Goal: Task Accomplishment & Management: Manage account settings

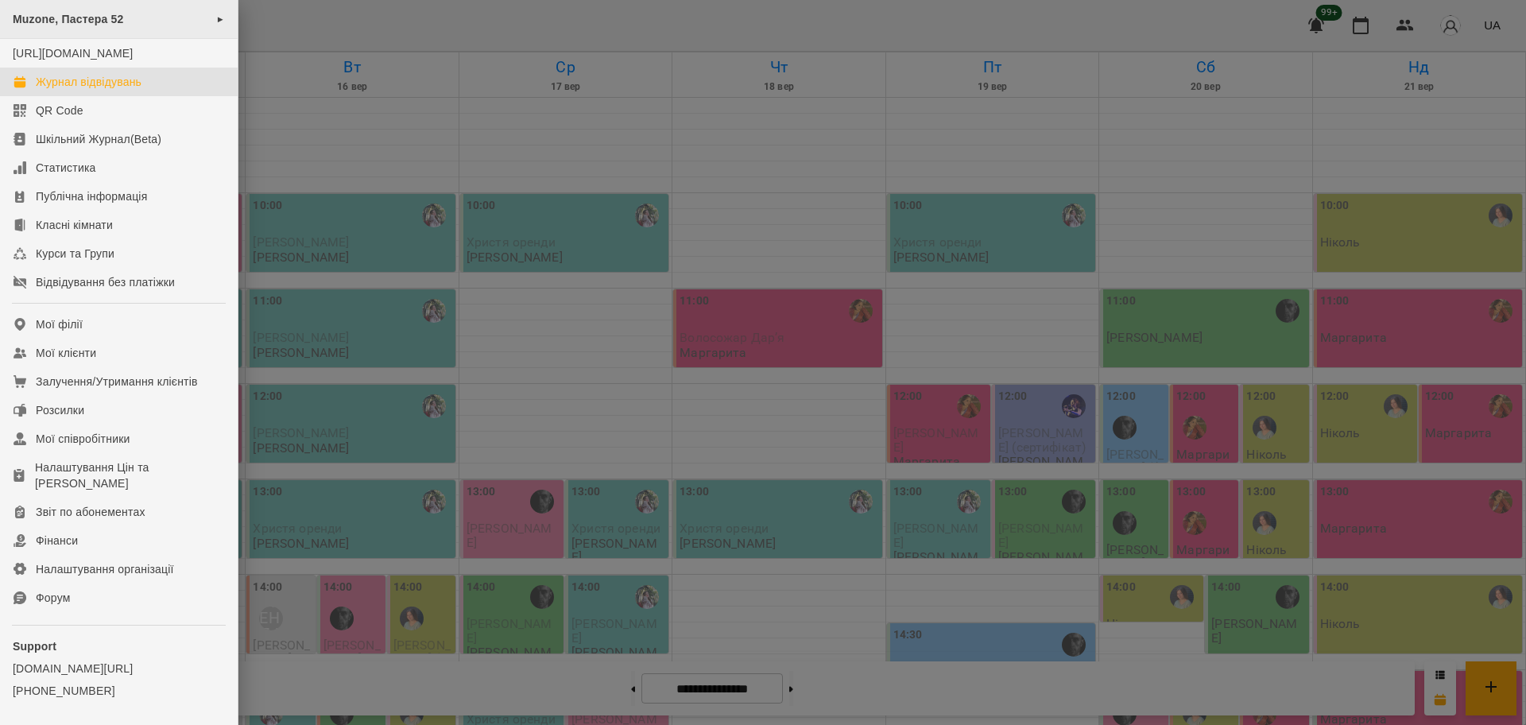
click at [75, 10] on div "Muzone, Пастера 52 ►" at bounding box center [119, 19] width 238 height 39
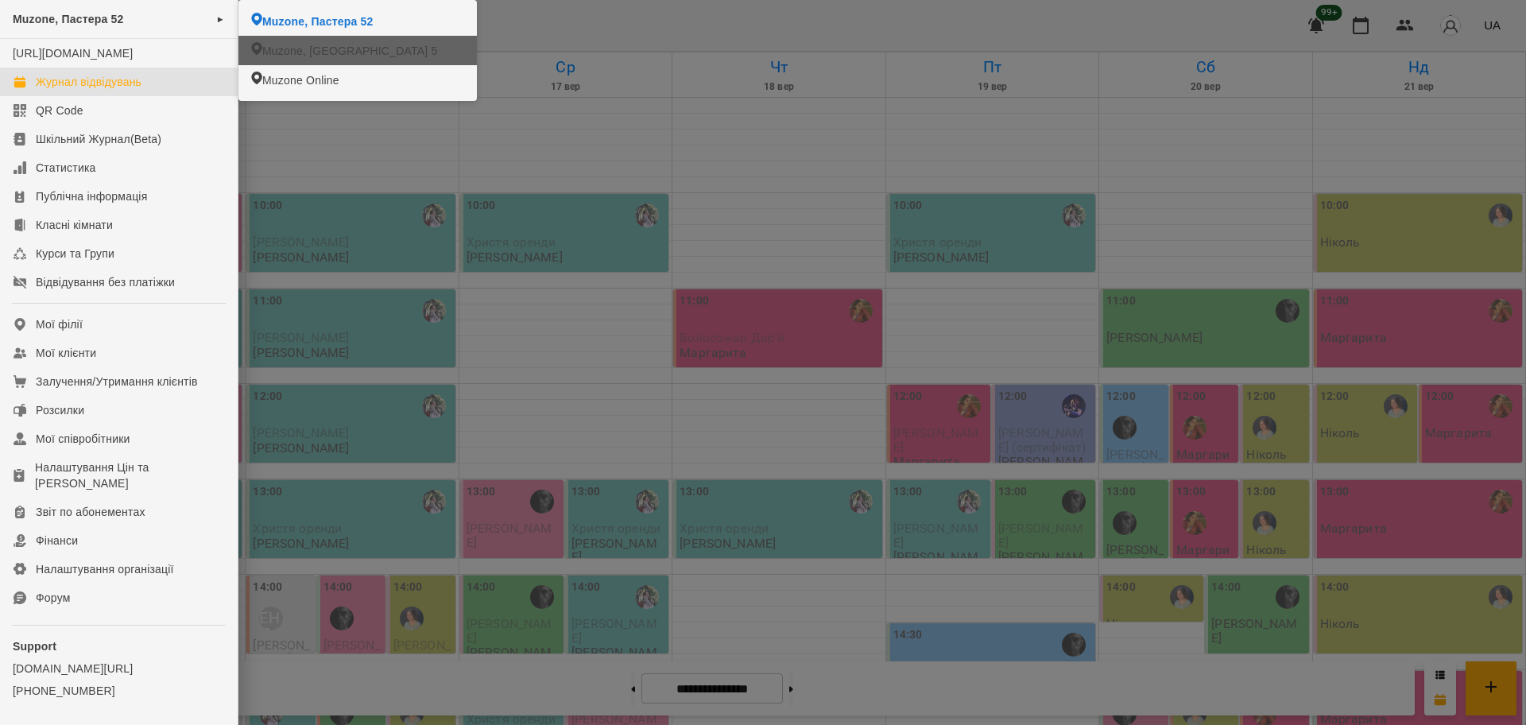
click at [269, 49] on span "Muzone, Велика Арнаутська 5" at bounding box center [349, 51] width 175 height 16
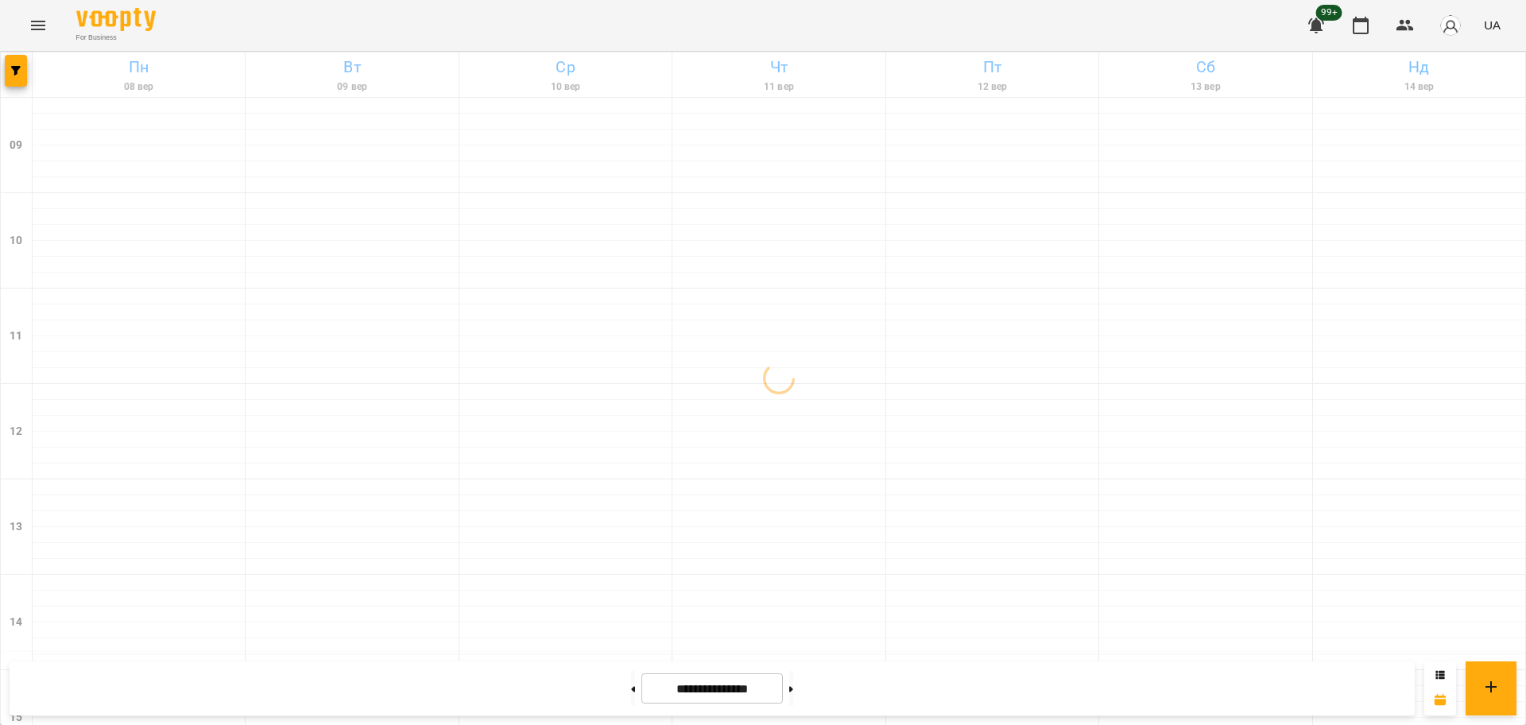
click at [27, 63] on div at bounding box center [17, 74] width 32 height 44
click at [23, 66] on span "button" at bounding box center [16, 71] width 22 height 10
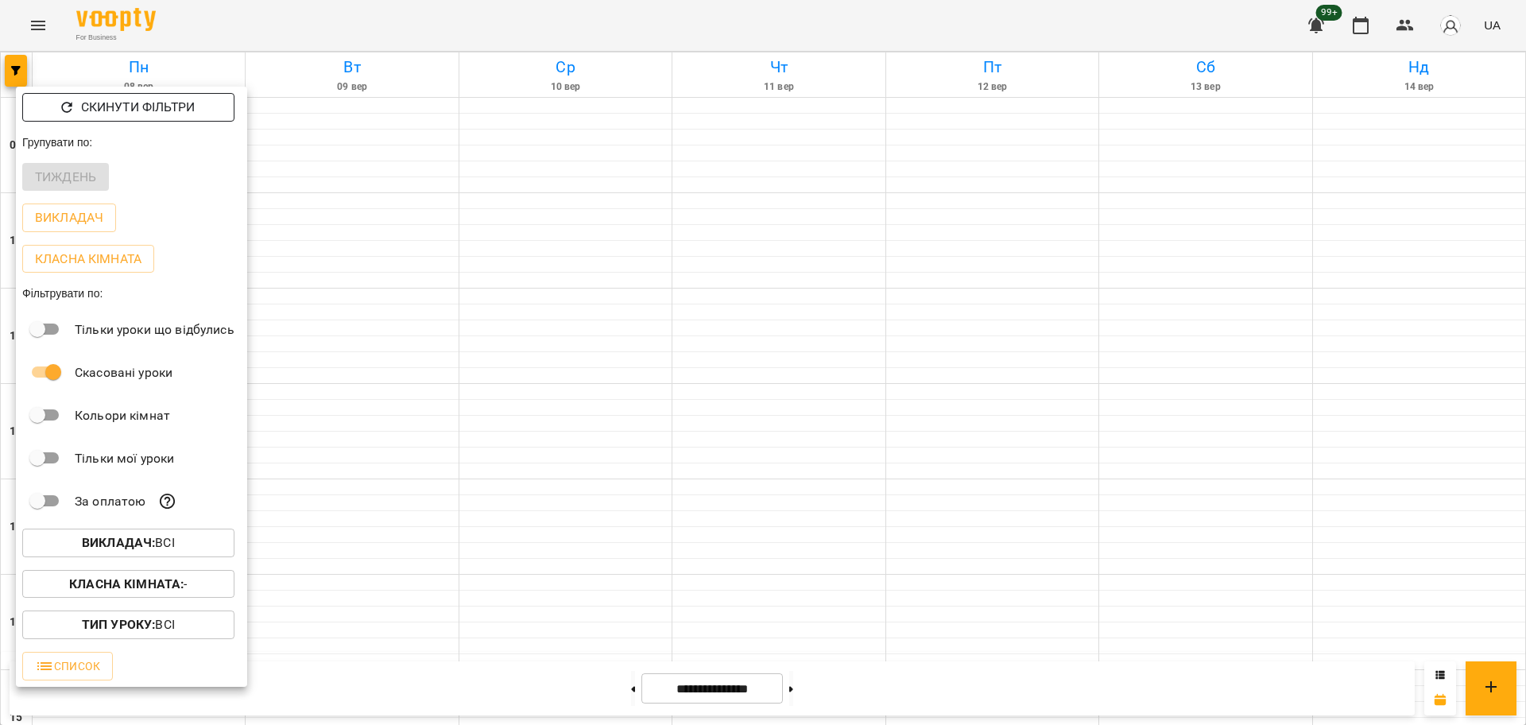
click at [110, 98] on p "Скинути фільтри" at bounding box center [138, 107] width 114 height 19
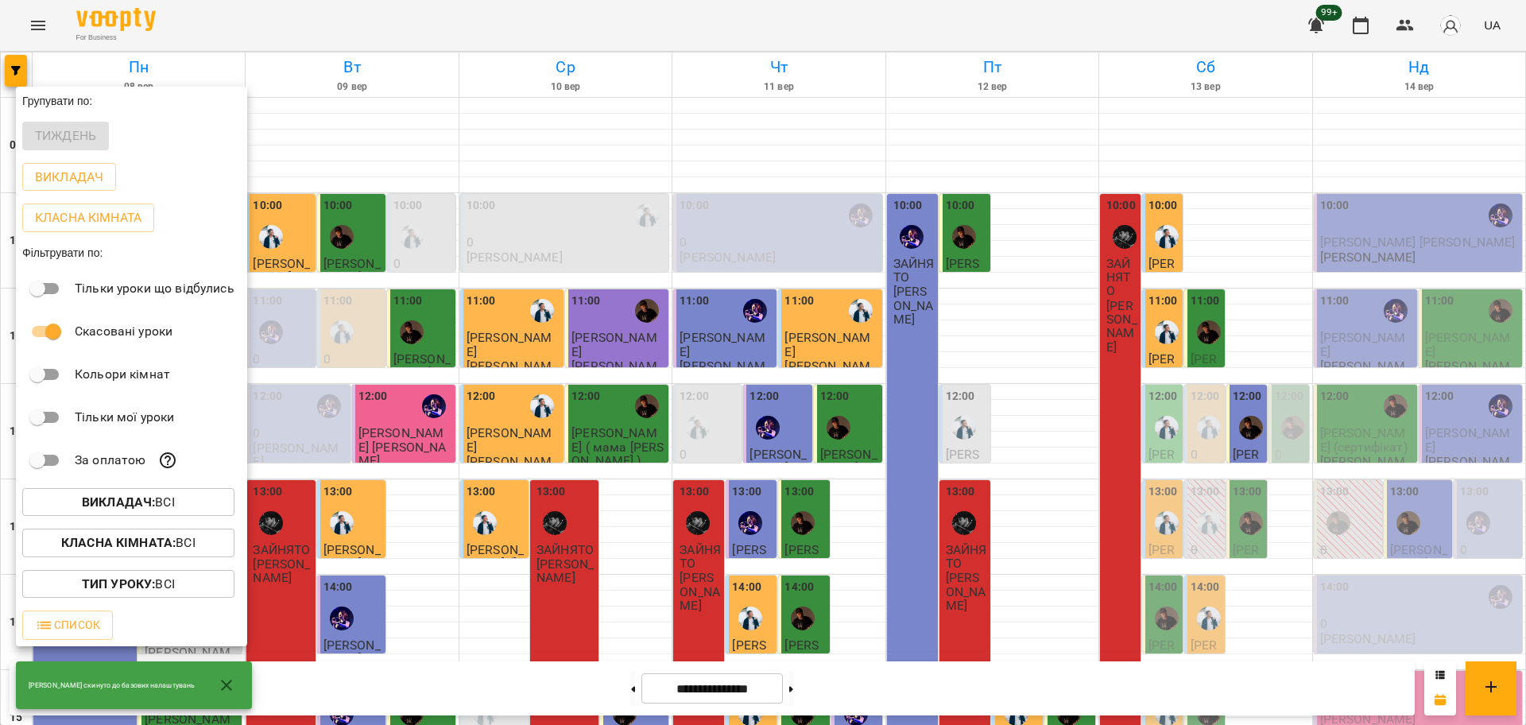
click at [141, 500] on b "Викладач :" at bounding box center [118, 501] width 73 height 15
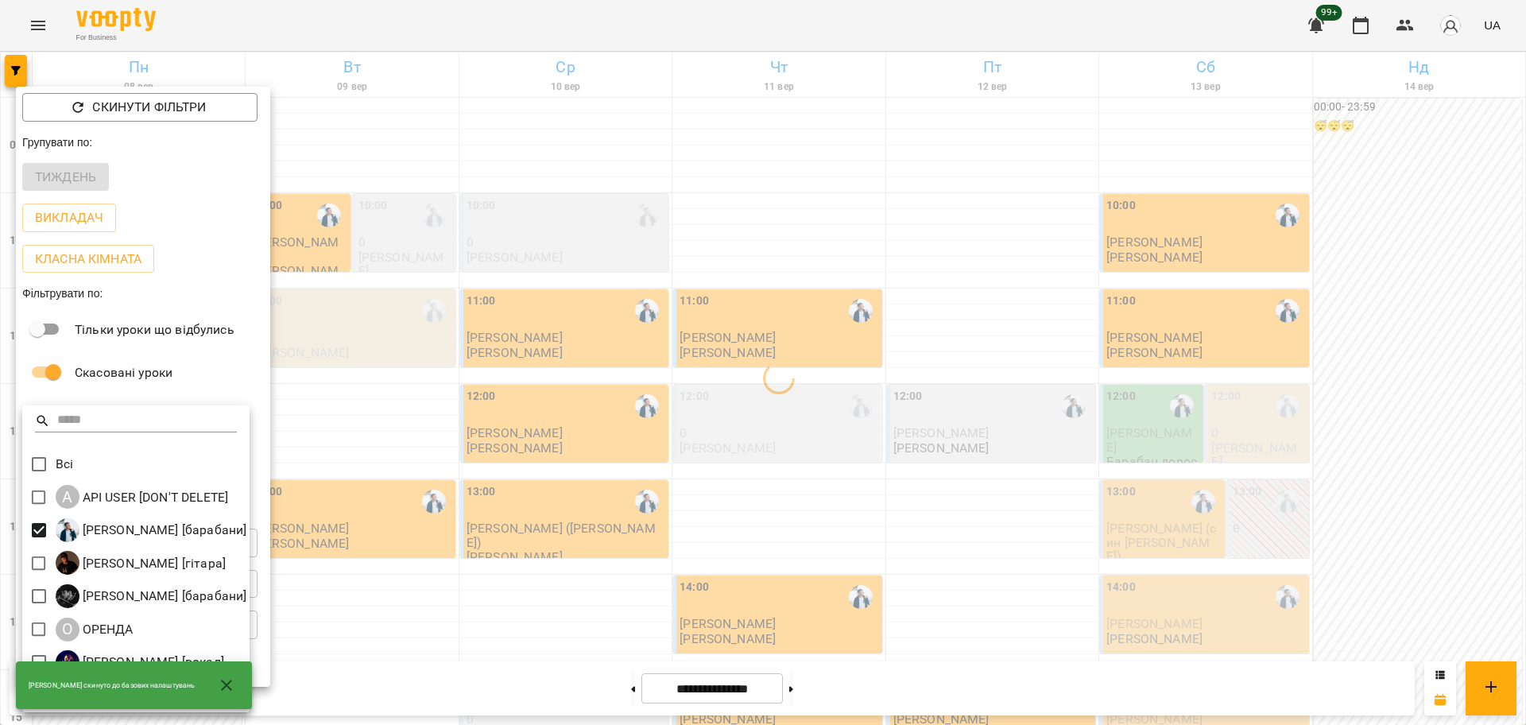
click at [319, 404] on div at bounding box center [763, 362] width 1526 height 725
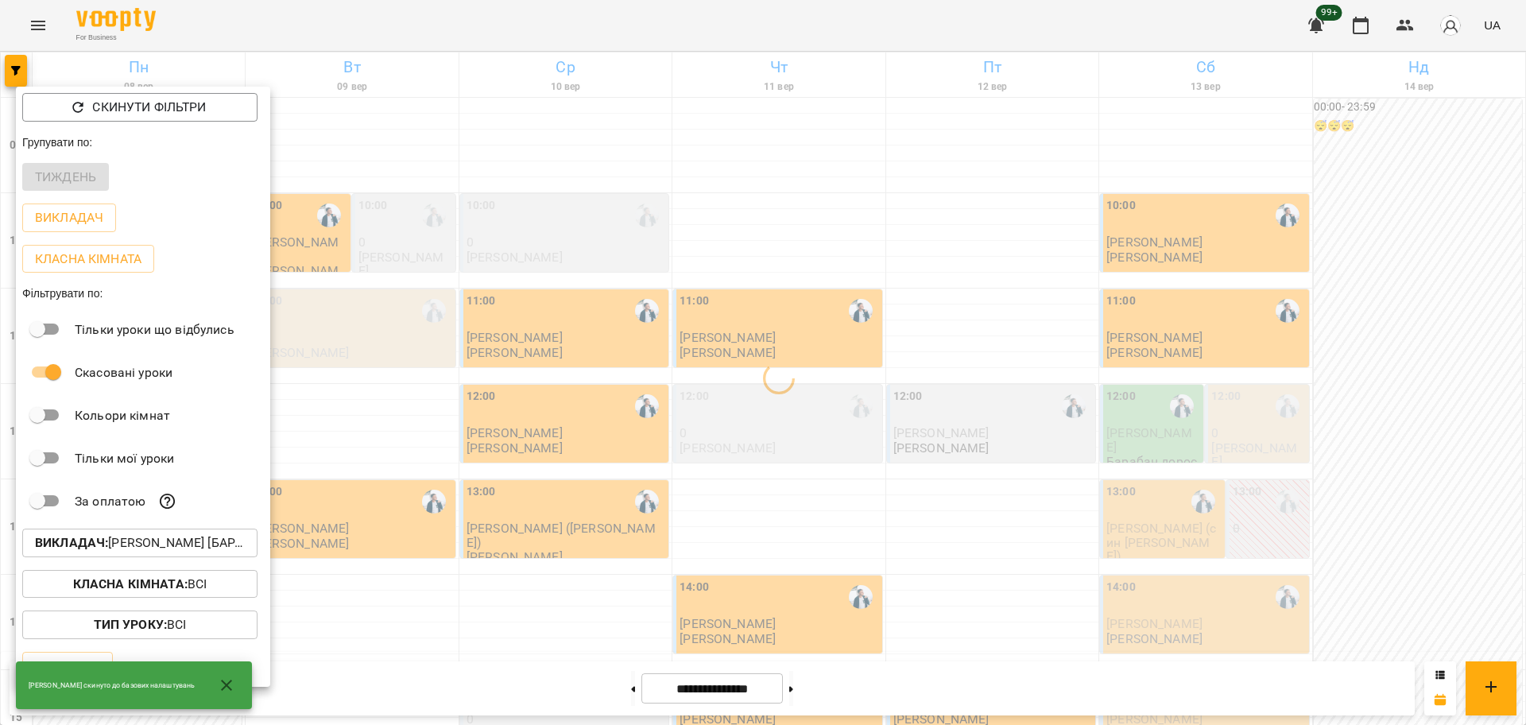
click at [379, 402] on div at bounding box center [763, 362] width 1526 height 725
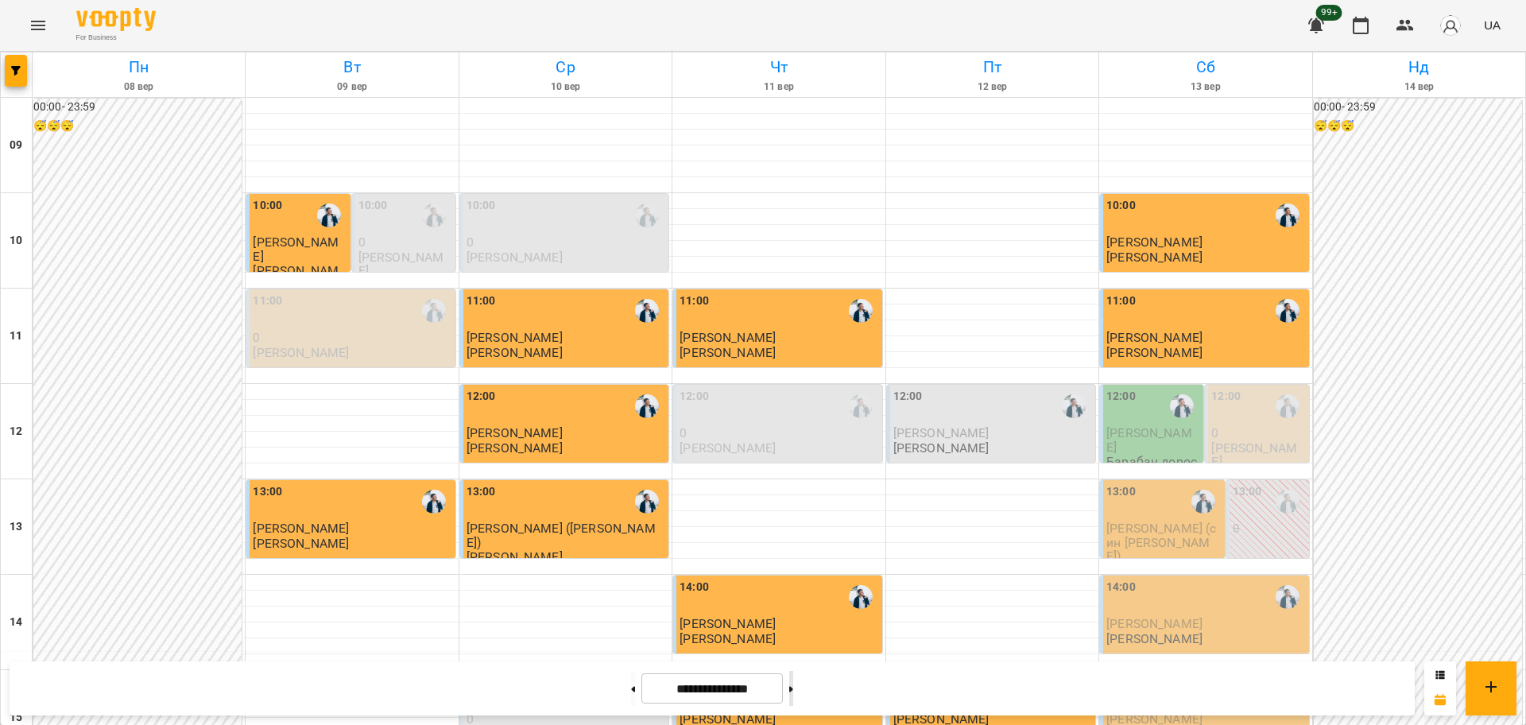
click at [793, 688] on button at bounding box center [791, 688] width 4 height 35
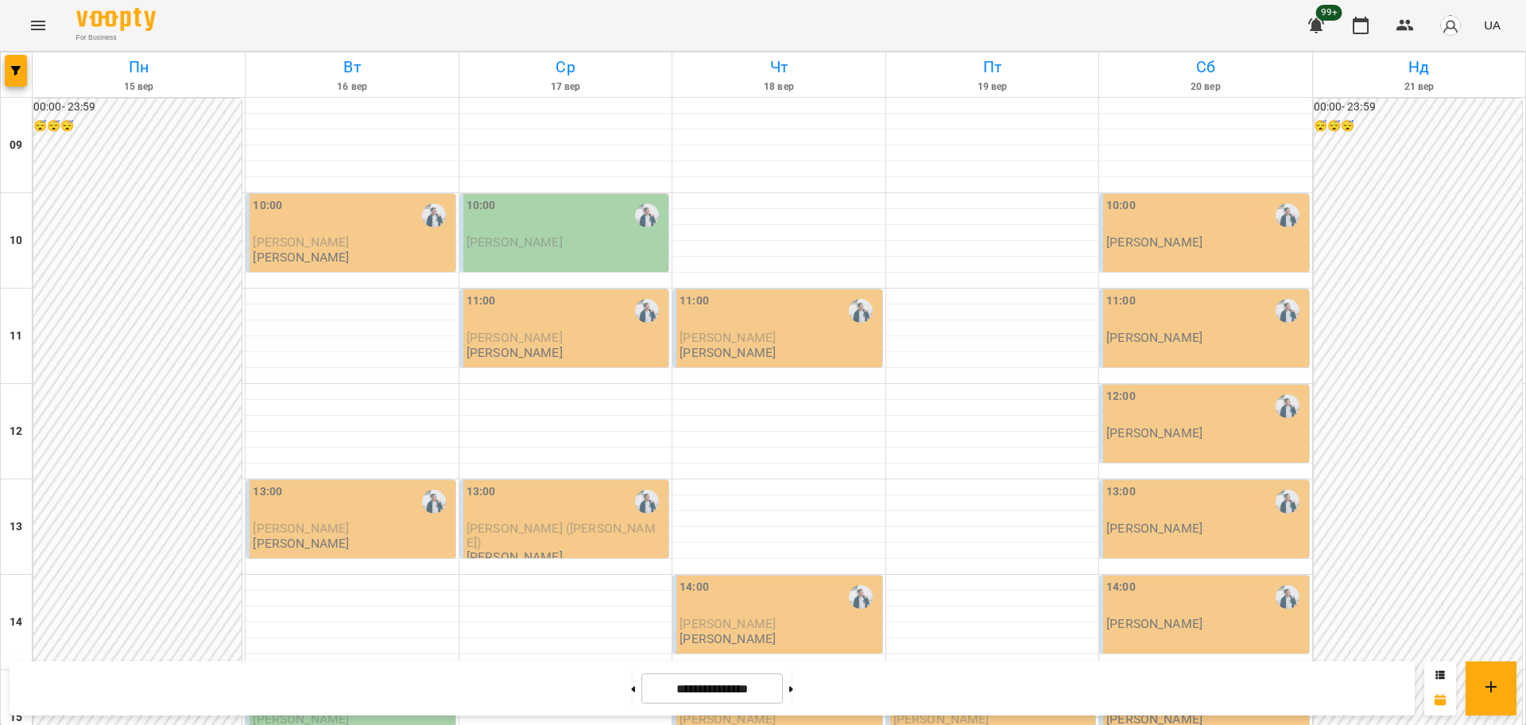
scroll to position [386, 0]
click at [631, 692] on button at bounding box center [633, 688] width 4 height 35
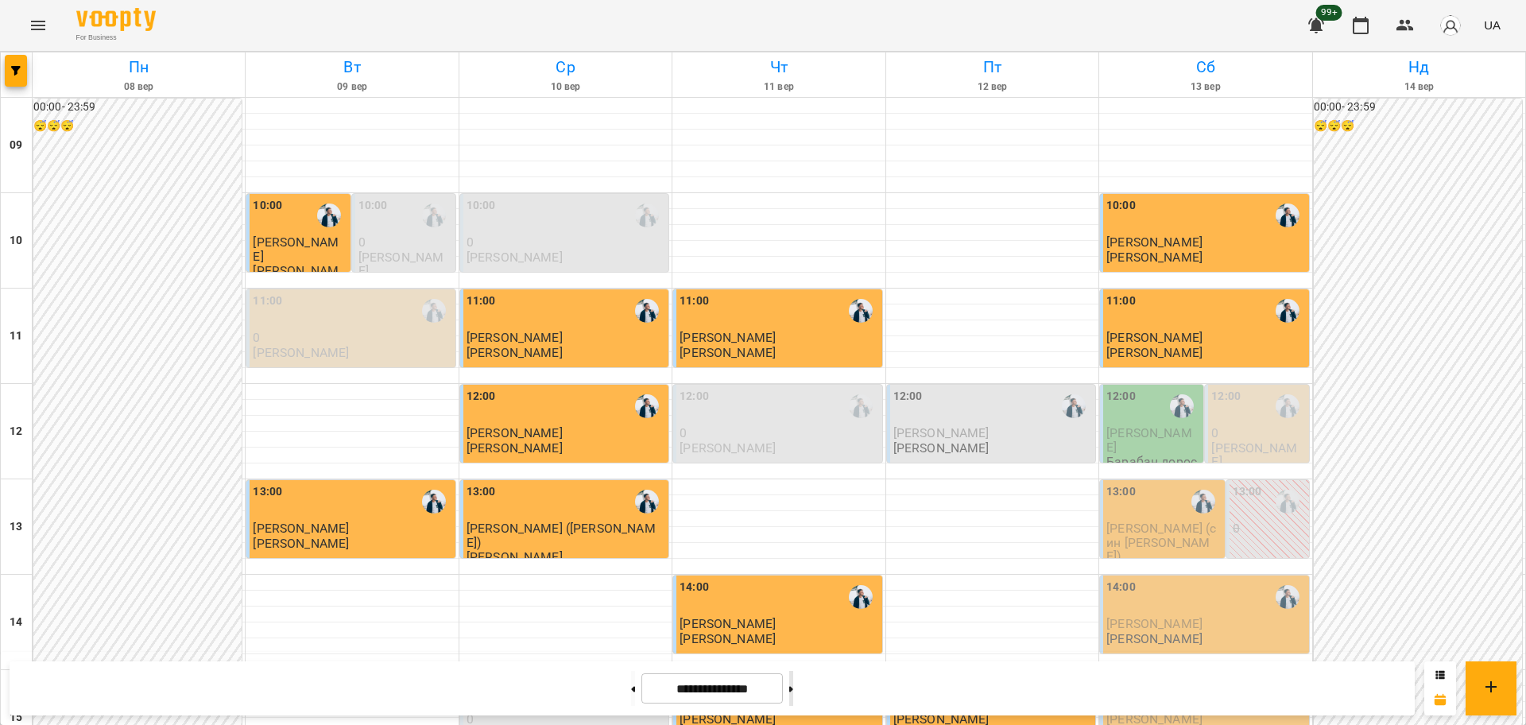
click at [793, 683] on button at bounding box center [791, 688] width 4 height 35
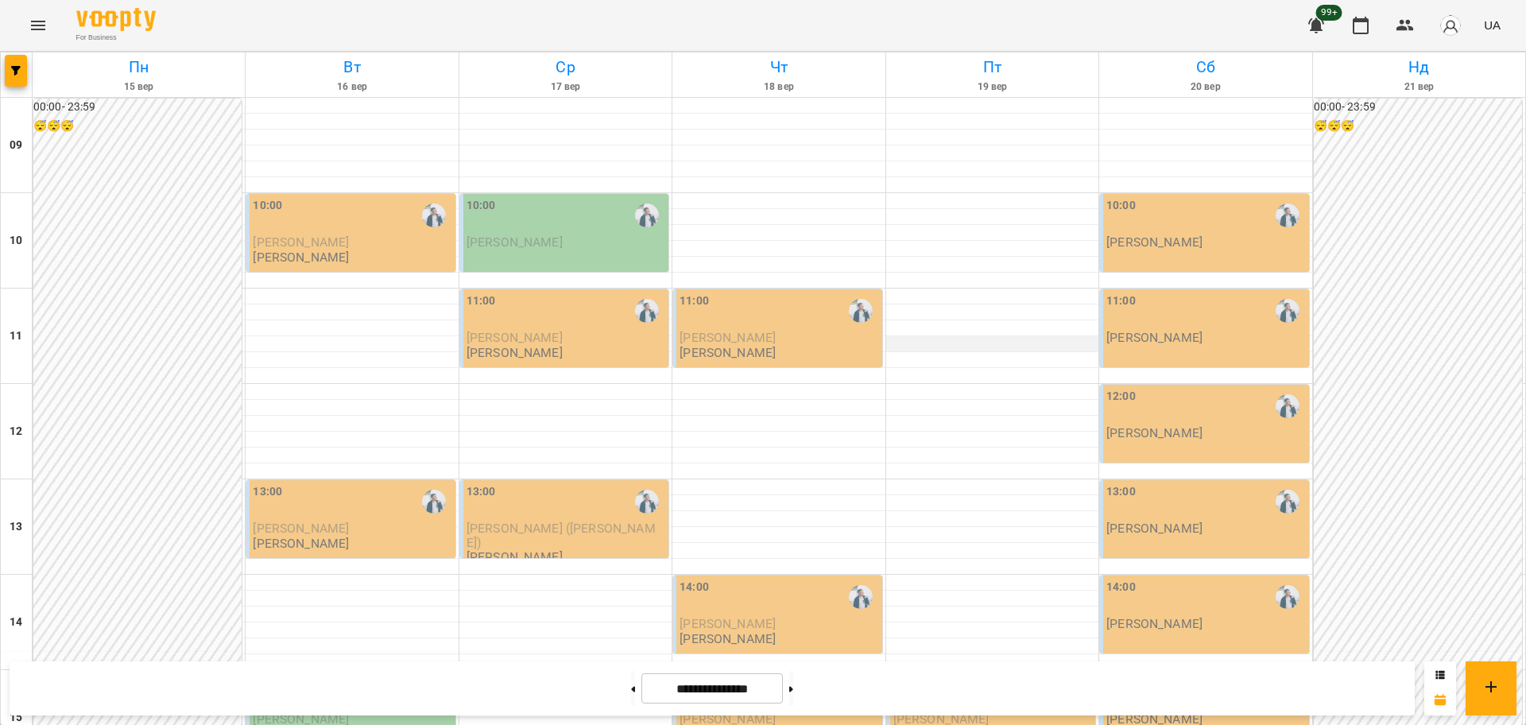
scroll to position [99, 0]
click at [23, 77] on button "button" at bounding box center [16, 71] width 22 height 32
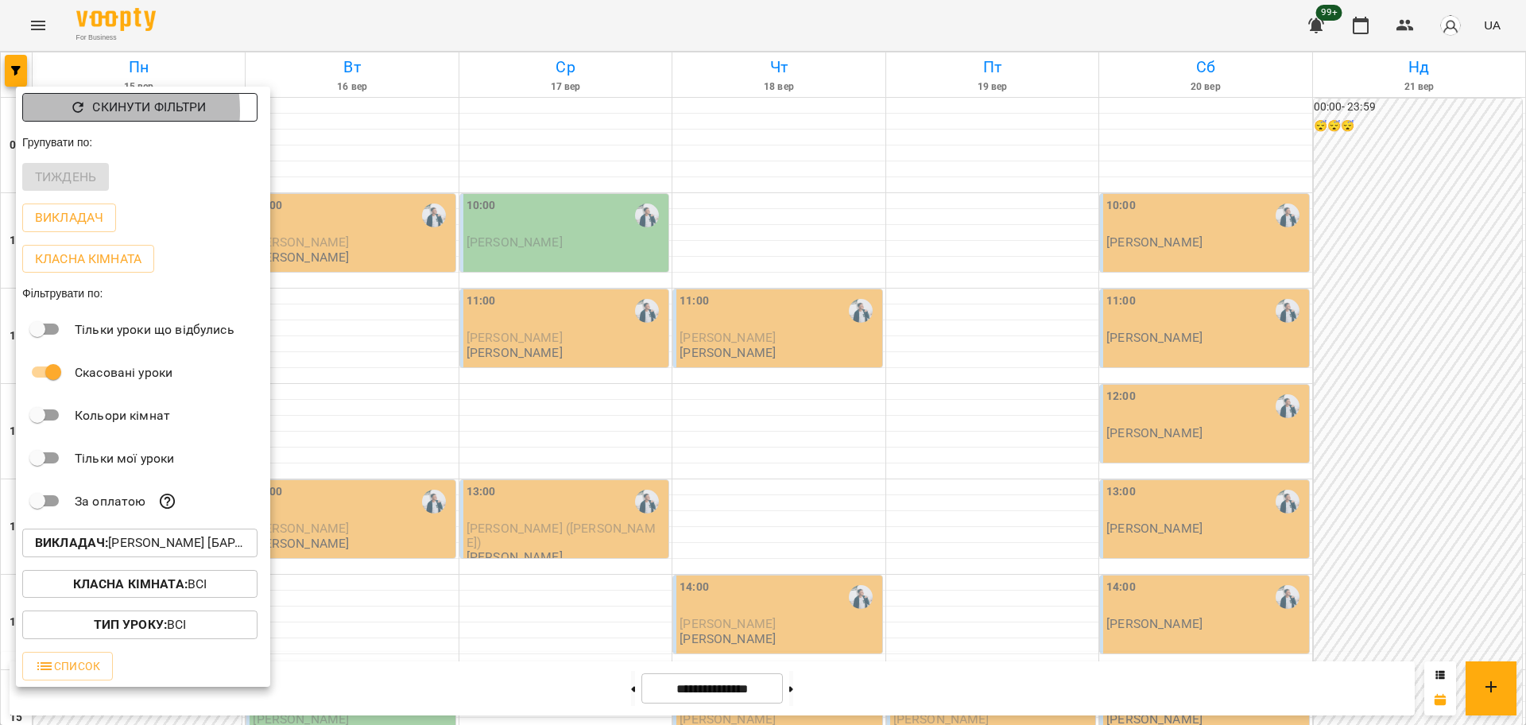
click at [95, 110] on p "Скинути фільтри" at bounding box center [149, 107] width 114 height 19
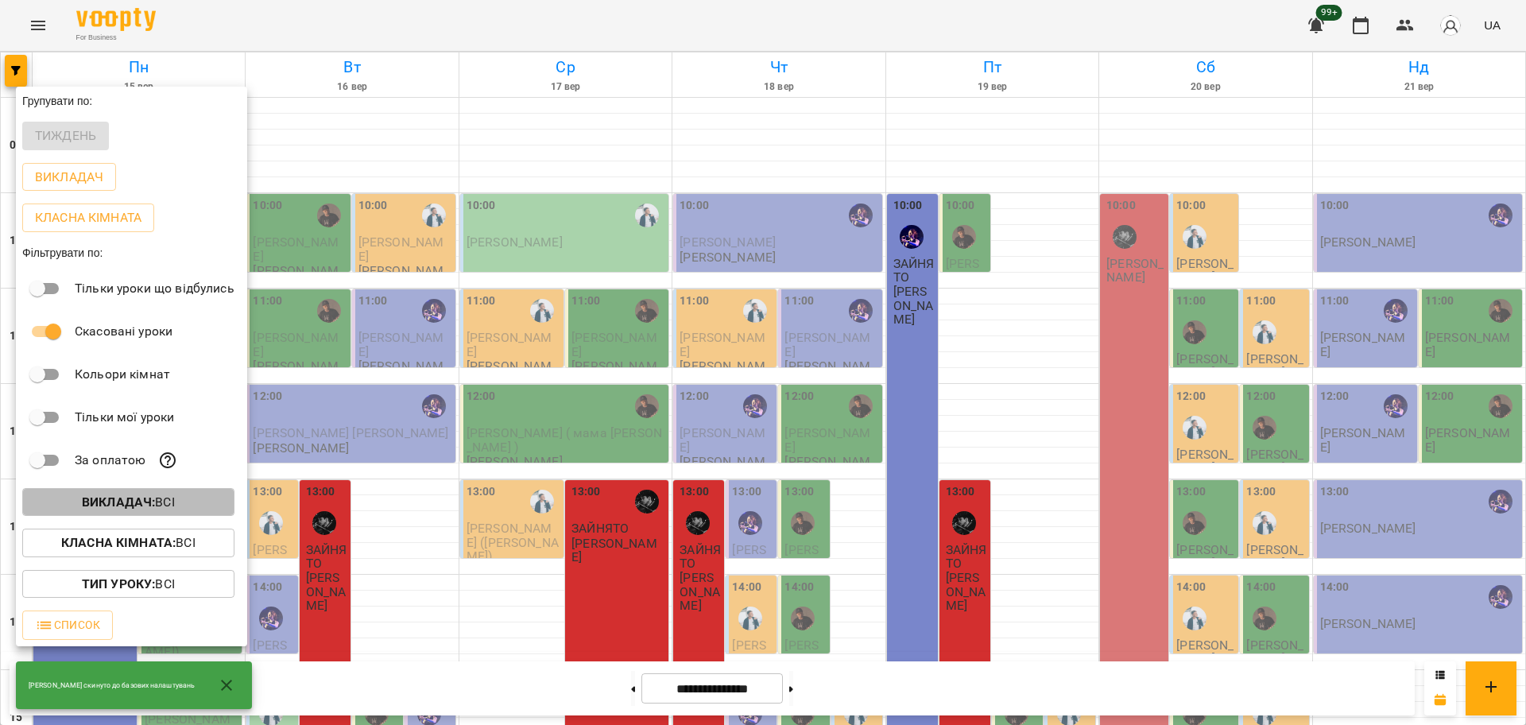
click at [201, 499] on span "Викладач : Всі" at bounding box center [128, 502] width 187 height 19
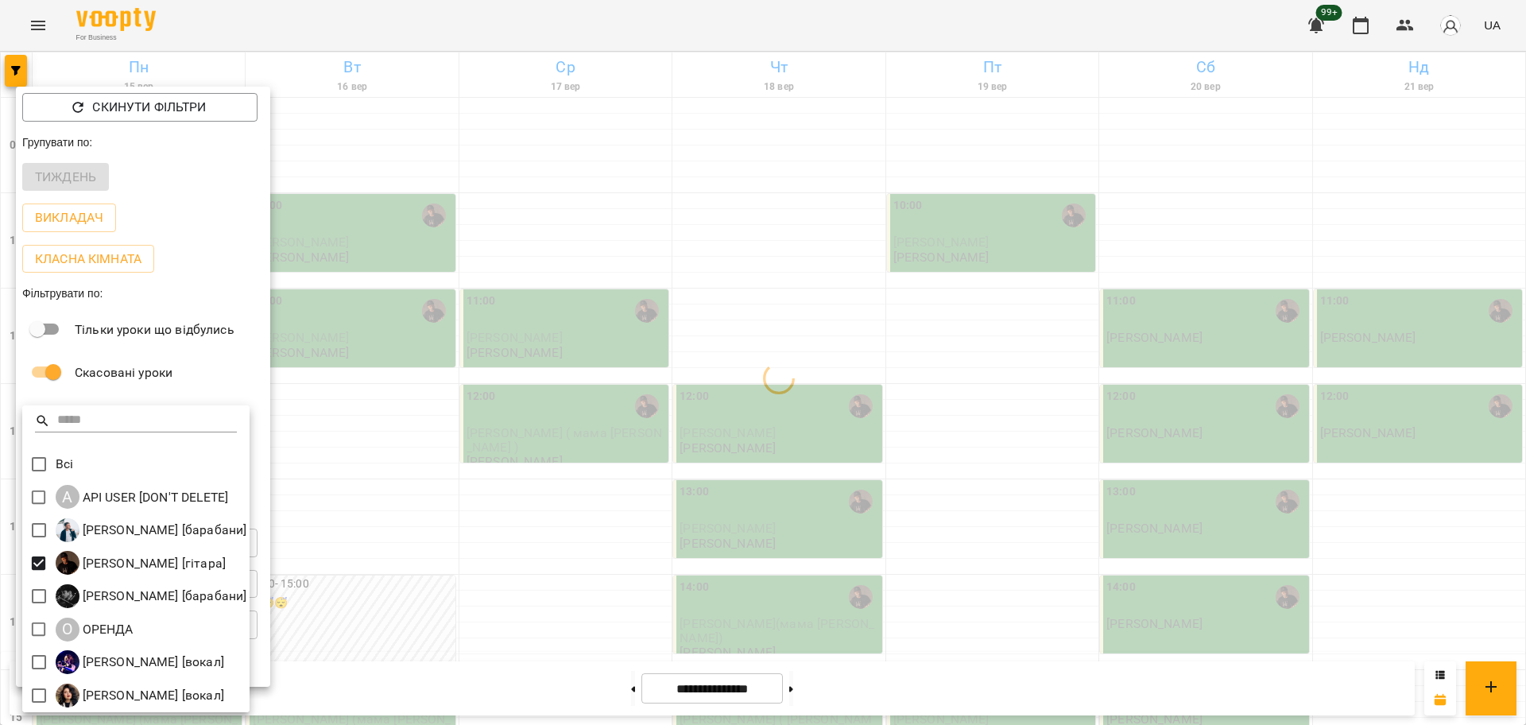
click at [354, 360] on div at bounding box center [763, 362] width 1526 height 725
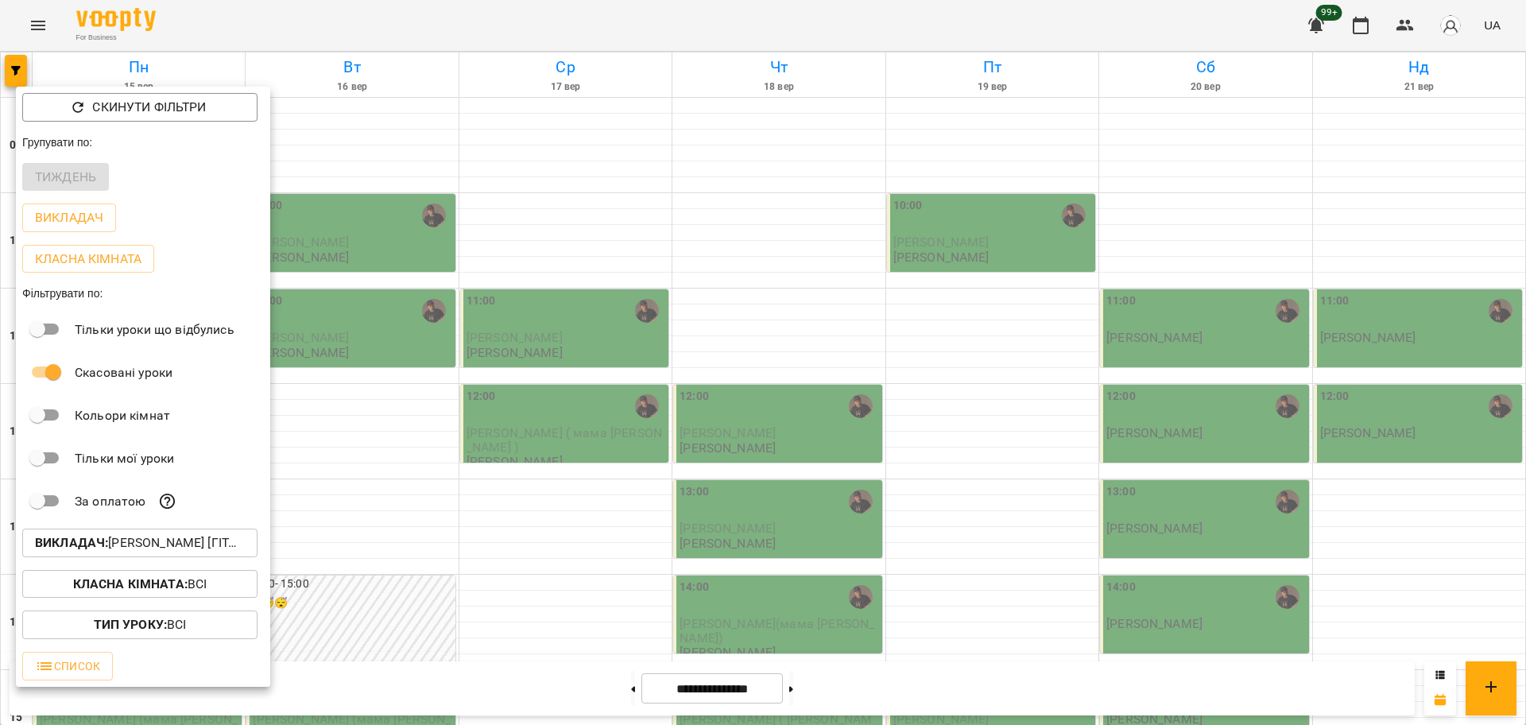
click at [354, 360] on div at bounding box center [763, 362] width 1526 height 725
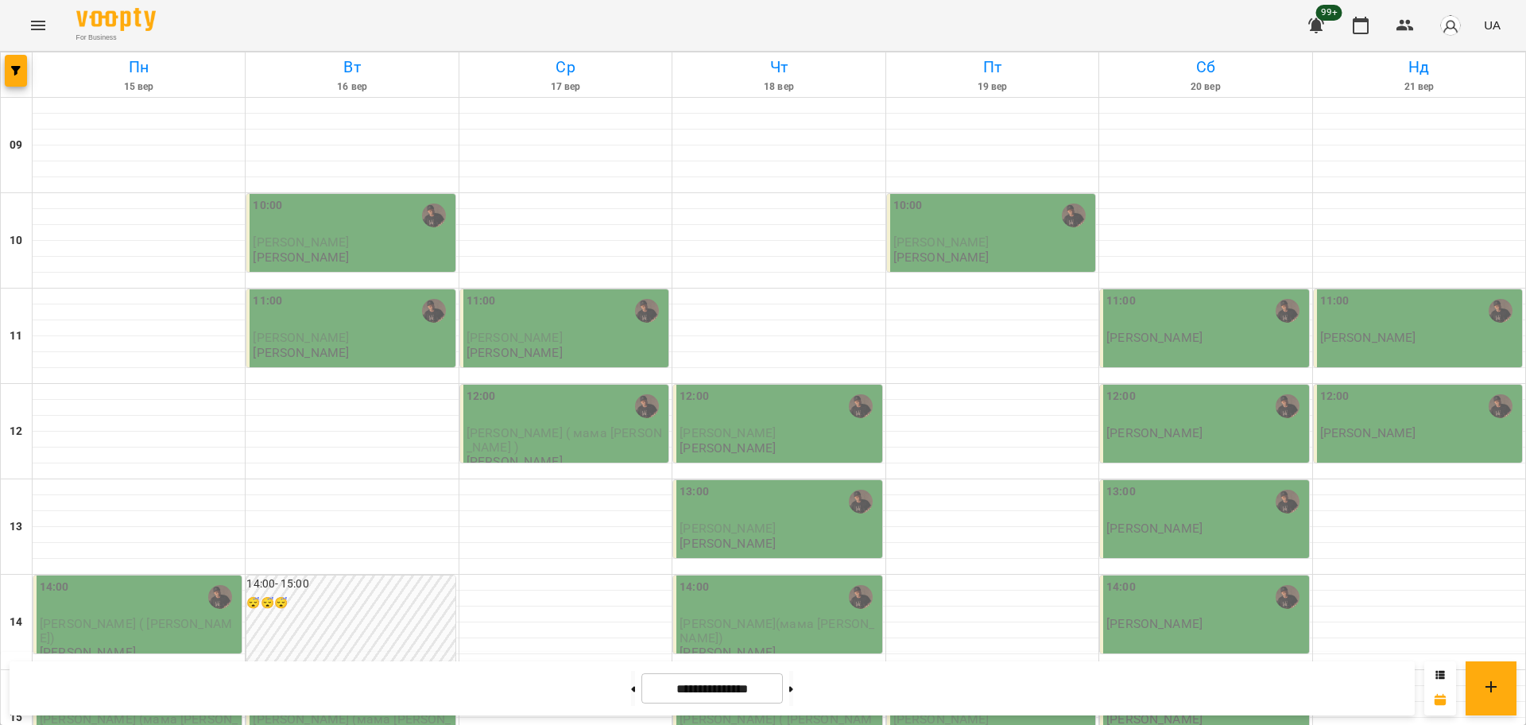
scroll to position [0, 0]
click at [631, 680] on button at bounding box center [633, 688] width 4 height 35
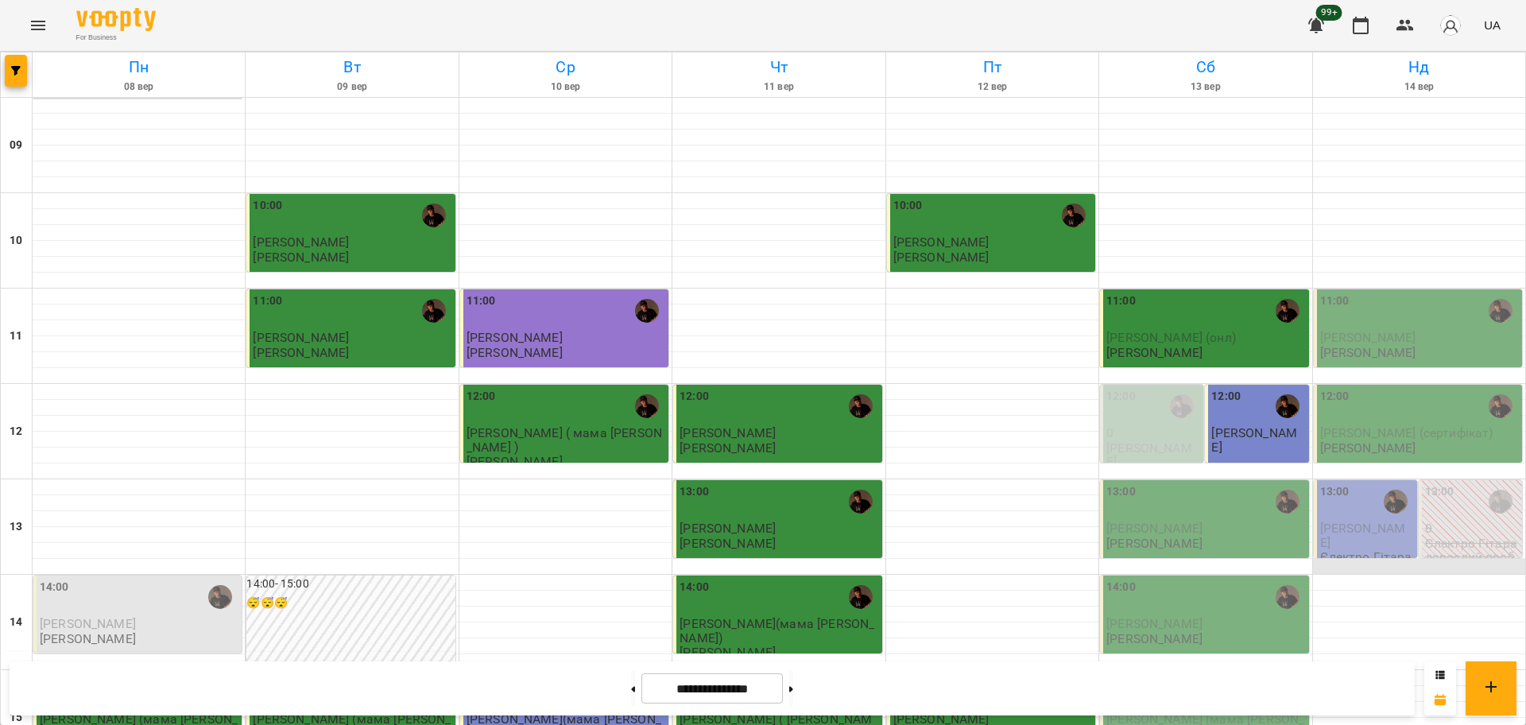
scroll to position [99, 0]
click at [799, 683] on div at bounding box center [791, 688] width 17 height 35
click at [793, 687] on button at bounding box center [791, 688] width 4 height 35
type input "**********"
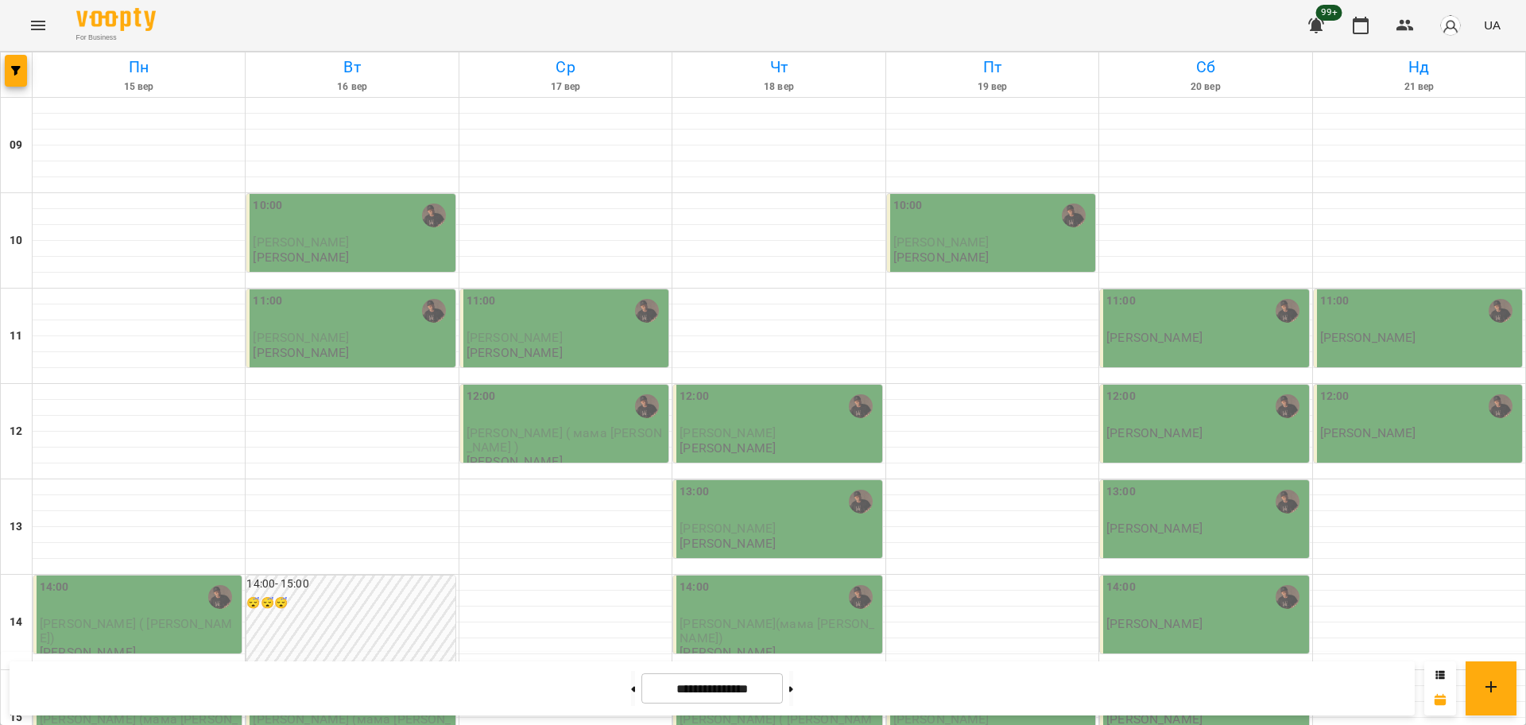
scroll to position [596, 0]
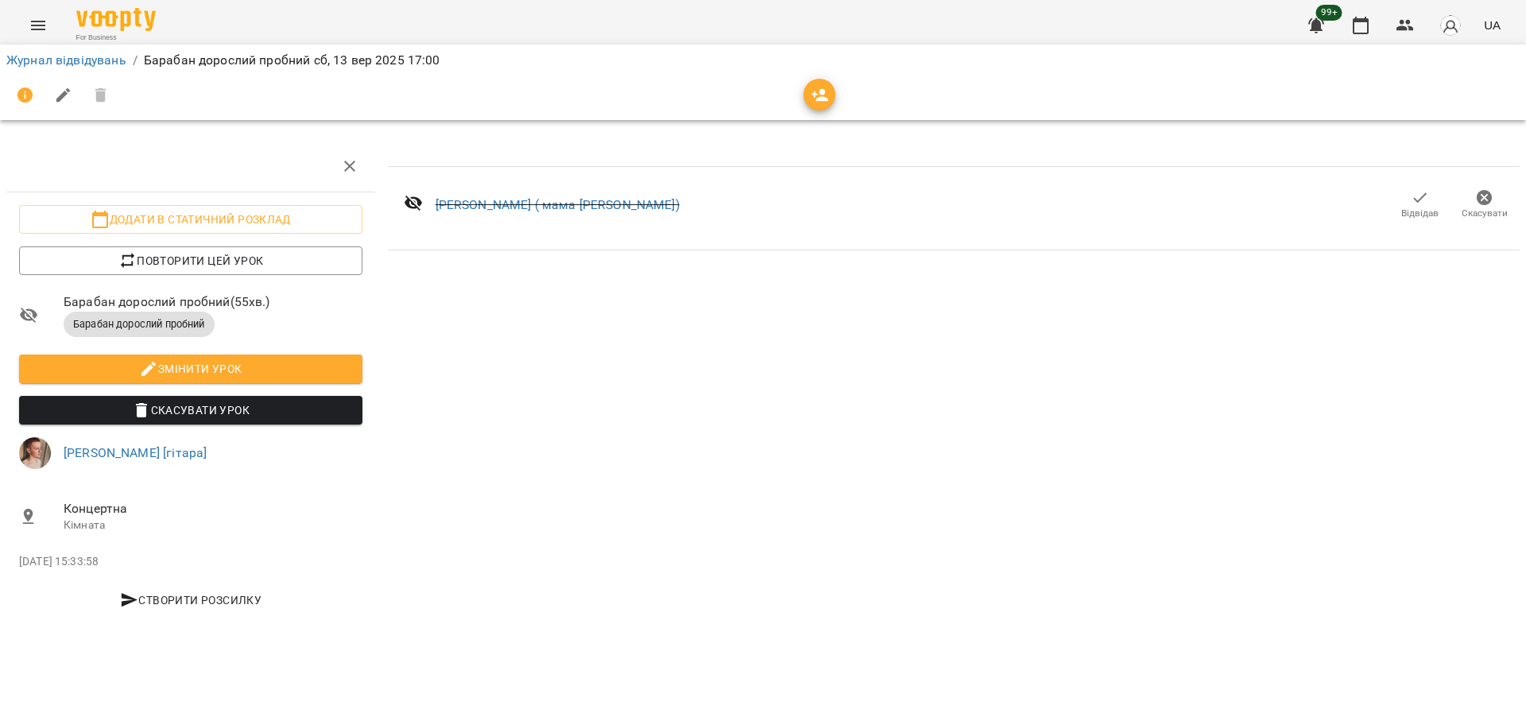
click at [18, 17] on div "For Business 99+ UA" at bounding box center [763, 25] width 1526 height 51
click at [29, 19] on icon "Menu" at bounding box center [38, 25] width 19 height 19
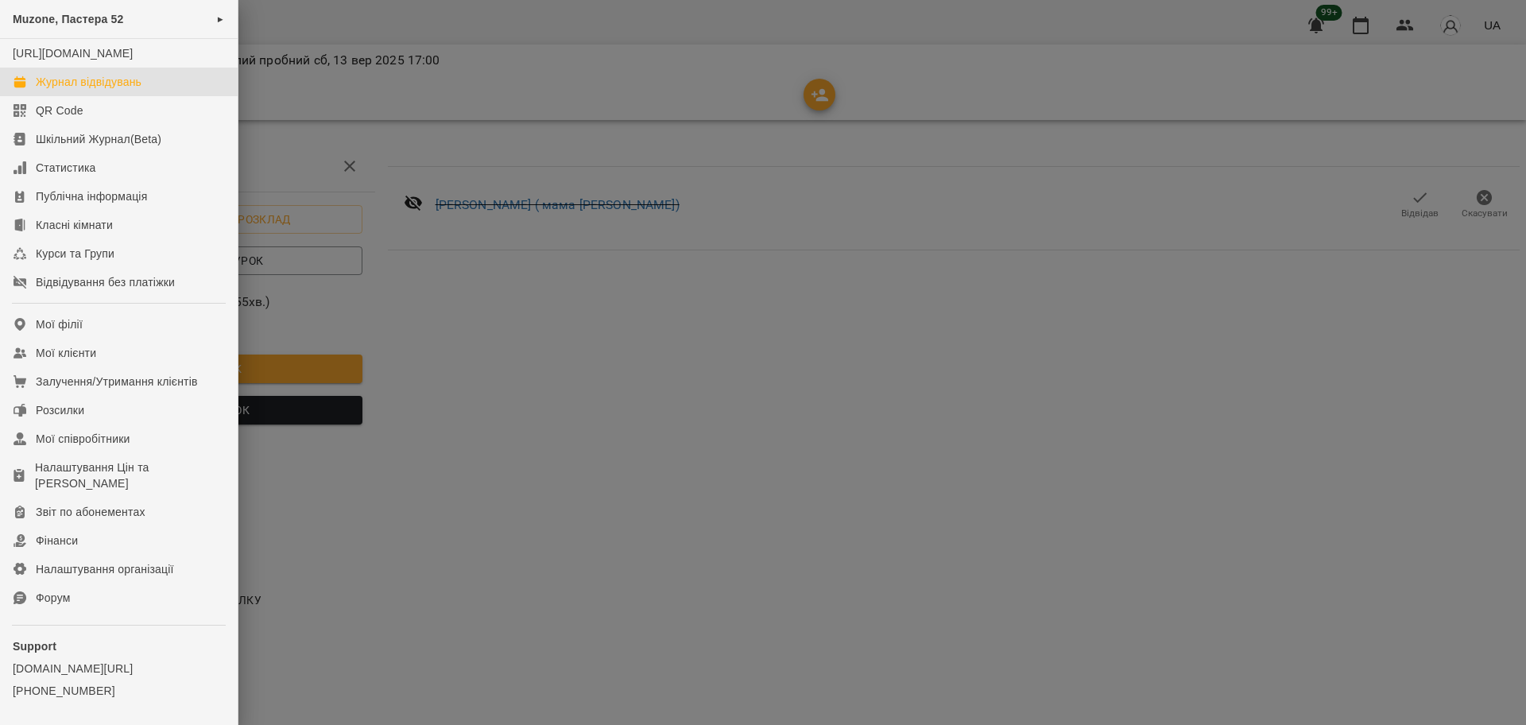
click at [104, 90] on div "Журнал відвідувань" at bounding box center [89, 82] width 106 height 16
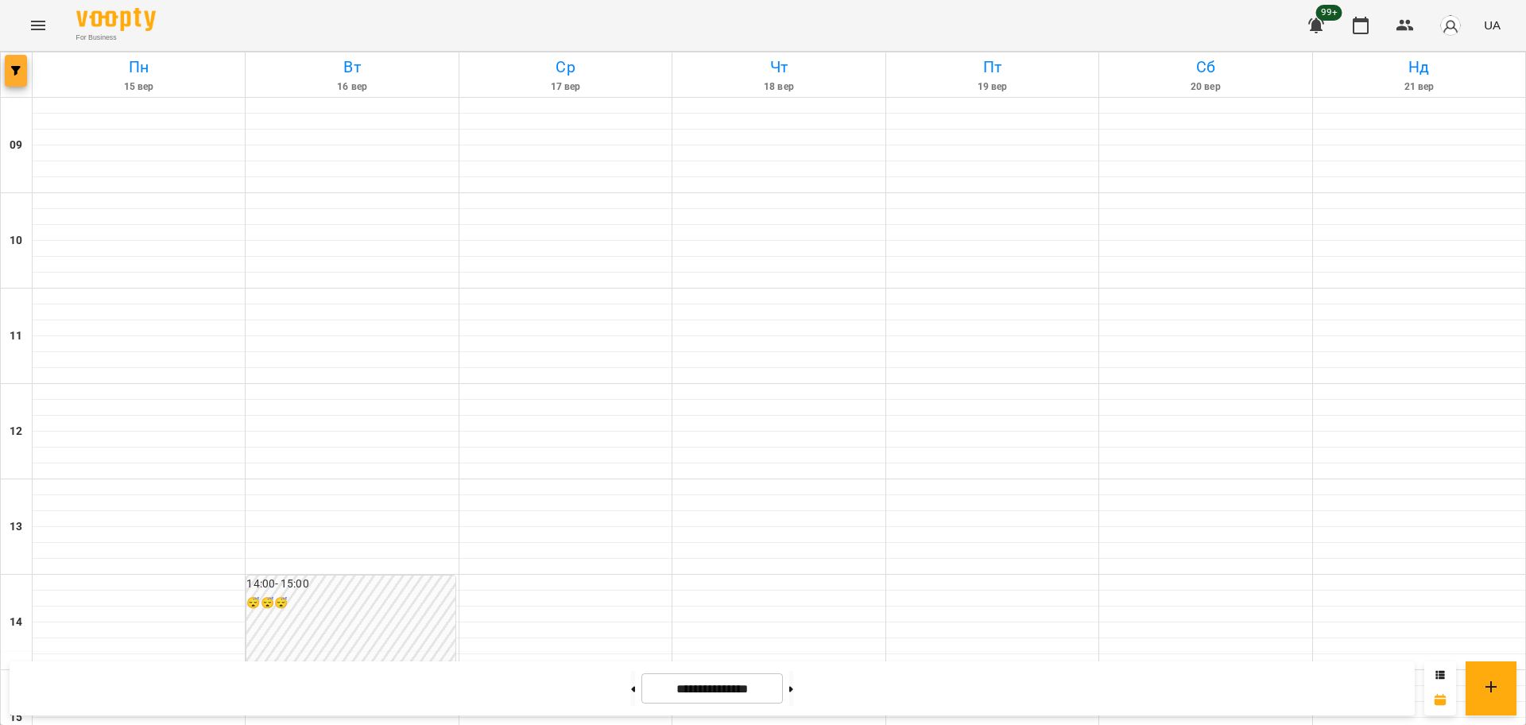
click at [16, 61] on button "button" at bounding box center [16, 71] width 22 height 32
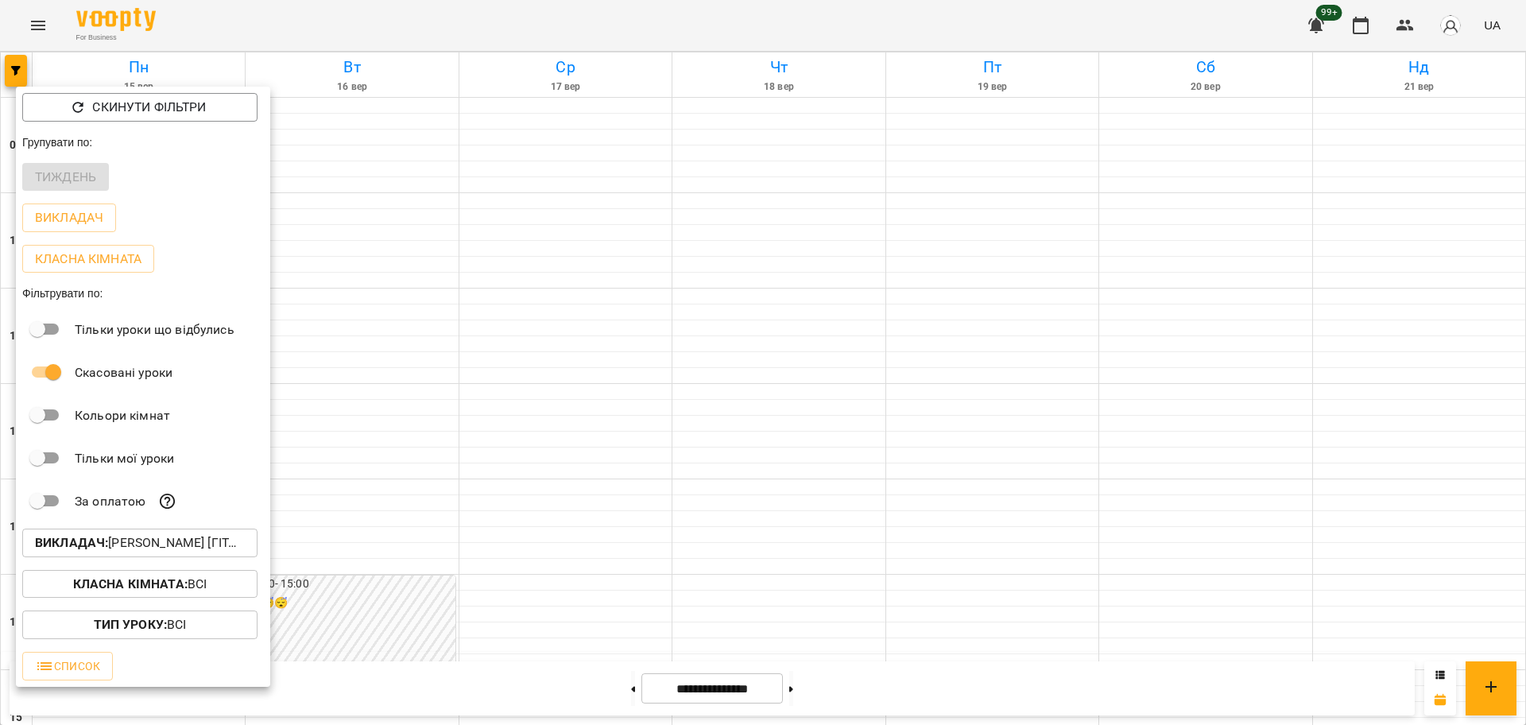
click at [123, 546] on p "Викладач : Антон [гітара]" at bounding box center [140, 542] width 210 height 19
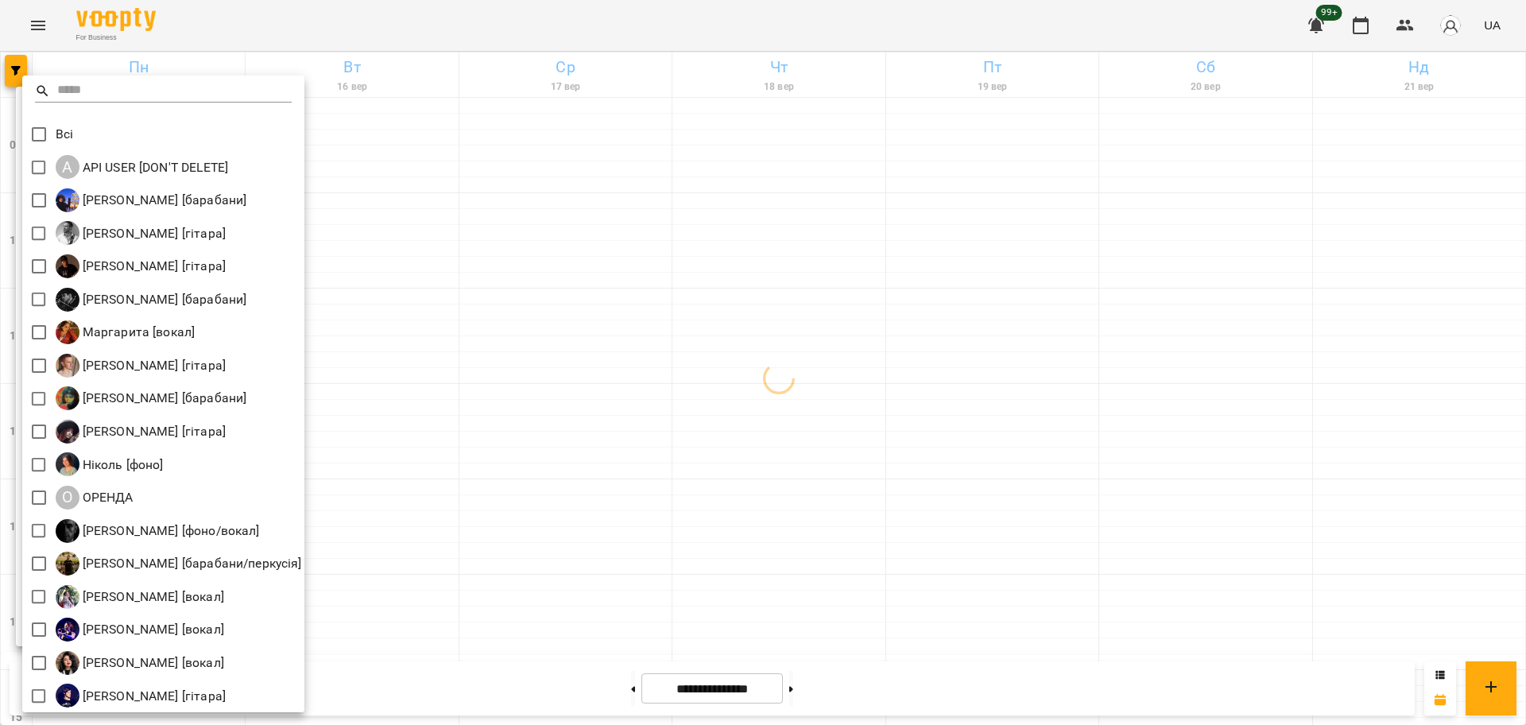
click at [12, 22] on div at bounding box center [763, 362] width 1526 height 725
click at [68, 27] on div "Всі A API USER [DON'T DELETE] Єгор [барабани] Андрей Головерда [гітара] Антон […" at bounding box center [763, 362] width 1526 height 725
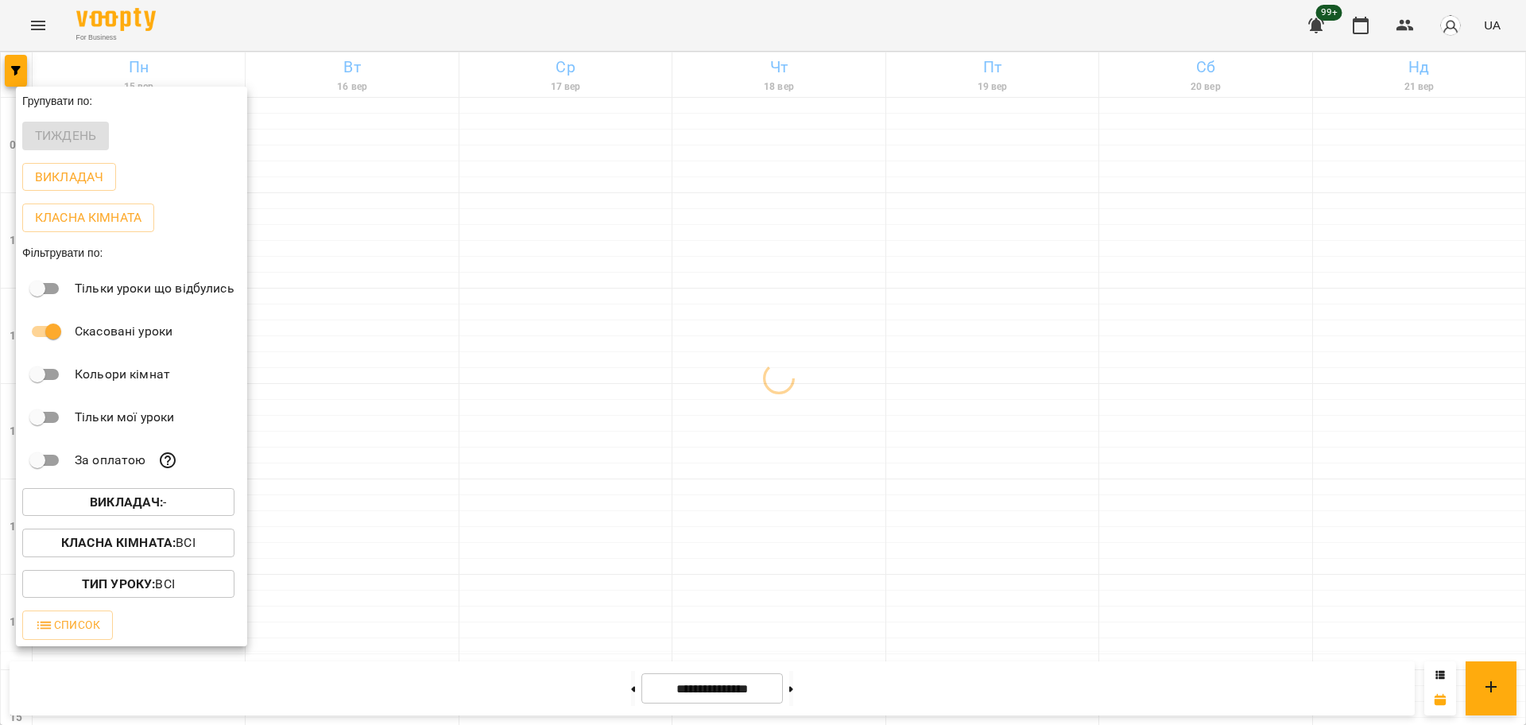
click at [48, 24] on div at bounding box center [763, 362] width 1526 height 725
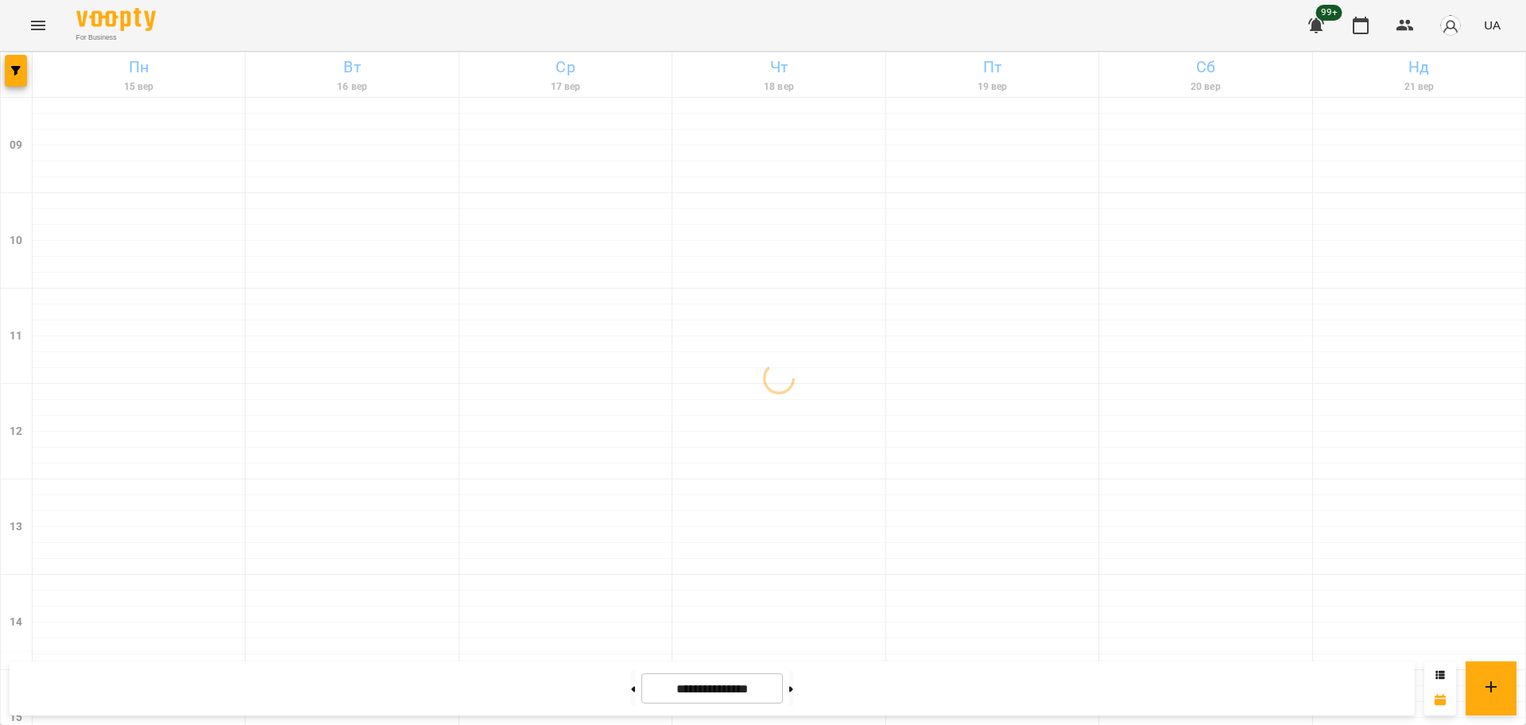
click at [33, 21] on div "Групувати по: Тиждень Викладач Класна кімната Фільтрувати по: Тільки уроки що в…" at bounding box center [763, 362] width 1526 height 725
click at [37, 21] on icon "Menu" at bounding box center [38, 26] width 14 height 10
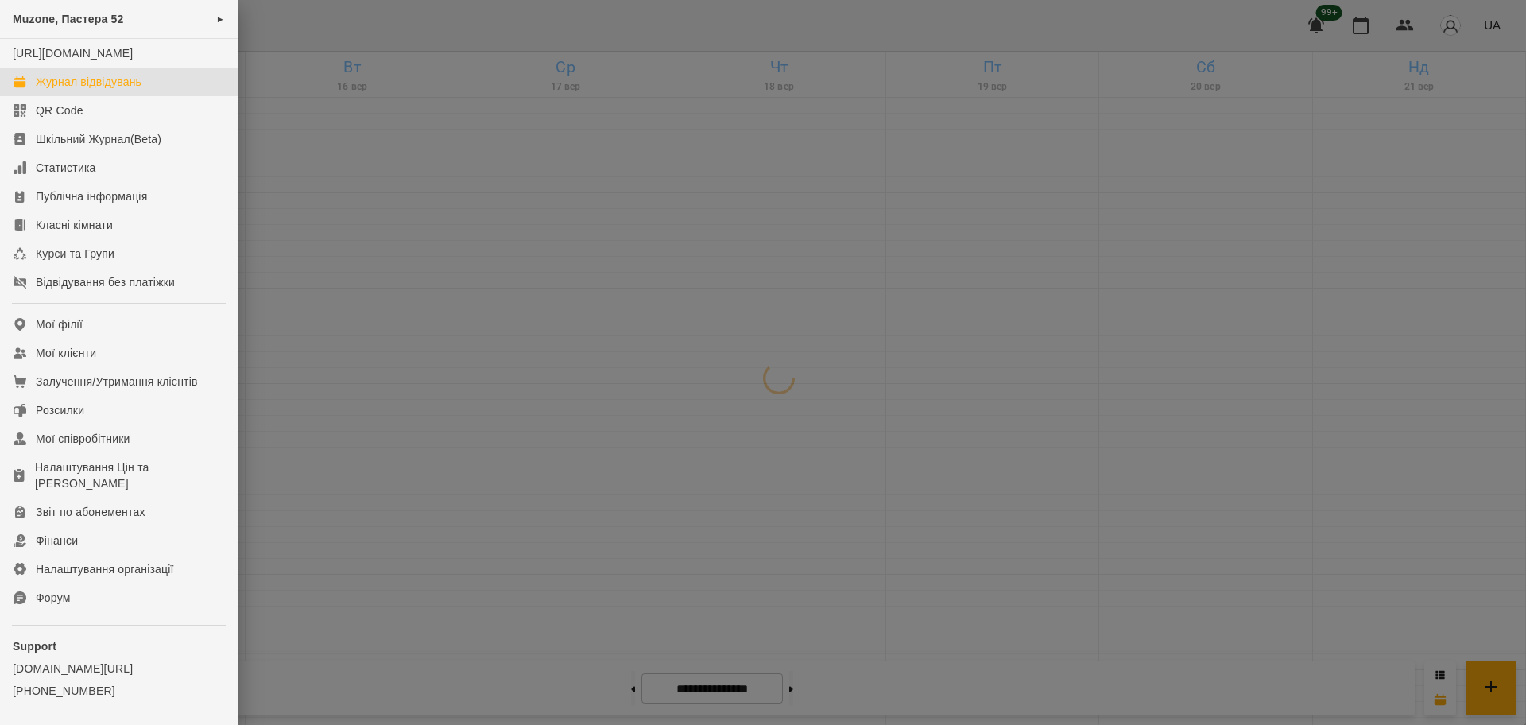
click at [125, 90] on div "Журнал відвідувань" at bounding box center [89, 82] width 106 height 16
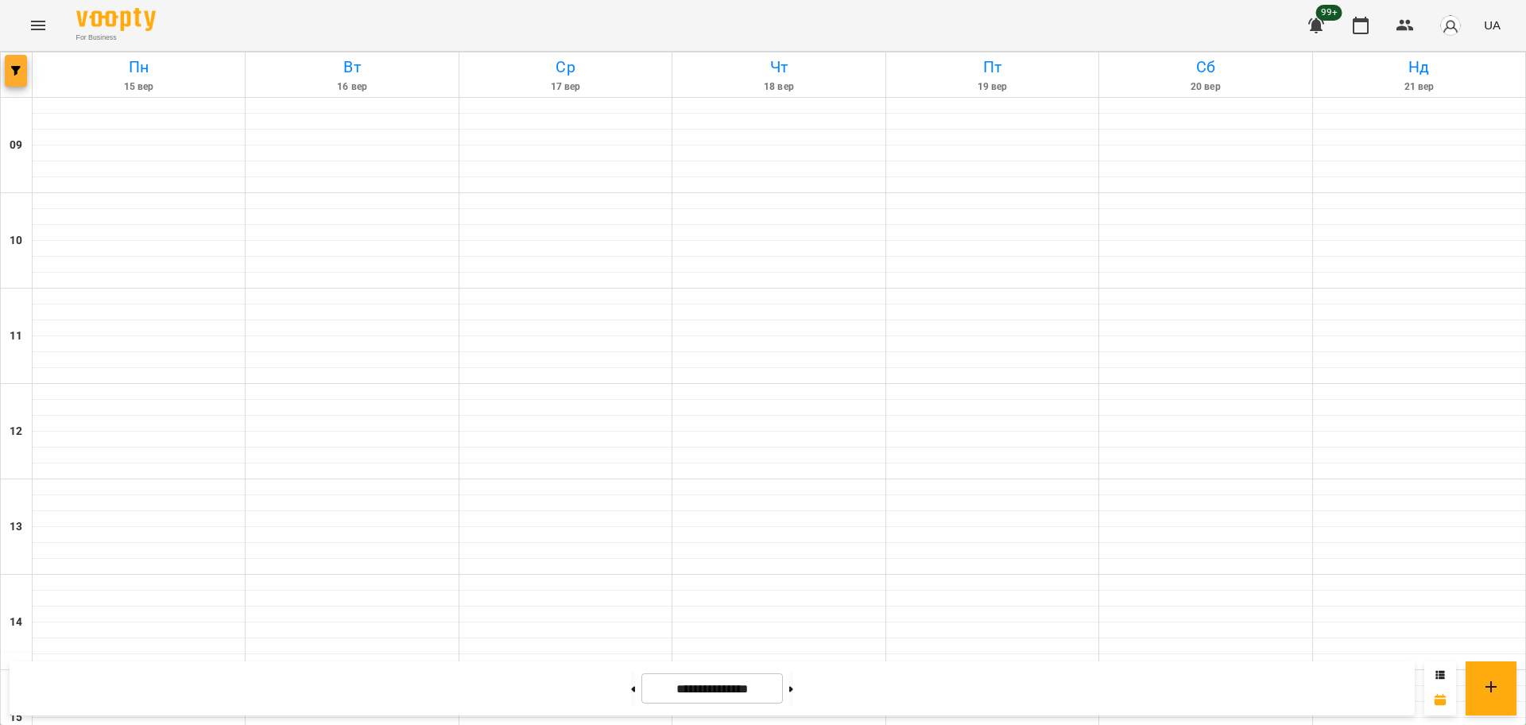
click at [9, 69] on span "button" at bounding box center [16, 71] width 22 height 10
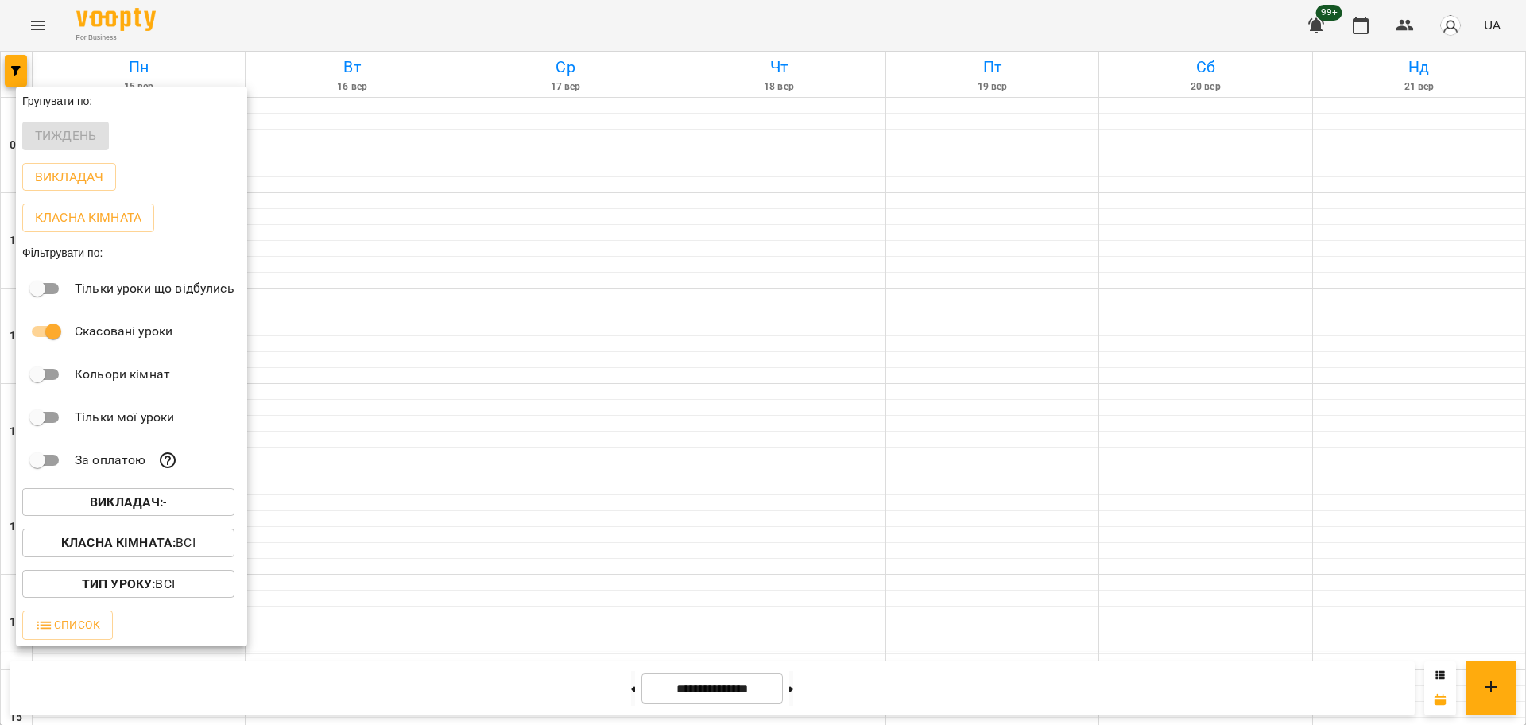
click at [169, 505] on span "Викладач : -" at bounding box center [128, 502] width 187 height 19
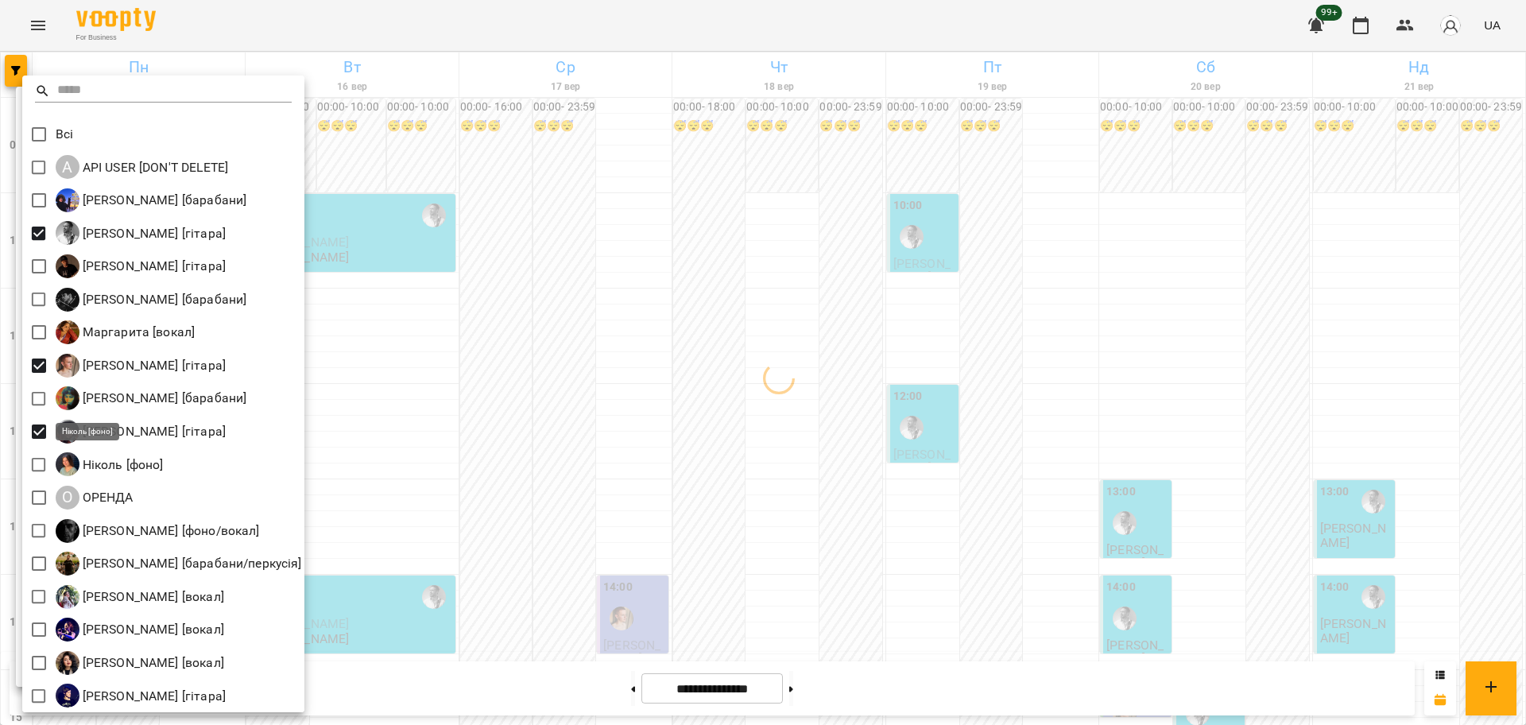
scroll to position [3, 0]
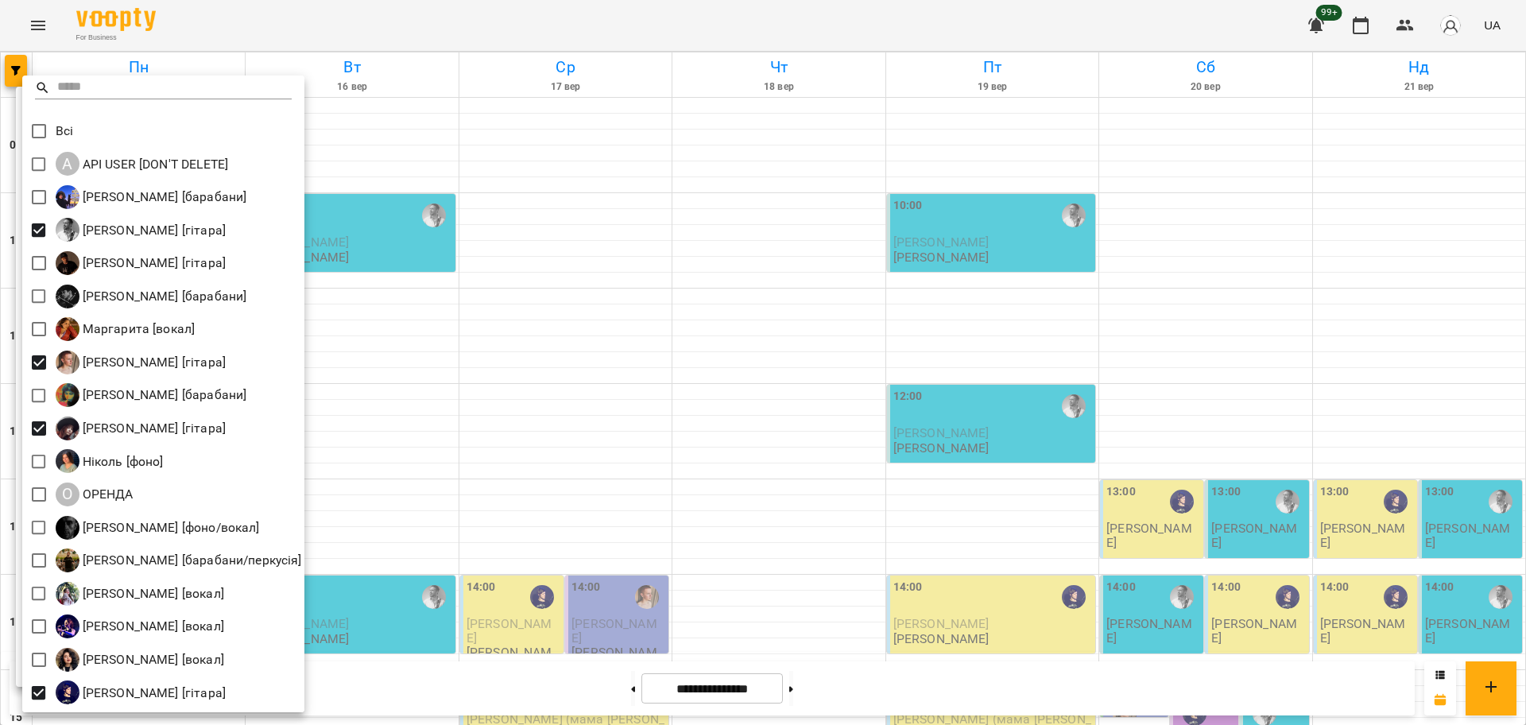
click at [343, 466] on div at bounding box center [763, 362] width 1526 height 725
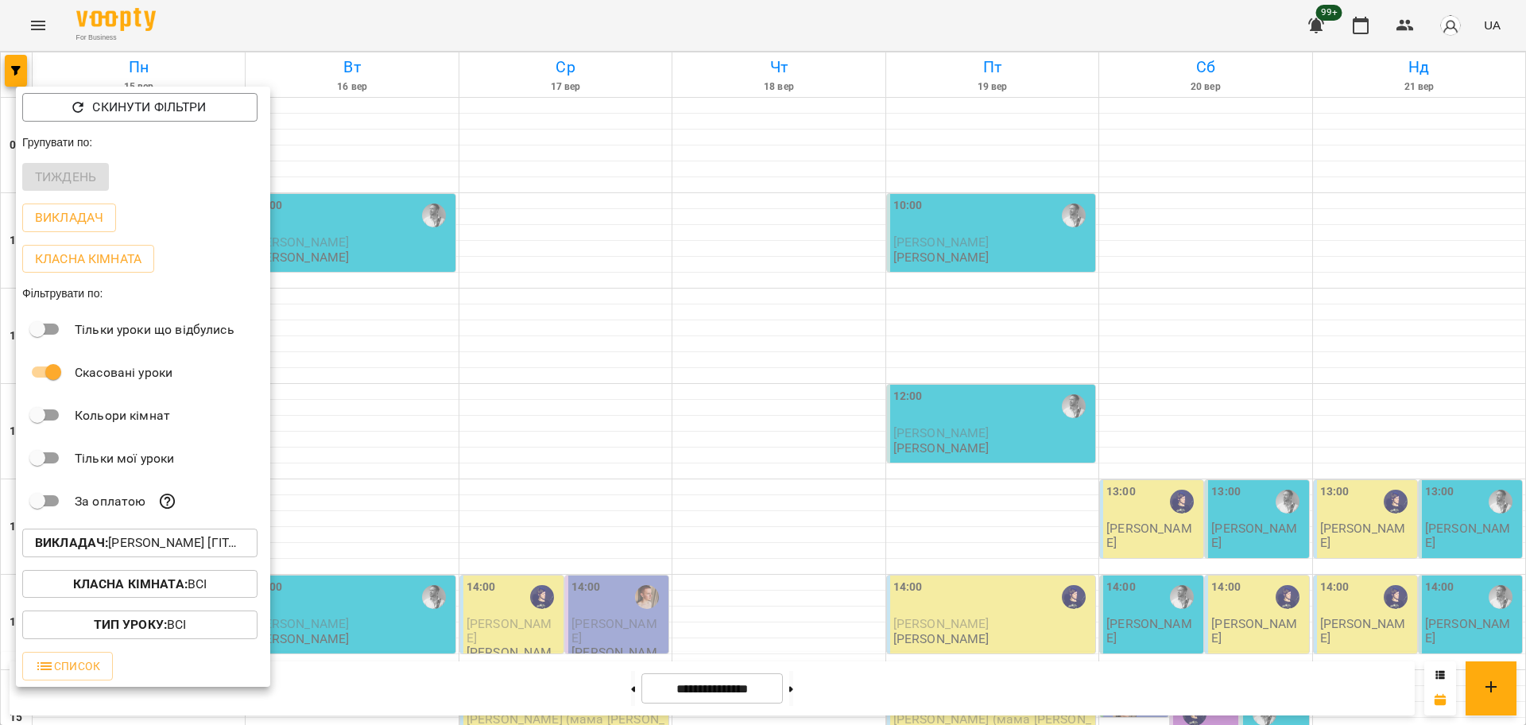
click at [389, 442] on div at bounding box center [763, 362] width 1526 height 725
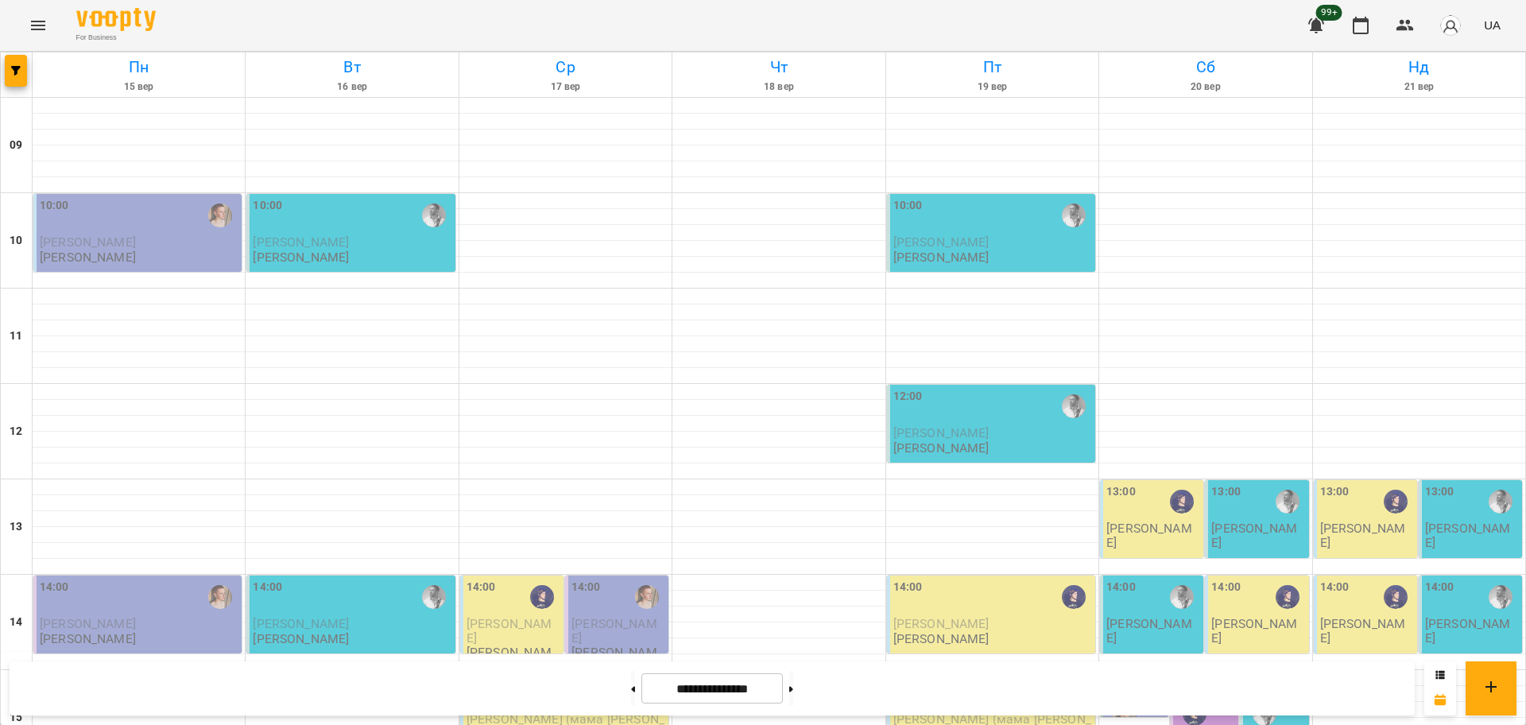
scroll to position [298, 0]
click at [793, 695] on button at bounding box center [791, 688] width 4 height 35
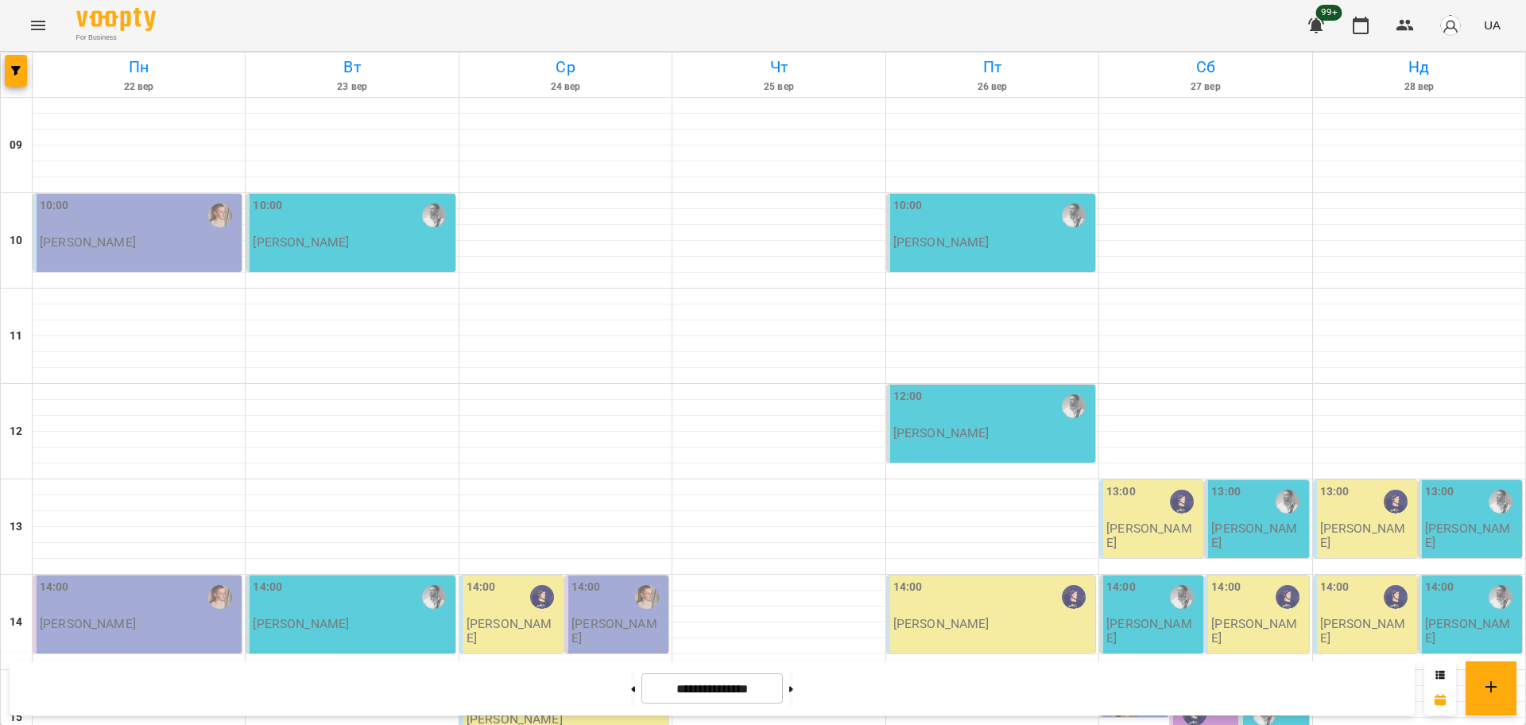
scroll to position [497, 0]
click at [631, 686] on button at bounding box center [633, 688] width 4 height 35
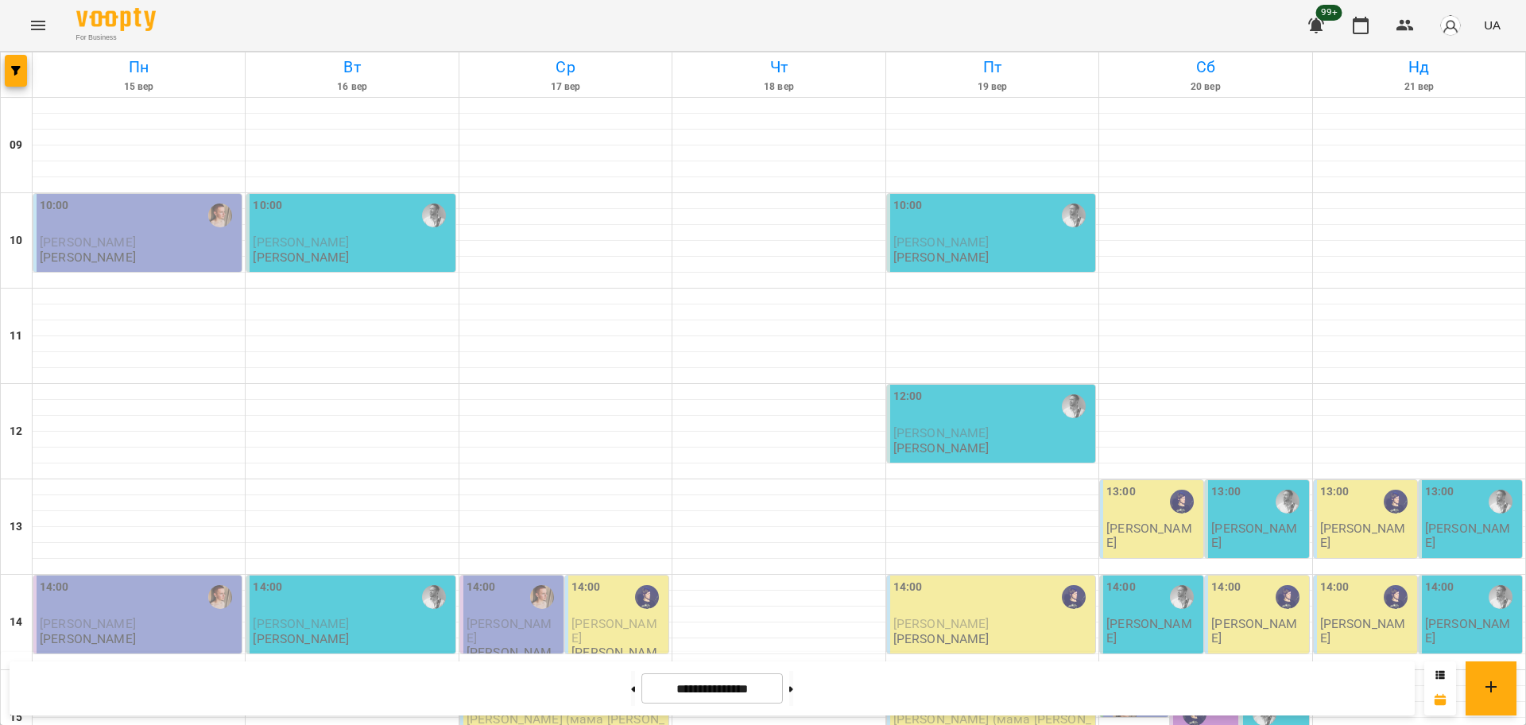
scroll to position [386, 0]
click at [793, 690] on icon at bounding box center [791, 689] width 4 height 6
type input "**********"
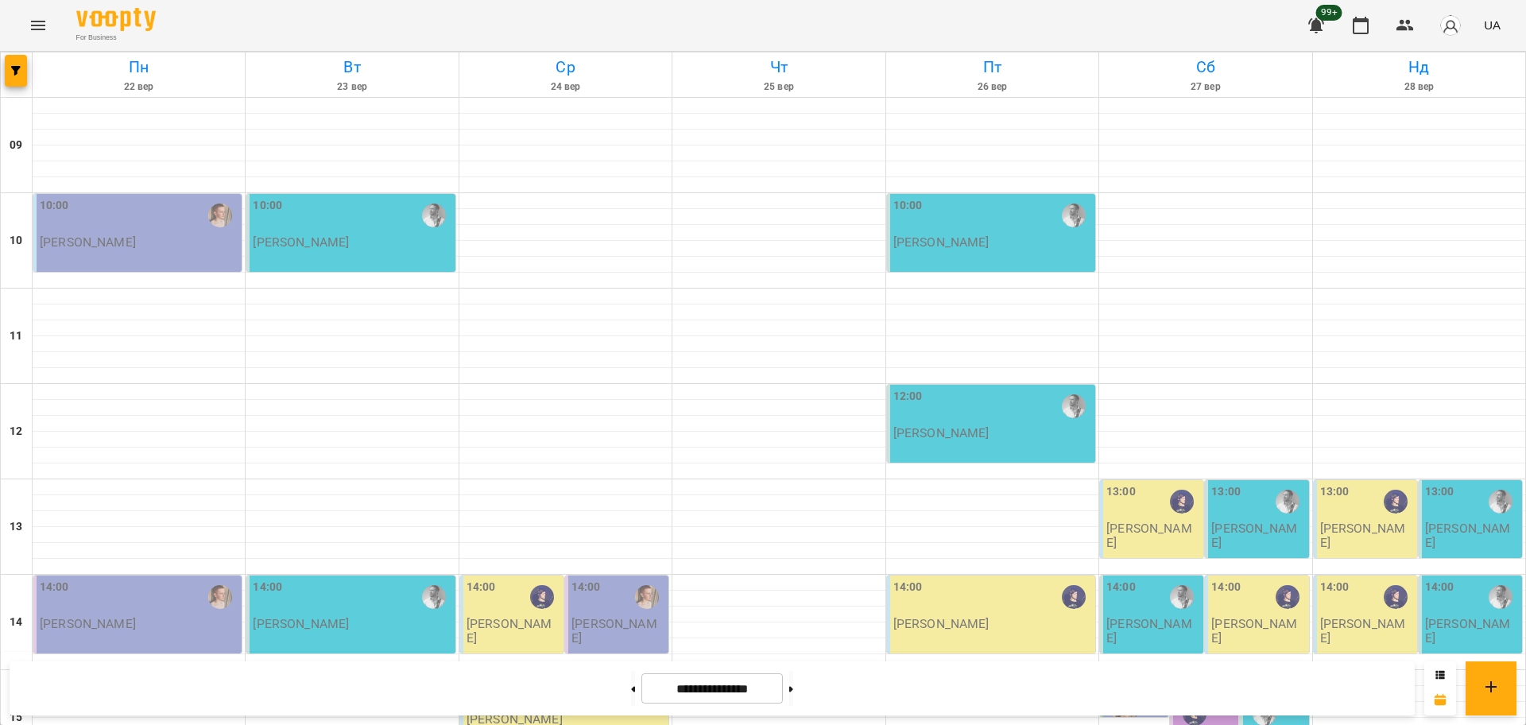
scroll to position [585, 0]
click at [631, 684] on button at bounding box center [633, 688] width 4 height 35
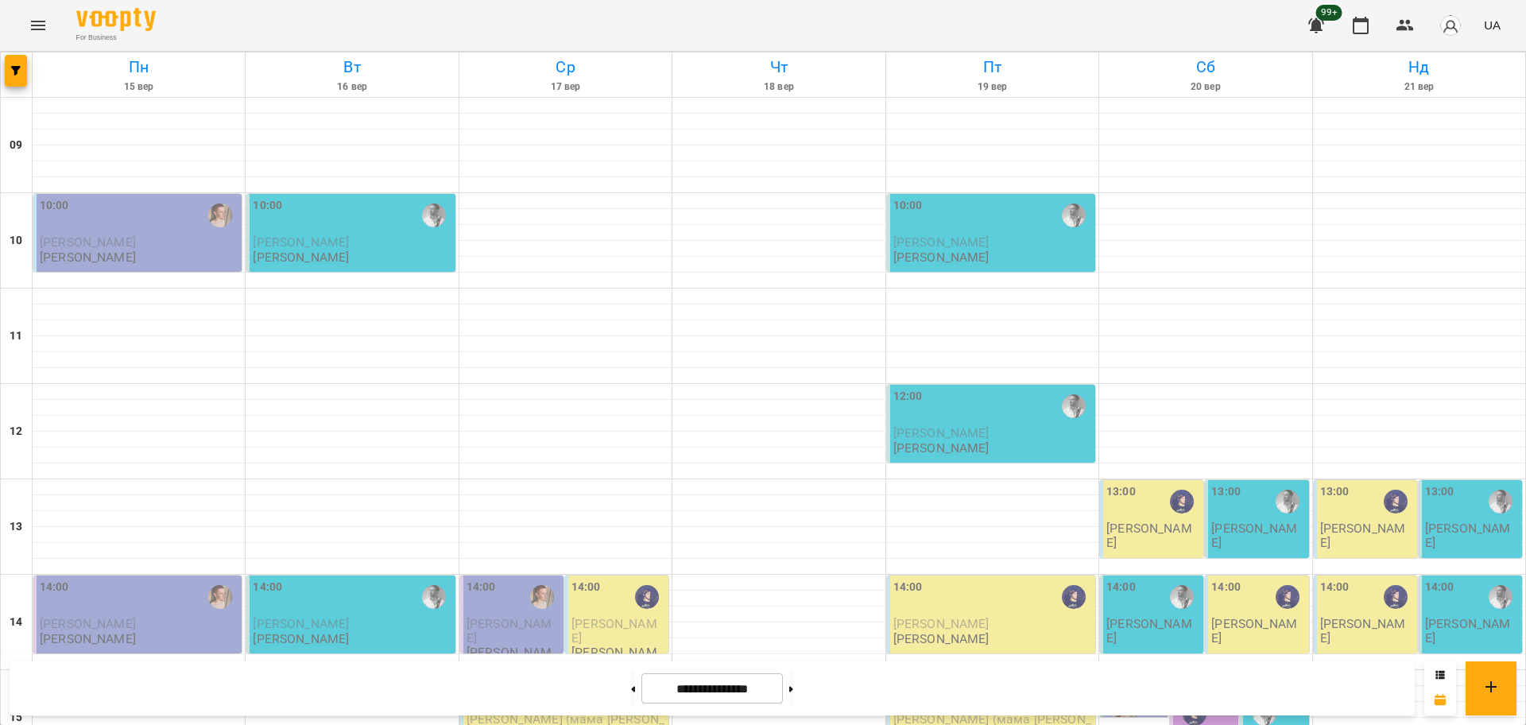
click at [628, 707] on div "**********" at bounding box center [712, 688] width 1405 height 54
click at [631, 700] on button at bounding box center [633, 688] width 4 height 35
type input "**********"
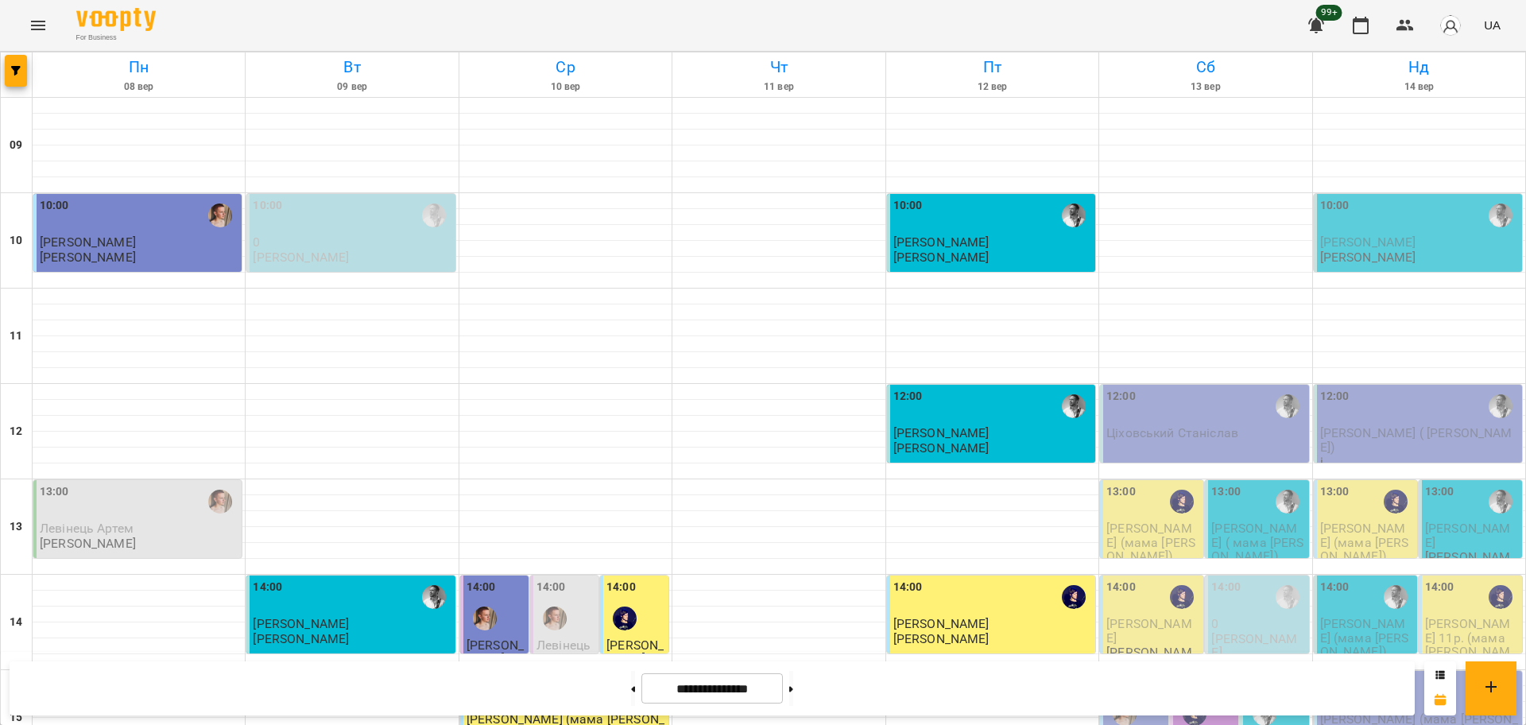
scroll to position [485, 0]
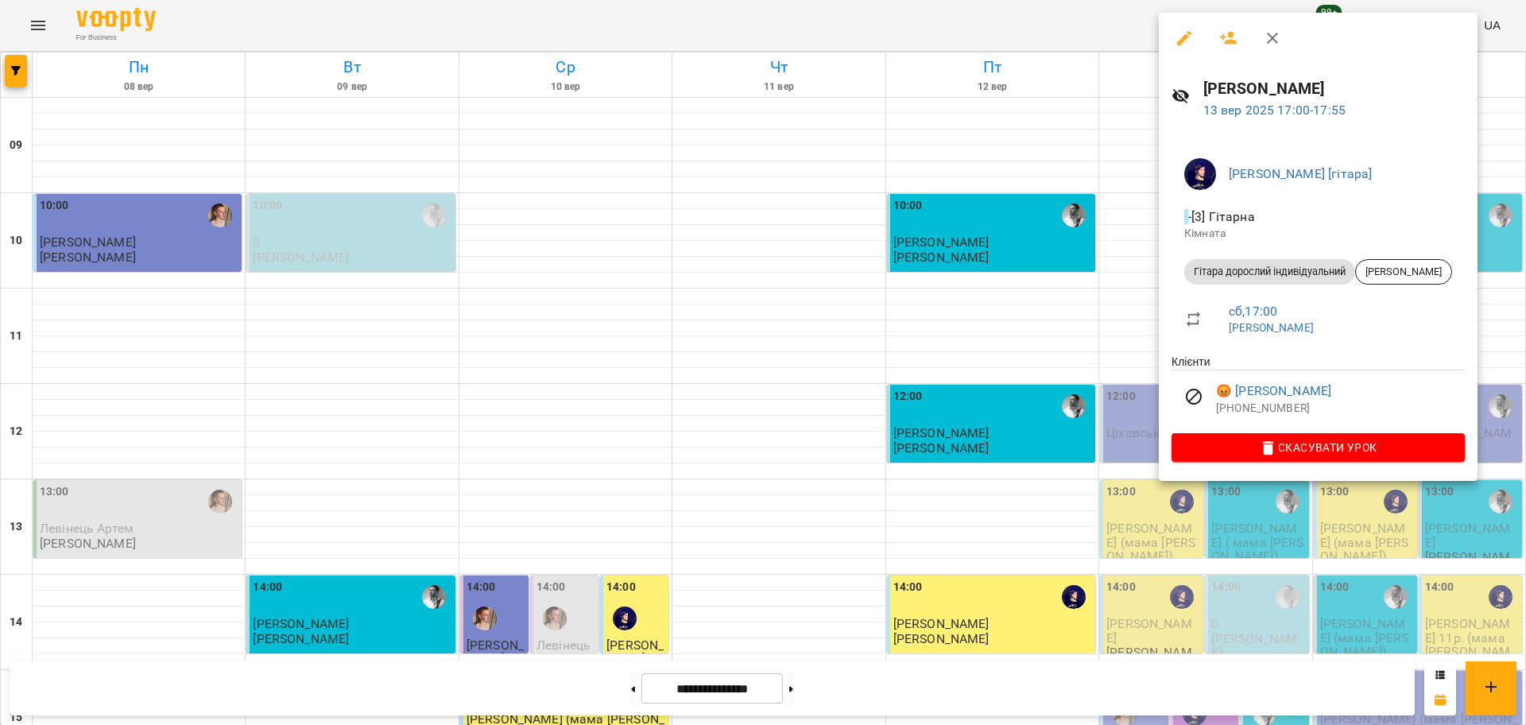
click at [1117, 515] on div at bounding box center [763, 362] width 1526 height 725
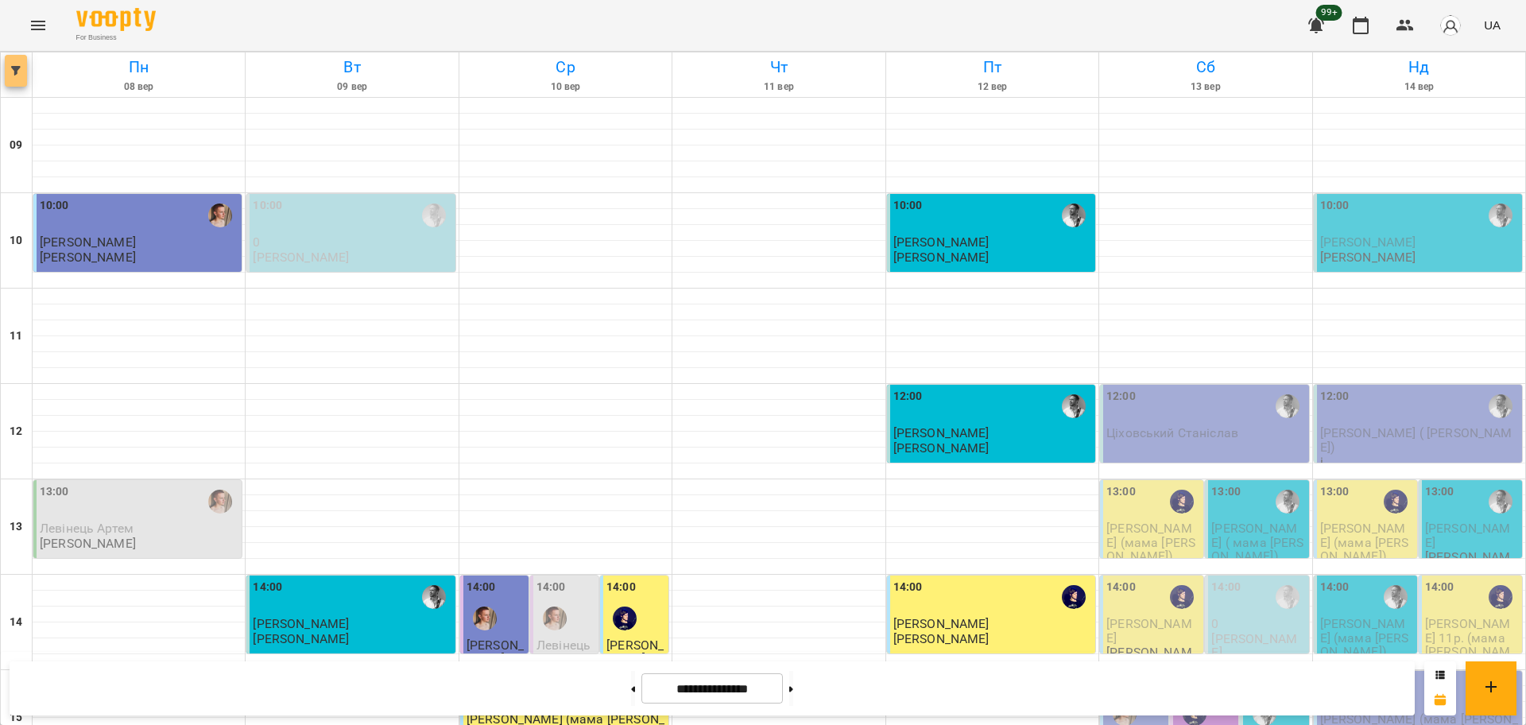
click at [7, 72] on span "button" at bounding box center [16, 71] width 22 height 10
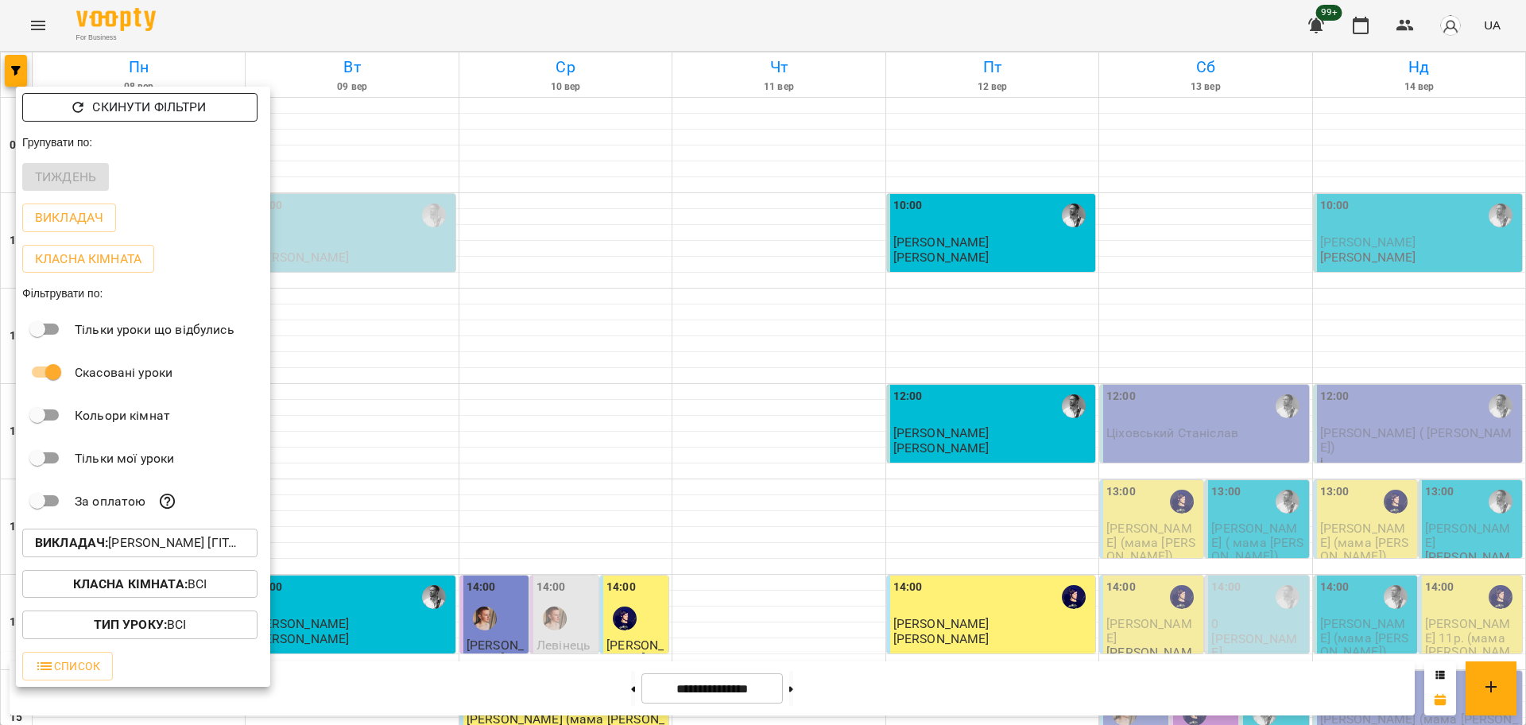
click at [138, 93] on button "Скинути фільтри" at bounding box center [139, 107] width 235 height 29
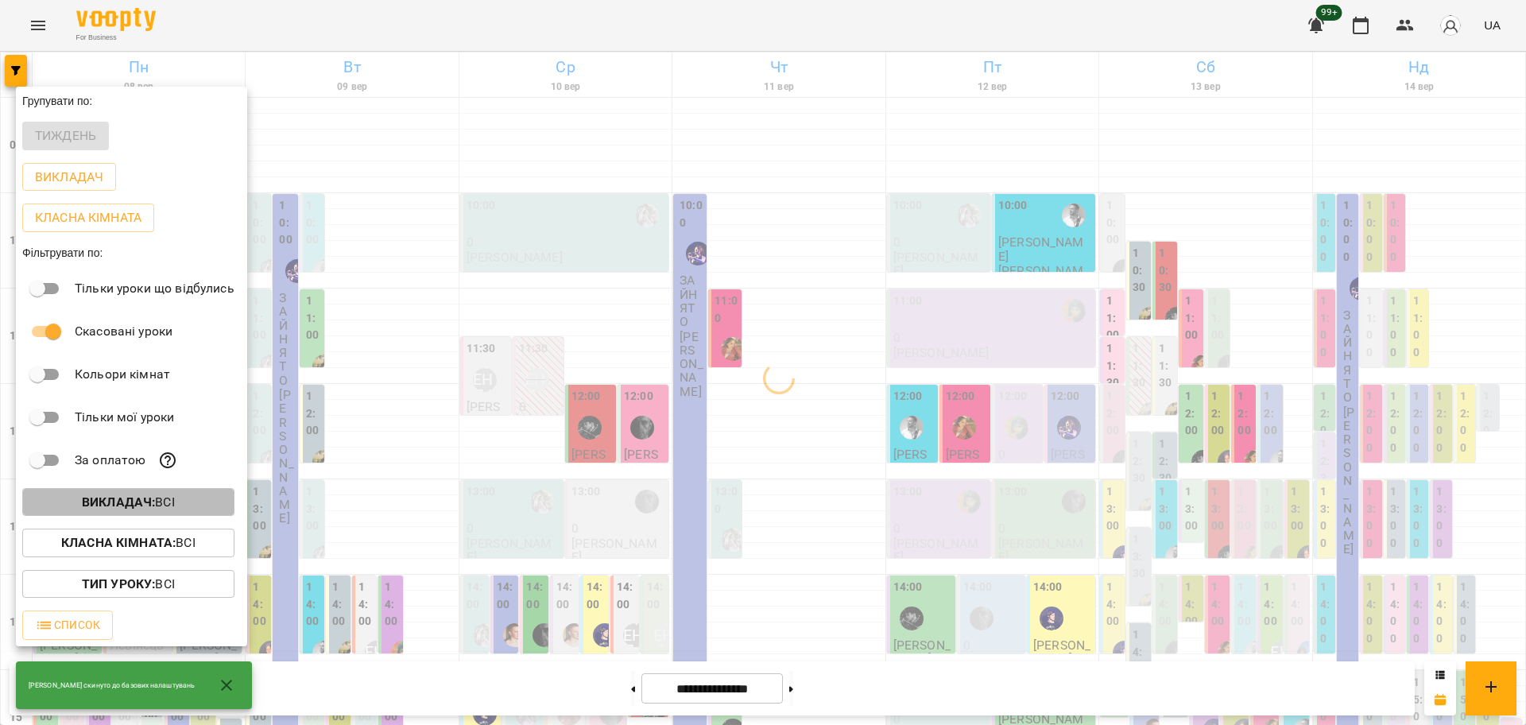
click at [186, 516] on button "Викладач : Всі" at bounding box center [128, 502] width 212 height 29
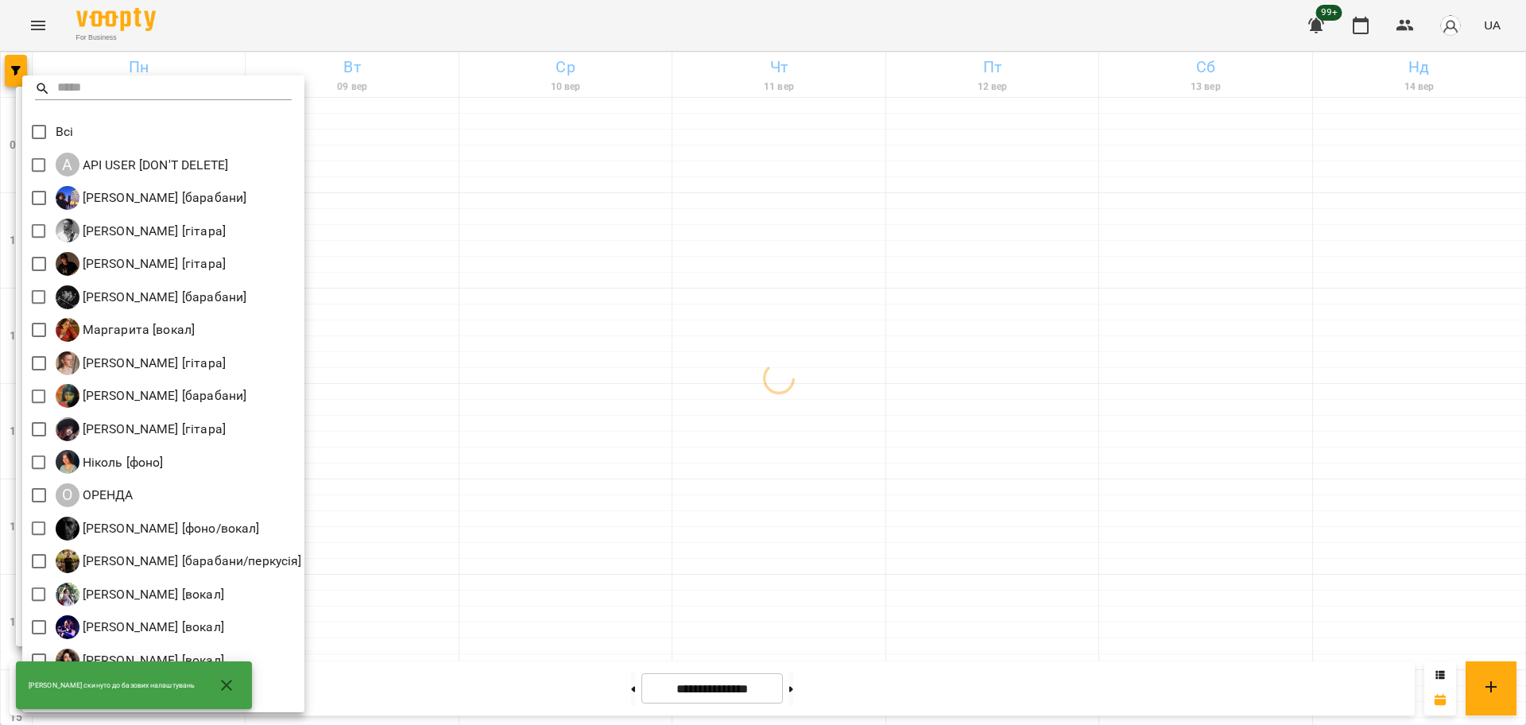
scroll to position [3, 0]
drag, startPoint x: 212, startPoint y: 679, endPoint x: 196, endPoint y: 676, distance: 16.1
click at [217, 679] on icon "button" at bounding box center [226, 684] width 19 height 19
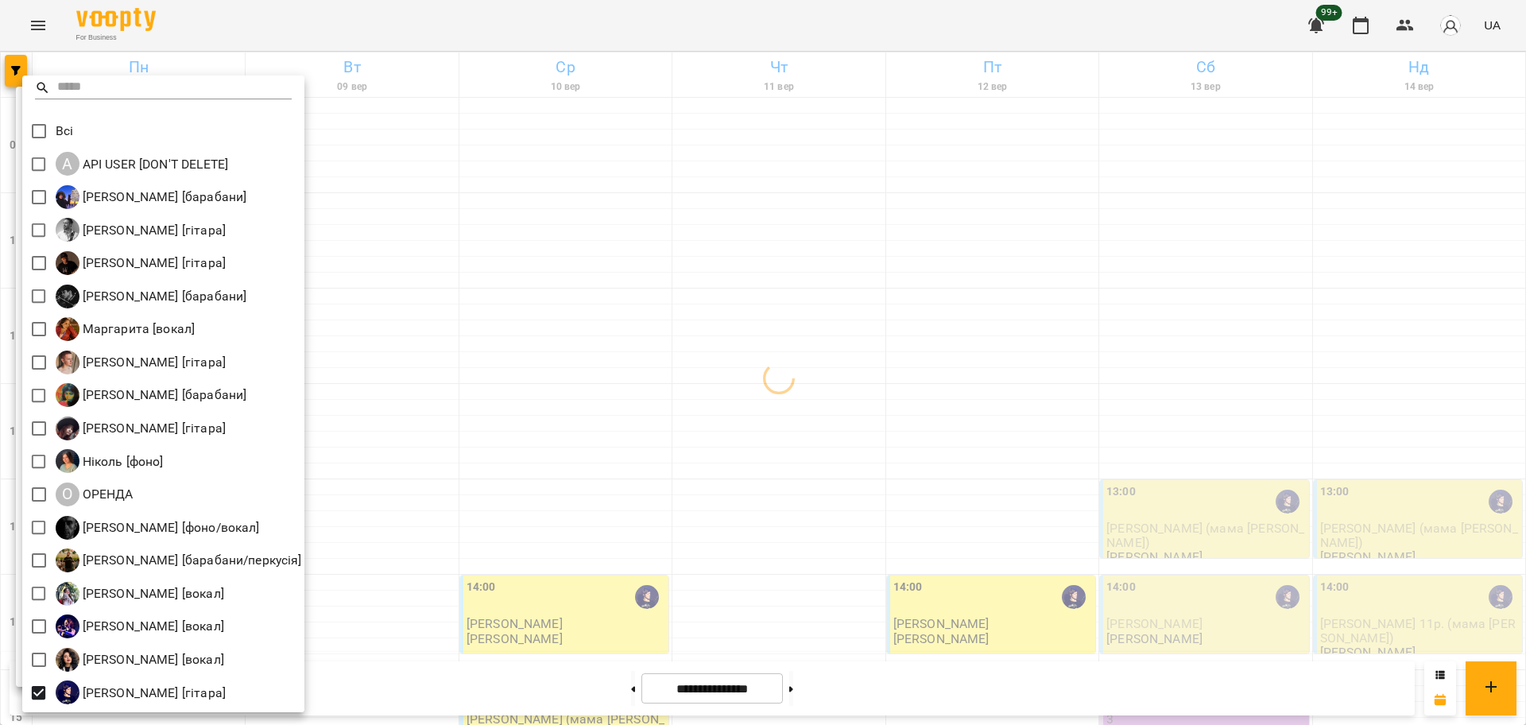
click at [775, 511] on div at bounding box center [763, 362] width 1526 height 725
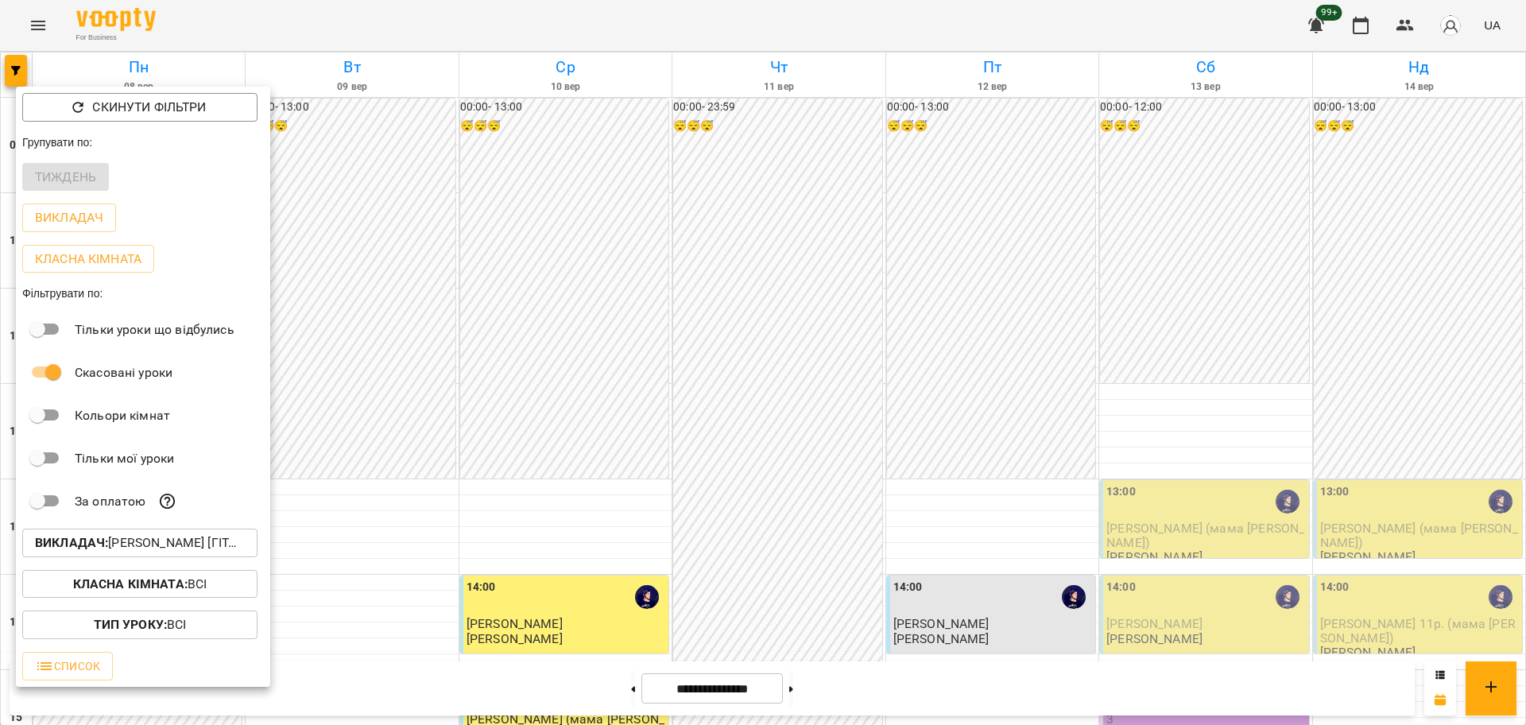
click at [775, 511] on div at bounding box center [763, 362] width 1526 height 725
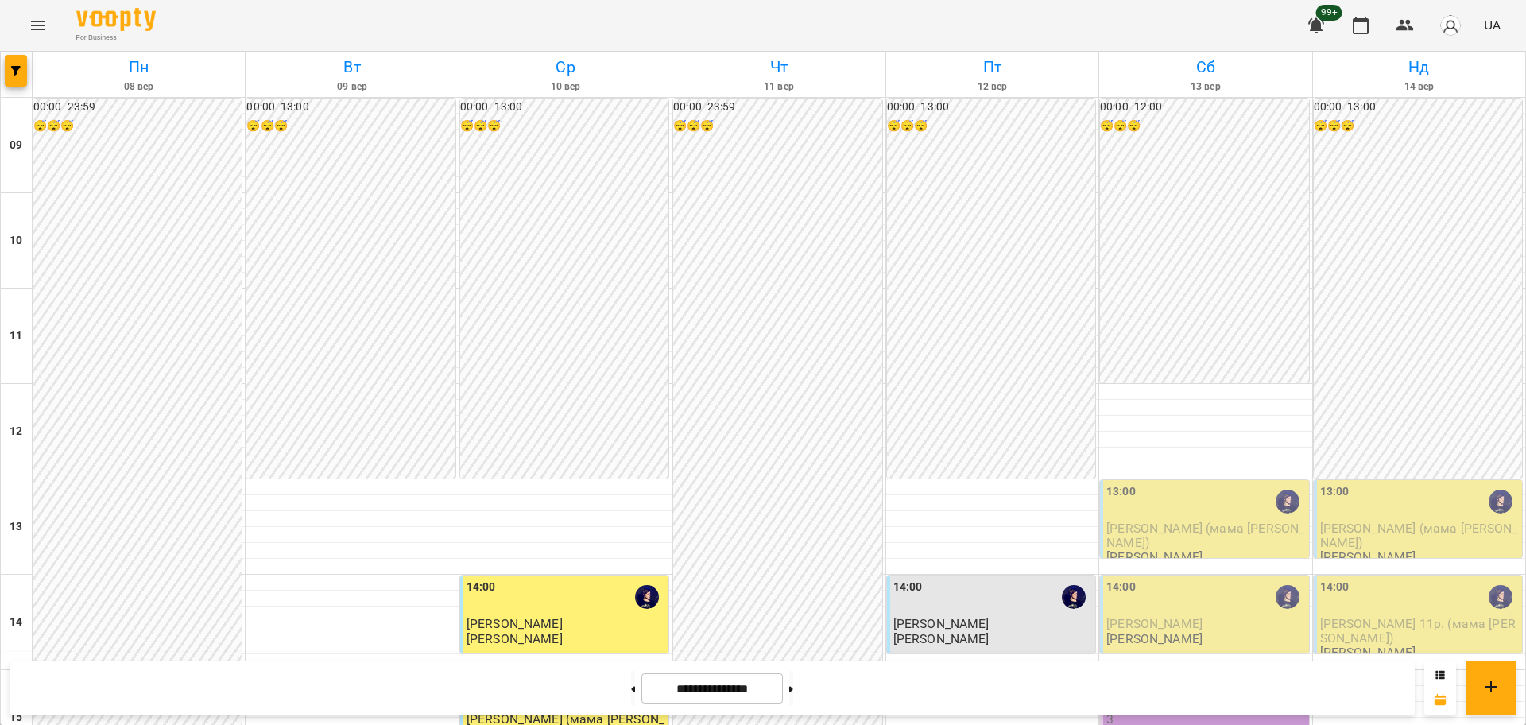
click at [1190, 724] on p "[Рок - гурт] Ярослав" at bounding box center [1187, 734] width 162 height 14
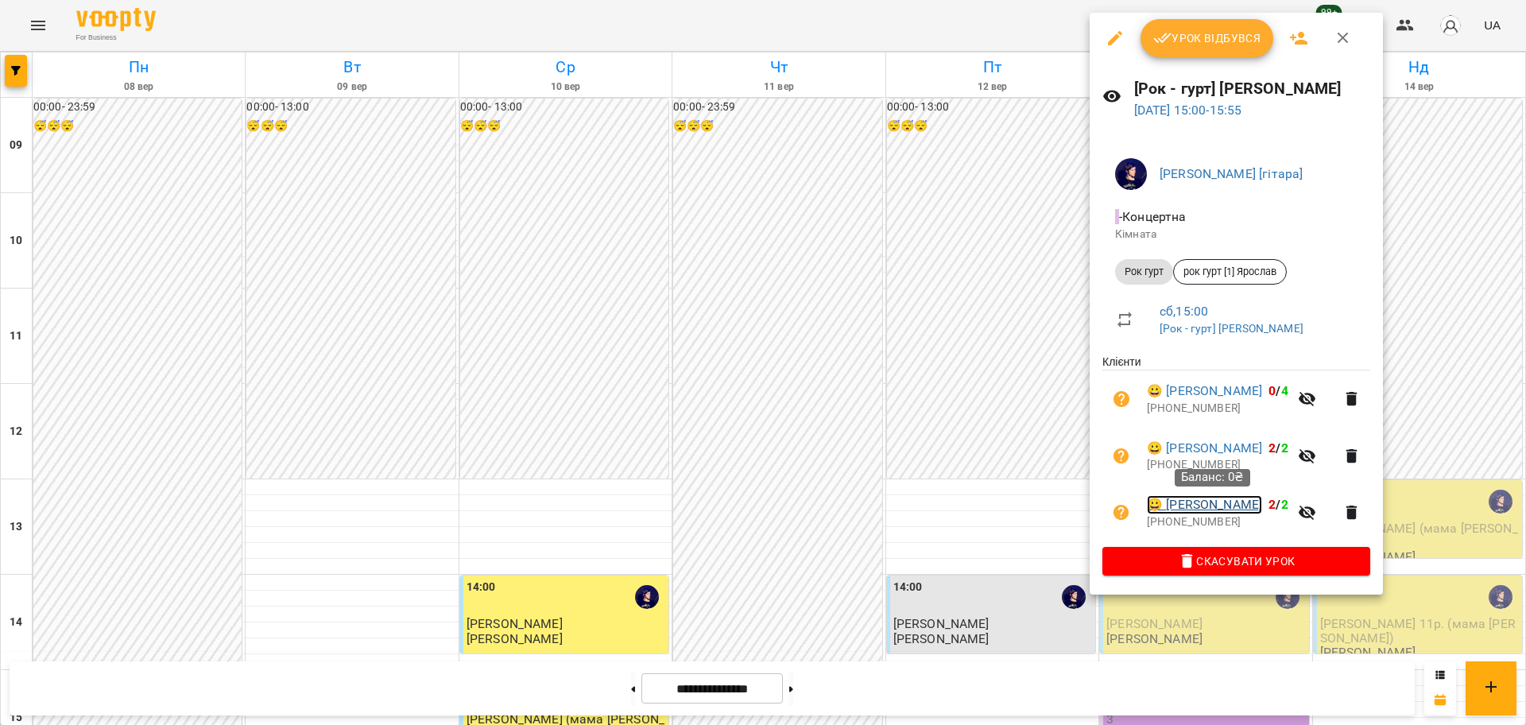
click at [1241, 512] on link "😀 Кирилова Марина" at bounding box center [1204, 504] width 115 height 19
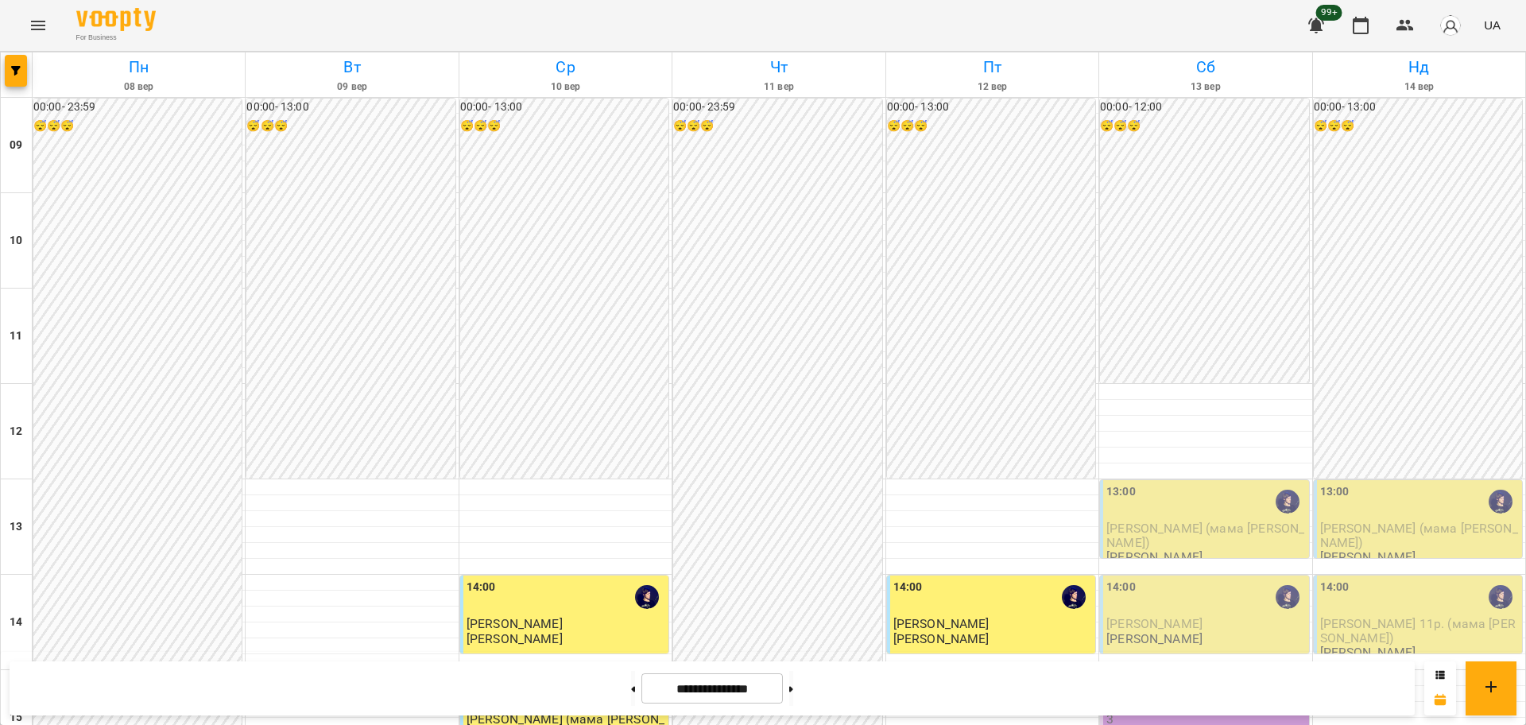
scroll to position [199, 0]
click at [1205, 674] on div "15:00" at bounding box center [1205, 692] width 199 height 37
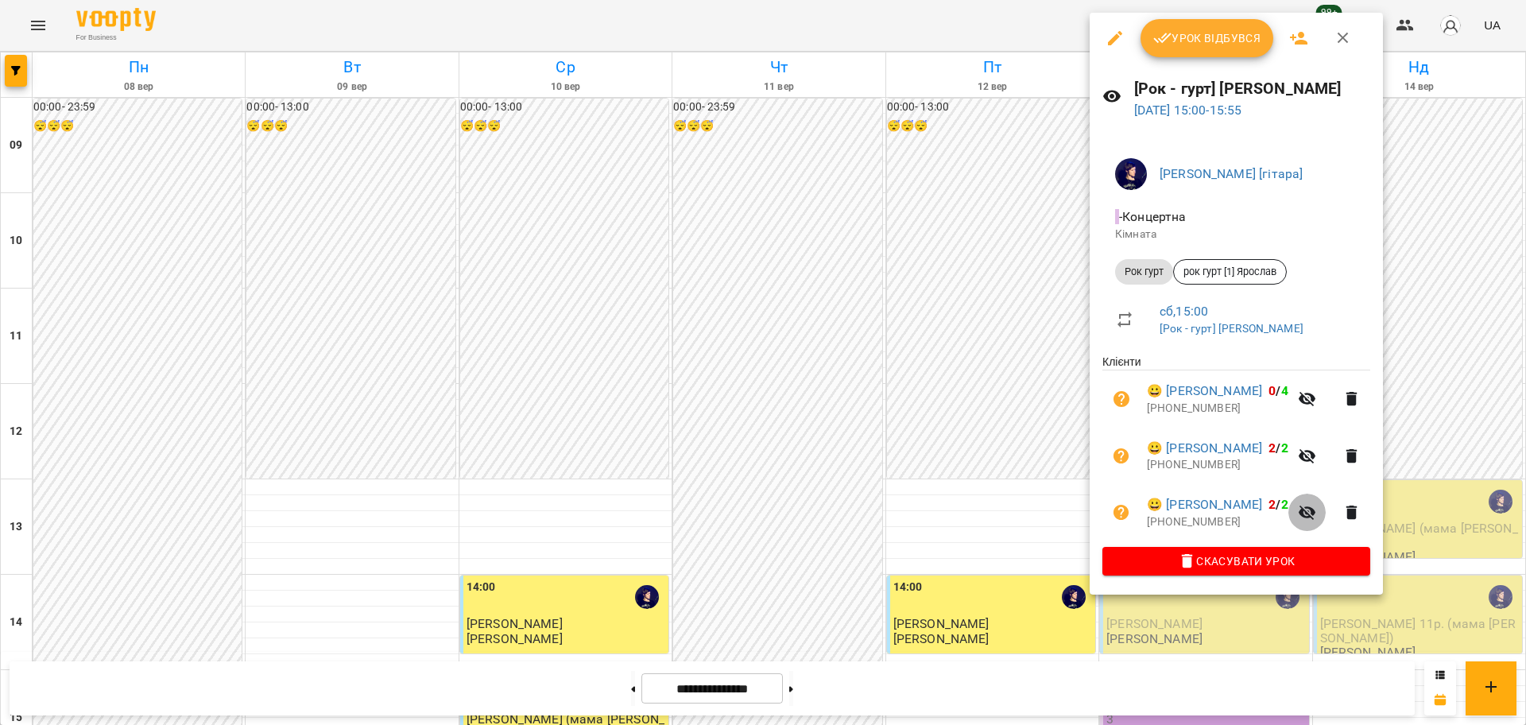
click at [1316, 509] on icon "button" at bounding box center [1306, 512] width 17 height 15
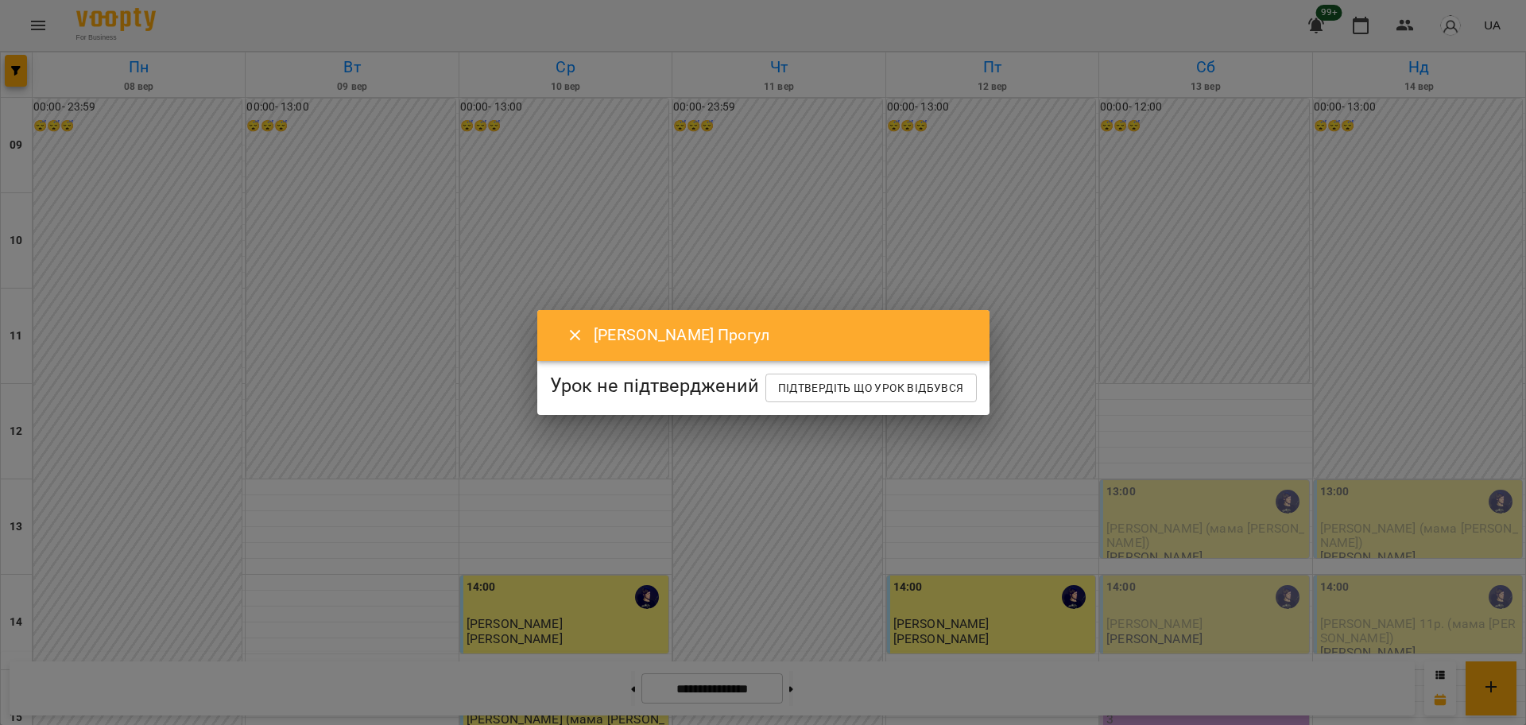
drag, startPoint x: 557, startPoint y: 317, endPoint x: 625, endPoint y: 340, distance: 72.1
click at [566, 326] on icon "Close" at bounding box center [575, 335] width 19 height 19
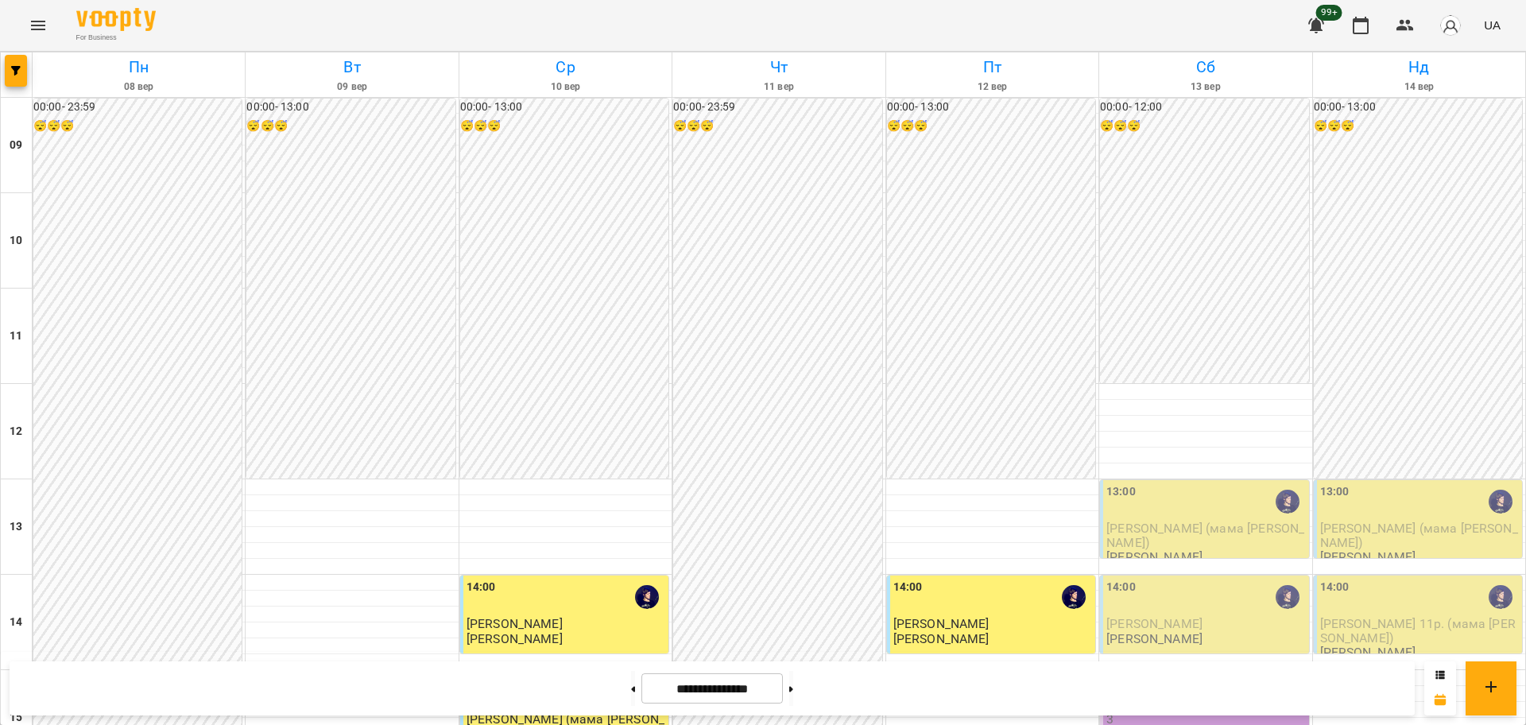
click at [1151, 674] on div "15:00" at bounding box center [1205, 692] width 199 height 37
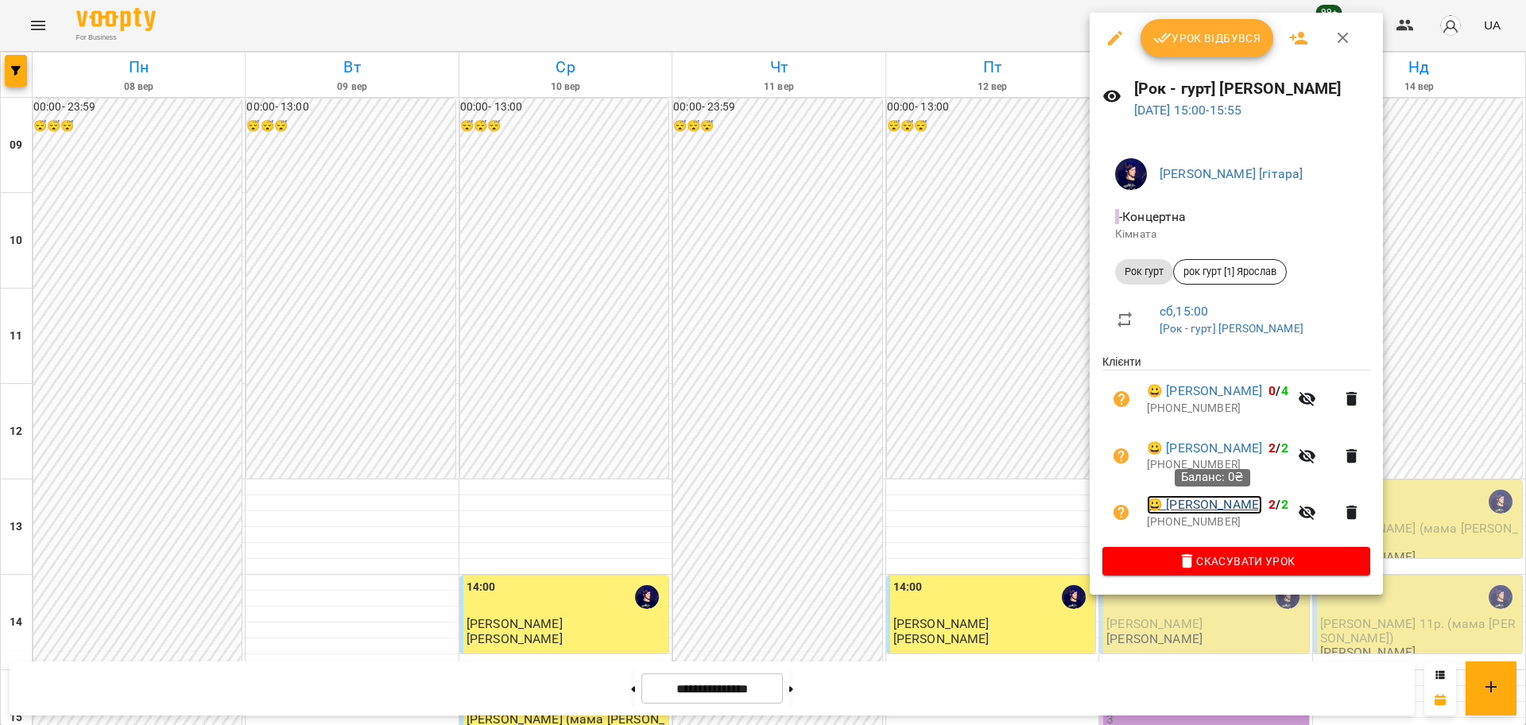
click at [1225, 510] on link "😀 Кирилова Марина" at bounding box center [1204, 504] width 115 height 19
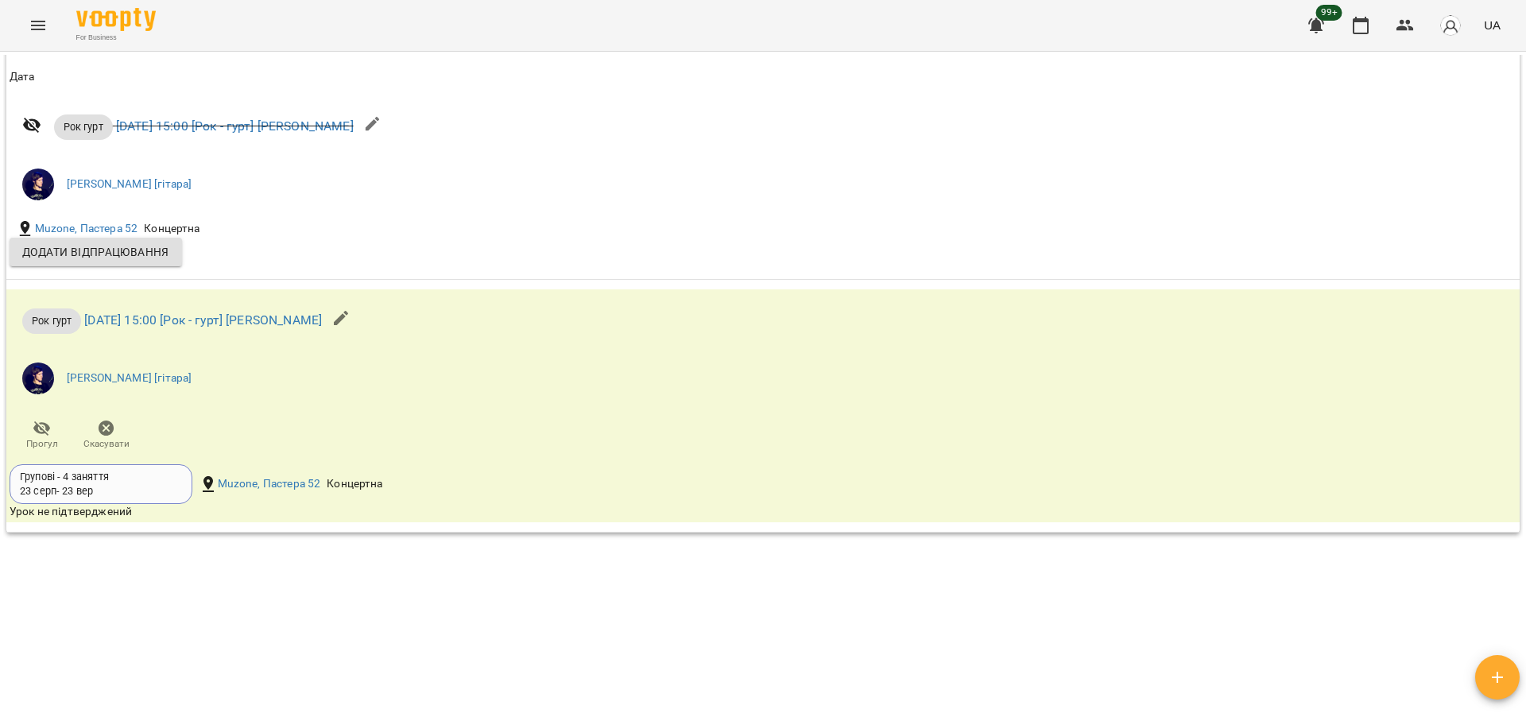
scroll to position [1887, 0]
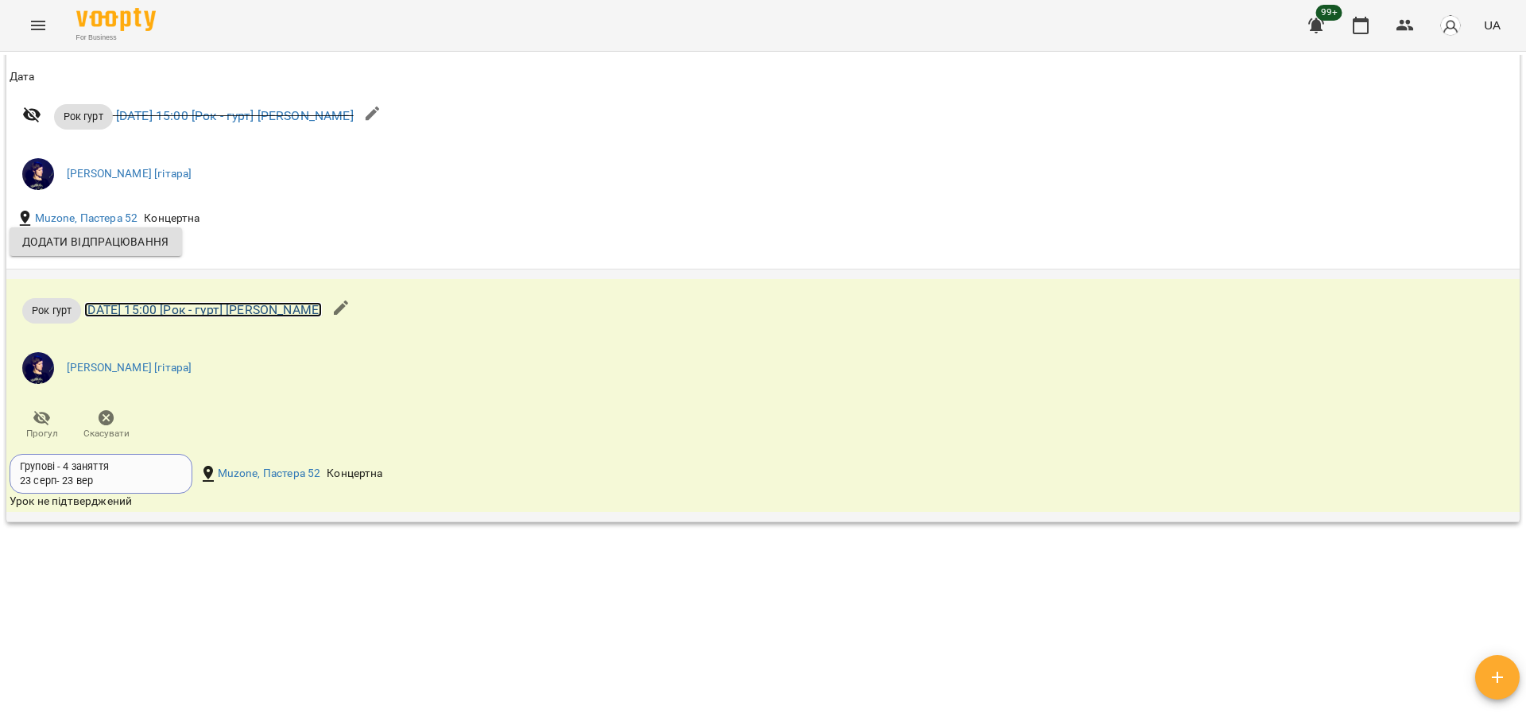
click at [114, 317] on link "сб 13 вер 2025 15:00 [Рок - гурт] Ярослав" at bounding box center [203, 309] width 238 height 15
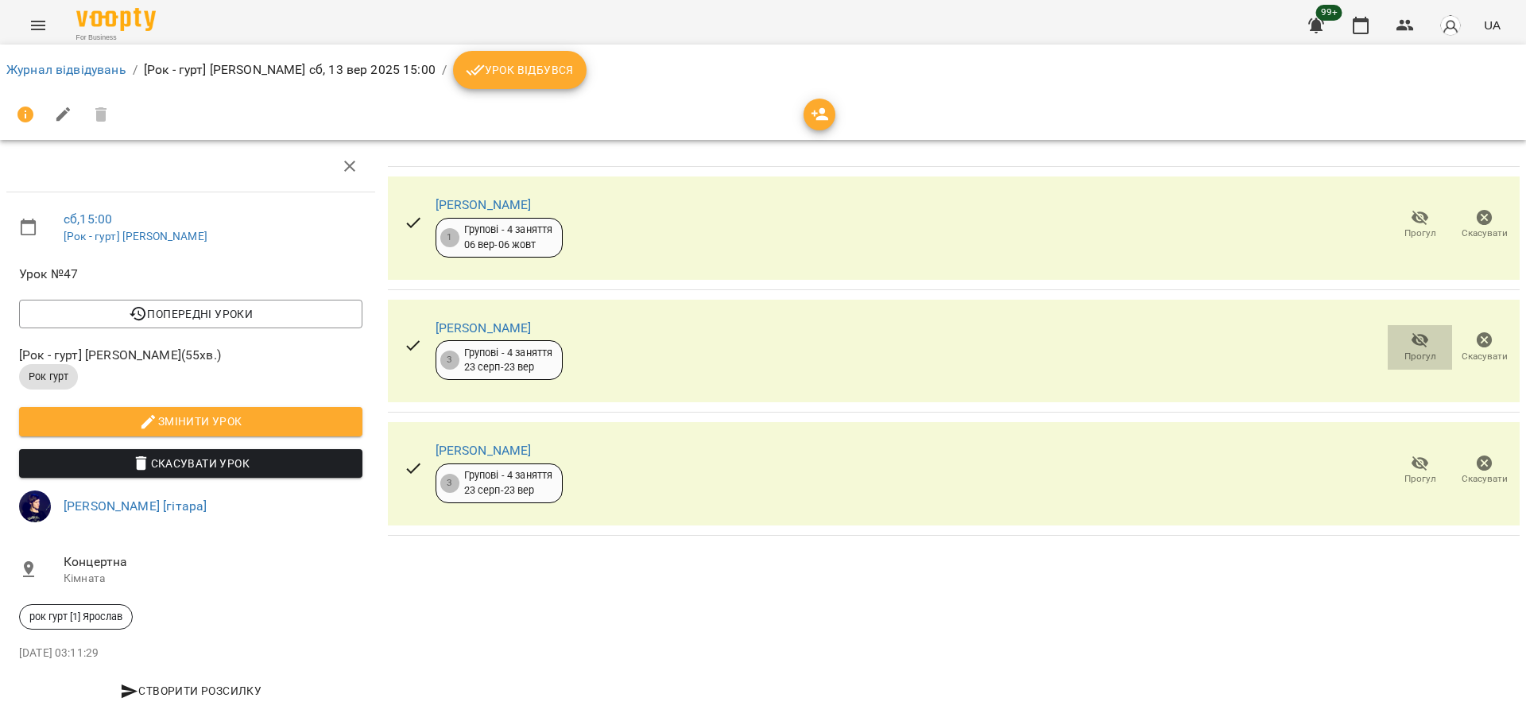
click at [1397, 333] on span "Прогул" at bounding box center [1419, 347] width 45 height 32
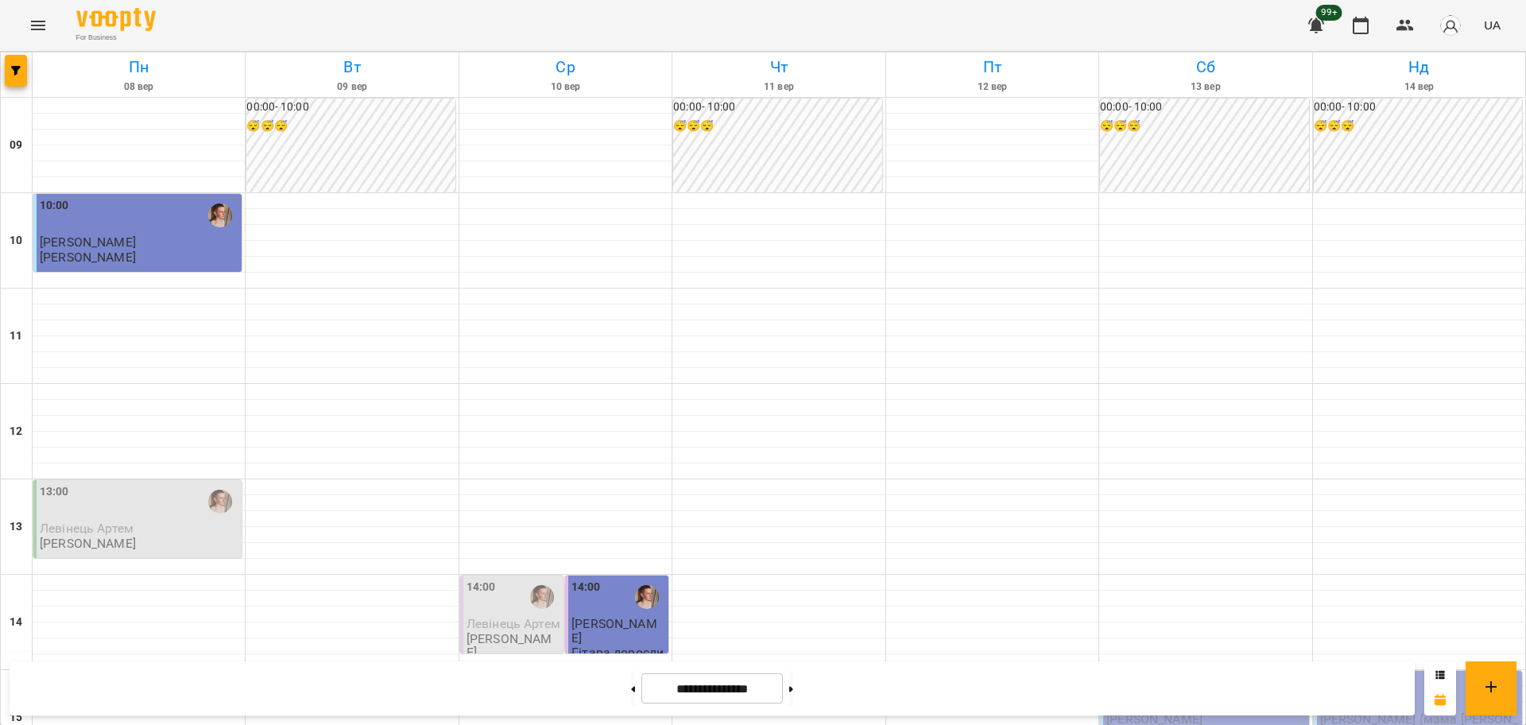
scroll to position [497, 0]
click at [31, 28] on icon "Menu" at bounding box center [38, 25] width 19 height 19
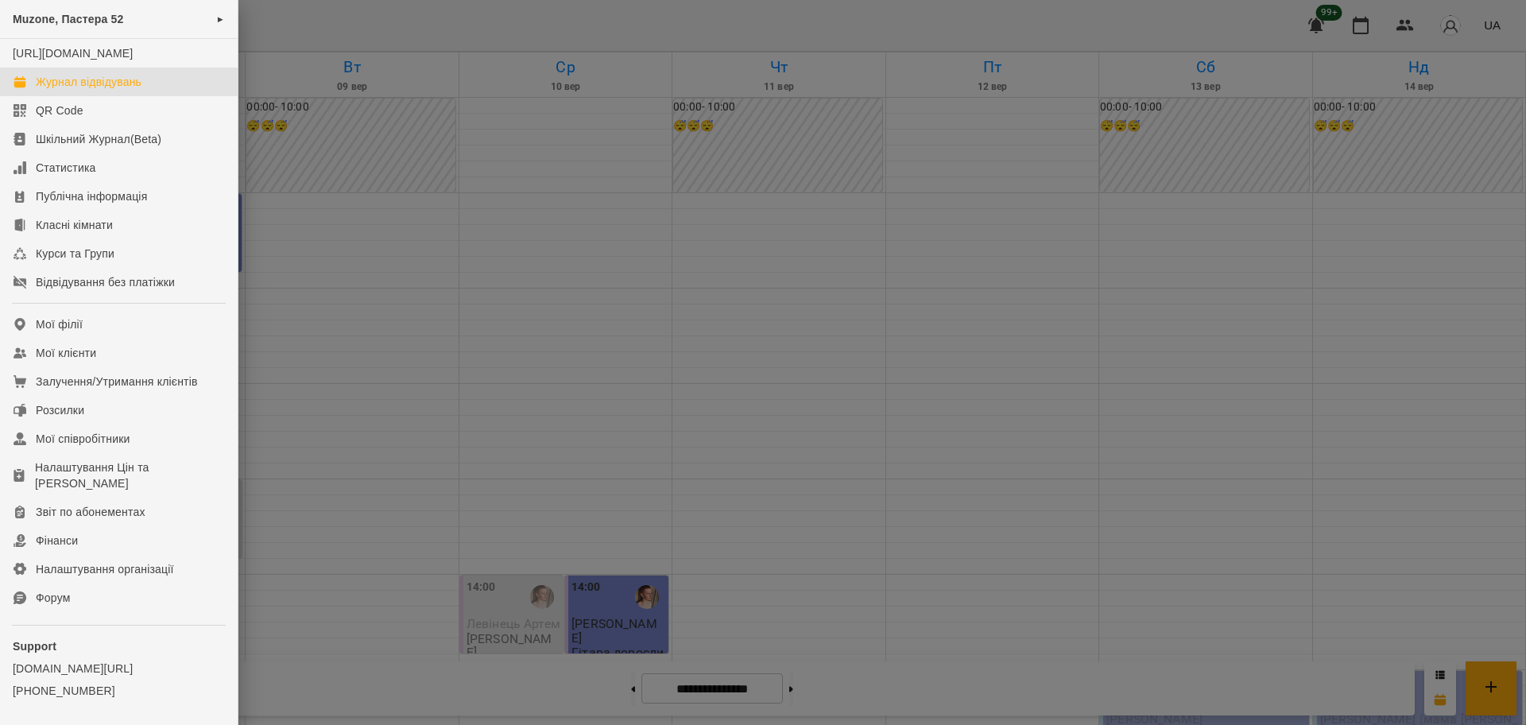
click at [92, 90] on div "Журнал відвідувань" at bounding box center [89, 82] width 106 height 16
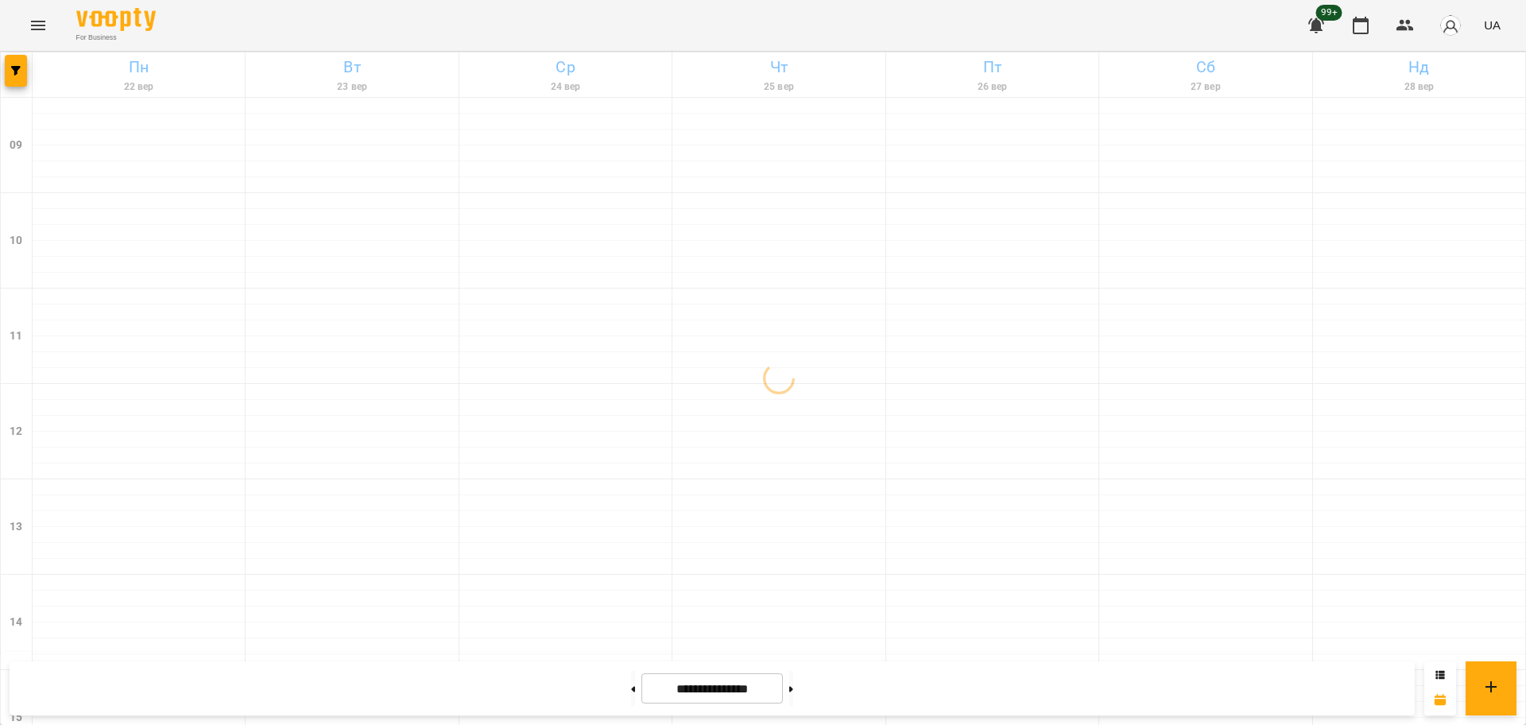
click at [27, 73] on div at bounding box center [17, 74] width 32 height 44
click at [16, 71] on icon "button" at bounding box center [16, 71] width 10 height 10
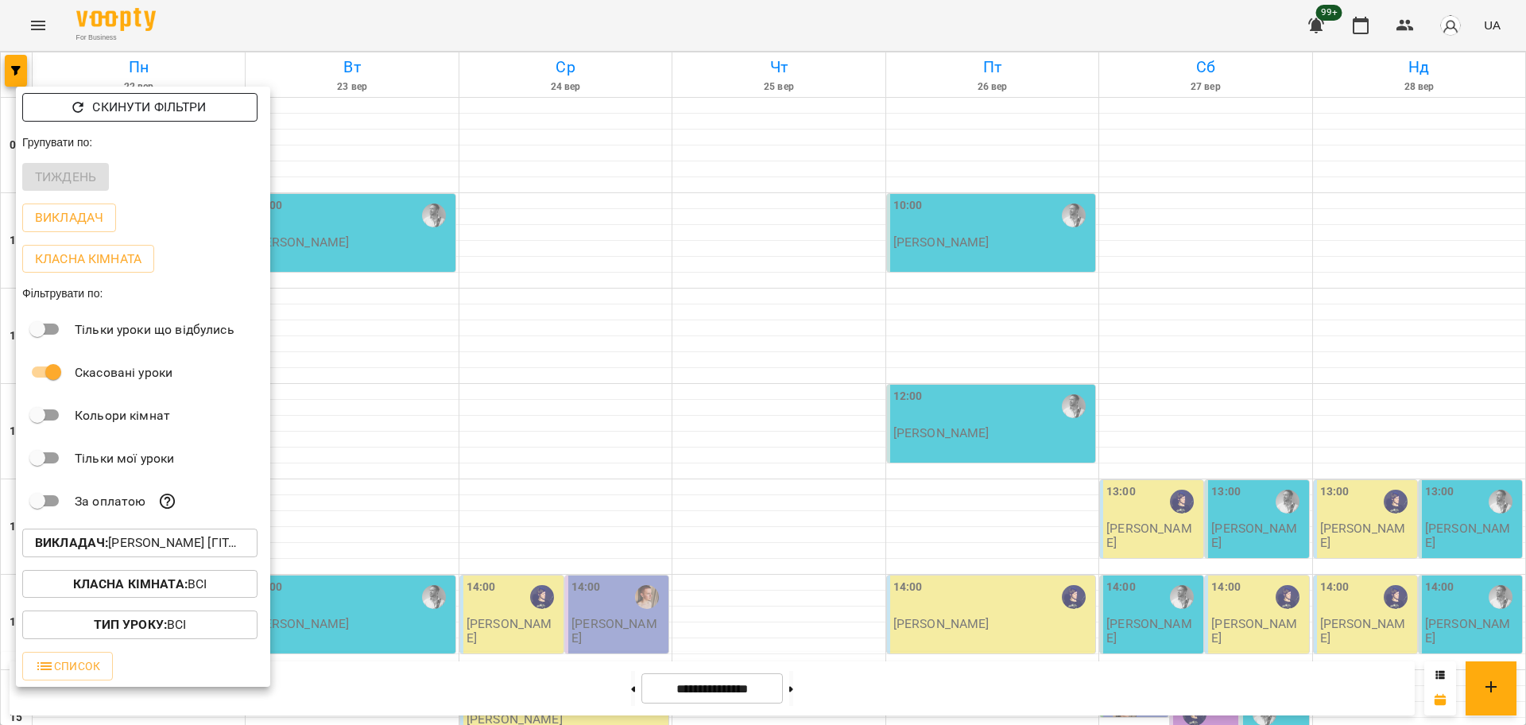
click at [148, 98] on p "Скинути фільтри" at bounding box center [149, 107] width 114 height 19
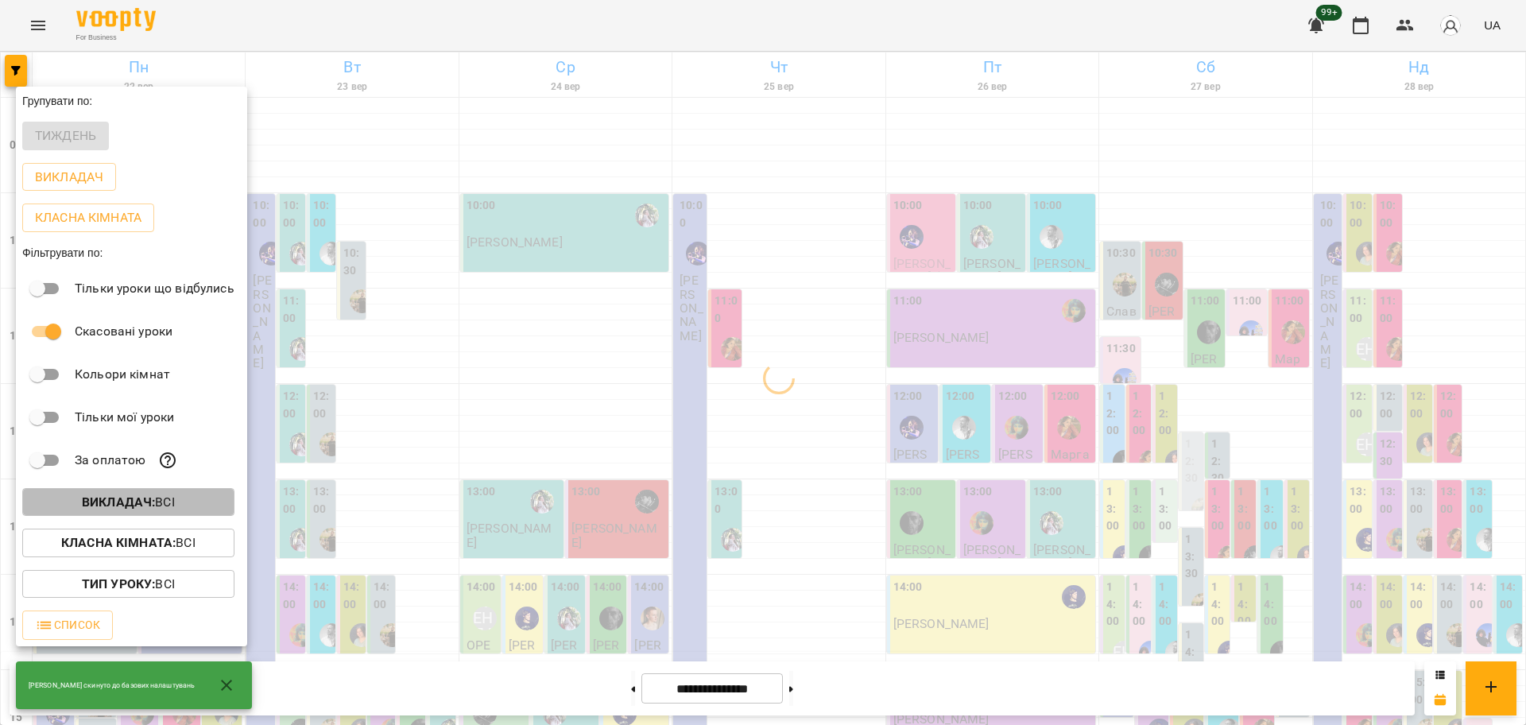
click at [145, 516] on button "Викладач : Всі" at bounding box center [128, 502] width 212 height 29
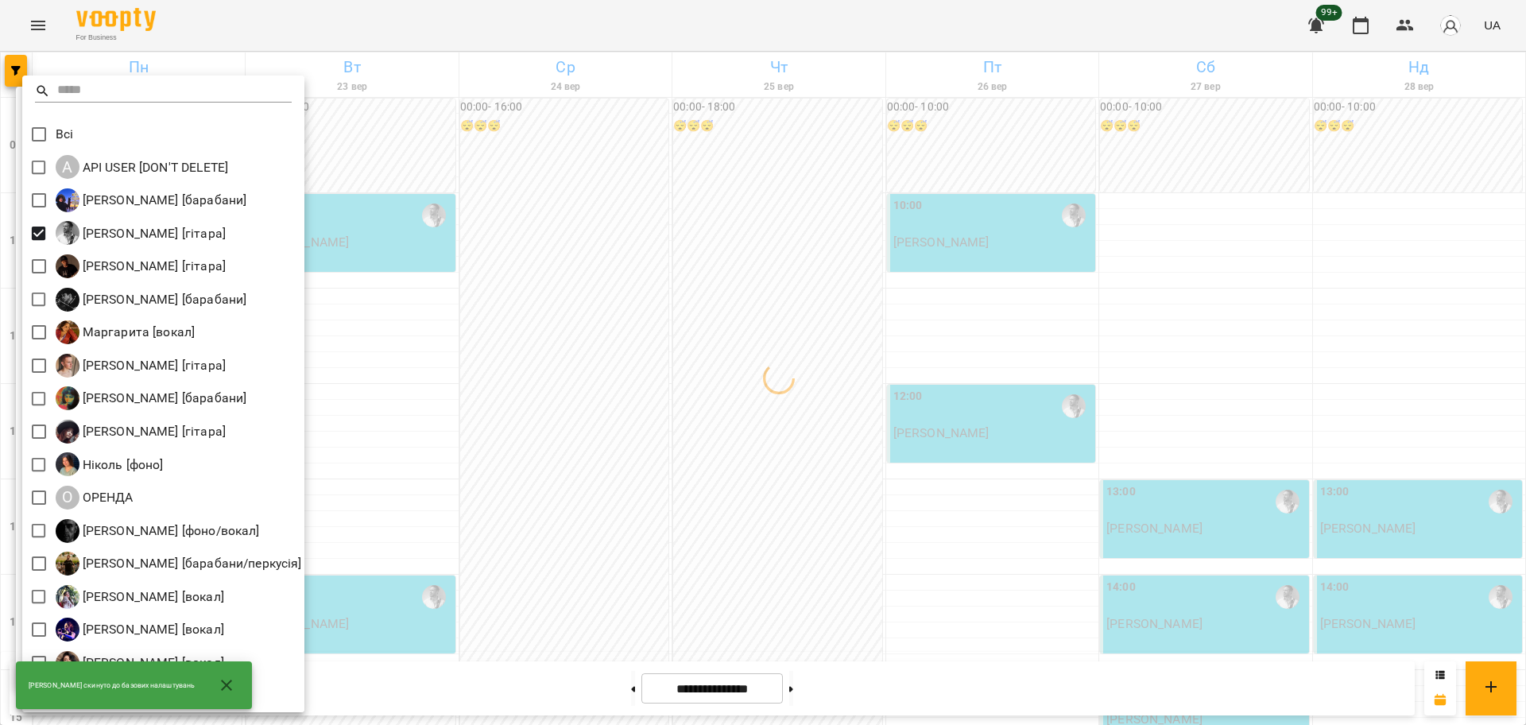
click at [557, 393] on div at bounding box center [763, 362] width 1526 height 725
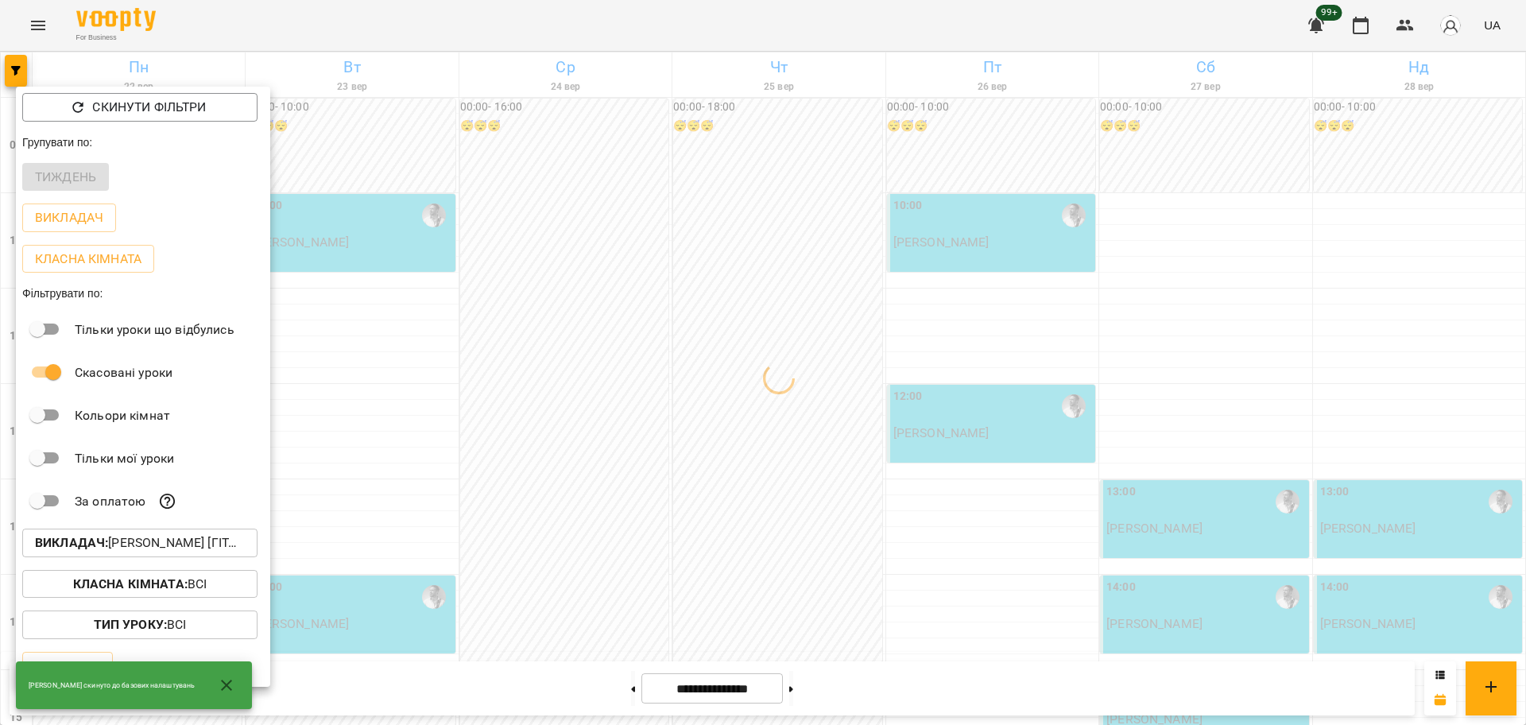
click at [421, 402] on div at bounding box center [763, 362] width 1526 height 725
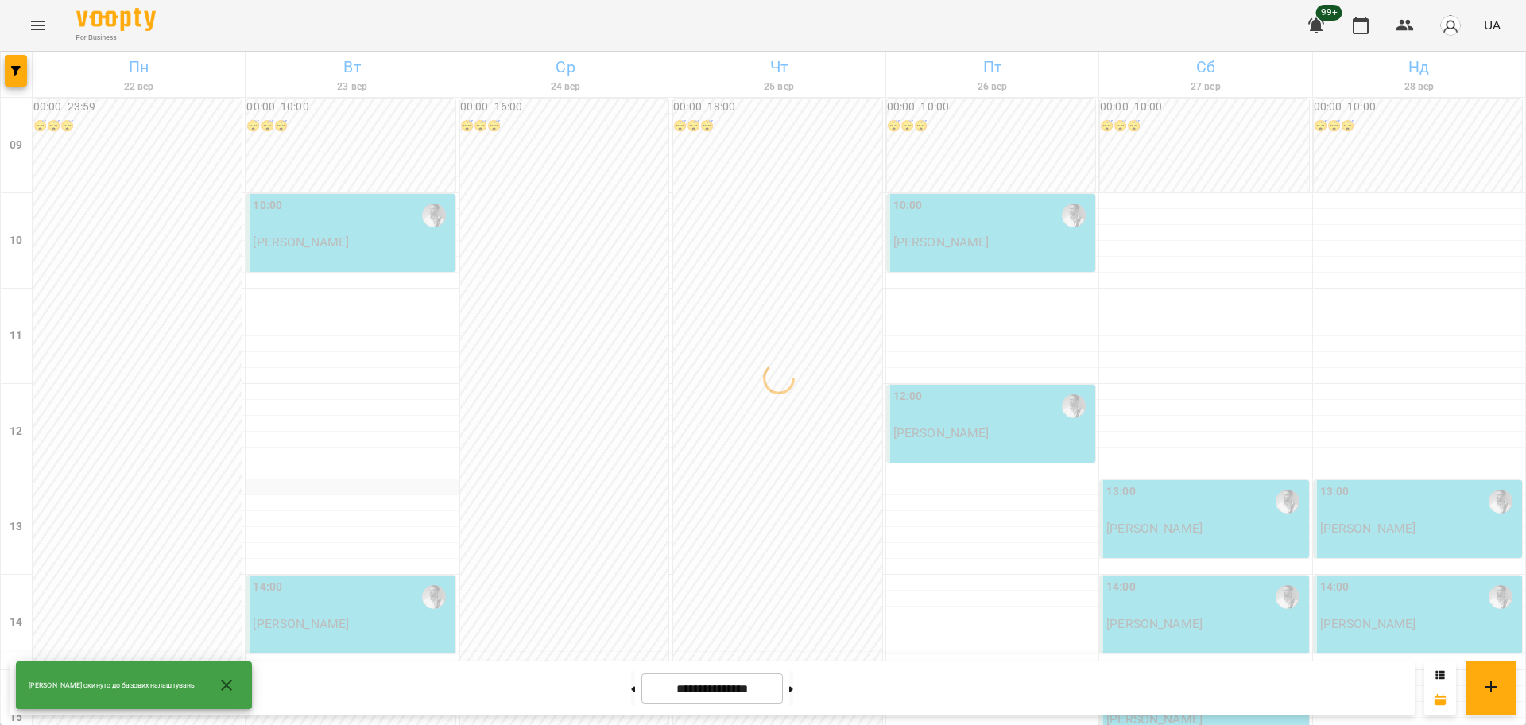
scroll to position [199, 0]
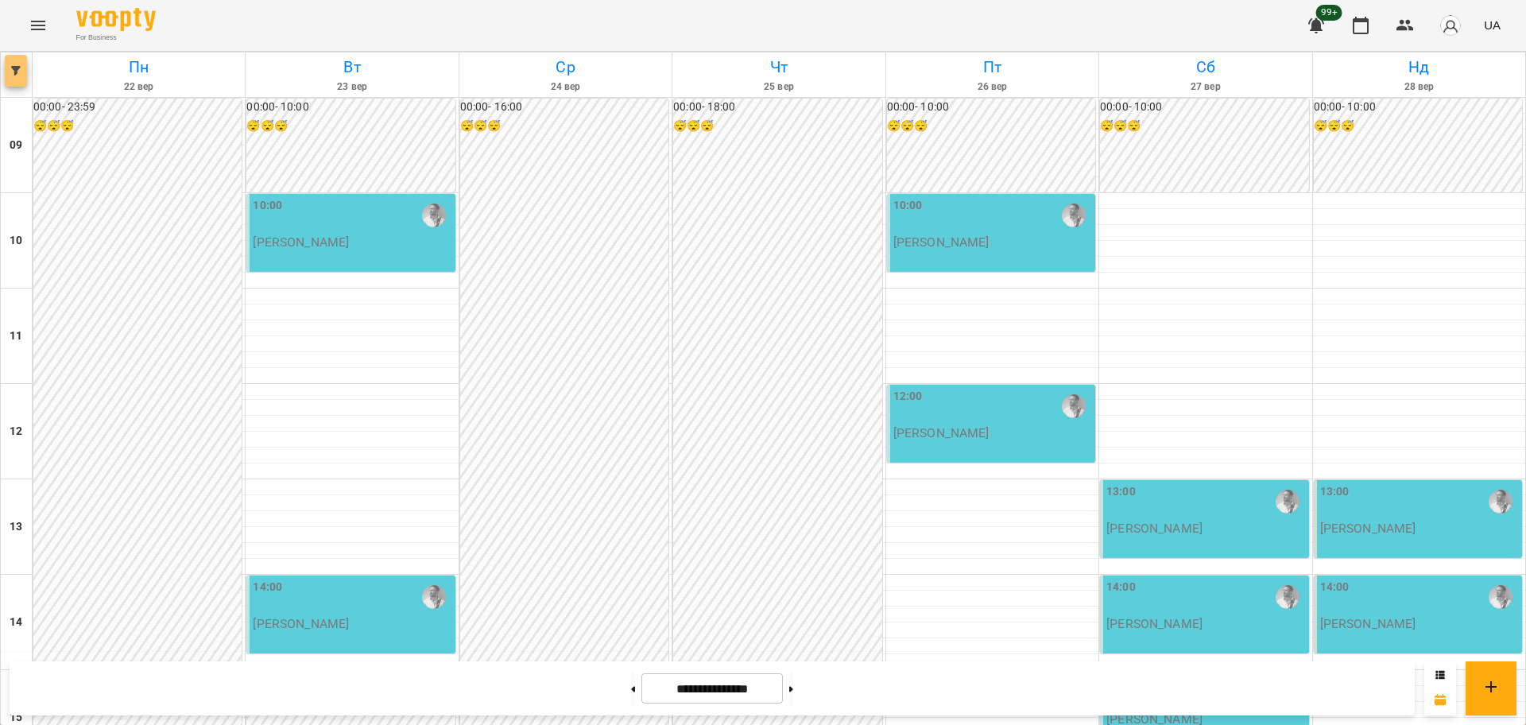
click at [17, 79] on button "button" at bounding box center [16, 71] width 22 height 32
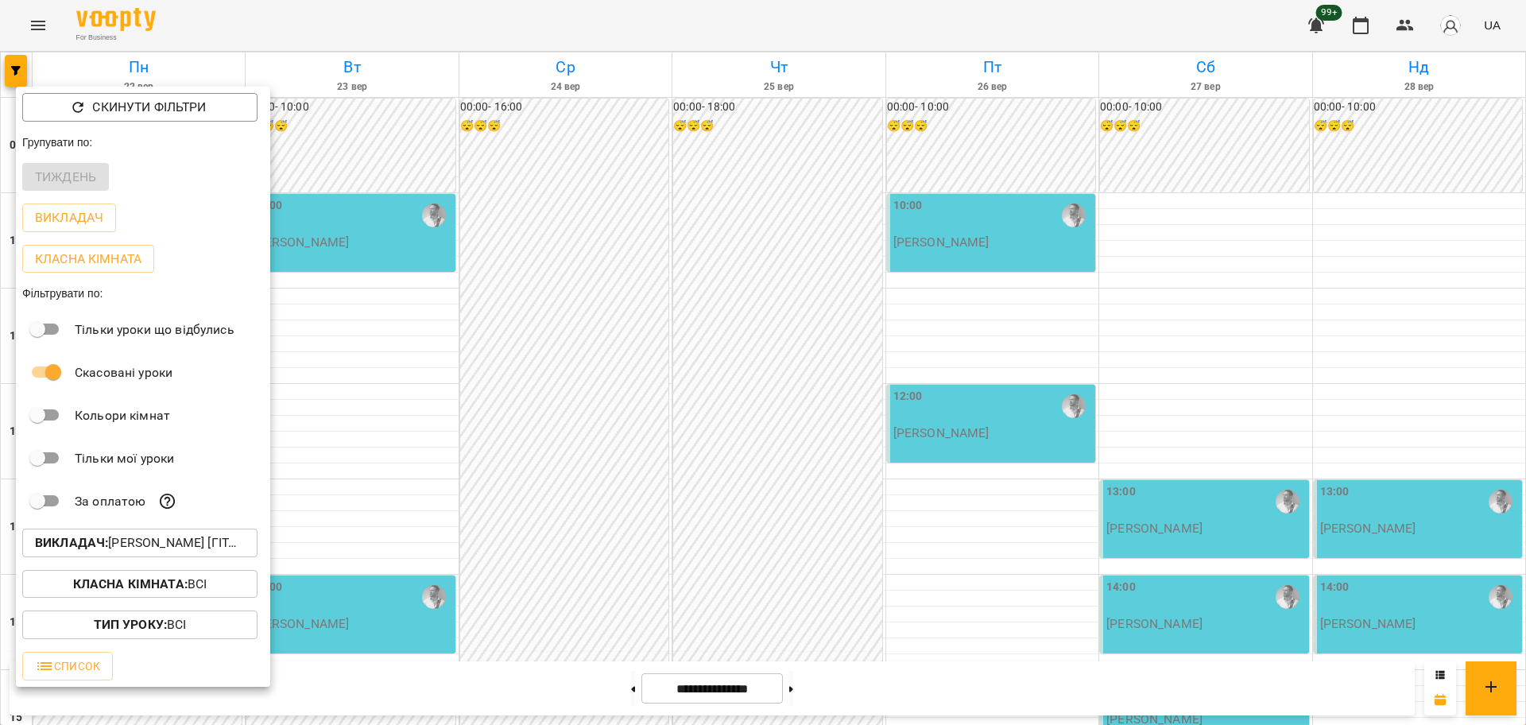
click at [206, 540] on p "Викладач : Андрей Головерда [гітара]" at bounding box center [140, 542] width 210 height 19
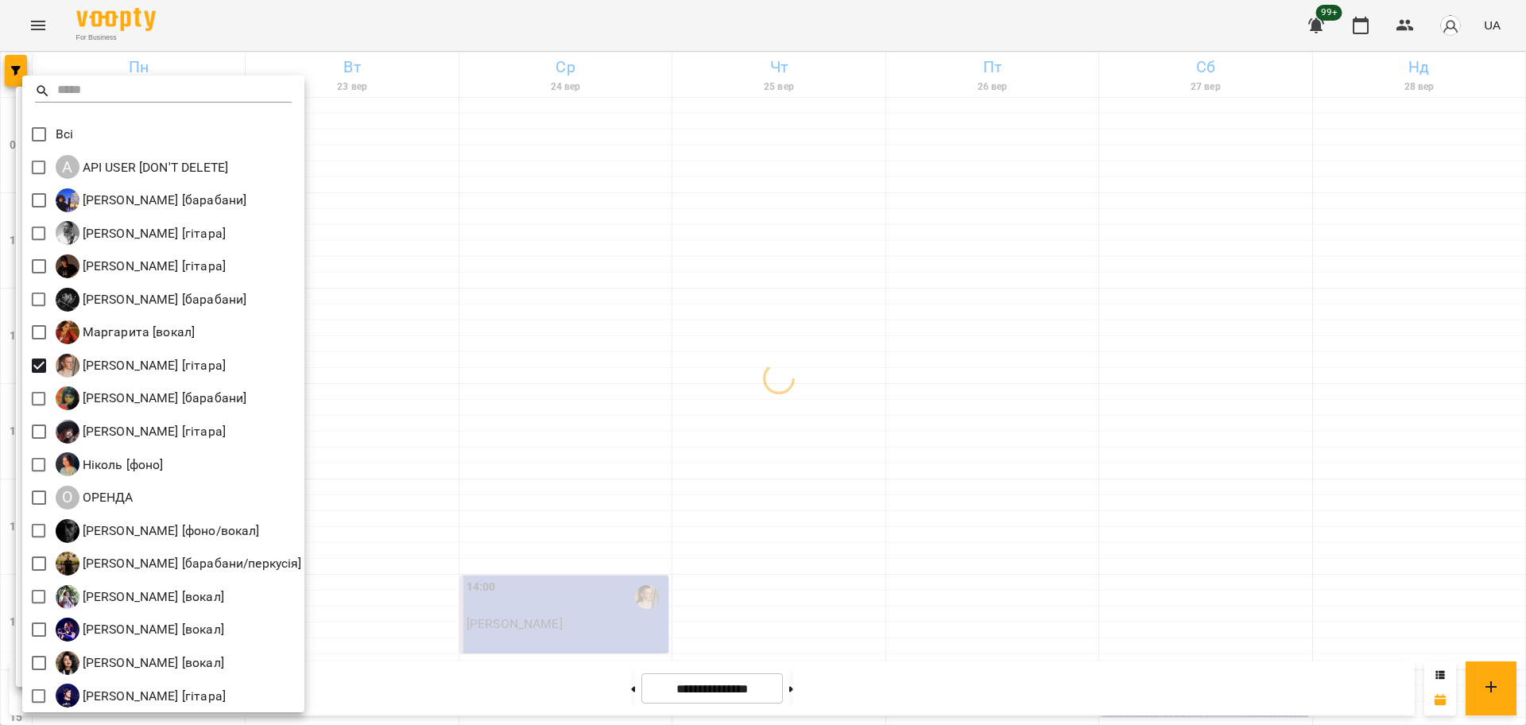
click at [408, 467] on div at bounding box center [763, 362] width 1526 height 725
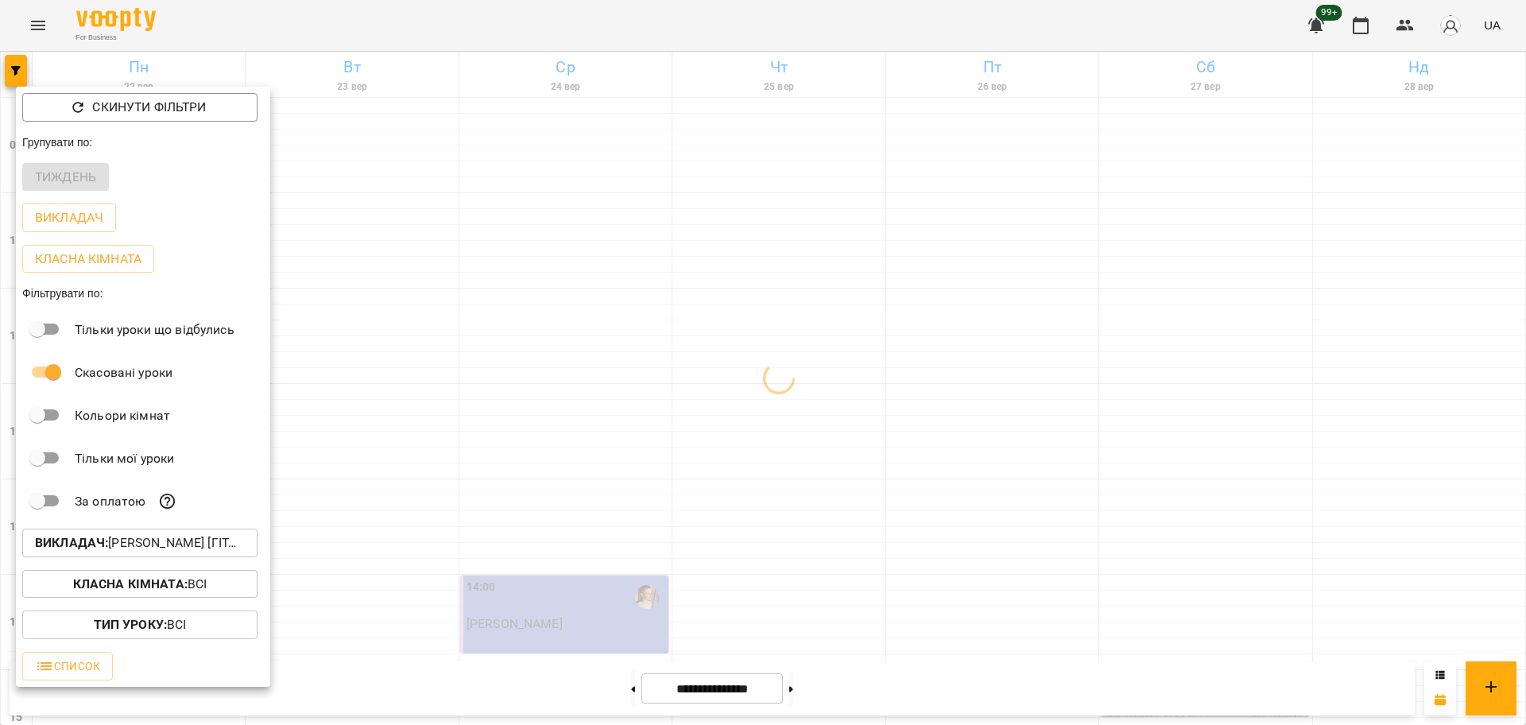
click at [365, 428] on div at bounding box center [763, 362] width 1526 height 725
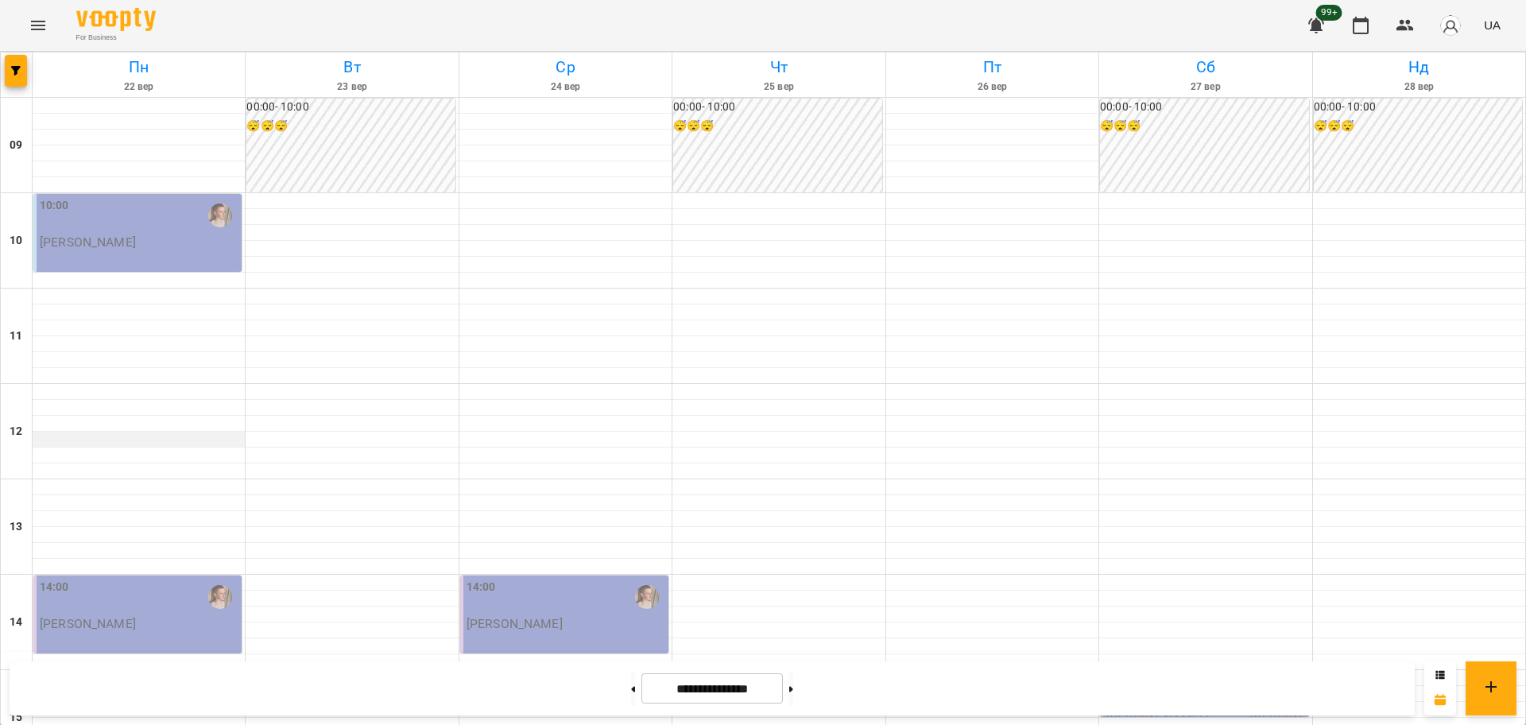
scroll to position [287, 0]
click at [11, 83] on button "button" at bounding box center [16, 71] width 22 height 32
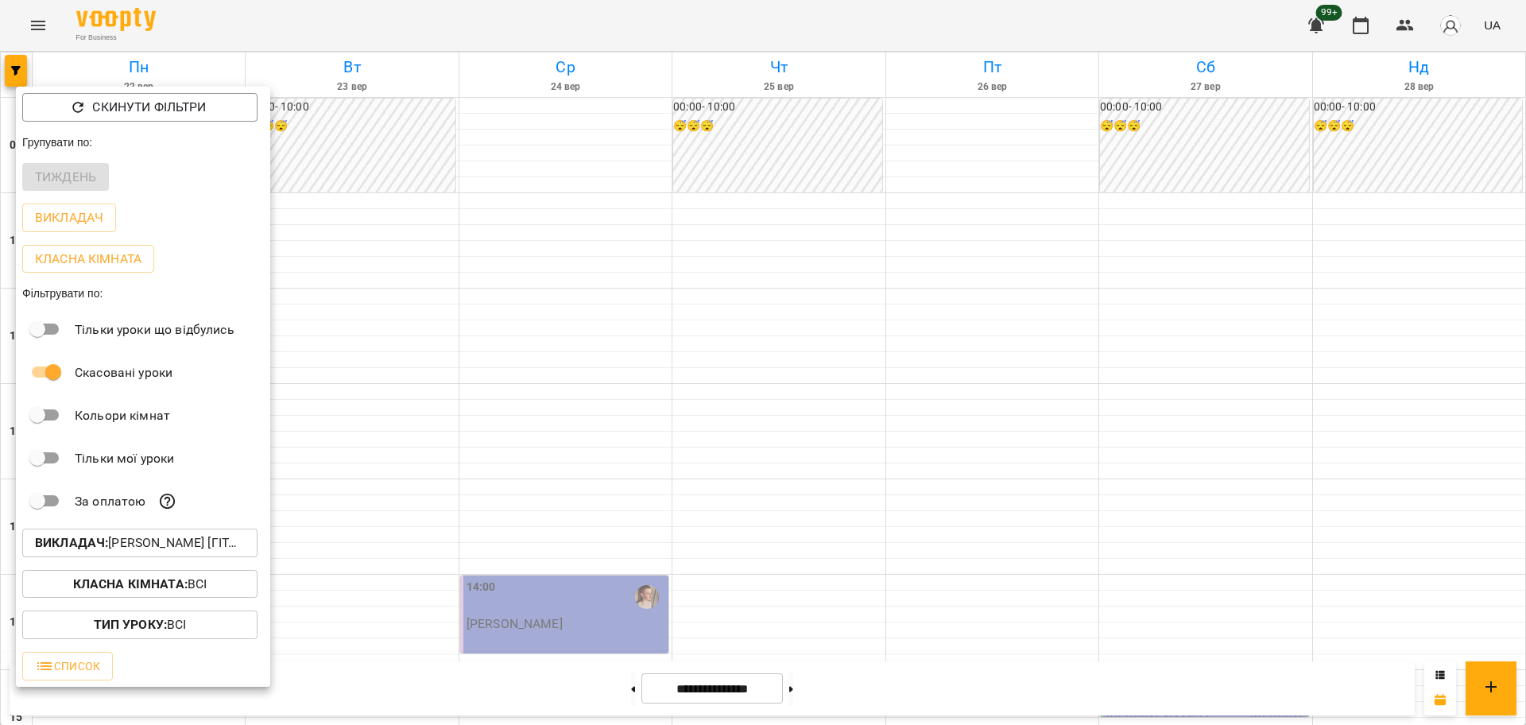
click at [168, 552] on p "Викладач : Михайло [гітара]" at bounding box center [140, 542] width 210 height 19
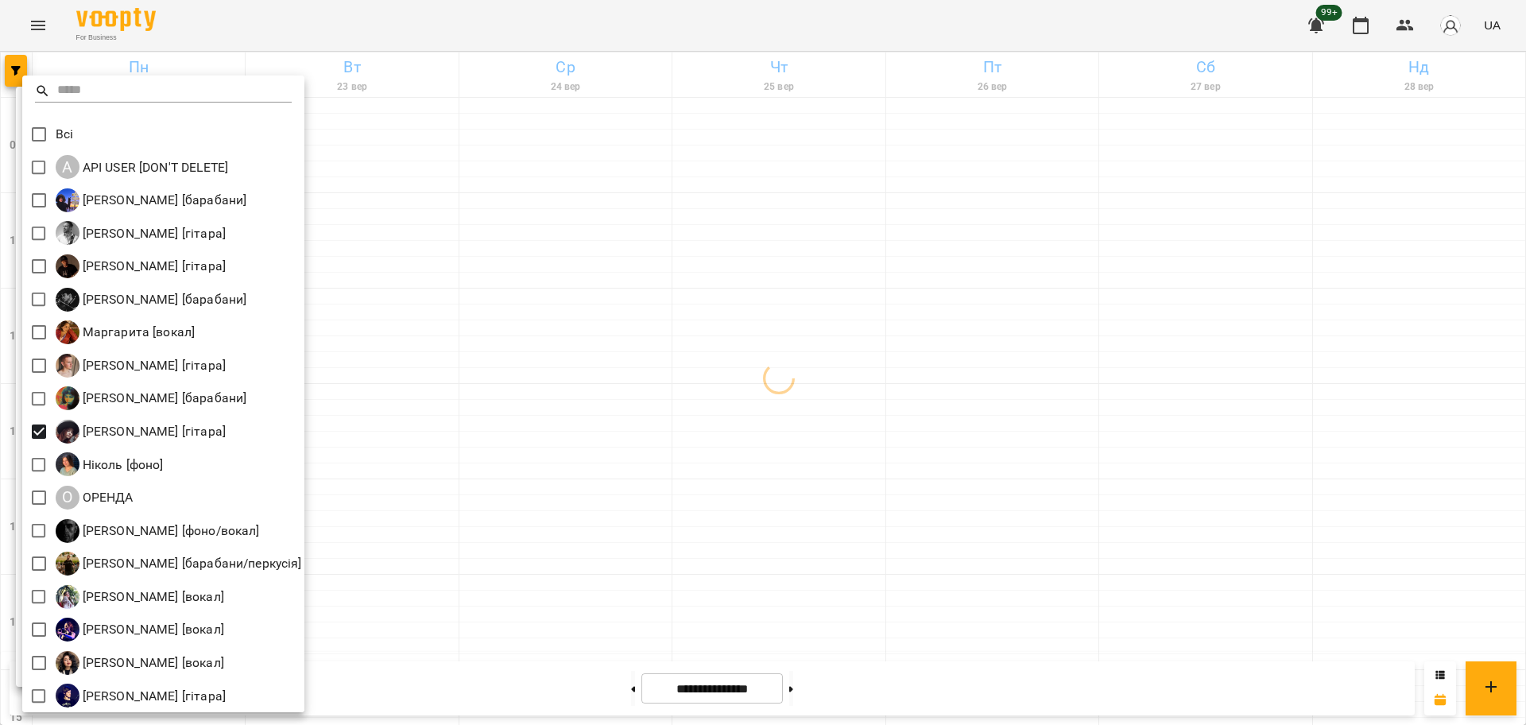
click at [493, 439] on div at bounding box center [763, 362] width 1526 height 725
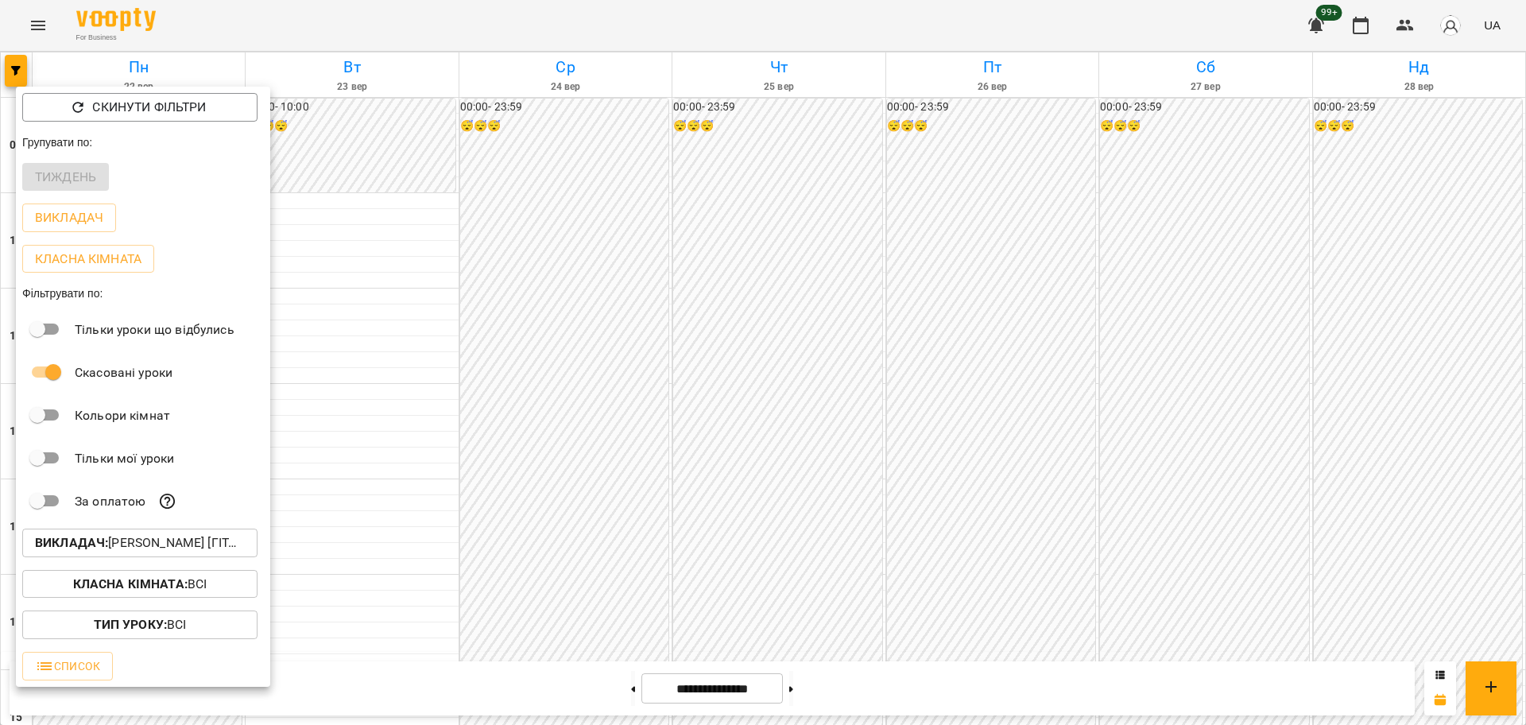
click at [489, 429] on div at bounding box center [763, 362] width 1526 height 725
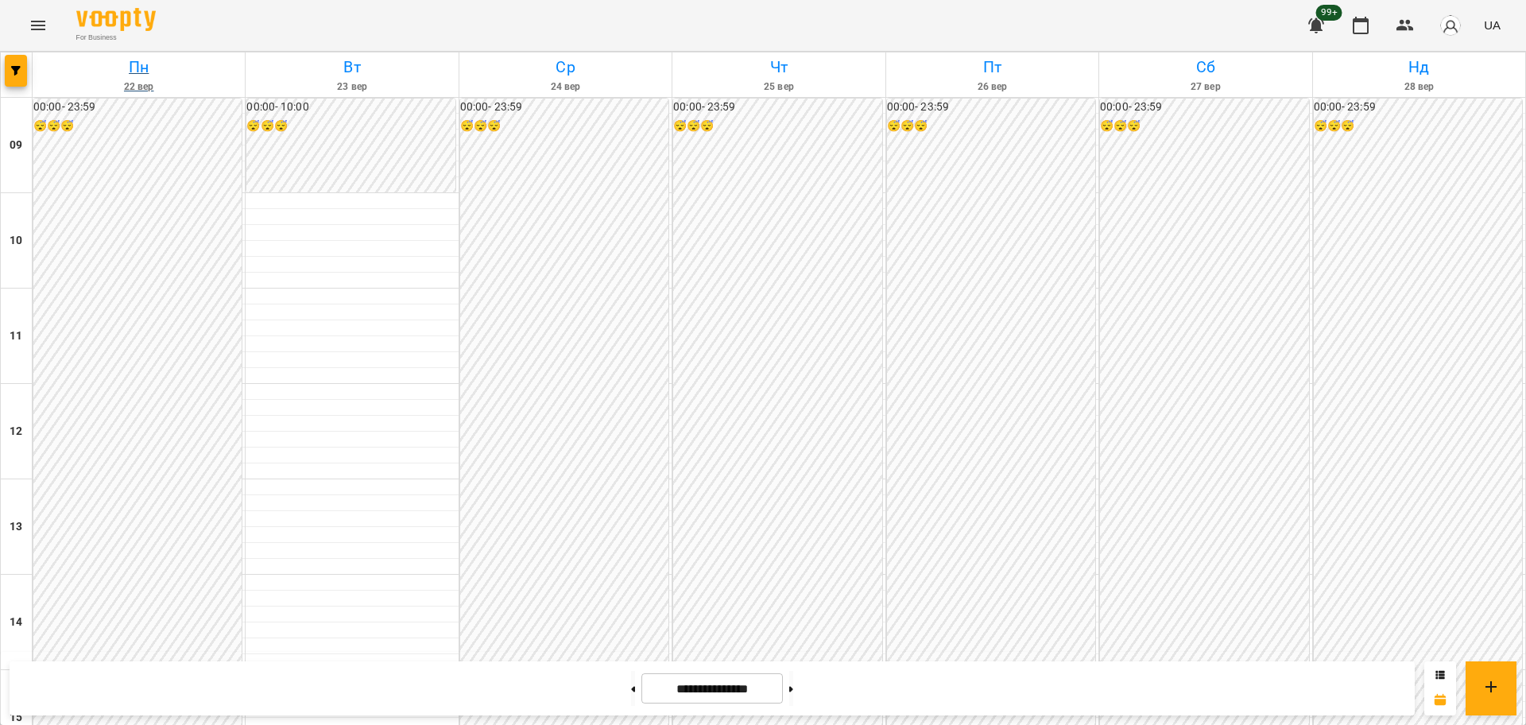
scroll to position [386, 0]
click at [25, 68] on span "button" at bounding box center [16, 71] width 22 height 10
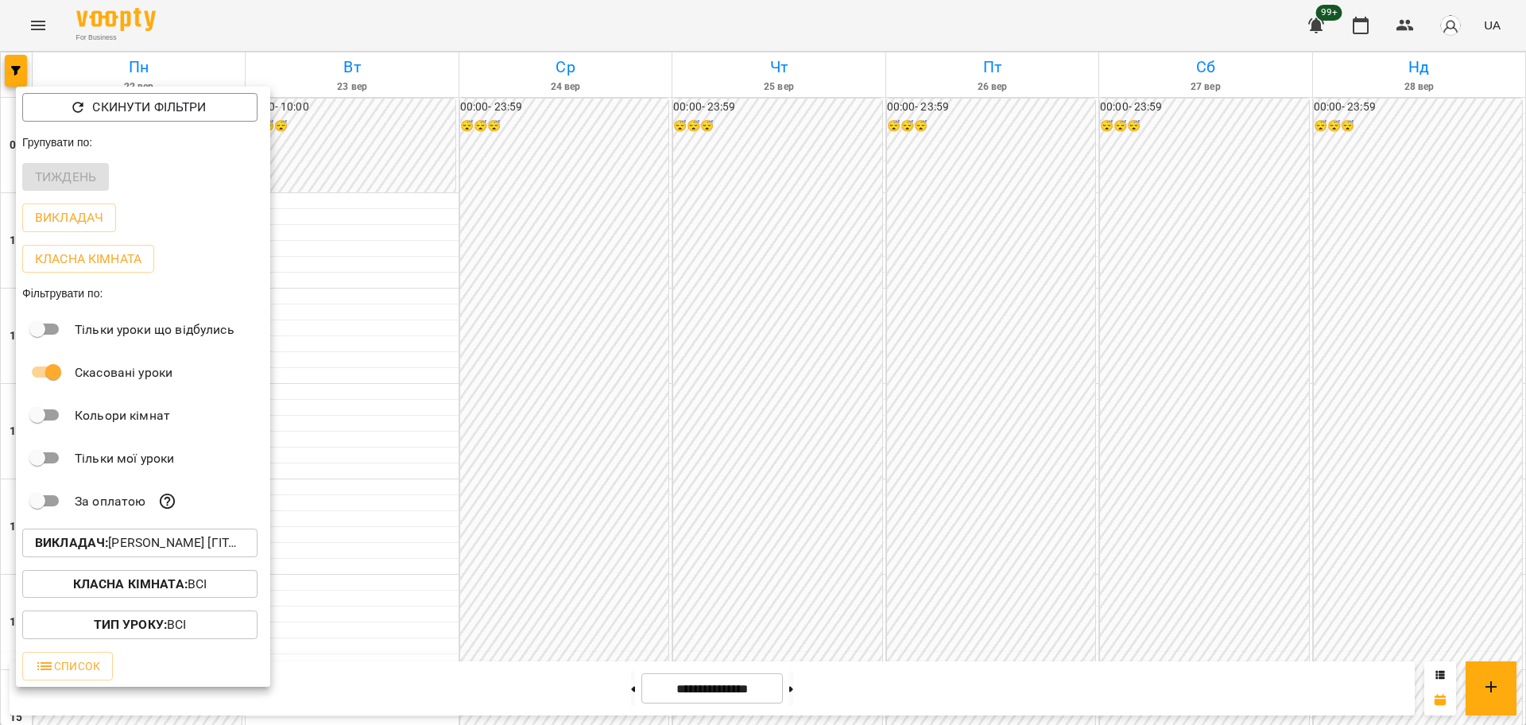
click at [128, 550] on p "Викладач : Непомняща Марія [гітара]" at bounding box center [140, 542] width 210 height 19
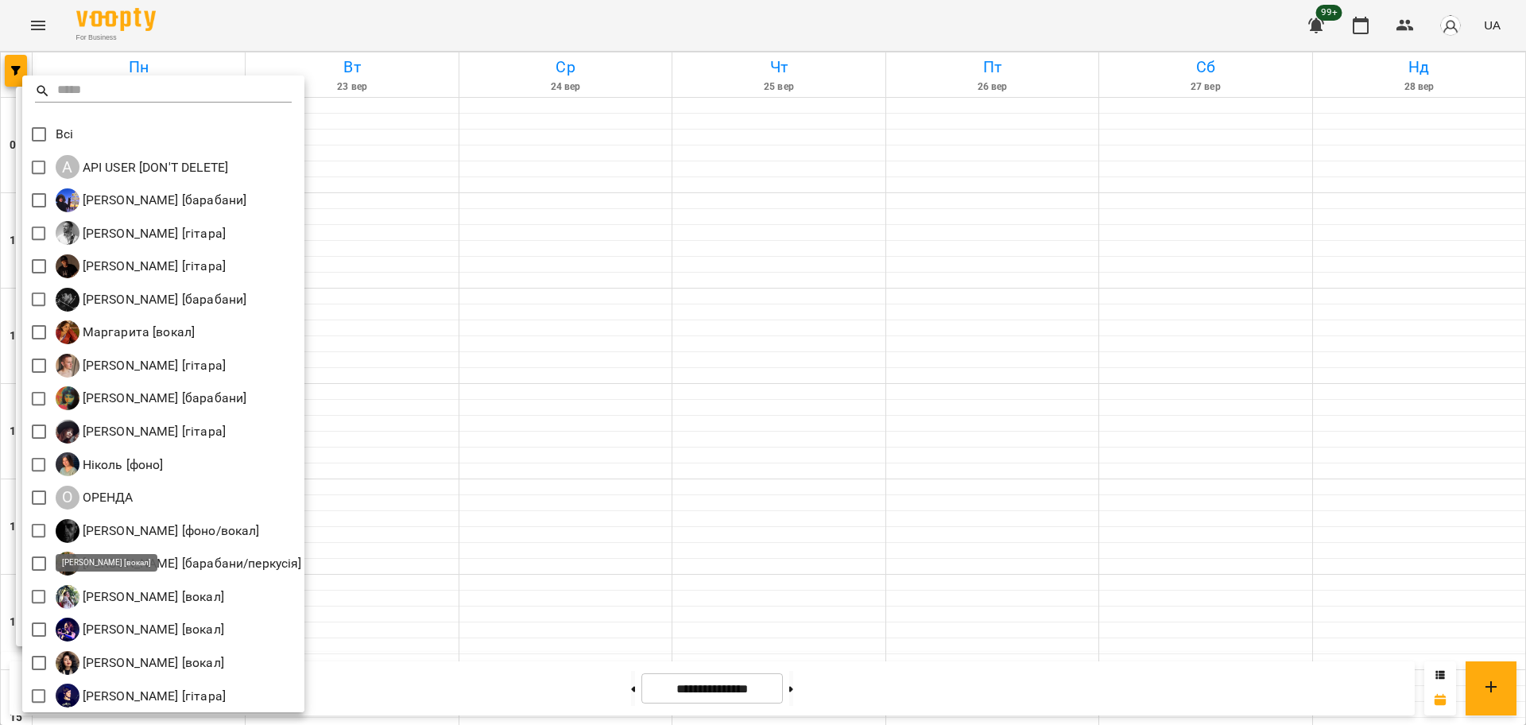
scroll to position [3, 0]
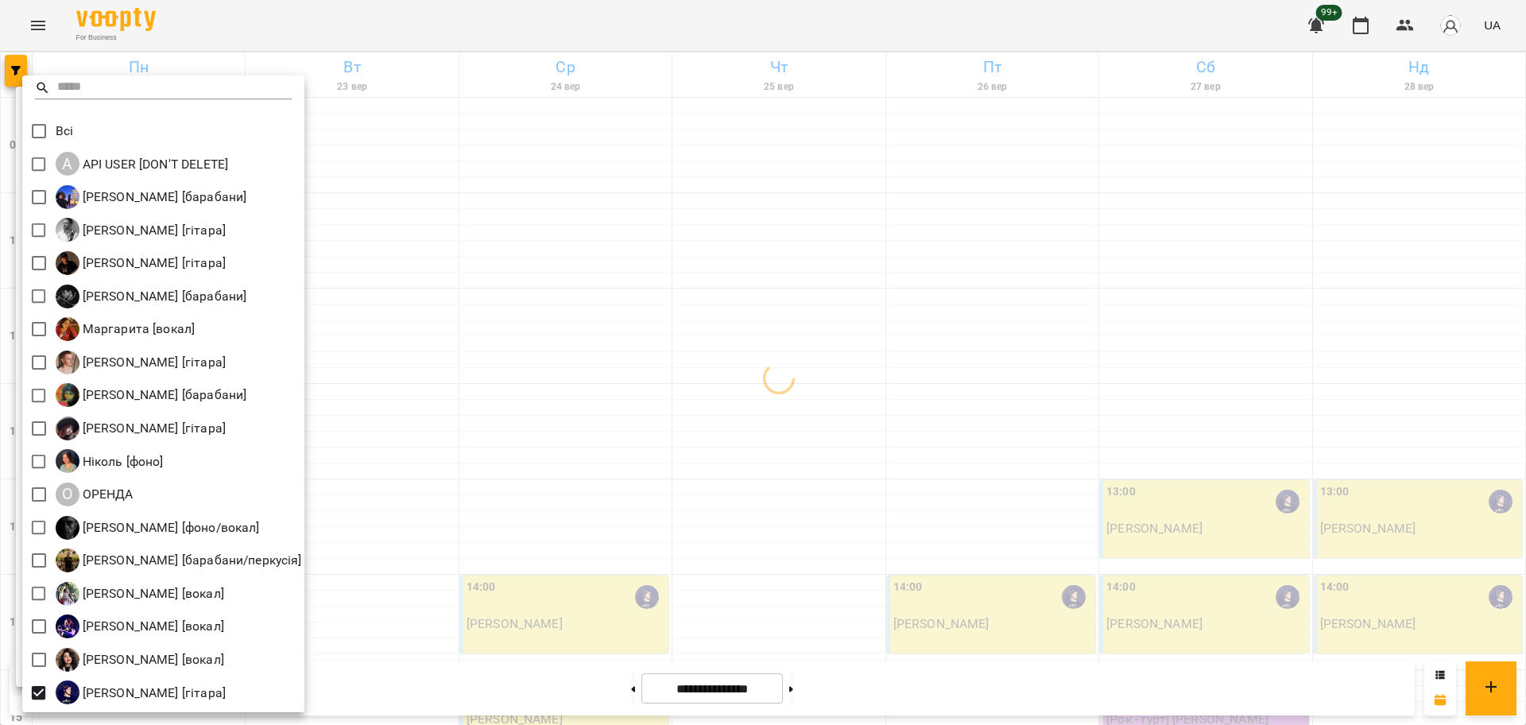
click at [306, 538] on div at bounding box center [763, 362] width 1526 height 725
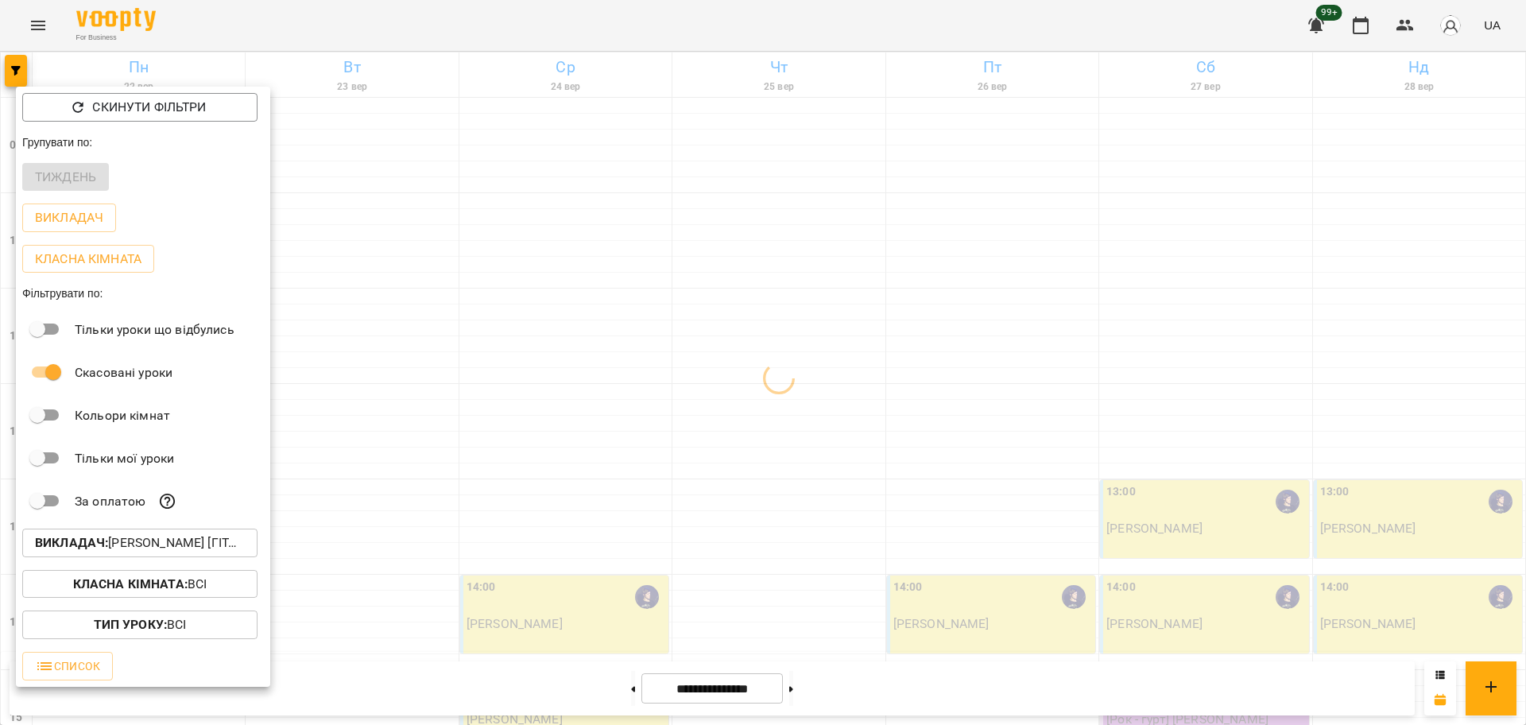
click at [381, 536] on div "Всі A API USER [DON'T DELETE] Єгор [барабани] Андрей Головерда [гітара] Антон […" at bounding box center [763, 362] width 1526 height 725
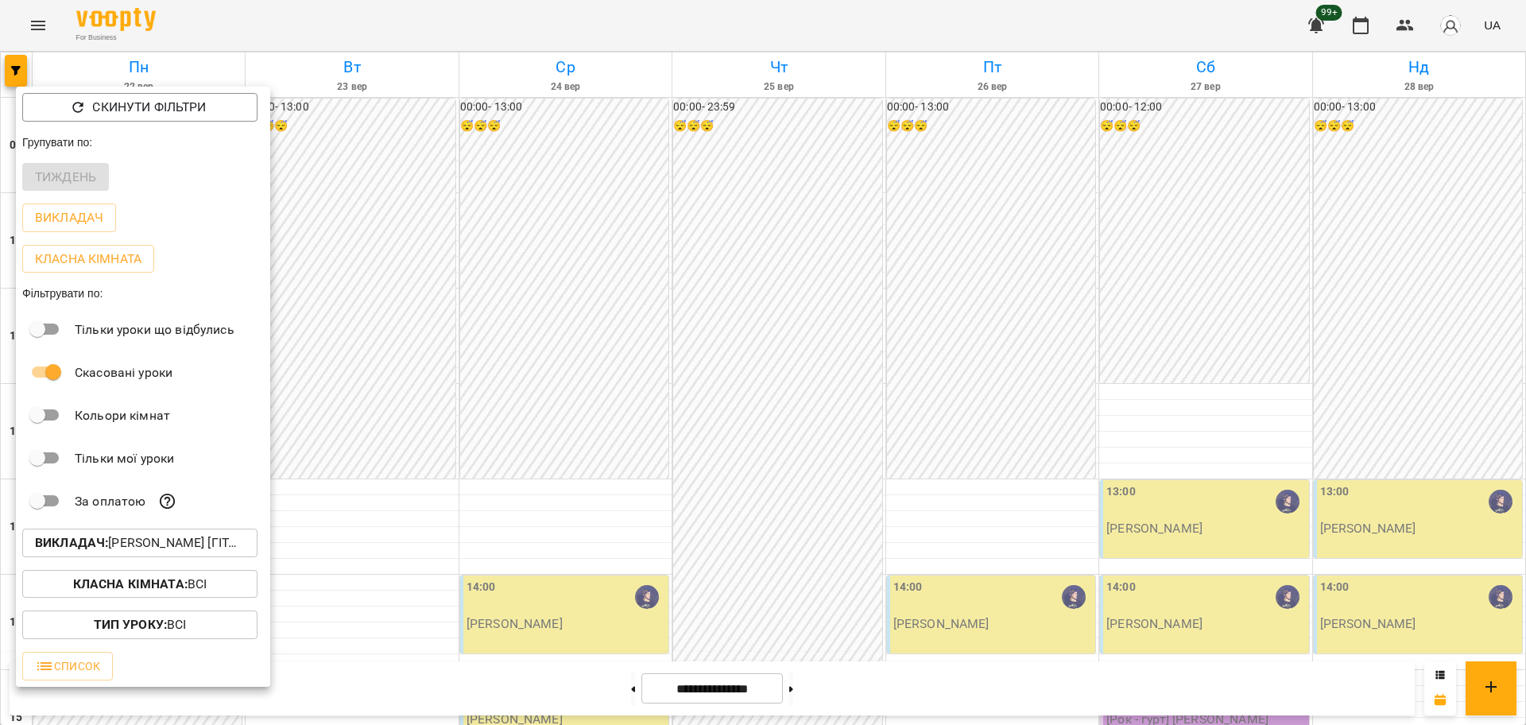
click at [360, 576] on div at bounding box center [763, 362] width 1526 height 725
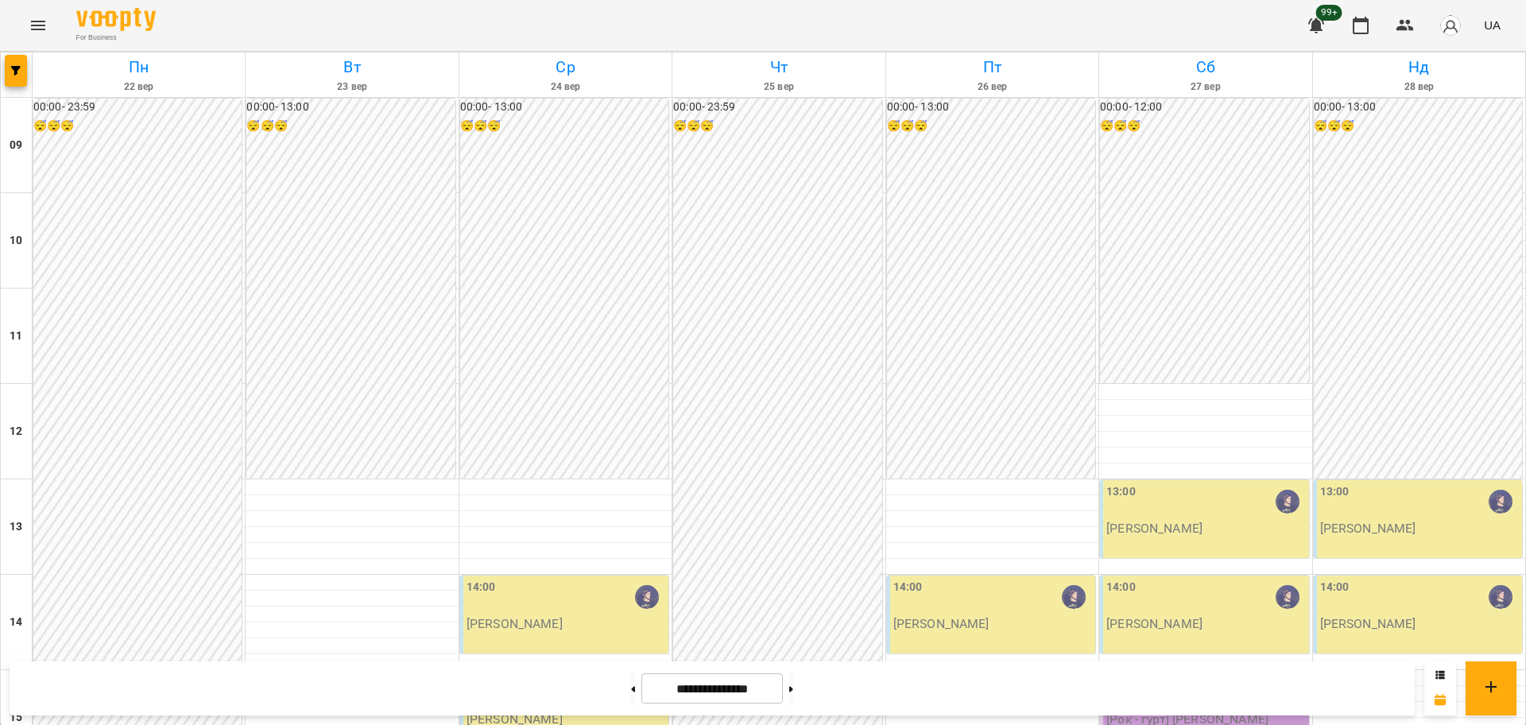
scroll to position [386, 0]
click at [0, 72] on div "Пн 22 вер Вт 23 вер Ср 24 вер Чт 25 вер Пт 26 вер Сб 27 вер Нд 28 вер 09 10 11 …" at bounding box center [763, 730] width 1526 height 1357
click at [2, 72] on div at bounding box center [17, 74] width 32 height 44
click at [9, 73] on span "button" at bounding box center [16, 71] width 22 height 10
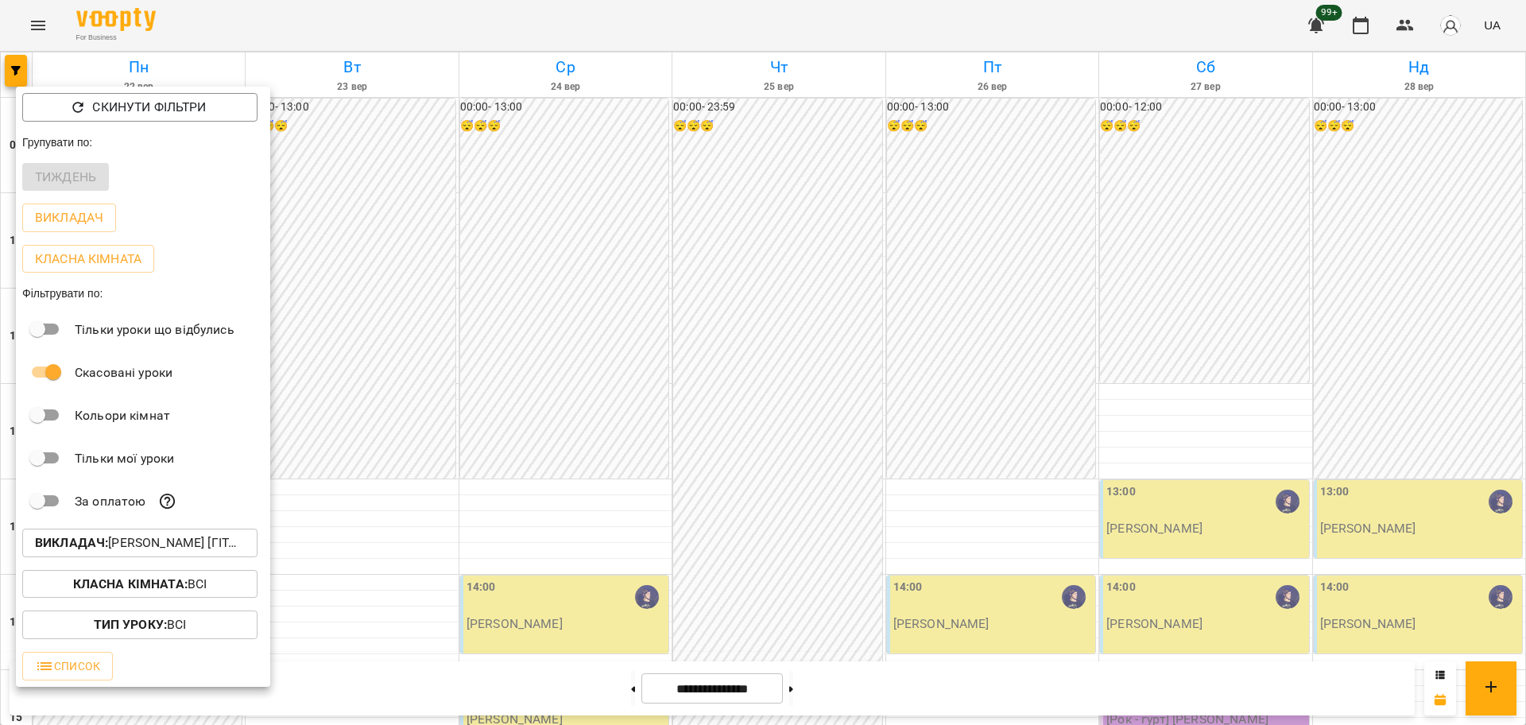
click at [146, 538] on p "Викладач : Ярослав [гітара]" at bounding box center [140, 542] width 210 height 19
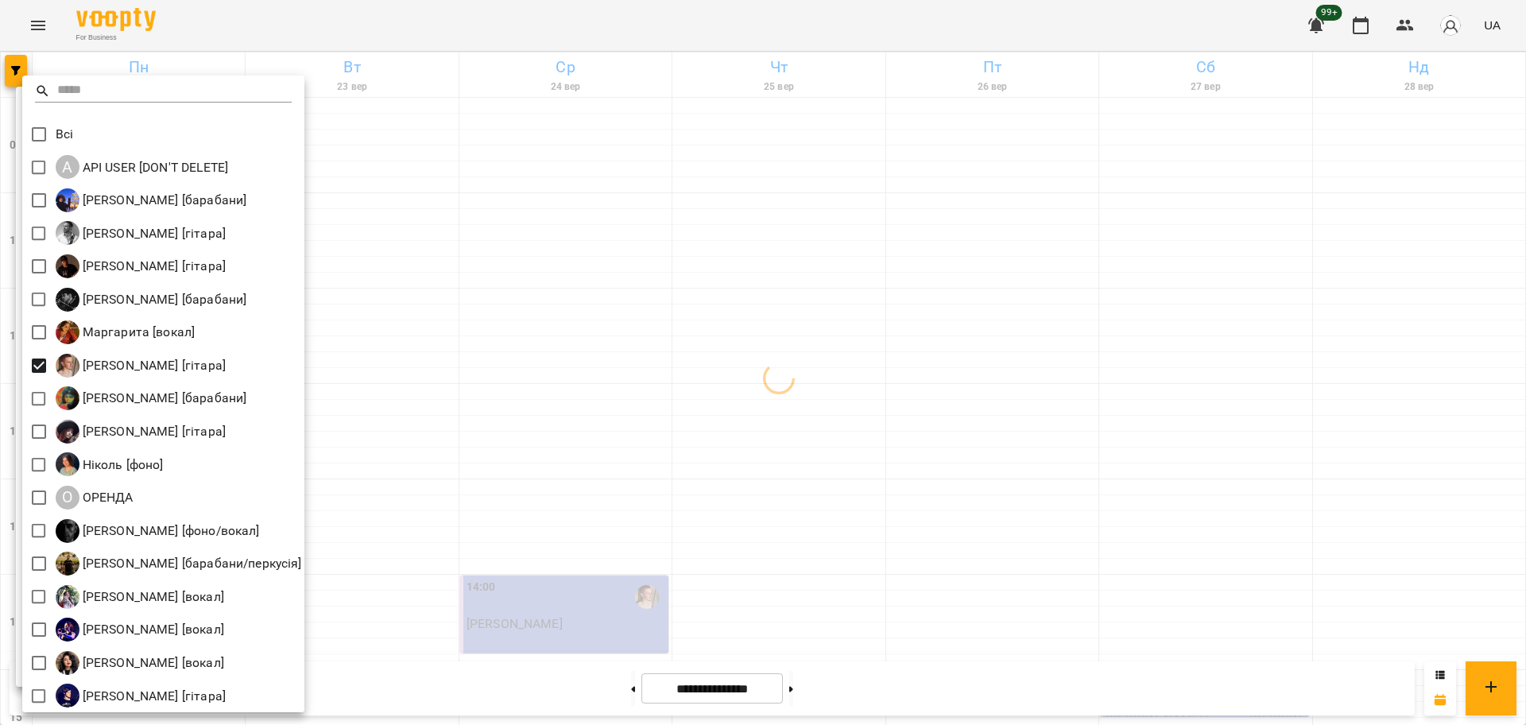
click at [523, 502] on div at bounding box center [763, 362] width 1526 height 725
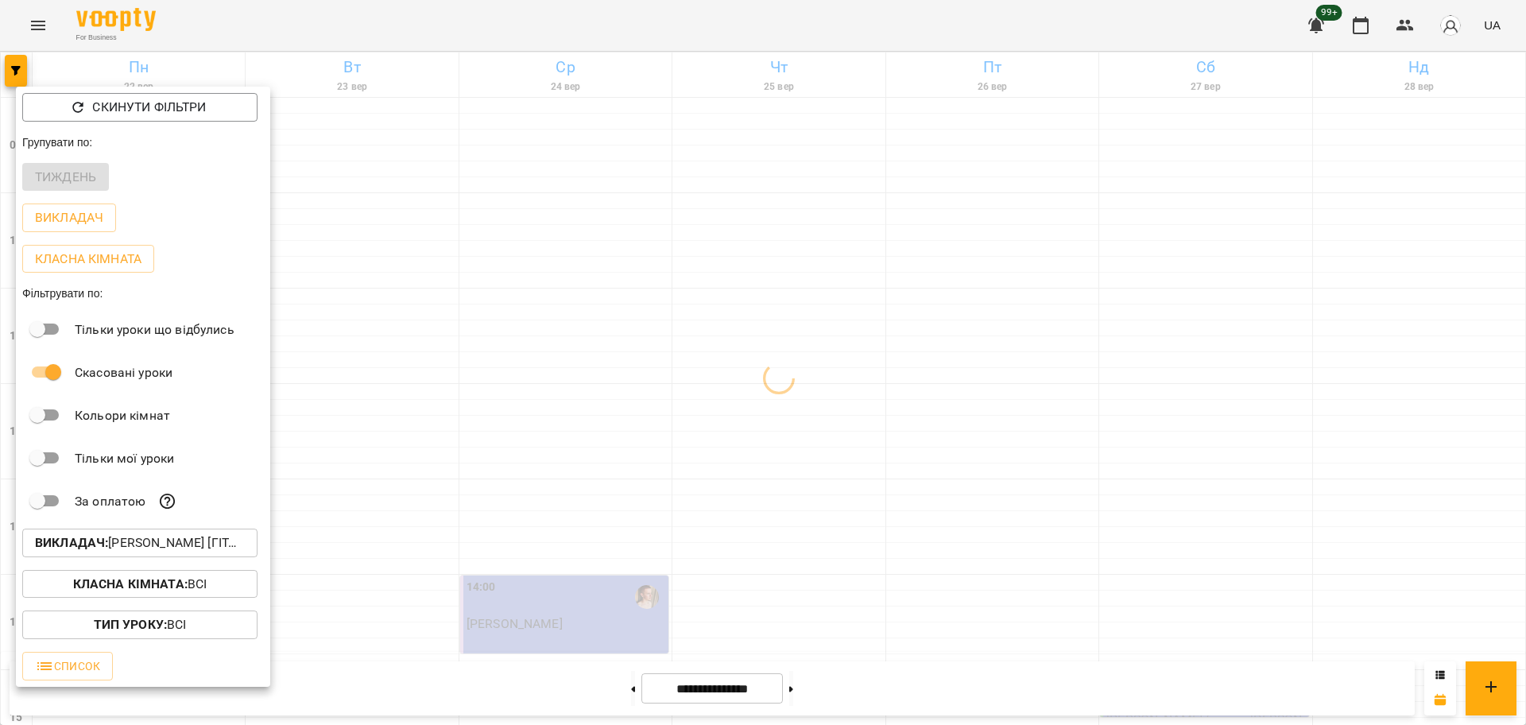
click at [609, 555] on div at bounding box center [763, 362] width 1526 height 725
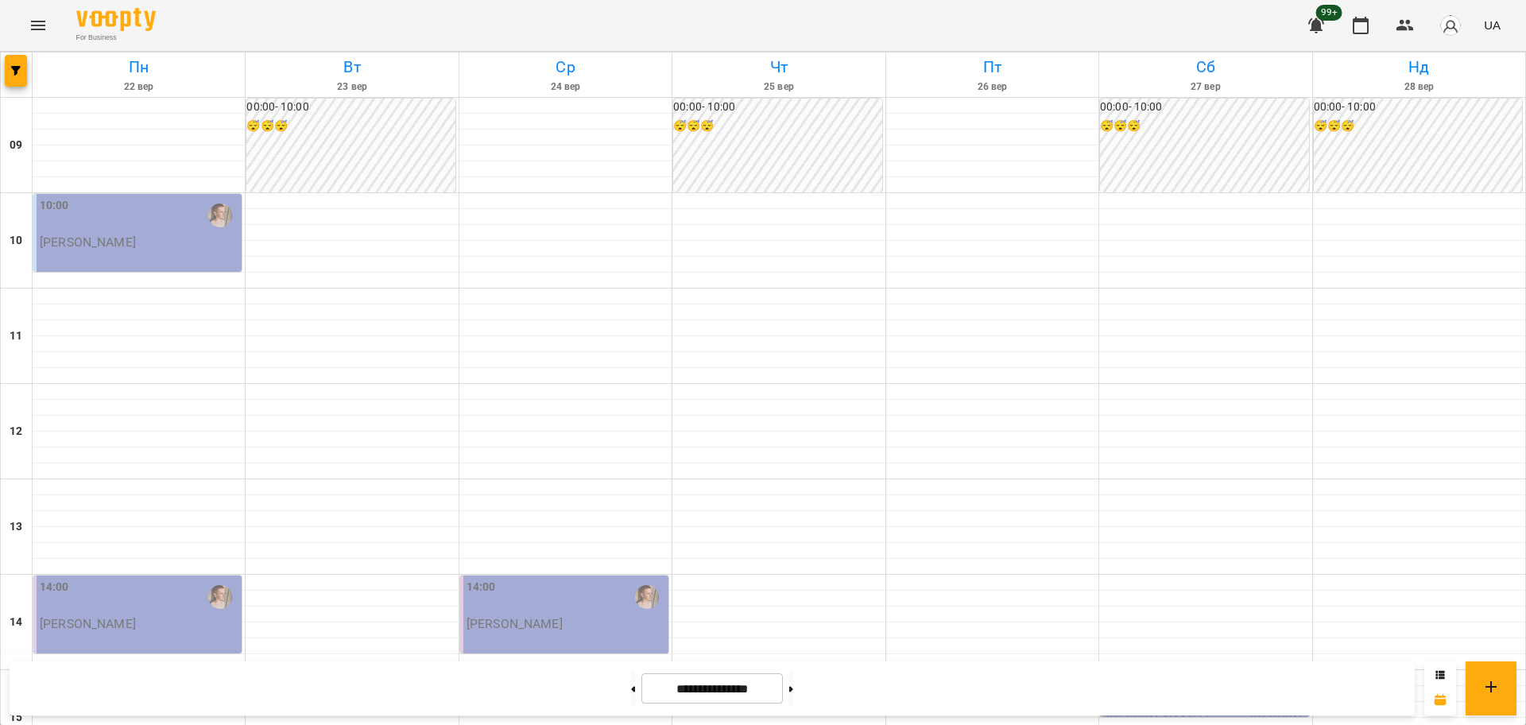
scroll to position [684, 0]
click at [20, 58] on button "button" at bounding box center [16, 71] width 22 height 32
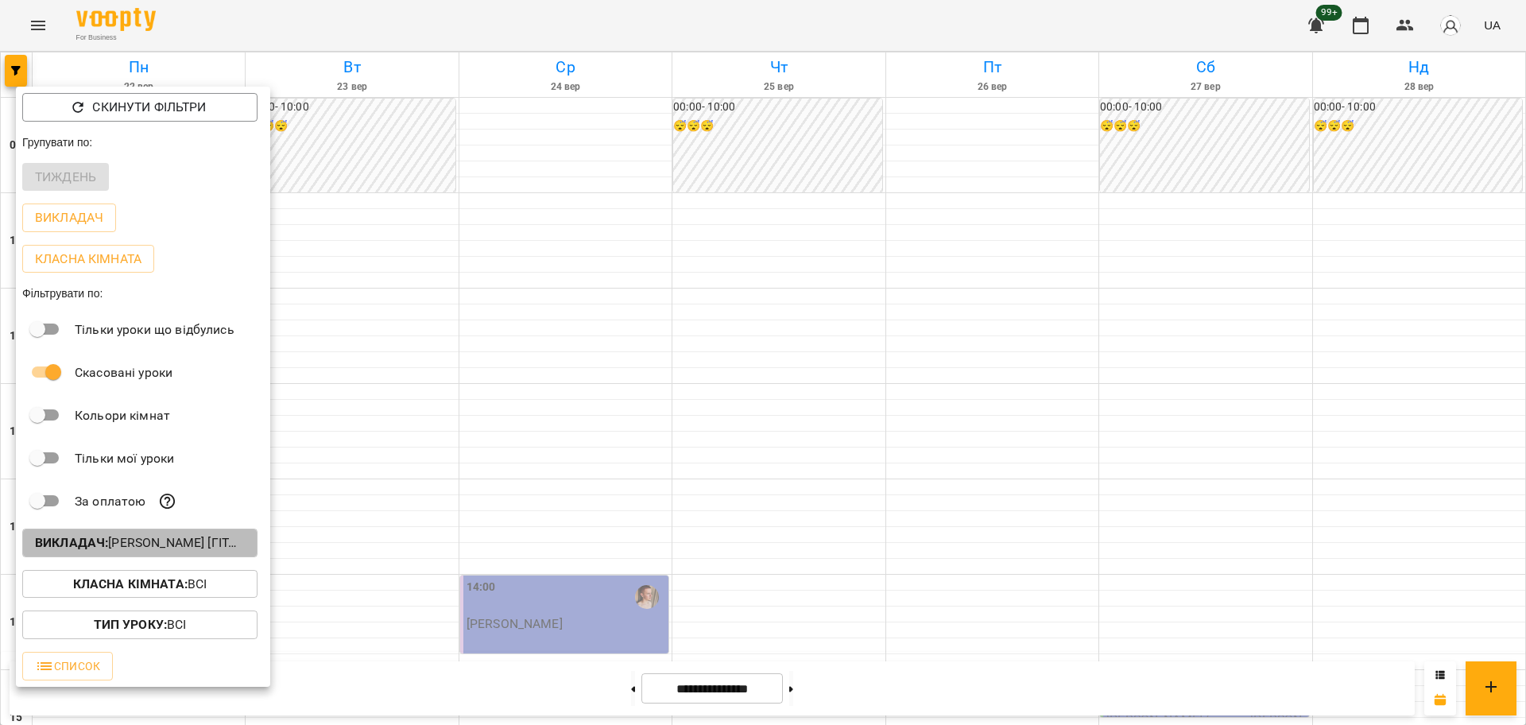
click at [184, 547] on p "Викладач : Михайло [гітара]" at bounding box center [140, 542] width 210 height 19
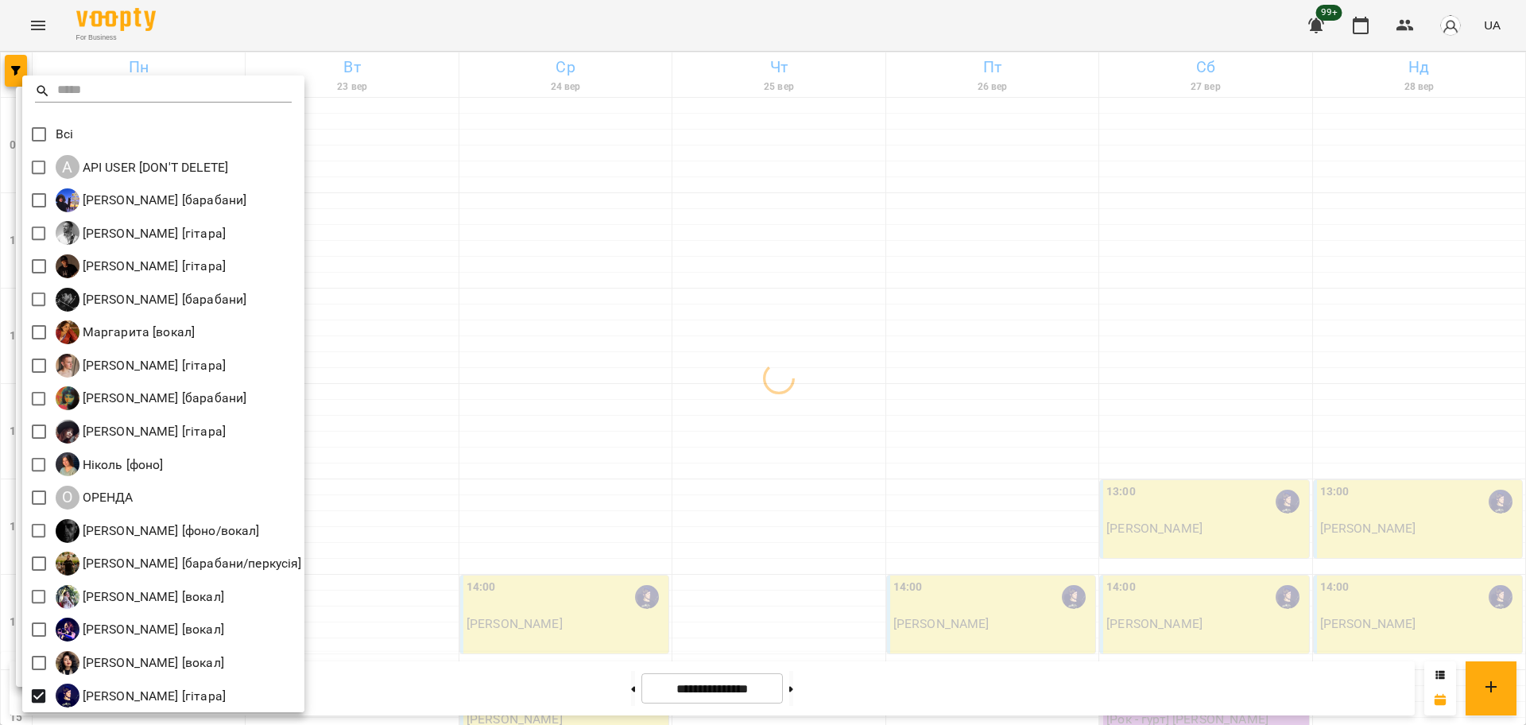
click at [668, 519] on div at bounding box center [763, 362] width 1526 height 725
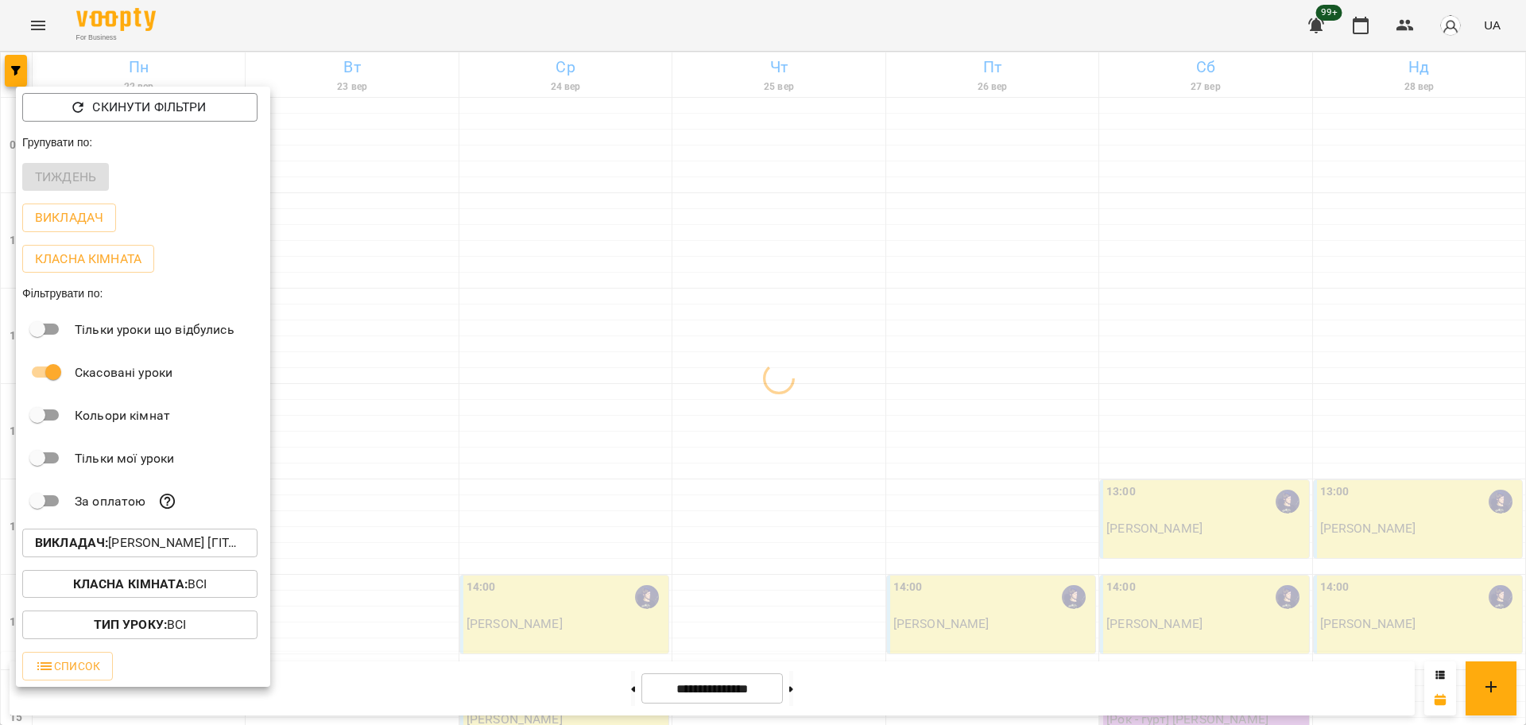
click at [668, 517] on div at bounding box center [763, 362] width 1526 height 725
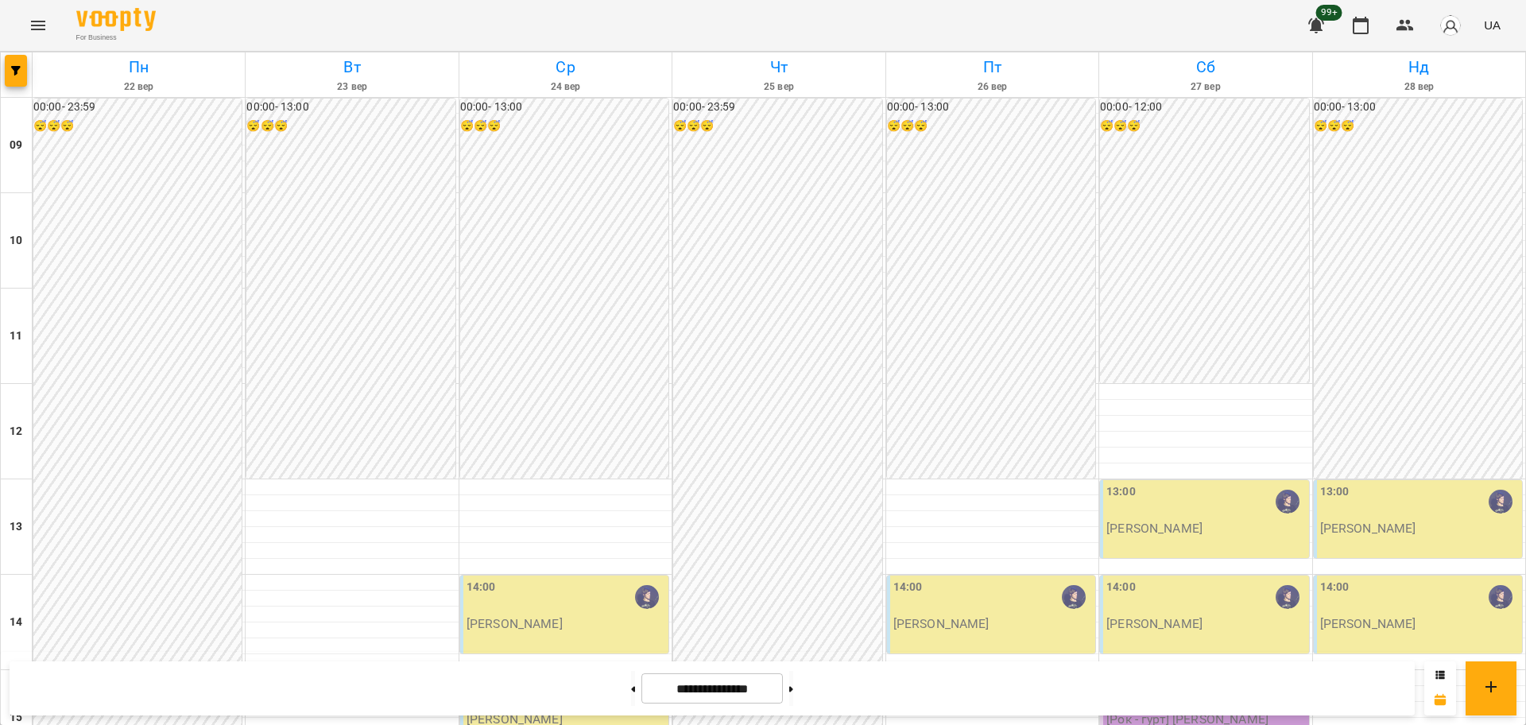
scroll to position [585, 0]
click at [15, 73] on icon "button" at bounding box center [16, 71] width 10 height 10
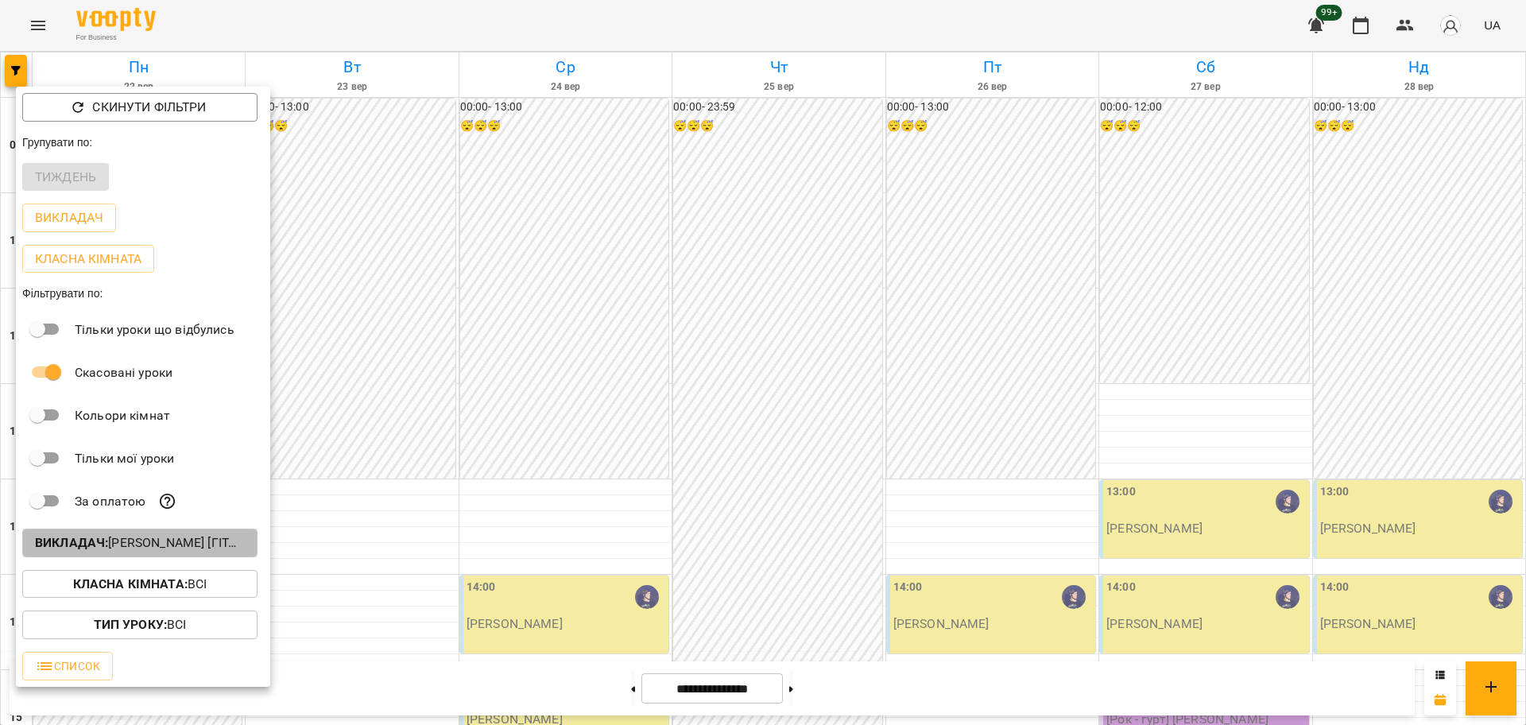
click at [205, 552] on p "Викладач : Ярослав [гітара]" at bounding box center [140, 542] width 210 height 19
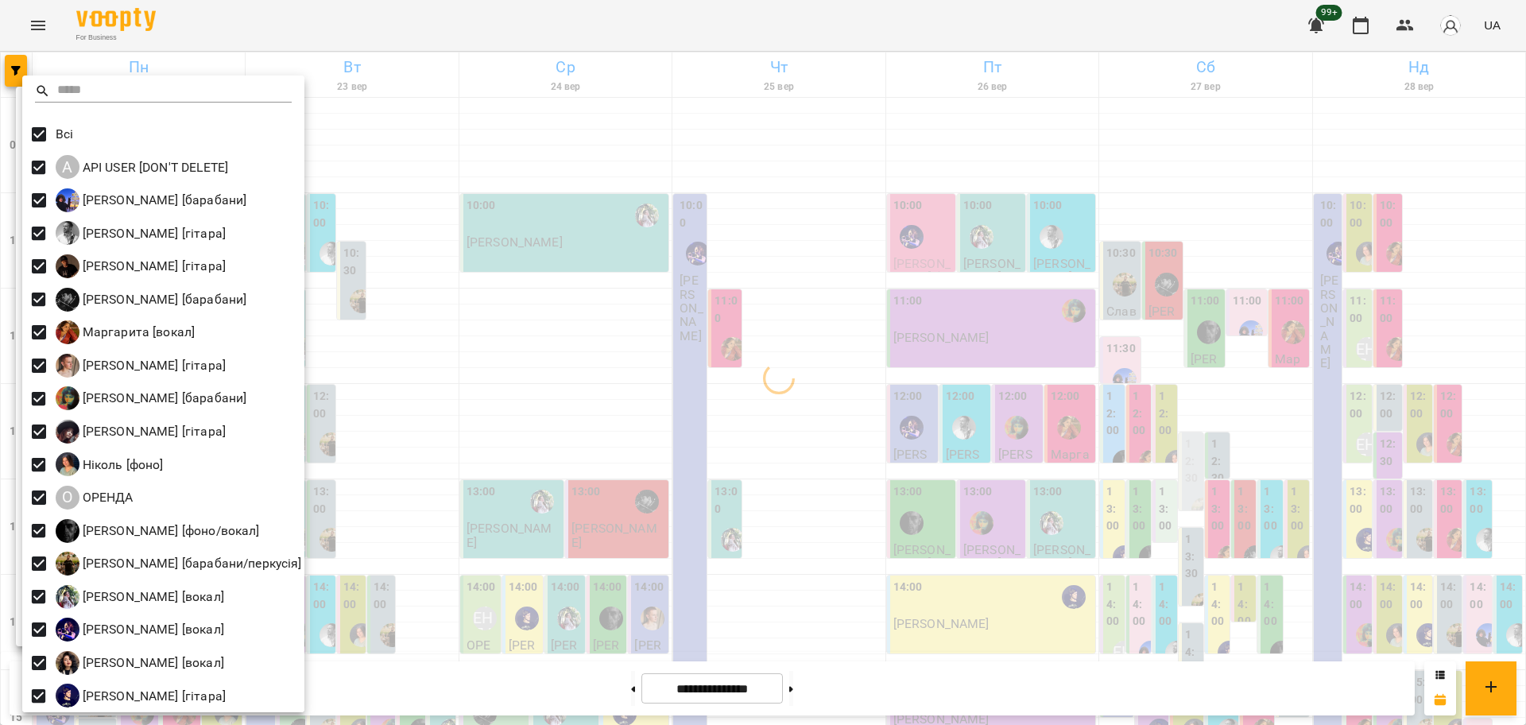
click at [713, 399] on div at bounding box center [763, 362] width 1526 height 725
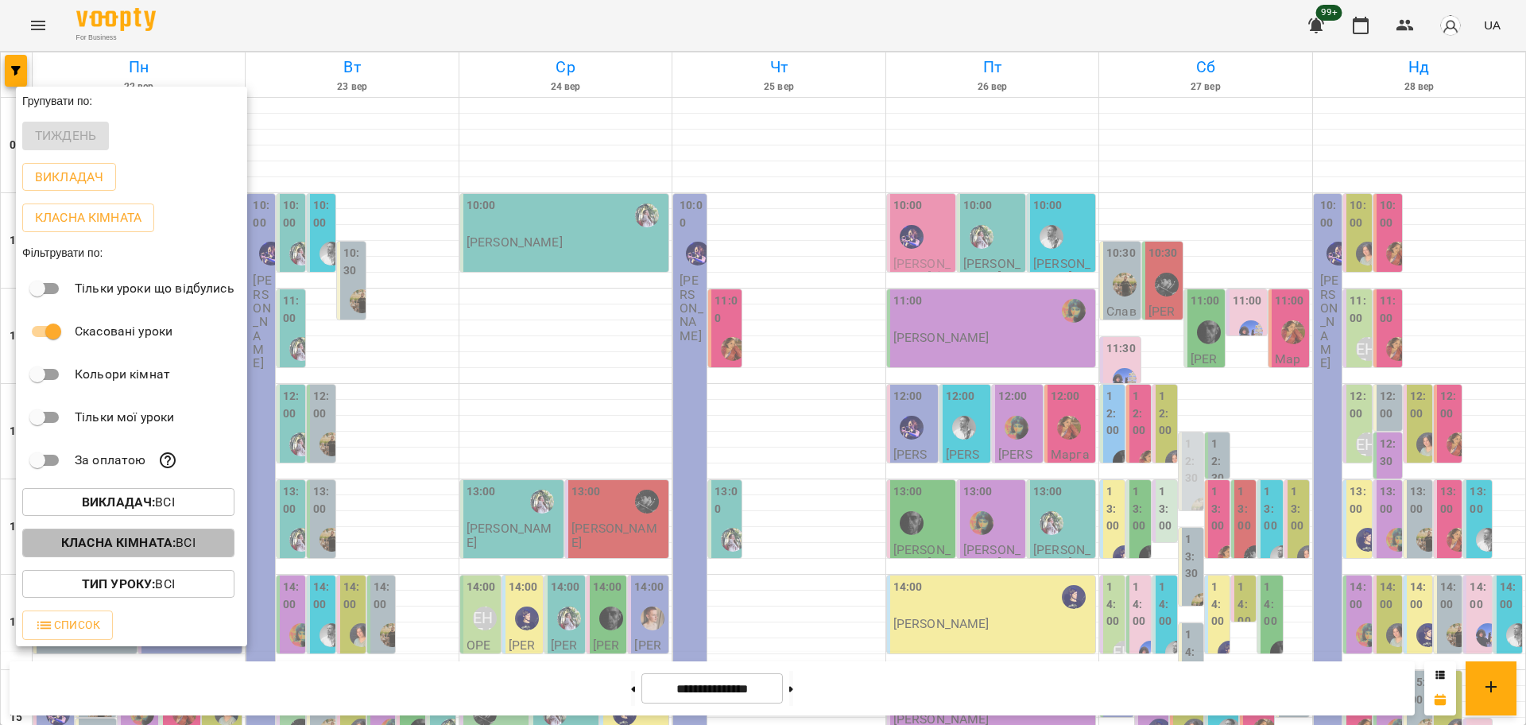
click at [169, 545] on b "Класна кімната :" at bounding box center [118, 542] width 114 height 15
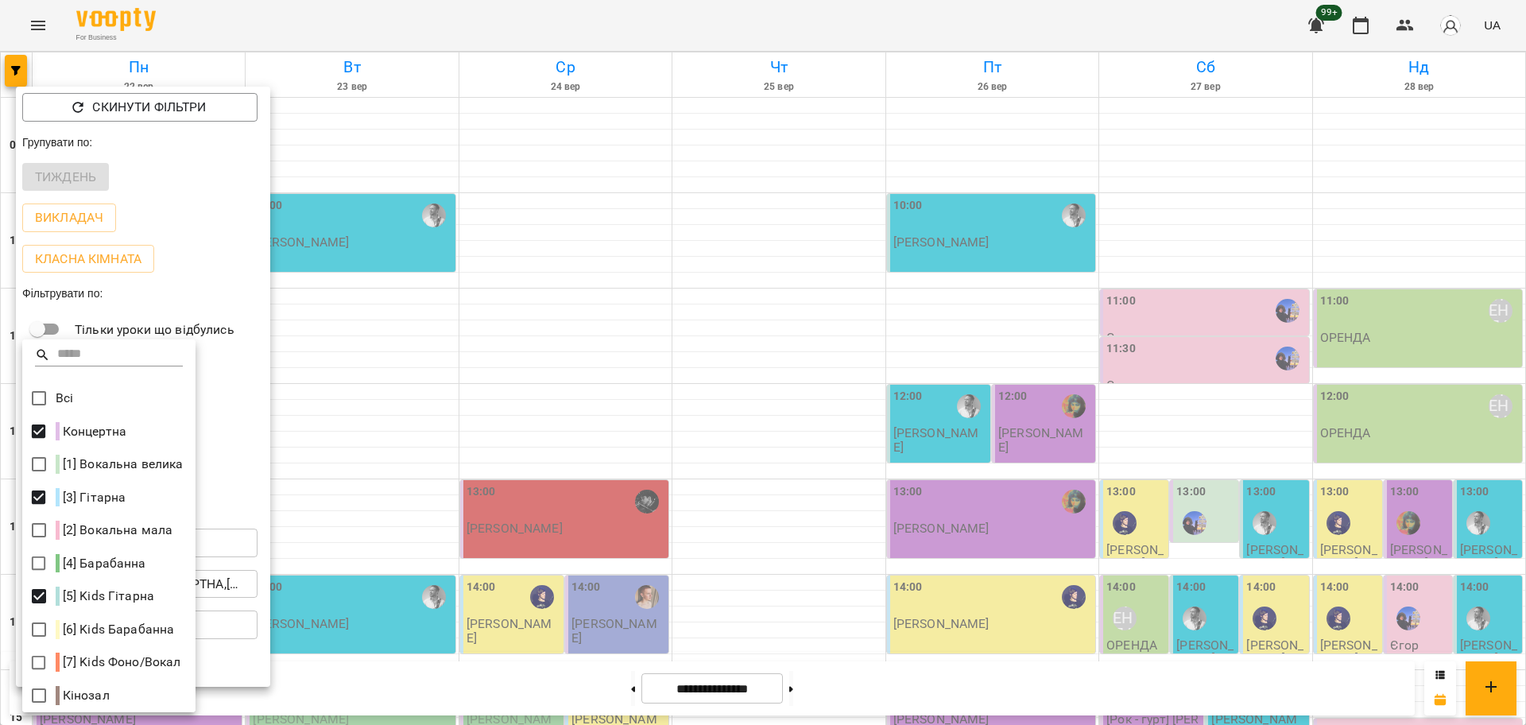
click at [577, 649] on div at bounding box center [763, 362] width 1526 height 725
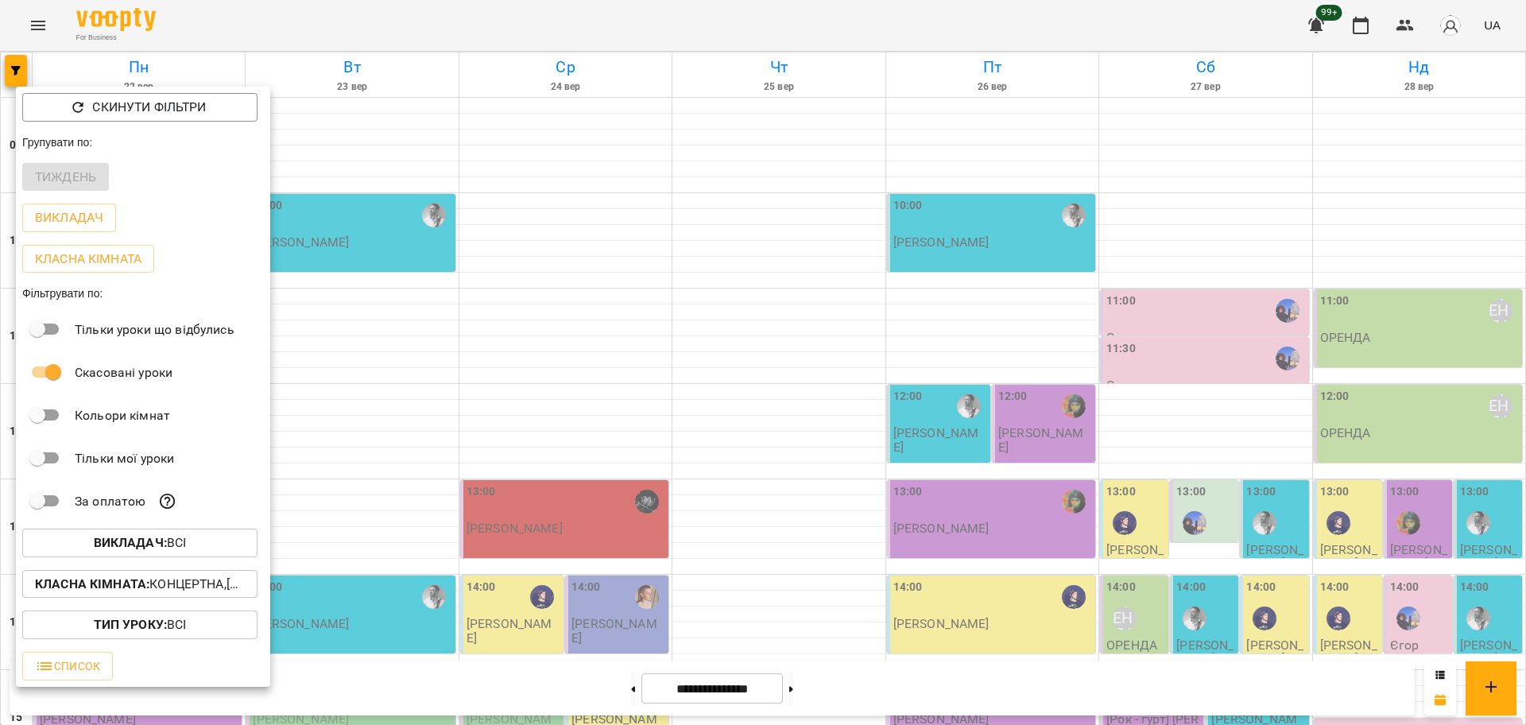
click at [567, 637] on div at bounding box center [763, 362] width 1526 height 725
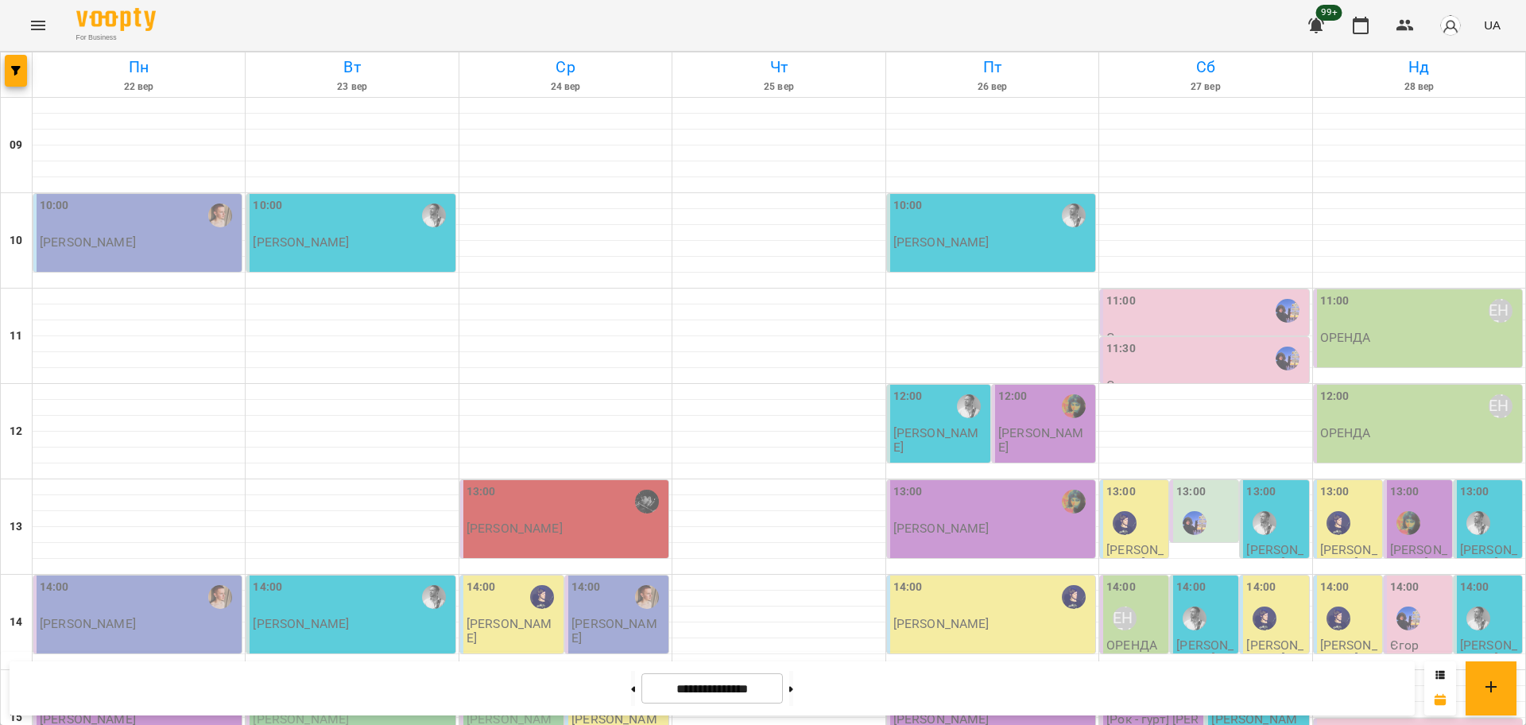
scroll to position [684, 0]
drag, startPoint x: 1393, startPoint y: 27, endPoint x: 1391, endPoint y: 105, distance: 77.9
click at [1348, 168] on div "For Business 99+ UA Пн 22 вер Вт 23 вер Ср 24 вер Чт 25 вер Пт 26 вер Сб 27 вер…" at bounding box center [763, 704] width 1526 height 1409
click at [1410, 29] on icon "button" at bounding box center [1404, 25] width 17 height 11
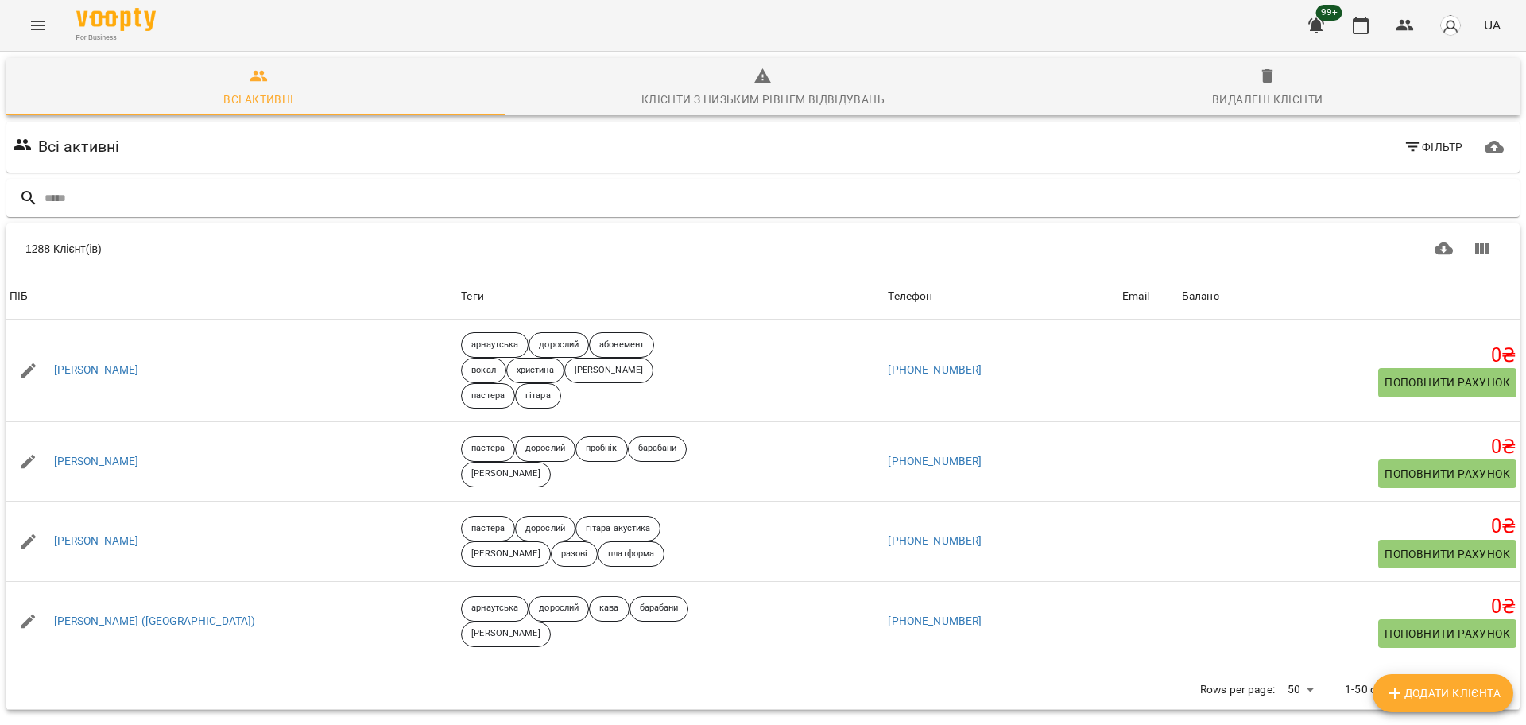
type input "*"
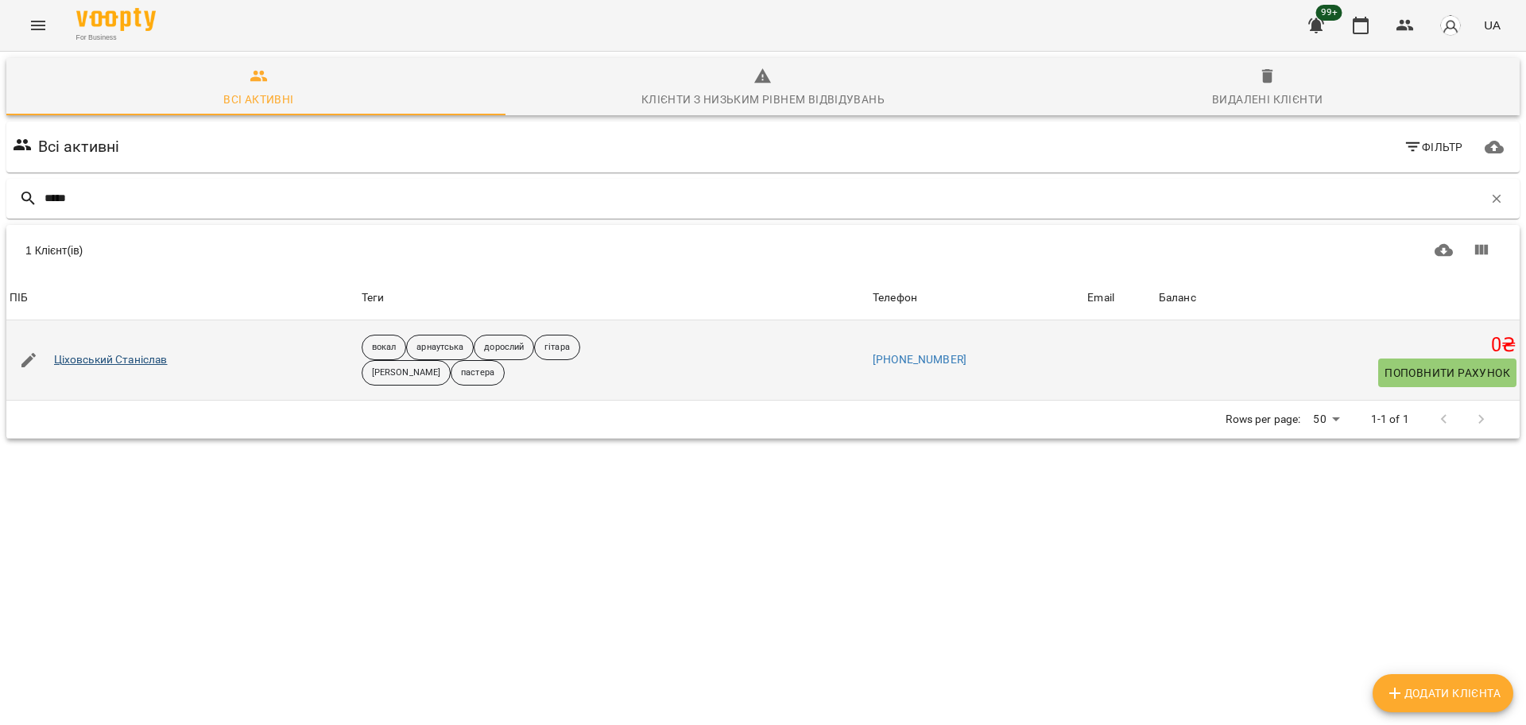
type input "*****"
click at [167, 362] on link "Ціховський Станіслав" at bounding box center [111, 360] width 114 height 16
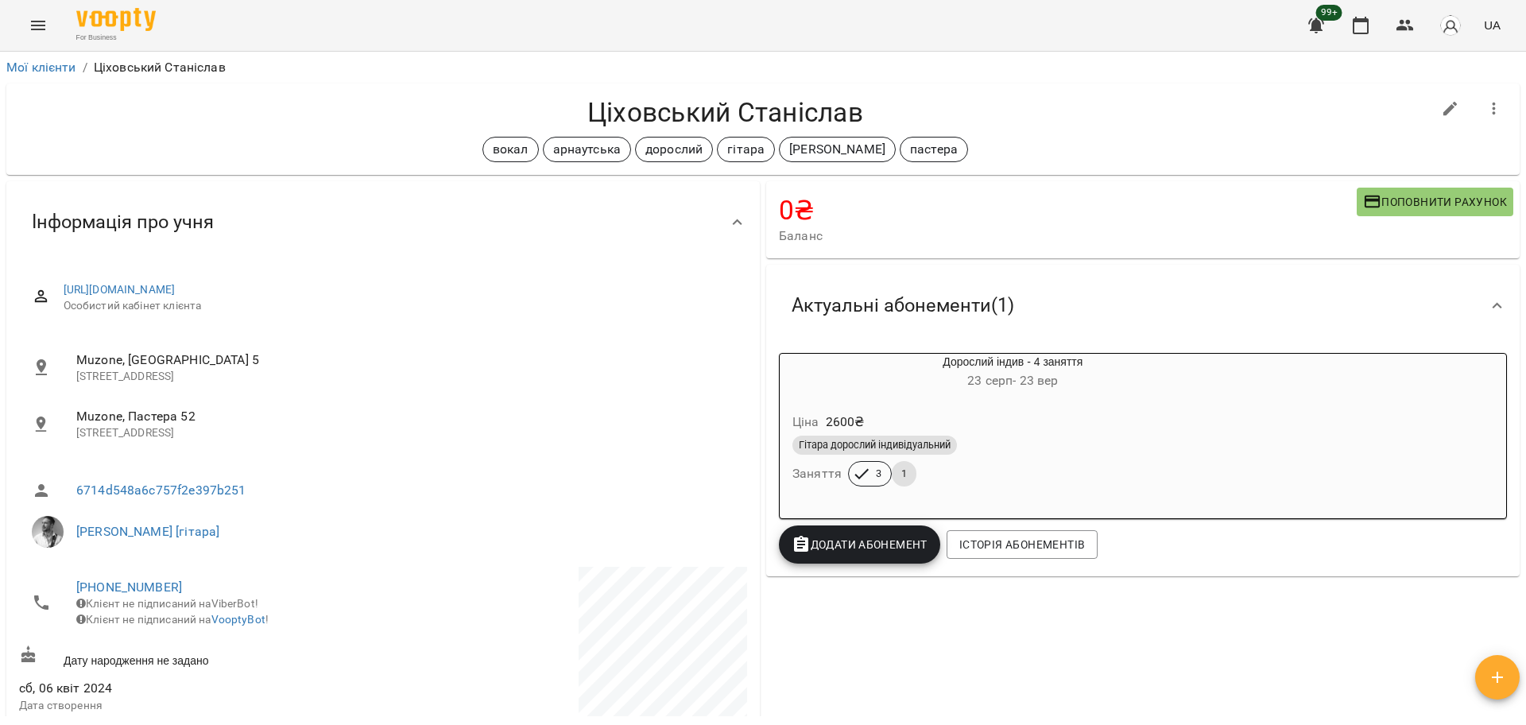
click at [626, 101] on h4 "Ціховський Станіслав" at bounding box center [725, 112] width 1412 height 33
click at [627, 101] on h4 "Ціховський Станіслав" at bounding box center [725, 112] width 1412 height 33
copy div "Ціховський Станіслав вокал арнаутська дорослий гітара андрій пастера"
drag, startPoint x: 153, startPoint y: 588, endPoint x: 547, endPoint y: 525, distance: 399.1
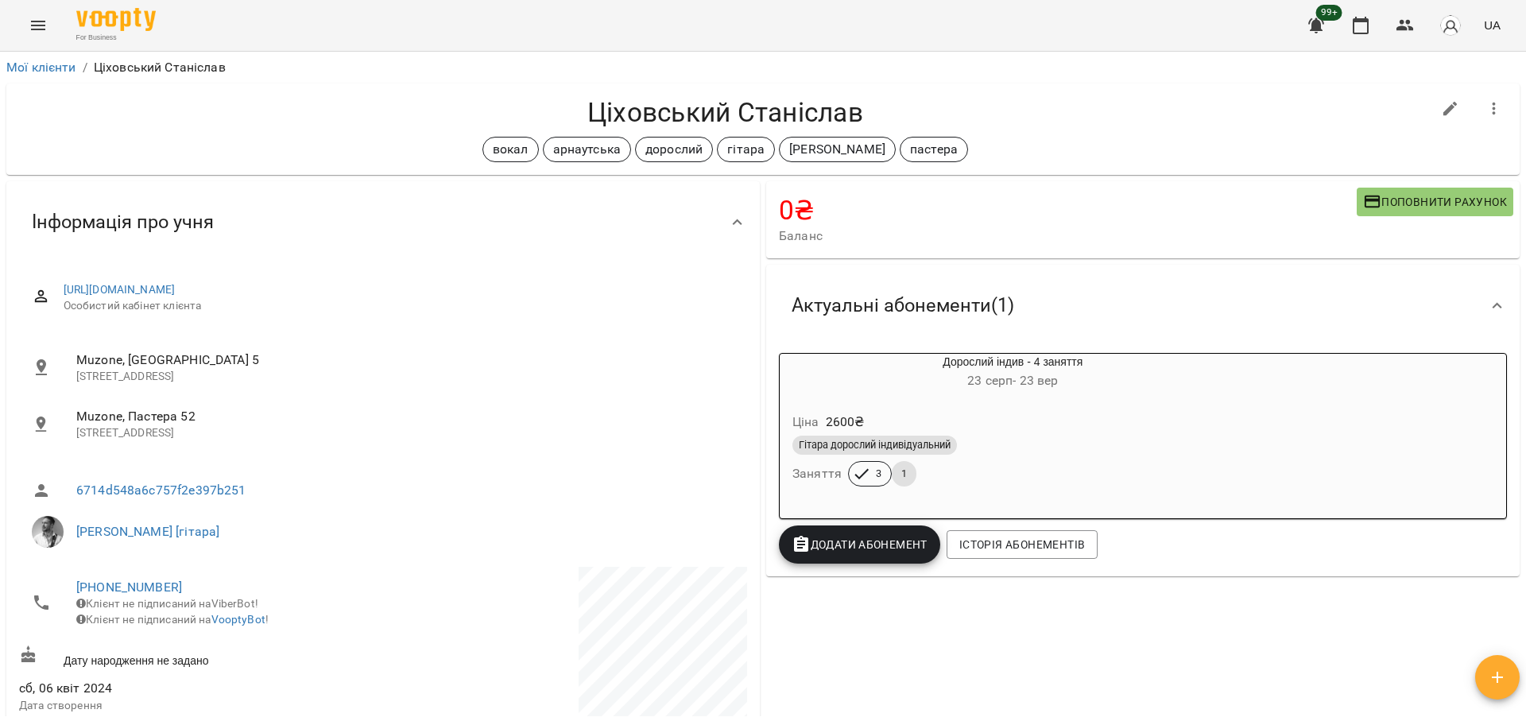
click at [547, 525] on span "[PERSON_NAME] [гітара]" at bounding box center [405, 531] width 658 height 19
drag, startPoint x: 143, startPoint y: 575, endPoint x: 133, endPoint y: 590, distance: 17.2
drag, startPoint x: 139, startPoint y: 584, endPoint x: 304, endPoint y: 598, distance: 165.8
click at [258, 598] on span "Клієнт не підписаний на ViberBot!" at bounding box center [167, 603] width 182 height 13
drag, startPoint x: 192, startPoint y: 587, endPoint x: 48, endPoint y: 587, distance: 144.6
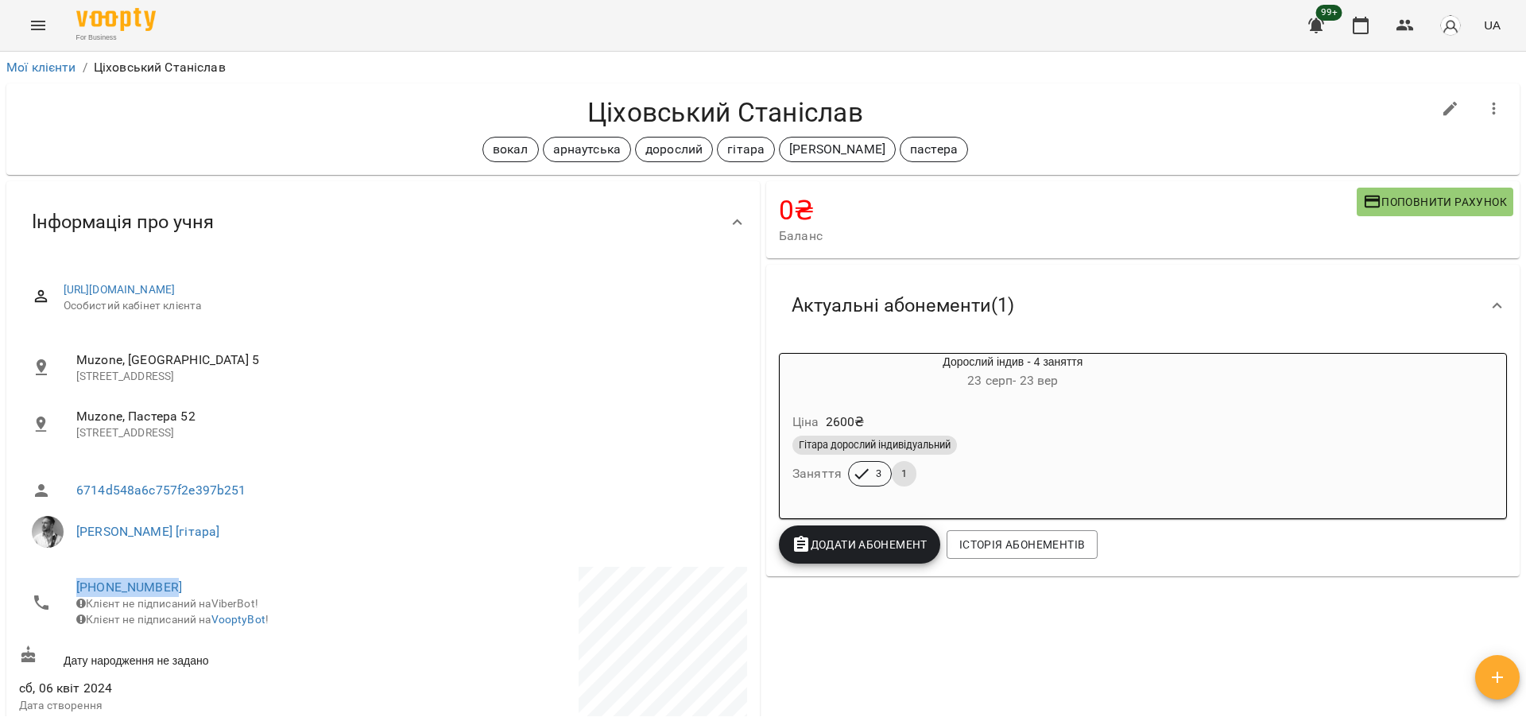
click at [48, 587] on li "+380633136588 Клієнт не підписаний на ViberBot! Клієнт не підписаний на VooptyB…" at bounding box center [199, 603] width 361 height 72
copy link "[PHONE_NUMBER]"
click at [711, 122] on h4 "Ціховський Станіслав" at bounding box center [725, 112] width 1412 height 33
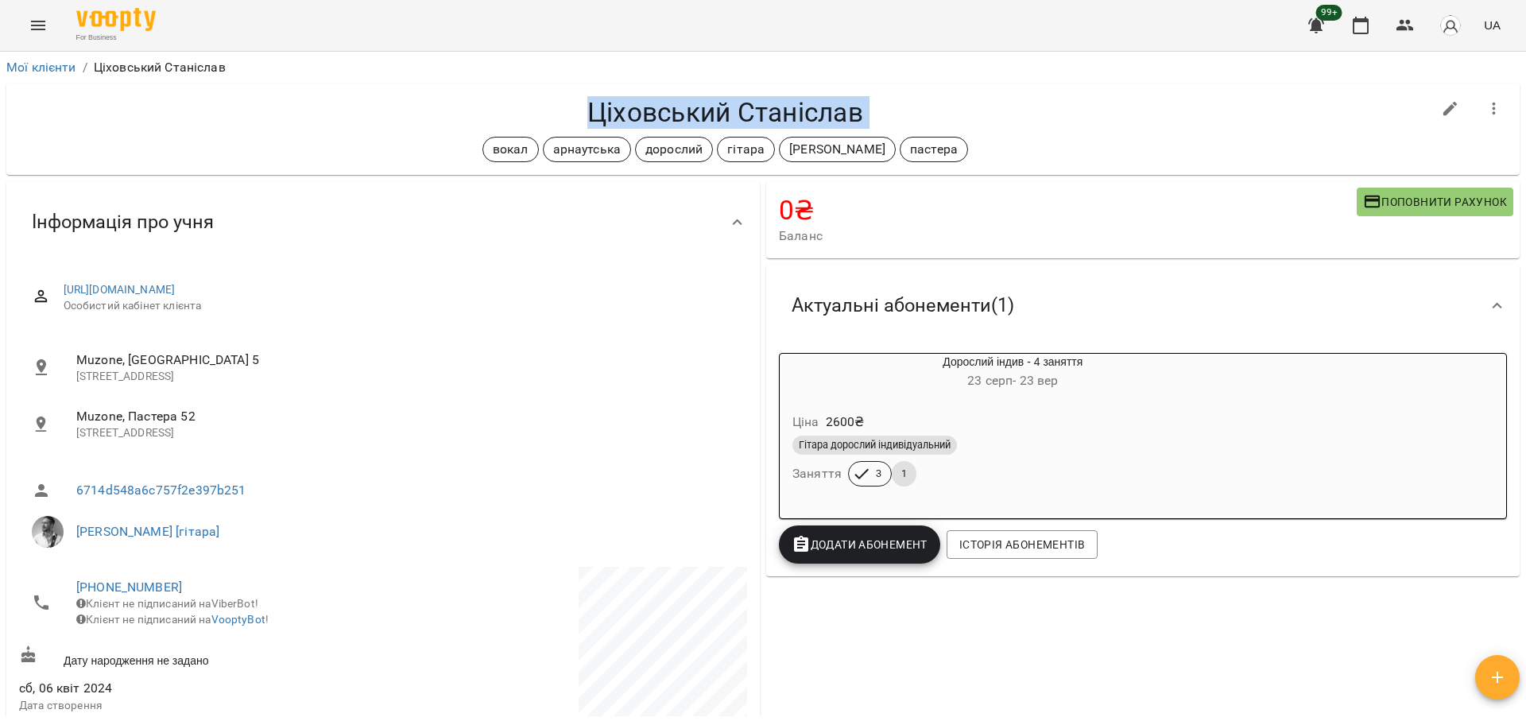
click at [711, 122] on h4 "Ціховський Станіслав" at bounding box center [725, 112] width 1412 height 33
copy div "Ціховський Станіслав вокал арнаутська дорослий гітара андрій пастера"
click at [704, 108] on h4 "Ціховський Станіслав" at bounding box center [725, 112] width 1412 height 33
click at [729, 109] on h4 "Ціховський Станіслав" at bounding box center [725, 112] width 1412 height 33
drag, startPoint x: 129, startPoint y: 581, endPoint x: 679, endPoint y: 121, distance: 717.5
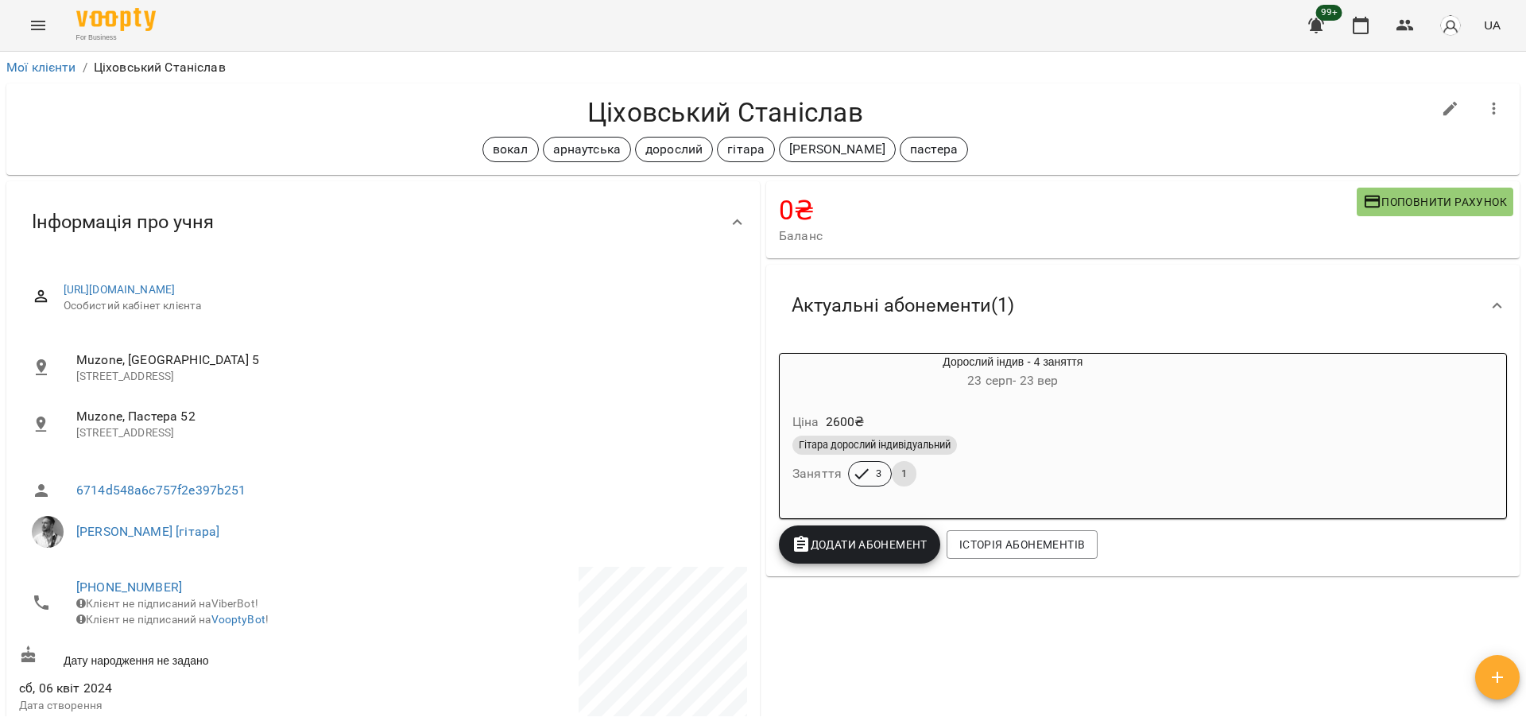
click at [679, 121] on h4 "Ціховський Станіслав" at bounding box center [725, 112] width 1412 height 33
drag, startPoint x: 726, startPoint y: 110, endPoint x: 566, endPoint y: 106, distance: 160.6
click at [566, 106] on h4 "Ціховський Станіслав" at bounding box center [725, 112] width 1412 height 33
copy h4 "Ціховський"
drag, startPoint x: 148, startPoint y: 592, endPoint x: 447, endPoint y: 619, distance: 300.0
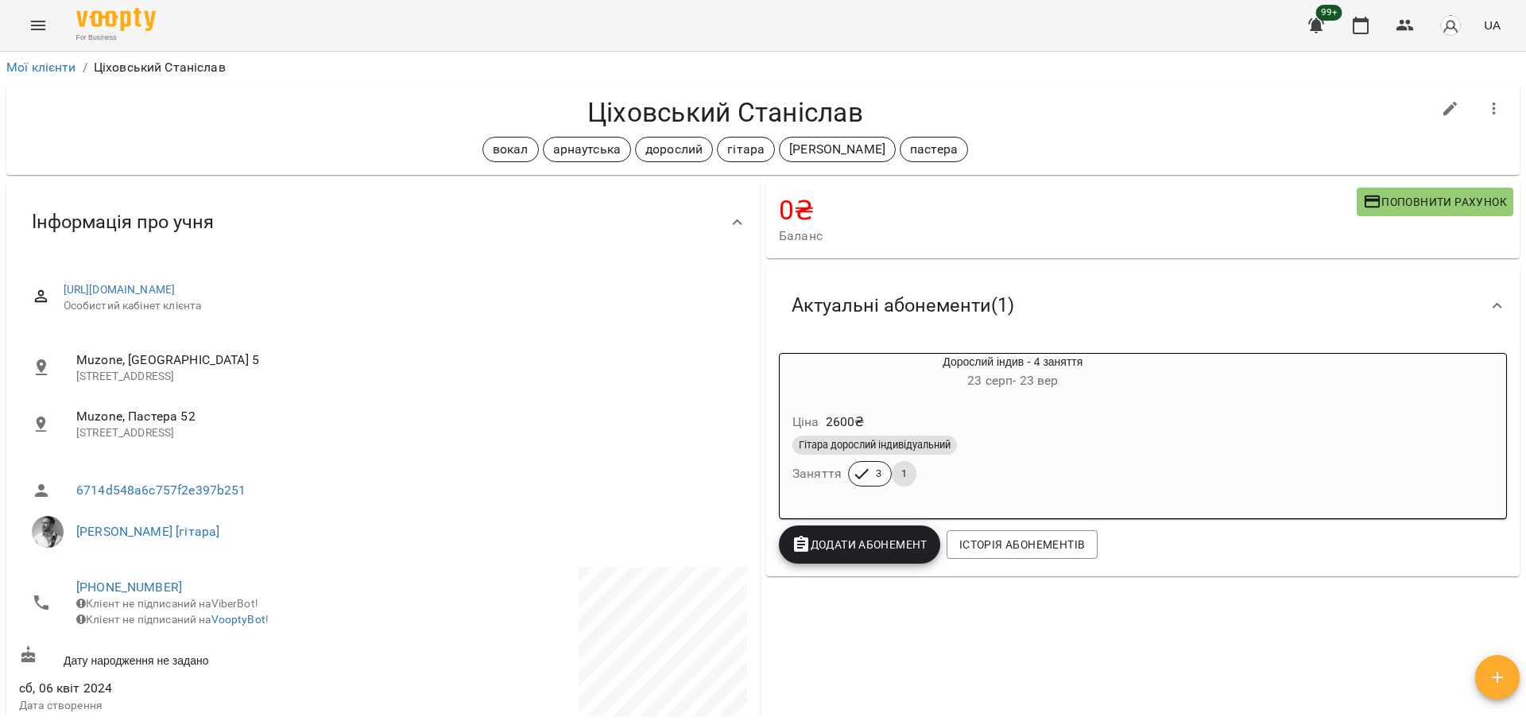
click at [447, 619] on p at bounding box center [566, 654] width 361 height 174
drag, startPoint x: 188, startPoint y: 583, endPoint x: 65, endPoint y: 584, distance: 122.4
click at [65, 584] on li "+380633136588 Клієнт не підписаний на ViberBot! Клієнт не підписаний на VooptyB…" at bounding box center [199, 603] width 361 height 72
copy link "[PHONE_NUMBER]"
click at [660, 94] on div "Ціховський Станіслав вокал арнаутська дорослий гітара андрій пастера" at bounding box center [762, 128] width 1513 height 91
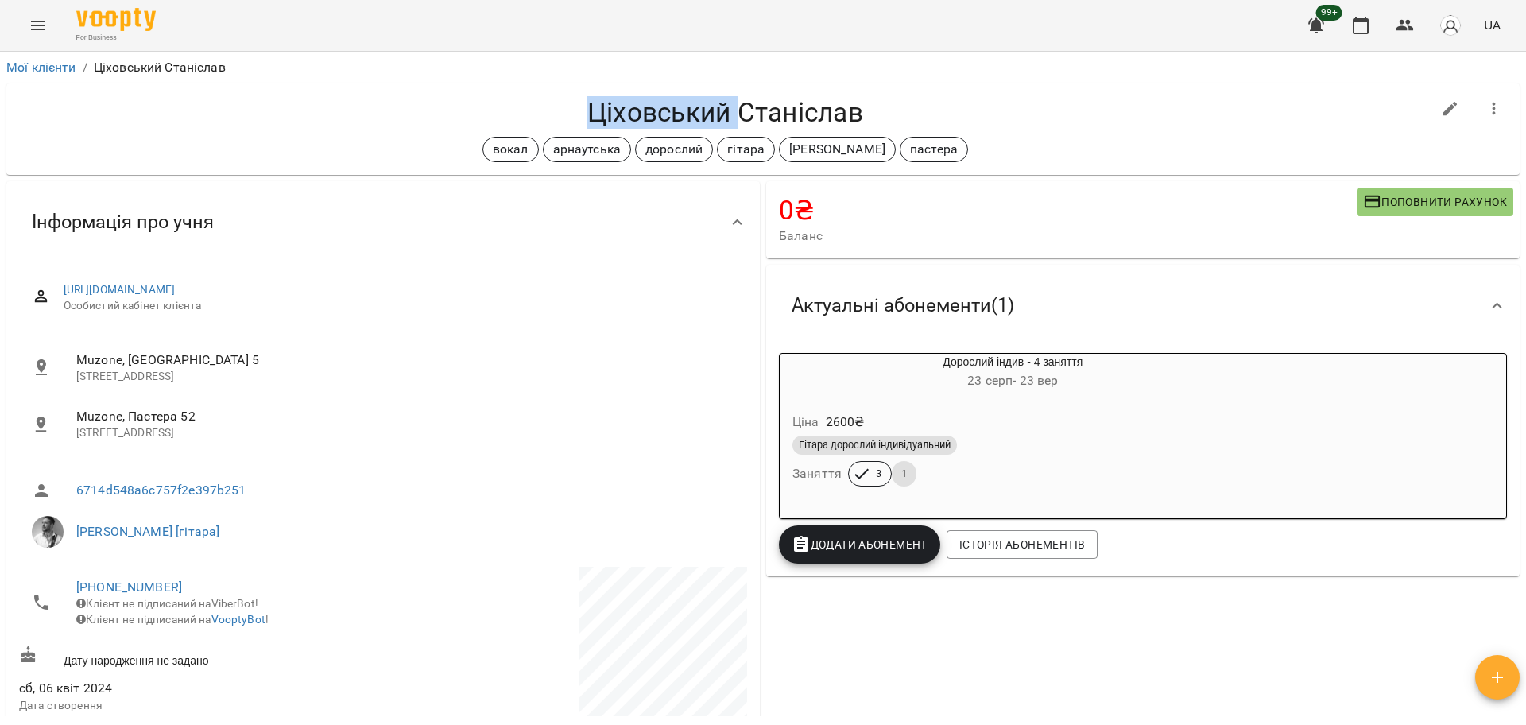
click at [660, 94] on div "Ціховський Станіслав вокал арнаутська дорослий гітара андрій пастера" at bounding box center [762, 128] width 1513 height 91
copy div "Ціховський Станіслав вокал арнаутська дорослий гітара андрій пастера"
drag, startPoint x: 137, startPoint y: 590, endPoint x: 307, endPoint y: 600, distance: 169.5
click at [258, 600] on span "Клієнт не підписаний на ViberBot!" at bounding box center [167, 603] width 182 height 13
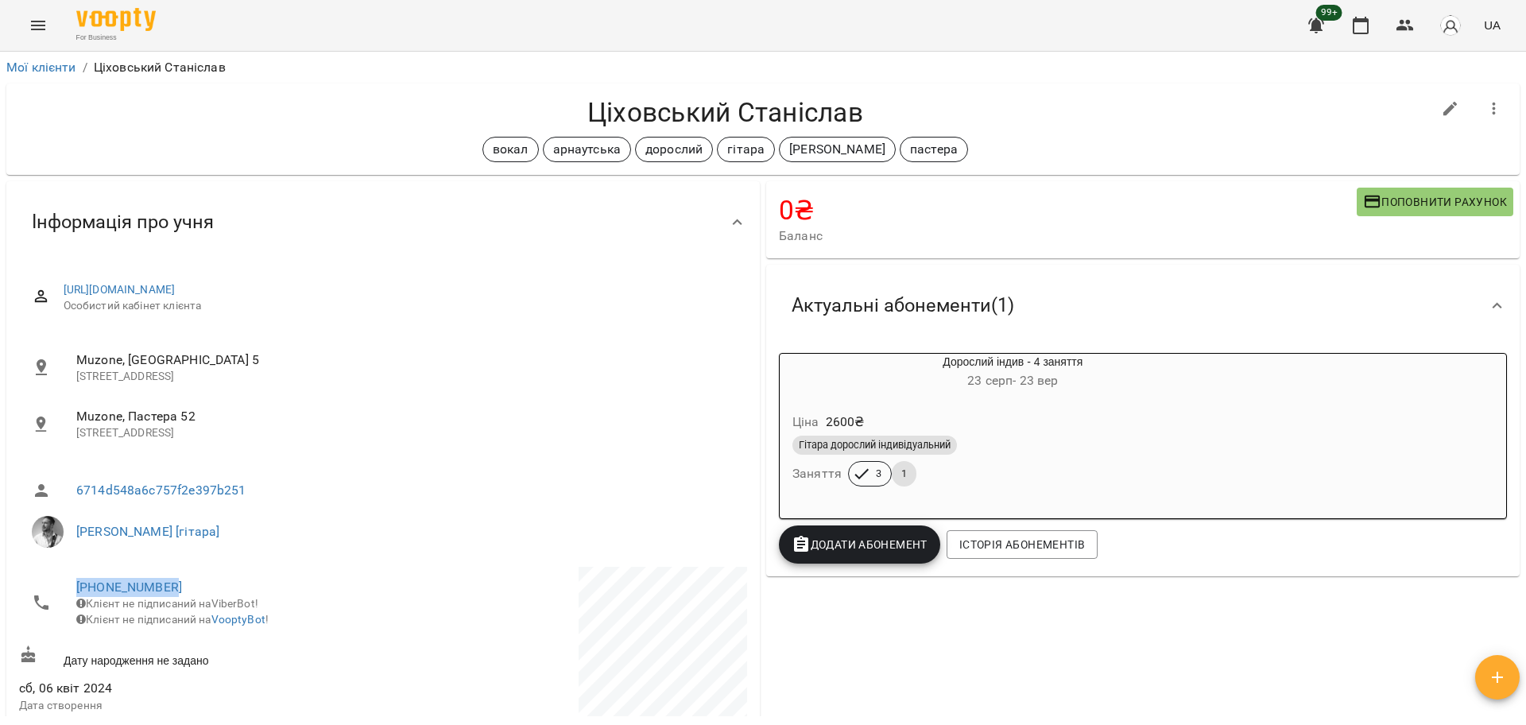
drag, startPoint x: 203, startPoint y: 577, endPoint x: 57, endPoint y: 586, distance: 146.5
click at [57, 586] on li "+380633136588 Клієнт не підписаний на ViberBot! Клієнт не підписаний на VooptyB…" at bounding box center [199, 603] width 361 height 72
copy link "+380633136588"
click at [1398, 209] on span "Поповнити рахунок" at bounding box center [1435, 201] width 144 height 19
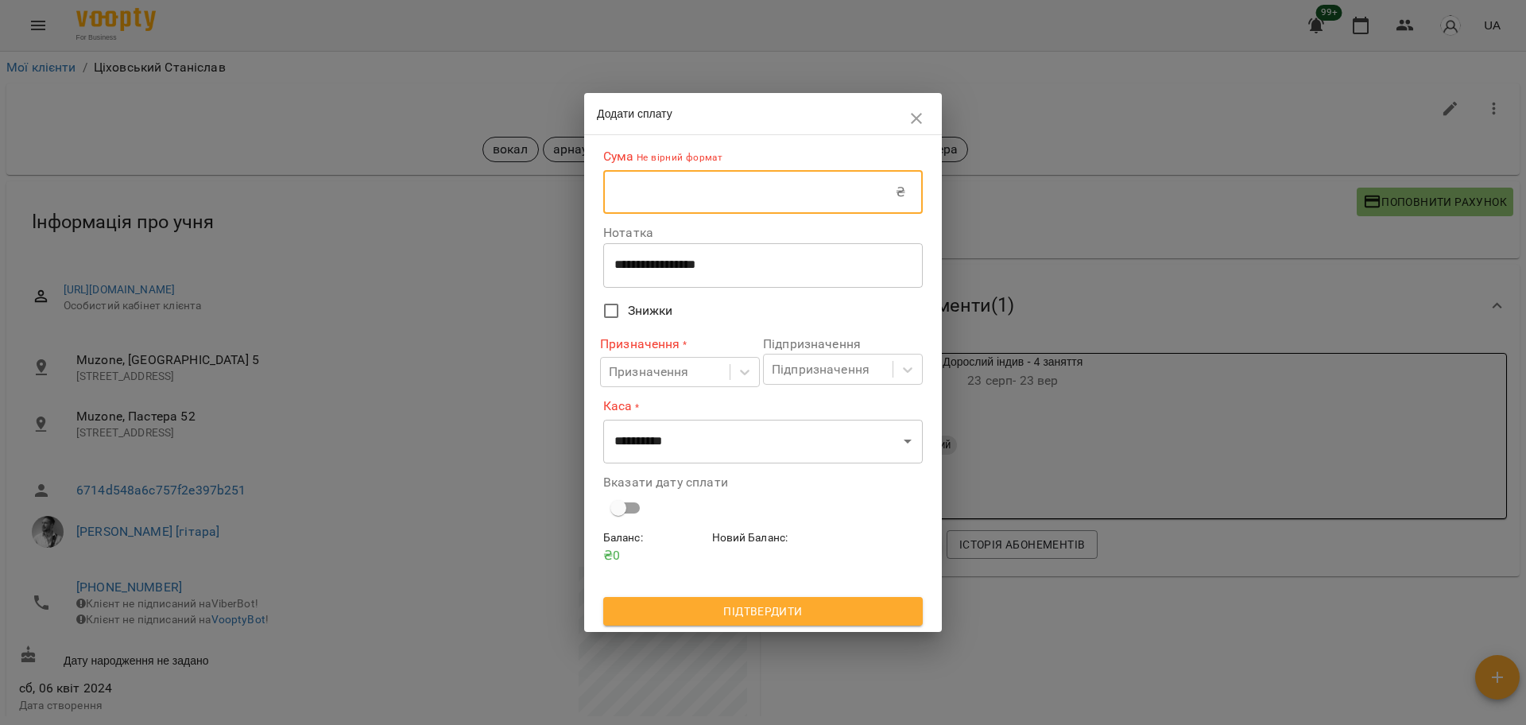
click at [772, 202] on input "text" at bounding box center [749, 192] width 292 height 44
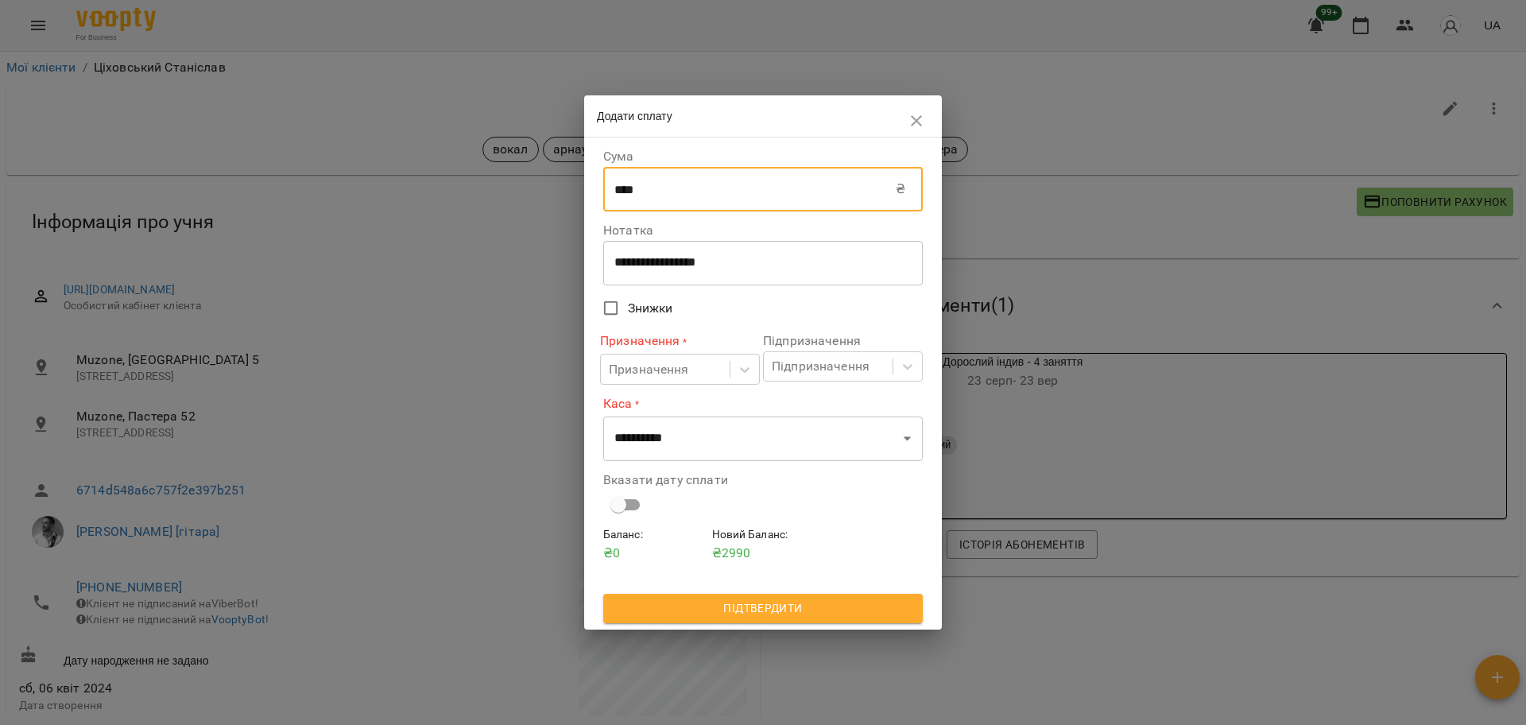
type input "****"
drag, startPoint x: 759, startPoint y: 263, endPoint x: 542, endPoint y: 261, distance: 216.9
click at [542, 261] on div "**********" at bounding box center [763, 362] width 1526 height 725
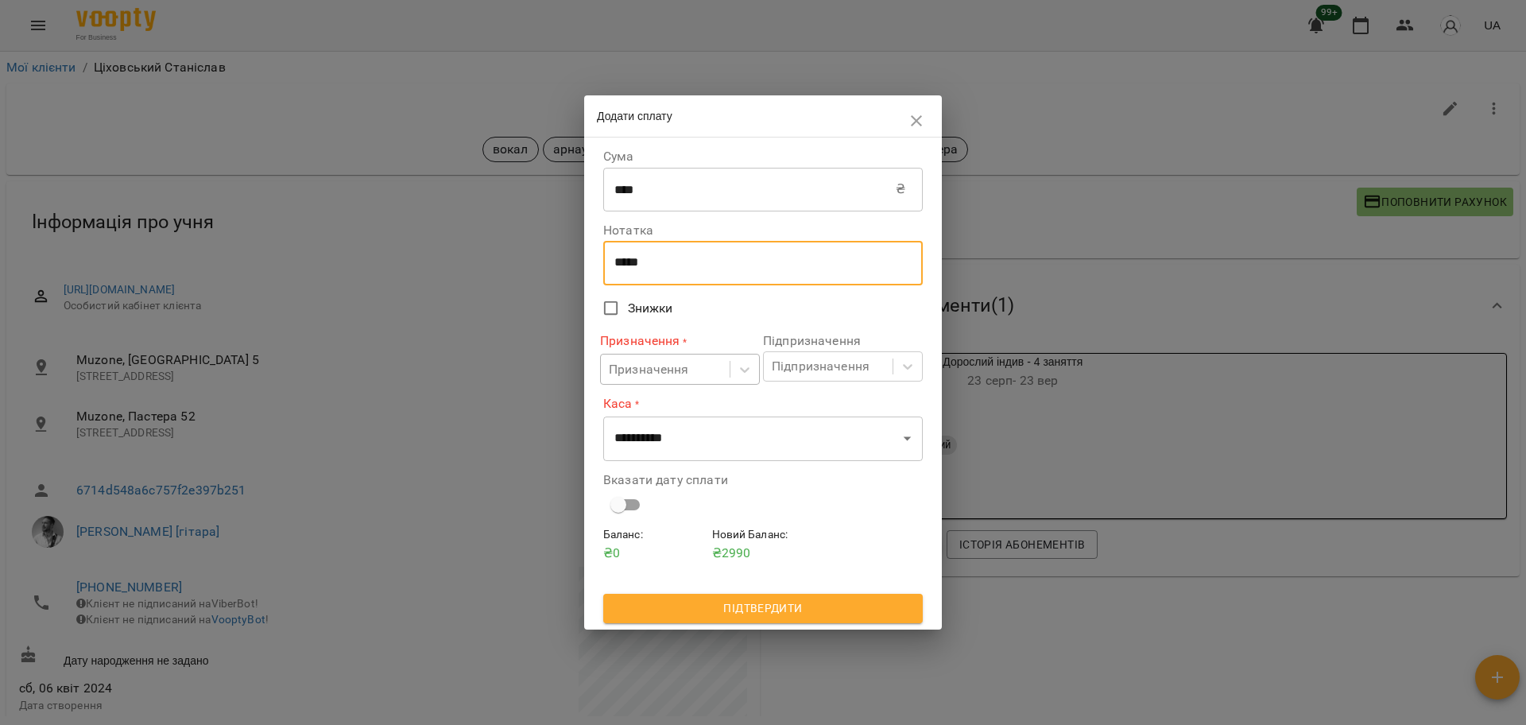
type textarea "*****"
click at [664, 379] on div "Призначення" at bounding box center [649, 369] width 80 height 19
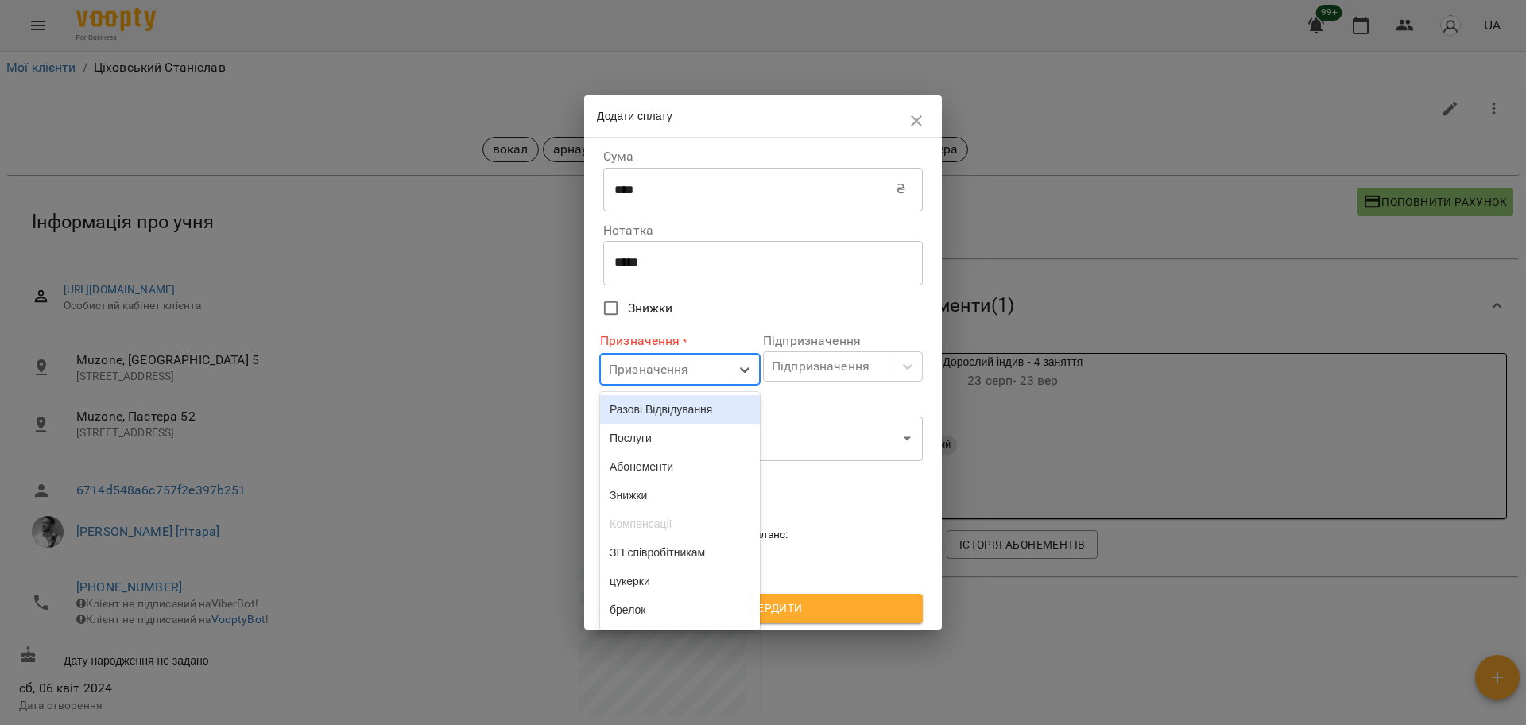
click at [671, 411] on div "Разові Відвідування" at bounding box center [680, 409] width 160 height 29
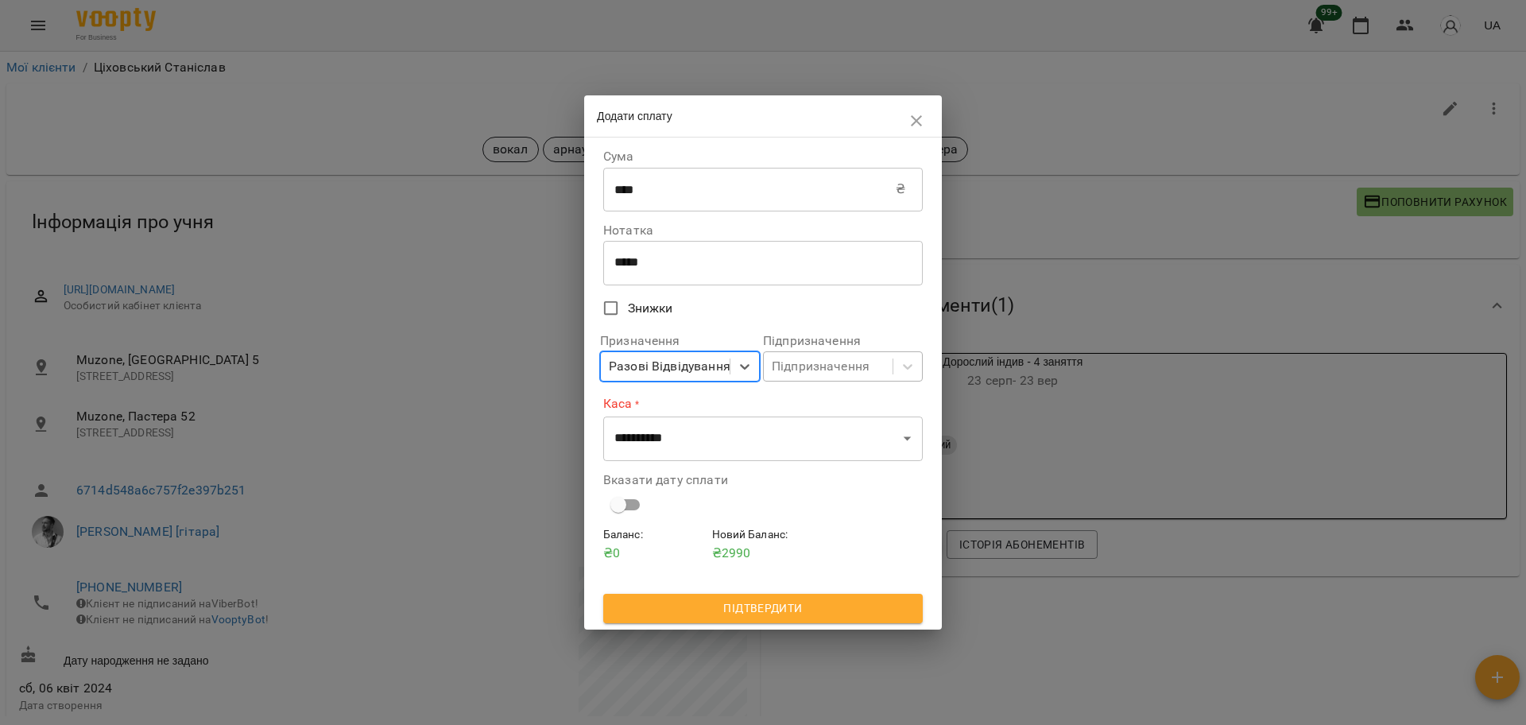
click at [861, 357] on div "Підпризначення" at bounding box center [828, 366] width 129 height 29
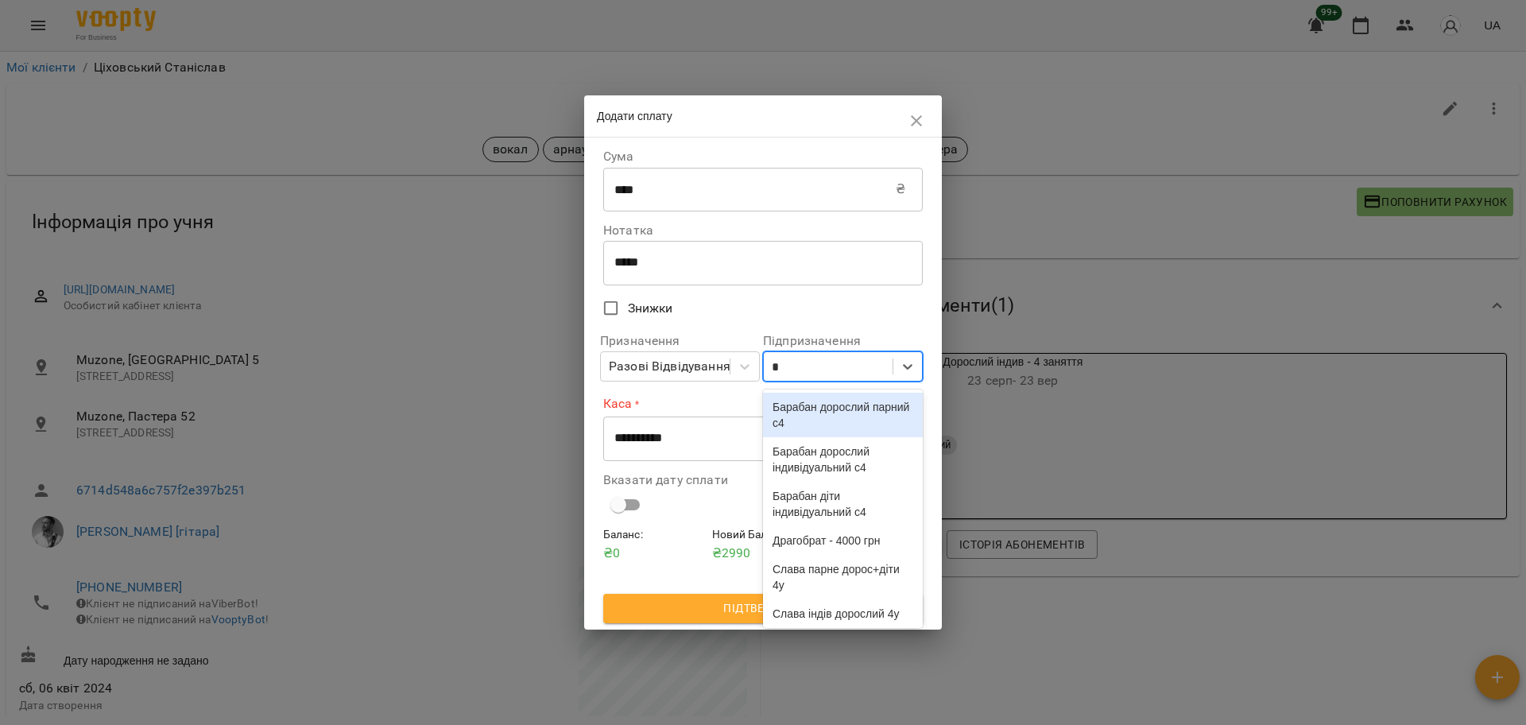
type input "**"
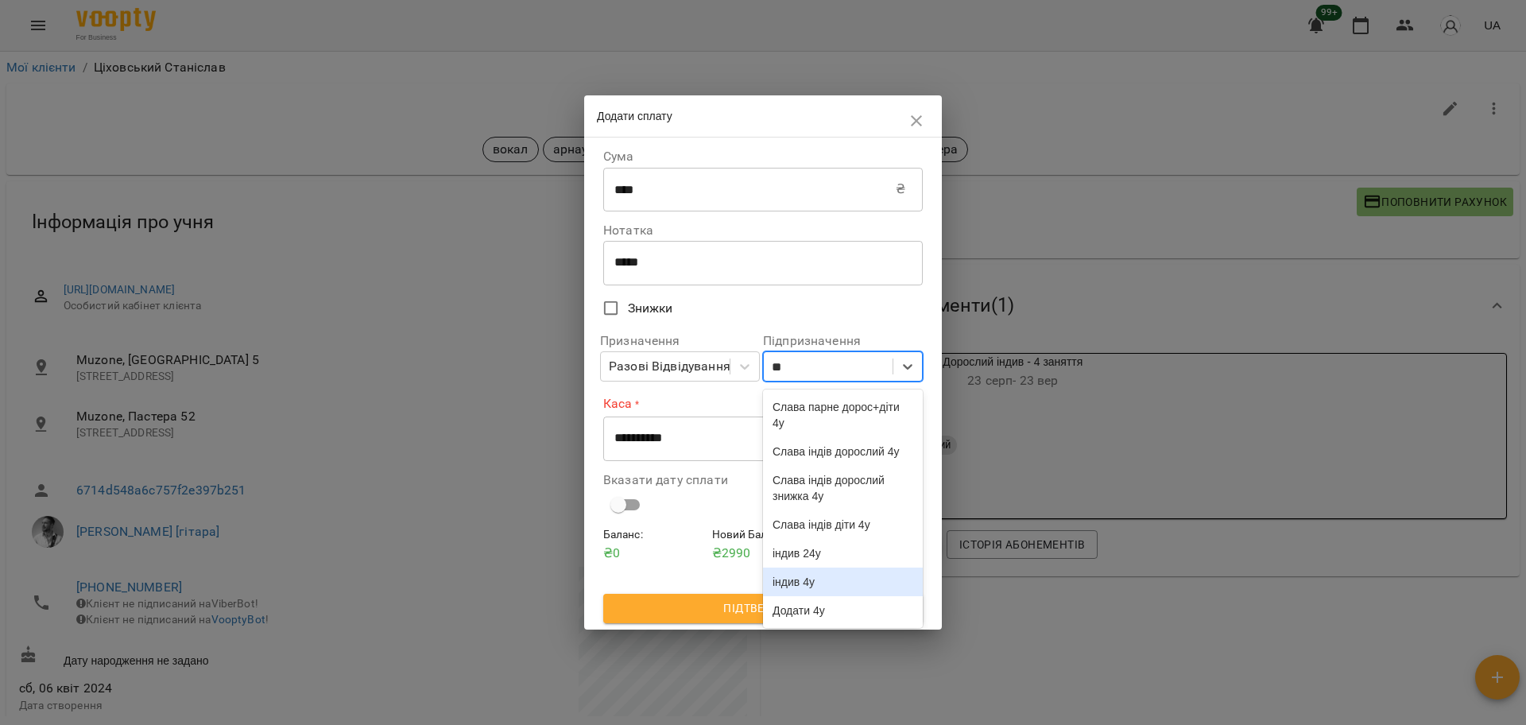
click at [818, 596] on div "індив 4у" at bounding box center [843, 581] width 160 height 29
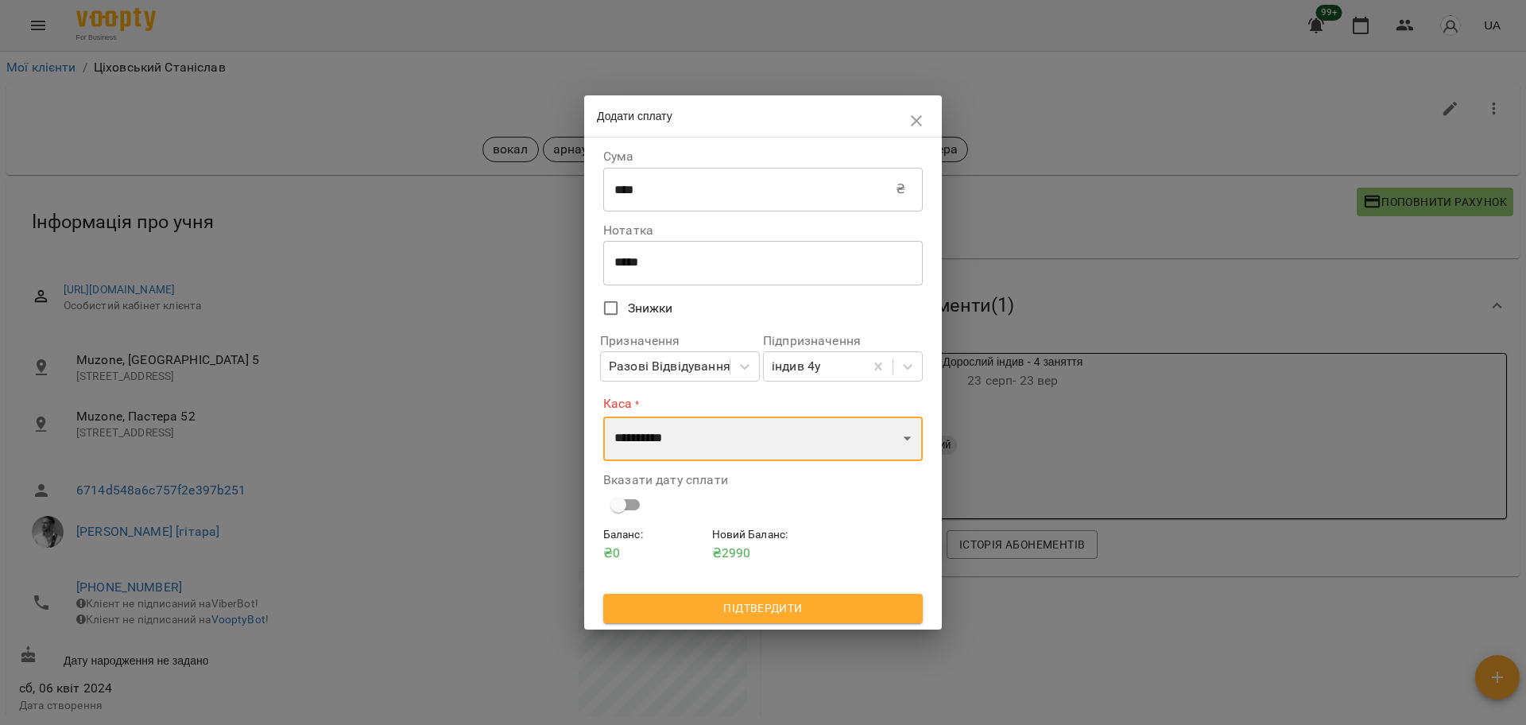
click at [655, 443] on select "**********" at bounding box center [762, 438] width 319 height 44
select select "****"
click at [603, 416] on select "**********" at bounding box center [762, 438] width 319 height 44
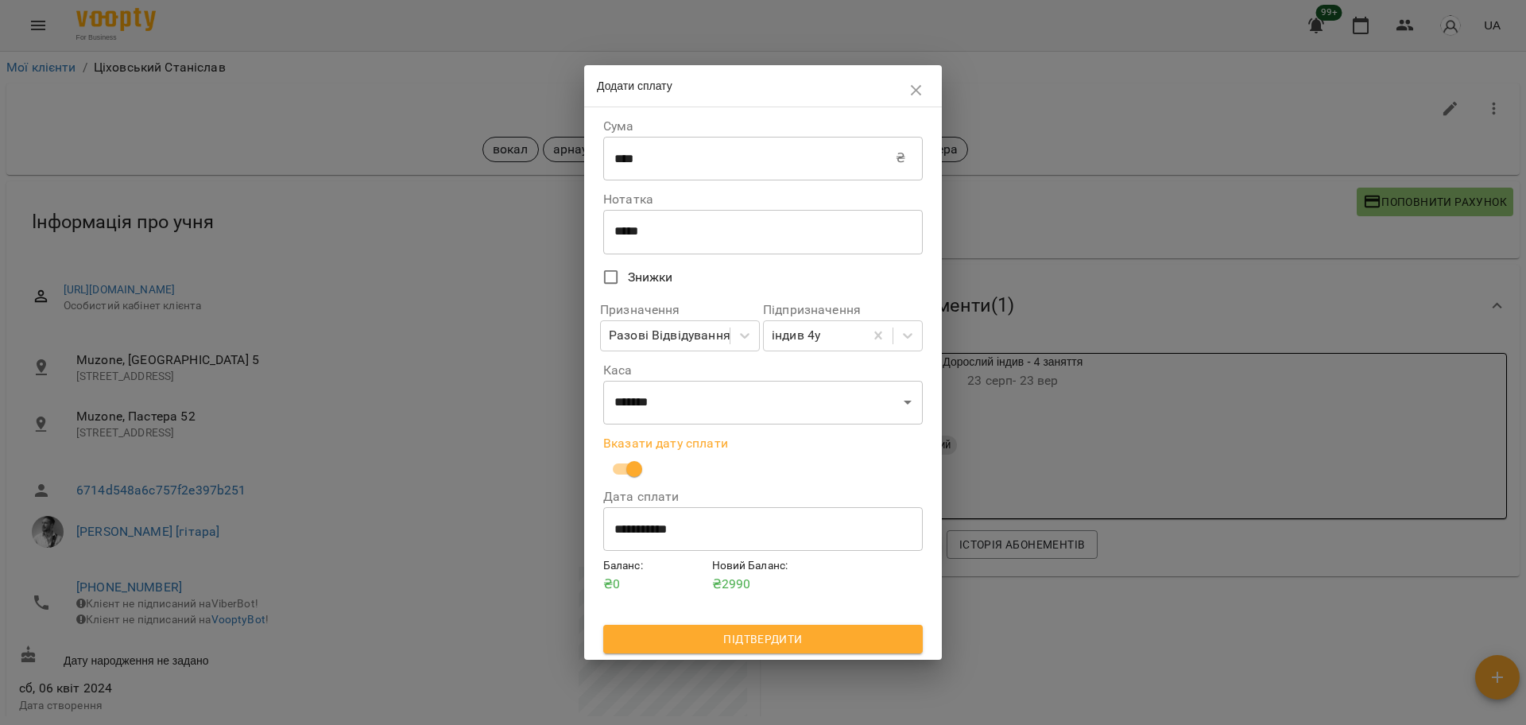
click at [782, 648] on span "Підтвердити" at bounding box center [763, 638] width 294 height 19
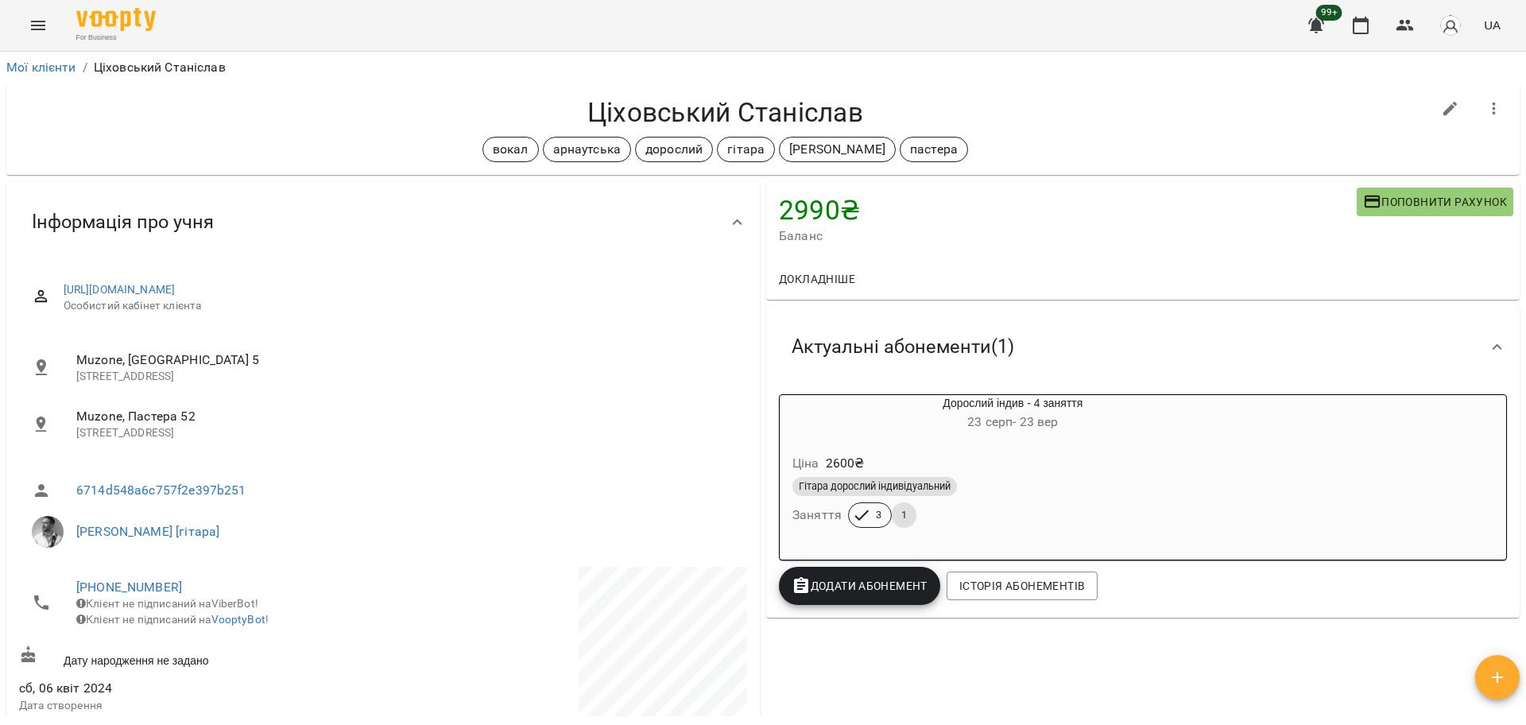
click at [905, 594] on span "Додати Абонемент" at bounding box center [859, 585] width 136 height 19
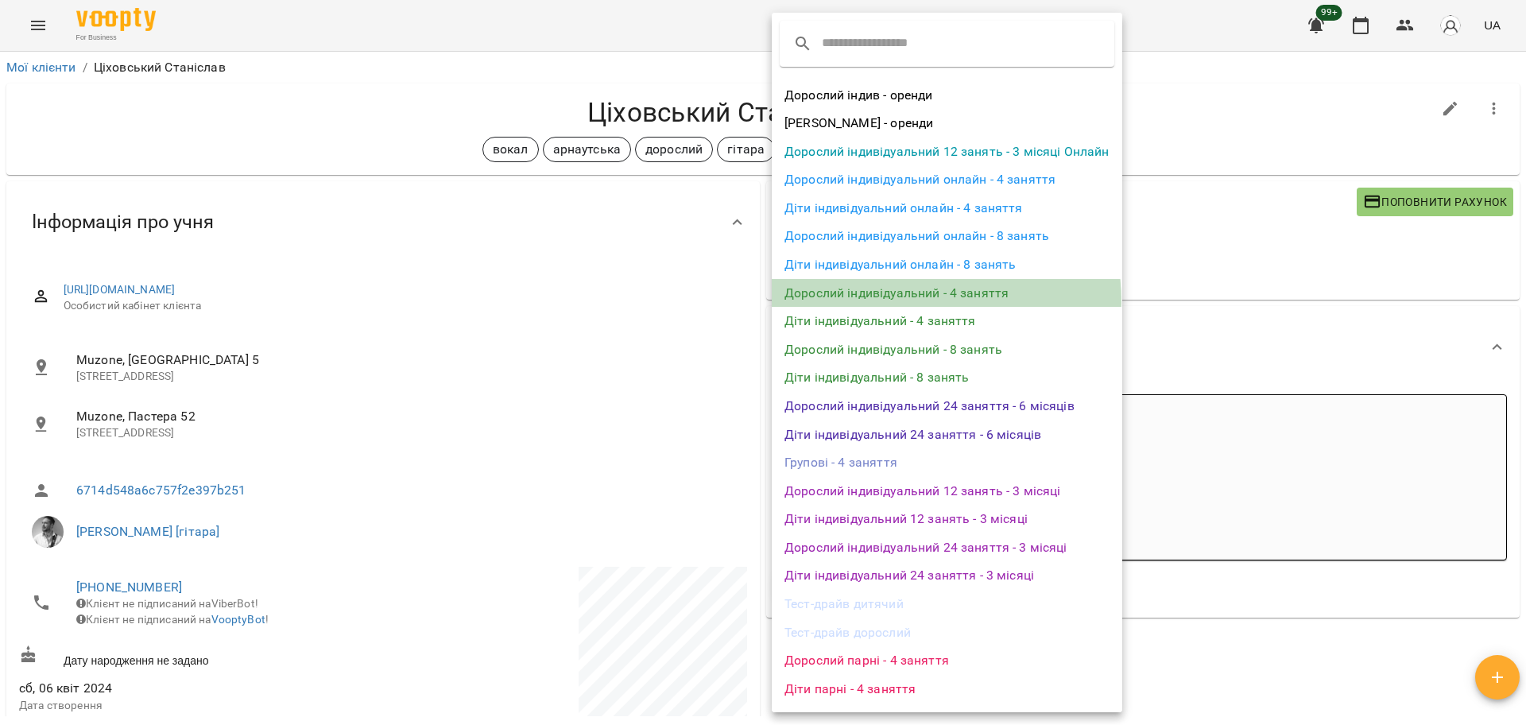
click at [910, 301] on li "Дорослий індивідуальний - 4 заняття" at bounding box center [947, 293] width 350 height 29
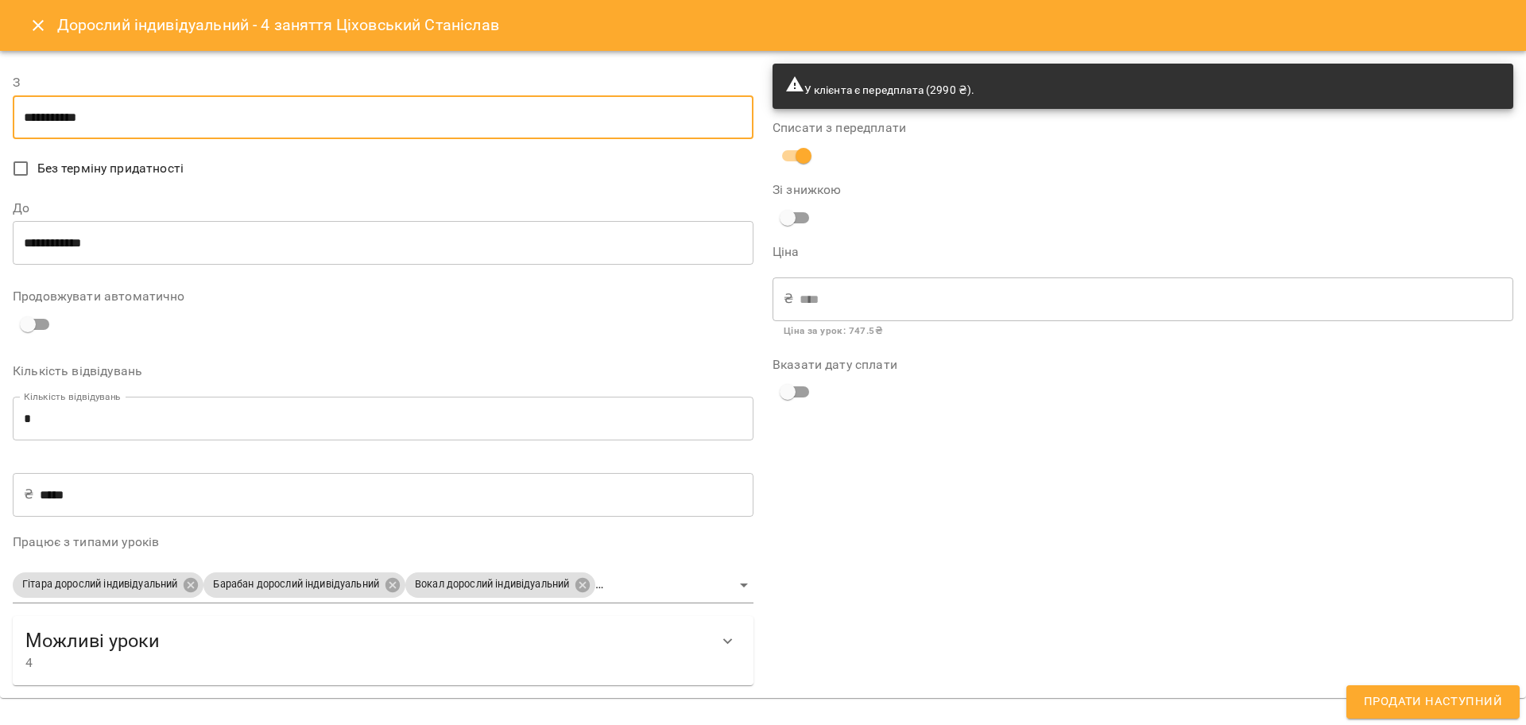
click at [232, 125] on input "**********" at bounding box center [383, 117] width 741 height 44
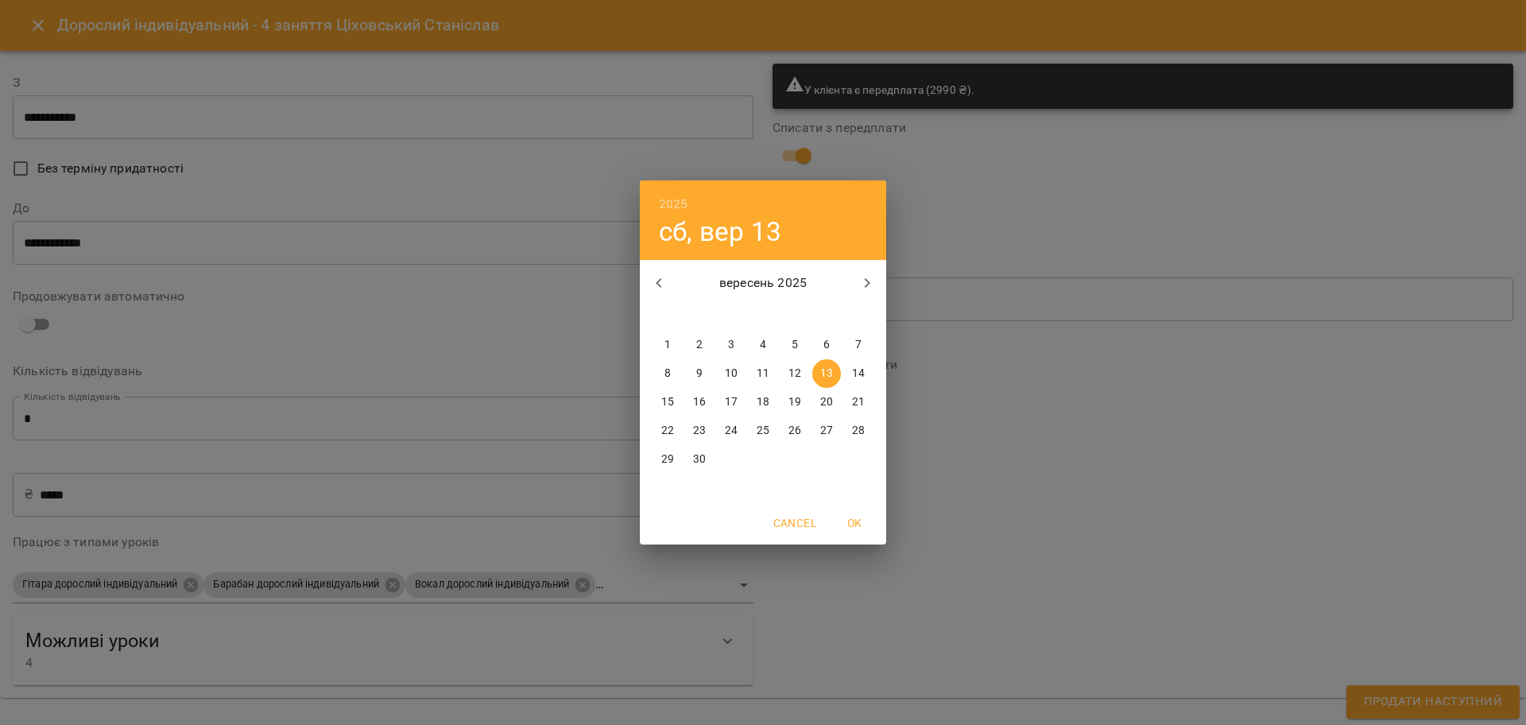
click at [758, 400] on p "18" at bounding box center [762, 402] width 13 height 16
type input "**********"
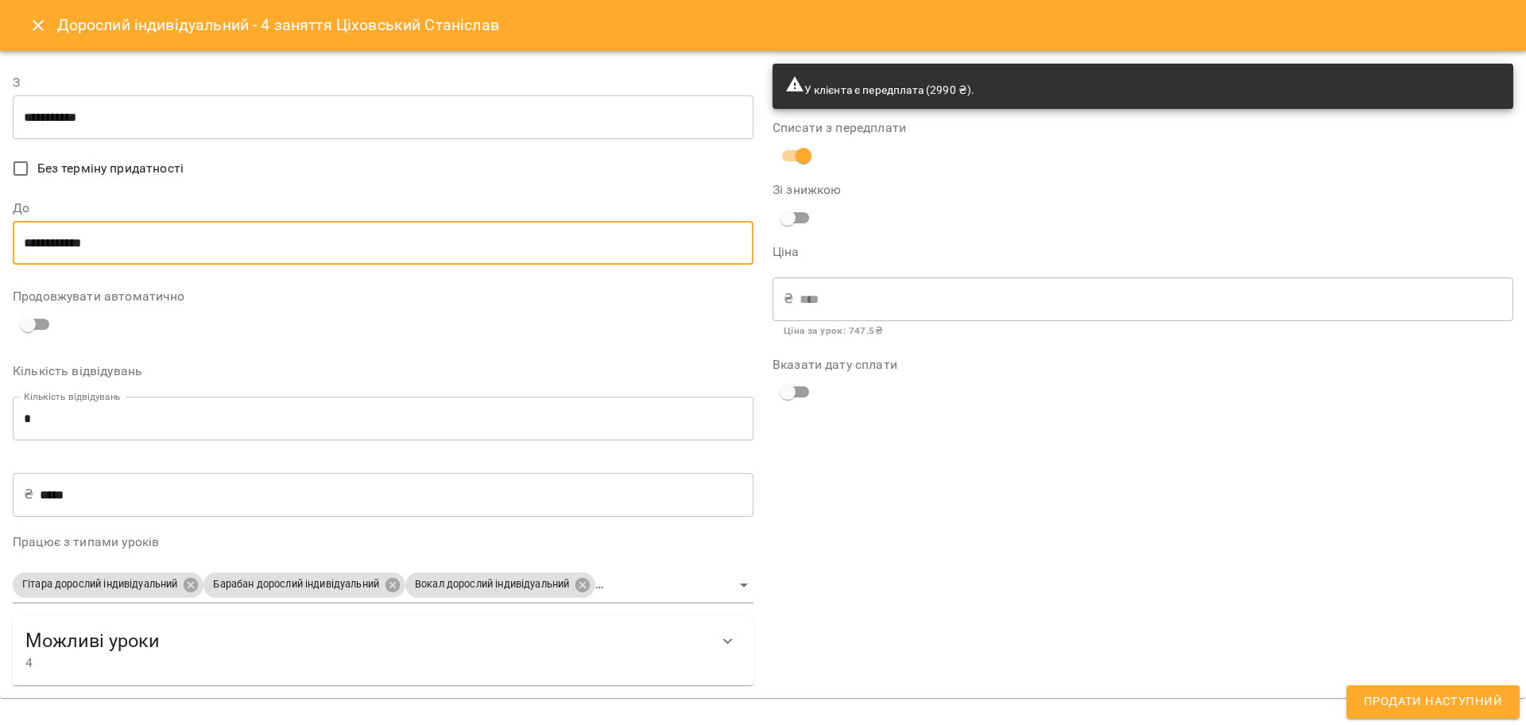
click at [263, 234] on input "**********" at bounding box center [383, 243] width 741 height 44
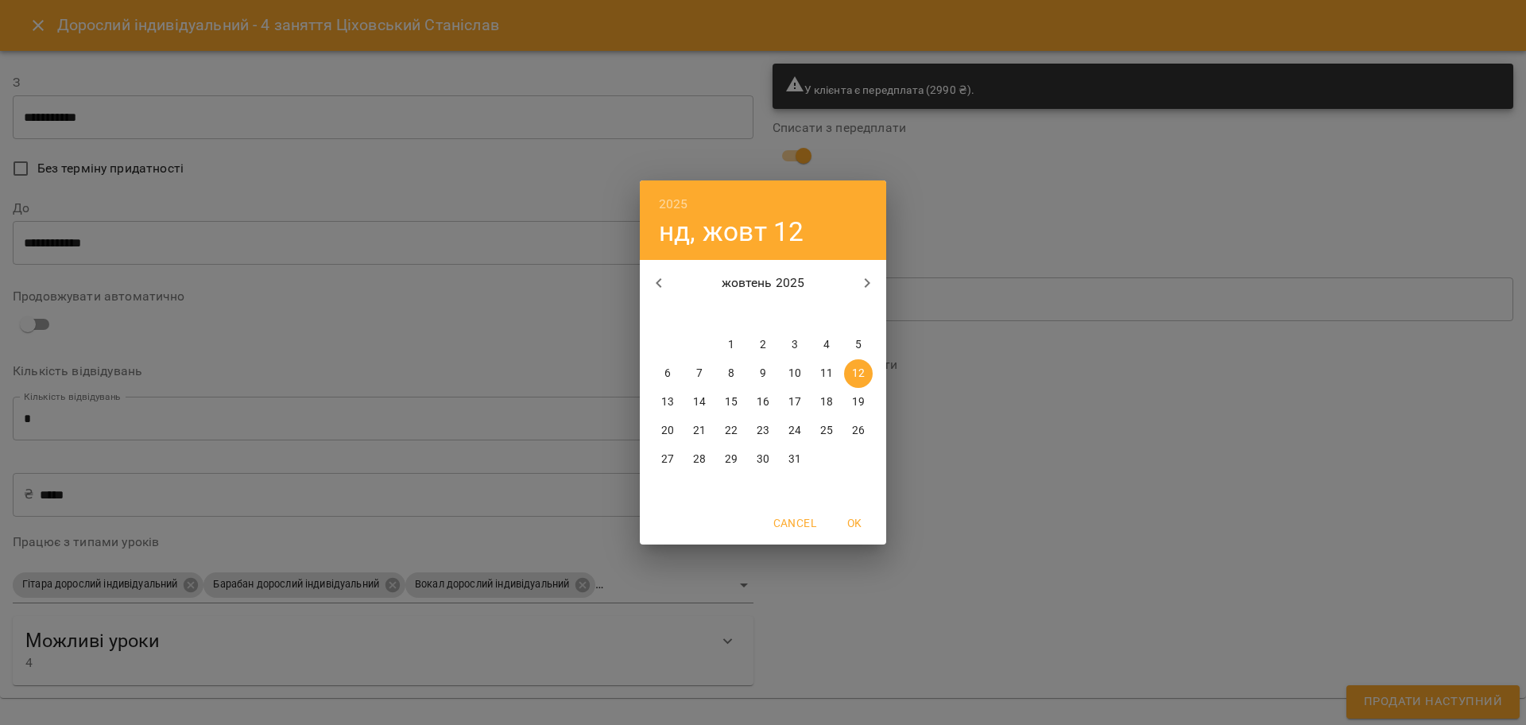
click at [817, 403] on span "18" at bounding box center [826, 402] width 29 height 16
type input "**********"
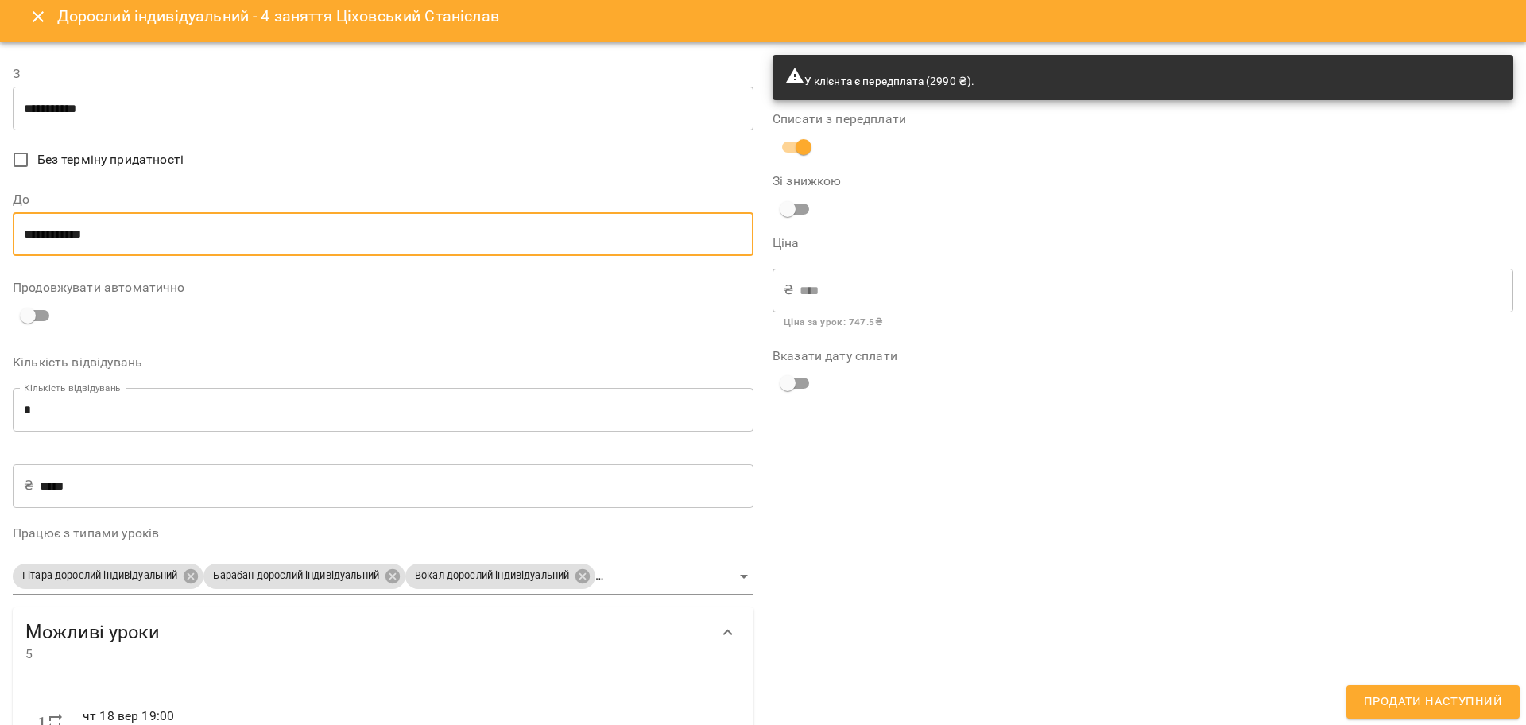
scroll to position [2, 0]
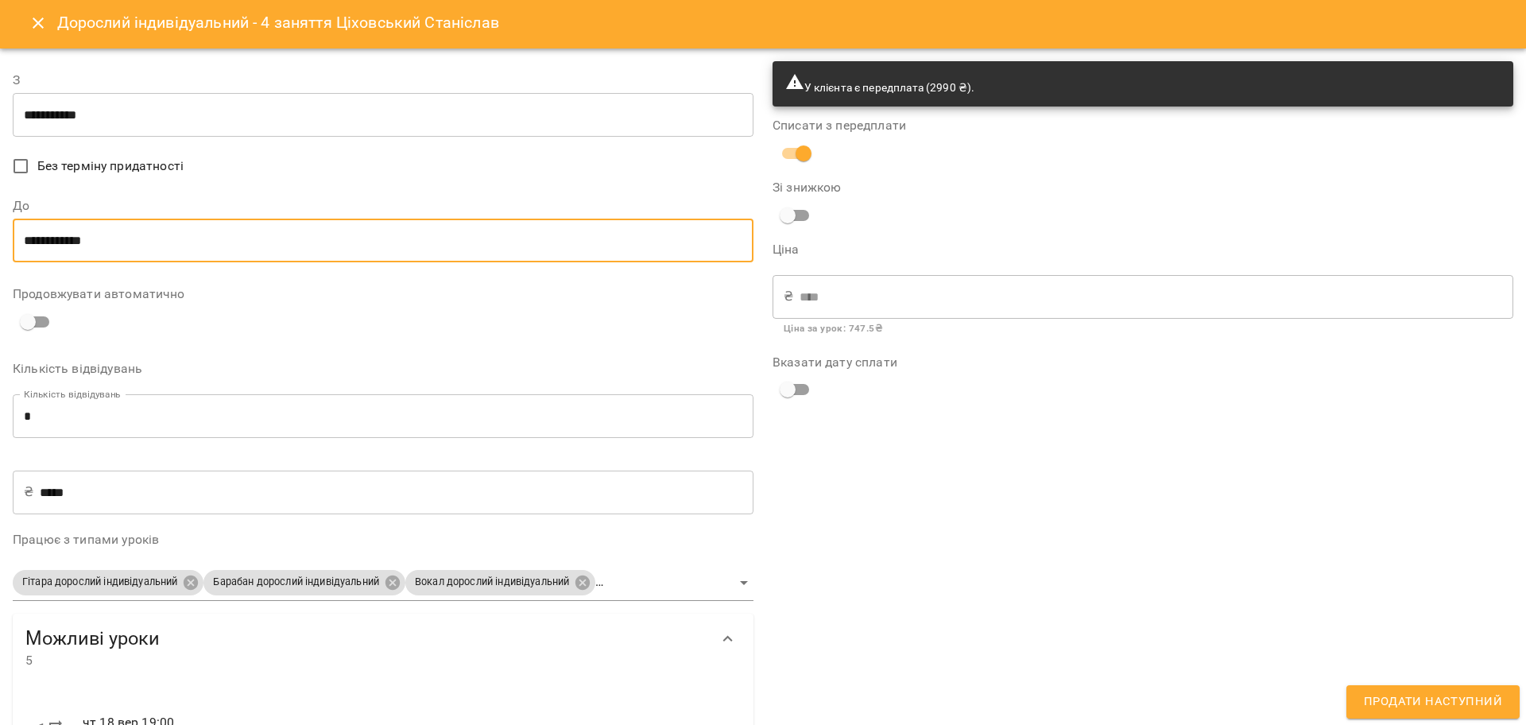
click at [1441, 700] on span "Продати наступний" at bounding box center [1432, 701] width 138 height 21
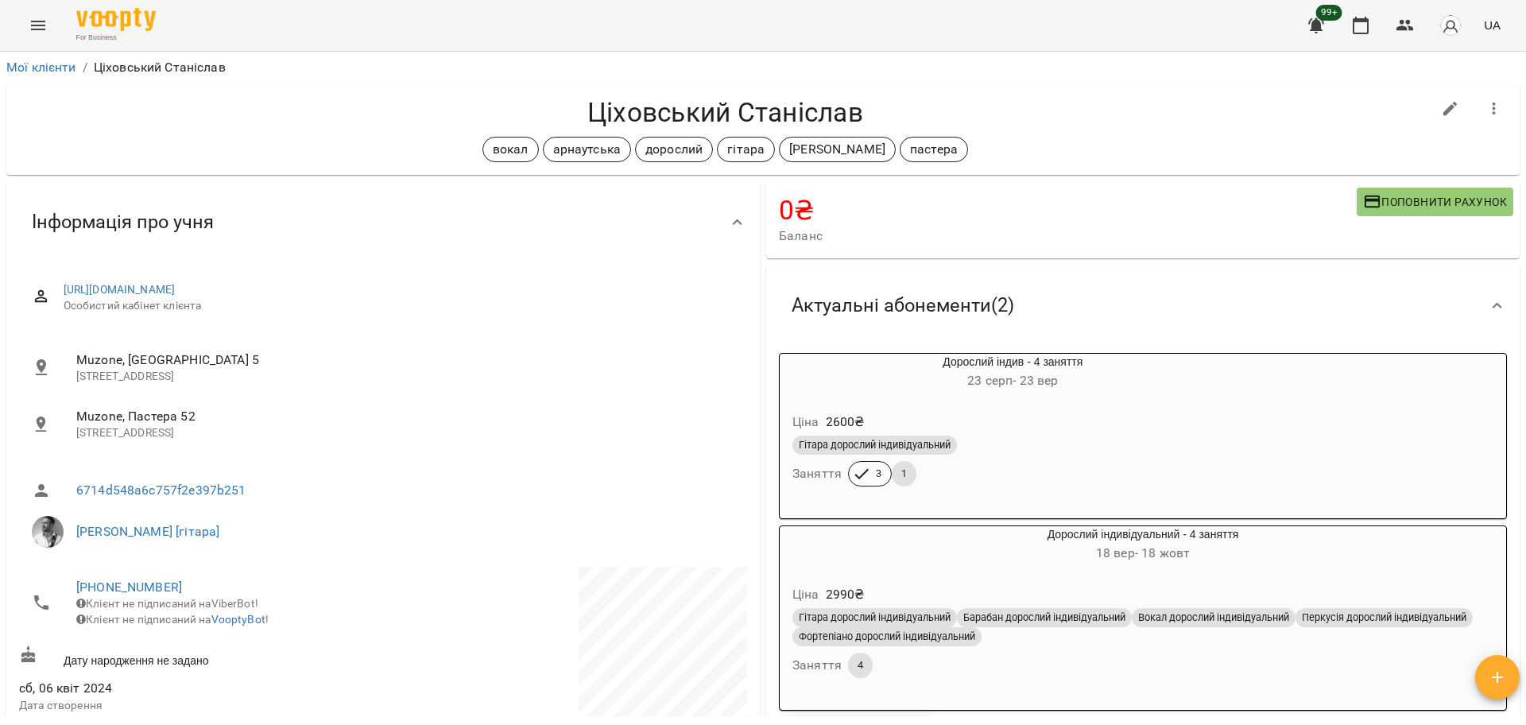
click at [723, 114] on h4 "Ціховський Станіслав" at bounding box center [725, 112] width 1412 height 33
copy div "Ціховський Станіслав вокал арнаутська дорослий гітара андрій пастера"
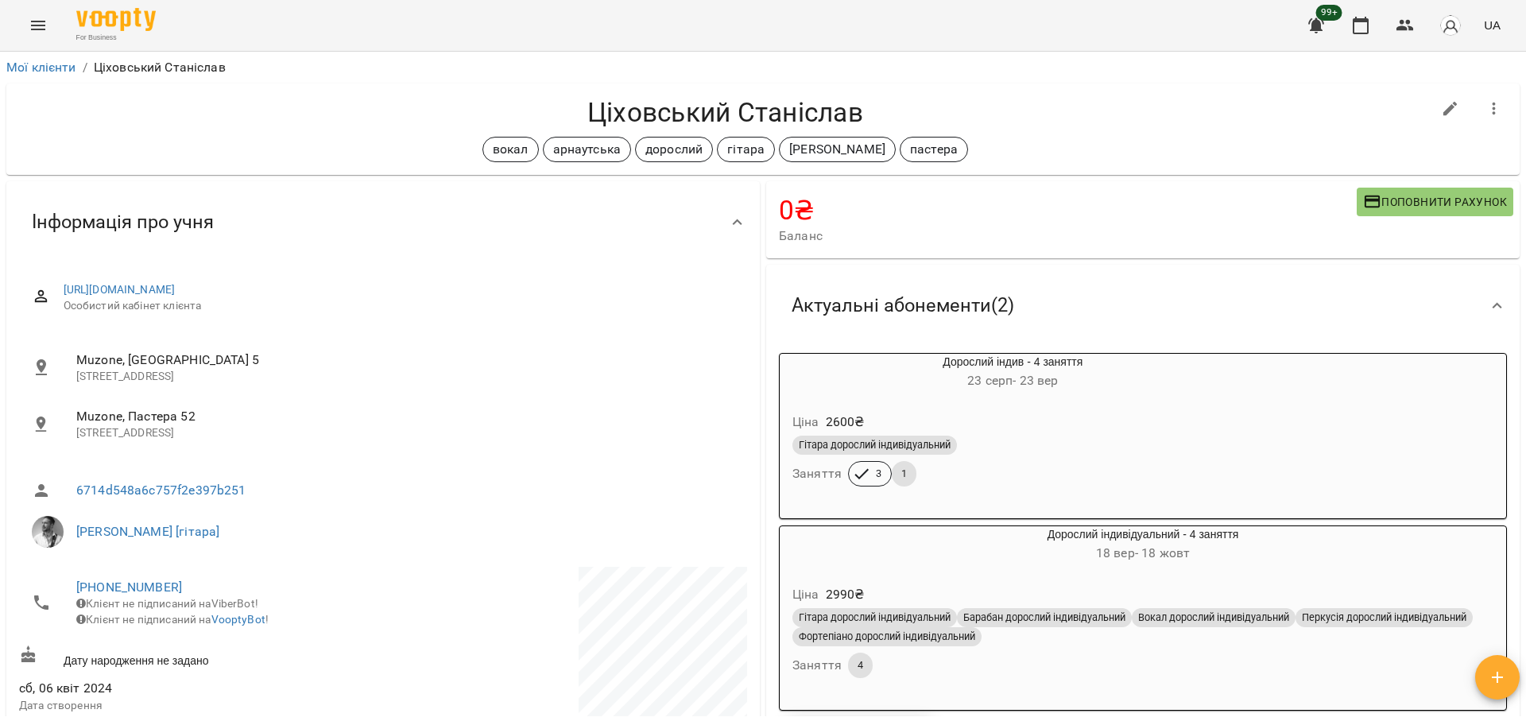
click at [679, 48] on div "For Business 99+ UA" at bounding box center [763, 25] width 1526 height 51
drag, startPoint x: 127, startPoint y: 587, endPoint x: 307, endPoint y: 590, distance: 180.4
click at [309, 594] on span "+380633136588" at bounding box center [221, 587] width 291 height 19
drag, startPoint x: 207, startPoint y: 574, endPoint x: 62, endPoint y: 579, distance: 145.5
click at [62, 579] on li "+380633136588 Клієнт не підписаний на ViberBot! Клієнт не підписаний на VooptyB…" at bounding box center [199, 603] width 361 height 72
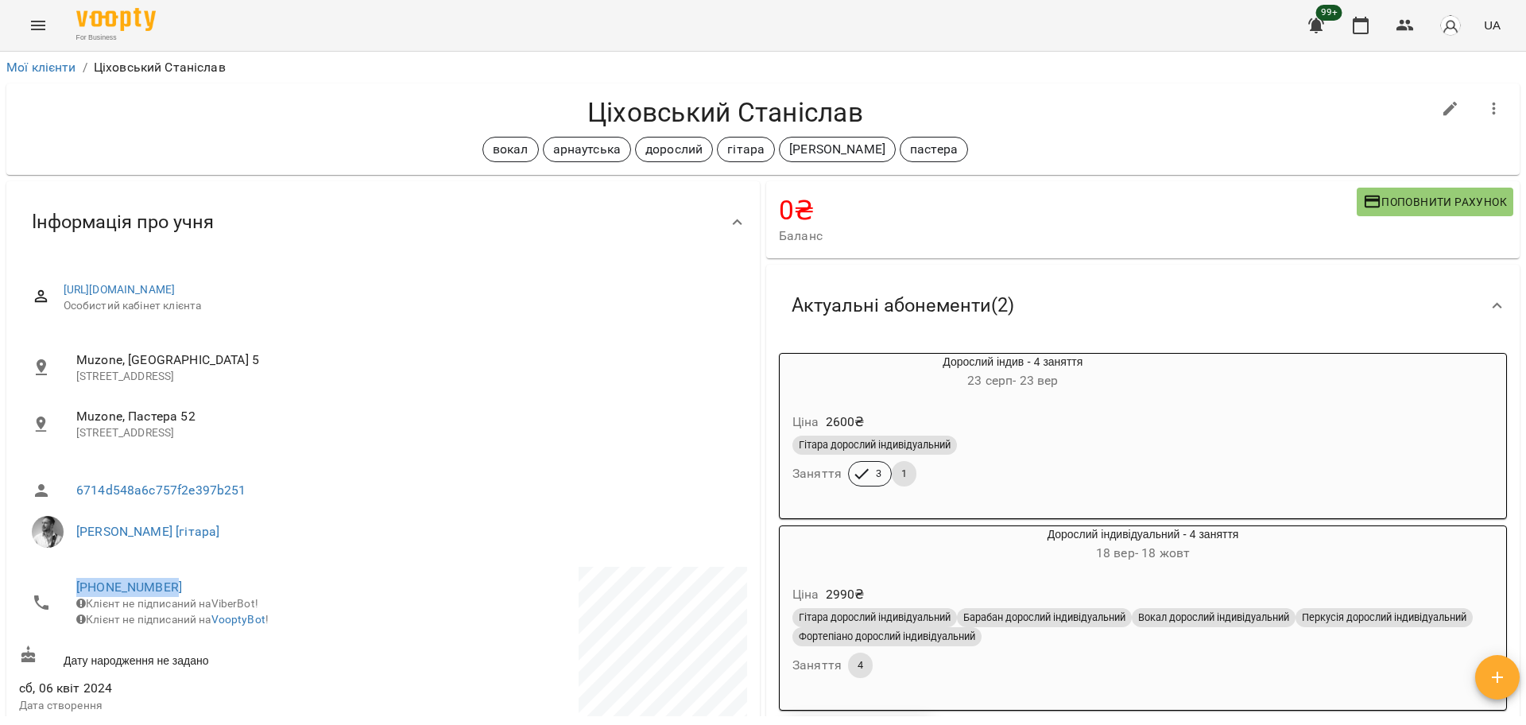
copy link "+380633136588"
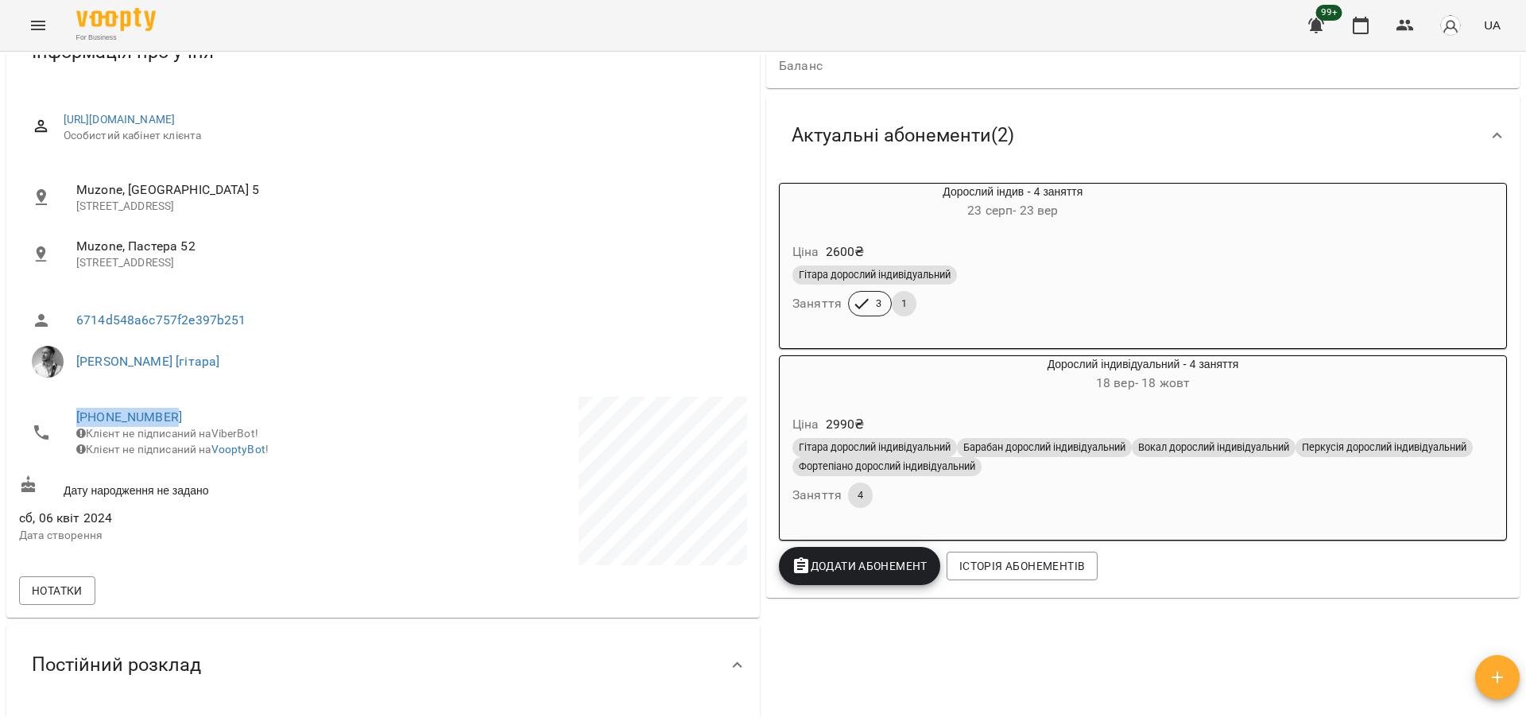
scroll to position [199, 0]
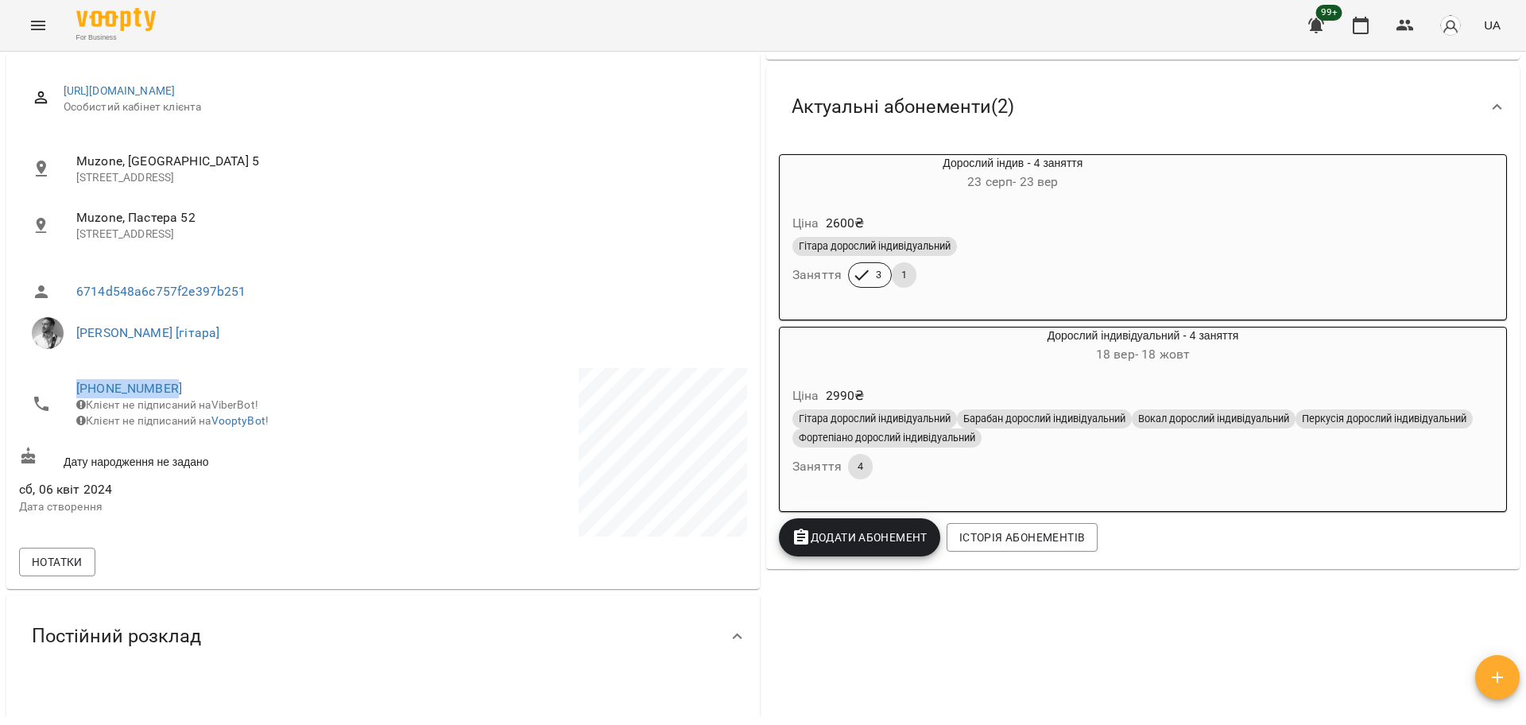
click at [950, 380] on div "Ціна 2990 ₴ Гітара дорослий індивідуальний Барабан дорослий індивідуальний Вока…" at bounding box center [1142, 435] width 726 height 127
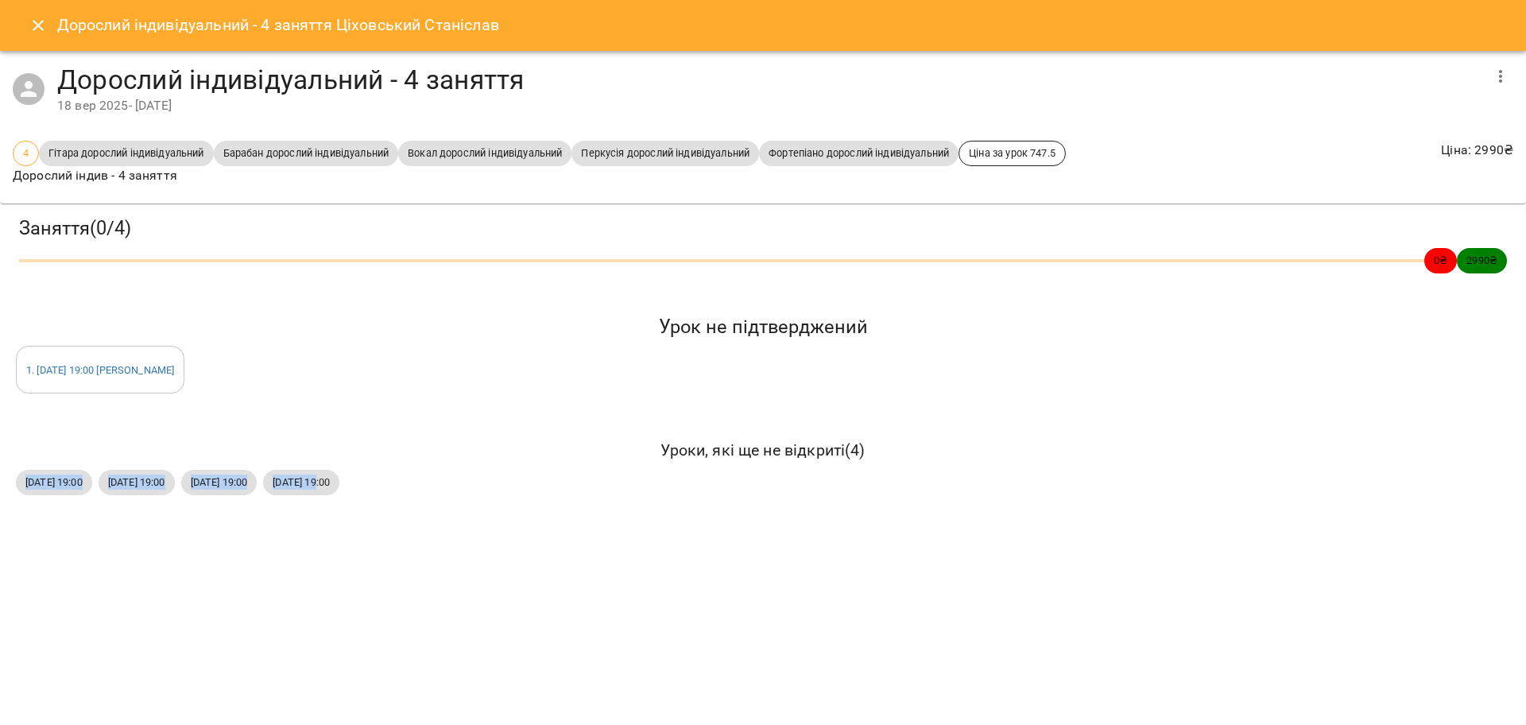
drag, startPoint x: 0, startPoint y: 476, endPoint x: 462, endPoint y: 478, distance: 462.4
click at [462, 478] on div "Заняття ( 0 / 4 ) 0 ₴ 2990 ₴ Урок не підтверджений 1 . чт 18 вер 2025 19:00 Анд…" at bounding box center [763, 356] width 1538 height 319
drag, startPoint x: 22, startPoint y: 365, endPoint x: 395, endPoint y: 479, distance: 389.6
click at [395, 479] on div "Заняття ( 0 / 4 ) 0 ₴ 2990 ₴ Урок не підтверджений 1 . чт 18 вер 2025 19:00 Анд…" at bounding box center [763, 356] width 1538 height 319
click at [33, 29] on icon "Close" at bounding box center [38, 25] width 11 height 11
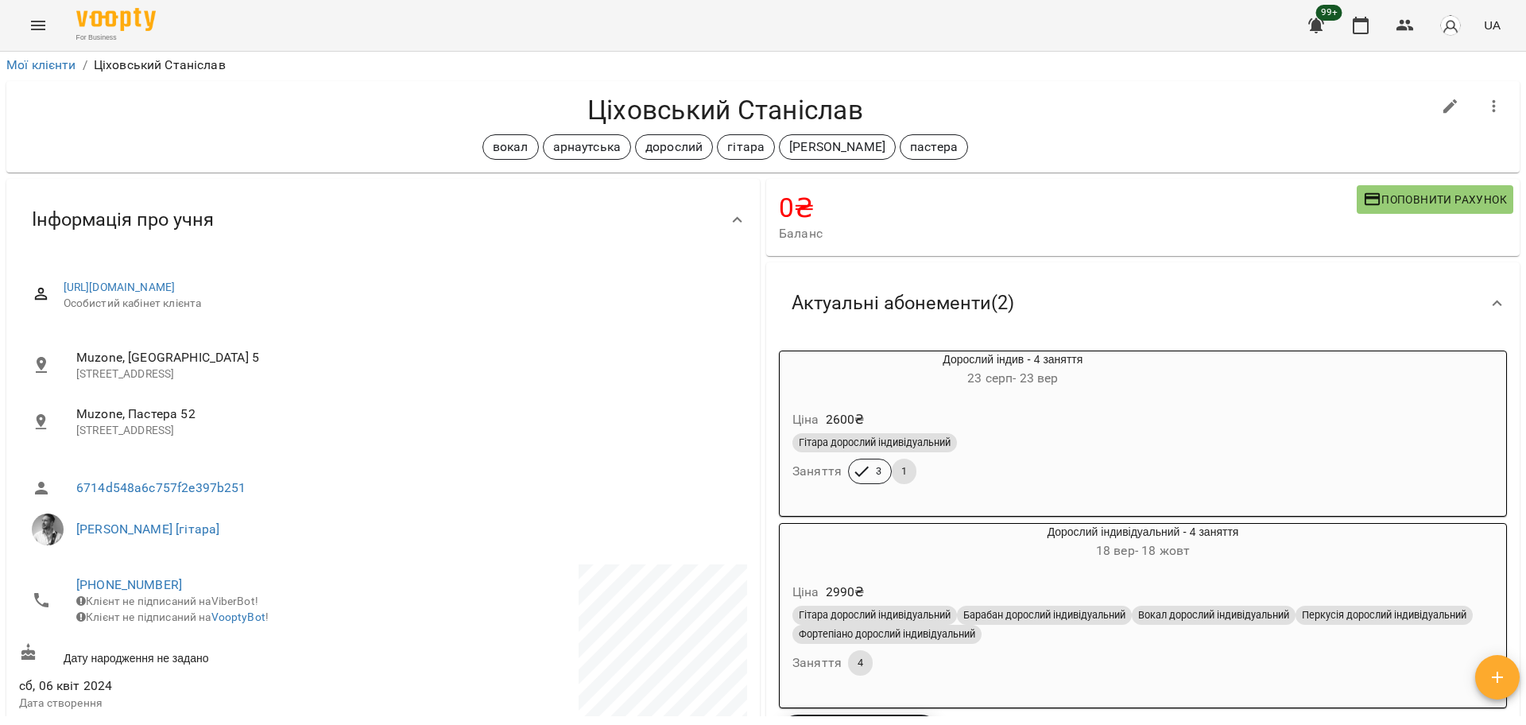
scroll to position [0, 0]
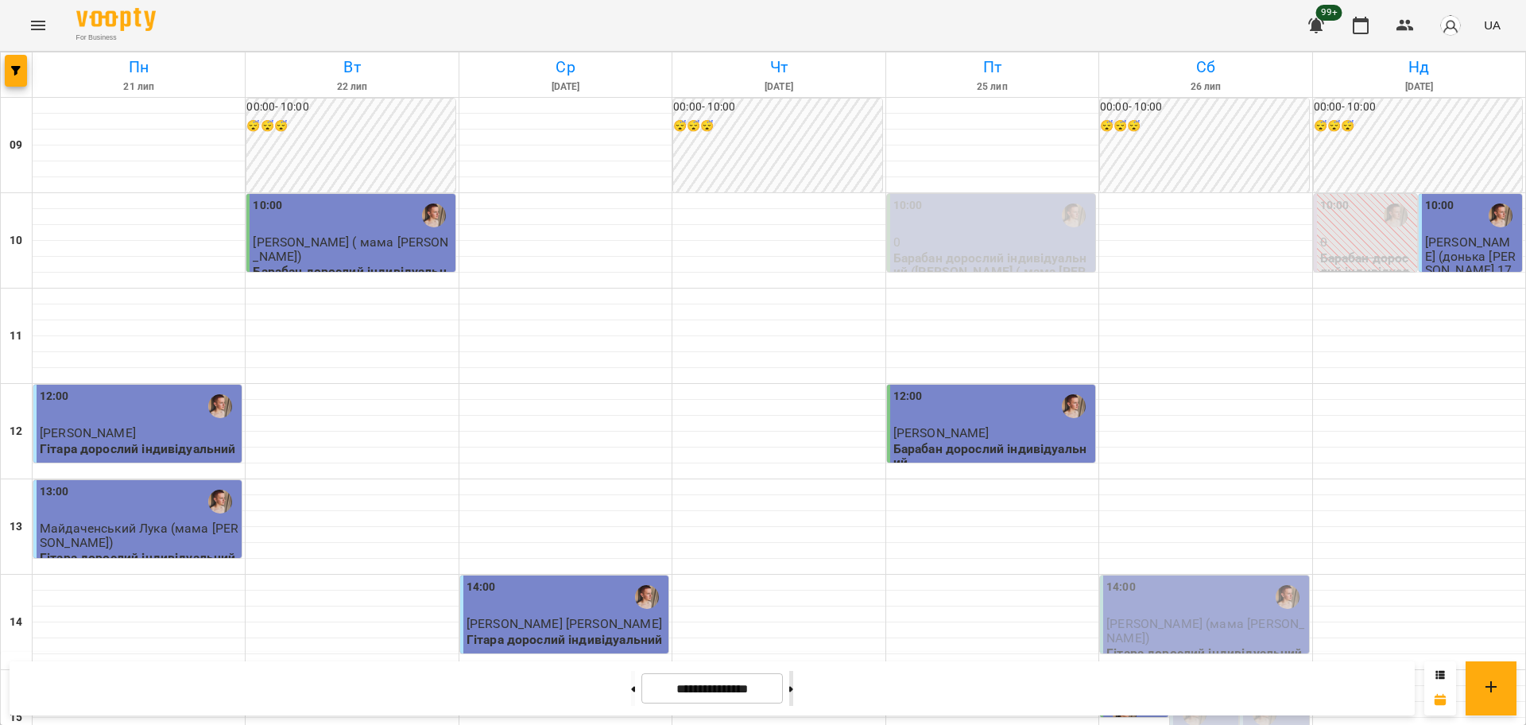
click at [793, 680] on button at bounding box center [791, 688] width 4 height 35
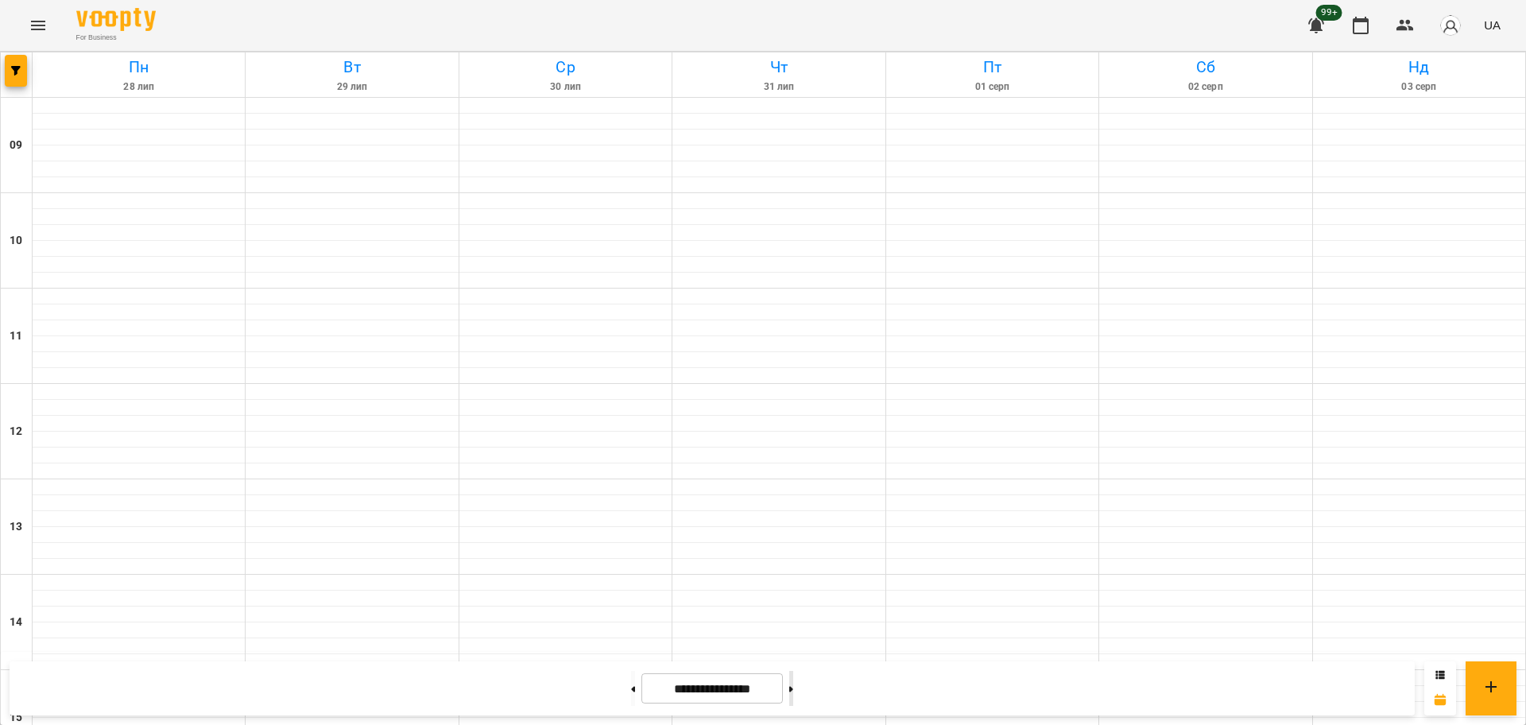
click at [793, 680] on button at bounding box center [791, 688] width 4 height 35
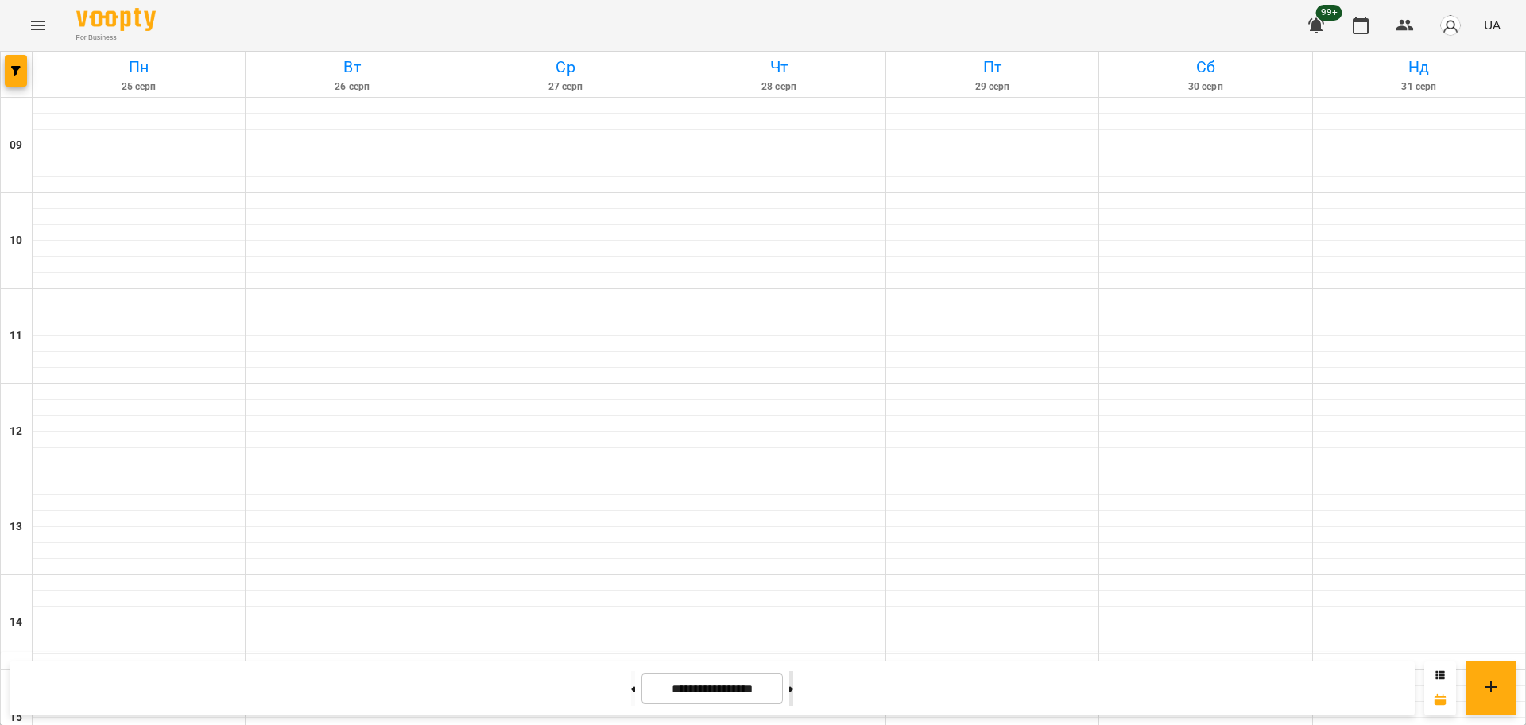
type input "**********"
click at [631, 692] on button at bounding box center [633, 688] width 4 height 35
click at [793, 680] on button at bounding box center [791, 688] width 4 height 35
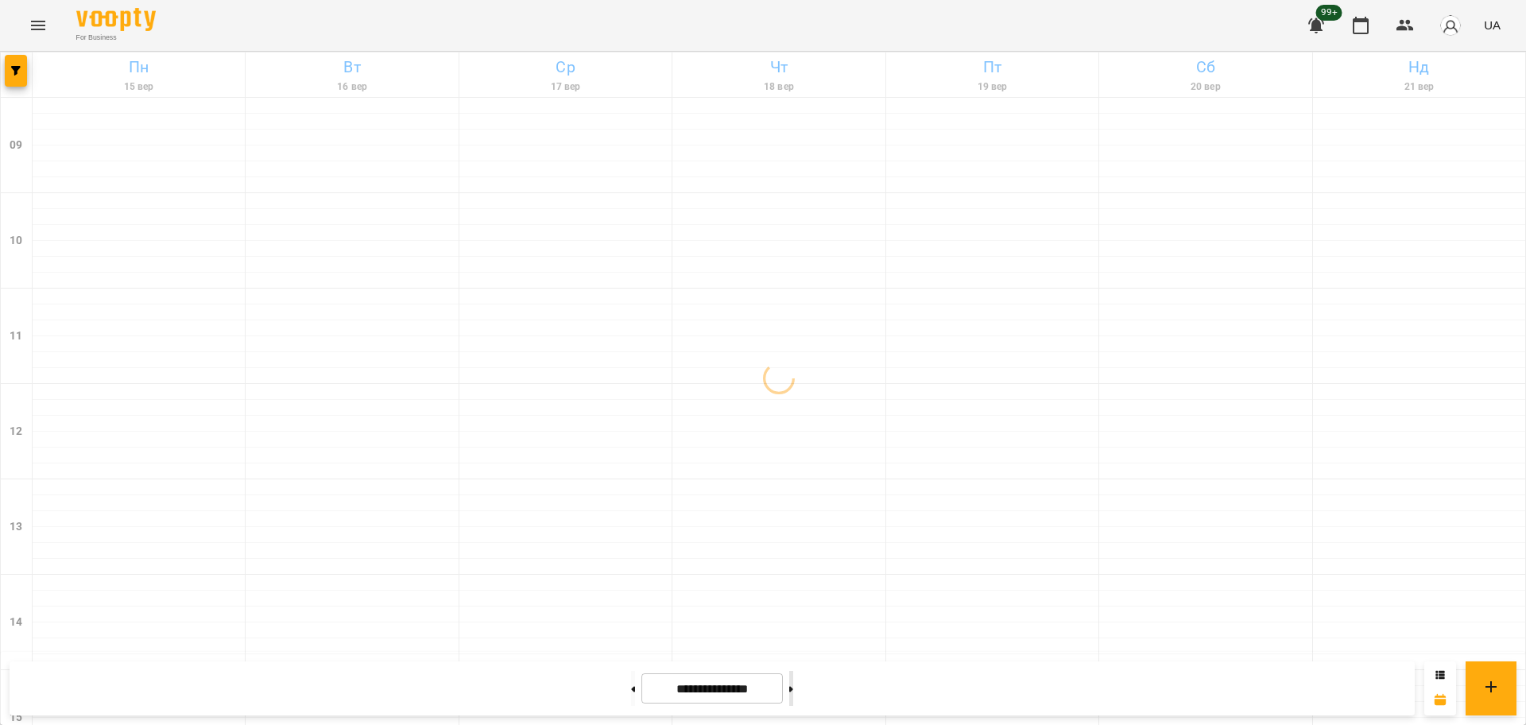
click at [793, 680] on button at bounding box center [791, 688] width 4 height 35
type input "**********"
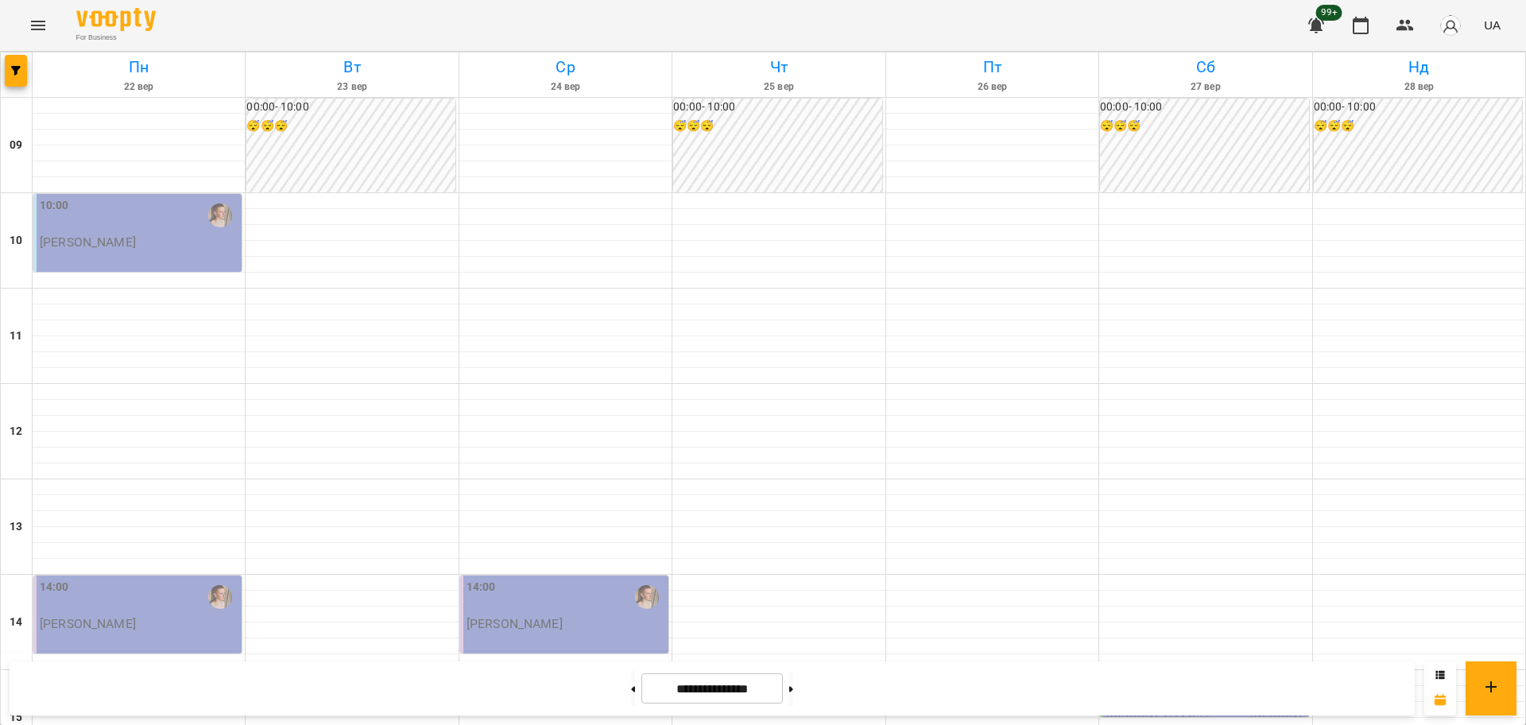
scroll to position [596, 0]
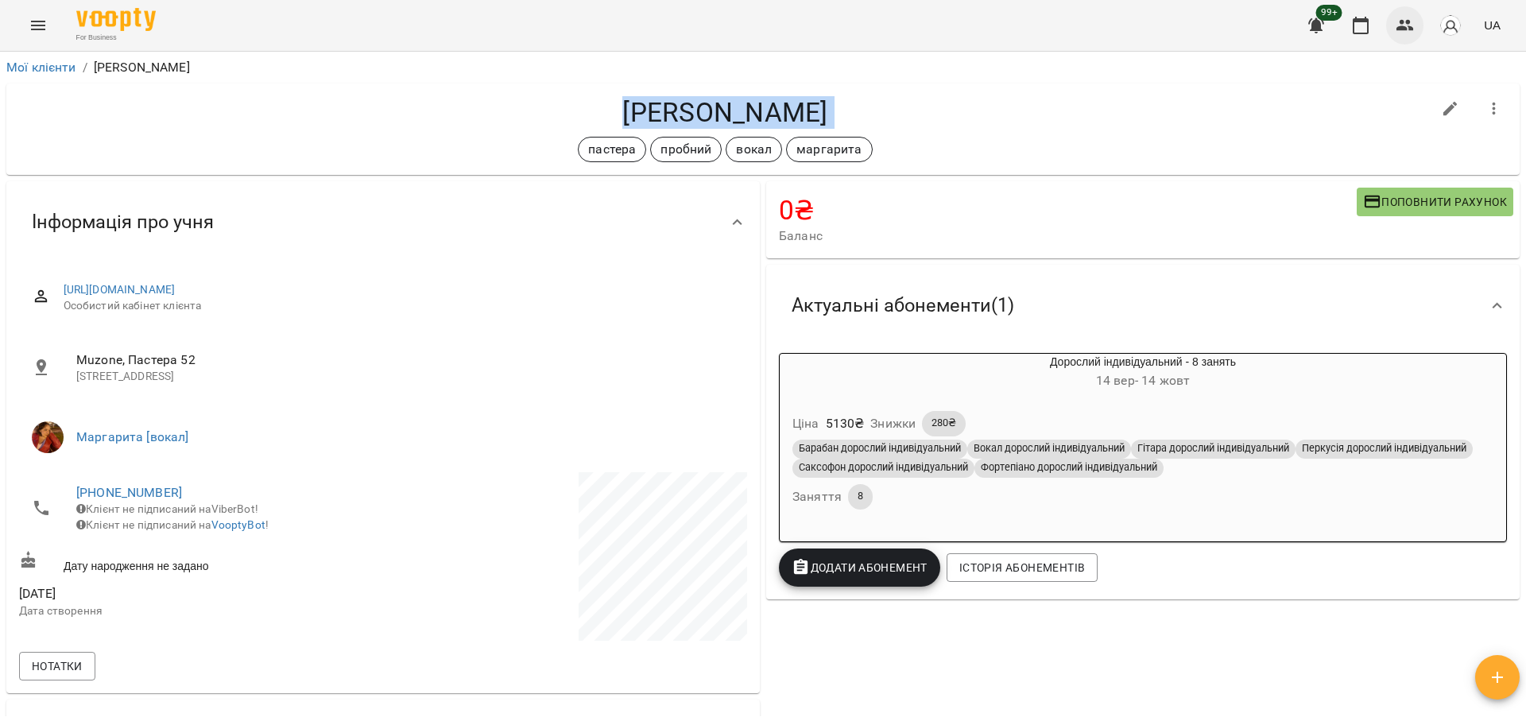
click at [1421, 18] on button "button" at bounding box center [1405, 25] width 38 height 38
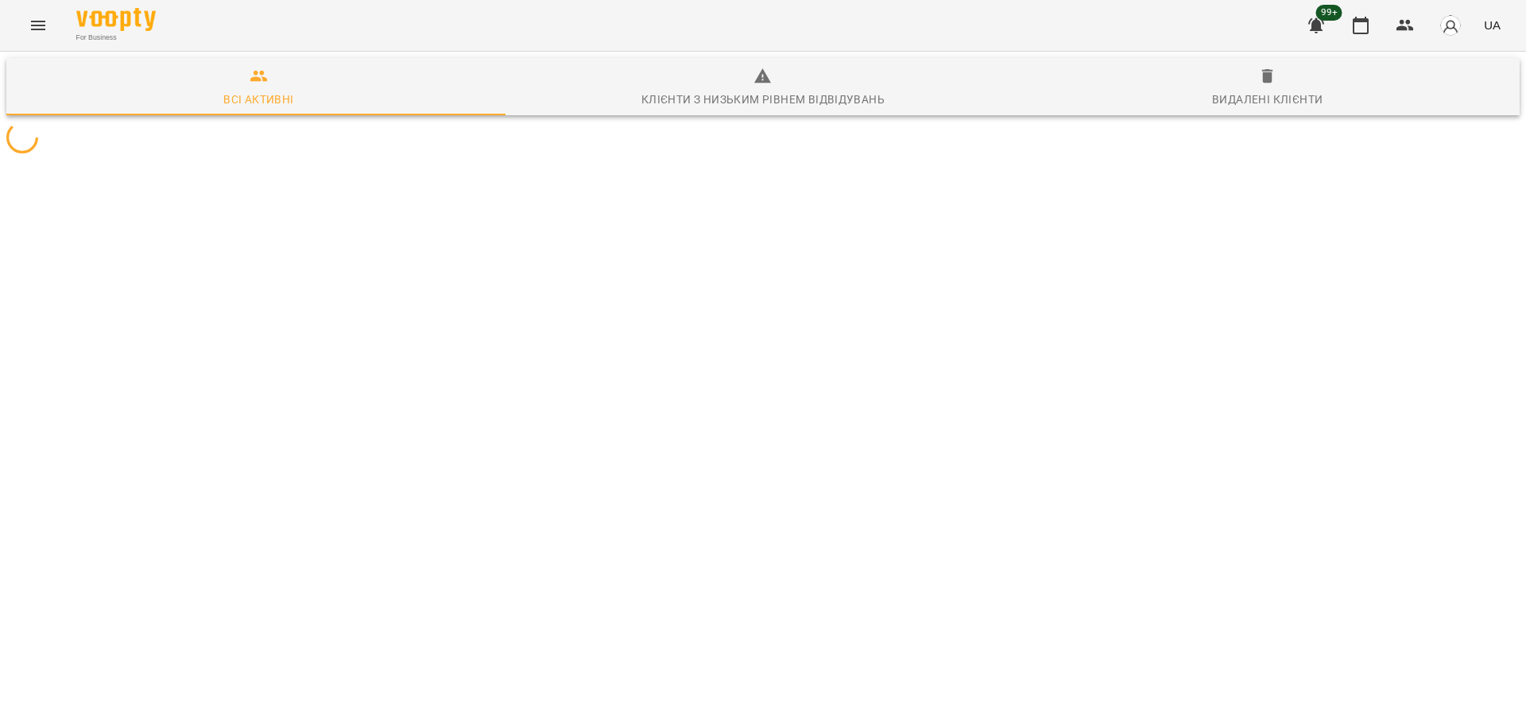
click at [33, 44] on div "For Business 99+ UA" at bounding box center [763, 25] width 1526 height 51
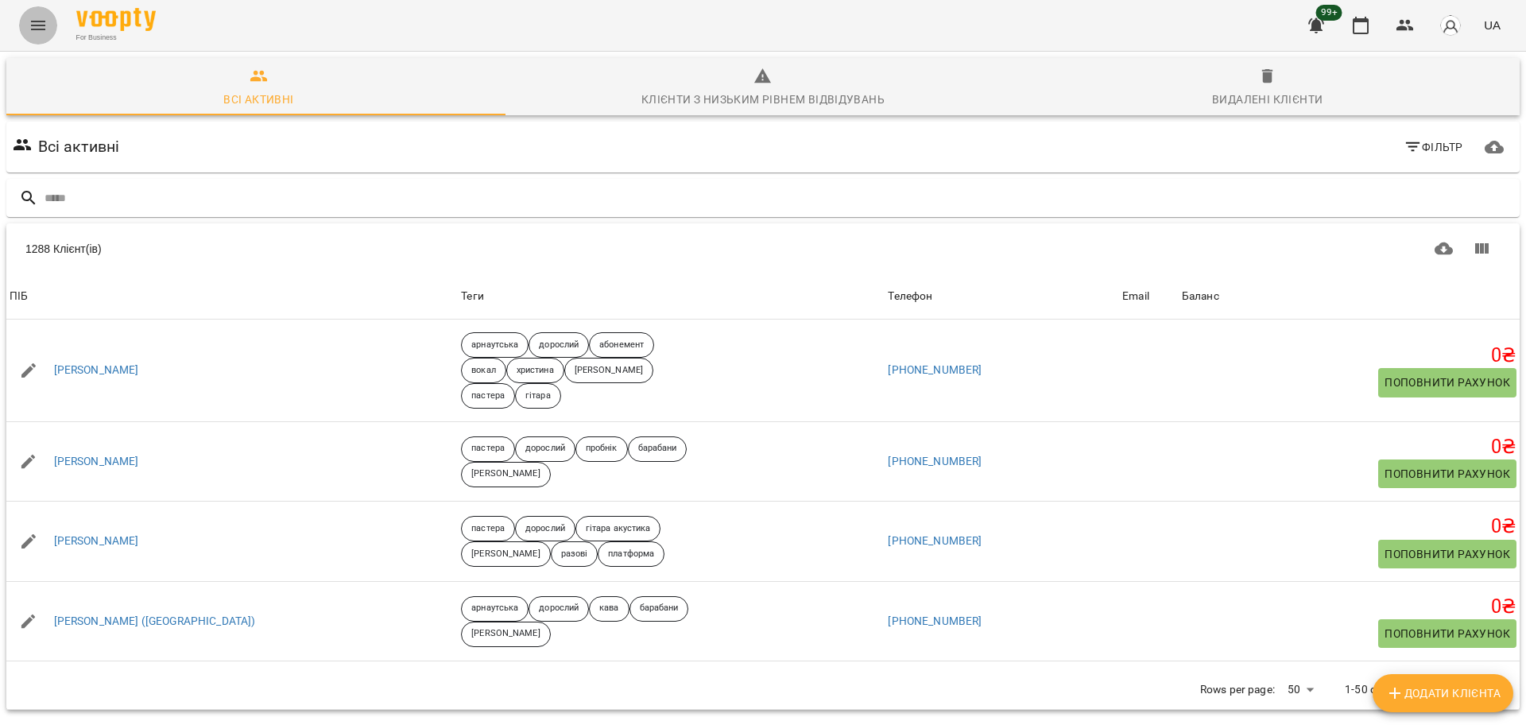
click at [43, 33] on icon "Menu" at bounding box center [38, 25] width 19 height 19
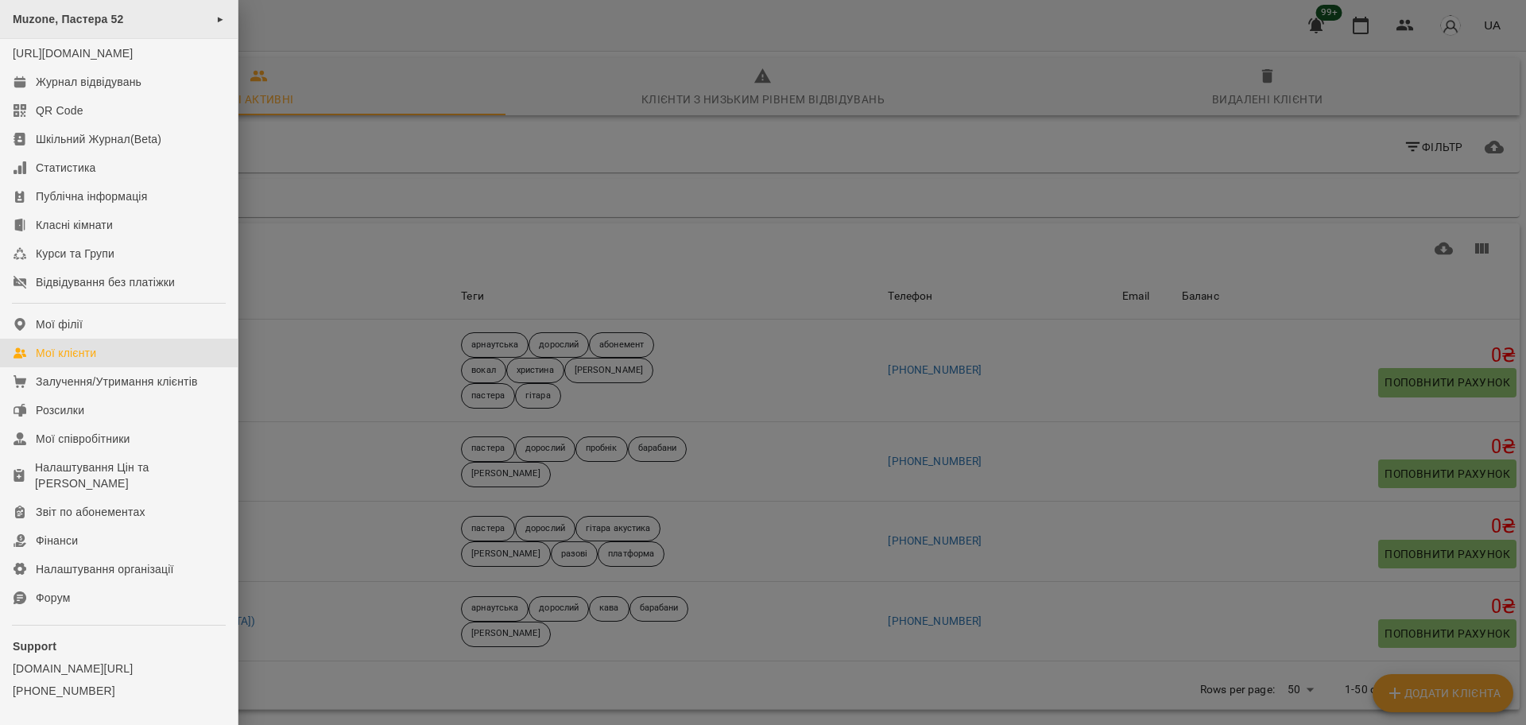
click at [118, 24] on span "Muzone, Пастера 52" at bounding box center [68, 19] width 111 height 13
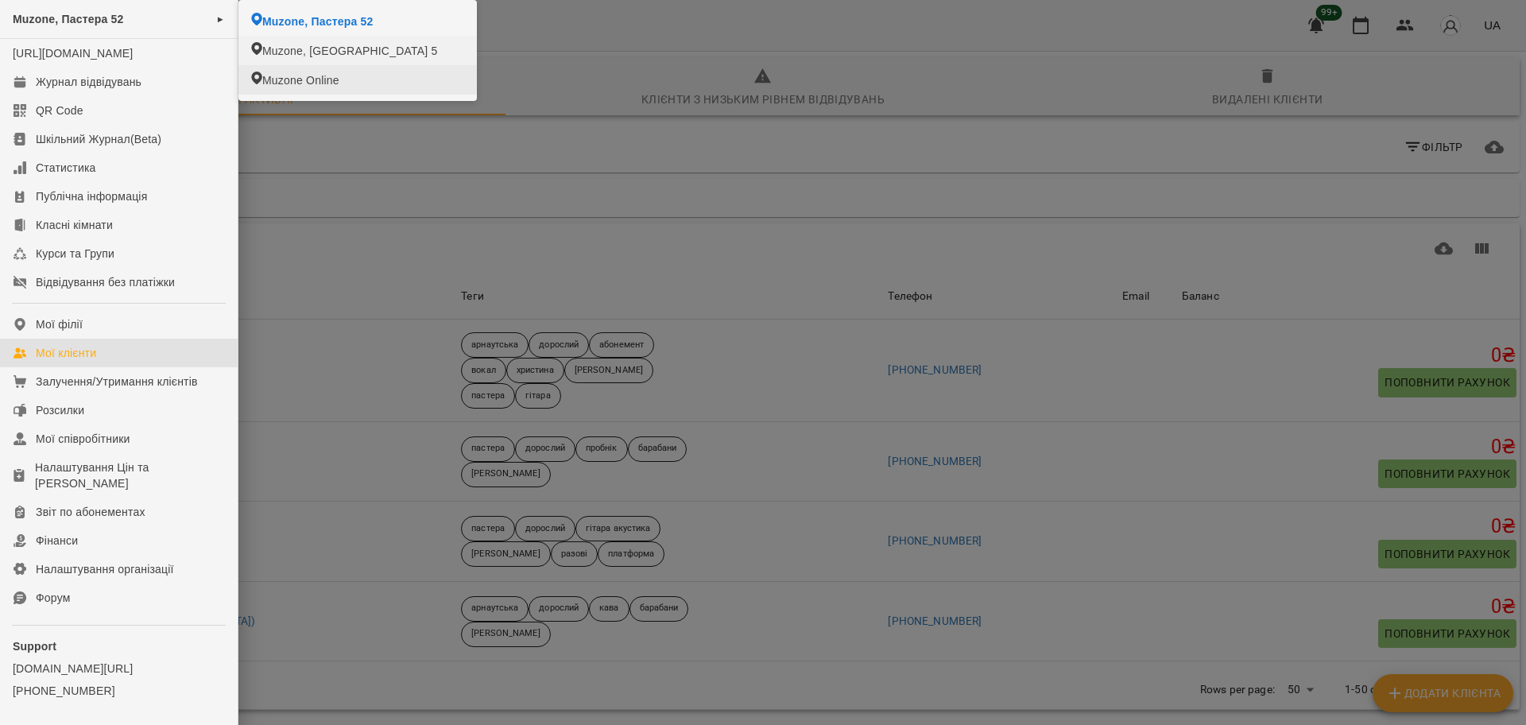
click at [327, 161] on div at bounding box center [763, 362] width 1526 height 725
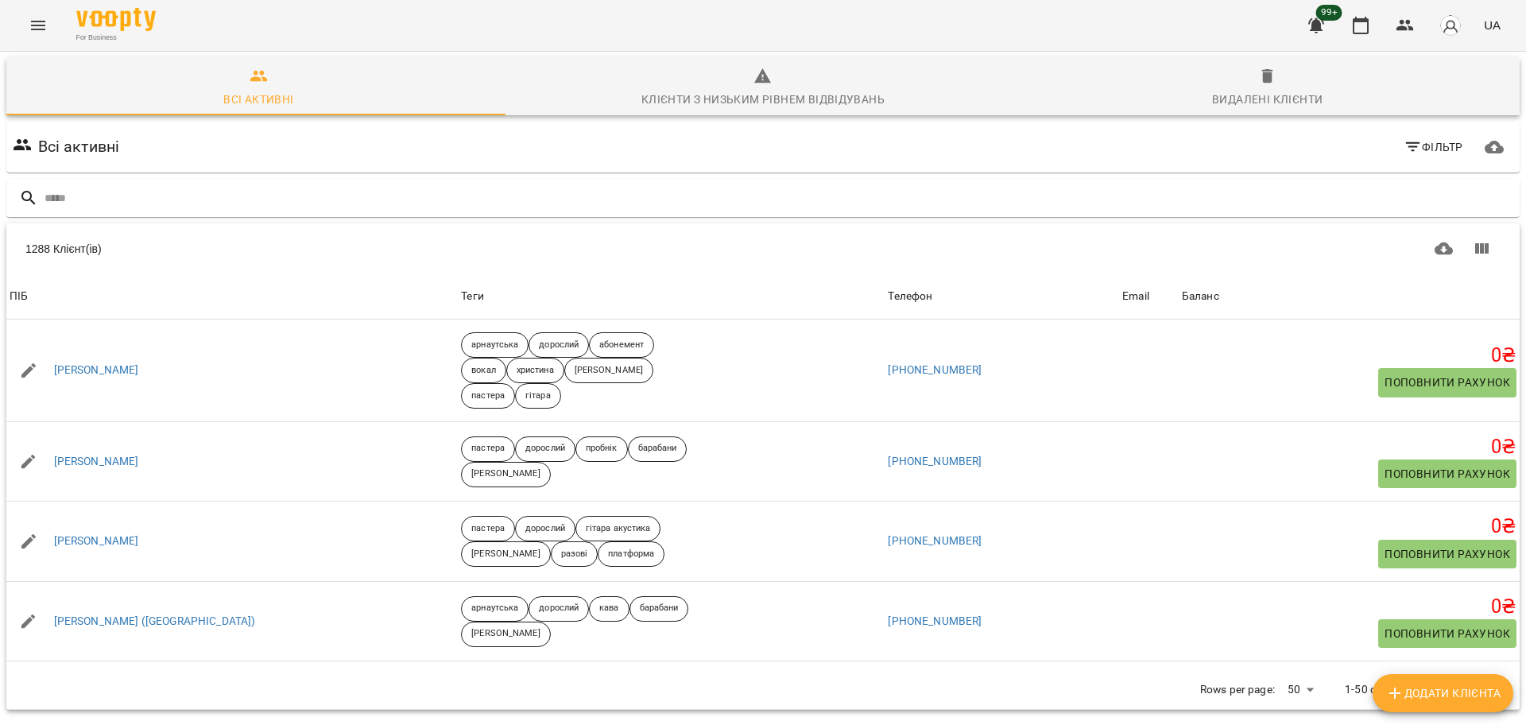
click at [44, 25] on icon "Menu" at bounding box center [38, 26] width 14 height 10
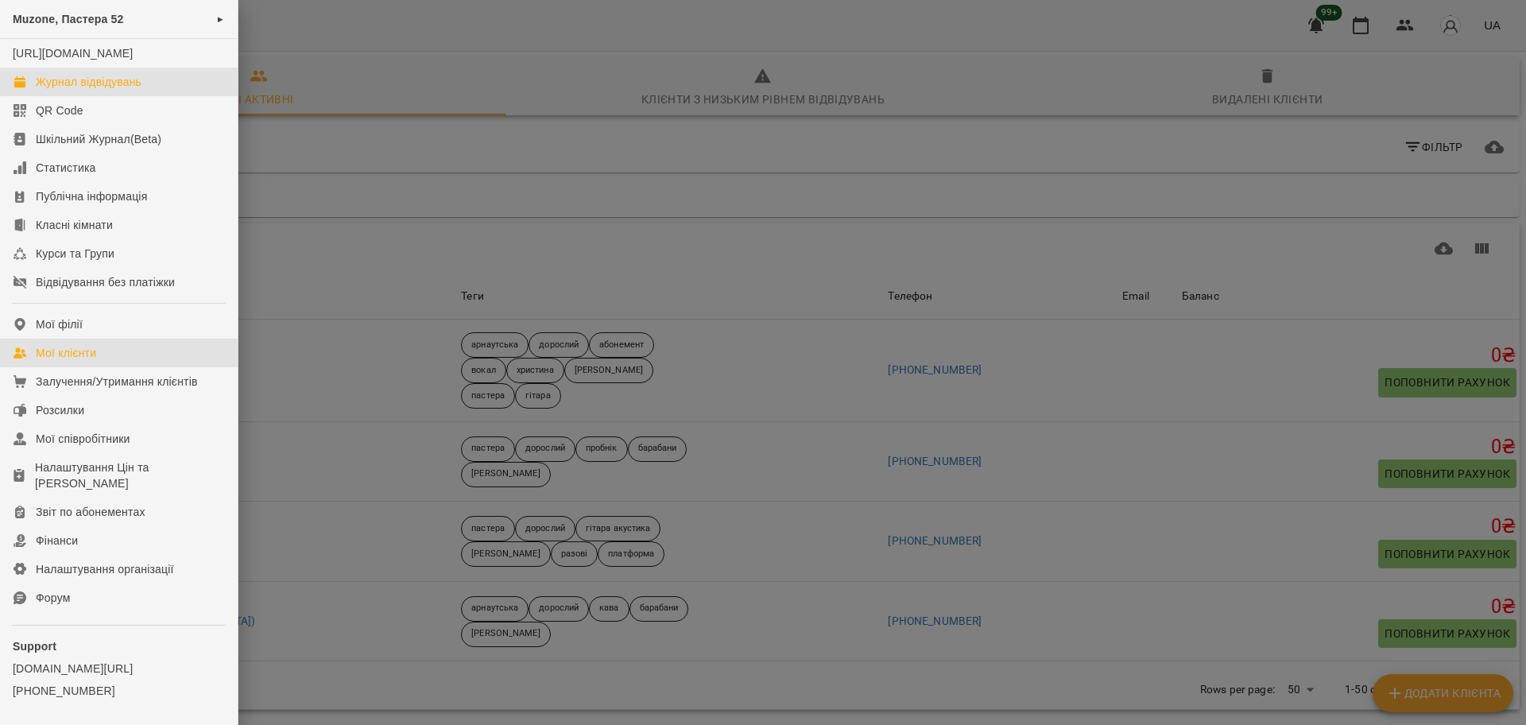
click at [94, 90] on div "Журнал відвідувань" at bounding box center [89, 82] width 106 height 16
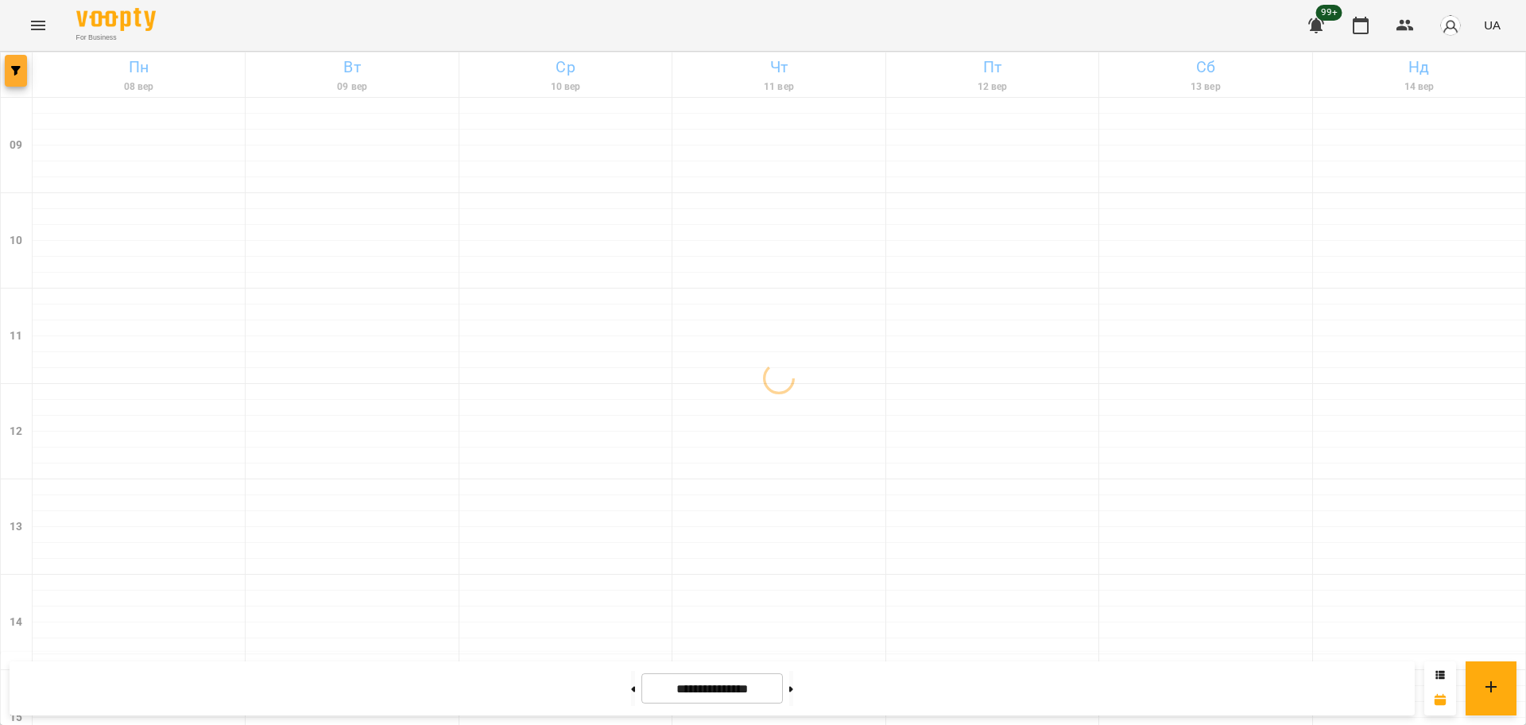
click at [17, 79] on button "button" at bounding box center [16, 71] width 22 height 32
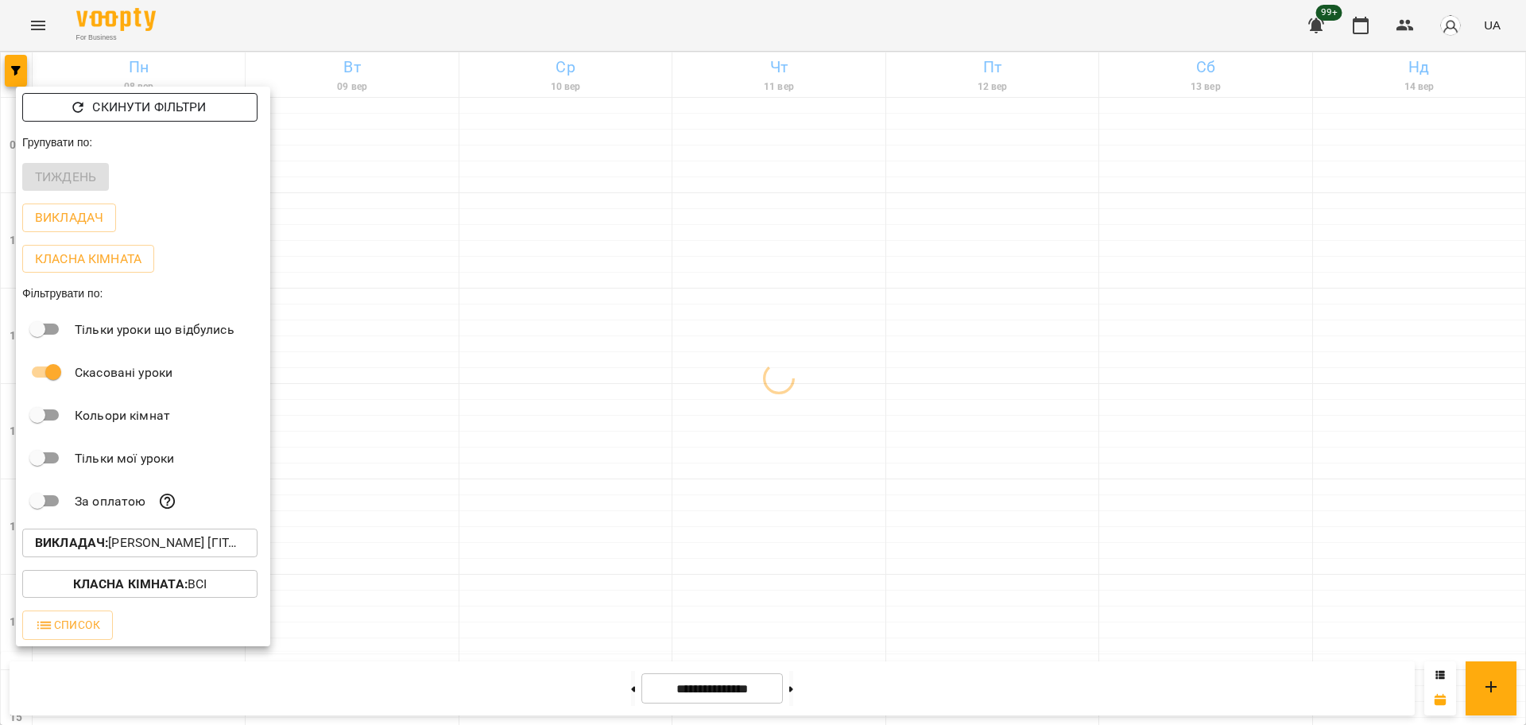
click at [102, 114] on p "Скинути фільтри" at bounding box center [149, 107] width 114 height 19
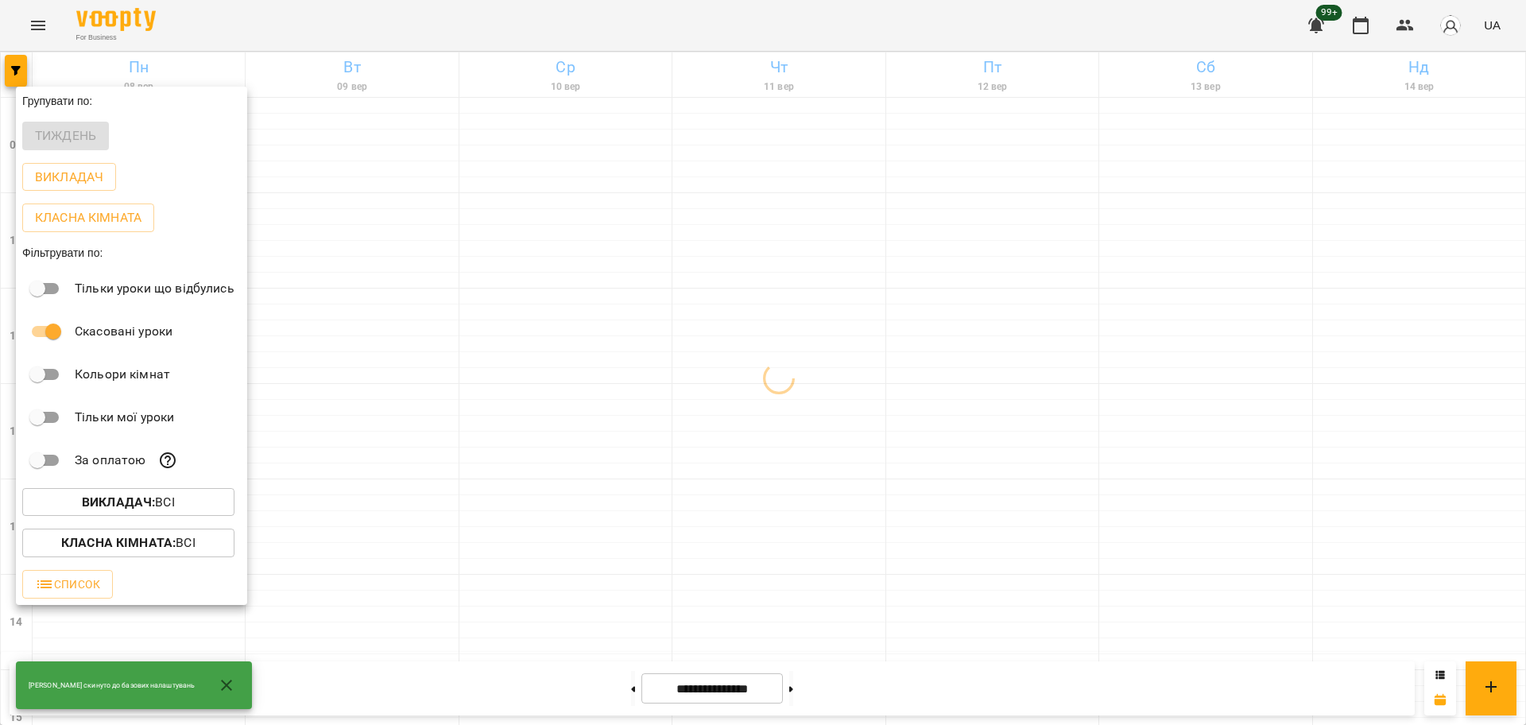
click at [144, 516] on button "Викладач : Всі" at bounding box center [128, 502] width 212 height 29
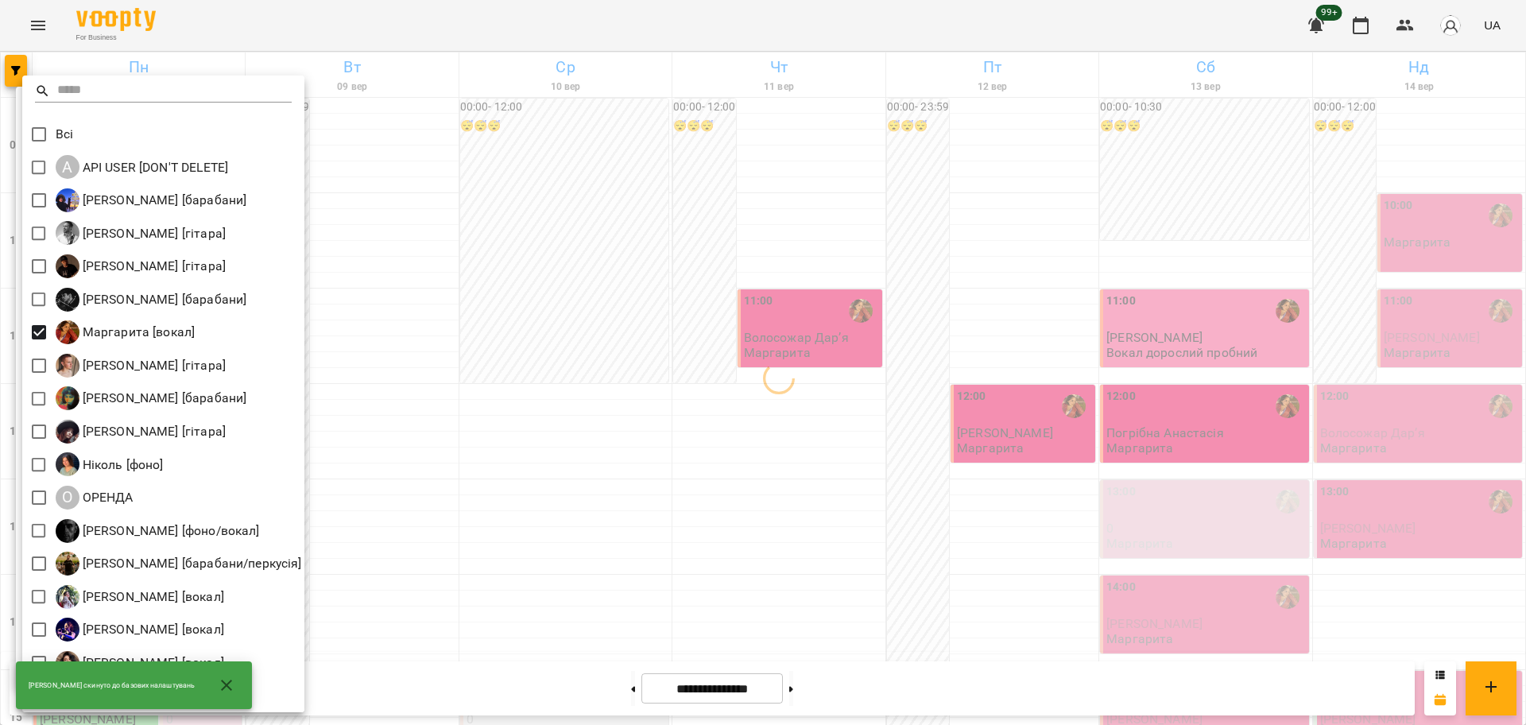
click at [532, 501] on div at bounding box center [763, 362] width 1526 height 725
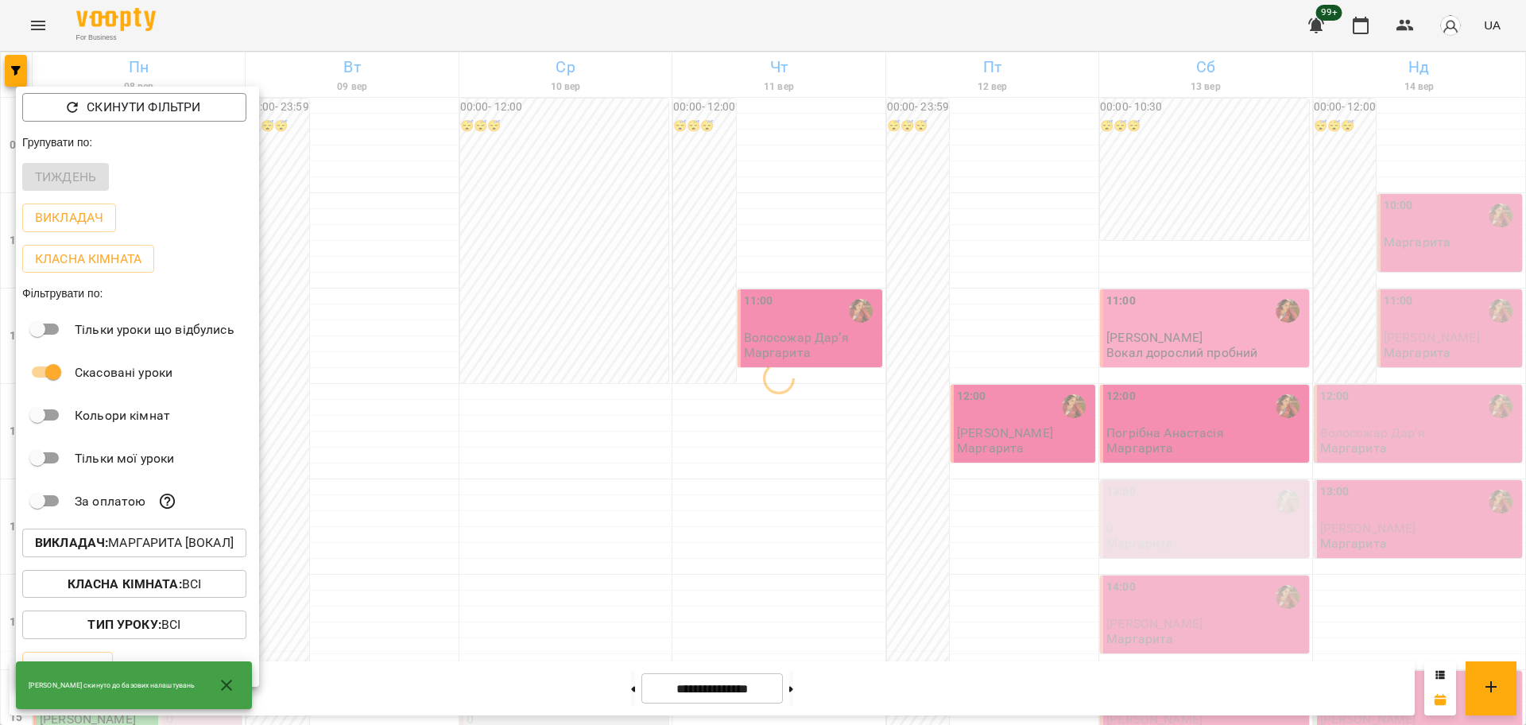
click at [541, 480] on div at bounding box center [763, 362] width 1526 height 725
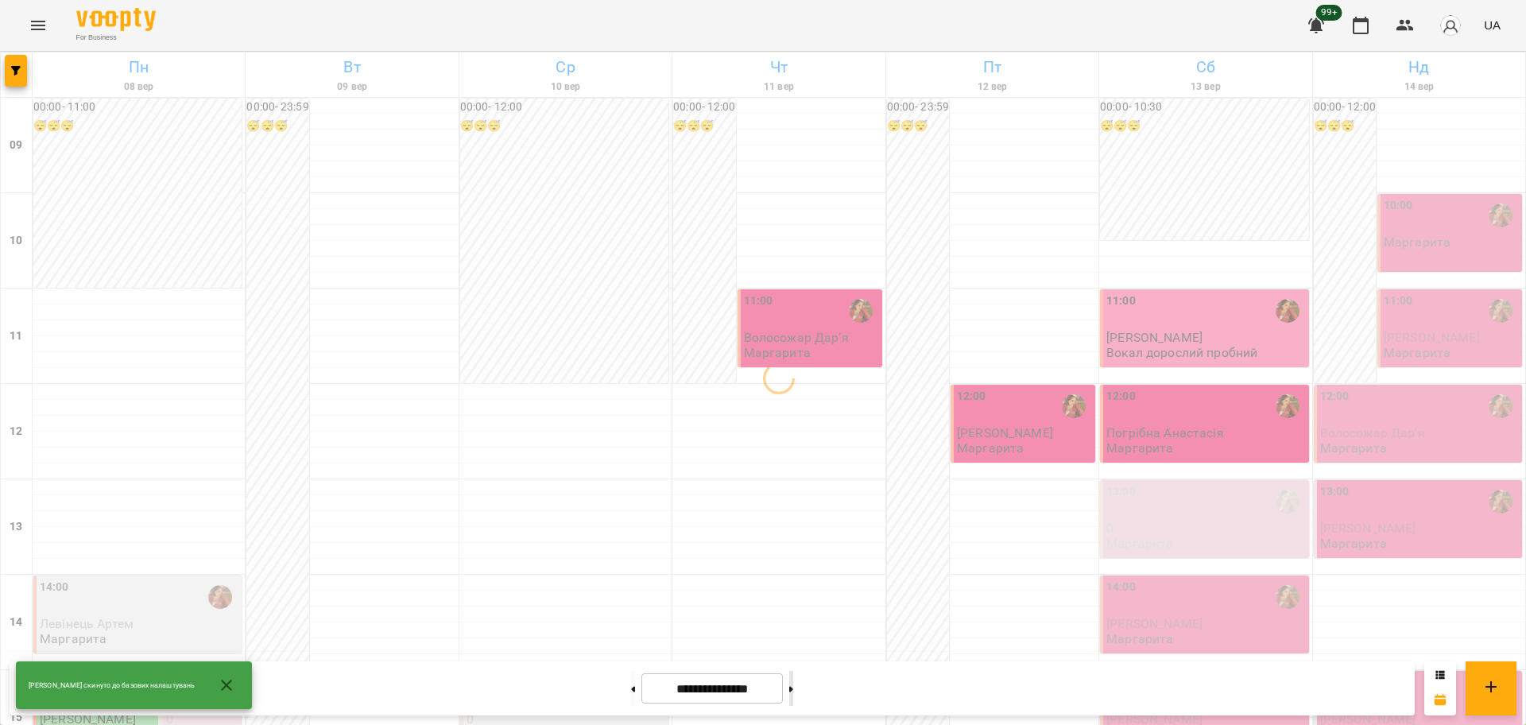
click at [793, 690] on button at bounding box center [791, 688] width 4 height 35
type input "**********"
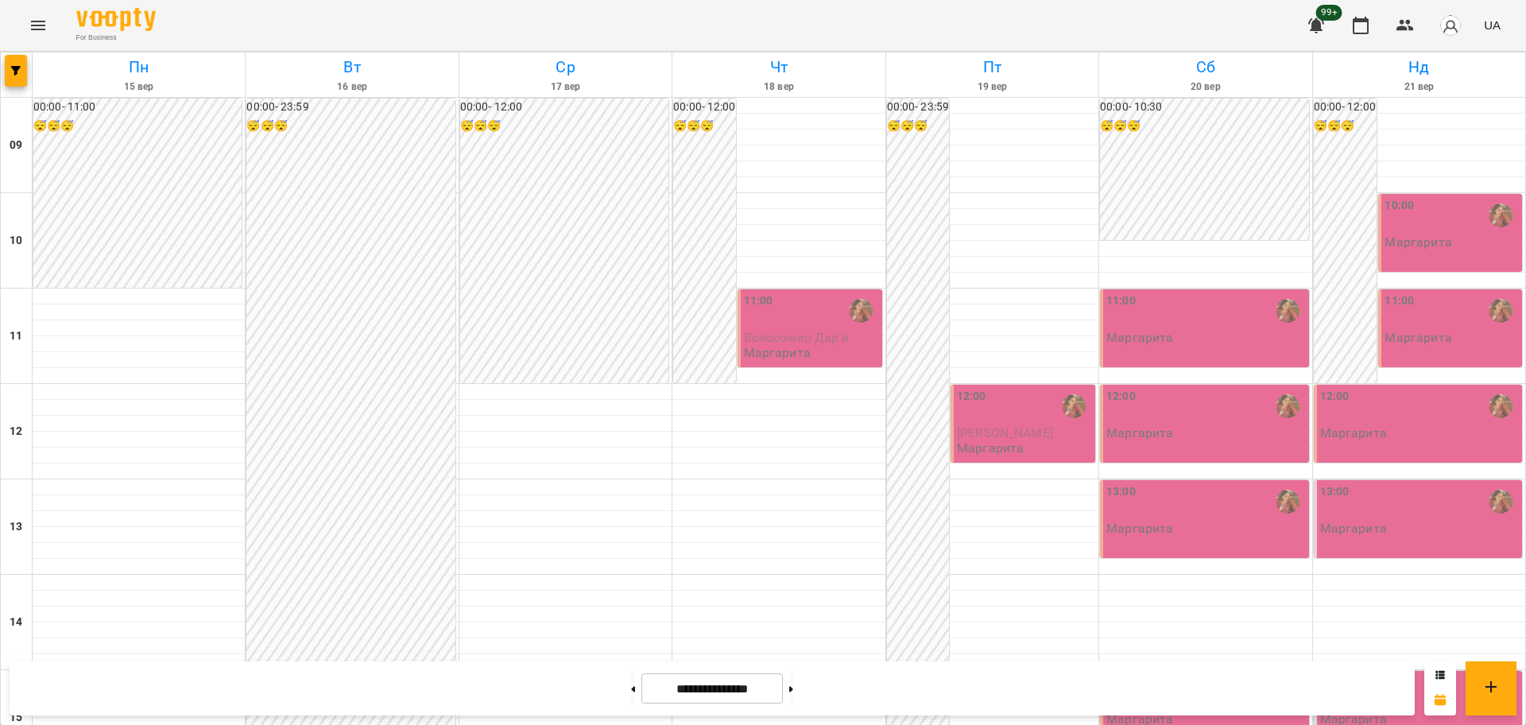
scroll to position [497, 0]
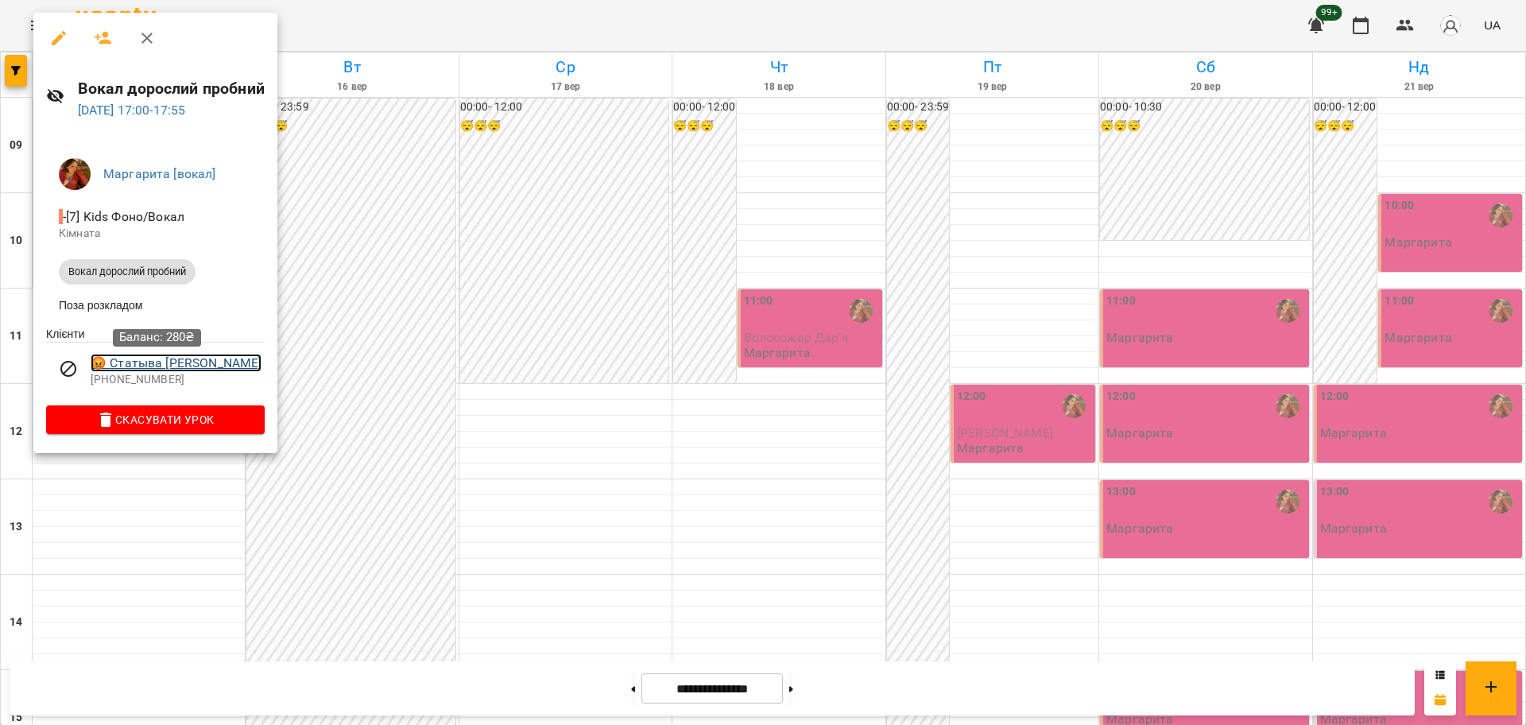
click at [166, 372] on link "😡 Статыва Катерина" at bounding box center [176, 363] width 171 height 19
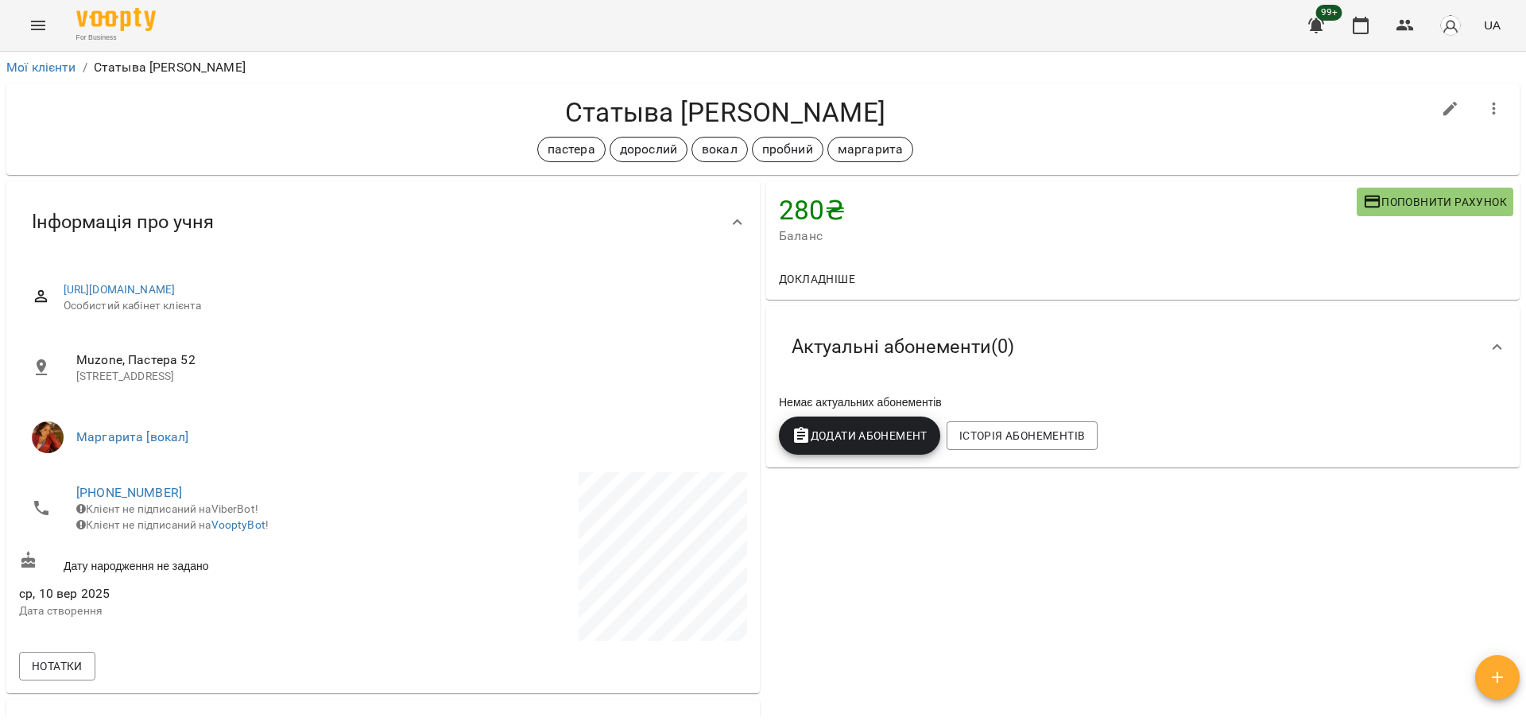
click at [614, 97] on h4 "Статыва Катерина" at bounding box center [725, 112] width 1412 height 33
copy h4 "Статыва"
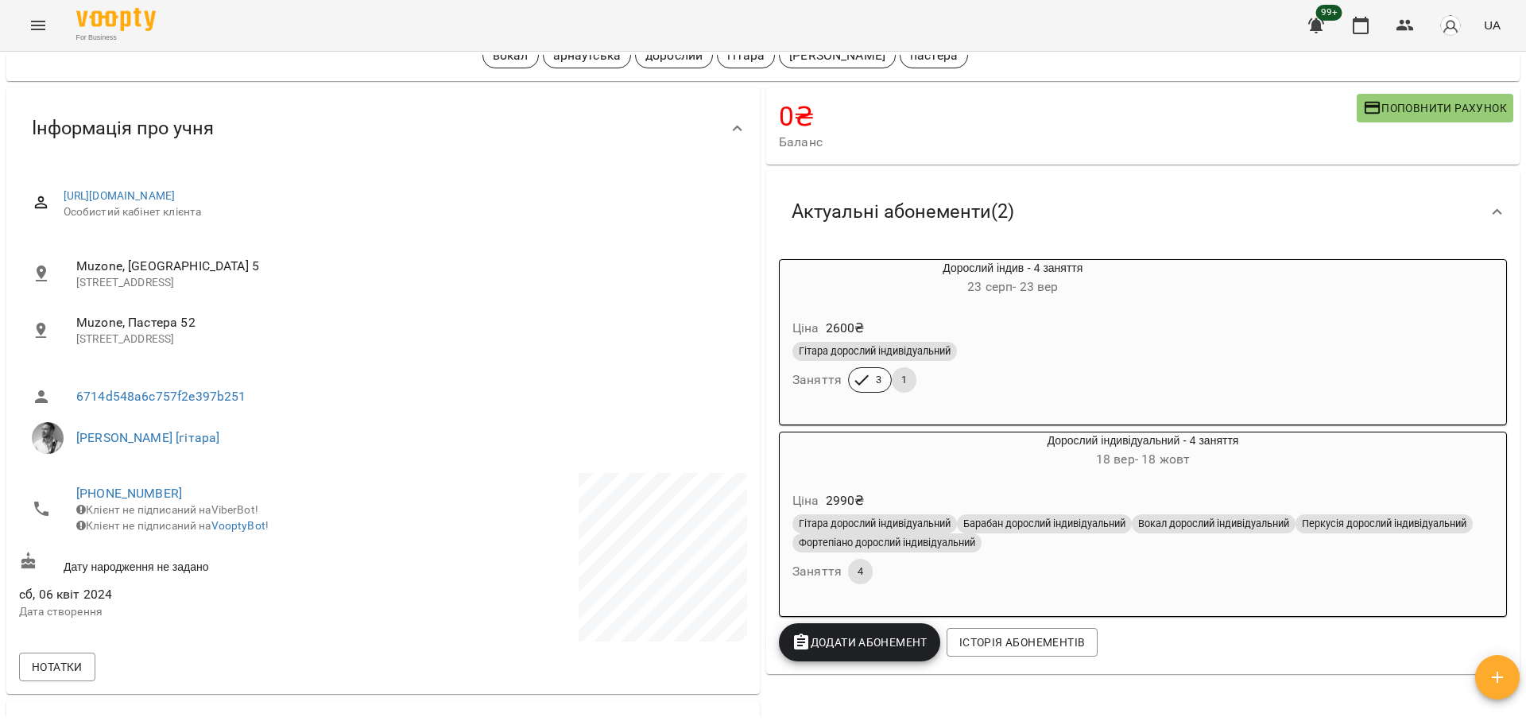
scroll to position [99, 0]
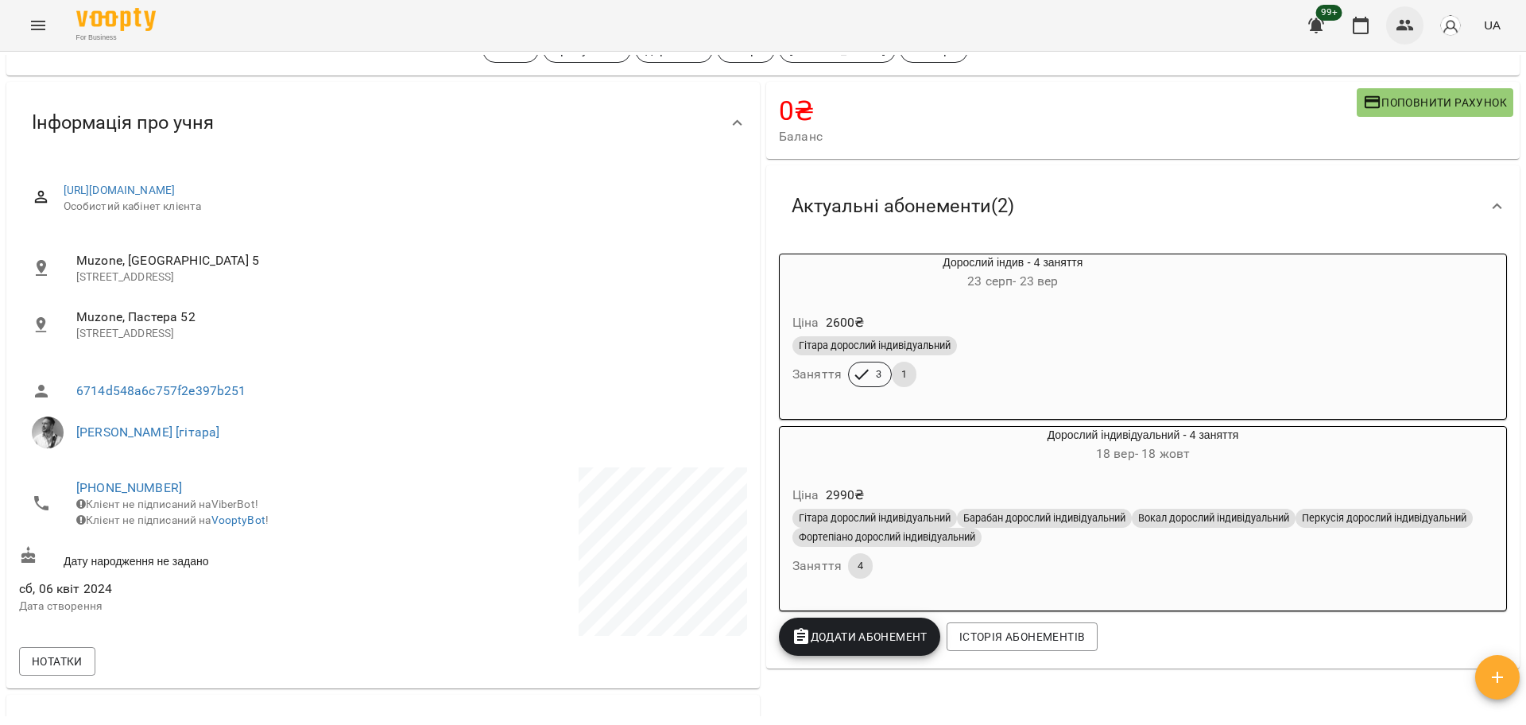
click at [1405, 13] on button "button" at bounding box center [1405, 25] width 38 height 38
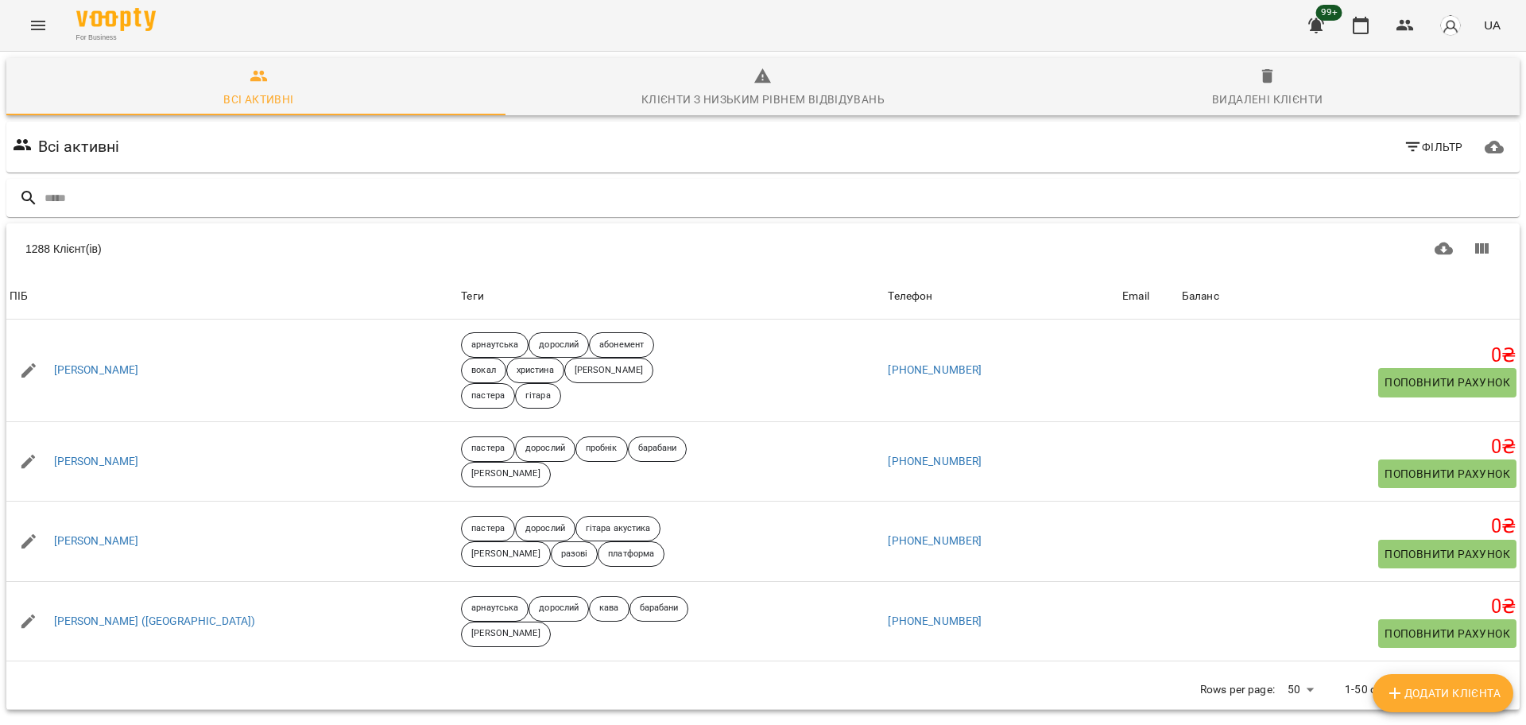
click at [1475, 692] on span "Додати клієнта" at bounding box center [1442, 692] width 115 height 19
select select "**"
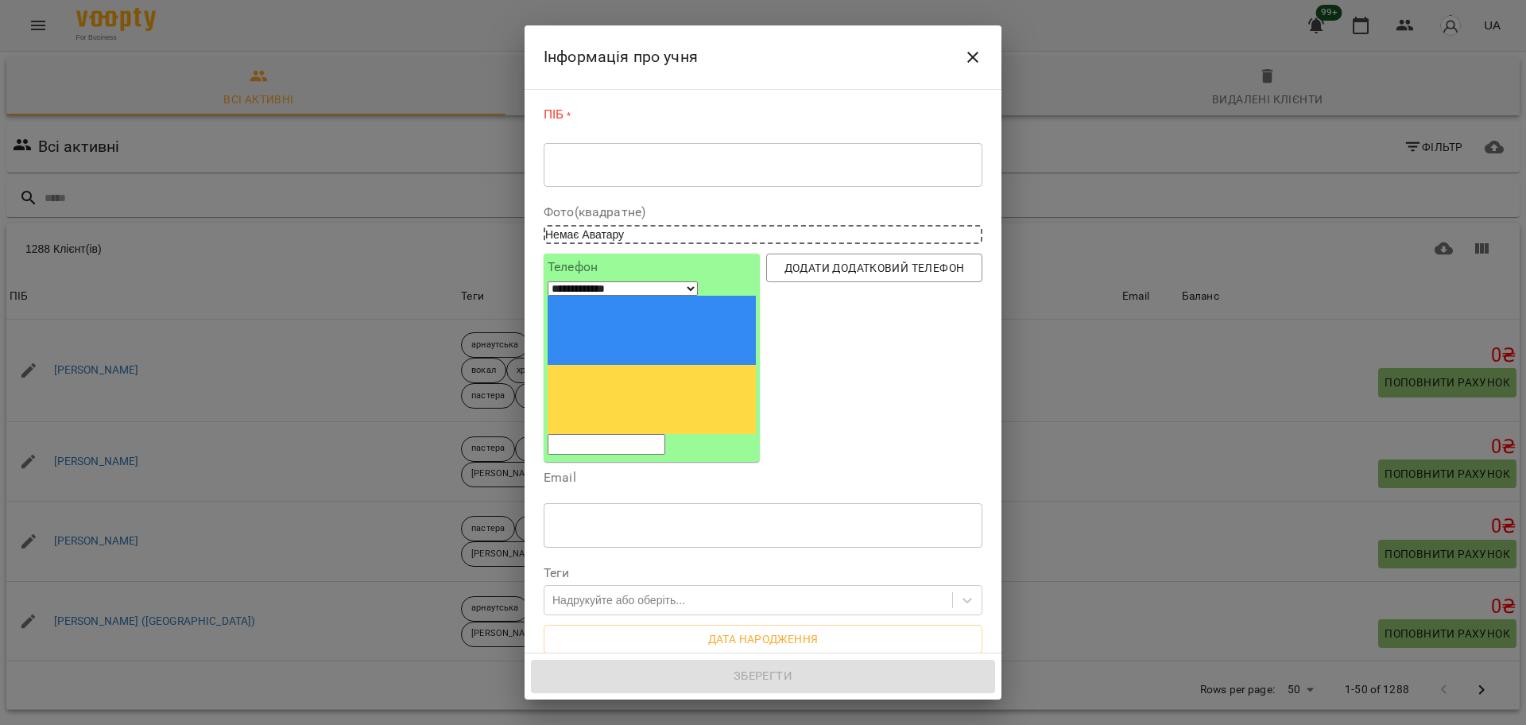
click at [663, 181] on div "* ​" at bounding box center [762, 164] width 439 height 44
paste textarea "**********"
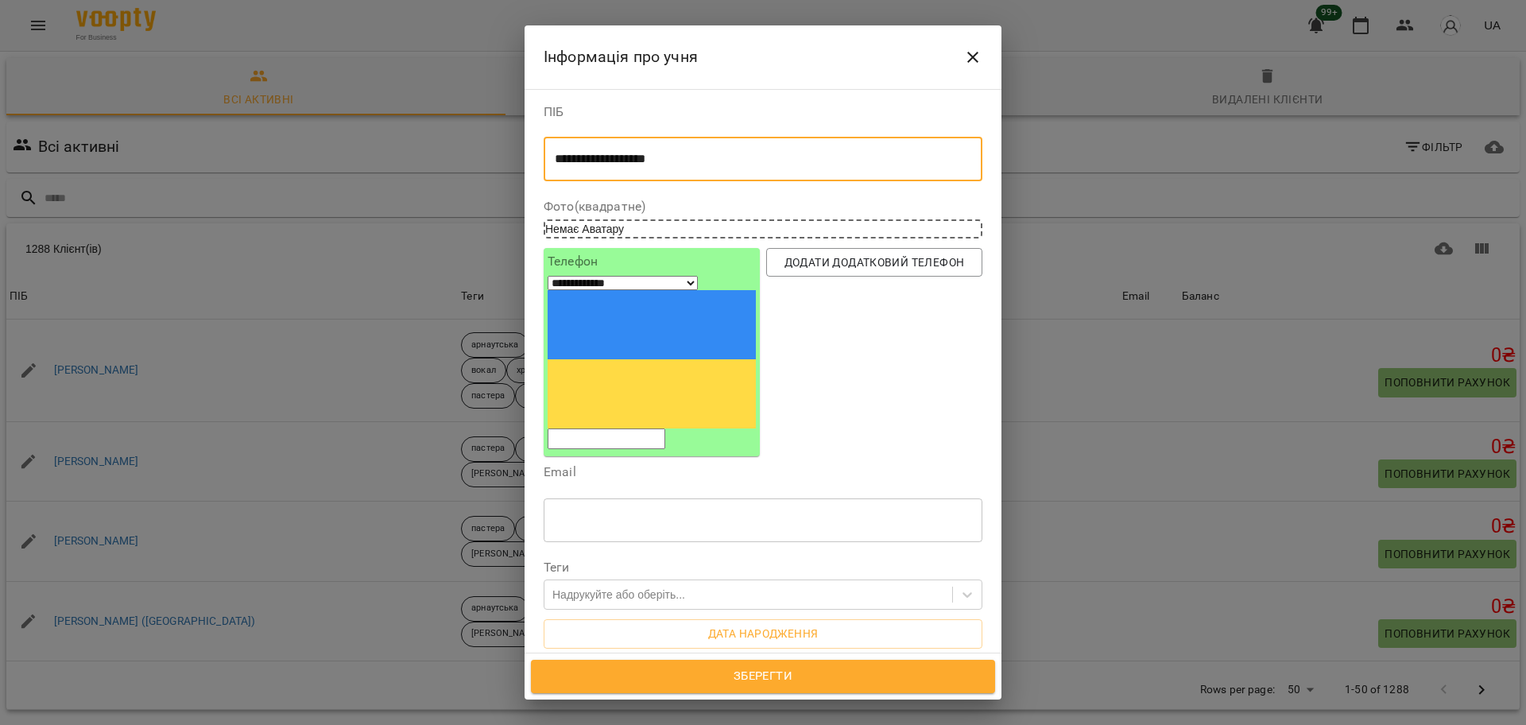
click at [668, 165] on textarea "**********" at bounding box center [755, 159] width 401 height 15
paste textarea "**********"
type textarea "**********"
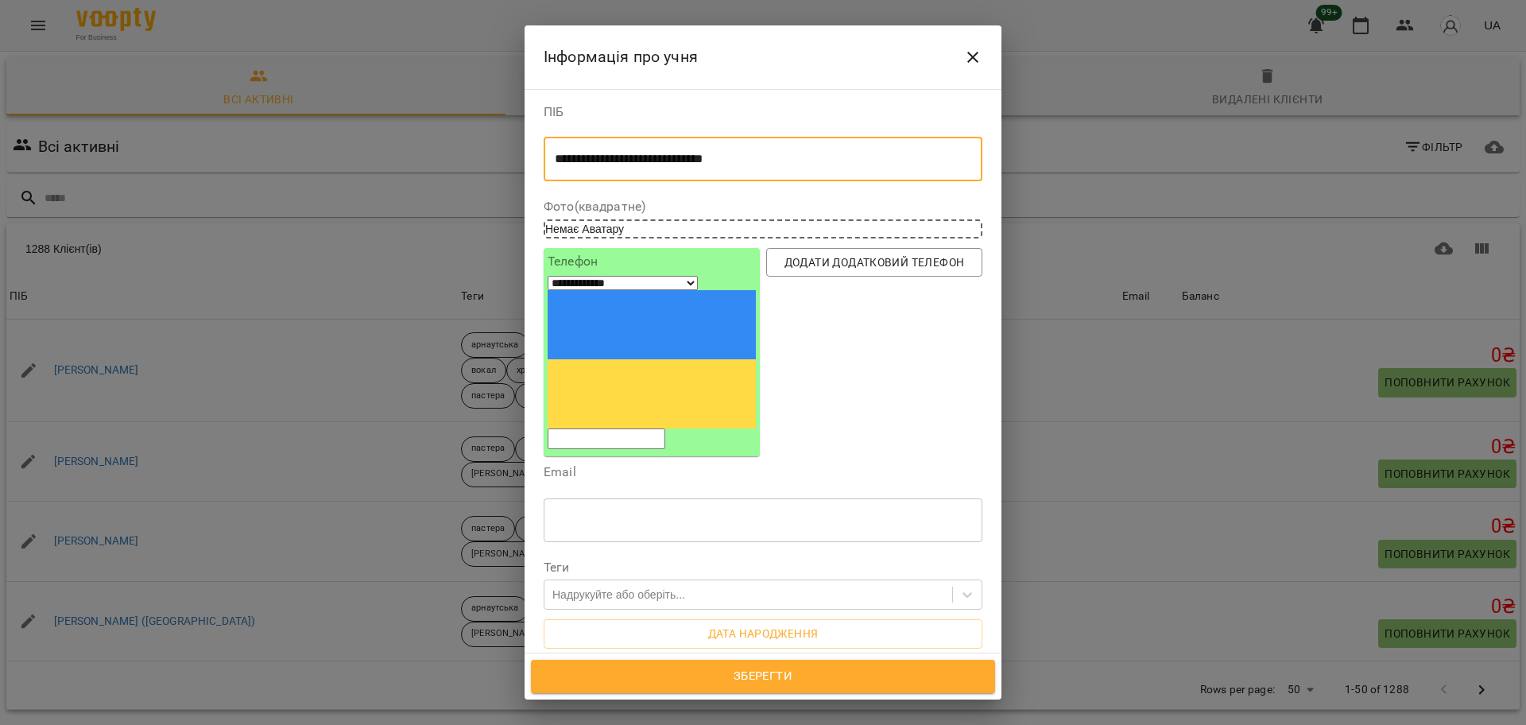
click at [667, 271] on div "**********" at bounding box center [651, 352] width 208 height 194
click at [658, 428] on input "tel" at bounding box center [606, 438] width 118 height 21
paste input "**********"
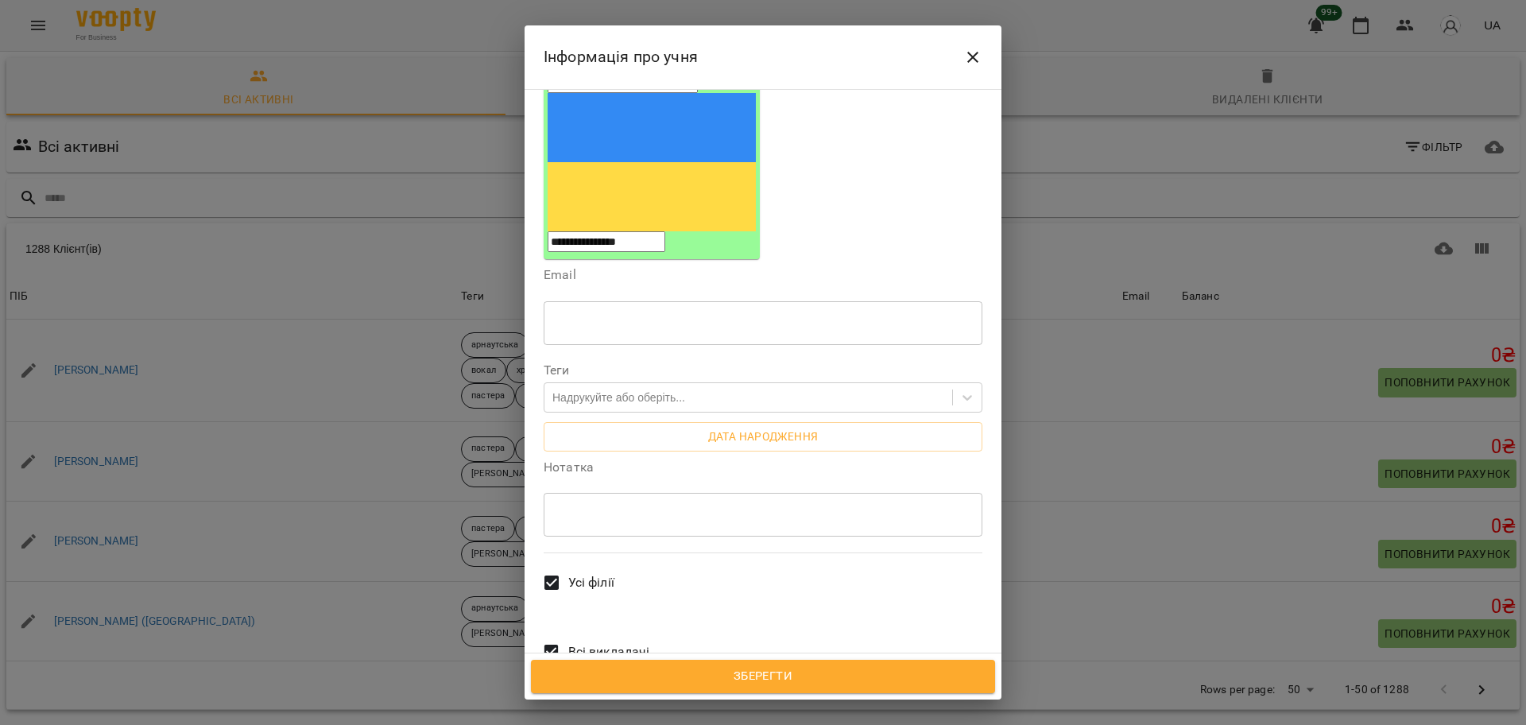
scroll to position [238, 0]
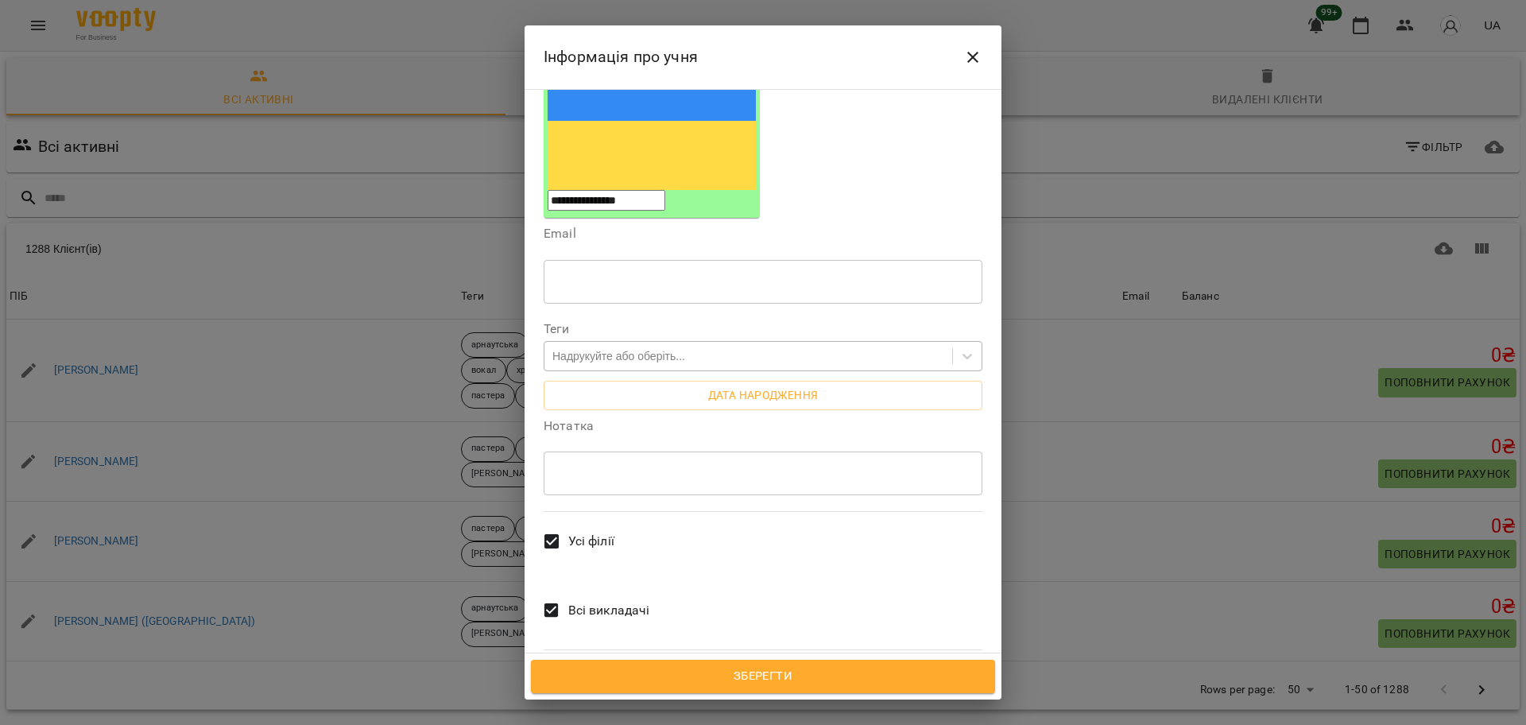
type input "**********"
click at [650, 348] on div "Надрукуйте або оберіть..." at bounding box center [618, 356] width 133 height 16
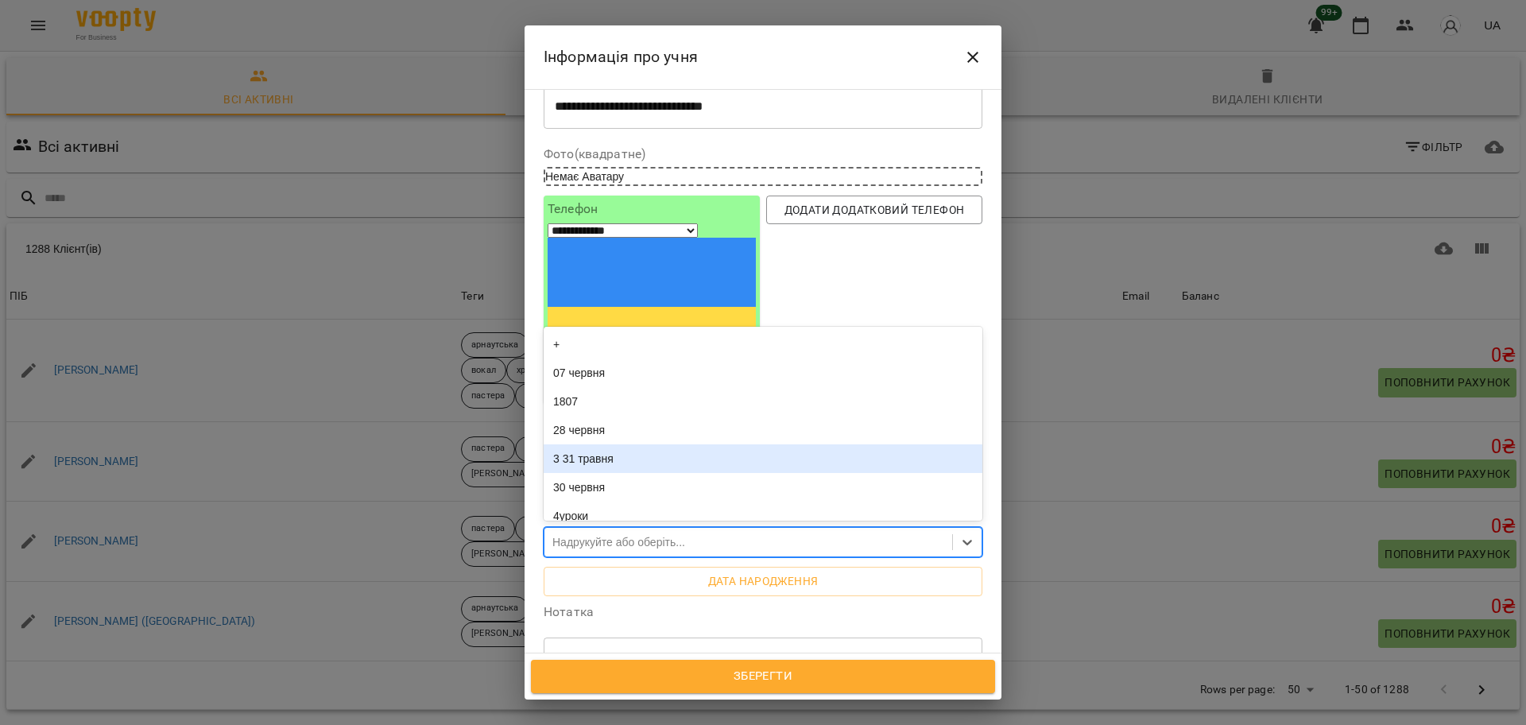
scroll to position [0, 0]
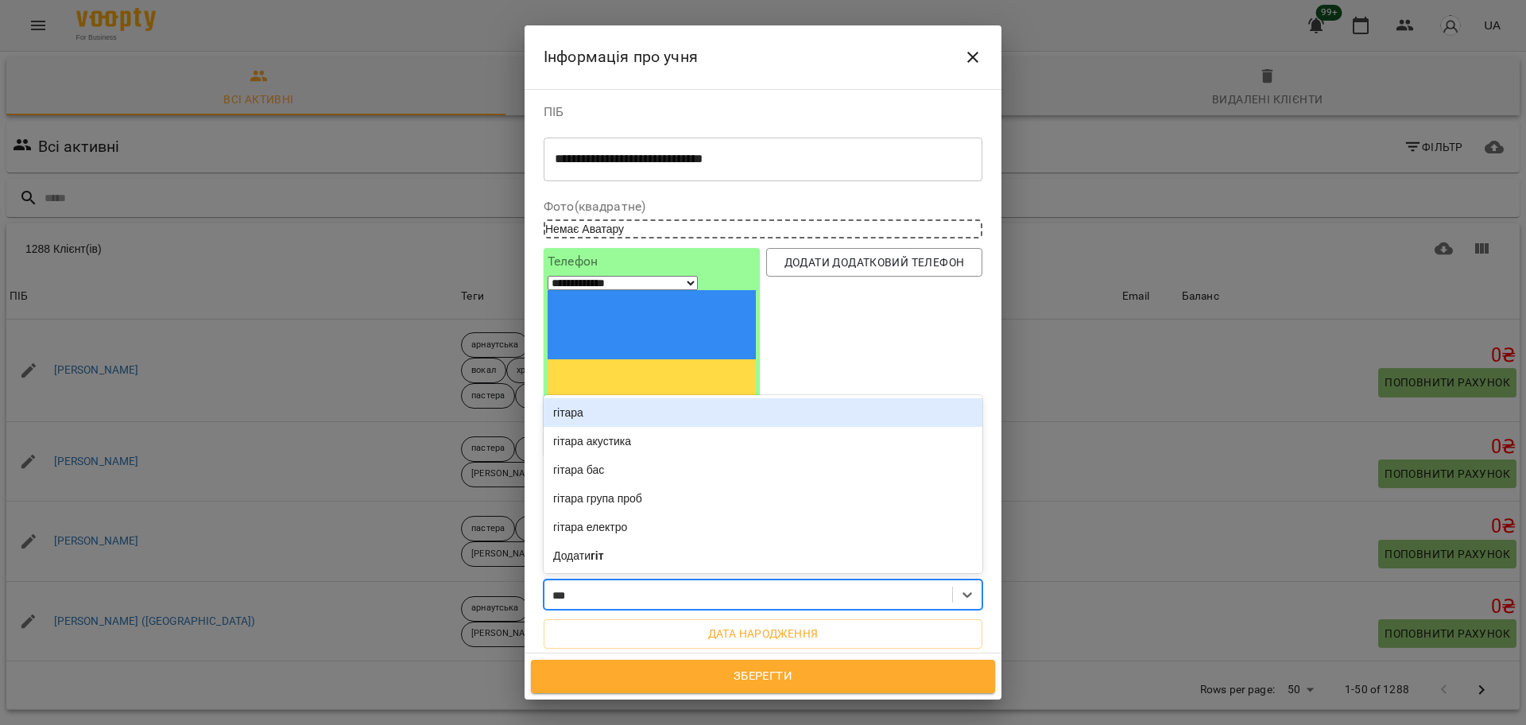
type input "****"
click at [621, 398] on div "гітара" at bounding box center [762, 412] width 439 height 29
type input "****"
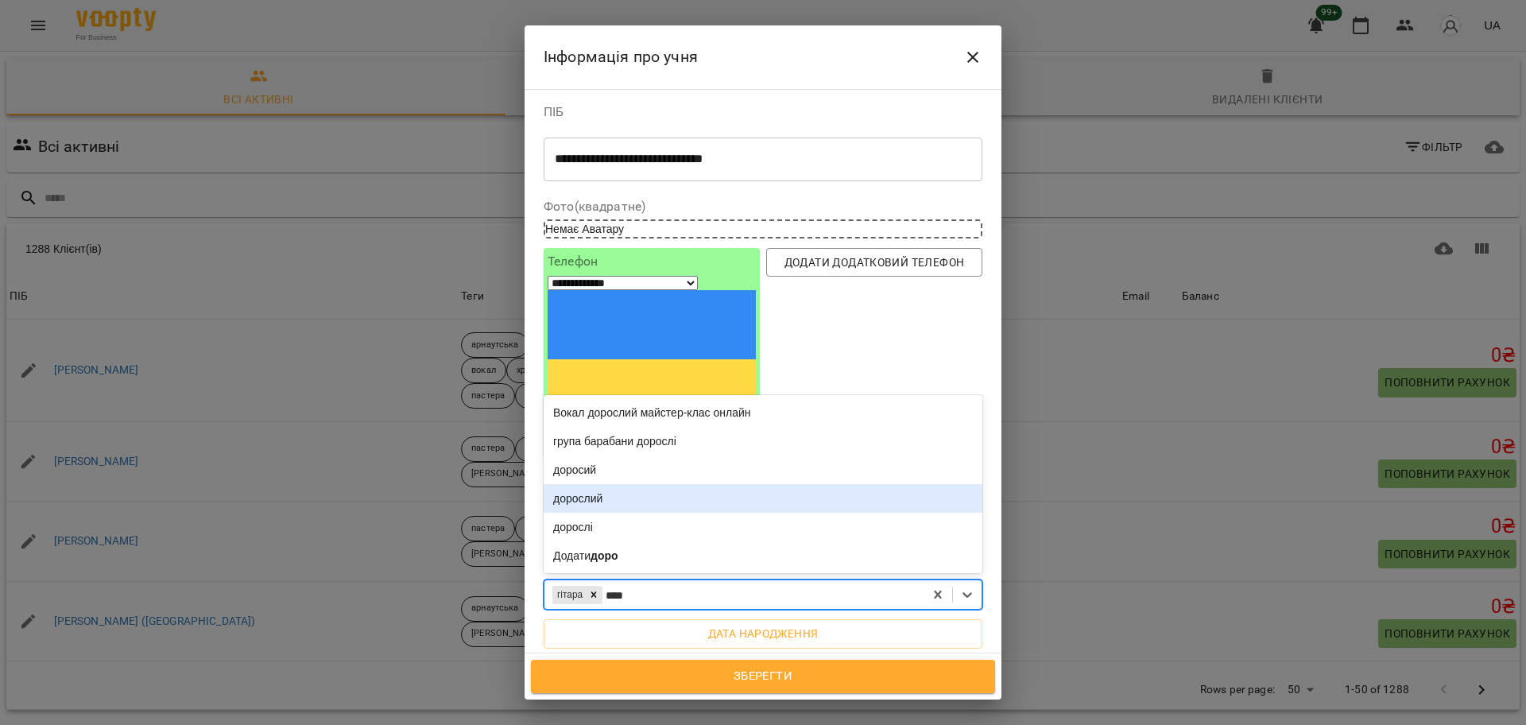
click at [621, 484] on div "дорослий" at bounding box center [762, 498] width 439 height 29
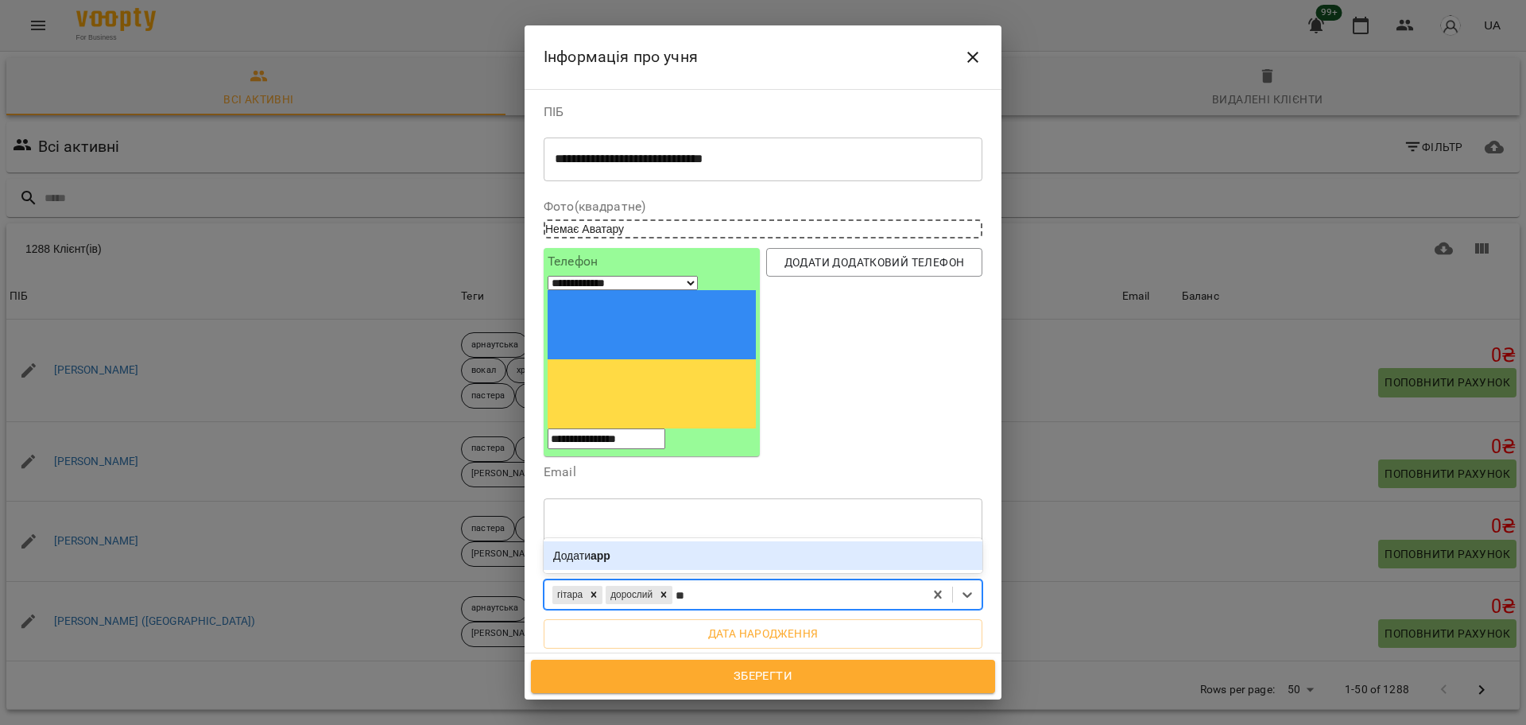
type input "*"
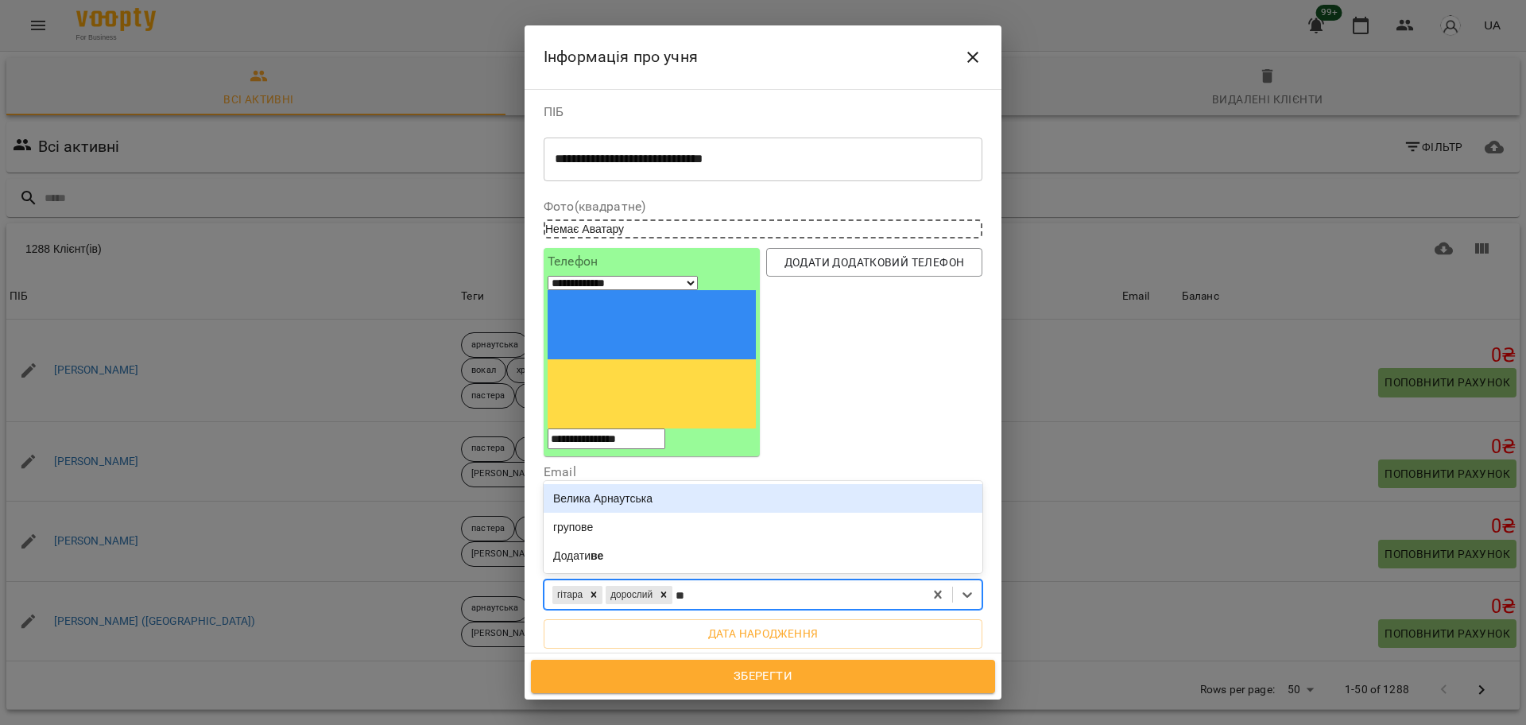
type input "***"
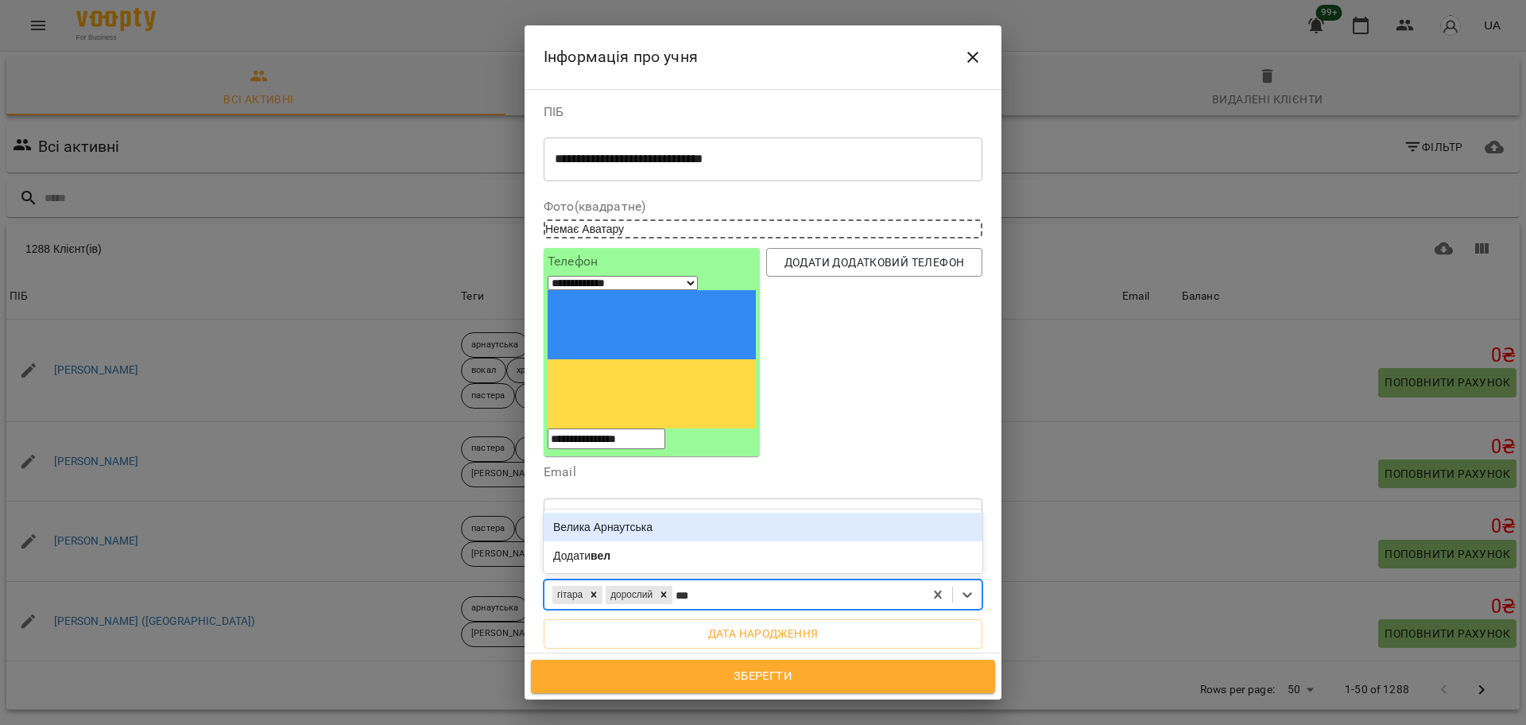
click at [648, 512] on div "Велика Арнаутська" at bounding box center [762, 526] width 439 height 29
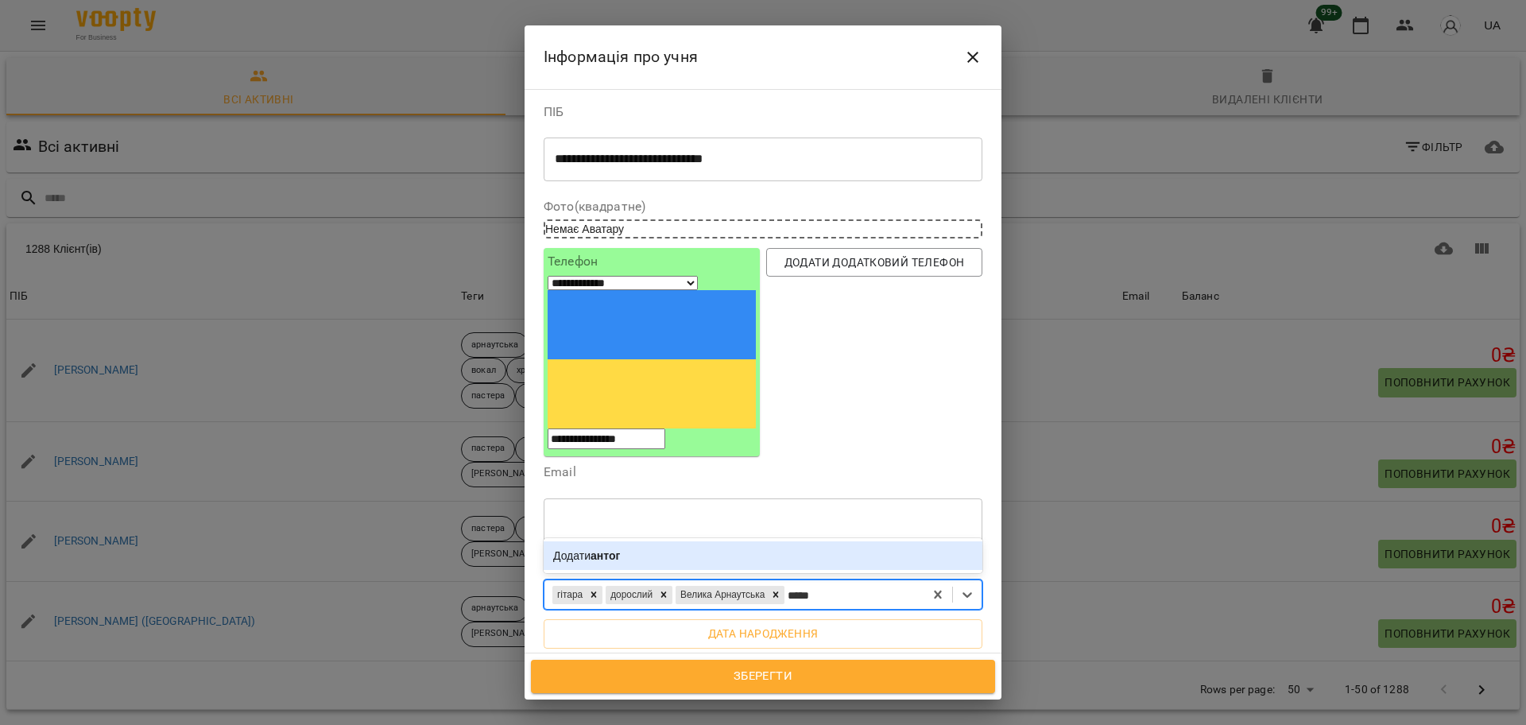
type input "****"
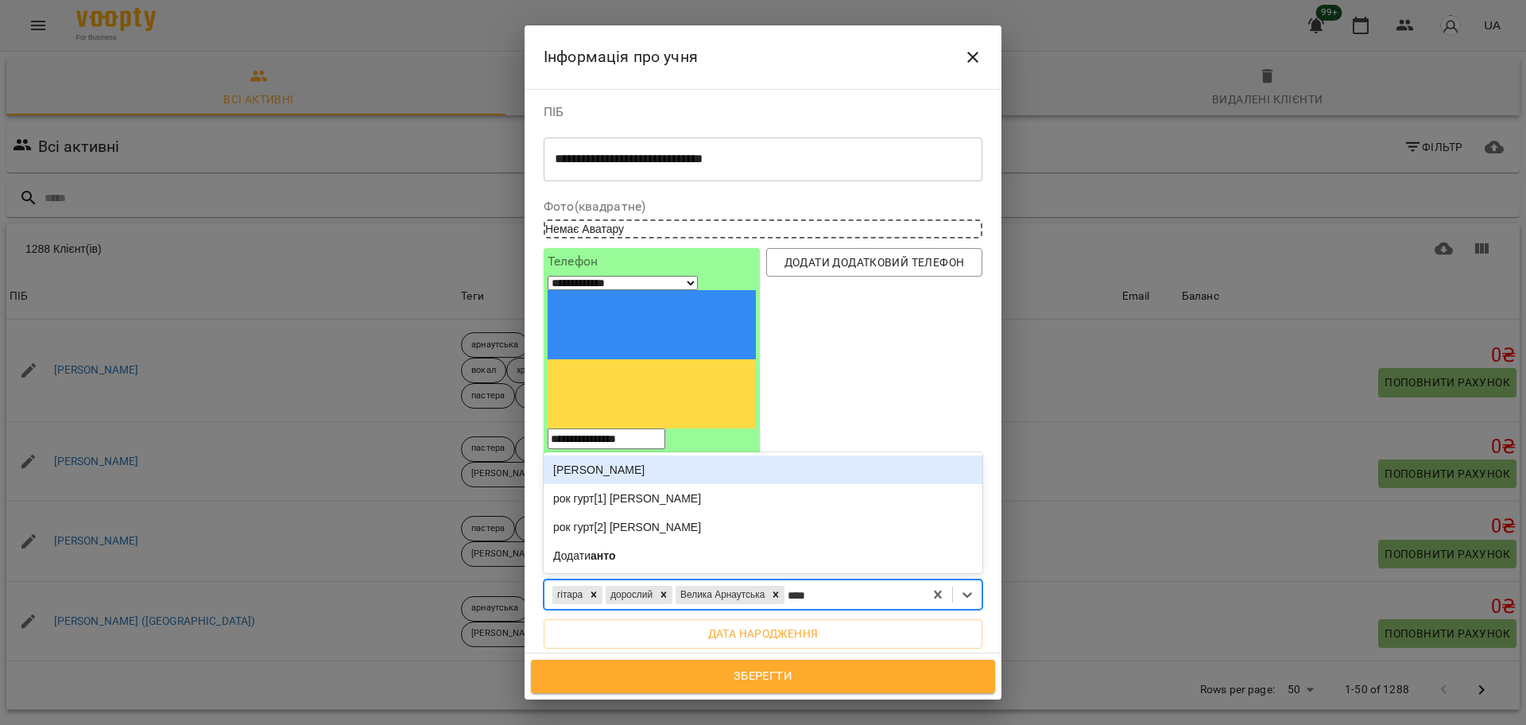
click at [572, 455] on div "[PERSON_NAME]" at bounding box center [762, 469] width 439 height 29
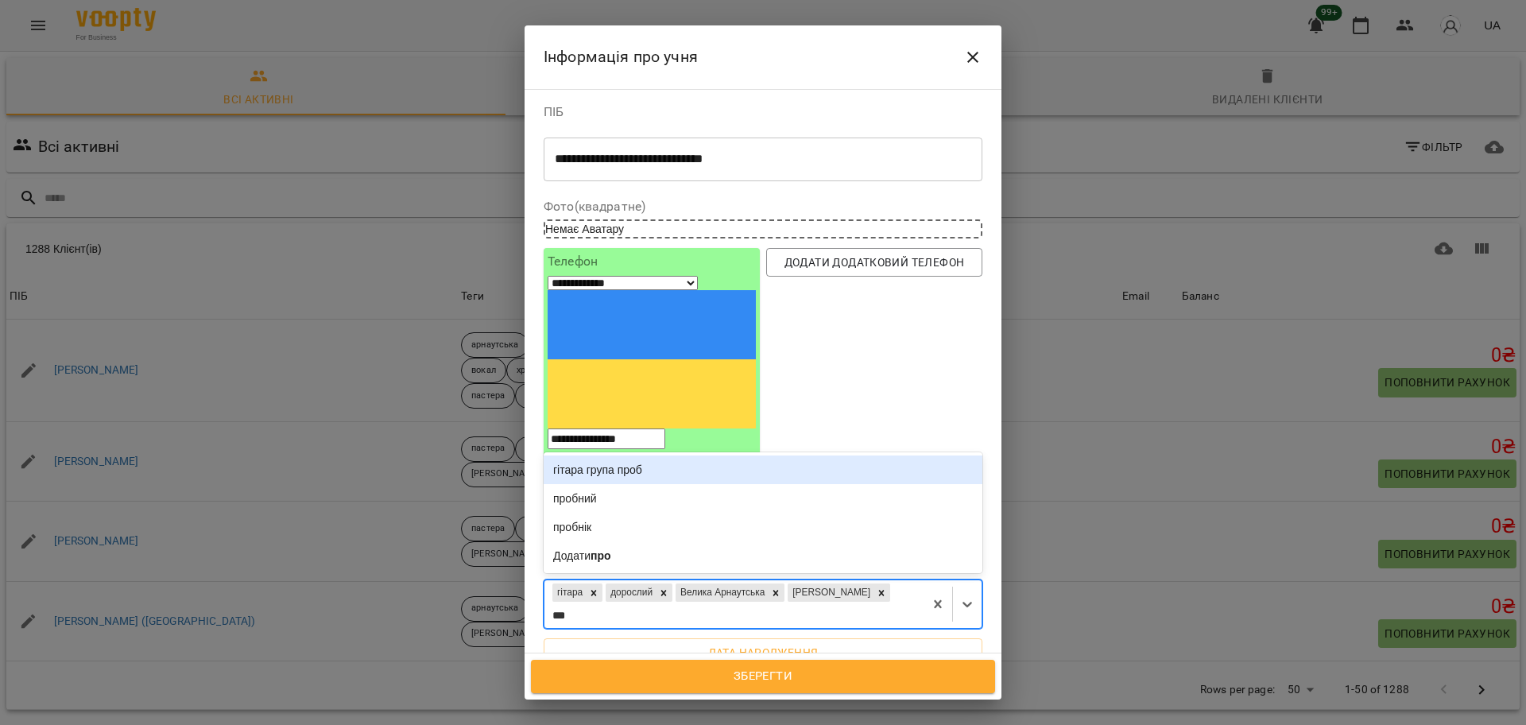
type input "****"
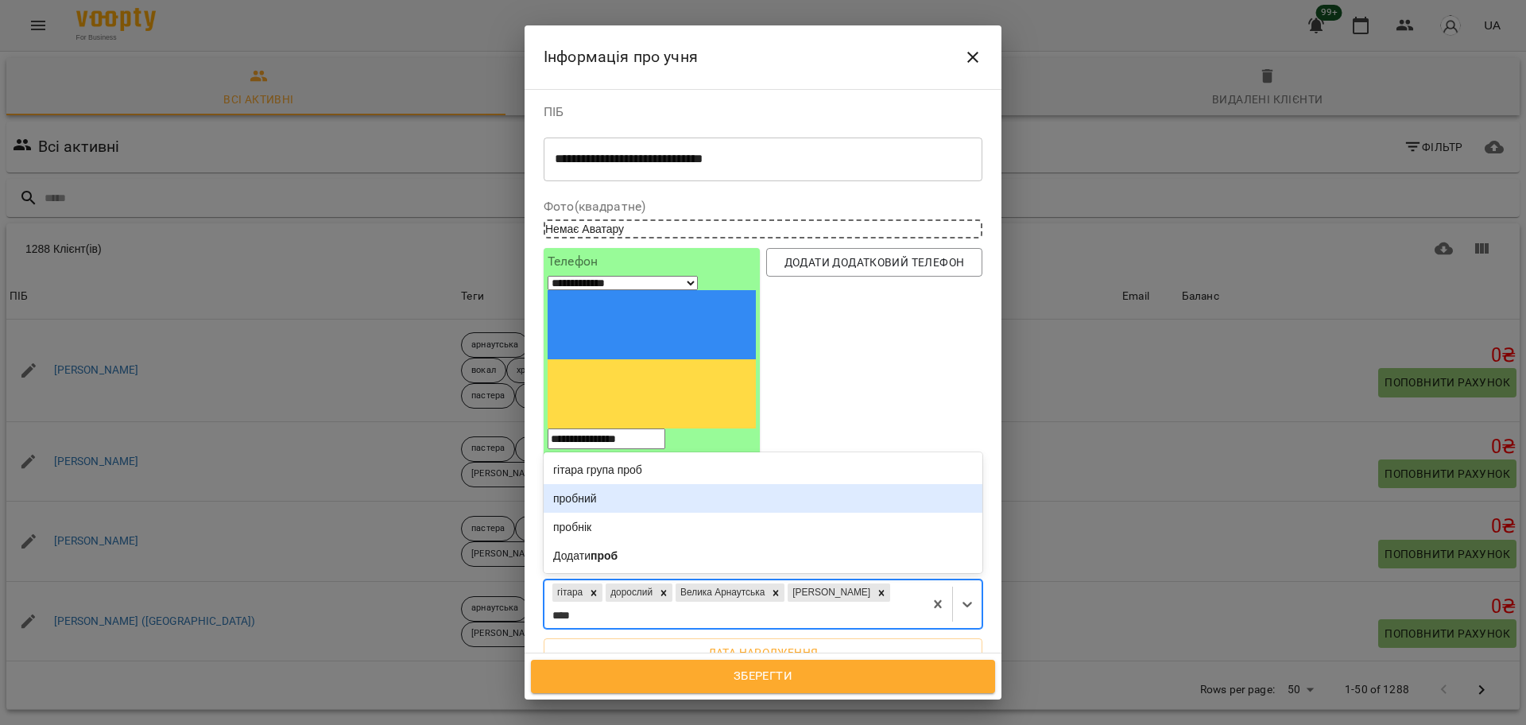
click at [597, 484] on div "пробний" at bounding box center [762, 498] width 439 height 29
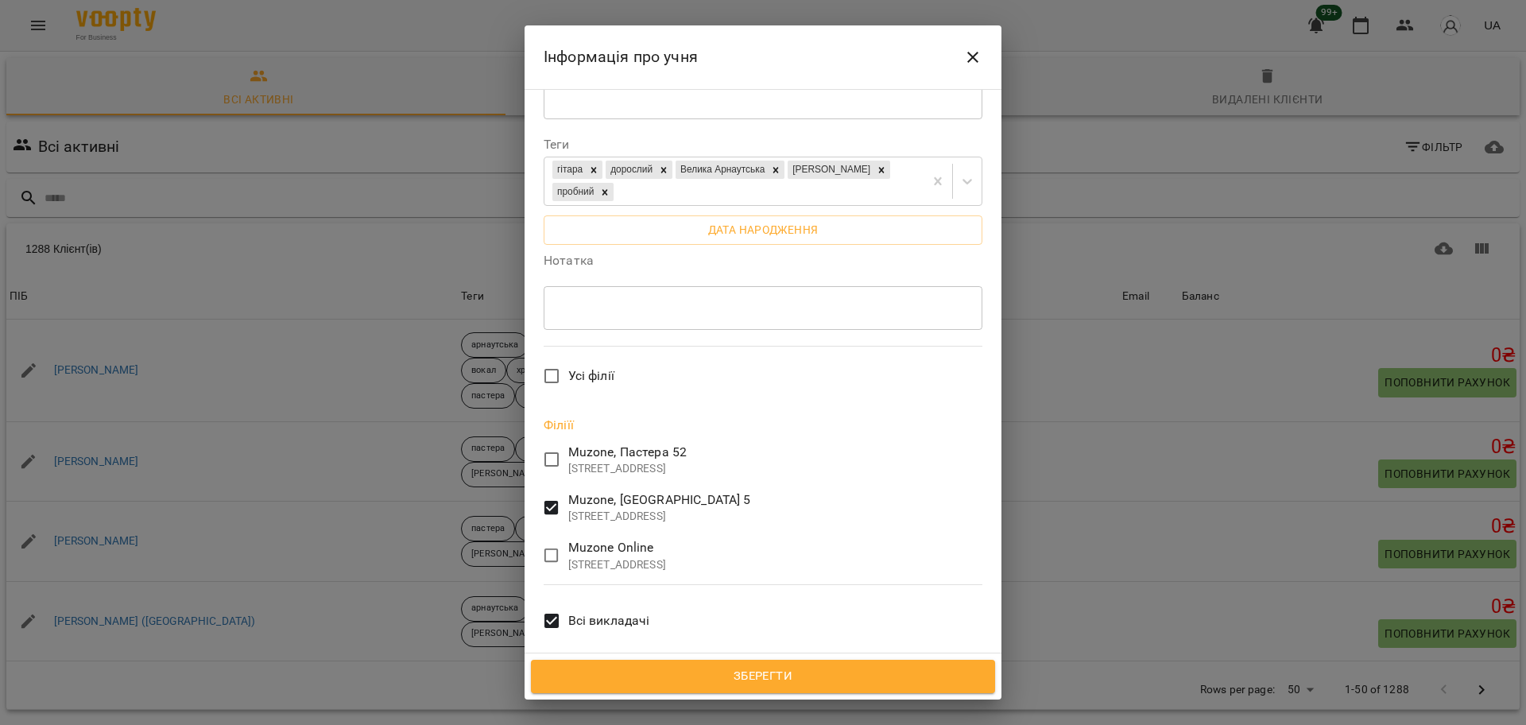
scroll to position [437, 0]
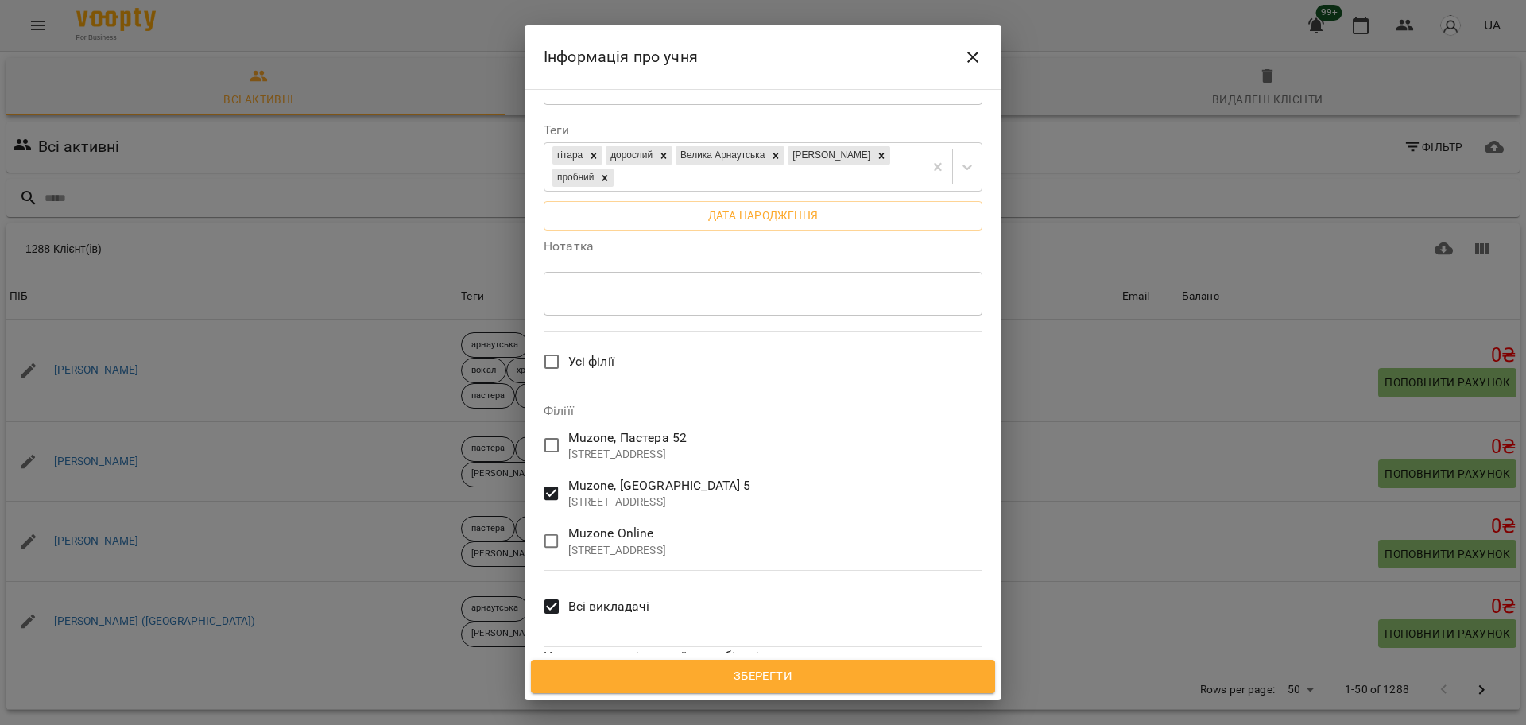
click at [569, 597] on span "Всі викладачі" at bounding box center [609, 606] width 82 height 19
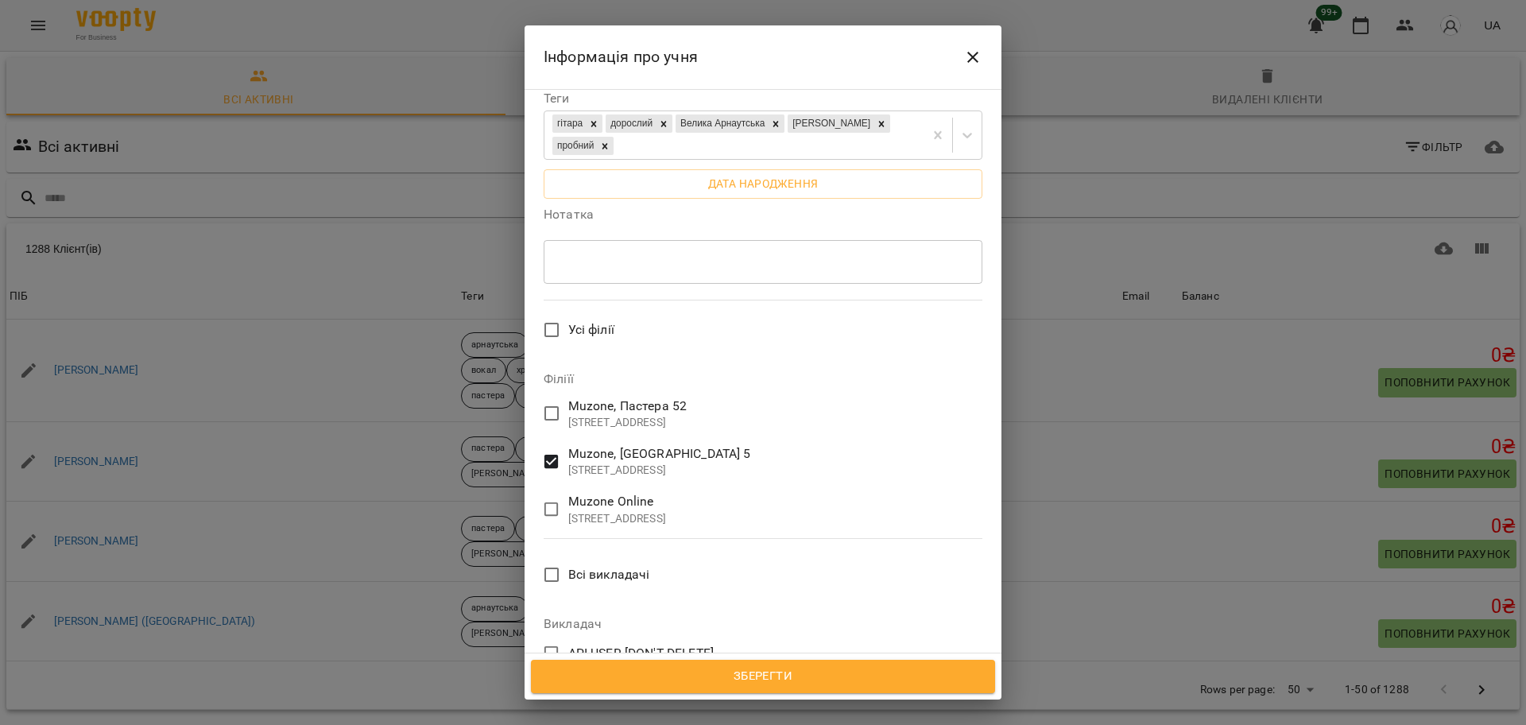
scroll to position [536, 0]
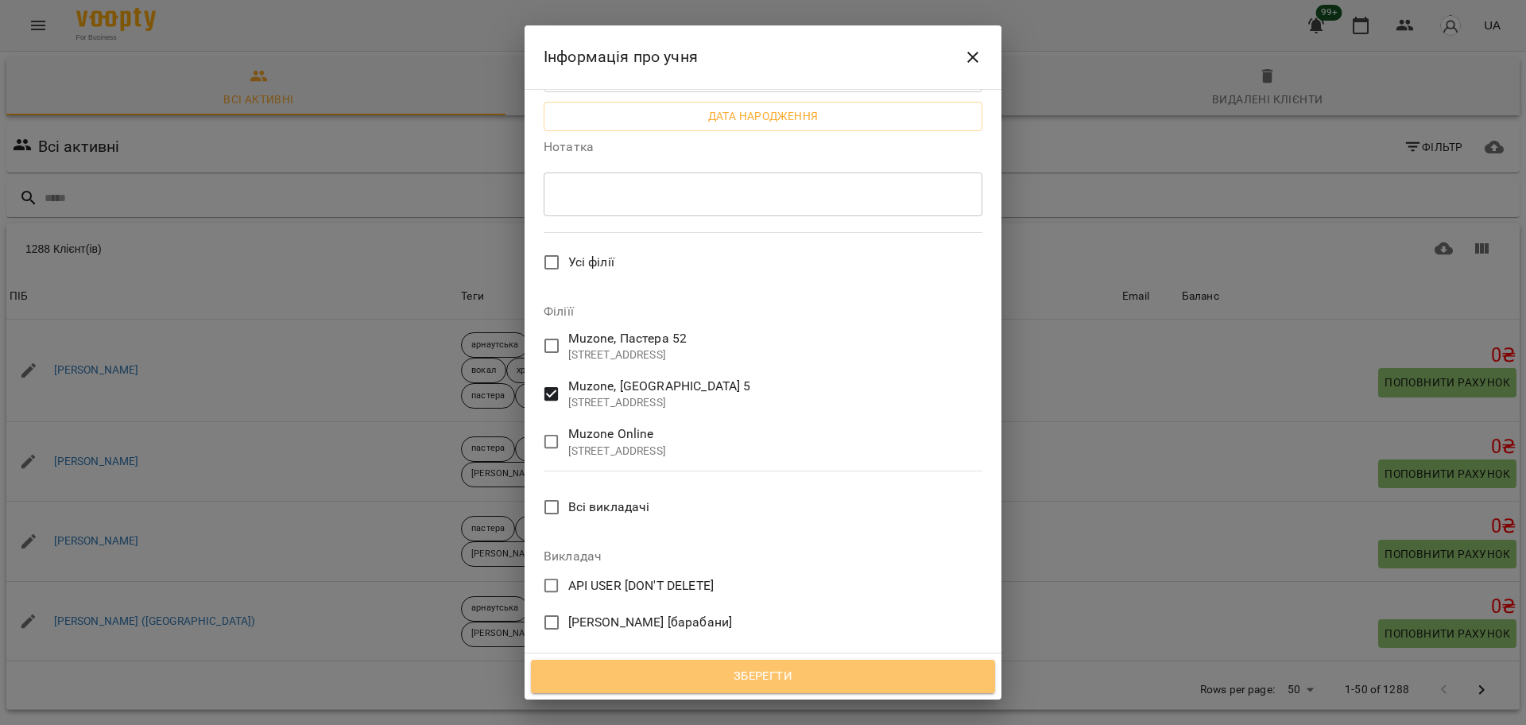
click at [685, 670] on span "Зберегти" at bounding box center [762, 676] width 429 height 21
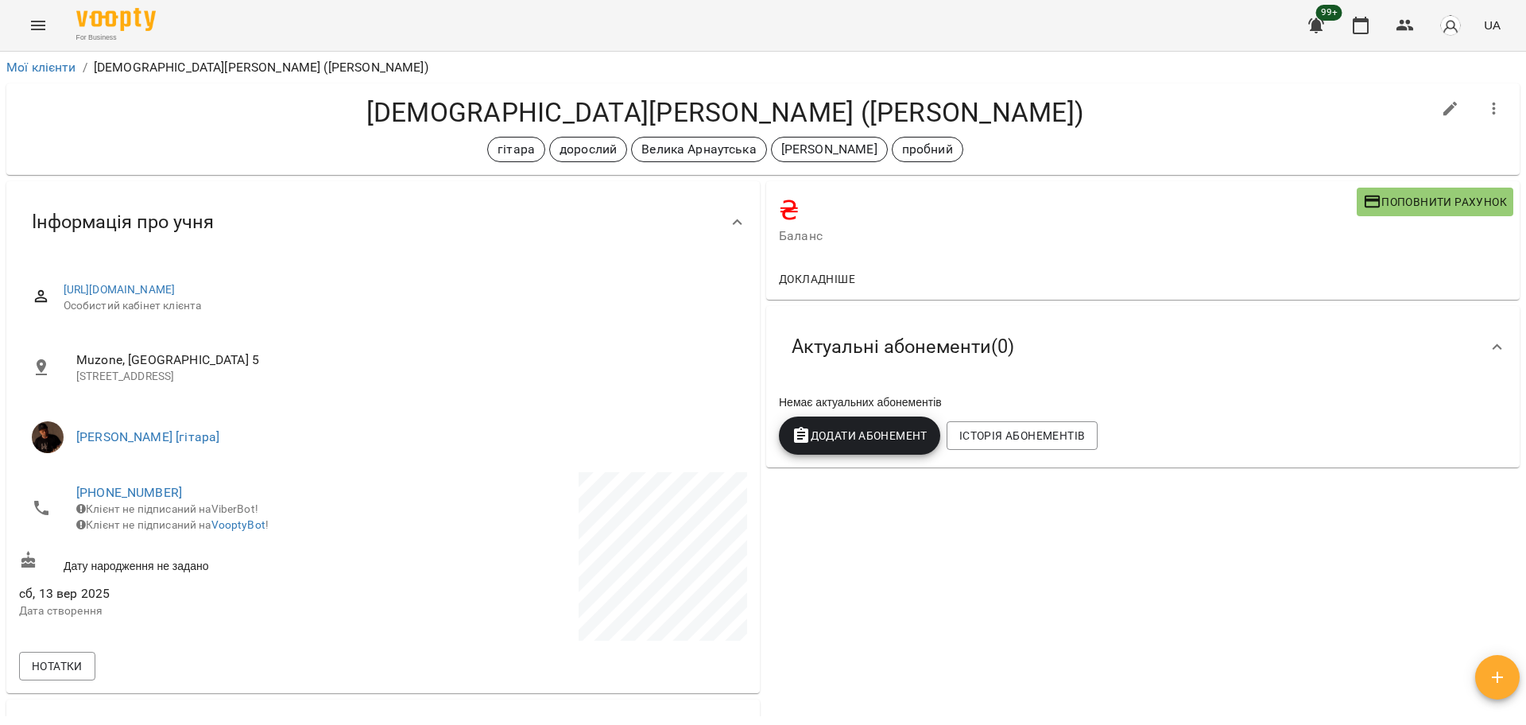
click at [1388, 219] on div "₴ Баланс Поповнити рахунок" at bounding box center [1142, 219] width 753 height 77
click at [1390, 207] on span "Поповнити рахунок" at bounding box center [1435, 201] width 144 height 19
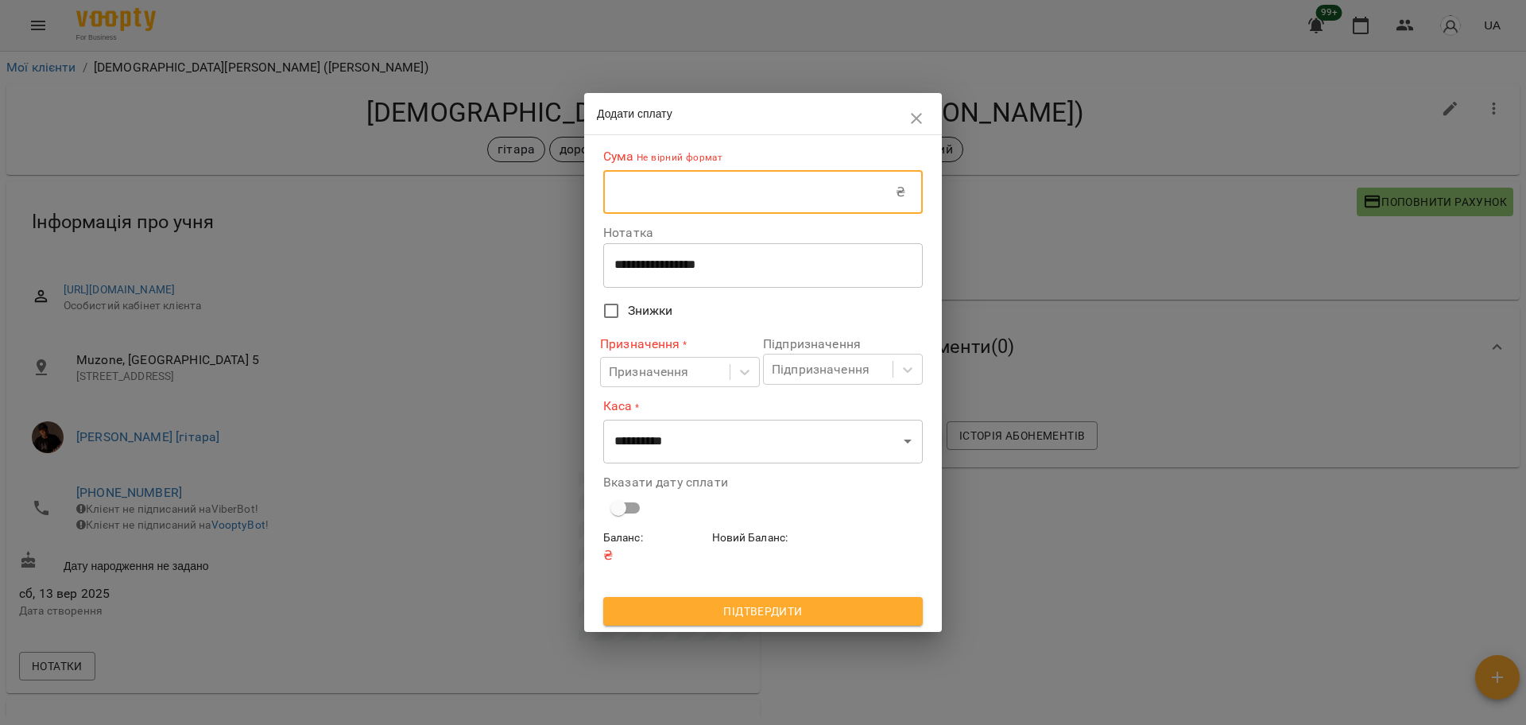
click at [683, 199] on input "text" at bounding box center [749, 192] width 292 height 44
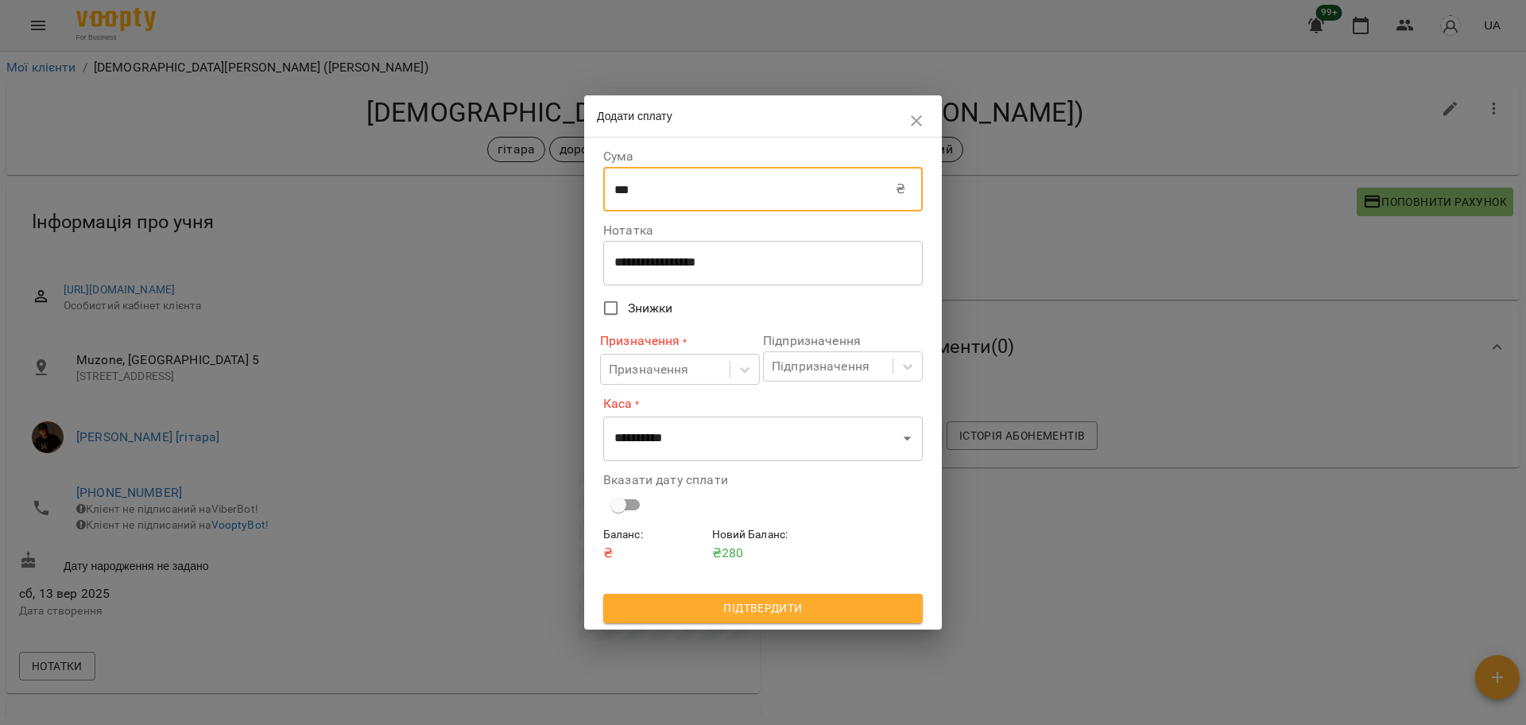
type input "***"
drag, startPoint x: 694, startPoint y: 207, endPoint x: 613, endPoint y: 265, distance: 99.2
click at [613, 265] on div "**********" at bounding box center [762, 263] width 319 height 44
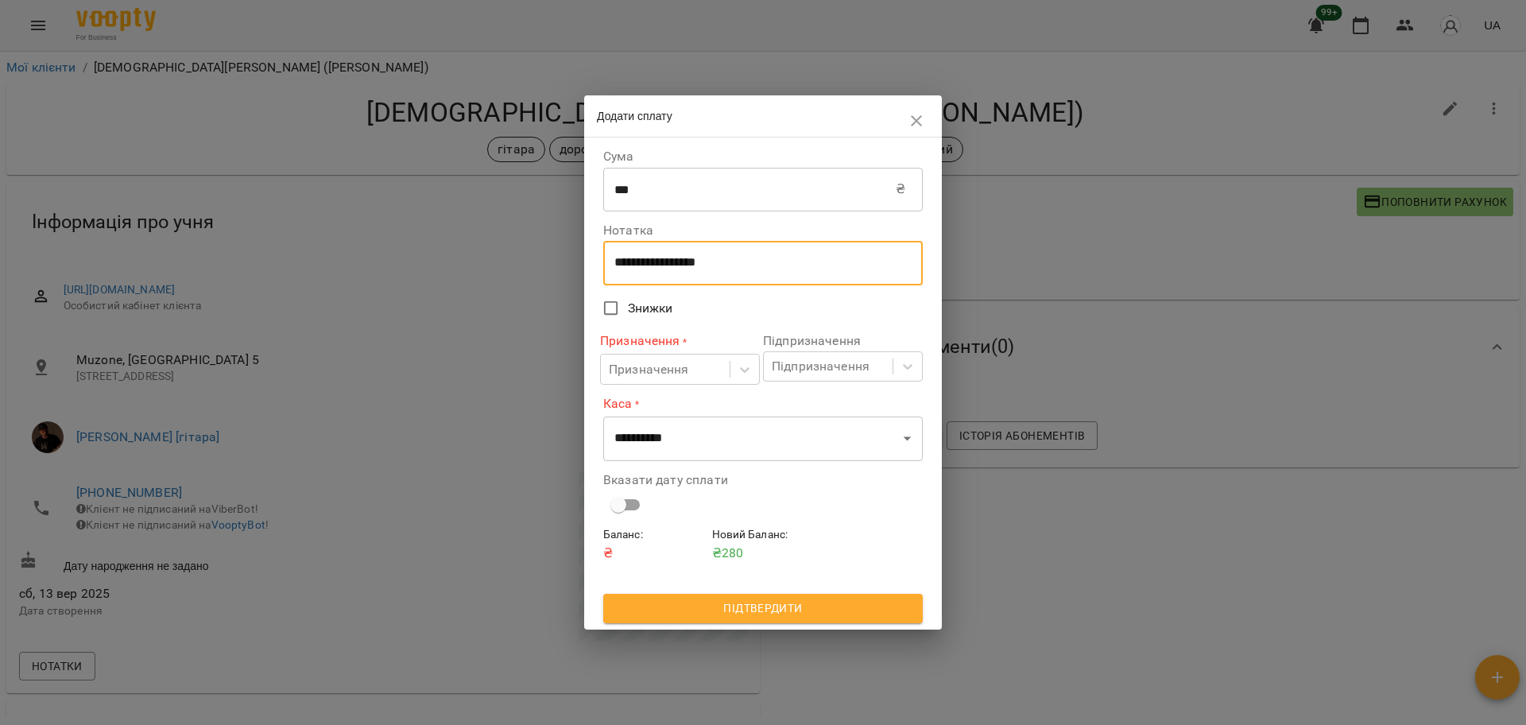
click at [613, 265] on div "**********" at bounding box center [762, 263] width 319 height 44
click at [648, 258] on textarea "**********" at bounding box center [762, 262] width 297 height 15
type textarea "*****"
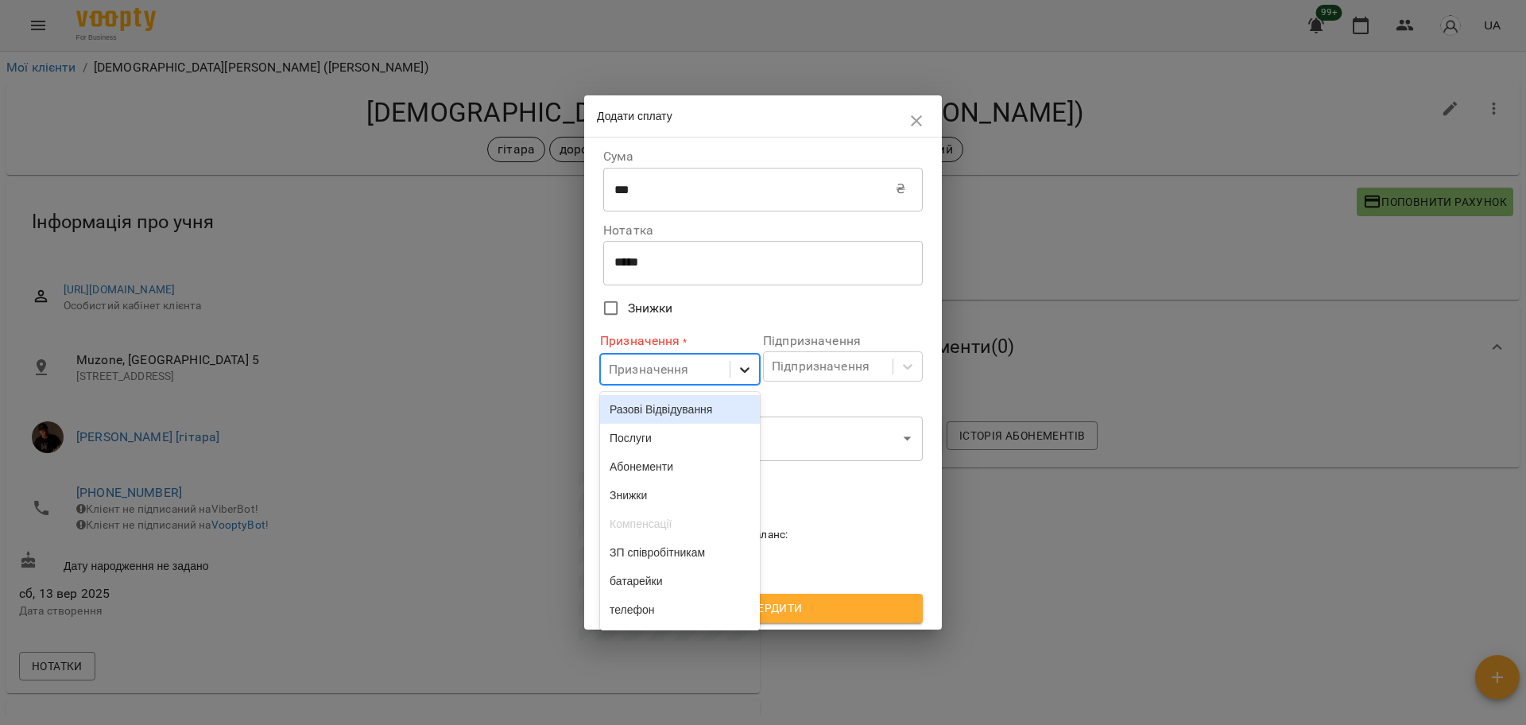
click at [738, 372] on icon at bounding box center [745, 370] width 16 height 16
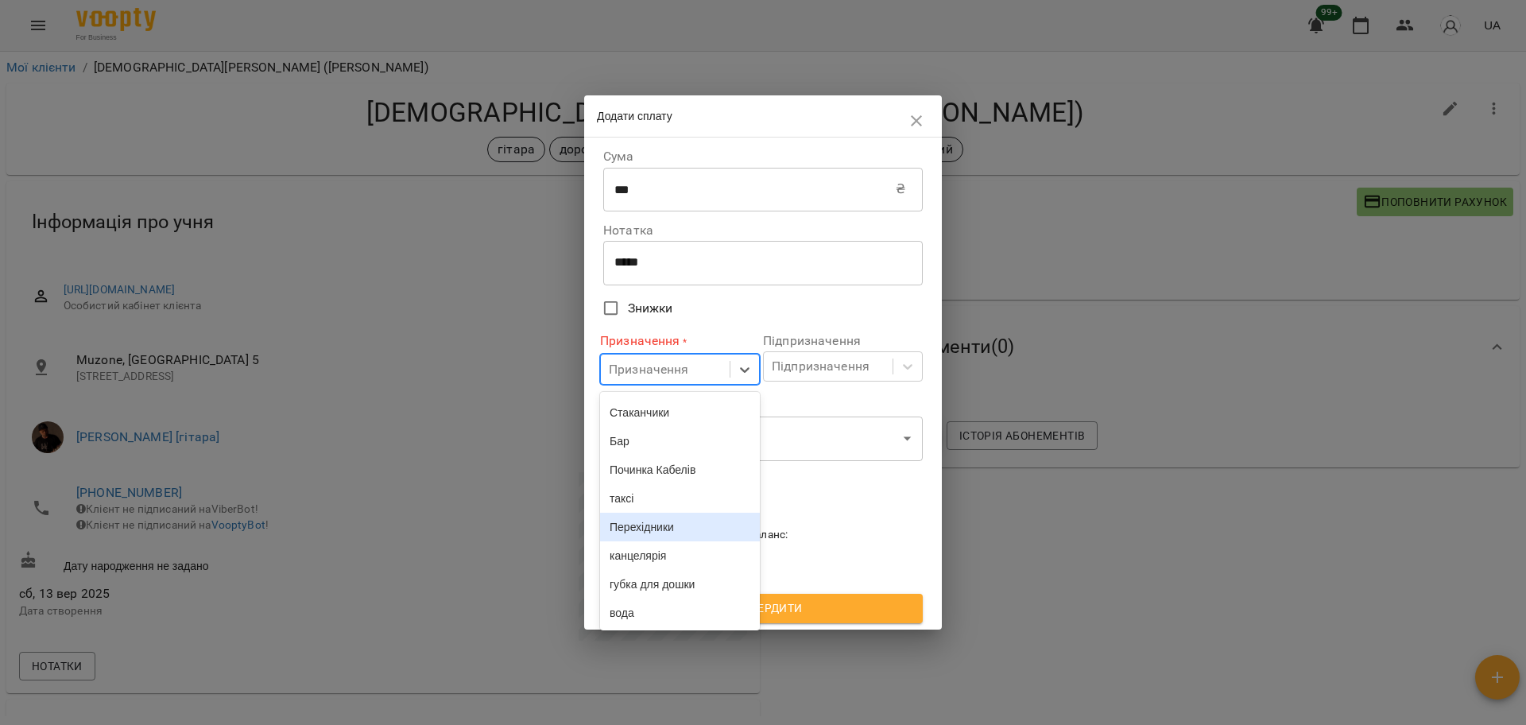
type input "*"
type input "**"
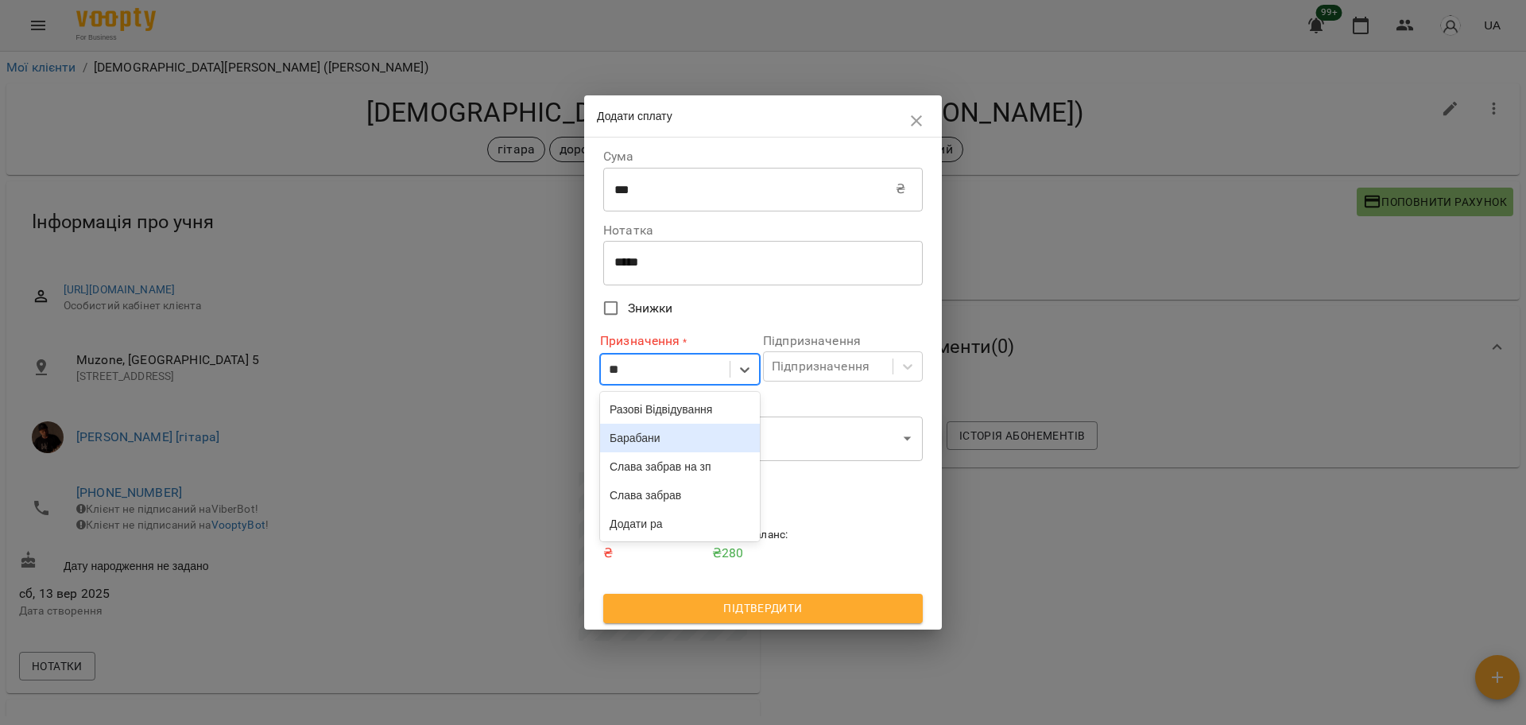
click at [733, 408] on div "Разові Відвідування" at bounding box center [680, 409] width 160 height 29
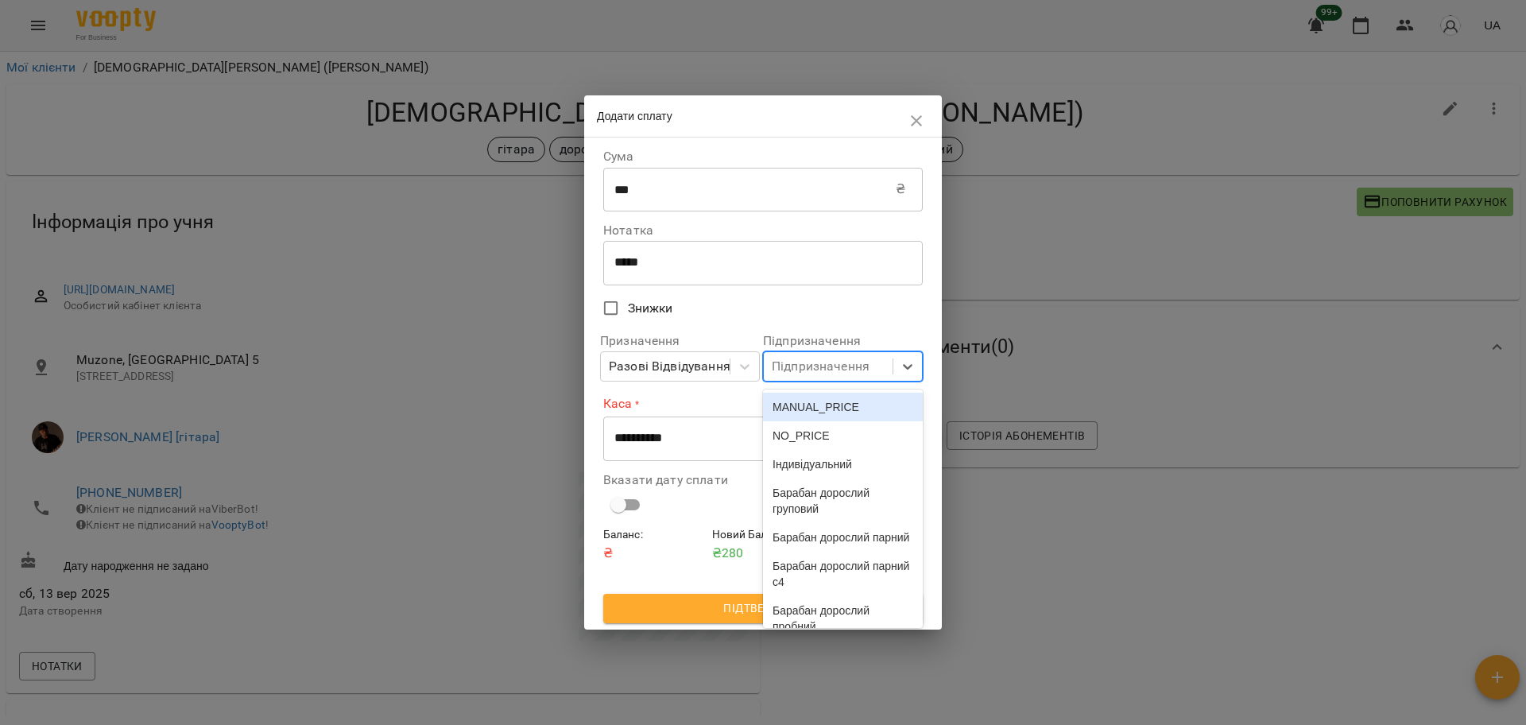
click at [798, 373] on div "Підпризначення" at bounding box center [821, 366] width 98 height 19
type input "**"
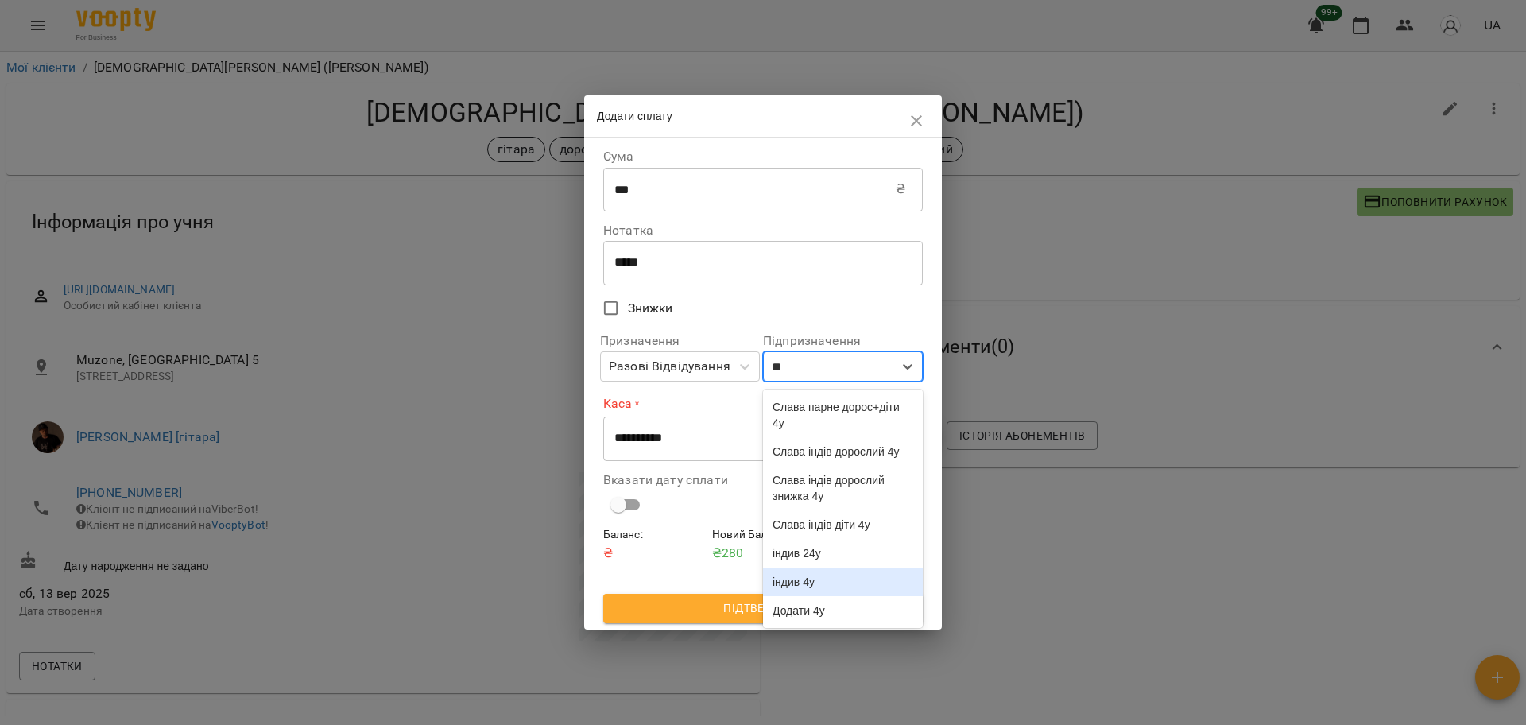
click at [844, 596] on div "індив 4у" at bounding box center [843, 581] width 160 height 29
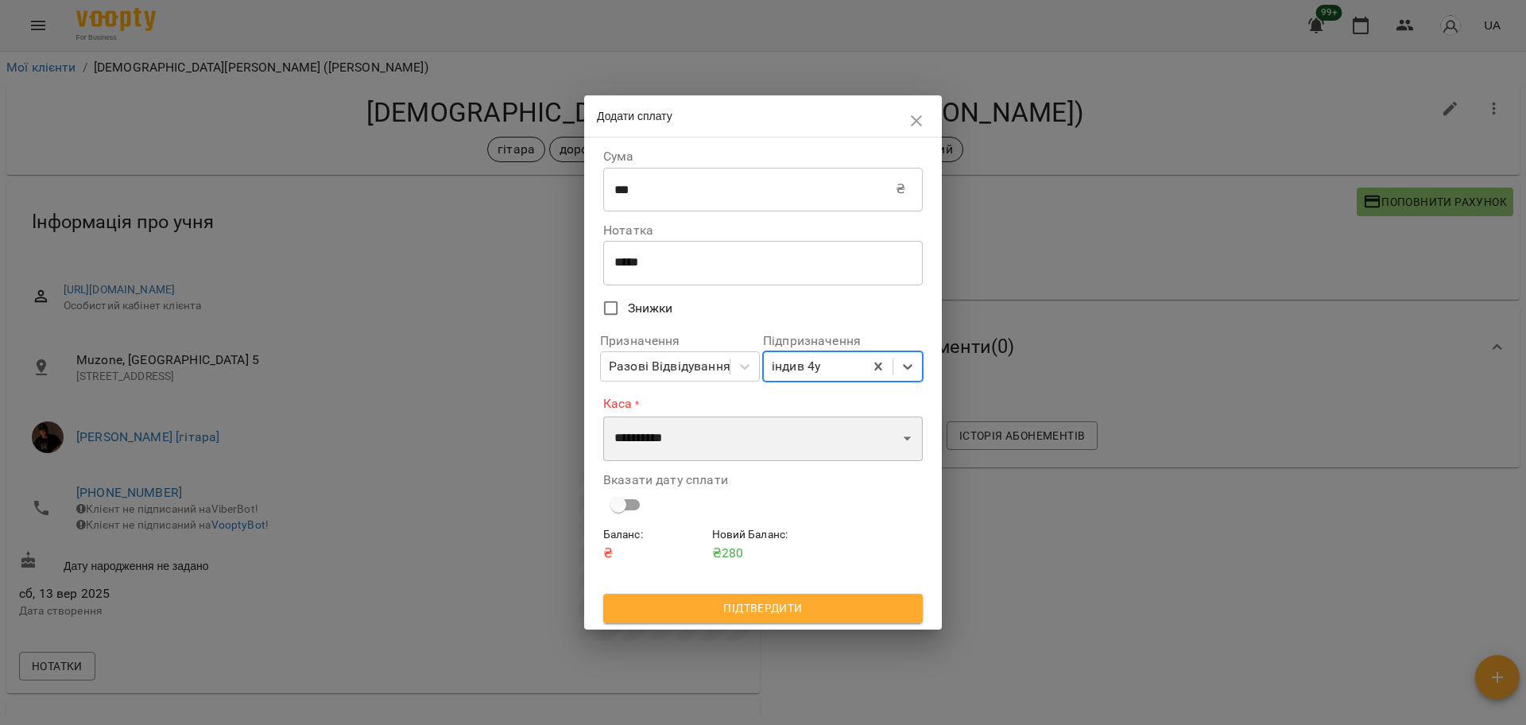
click at [675, 448] on select "**********" at bounding box center [762, 438] width 319 height 44
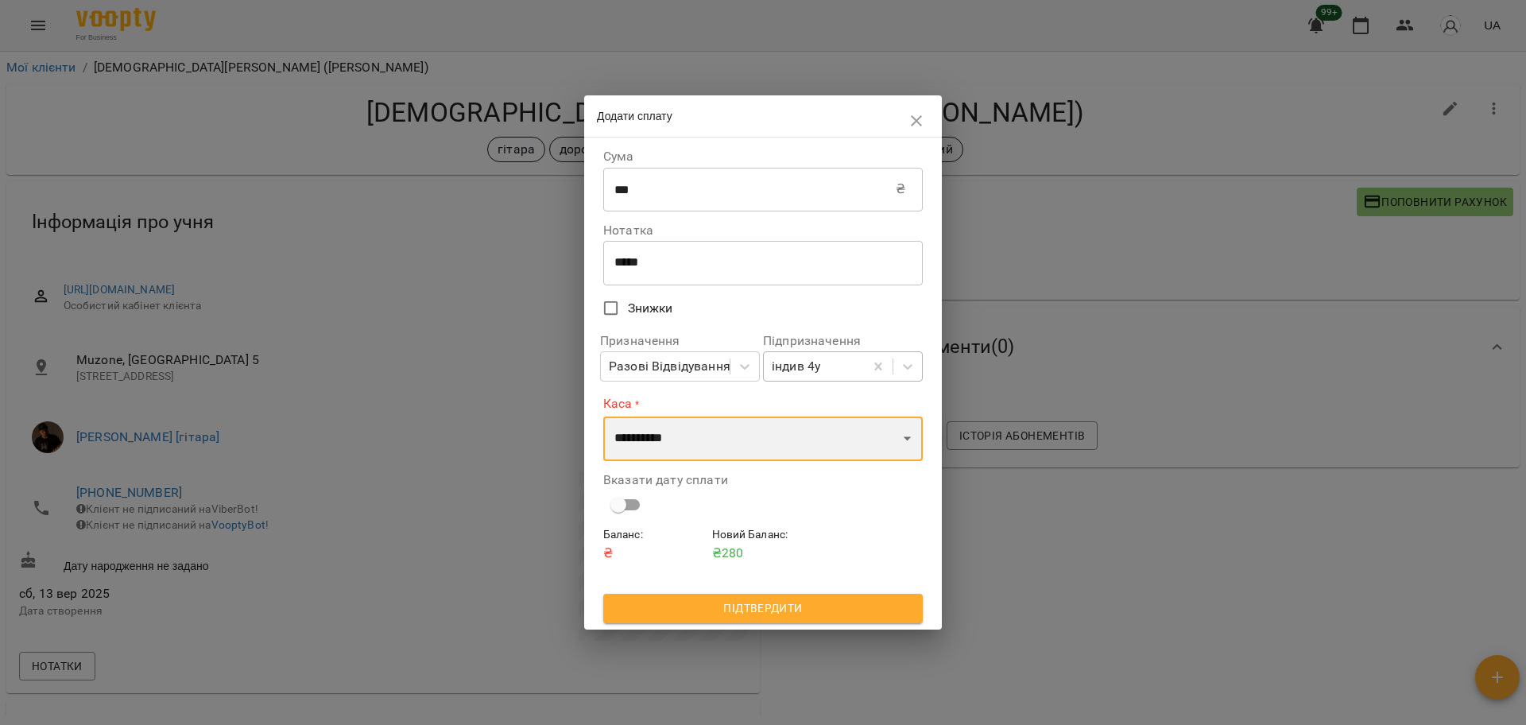
select select "****"
click at [603, 416] on select "**********" at bounding box center [762, 438] width 319 height 44
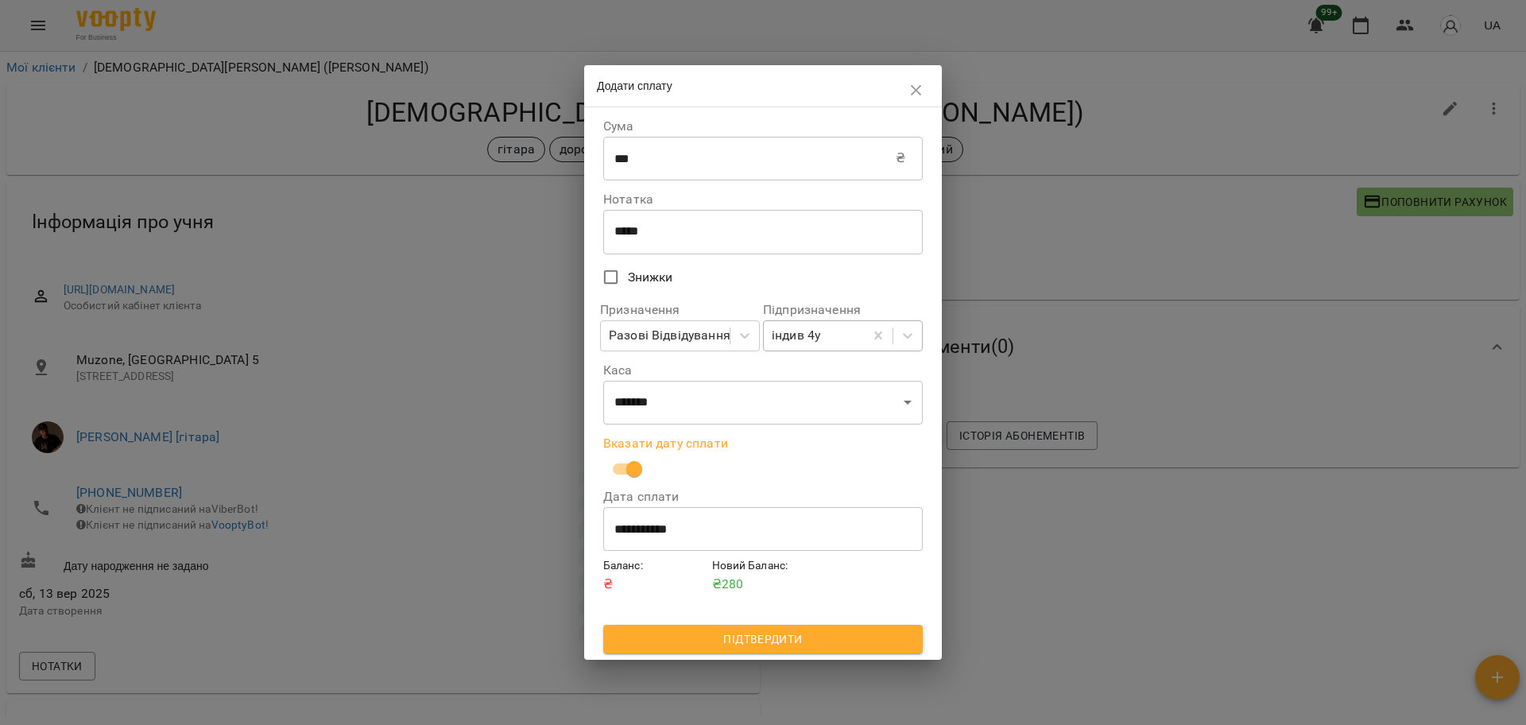
click at [760, 635] on span "Підтвердити" at bounding box center [763, 638] width 294 height 19
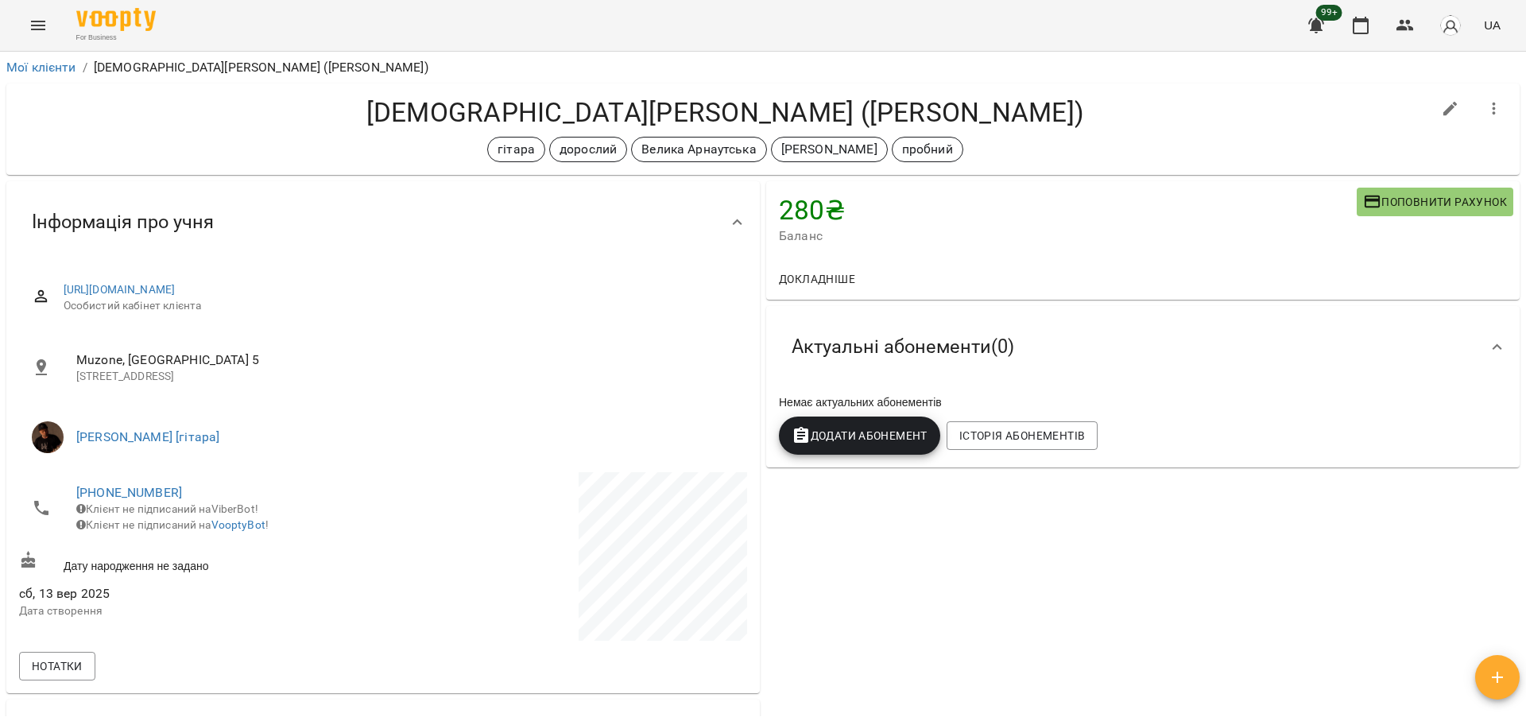
click at [565, 105] on h4 "[DEMOGRAPHIC_DATA][PERSON_NAME] ([PERSON_NAME])" at bounding box center [725, 112] width 1412 height 33
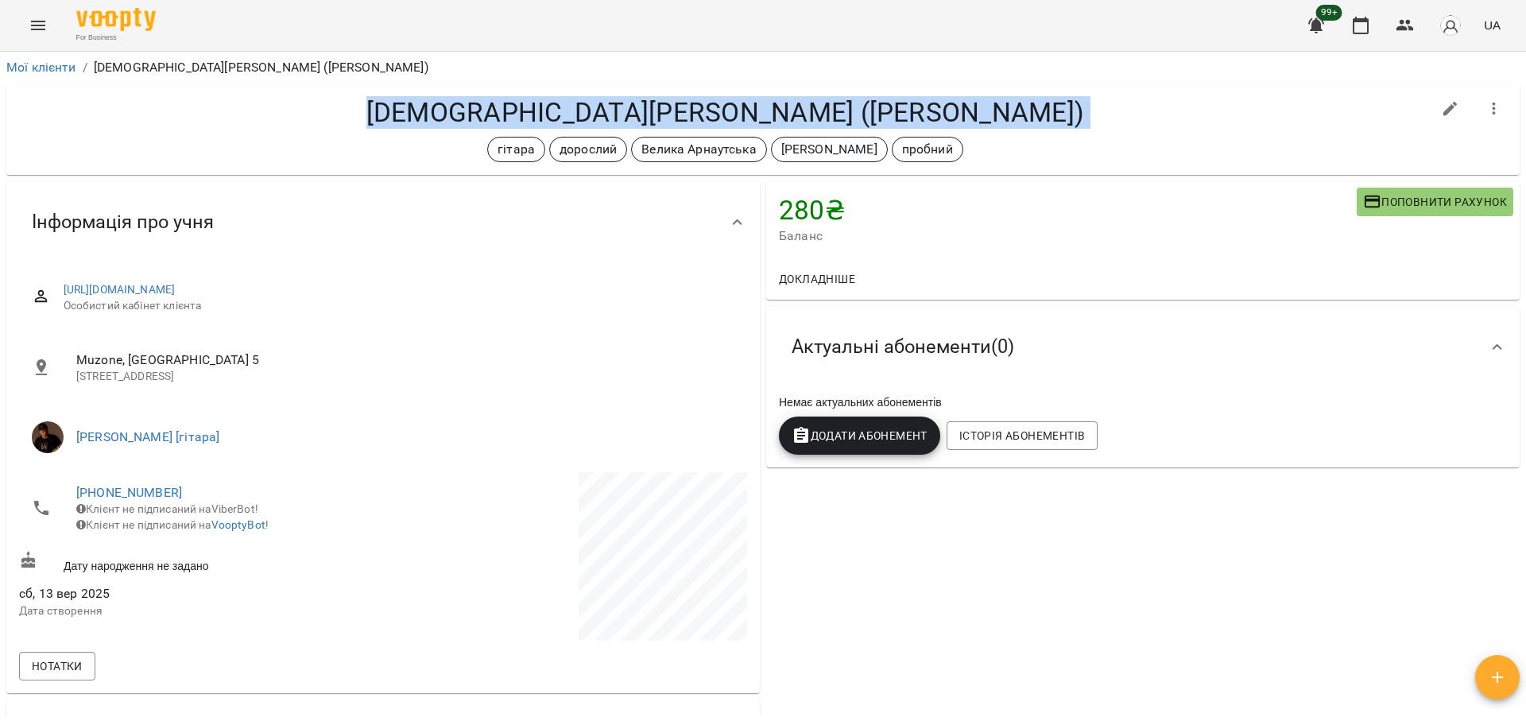
click at [565, 105] on h4 "[DEMOGRAPHIC_DATA][PERSON_NAME] ([PERSON_NAME])" at bounding box center [725, 112] width 1412 height 33
copy div "[DEMOGRAPHIC_DATA][PERSON_NAME] ([PERSON_NAME]) гітара дорослий Велика [PERSON_…"
copy div "Ванецьянц Елизавета (Мама Алла) гітара дорослий Велика Арнаутська антон пробний"
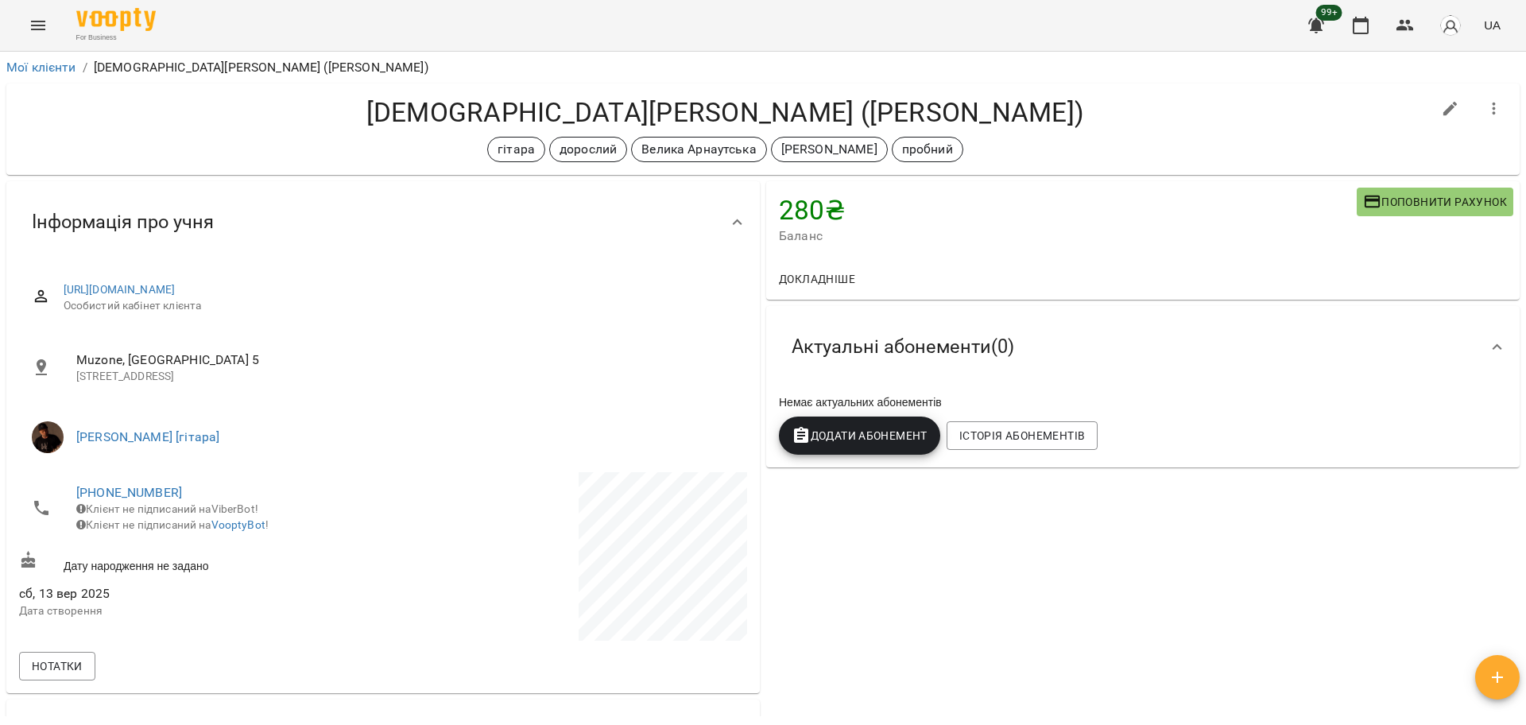
drag, startPoint x: 159, startPoint y: 496, endPoint x: 222, endPoint y: 497, distance: 63.6
click at [222, 497] on span "[PHONE_NUMBER]" at bounding box center [221, 492] width 291 height 19
copy link "[PHONE_NUMBER]"
drag, startPoint x: 184, startPoint y: 488, endPoint x: 65, endPoint y: 485, distance: 119.2
click at [65, 485] on li "+380503953391 Клієнт не підписаний на ViberBot! Клієнт не підписаний на VooptyB…" at bounding box center [199, 508] width 361 height 72
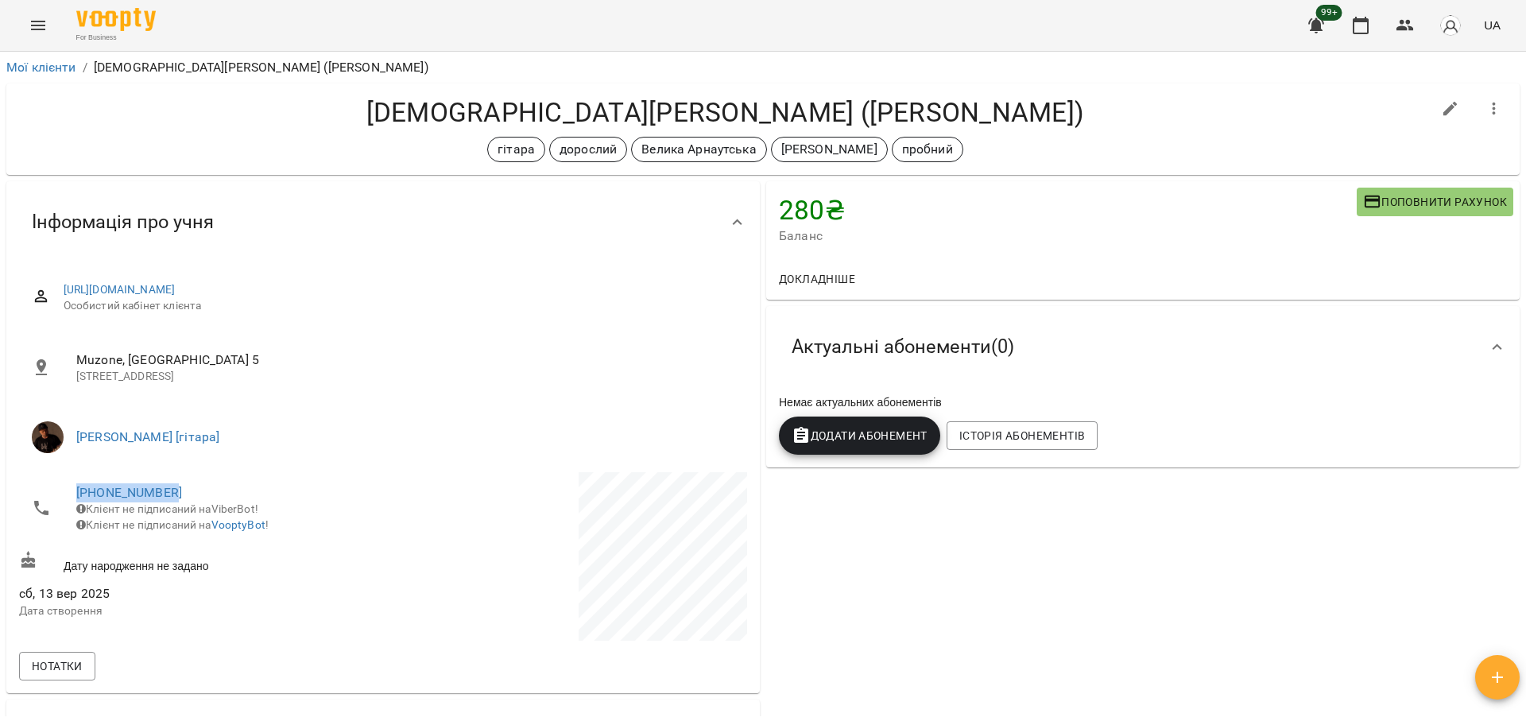
click at [32, 25] on icon "Menu" at bounding box center [38, 26] width 14 height 10
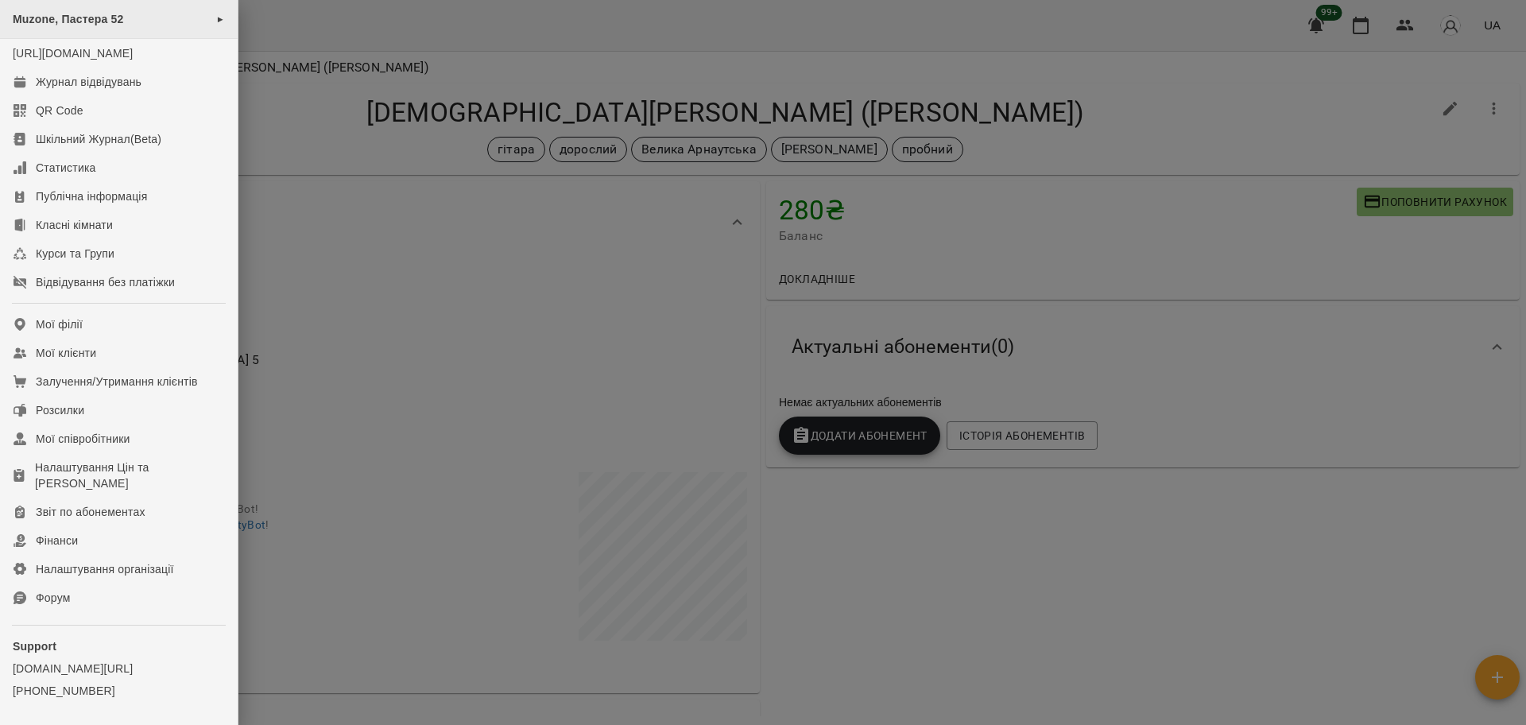
click at [99, 29] on div "Muzone, Пастера 52 ►" at bounding box center [119, 19] width 238 height 39
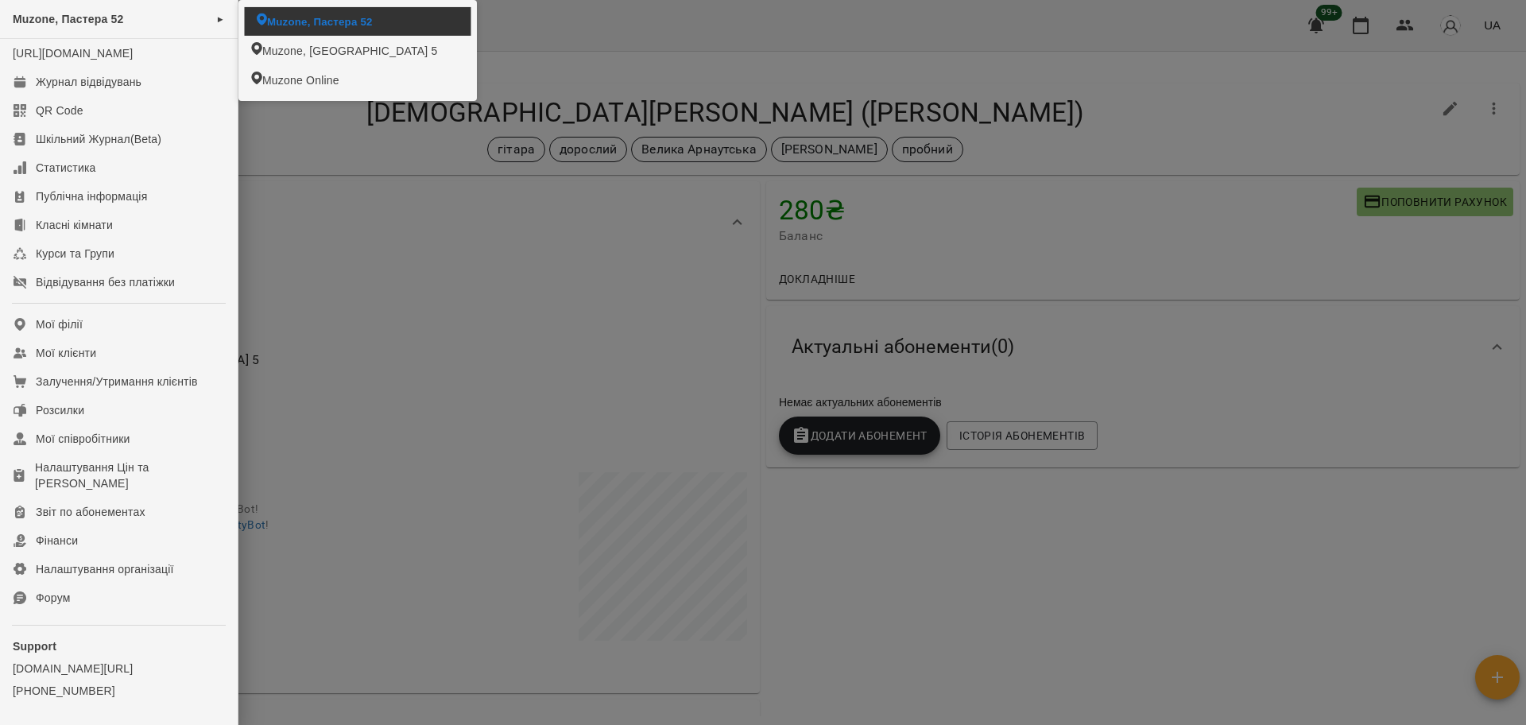
click at [268, 29] on span "Muzone, Пастера 52" at bounding box center [320, 21] width 106 height 15
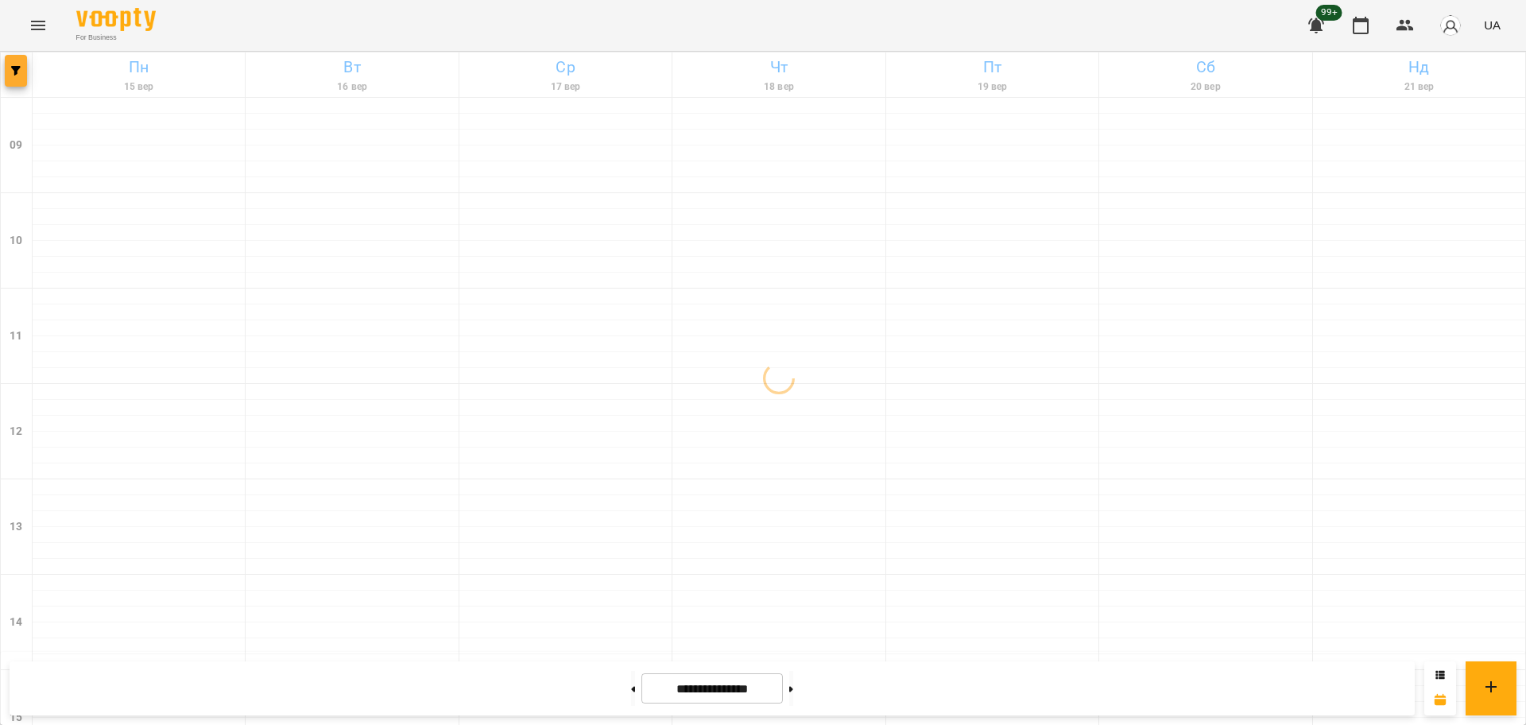
click at [21, 61] on button "button" at bounding box center [16, 71] width 22 height 32
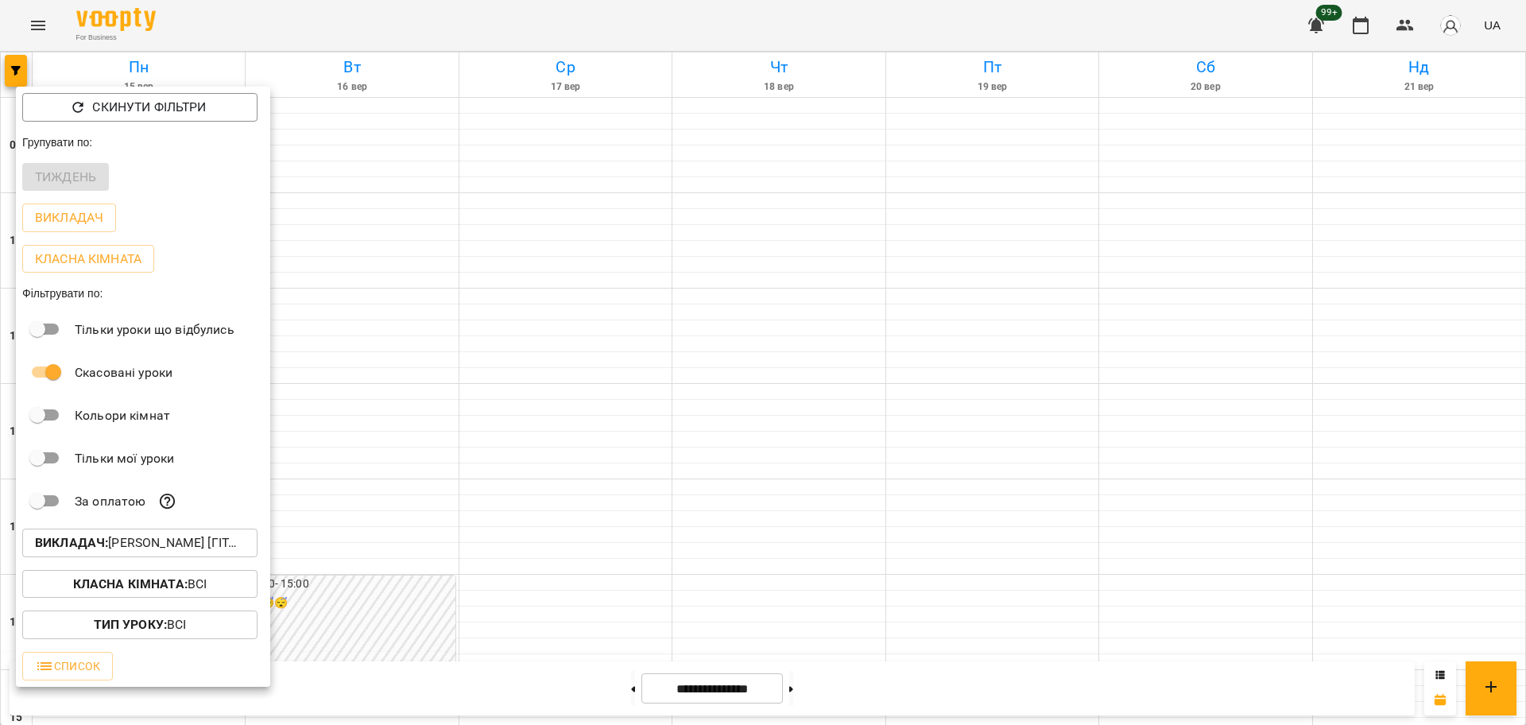
click at [178, 547] on p "Викладач : [PERSON_NAME] [гітара]" at bounding box center [140, 542] width 210 height 19
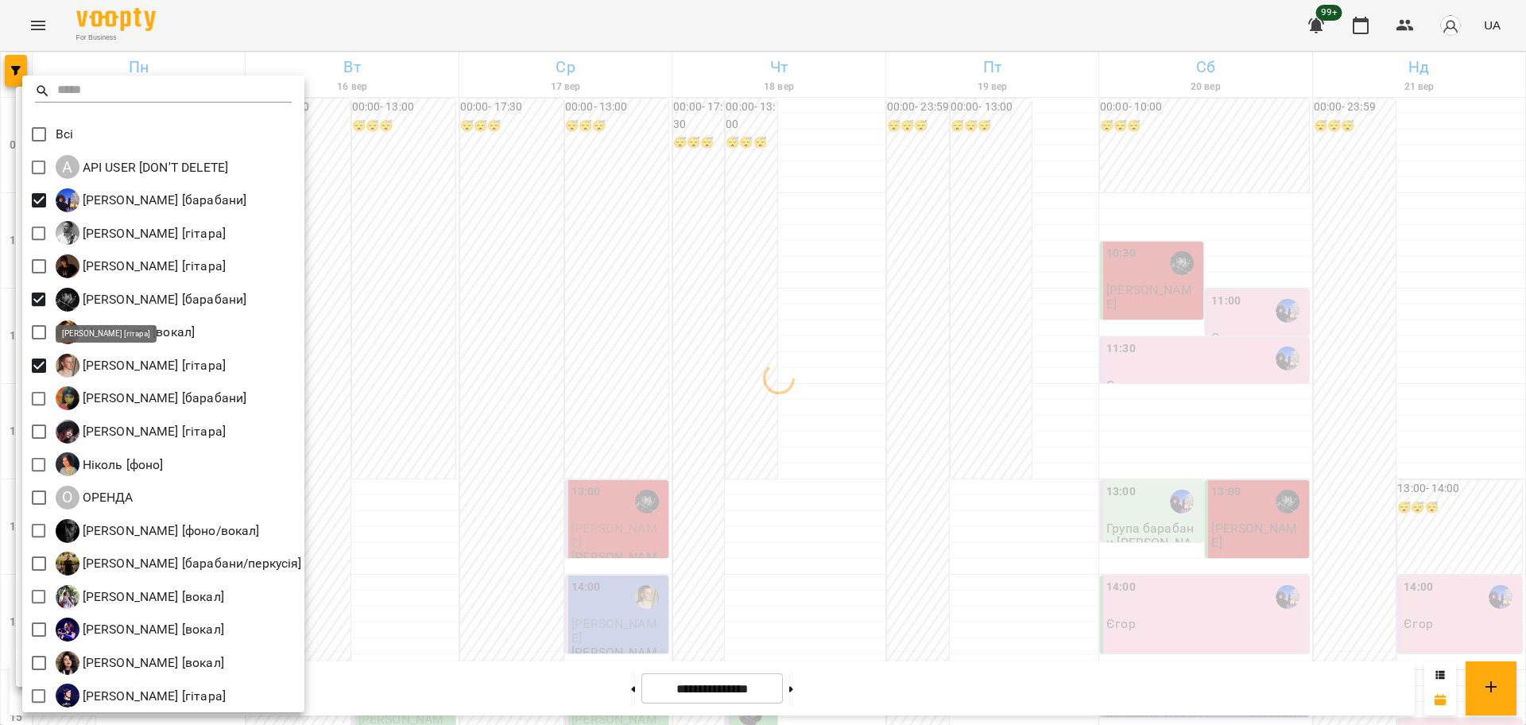
scroll to position [3, 0]
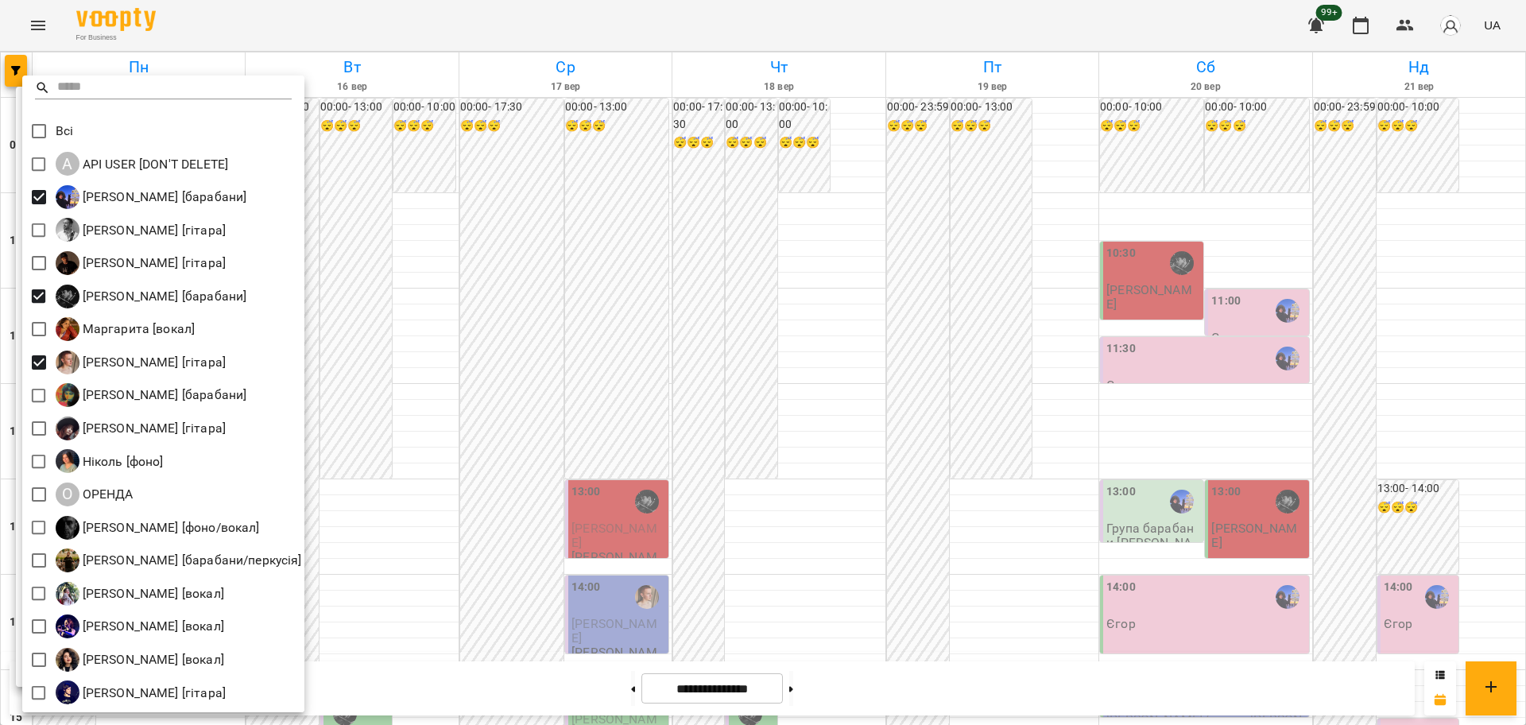
click at [346, 528] on div at bounding box center [763, 362] width 1526 height 725
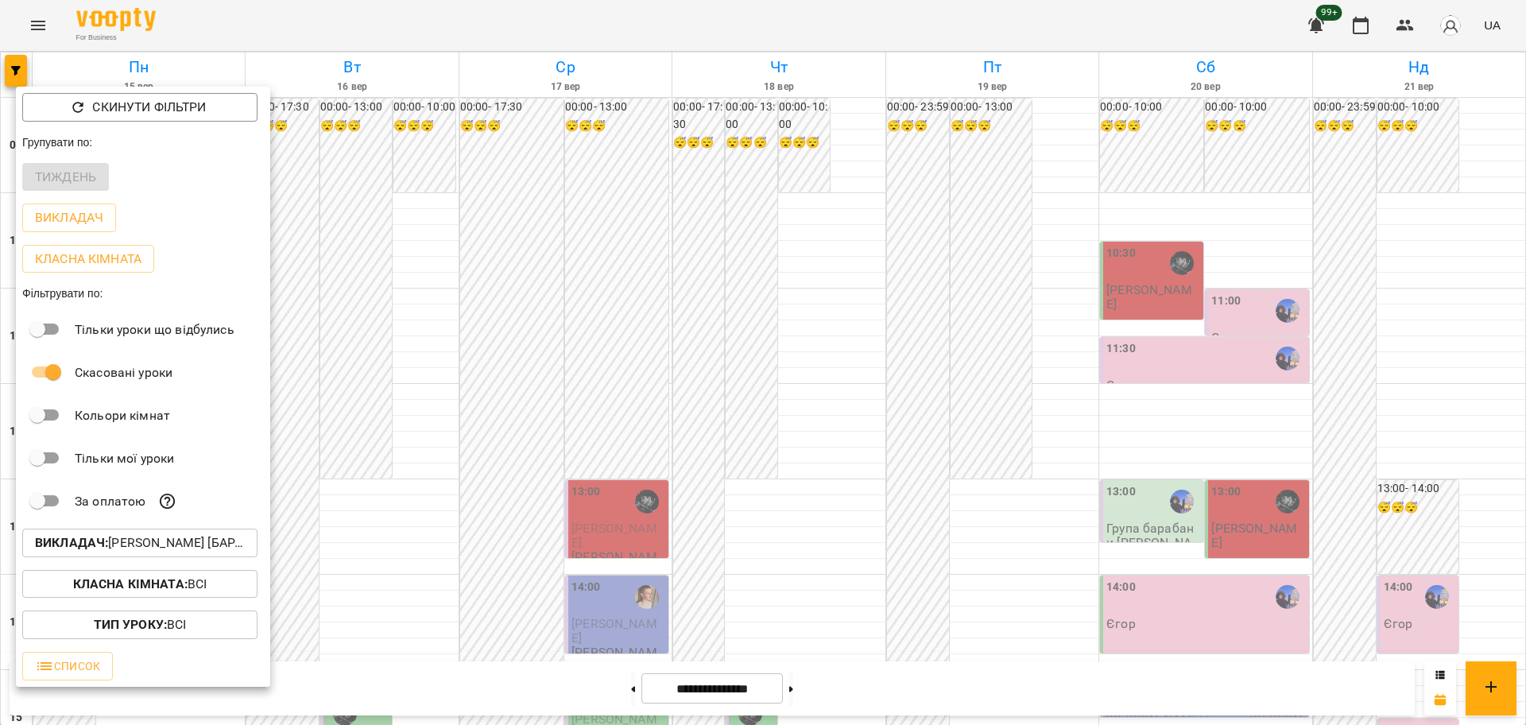
click at [498, 582] on div at bounding box center [763, 362] width 1526 height 725
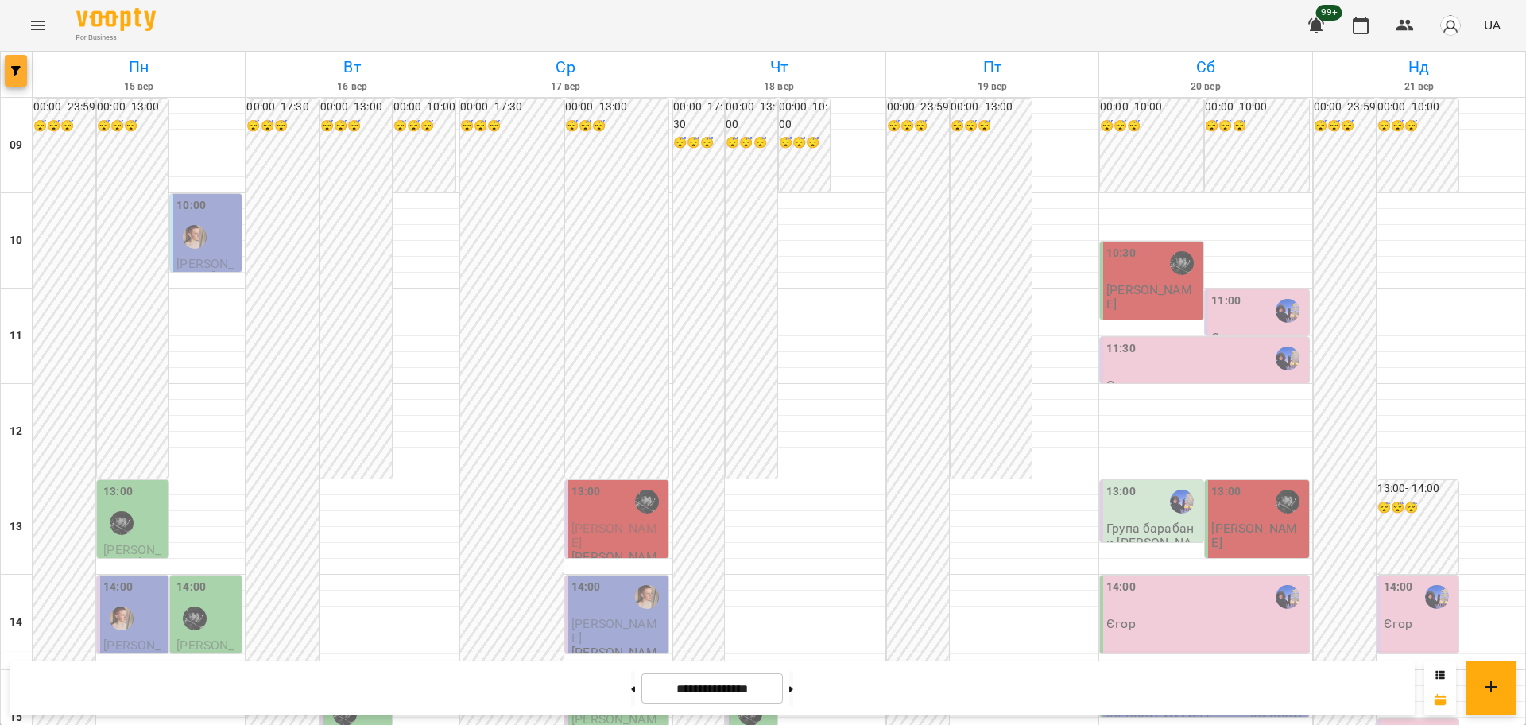
click at [13, 64] on button "button" at bounding box center [16, 71] width 22 height 32
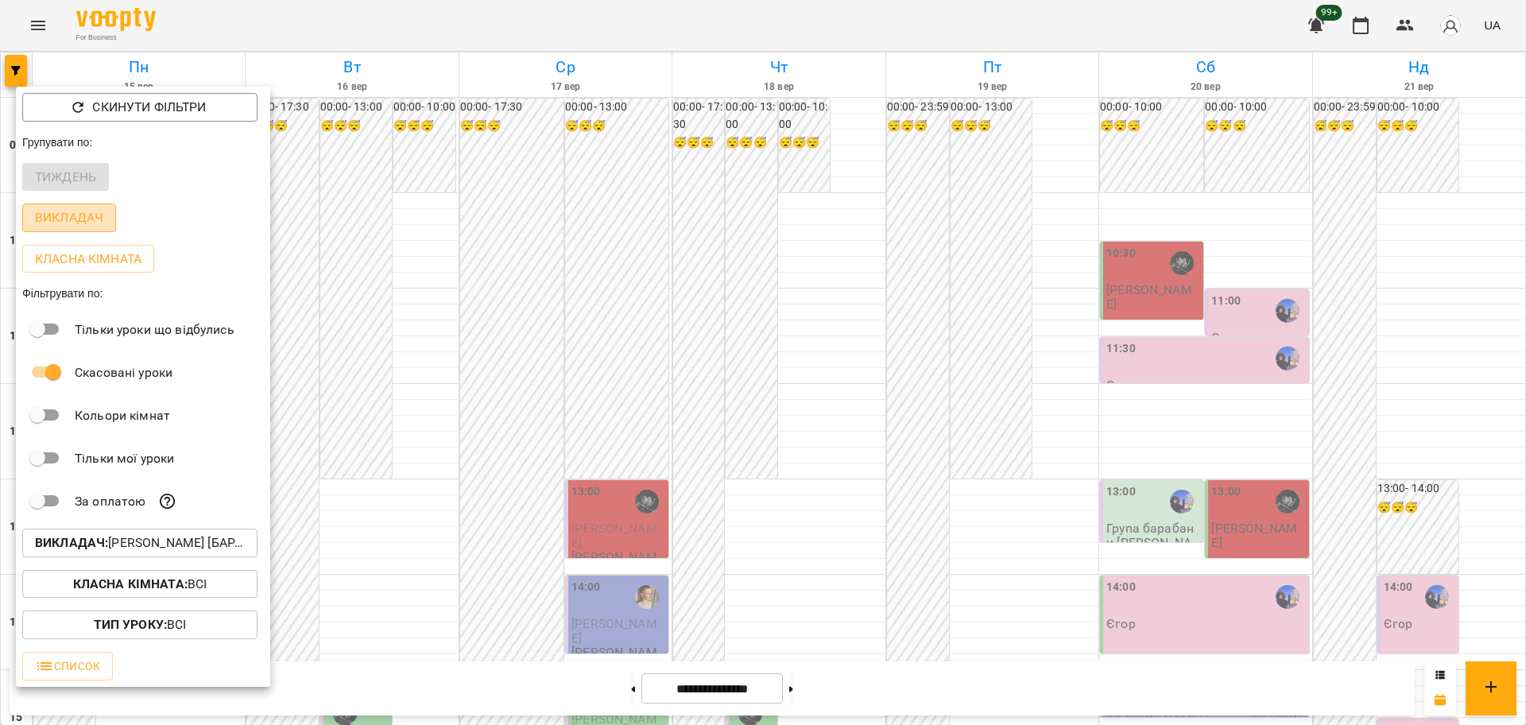
click at [80, 217] on p "Викладач" at bounding box center [69, 217] width 68 height 19
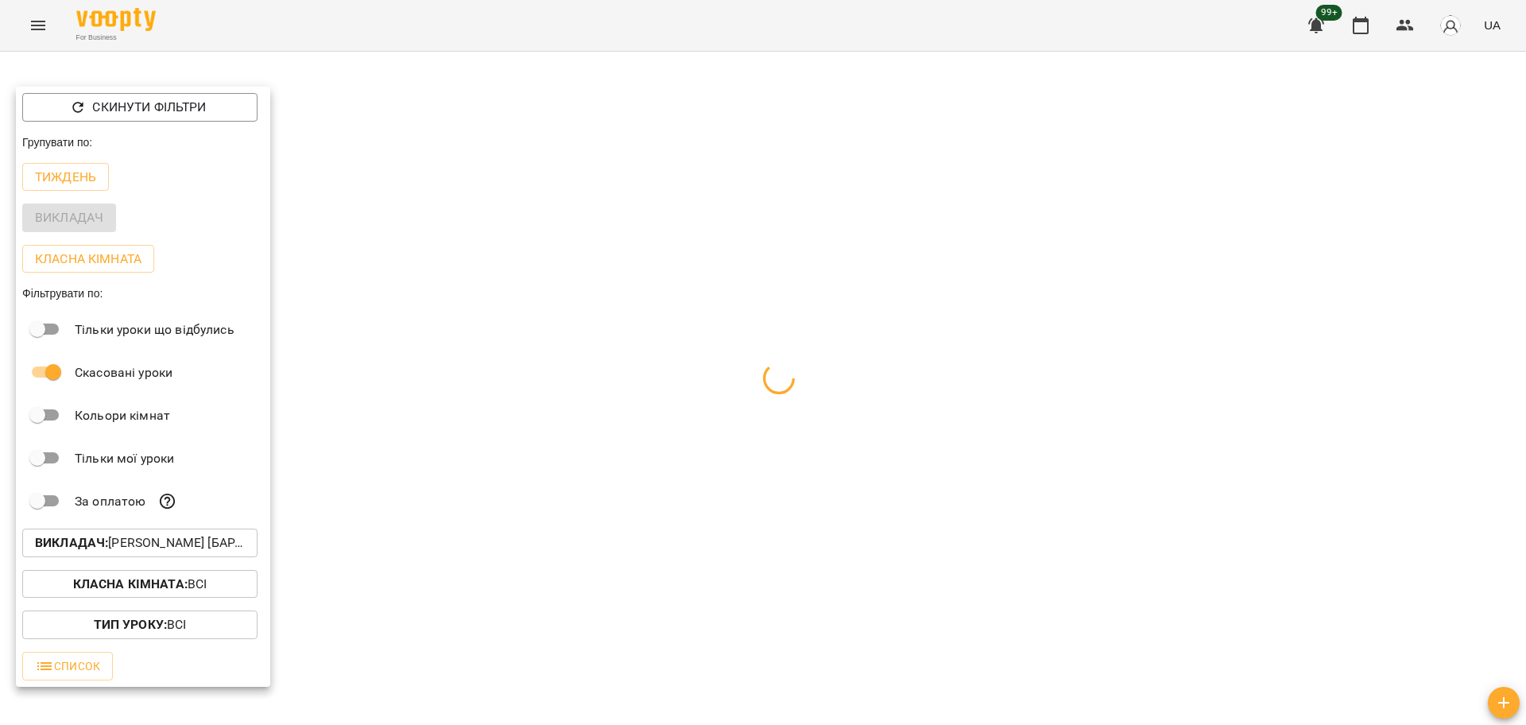
click at [83, 232] on div "Викладач" at bounding box center [143, 217] width 254 height 41
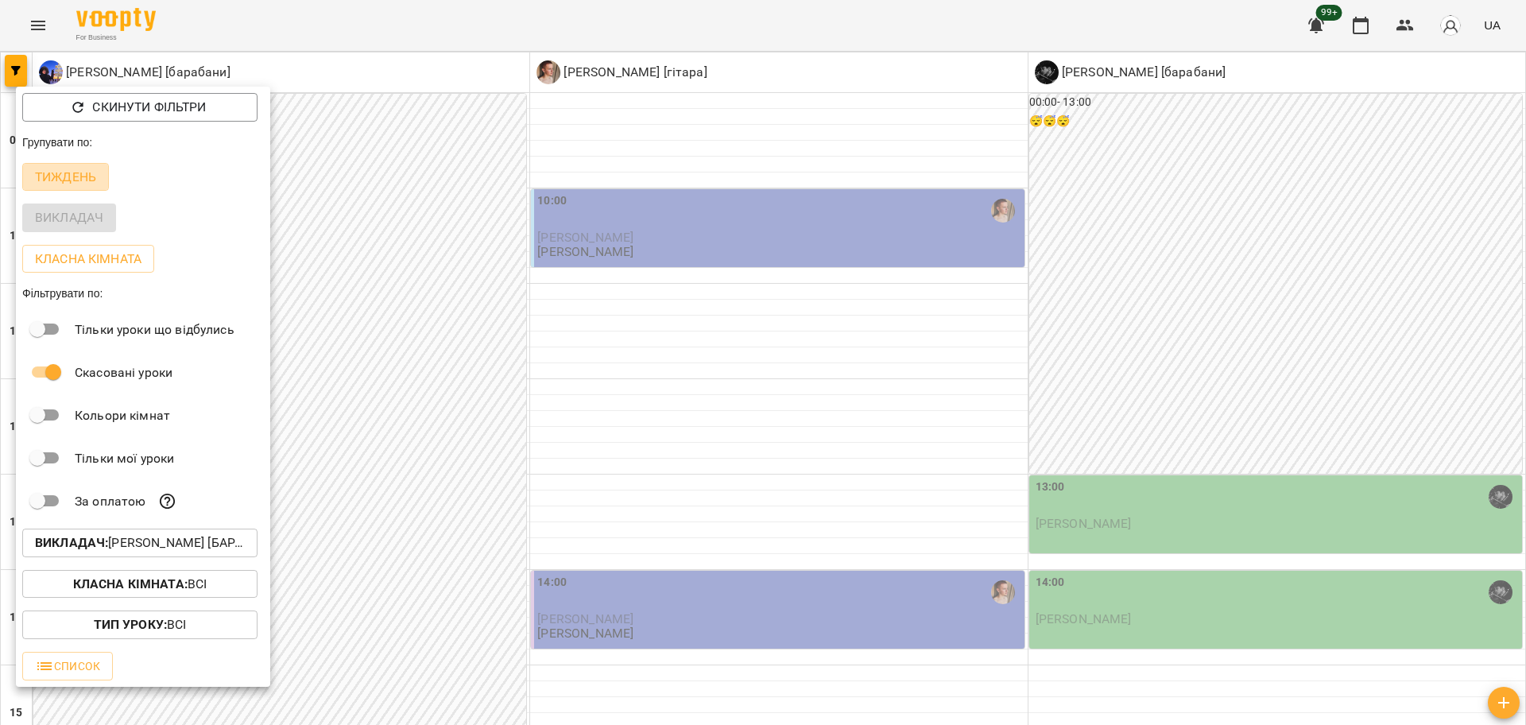
click at [74, 184] on p "Тиждень" at bounding box center [65, 177] width 61 height 19
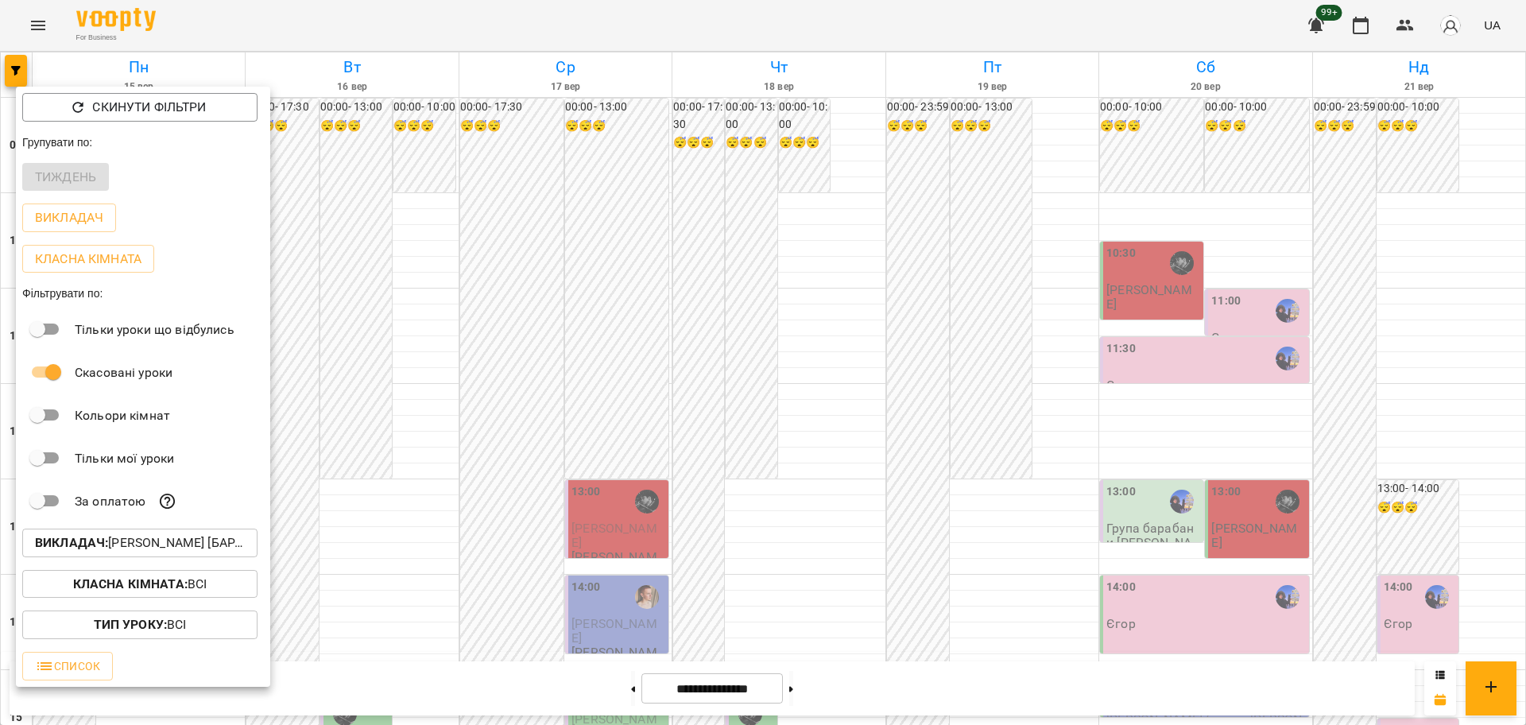
click at [488, 310] on div at bounding box center [763, 362] width 1526 height 725
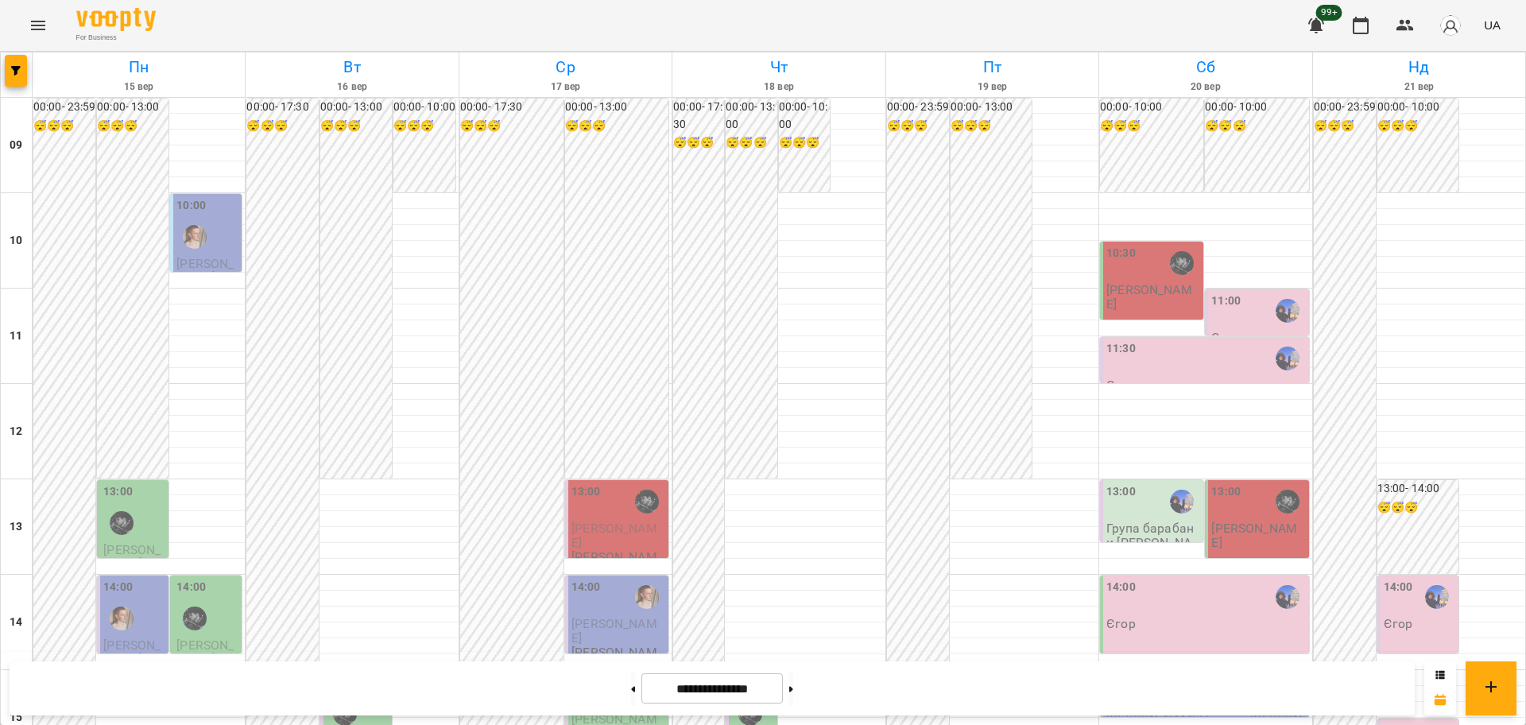
scroll to position [397, 0]
click at [29, 75] on div at bounding box center [17, 74] width 32 height 44
click at [8, 75] on span "button" at bounding box center [16, 71] width 22 height 10
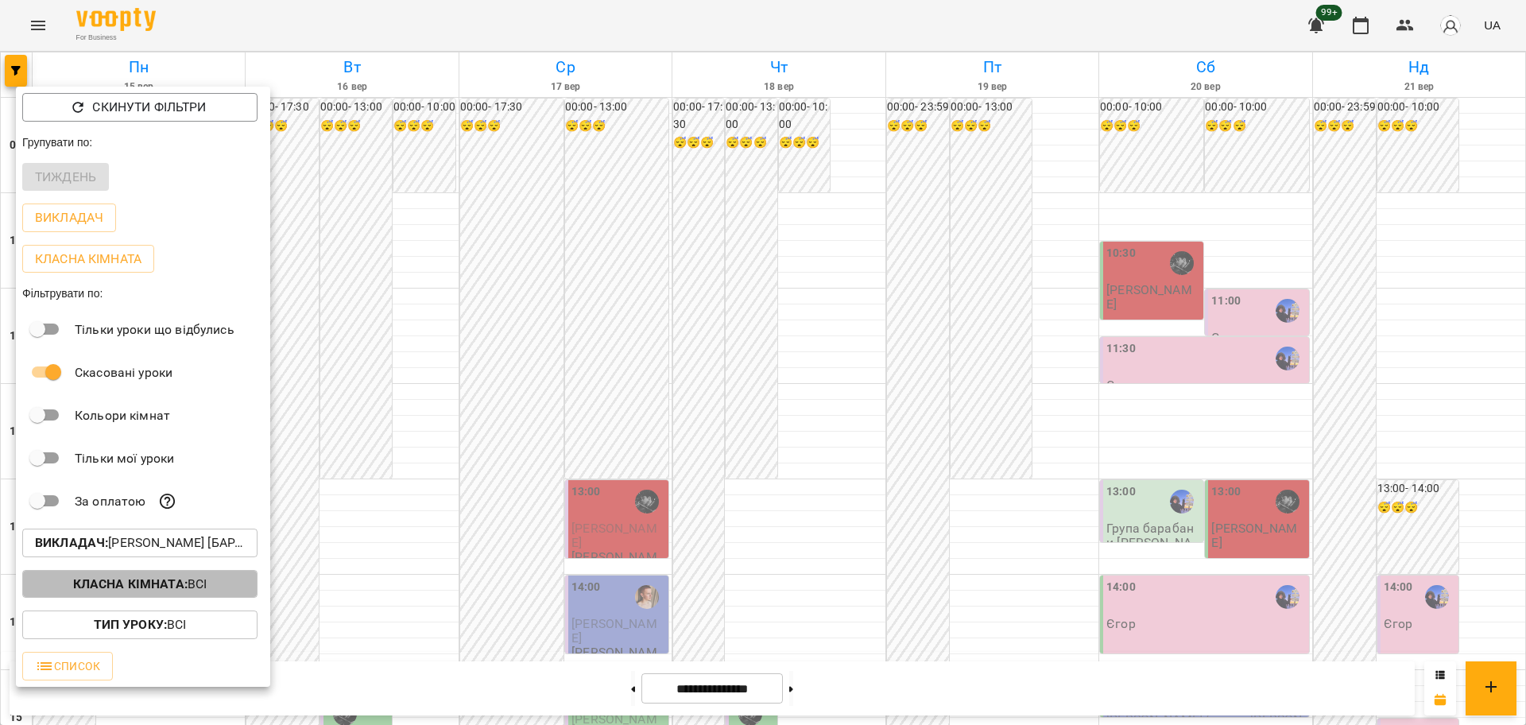
click at [199, 579] on p "Класна кімната : Всі" at bounding box center [140, 583] width 134 height 19
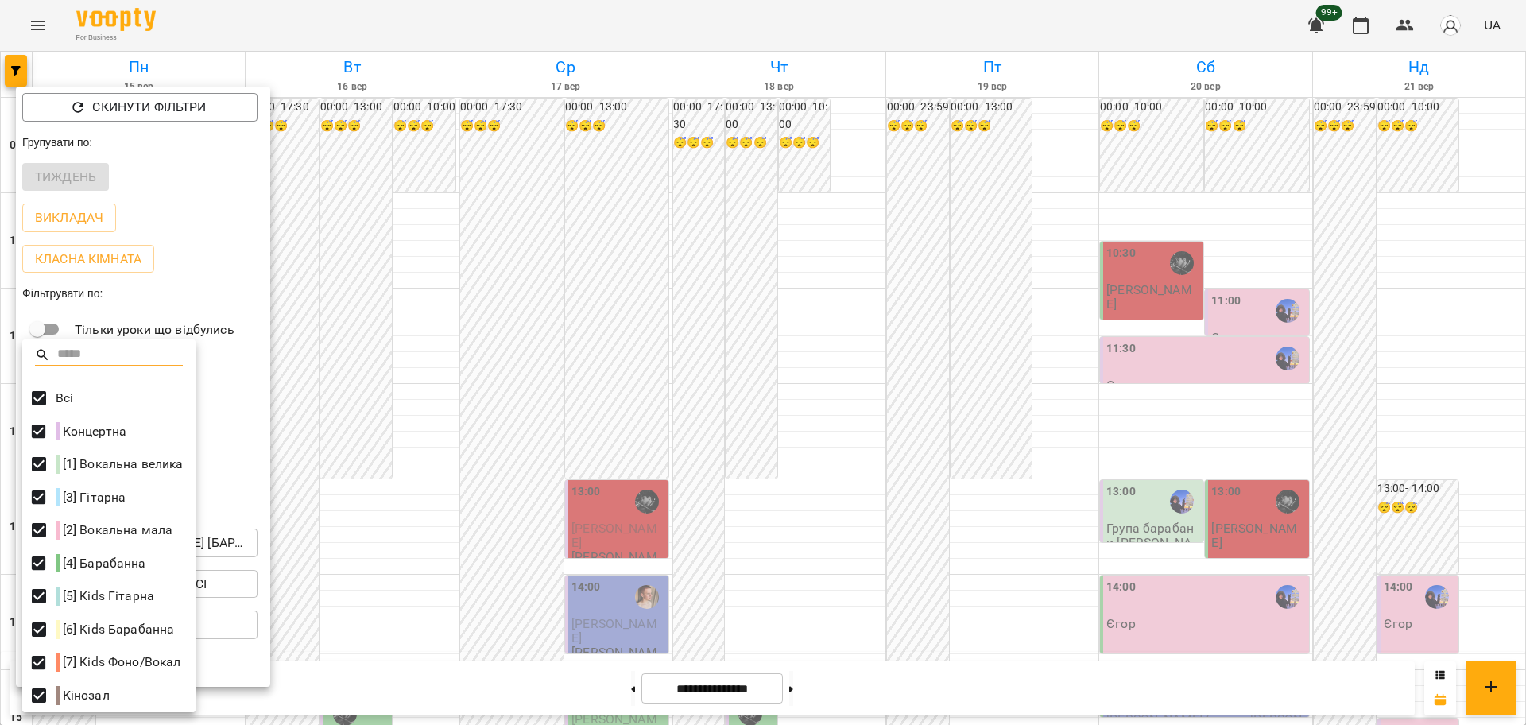
click at [314, 378] on div at bounding box center [763, 362] width 1526 height 725
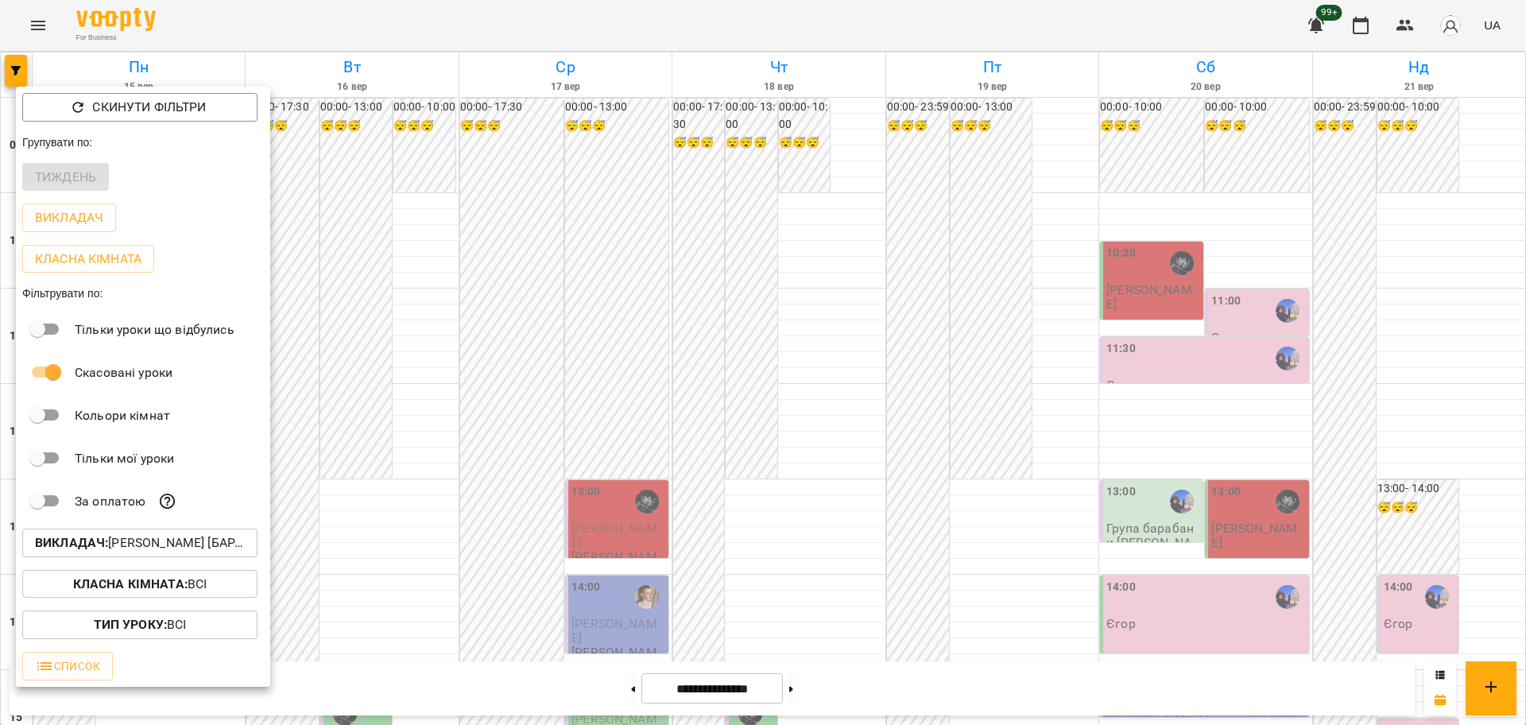
click at [336, 405] on div at bounding box center [763, 362] width 1526 height 725
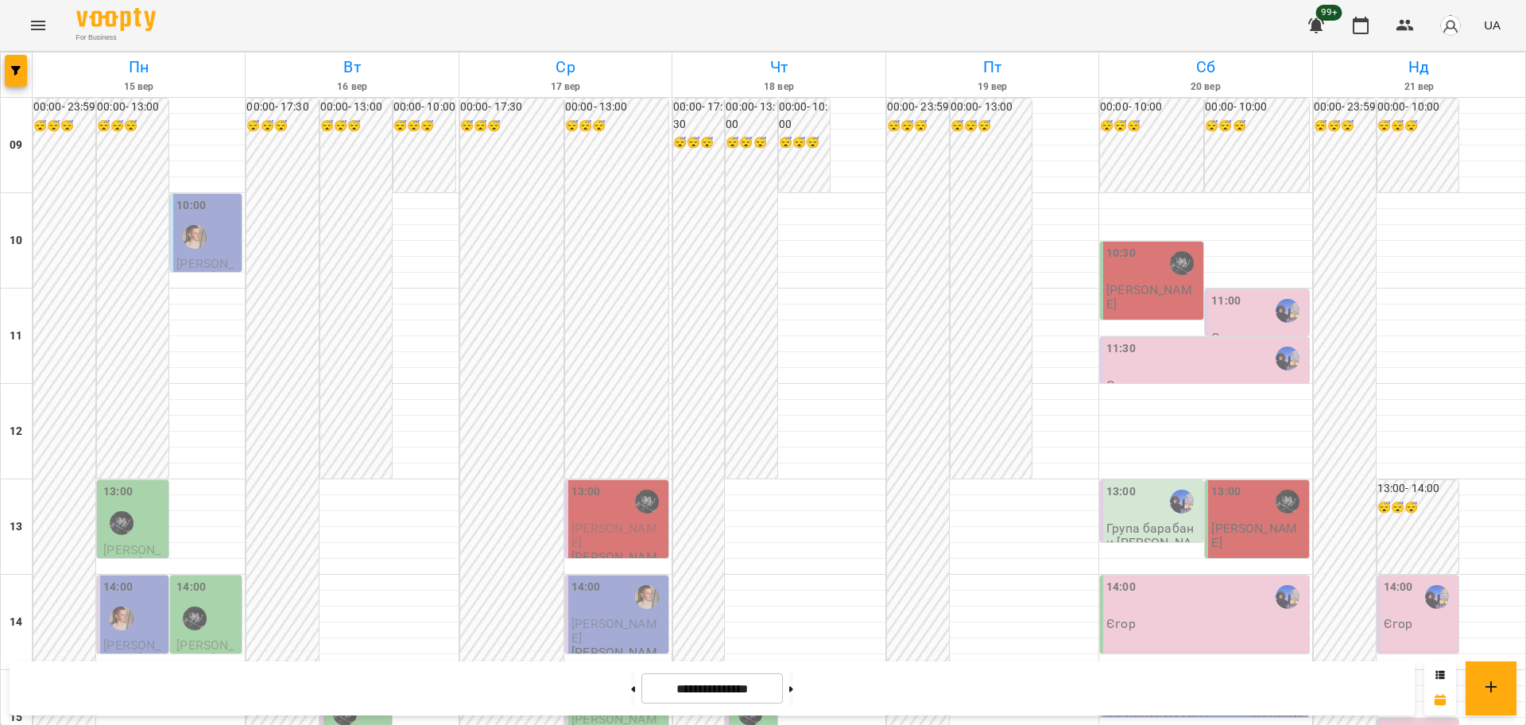
scroll to position [199, 0]
click at [25, 79] on button "button" at bounding box center [16, 71] width 22 height 32
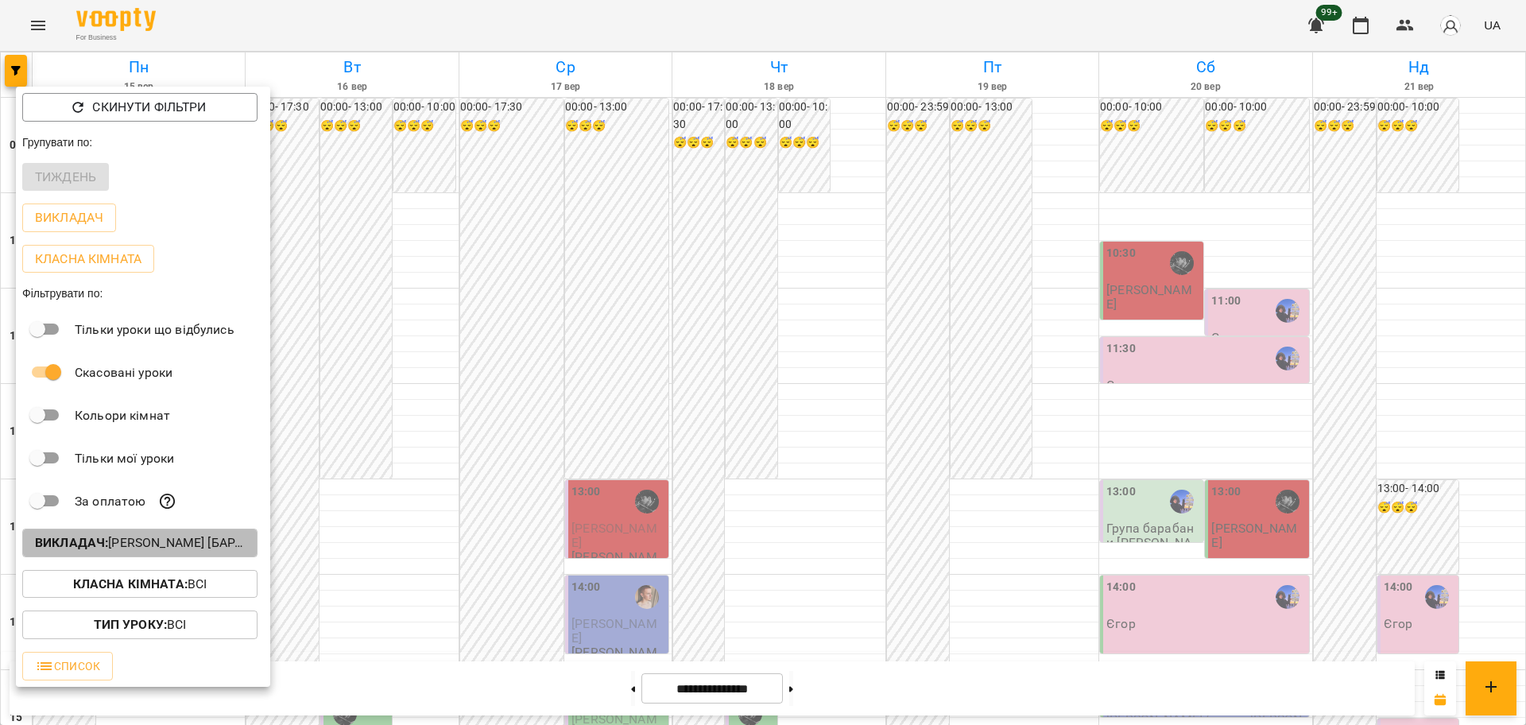
click at [190, 539] on p "Викладач : Єгор [барабани],Козаченко Євгеній [барабани],Михайло [гітара]" at bounding box center [140, 542] width 210 height 19
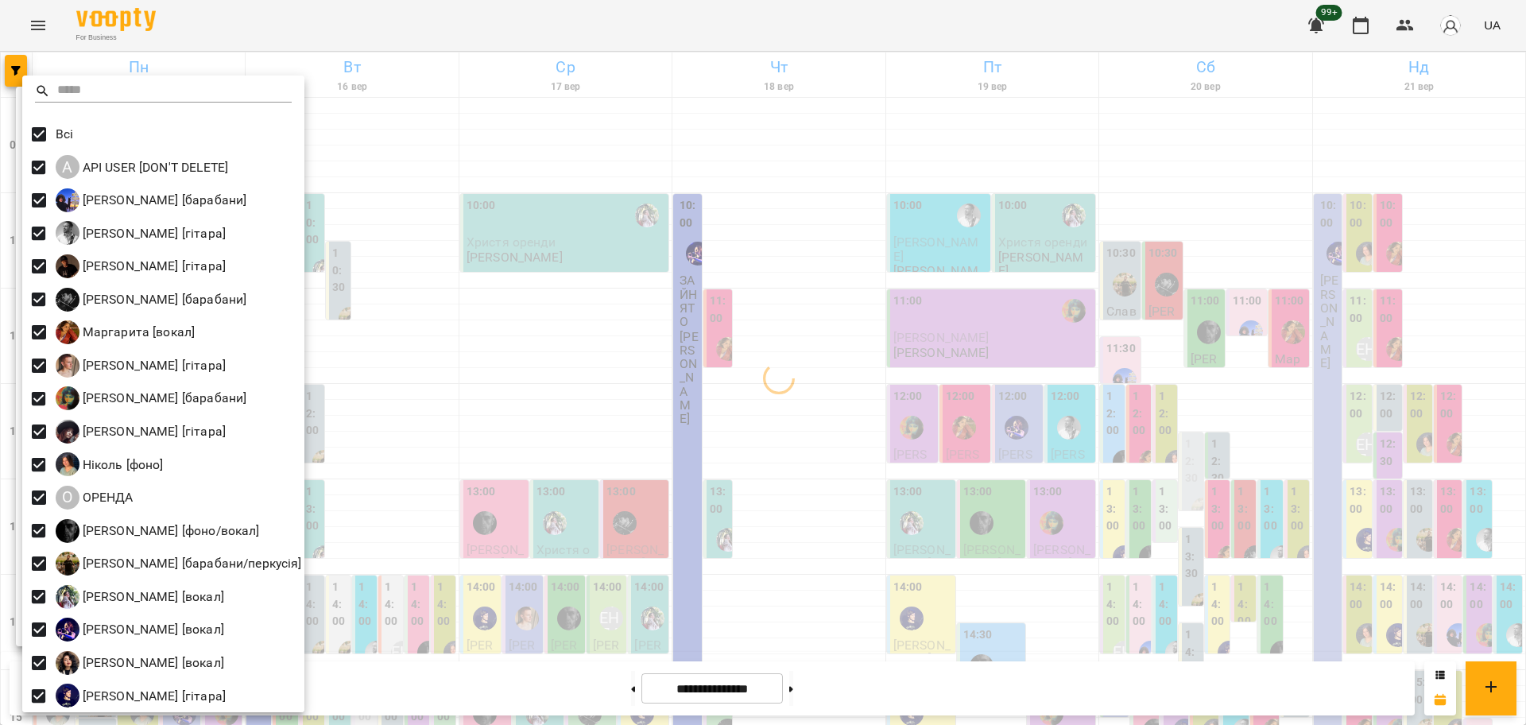
click at [377, 412] on div at bounding box center [763, 362] width 1526 height 725
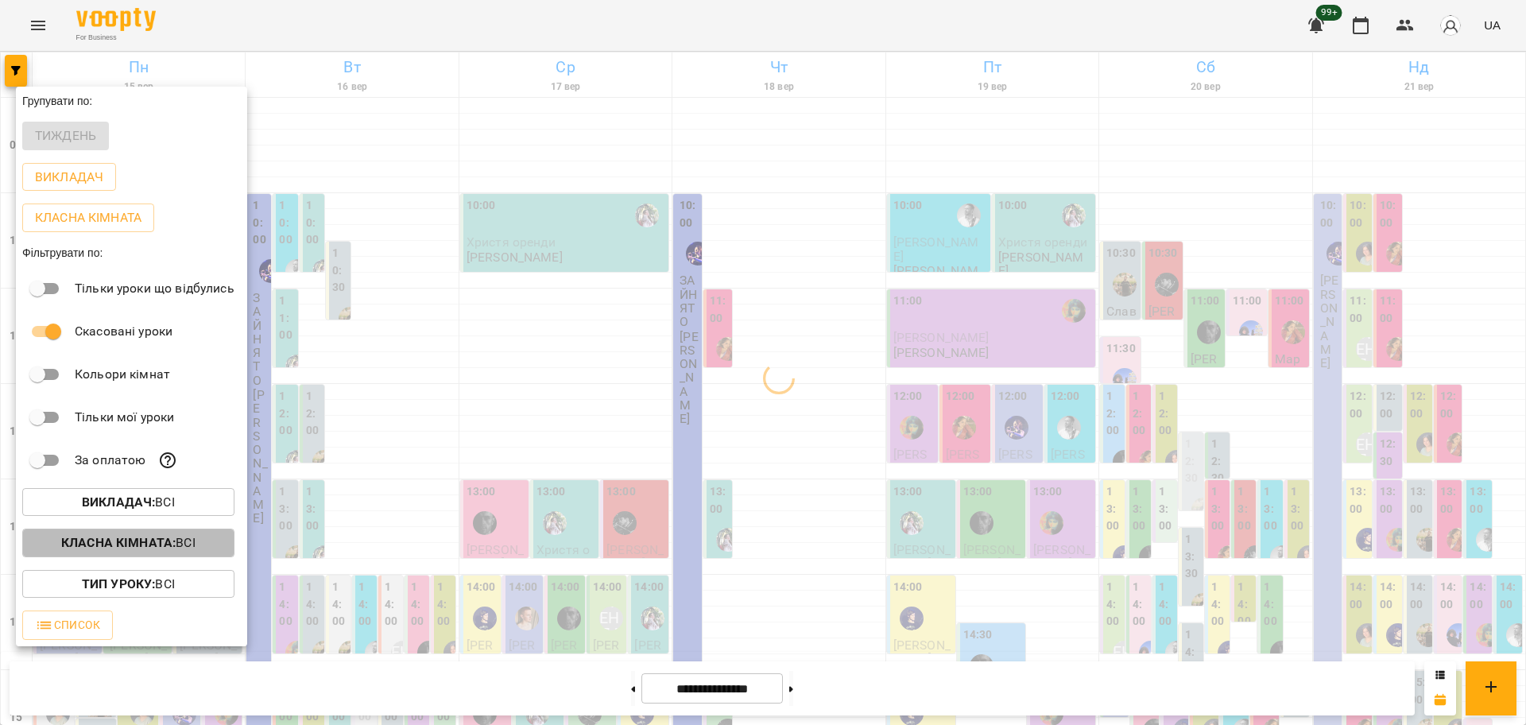
click at [200, 545] on span "Класна кімната : Всі" at bounding box center [128, 542] width 187 height 19
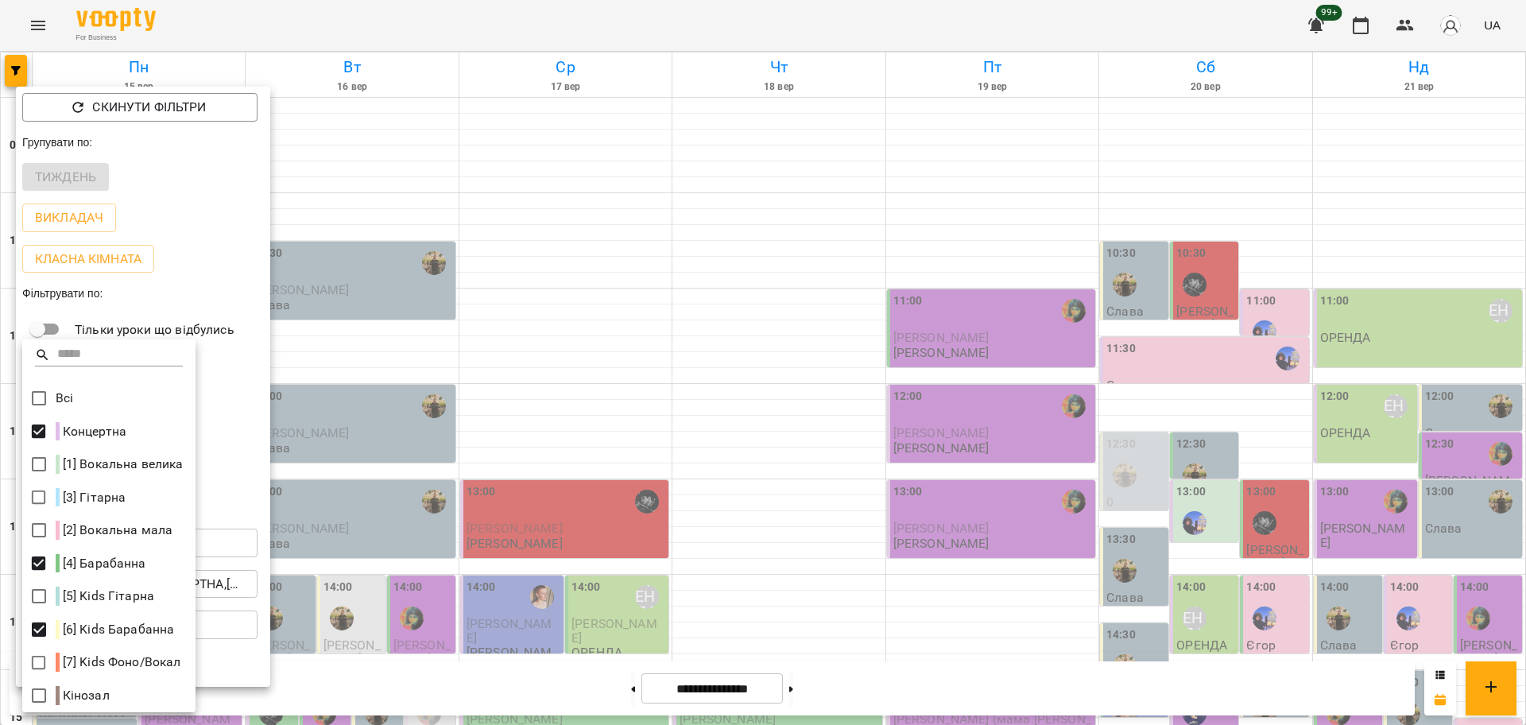
click at [446, 656] on div at bounding box center [763, 362] width 1526 height 725
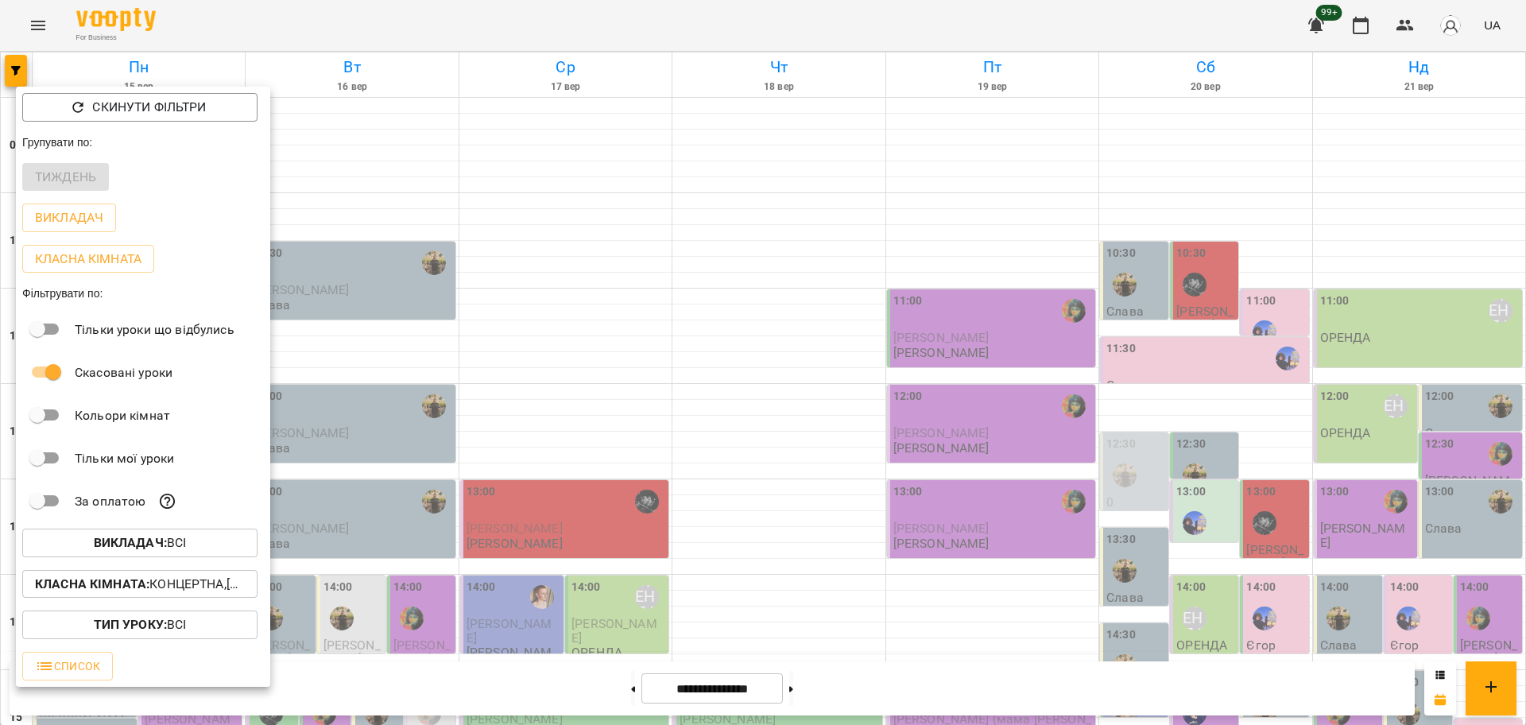
click at [431, 656] on div at bounding box center [763, 362] width 1526 height 725
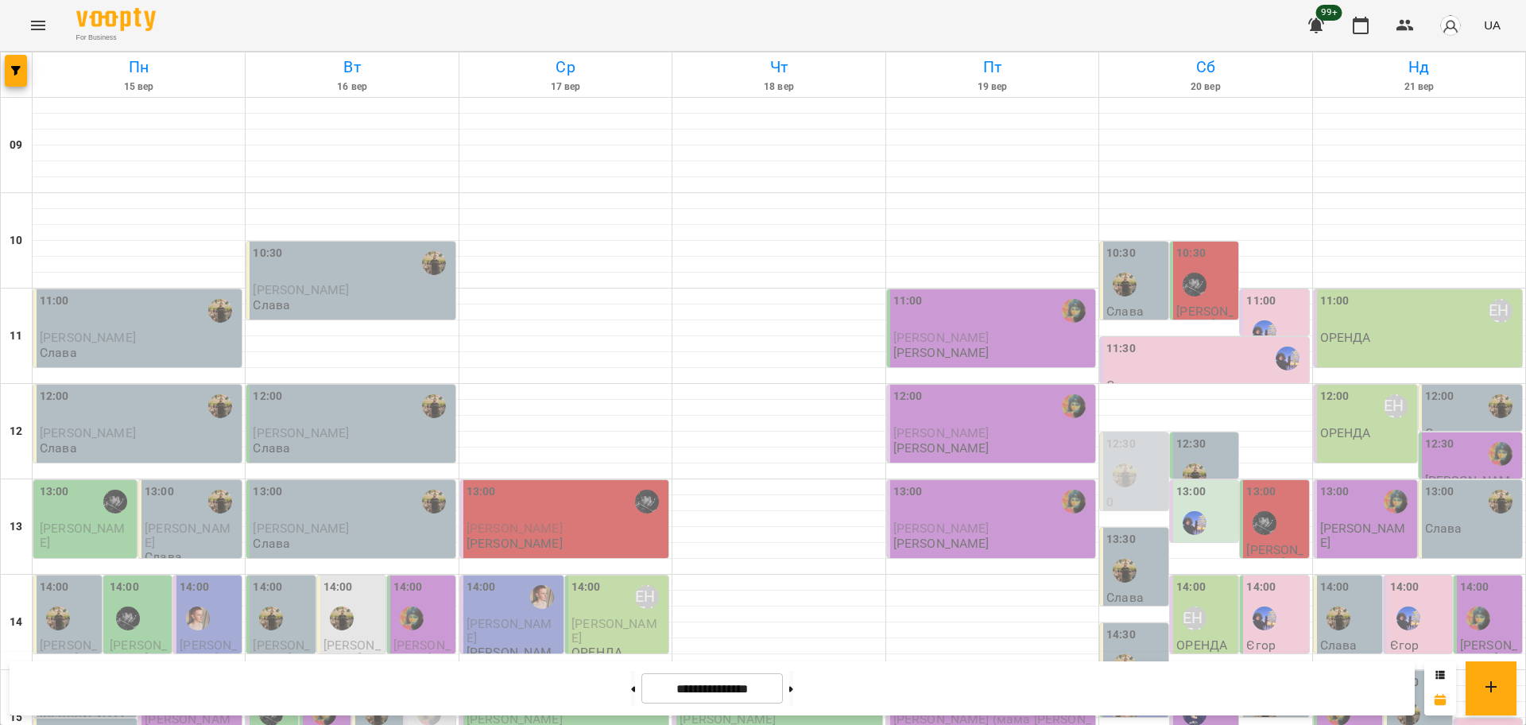
scroll to position [397, 0]
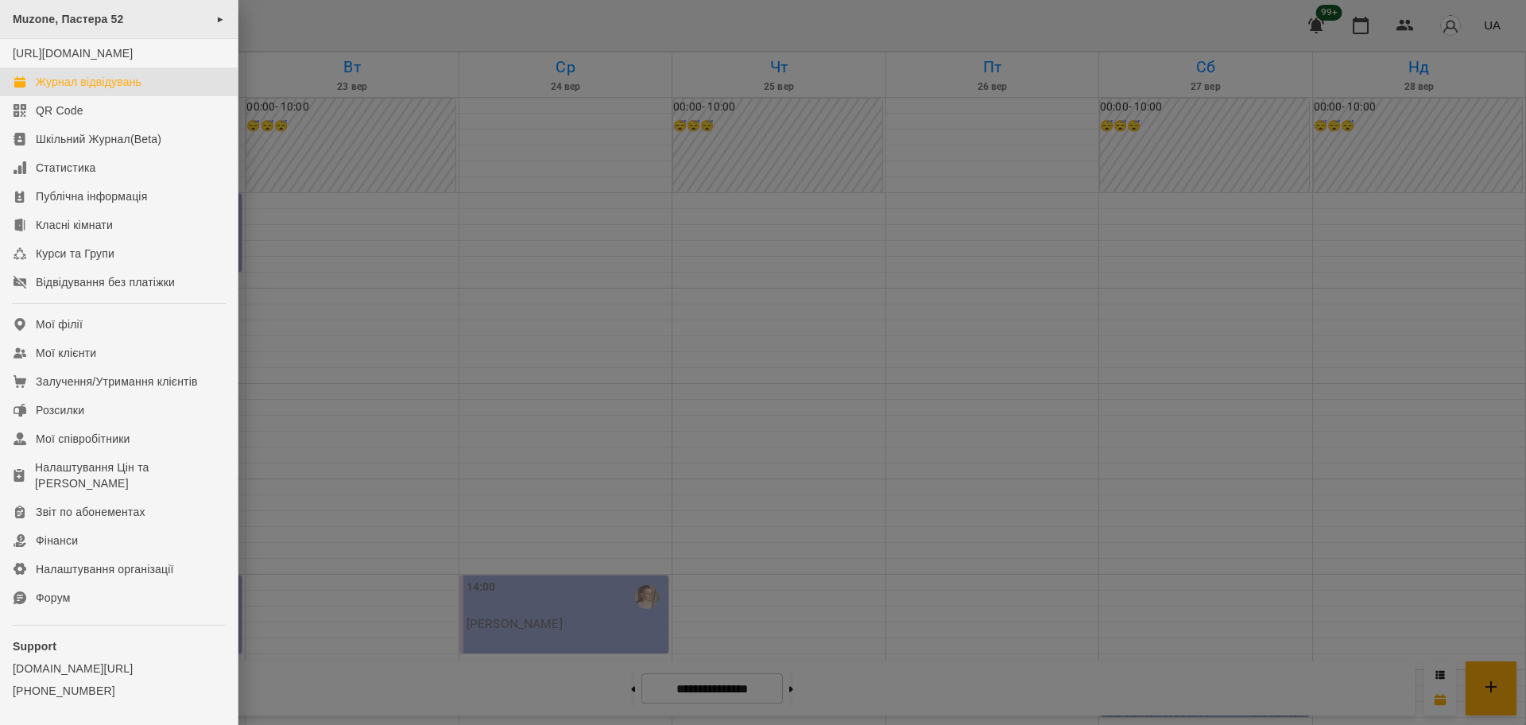
scroll to position [596, 0]
click at [84, 21] on span "Muzone, Пастера 52" at bounding box center [68, 19] width 111 height 13
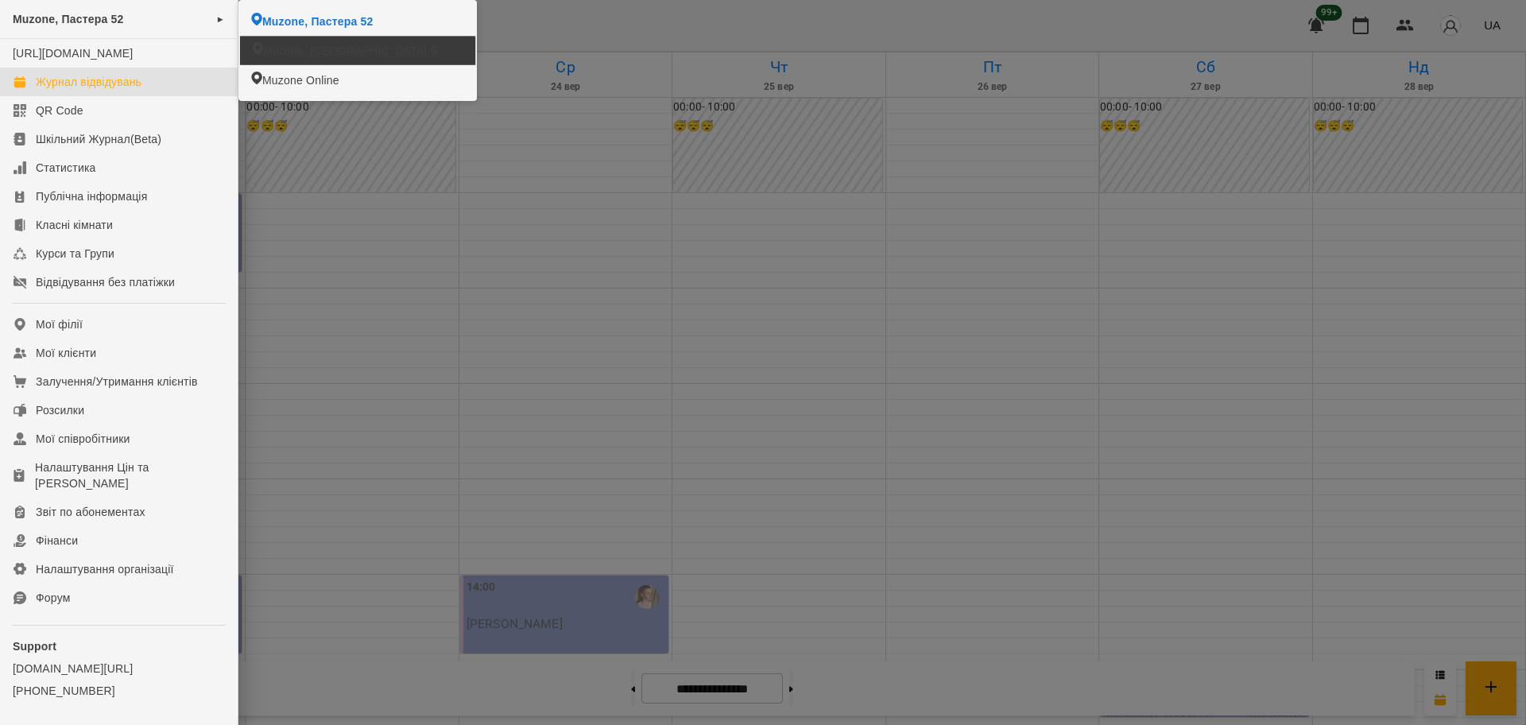
click at [295, 46] on span "Muzone, [GEOGRAPHIC_DATA] 5" at bounding box center [349, 51] width 173 height 16
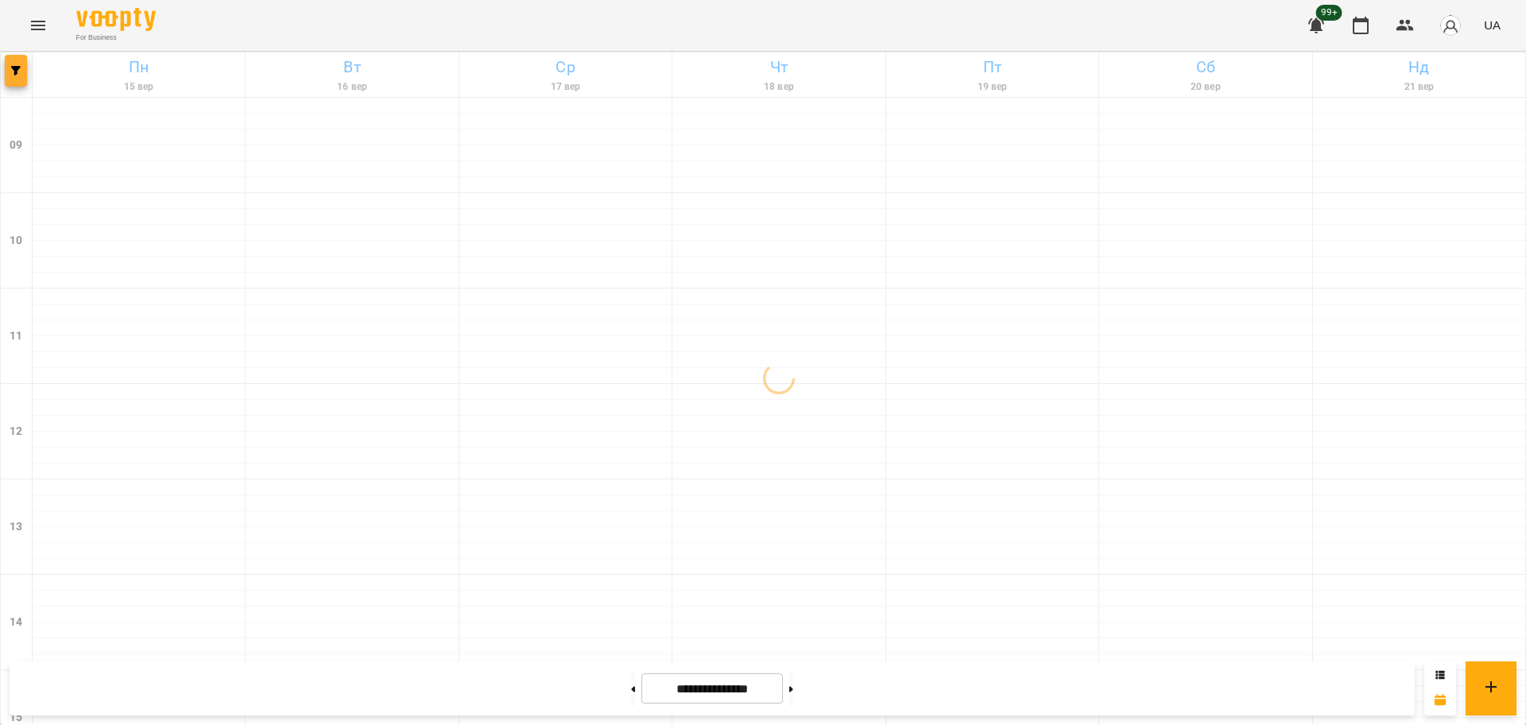
click at [24, 64] on button "button" at bounding box center [16, 71] width 22 height 32
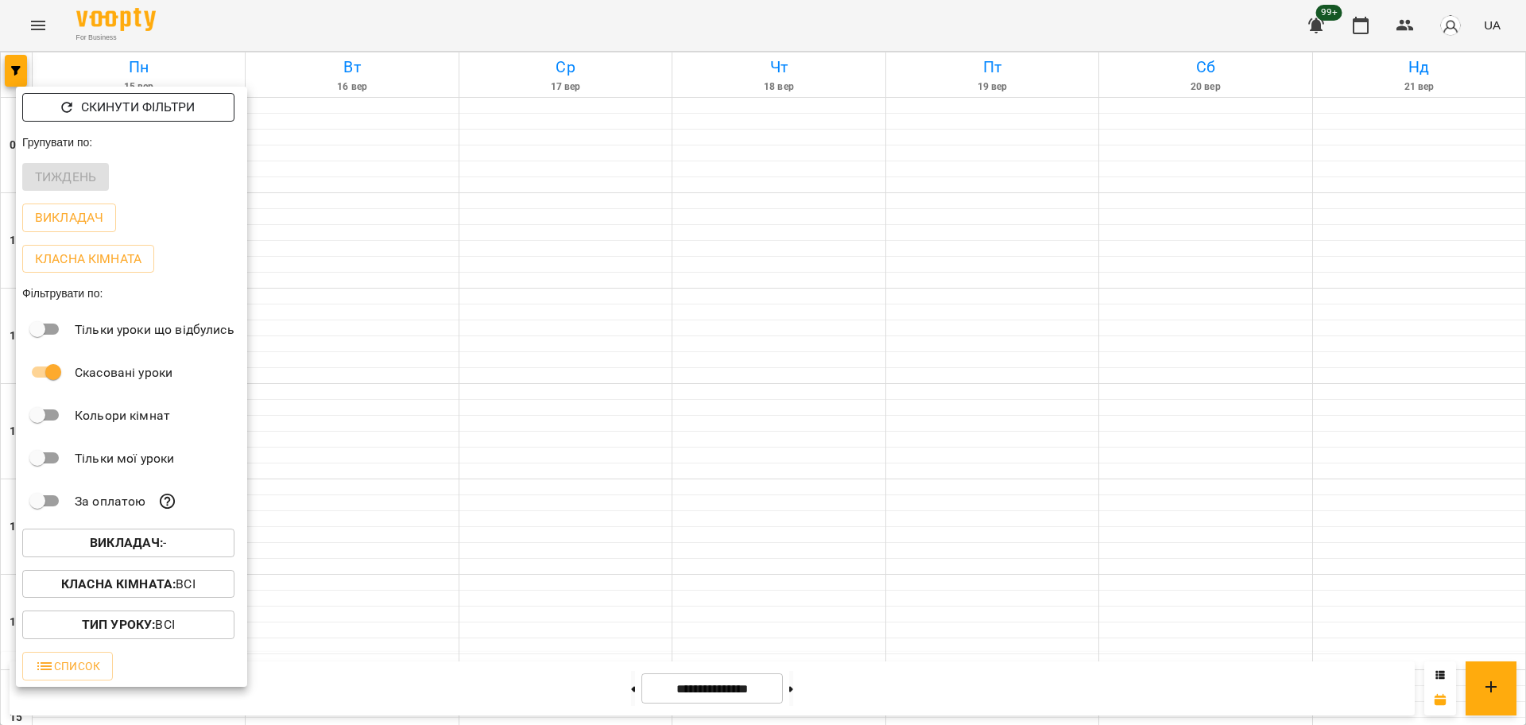
click at [115, 98] on p "Скинути фільтри" at bounding box center [138, 107] width 114 height 19
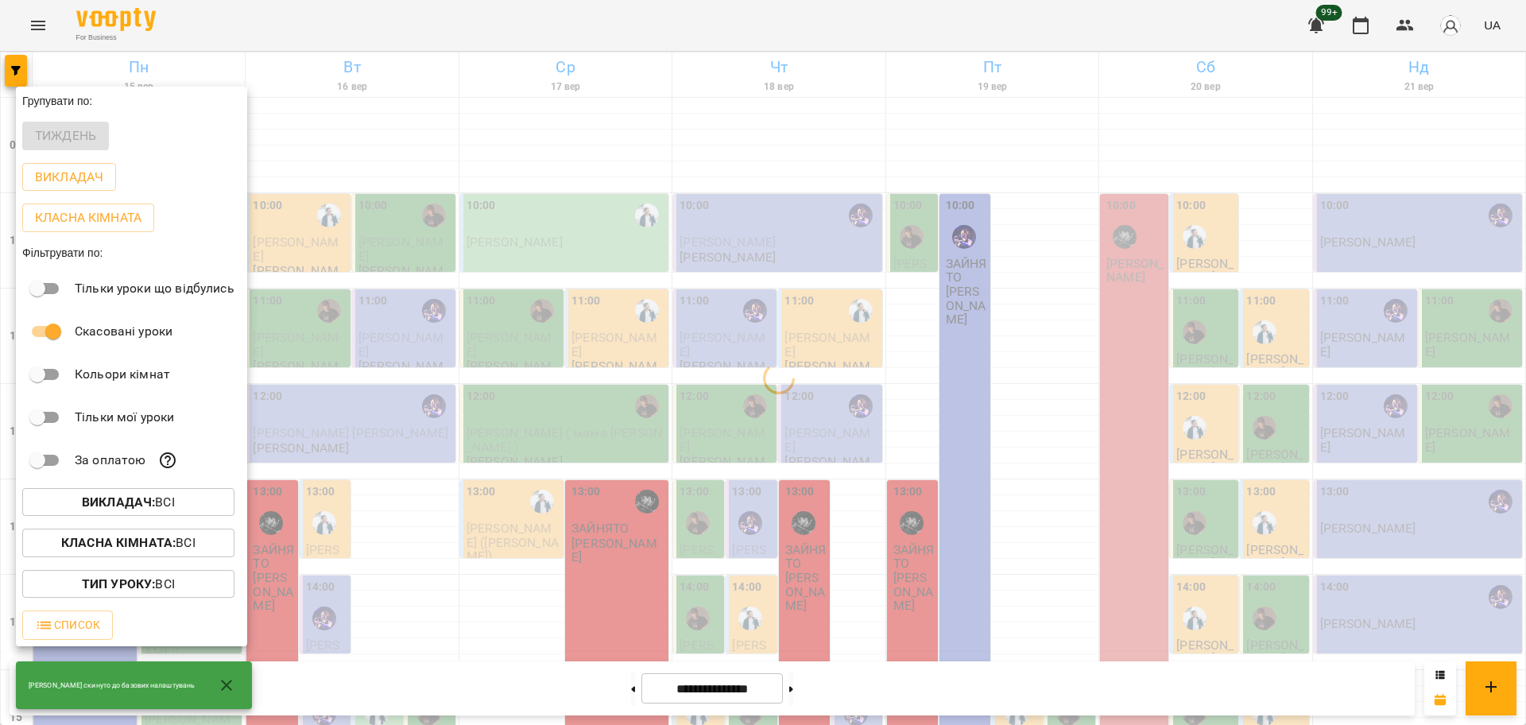
click at [173, 502] on p "Викладач : Всі" at bounding box center [128, 502] width 93 height 19
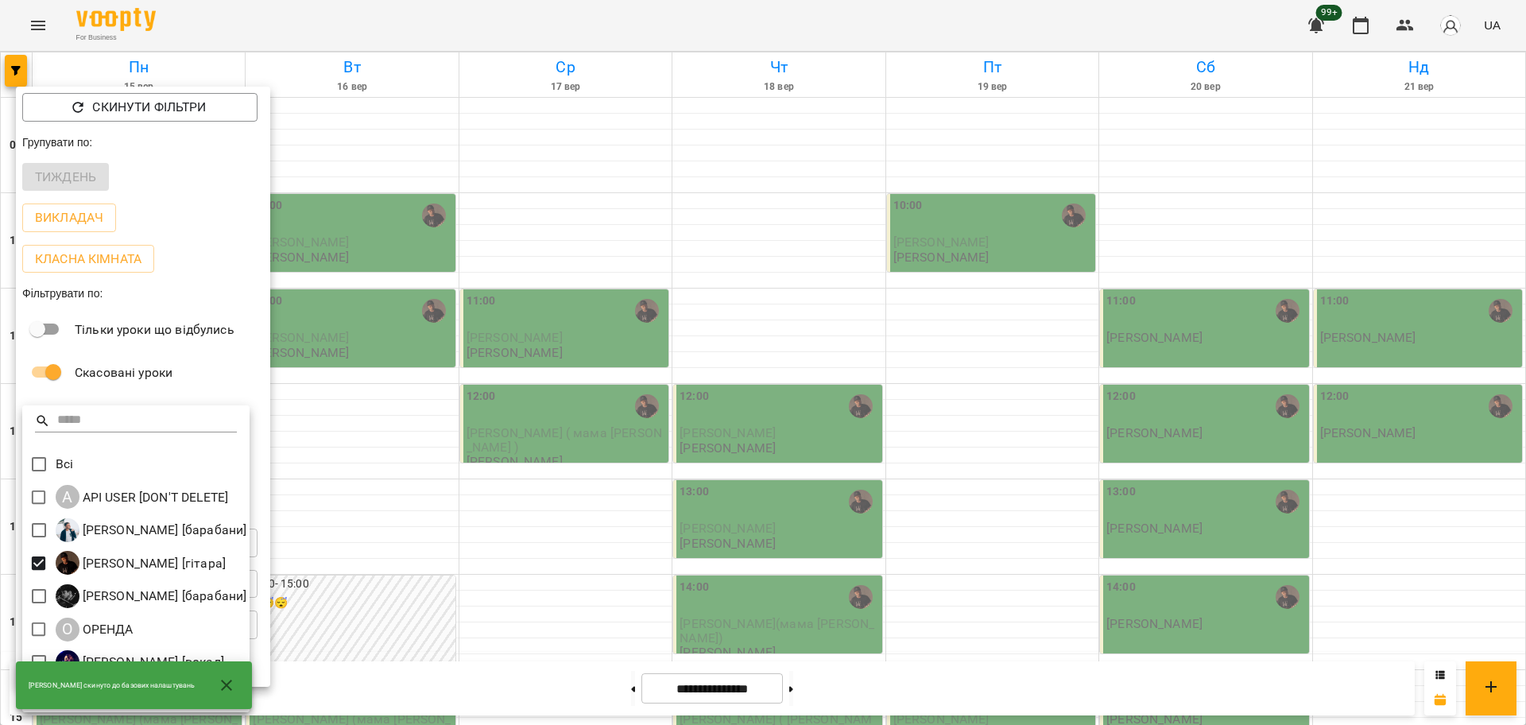
click at [902, 605] on div at bounding box center [763, 362] width 1526 height 725
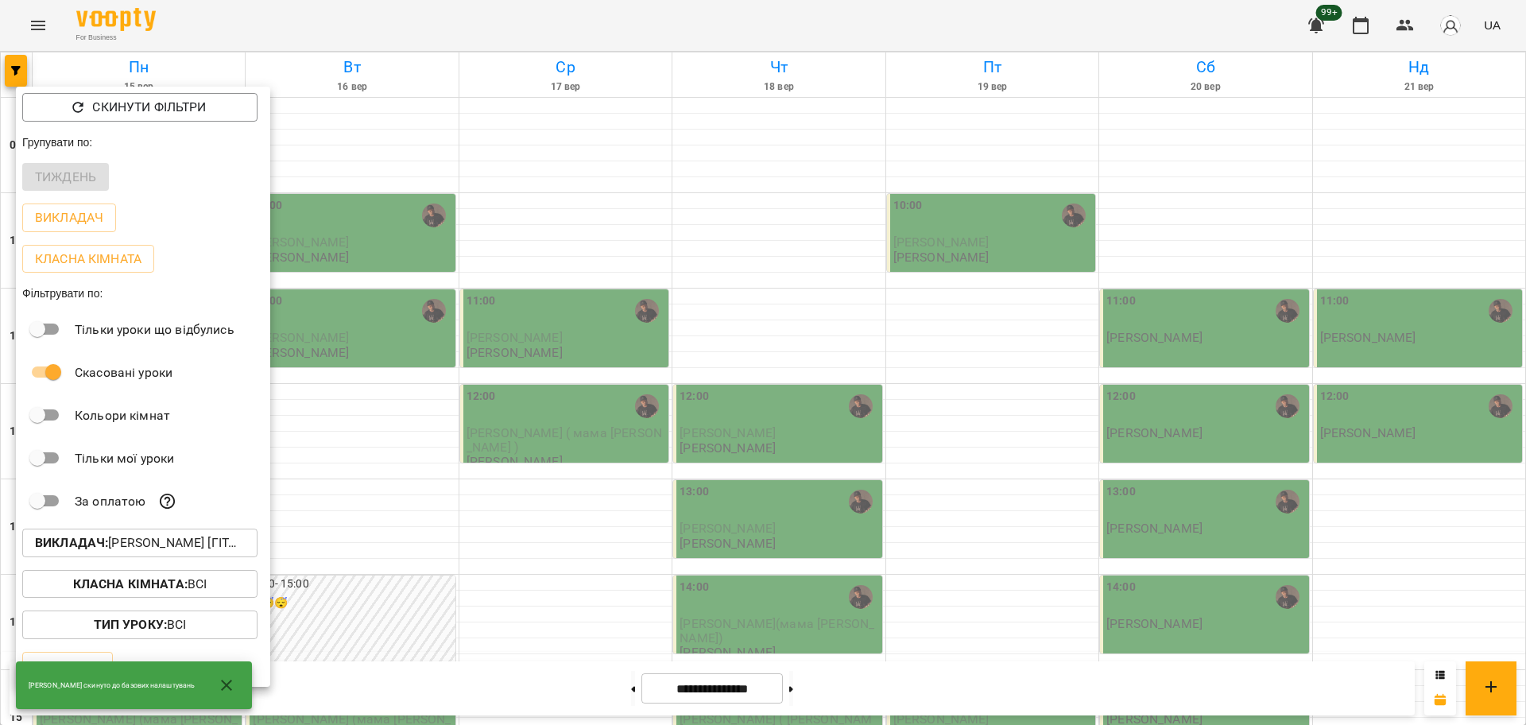
click at [544, 540] on div at bounding box center [763, 362] width 1526 height 725
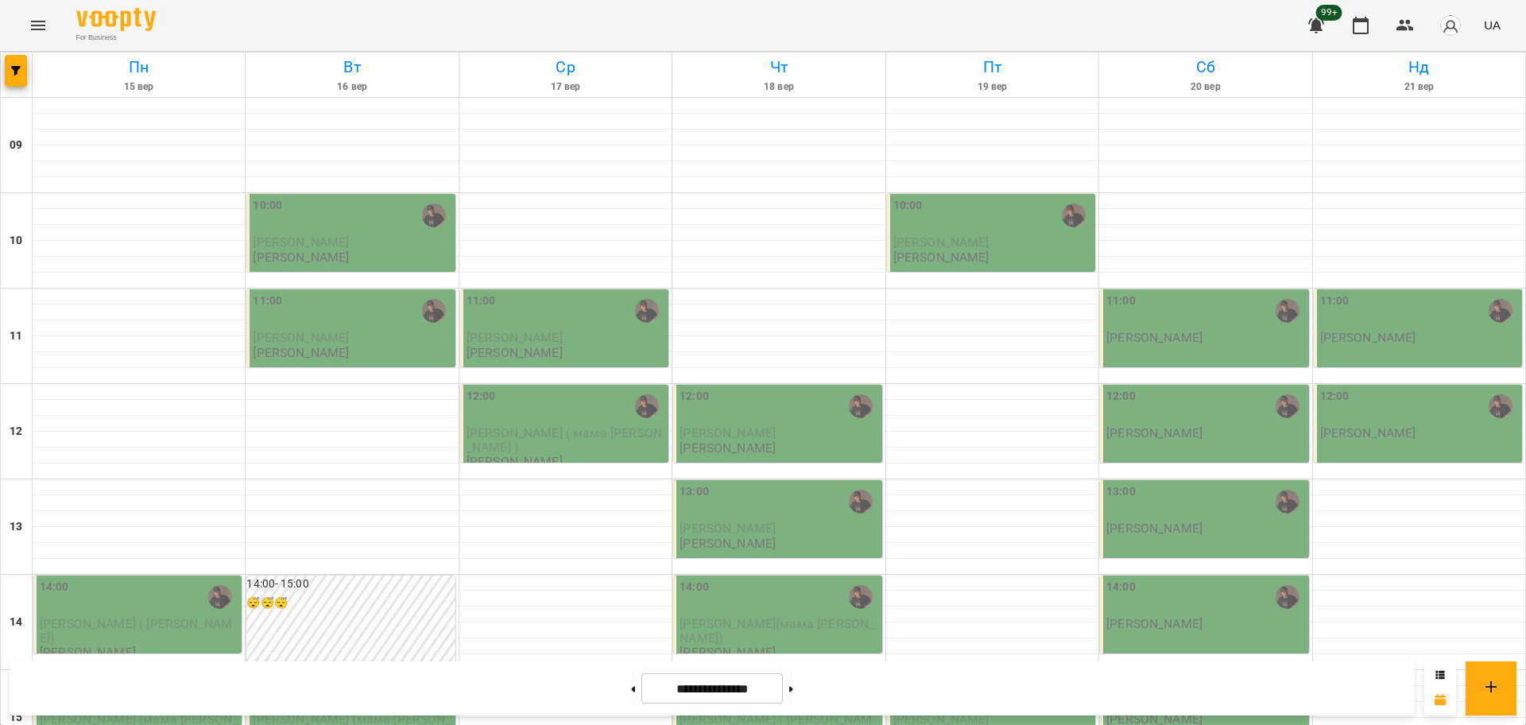
scroll to position [596, 0]
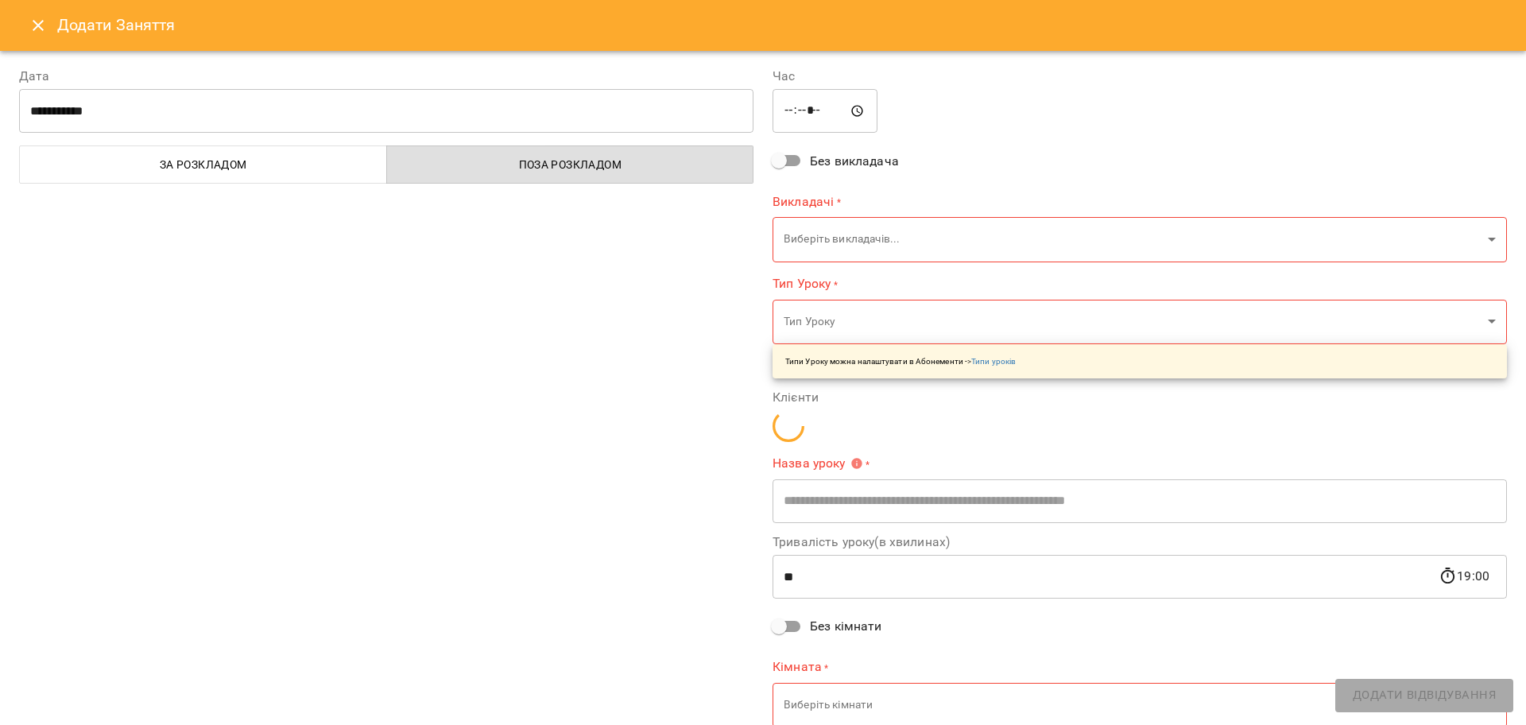
type input "**********"
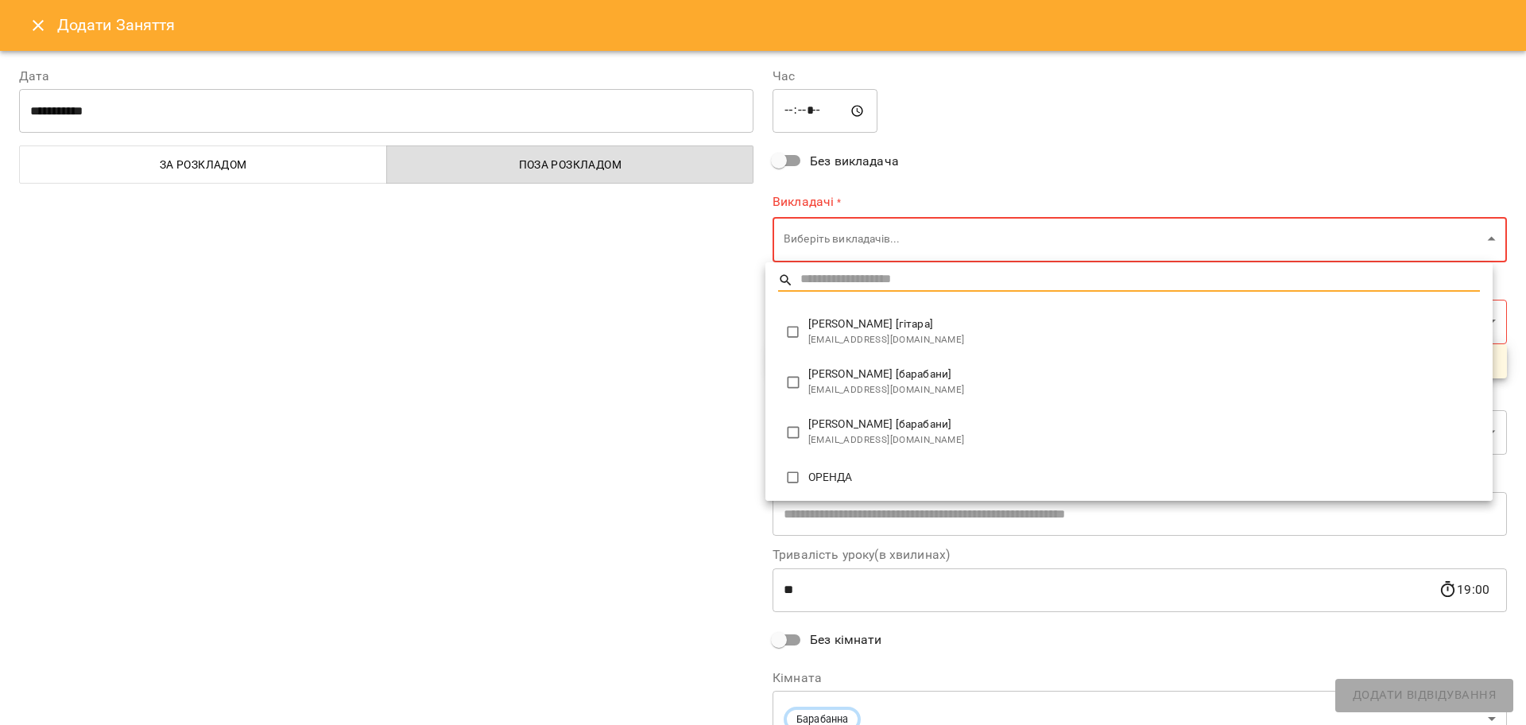
click at [845, 233] on body "For Business 99+ UA Пн 15 вер Вт 16 вер Ср 17 вер Чт 18 вер Пт 19 вер Сб 20 вер…" at bounding box center [763, 704] width 1526 height 1409
click at [837, 342] on span "antonyasnitskyi@gmail.com" at bounding box center [1143, 340] width 671 height 16
type input "**********"
type input "**"
type input "**********"
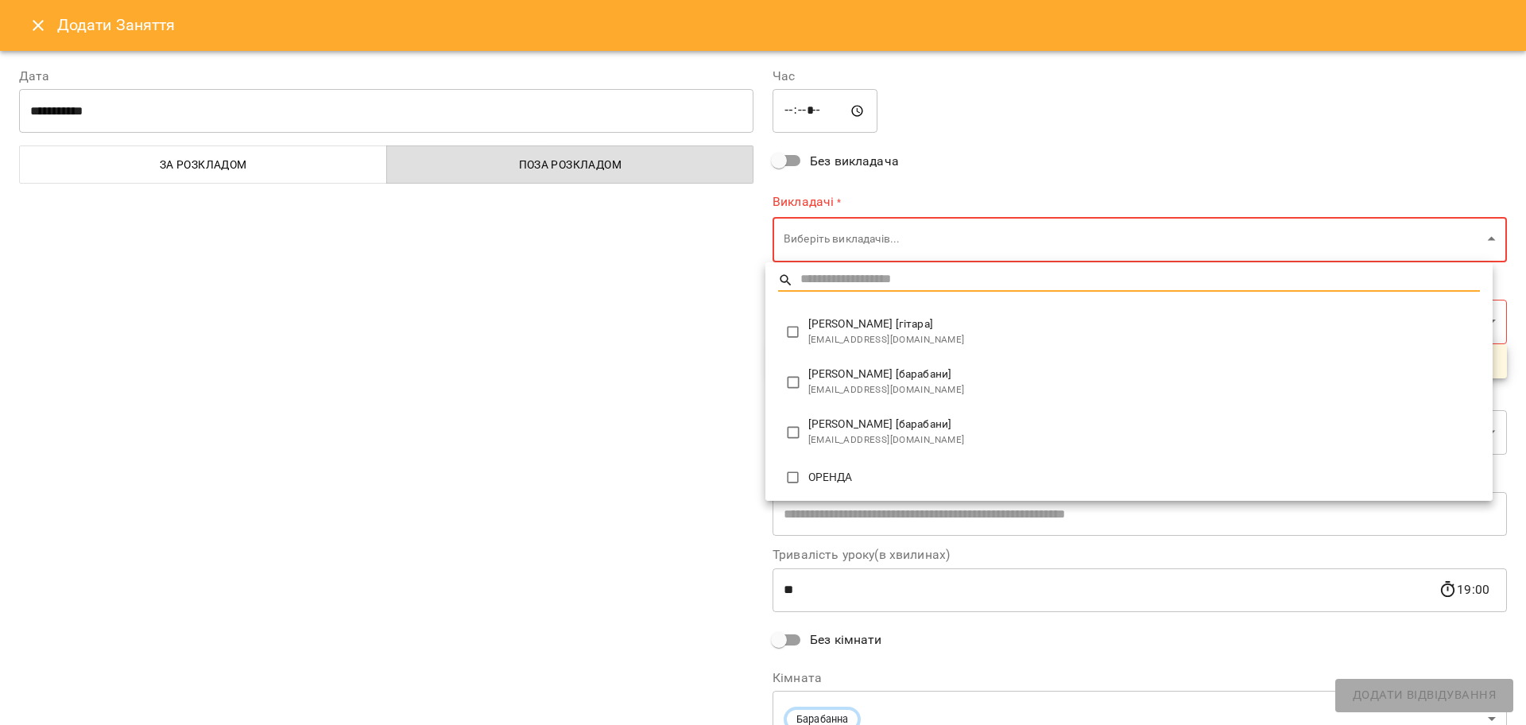
type input "**********"
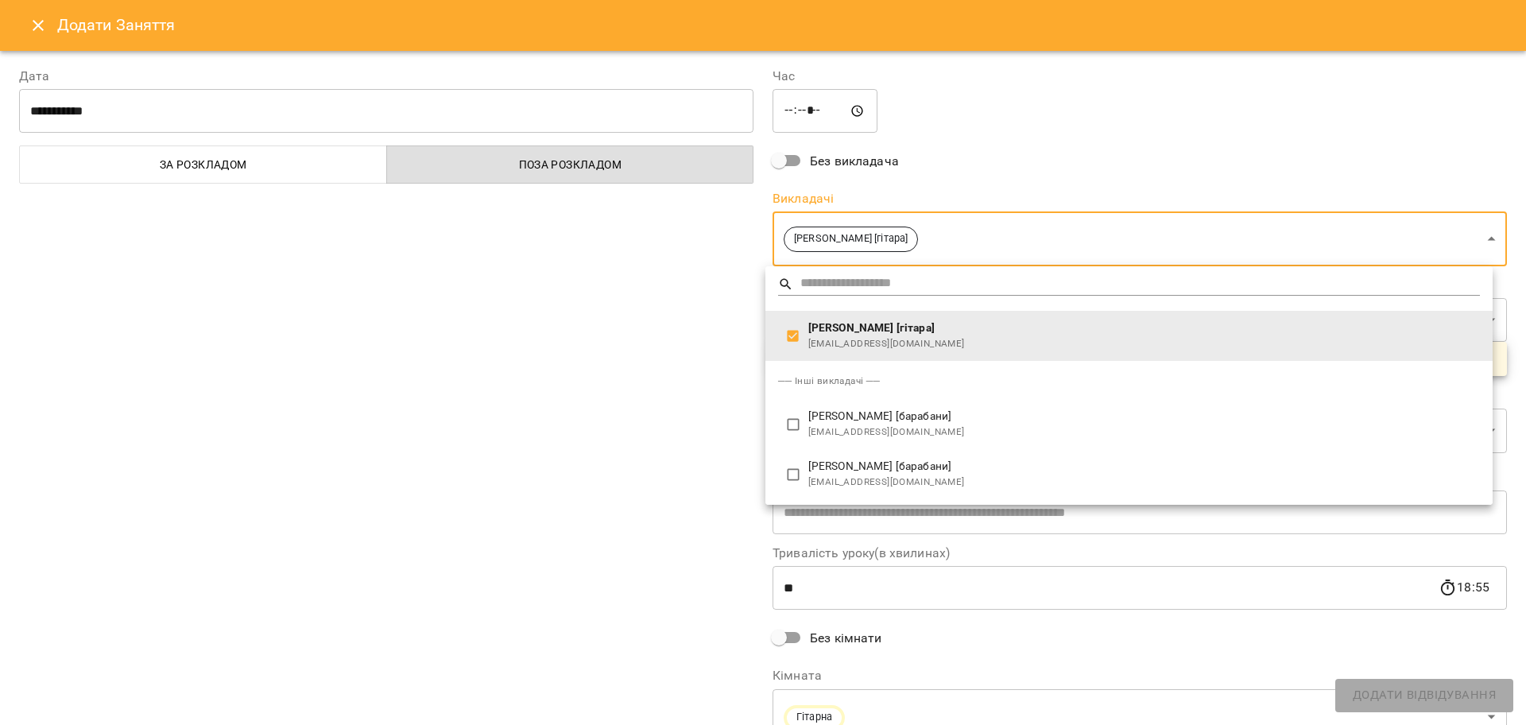
click at [549, 323] on div at bounding box center [763, 362] width 1526 height 725
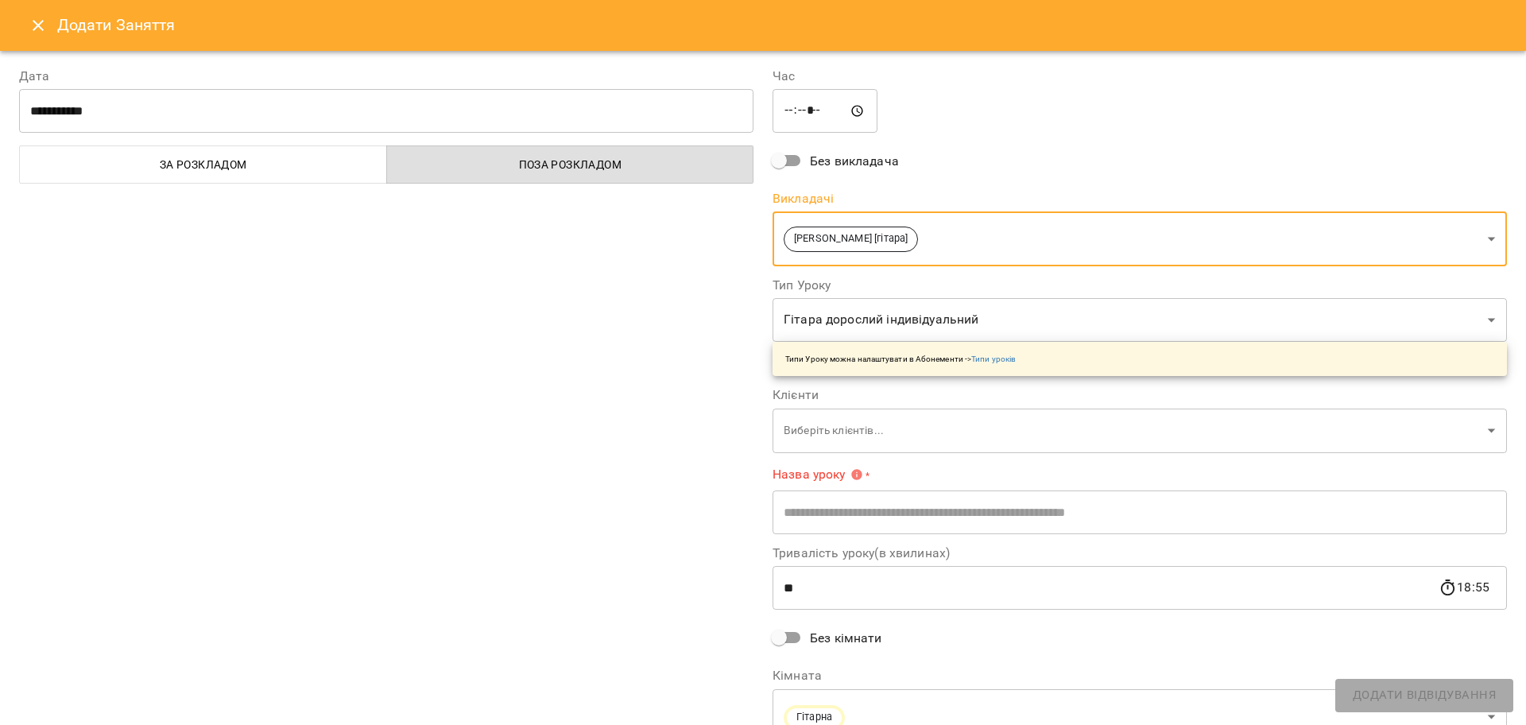
click at [874, 326] on body "For Business 99+ UA Пн 15 вер Вт 16 вер Ср 17 вер Чт 18 вер Пт 19 вер Сб 20 вер…" at bounding box center [763, 704] width 1526 height 1409
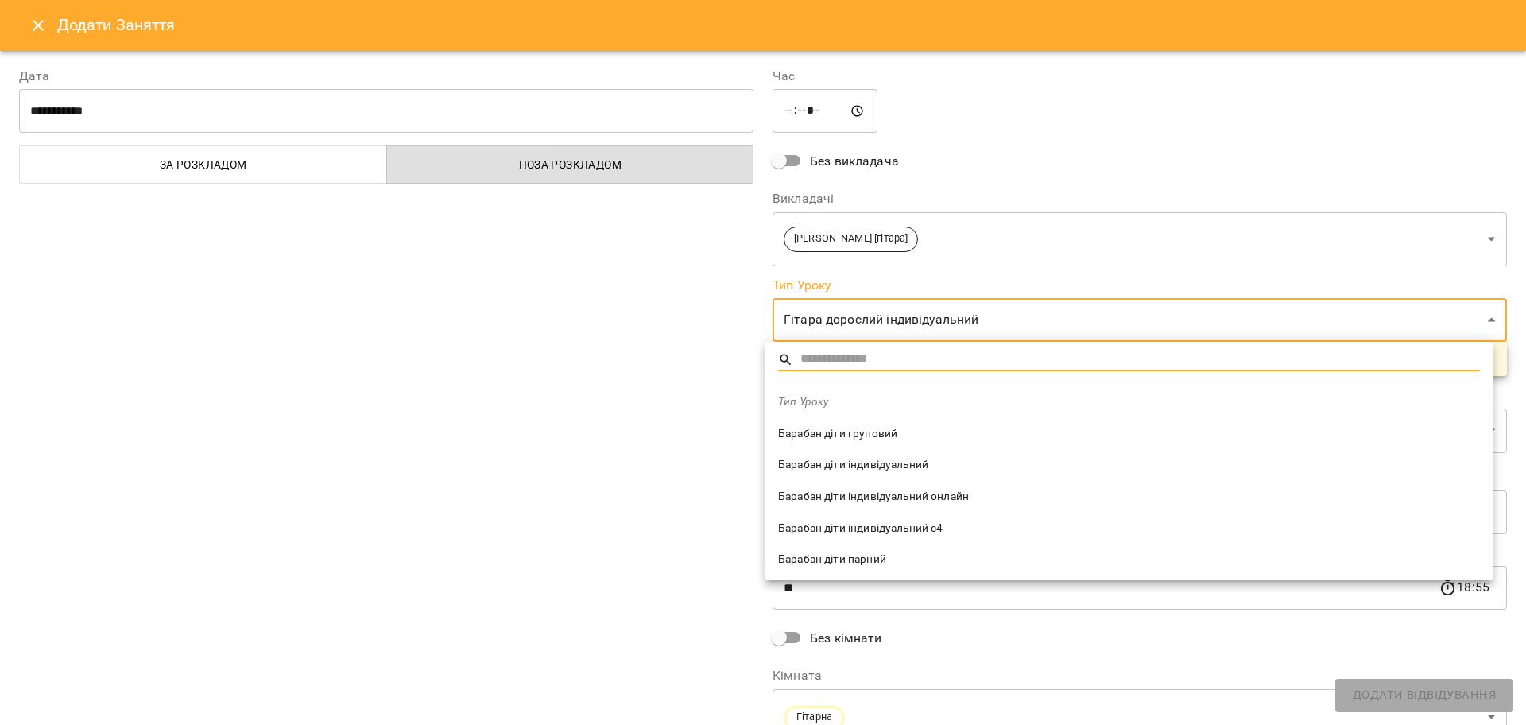
type input "*"
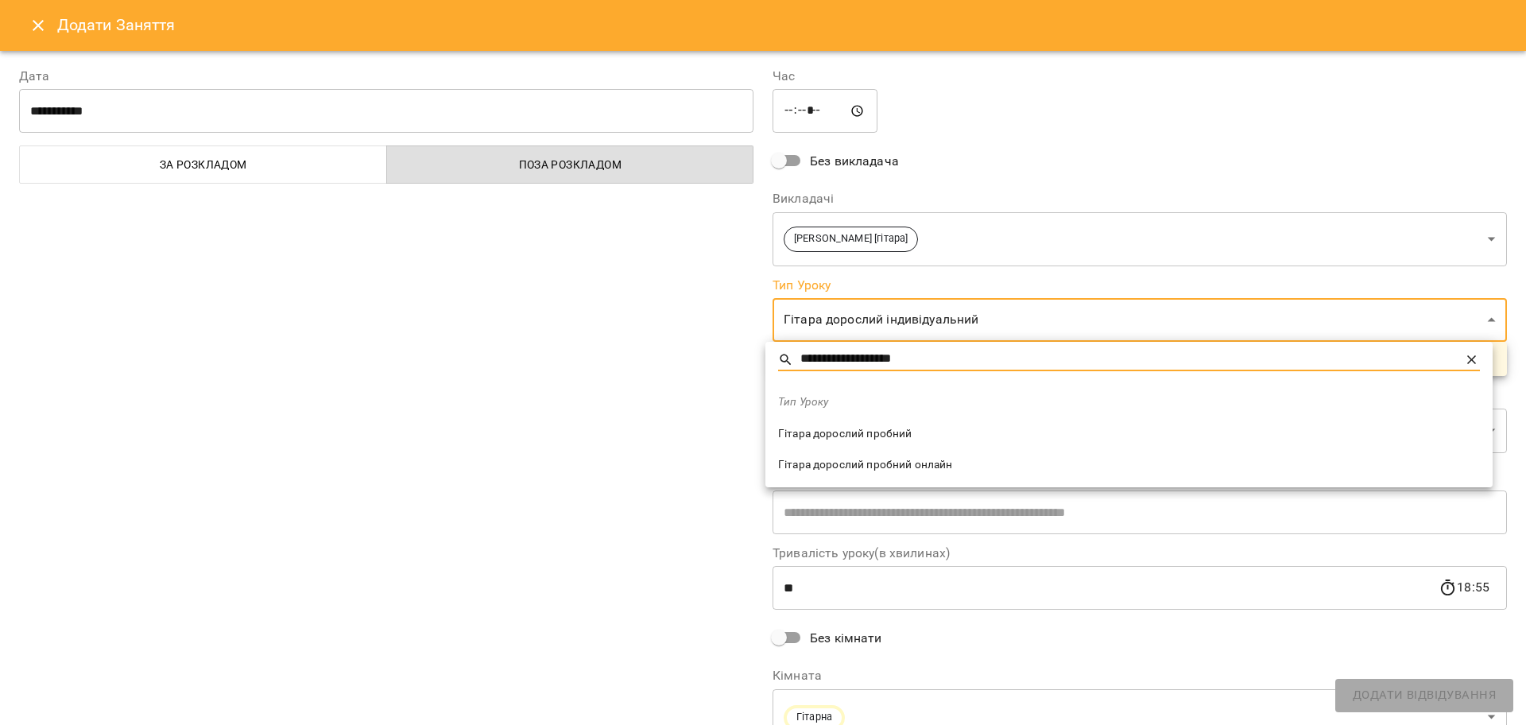
type input "**********"
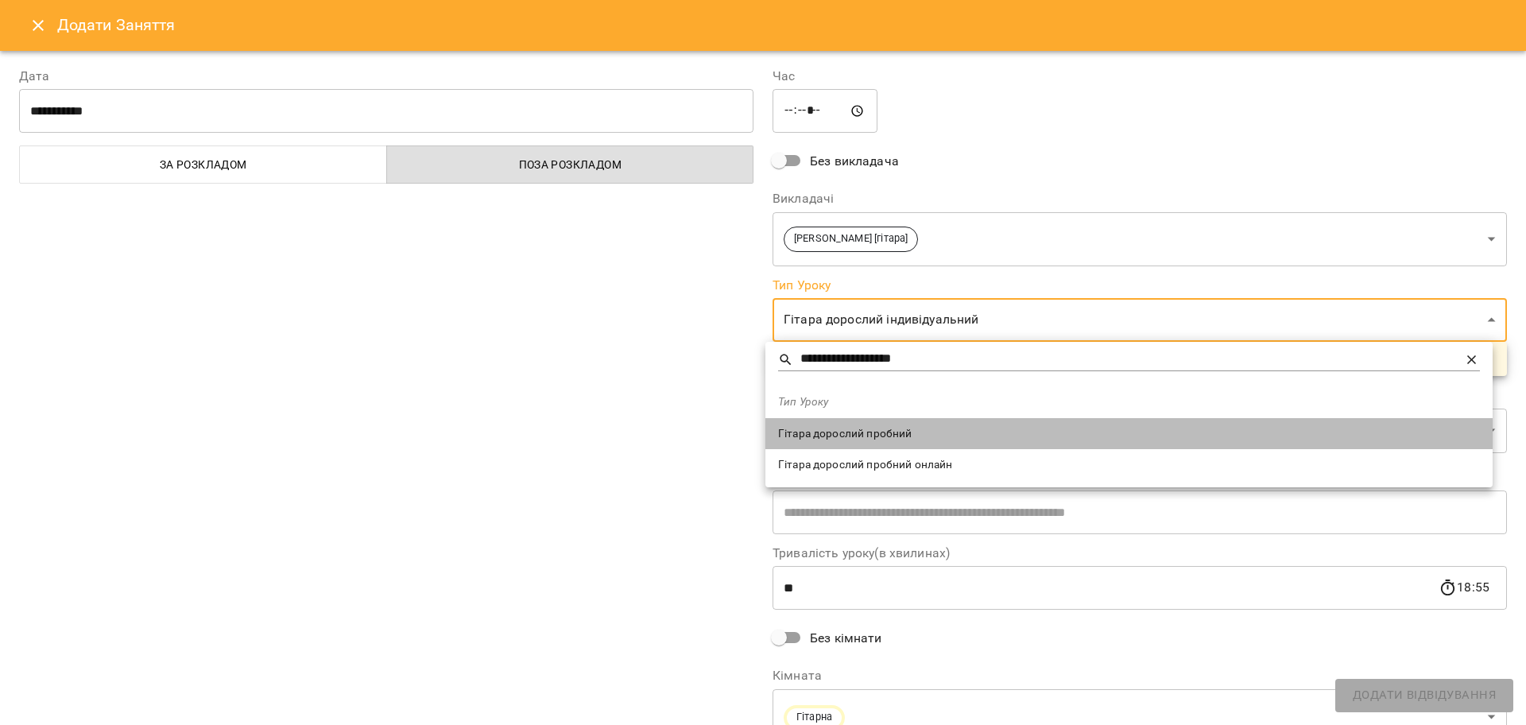
click at [881, 432] on span "Гітара дорослий пробний" at bounding box center [1129, 434] width 702 height 16
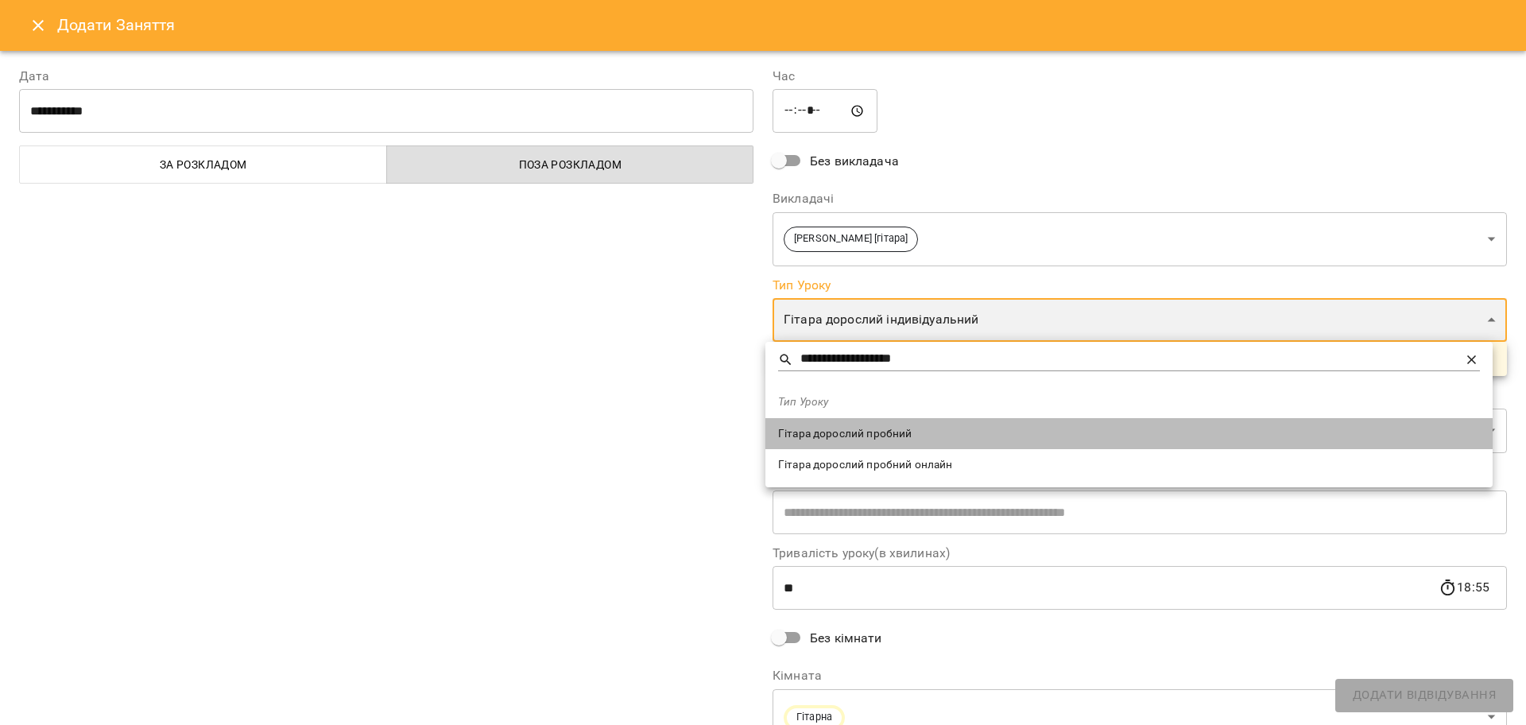
type input "**********"
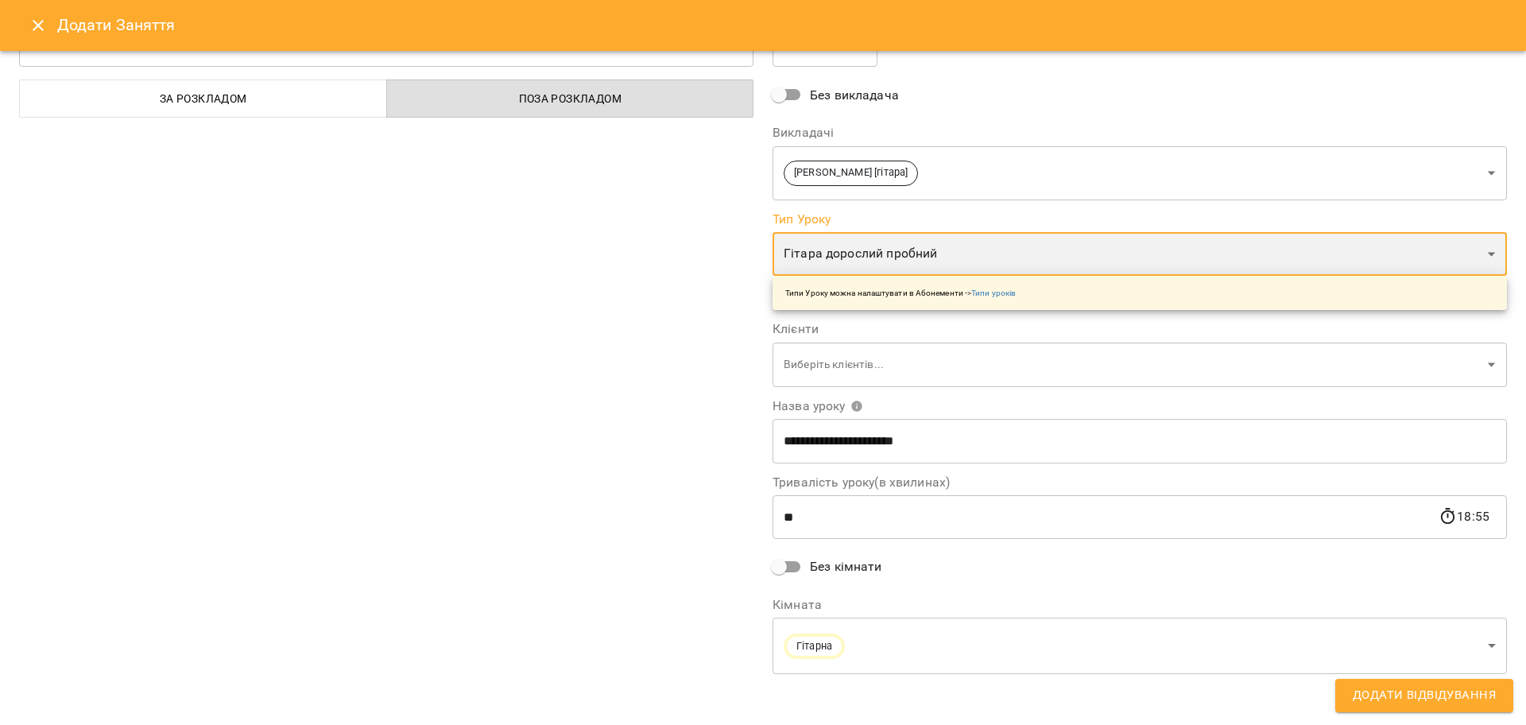
scroll to position [69, 0]
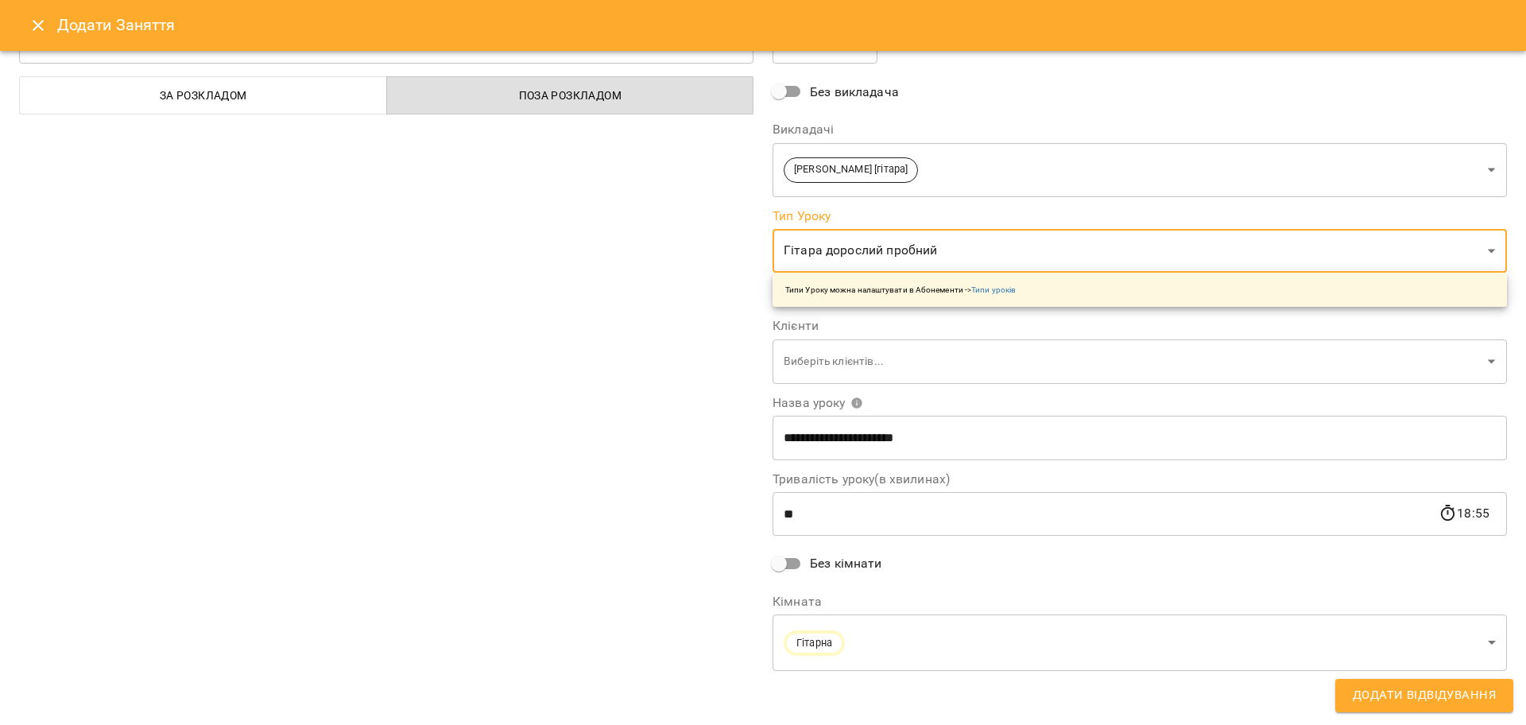
click at [865, 362] on body "For Business 99+ UA Пн 15 вер Вт 16 вер Ср 17 вер Чт 18 вер Пт 19 вер Сб 20 вер…" at bounding box center [763, 704] width 1526 height 1409
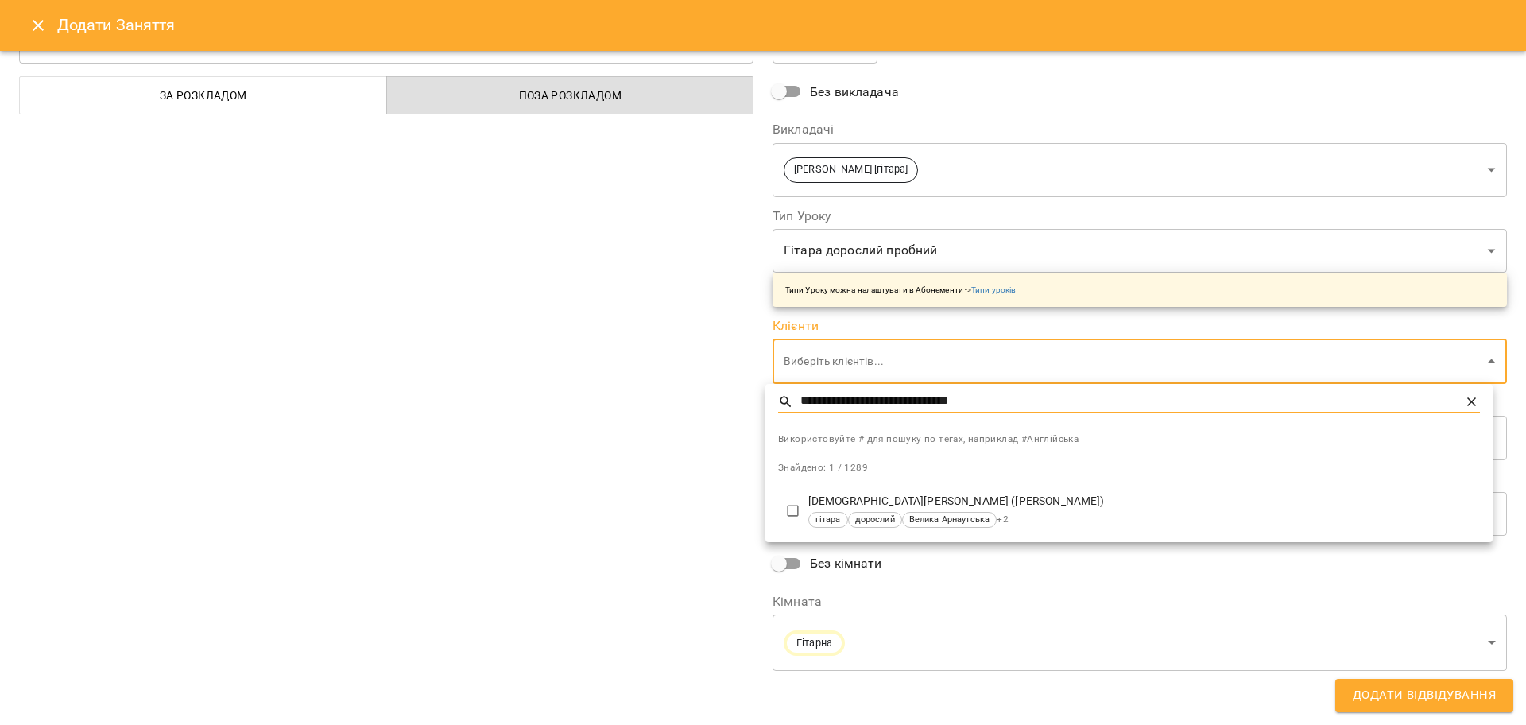
type input "**********"
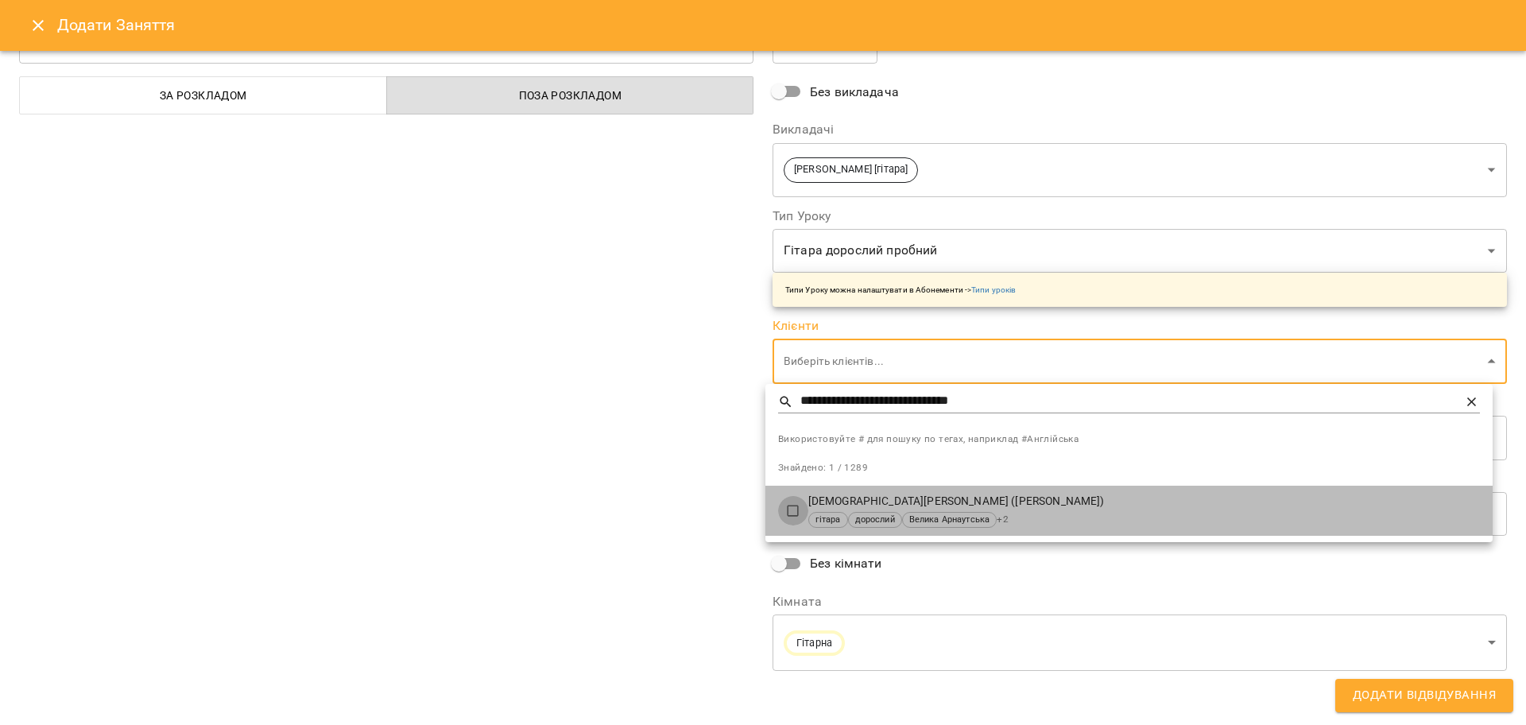
type input "**********"
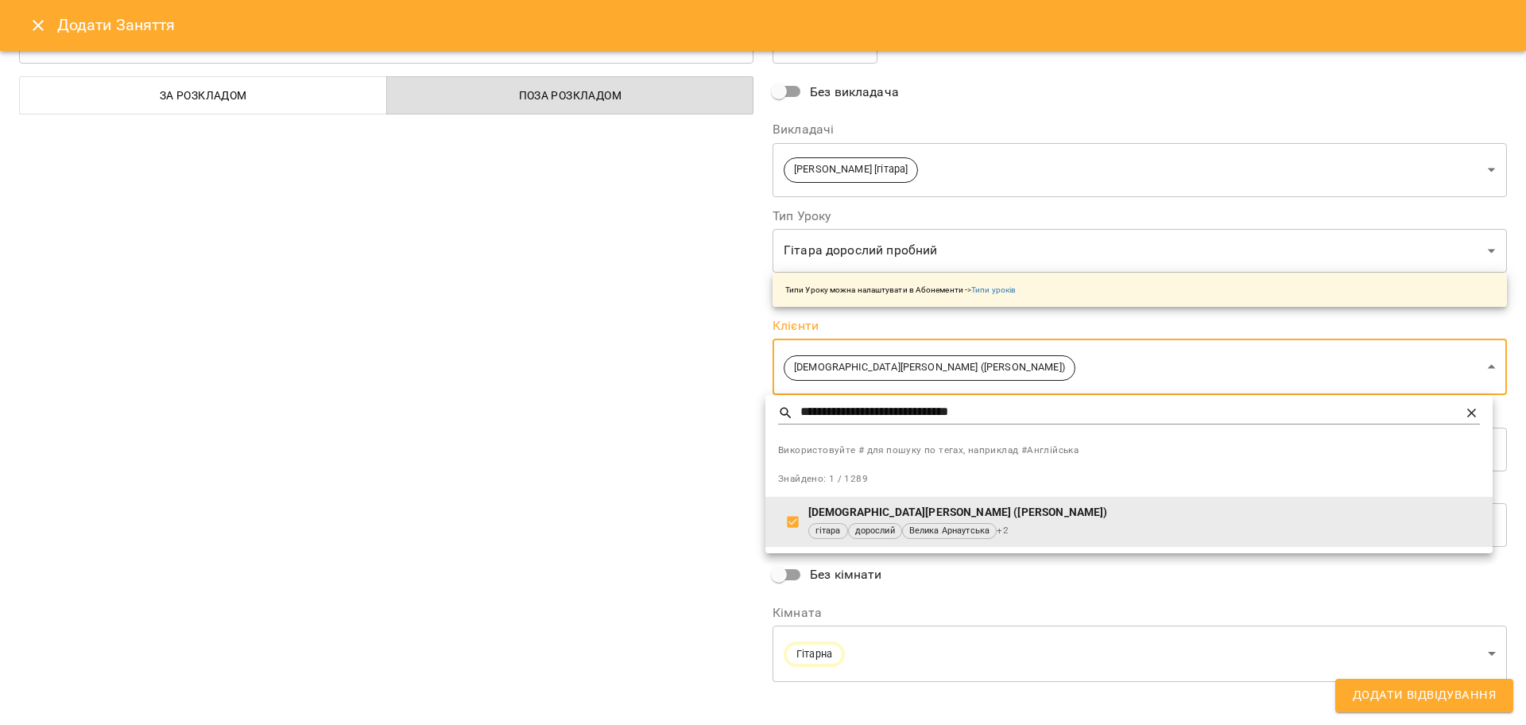
click at [612, 527] on div at bounding box center [763, 362] width 1526 height 725
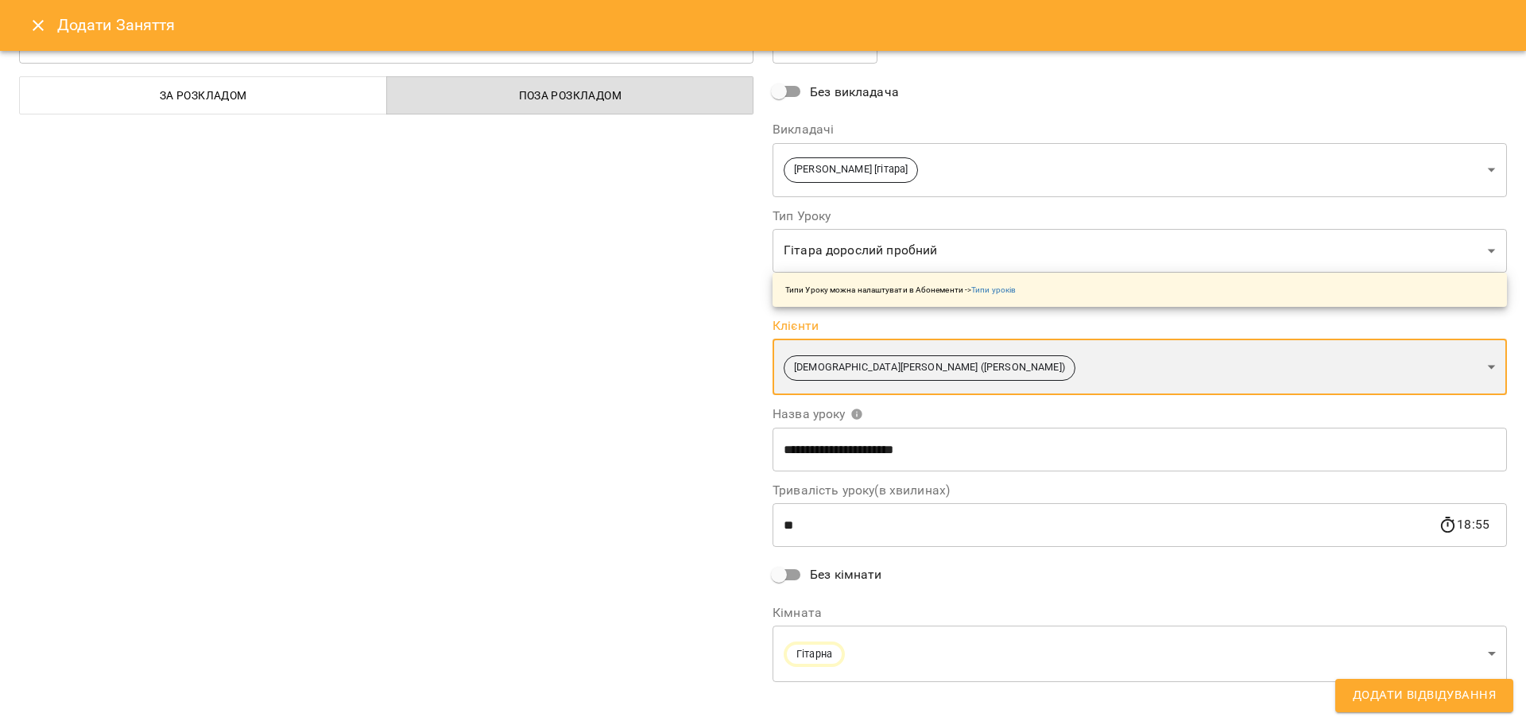
scroll to position [80, 0]
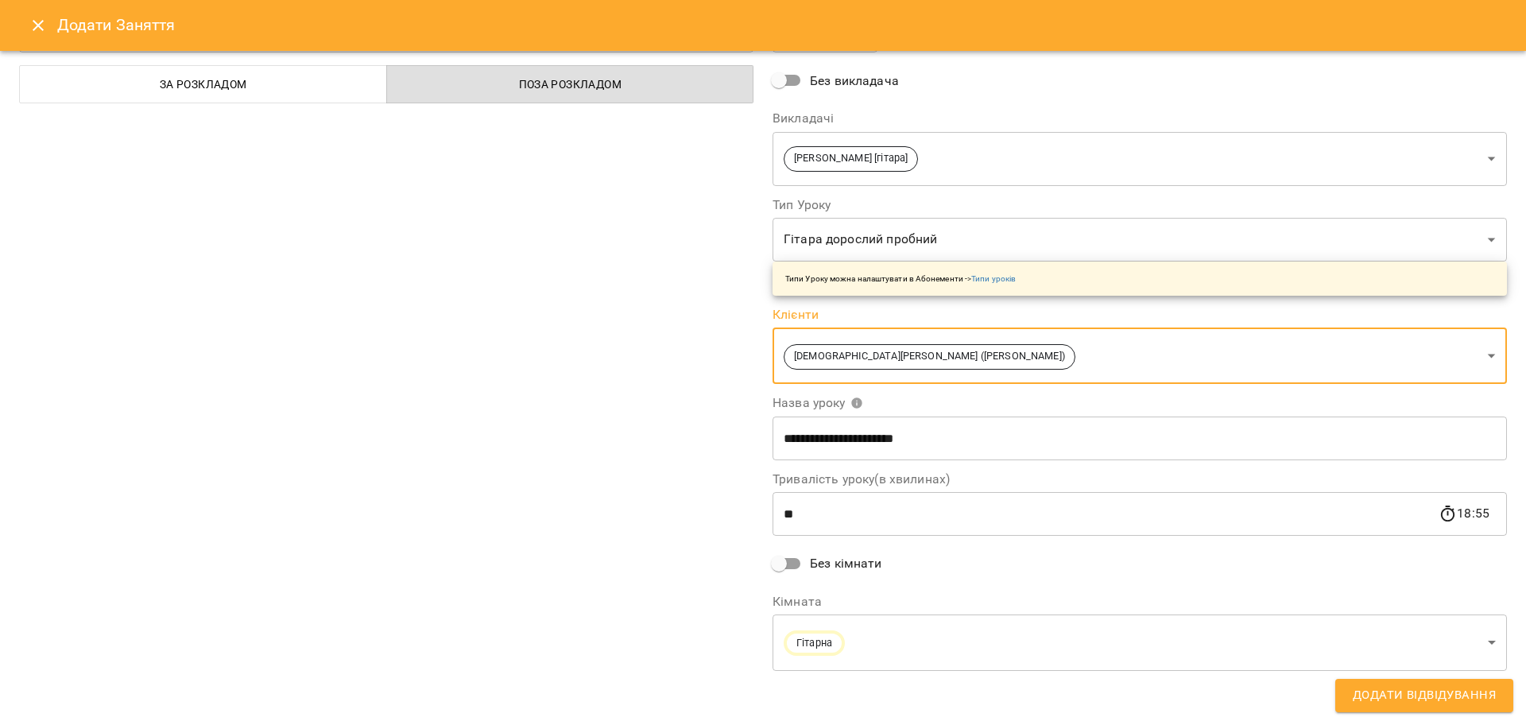
click at [1379, 690] on span "Додати Відвідування" at bounding box center [1423, 695] width 143 height 21
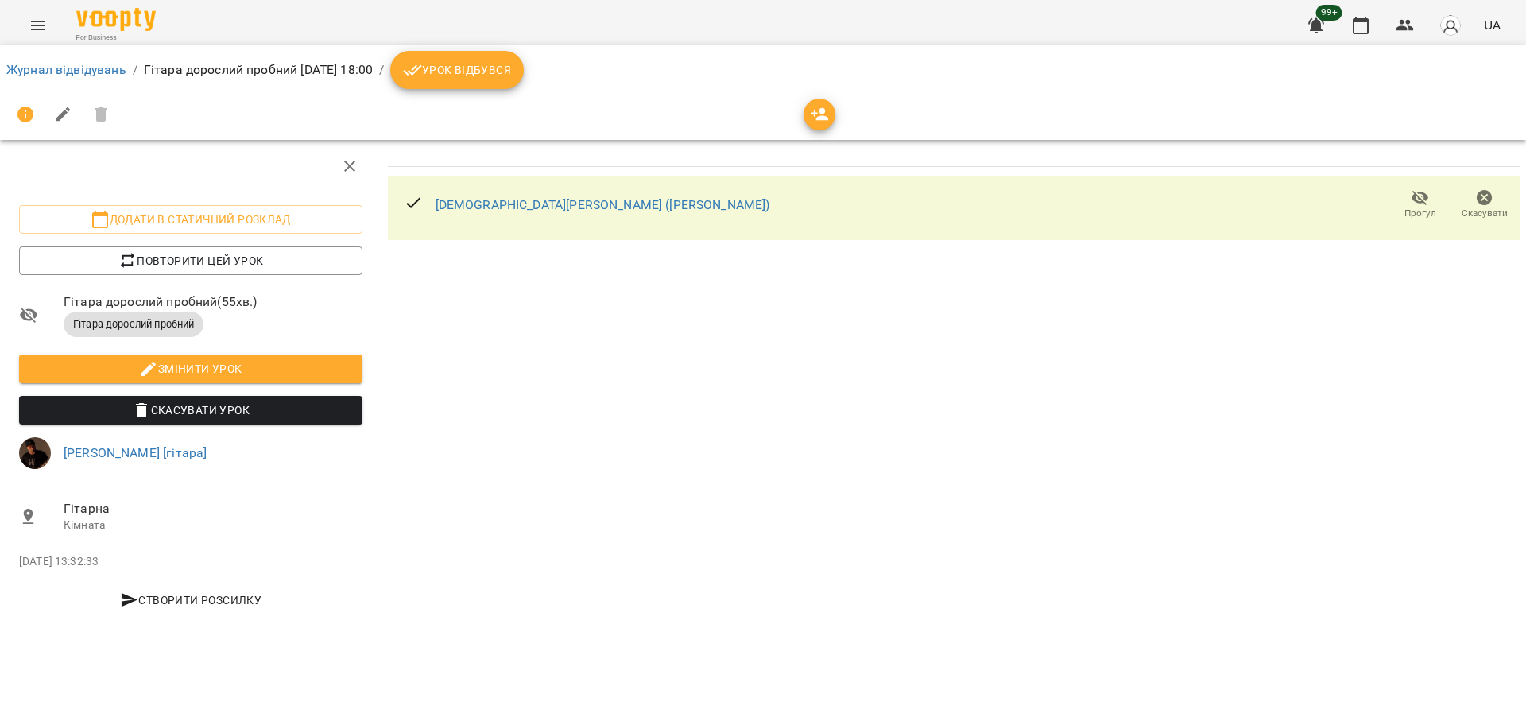
click at [48, 18] on button "Menu" at bounding box center [38, 25] width 38 height 38
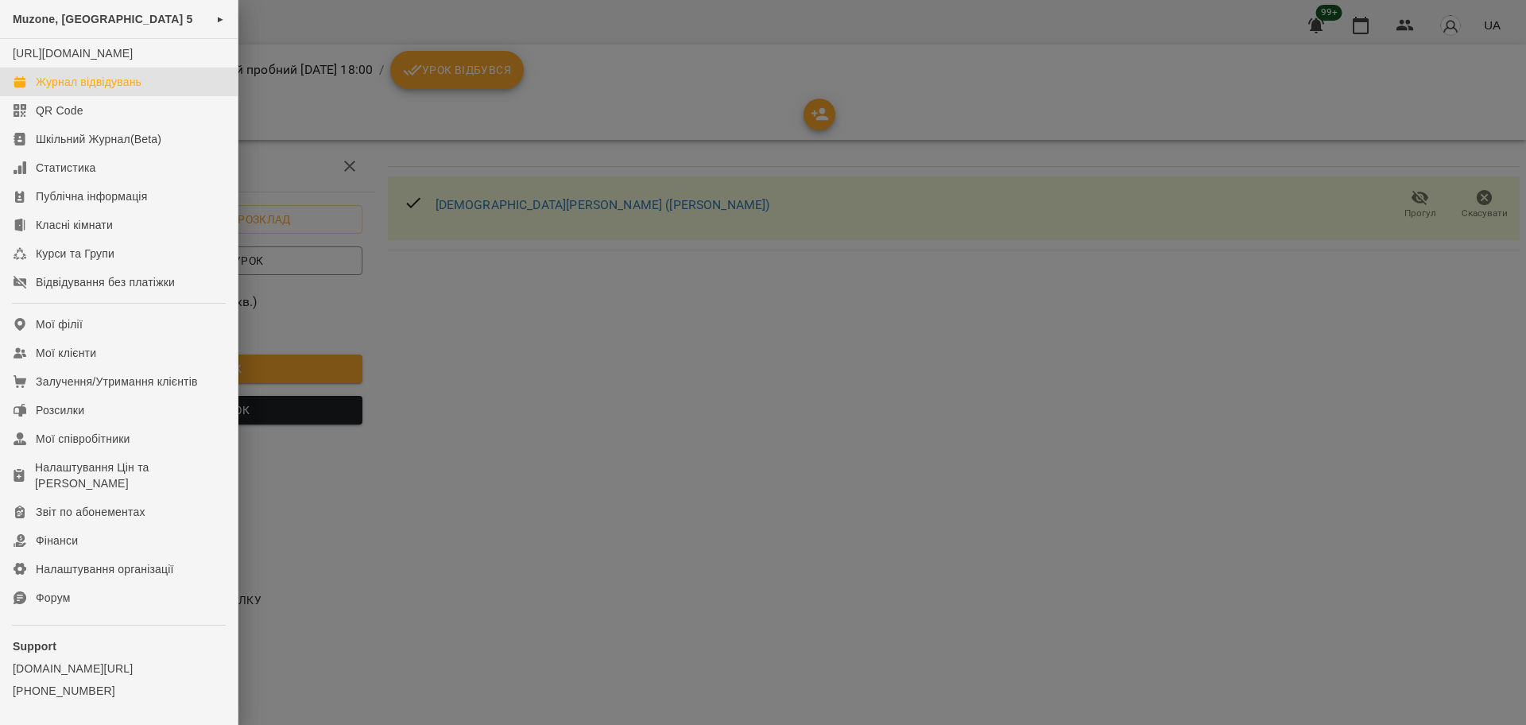
click at [95, 90] on div "Журнал відвідувань" at bounding box center [89, 82] width 106 height 16
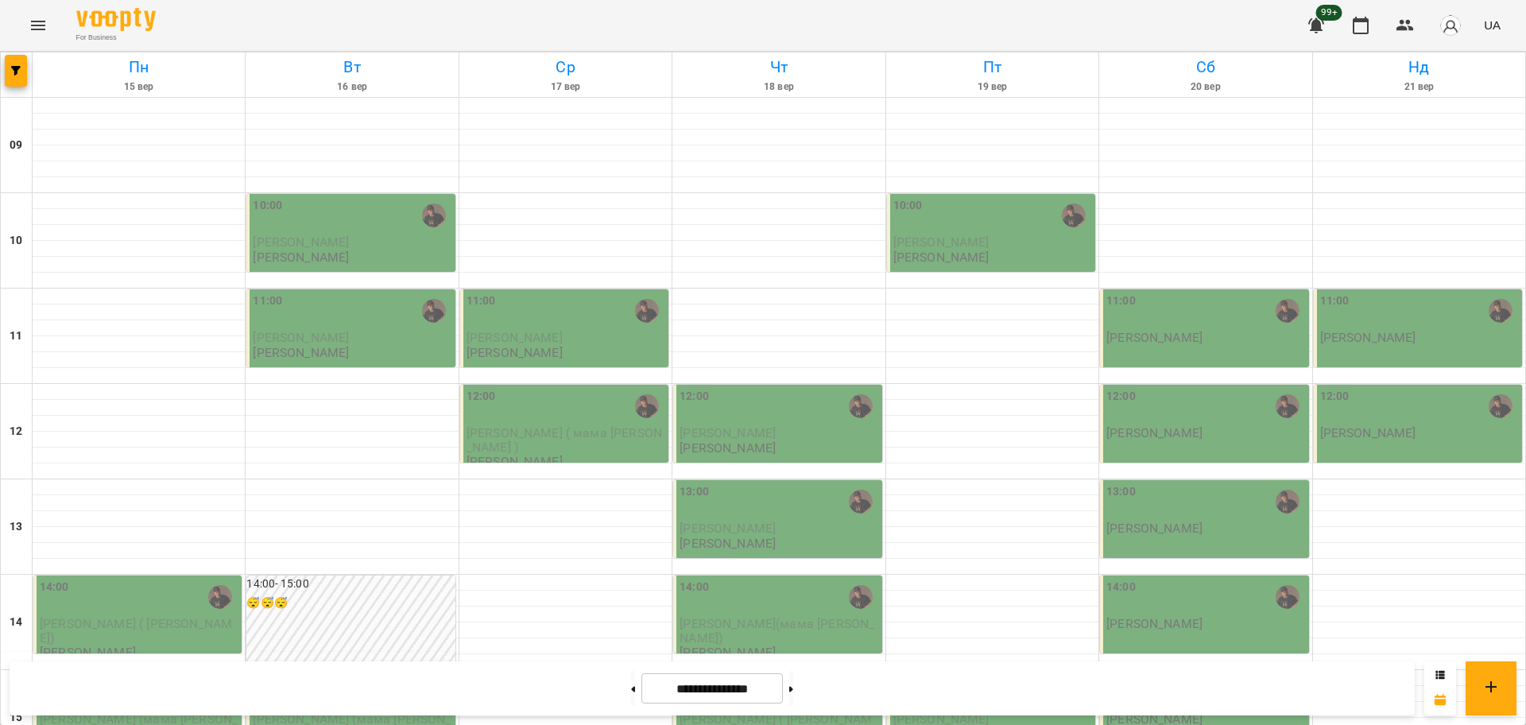
scroll to position [684, 0]
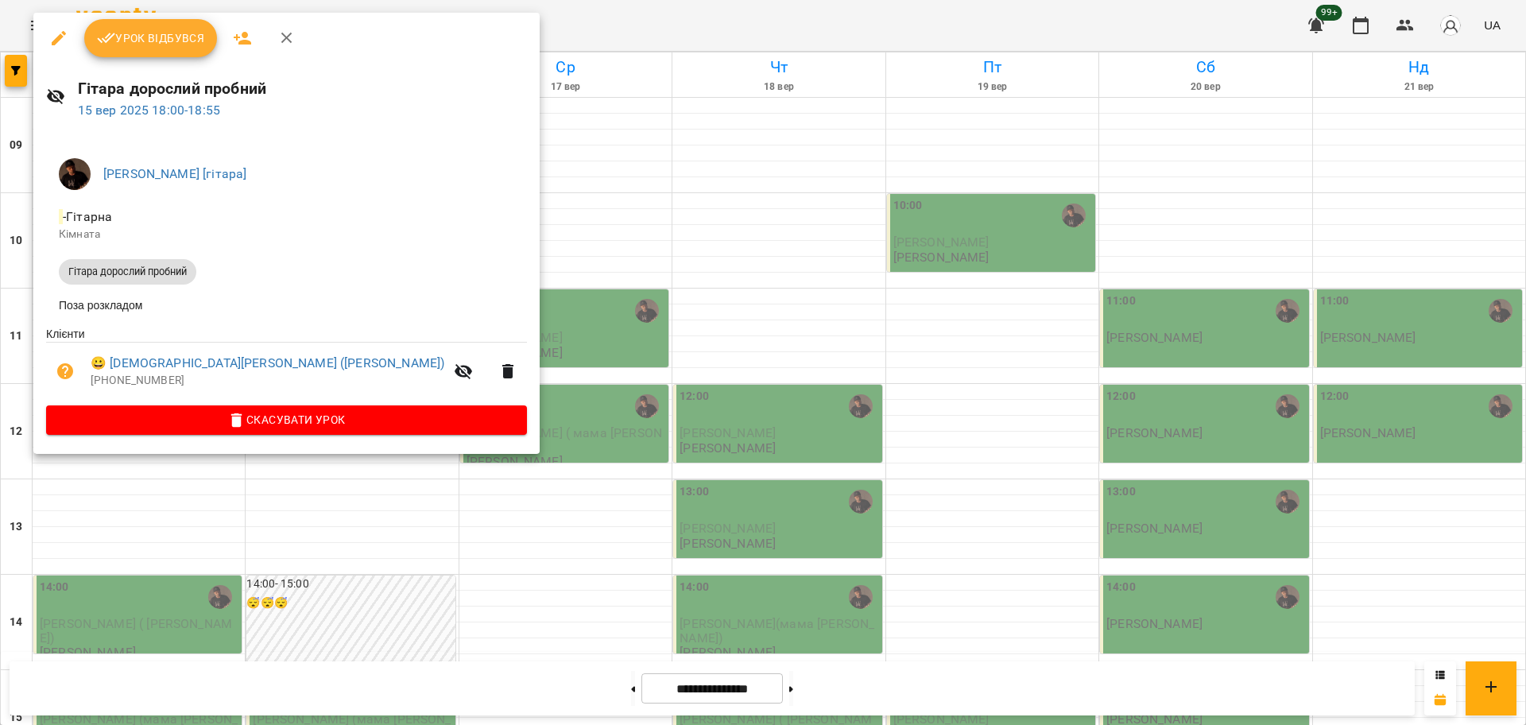
click at [500, 431] on div at bounding box center [763, 362] width 1526 height 725
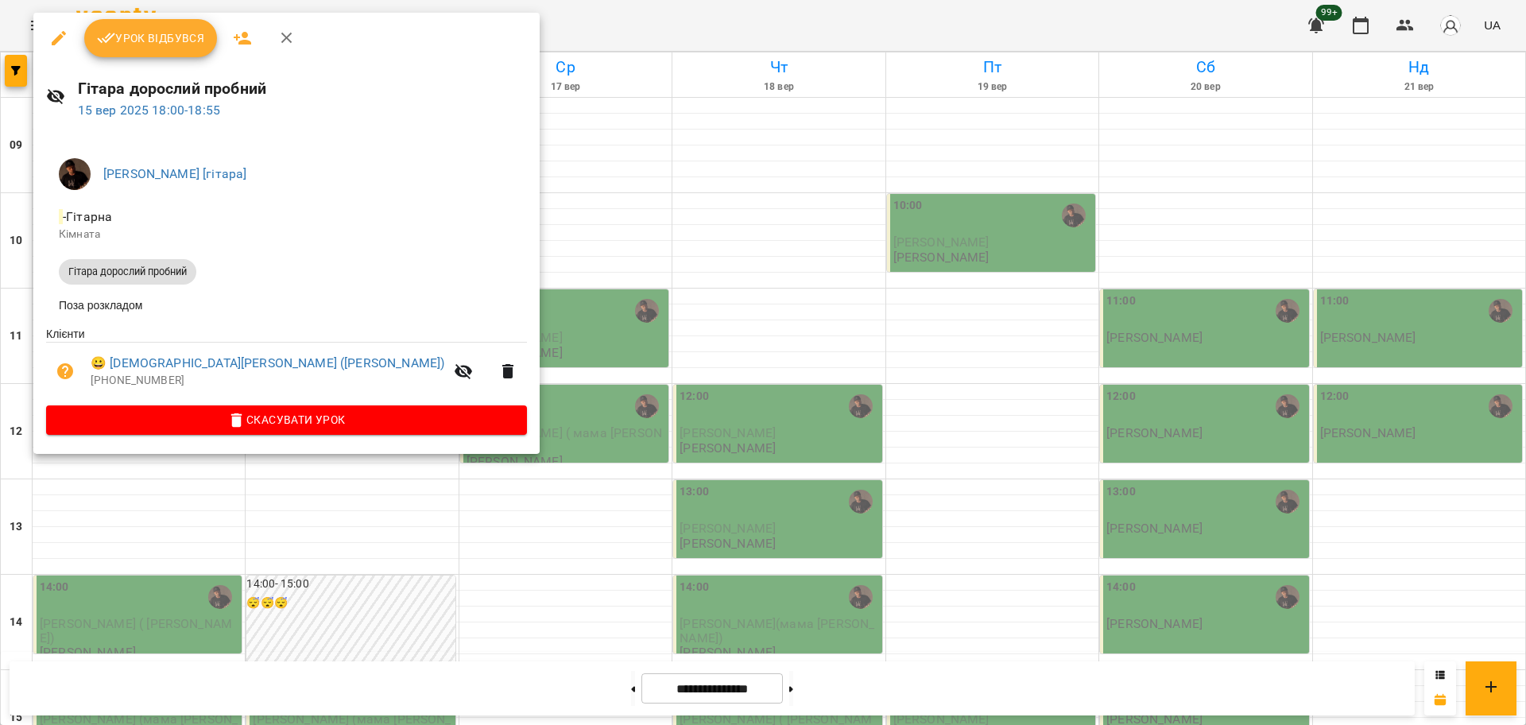
click at [368, 506] on div at bounding box center [763, 362] width 1526 height 725
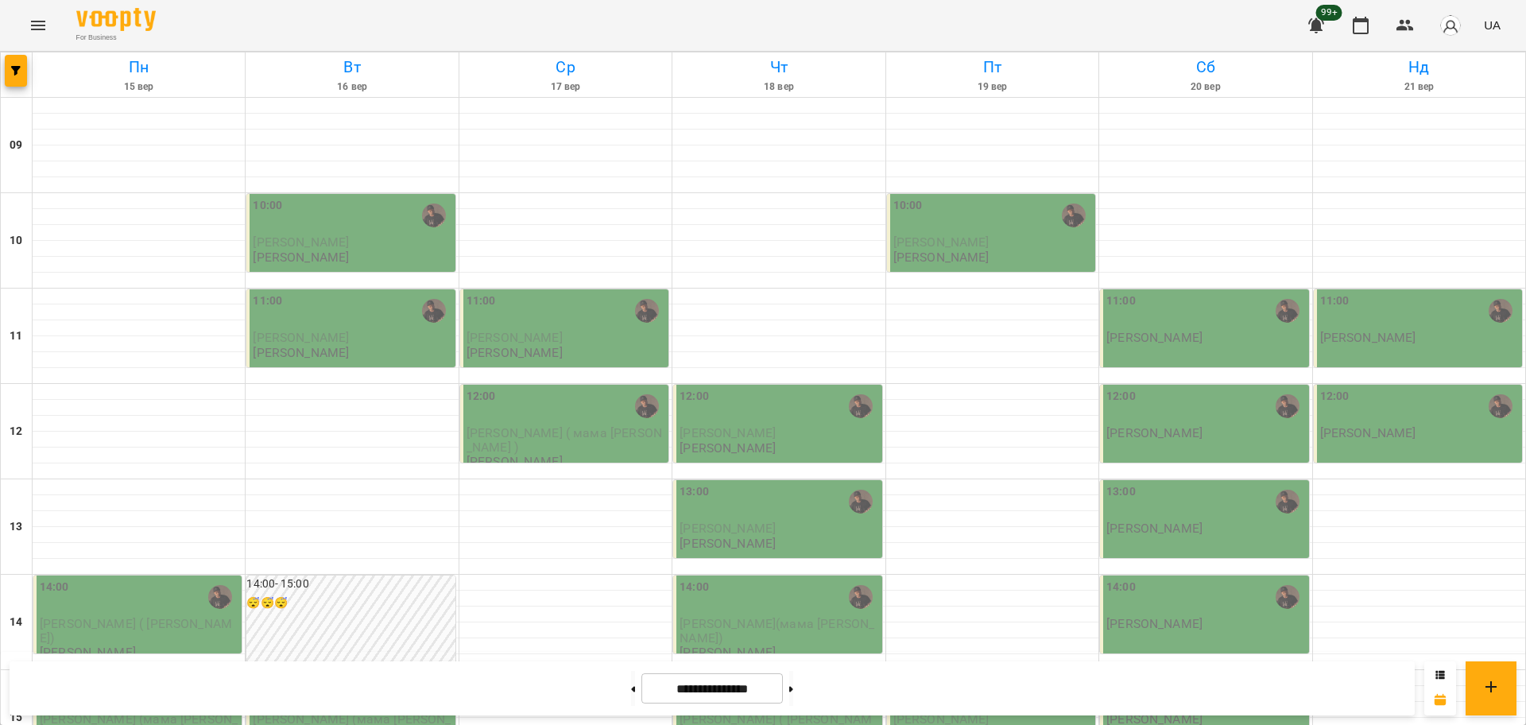
scroll to position [199, 0]
click at [35, 6] on button "Menu" at bounding box center [38, 25] width 38 height 38
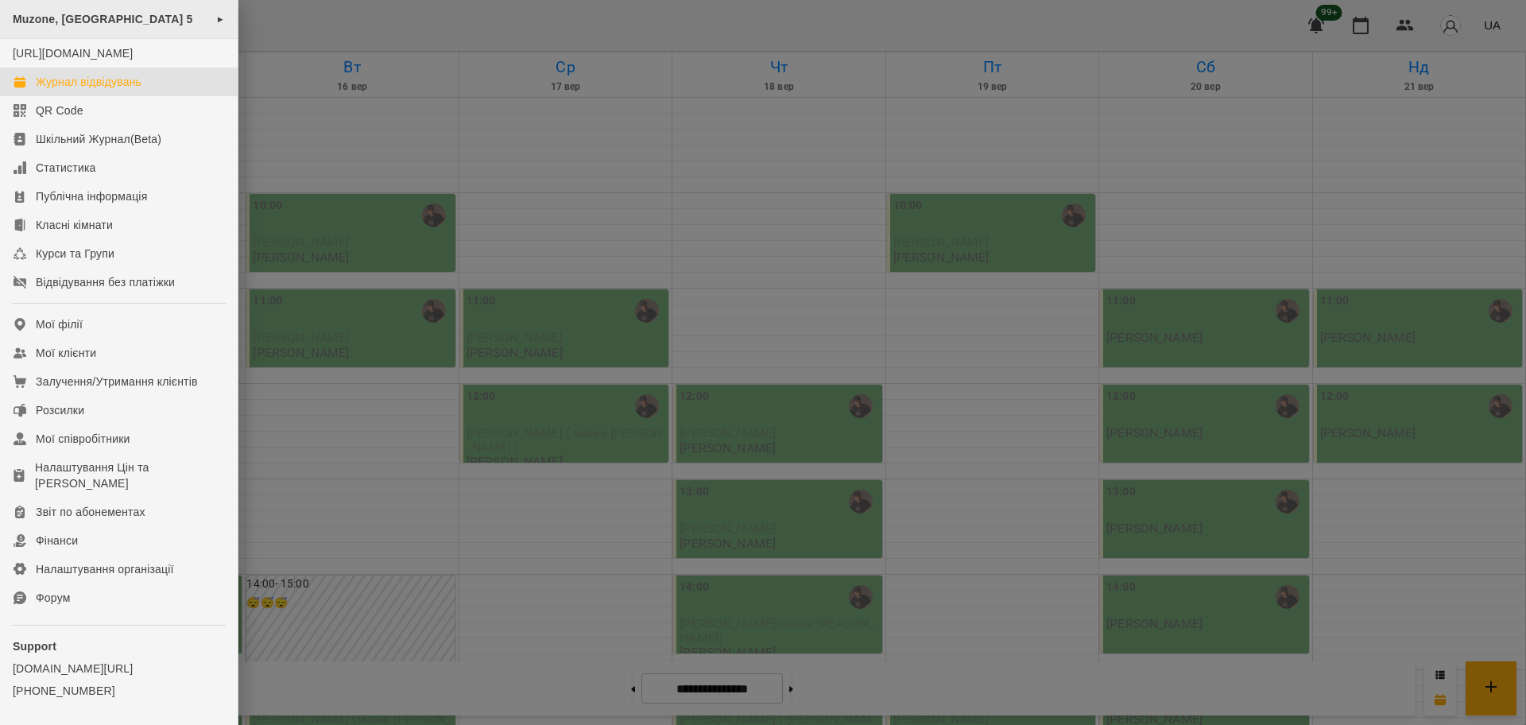
click at [53, 16] on span "Muzone, [GEOGRAPHIC_DATA] 5" at bounding box center [103, 19] width 180 height 13
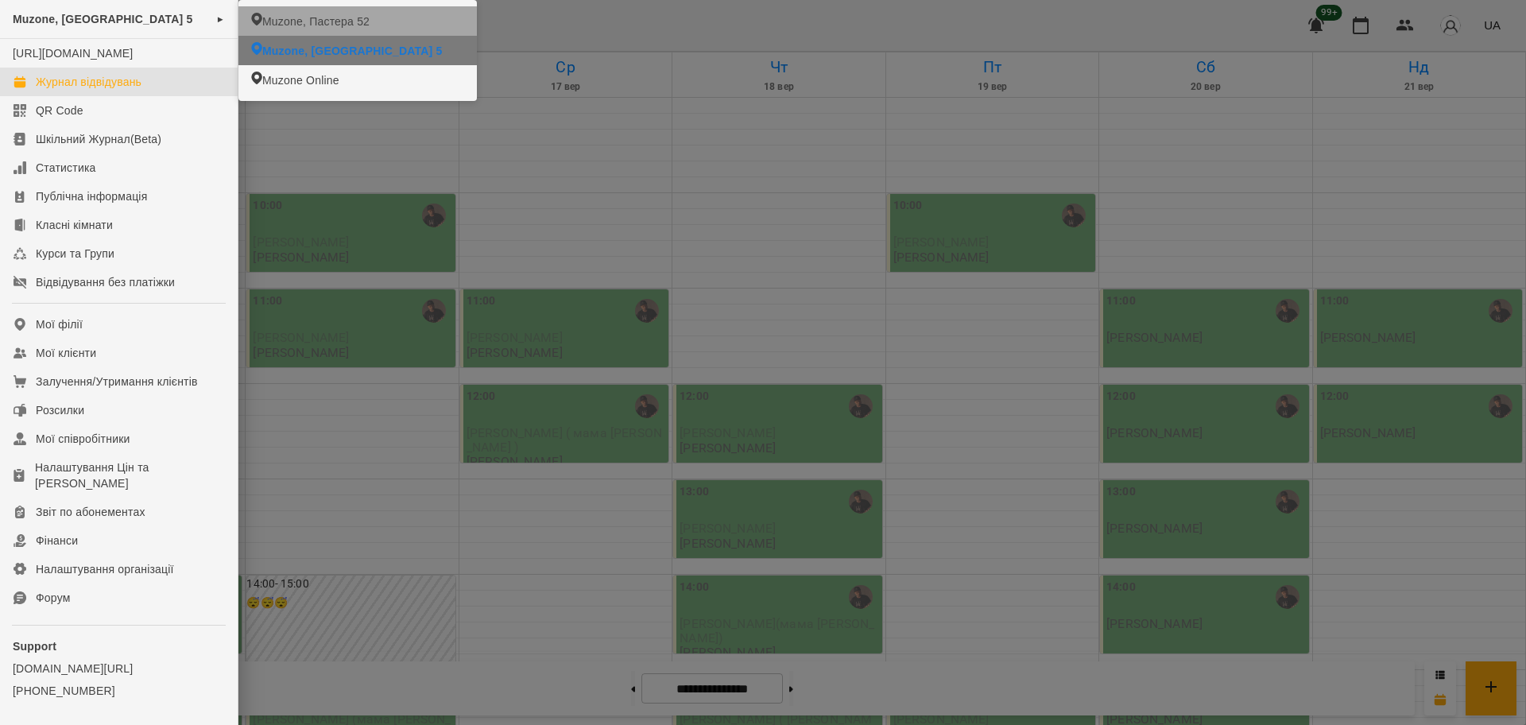
click at [329, 22] on span "Muzone, Пастера 52" at bounding box center [315, 22] width 107 height 16
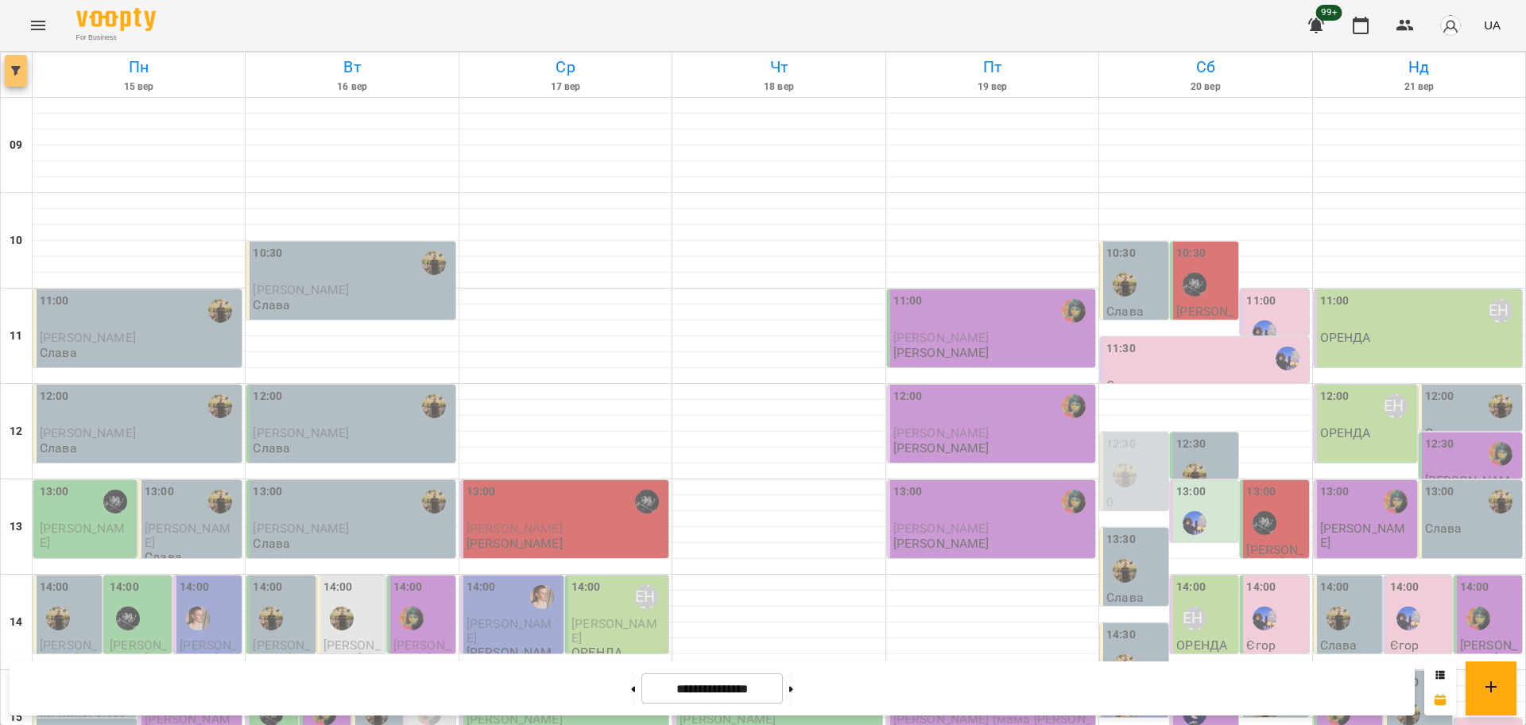
click at [19, 72] on icon "button" at bounding box center [16, 71] width 10 height 10
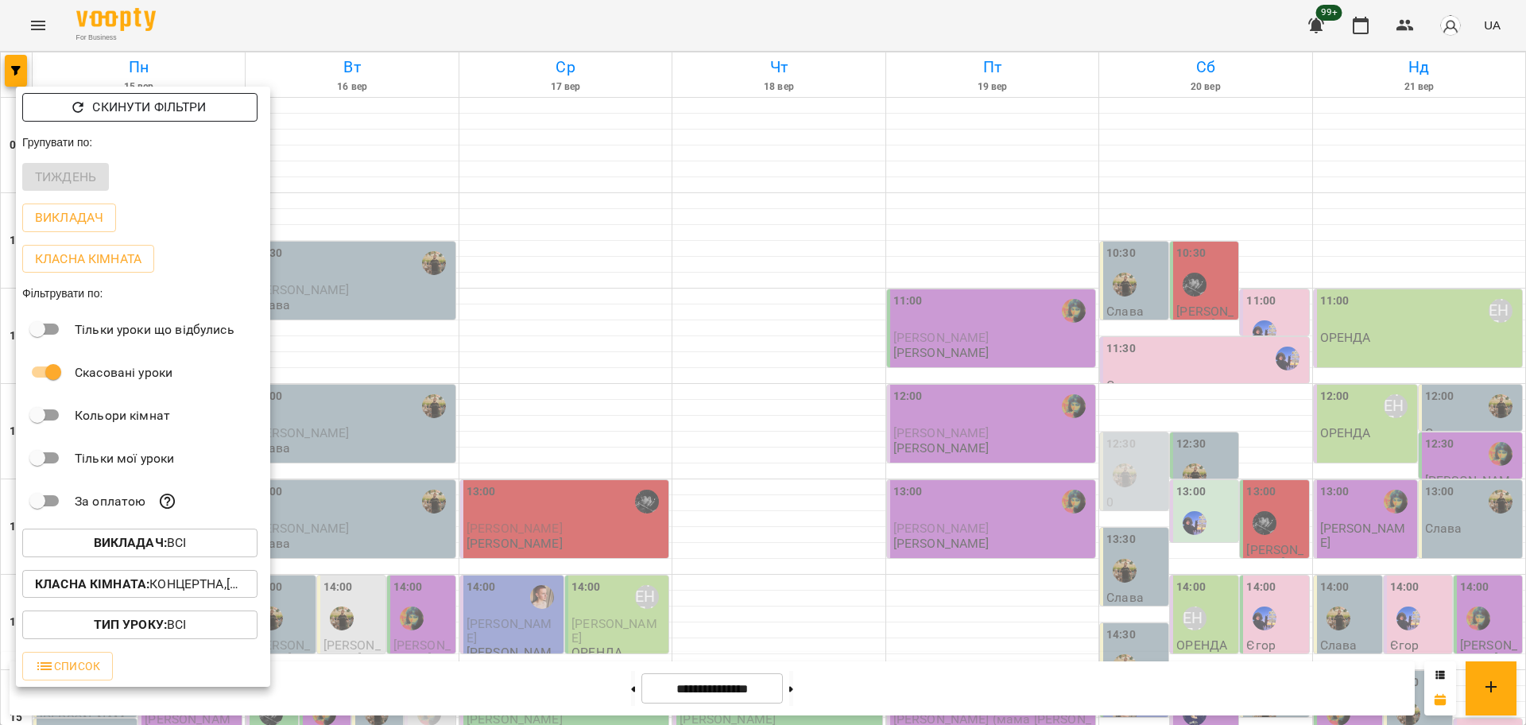
click at [87, 101] on span "Скинути фільтри" at bounding box center [140, 107] width 210 height 19
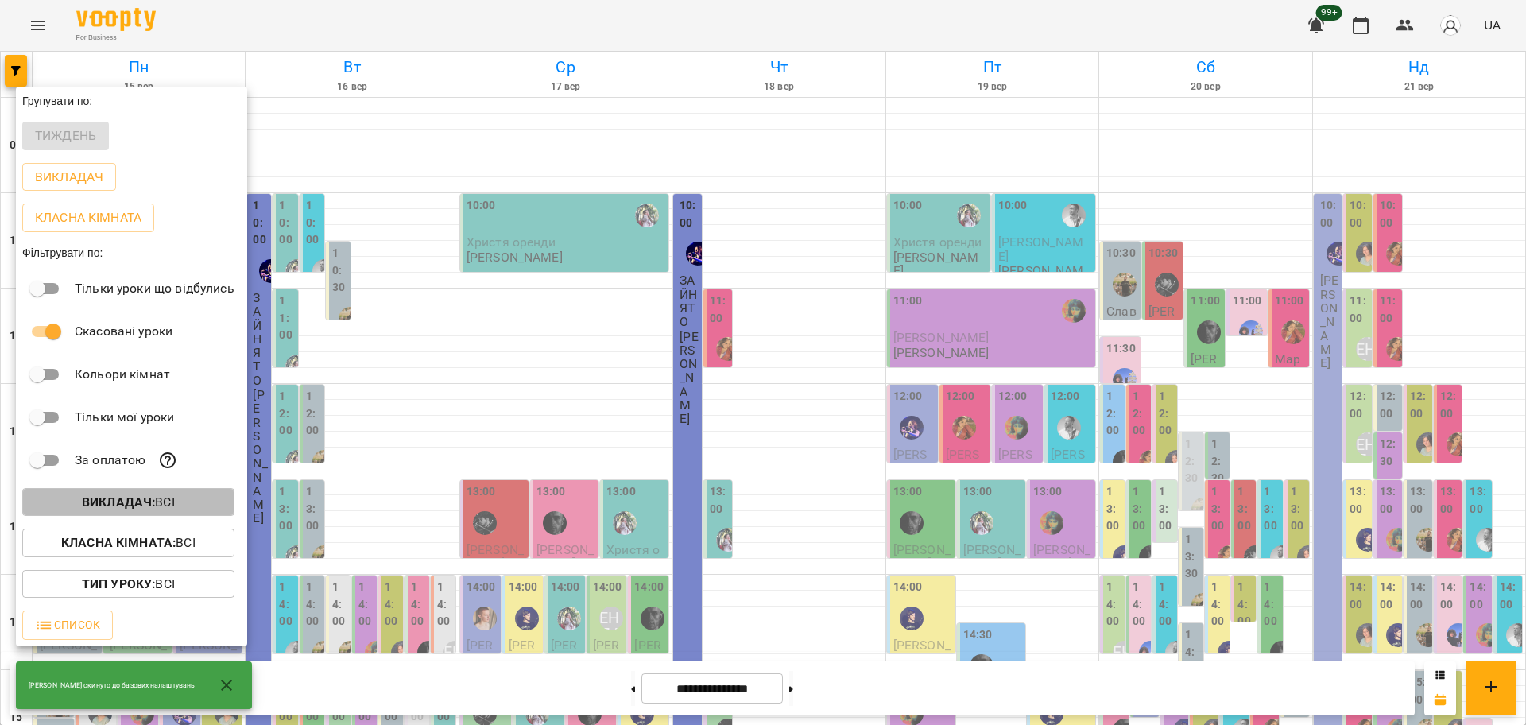
click at [160, 505] on p "Викладач : Всі" at bounding box center [128, 502] width 93 height 19
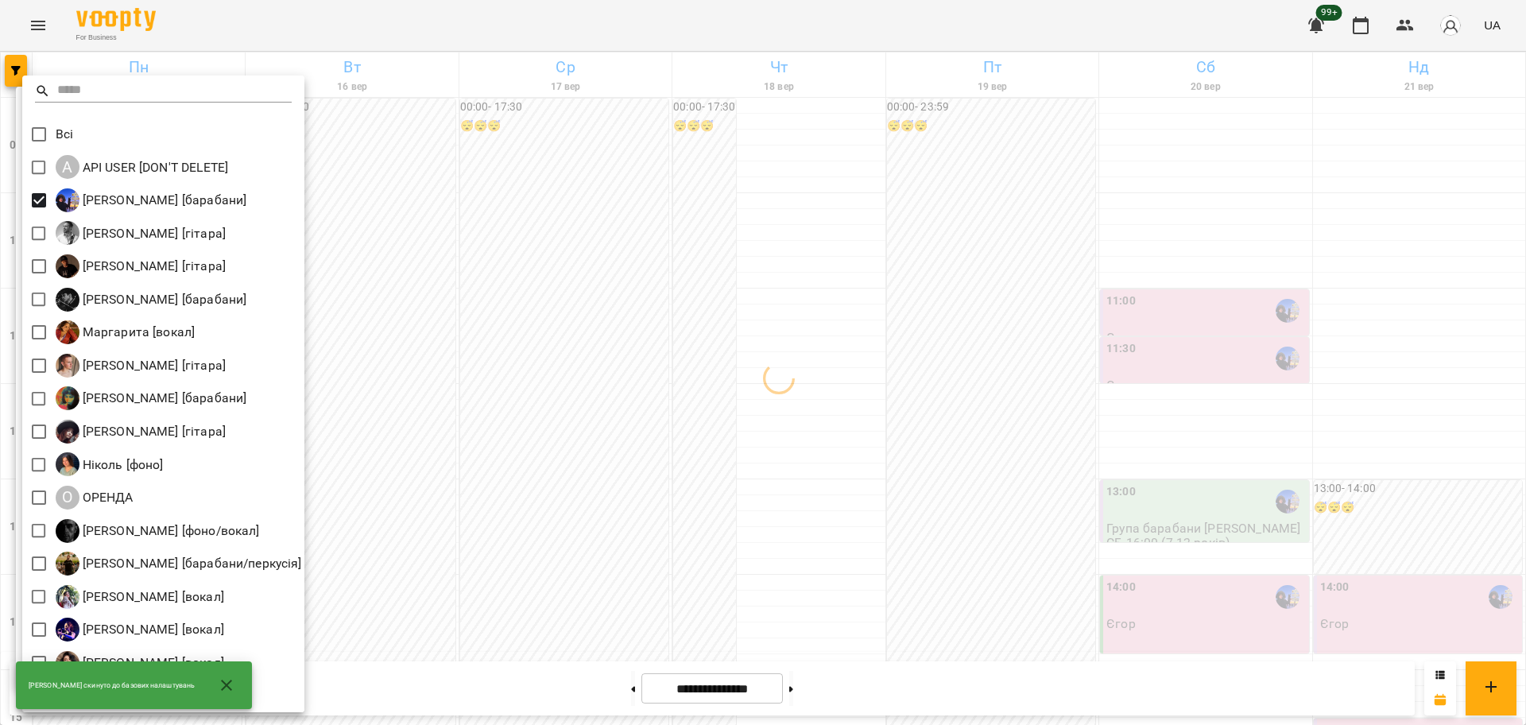
click at [537, 447] on div at bounding box center [763, 362] width 1526 height 725
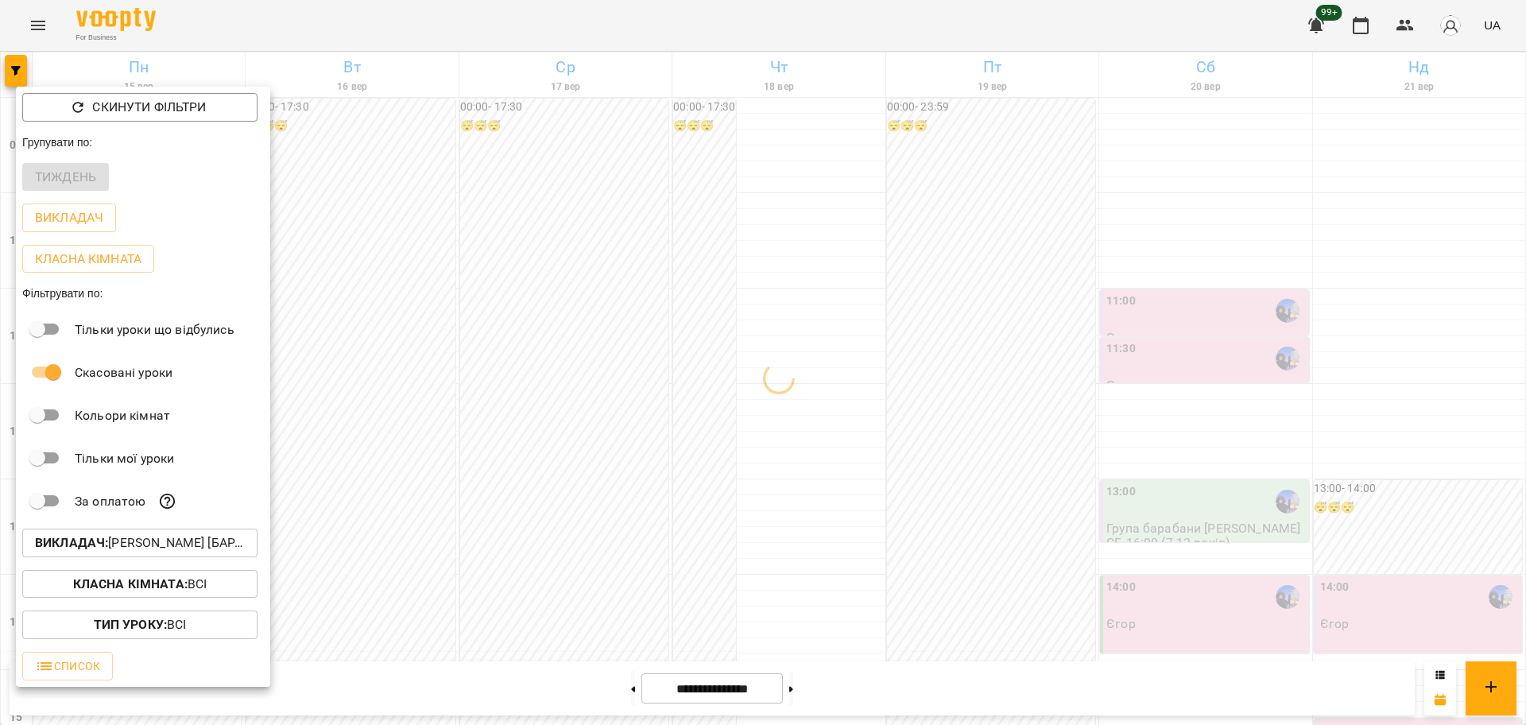
click at [541, 444] on div at bounding box center [763, 362] width 1526 height 725
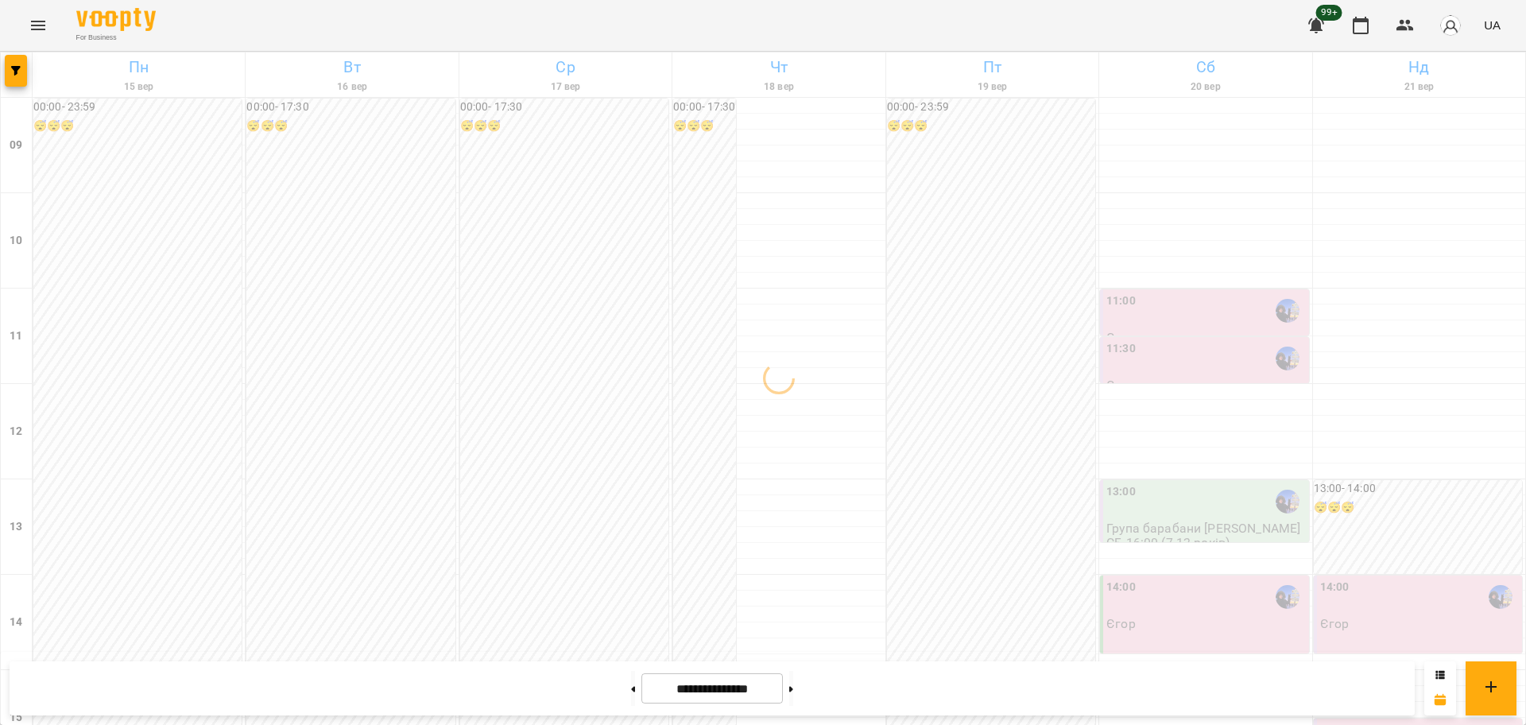
scroll to position [596, 0]
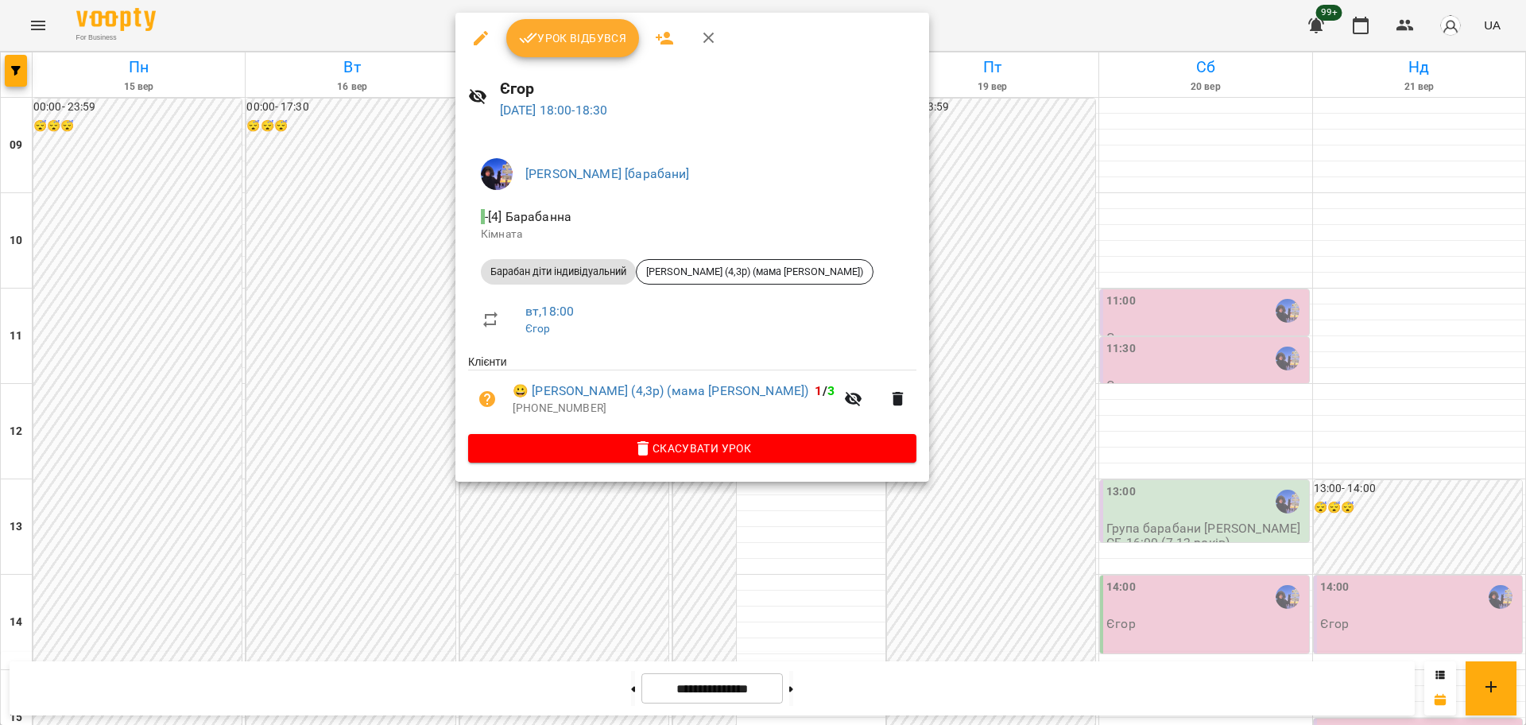
click at [377, 400] on div at bounding box center [763, 362] width 1526 height 725
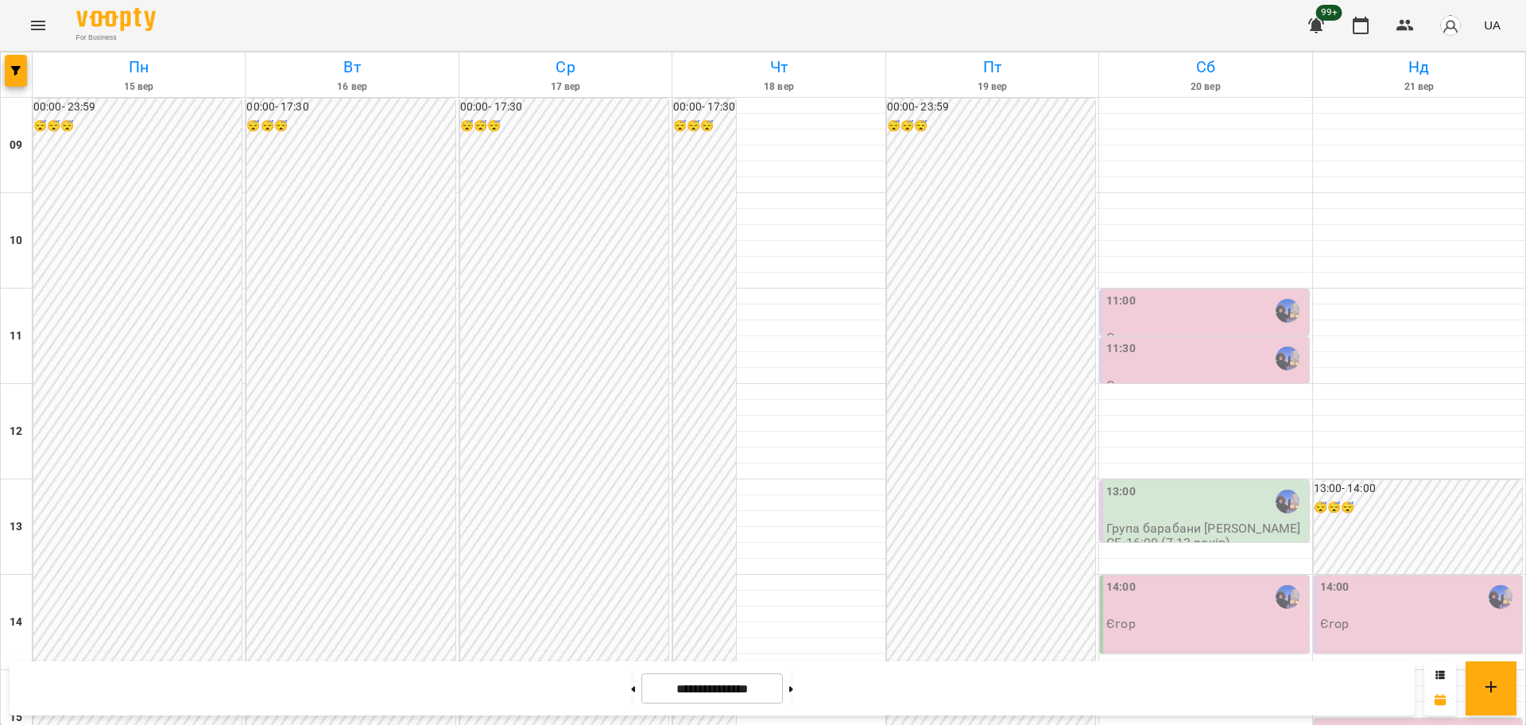
scroll to position [497, 0]
click at [23, 72] on span "button" at bounding box center [16, 71] width 22 height 10
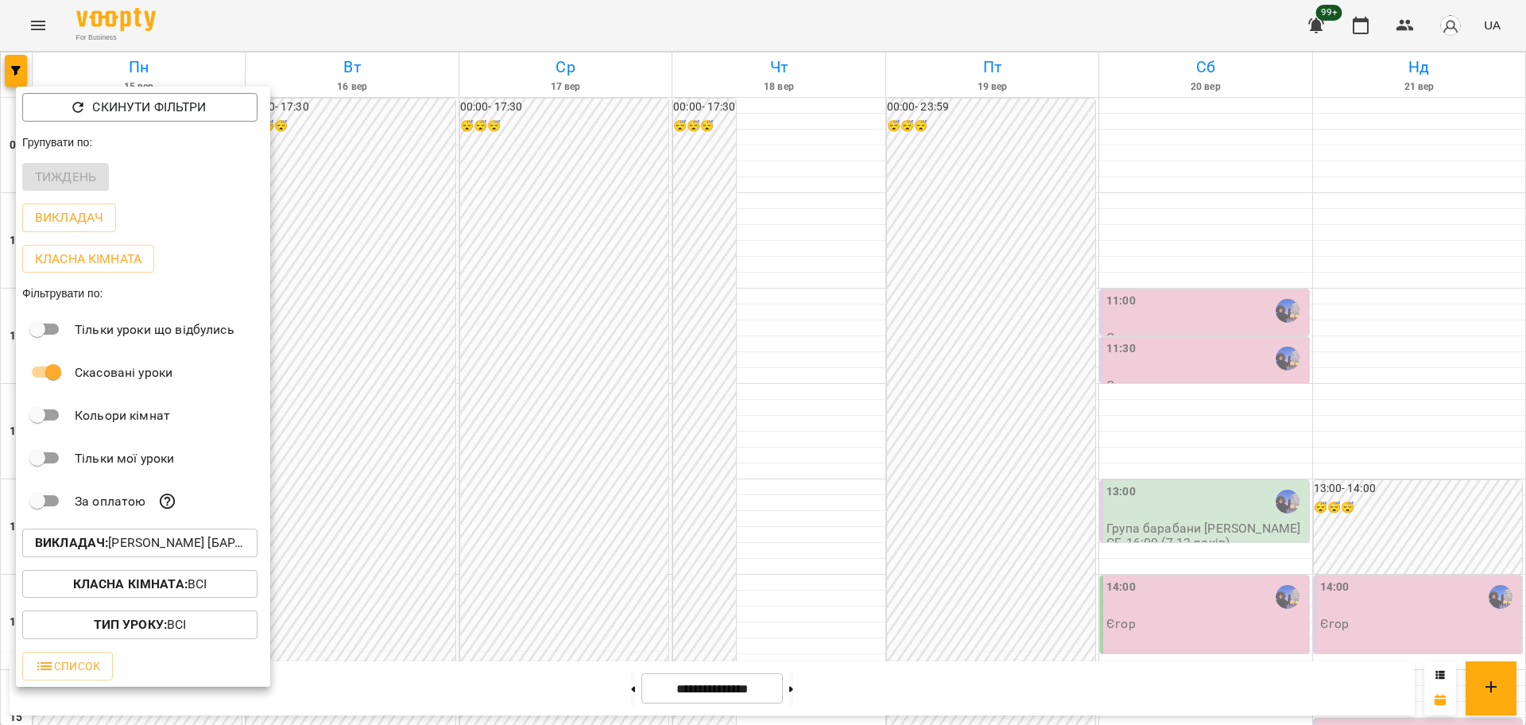
click at [184, 550] on p "Викладач : Єгор [барабани]" at bounding box center [140, 542] width 210 height 19
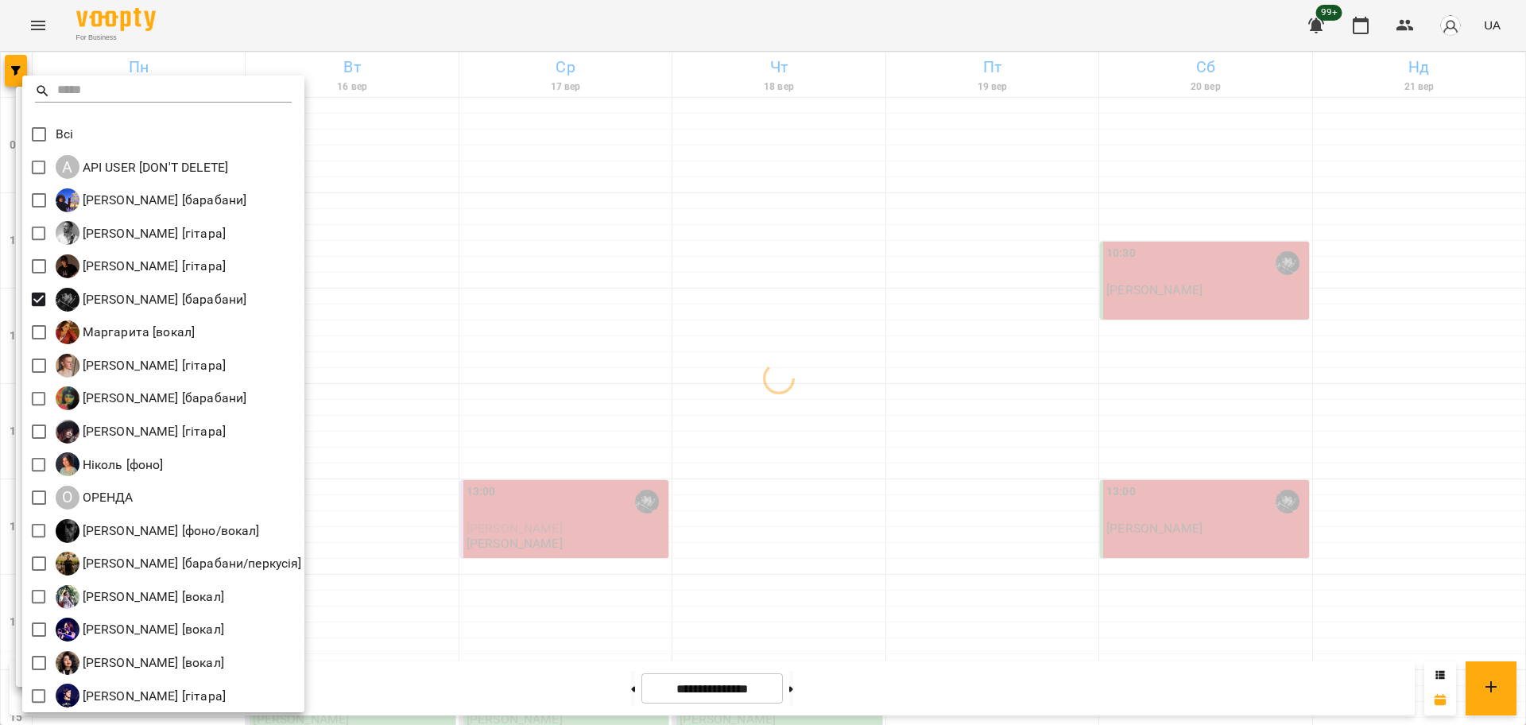
click at [762, 474] on div at bounding box center [763, 362] width 1526 height 725
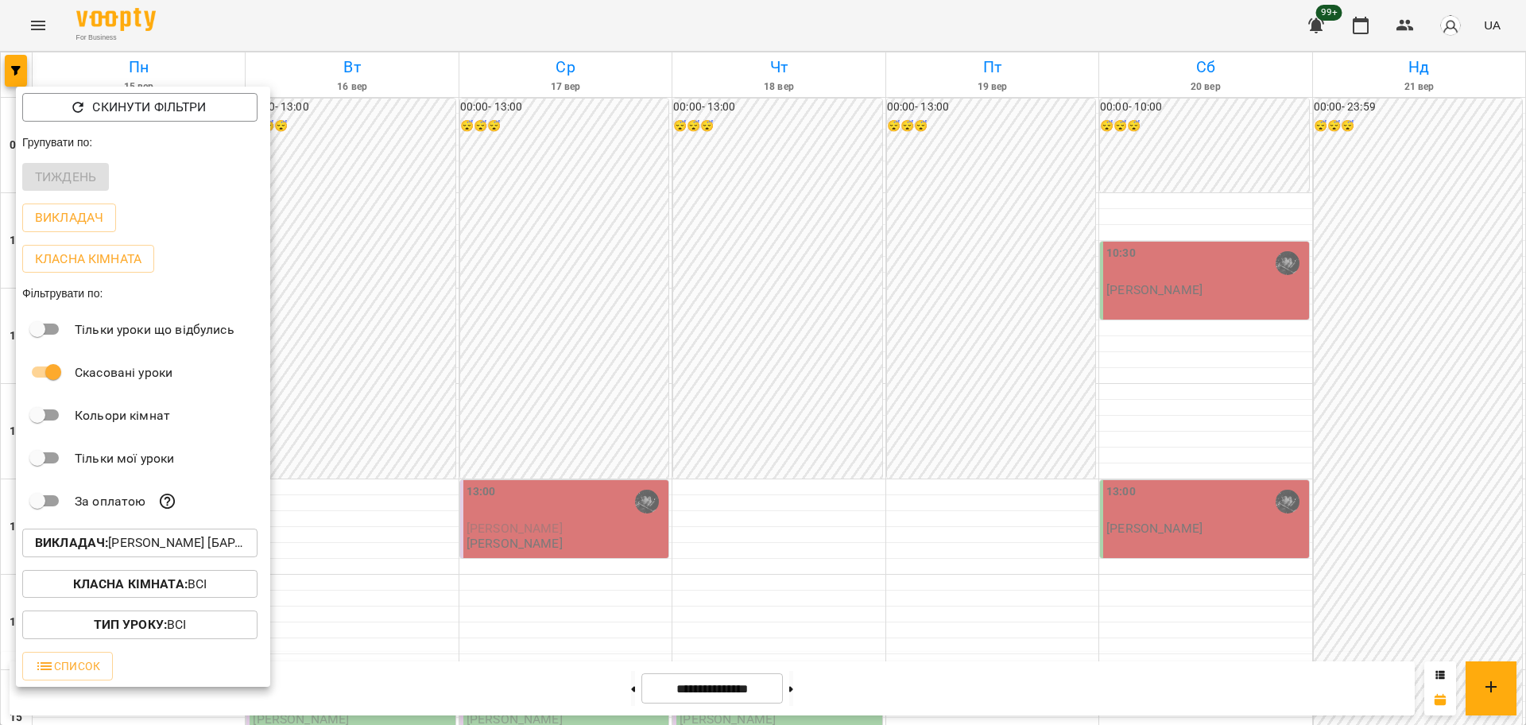
click at [769, 463] on div at bounding box center [763, 362] width 1526 height 725
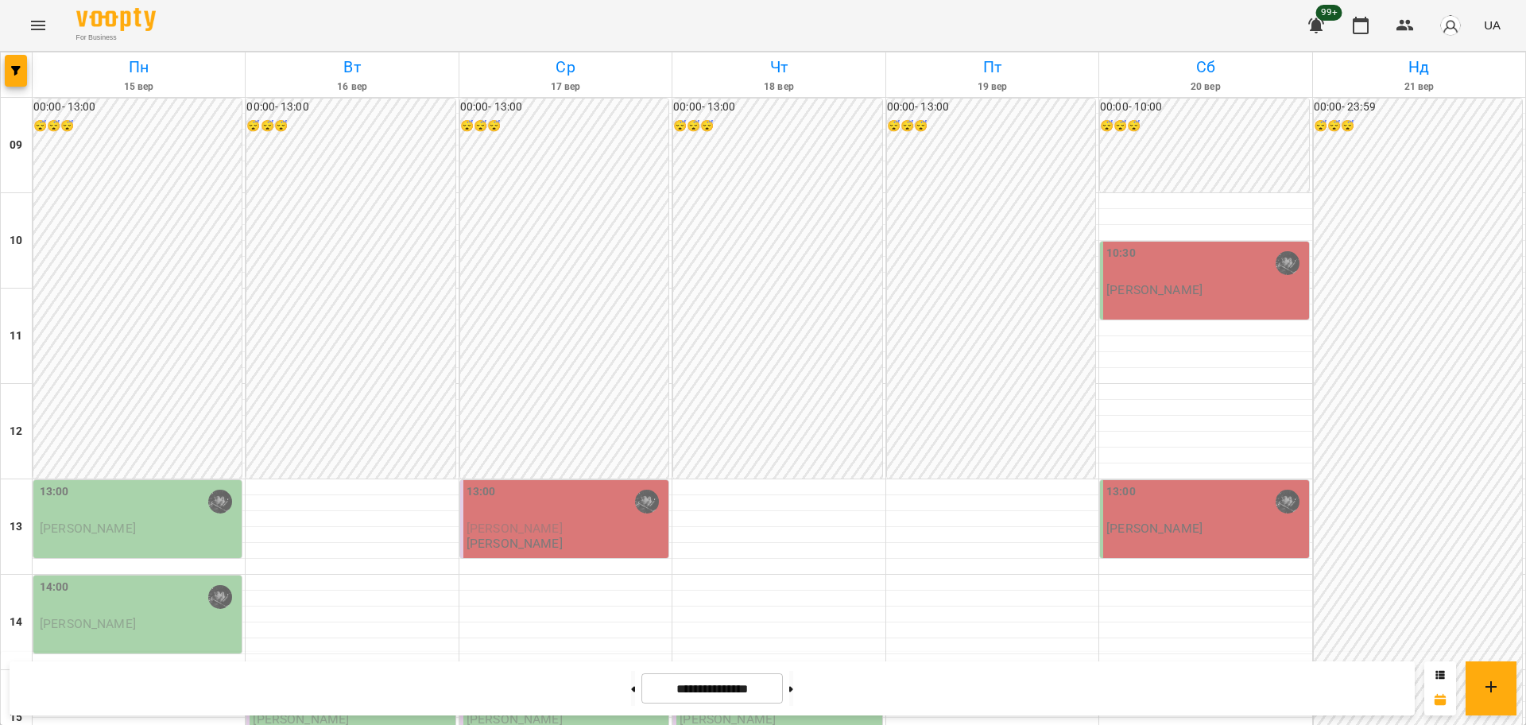
click at [14, 26] on div "For Business 99+ UA" at bounding box center [763, 25] width 1526 height 51
click at [43, 32] on icon "Menu" at bounding box center [38, 25] width 19 height 19
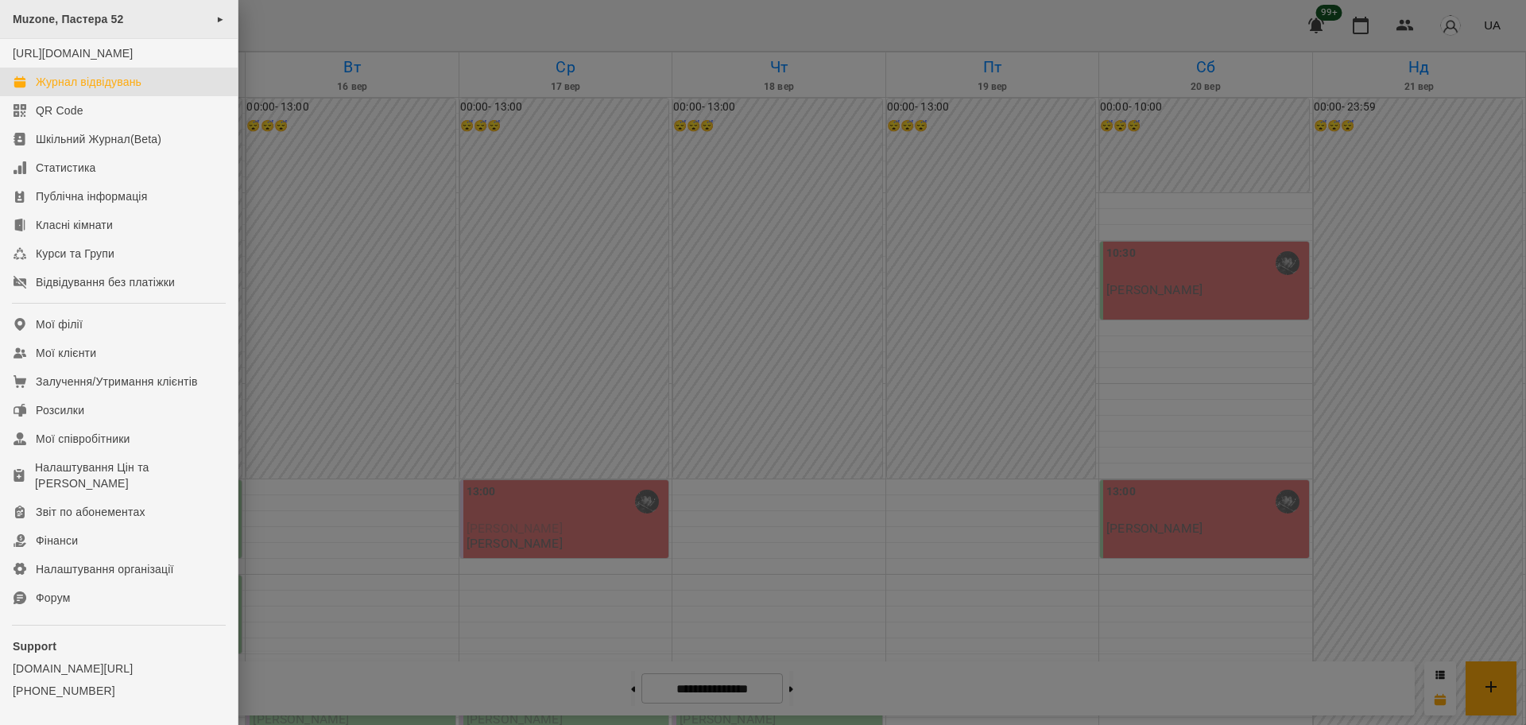
click at [63, 26] on div "Muzone, Пастера 52 ►" at bounding box center [119, 19] width 238 height 39
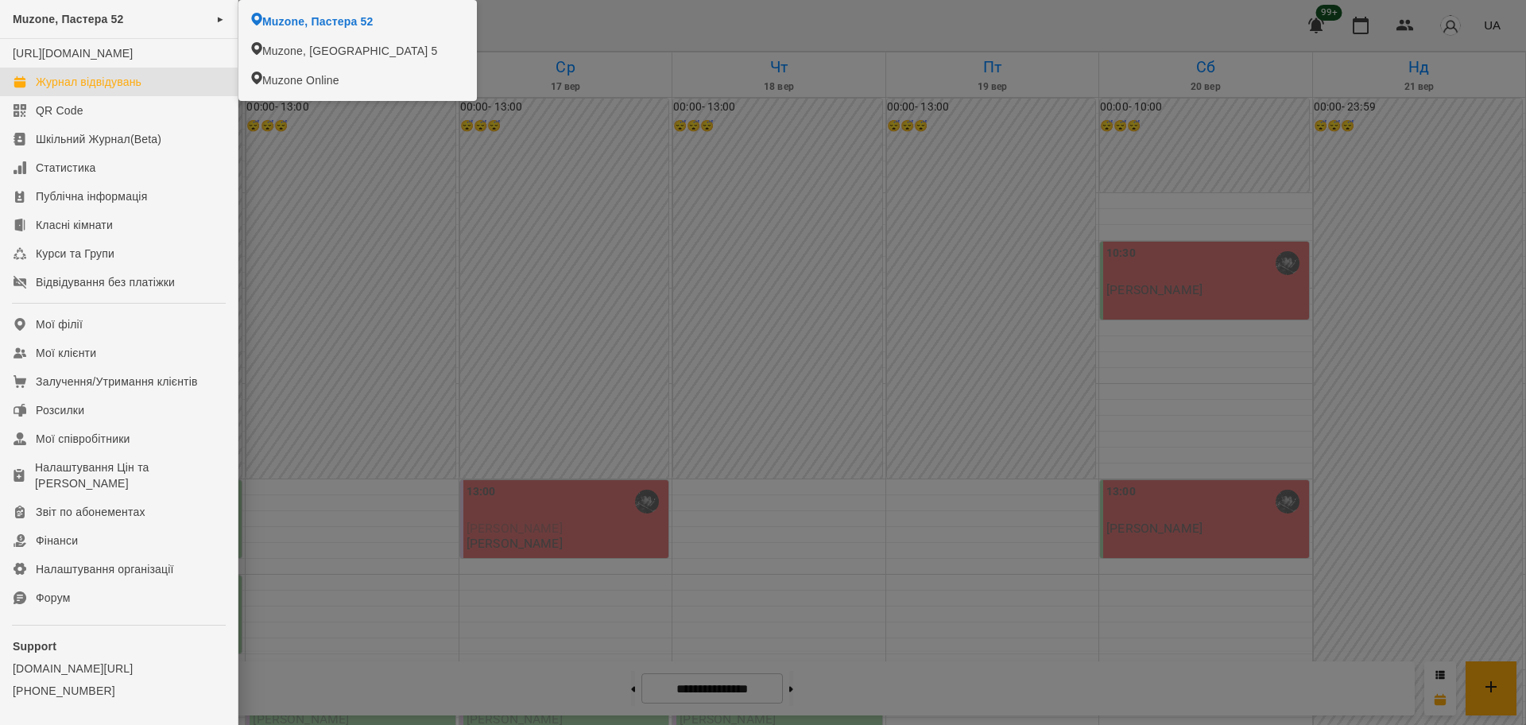
click at [75, 90] on div "Журнал відвідувань" at bounding box center [89, 82] width 106 height 16
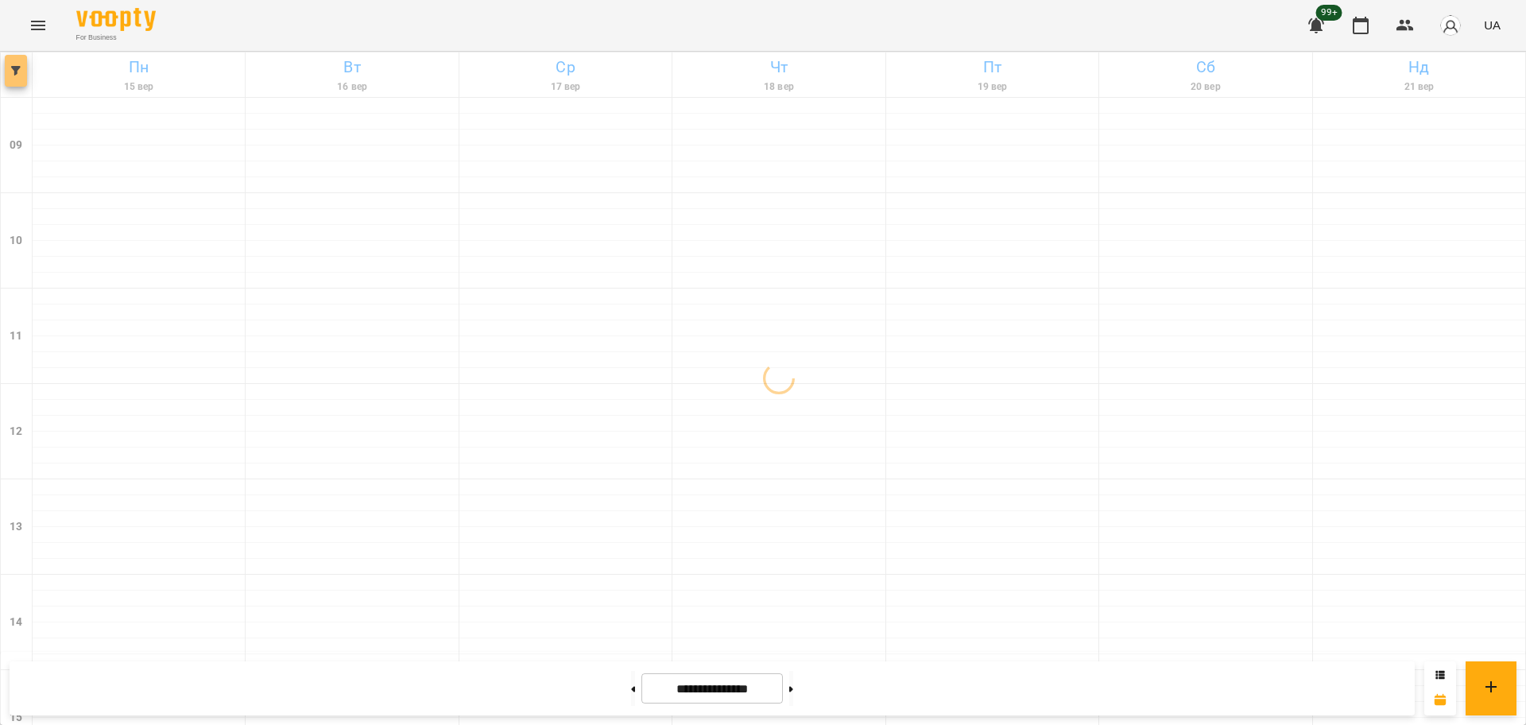
click at [14, 72] on icon "button" at bounding box center [16, 71] width 10 height 10
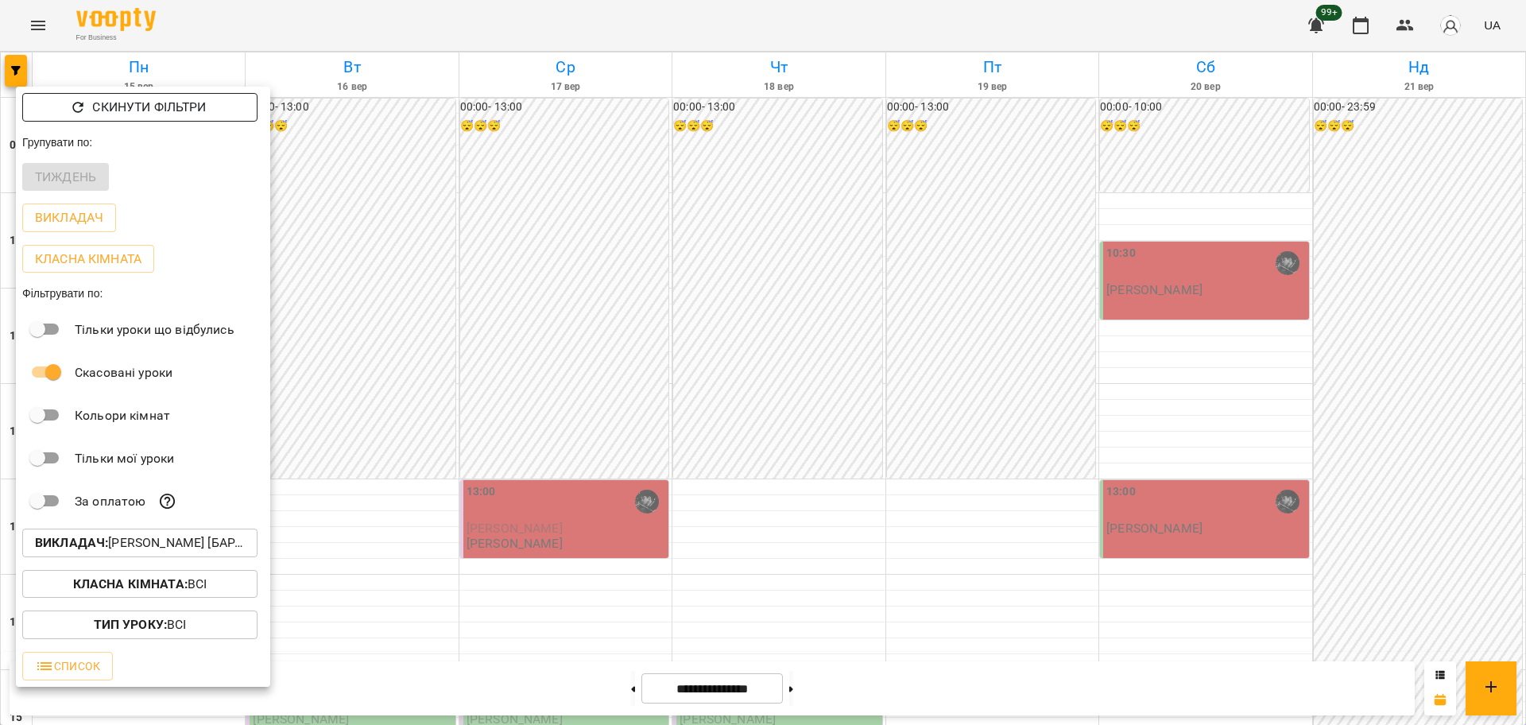
click at [221, 118] on button "Скинути фільтри" at bounding box center [139, 107] width 235 height 29
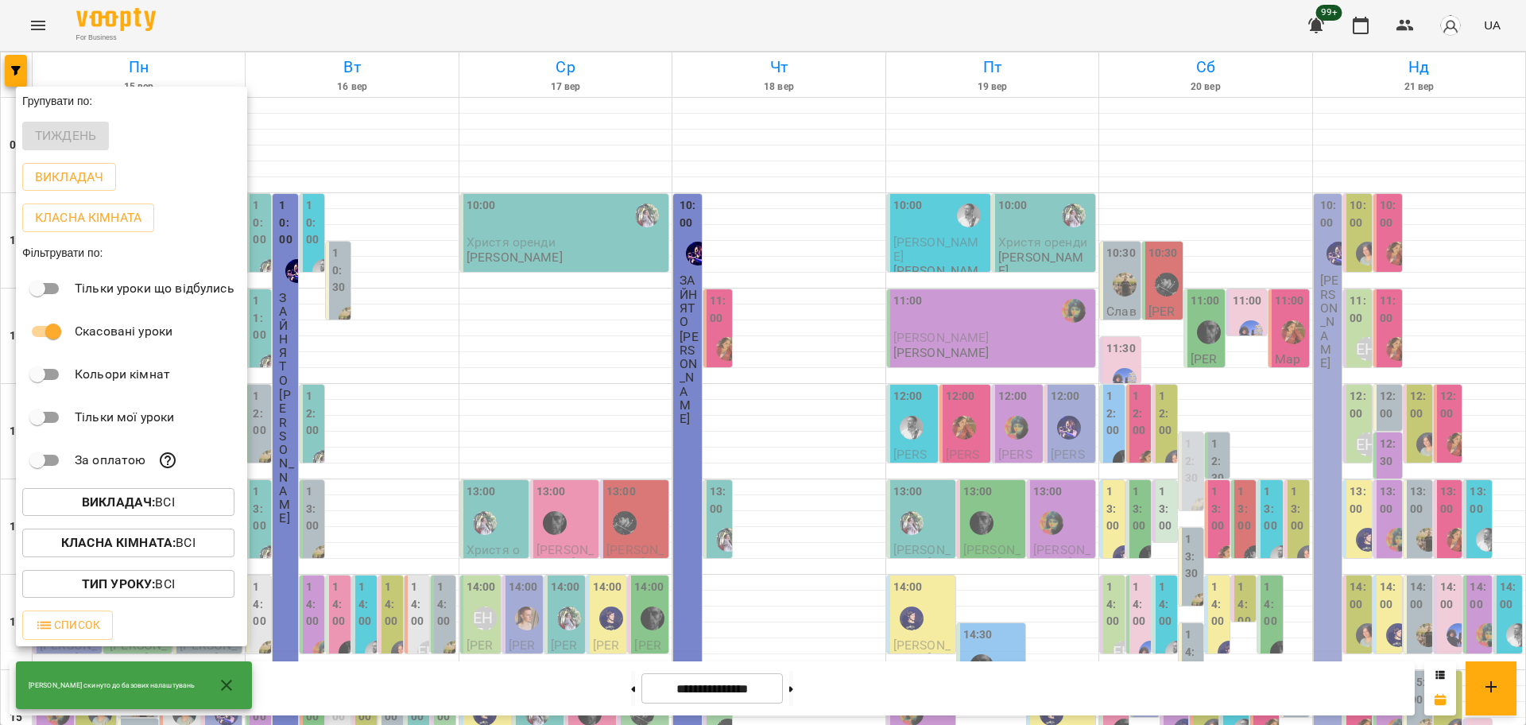
click at [647, 695] on div at bounding box center [763, 362] width 1526 height 725
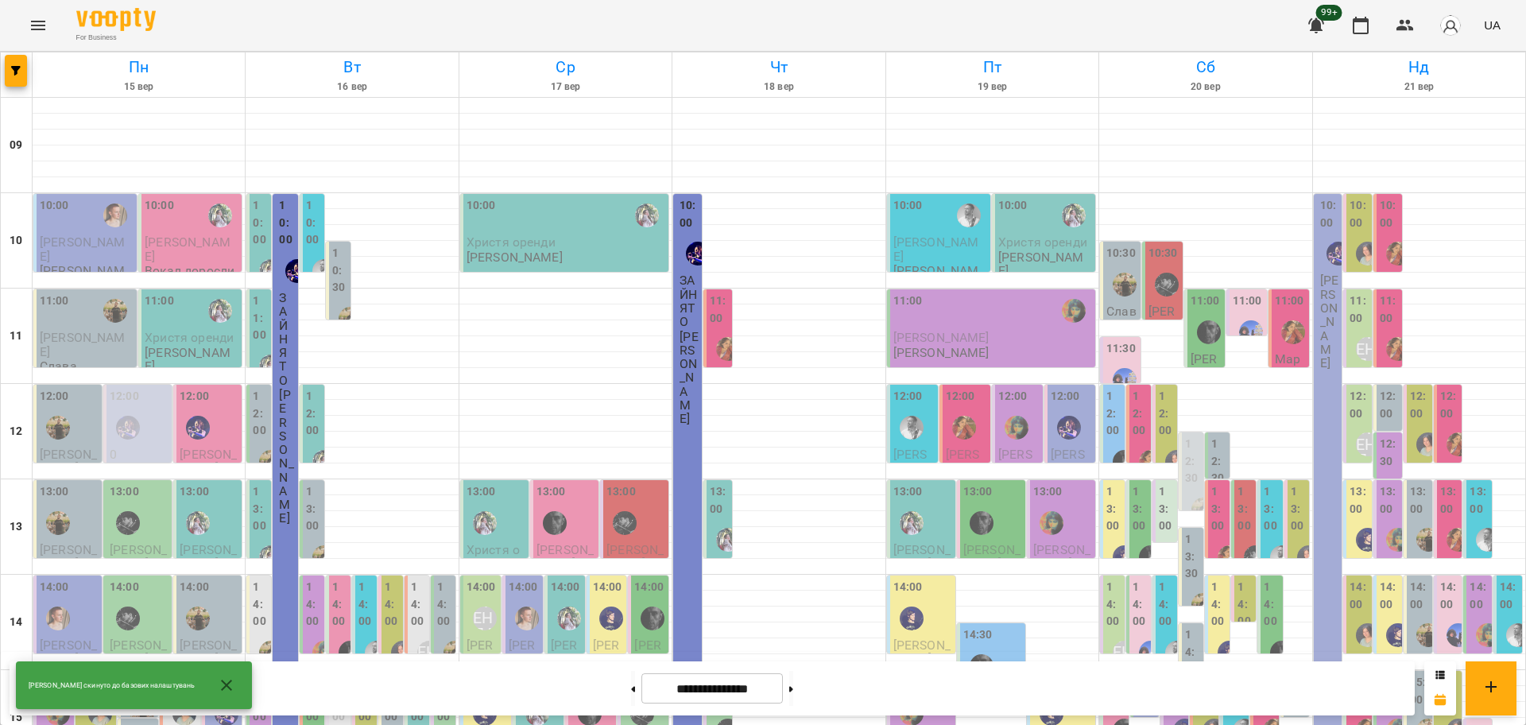
click at [631, 691] on div "Групувати по: Тиждень Викладач Класна кімната Фільтрувати по: Тільки уроки що в…" at bounding box center [763, 362] width 1526 height 725
click at [631, 688] on button at bounding box center [633, 688] width 4 height 35
type input "**********"
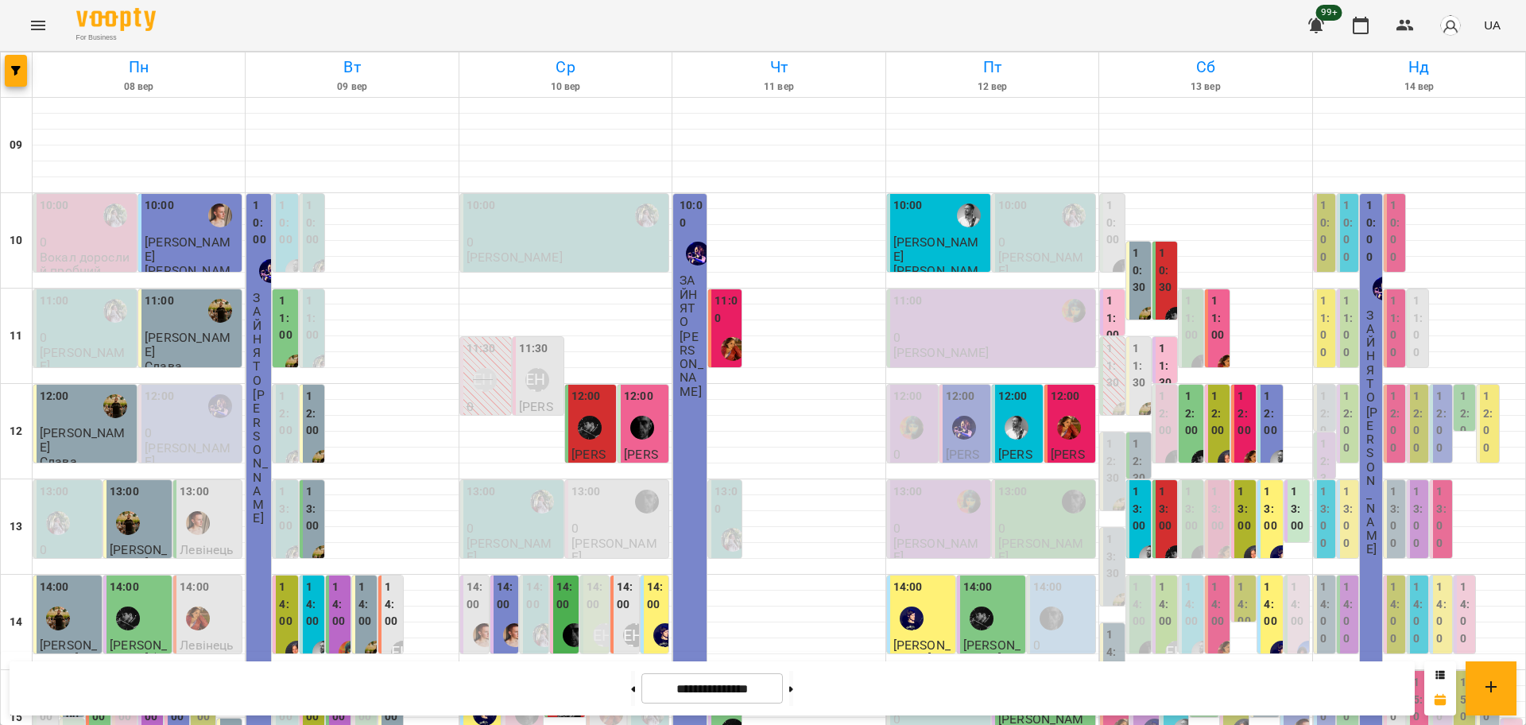
scroll to position [397, 0]
click at [1290, 578] on label "14:00" at bounding box center [1297, 604] width 15 height 52
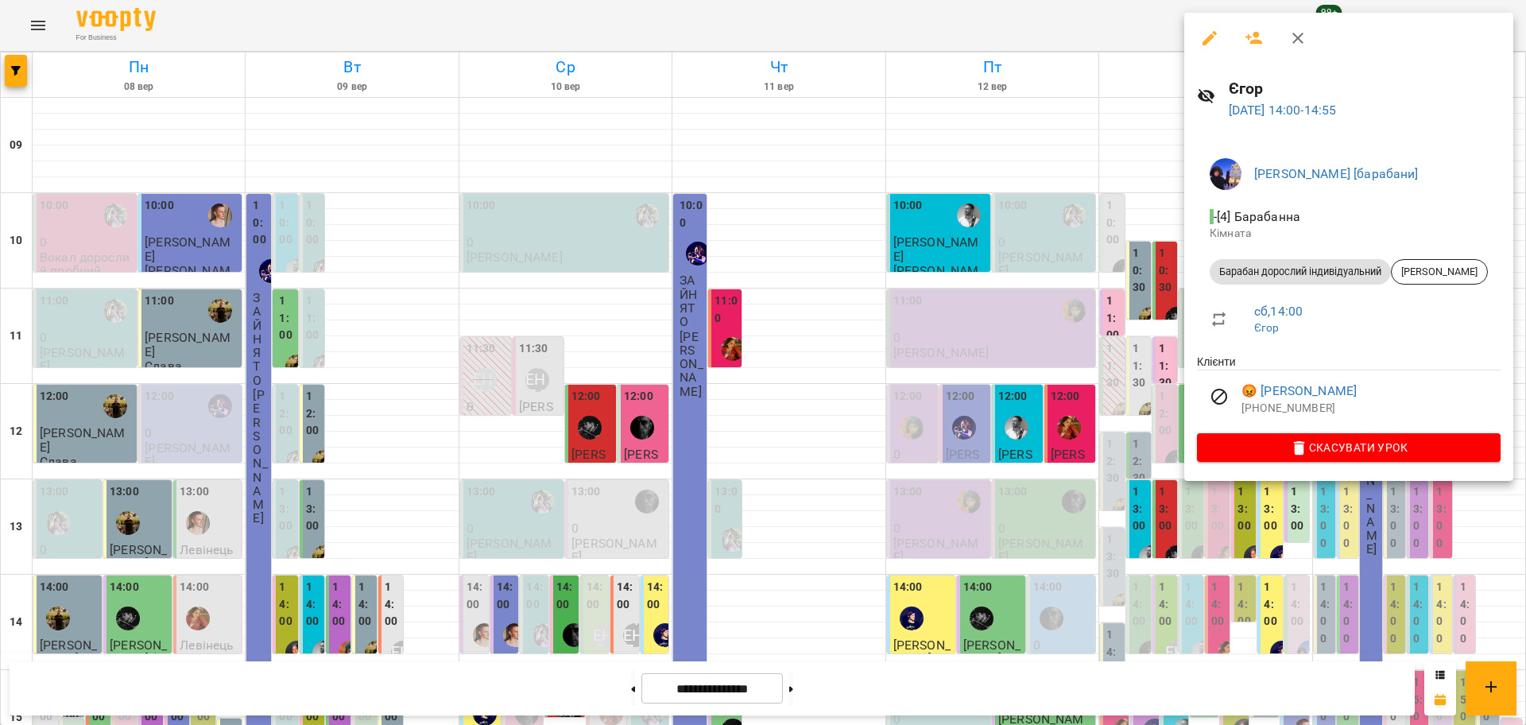
click at [1166, 381] on div at bounding box center [763, 362] width 1526 height 725
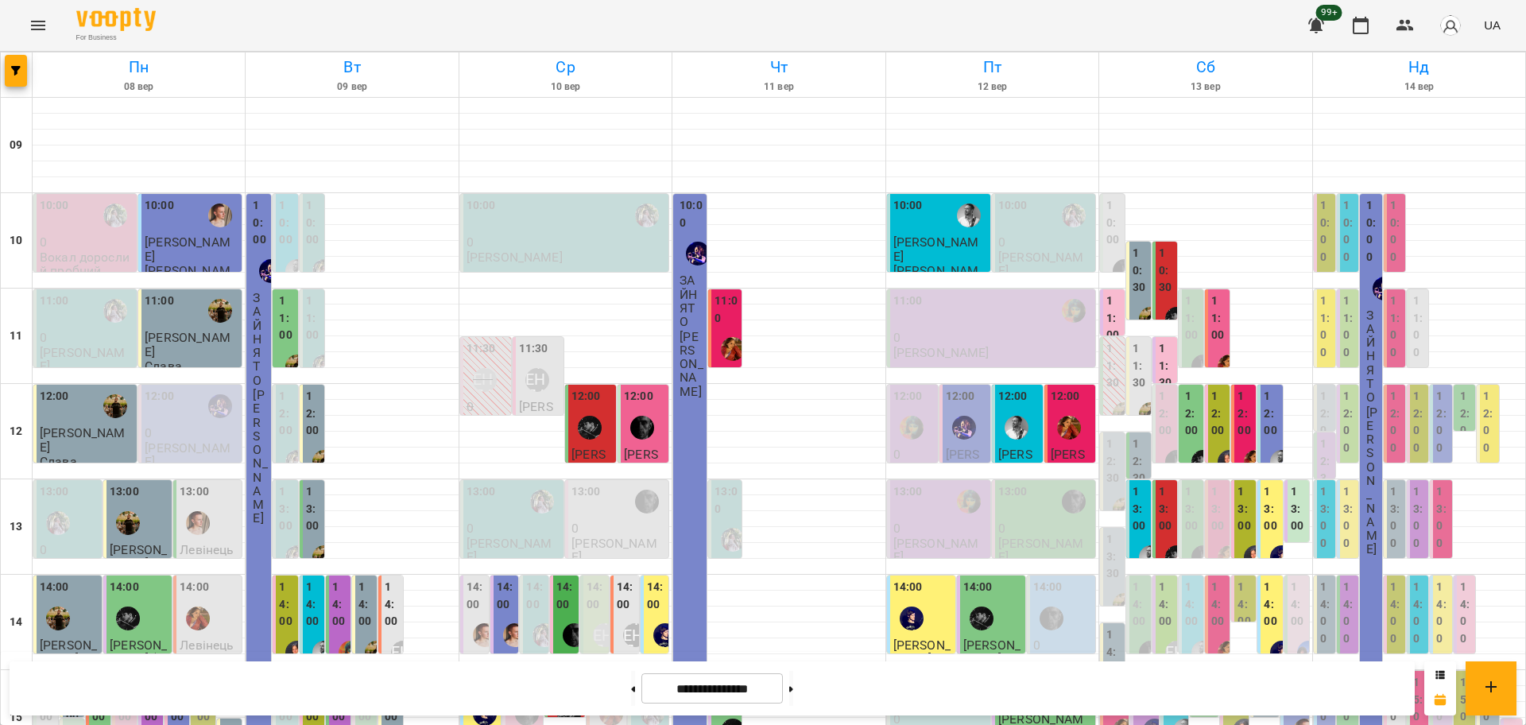
click at [1263, 578] on label "14:00" at bounding box center [1270, 604] width 15 height 52
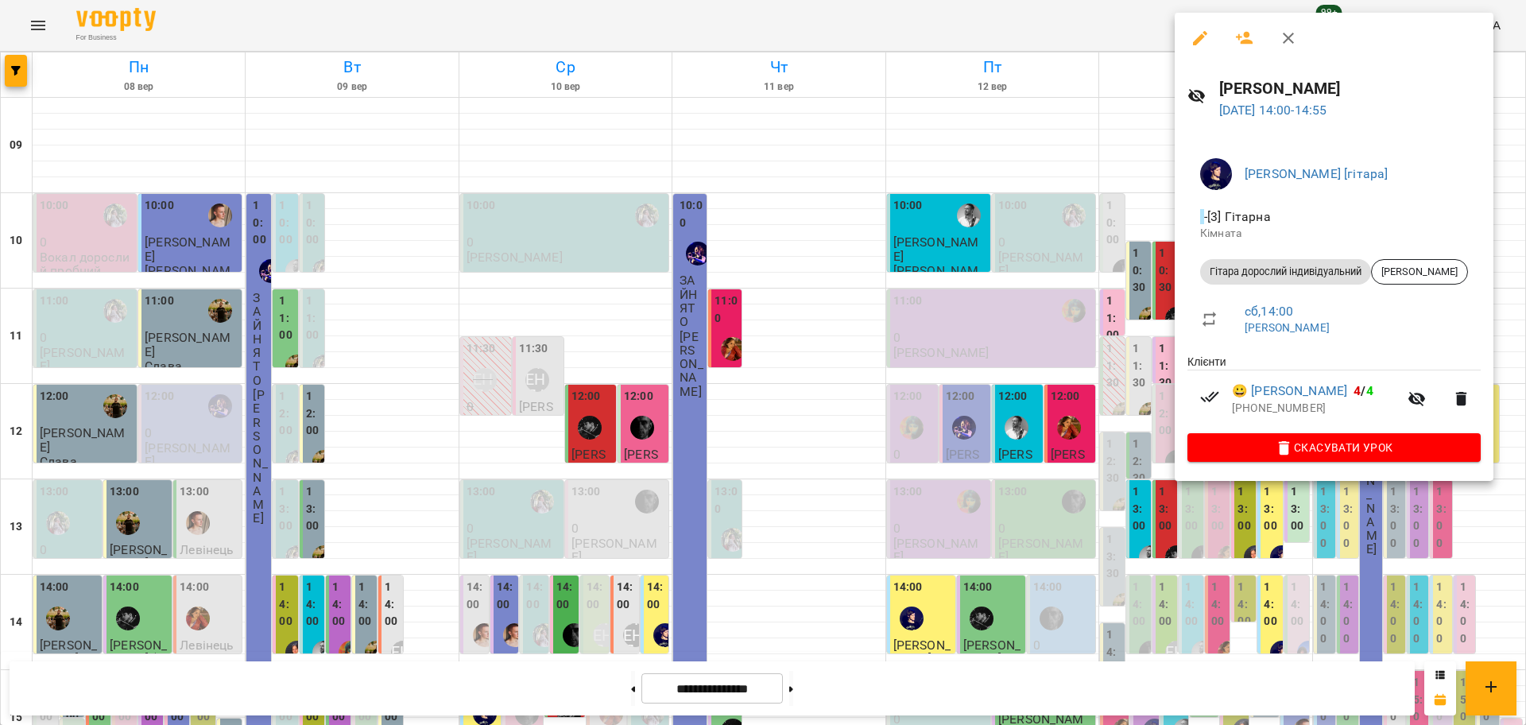
click at [1164, 345] on div at bounding box center [763, 362] width 1526 height 725
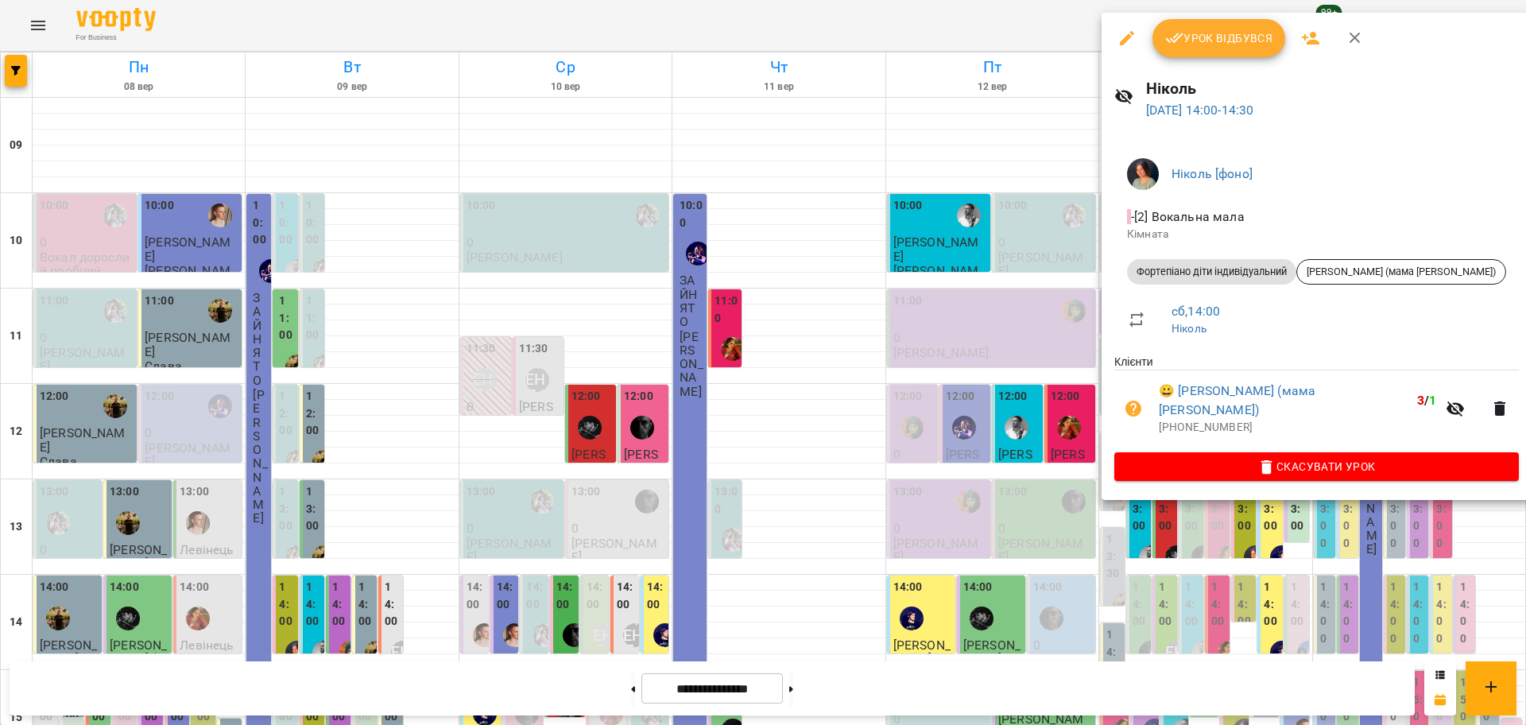
click at [1047, 323] on div at bounding box center [763, 362] width 1526 height 725
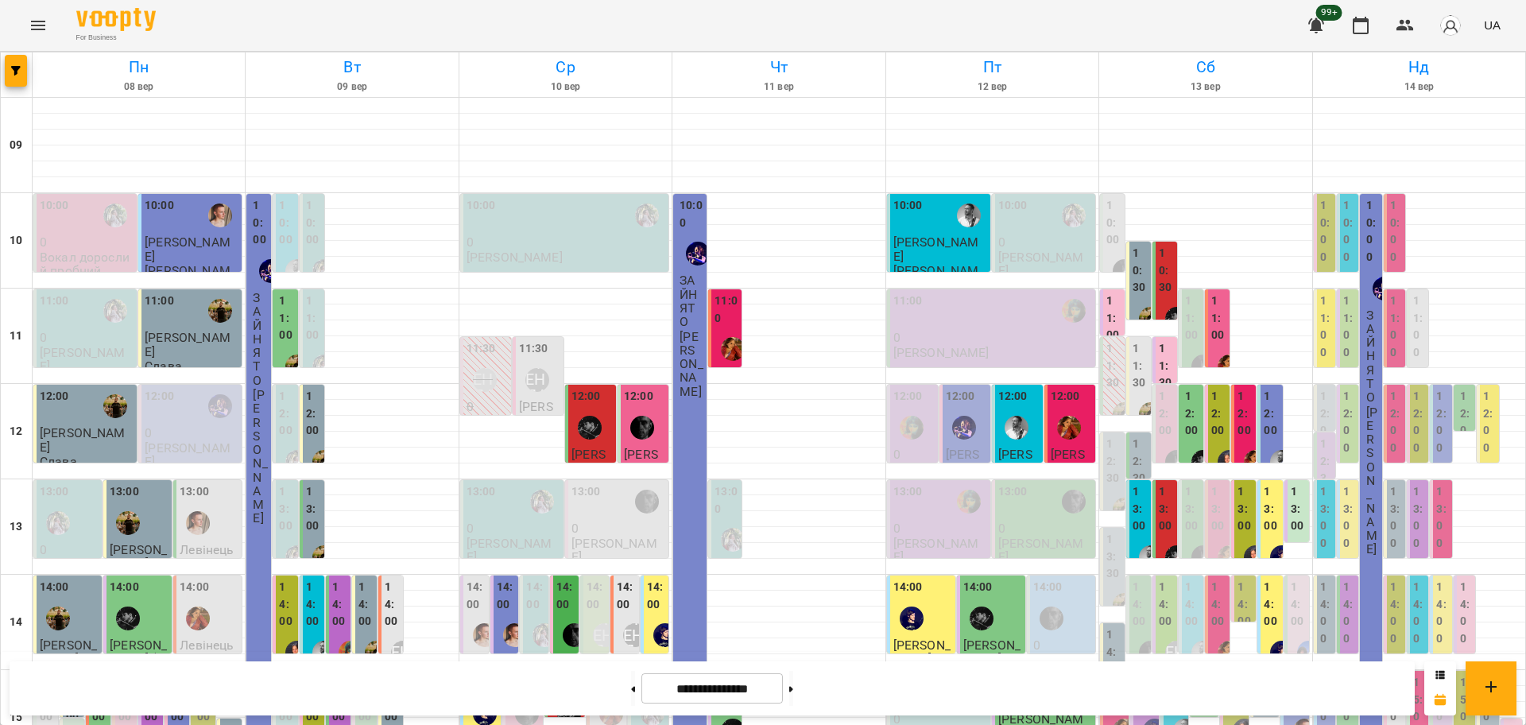
click at [1211, 578] on label "14:00" at bounding box center [1218, 604] width 15 height 52
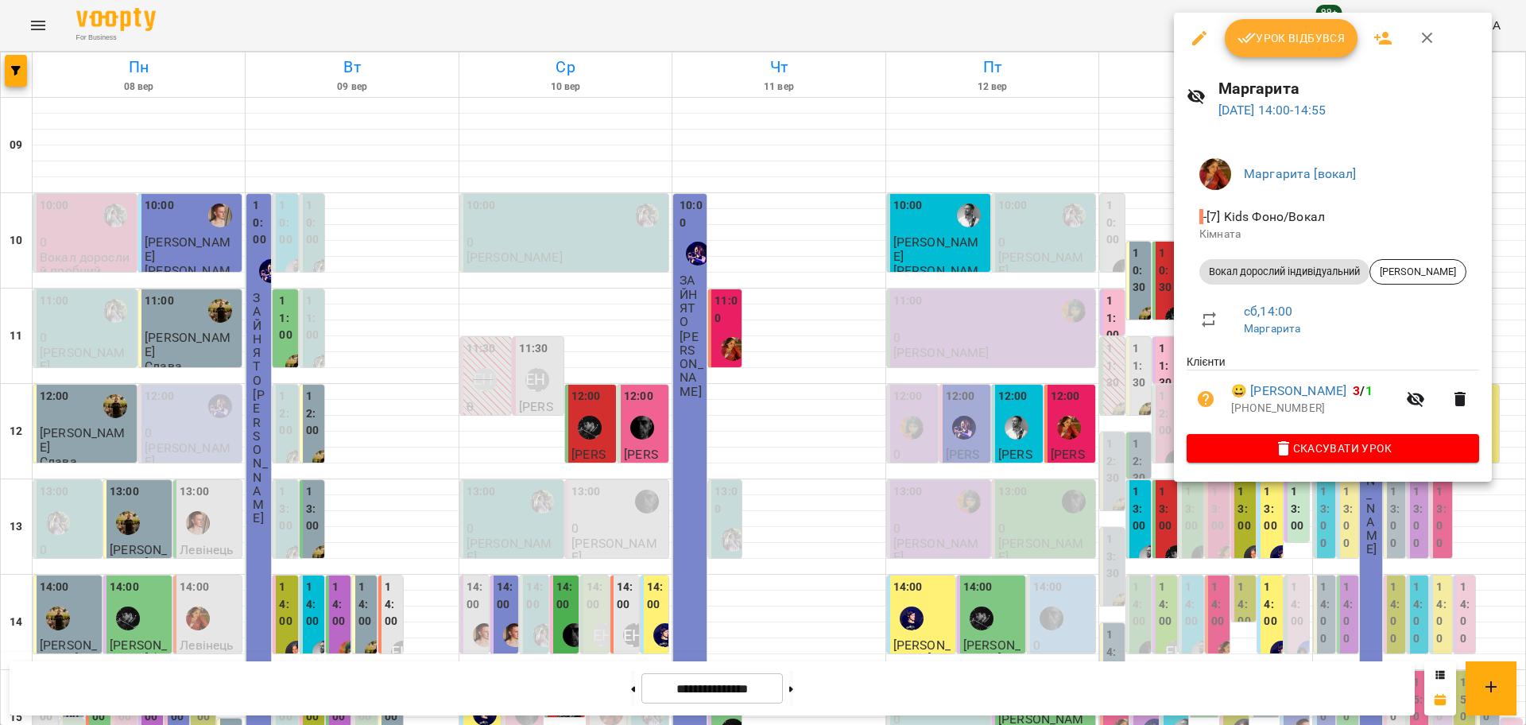
click at [1137, 346] on div at bounding box center [763, 362] width 1526 height 725
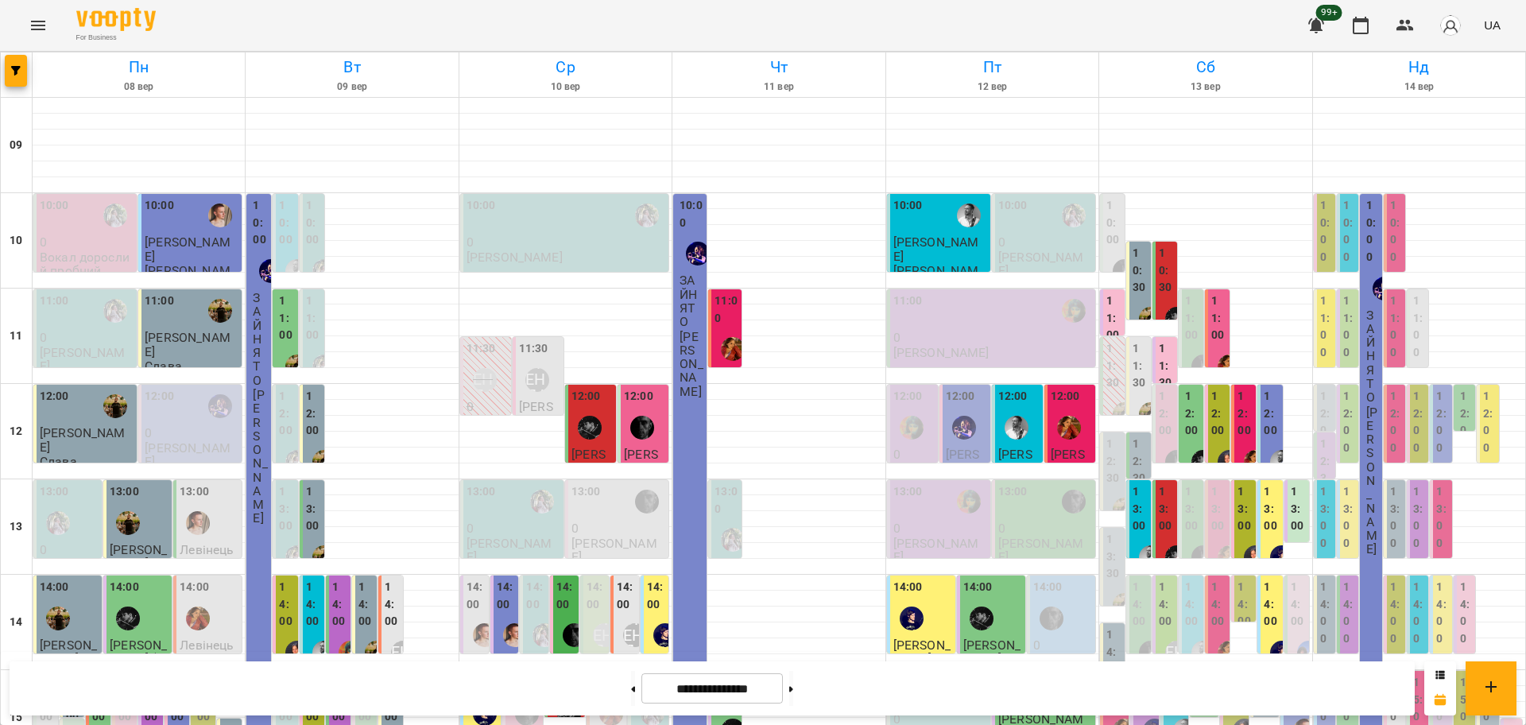
click at [1162, 575] on div "14:00 ОРЕНДА Драган Мартін ОРЕНДА" at bounding box center [1164, 735] width 25 height 321
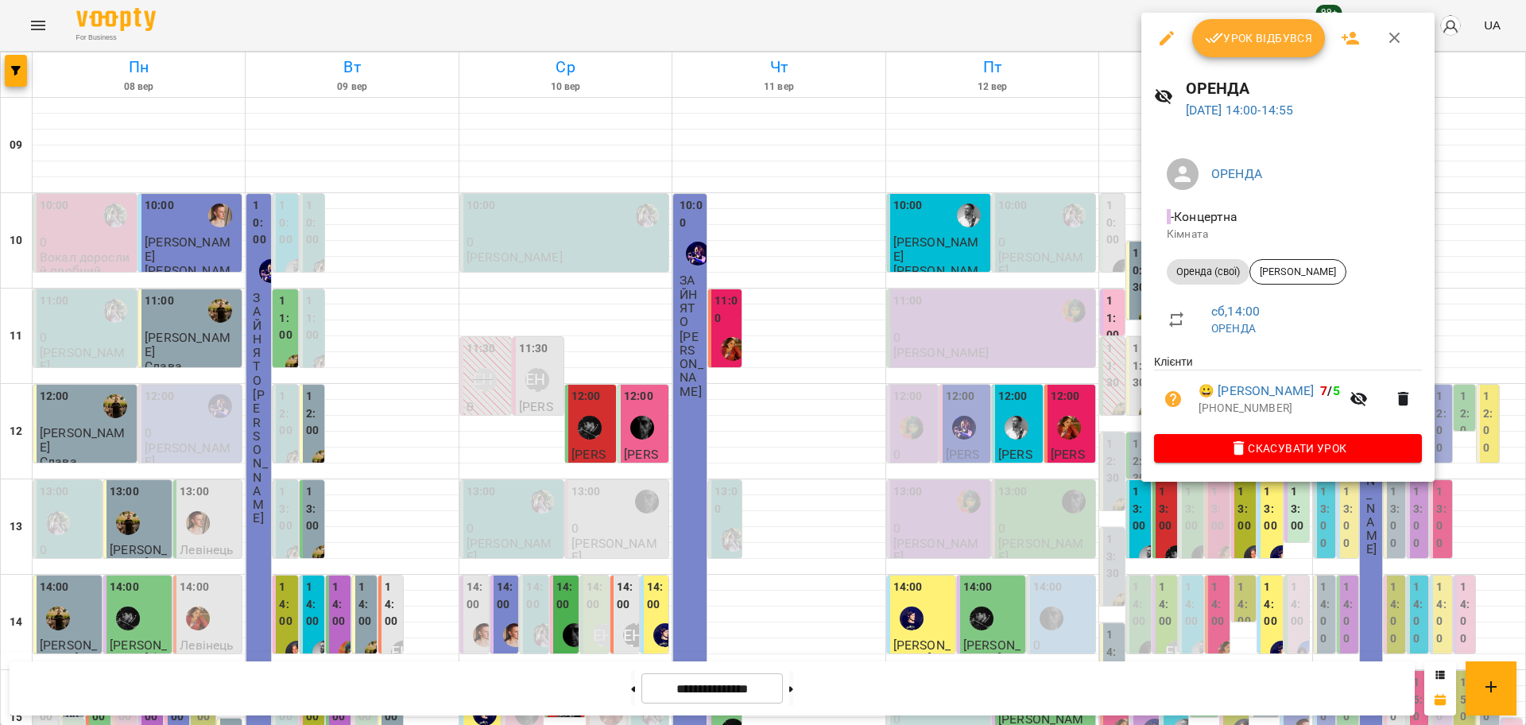
click at [1115, 342] on div at bounding box center [763, 362] width 1526 height 725
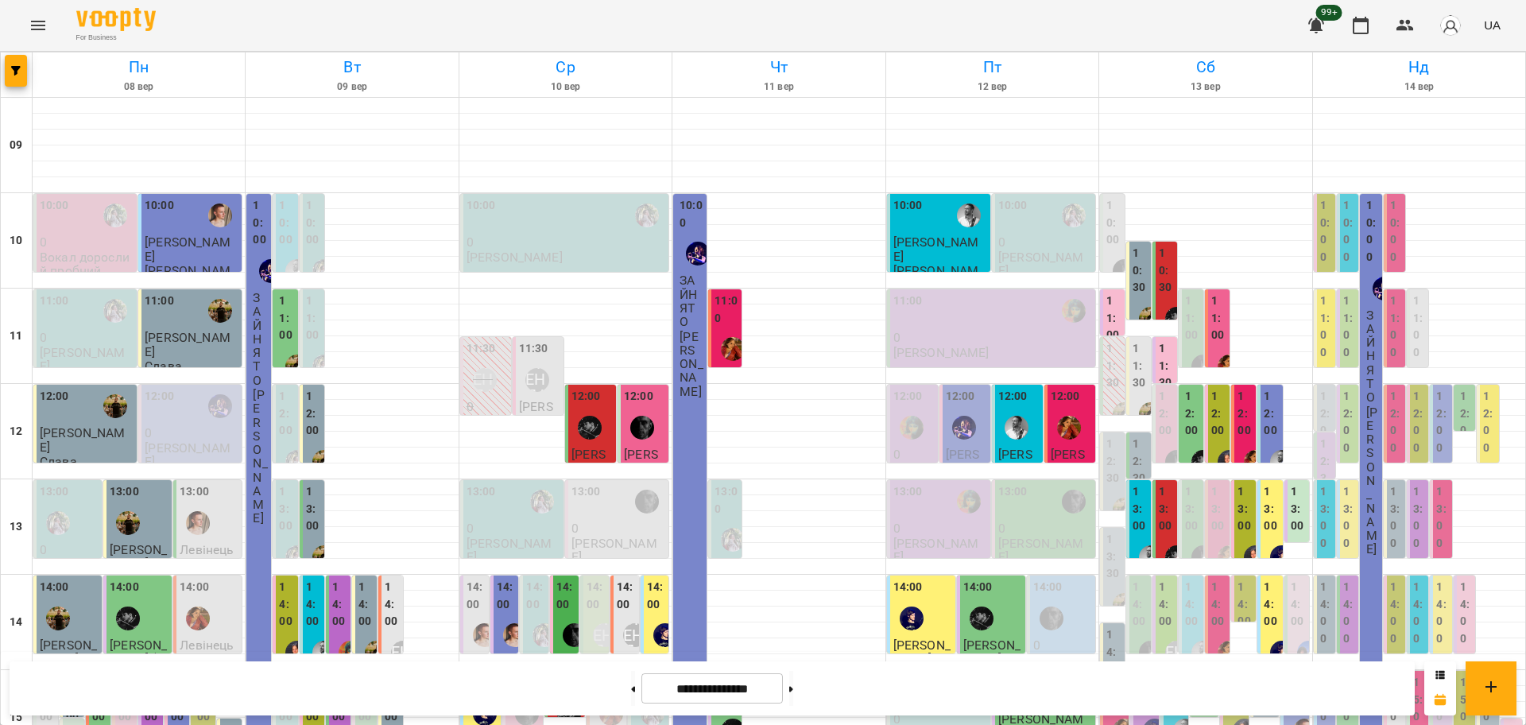
click at [1211, 578] on label "14:00" at bounding box center [1218, 604] width 15 height 52
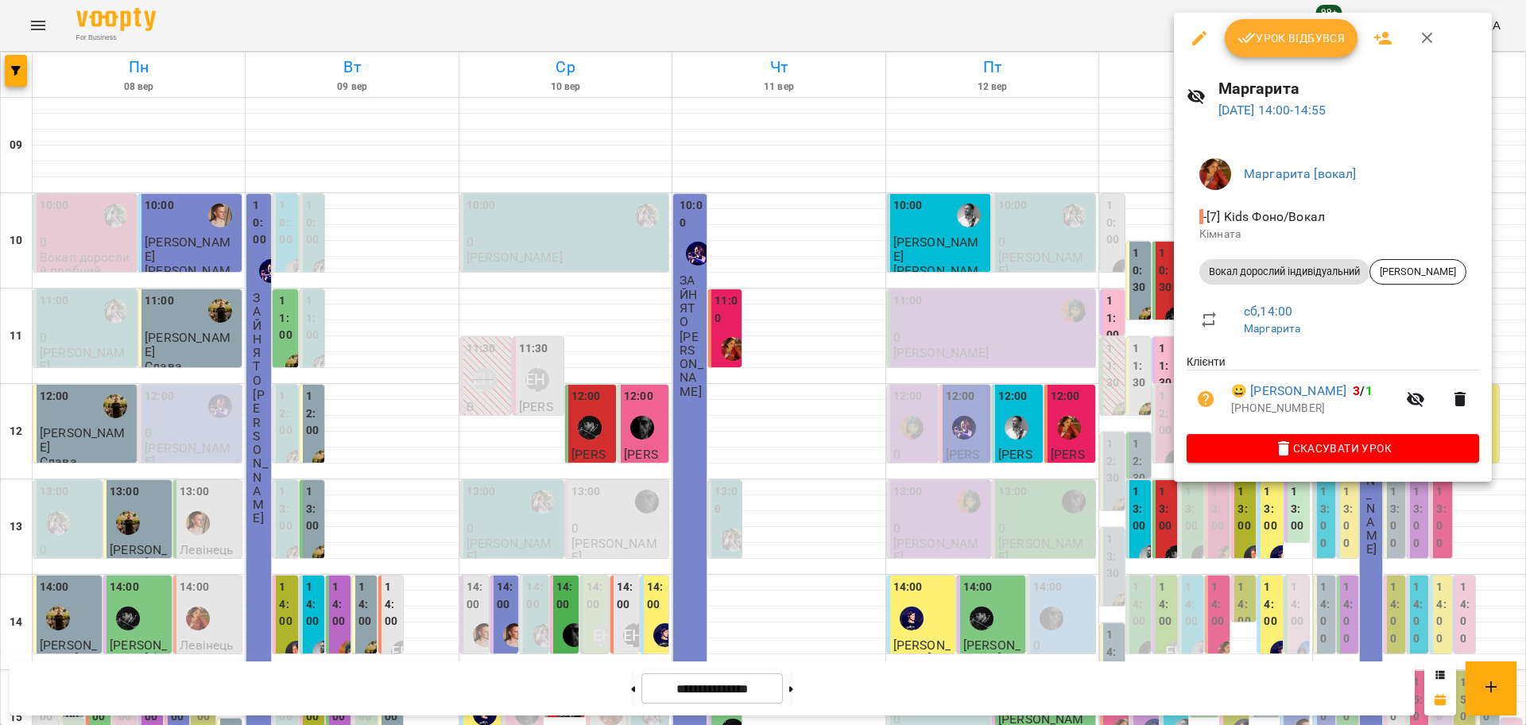
click at [1121, 194] on div at bounding box center [763, 362] width 1526 height 725
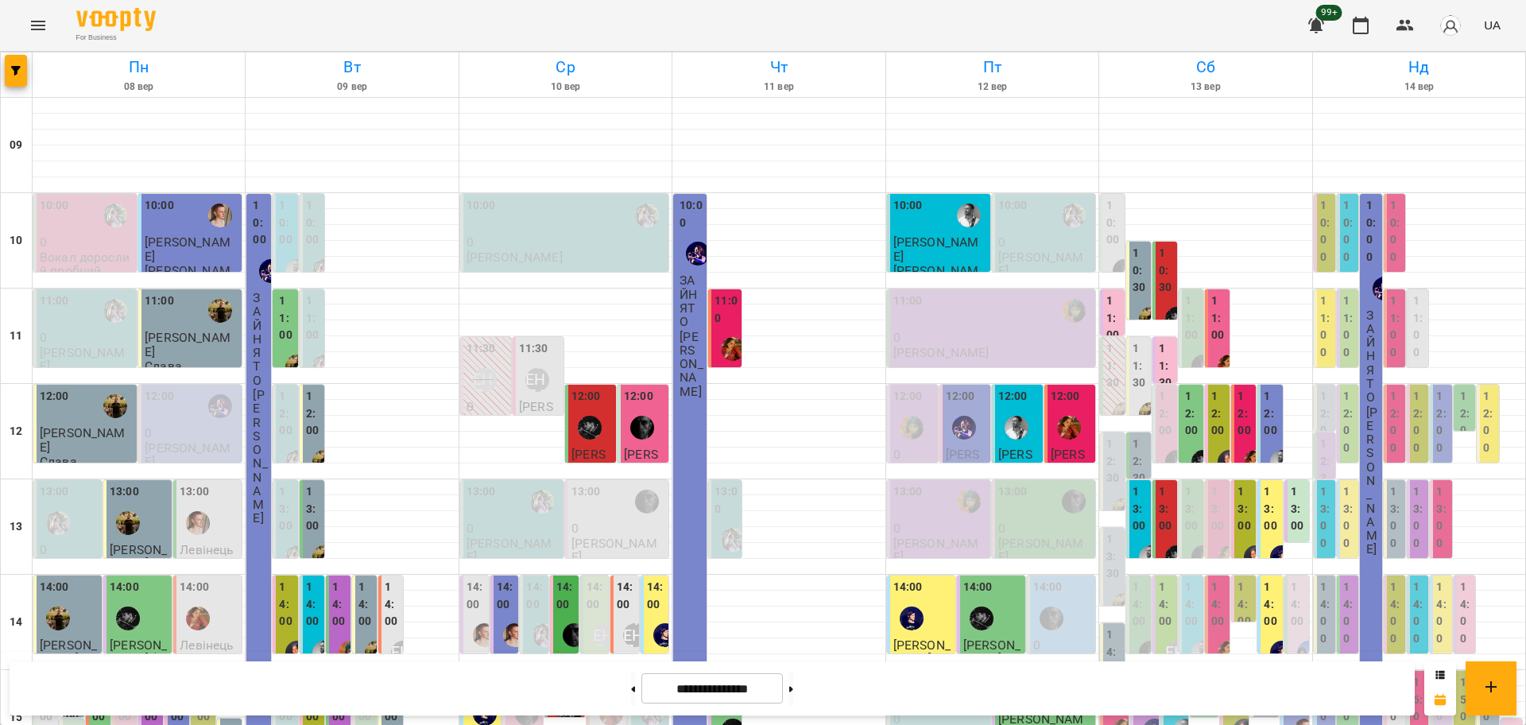
click at [1132, 578] on label "14:00" at bounding box center [1139, 604] width 15 height 52
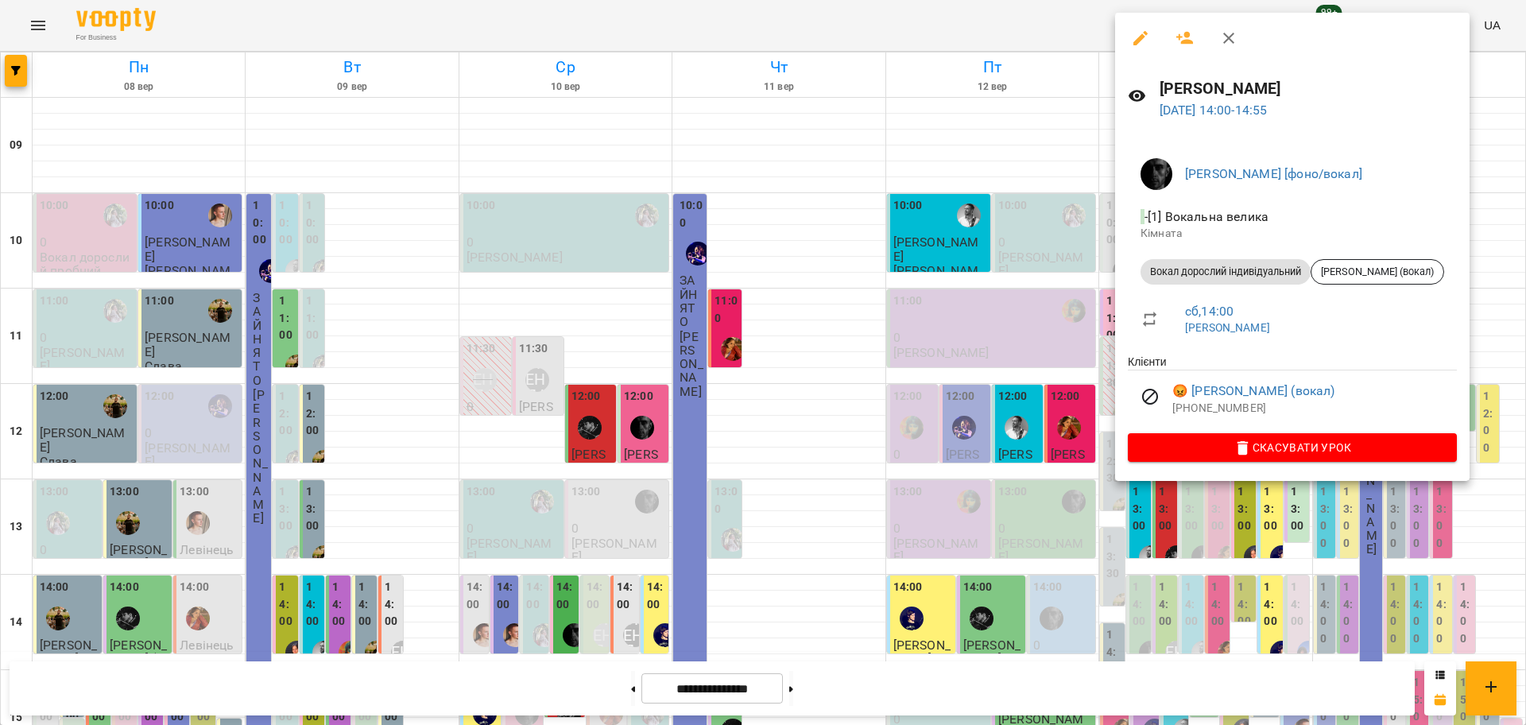
click at [913, 258] on div at bounding box center [763, 362] width 1526 height 725
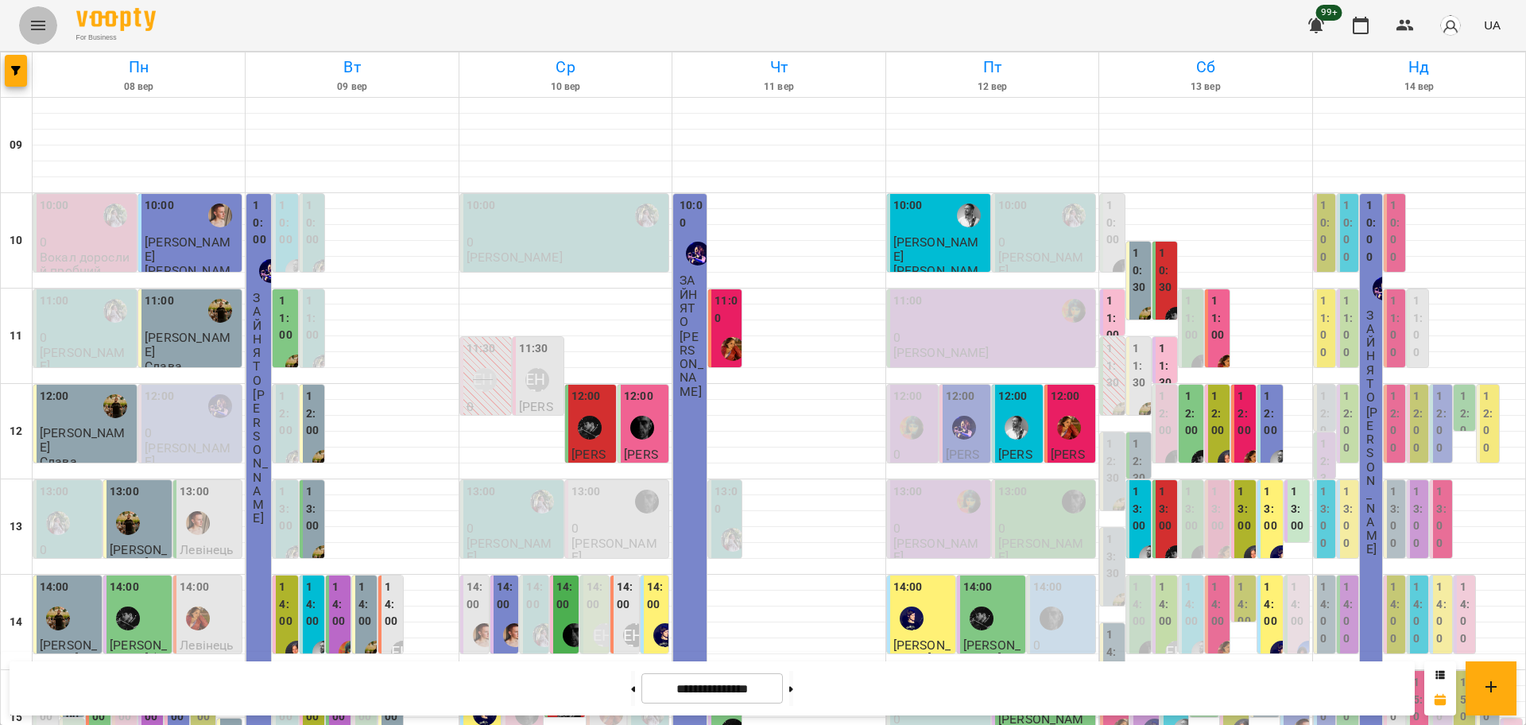
click at [38, 29] on icon "Menu" at bounding box center [38, 26] width 14 height 10
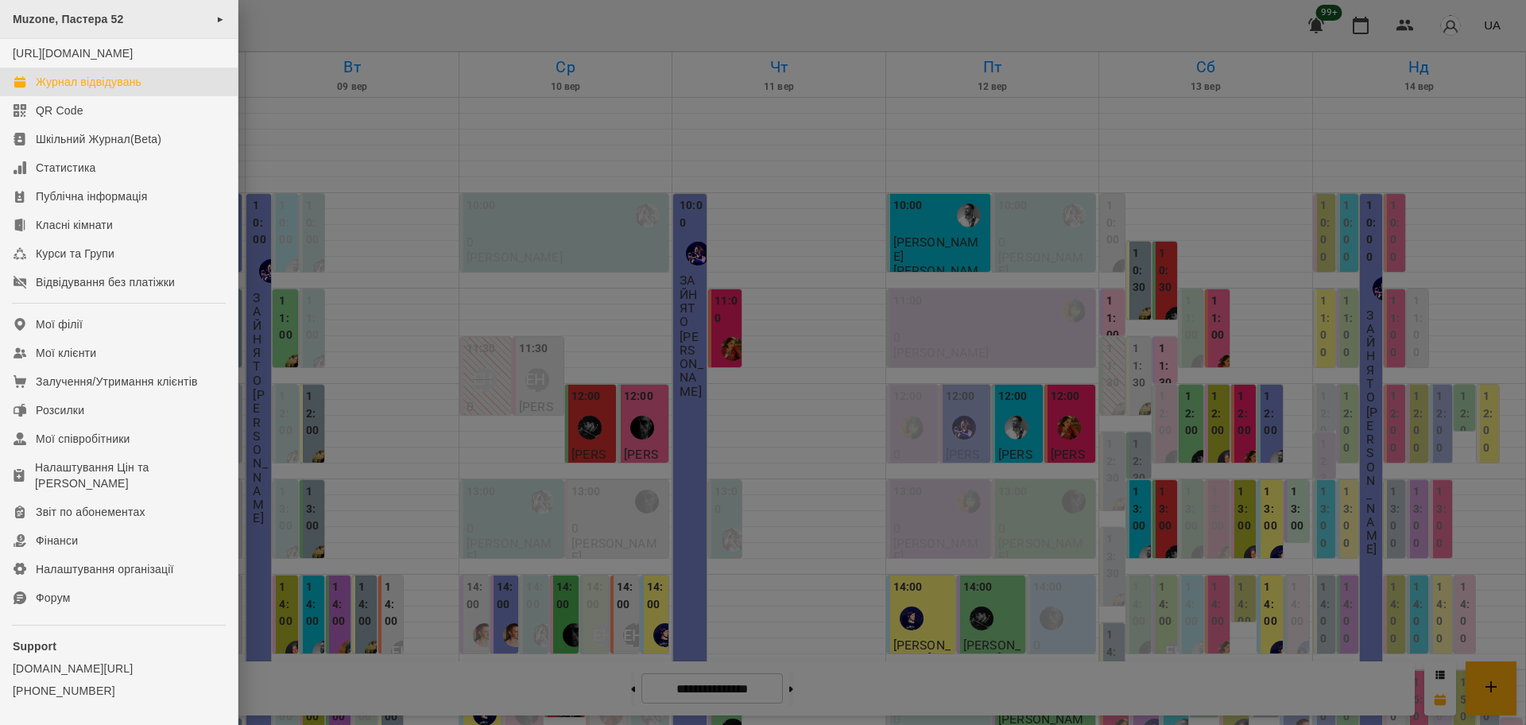
click at [91, 21] on span "Muzone, Пастера 52" at bounding box center [68, 19] width 111 height 13
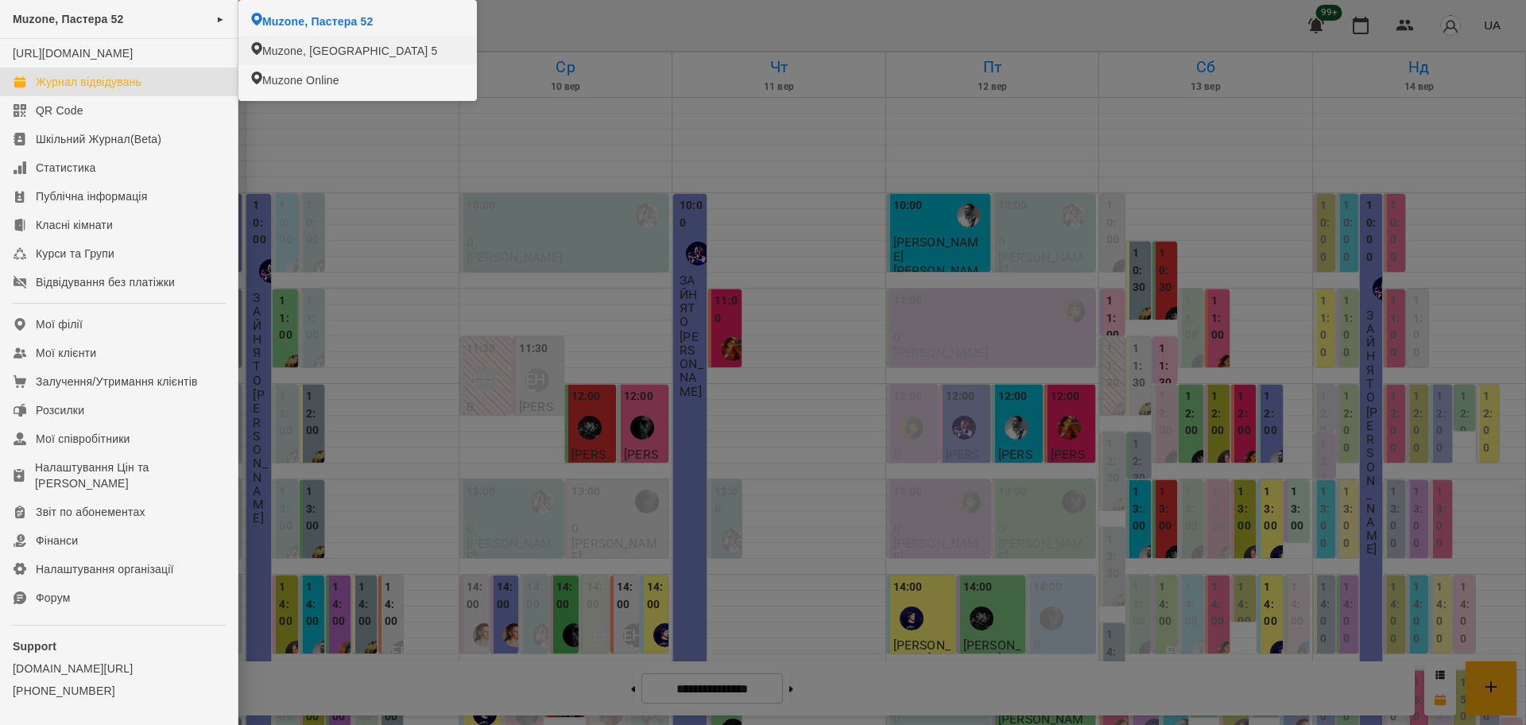
click at [91, 90] on div "Журнал відвідувань" at bounding box center [89, 82] width 106 height 16
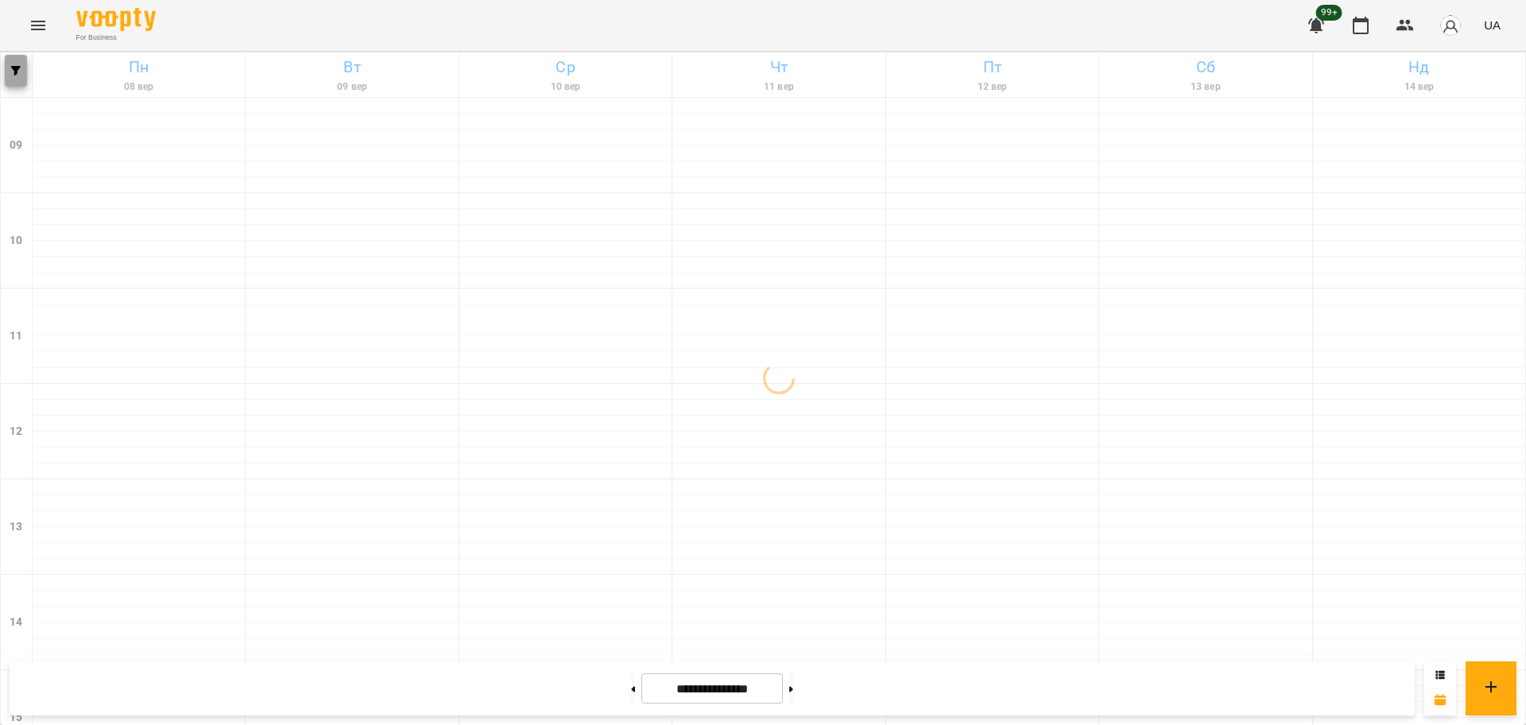
click at [25, 68] on span "button" at bounding box center [16, 71] width 22 height 10
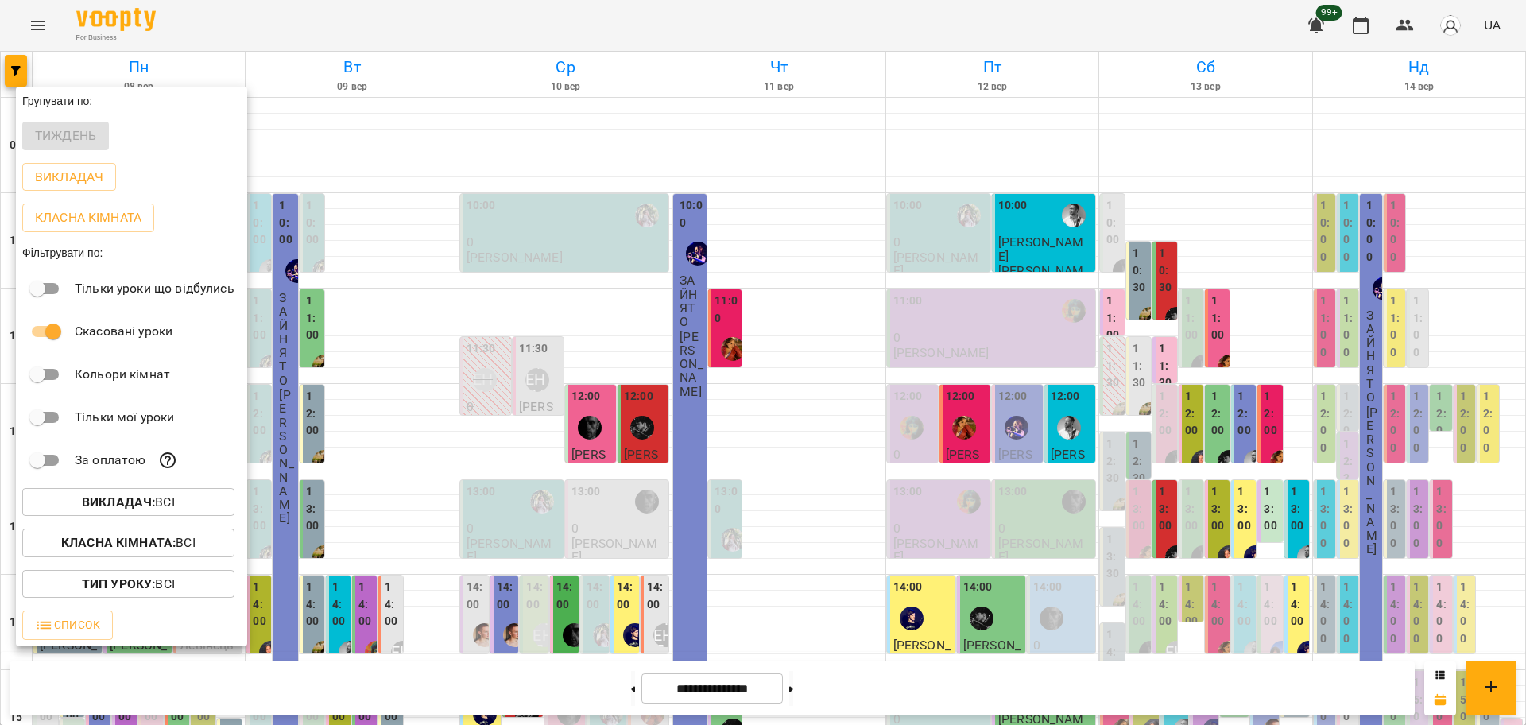
click at [174, 550] on b "Класна кімната :" at bounding box center [118, 542] width 114 height 15
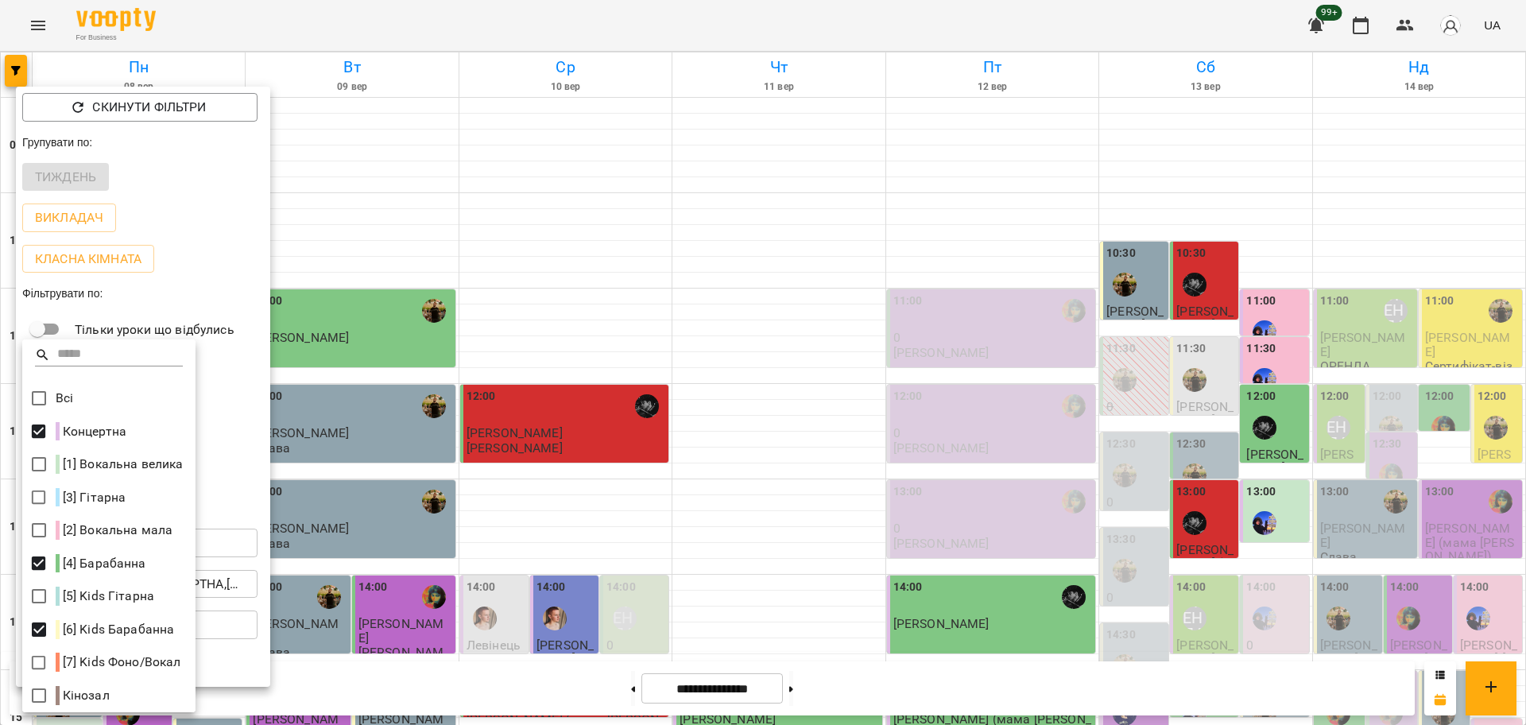
click at [556, 509] on div at bounding box center [763, 362] width 1526 height 725
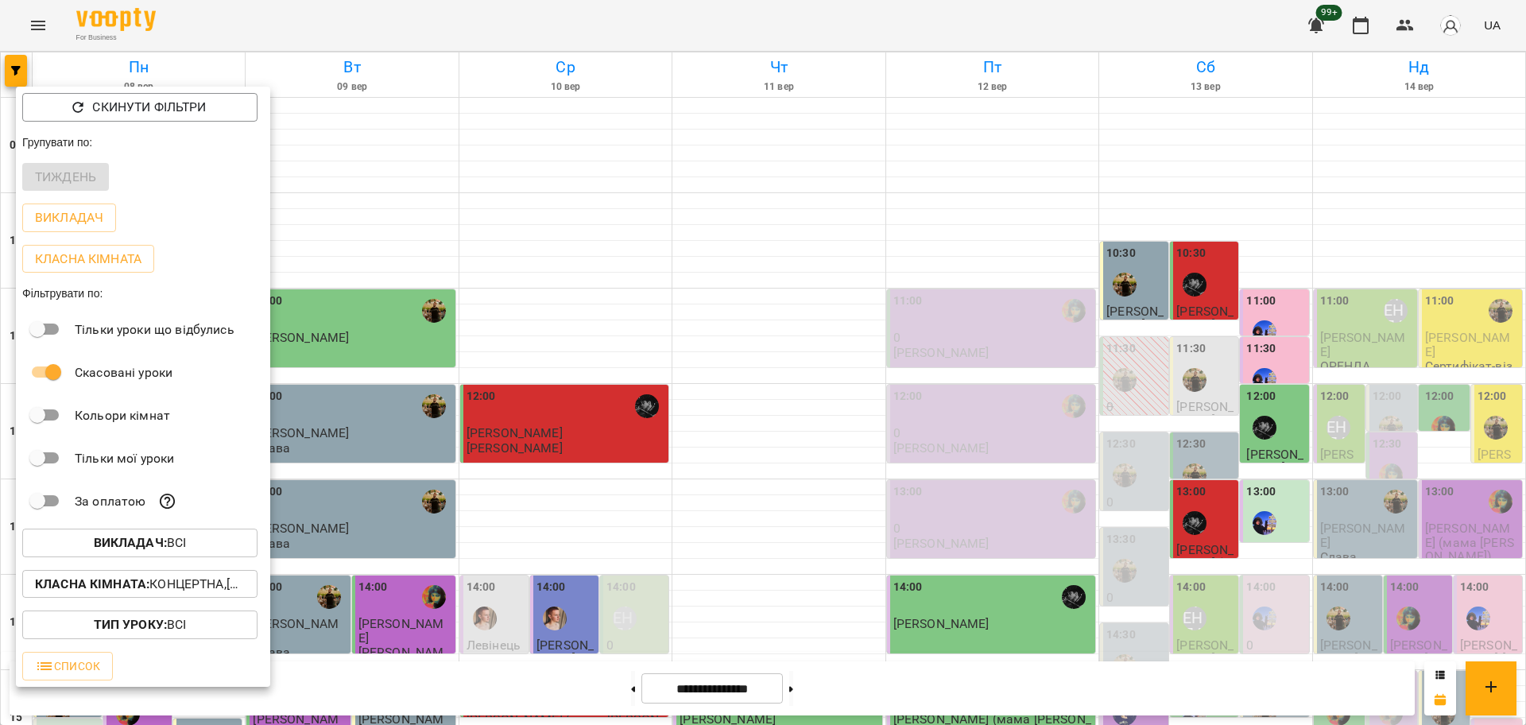
click at [566, 489] on div at bounding box center [763, 362] width 1526 height 725
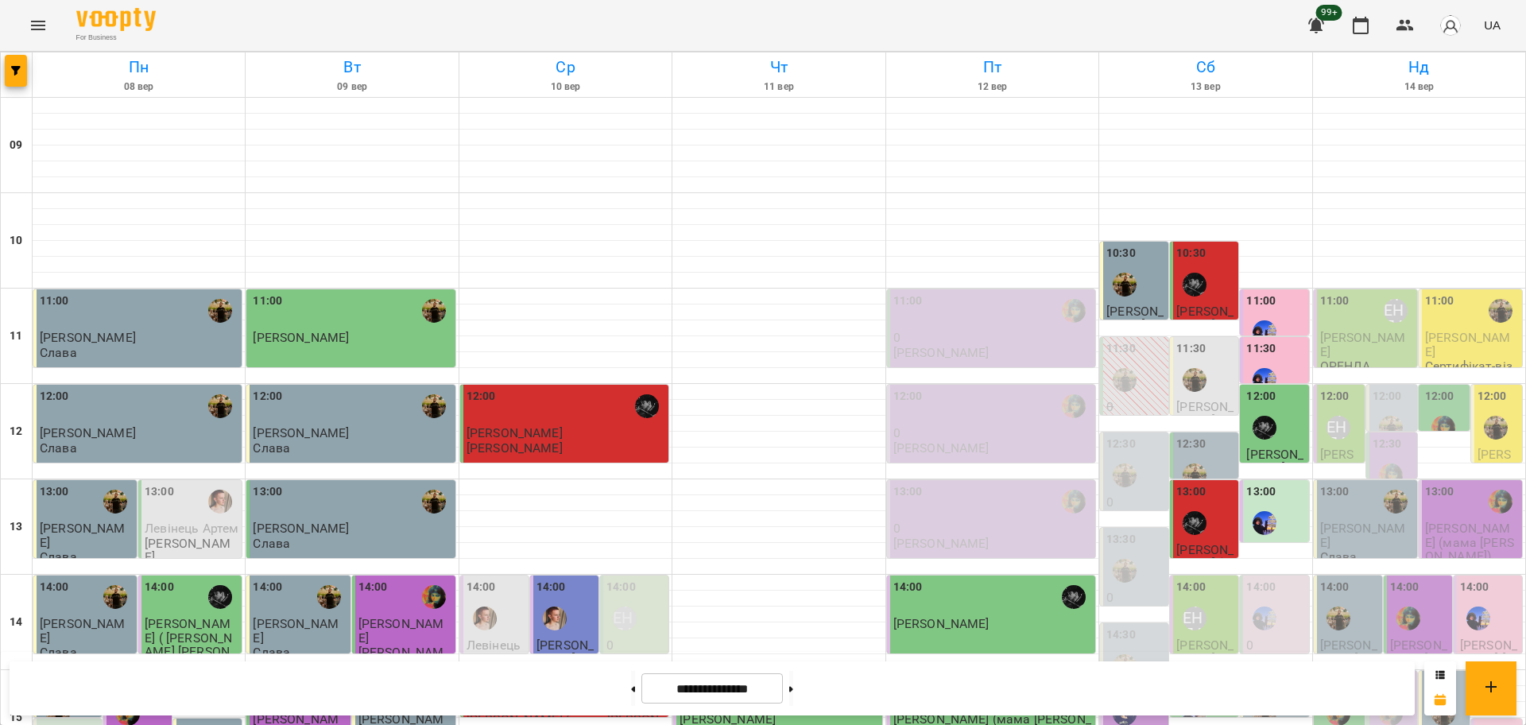
click at [799, 694] on div at bounding box center [791, 688] width 17 height 35
click at [793, 692] on button at bounding box center [791, 688] width 4 height 35
type input "**********"
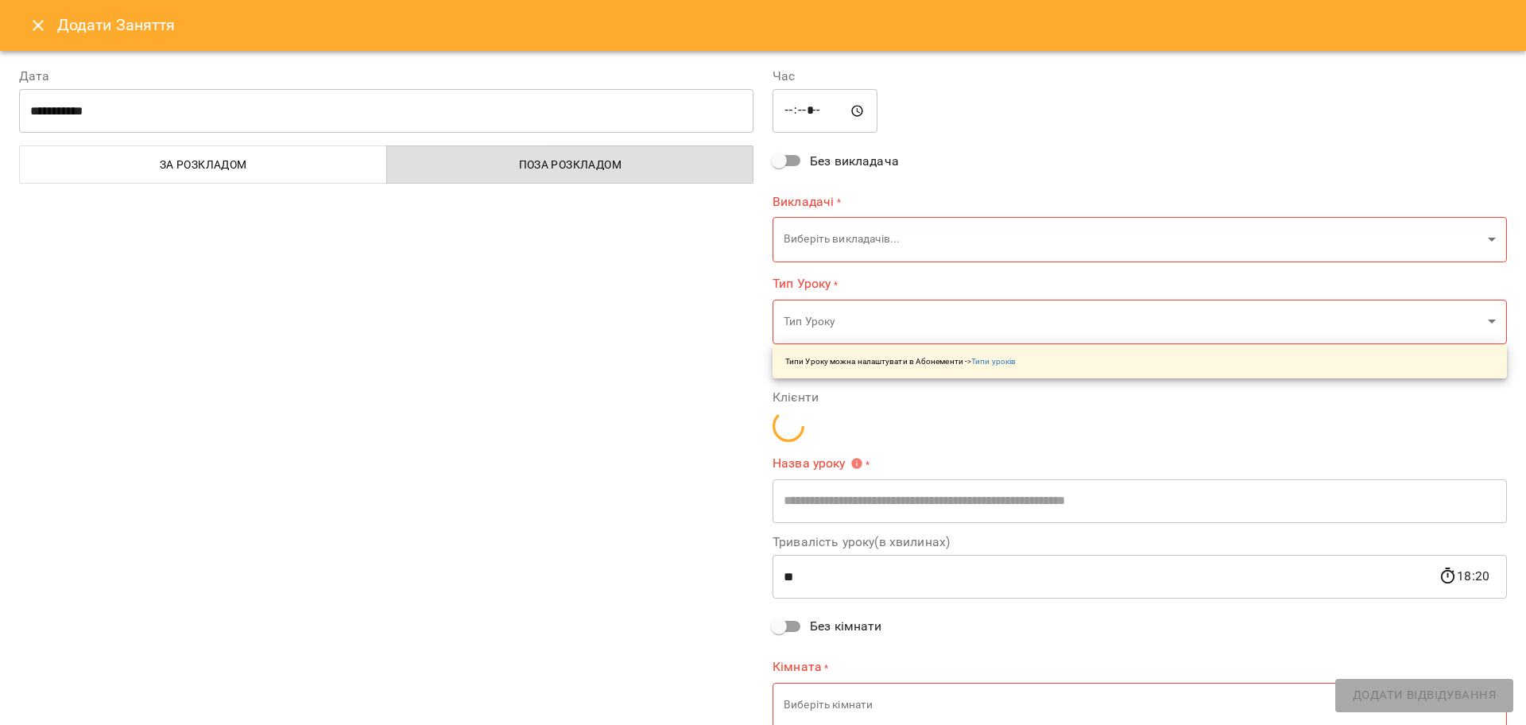
type input "**********"
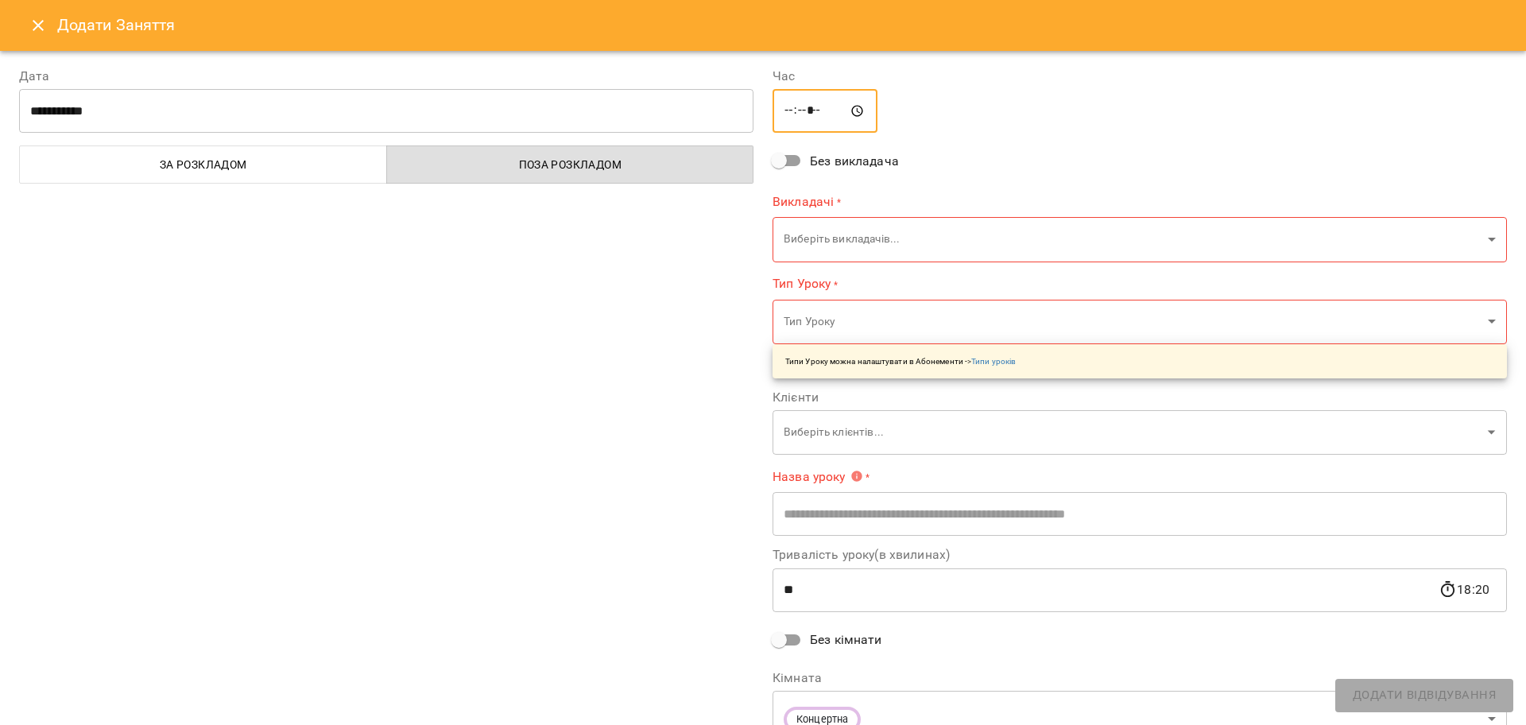
click at [804, 110] on input "*****" at bounding box center [824, 111] width 105 height 44
type input "*****"
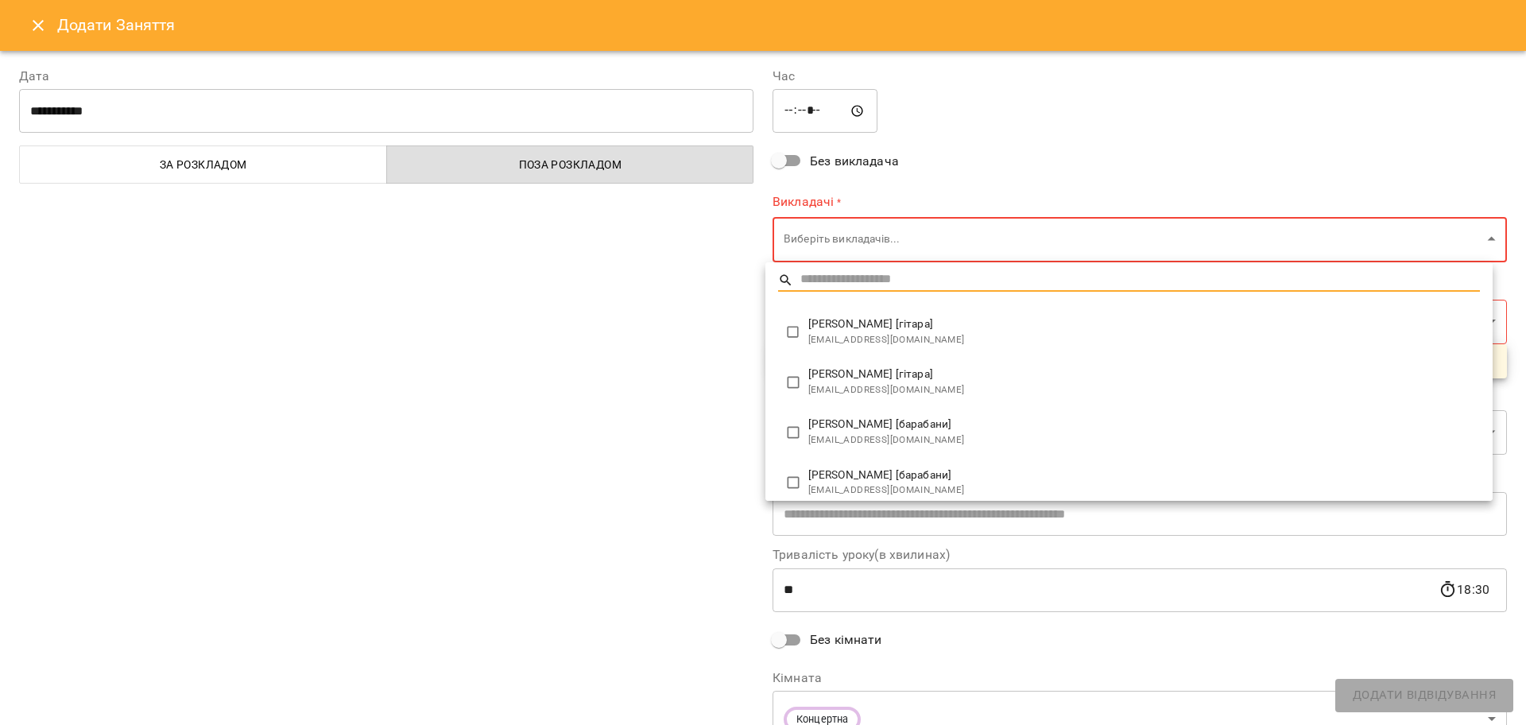
click at [837, 242] on body "For Business 99+ UA Пн 15 вер Вт 16 вер Ср 17 вер Чт 18 вер Пт 19 вер Сб 20 вер…" at bounding box center [763, 704] width 1526 height 1409
type input "**********"
type input "**"
type input "**********"
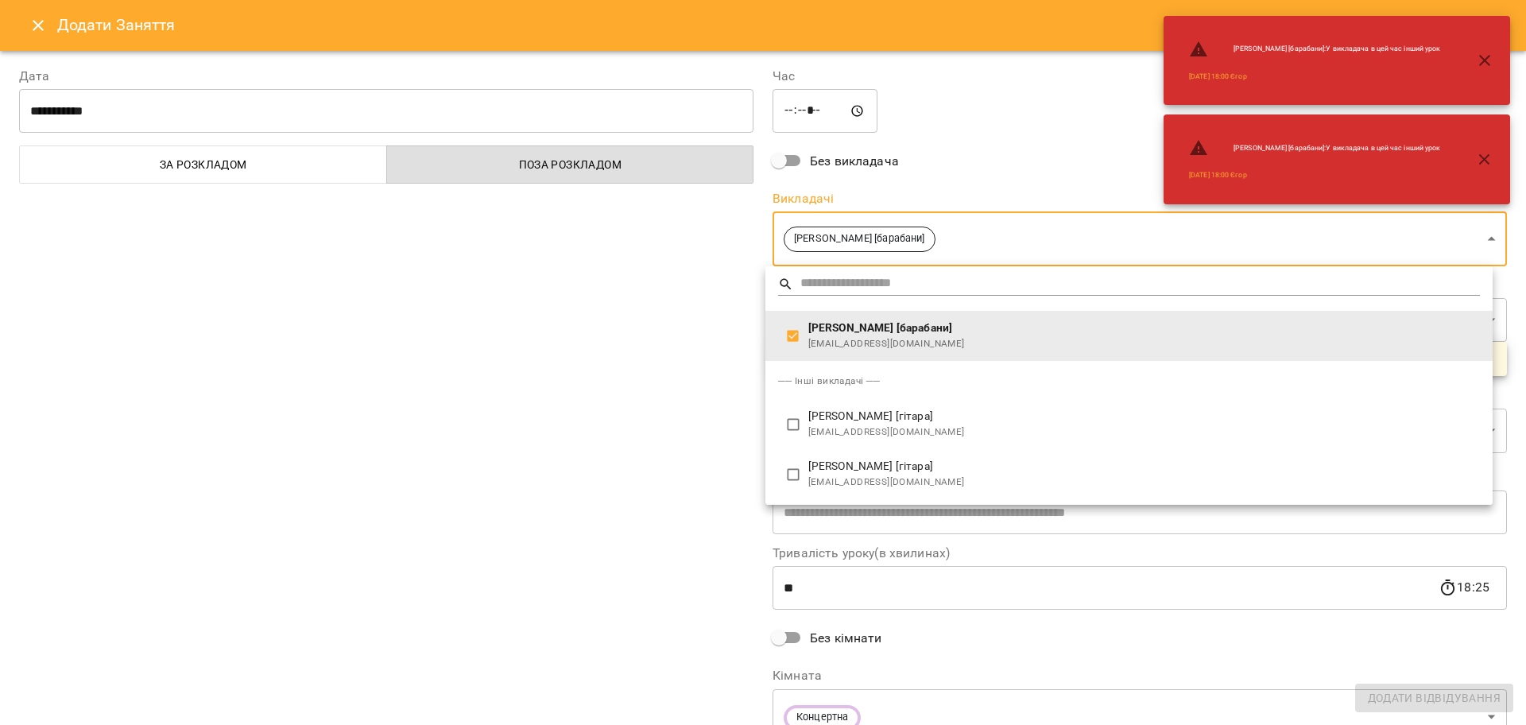
click at [646, 409] on div at bounding box center [763, 362] width 1526 height 725
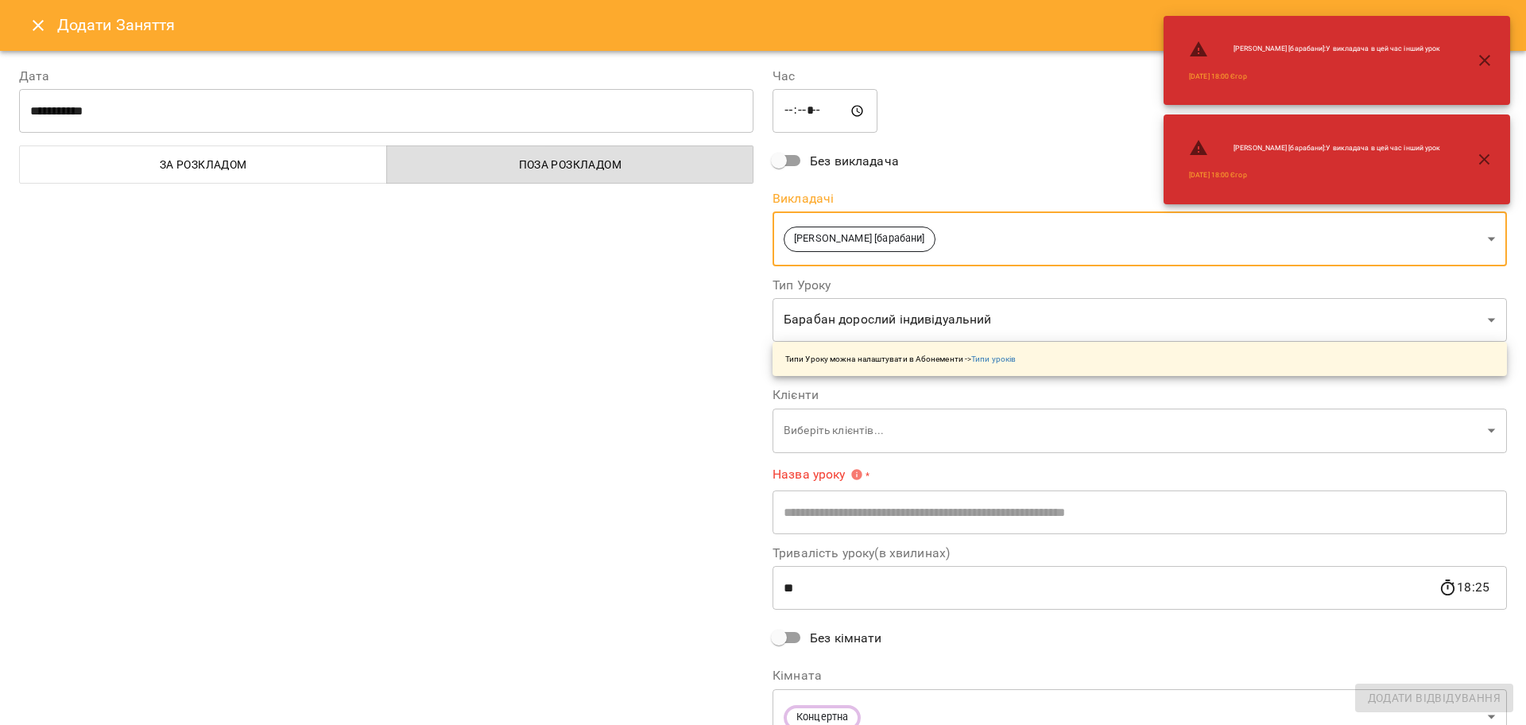
click at [838, 327] on body "For Business 99+ UA Пн 15 вер Вт 16 вер Ср 17 вер Чт 18 вер Пт 19 вер Сб 20 вер…" at bounding box center [763, 704] width 1526 height 1409
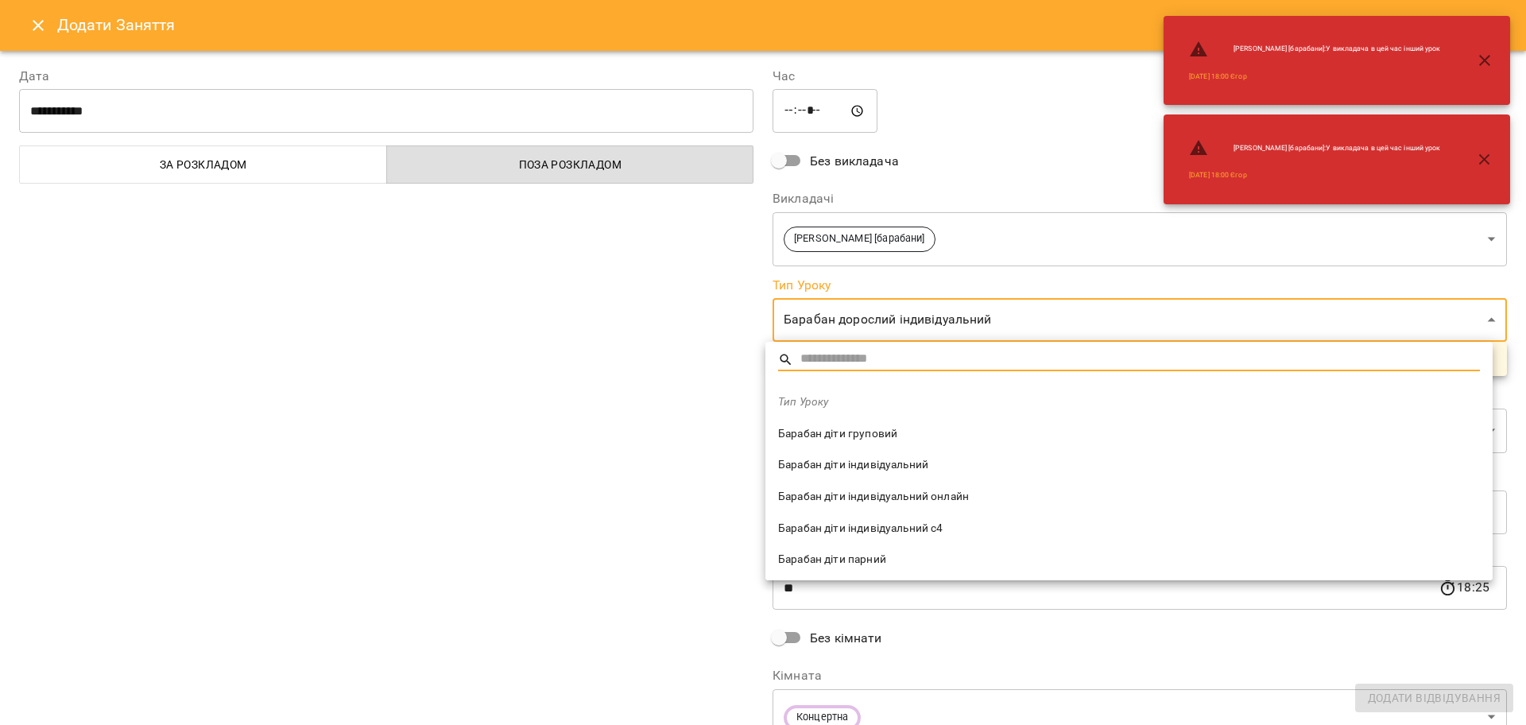
type input "*"
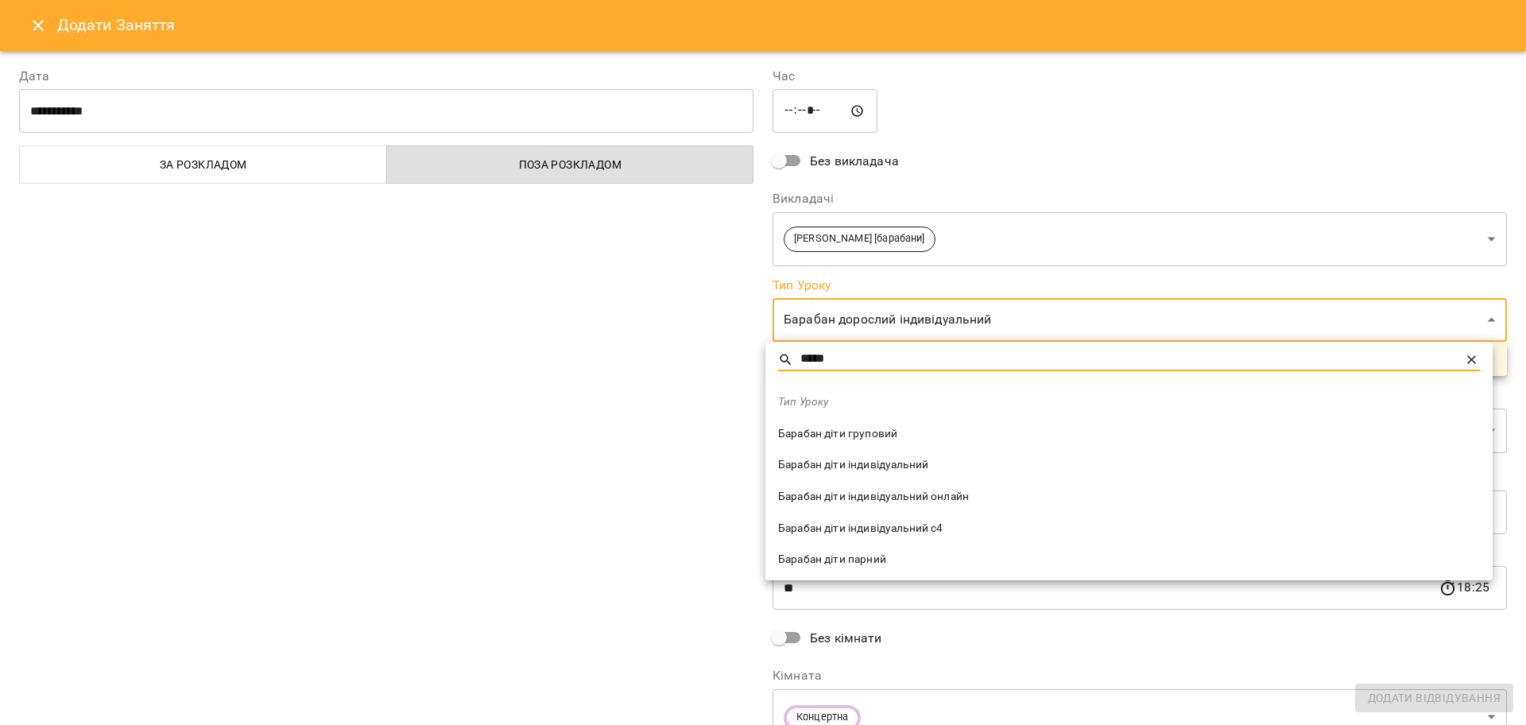
type input "*****"
click at [905, 492] on span "Барабан діти індивідуальний онлайн" at bounding box center [1129, 497] width 702 height 16
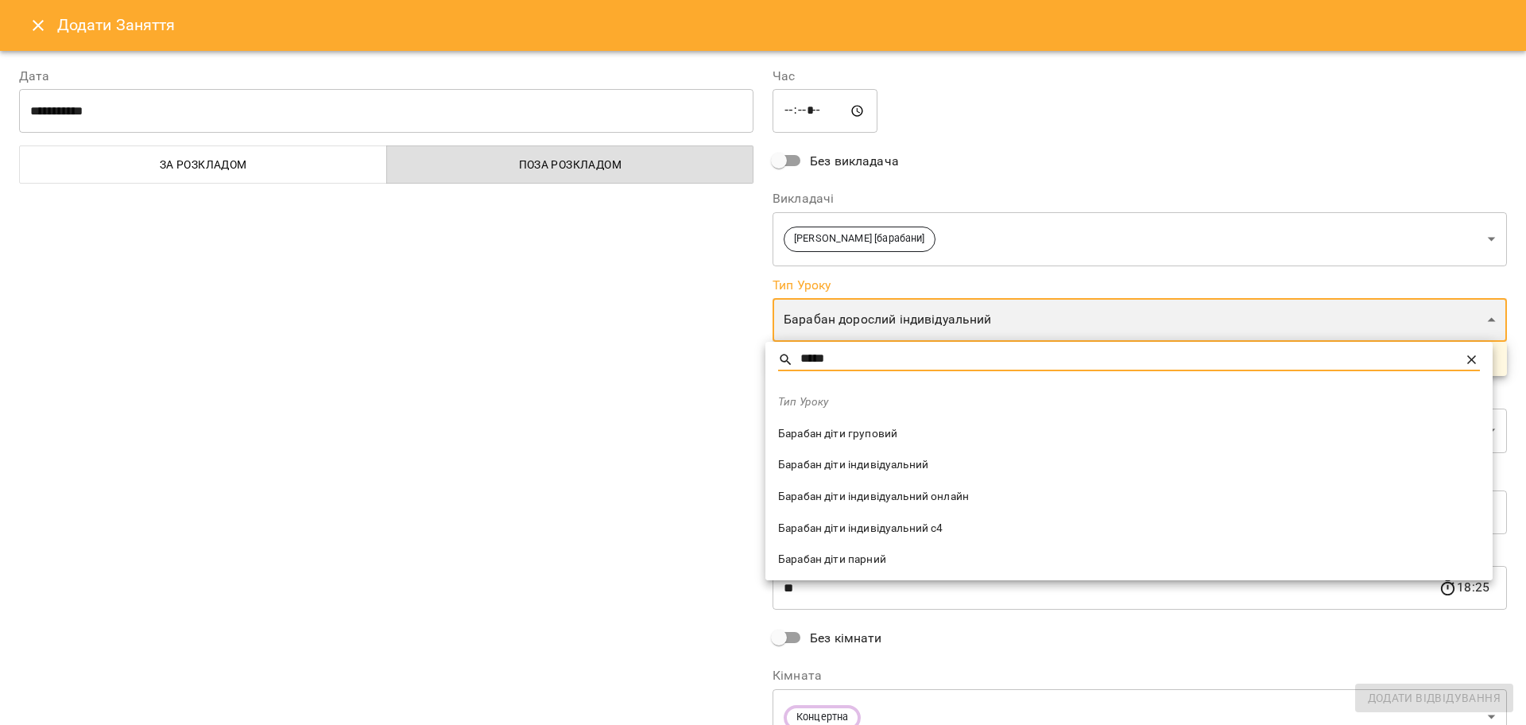
type input "**********"
type input "**"
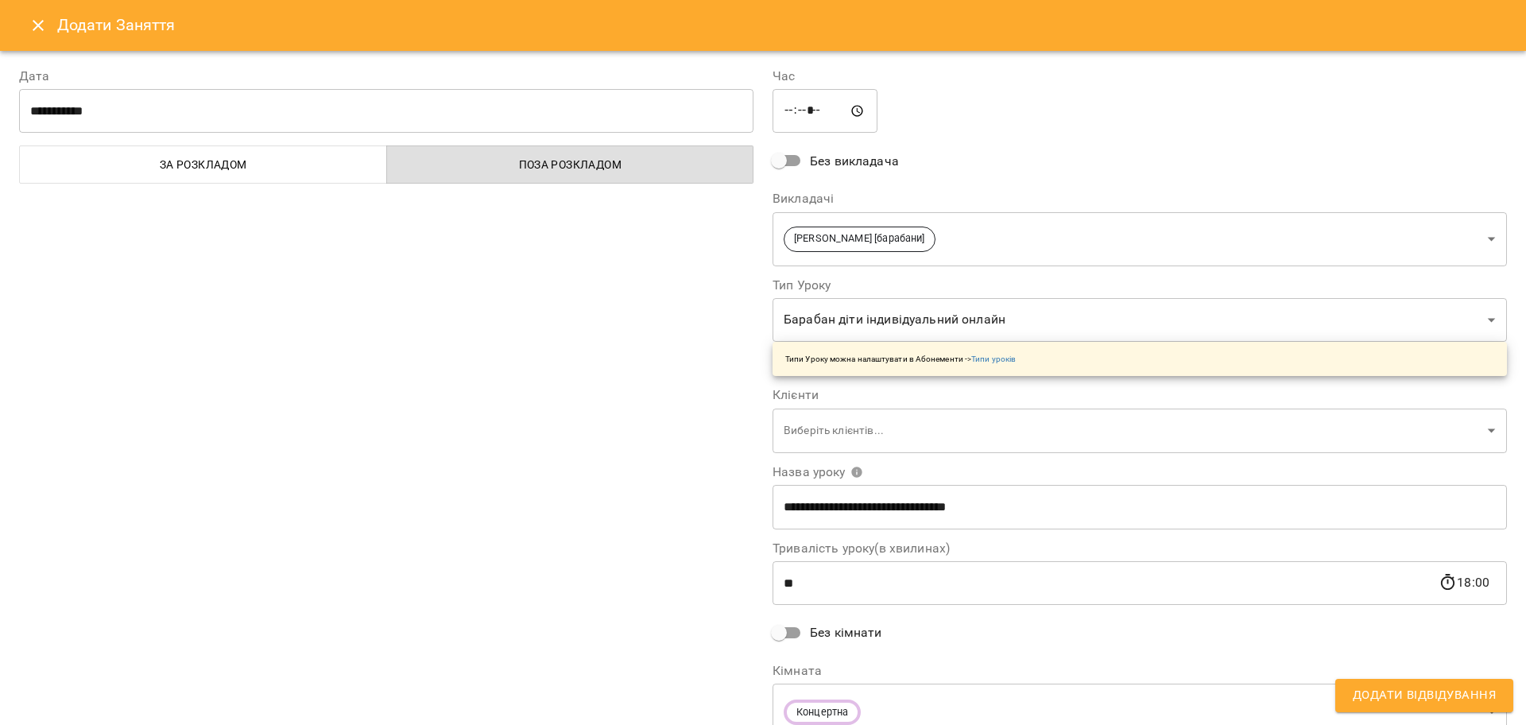
click at [663, 467] on div "**********" at bounding box center [386, 405] width 753 height 714
click at [827, 420] on body "For Business 99+ UA Пн 15 вер Вт 16 вер Ср 17 вер Чт 18 вер Пт 19 вер Сб 20 вер…" at bounding box center [763, 704] width 1526 height 1409
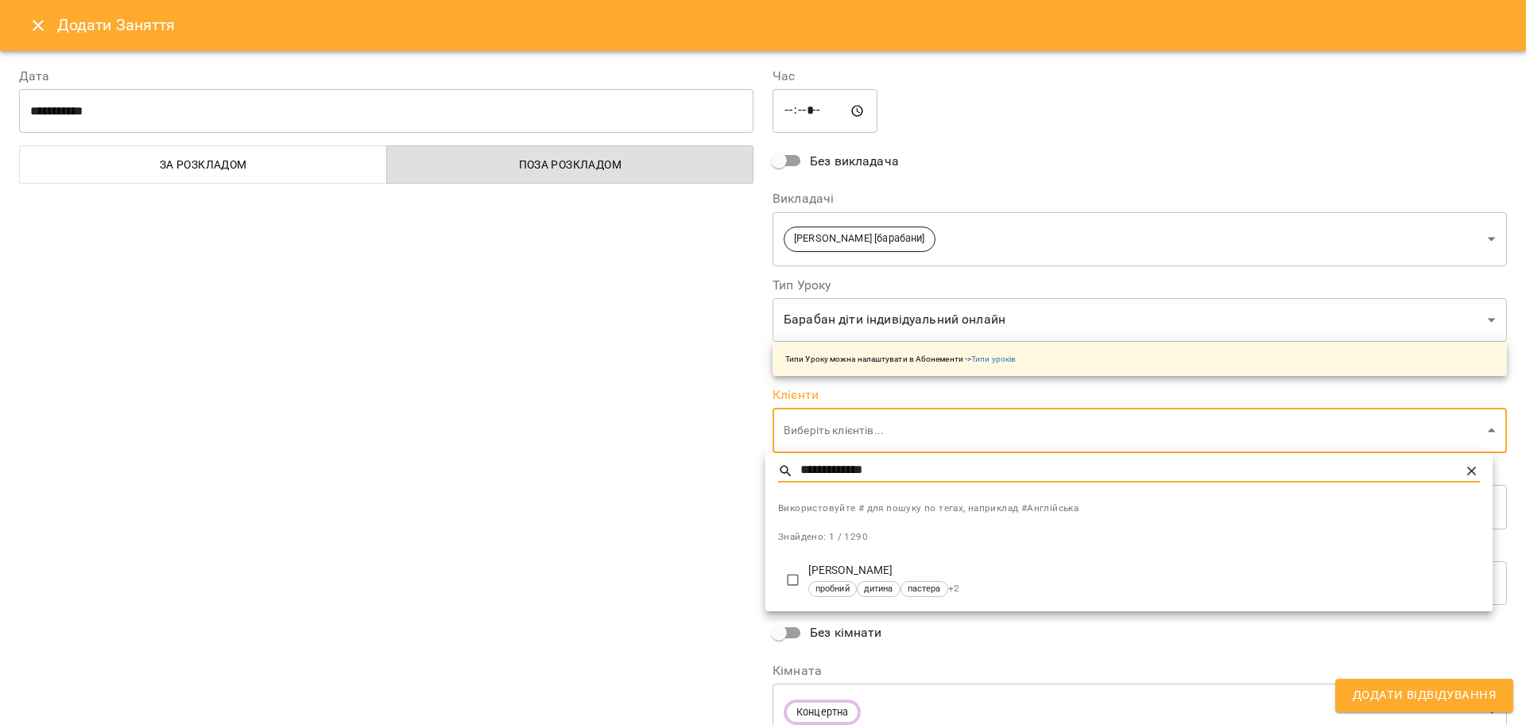
type input "**********"
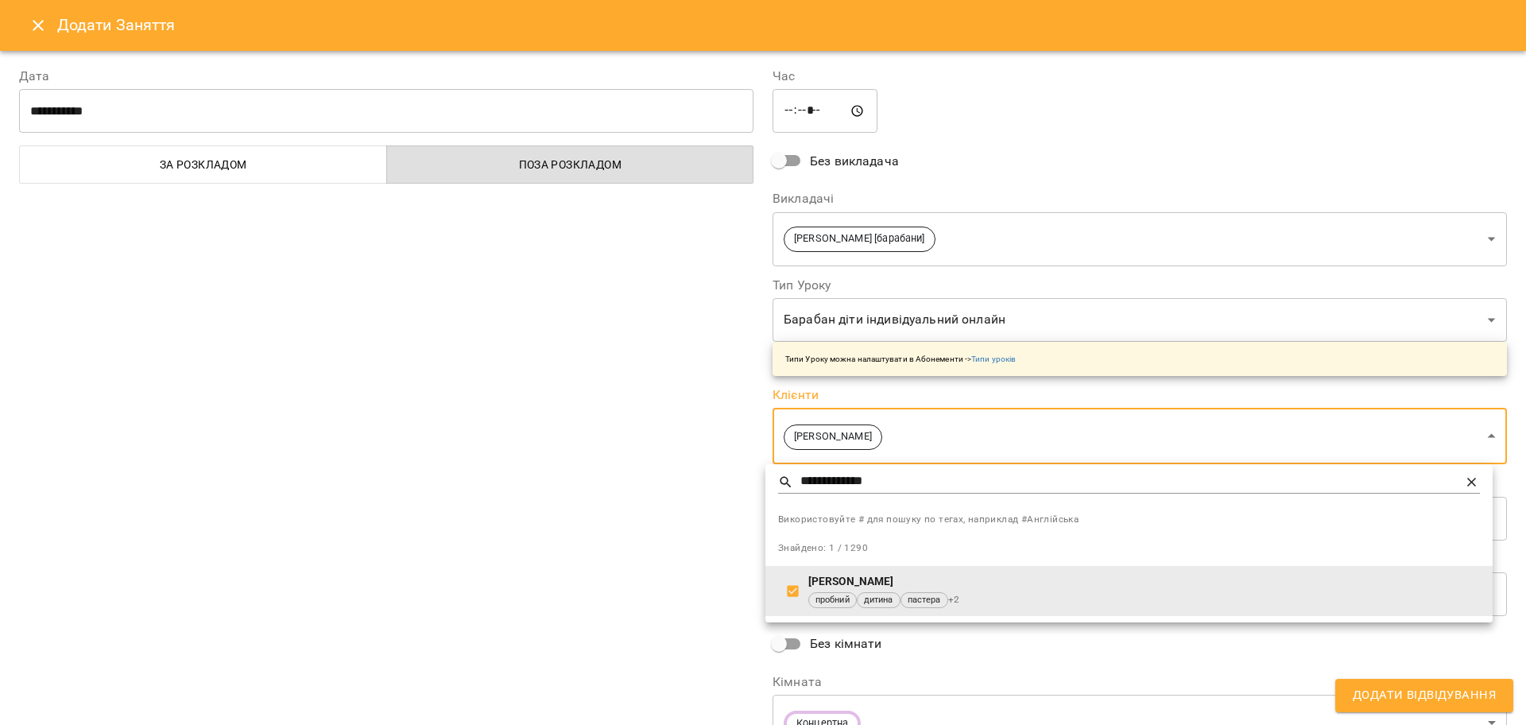
click at [646, 529] on div at bounding box center [763, 362] width 1526 height 725
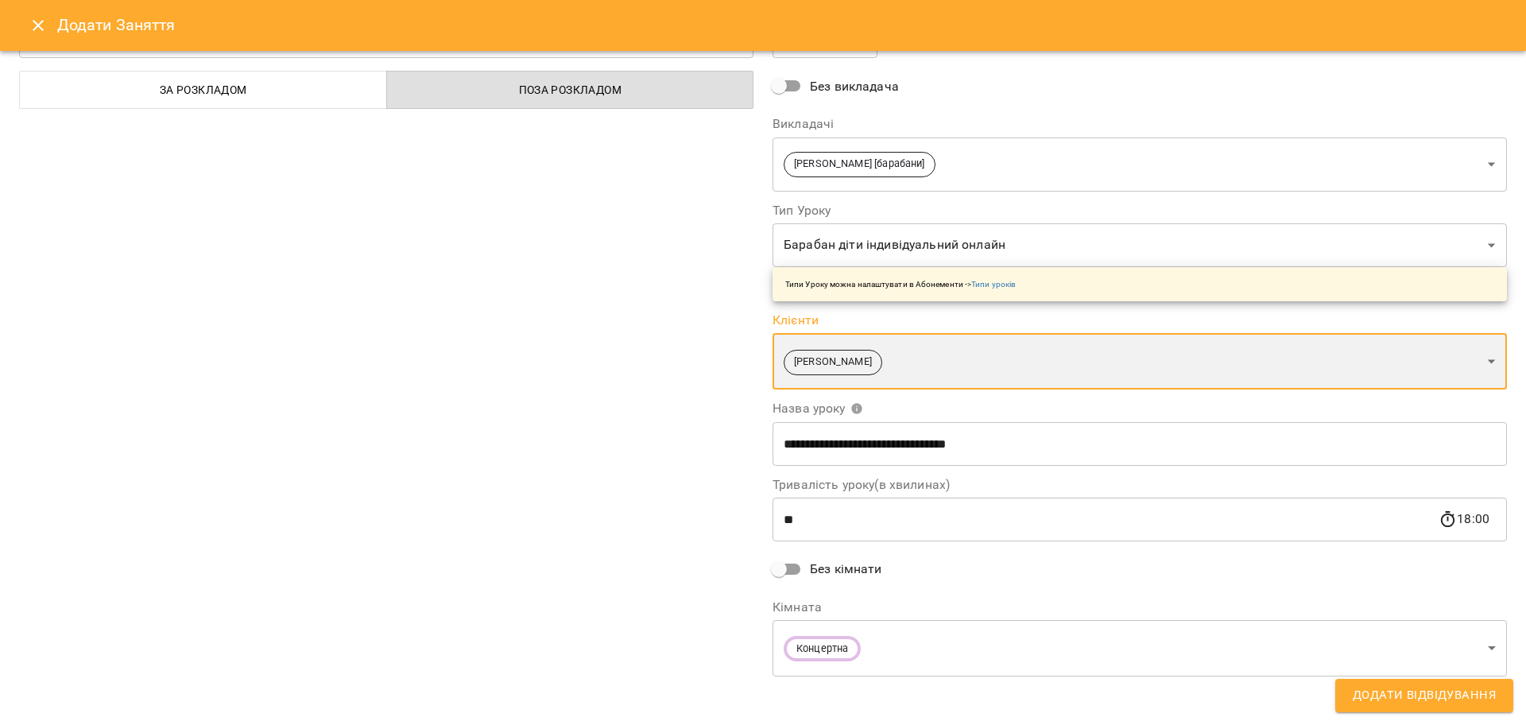
scroll to position [80, 0]
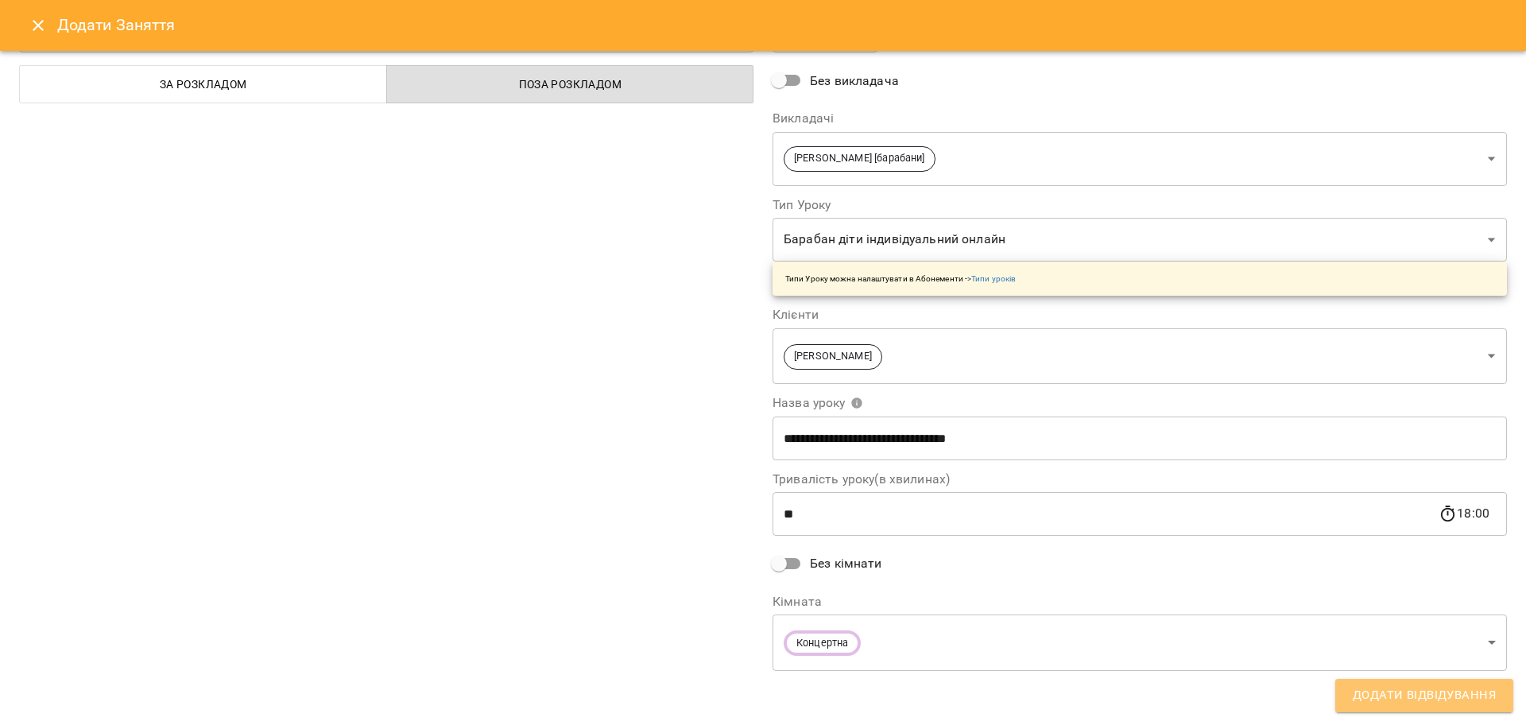
click at [1400, 697] on span "Додати Відвідування" at bounding box center [1423, 695] width 143 height 21
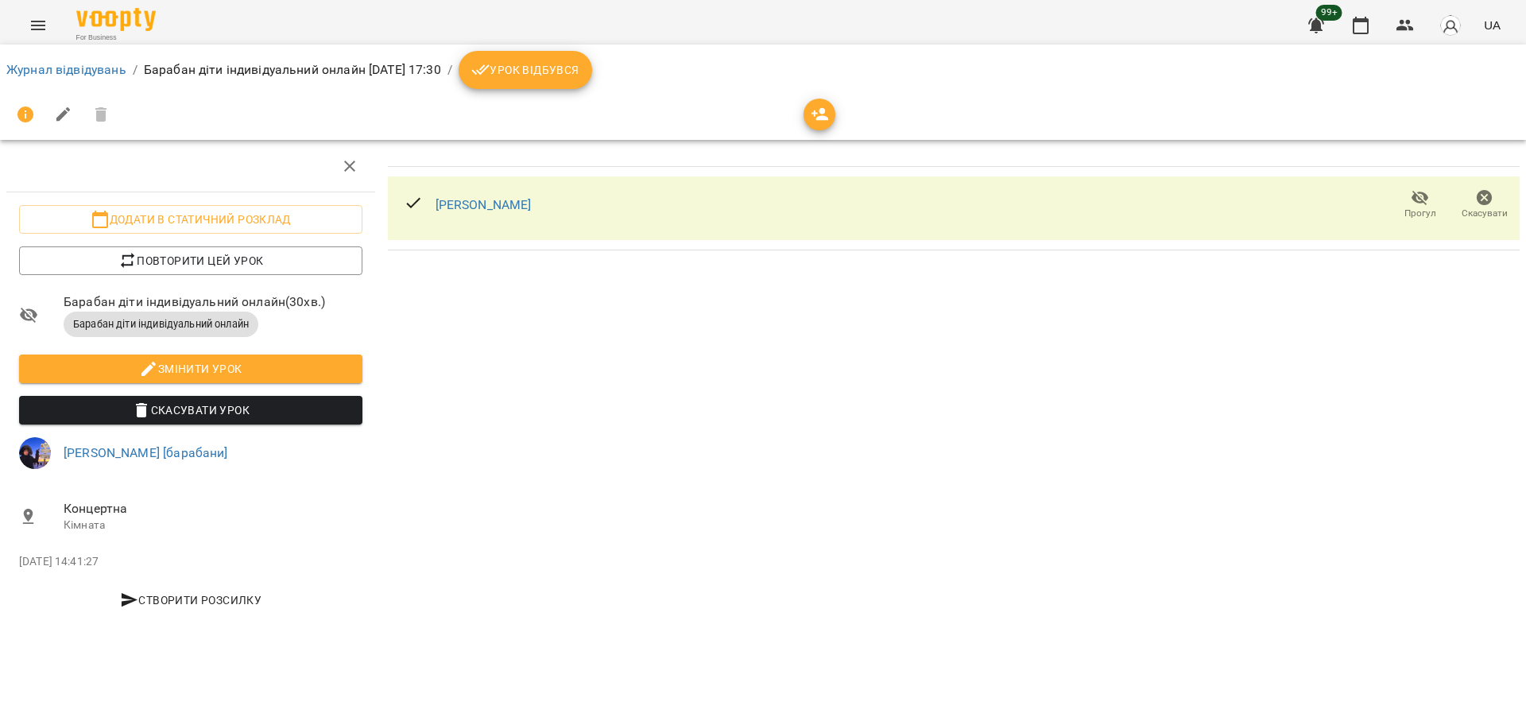
click at [21, 39] on div "For Business 99+ UA" at bounding box center [763, 25] width 1526 height 51
click at [35, 20] on icon "Menu" at bounding box center [38, 25] width 19 height 19
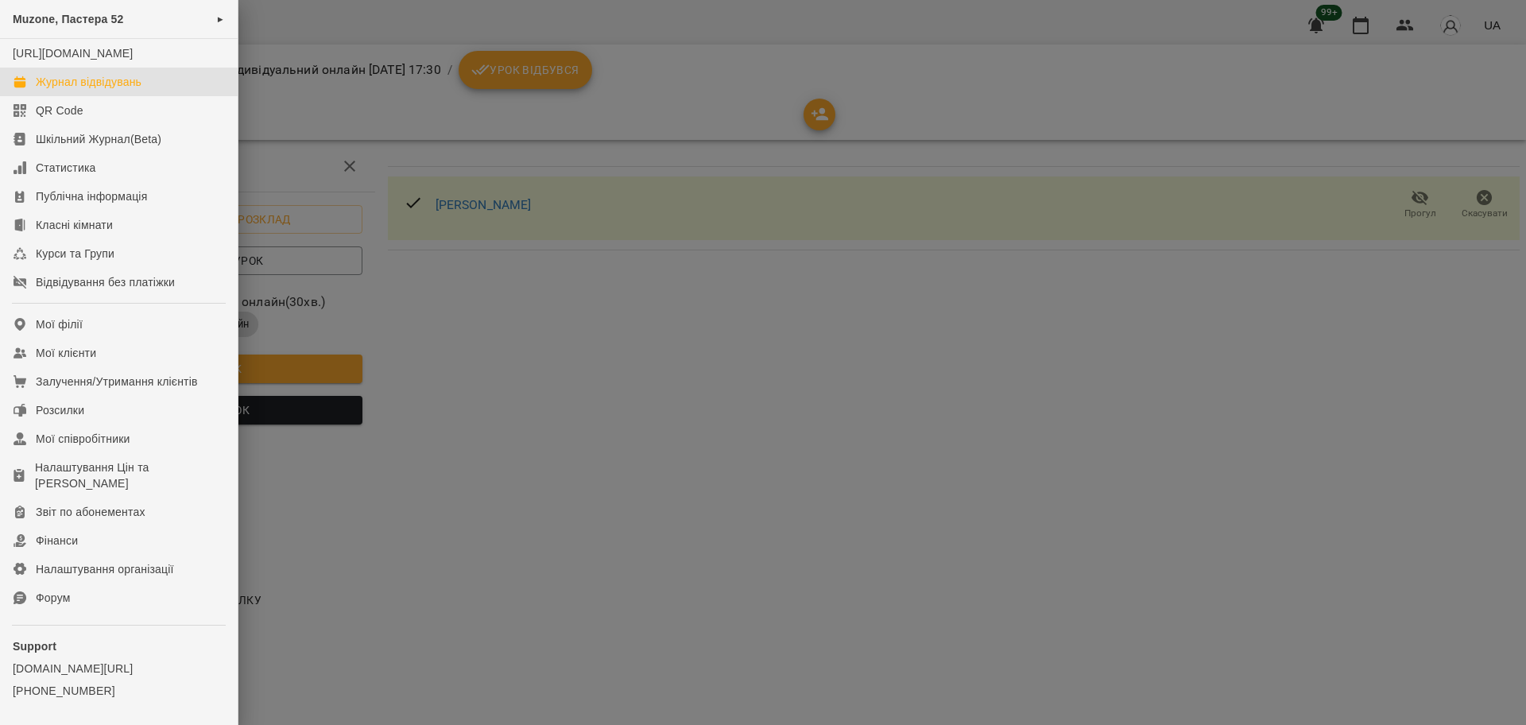
click at [102, 87] on link "Журнал відвідувань" at bounding box center [119, 82] width 238 height 29
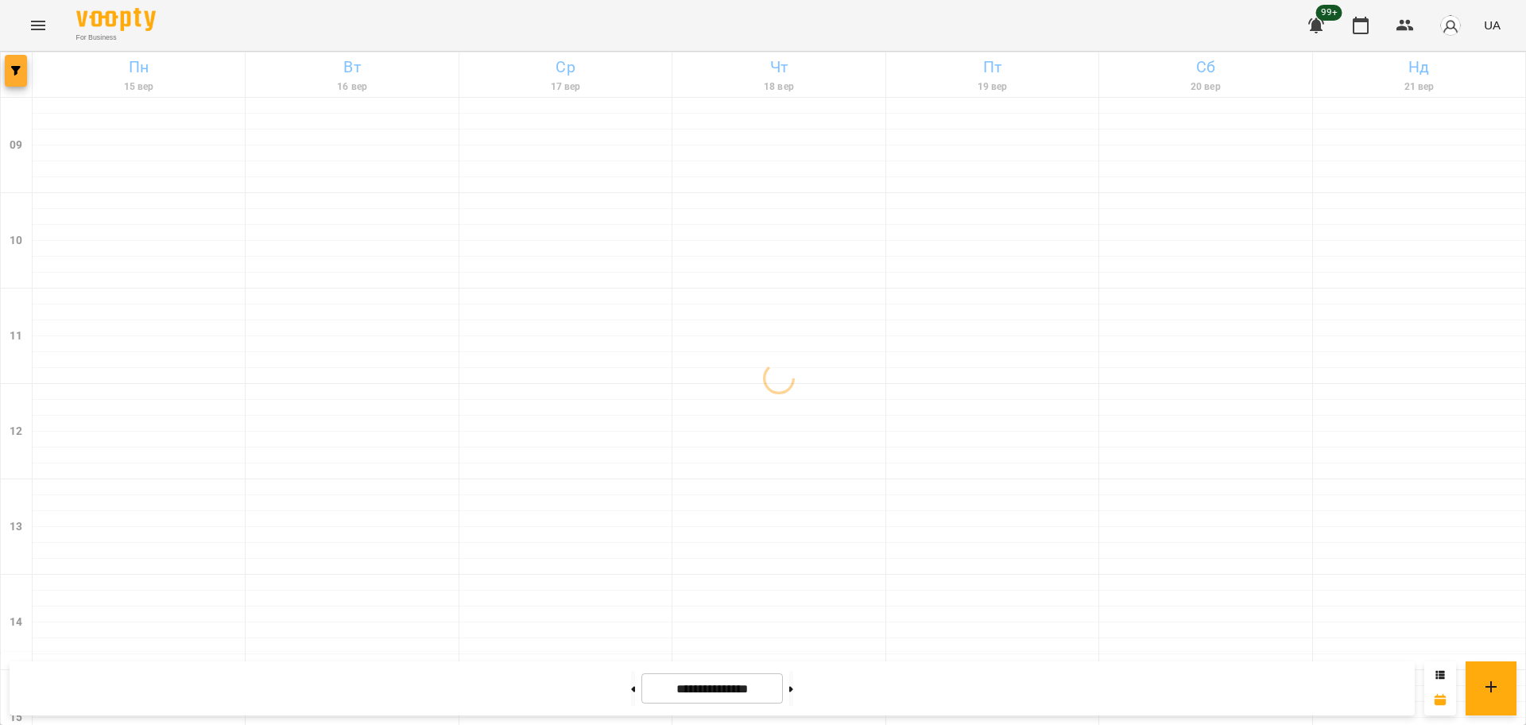
click at [5, 85] on button "button" at bounding box center [16, 71] width 22 height 32
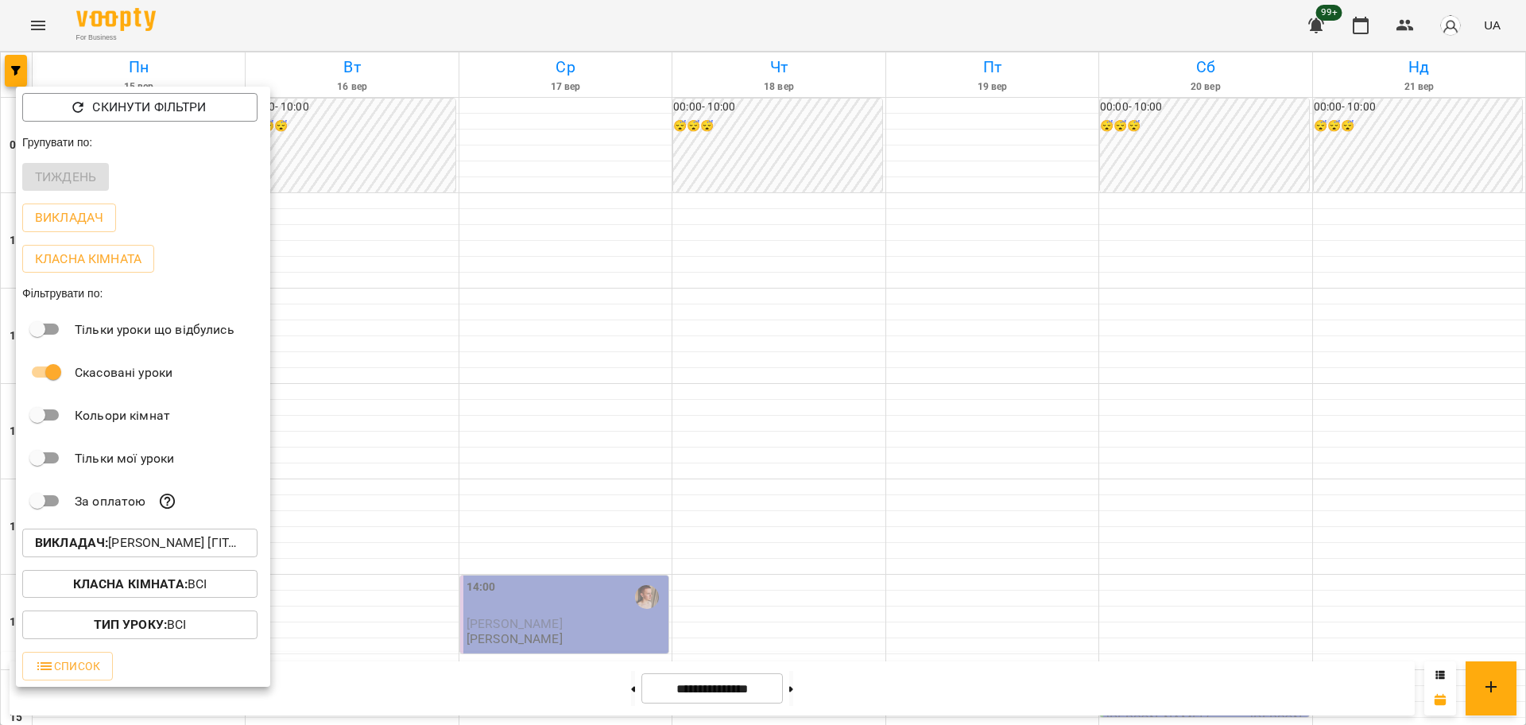
click at [117, 99] on p "Скинути фільтри" at bounding box center [149, 107] width 114 height 19
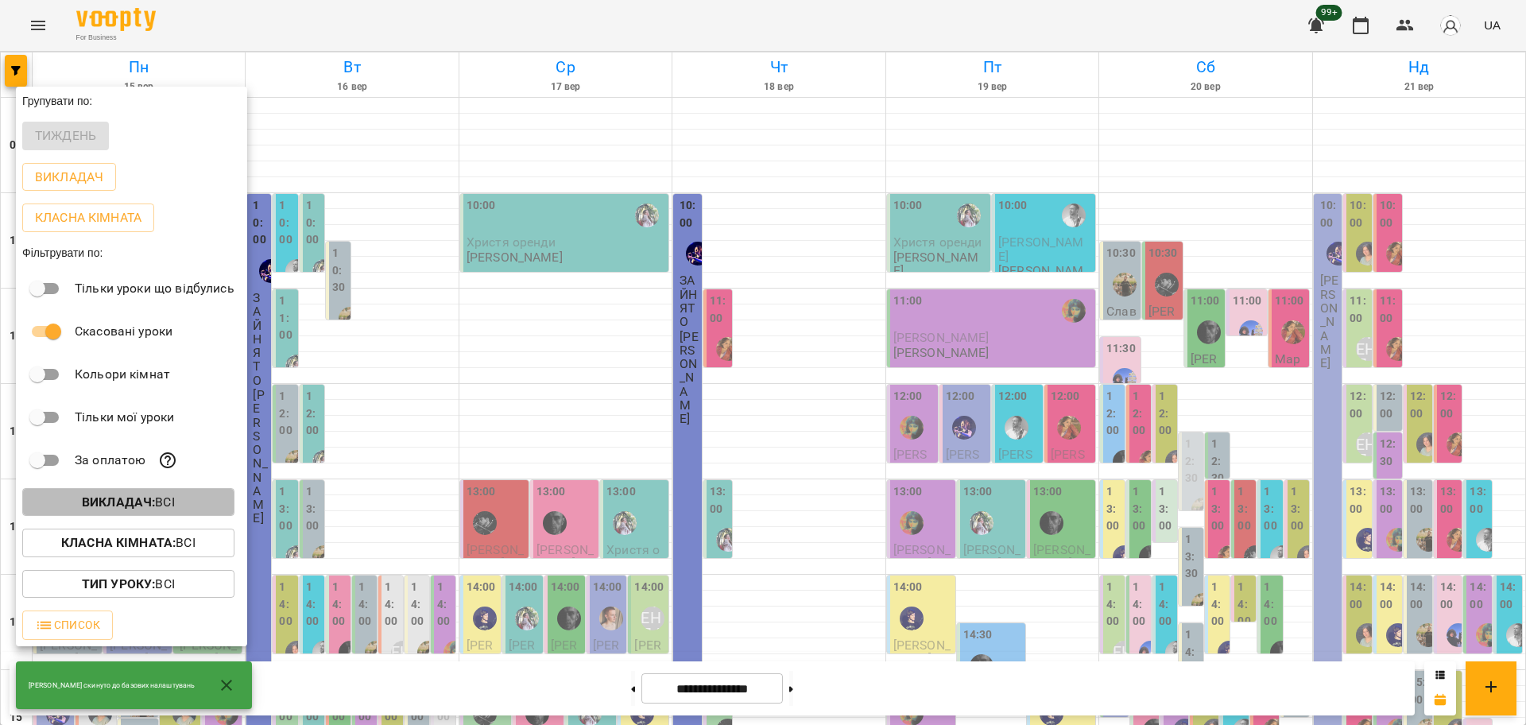
click at [126, 500] on b "Викладач :" at bounding box center [118, 501] width 73 height 15
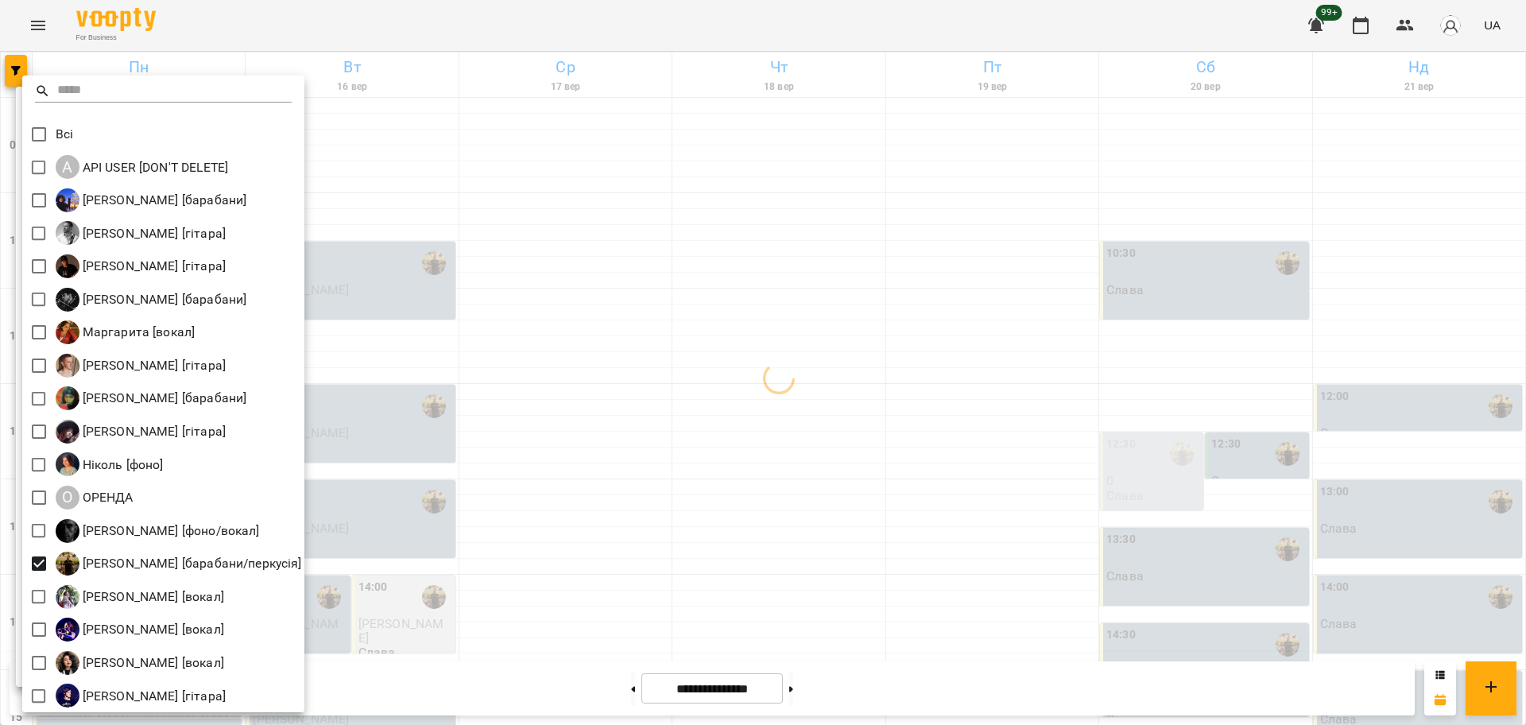
click at [780, 490] on div at bounding box center [763, 362] width 1526 height 725
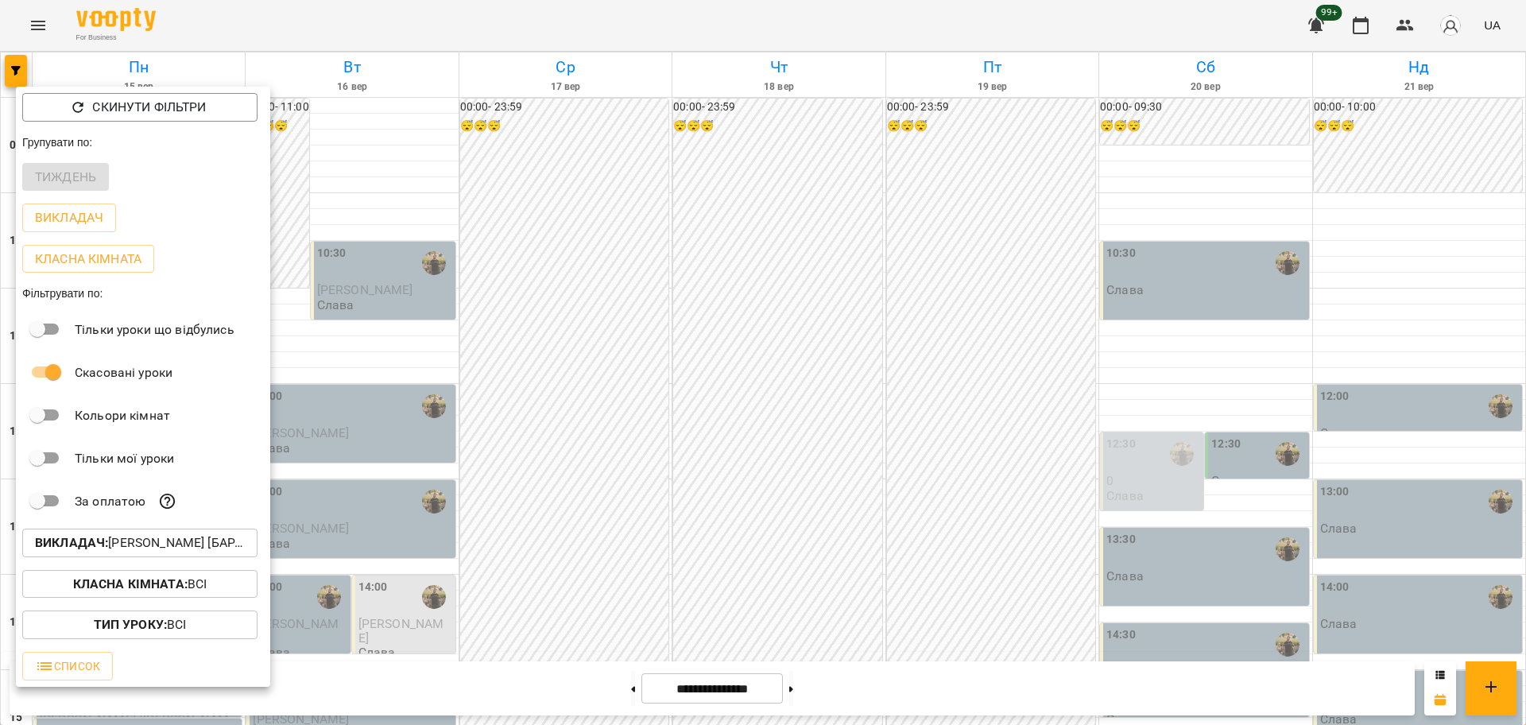
click at [621, 694] on div at bounding box center [763, 362] width 1526 height 725
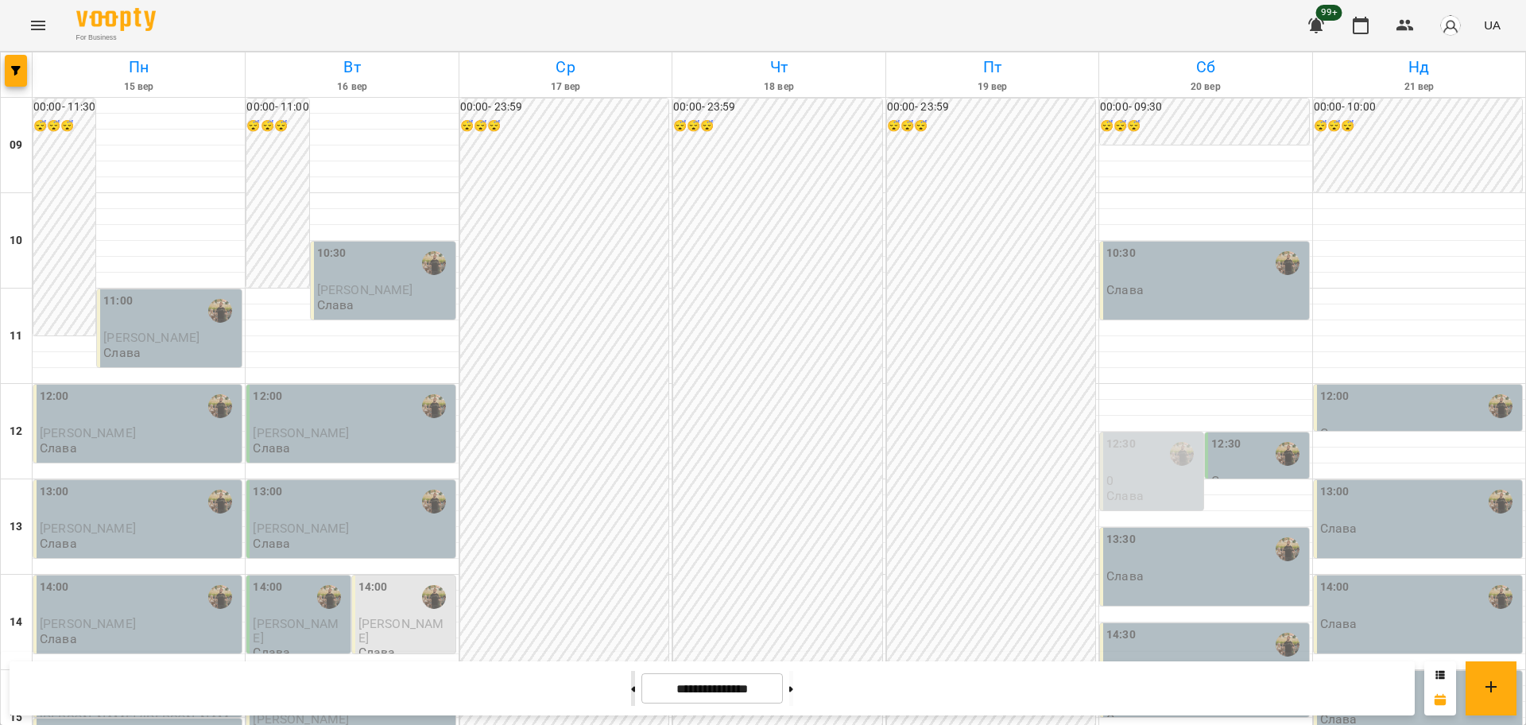
click at [631, 693] on button at bounding box center [633, 688] width 4 height 35
type input "**********"
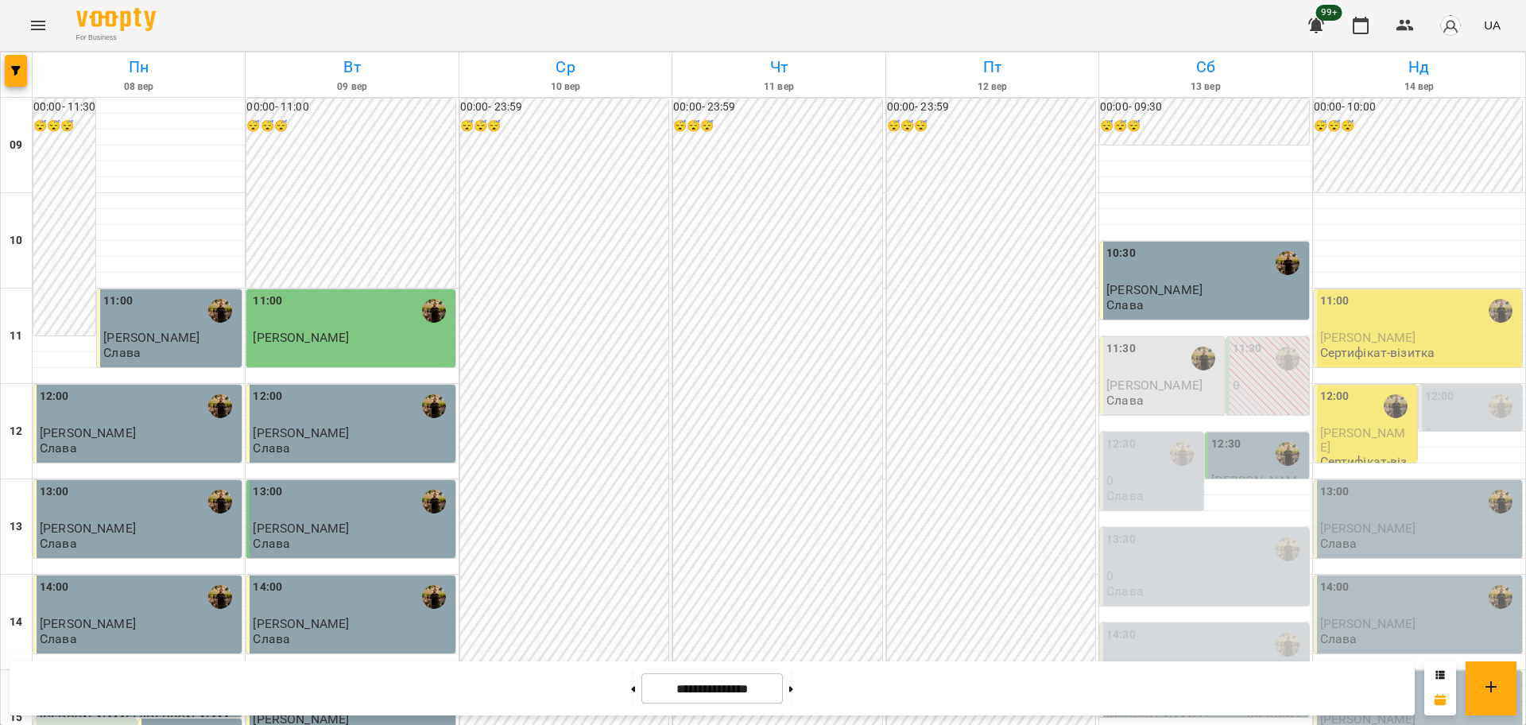
scroll to position [386, 0]
click at [1170, 626] on div "14:30" at bounding box center [1205, 644] width 199 height 37
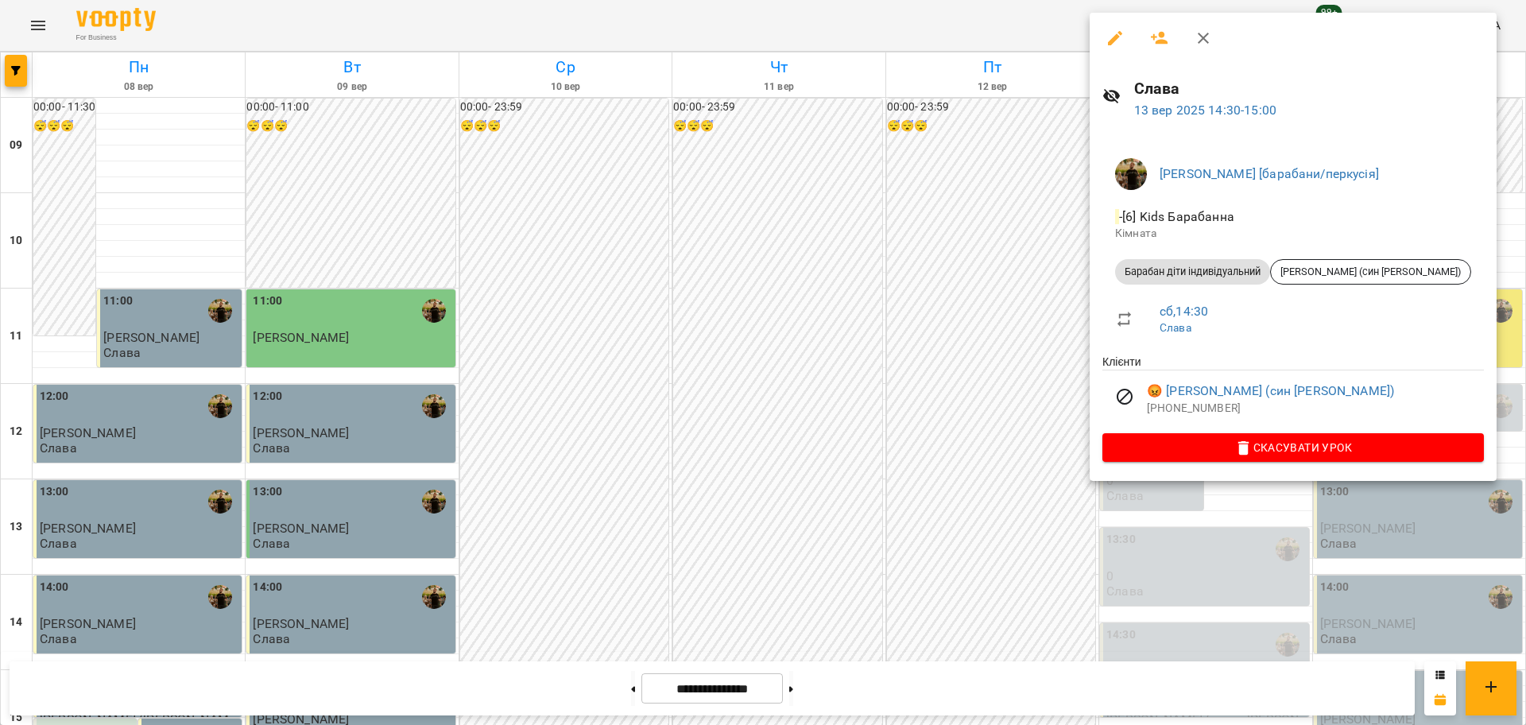
click at [951, 438] on div at bounding box center [763, 362] width 1526 height 725
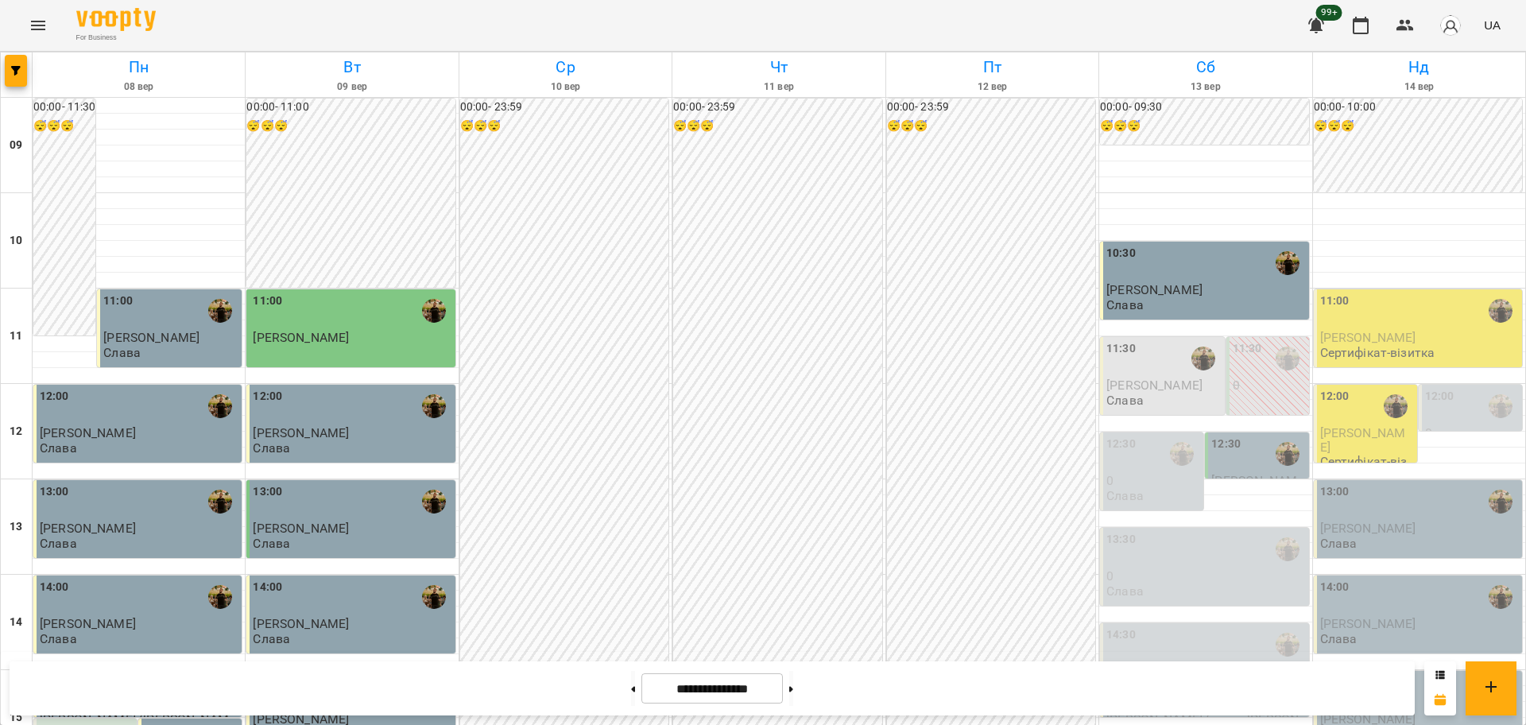
click at [1132, 674] on div "15:00" at bounding box center [1205, 692] width 199 height 37
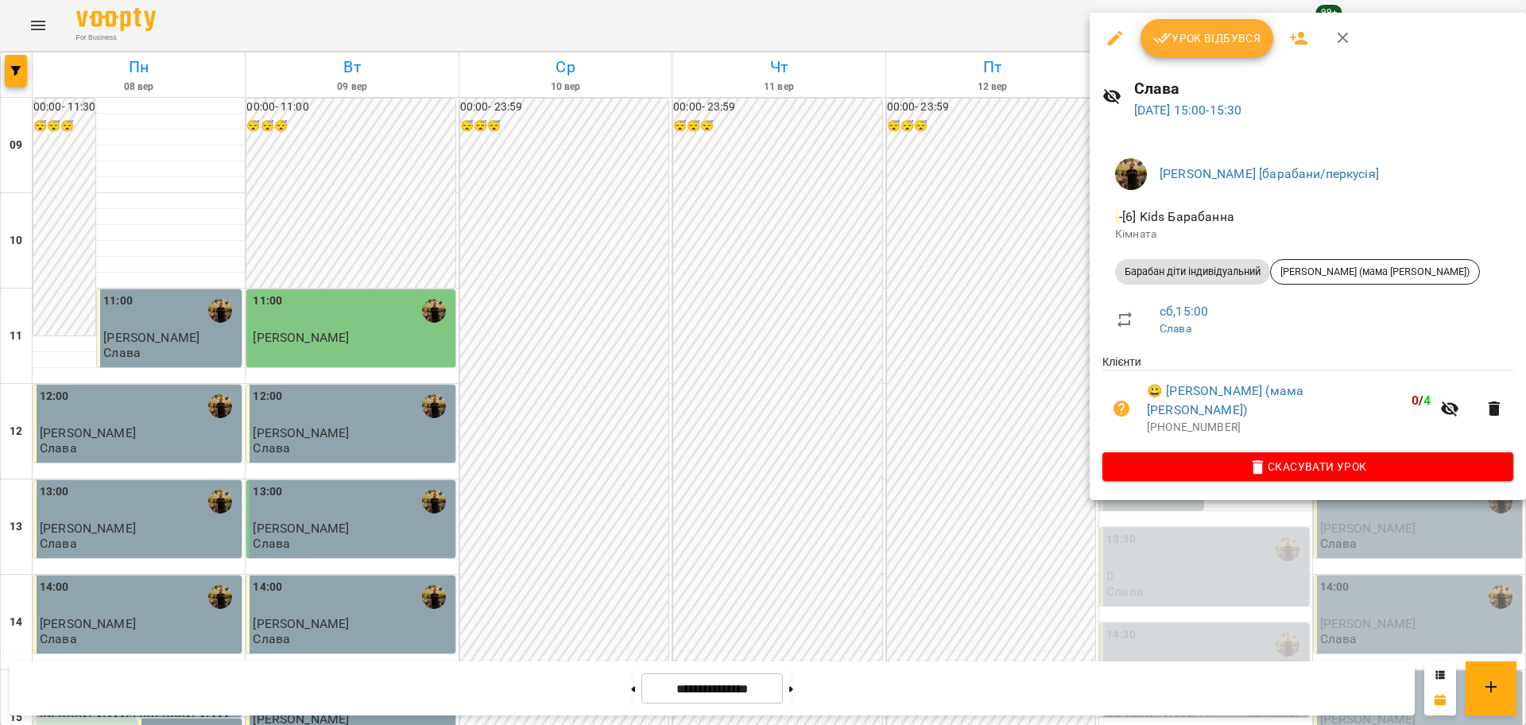
click at [1022, 415] on div at bounding box center [763, 362] width 1526 height 725
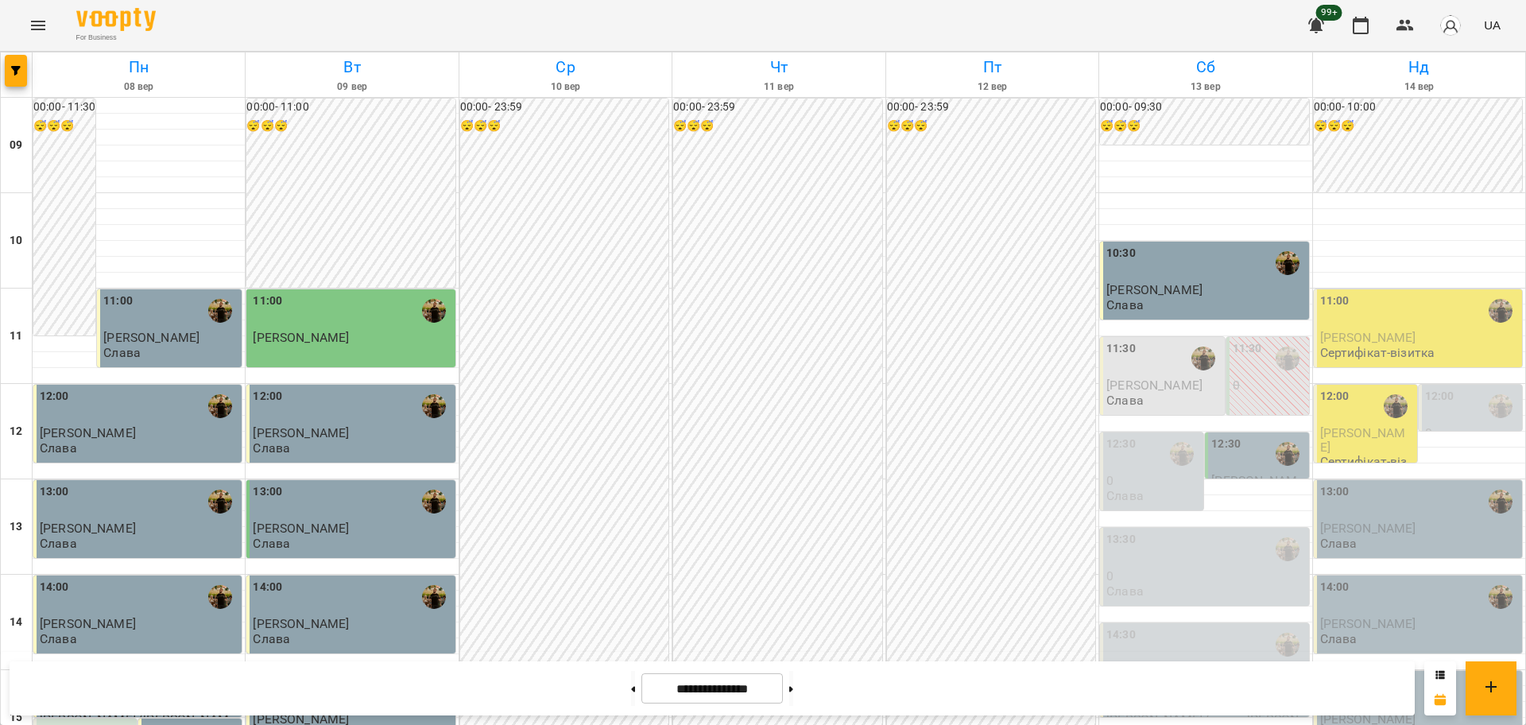
click at [1136, 674] on div "15:00" at bounding box center [1205, 692] width 199 height 37
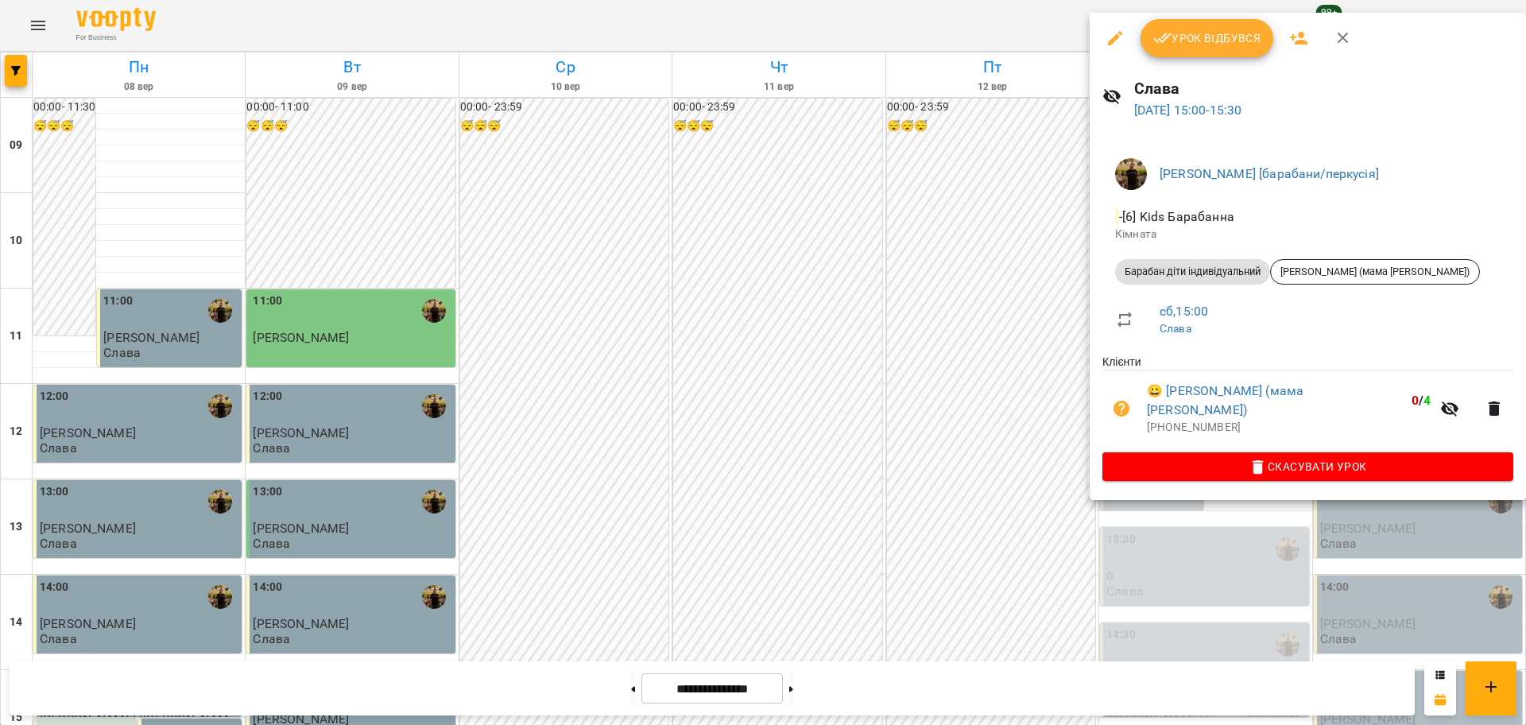
click at [973, 432] on div at bounding box center [763, 362] width 1526 height 725
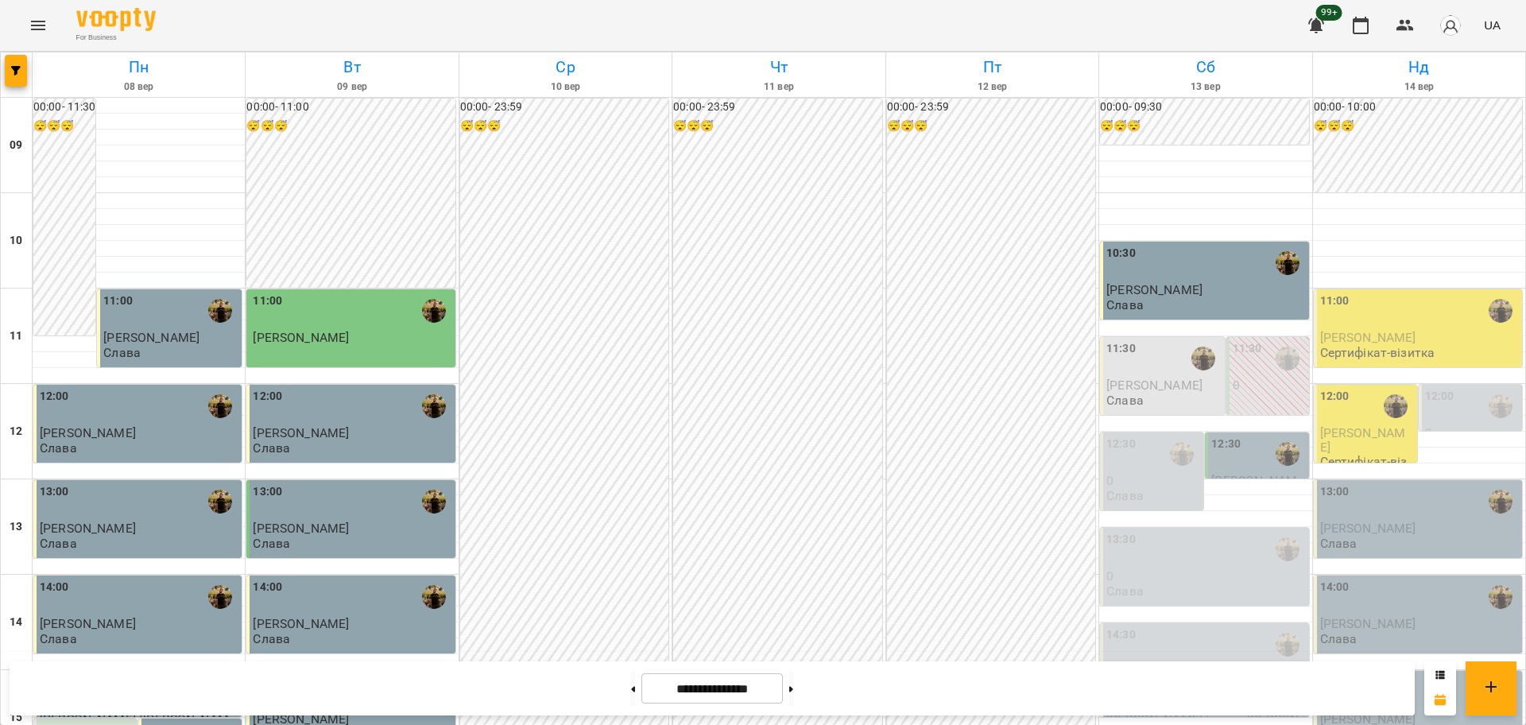
click at [1155, 674] on div "15:00" at bounding box center [1205, 692] width 199 height 37
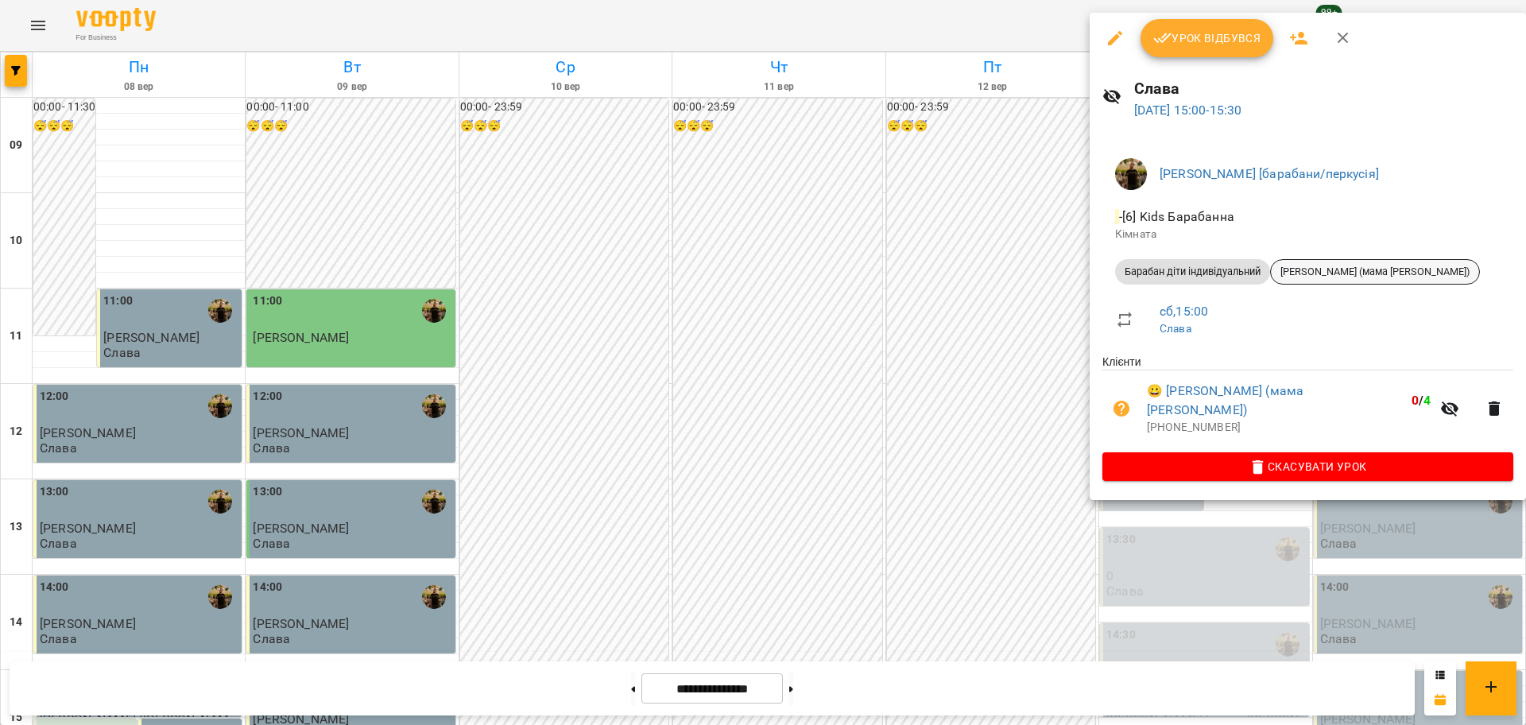
click at [1313, 265] on span "Гідерім Марк (мама Анна)" at bounding box center [1374, 272] width 208 height 14
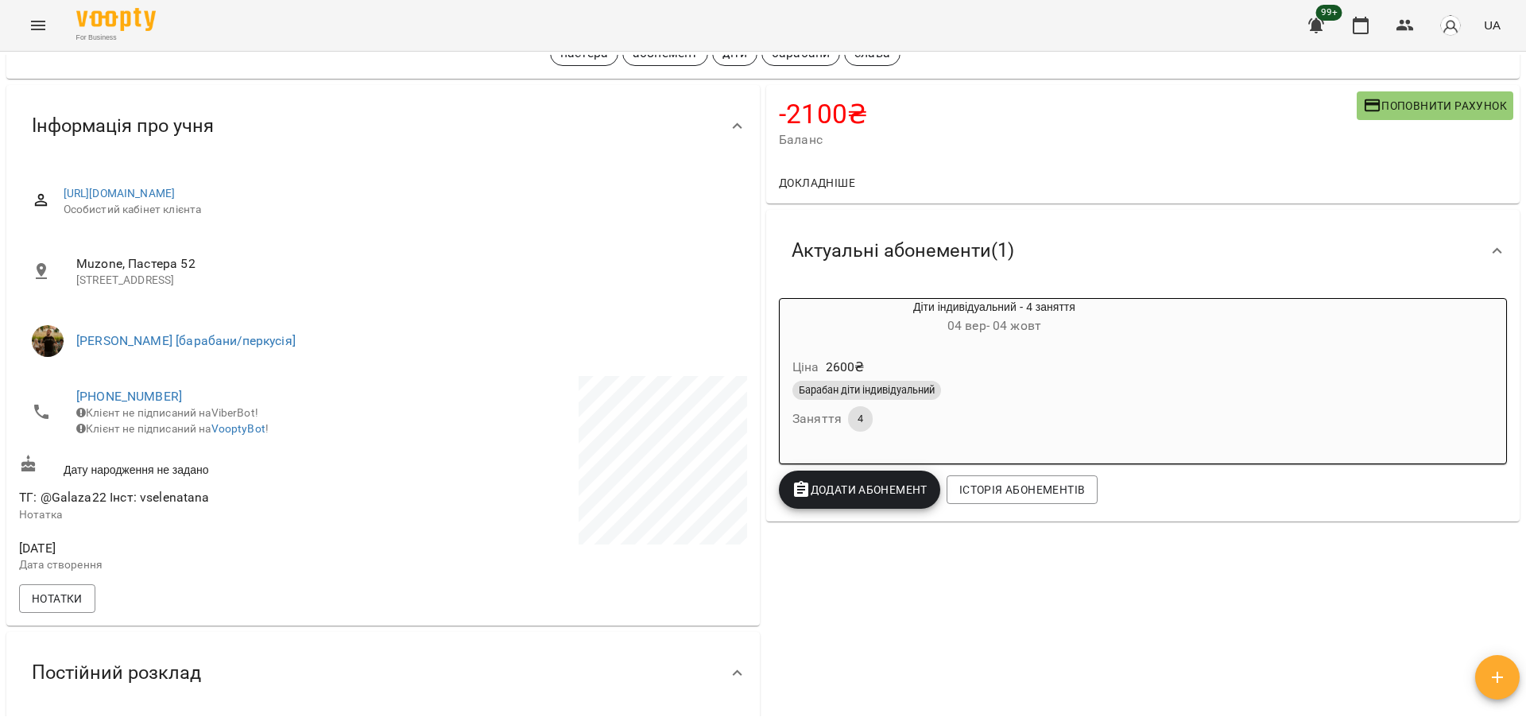
scroll to position [99, 0]
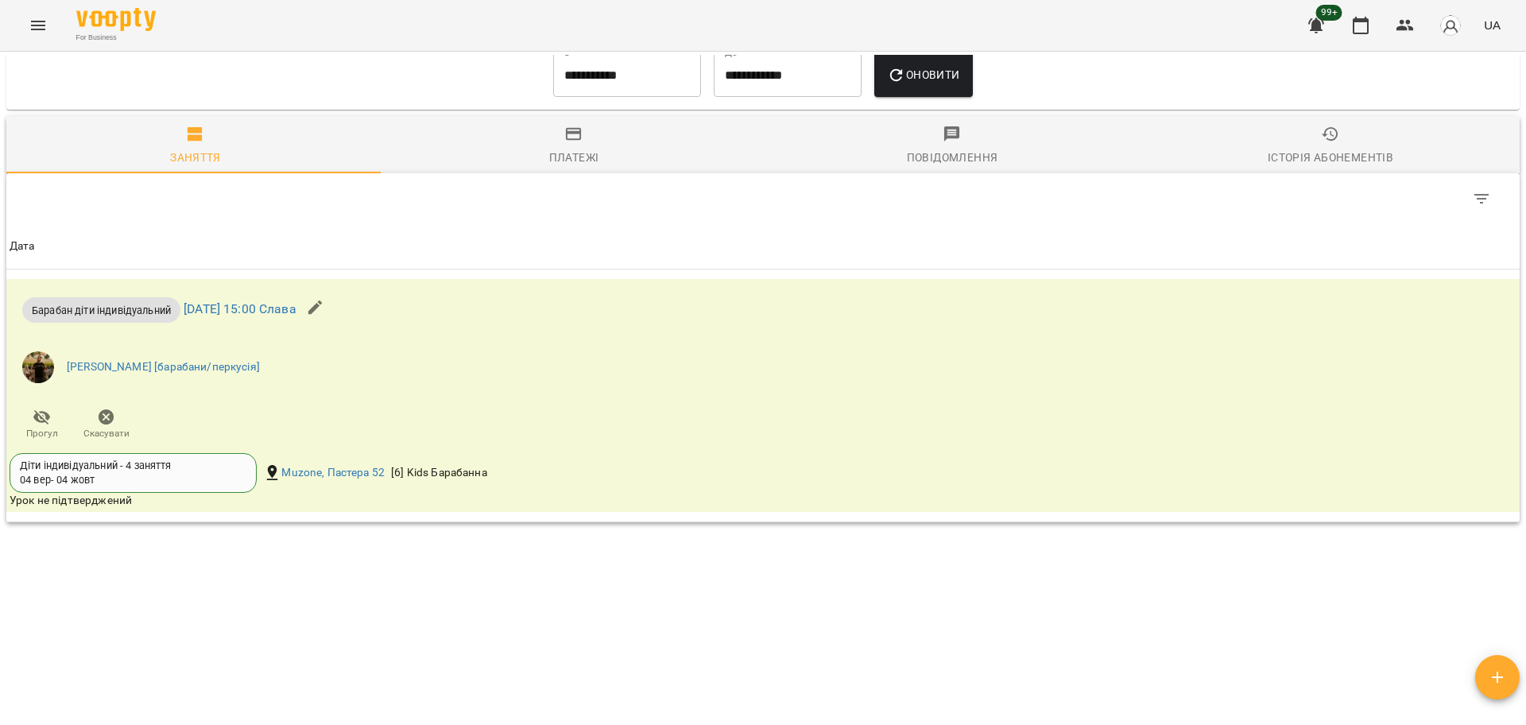
click at [596, 149] on span "Платежі" at bounding box center [573, 146] width 359 height 43
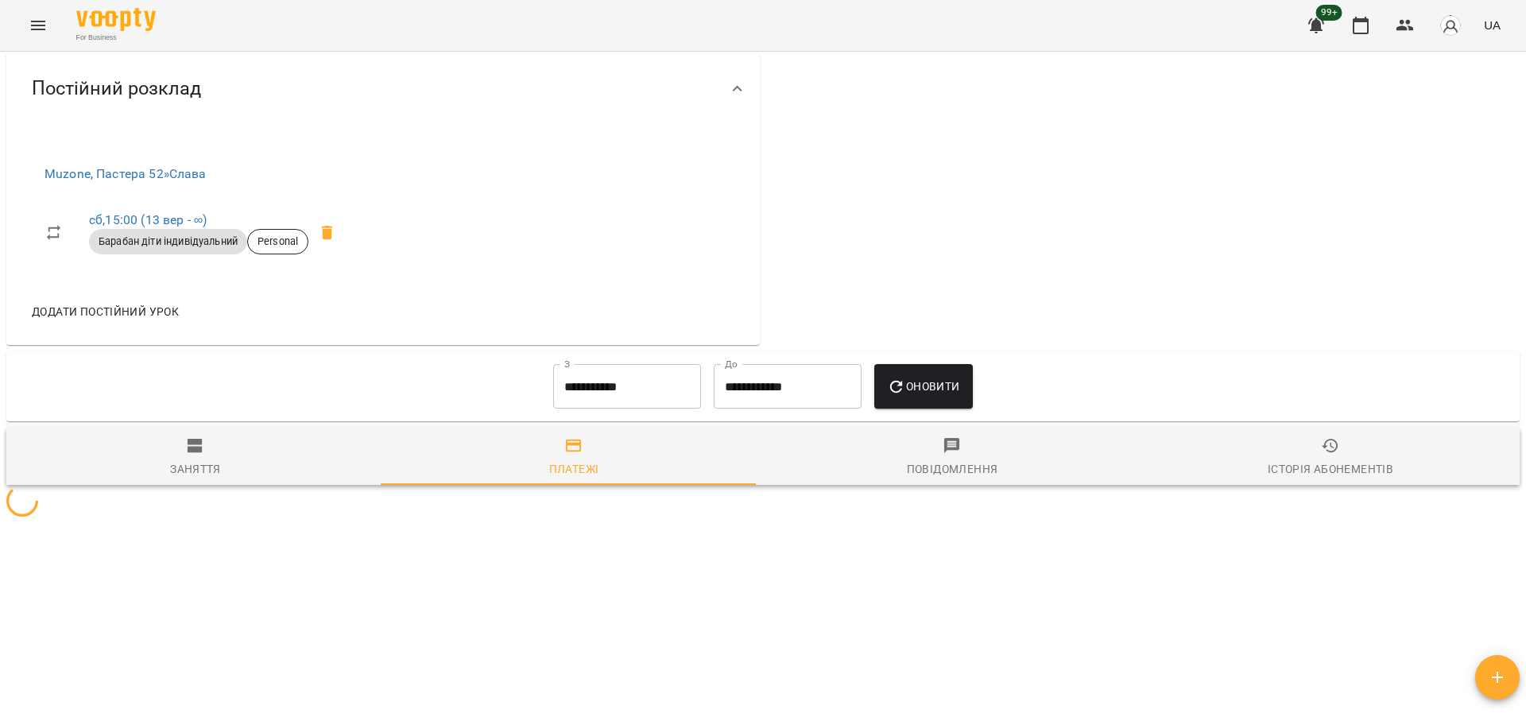
scroll to position [969, 0]
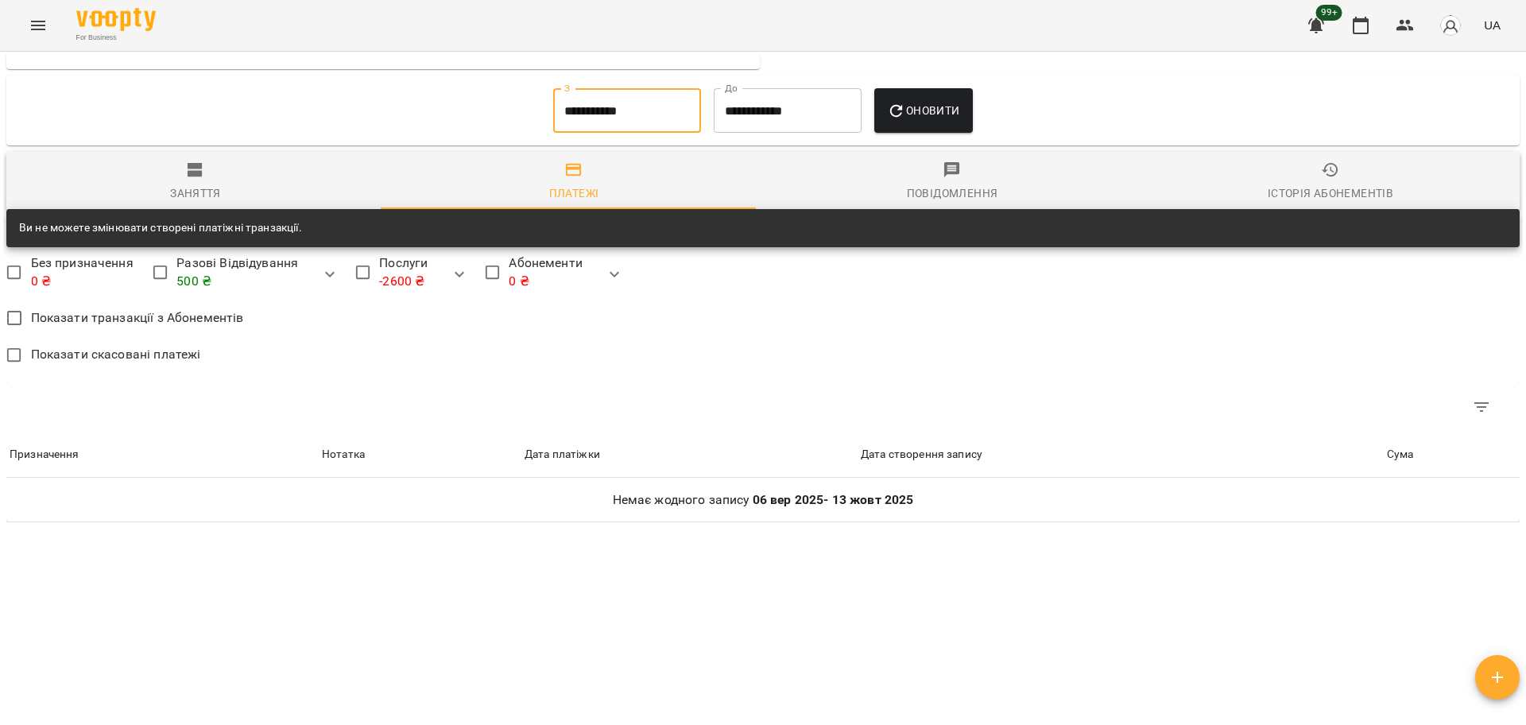
click at [594, 111] on input "**********" at bounding box center [627, 110] width 148 height 44
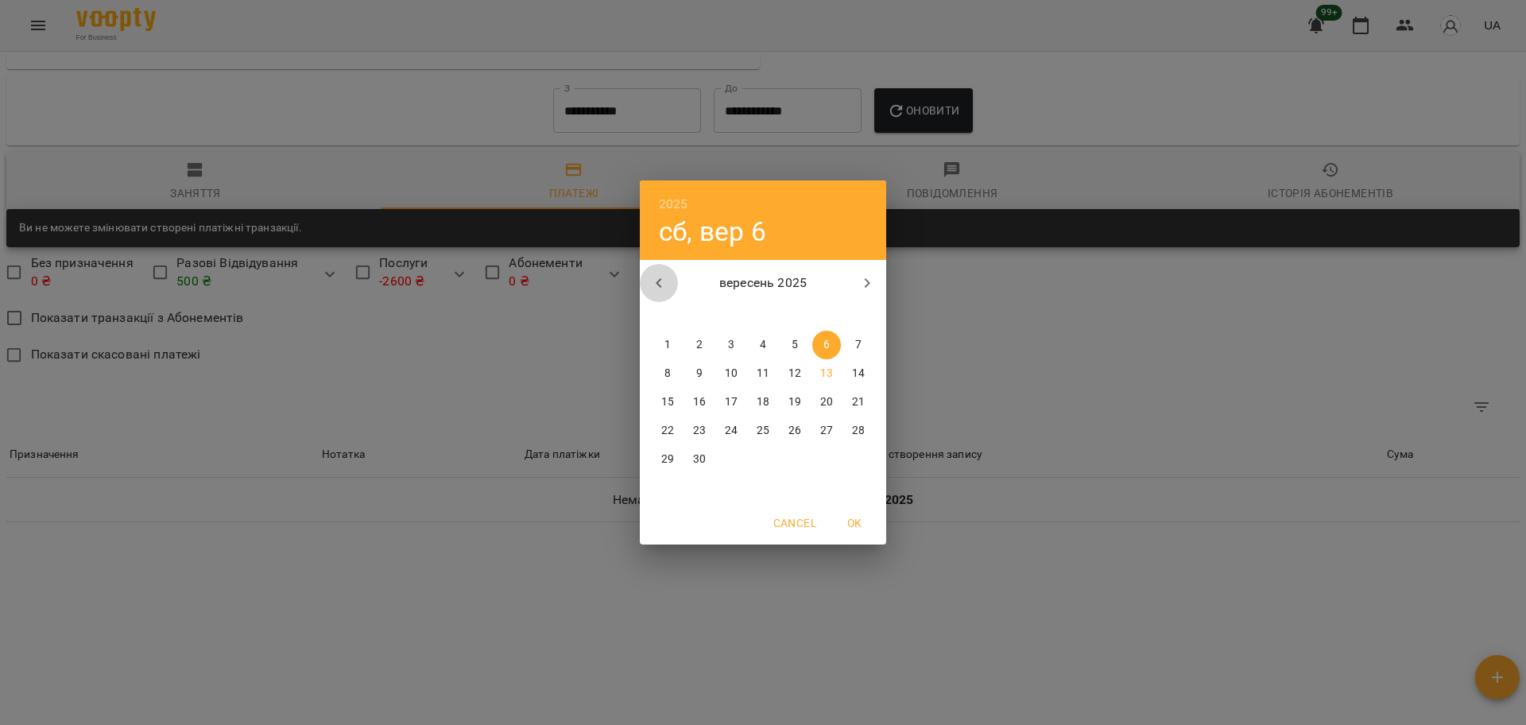
click at [652, 276] on icon "button" at bounding box center [658, 282] width 19 height 19
click at [796, 355] on button "1" at bounding box center [794, 345] width 29 height 29
type input "**********"
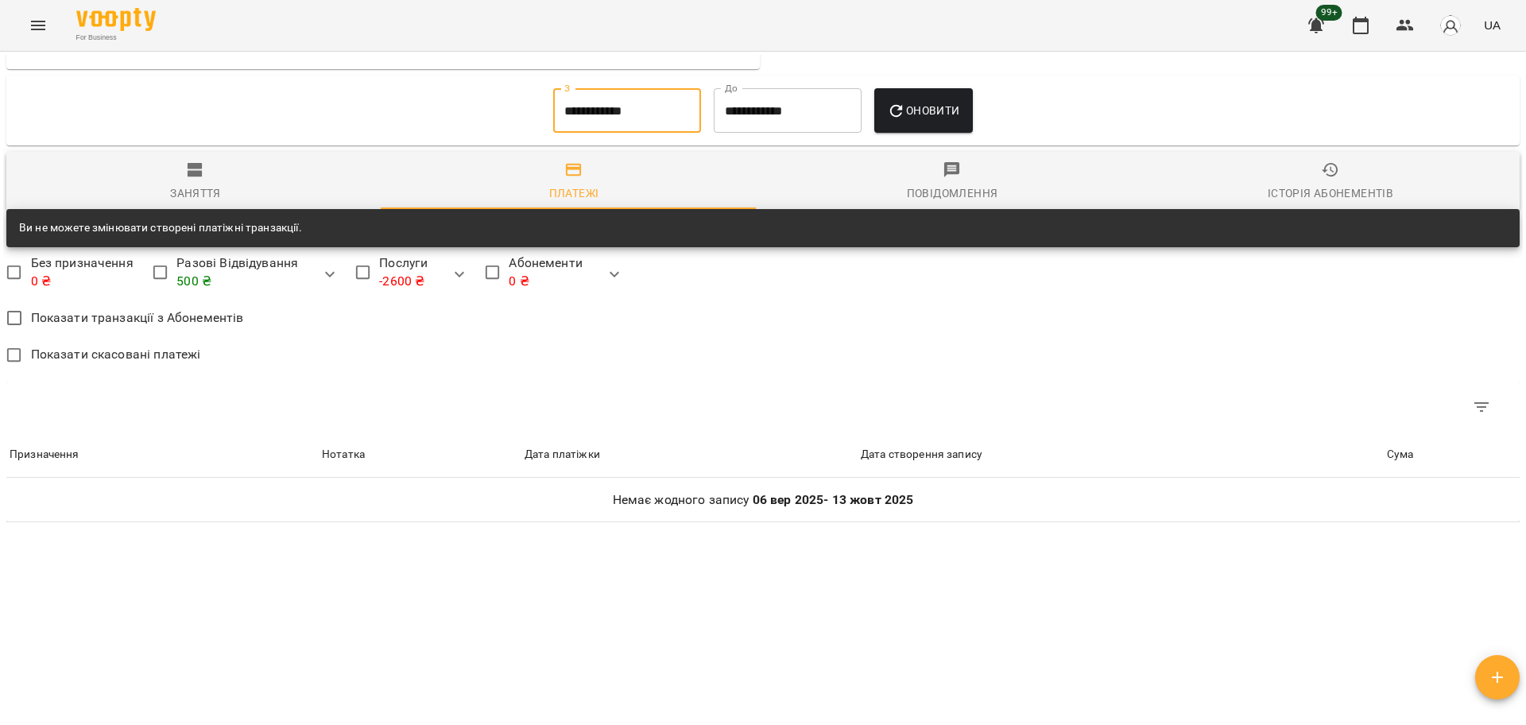
click at [912, 97] on button "Оновити" at bounding box center [923, 110] width 98 height 44
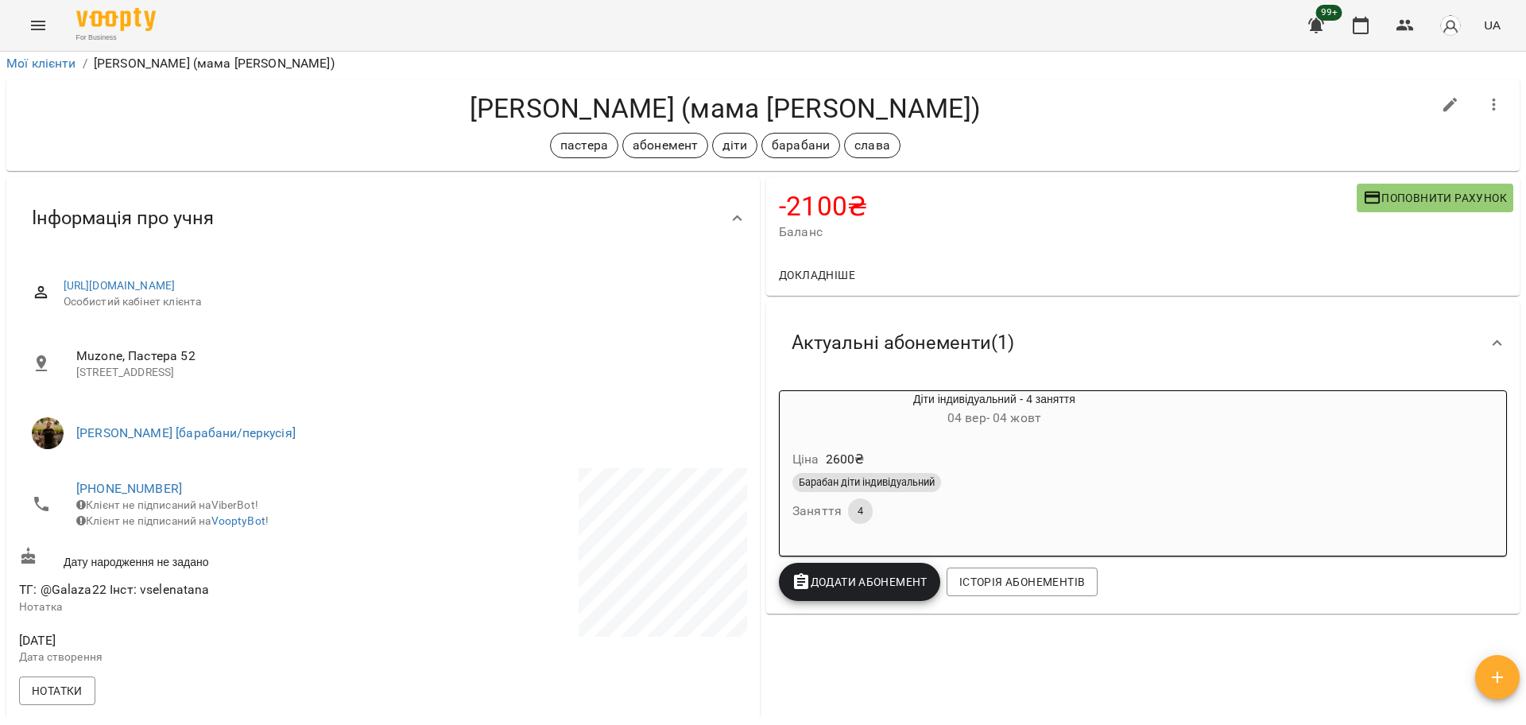
scroll to position [0, 0]
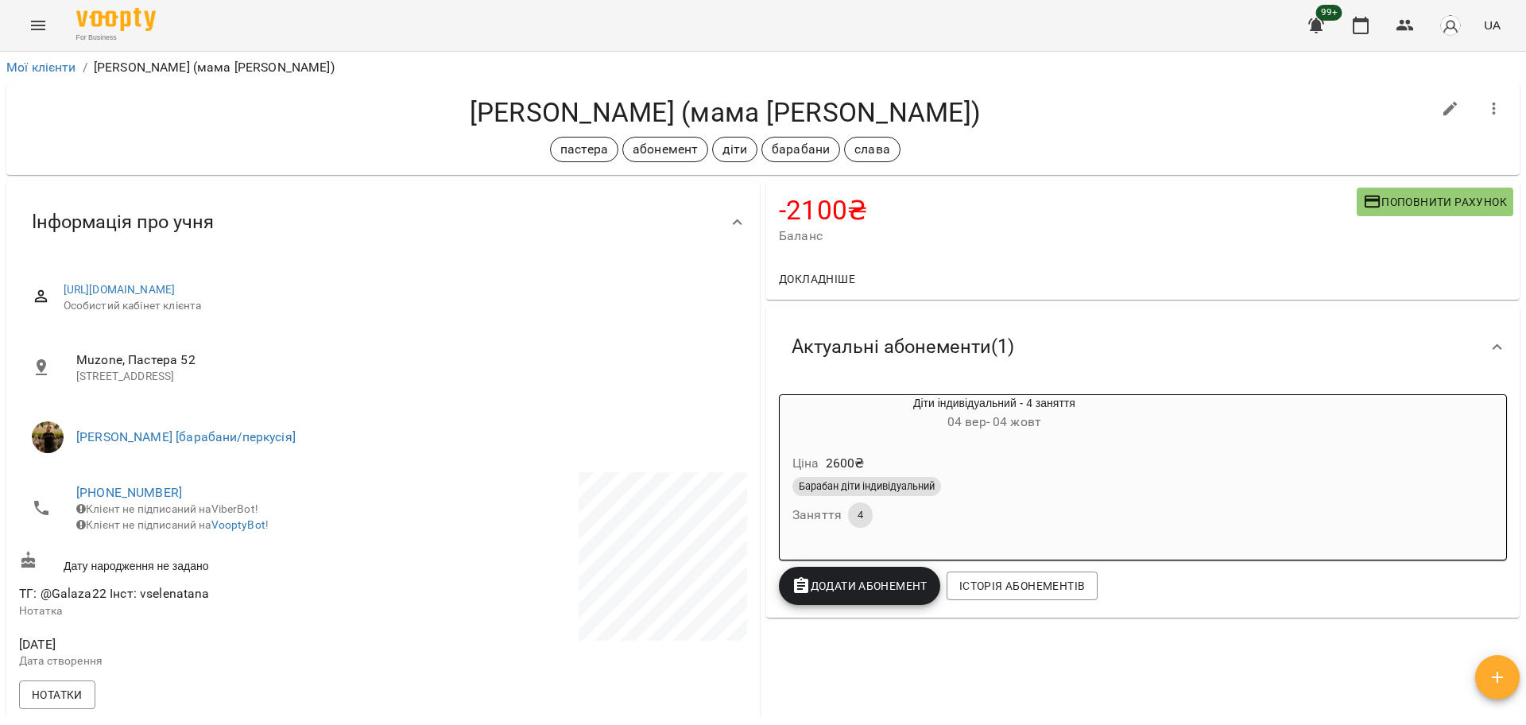
drag, startPoint x: 756, startPoint y: 89, endPoint x: 733, endPoint y: 104, distance: 27.5
click at [756, 90] on div "Гідерім Марк (мама Анна) пастера абонемент діти барабани слава" at bounding box center [762, 128] width 1513 height 91
click at [730, 106] on h4 "Гідерім Марк (мама Анна)" at bounding box center [725, 112] width 1412 height 33
drag, startPoint x: 721, startPoint y: 106, endPoint x: 508, endPoint y: 106, distance: 213.7
click at [508, 106] on h4 "Гідерім Марк (мама Анна)" at bounding box center [725, 112] width 1412 height 33
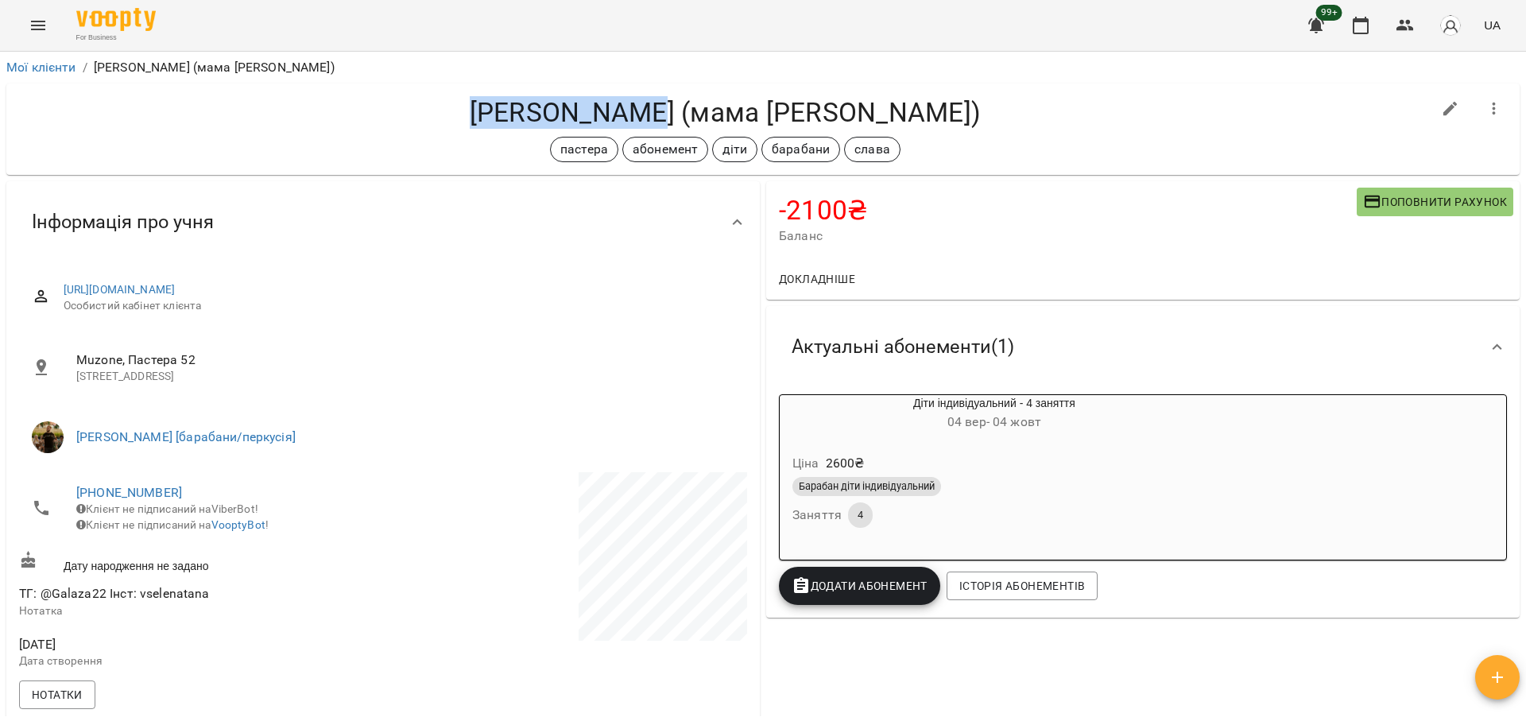
copy h4 "Гідерім Марк"
click at [810, 92] on div "Гідерім Марк (мама Анна) пастера абонемент діти барабани слава" at bounding box center [762, 128] width 1513 height 91
click at [1394, 206] on span "Поповнити рахунок" at bounding box center [1435, 201] width 144 height 19
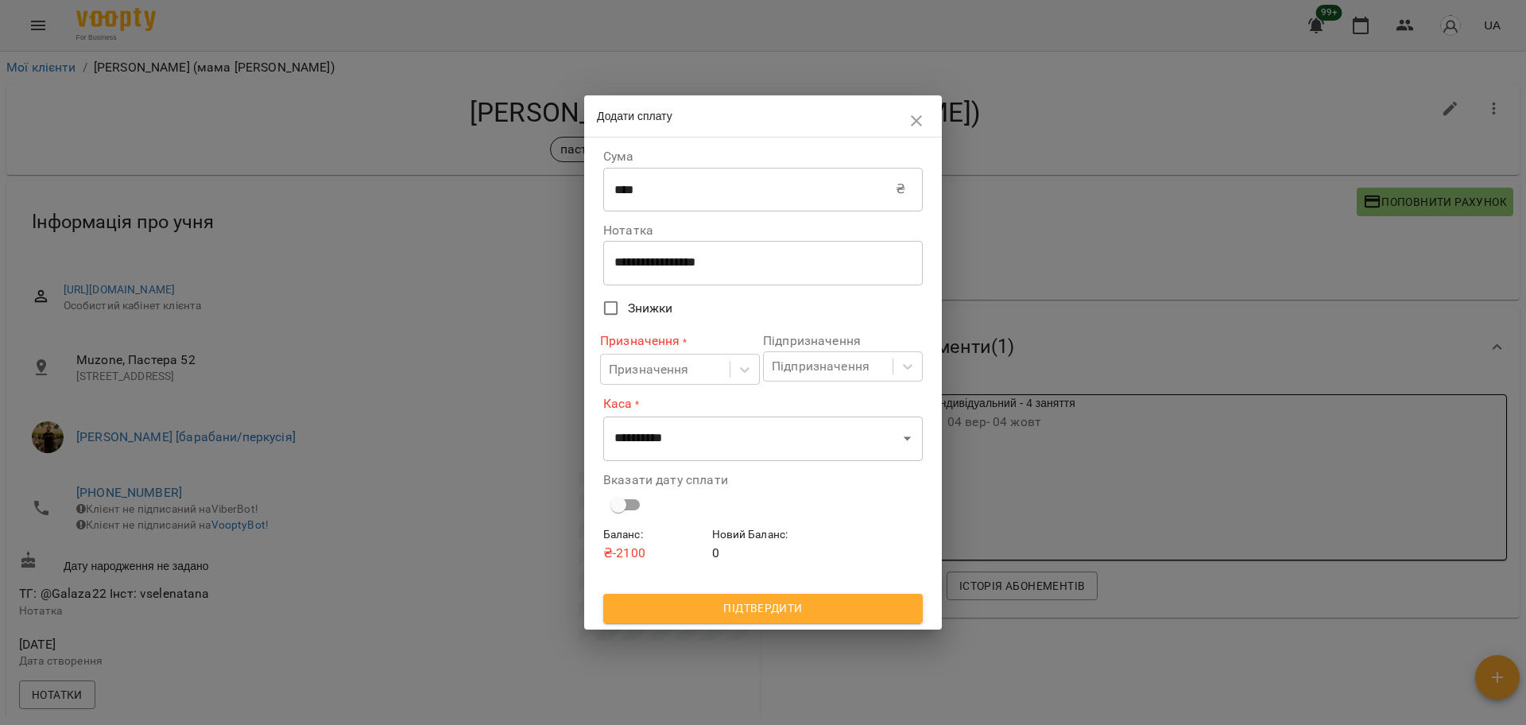
click at [699, 169] on input "****" at bounding box center [749, 189] width 292 height 44
click at [707, 270] on textarea "**********" at bounding box center [762, 262] width 297 height 15
type textarea "*****"
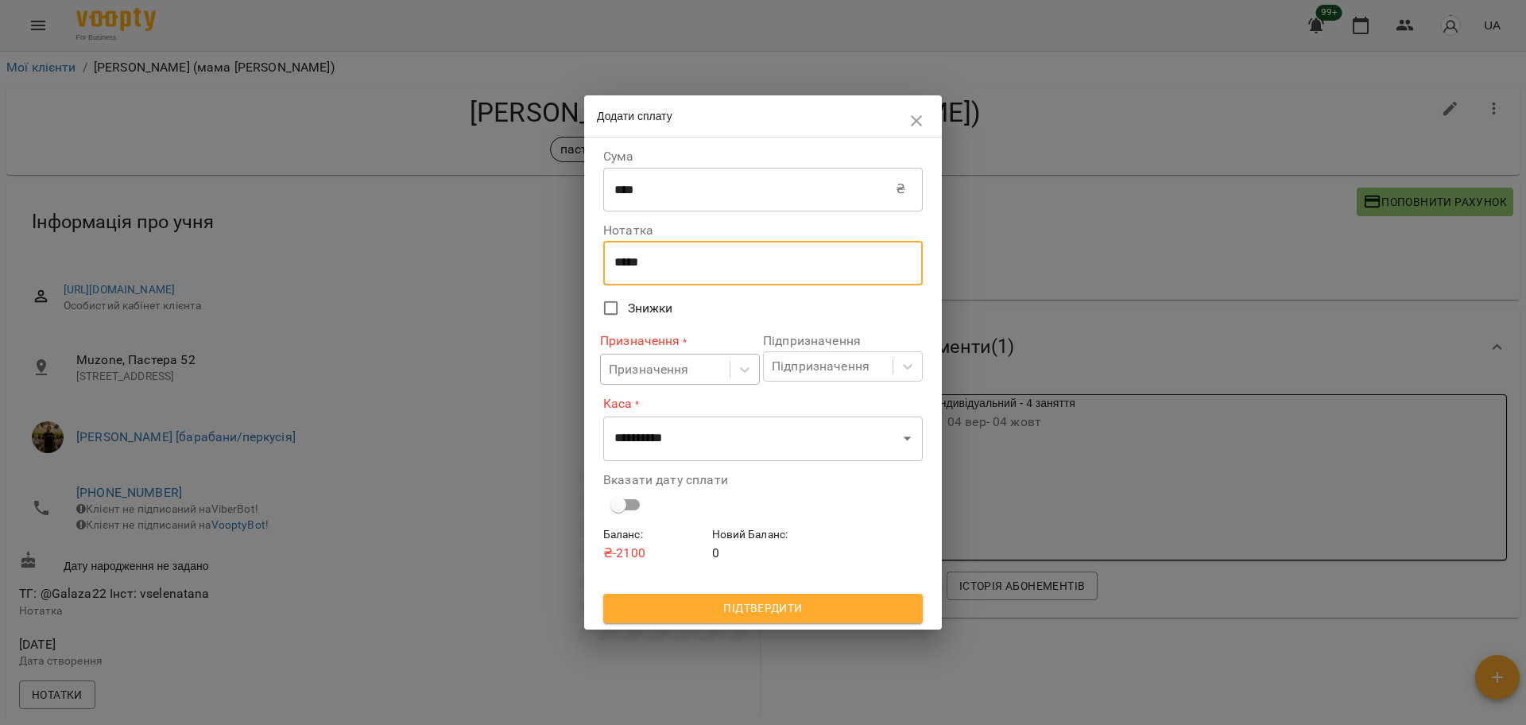
click at [720, 361] on div "Призначення" at bounding box center [665, 368] width 129 height 29
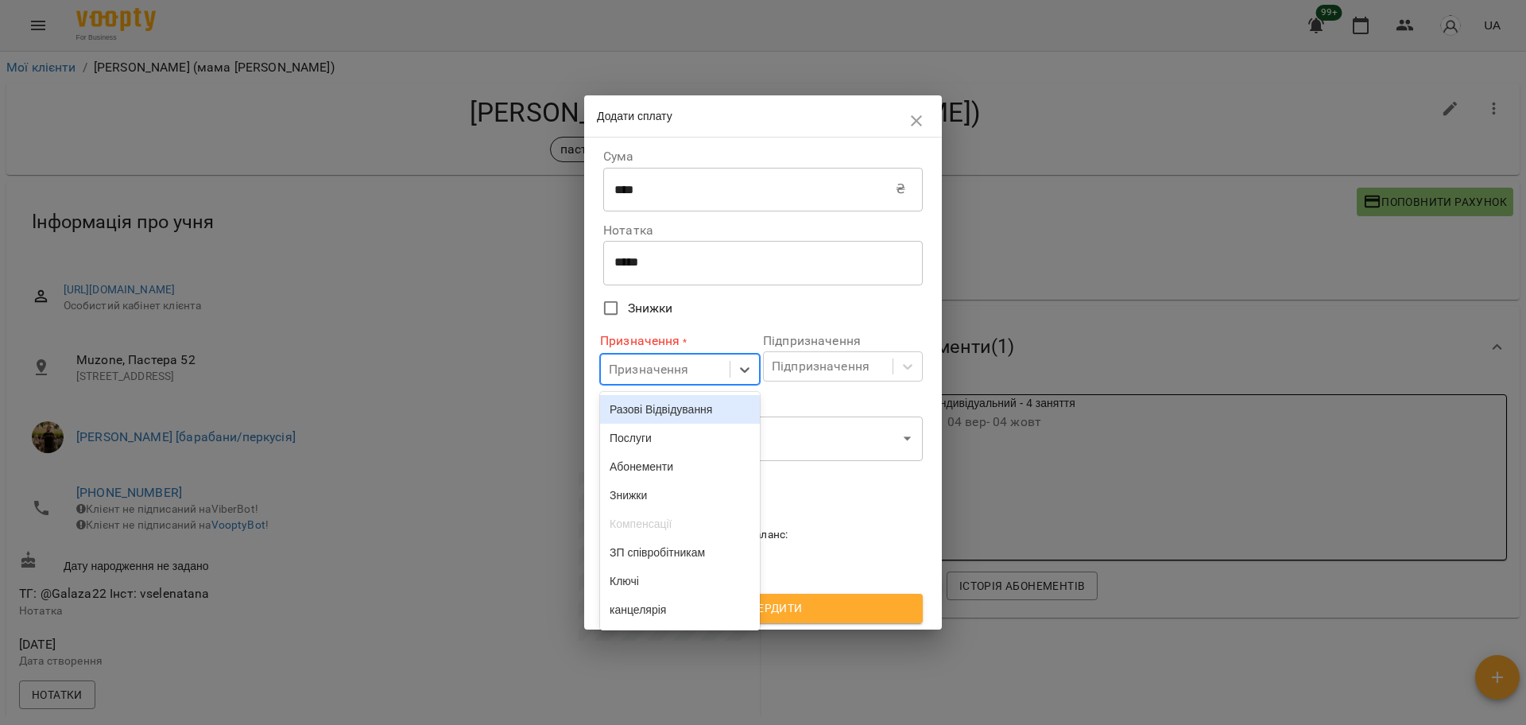
click at [696, 409] on div "Разові Відвідування" at bounding box center [680, 409] width 160 height 29
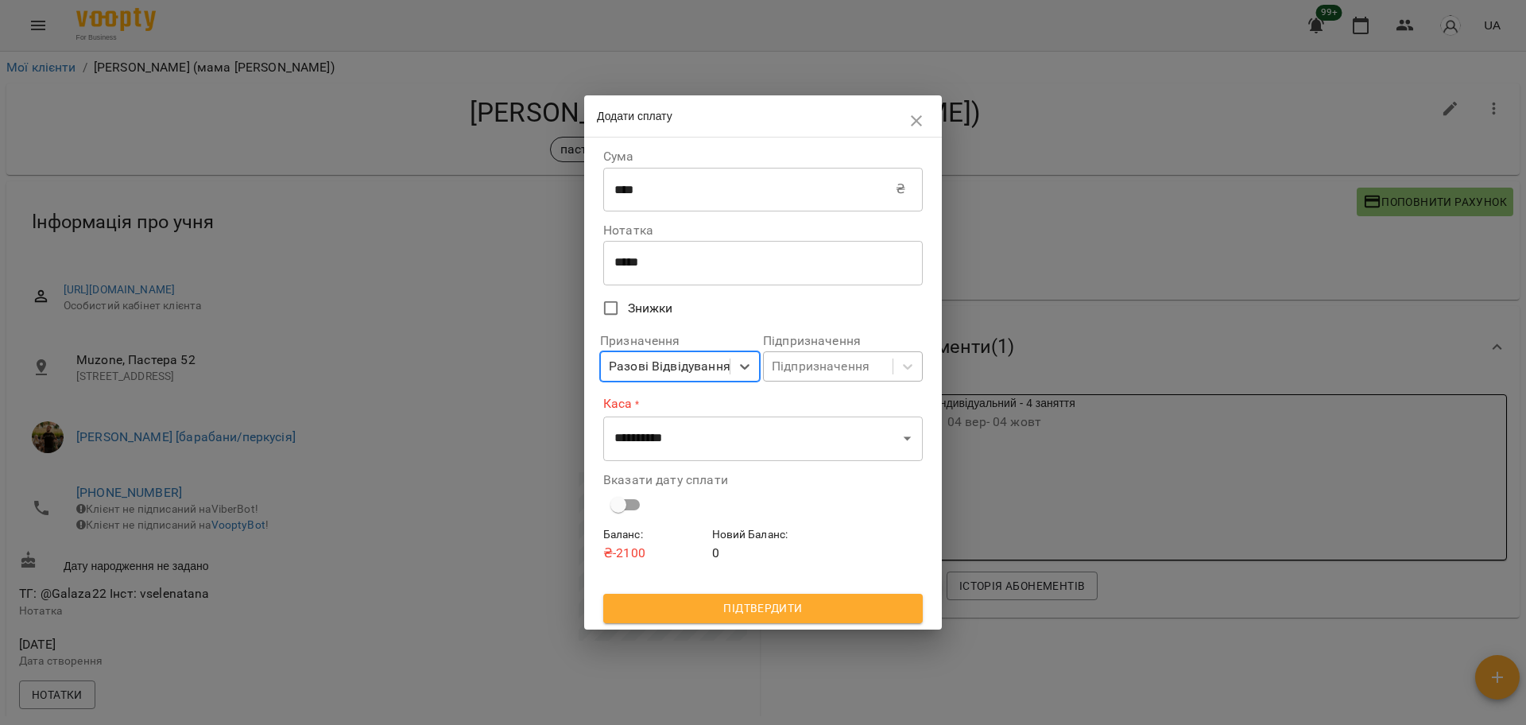
click at [808, 354] on div "Підпризначення" at bounding box center [828, 366] width 129 height 29
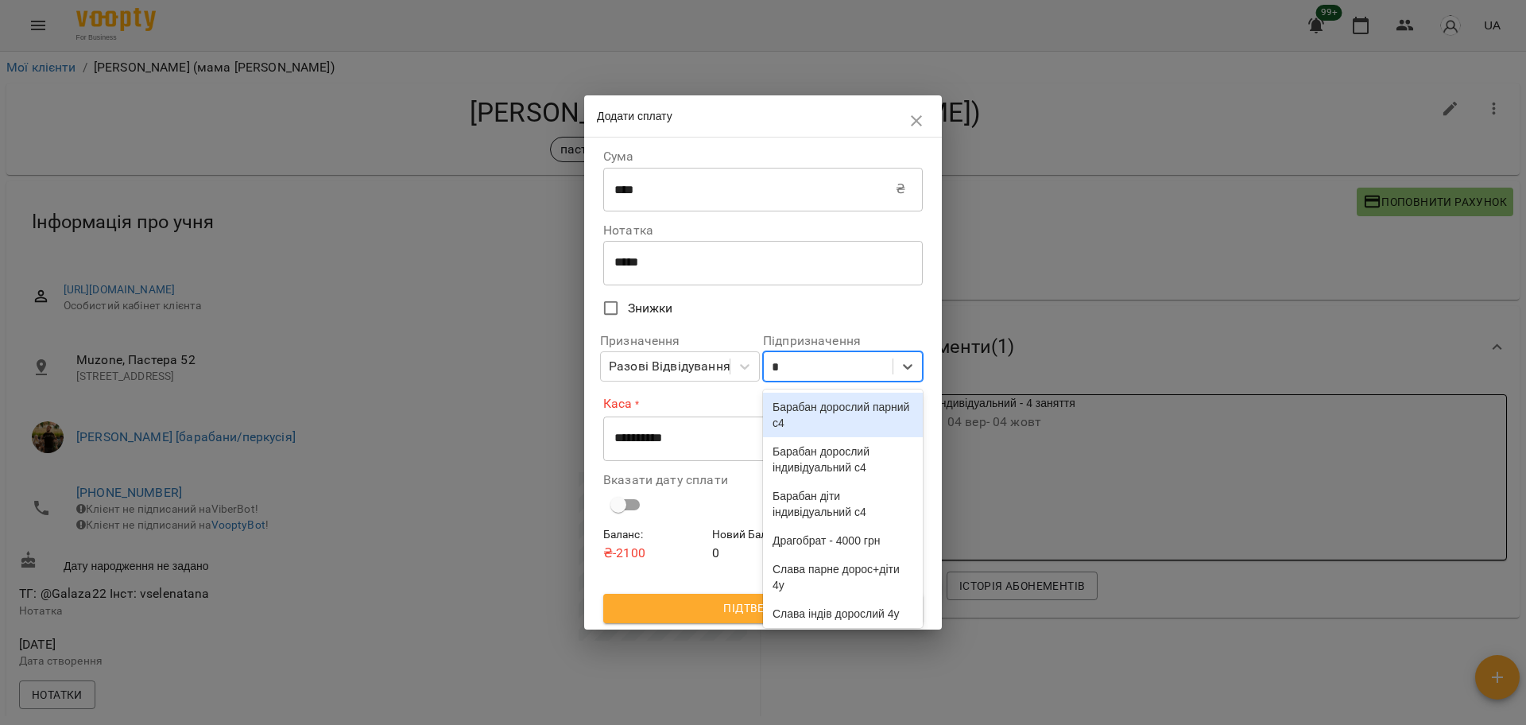
type input "**"
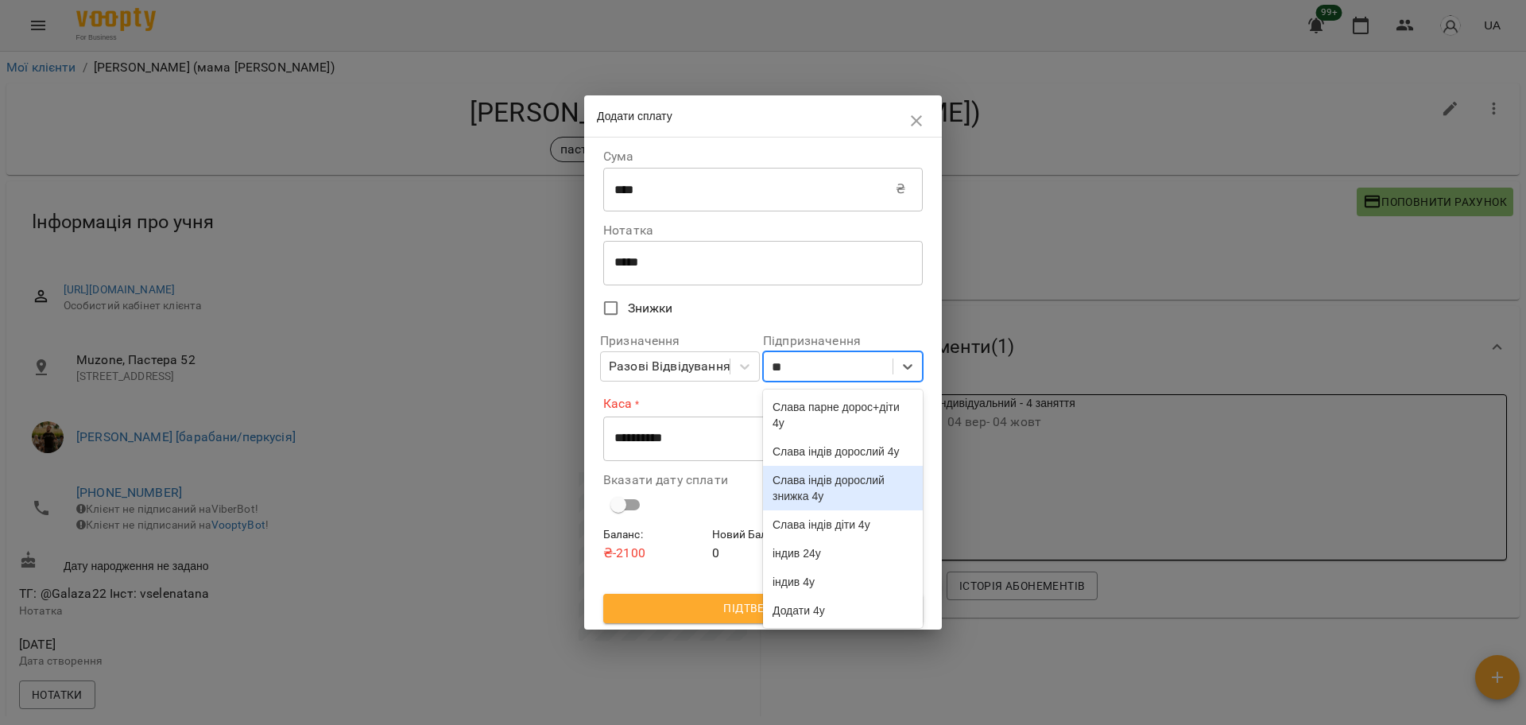
scroll to position [38, 0]
click at [822, 571] on div "індив 4у" at bounding box center [843, 581] width 160 height 29
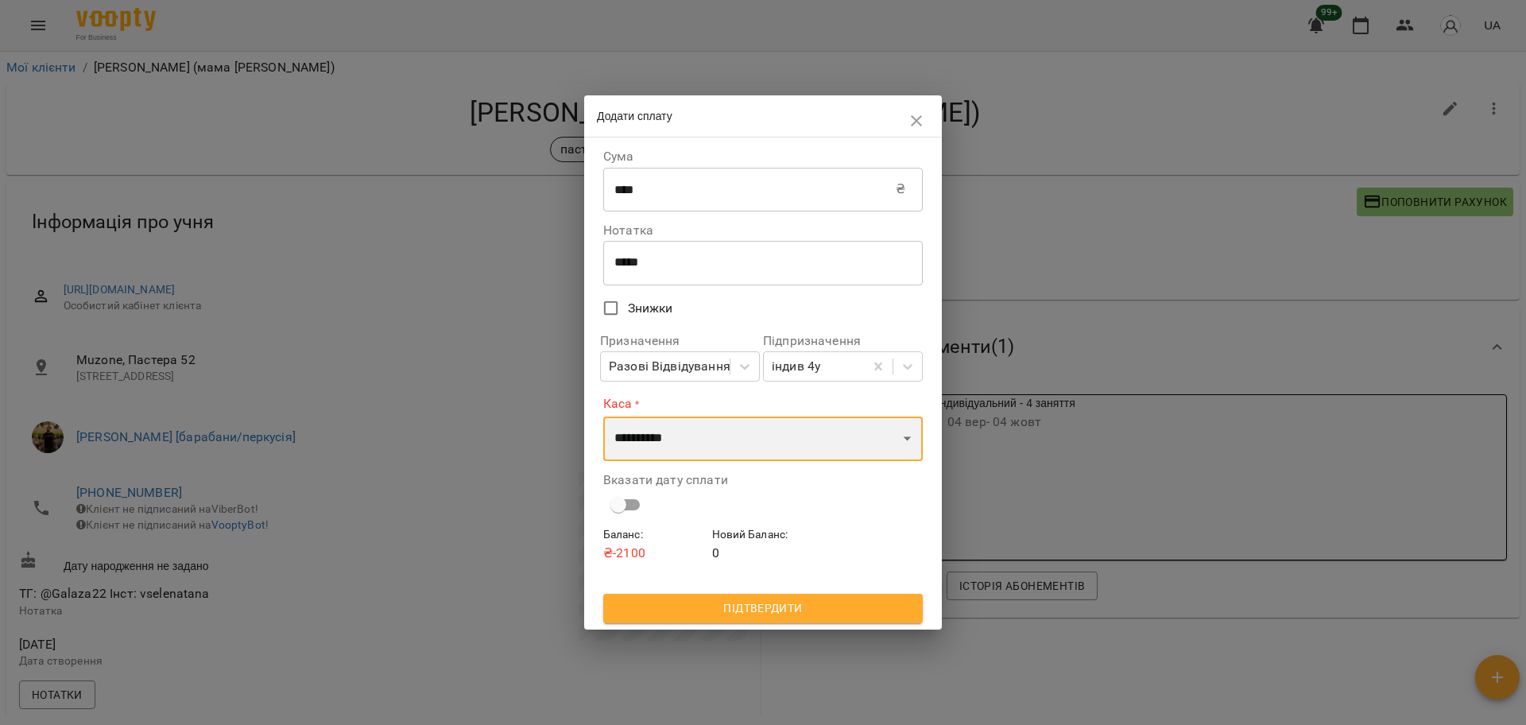
drag, startPoint x: 692, startPoint y: 447, endPoint x: 694, endPoint y: 458, distance: 10.6
click at [692, 447] on select "**********" at bounding box center [762, 438] width 319 height 44
select select "****"
click at [603, 416] on select "**********" at bounding box center [762, 438] width 319 height 44
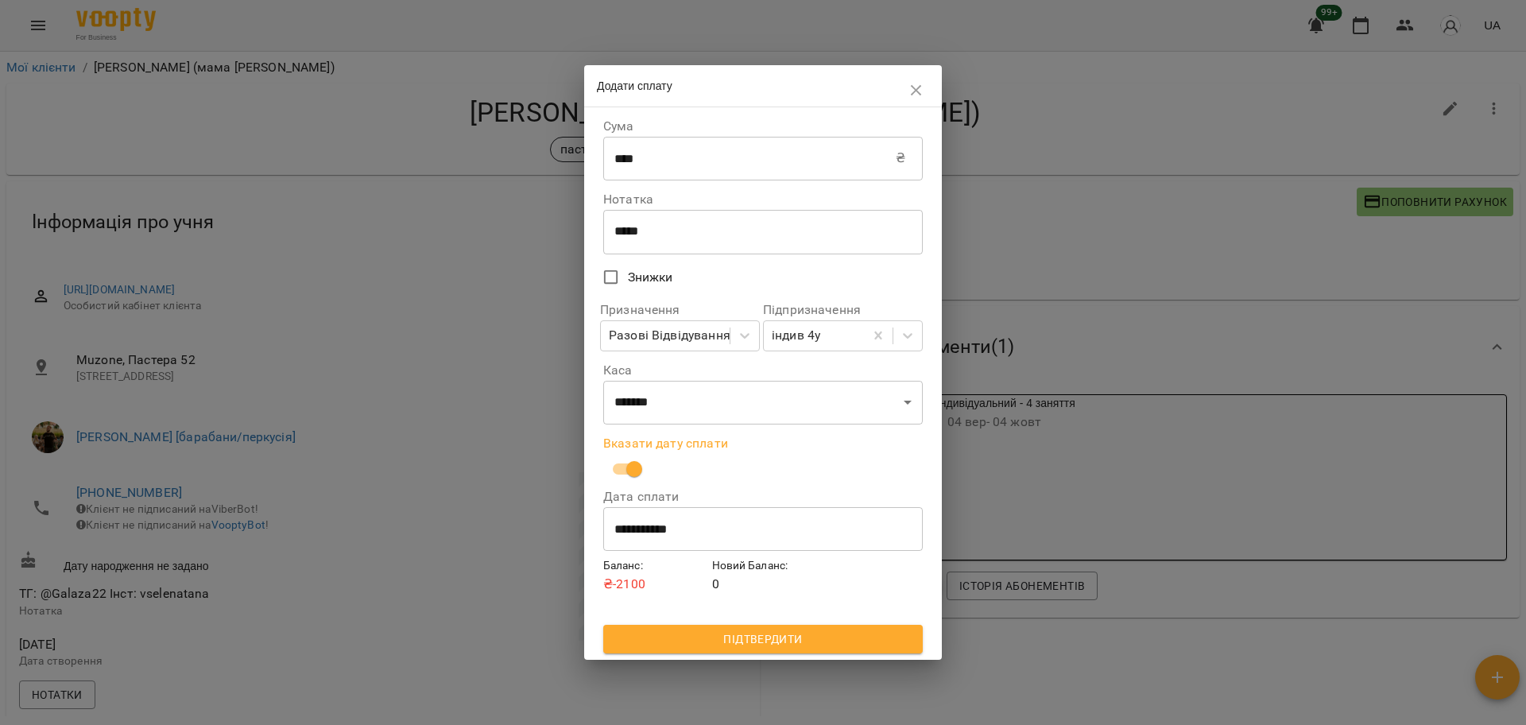
click at [774, 632] on span "Підтвердити" at bounding box center [763, 638] width 294 height 19
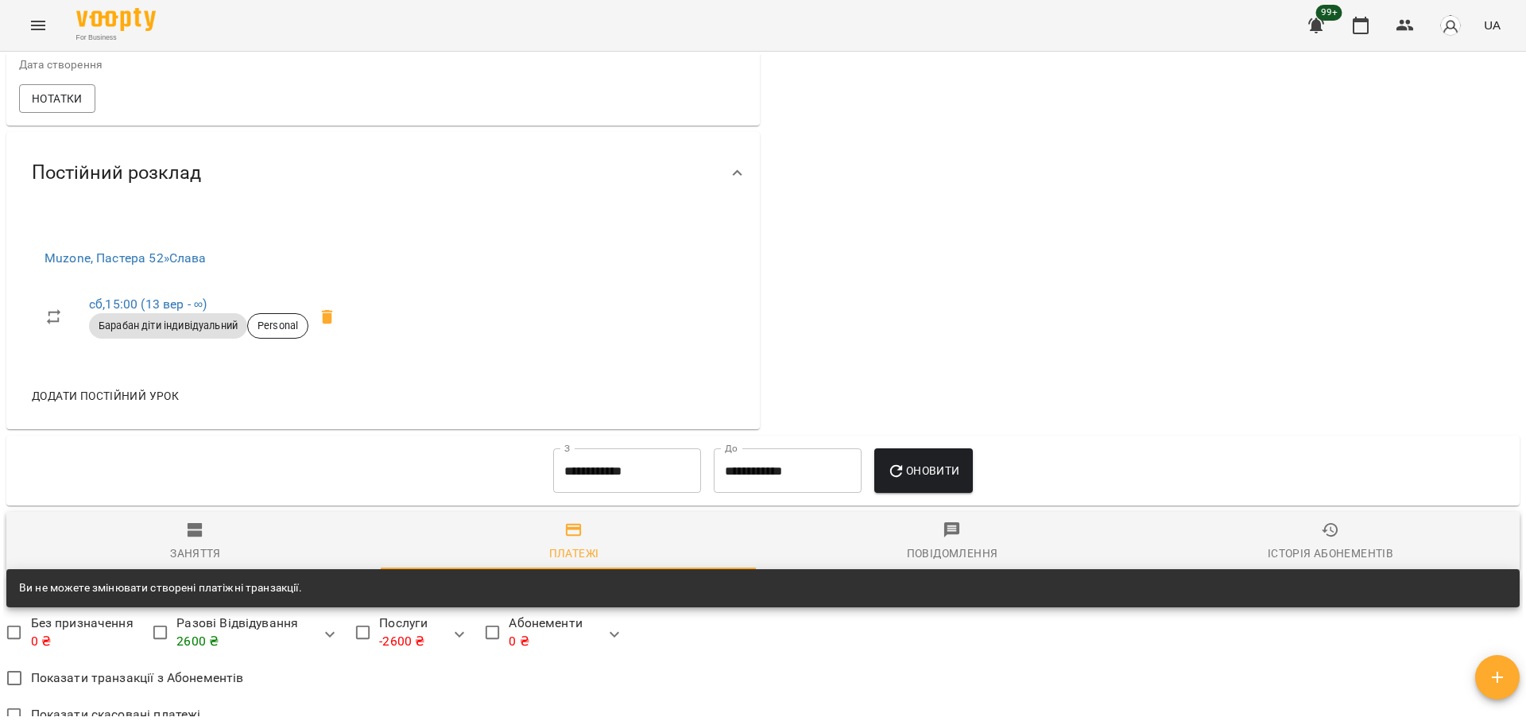
scroll to position [199, 0]
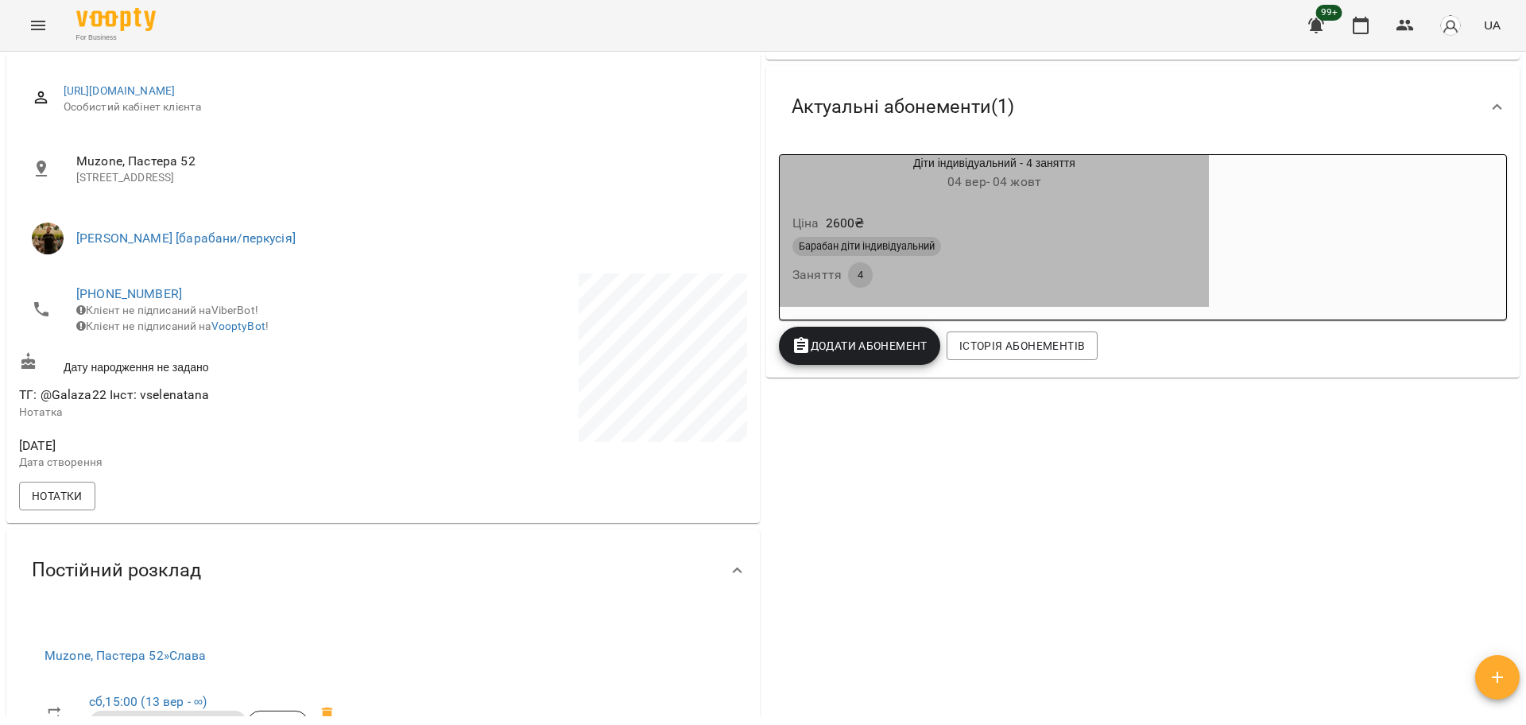
click at [903, 253] on span "Барабан діти індивідуальний" at bounding box center [866, 246] width 149 height 14
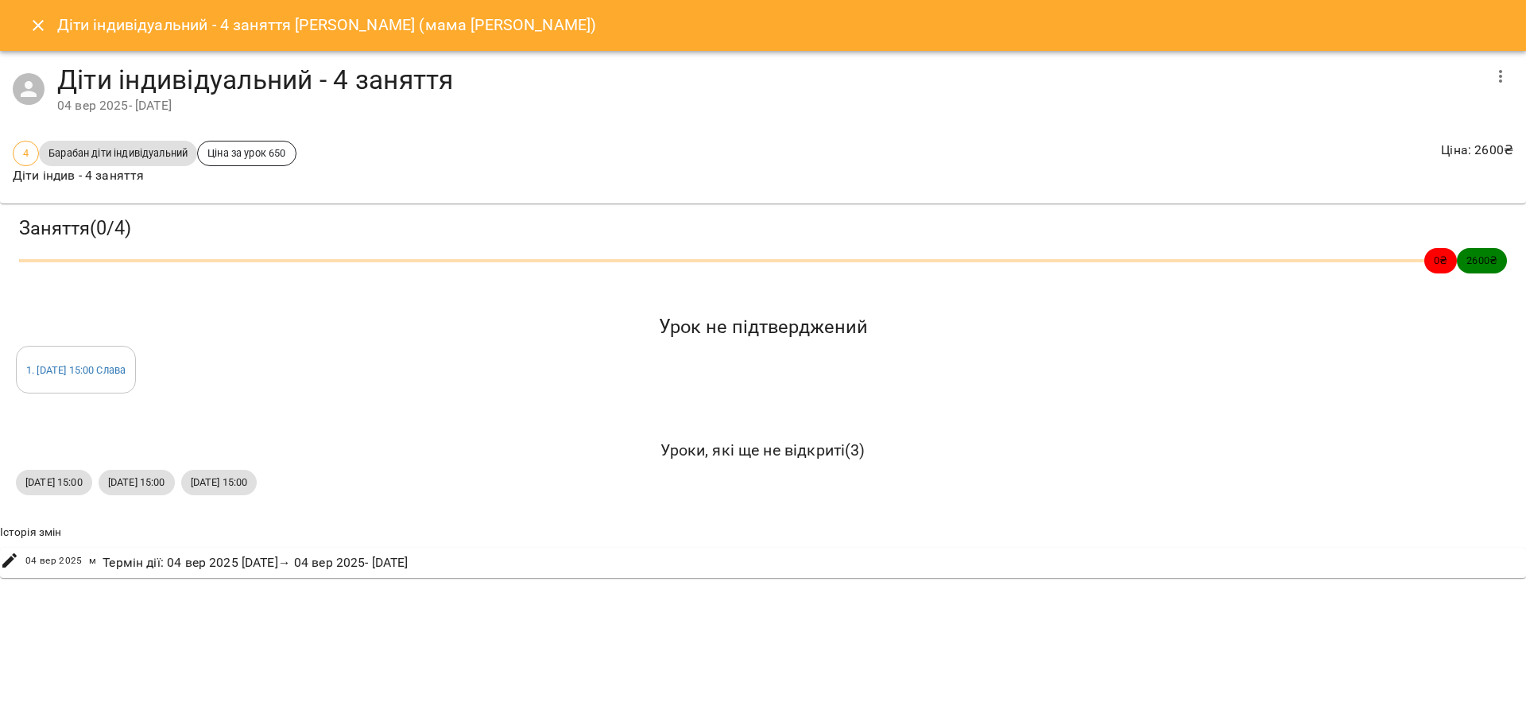
click at [38, 22] on icon "Close" at bounding box center [38, 25] width 19 height 19
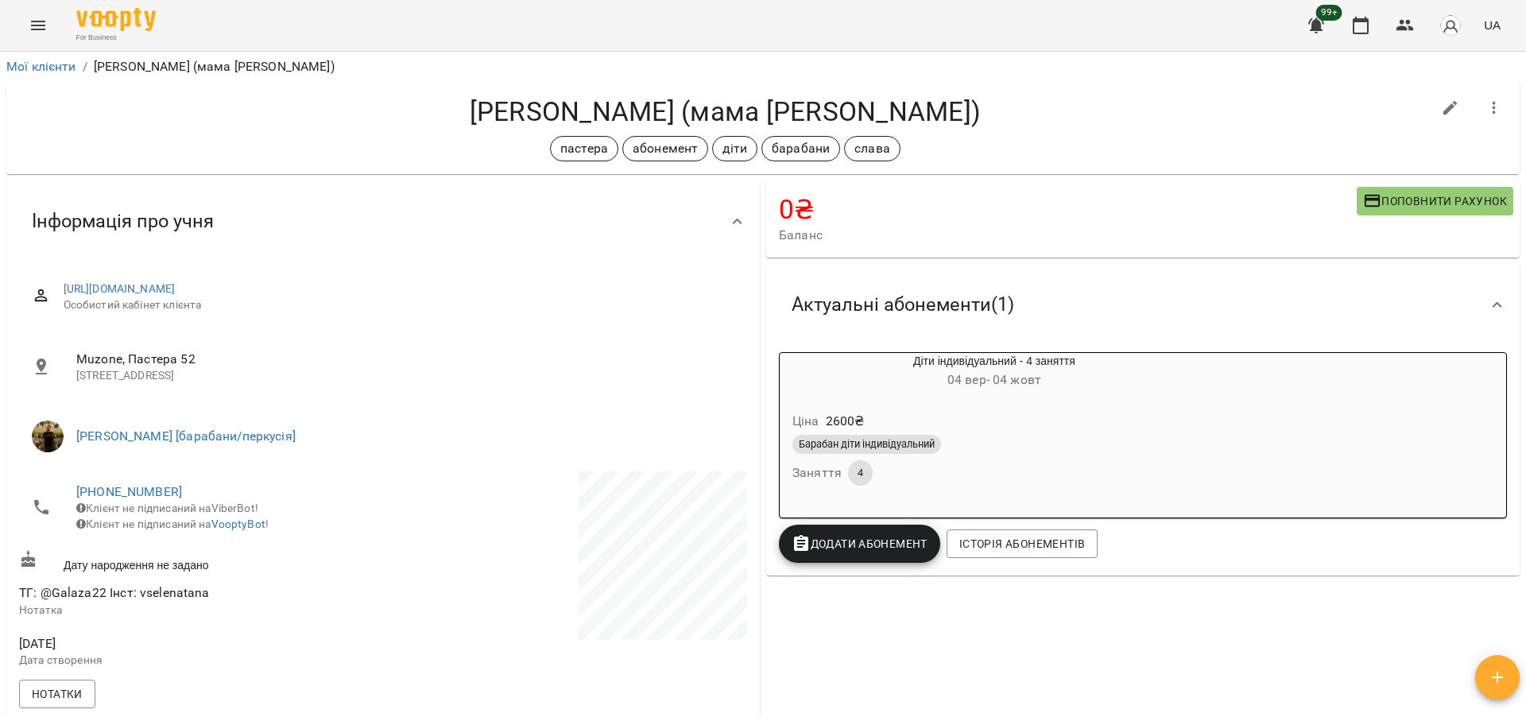
scroll to position [0, 0]
click at [683, 118] on h4 "Гідерім Марк (мама Анна)" at bounding box center [725, 112] width 1412 height 33
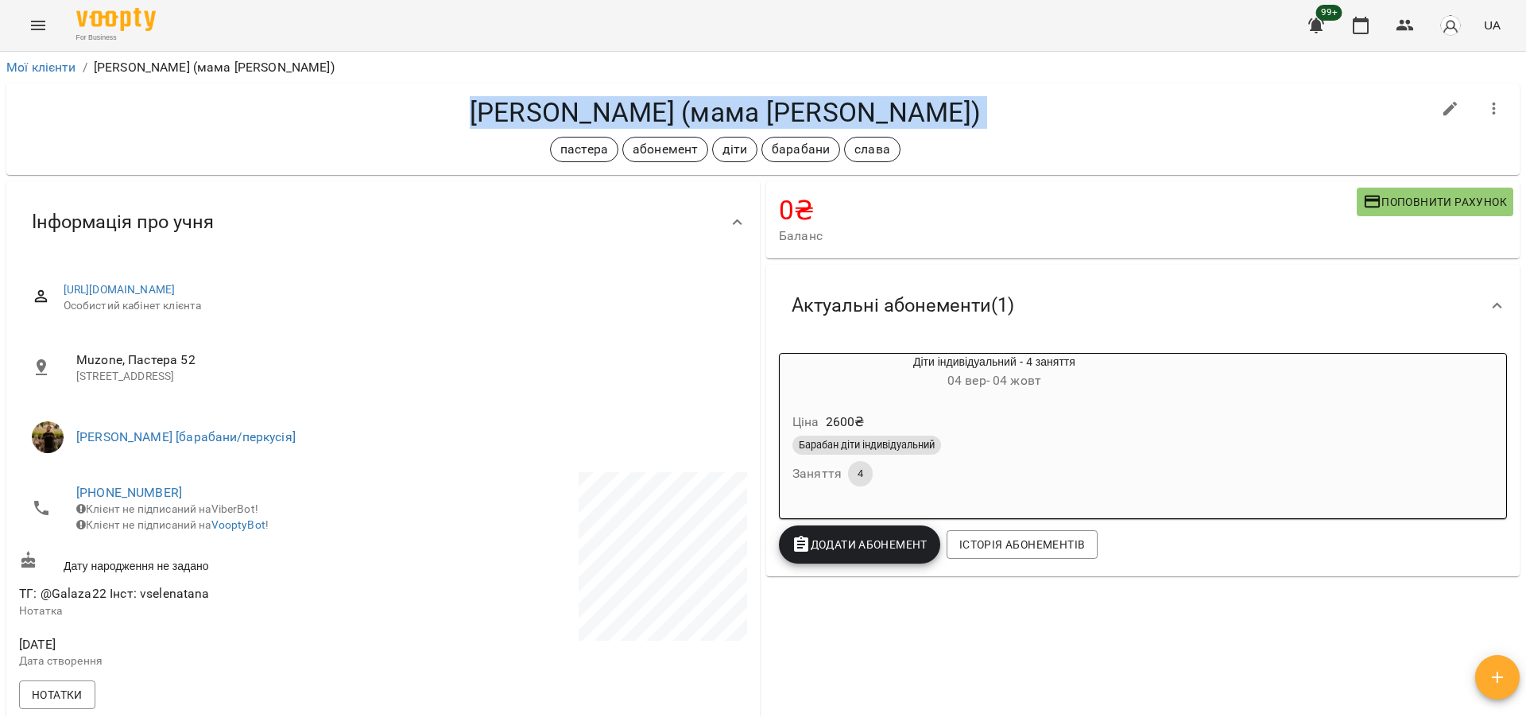
click at [683, 118] on h4 "Гідерім Марк (мама Анна)" at bounding box center [725, 112] width 1412 height 33
copy div "Гідерім Марк (мама Анна) пастера абонемент діти барабани слава"
click at [22, 17] on button "Menu" at bounding box center [38, 25] width 38 height 38
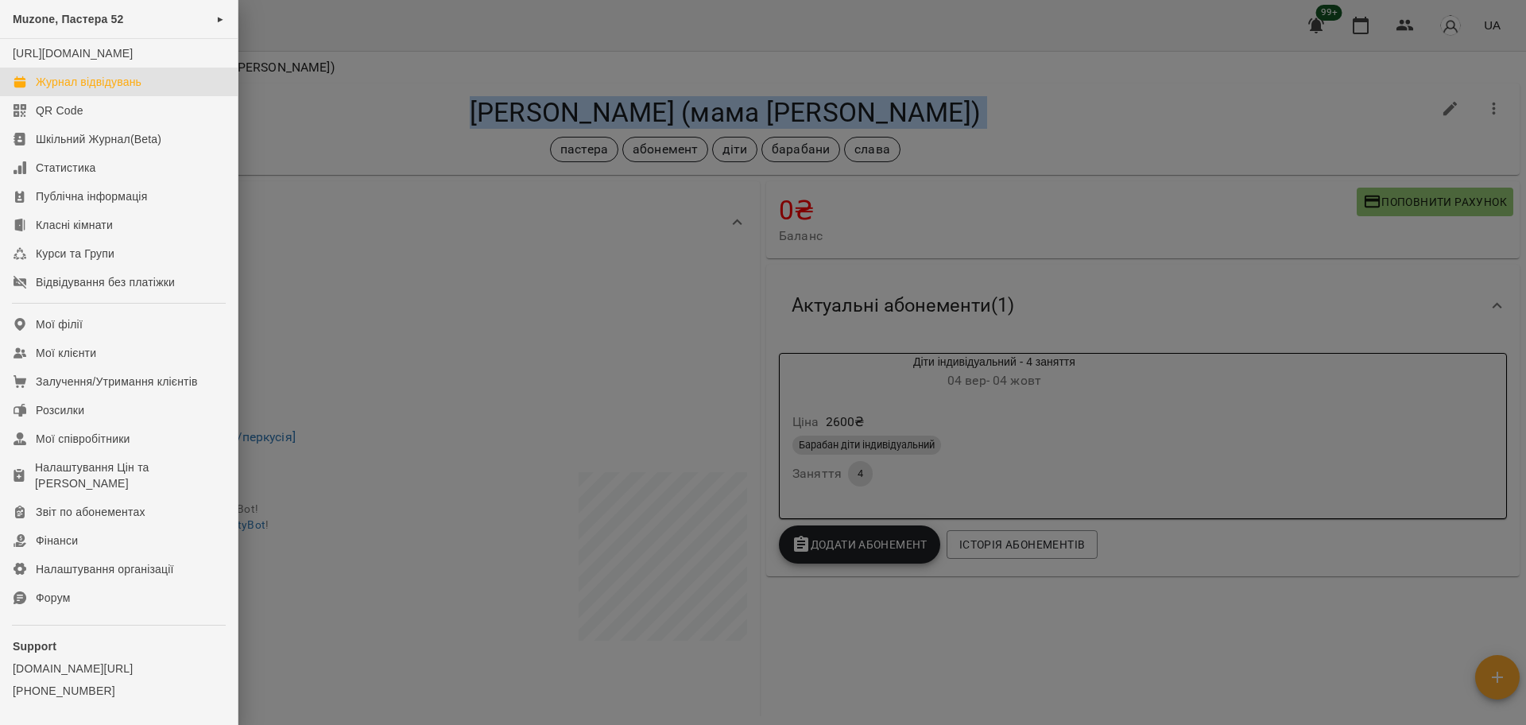
click at [115, 90] on div "Журнал відвідувань" at bounding box center [89, 82] width 106 height 16
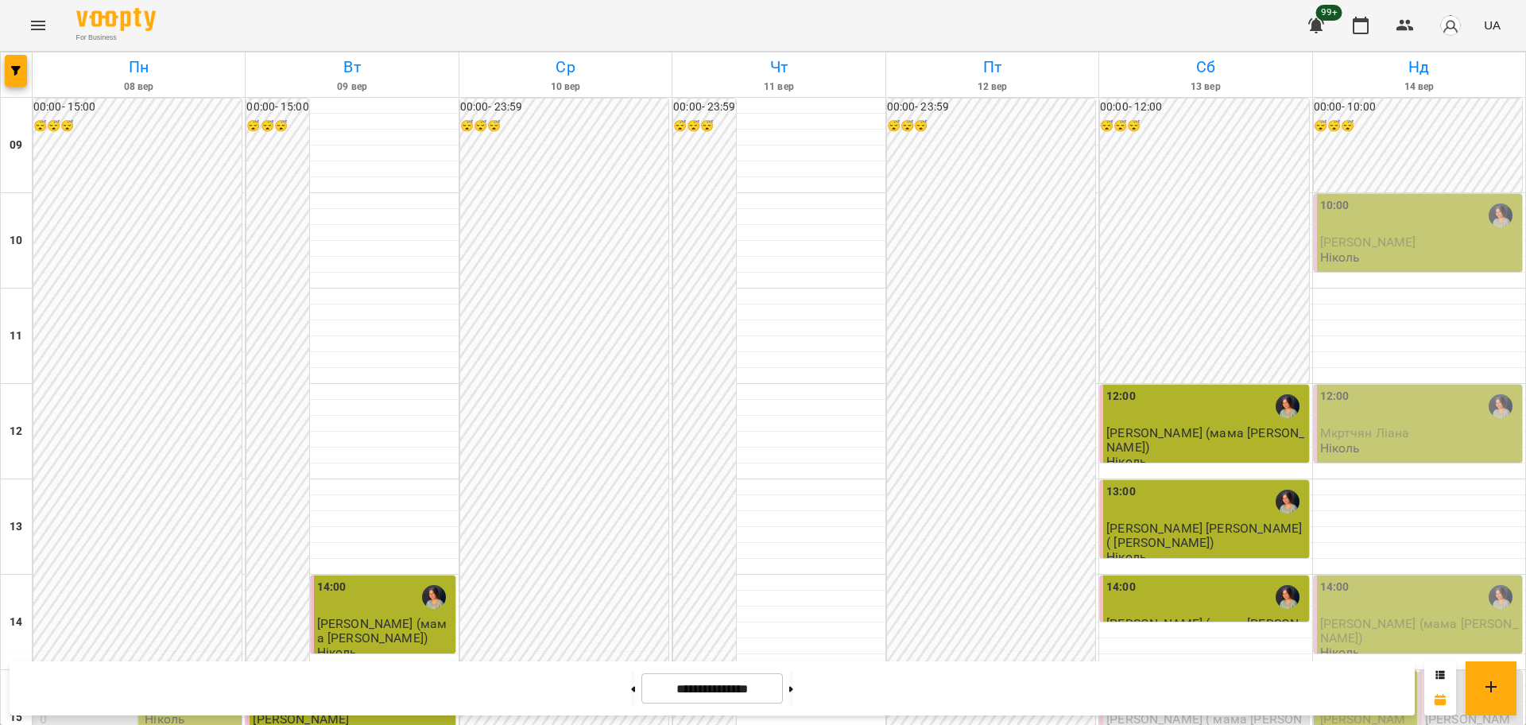
scroll to position [397, 0]
click at [793, 694] on button at bounding box center [791, 688] width 4 height 35
type input "**********"
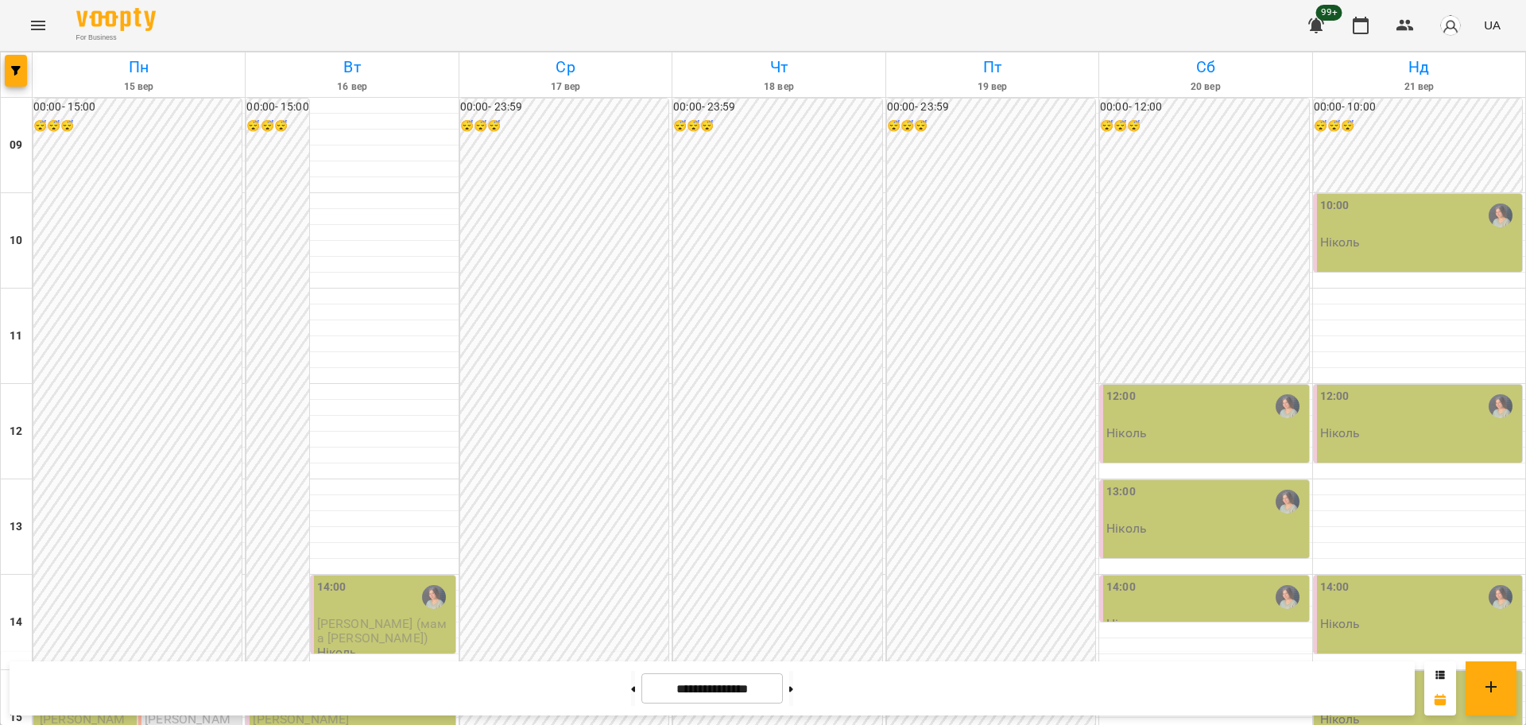
scroll to position [585, 0]
click at [20, 28] on button "Menu" at bounding box center [38, 25] width 38 height 38
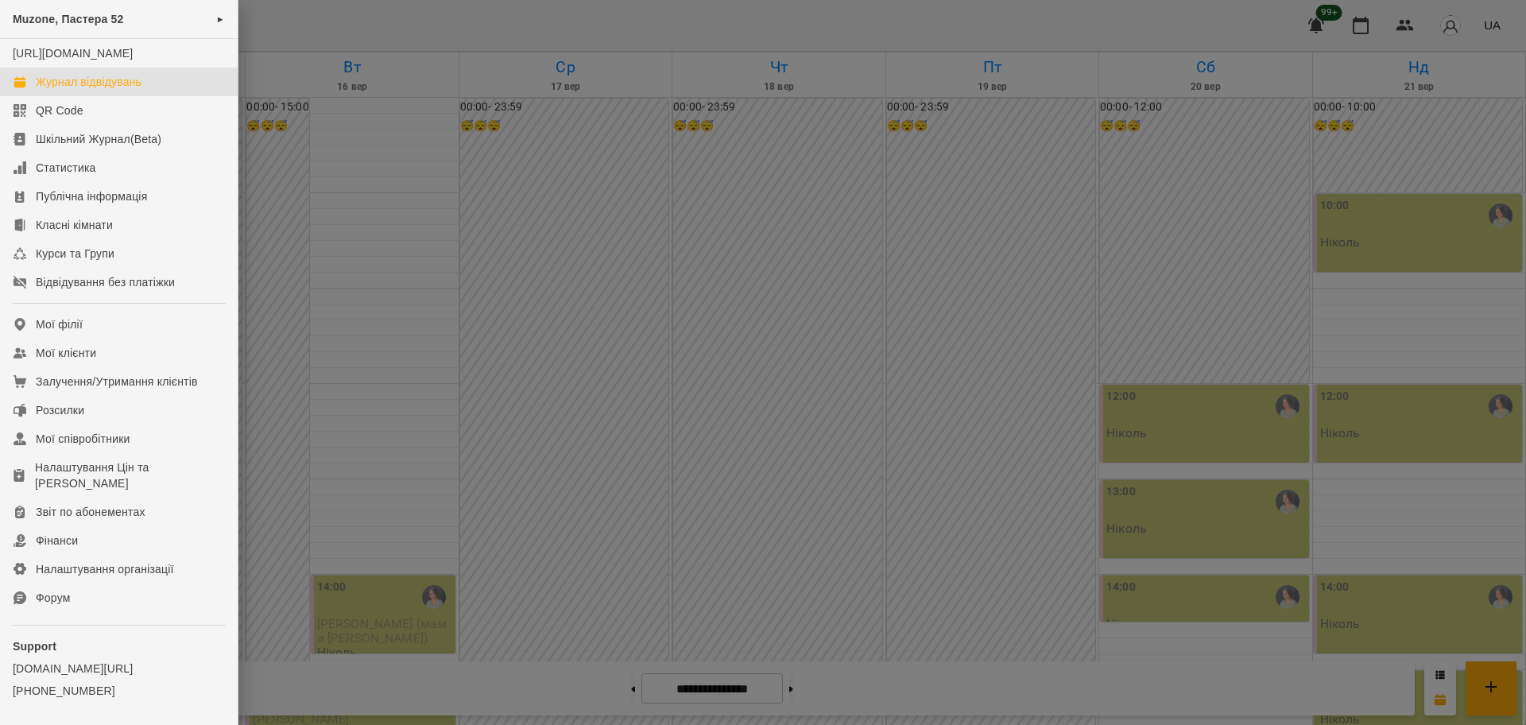
click at [403, 24] on div at bounding box center [763, 362] width 1526 height 725
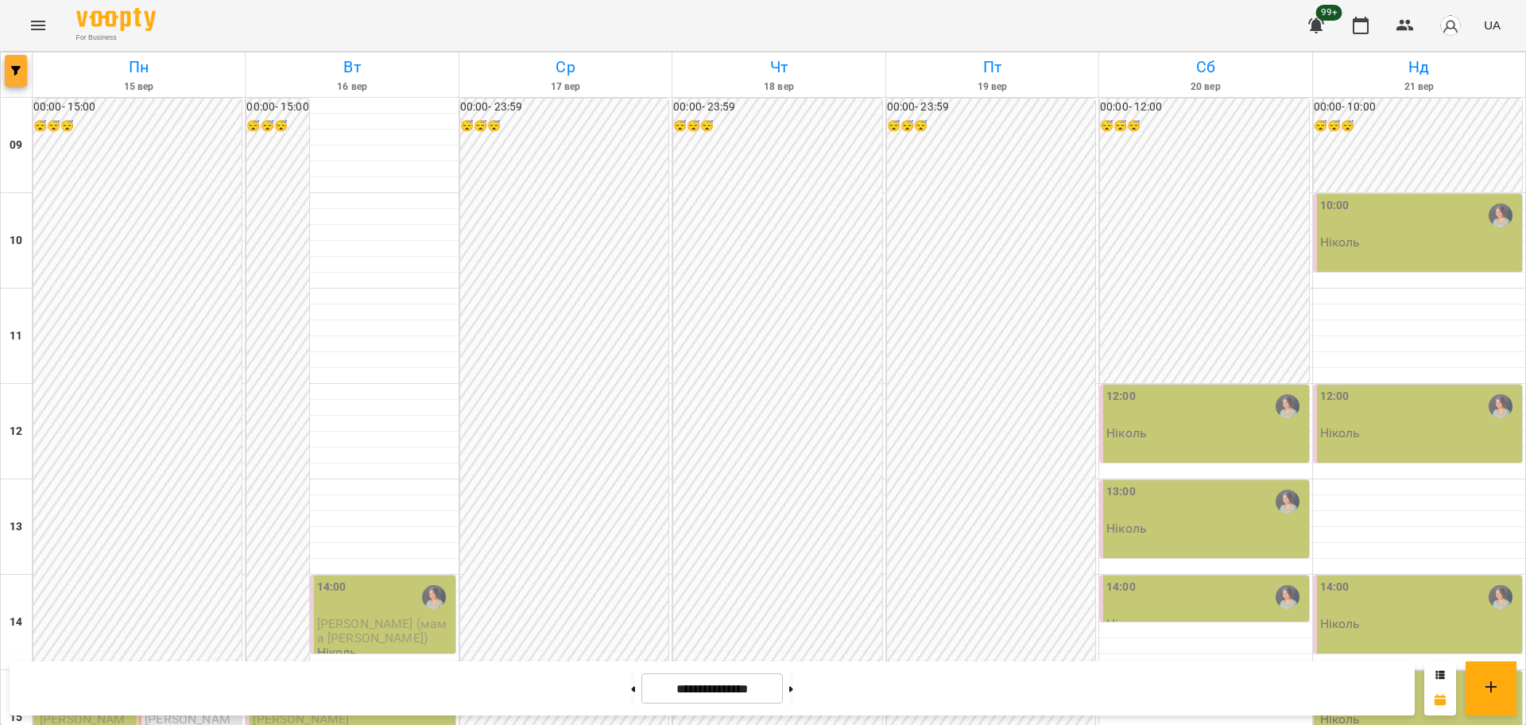
click at [20, 72] on icon "button" at bounding box center [16, 71] width 10 height 10
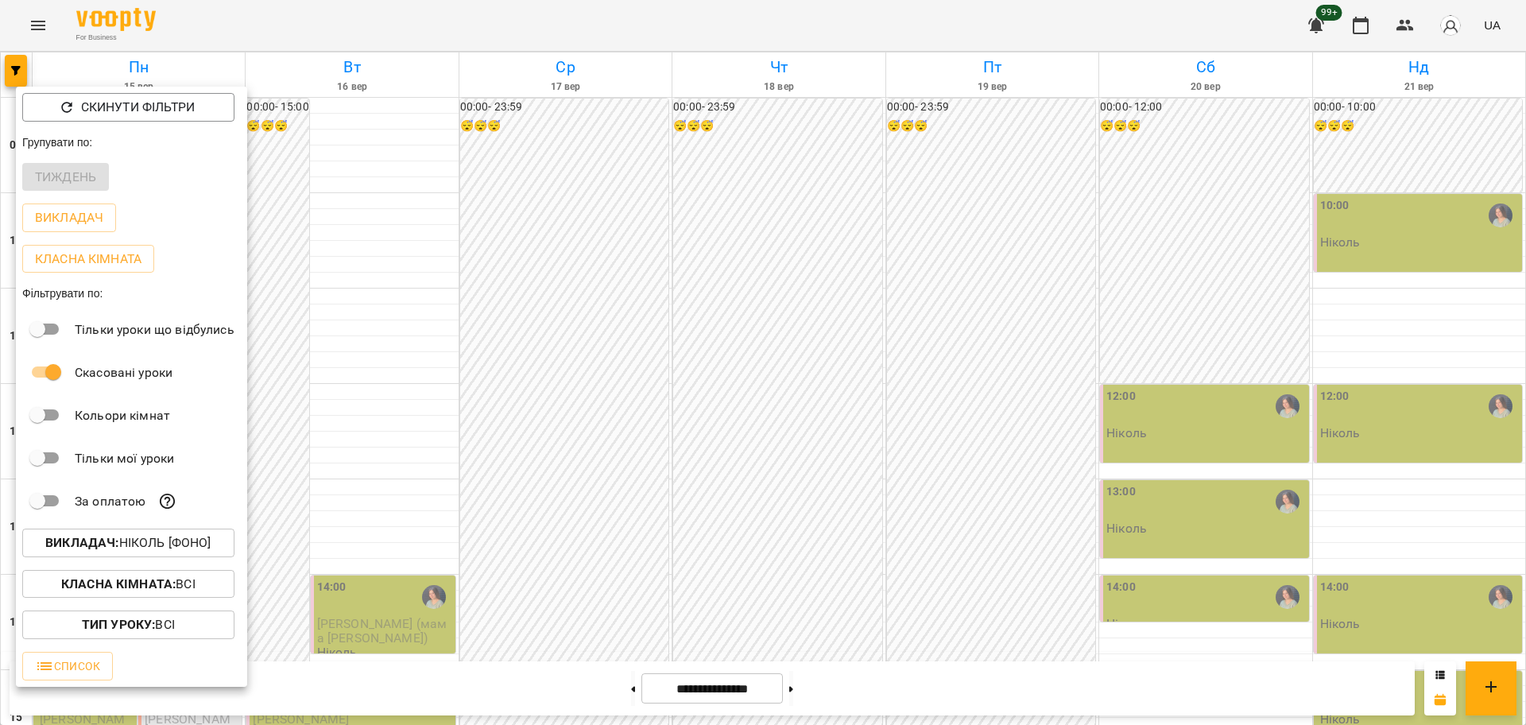
click at [200, 550] on p "Викладач : Ніколь [фоно]" at bounding box center [127, 542] width 165 height 19
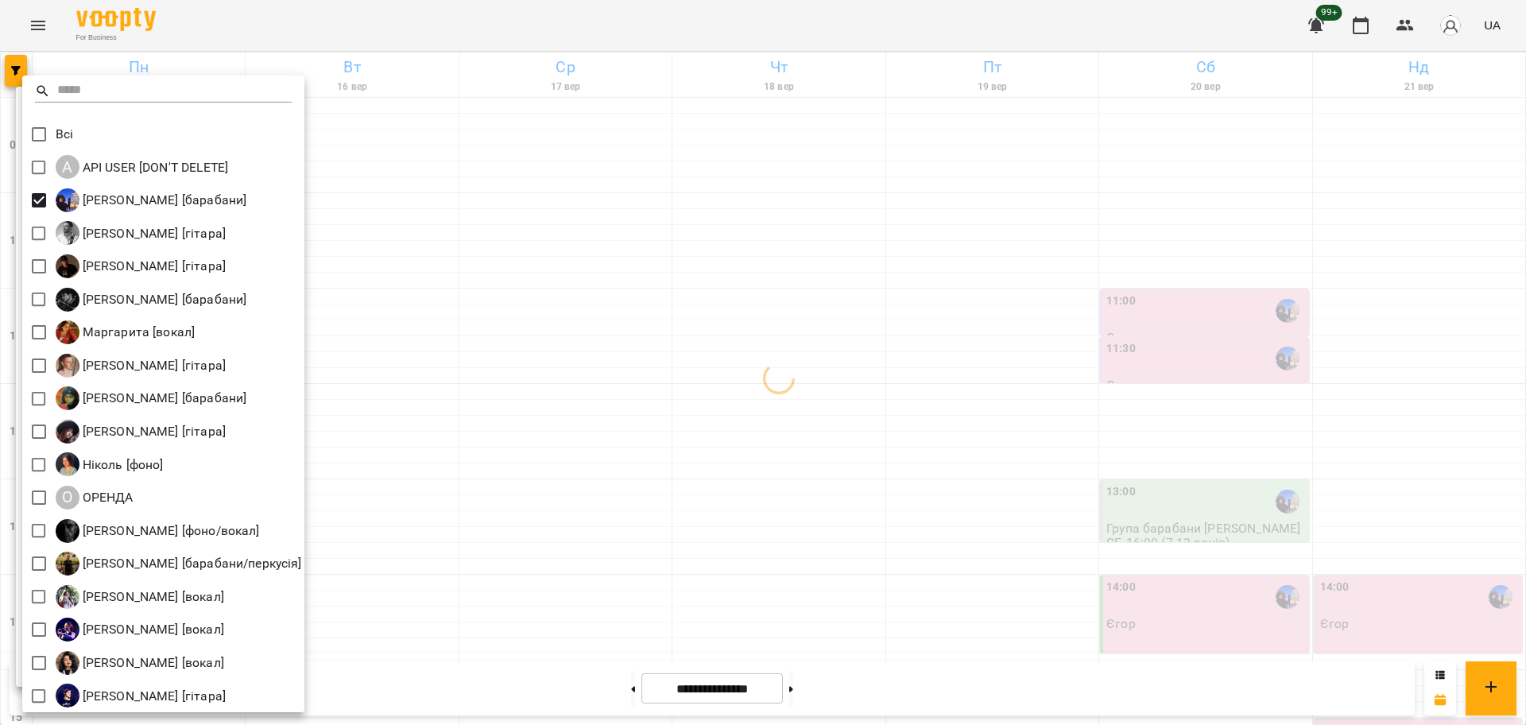
click at [439, 358] on div at bounding box center [763, 362] width 1526 height 725
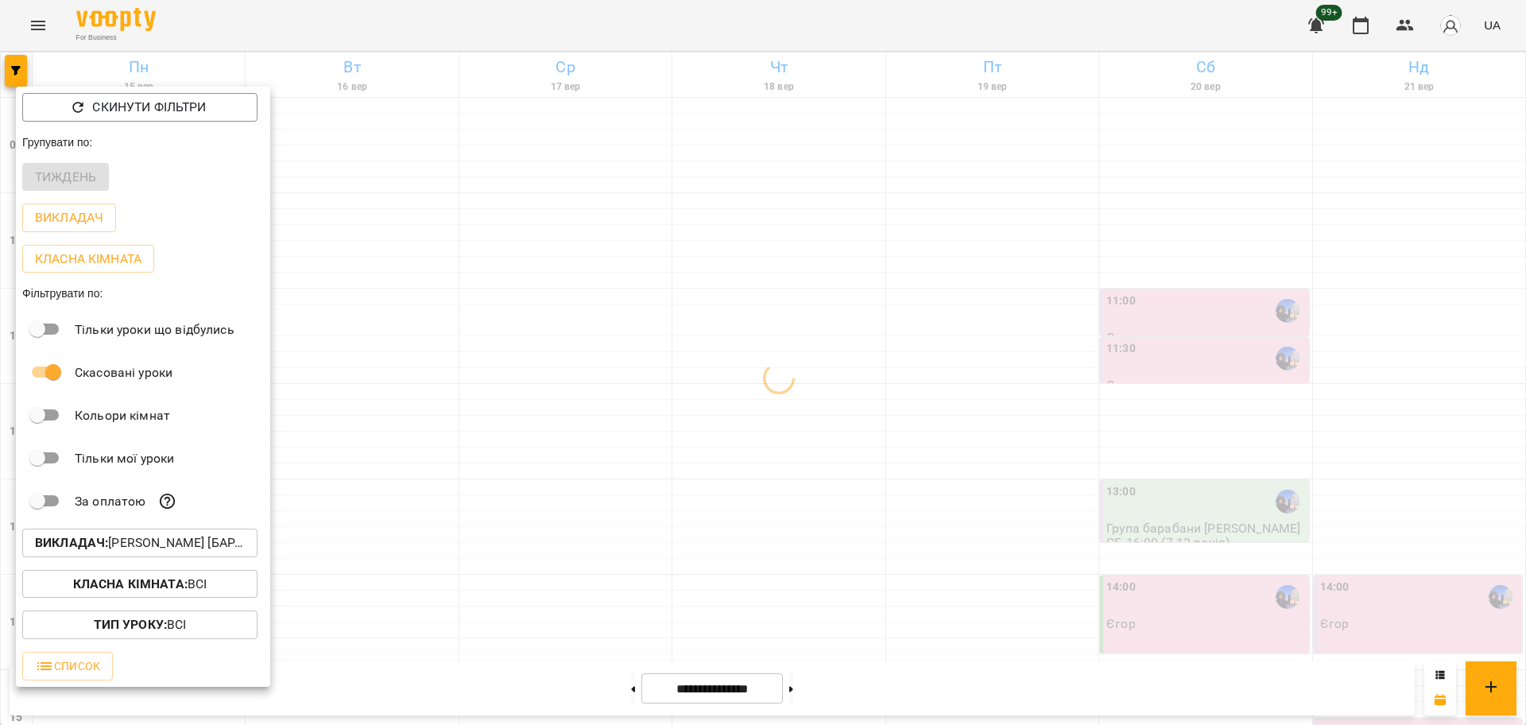
click at [400, 316] on div at bounding box center [763, 362] width 1526 height 725
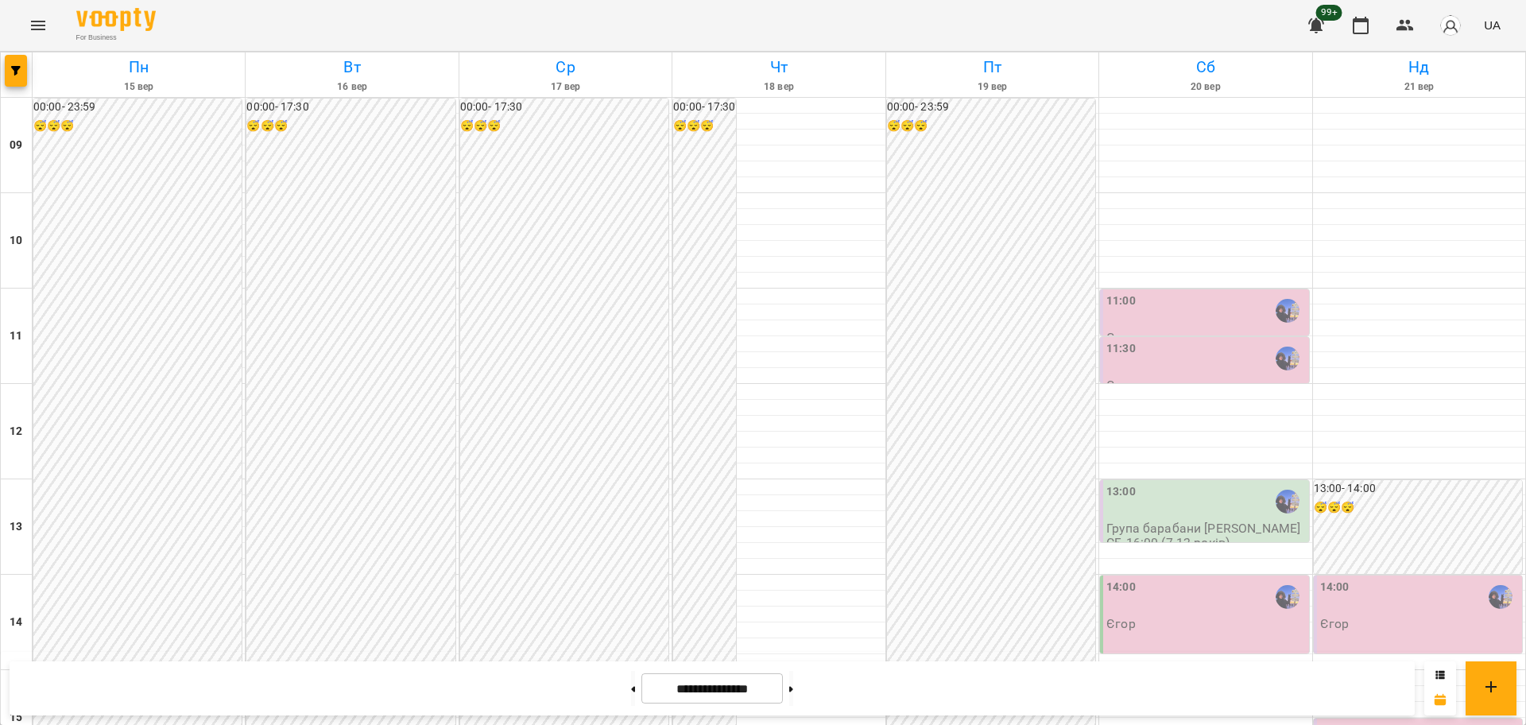
click at [630, 686] on div at bounding box center [633, 688] width 17 height 35
click at [628, 679] on div at bounding box center [633, 688] width 17 height 35
click at [631, 692] on button at bounding box center [633, 688] width 4 height 35
type input "**********"
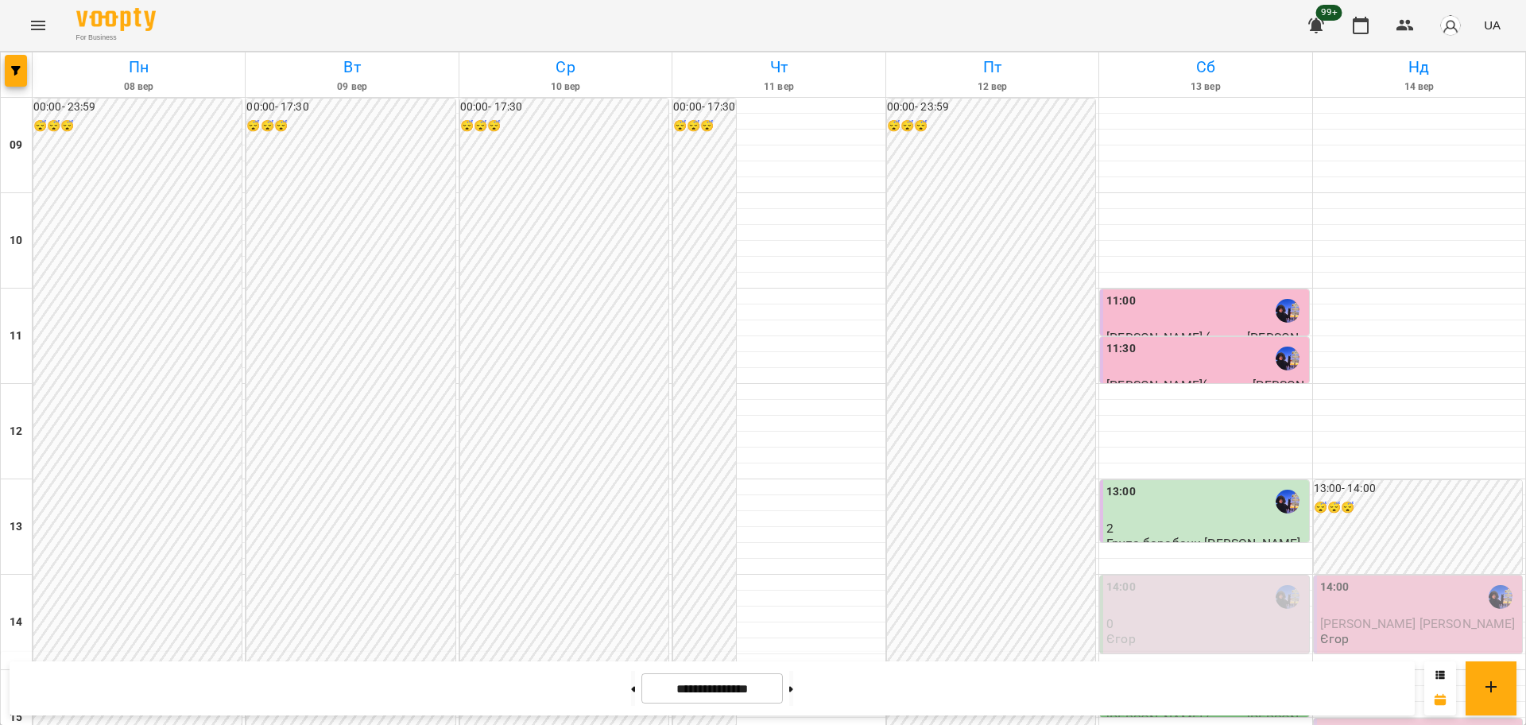
scroll to position [188, 0]
click at [1154, 674] on div "15:00" at bounding box center [1205, 692] width 199 height 37
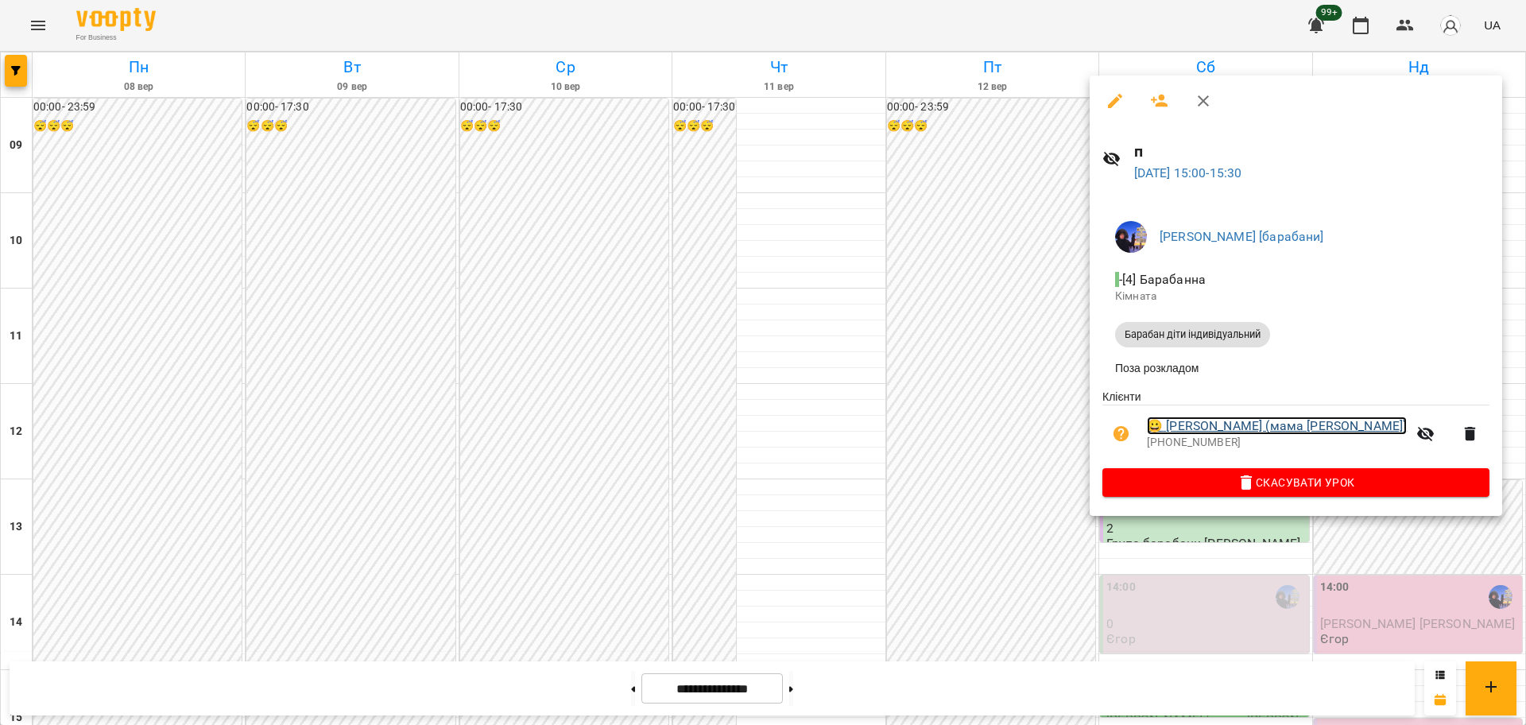
click at [1169, 431] on link "😀 Кулик Ксенія (мама Ольга)" at bounding box center [1277, 425] width 260 height 19
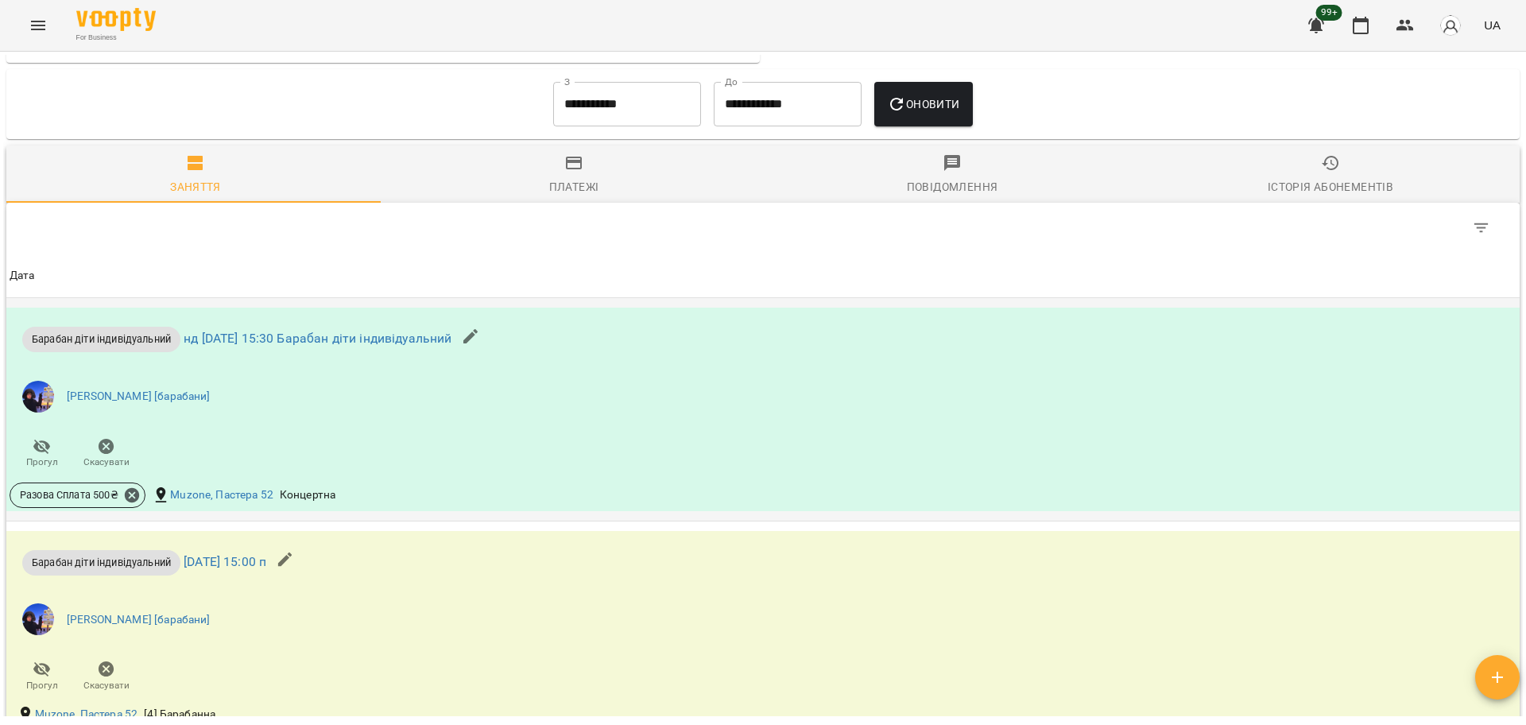
scroll to position [993, 0]
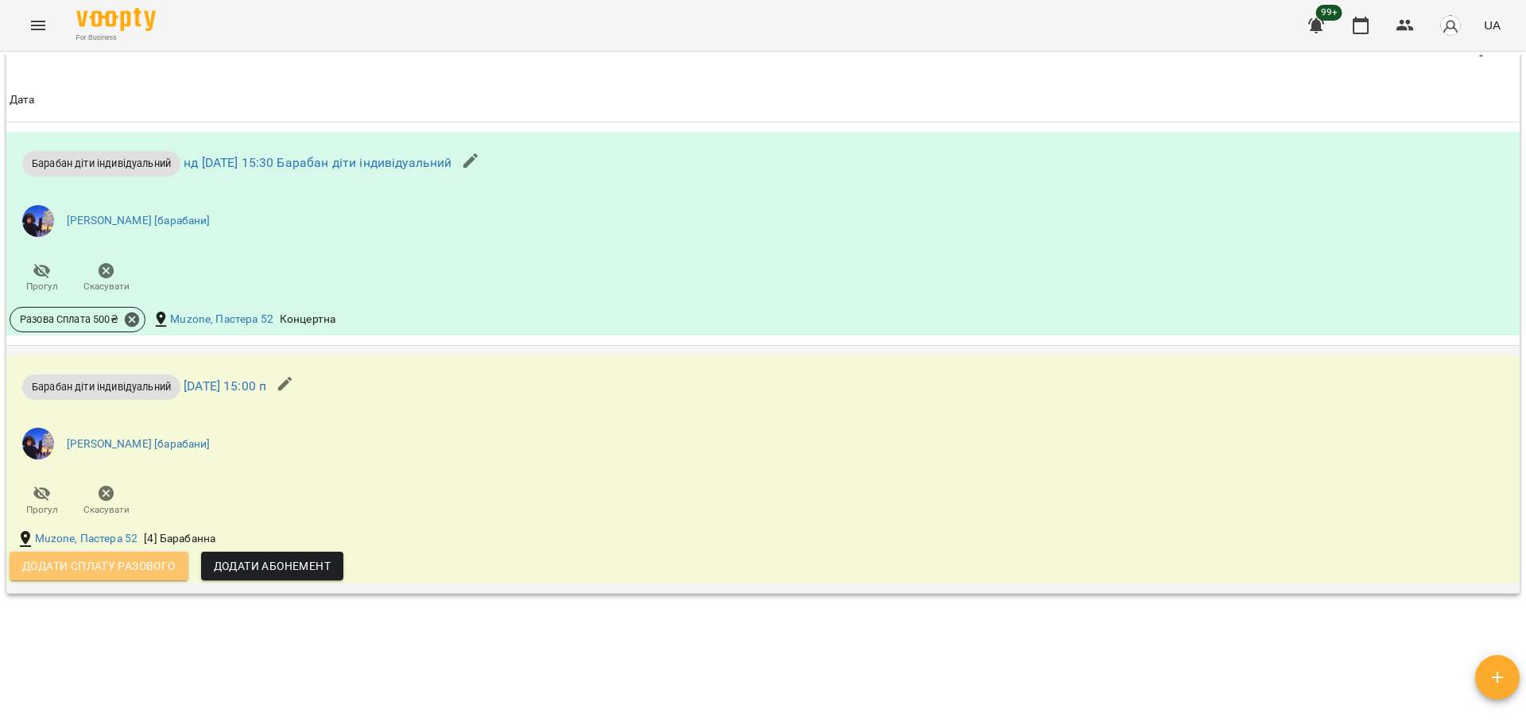
click at [102, 570] on span "Додати сплату разового" at bounding box center [98, 565] width 153 height 19
select select "**********"
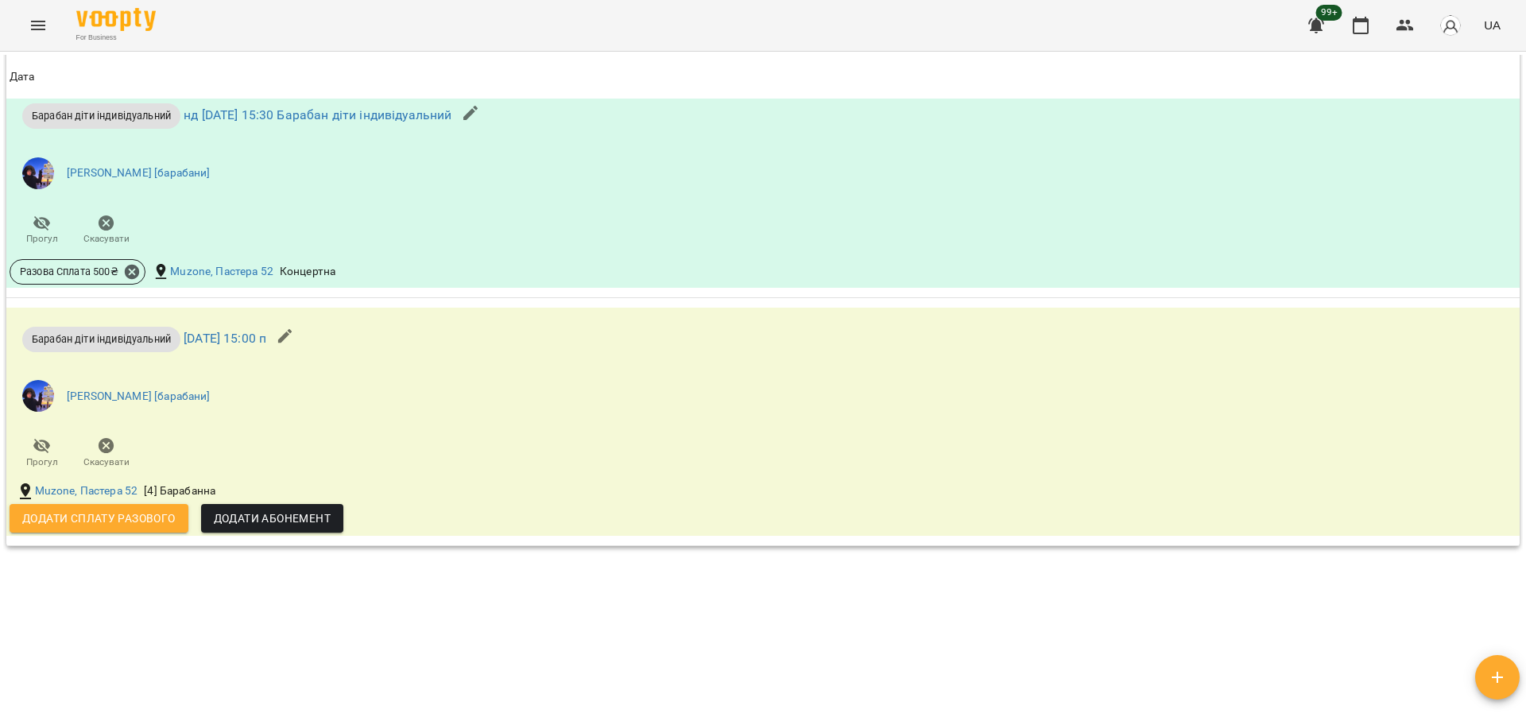
scroll to position [1065, 0]
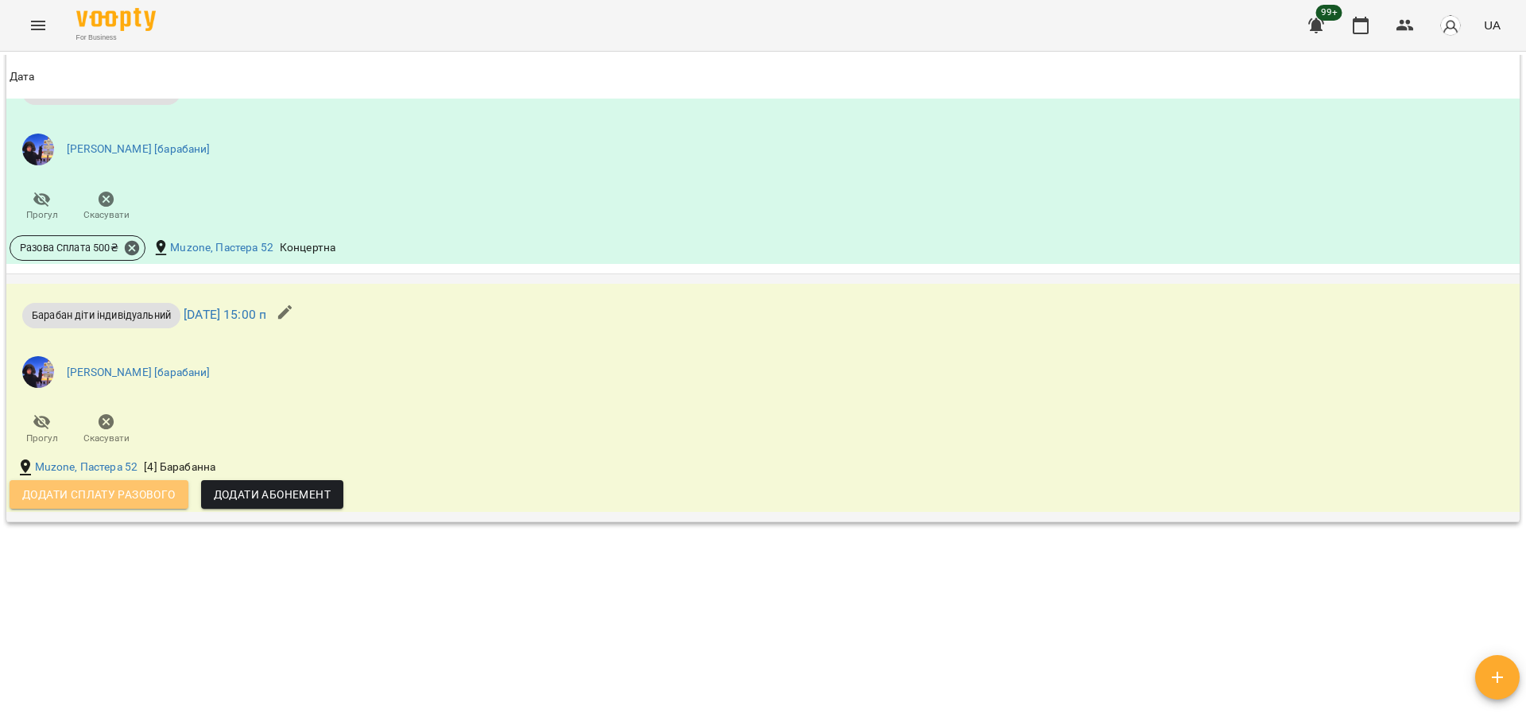
click at [145, 493] on span "Додати сплату разового" at bounding box center [98, 494] width 153 height 19
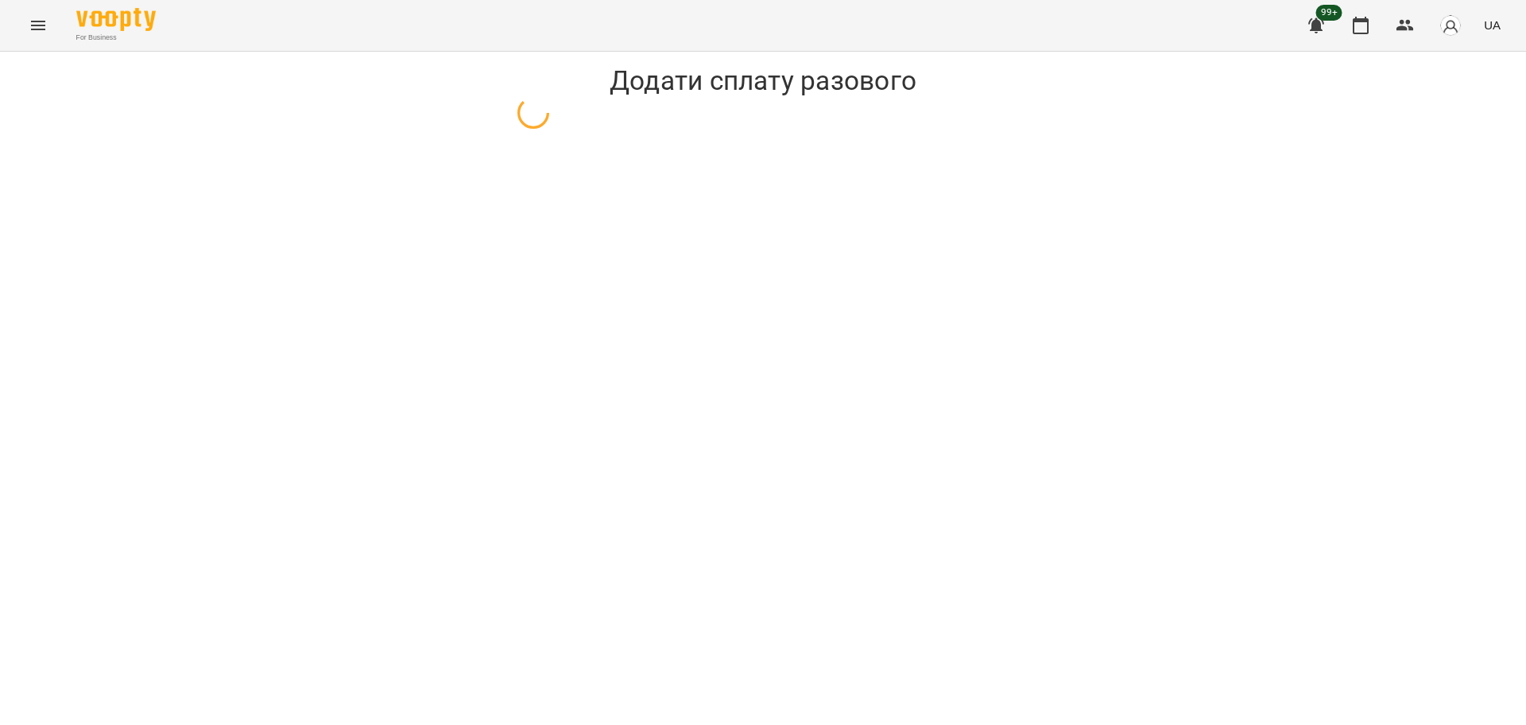
select select "**********"
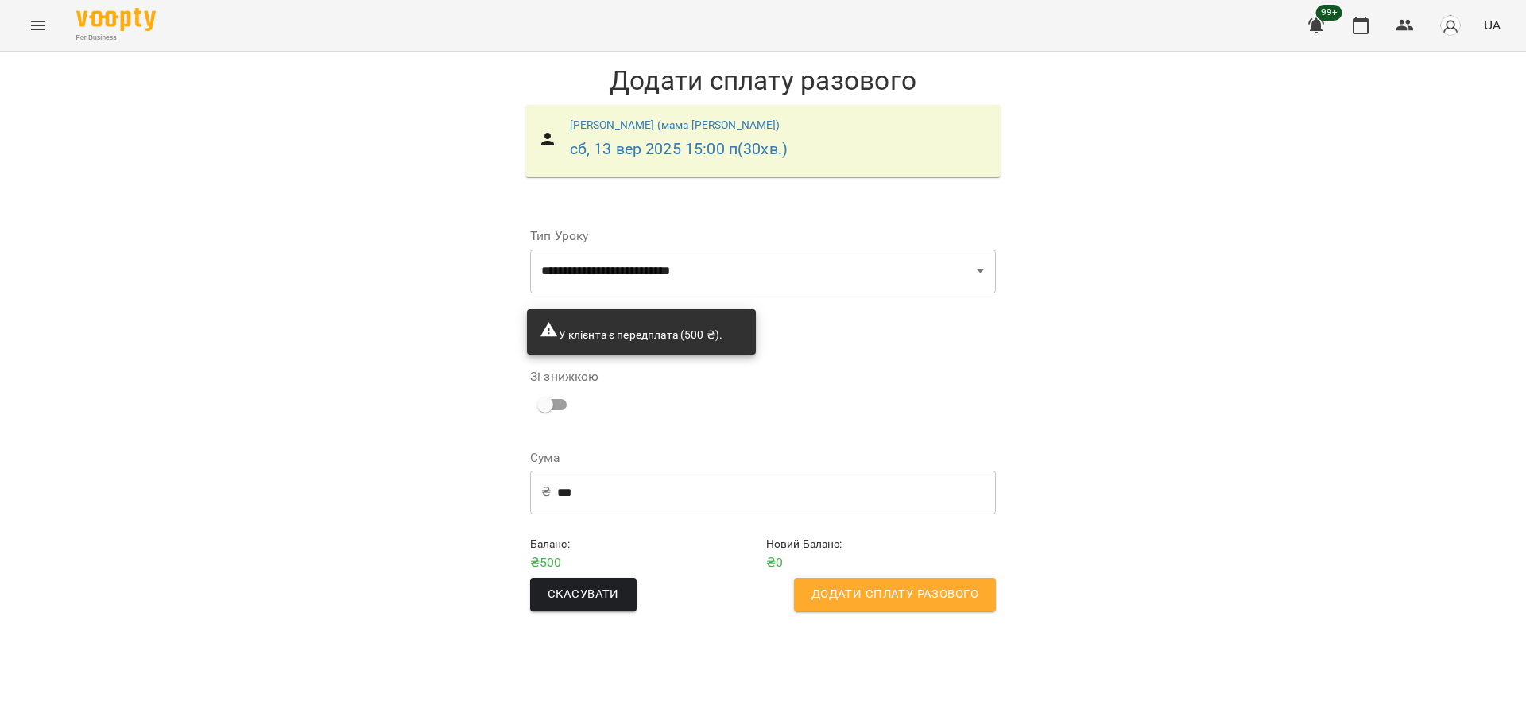
click at [892, 599] on span "Додати сплату разового" at bounding box center [894, 594] width 167 height 21
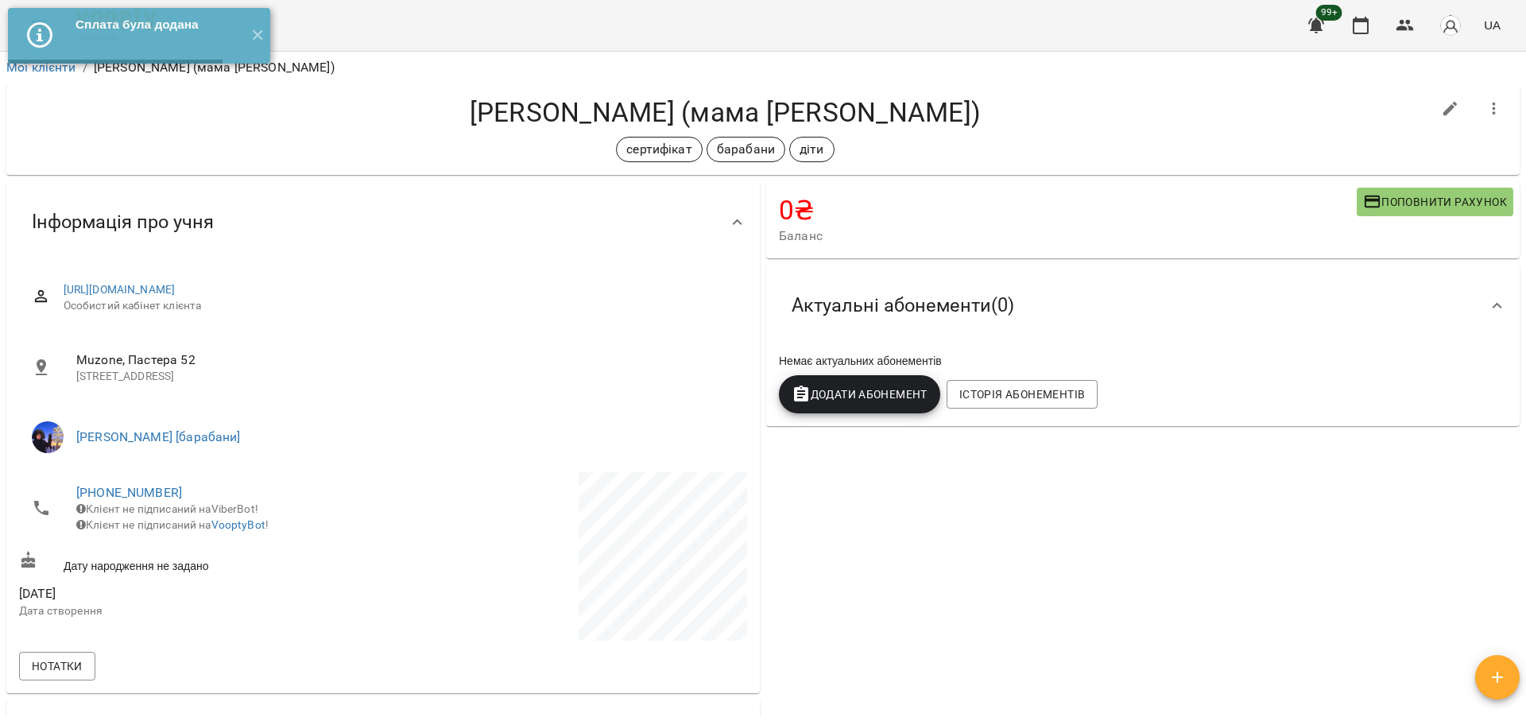
click at [369, 53] on div "Мої клієнти / Кулик Ксенія (мама Ольга) Кулик Ксенія (мама Ольга) сертифікат ба…" at bounding box center [763, 414] width 1526 height 725
click at [263, 37] on button "✕" at bounding box center [257, 36] width 26 height 56
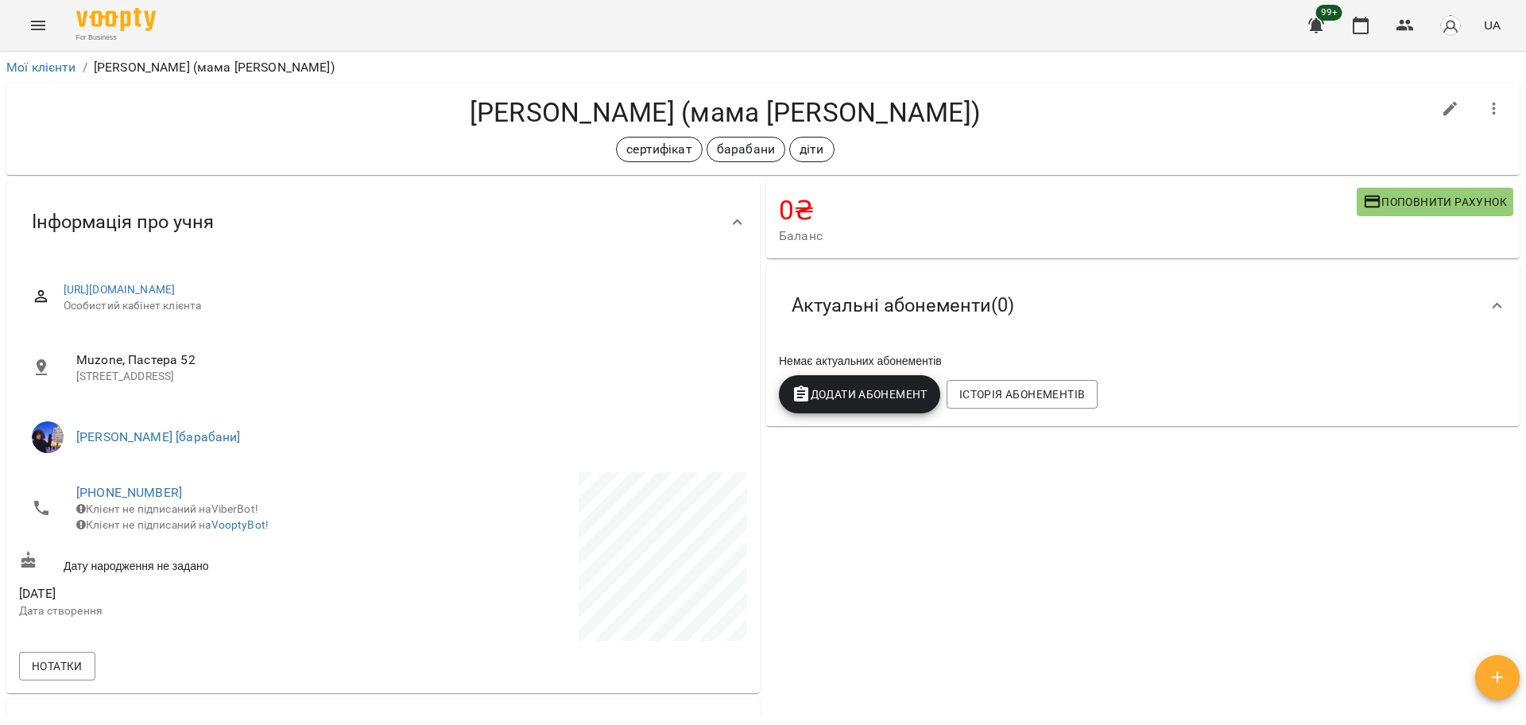
click at [40, 34] on icon "Menu" at bounding box center [38, 25] width 19 height 19
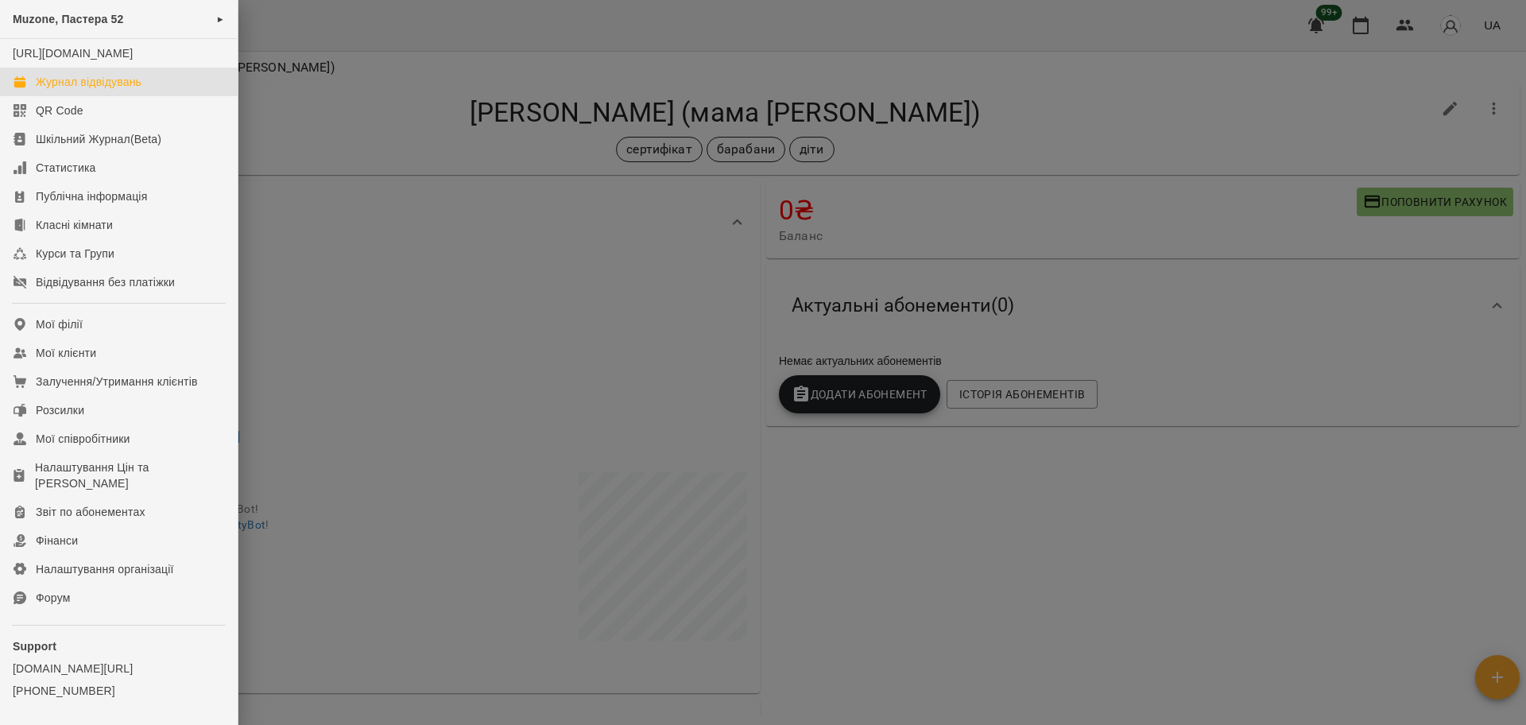
click at [104, 90] on div "Журнал відвідувань" at bounding box center [89, 82] width 106 height 16
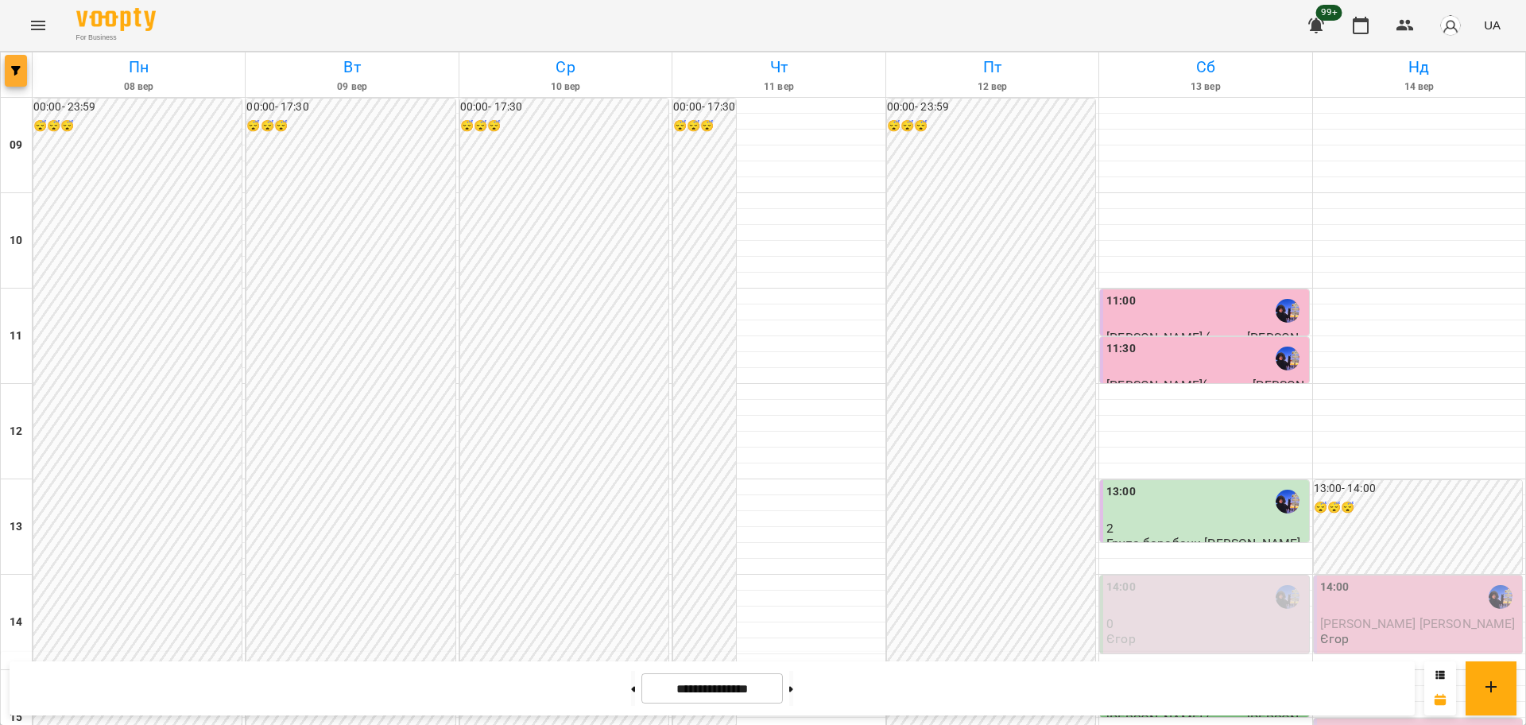
click at [15, 71] on icon "button" at bounding box center [16, 71] width 10 height 10
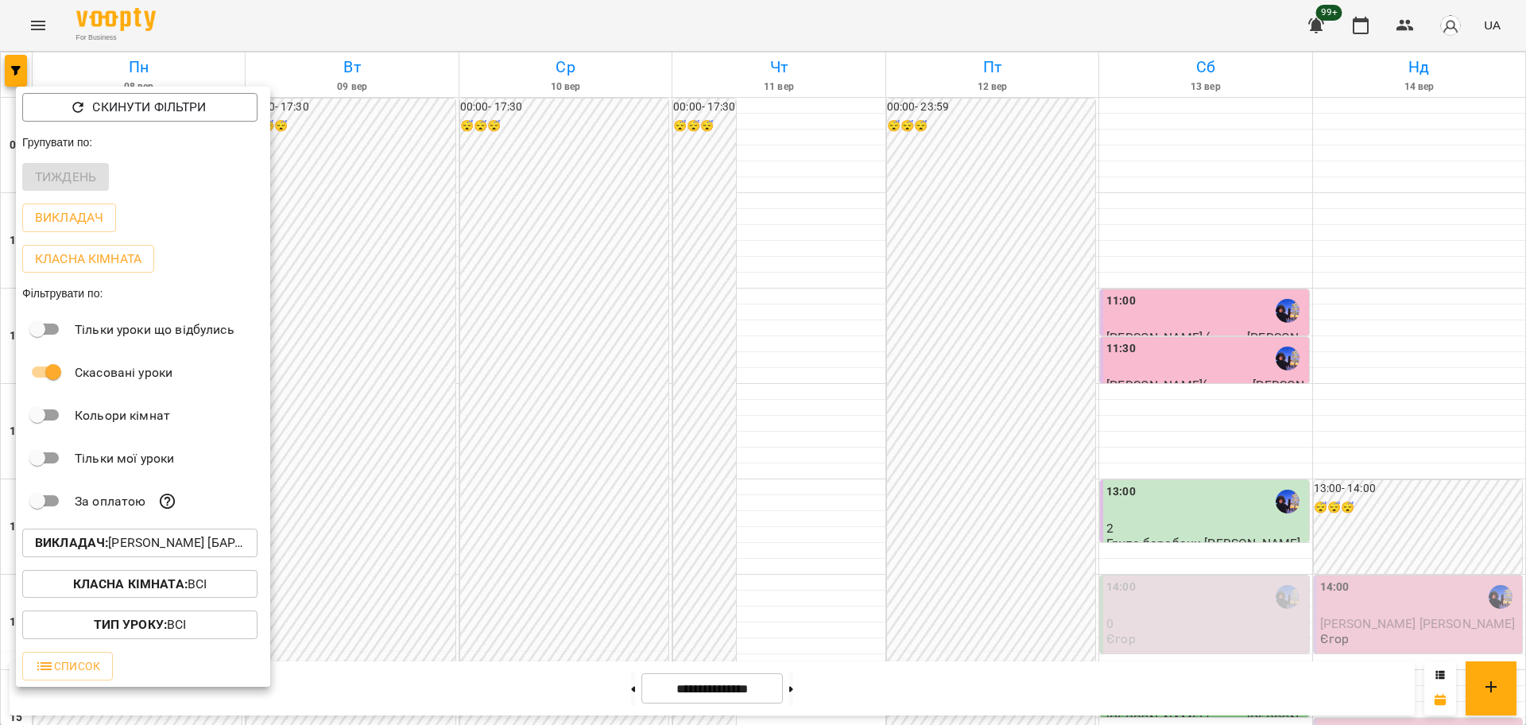
click at [212, 546] on p "Викладач : Єгор [барабани]" at bounding box center [140, 542] width 210 height 19
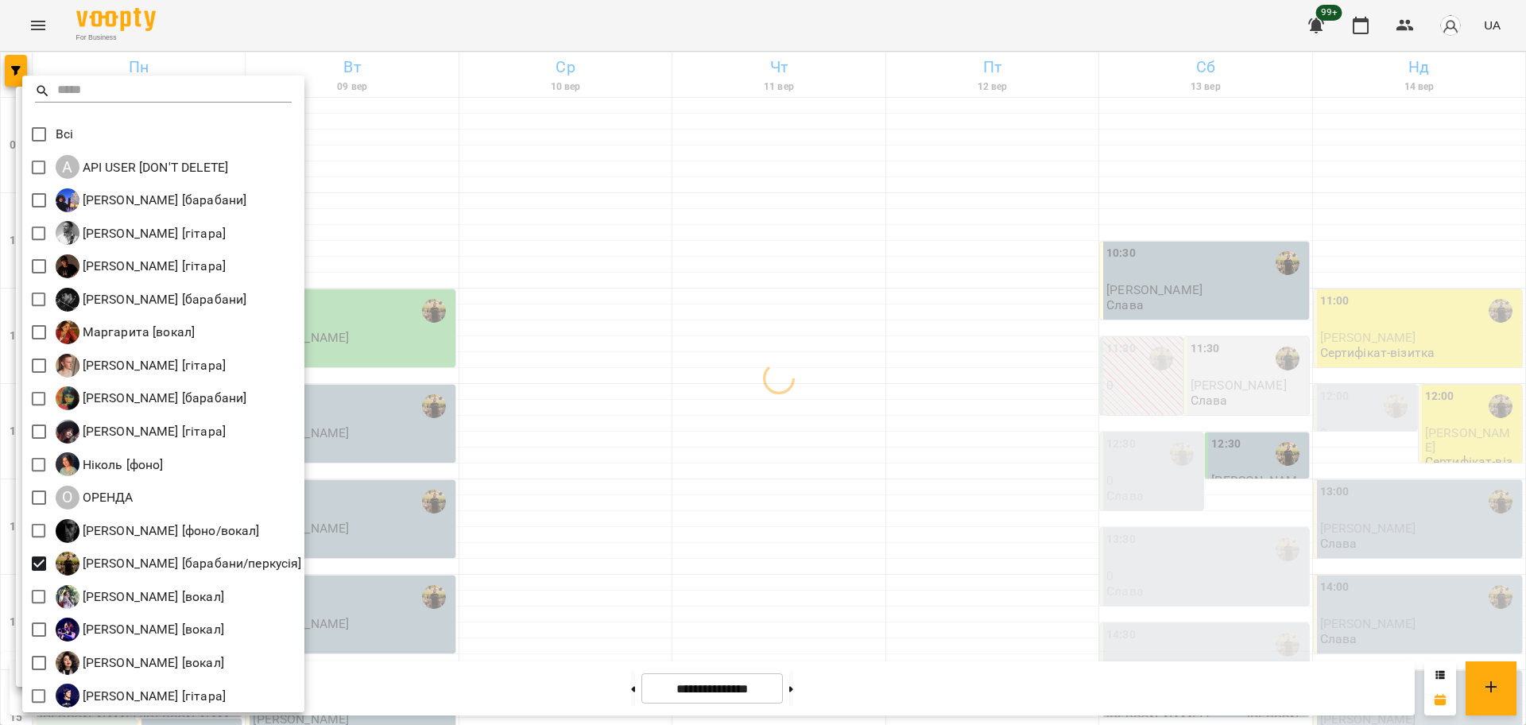
click at [932, 509] on div at bounding box center [763, 362] width 1526 height 725
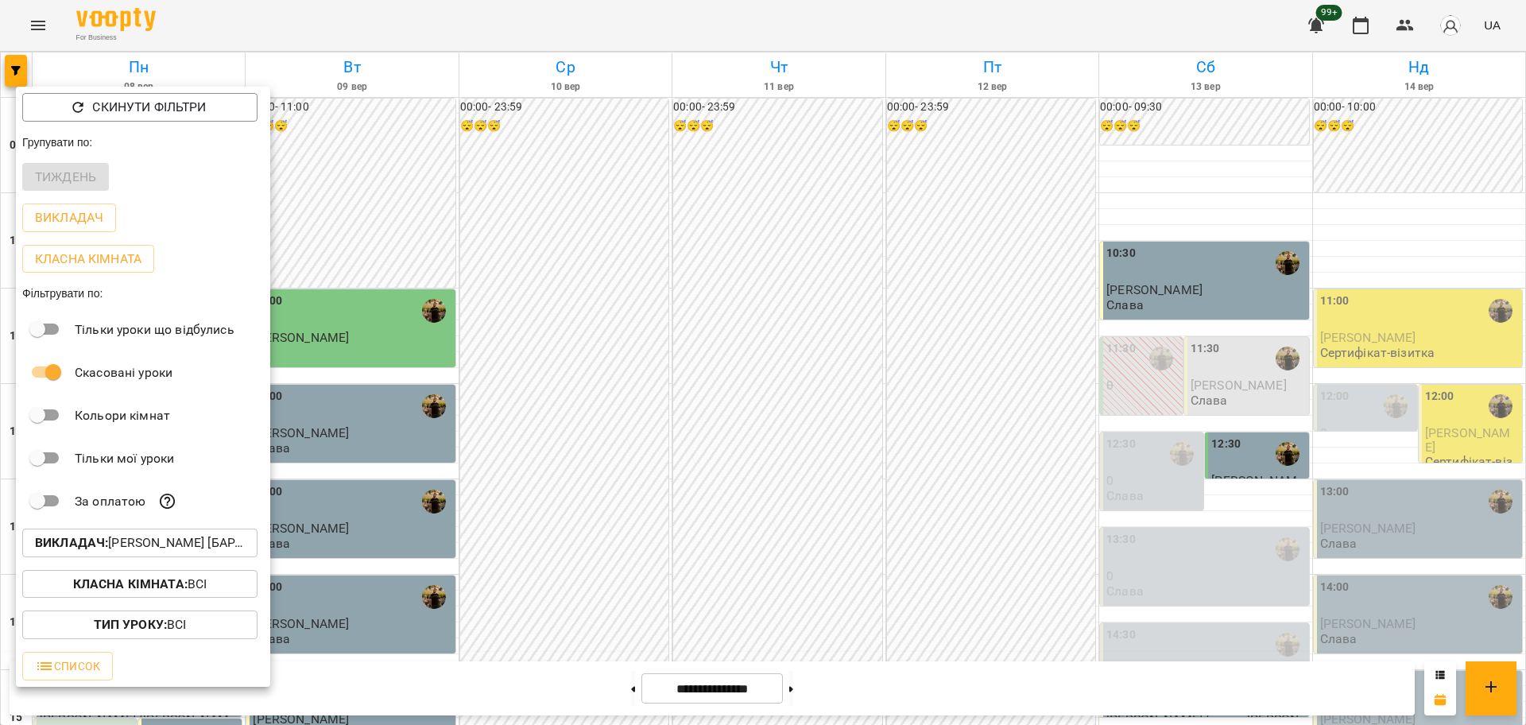
click at [1113, 349] on div at bounding box center [763, 362] width 1526 height 725
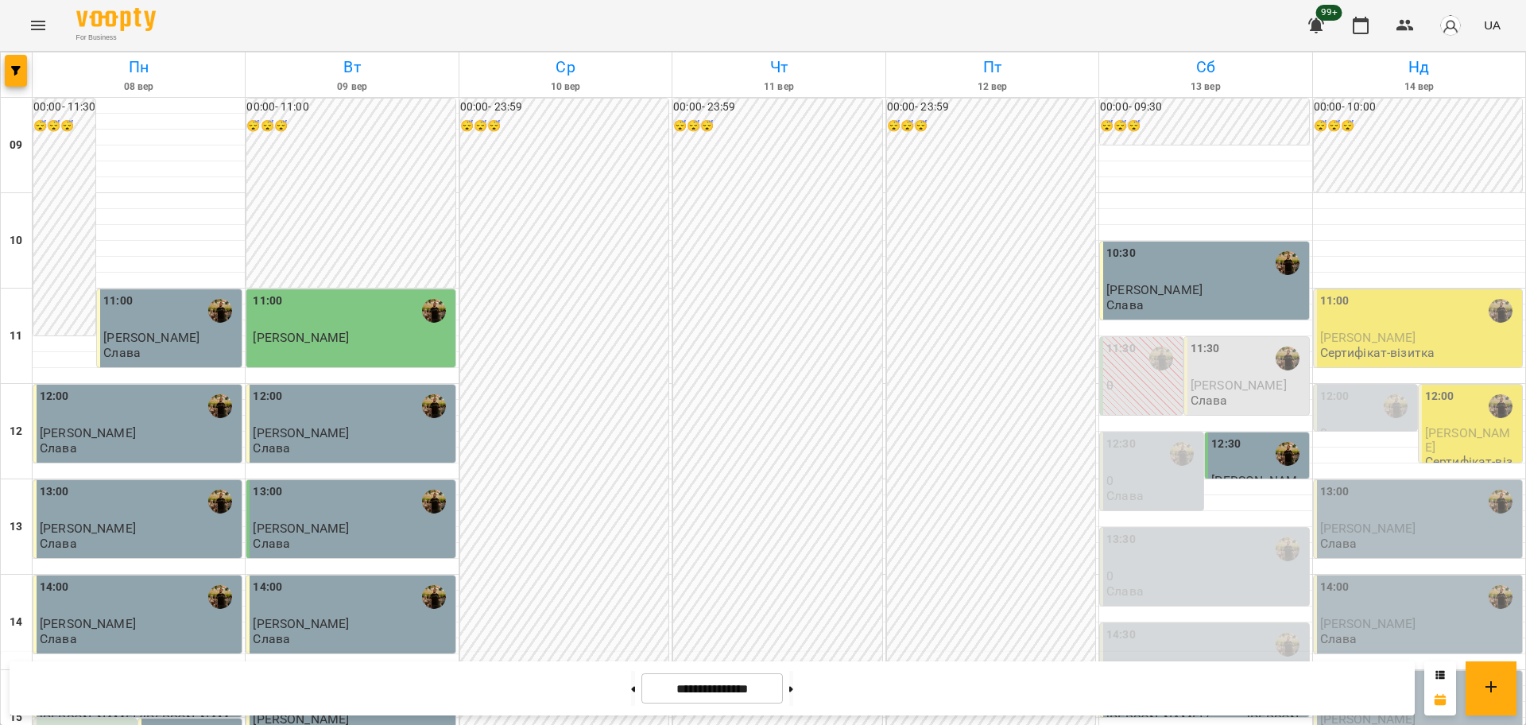
scroll to position [397, 0]
click at [1190, 674] on div "15:00" at bounding box center [1205, 692] width 199 height 37
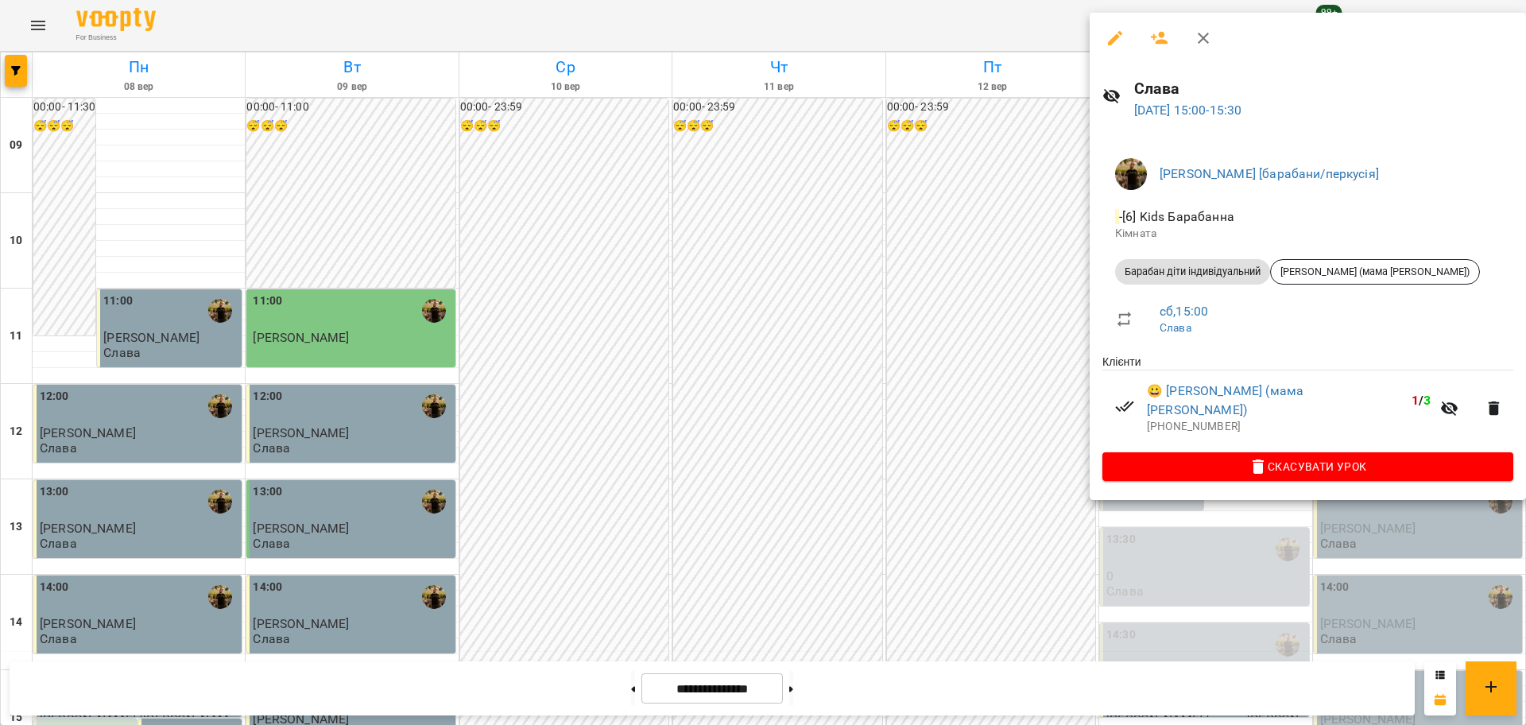
click at [1314, 654] on div at bounding box center [763, 362] width 1526 height 725
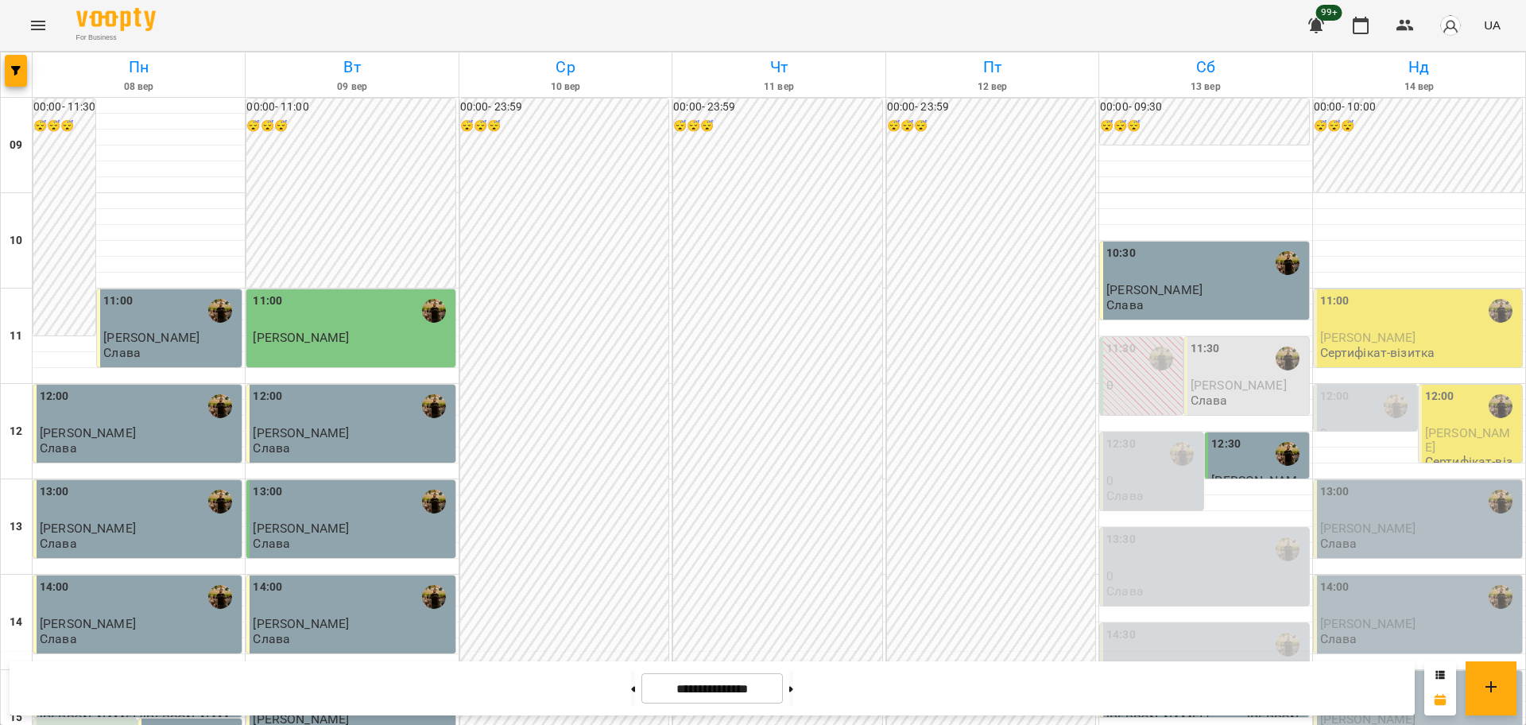
click at [26, 27] on button "Menu" at bounding box center [38, 25] width 38 height 38
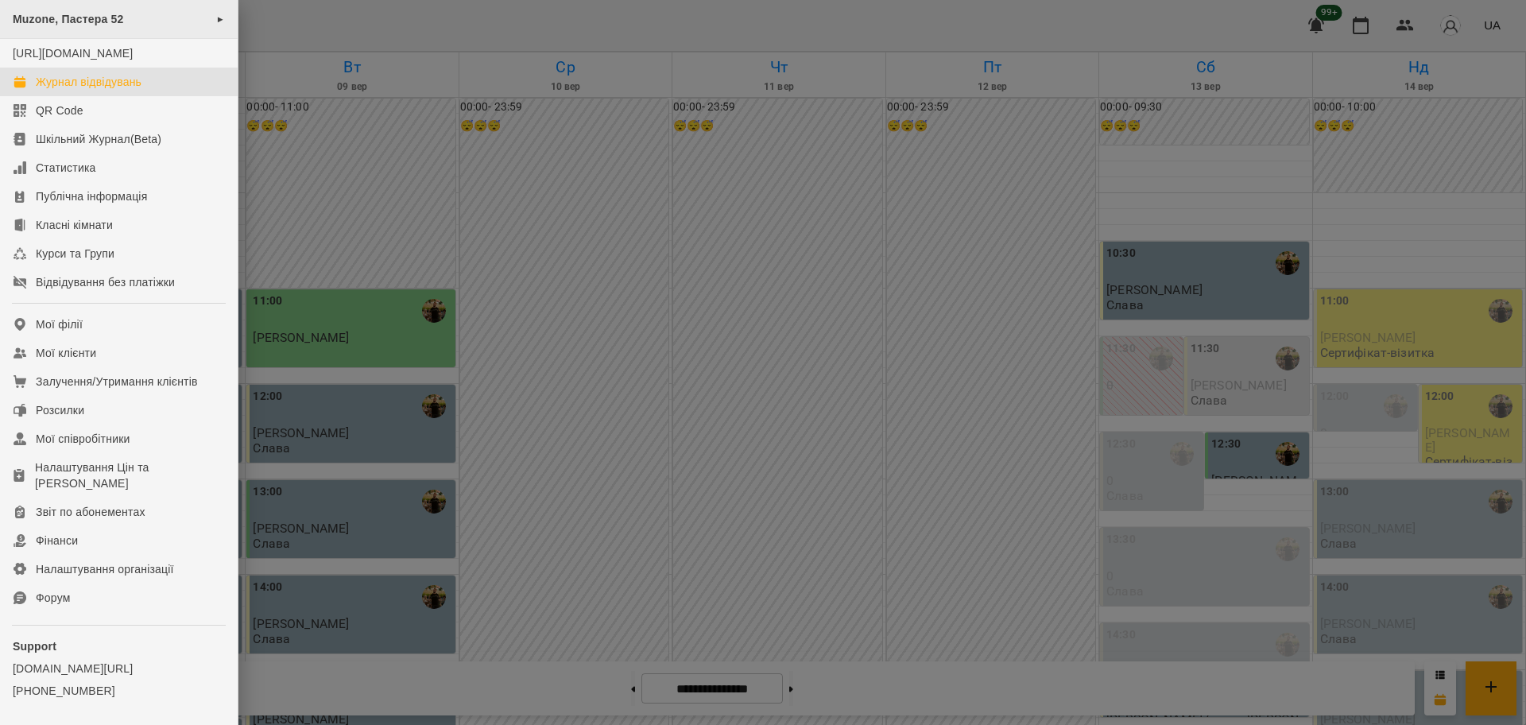
click at [102, 23] on span "Muzone, Пастера 52" at bounding box center [68, 19] width 111 height 13
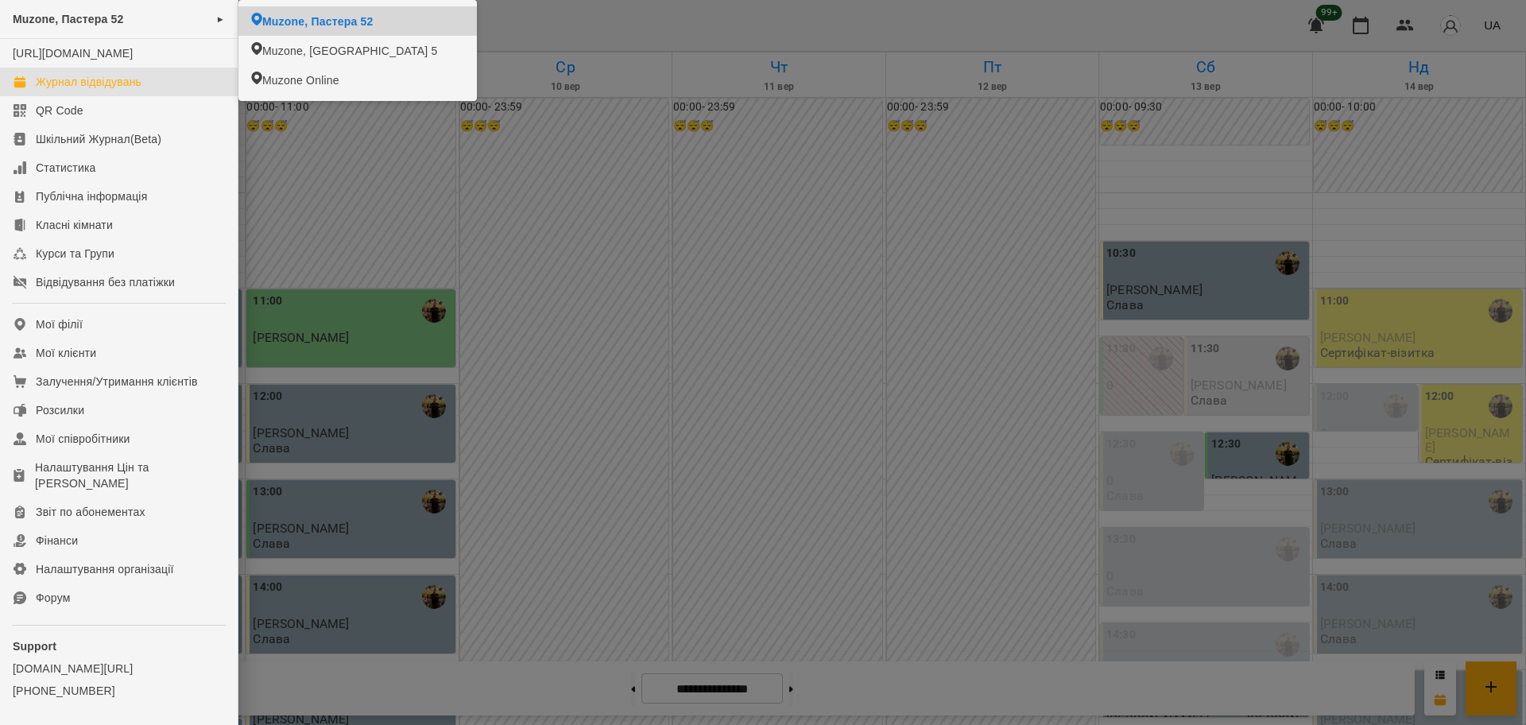
click at [646, 45] on div at bounding box center [763, 362] width 1526 height 725
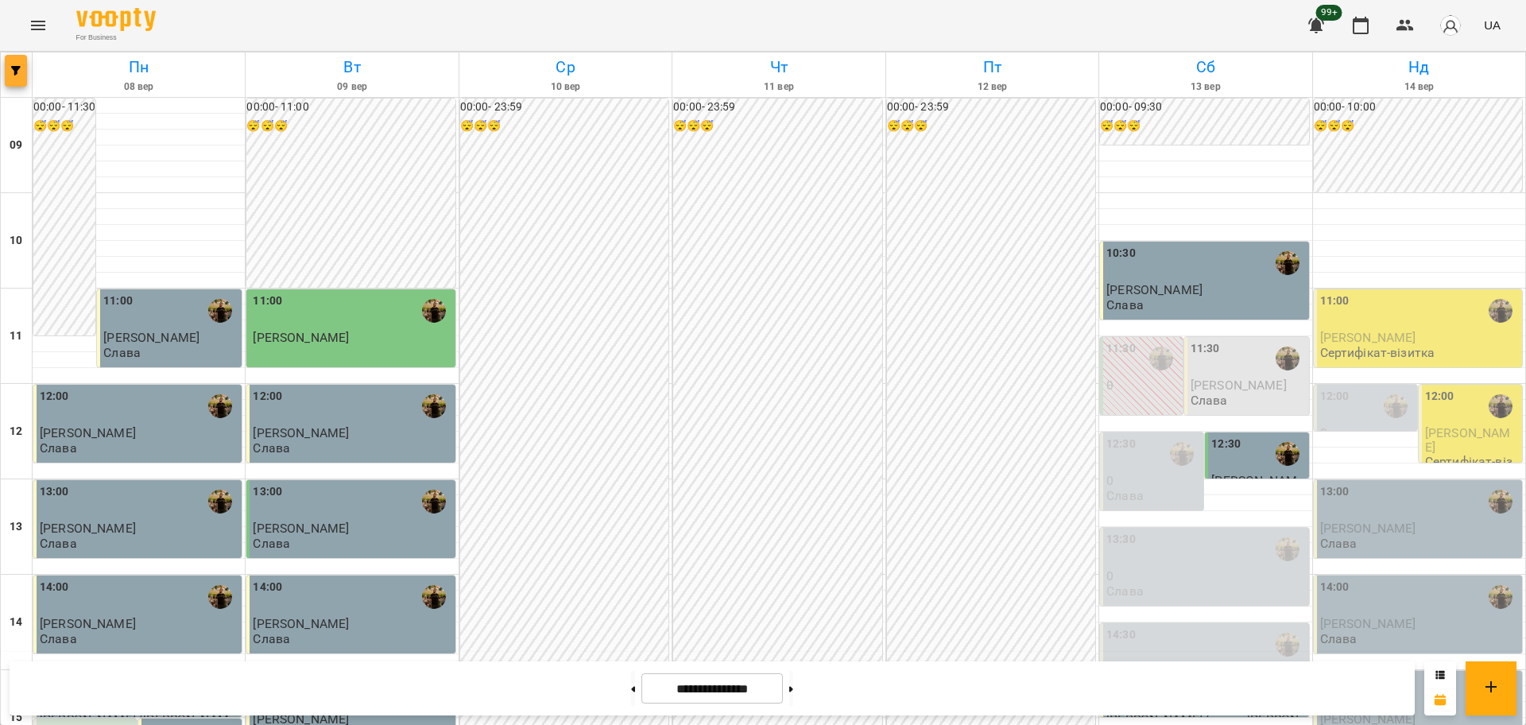
click at [14, 70] on icon "button" at bounding box center [16, 71] width 10 height 10
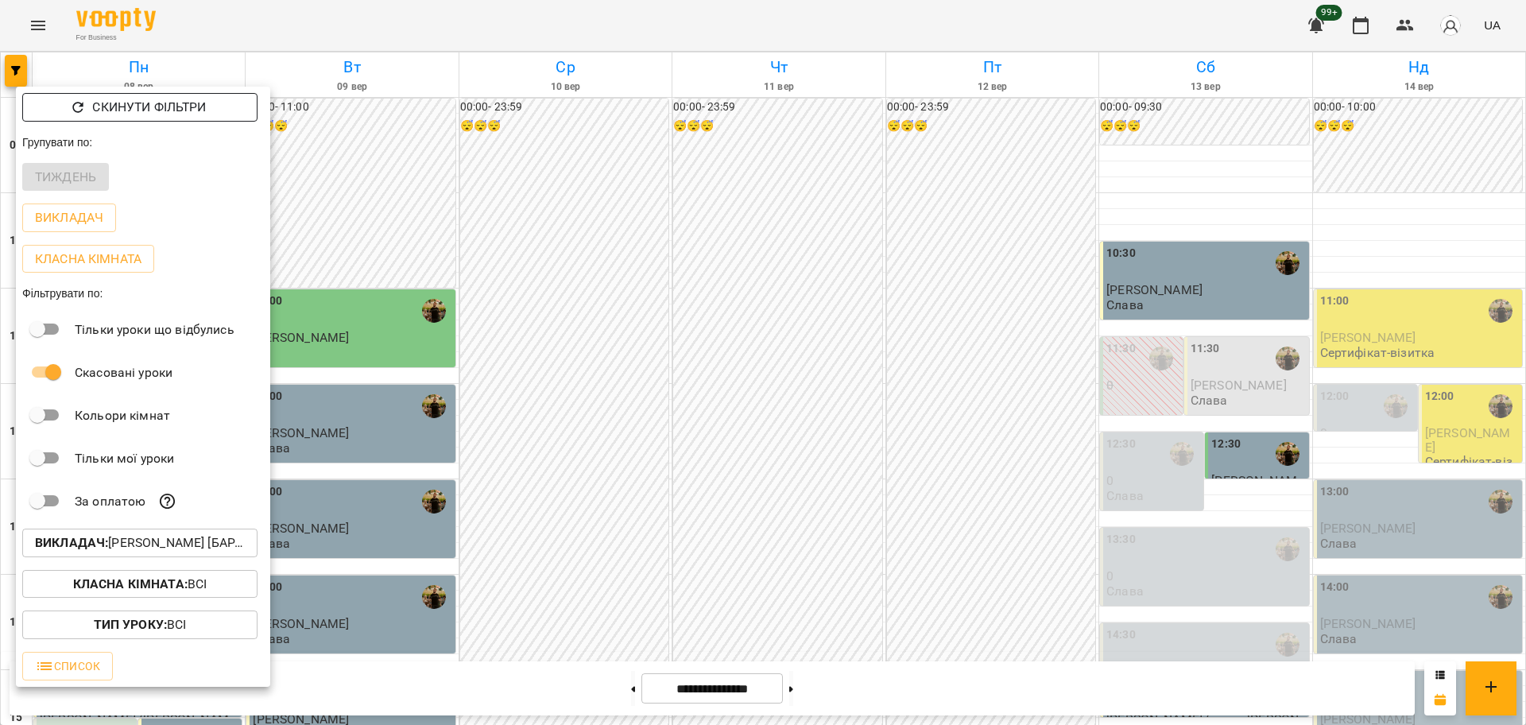
click at [135, 112] on p "Скинути фільтри" at bounding box center [149, 107] width 114 height 19
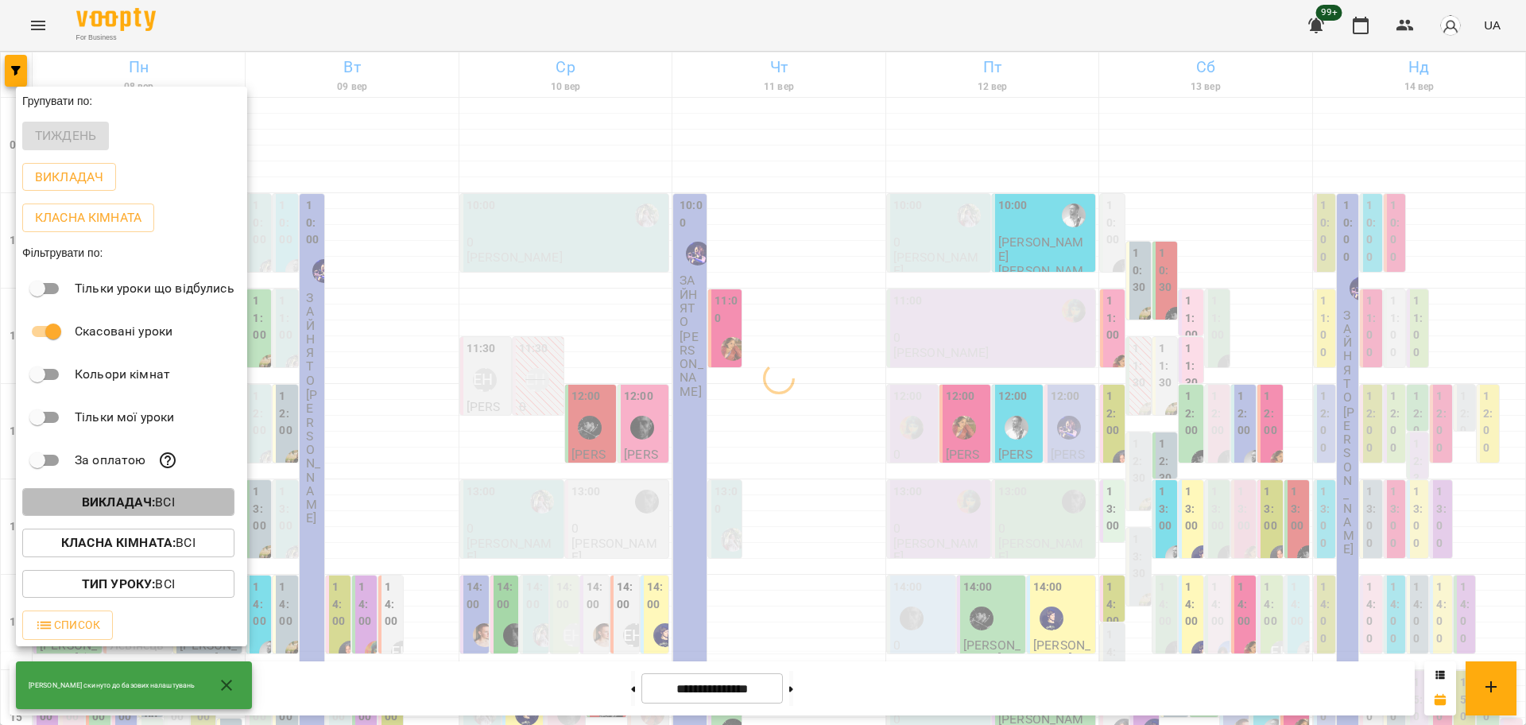
click at [144, 516] on button "Викладач : Всі" at bounding box center [128, 502] width 212 height 29
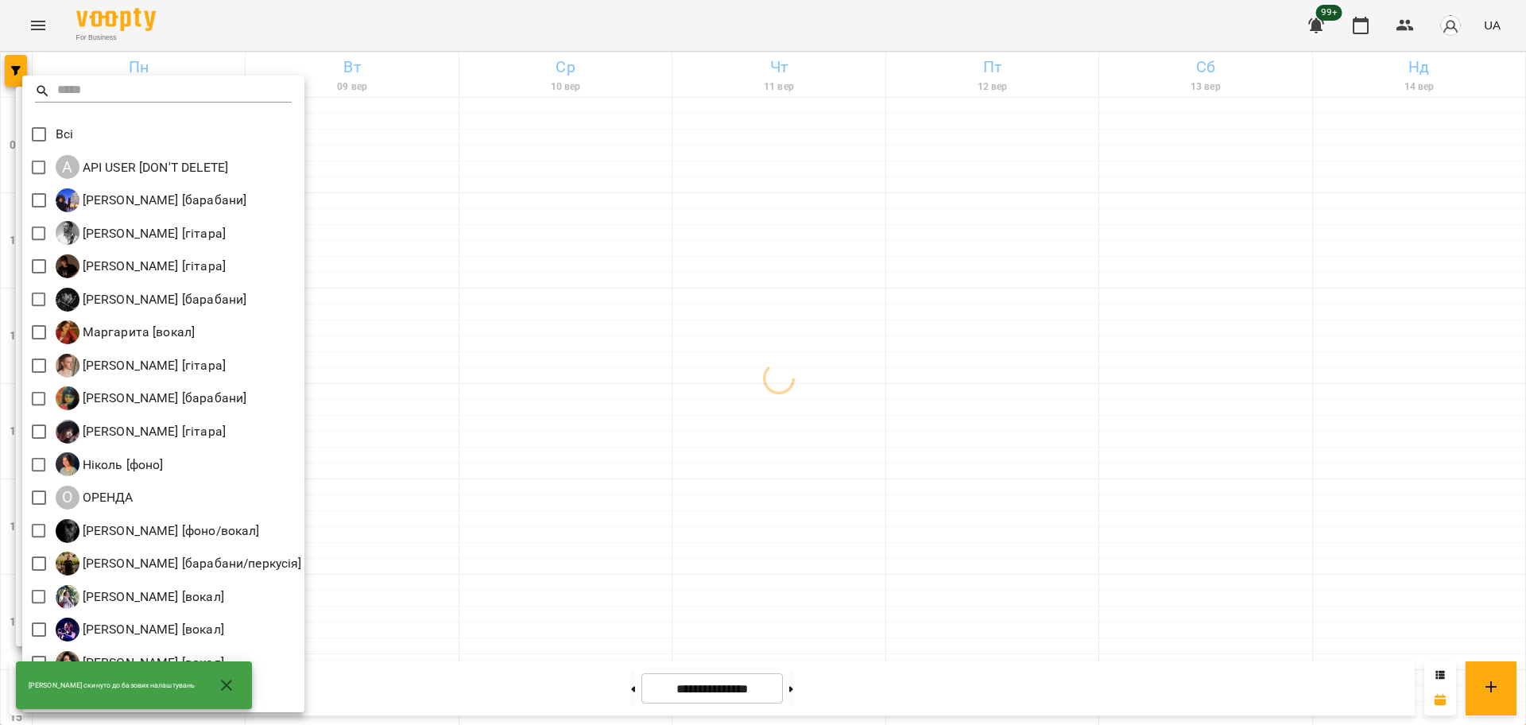
click at [448, 391] on div at bounding box center [763, 362] width 1526 height 725
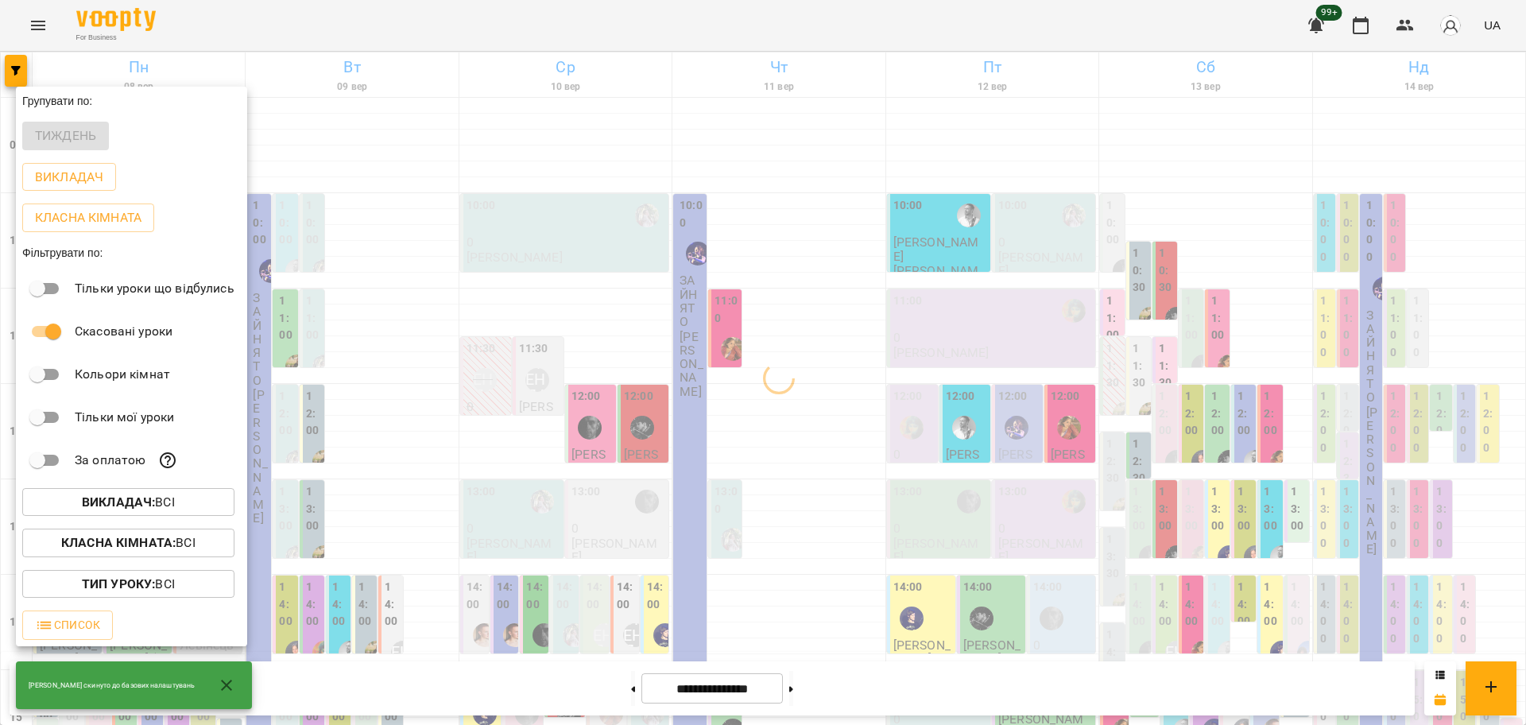
click at [163, 550] on b "Класна кімната :" at bounding box center [118, 542] width 114 height 15
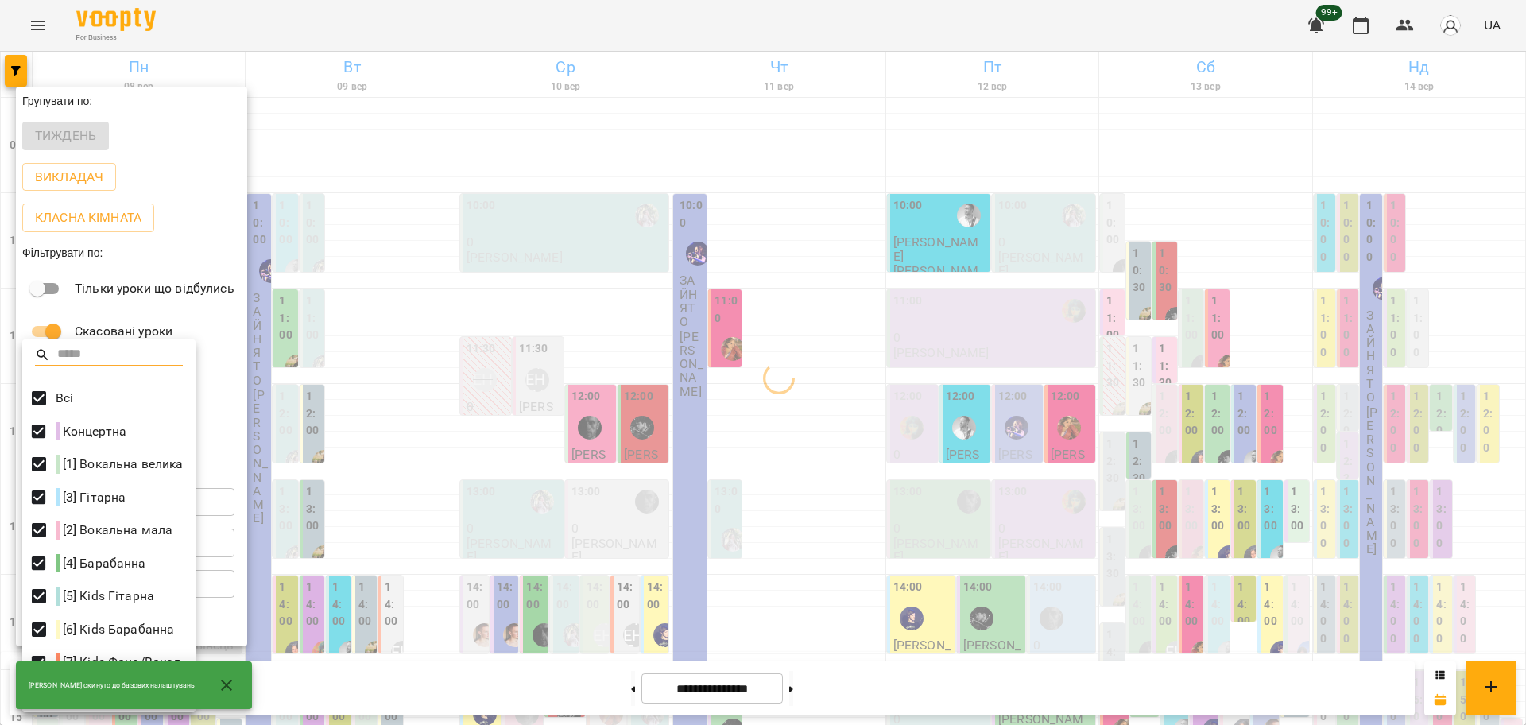
click at [33, 383] on span at bounding box center [38, 397] width 33 height 33
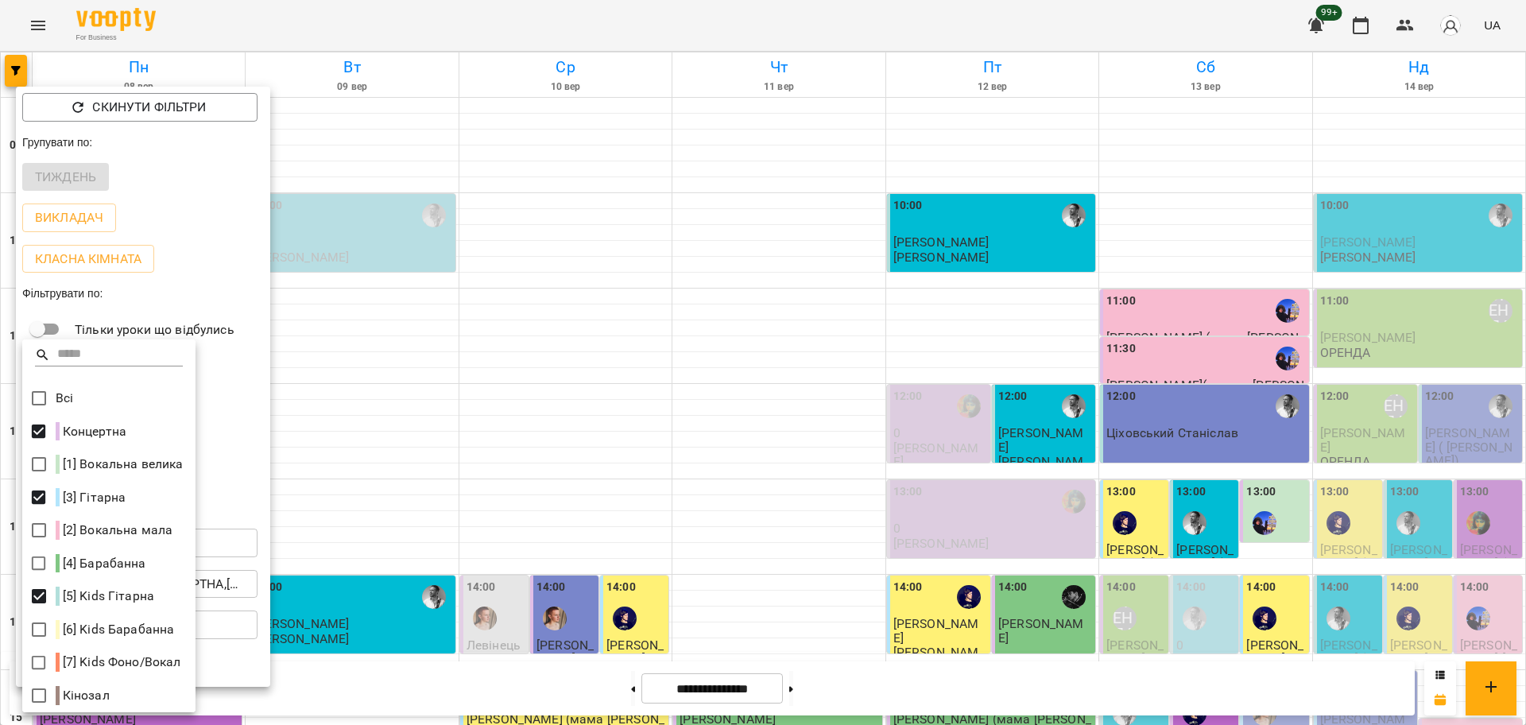
click at [381, 658] on div at bounding box center [763, 362] width 1526 height 725
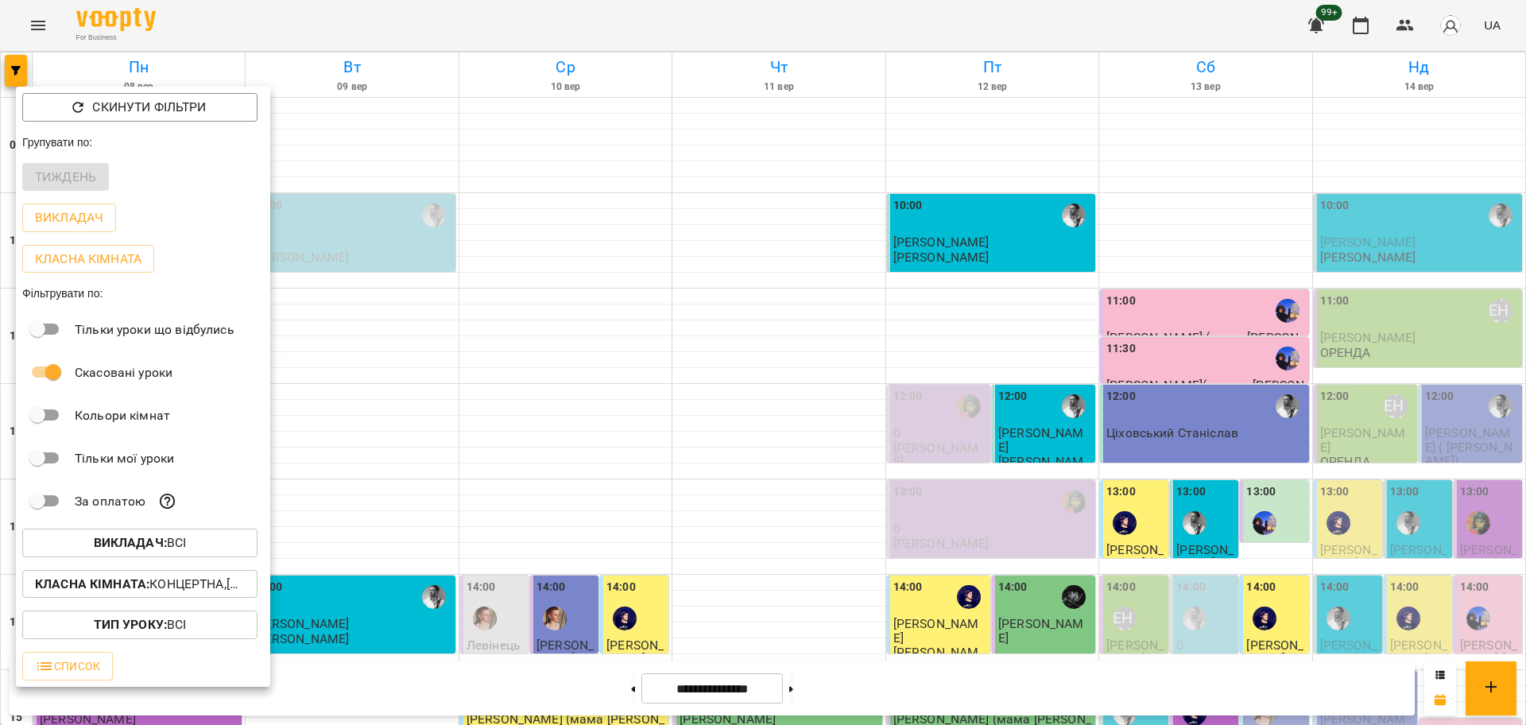
click at [1069, 469] on div at bounding box center [763, 362] width 1526 height 725
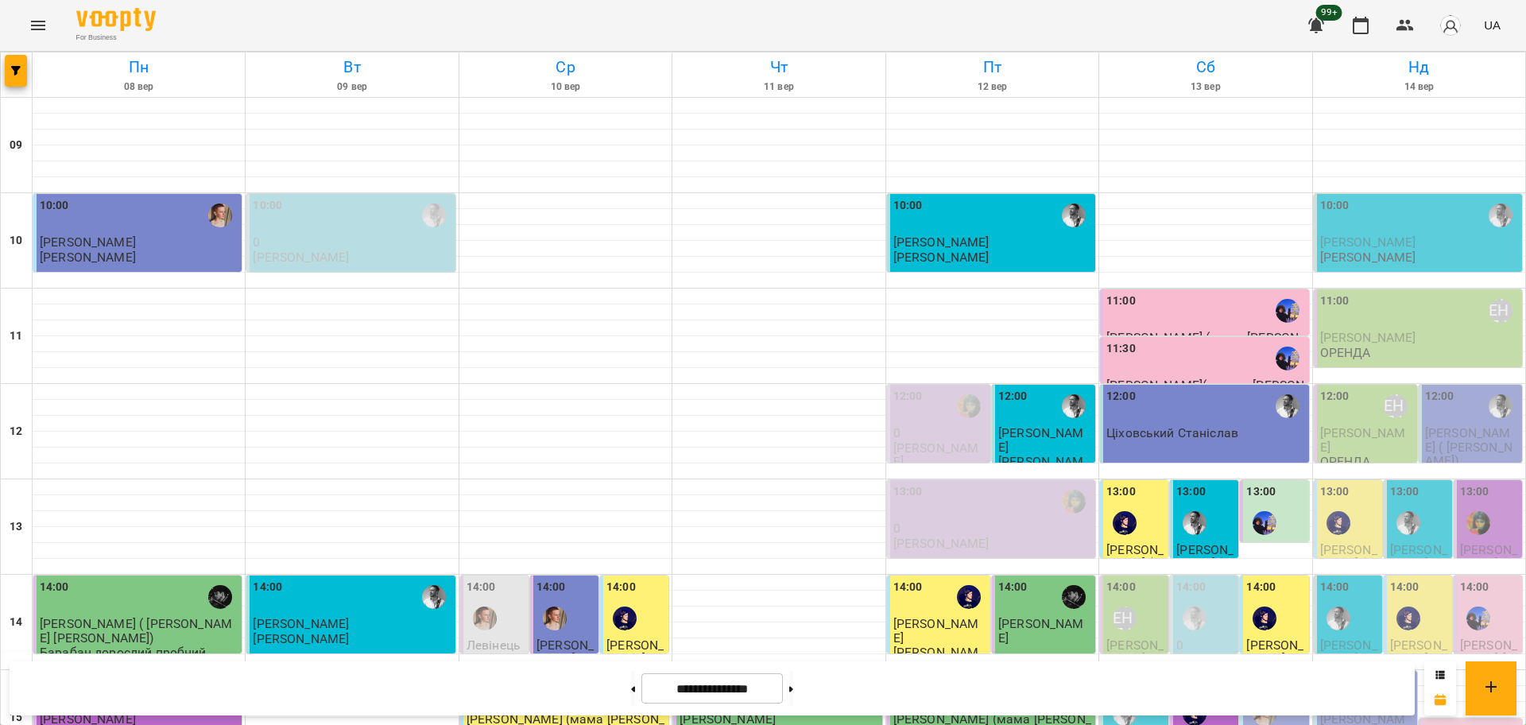
scroll to position [684, 0]
drag, startPoint x: 805, startPoint y: 687, endPoint x: 820, endPoint y: 675, distance: 19.2
click at [793, 687] on button at bounding box center [791, 688] width 4 height 35
type input "**********"
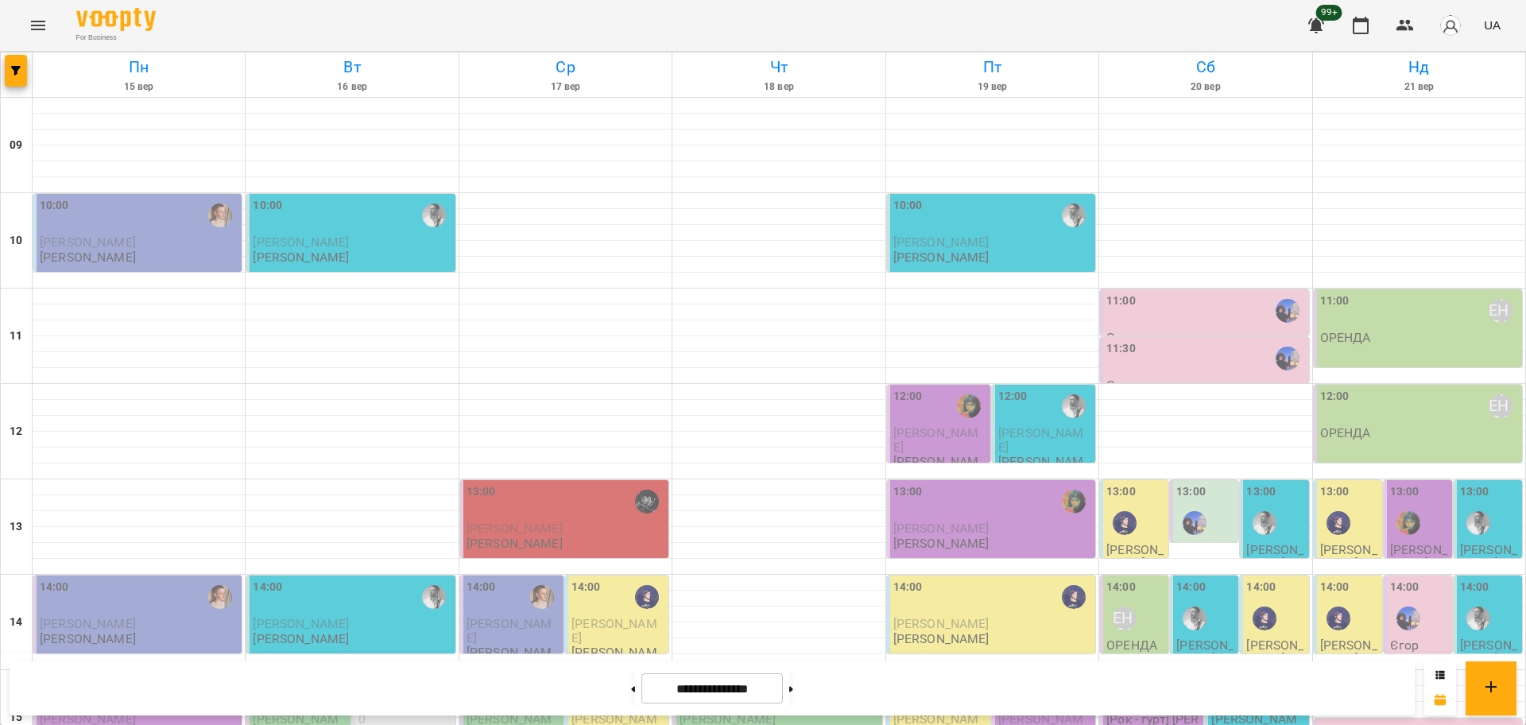
scroll to position [287, 0]
click at [1176, 638] on p "Андрей Головерда" at bounding box center [1205, 652] width 59 height 28
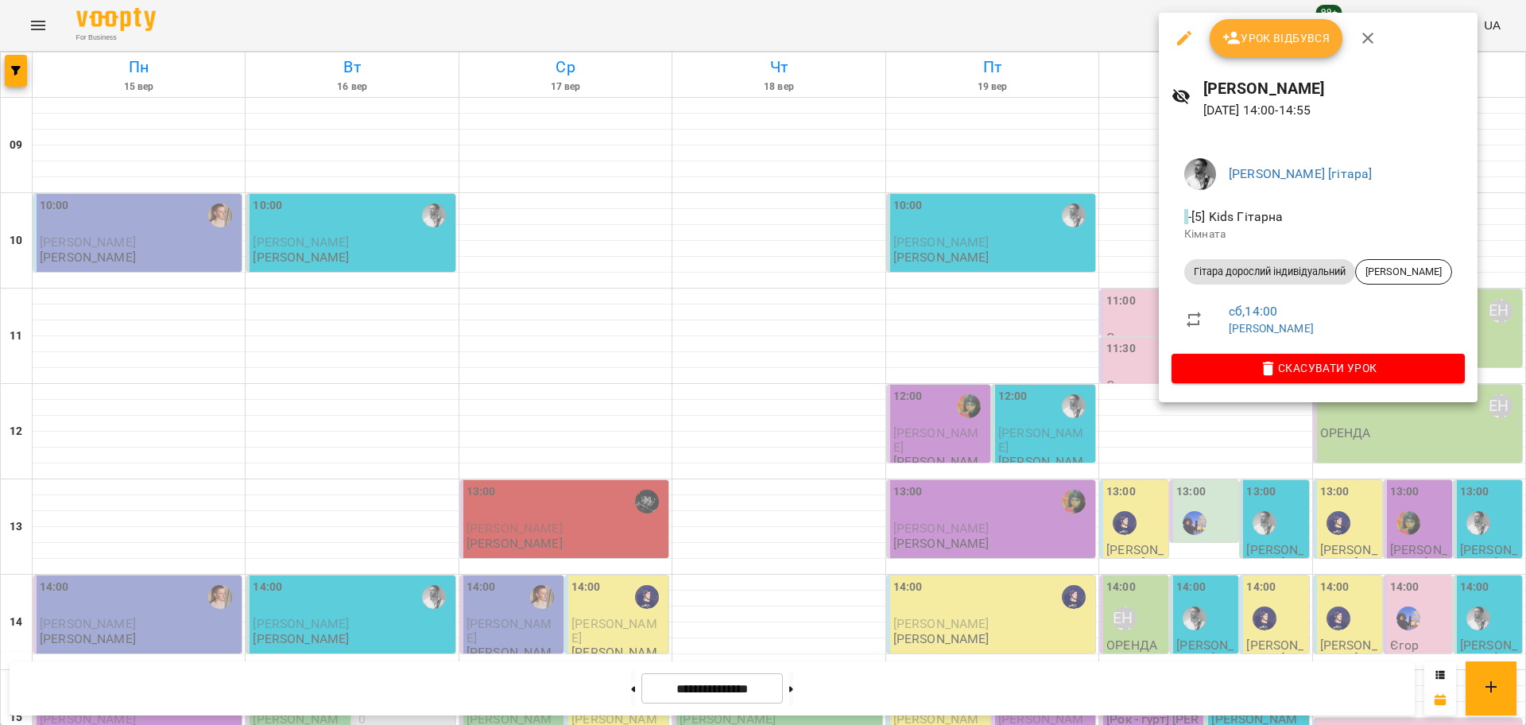
click at [1141, 381] on div at bounding box center [763, 362] width 1526 height 725
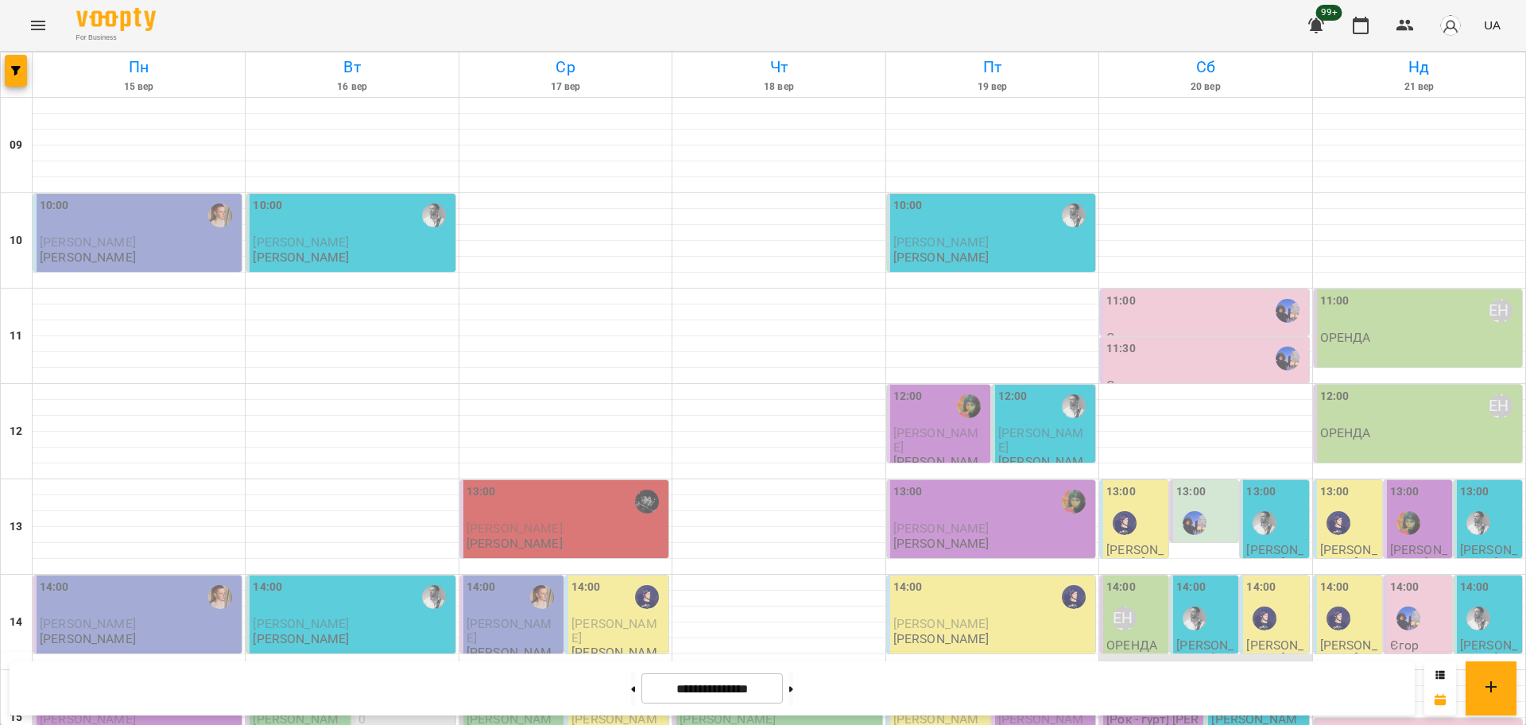
click at [1194, 654] on div at bounding box center [1205, 662] width 212 height 16
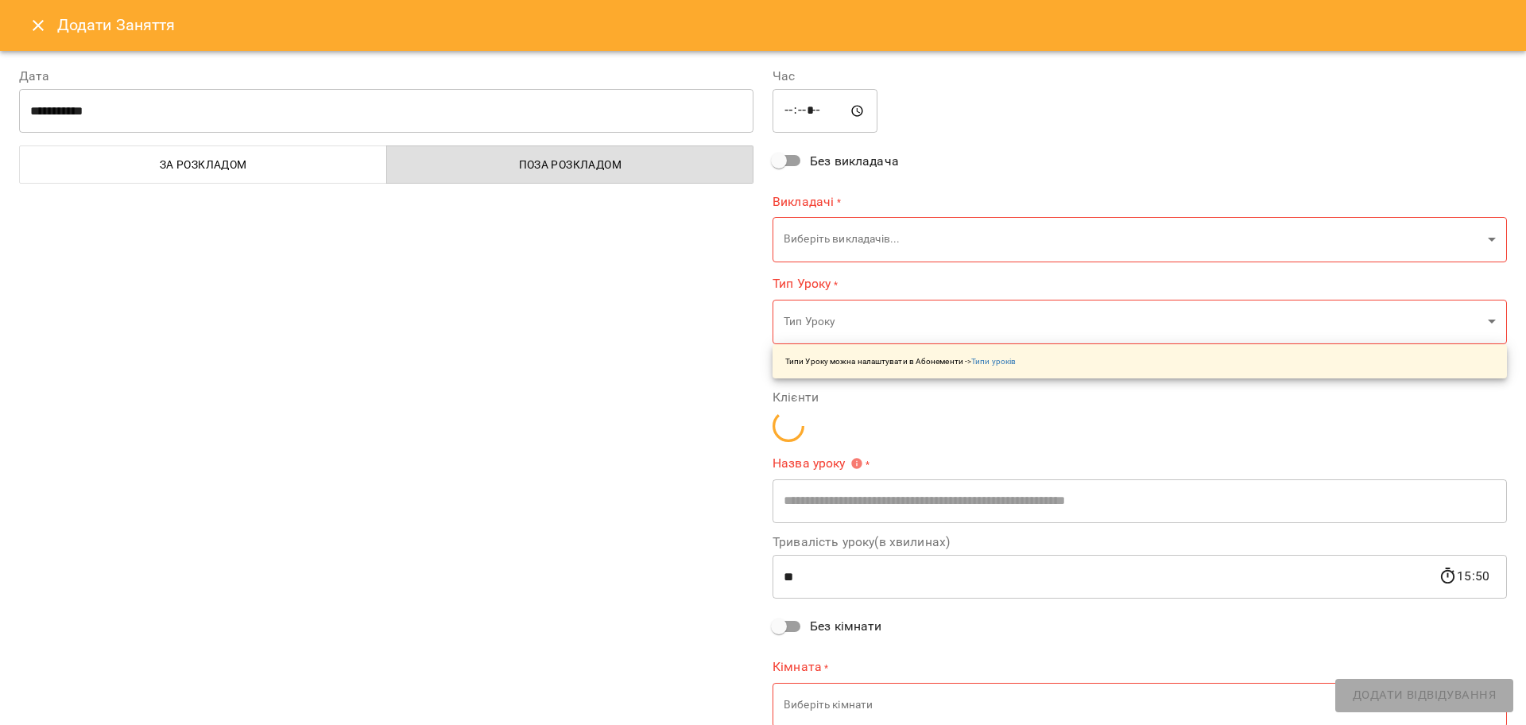
type input "**********"
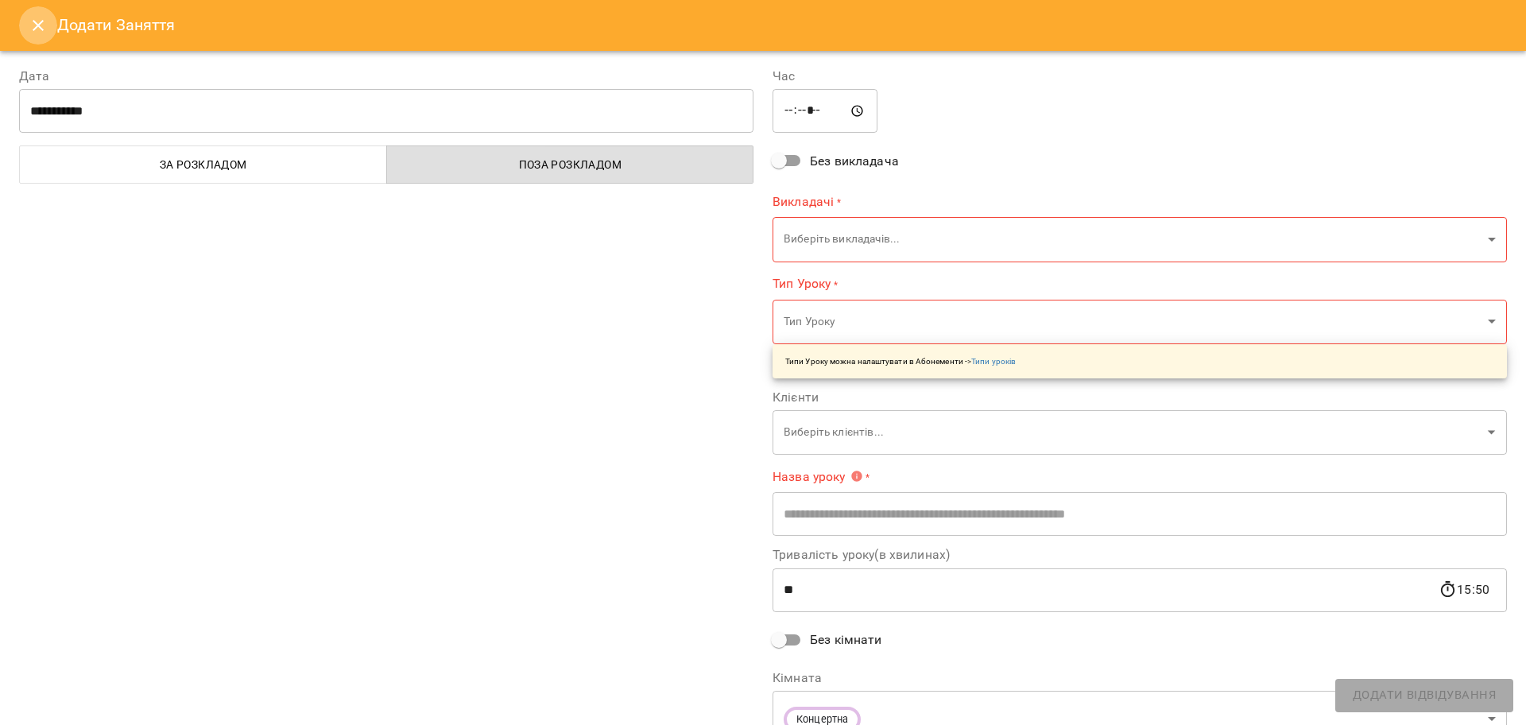
click at [24, 29] on button "Close" at bounding box center [38, 25] width 38 height 38
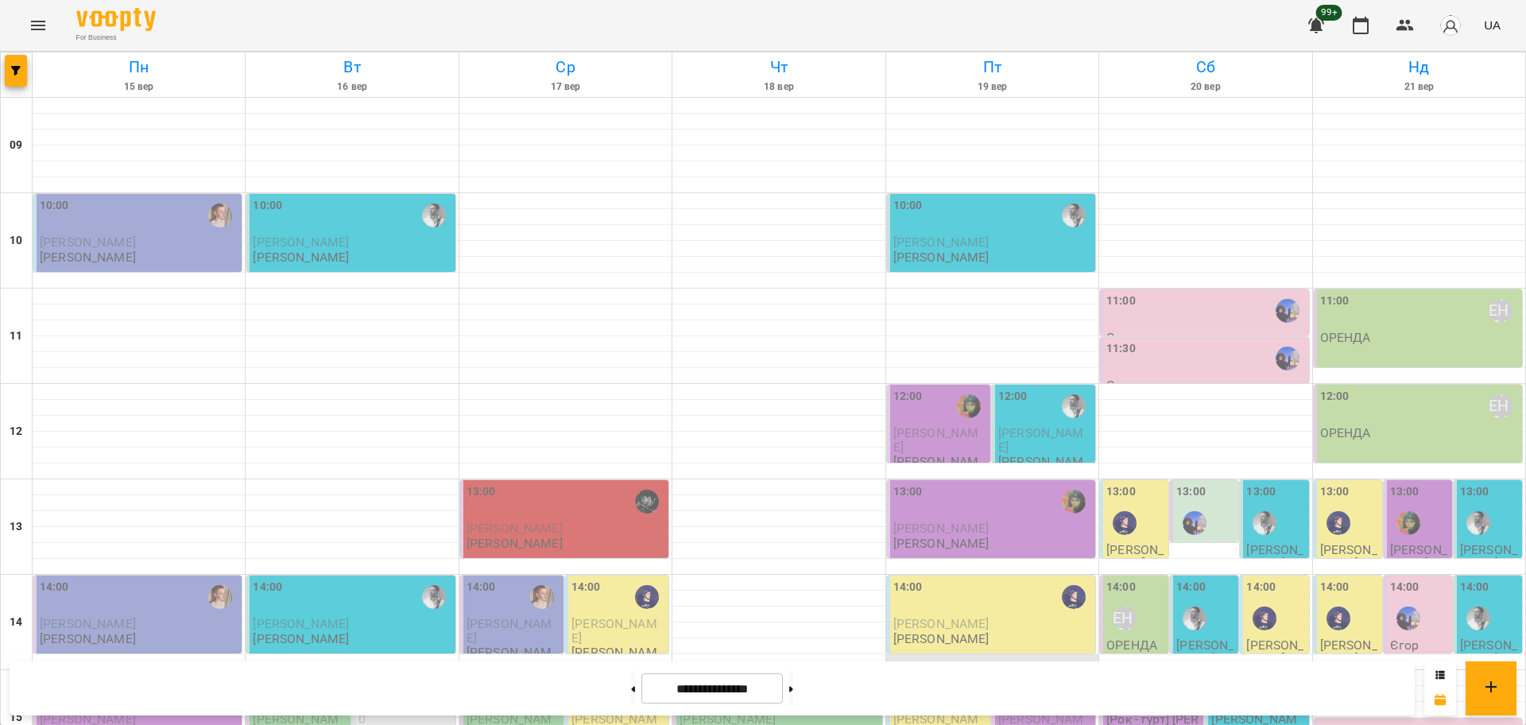
scroll to position [0, 0]
click at [25, 63] on button "button" at bounding box center [16, 71] width 22 height 32
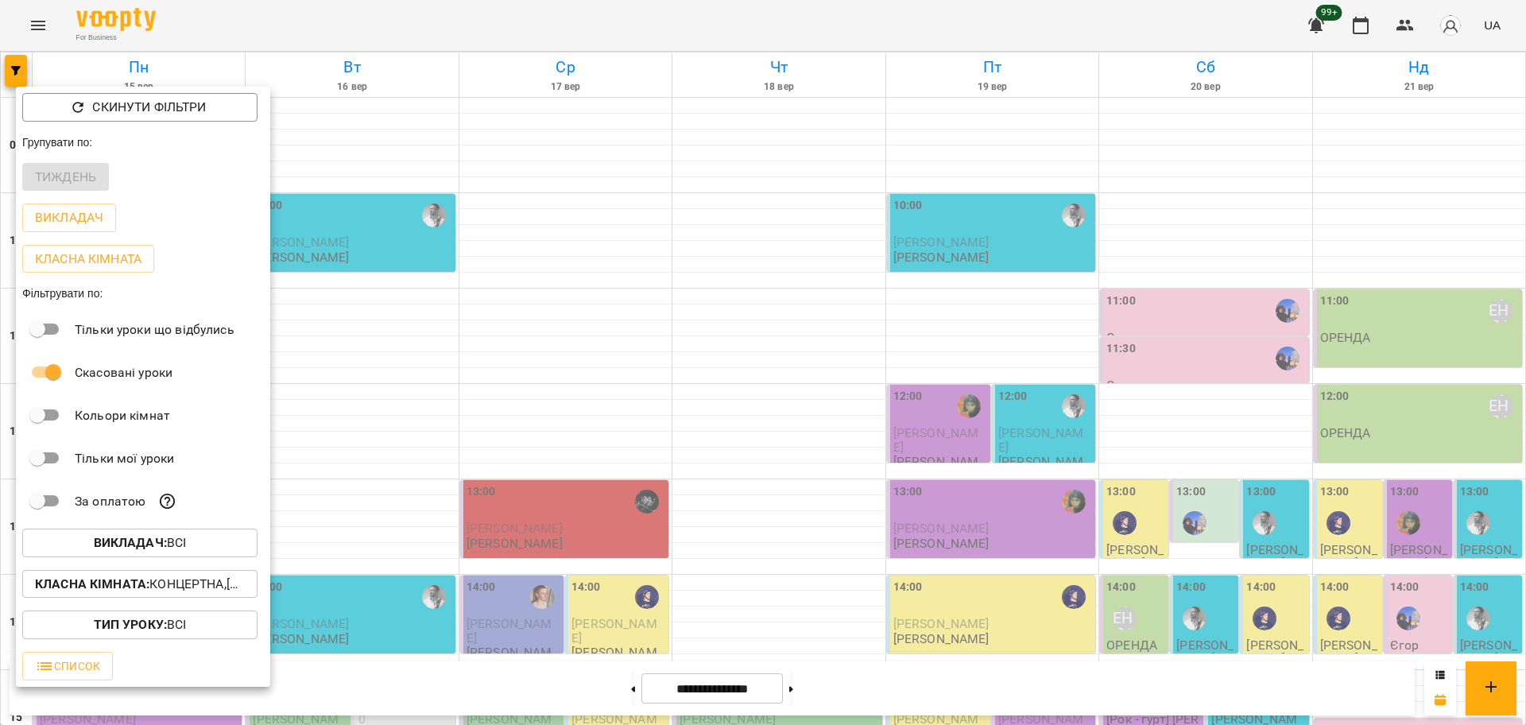
click at [216, 552] on span "Викладач : Всі" at bounding box center [140, 542] width 210 height 19
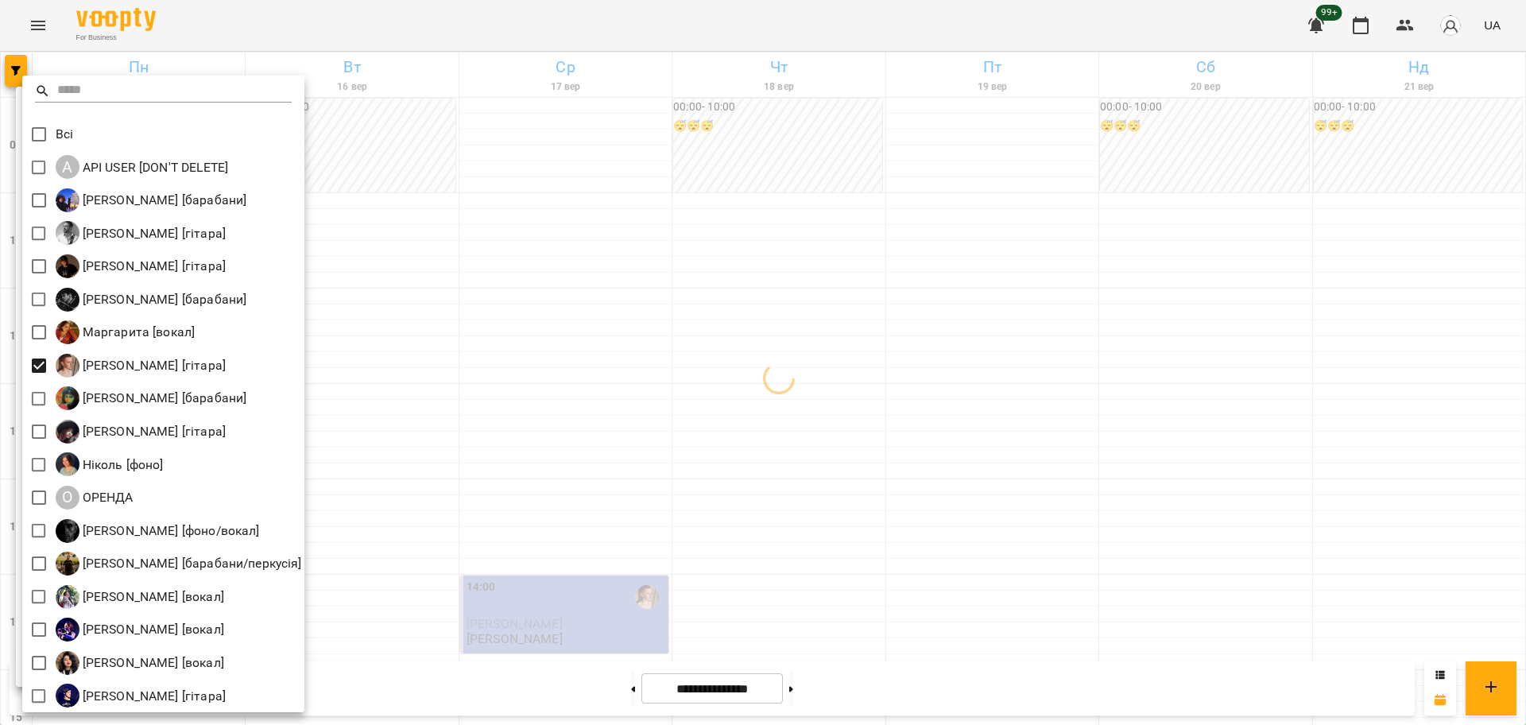
click at [601, 679] on div at bounding box center [763, 362] width 1526 height 725
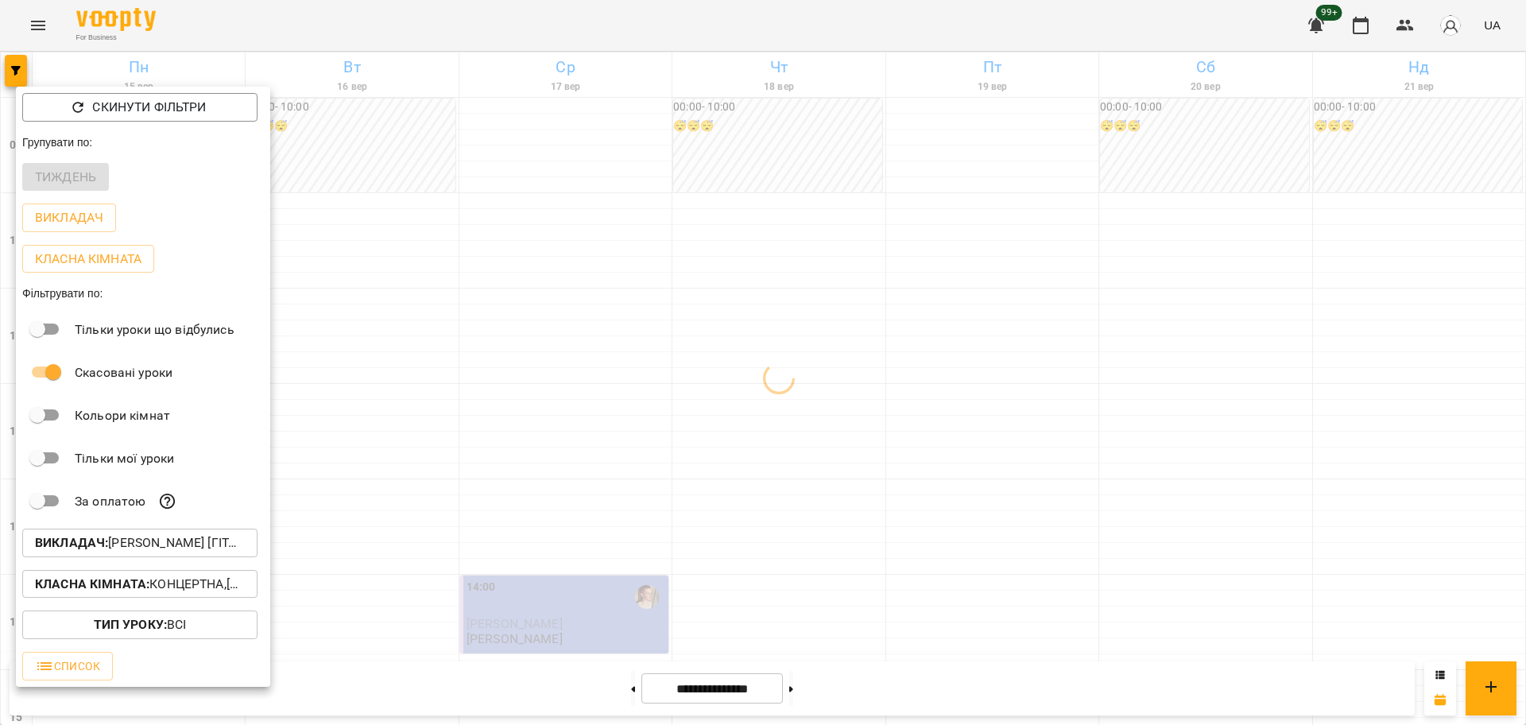
click at [610, 699] on div "Всі A API USER [DON'T DELETE] Єгор [барабани] Андрей Головерда [гітара] Антон […" at bounding box center [763, 362] width 1526 height 725
click at [609, 690] on div at bounding box center [763, 362] width 1526 height 725
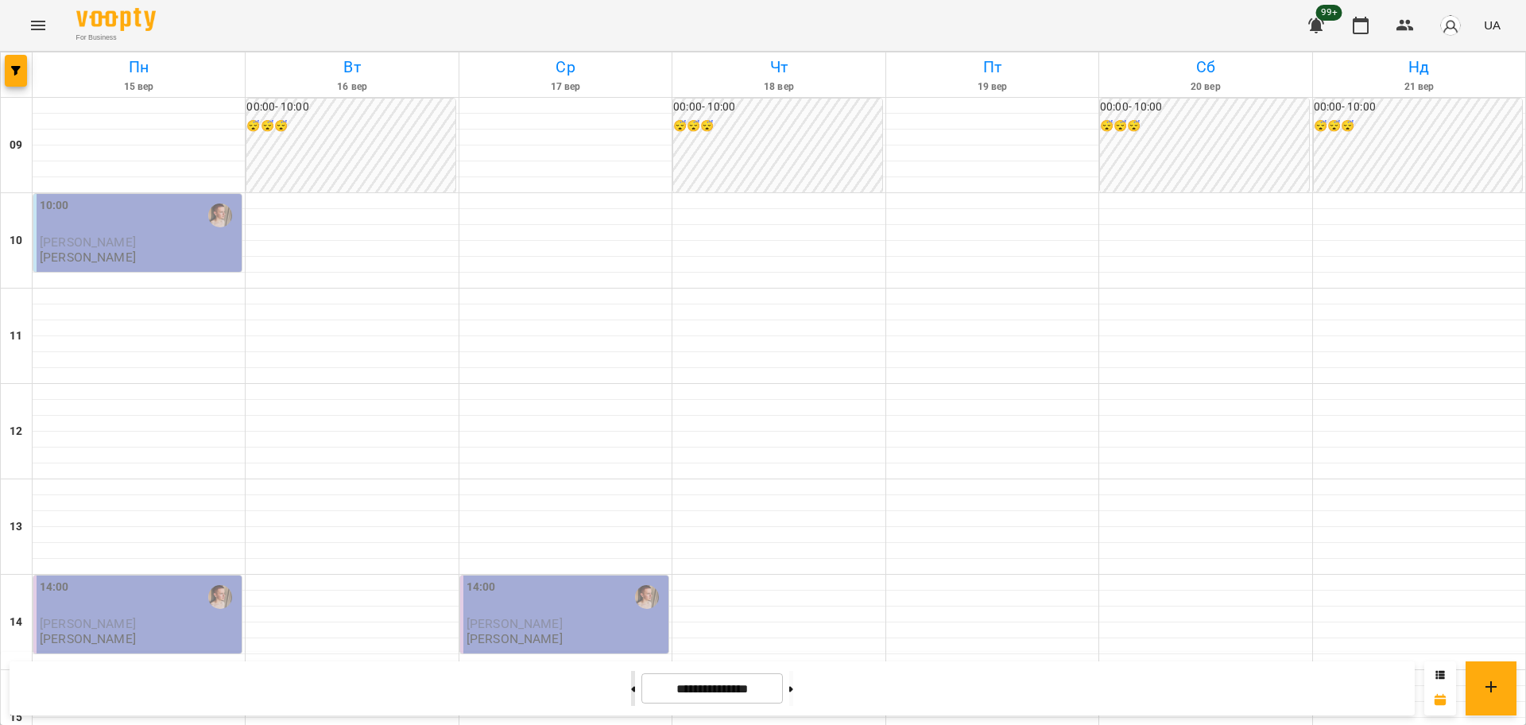
click at [631, 684] on button at bounding box center [633, 688] width 4 height 35
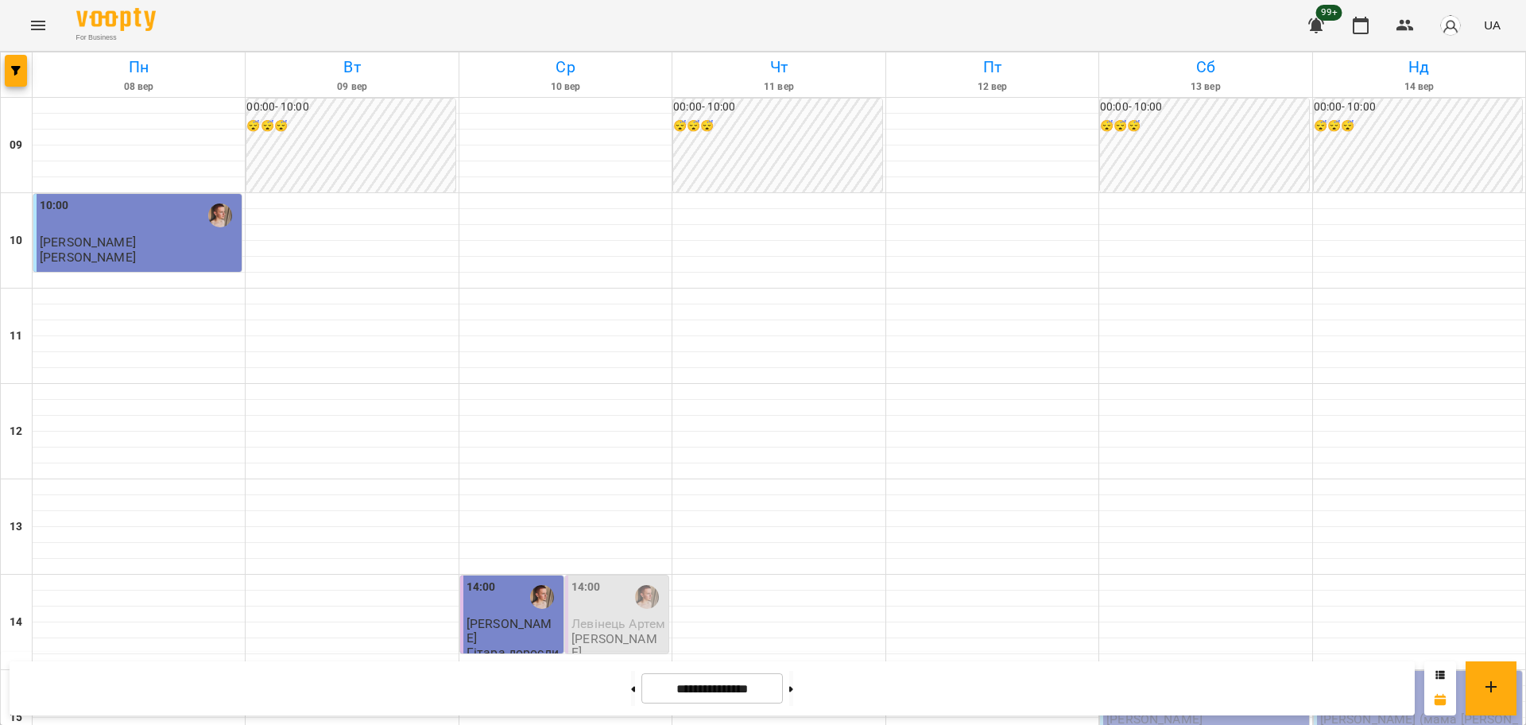
scroll to position [298, 0]
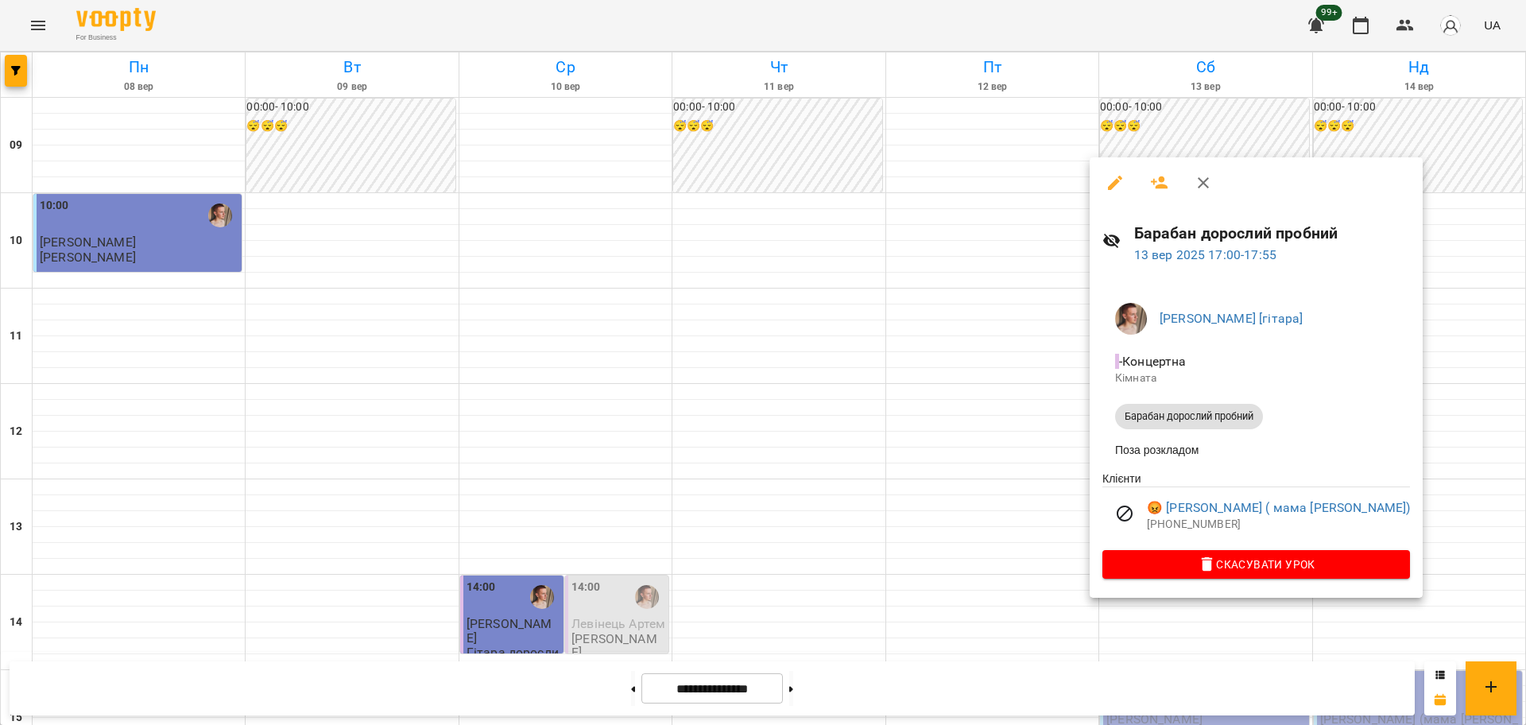
click at [827, 469] on div at bounding box center [763, 362] width 1526 height 725
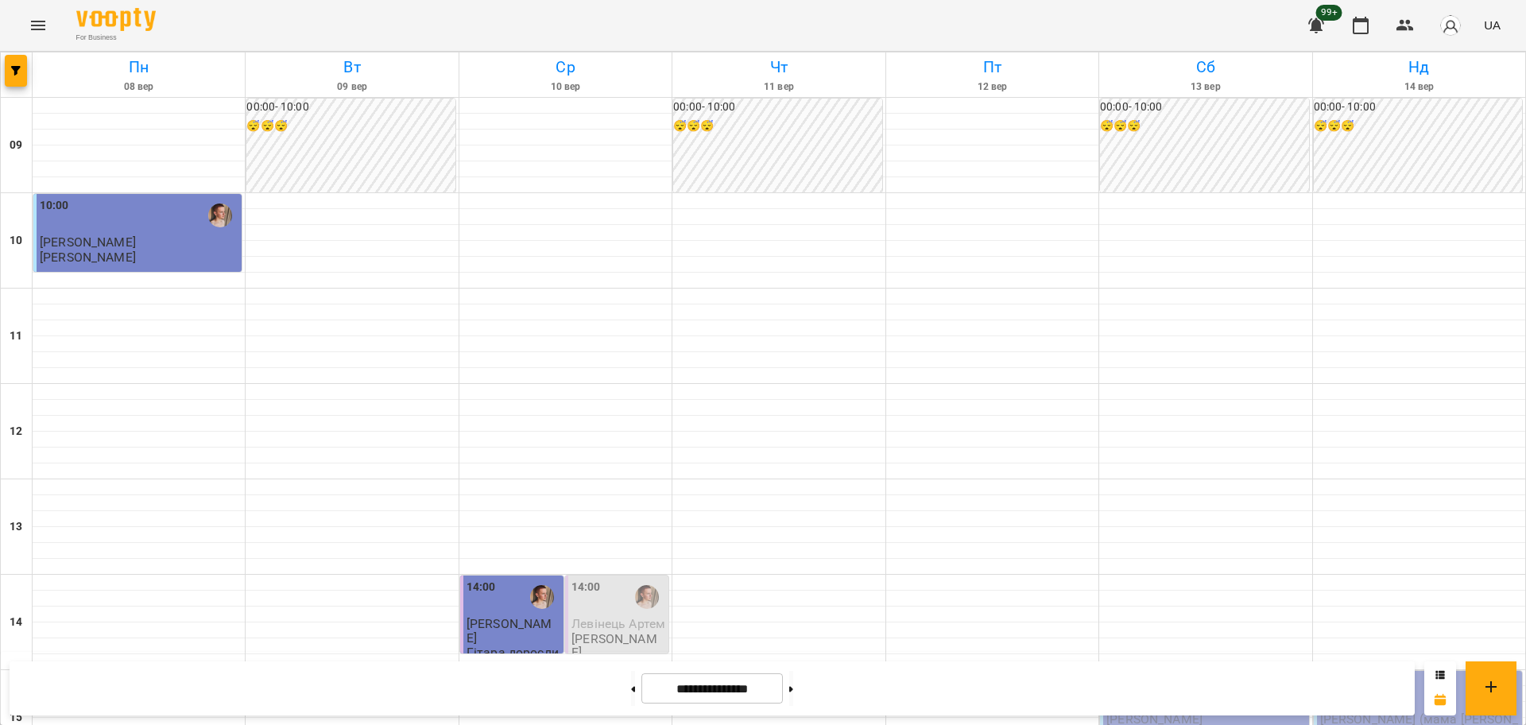
scroll to position [397, 0]
click at [793, 691] on button at bounding box center [791, 688] width 4 height 35
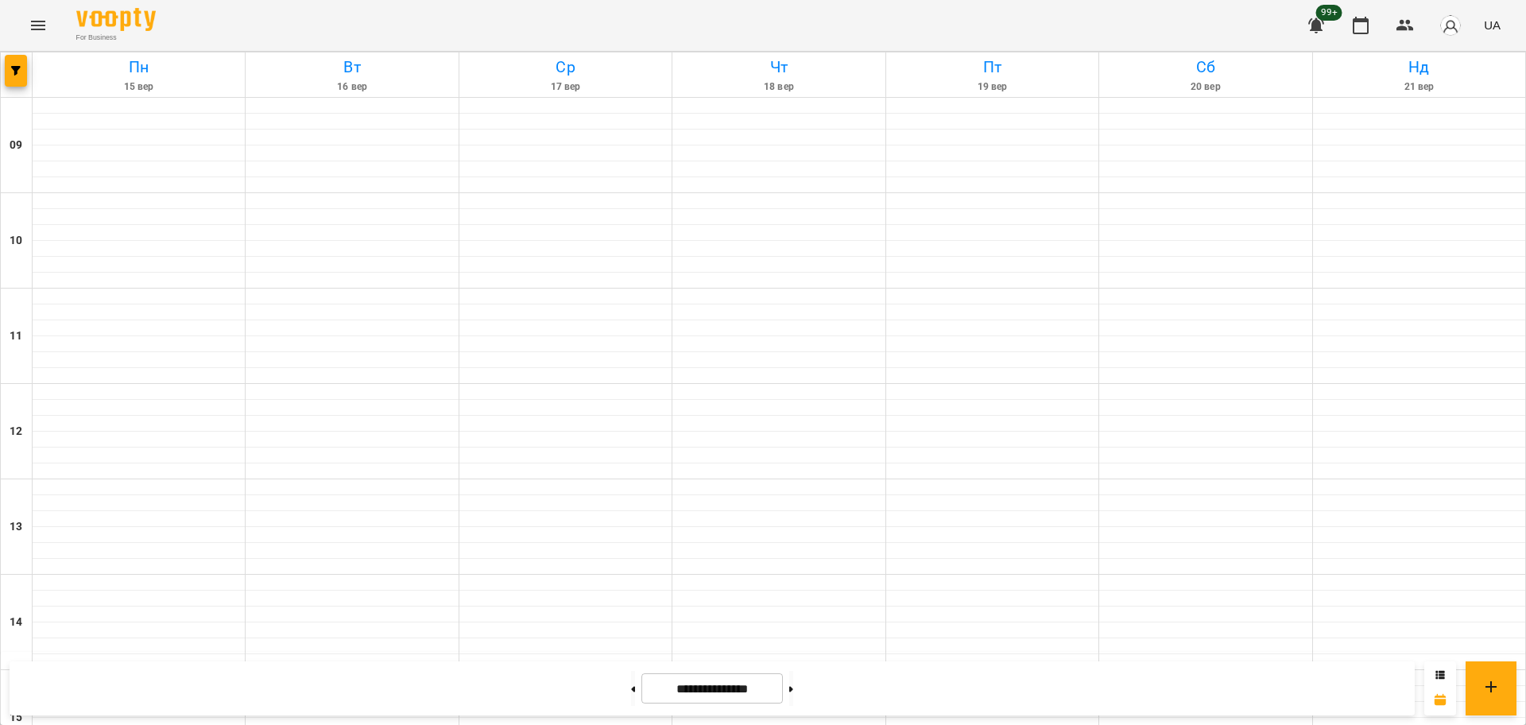
click at [566, 691] on div "**********" at bounding box center [712, 688] width 1405 height 54
click at [631, 689] on button at bounding box center [633, 688] width 4 height 35
type input "**********"
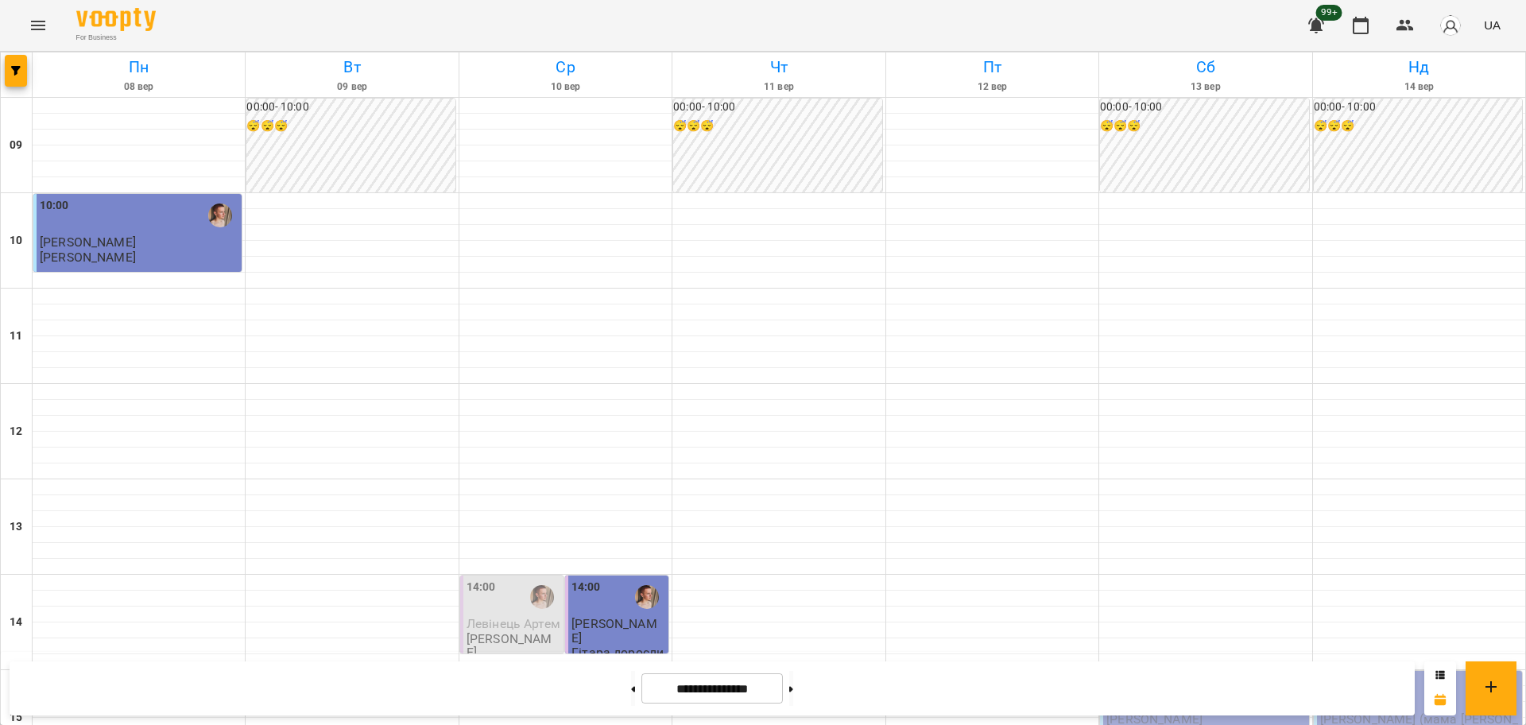
click at [22, 24] on button "Menu" at bounding box center [38, 25] width 38 height 38
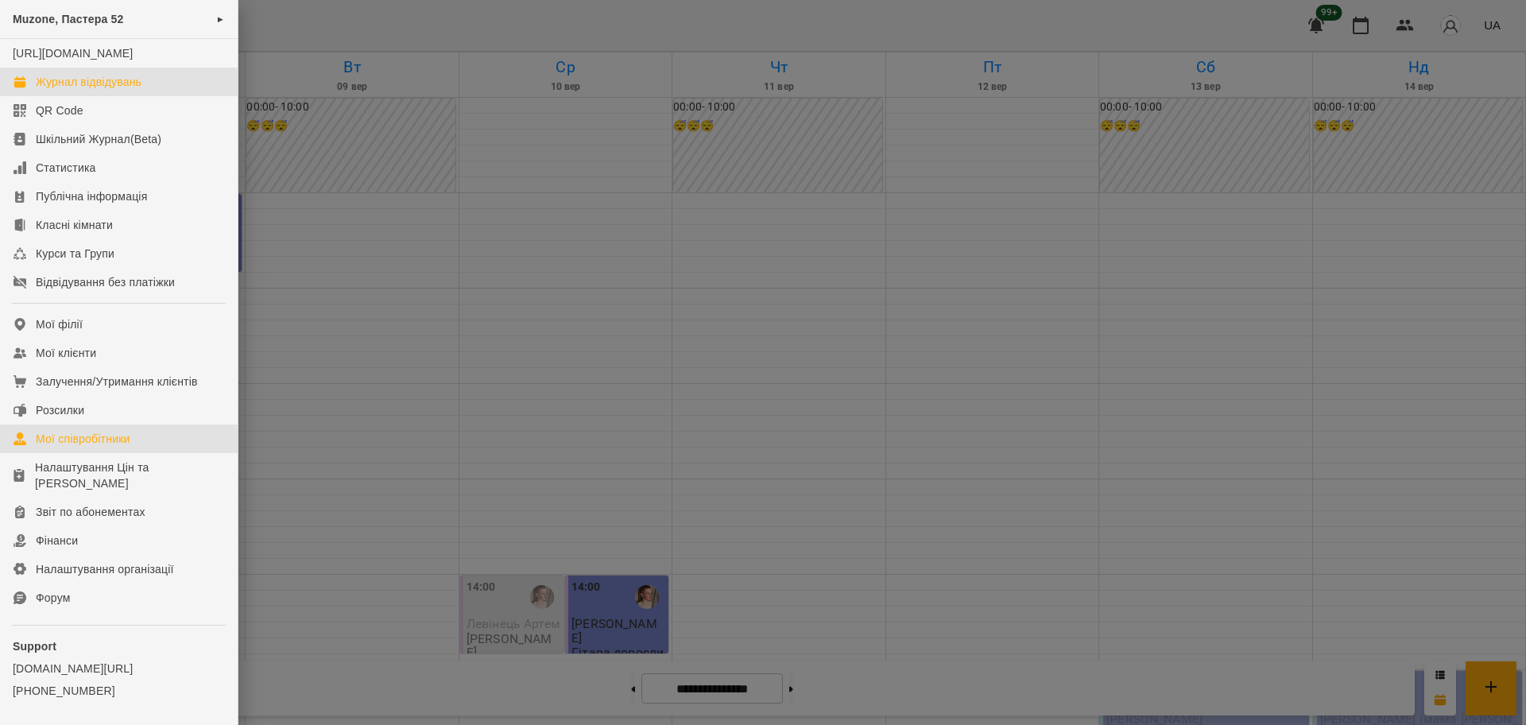
click at [87, 447] on div "Мої співробітники" at bounding box center [83, 439] width 95 height 16
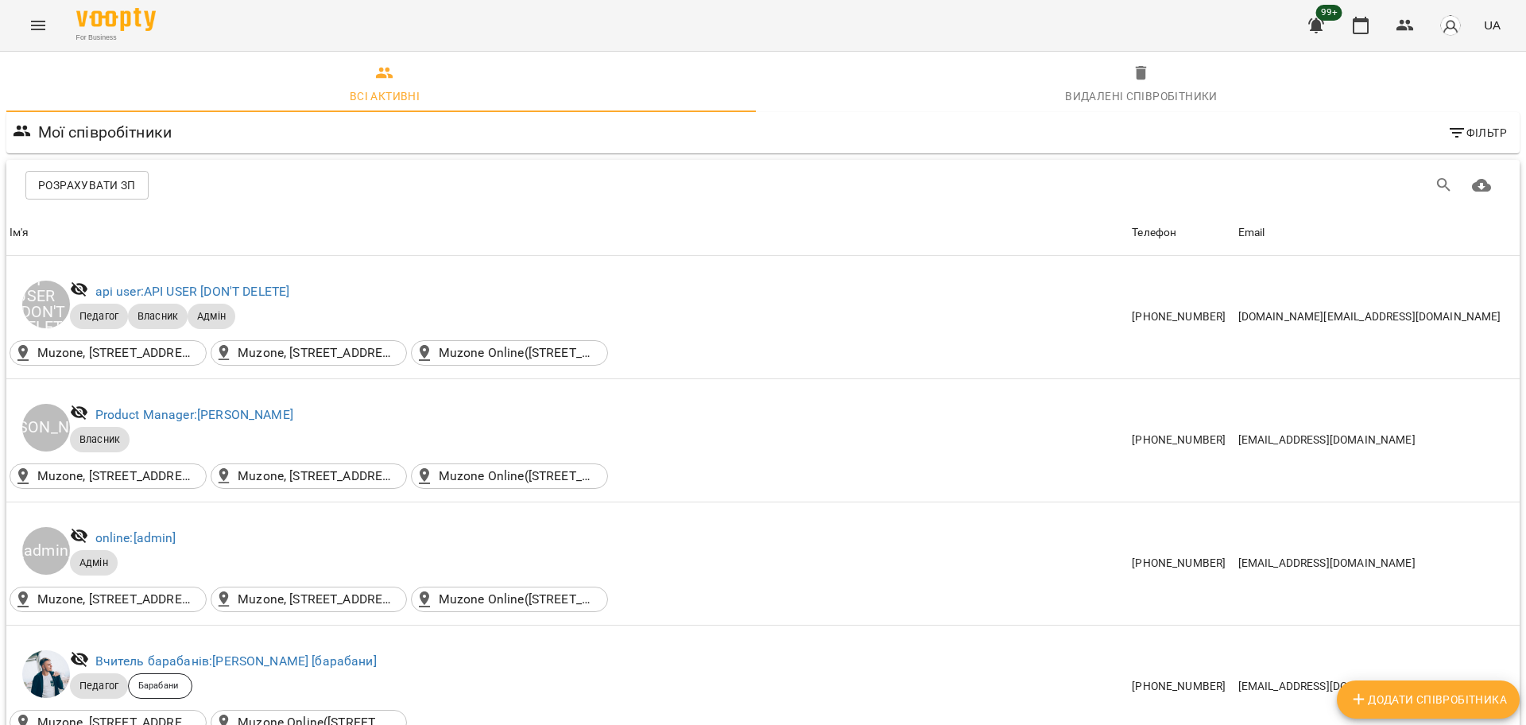
scroll to position [397, 0]
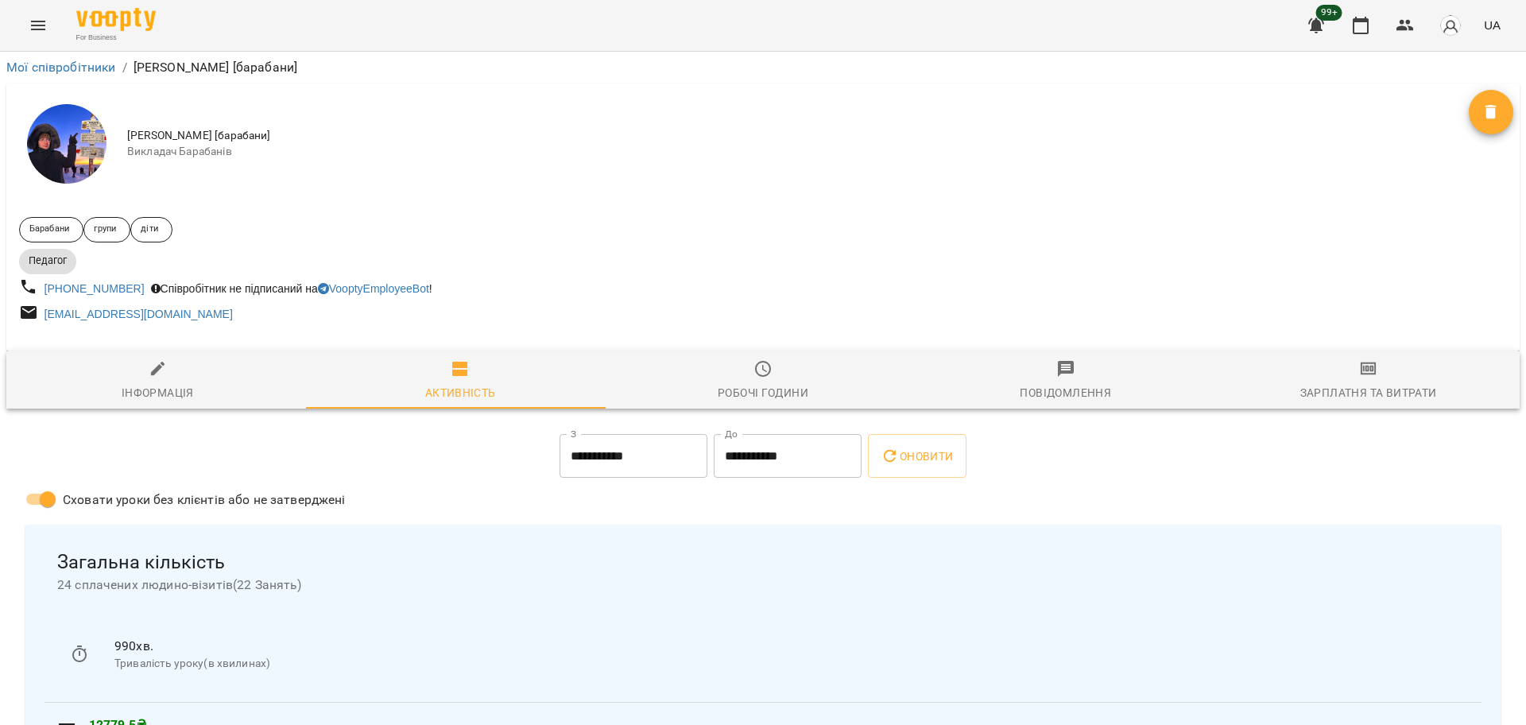
click at [766, 389] on div "Робочі години" at bounding box center [762, 392] width 91 height 19
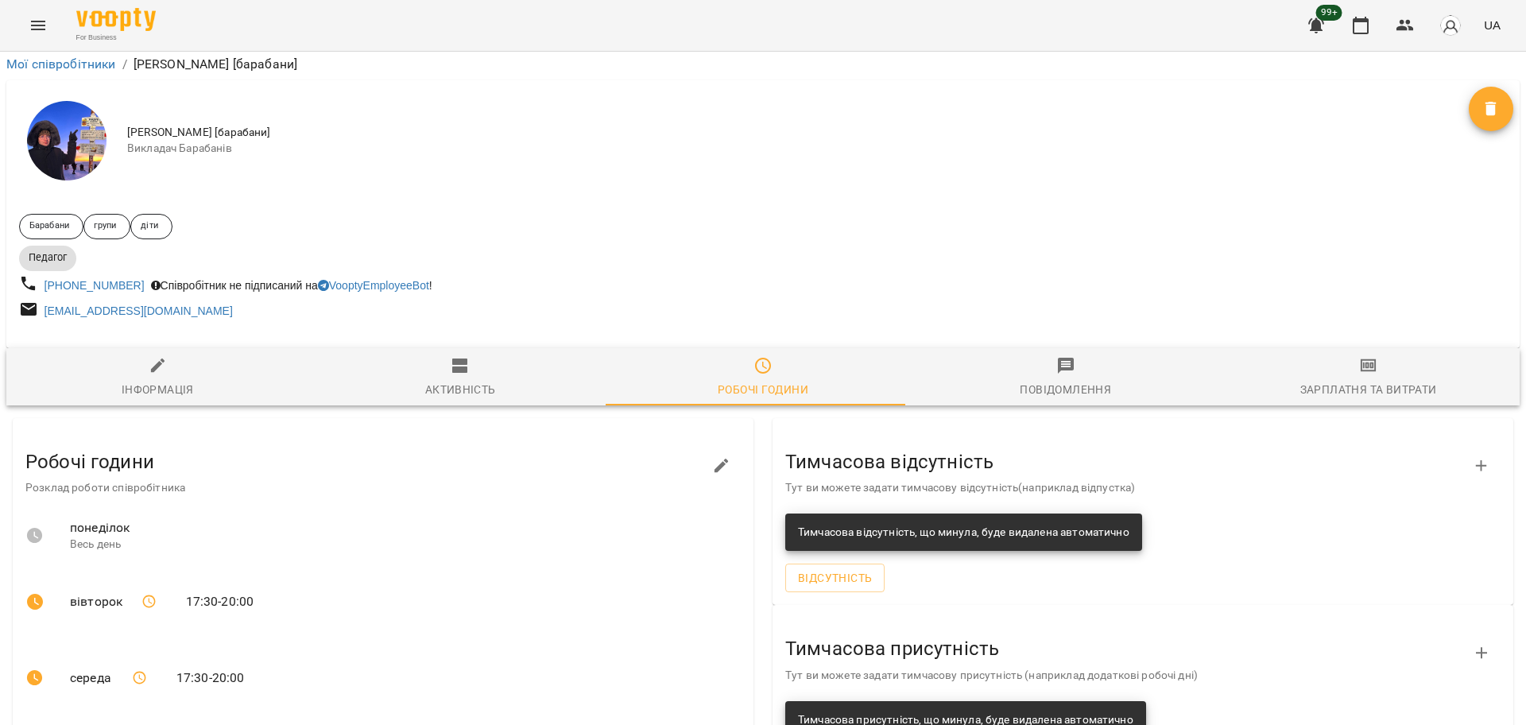
scroll to position [298, 0]
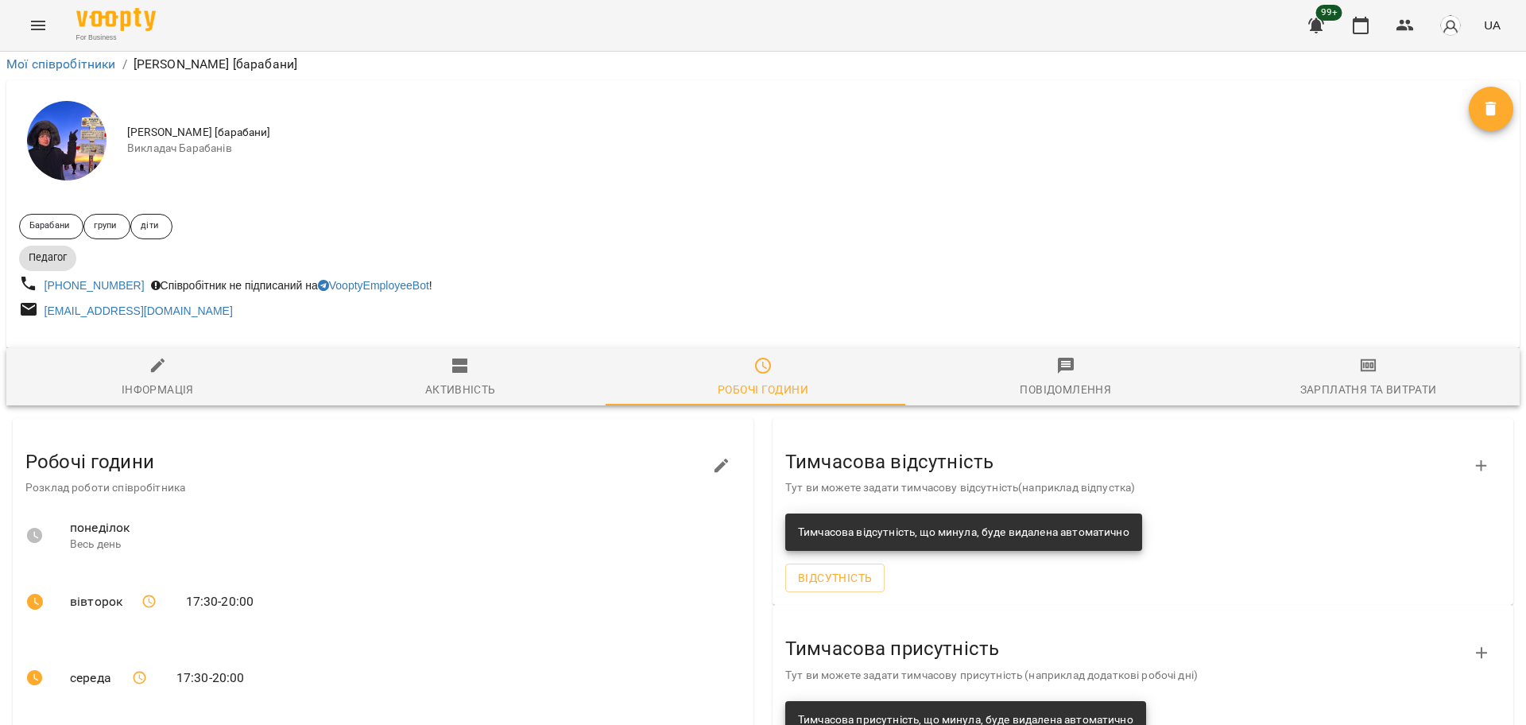
click at [703, 447] on button "button" at bounding box center [721, 466] width 38 height 38
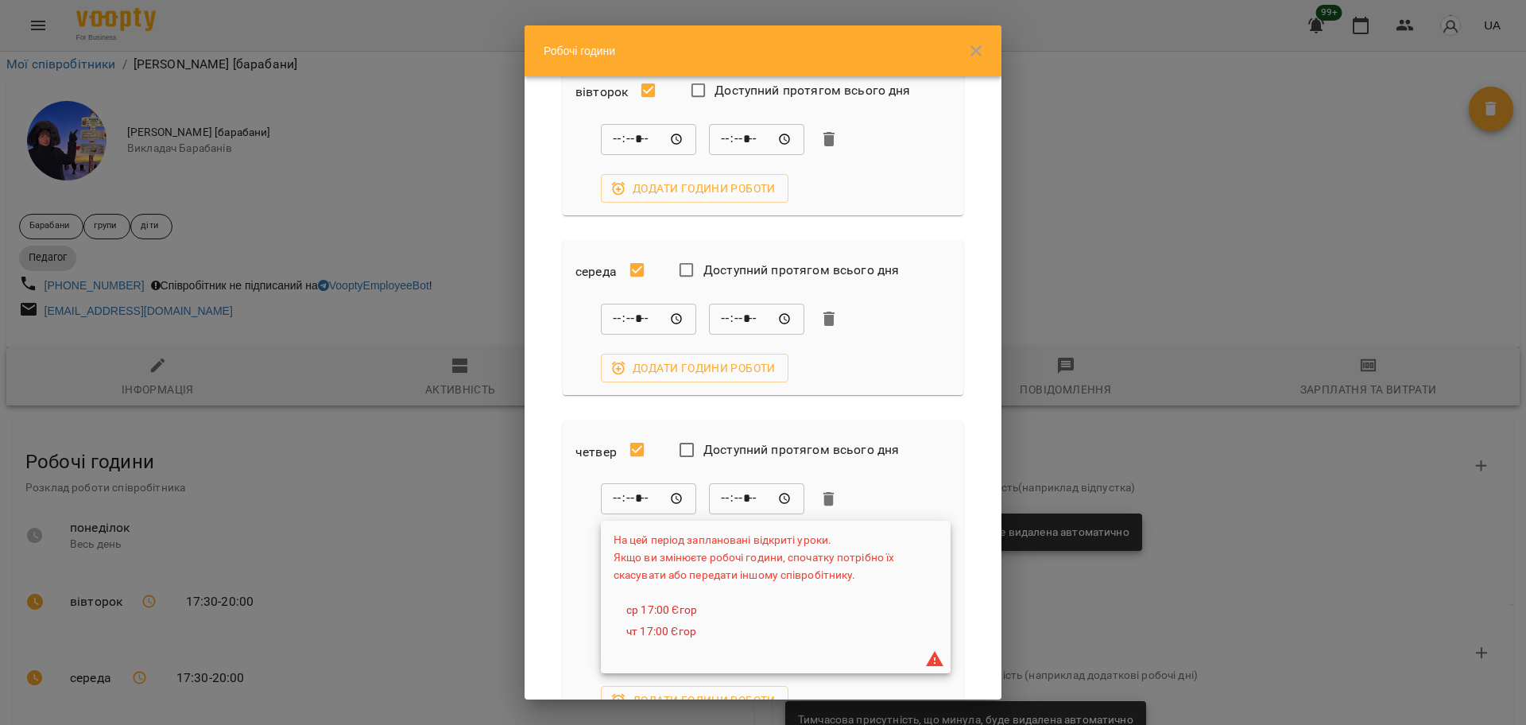
scroll to position [199, 0]
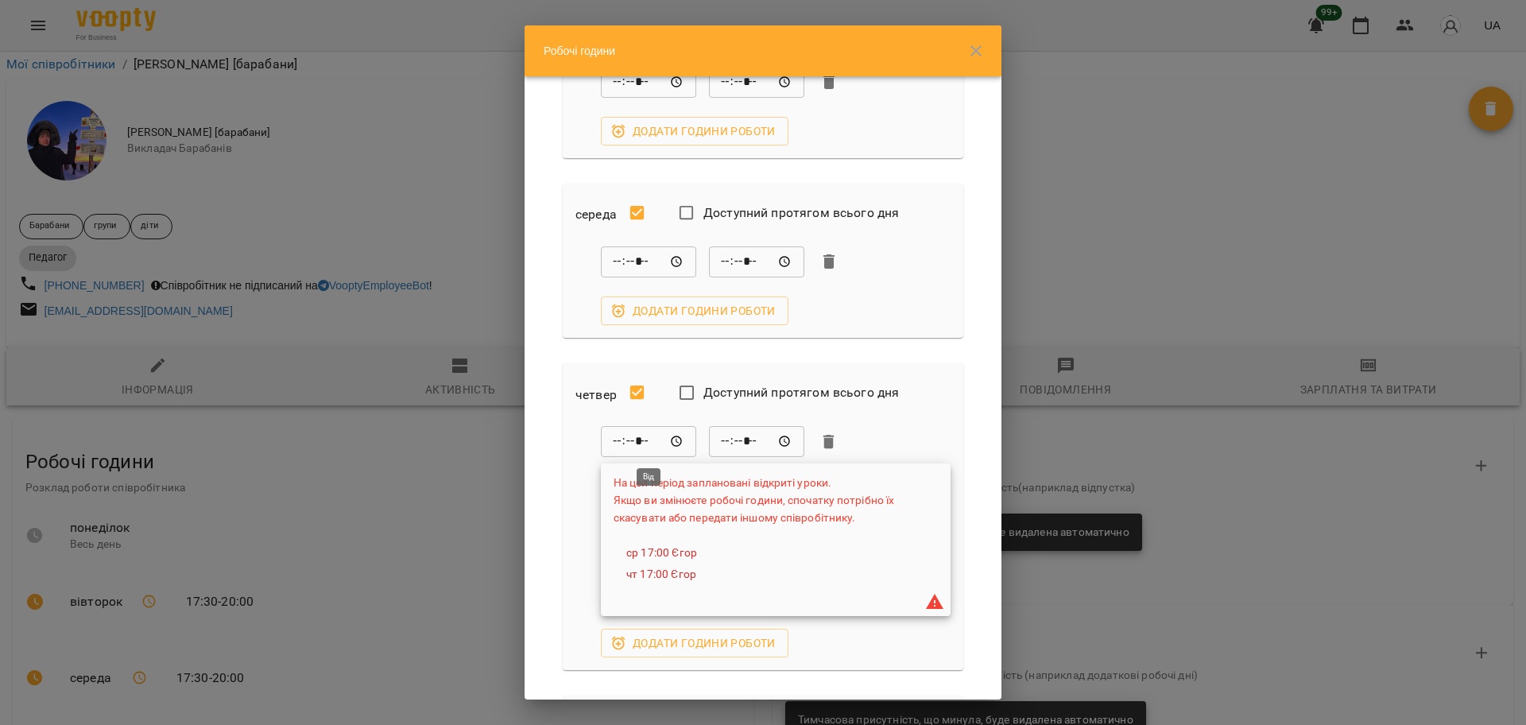
click at [644, 441] on input "*****" at bounding box center [648, 442] width 95 height 32
type input "*****"
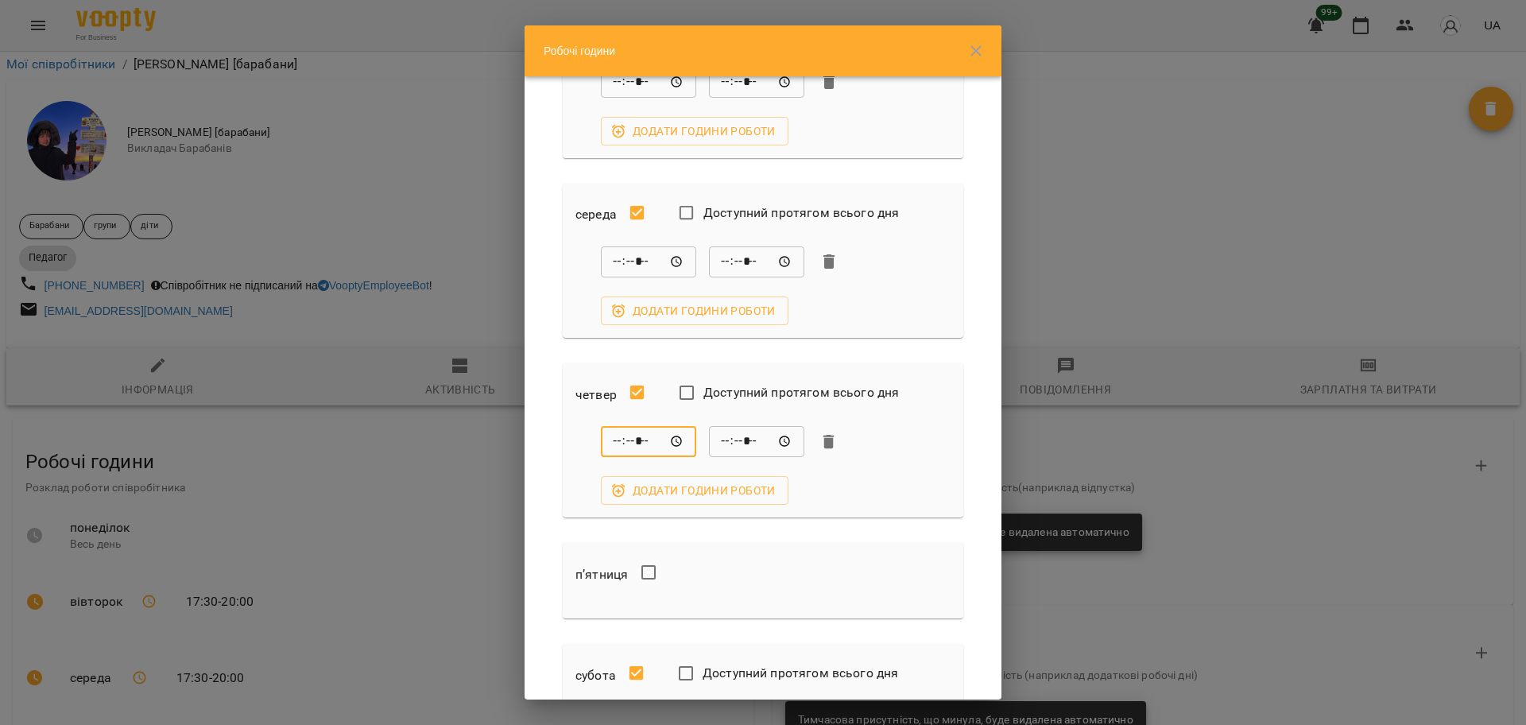
click at [845, 489] on div "***** ​ ***** ​ Додати години роботи" at bounding box center [762, 465] width 375 height 79
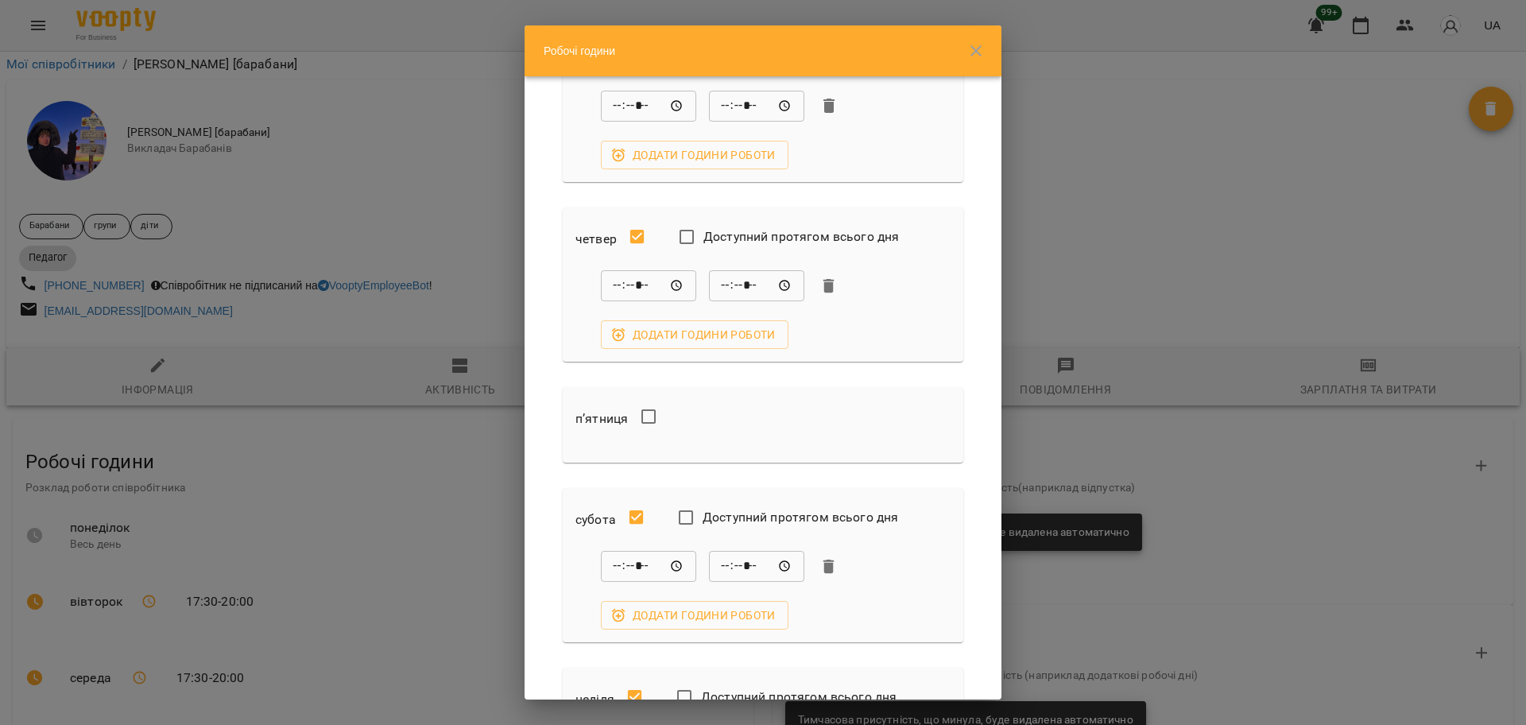
scroll to position [298, 0]
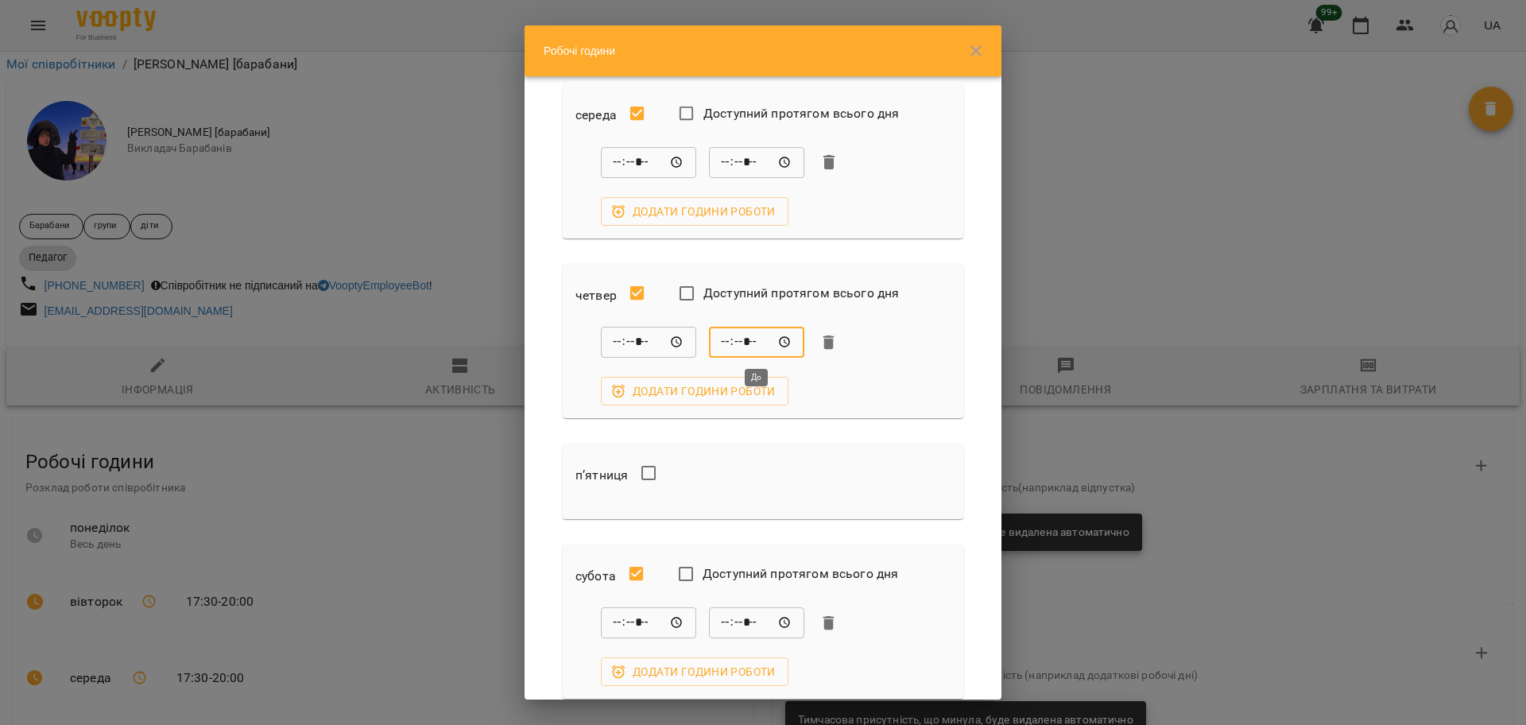
click at [745, 337] on input "*****" at bounding box center [756, 343] width 95 height 32
type input "*****"
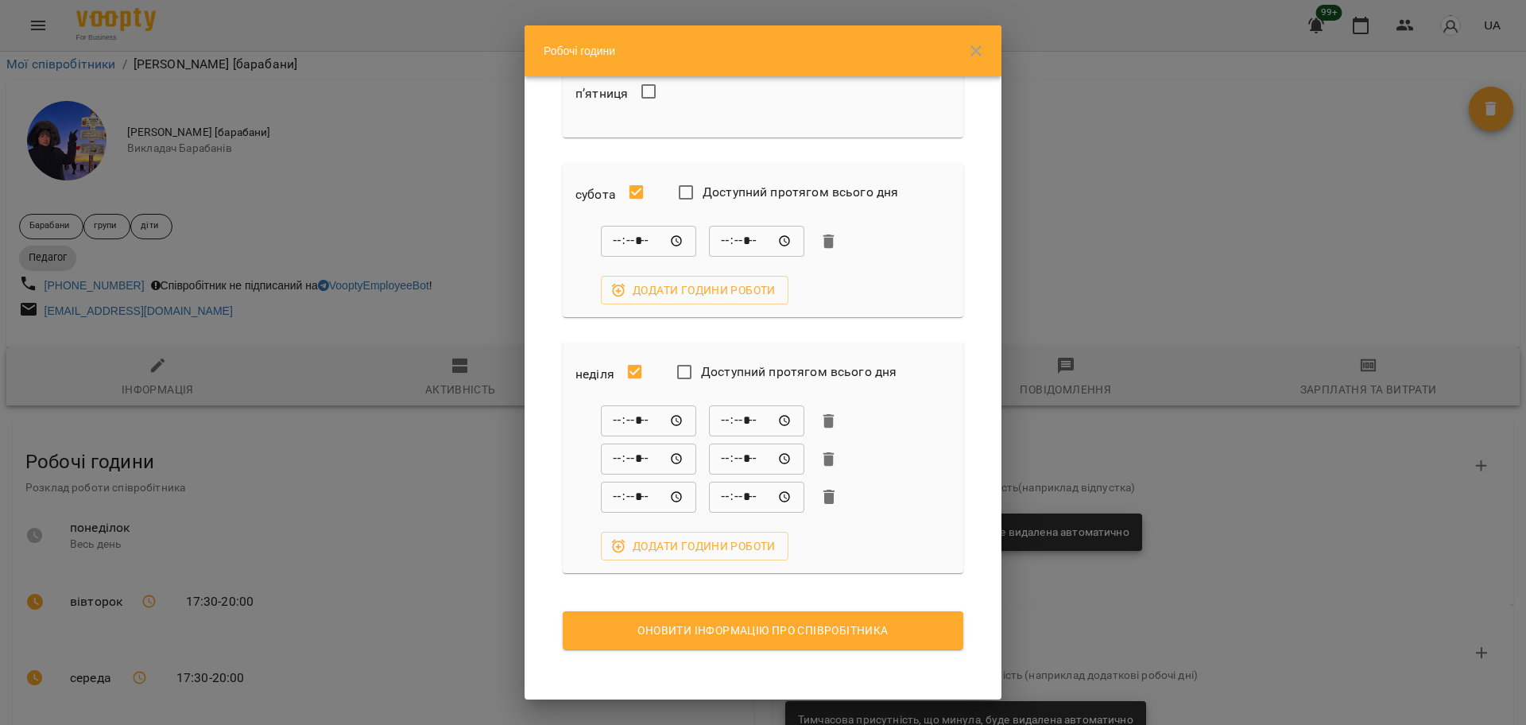
scroll to position [680, 0]
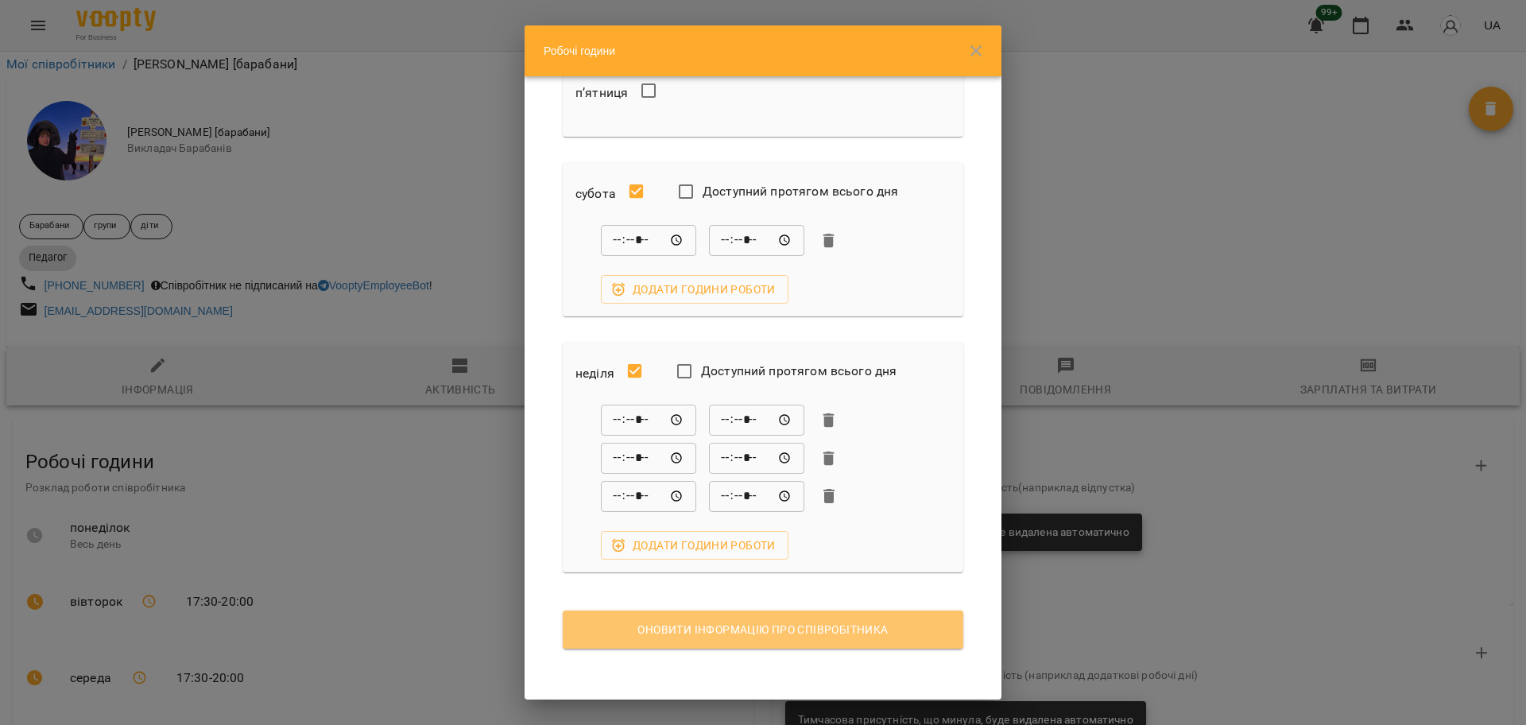
click at [768, 632] on span "Оновити інформацію про співробітника" at bounding box center [762, 629] width 375 height 19
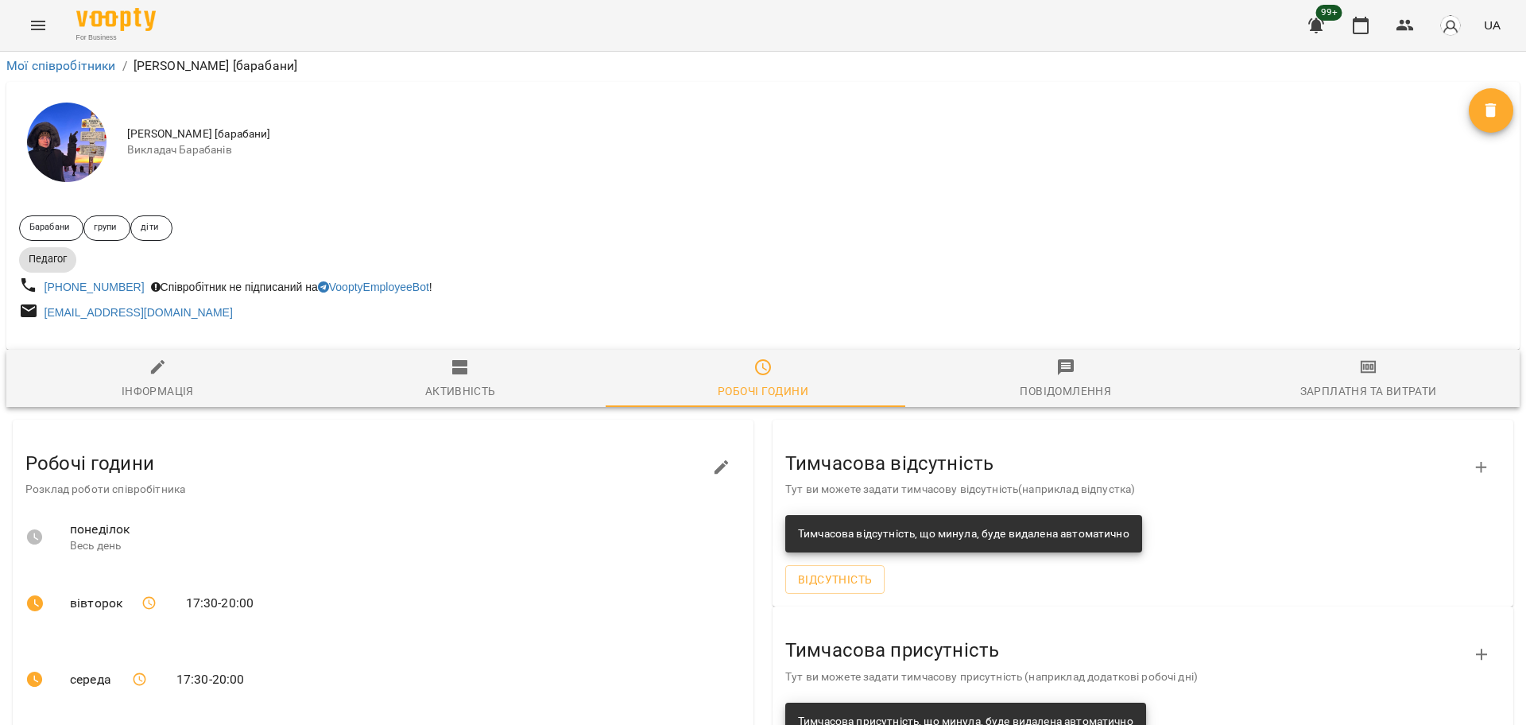
scroll to position [0, 0]
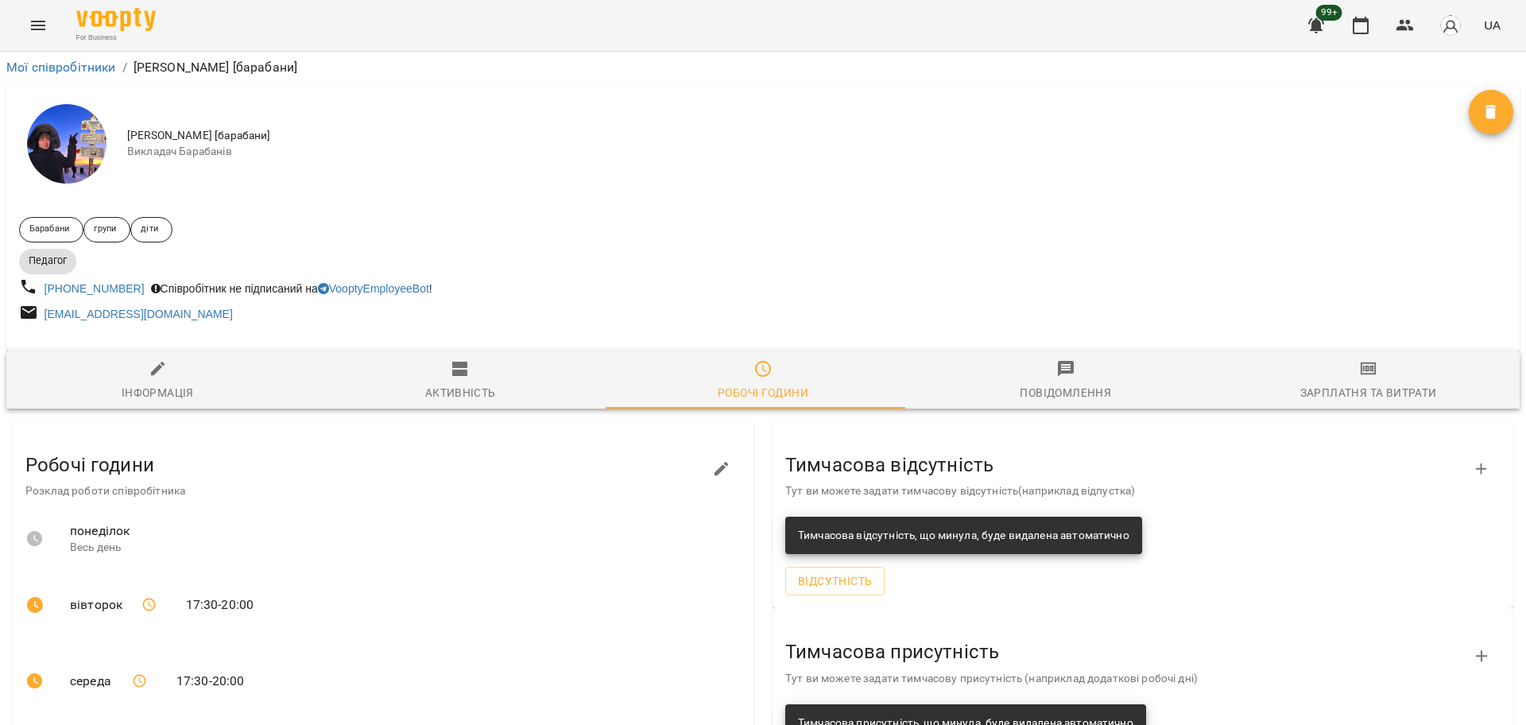
click at [33, 10] on button "Menu" at bounding box center [38, 25] width 38 height 38
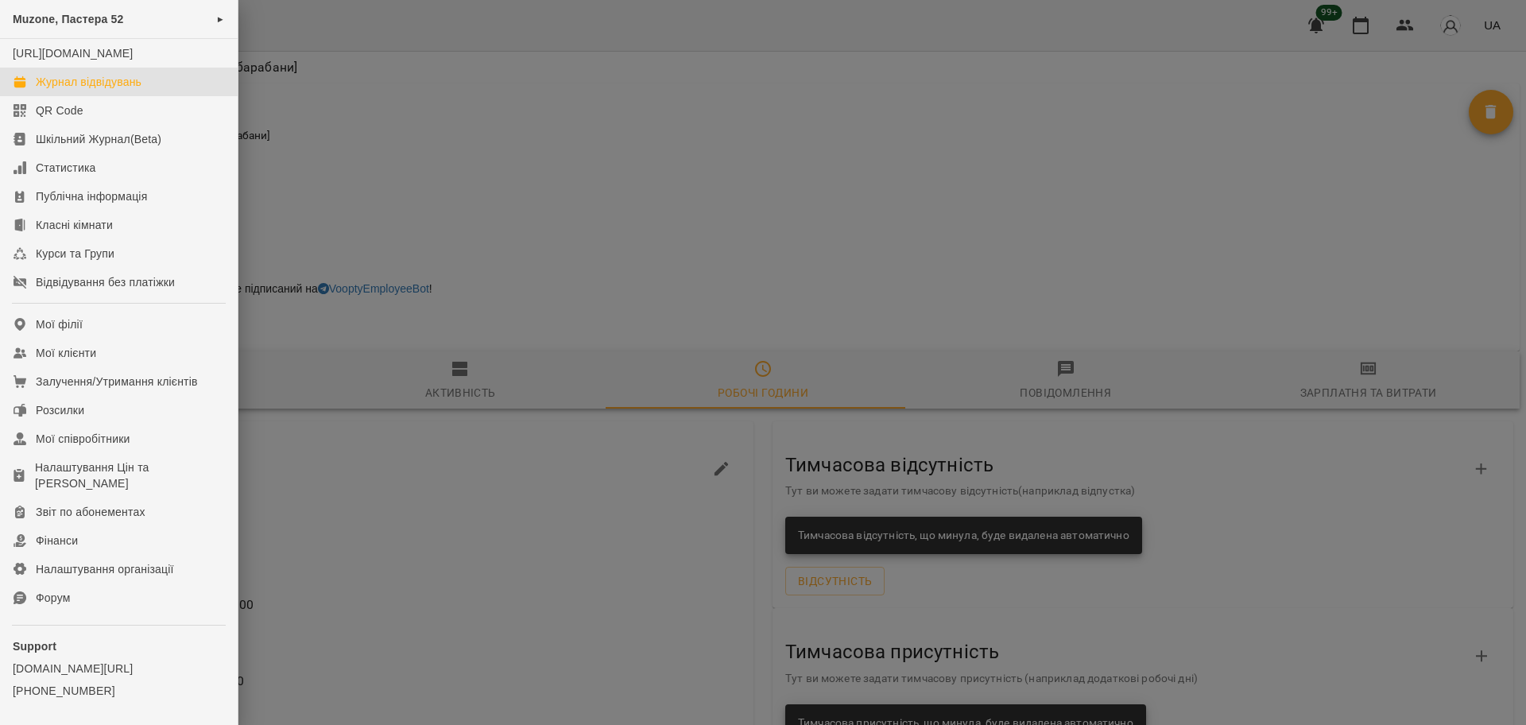
click at [110, 90] on div "Журнал відвідувань" at bounding box center [89, 82] width 106 height 16
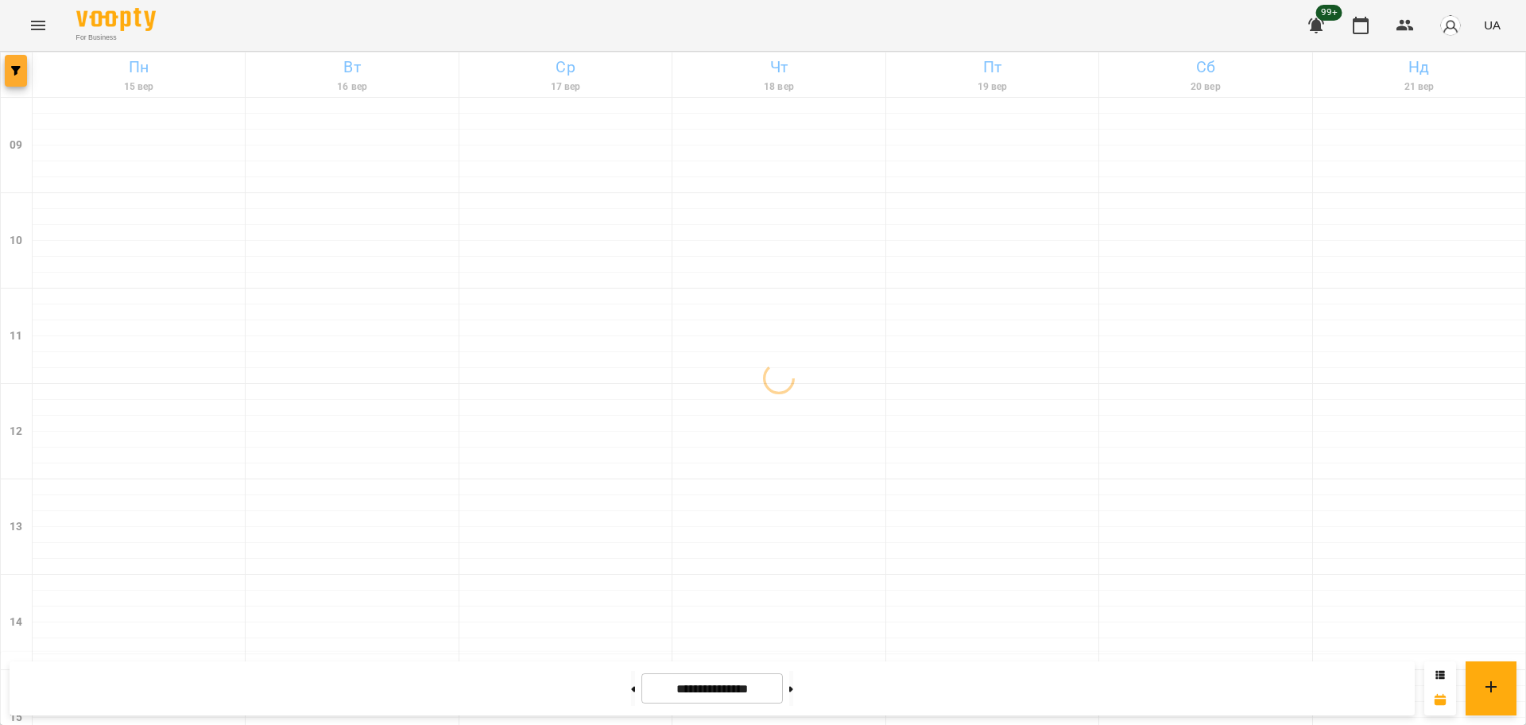
click at [24, 70] on span "button" at bounding box center [16, 71] width 22 height 10
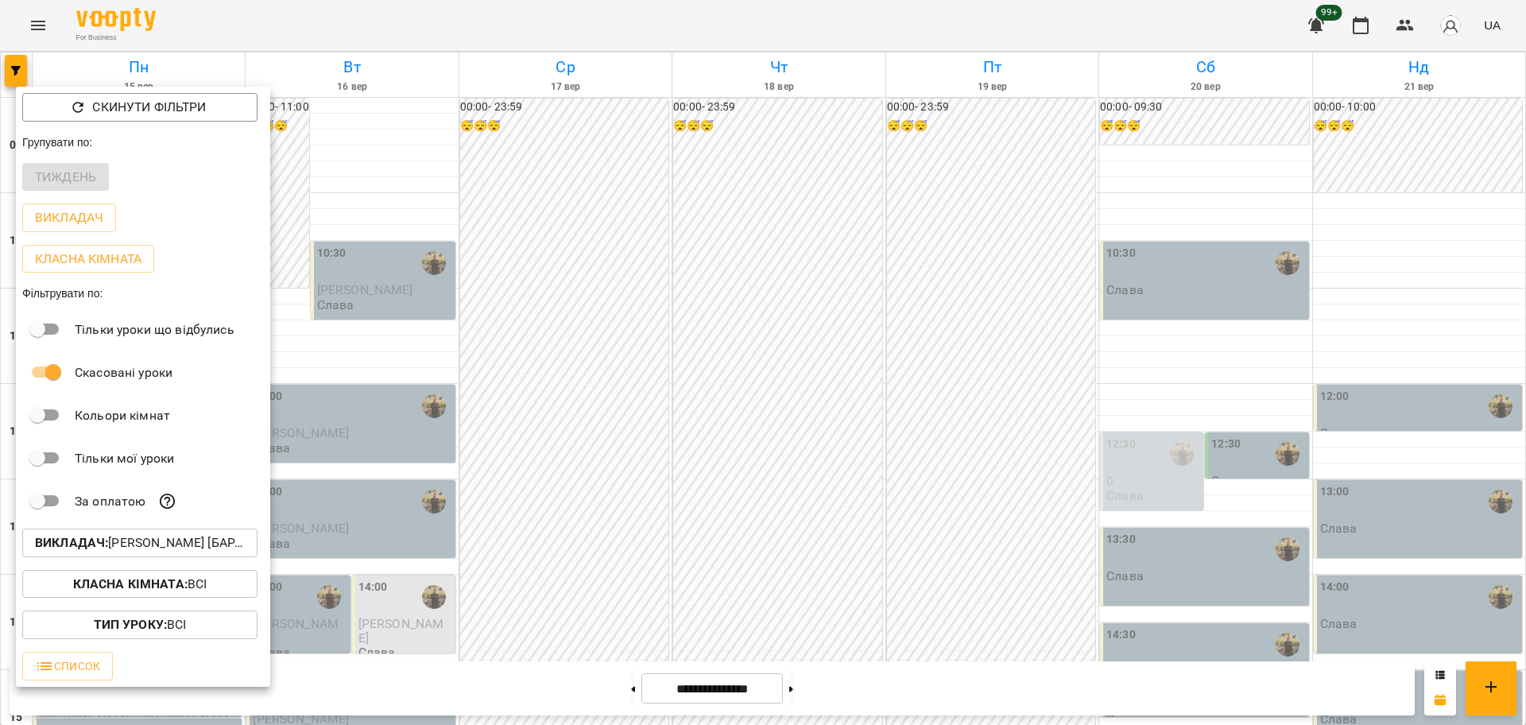
click at [199, 586] on p "Класна кімната : Всі" at bounding box center [140, 583] width 134 height 19
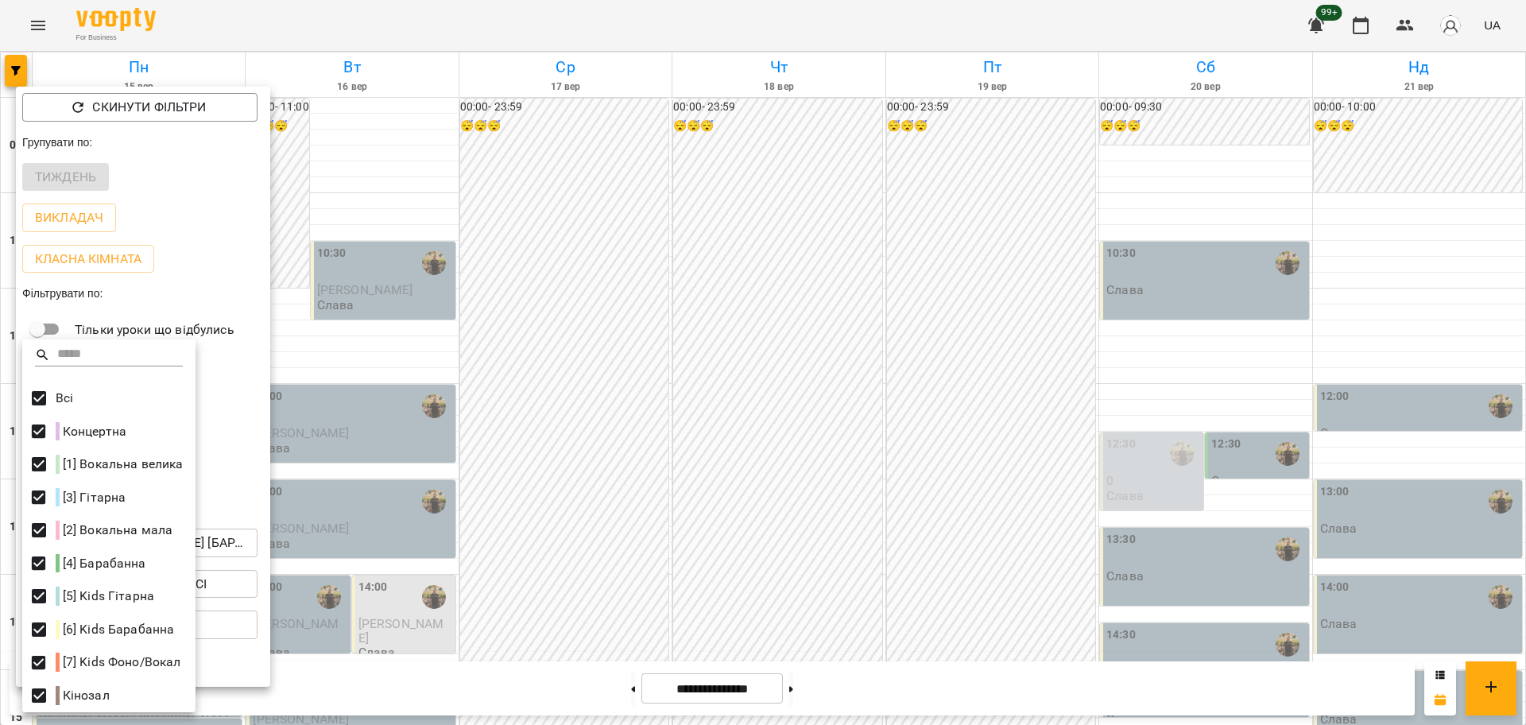
click at [300, 540] on div at bounding box center [763, 362] width 1526 height 725
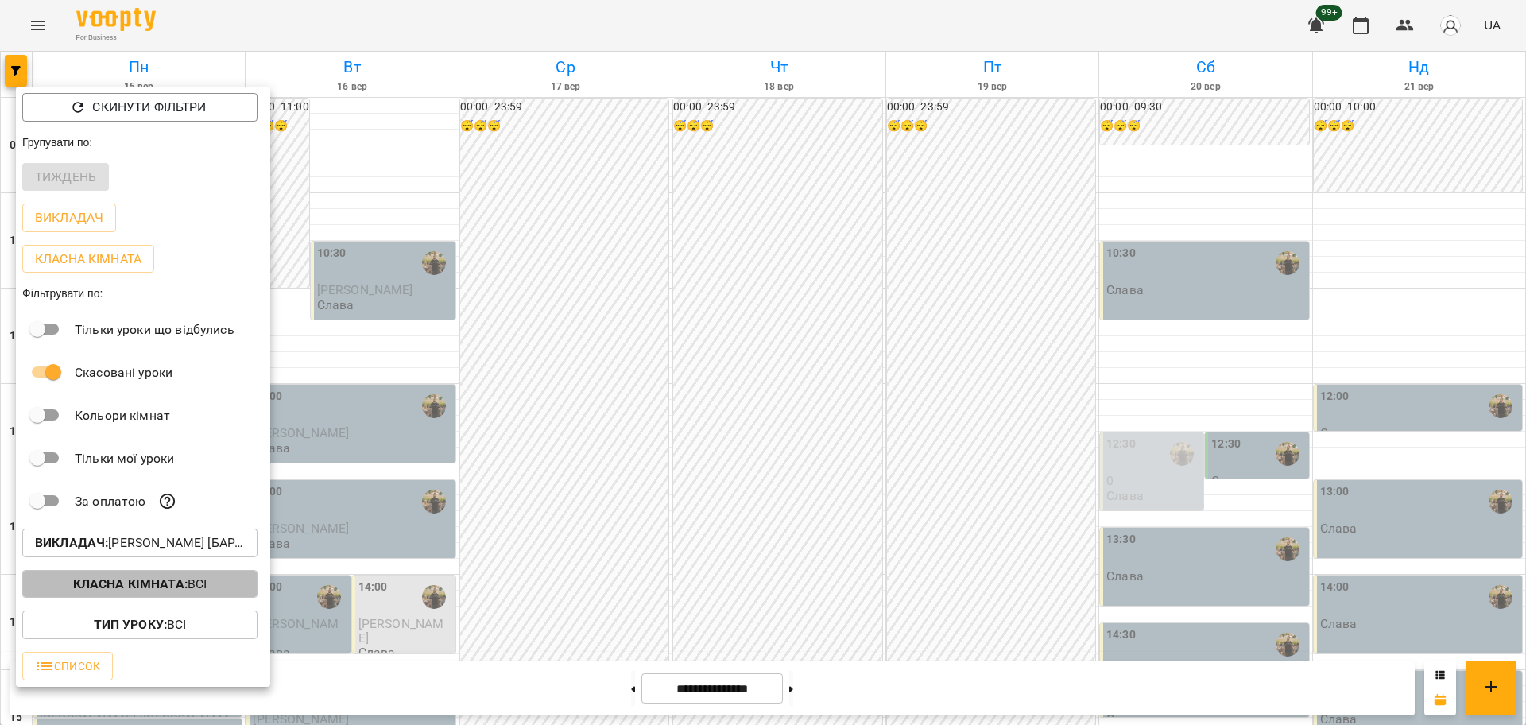
click at [195, 580] on p "Класна кімната : Всі" at bounding box center [140, 583] width 134 height 19
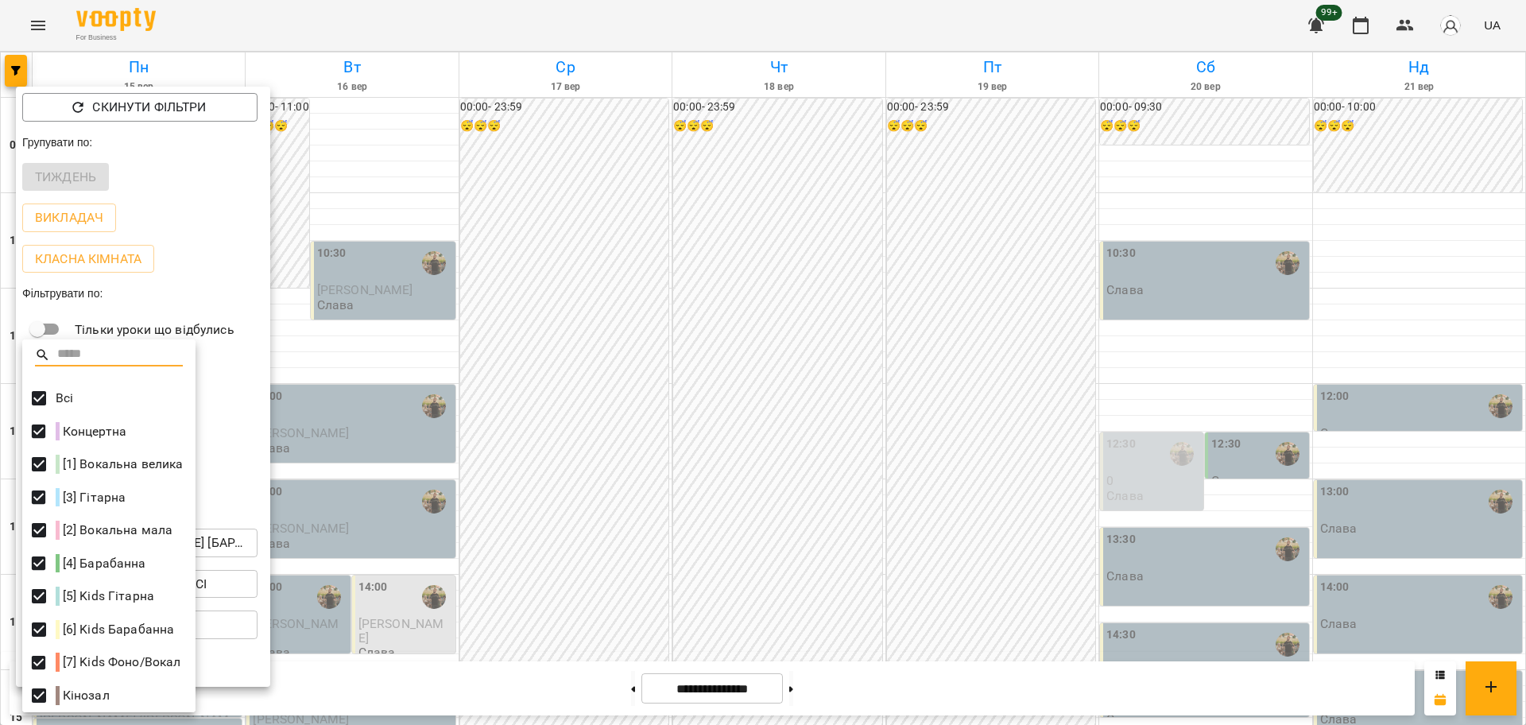
click at [19, 403] on div at bounding box center [763, 362] width 1526 height 725
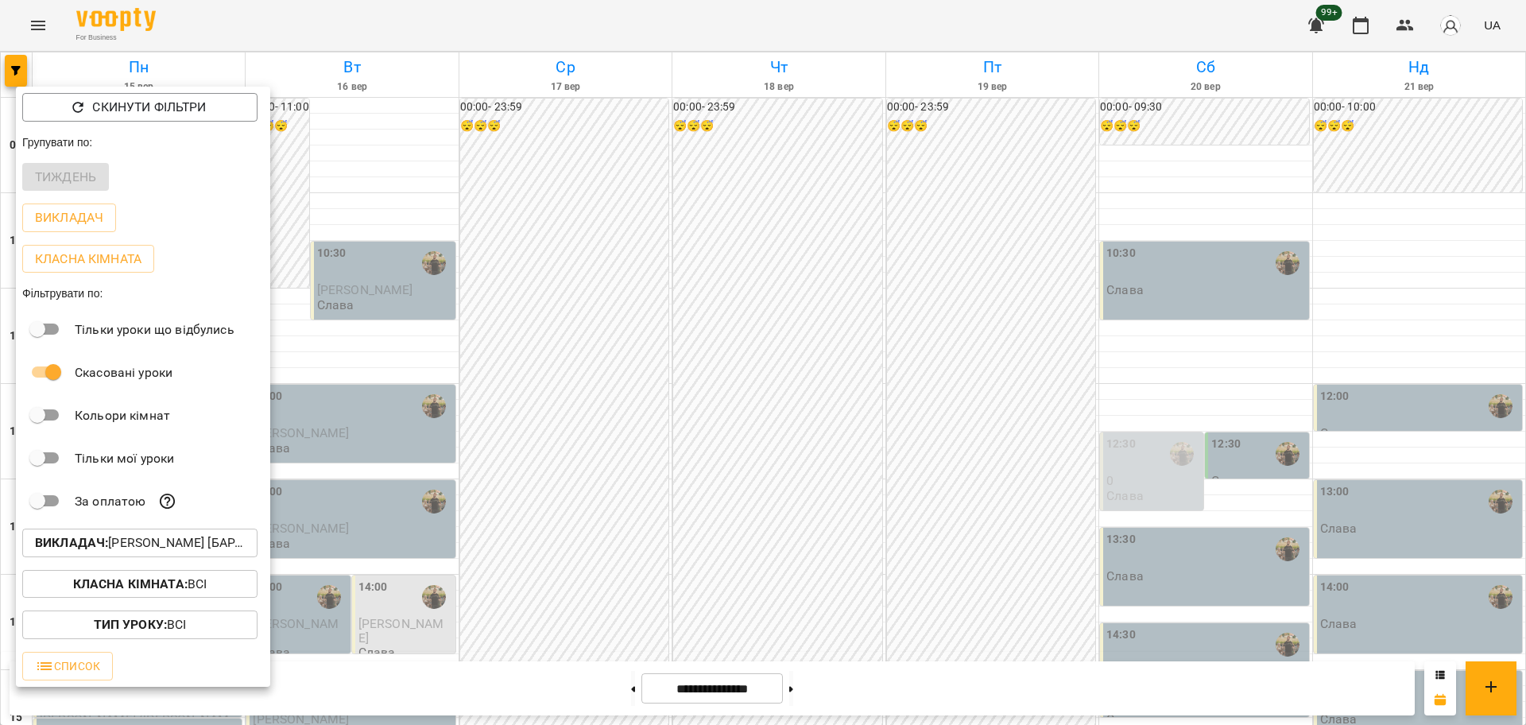
click at [211, 583] on span "Класна кімната : Всі" at bounding box center [140, 583] width 210 height 19
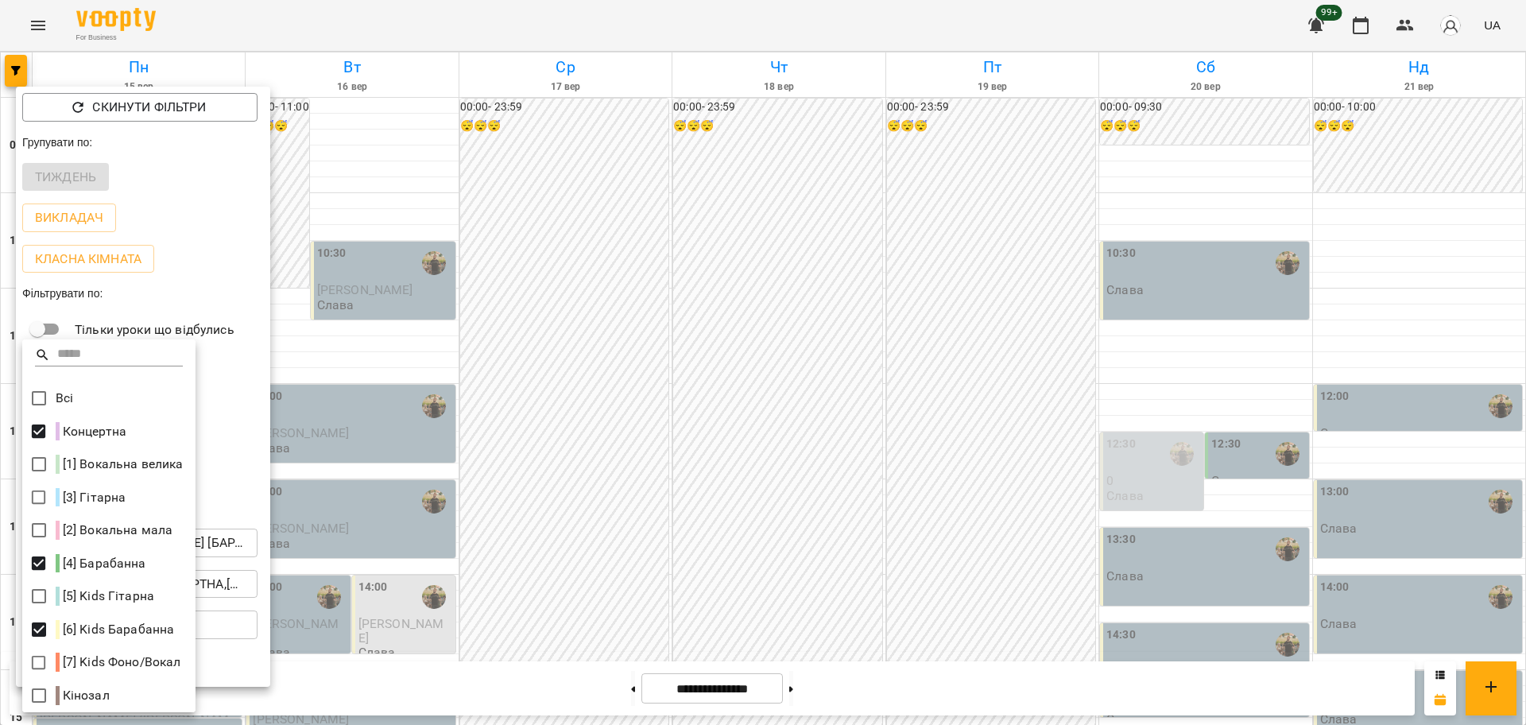
click at [281, 539] on div at bounding box center [763, 362] width 1526 height 725
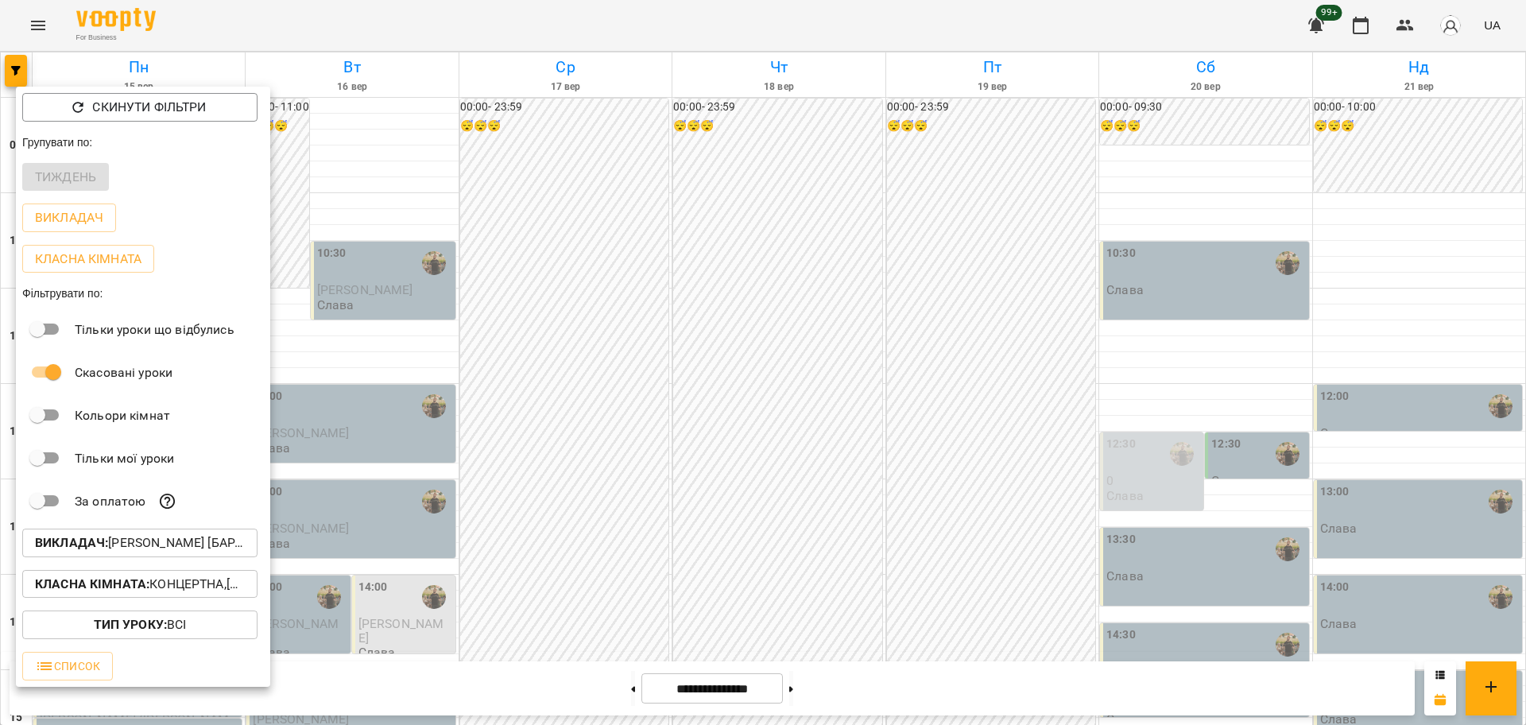
click at [152, 552] on p "Викладач : Слава Болбі [барабани/перкусія]" at bounding box center [140, 542] width 210 height 19
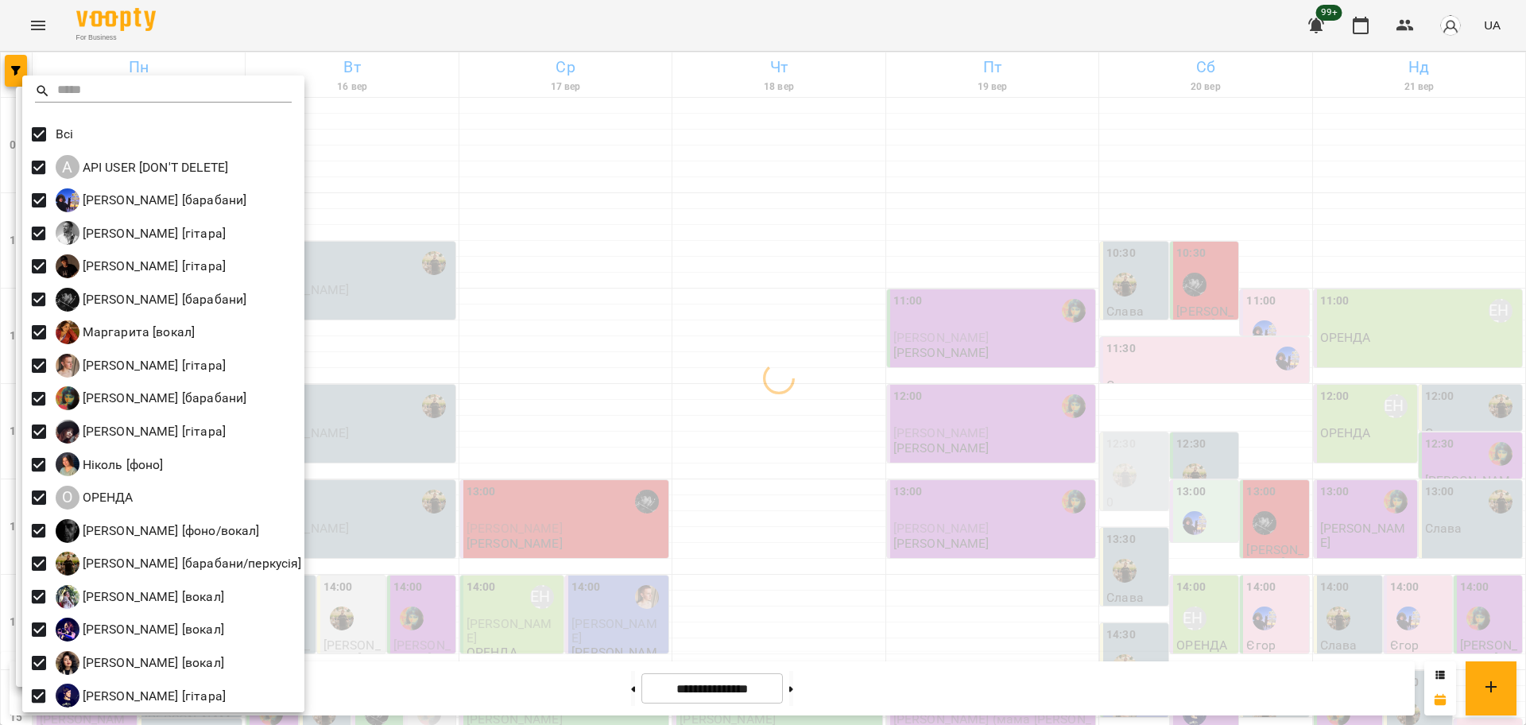
click at [846, 496] on div at bounding box center [763, 362] width 1526 height 725
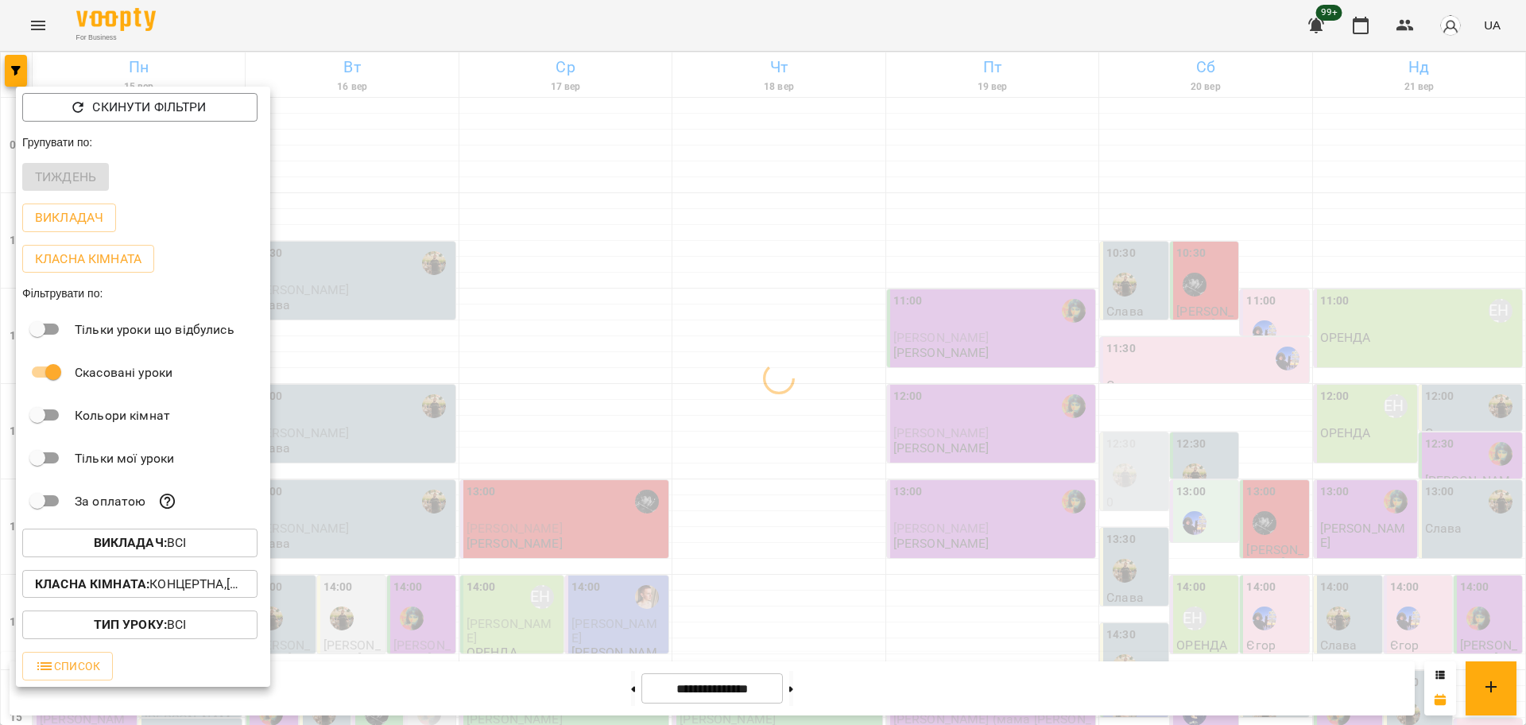
click at [762, 443] on div at bounding box center [763, 362] width 1526 height 725
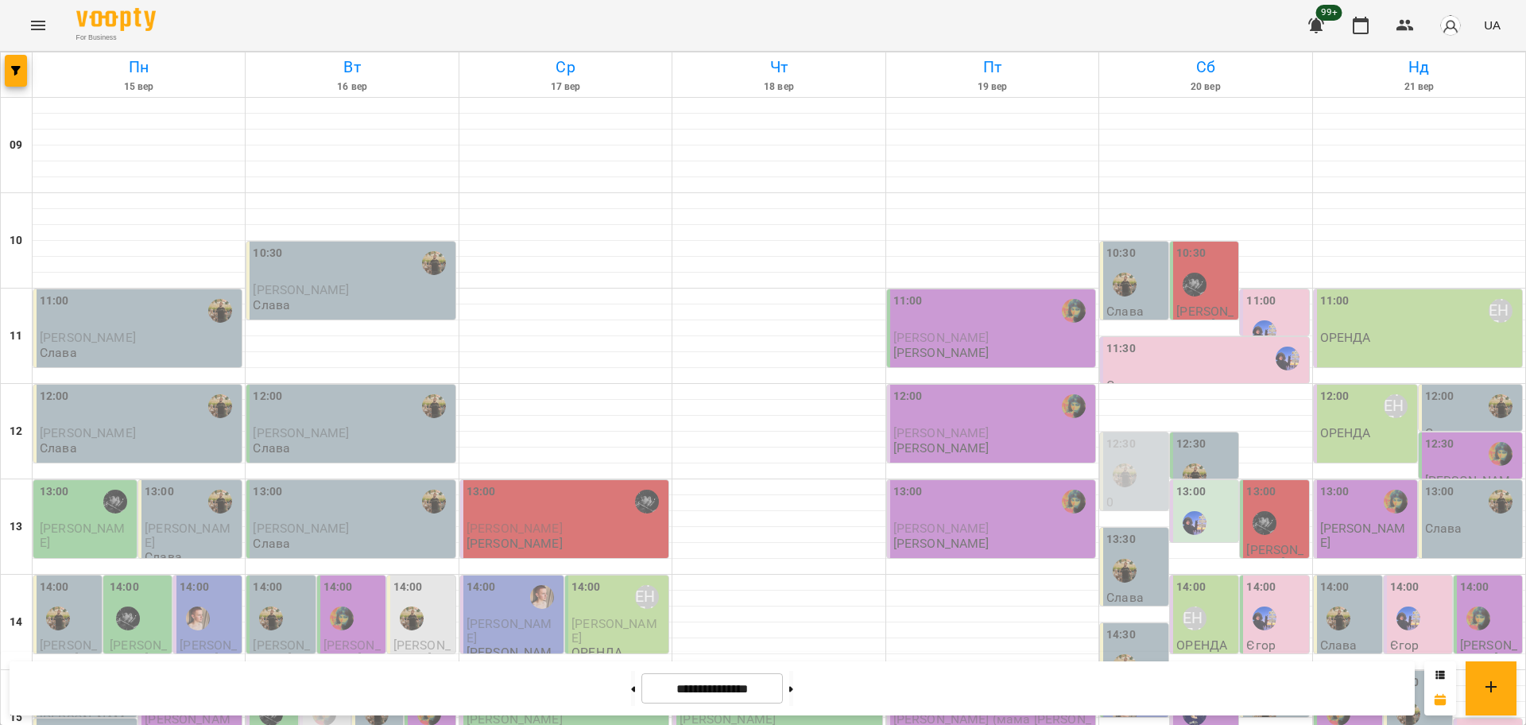
scroll to position [397, 0]
click at [1410, 10] on button "button" at bounding box center [1405, 25] width 38 height 38
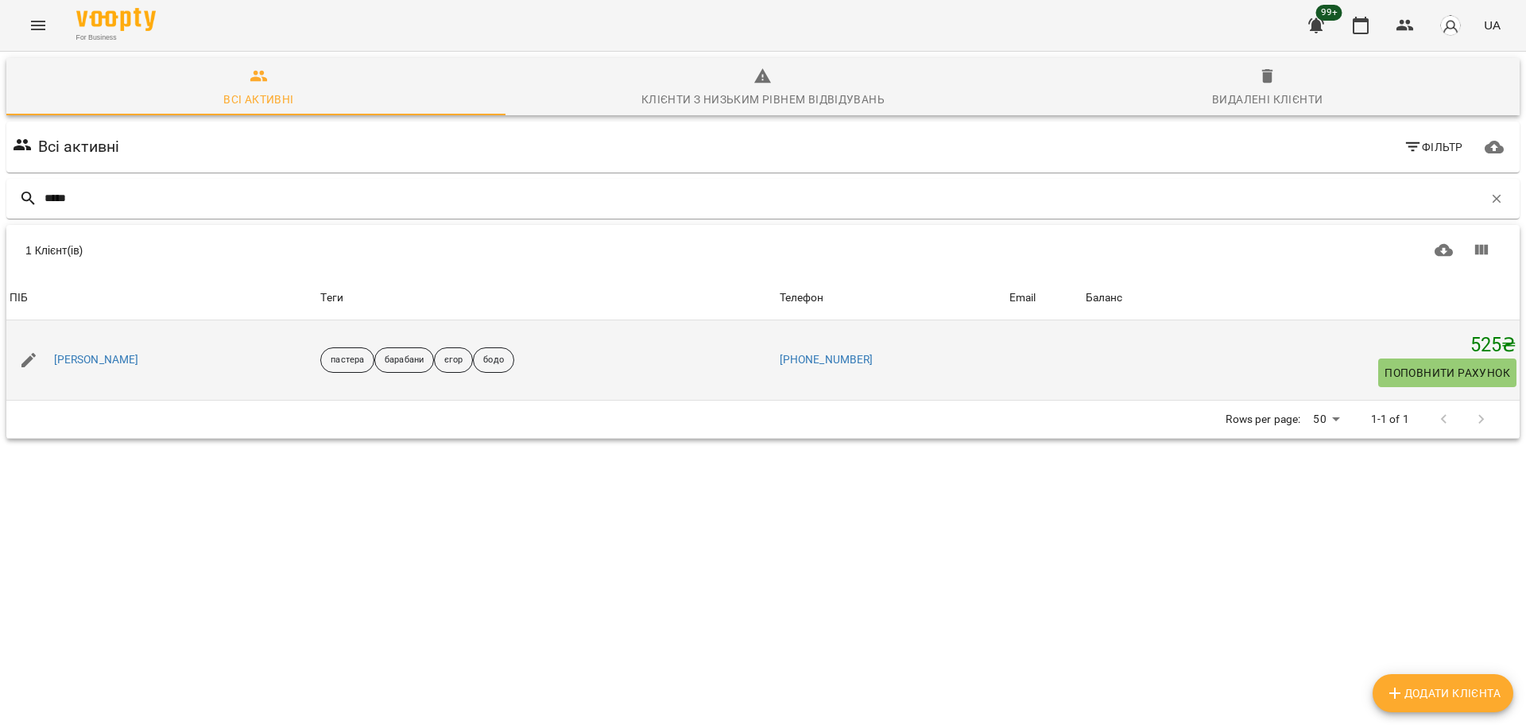
type input "*****"
click at [98, 341] on div "[PERSON_NAME]" at bounding box center [161, 360] width 311 height 44
click at [103, 365] on link "[PERSON_NAME]" at bounding box center [96, 360] width 85 height 16
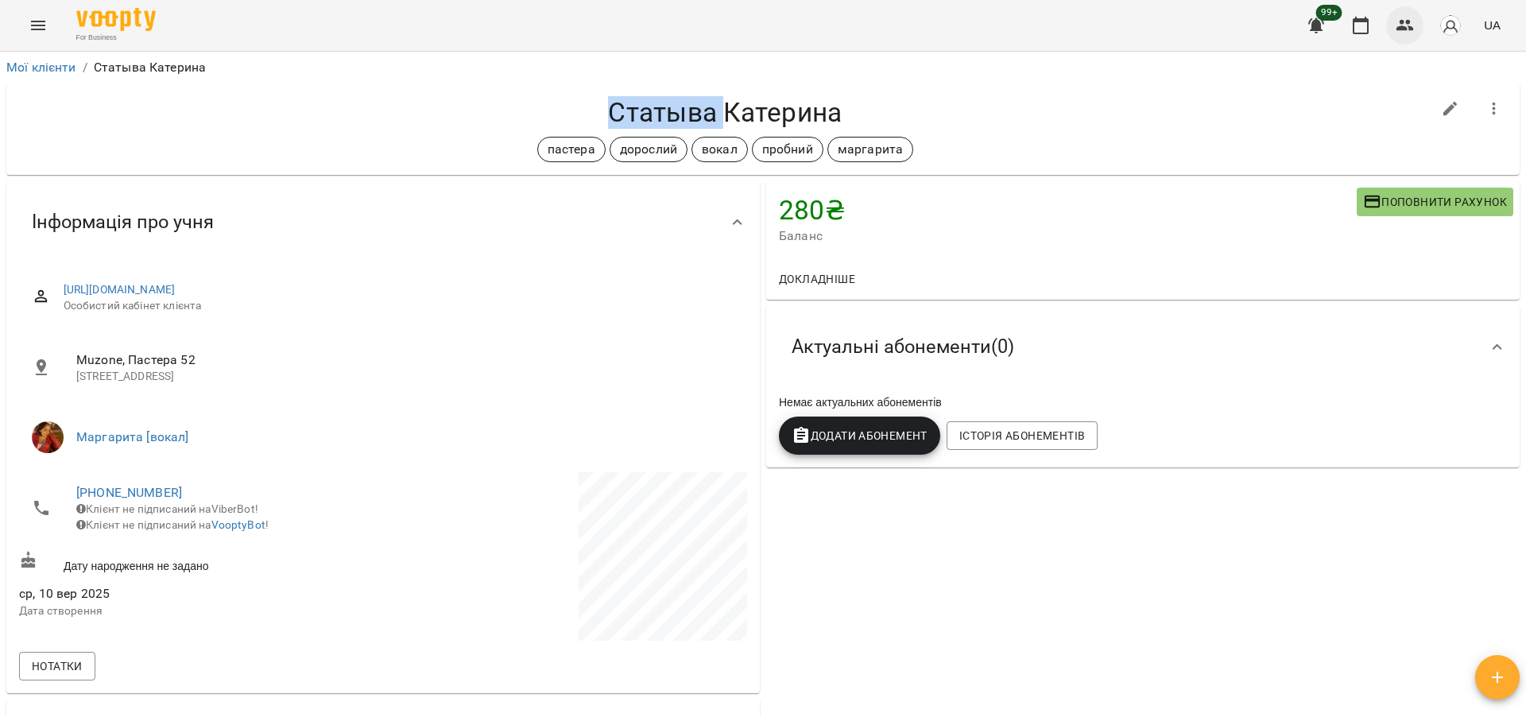
click at [1398, 28] on icon "button" at bounding box center [1404, 25] width 17 height 11
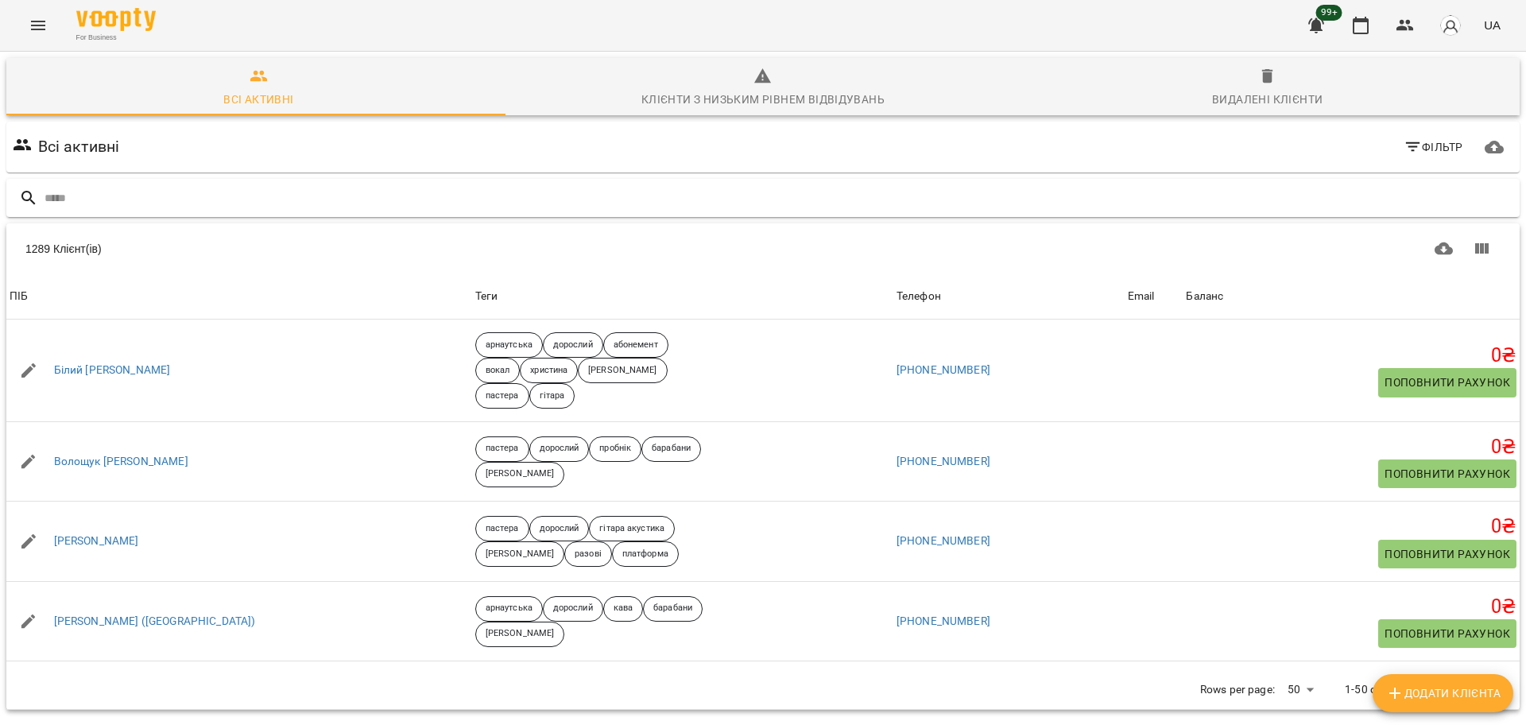
click at [408, 193] on input "text" at bounding box center [778, 198] width 1468 height 26
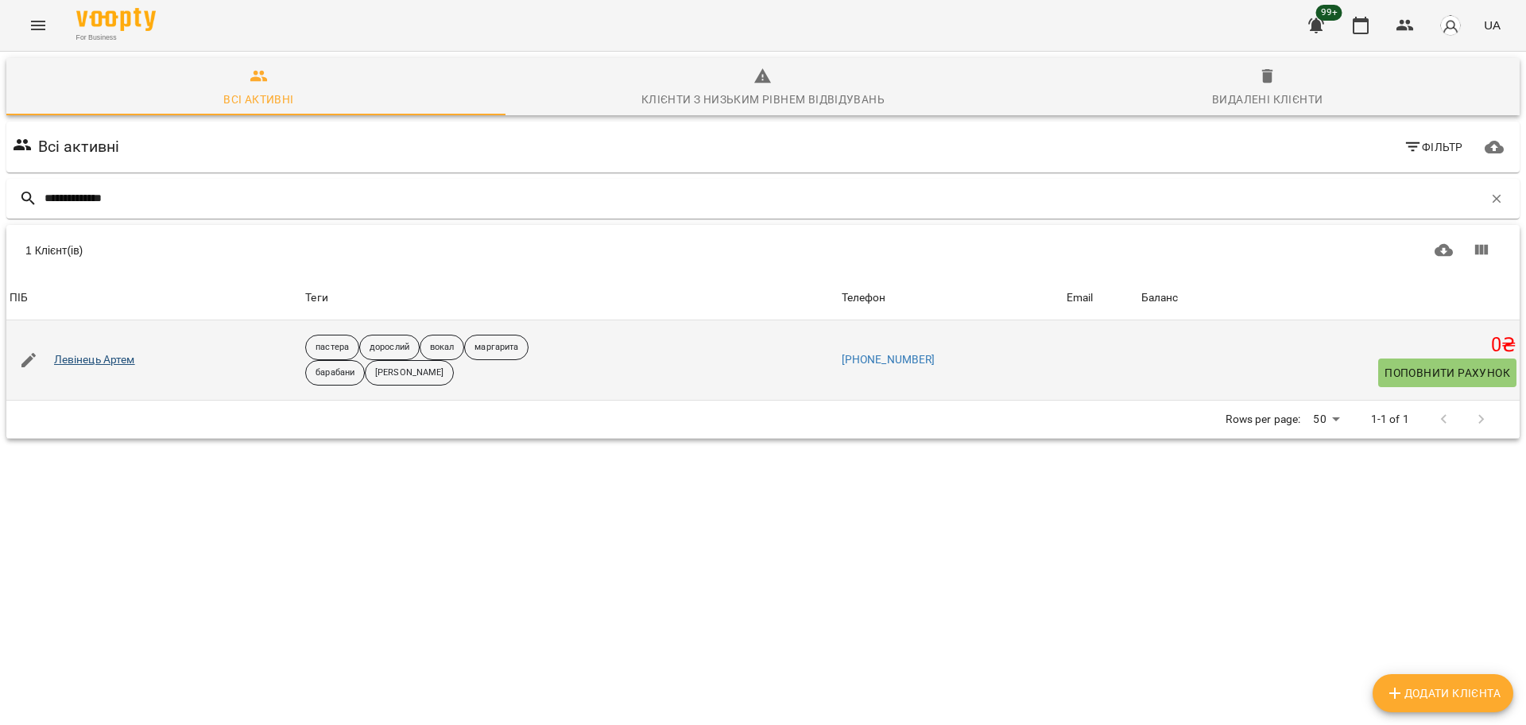
type input "**********"
click at [72, 357] on link "Левінець Артем" at bounding box center [94, 360] width 81 height 16
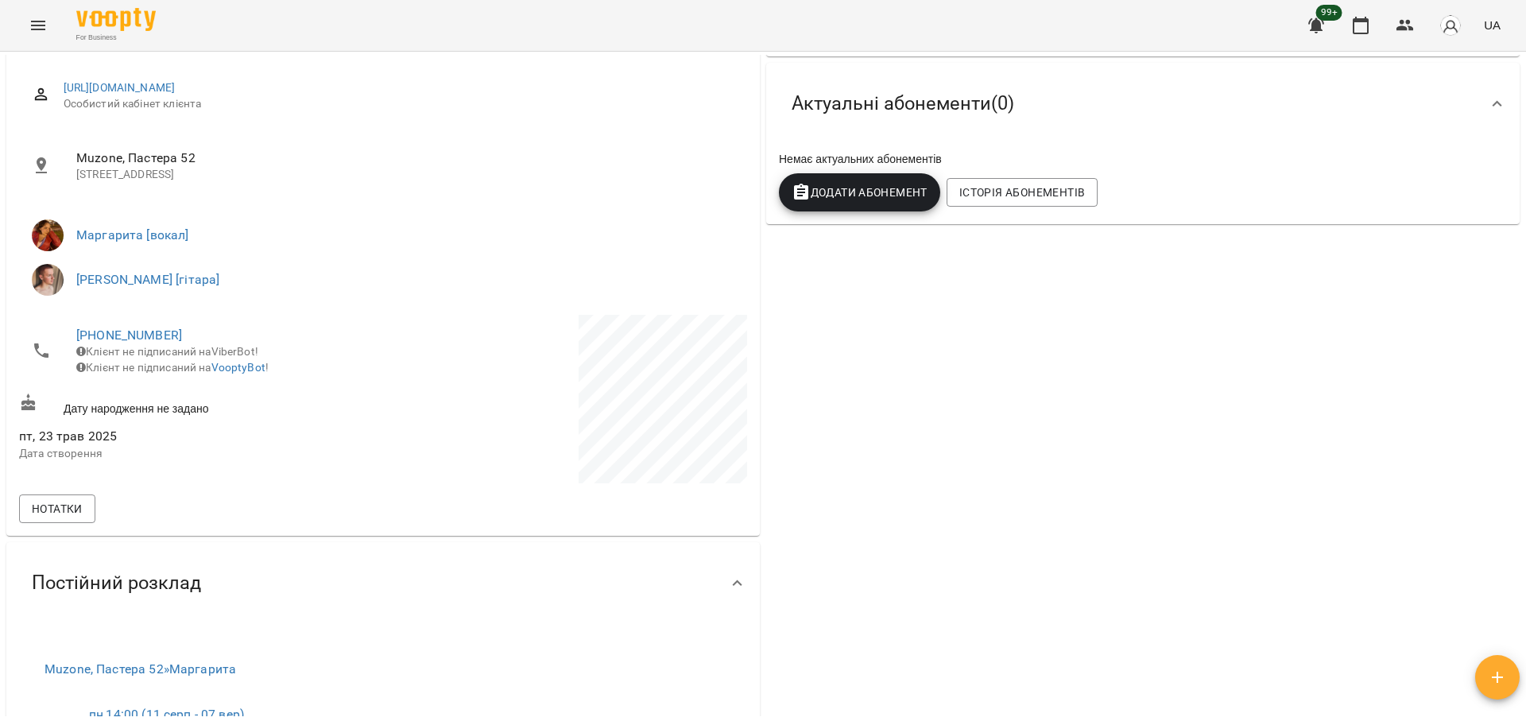
scroll to position [199, 0]
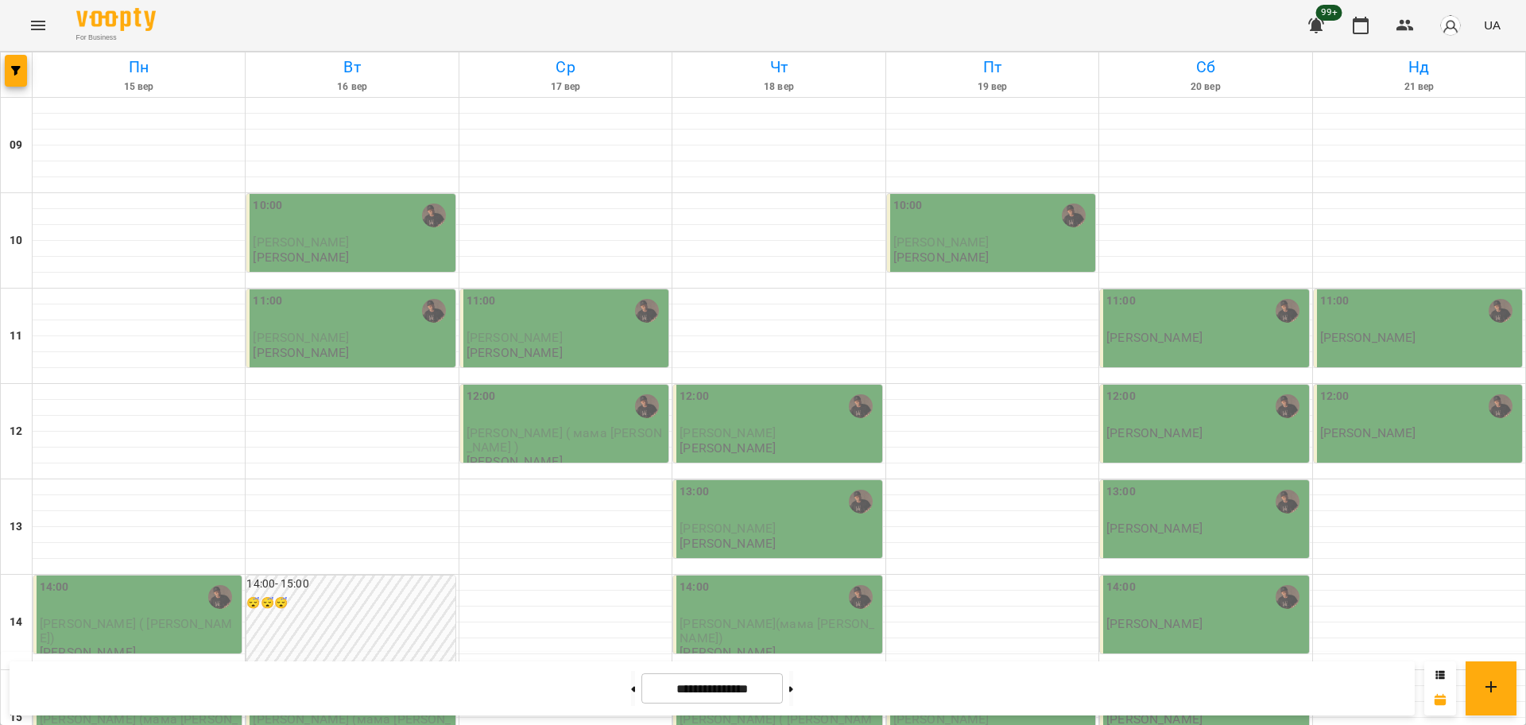
scroll to position [596, 0]
click at [1406, 29] on icon "button" at bounding box center [1404, 25] width 17 height 11
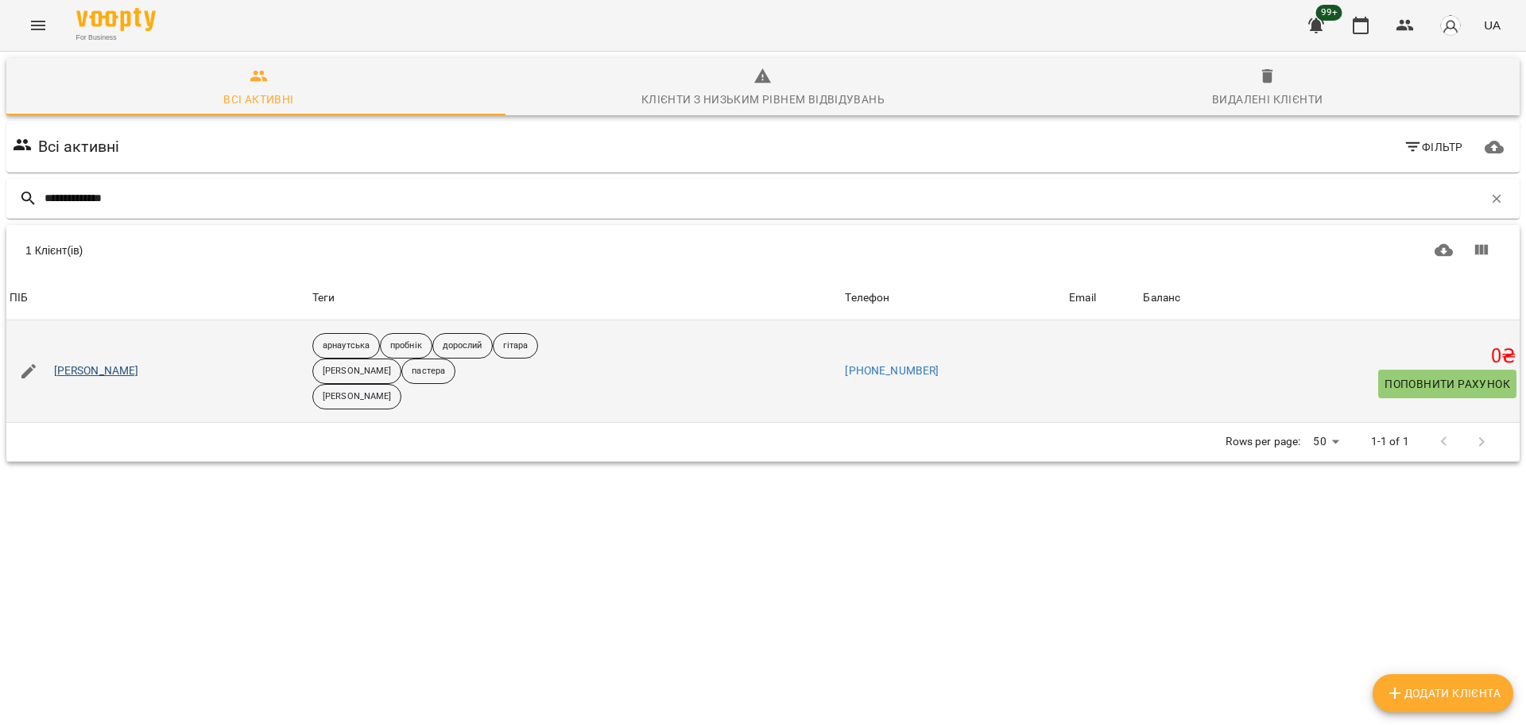
type input "**********"
click at [118, 363] on link "[PERSON_NAME]" at bounding box center [96, 371] width 85 height 16
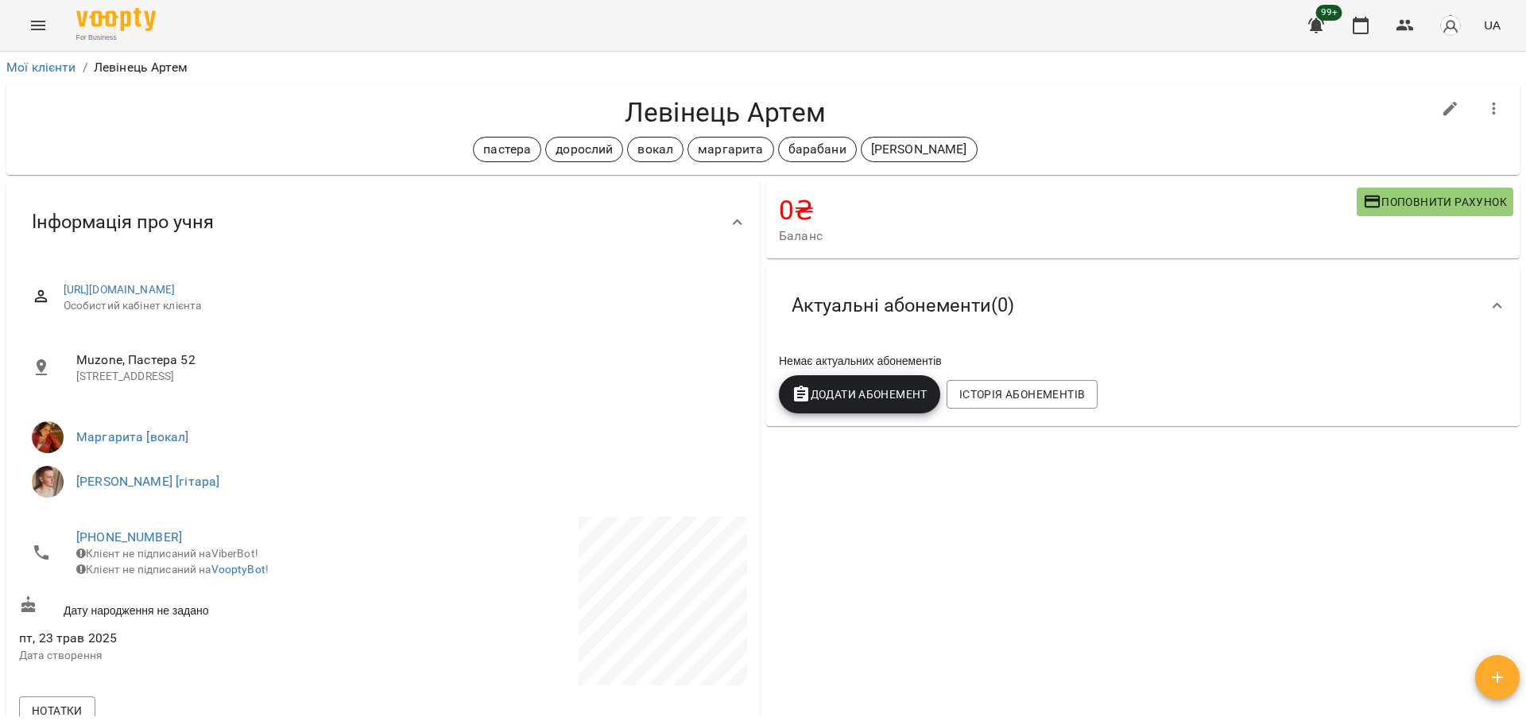
click at [762, 116] on h4 "Левінець Артем" at bounding box center [725, 112] width 1412 height 33
copy div "Левінець Артем пастера дорослий вокал маргарита барабани михайло"
click at [1398, 23] on icon "button" at bounding box center [1404, 25] width 19 height 19
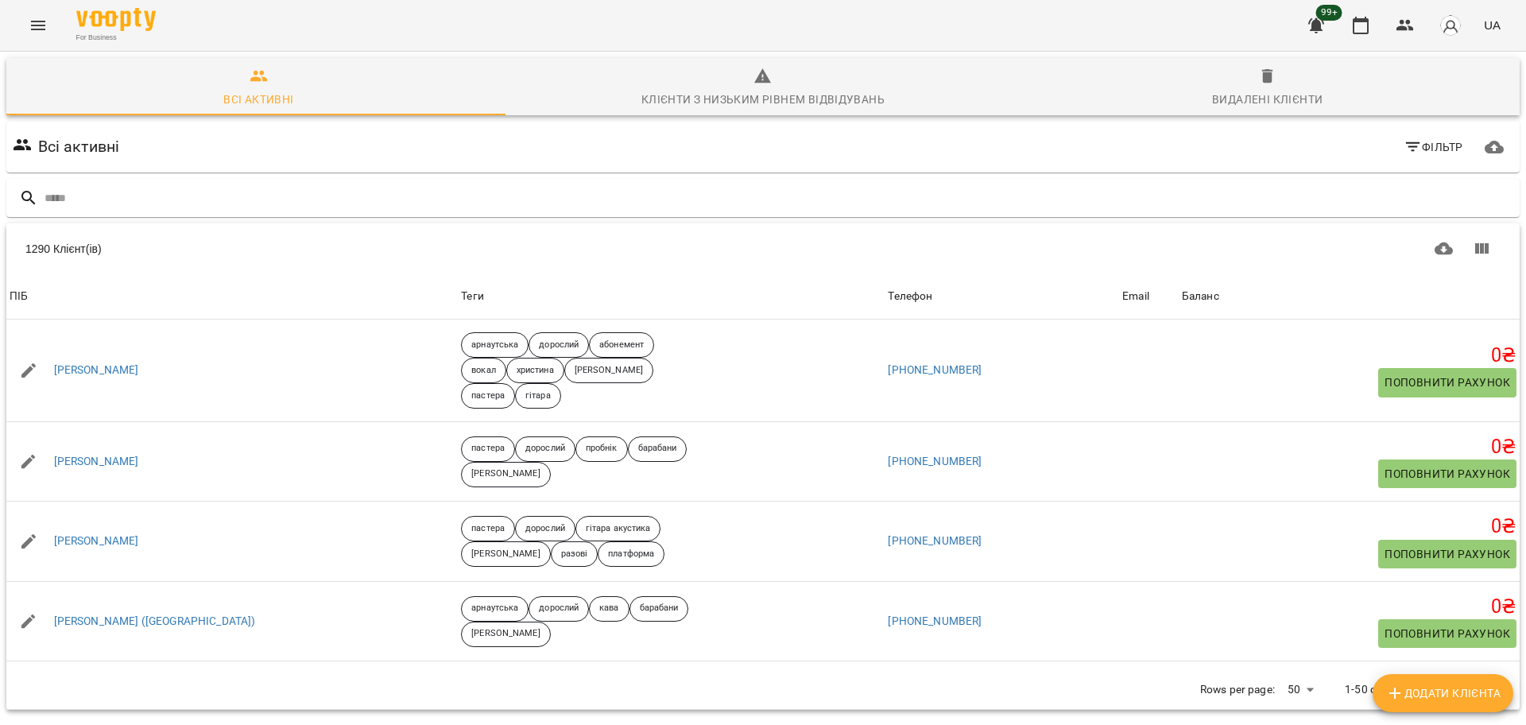
click at [183, 195] on input "text" at bounding box center [778, 198] width 1468 height 26
type input "**********"
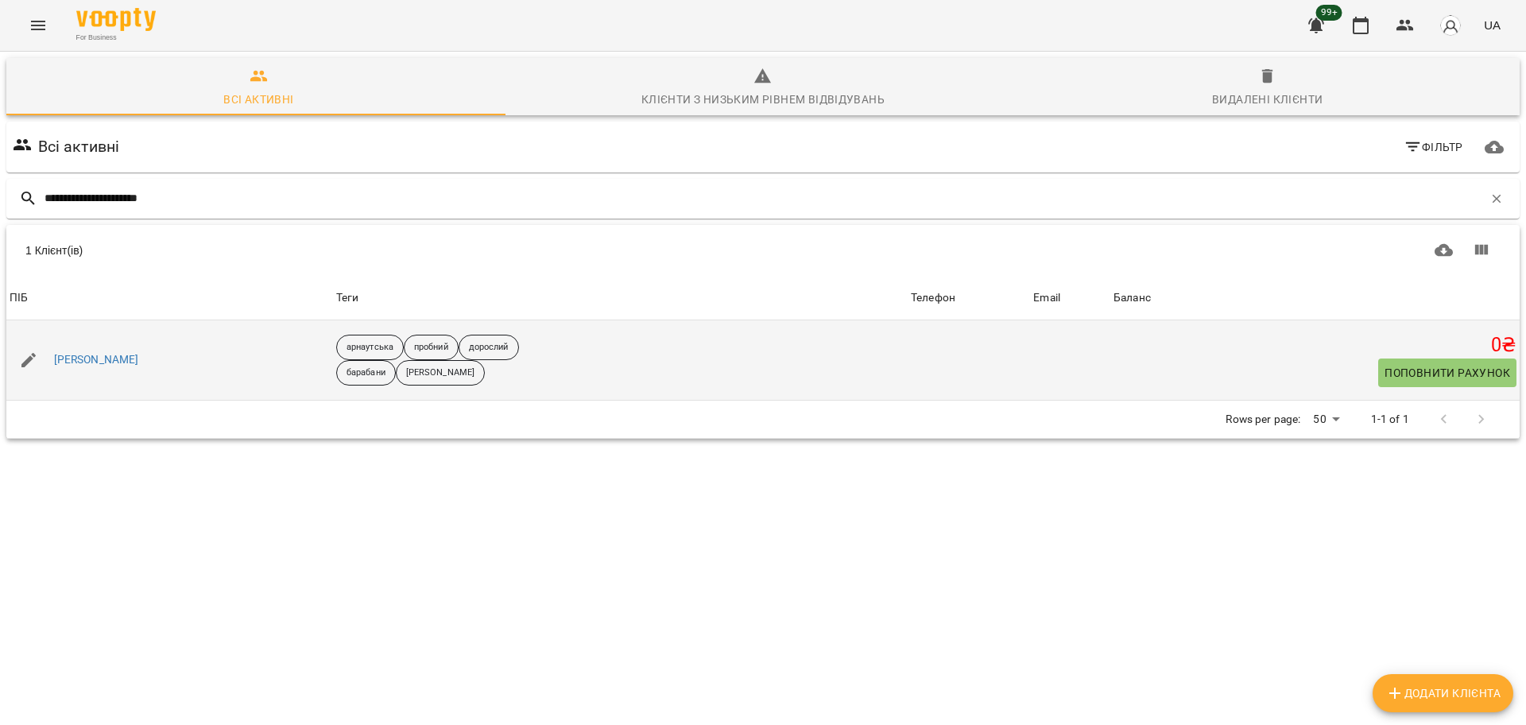
click at [131, 349] on div "Константин Коцюбинський" at bounding box center [96, 360] width 91 height 22
click at [118, 357] on link "Константин Коцюбинський" at bounding box center [96, 360] width 85 height 16
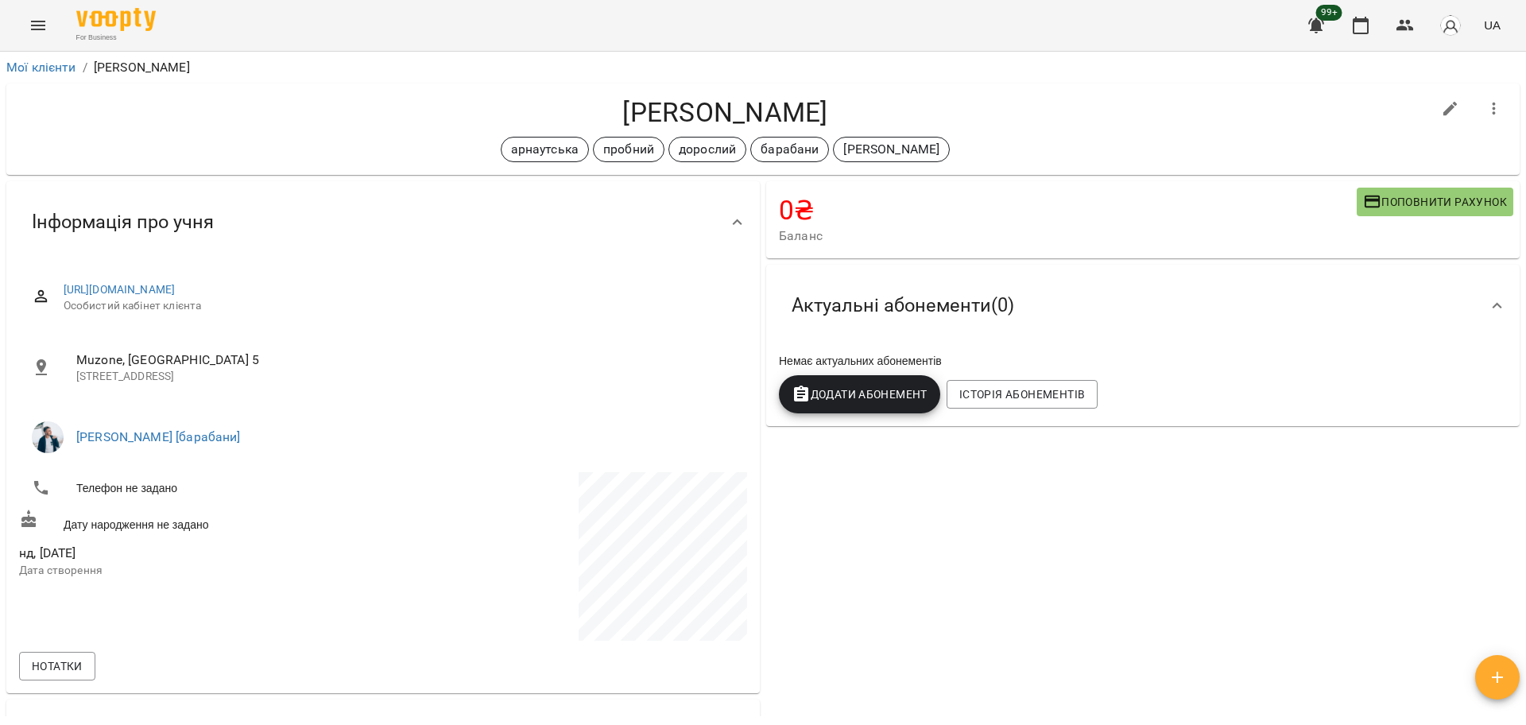
click at [673, 97] on h4 "Константин Коцюбинський" at bounding box center [725, 112] width 1412 height 33
copy div "Константин Коцюбинський арнаутська пробний дорослий барабани євген"
click at [496, 410] on ul "[PERSON_NAME] [барабани]" at bounding box center [383, 436] width 728 height 57
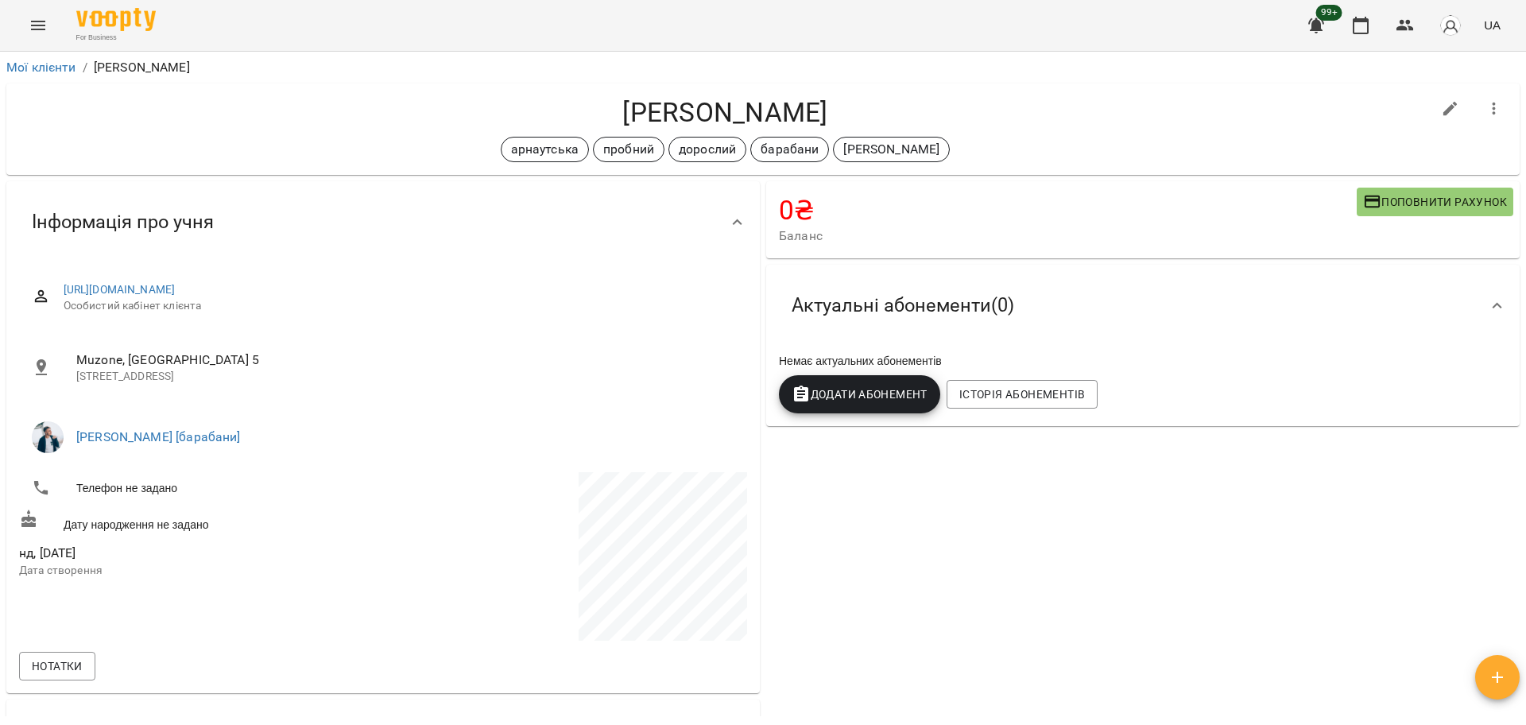
click at [719, 126] on h4 "Константин Коцюбинський" at bounding box center [725, 112] width 1412 height 33
copy div "Константин Коцюбинський арнаутська пробний дорослий барабани євген"
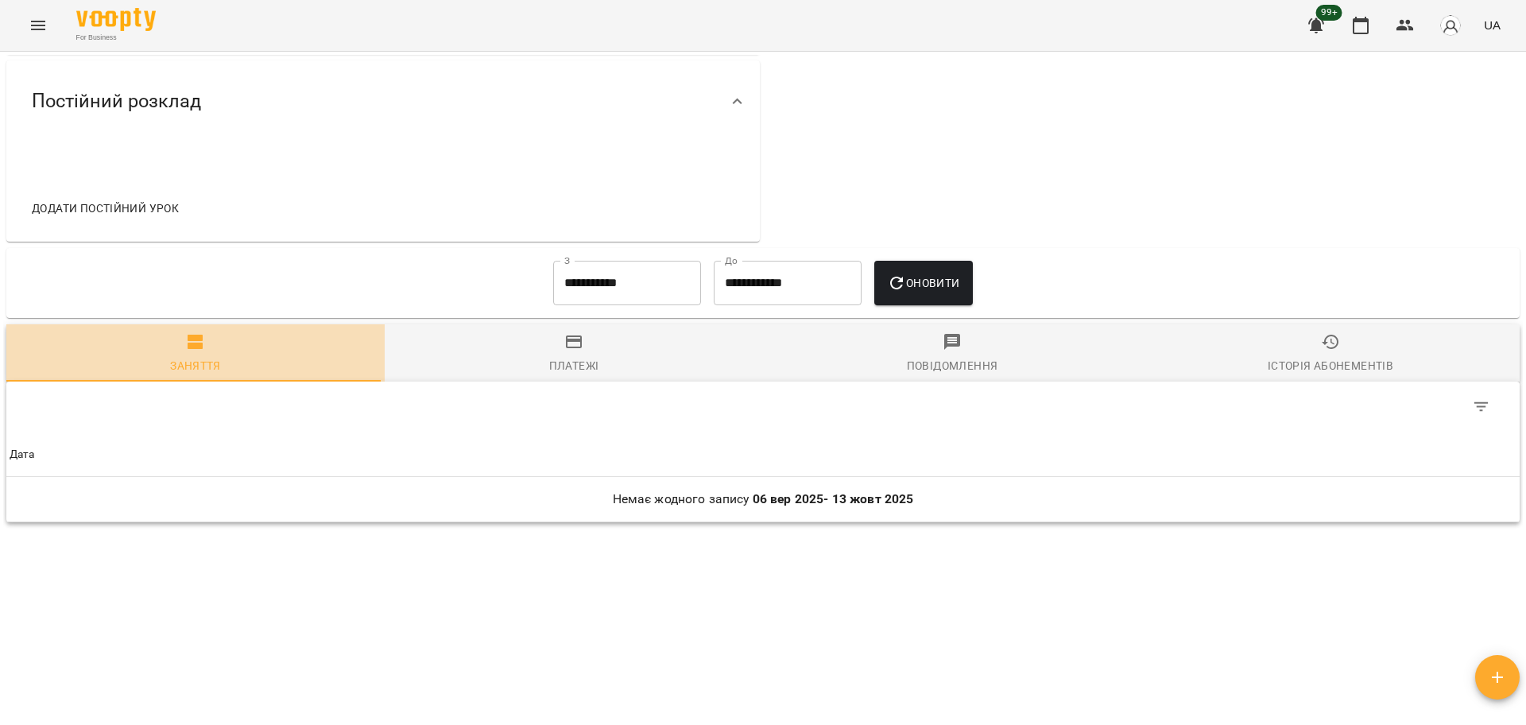
click at [253, 354] on span "Заняття" at bounding box center [195, 353] width 359 height 43
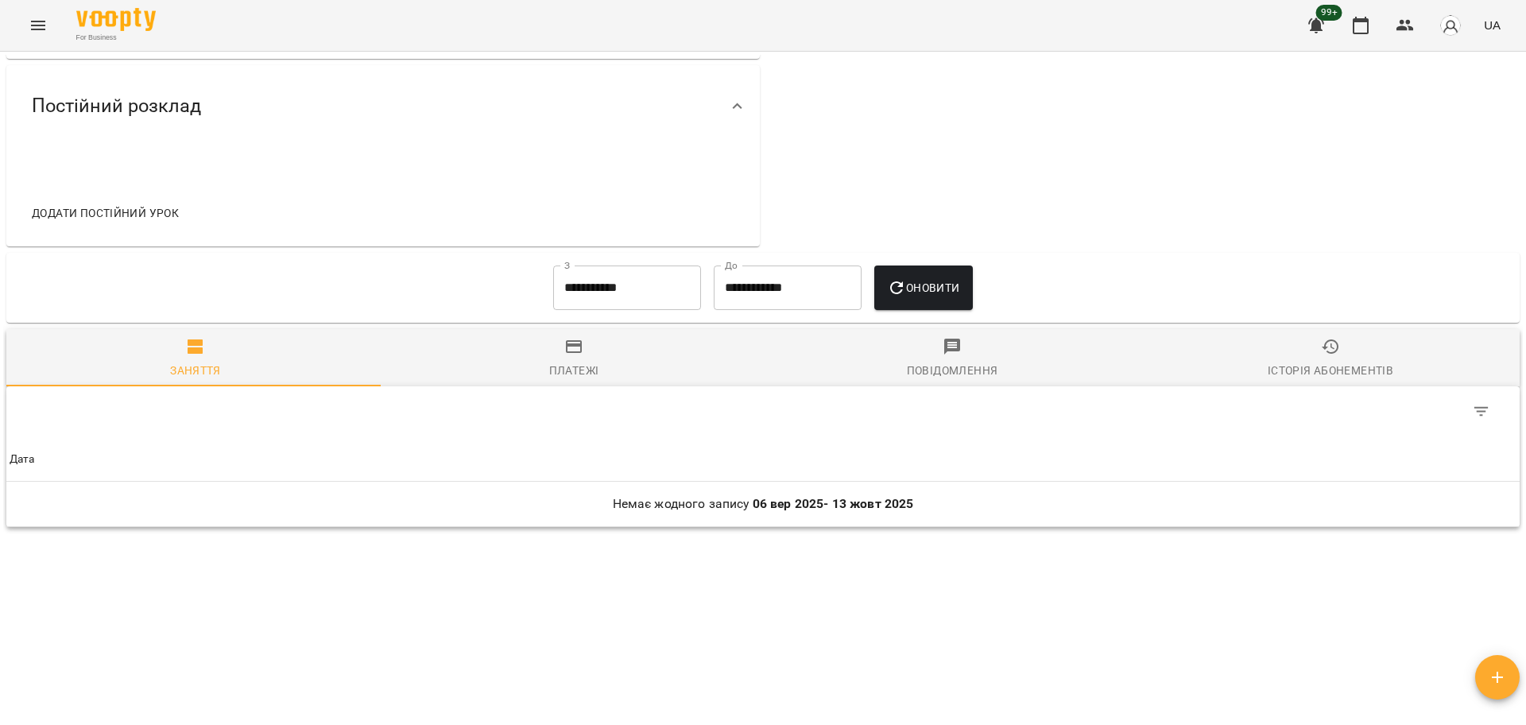
scroll to position [639, 0]
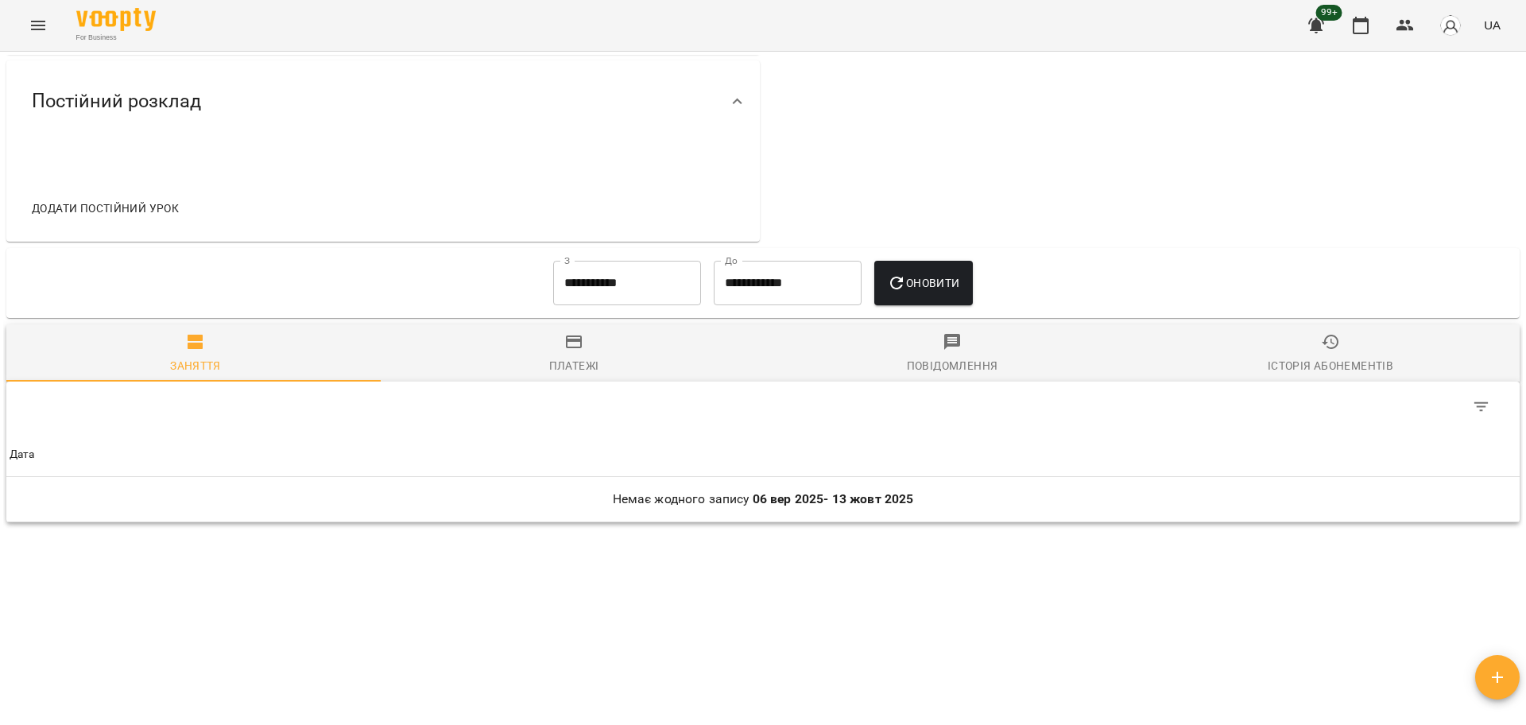
click at [657, 283] on input "**********" at bounding box center [627, 283] width 148 height 44
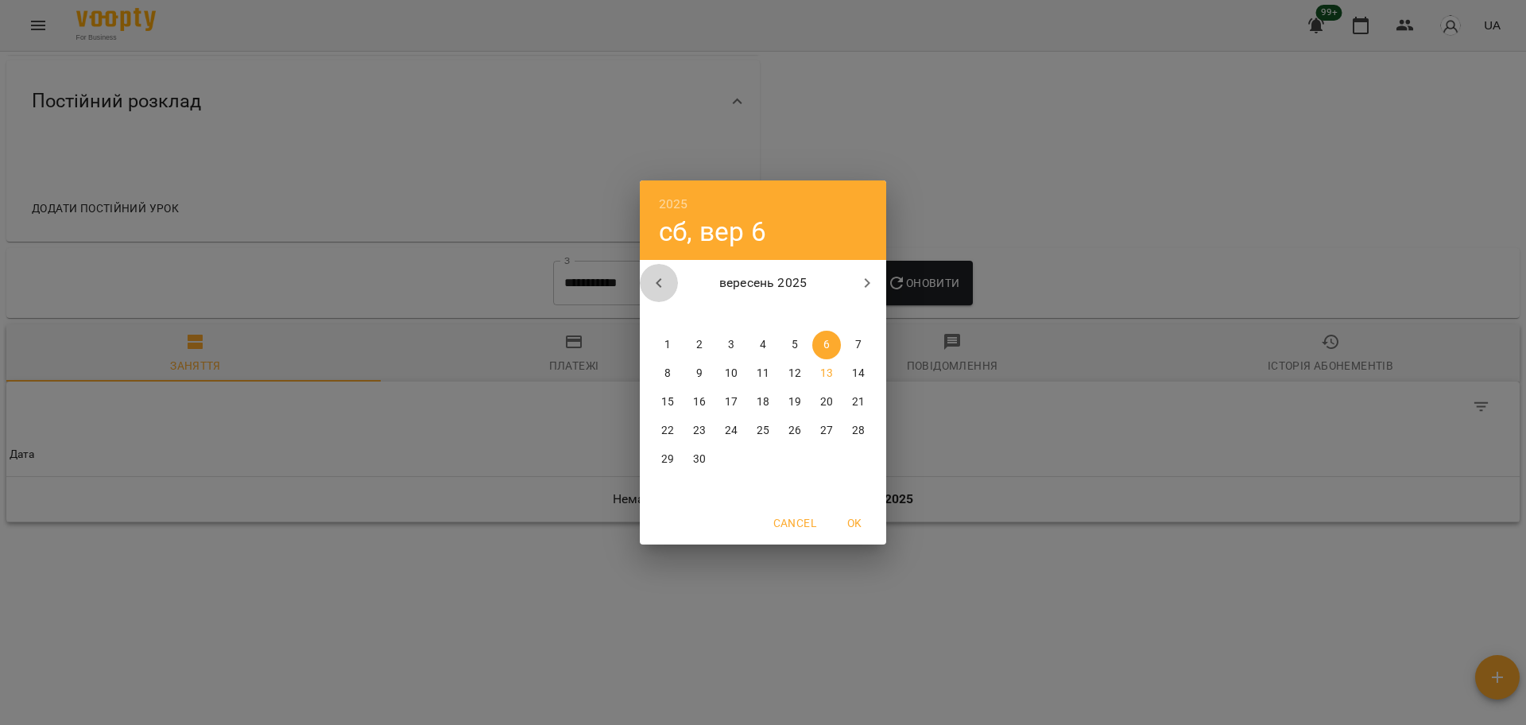
click at [642, 272] on button "button" at bounding box center [659, 283] width 38 height 38
click at [662, 373] on span "4" at bounding box center [667, 373] width 29 height 16
type input "**********"
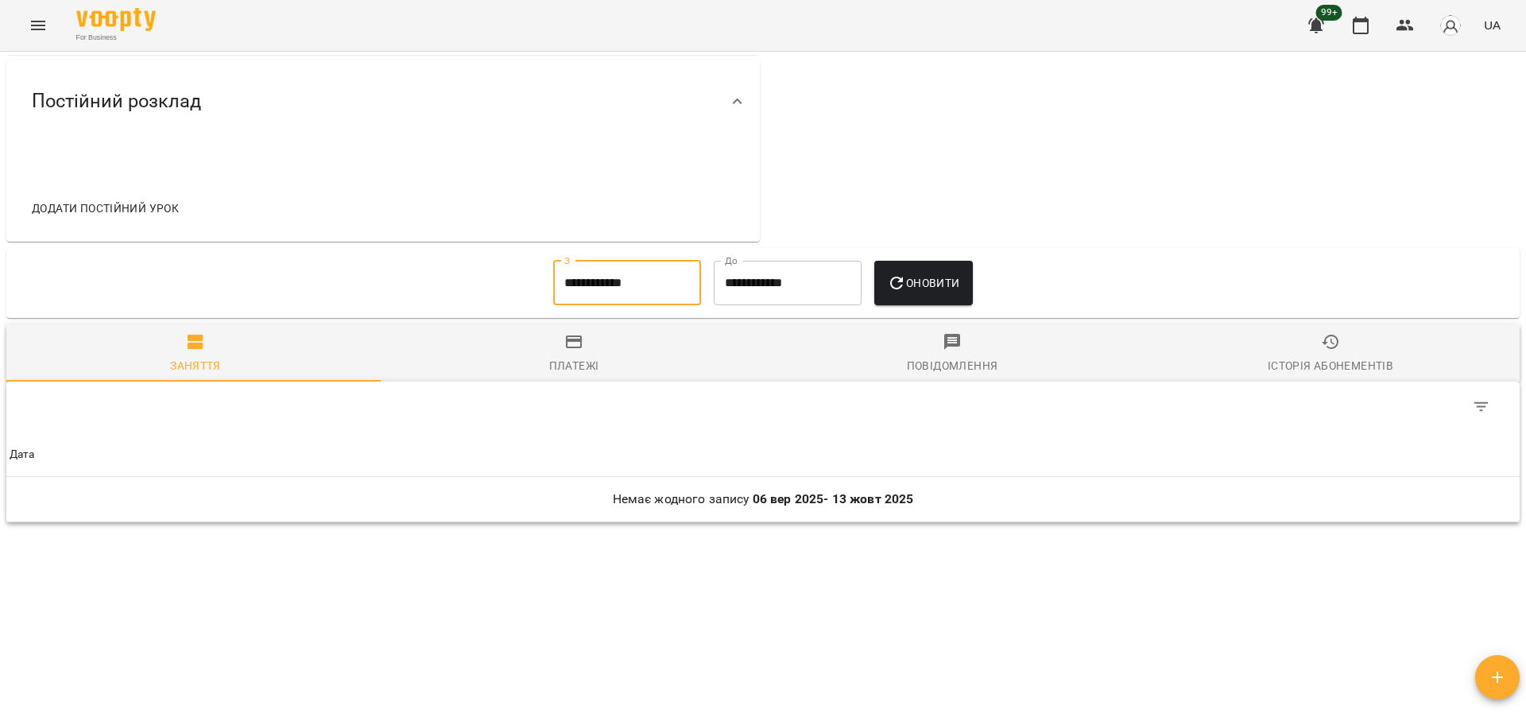
click at [897, 284] on icon "button" at bounding box center [896, 282] width 19 height 19
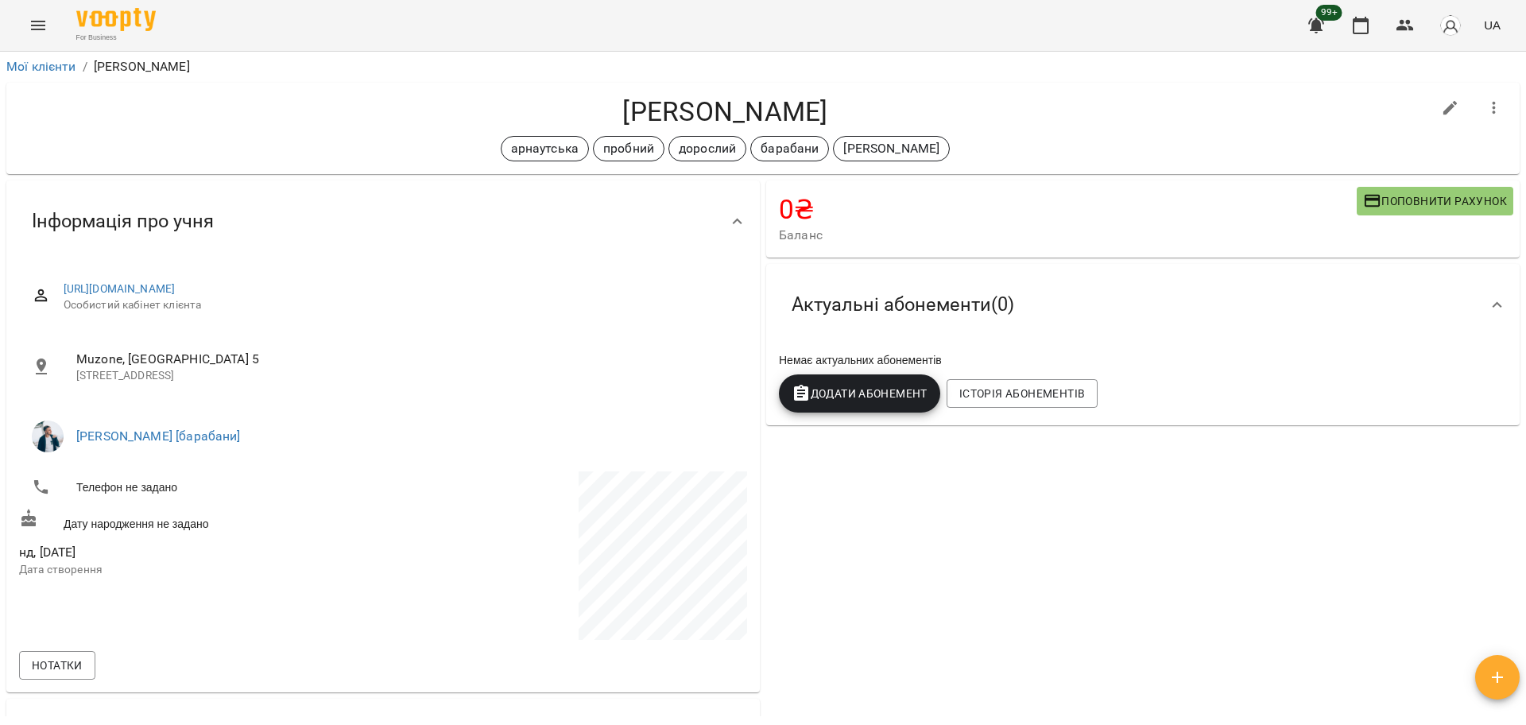
scroll to position [0, 0]
click at [52, 30] on button "Menu" at bounding box center [38, 25] width 38 height 38
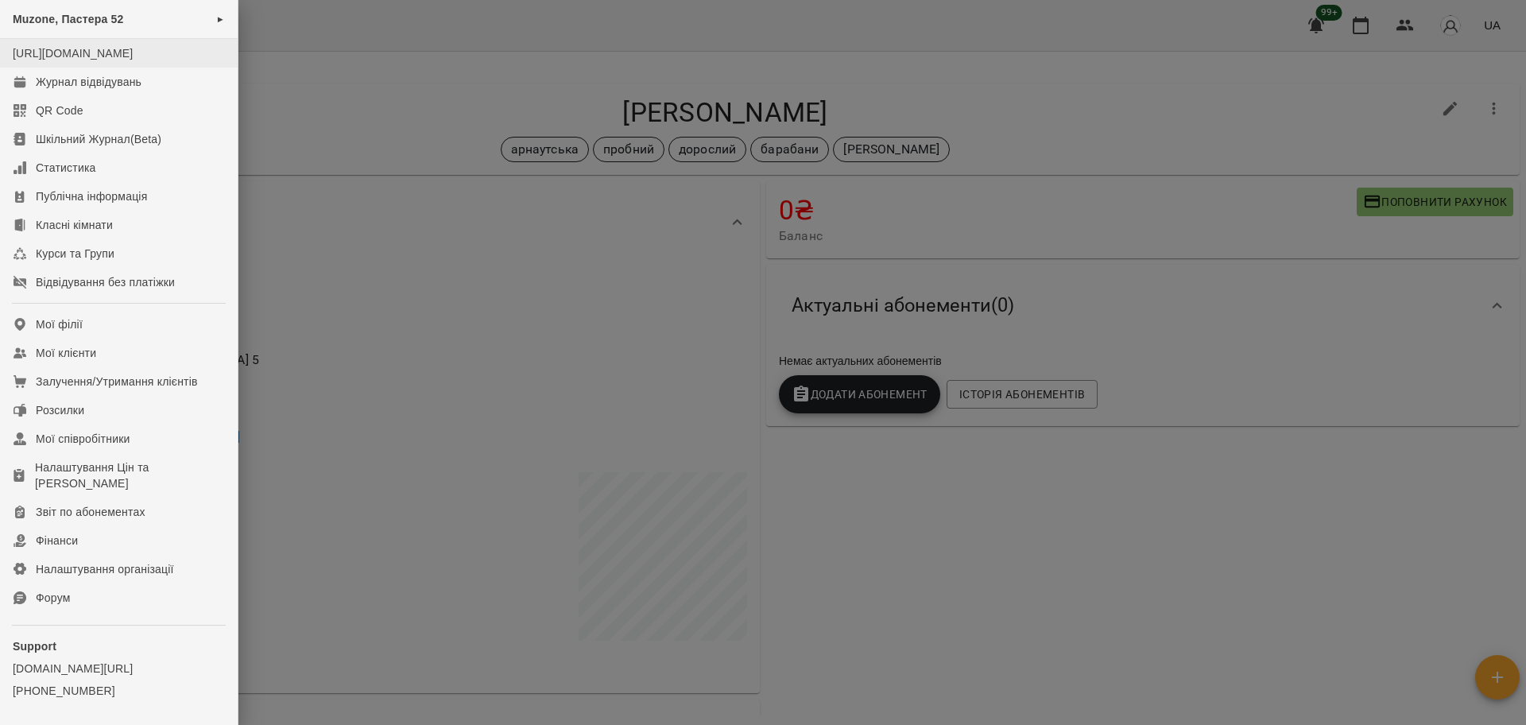
click at [102, 68] on li "[URL][DOMAIN_NAME]" at bounding box center [119, 53] width 238 height 29
click at [102, 85] on link "Журнал відвідувань" at bounding box center [119, 82] width 238 height 29
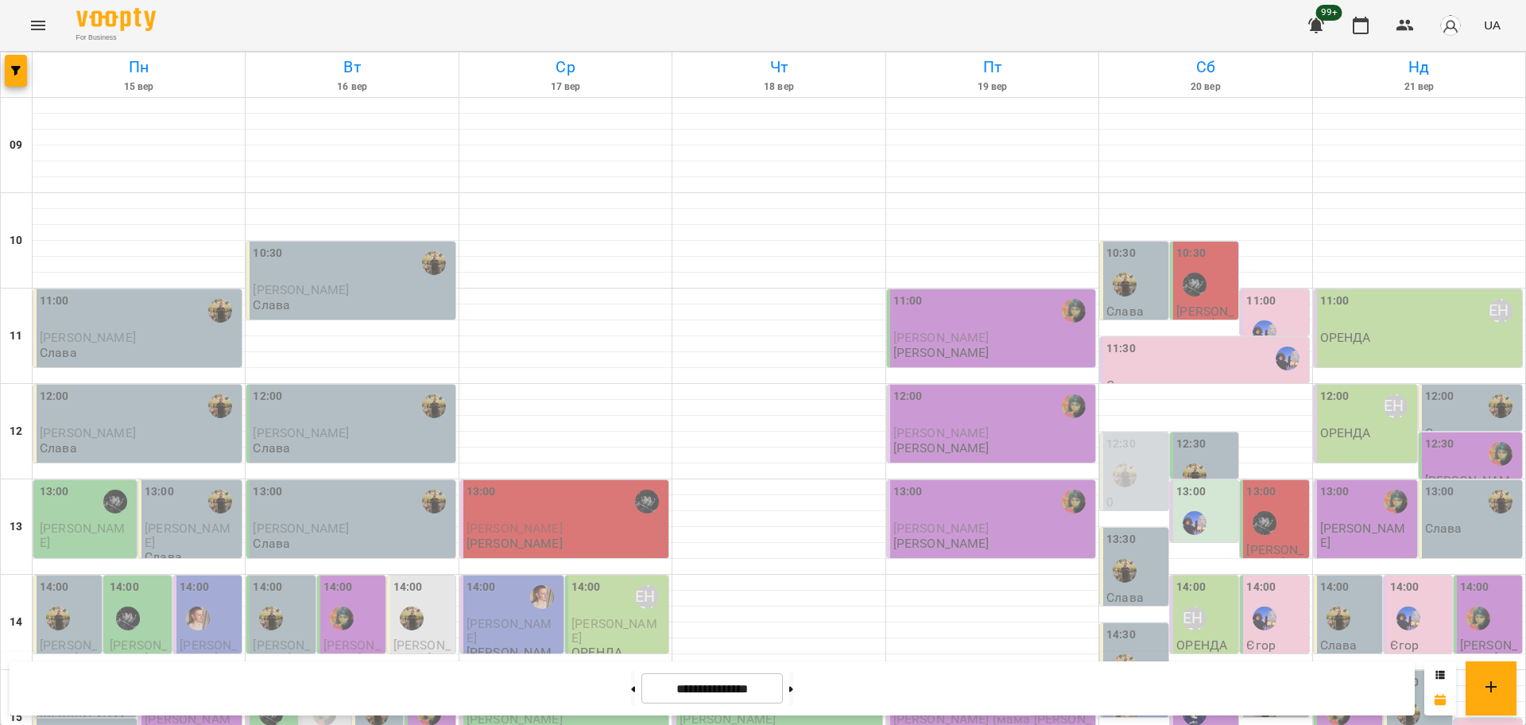
scroll to position [585, 0]
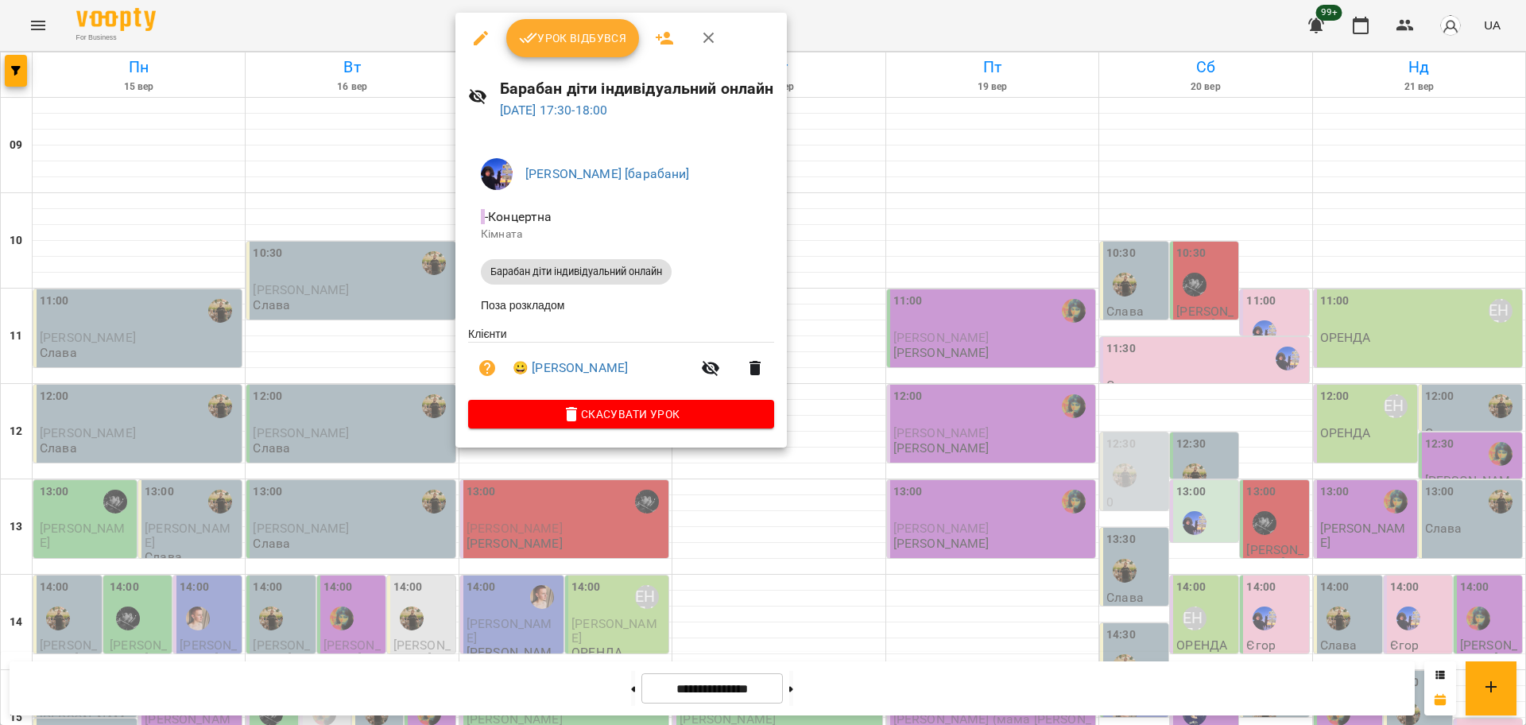
click at [477, 29] on icon "button" at bounding box center [480, 38] width 19 height 19
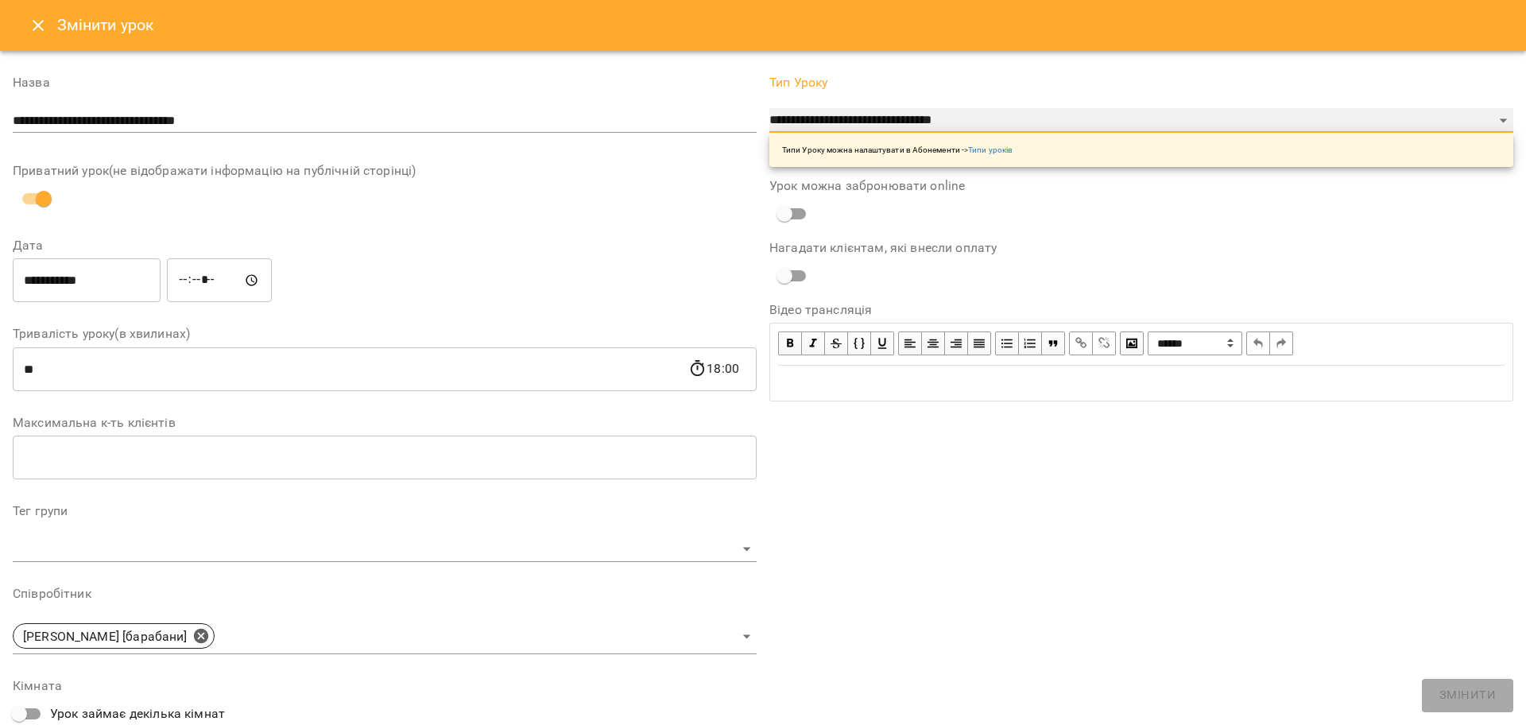
click at [988, 114] on select "**********" at bounding box center [1141, 120] width 744 height 25
click at [769, 108] on select "**********" at bounding box center [1141, 120] width 744 height 25
click at [941, 118] on select "**********" at bounding box center [1141, 120] width 744 height 25
select select "**********"
click at [769, 108] on select "**********" at bounding box center [1141, 120] width 744 height 25
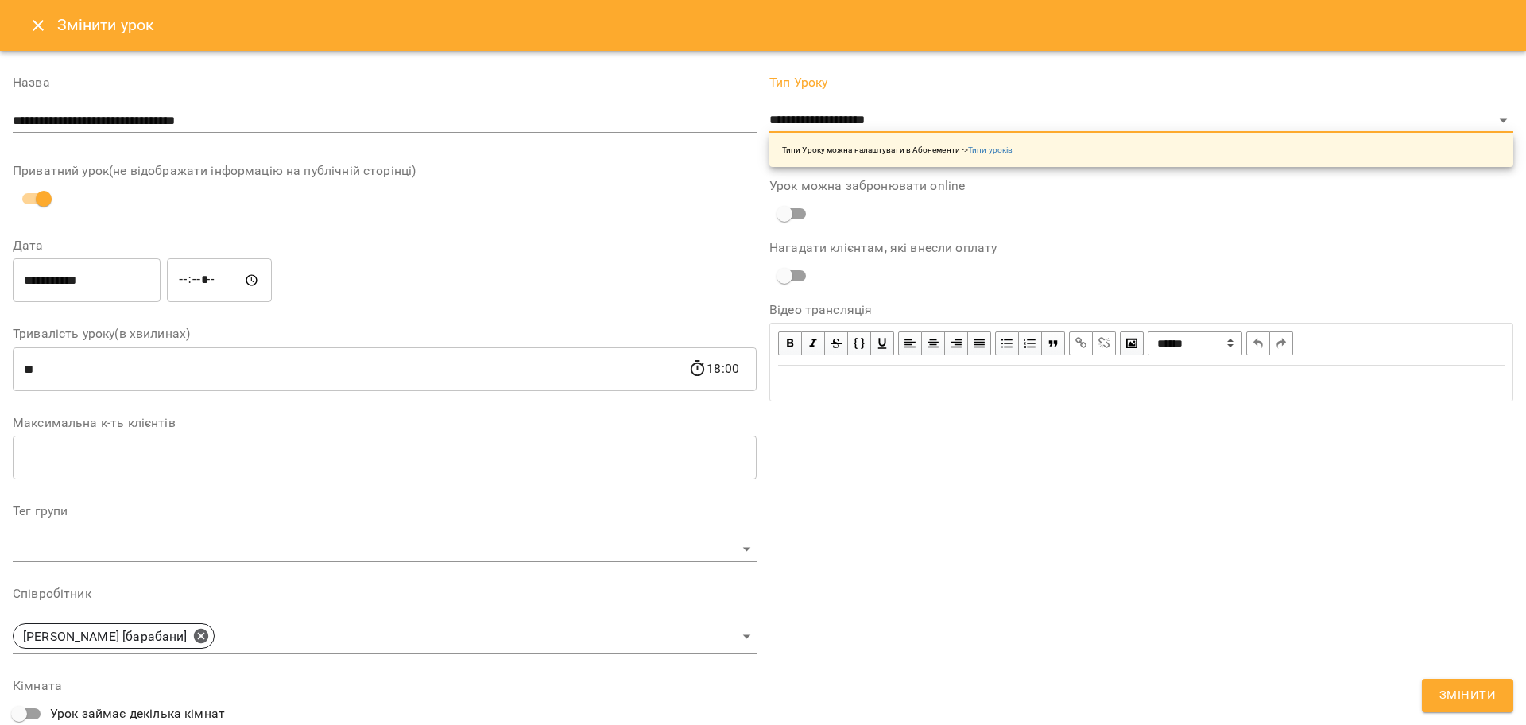
click at [1459, 692] on span "Змінити" at bounding box center [1467, 695] width 56 height 21
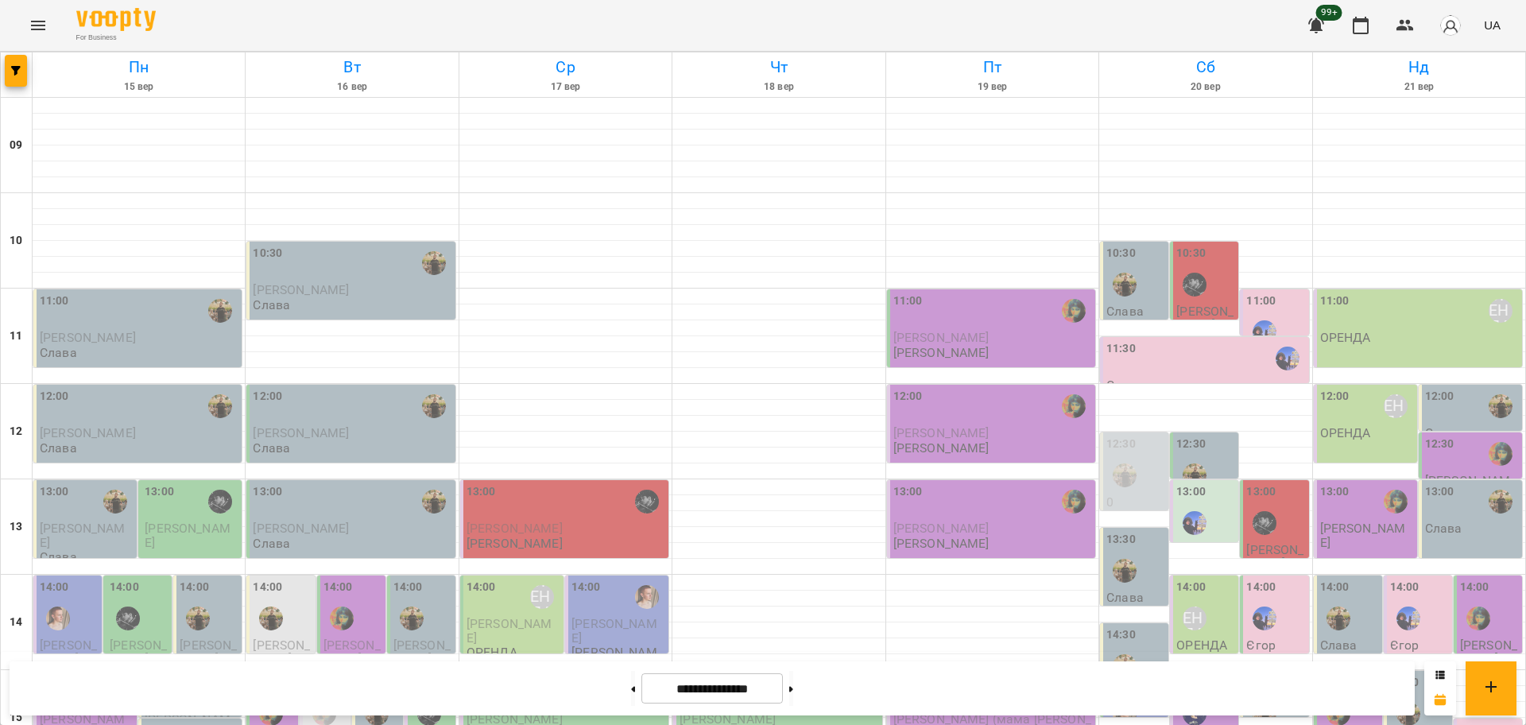
scroll to position [497, 0]
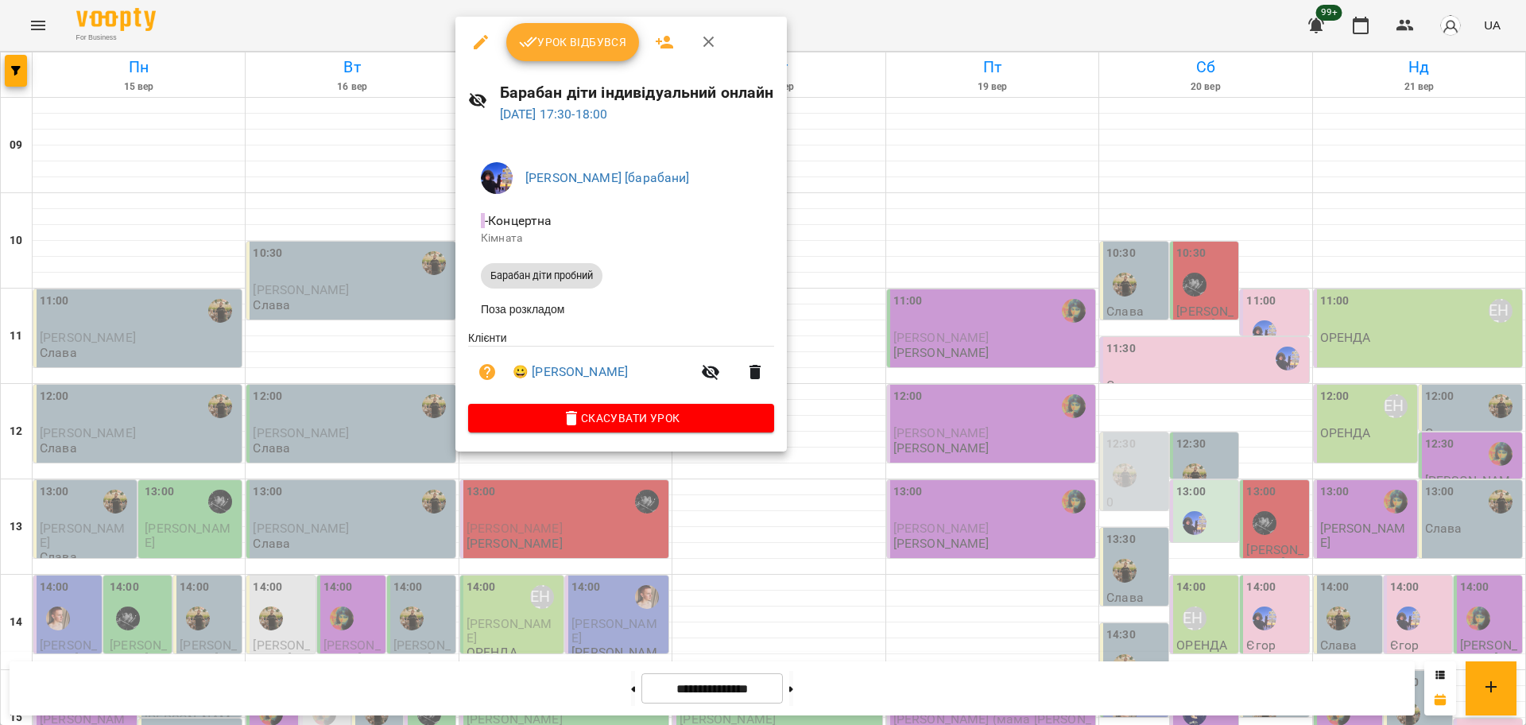
click at [475, 44] on icon "button" at bounding box center [480, 42] width 19 height 19
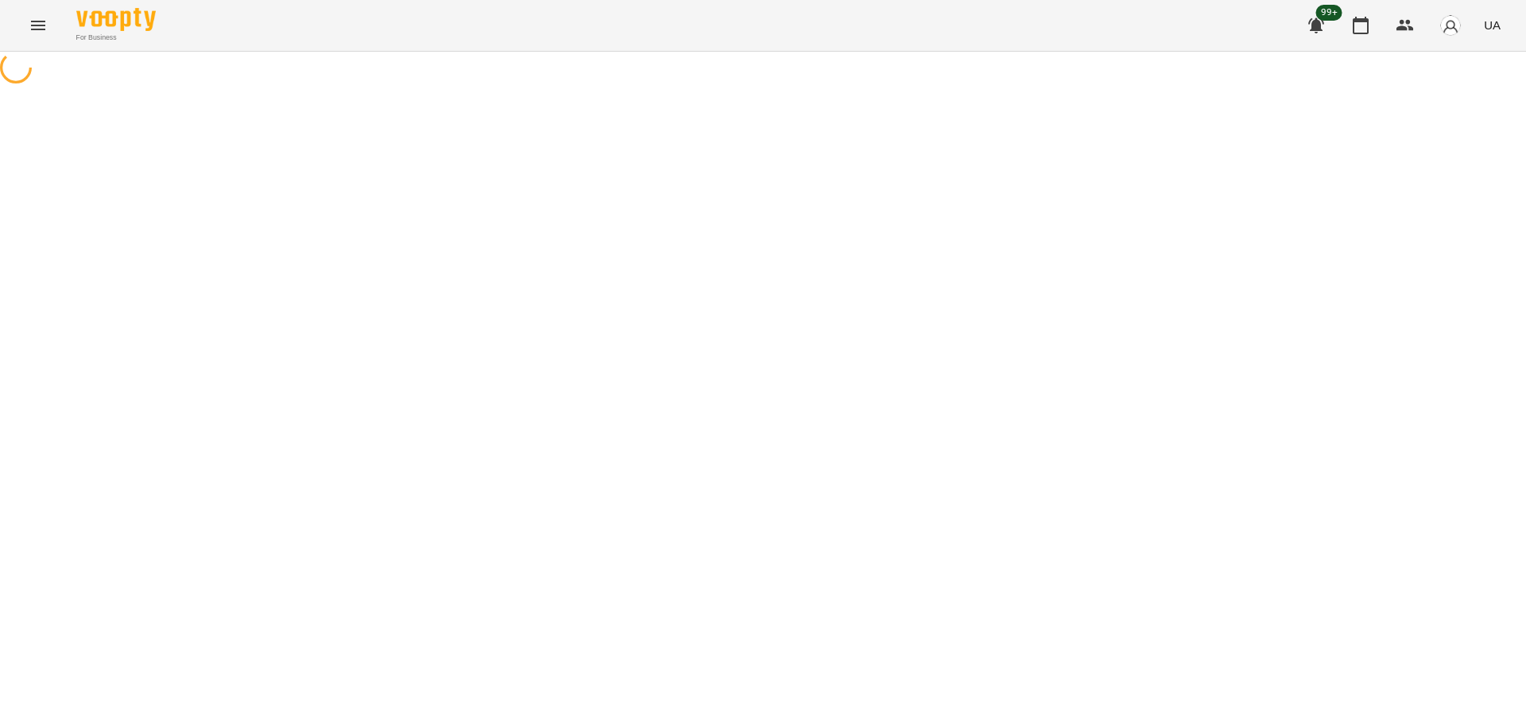
select select "**********"
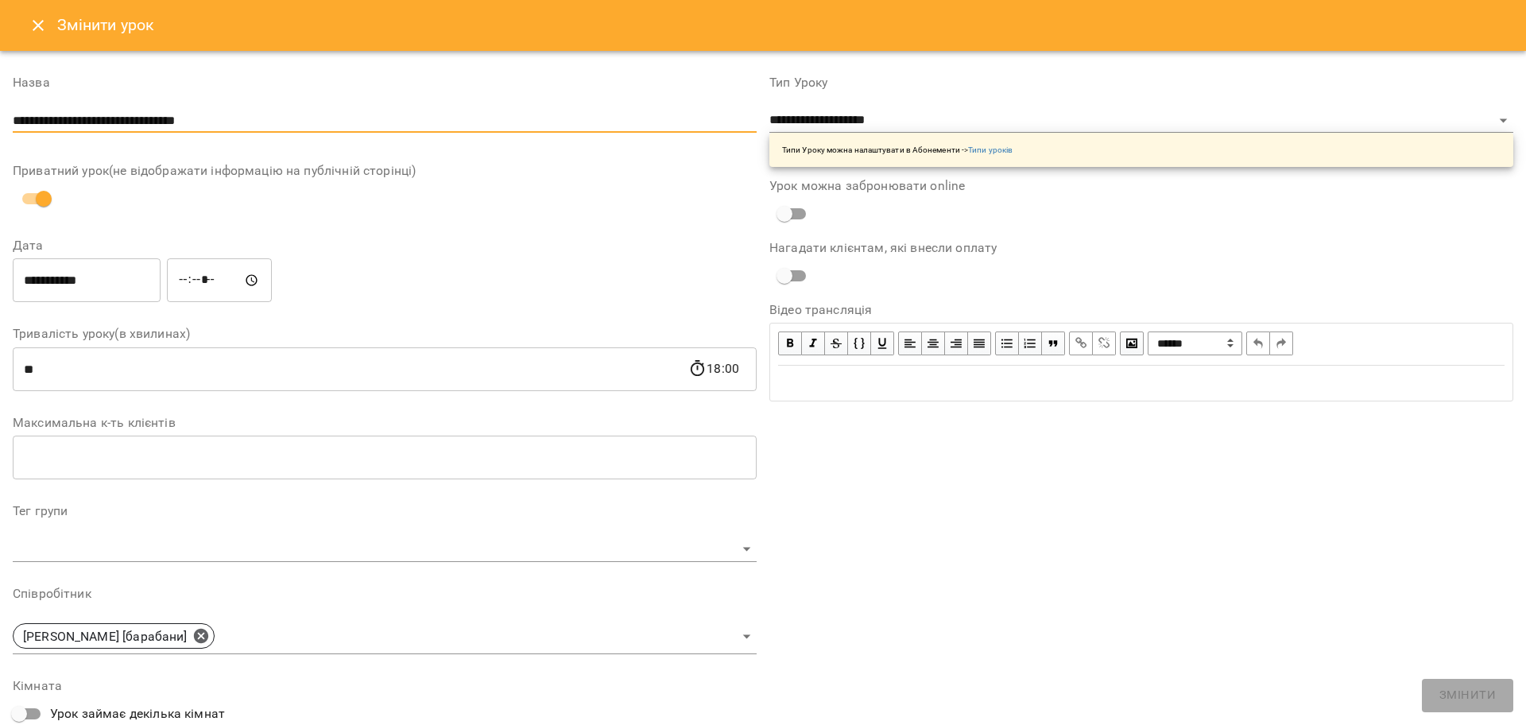
click at [261, 123] on input "**********" at bounding box center [385, 120] width 744 height 25
drag, startPoint x: 191, startPoint y: 114, endPoint x: 265, endPoint y: 120, distance: 74.1
click at [265, 120] on input "**********" at bounding box center [385, 120] width 744 height 25
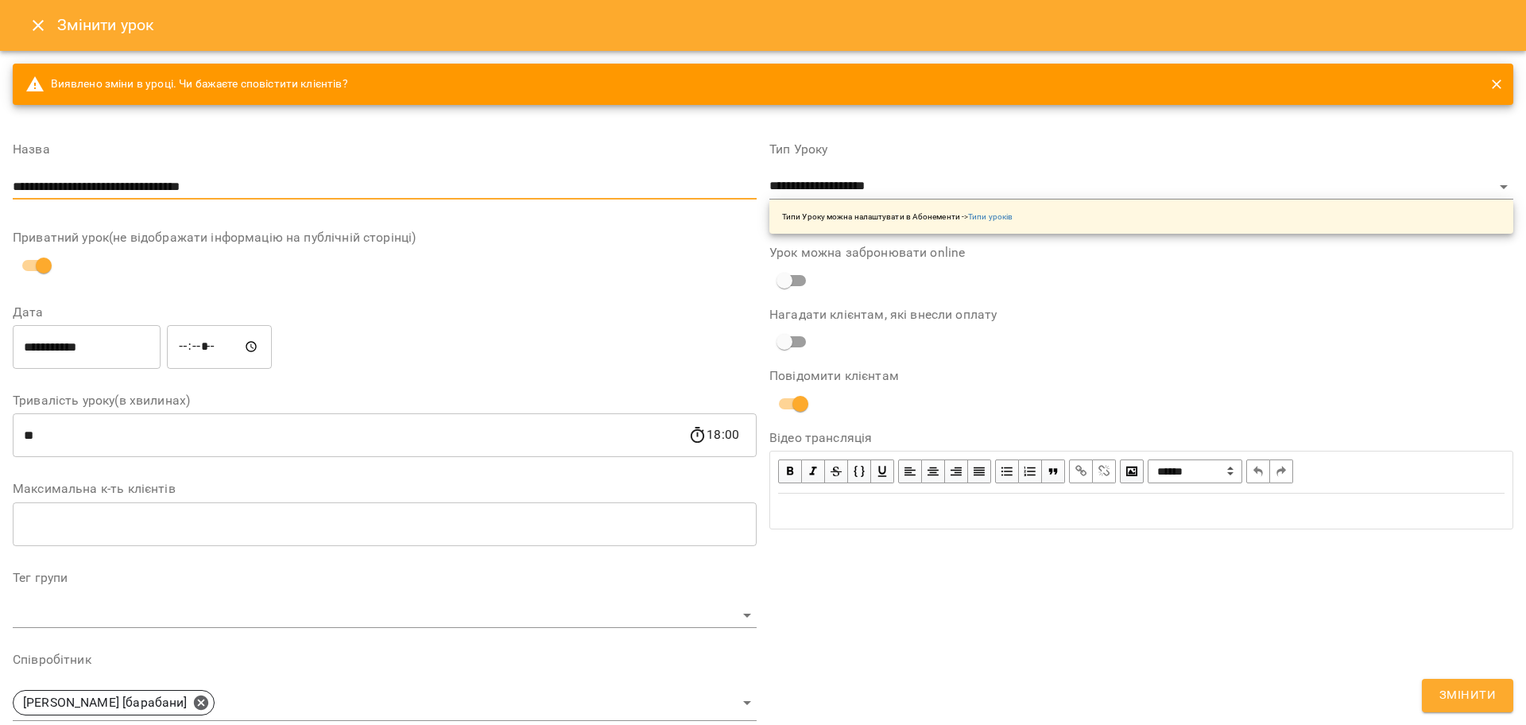
type input "**********"
click at [1480, 709] on button "Змінити" at bounding box center [1466, 695] width 91 height 33
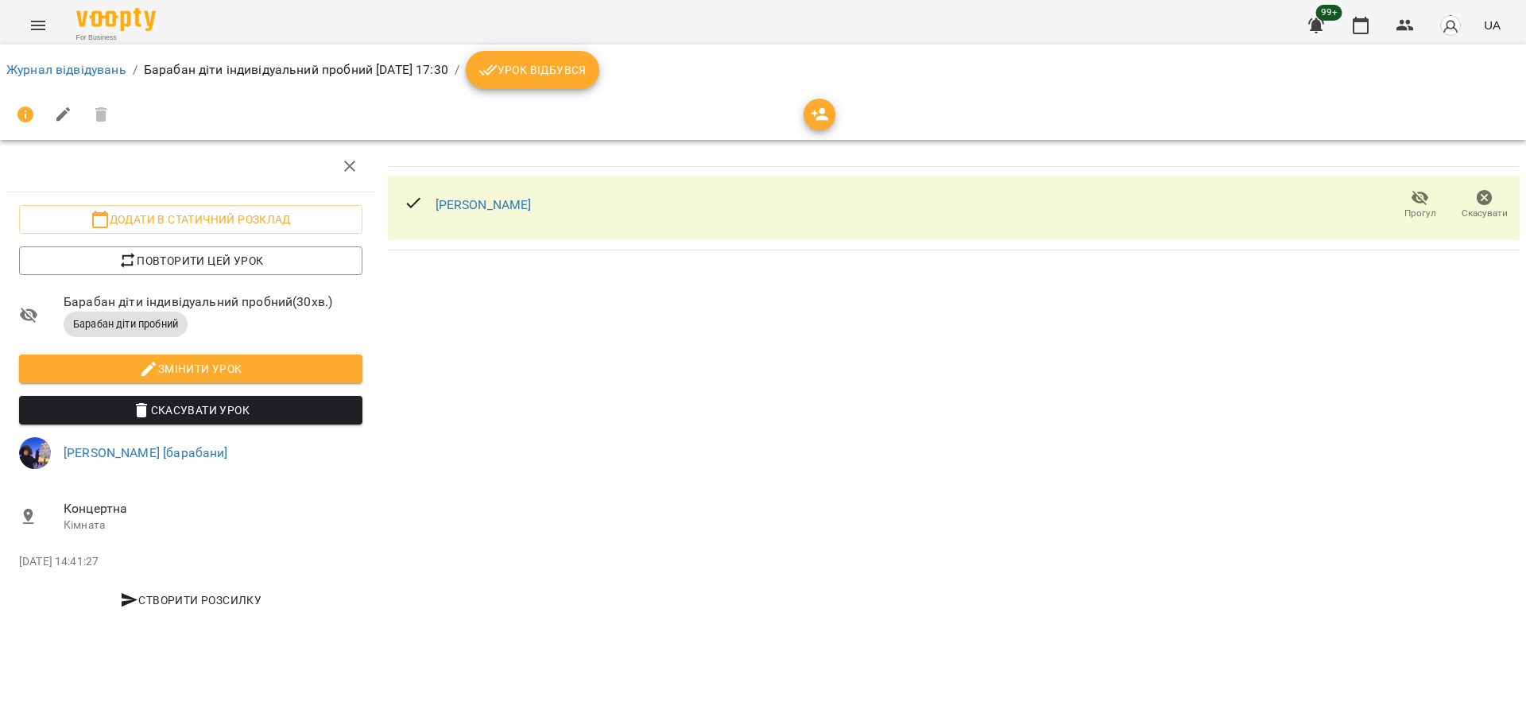
click at [24, 10] on div "For Business 99+ UA" at bounding box center [763, 25] width 1526 height 51
click at [47, 23] on icon "Menu" at bounding box center [38, 25] width 19 height 19
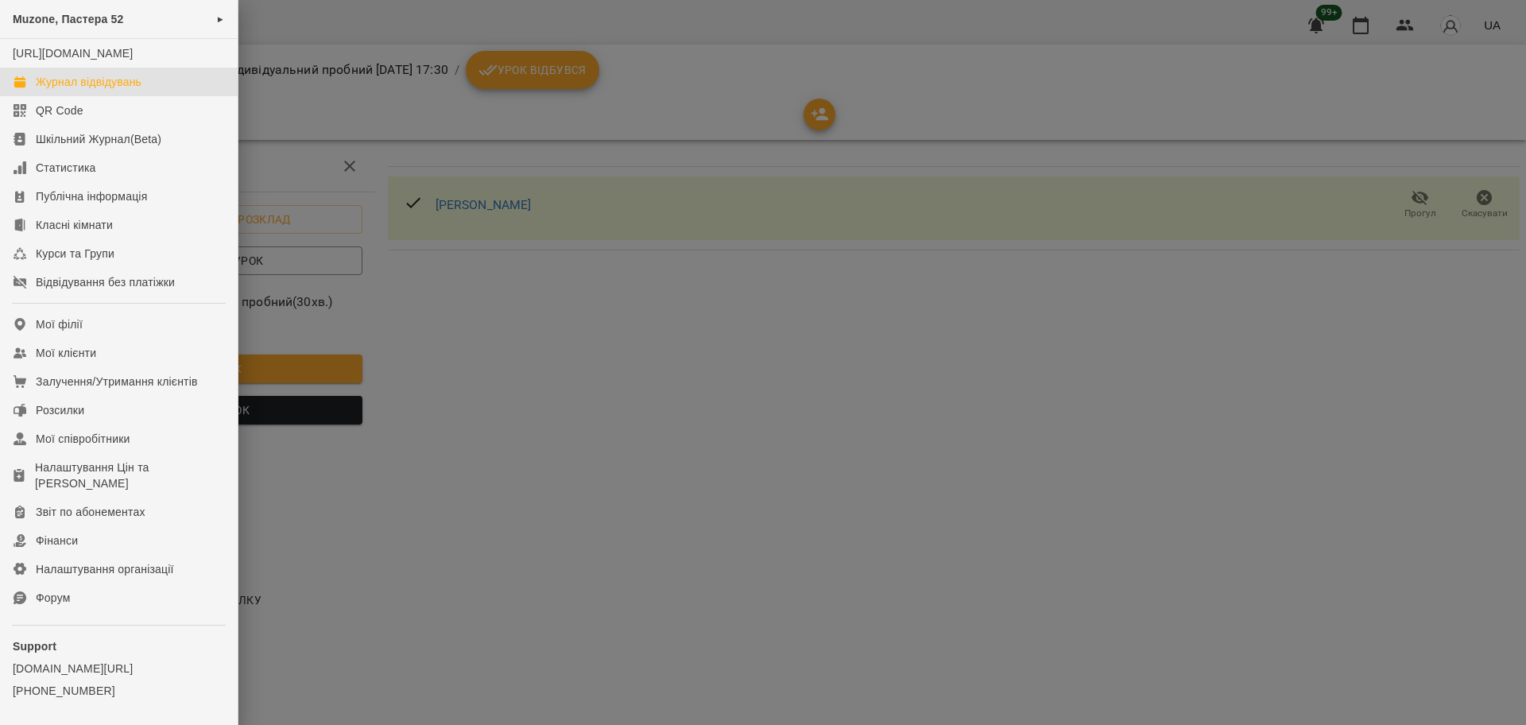
click at [100, 90] on div "Журнал відвідувань" at bounding box center [89, 82] width 106 height 16
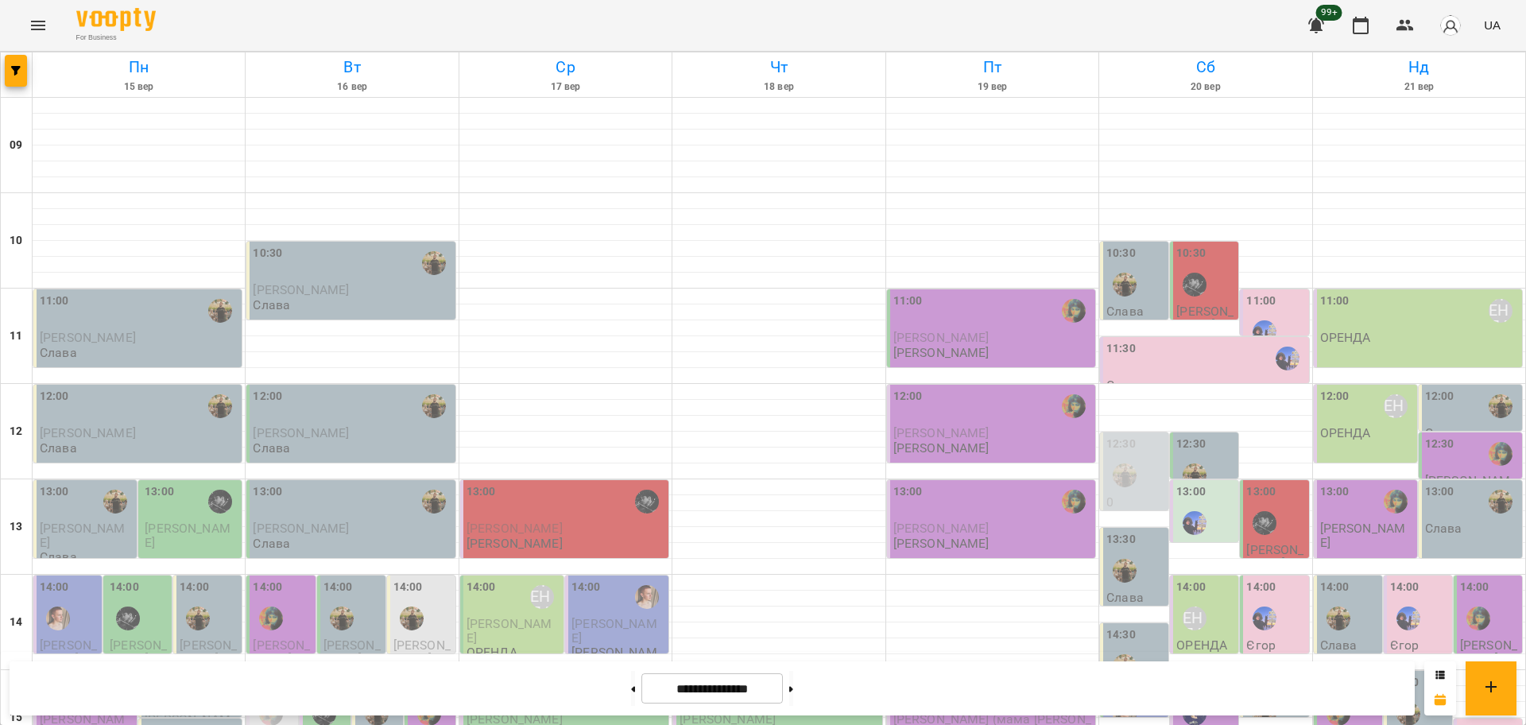
scroll to position [684, 0]
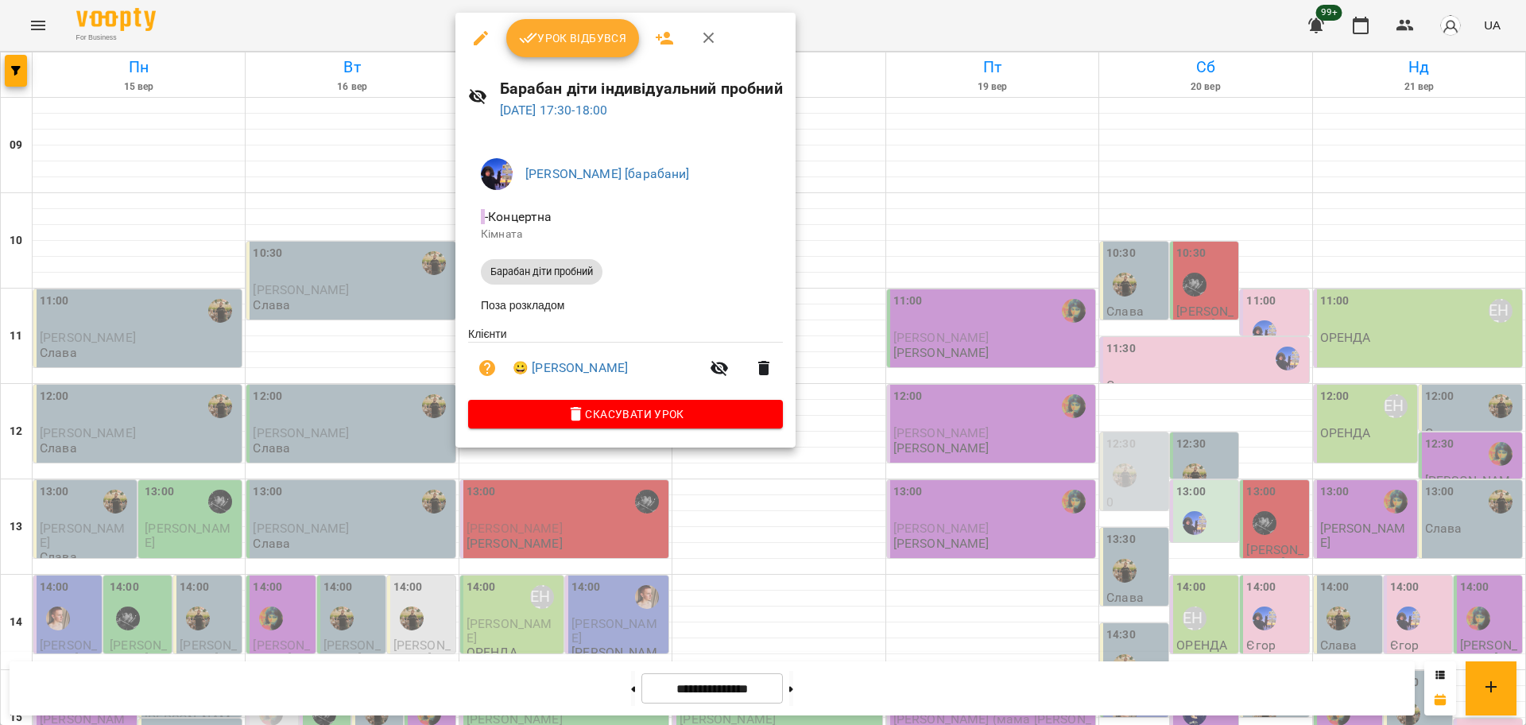
click at [917, 473] on div at bounding box center [763, 362] width 1526 height 725
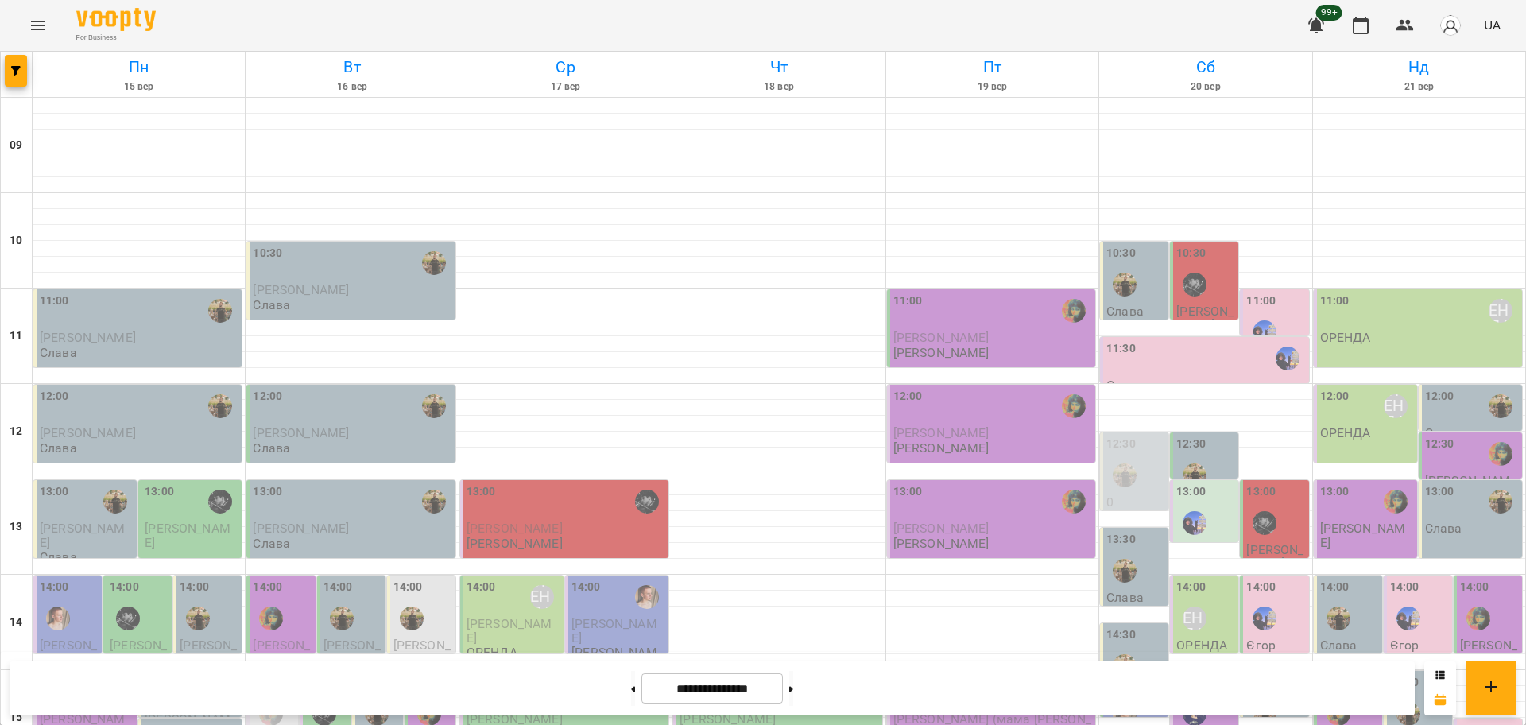
click at [49, 17] on button "Menu" at bounding box center [38, 25] width 38 height 38
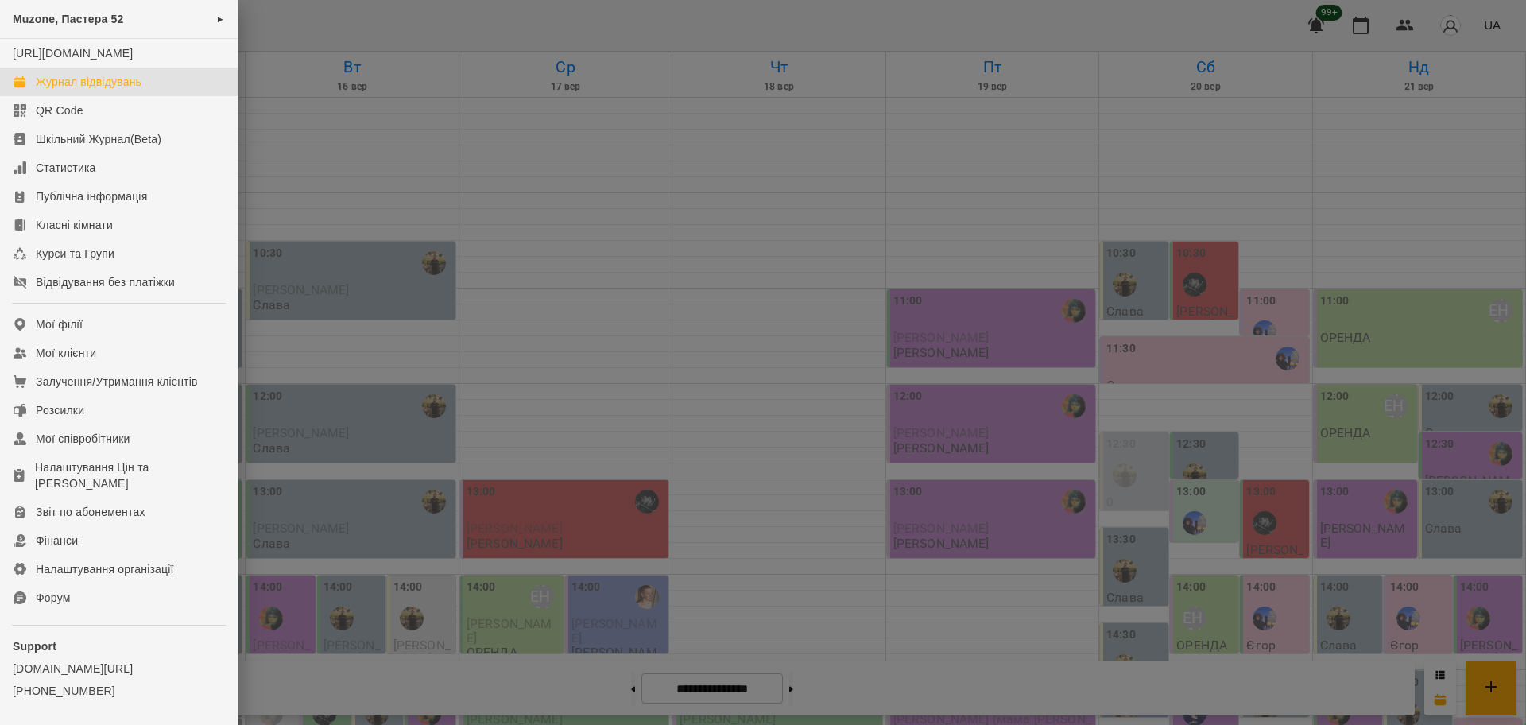
click at [479, 121] on div at bounding box center [763, 362] width 1526 height 725
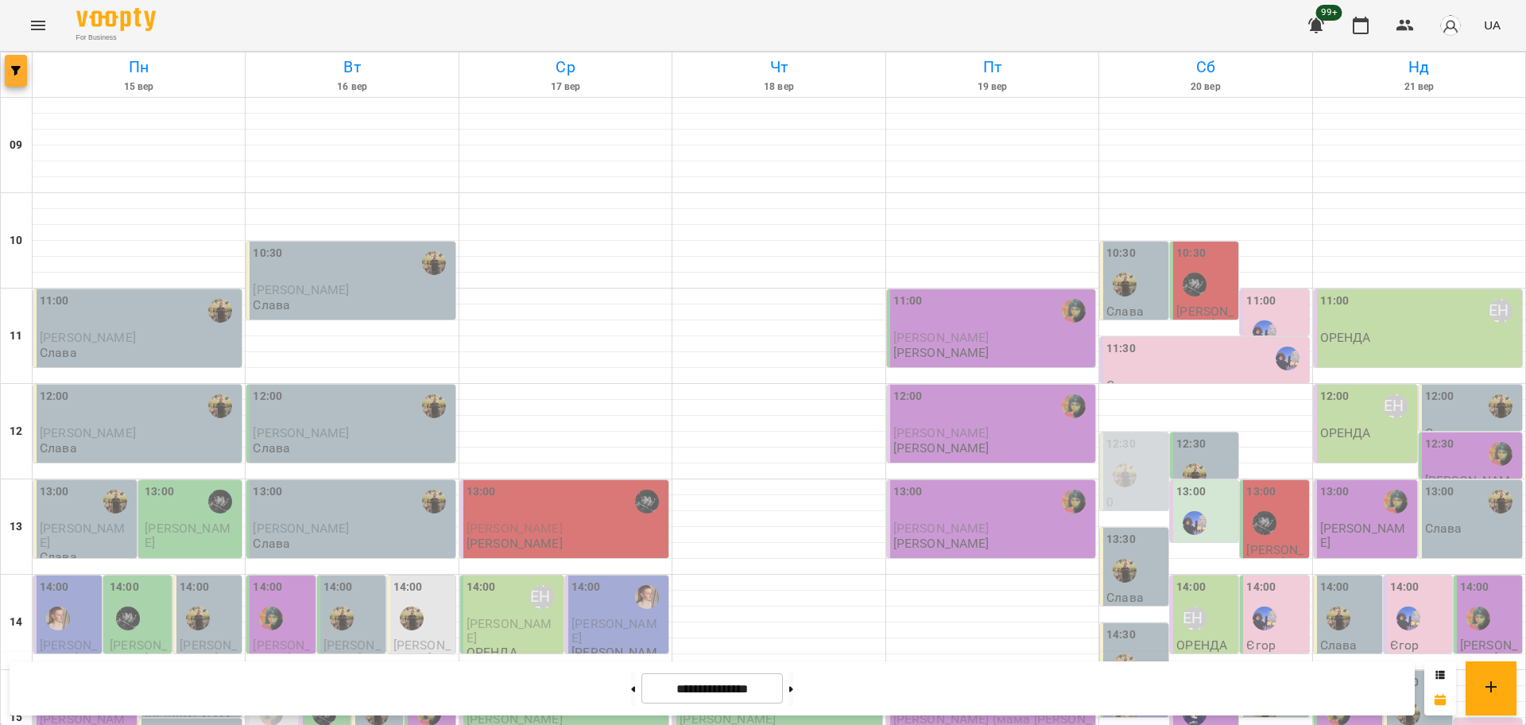
click at [6, 57] on button "button" at bounding box center [16, 71] width 22 height 32
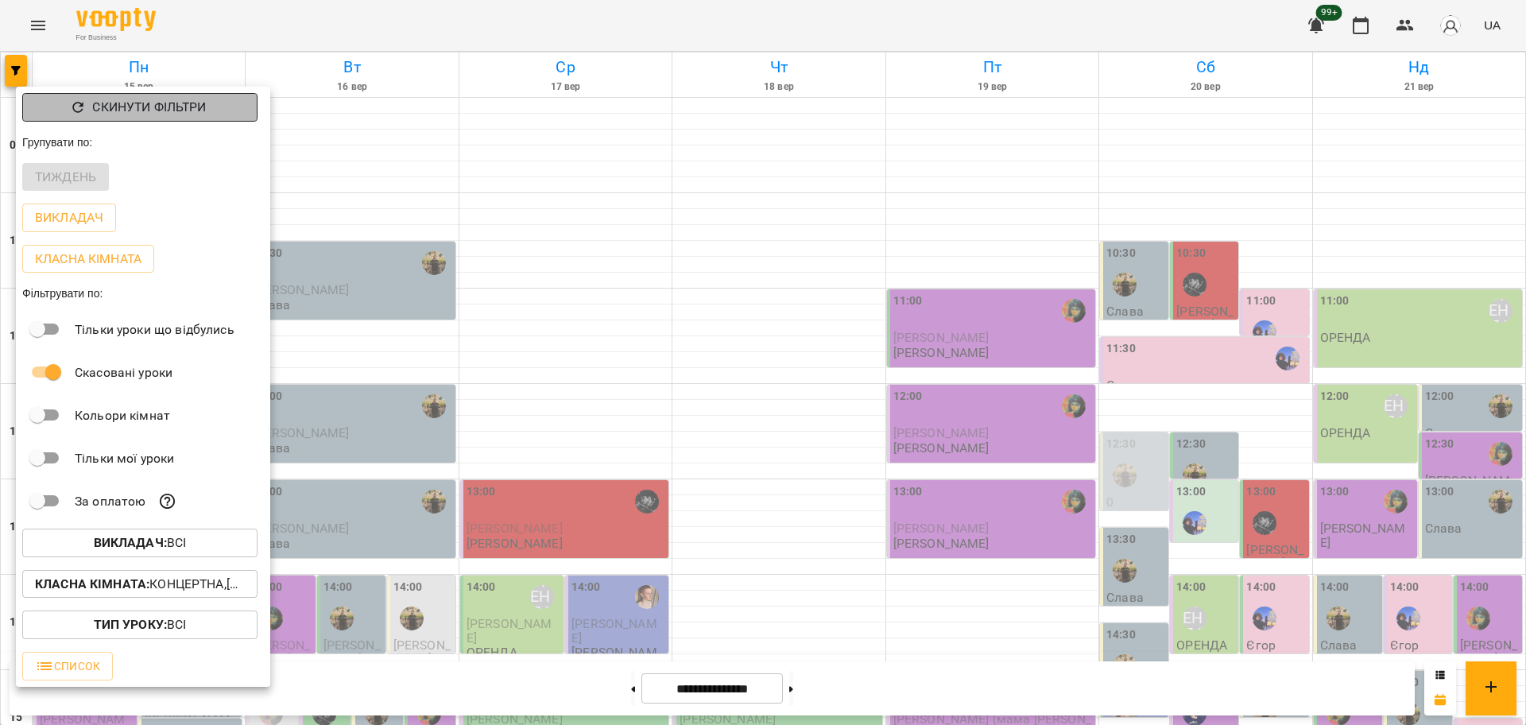
click at [95, 109] on p "Скинути фільтри" at bounding box center [149, 107] width 114 height 19
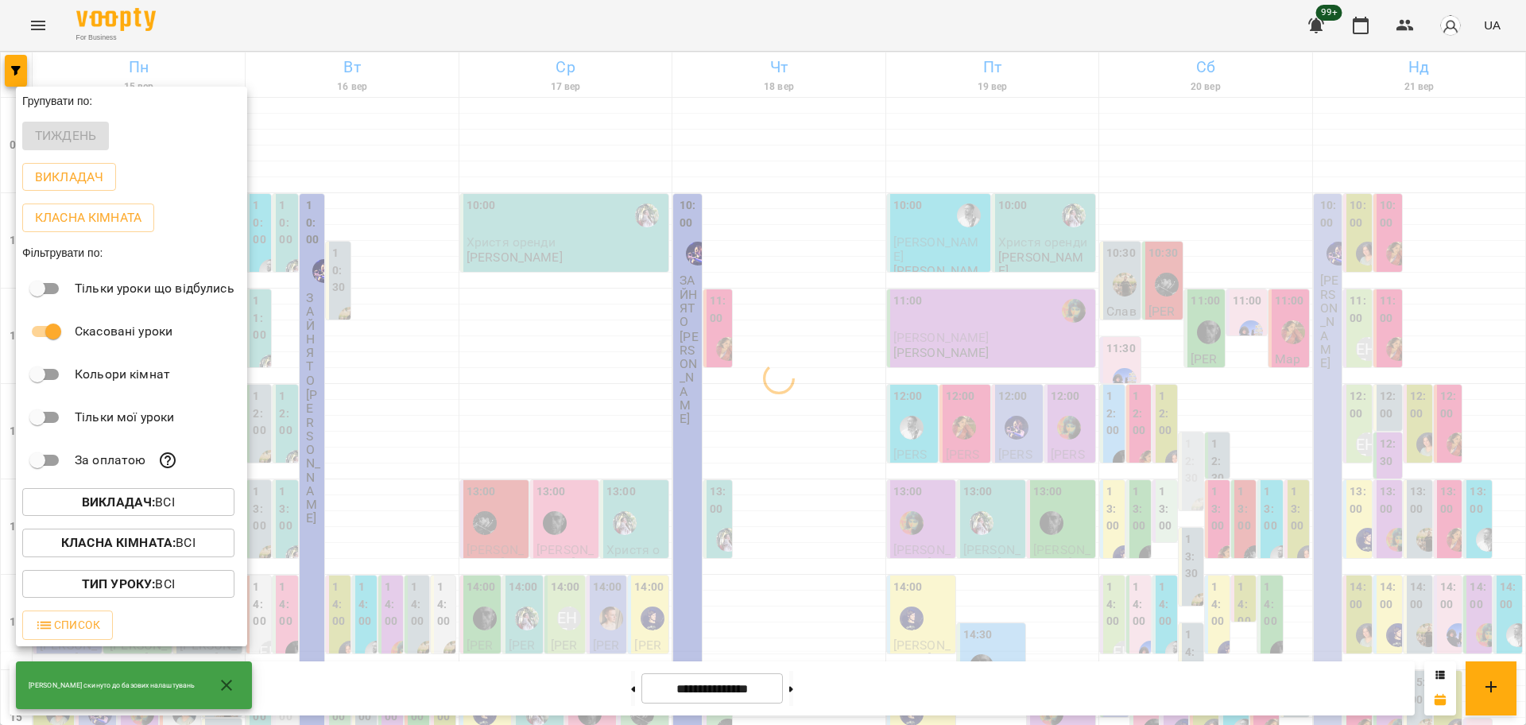
click at [160, 512] on p "Викладач : Всі" at bounding box center [128, 502] width 93 height 19
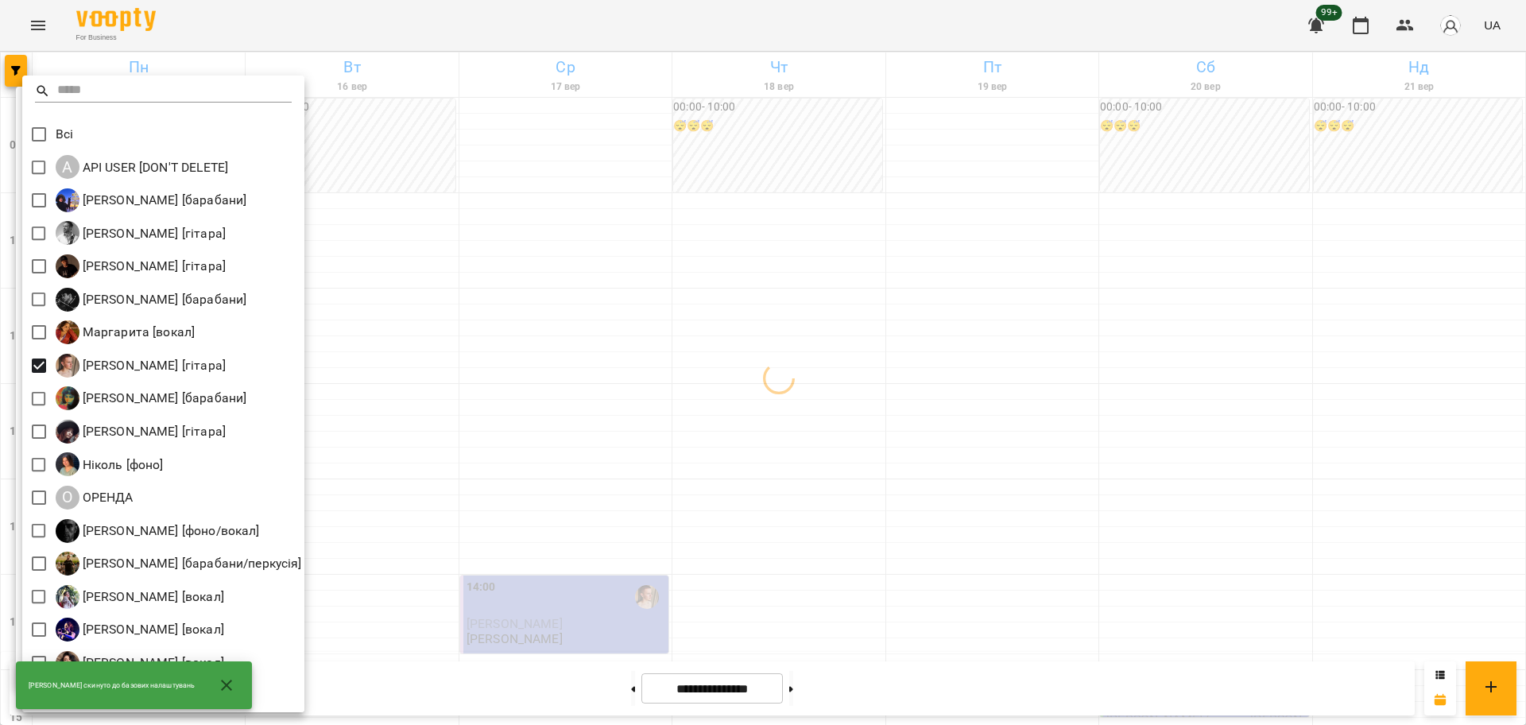
click at [828, 574] on div at bounding box center [763, 362] width 1526 height 725
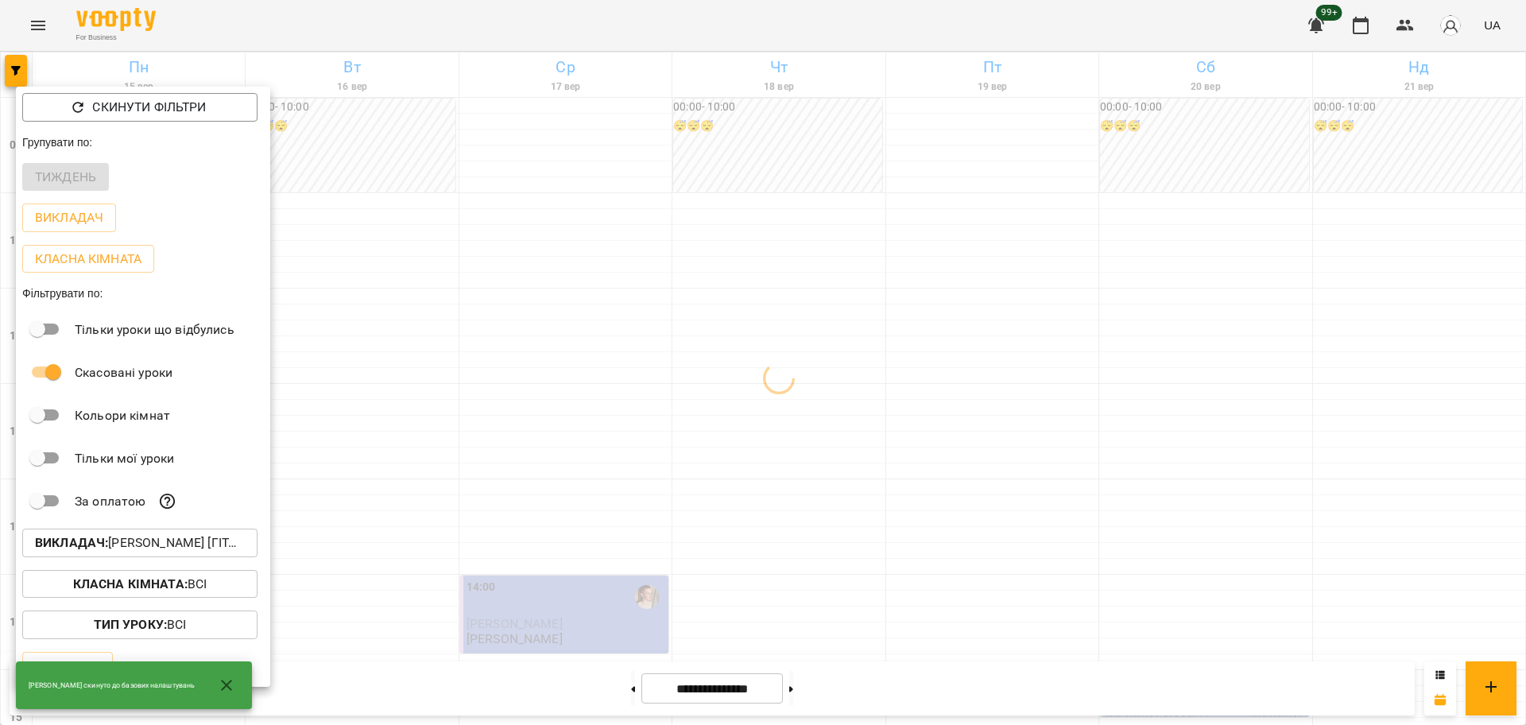
click at [524, 469] on div at bounding box center [763, 362] width 1526 height 725
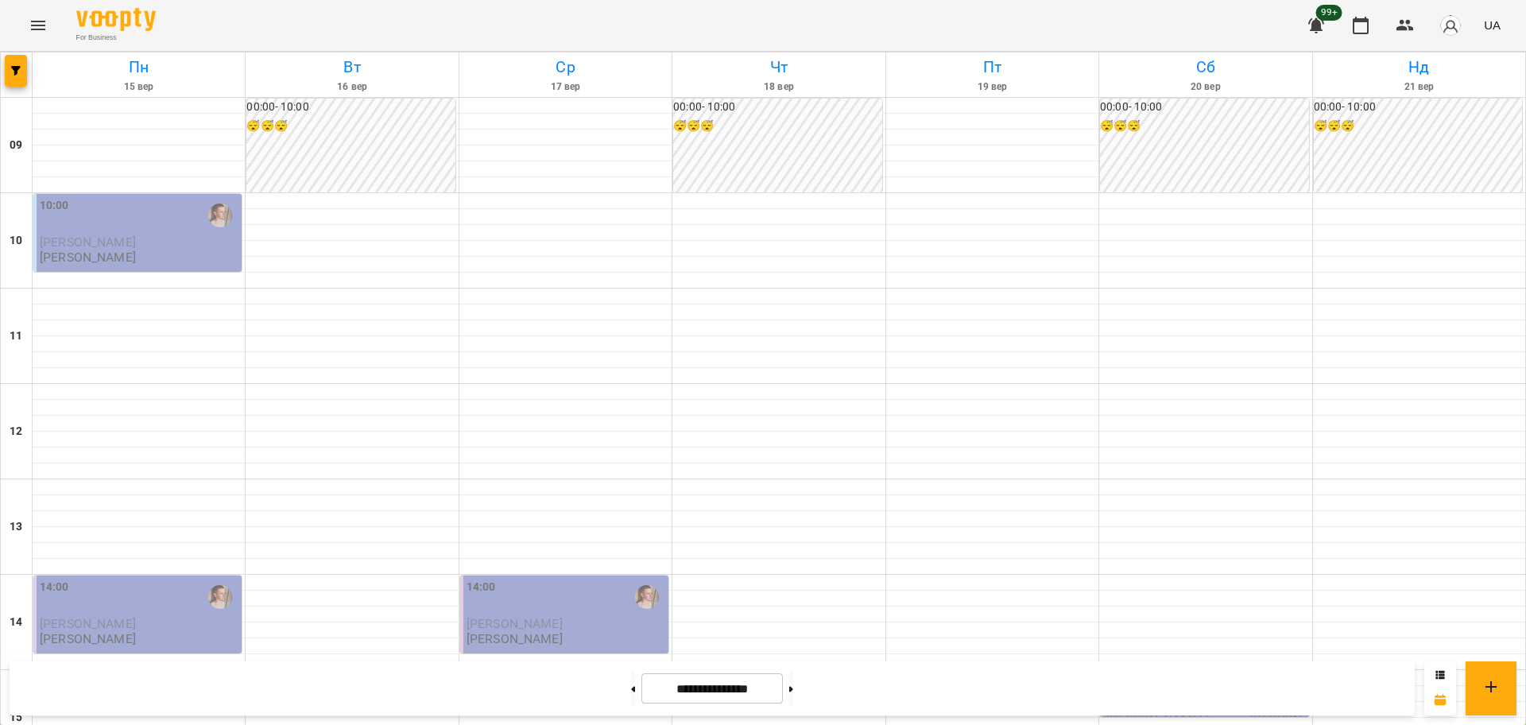
scroll to position [485, 0]
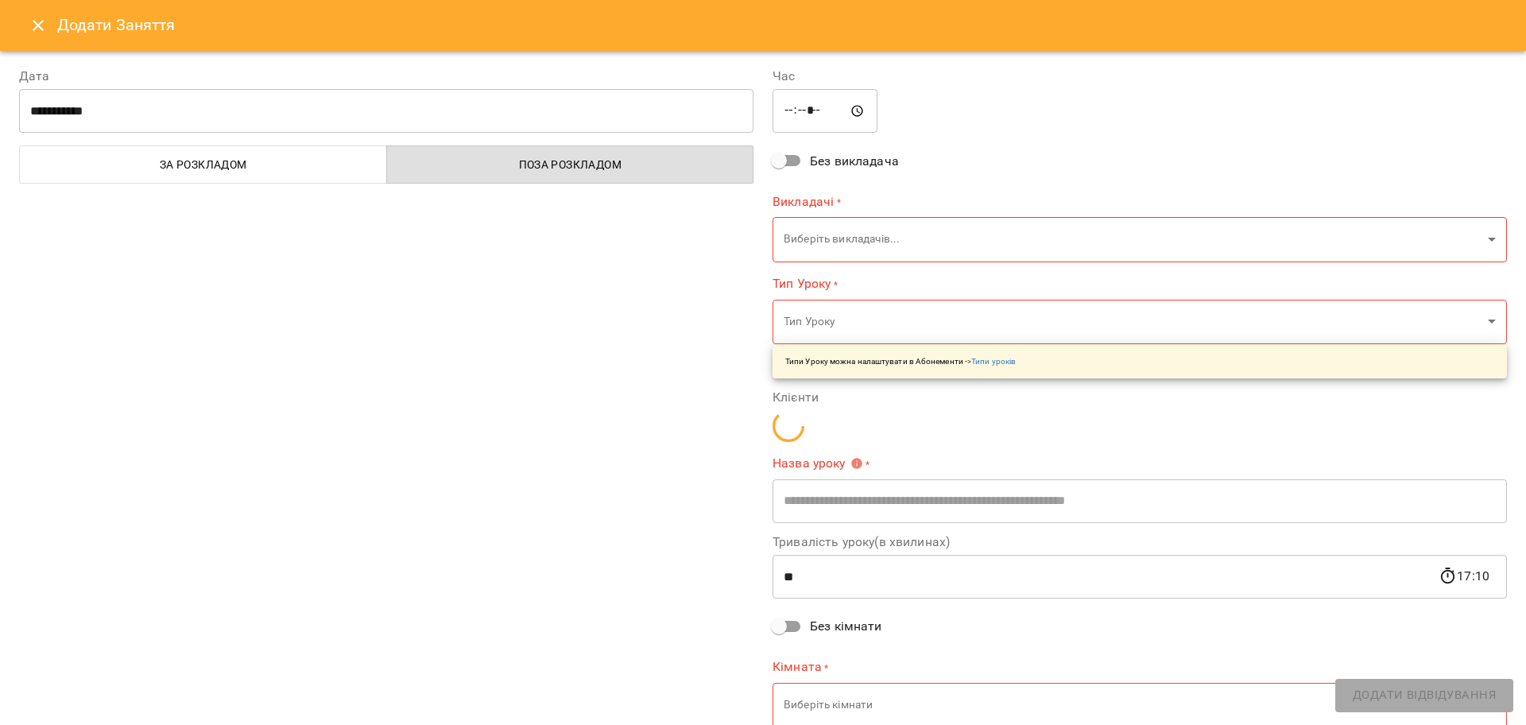
type input "**********"
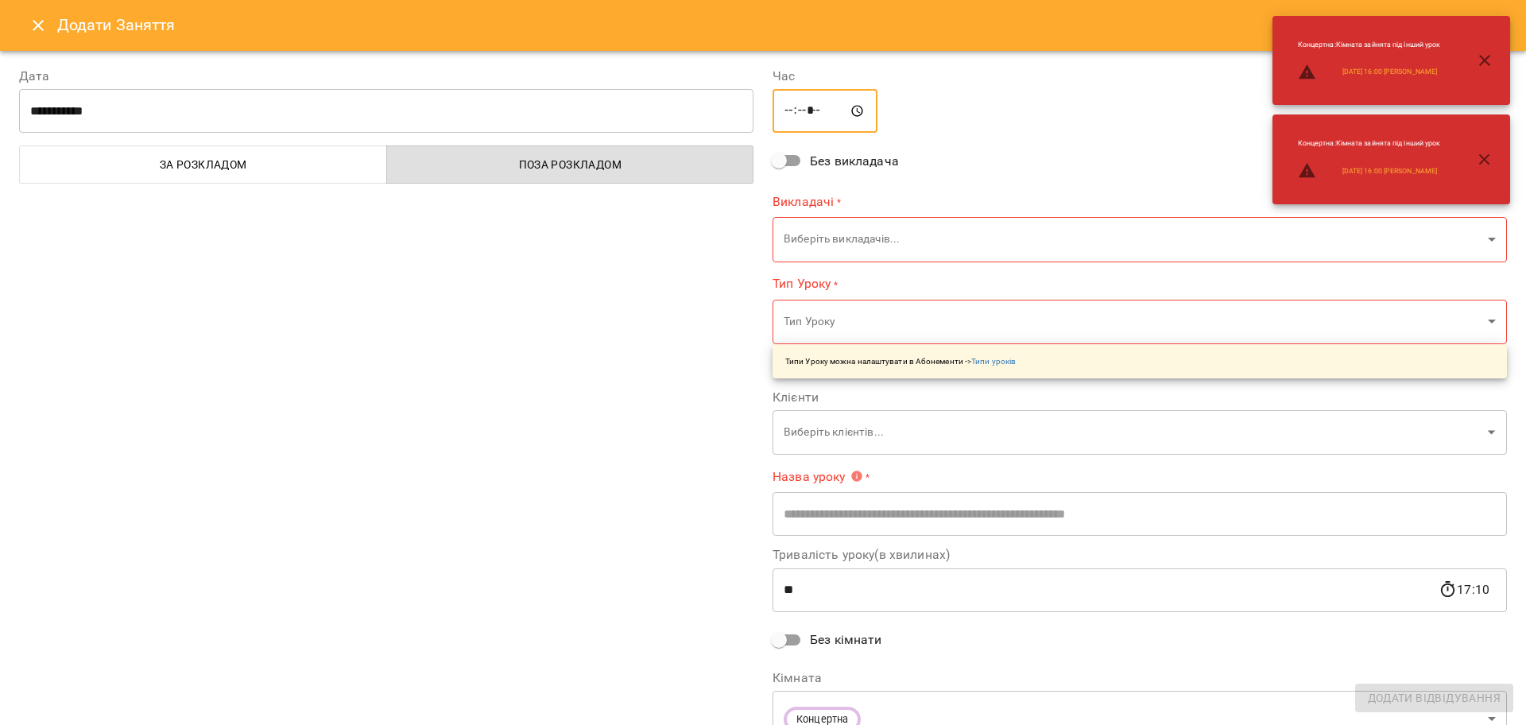
click at [806, 114] on input "*****" at bounding box center [824, 111] width 105 height 44
type input "*****"
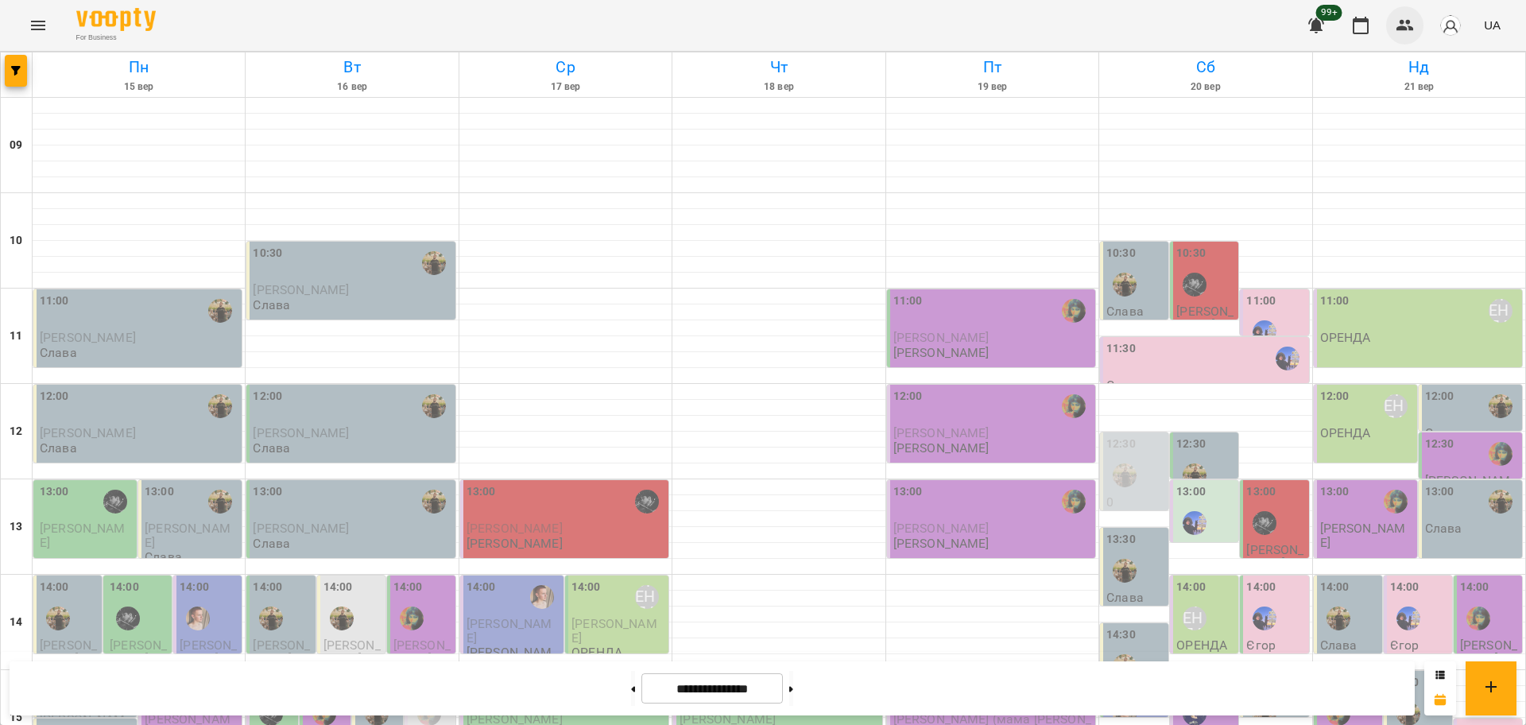
click at [1389, 26] on button "button" at bounding box center [1405, 25] width 38 height 38
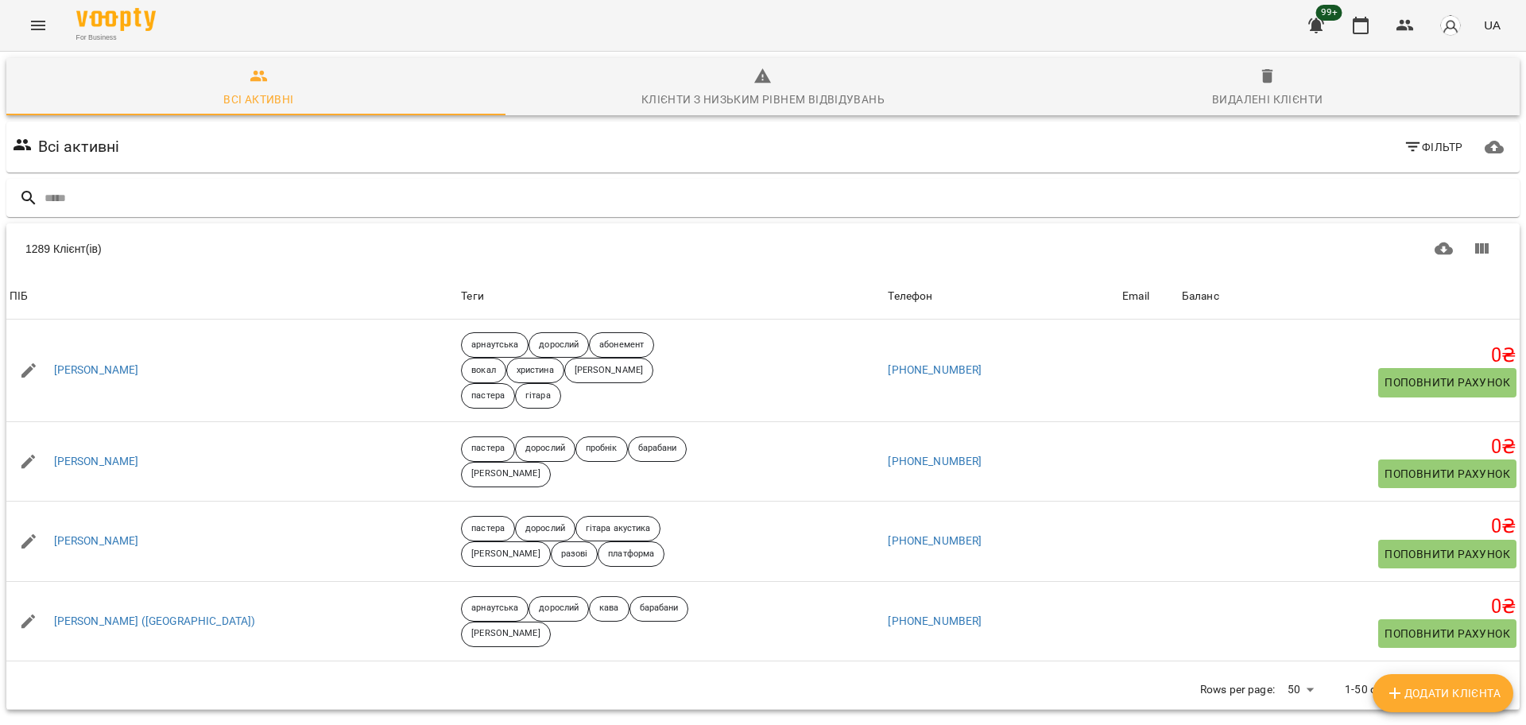
click at [1417, 698] on span "Додати клієнта" at bounding box center [1442, 692] width 115 height 19
select select "**"
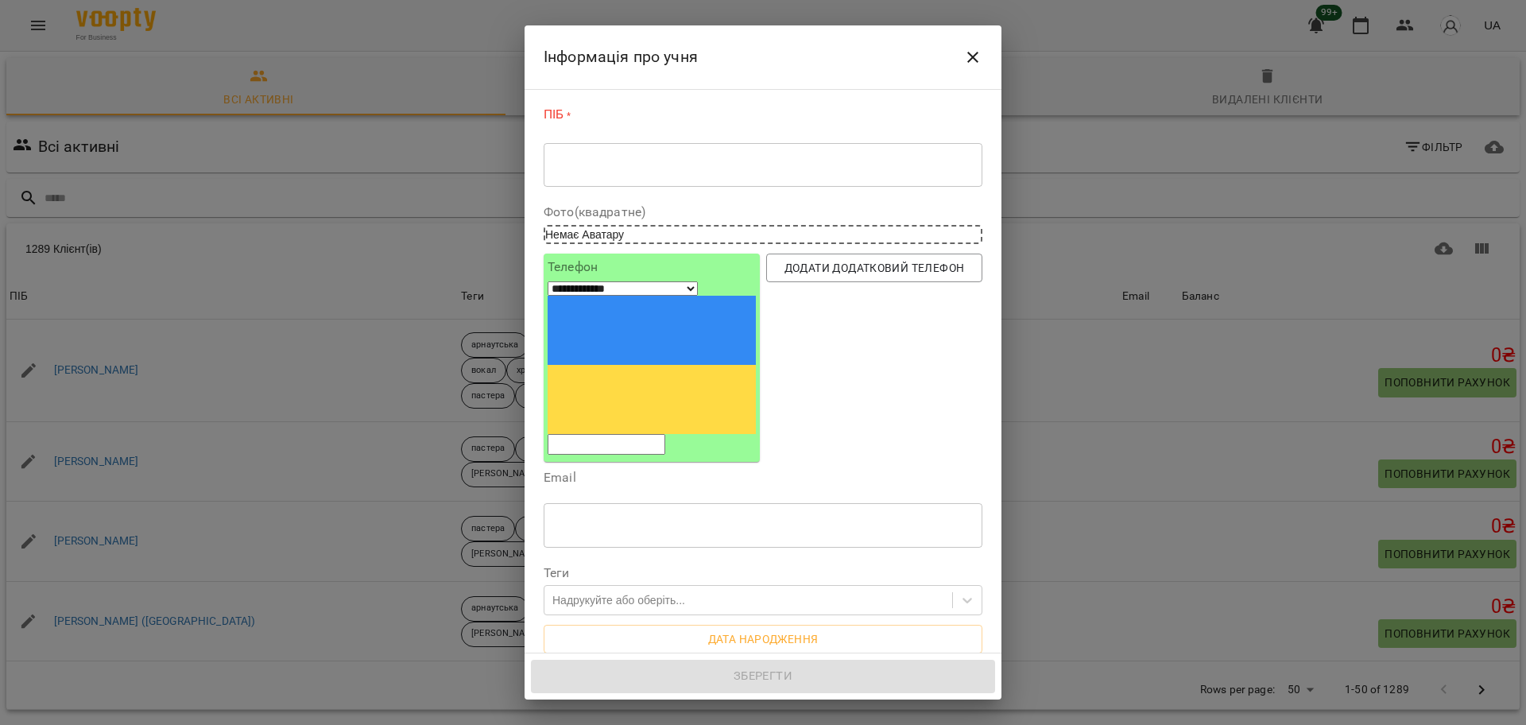
click at [714, 155] on div "* ​" at bounding box center [762, 164] width 439 height 44
drag, startPoint x: 714, startPoint y: 155, endPoint x: 567, endPoint y: 172, distance: 147.1
paste textarea "**********"
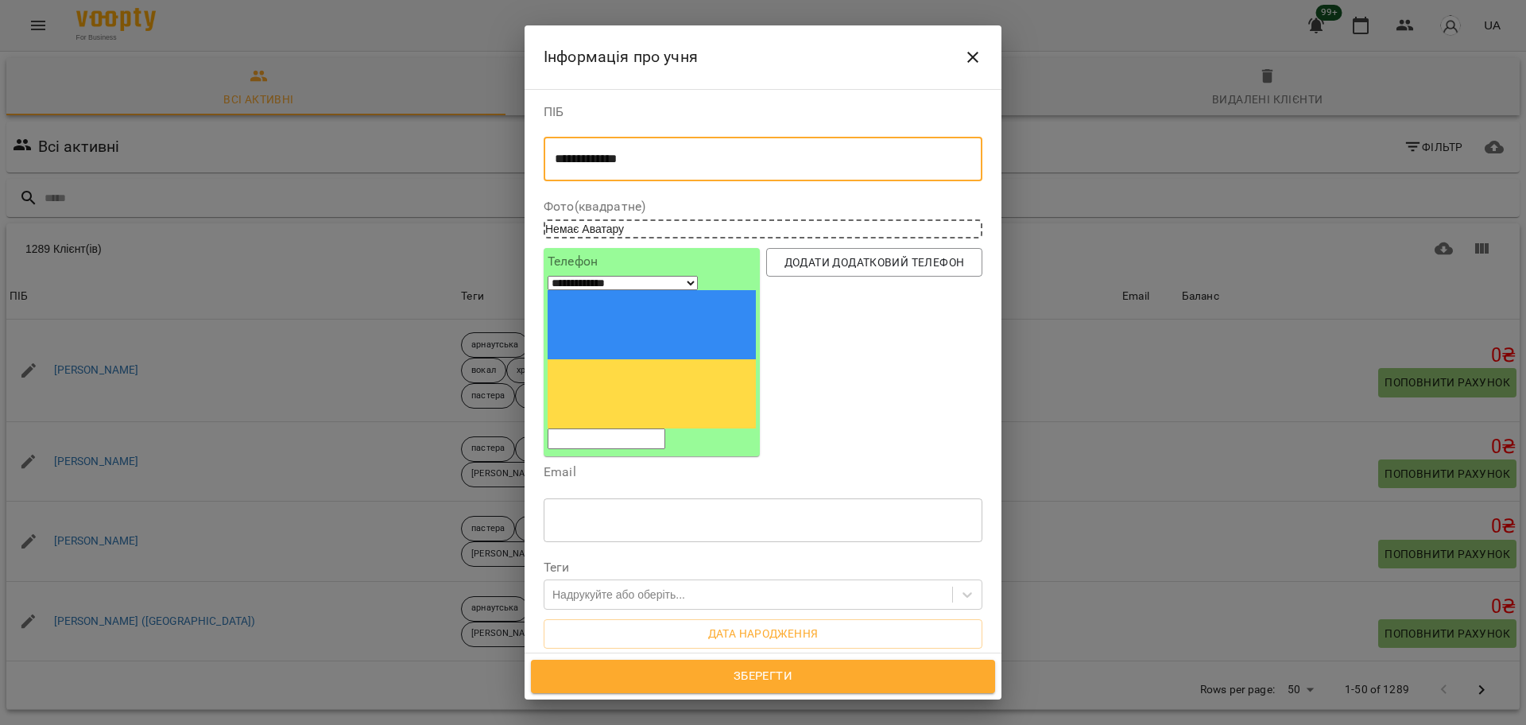
type textarea "**********"
click at [622, 497] on input "text" at bounding box center [762, 519] width 439 height 44
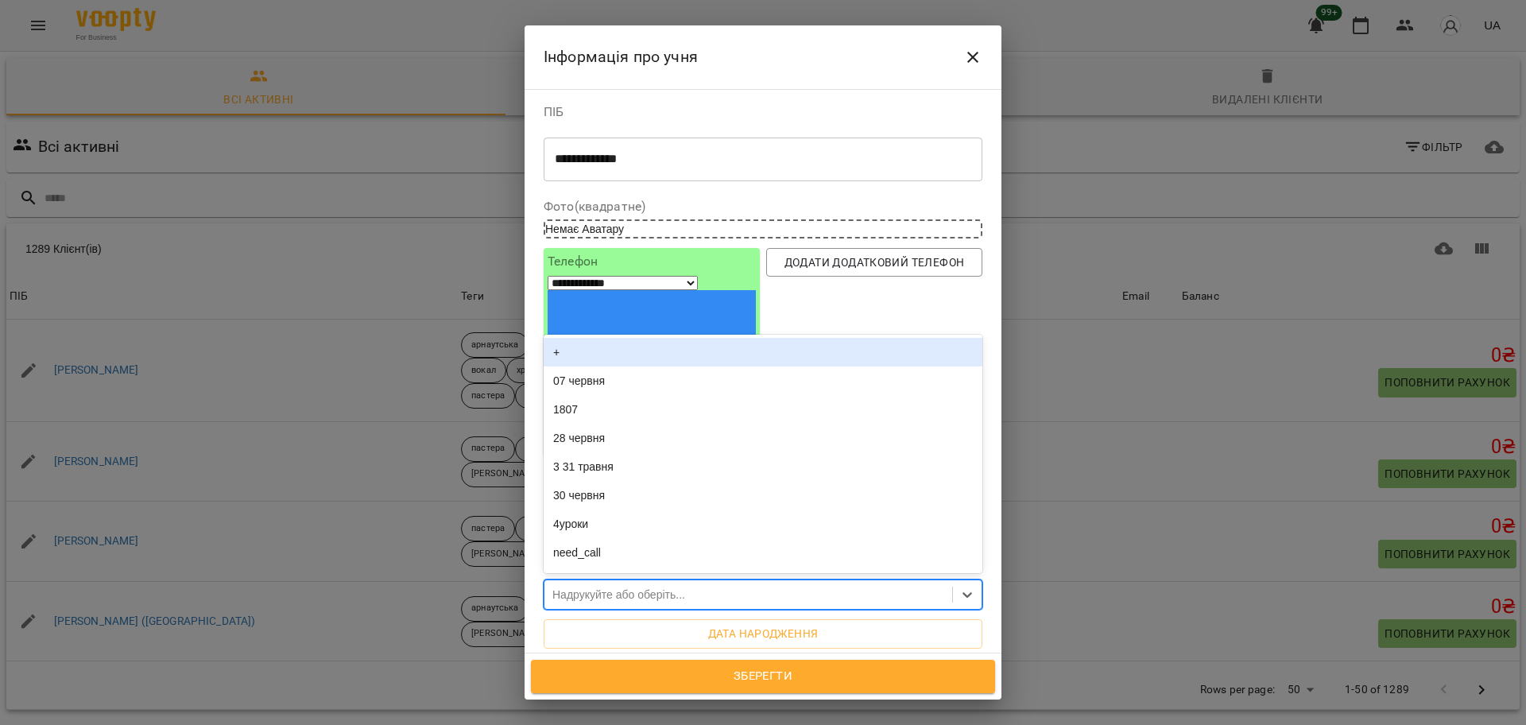
click at [588, 586] on div "Надрукуйте або оберіть..." at bounding box center [618, 594] width 133 height 16
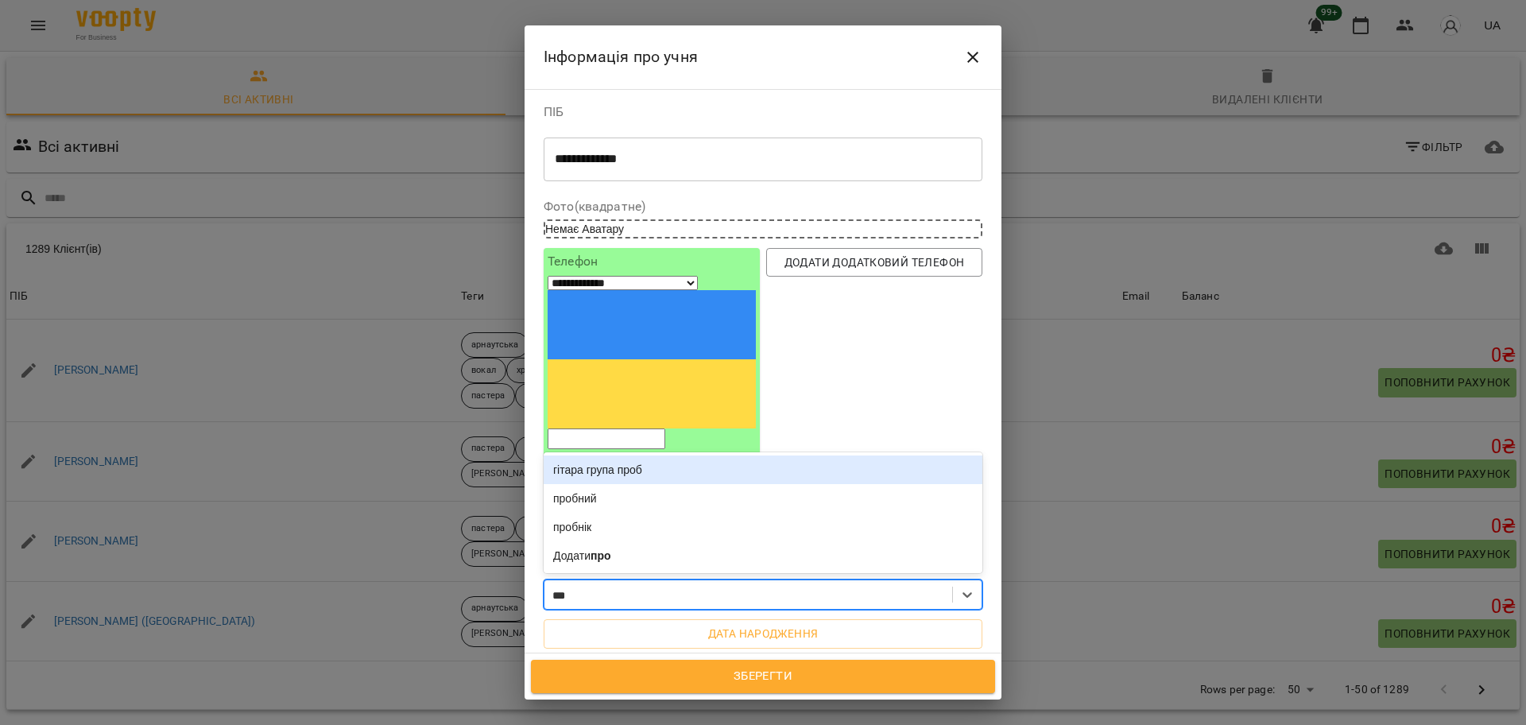
type input "****"
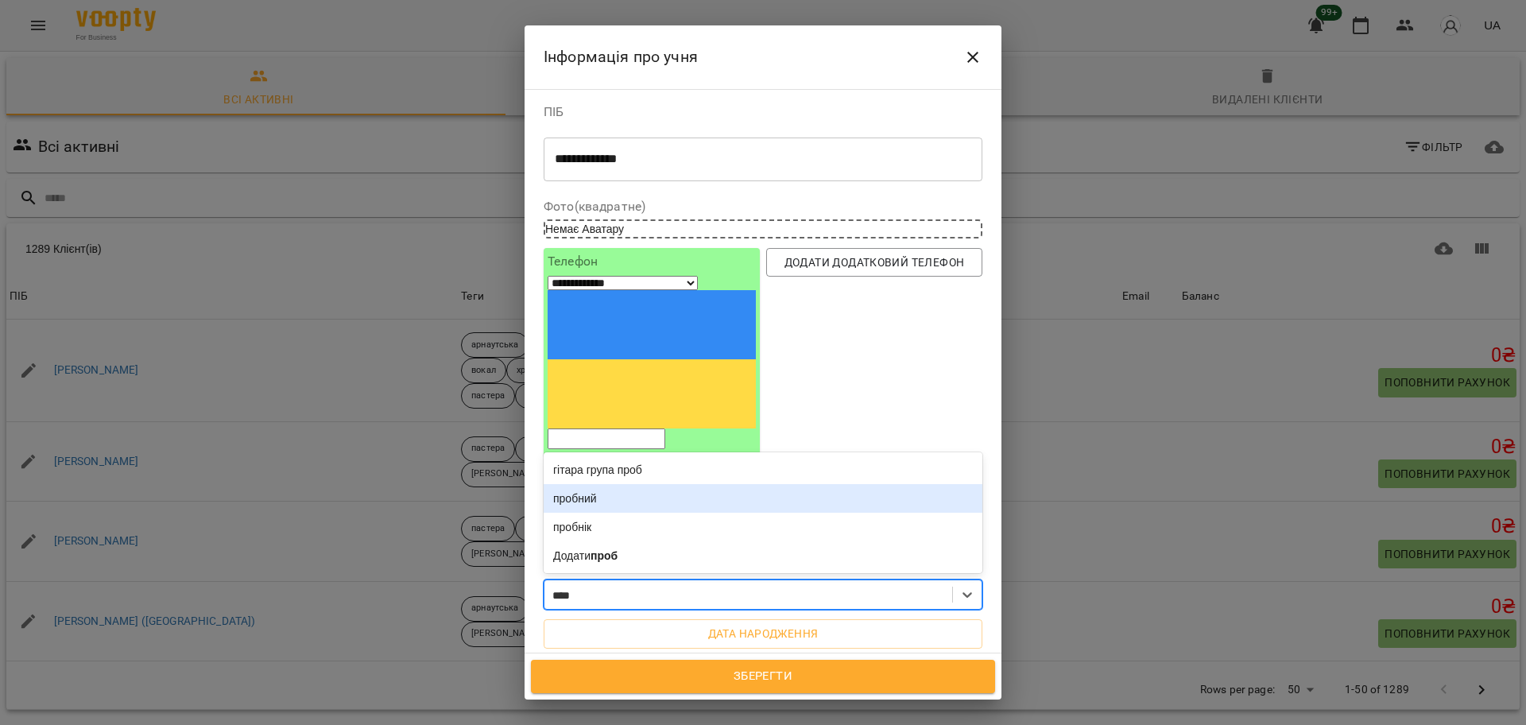
click at [580, 484] on div "пробний" at bounding box center [762, 498] width 439 height 29
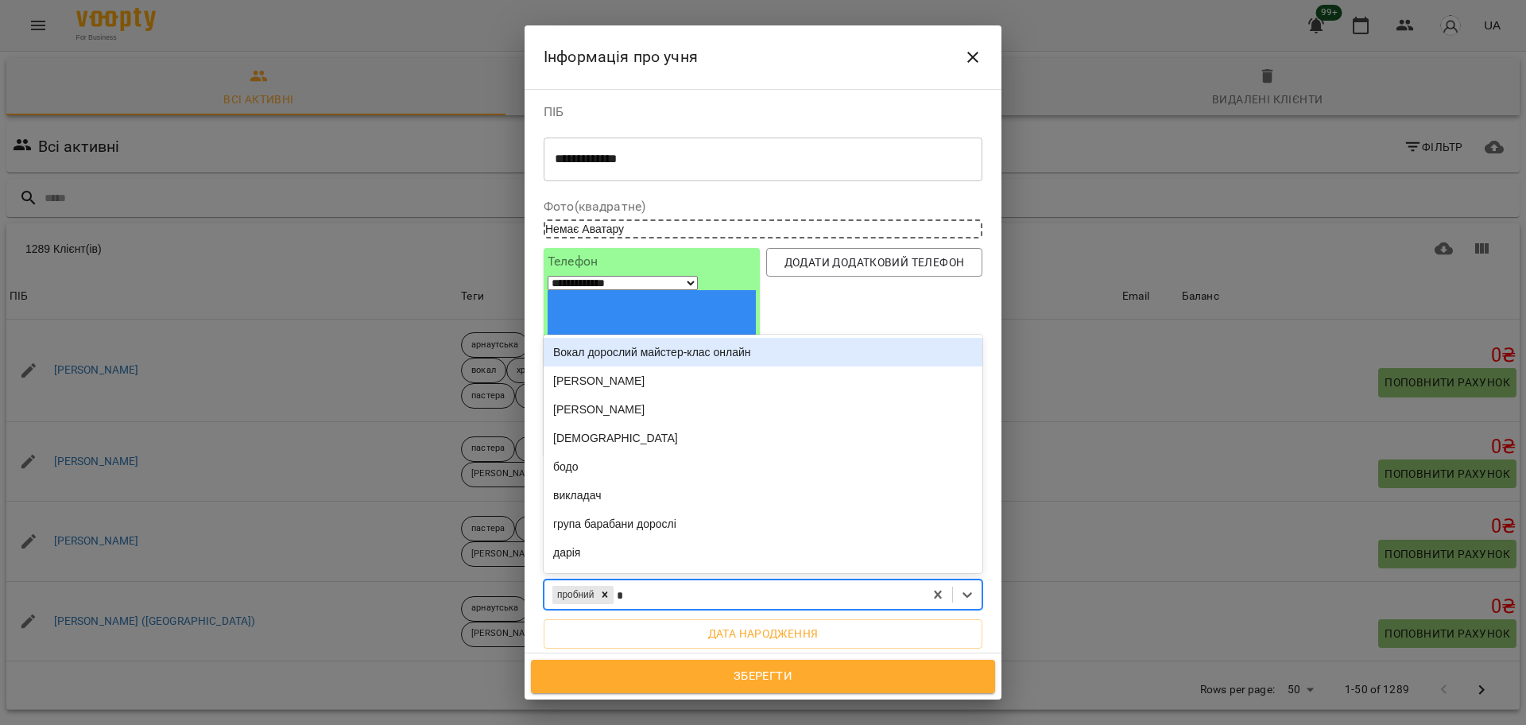
type input "**"
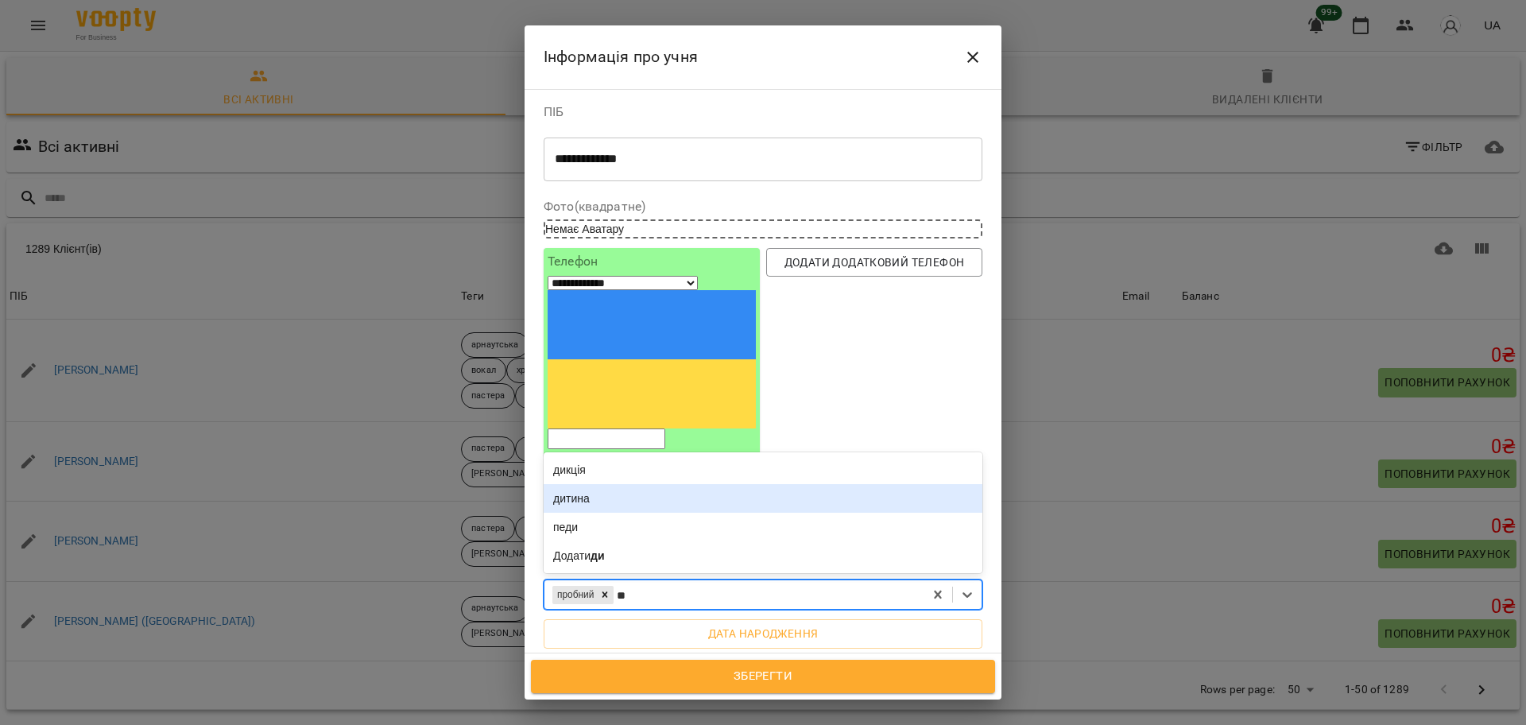
click at [603, 484] on div "дитина" at bounding box center [762, 498] width 439 height 29
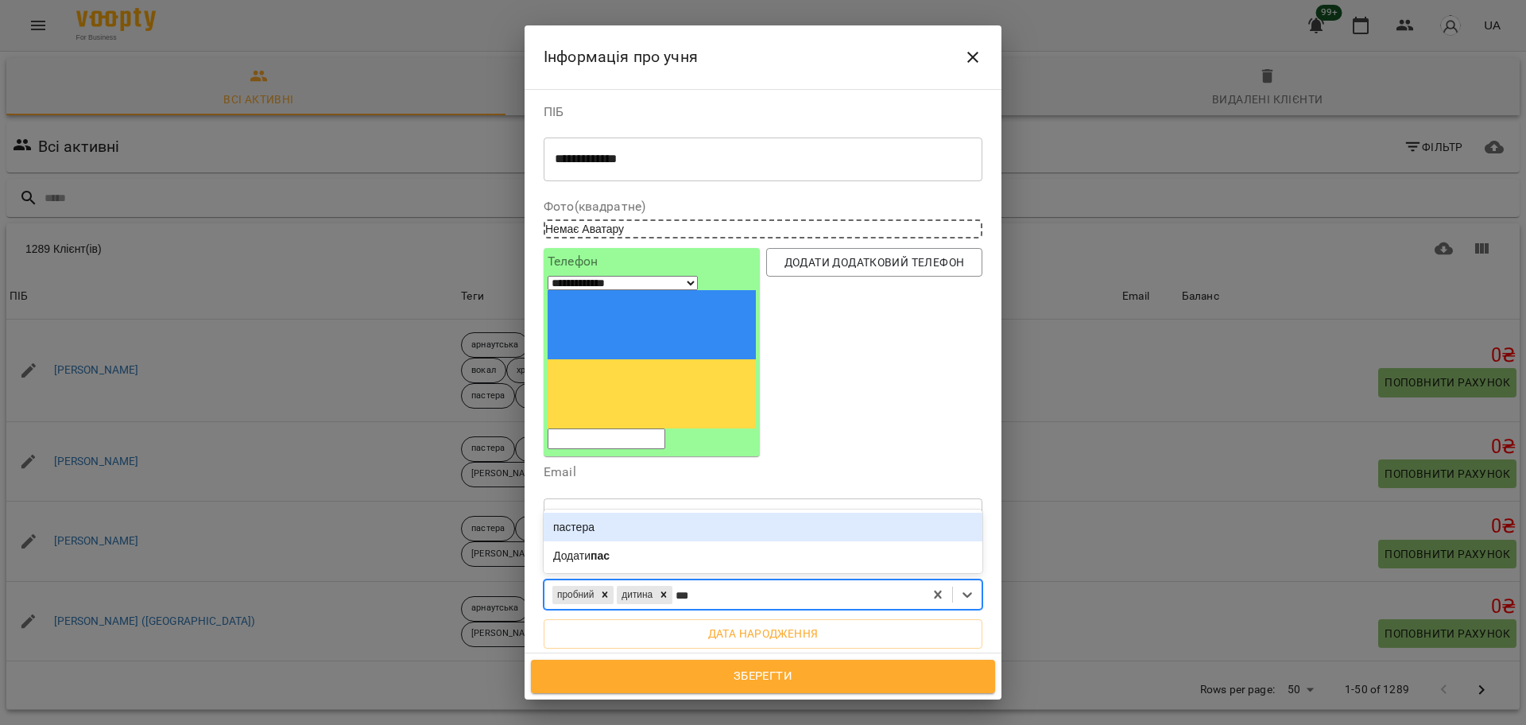
type input "****"
click at [588, 512] on div "пастера" at bounding box center [762, 526] width 439 height 29
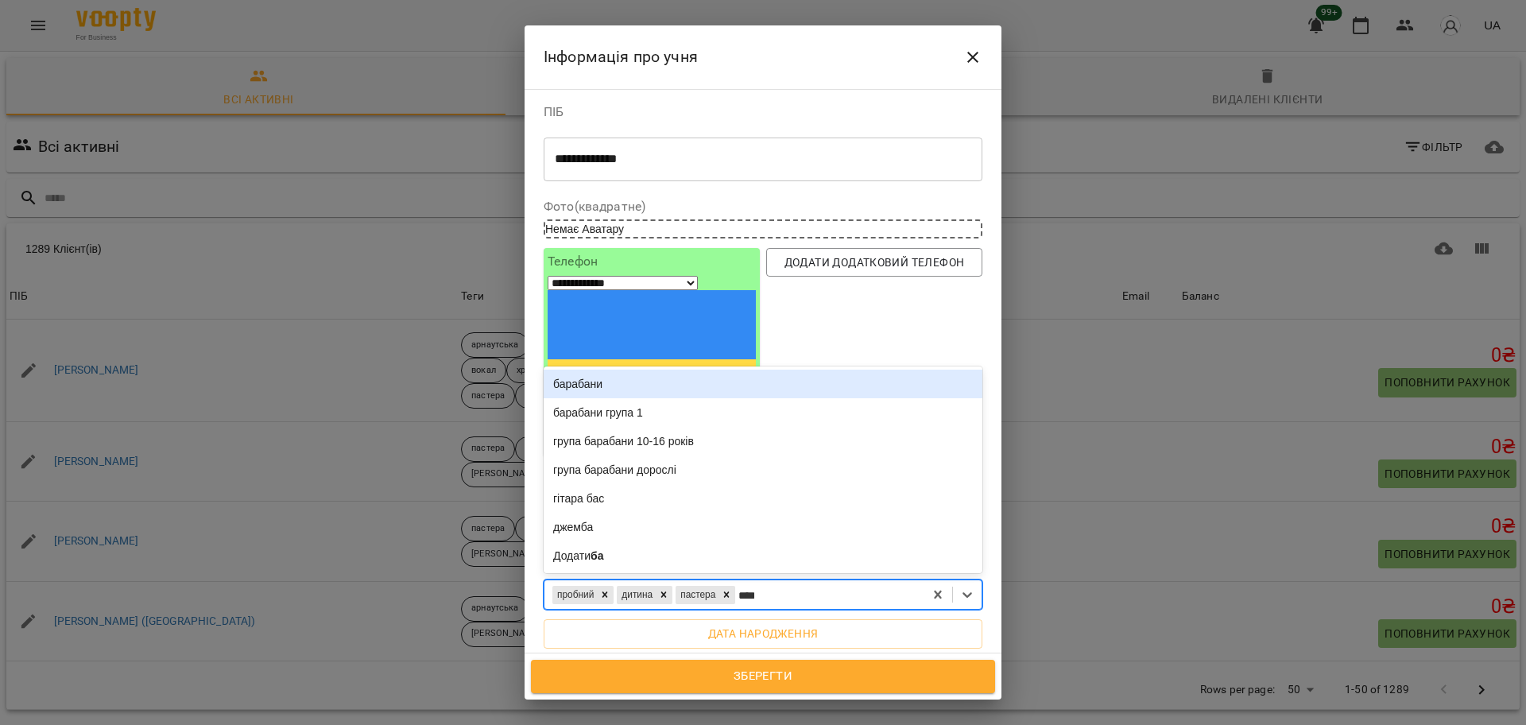
type input "*****"
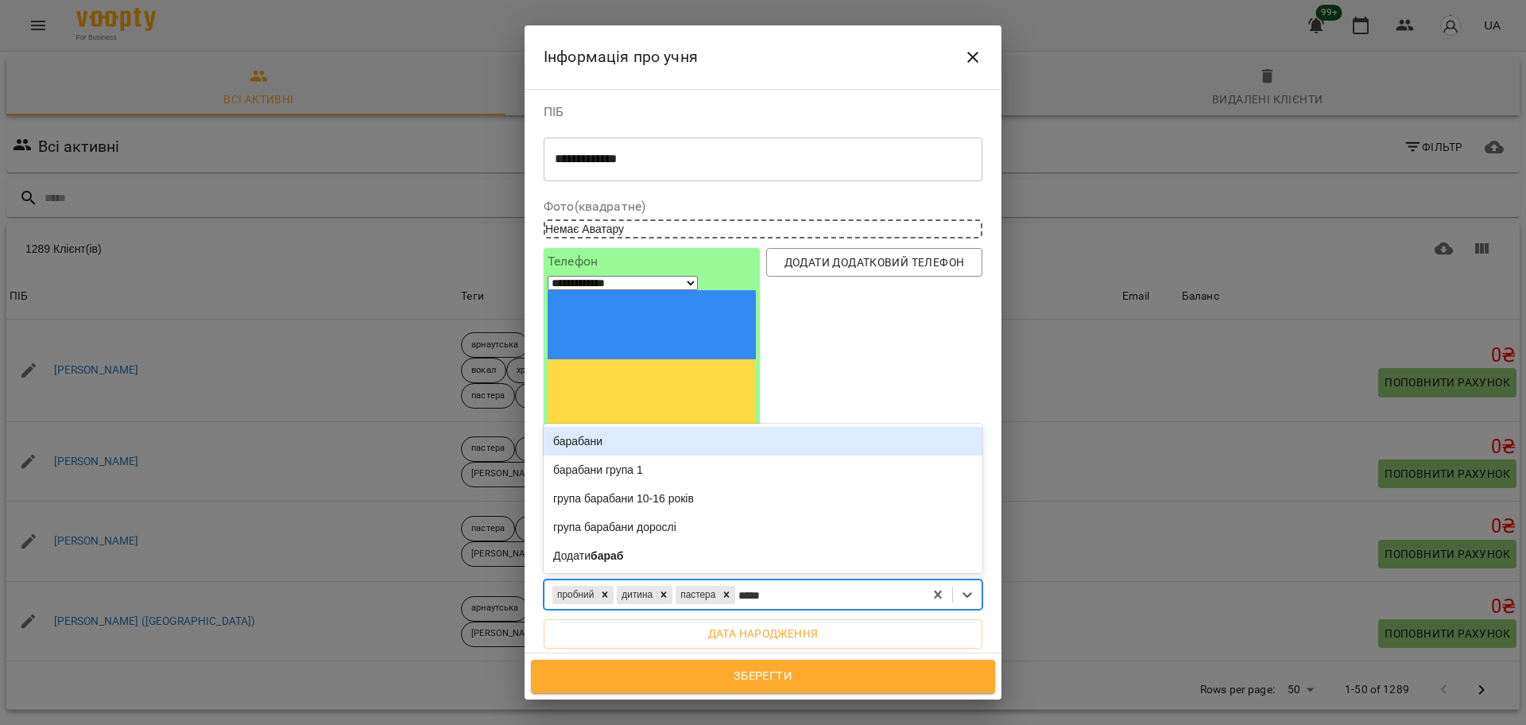
click at [601, 427] on div "барабани" at bounding box center [762, 441] width 439 height 29
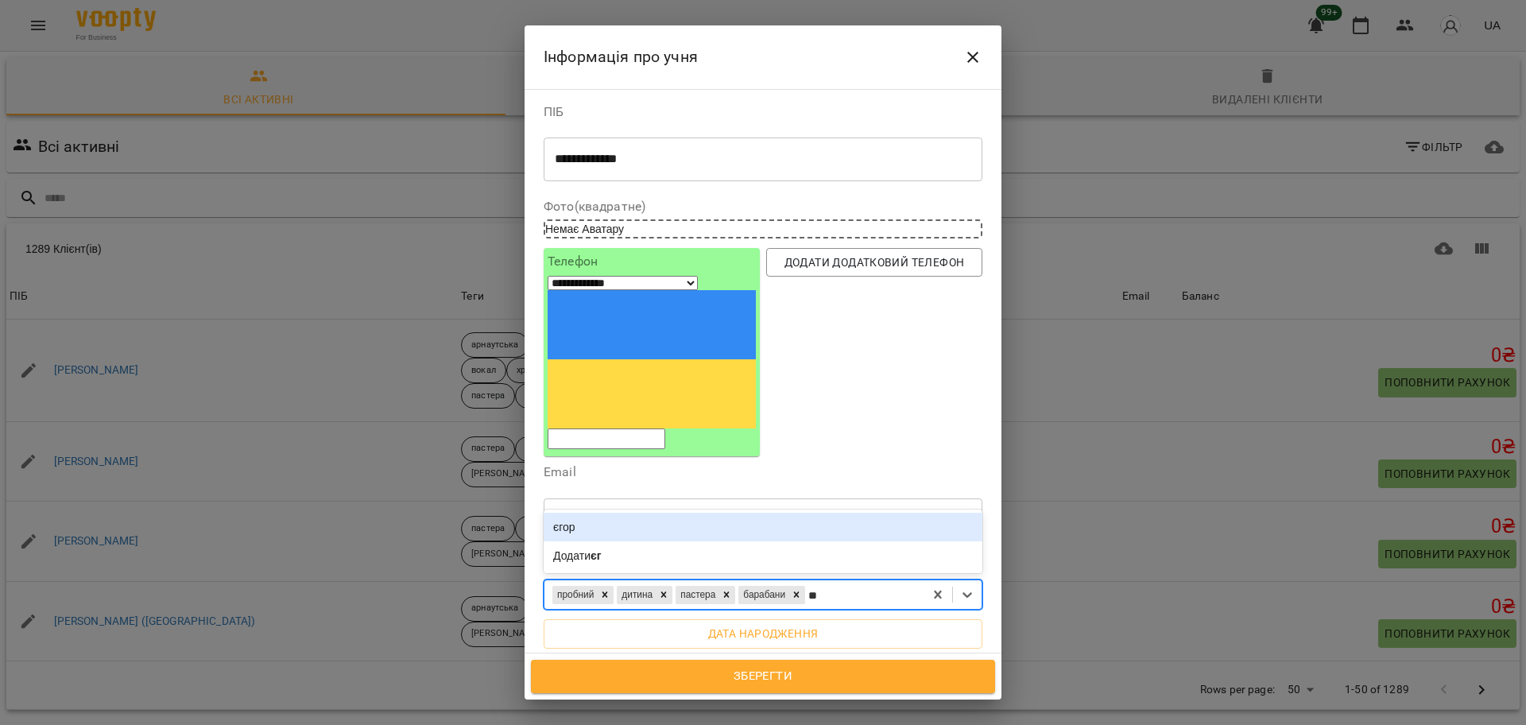
type input "***"
click at [601, 512] on div "єгор" at bounding box center [762, 526] width 439 height 29
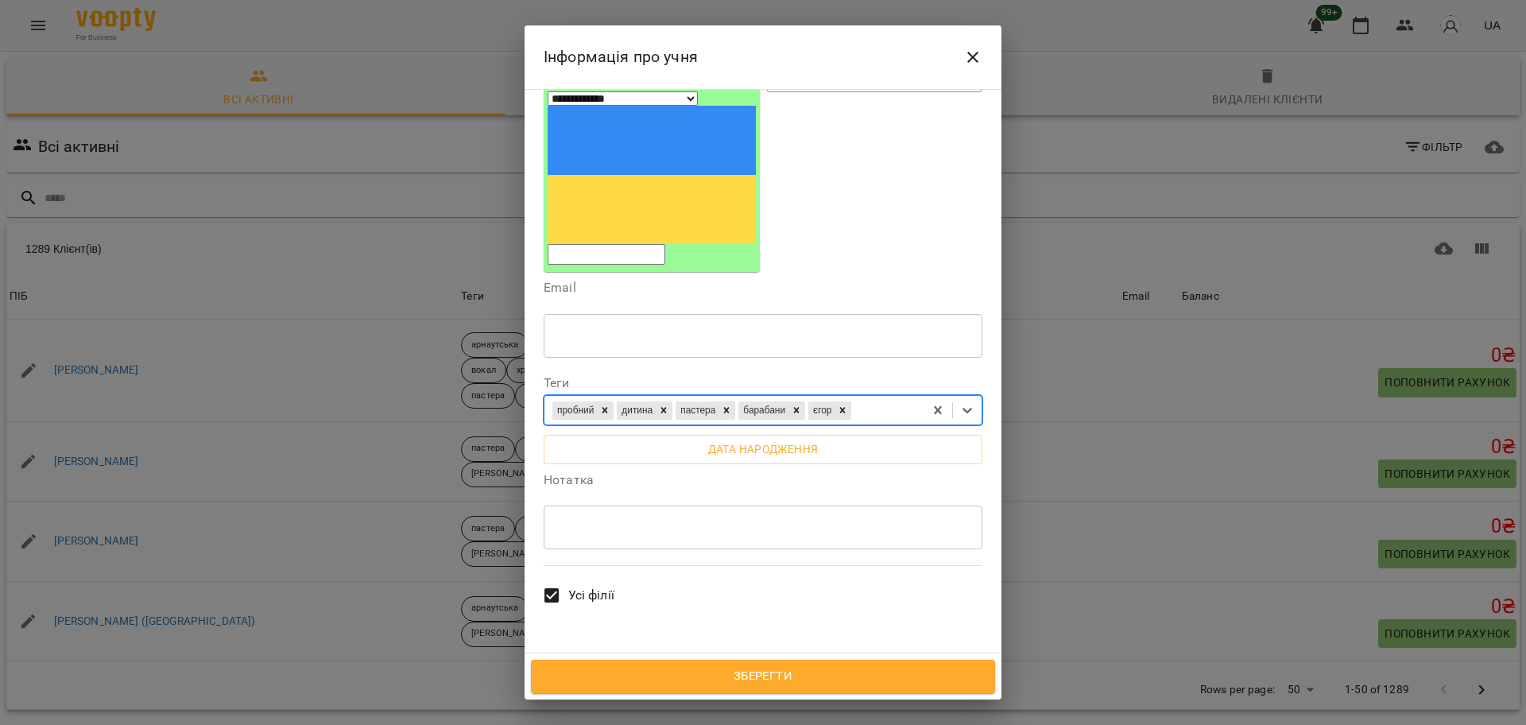
scroll to position [199, 0]
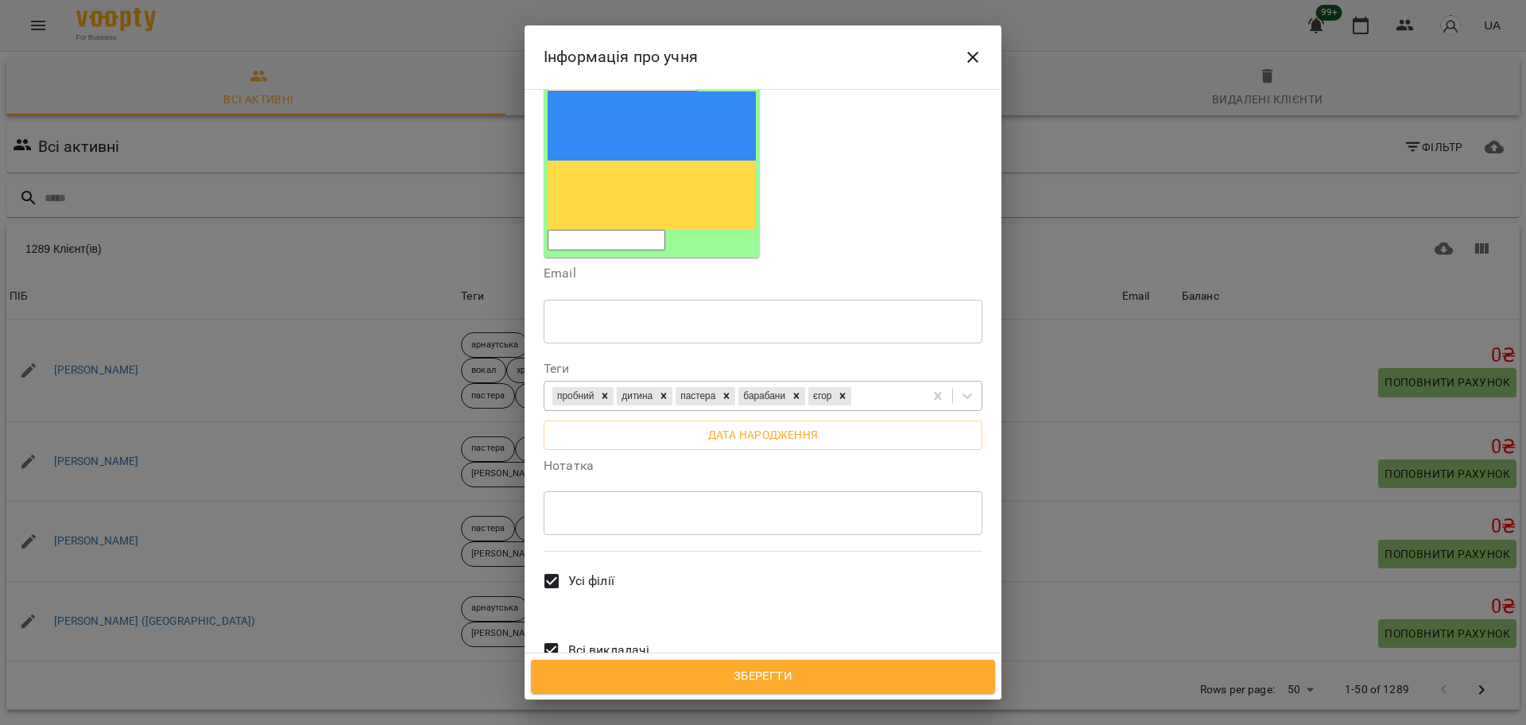
click at [533, 451] on div "**********" at bounding box center [762, 371] width 477 height 565
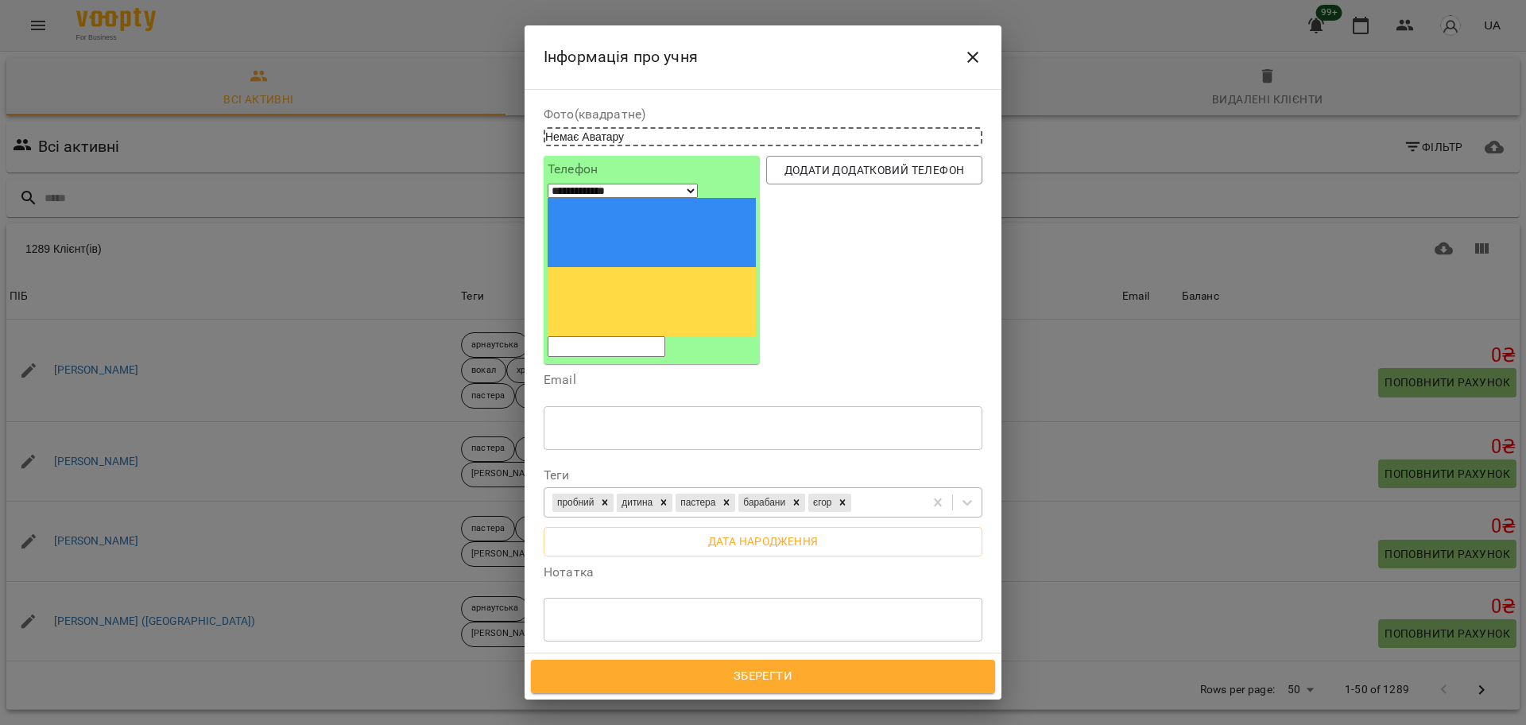
scroll to position [99, 0]
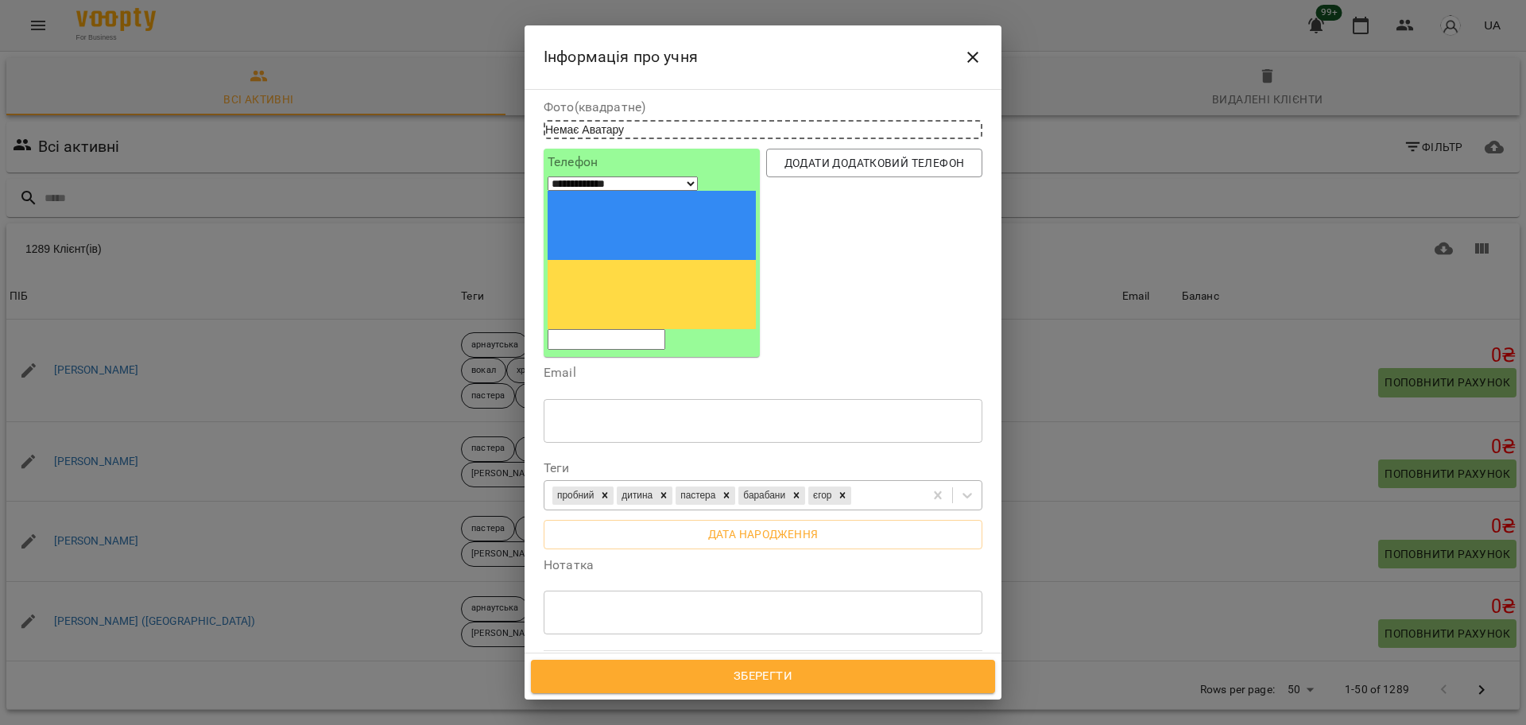
click at [723, 673] on span "Зберегти" at bounding box center [762, 676] width 429 height 21
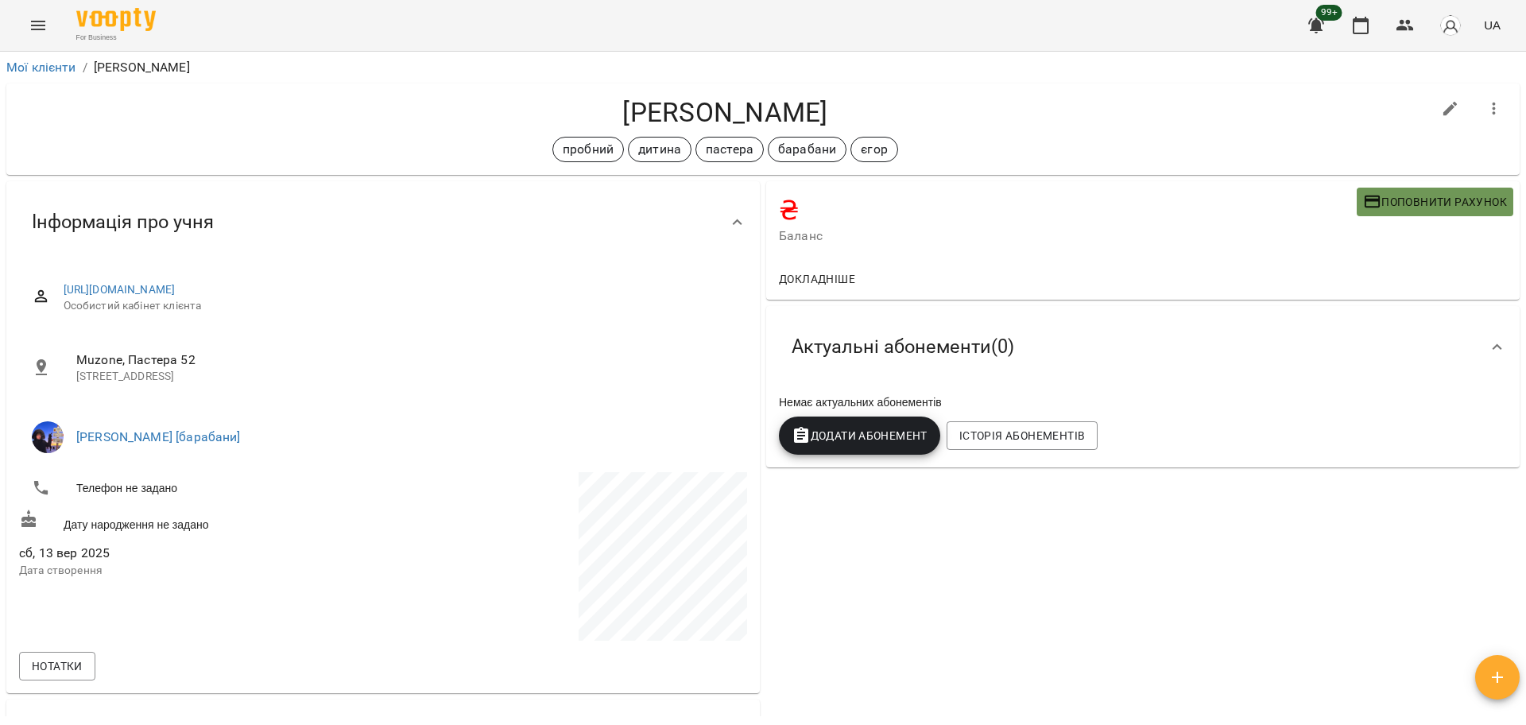
click at [1408, 202] on span "Поповнити рахунок" at bounding box center [1435, 201] width 144 height 19
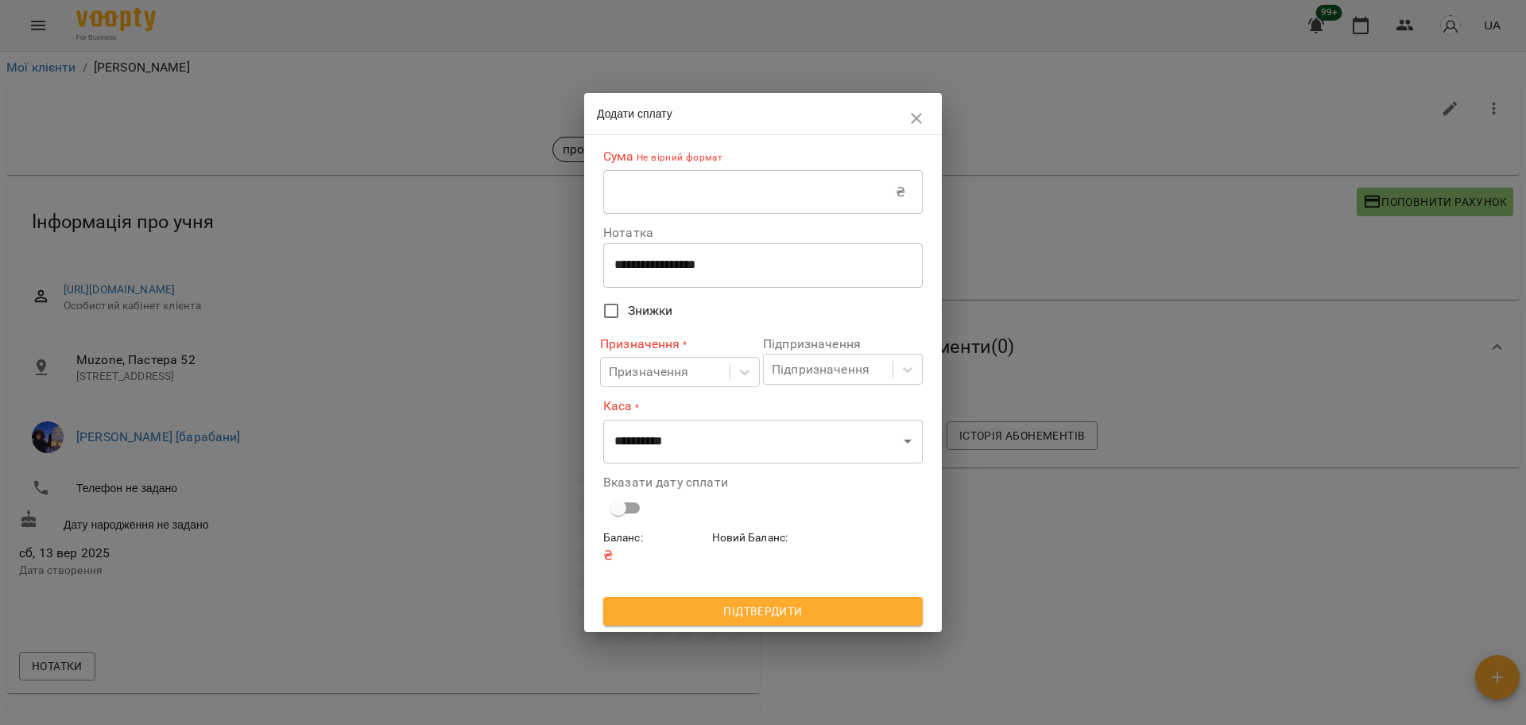
click at [772, 179] on input "text" at bounding box center [749, 192] width 292 height 44
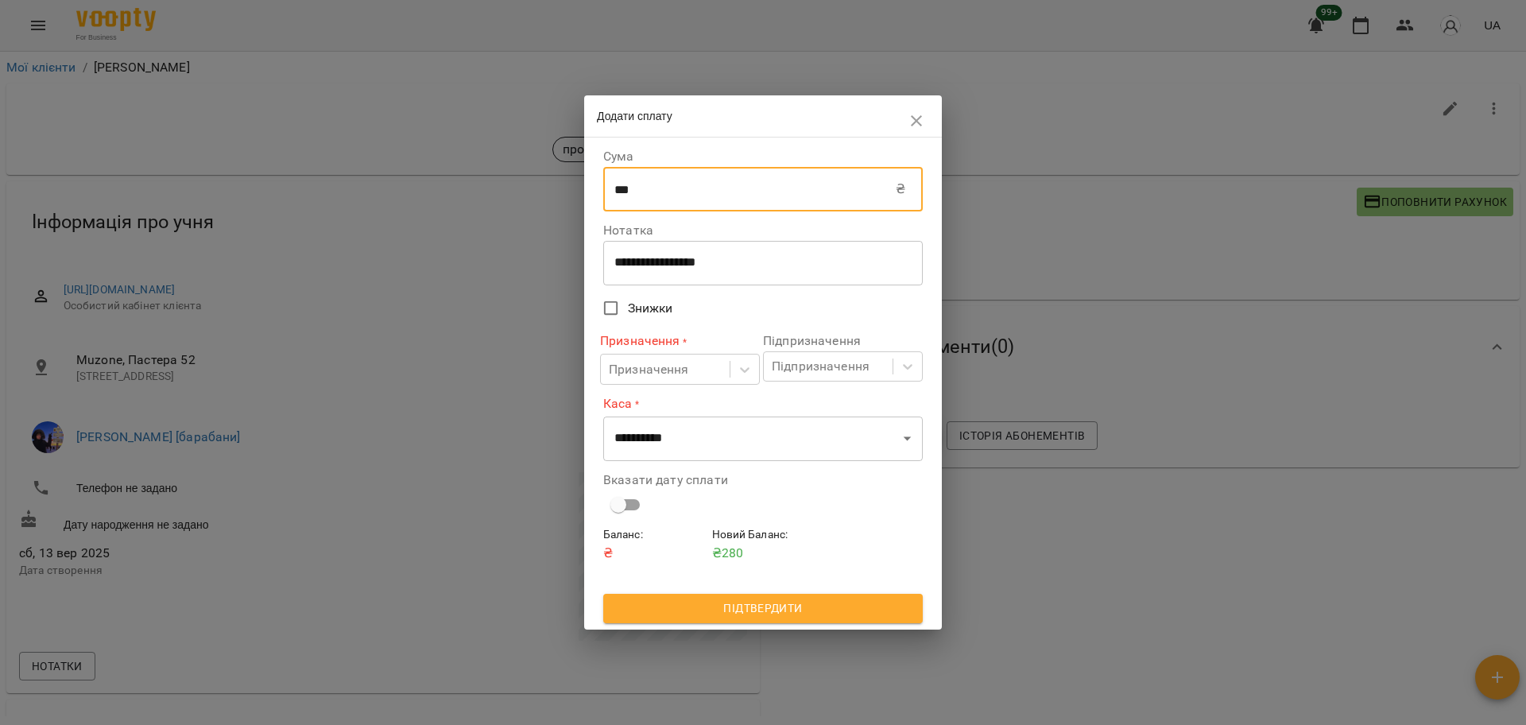
type input "***"
drag, startPoint x: 819, startPoint y: 282, endPoint x: 634, endPoint y: 277, distance: 185.2
click at [634, 278] on div "**********" at bounding box center [762, 263] width 319 height 44
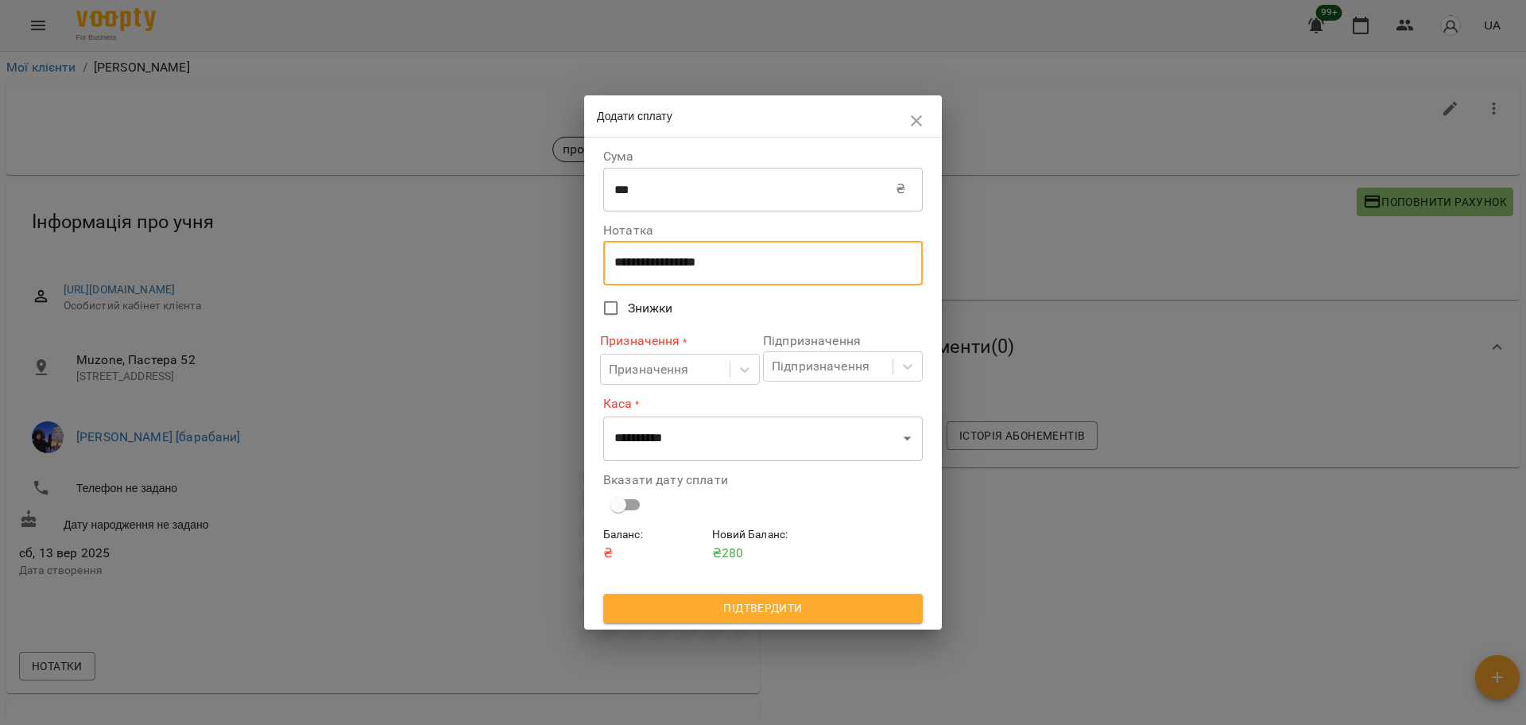
click at [651, 268] on textarea "**********" at bounding box center [762, 262] width 297 height 15
type textarea "*****"
click at [659, 365] on div "Призначення" at bounding box center [649, 369] width 80 height 19
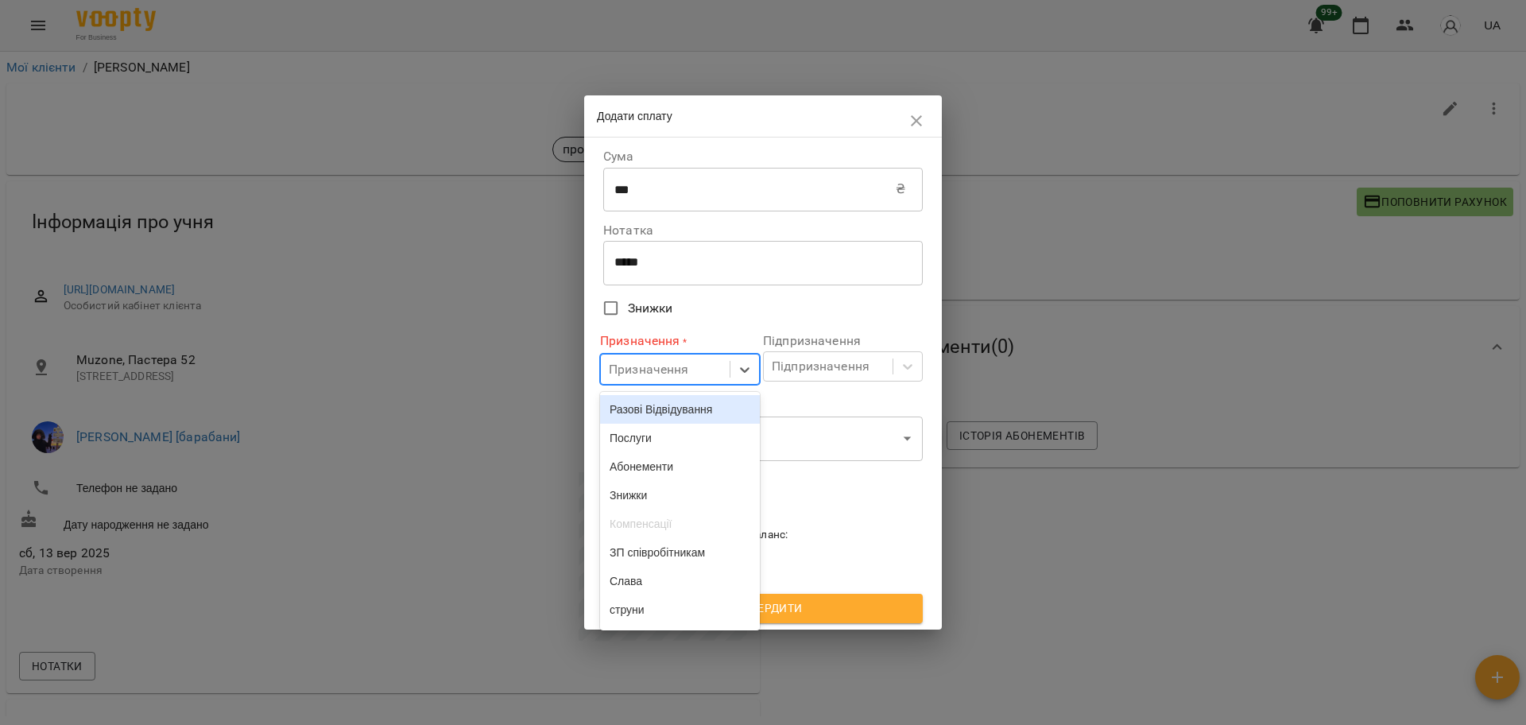
click at [654, 396] on div "Разові Відвідування" at bounding box center [680, 409] width 160 height 29
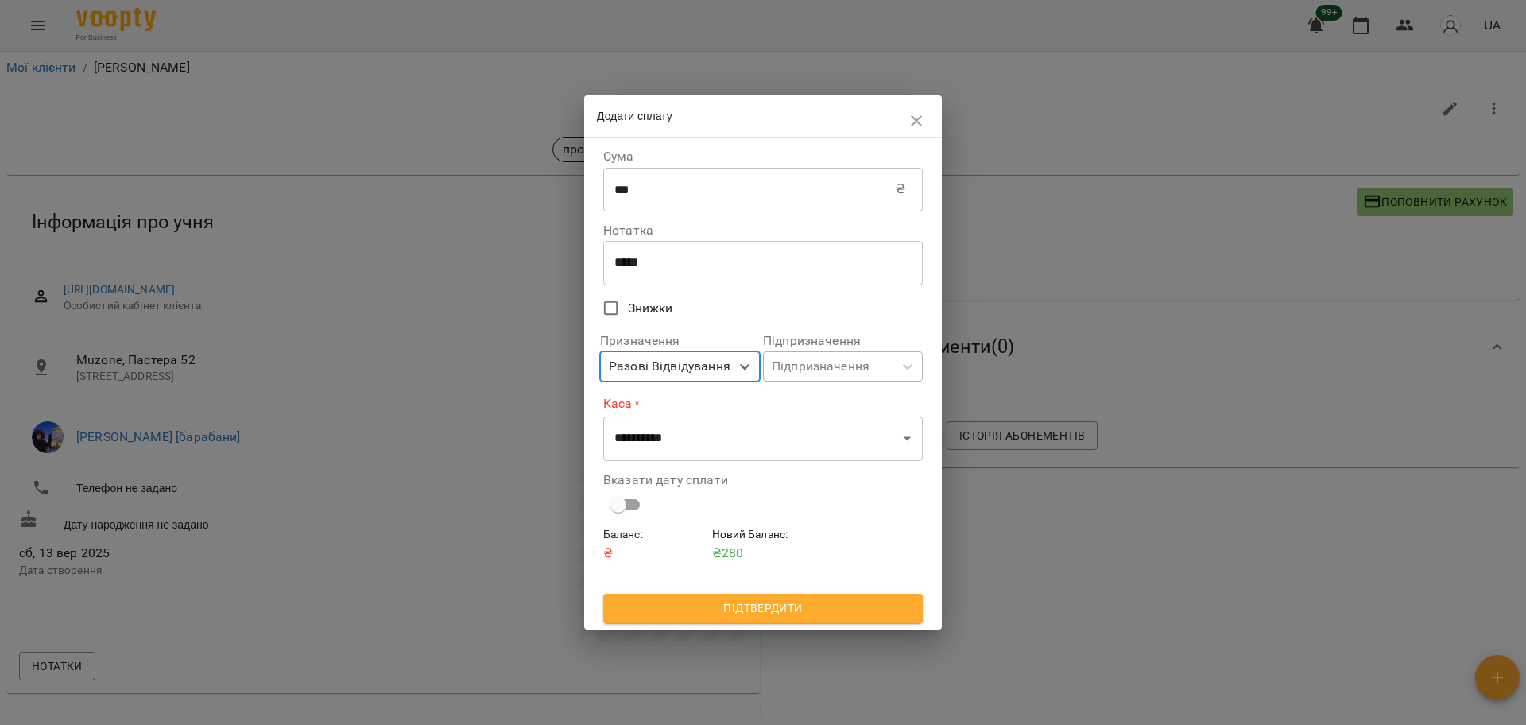
click at [823, 365] on div "Підпризначення" at bounding box center [821, 366] width 98 height 19
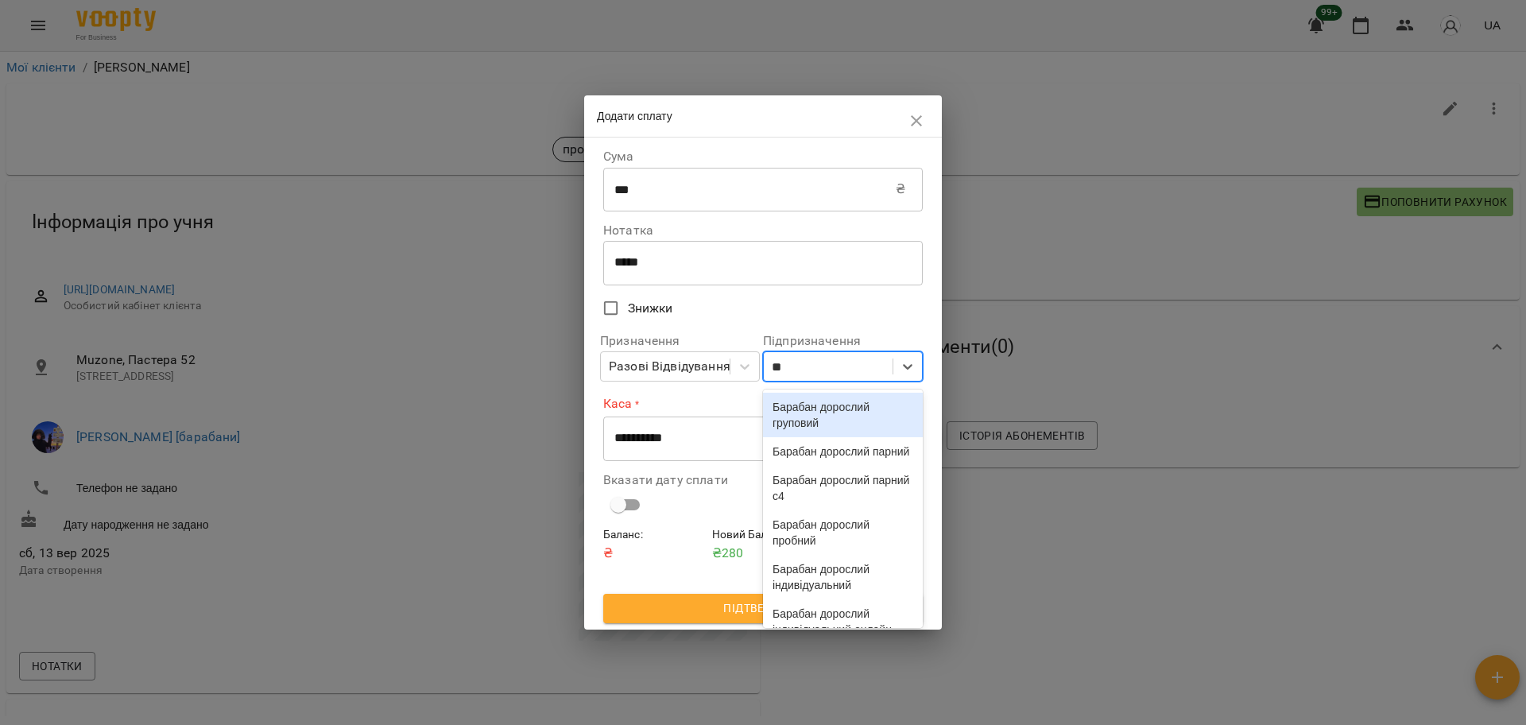
type input "*"
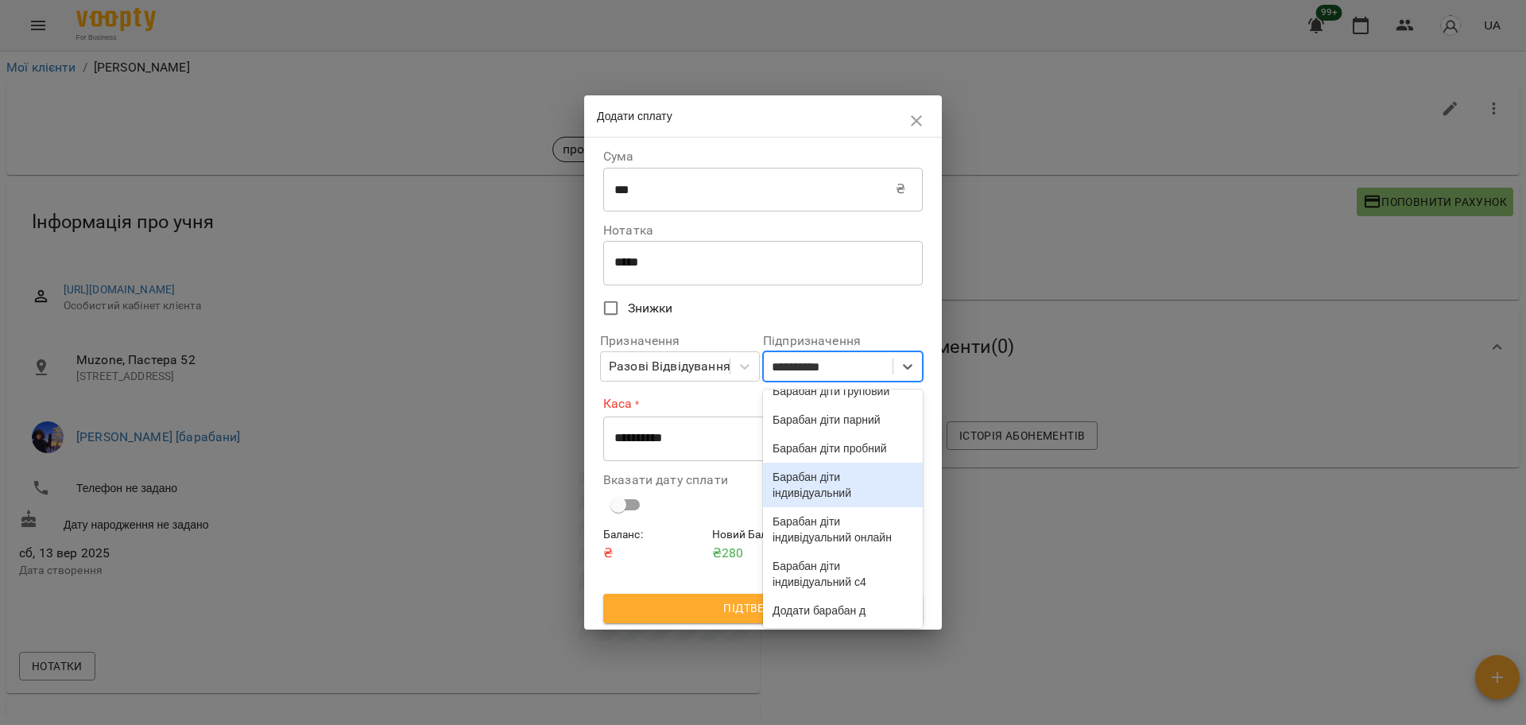
scroll to position [37, 0]
type input "**********"
click at [841, 462] on div "Барабан діти пробний" at bounding box center [843, 448] width 160 height 29
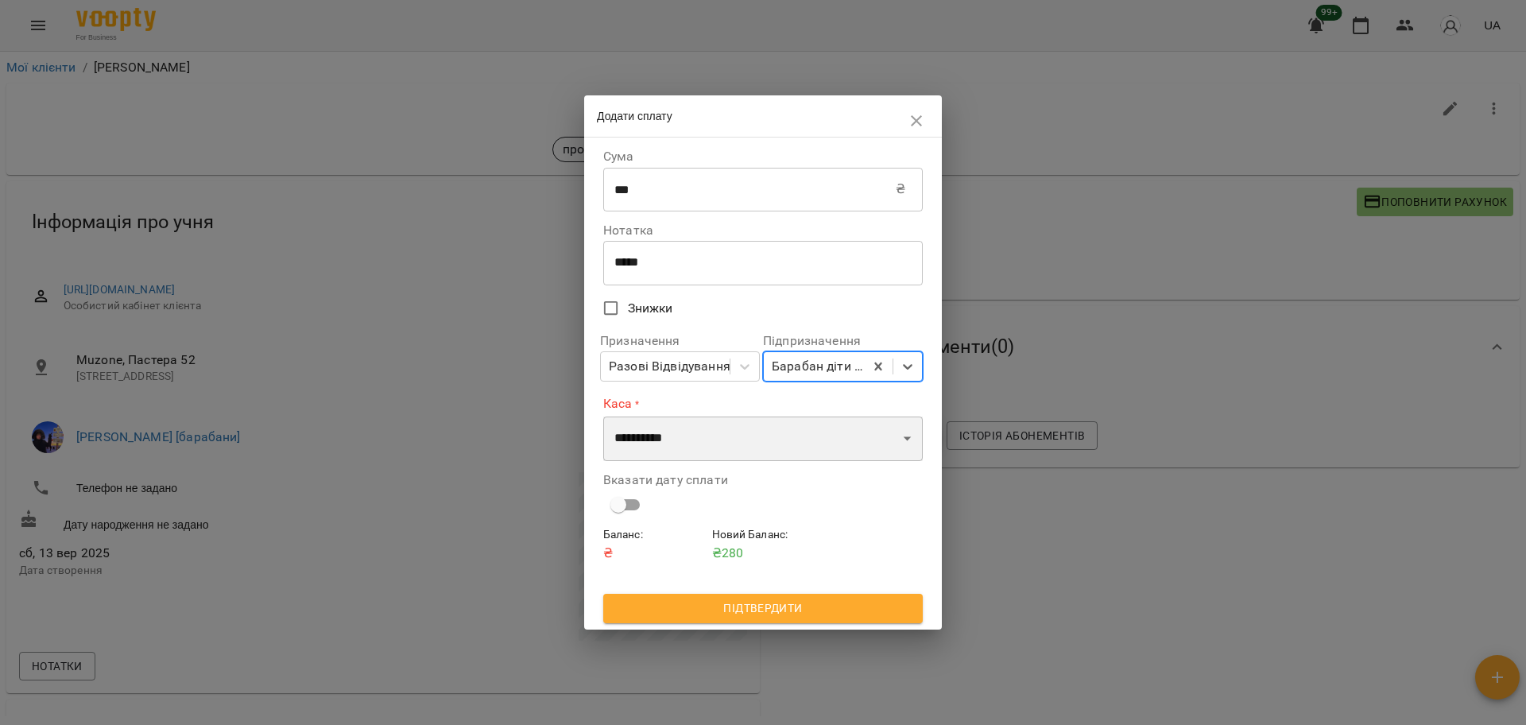
click at [705, 443] on select "**********" at bounding box center [762, 438] width 319 height 44
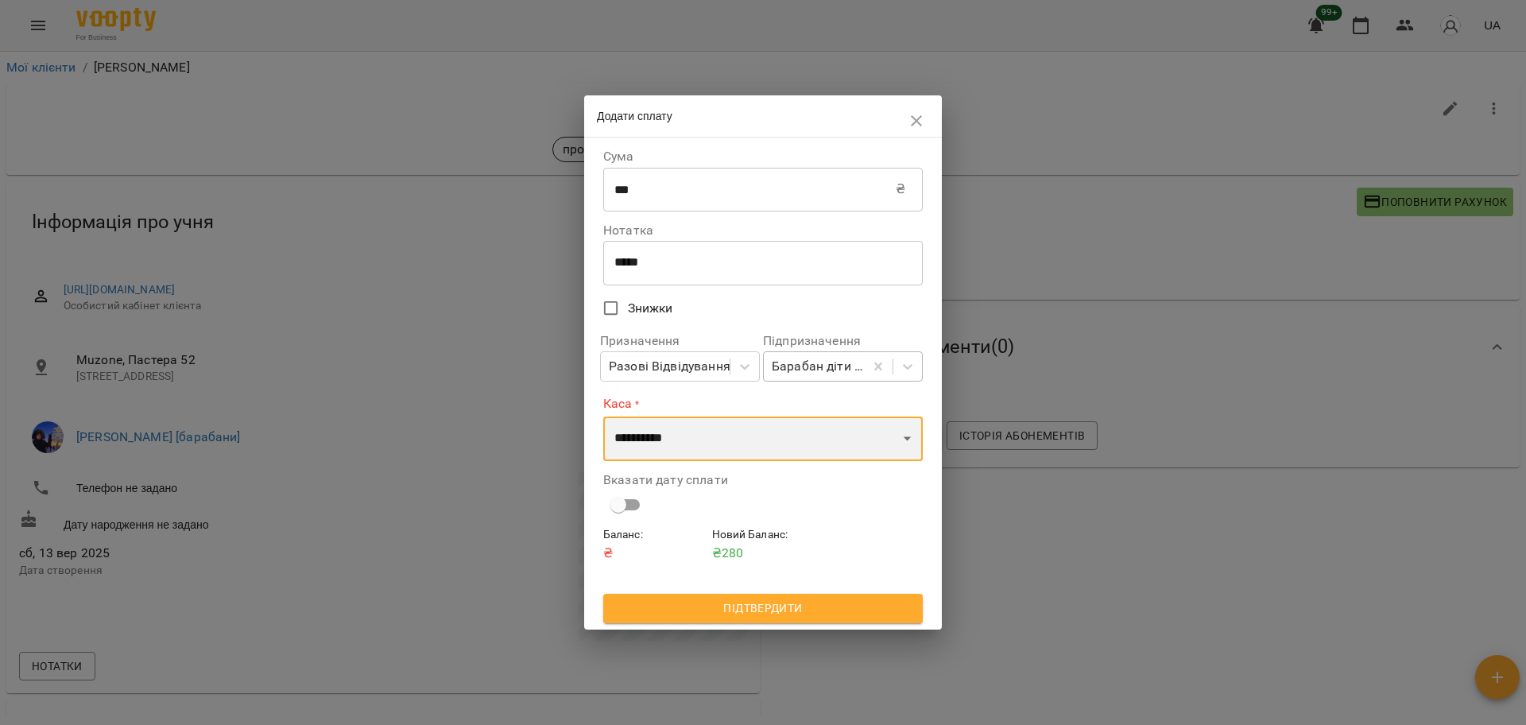
select select "****"
click at [603, 416] on select "**********" at bounding box center [762, 438] width 319 height 44
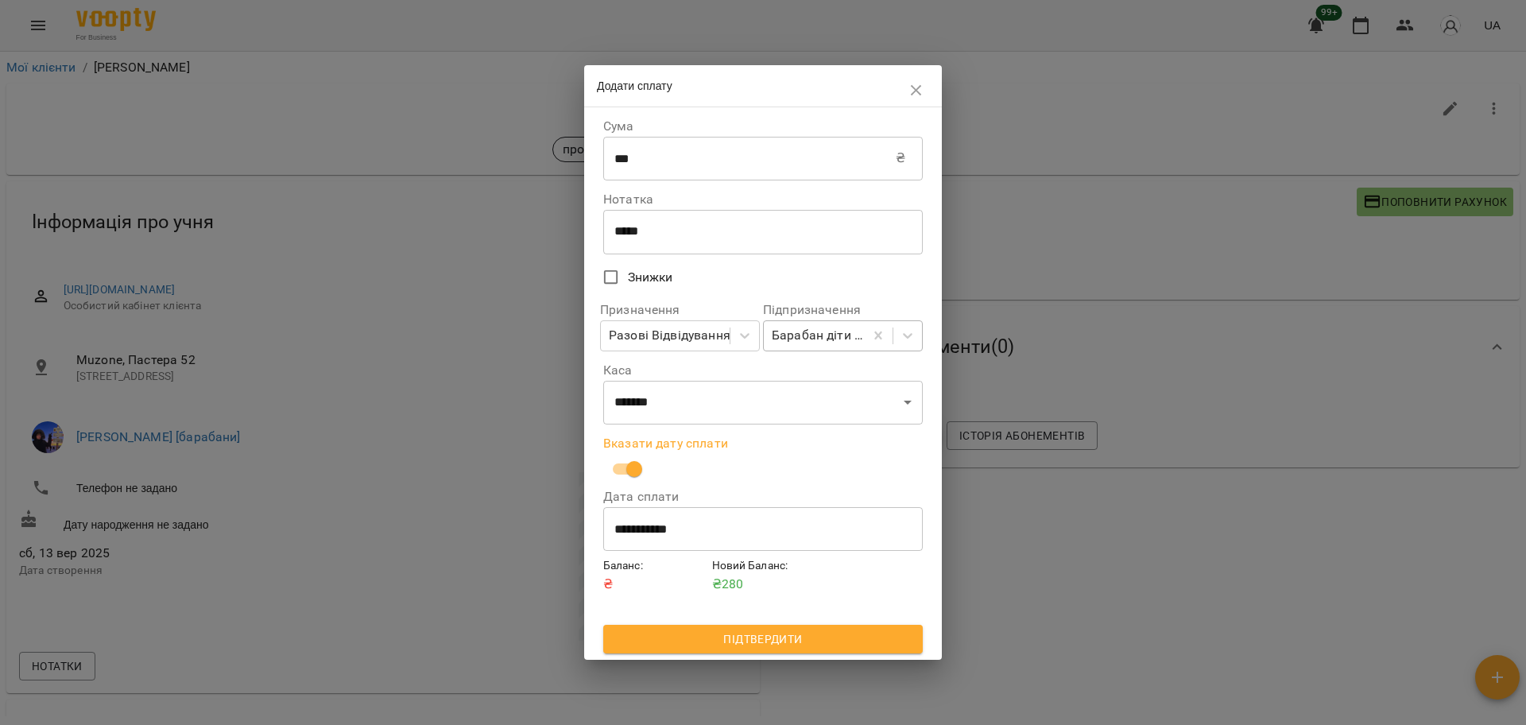
click at [736, 625] on button "Підтвердити" at bounding box center [762, 639] width 319 height 29
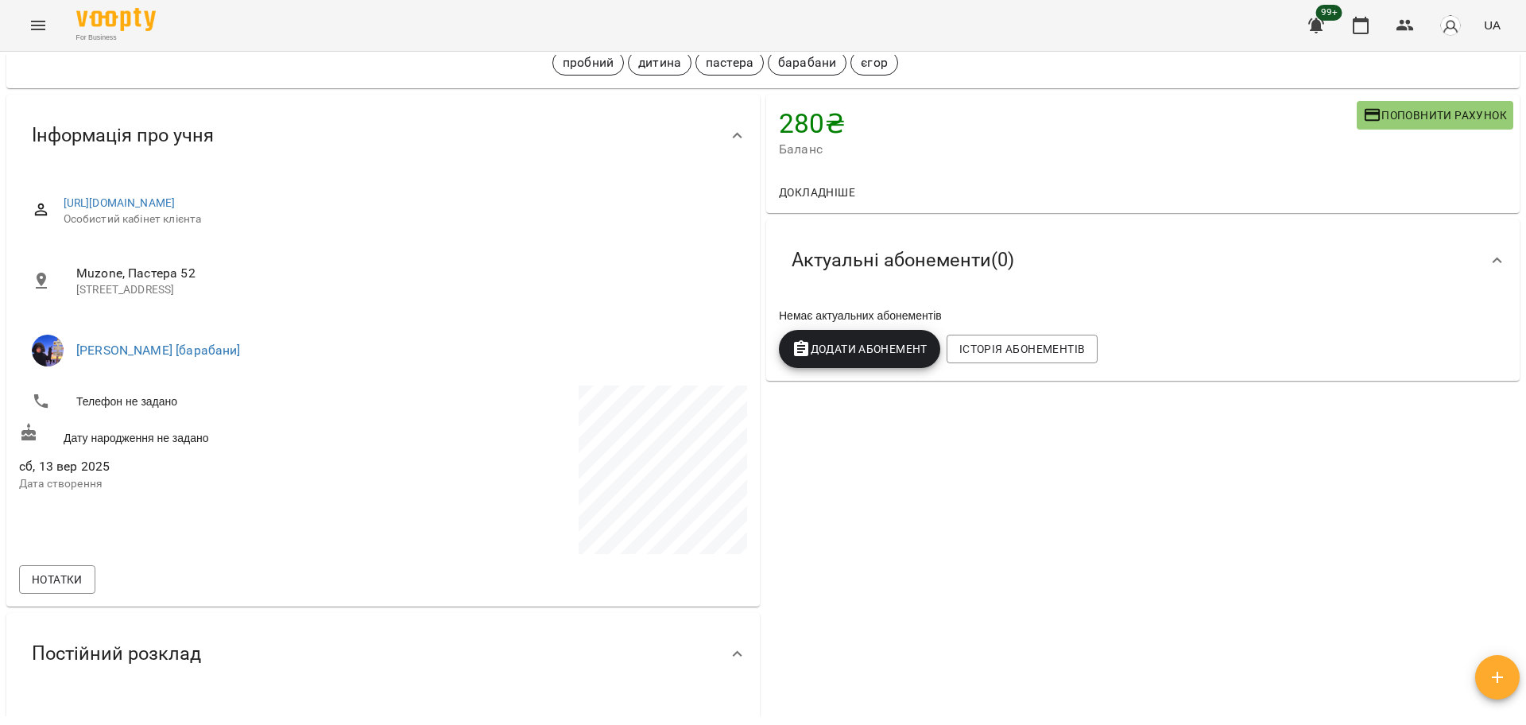
scroll to position [0, 0]
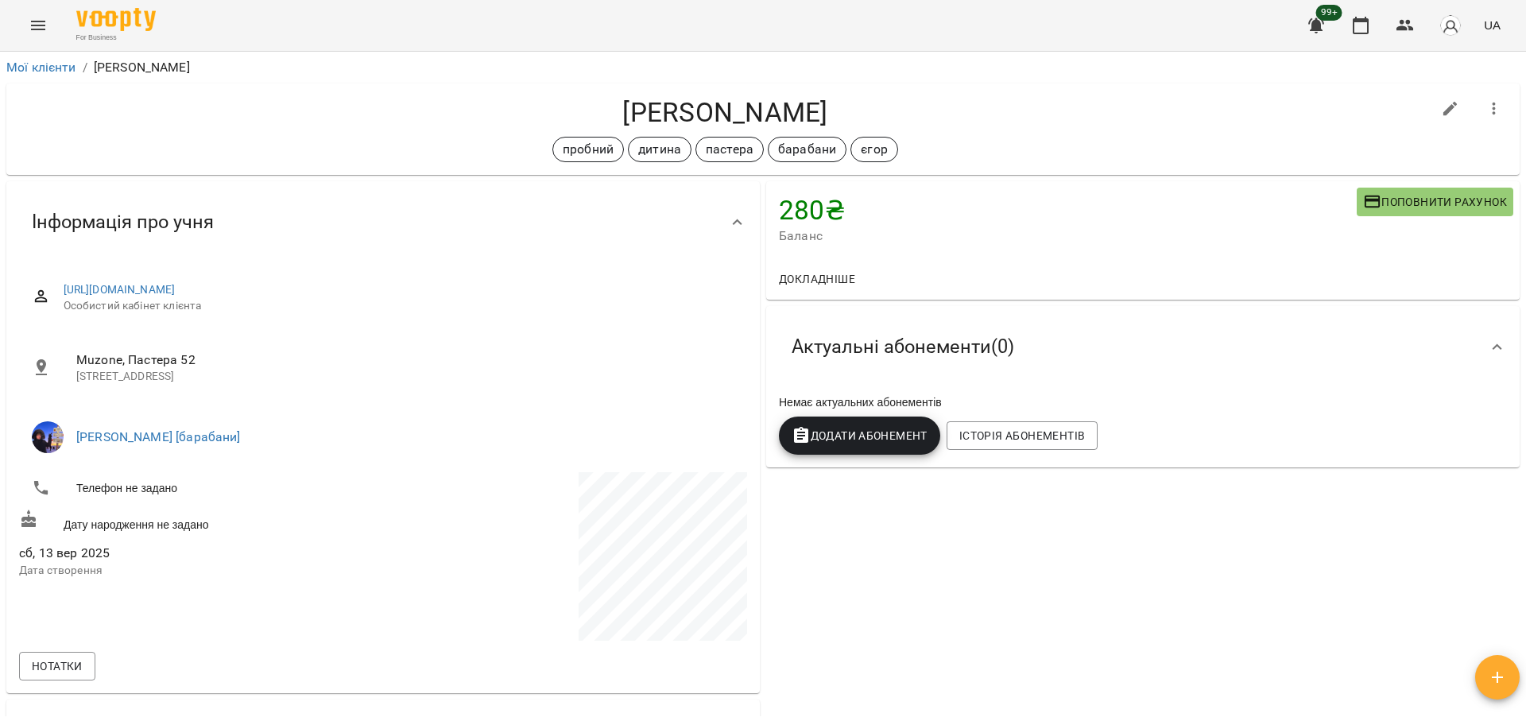
click at [692, 114] on h4 "Губкина Дарья" at bounding box center [725, 112] width 1412 height 33
copy div "Губкина Дарья пробний дитина пастера барабани єгор"
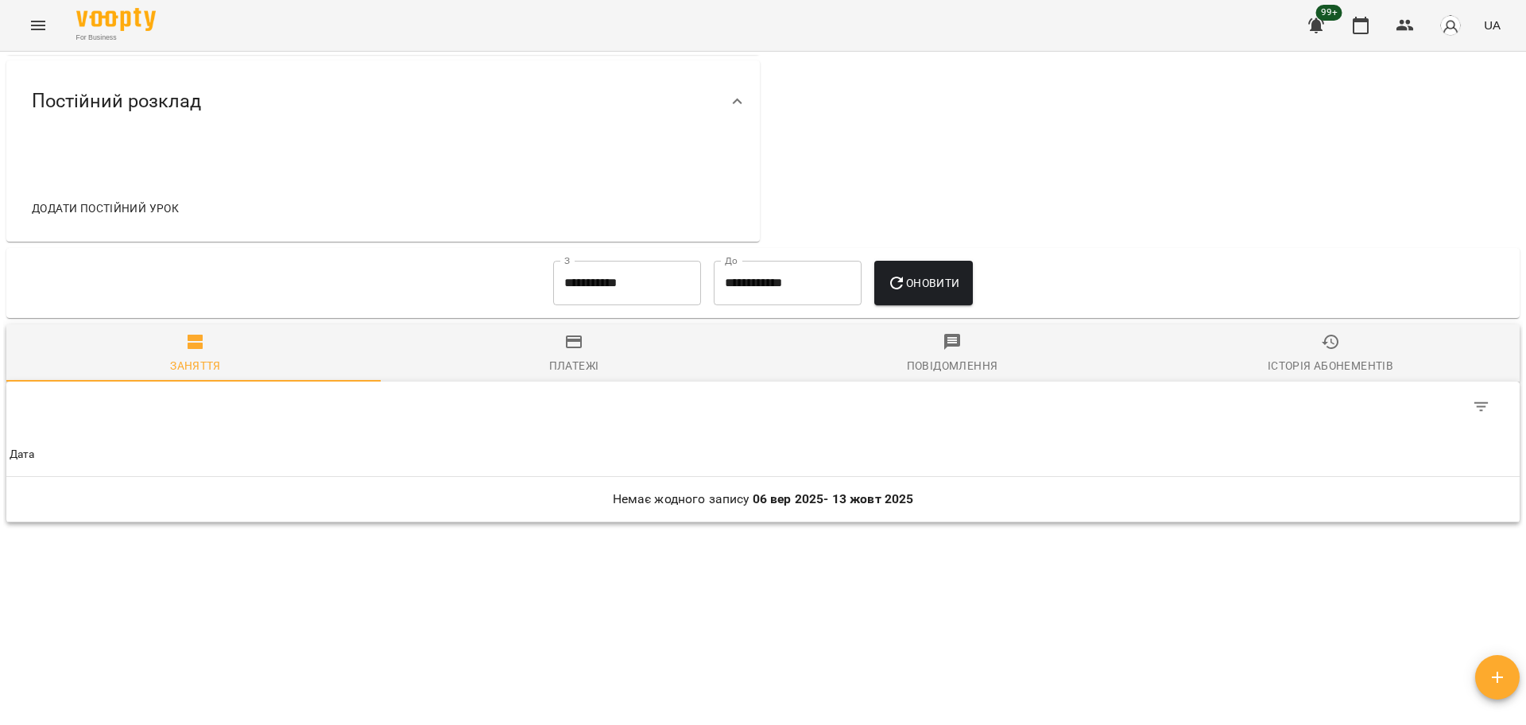
click at [580, 339] on span "Платежі" at bounding box center [573, 353] width 359 height 43
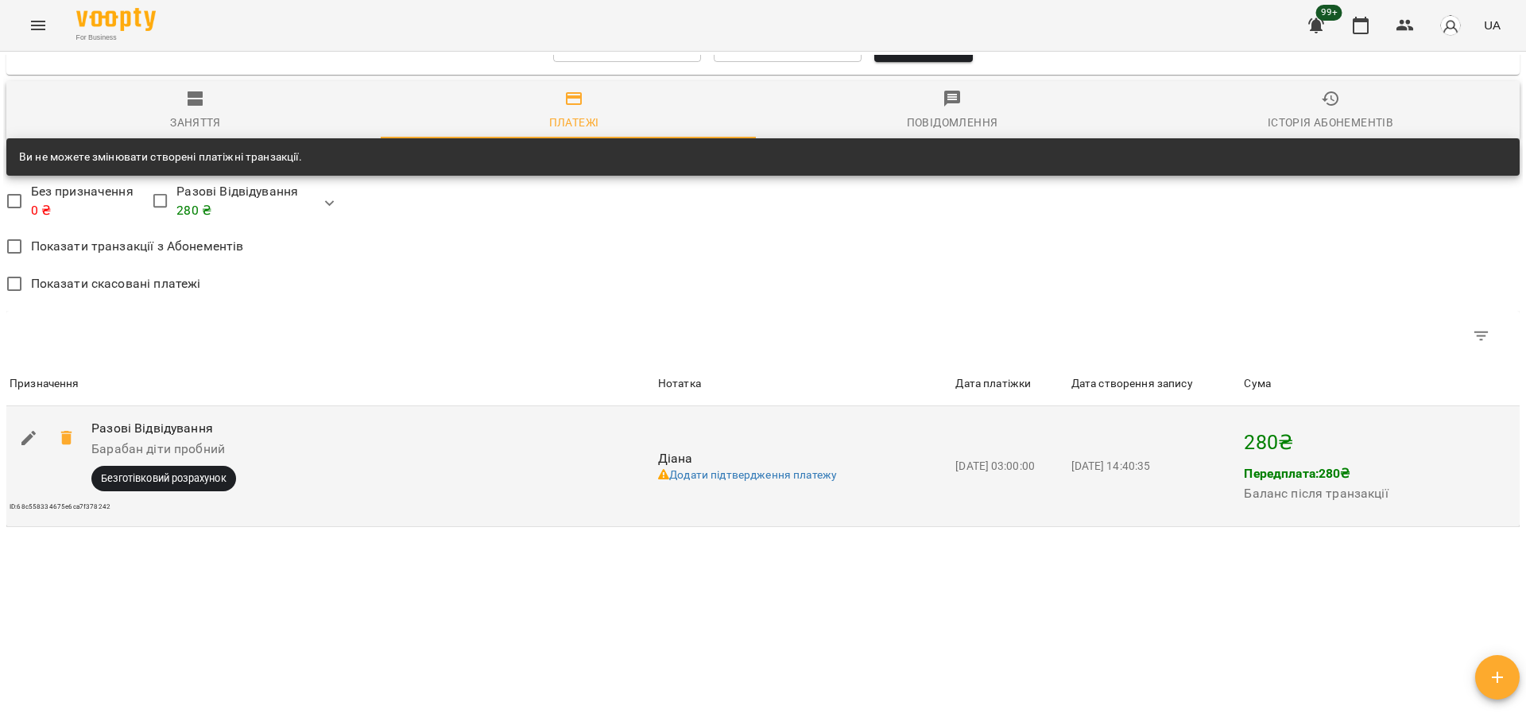
scroll to position [887, 0]
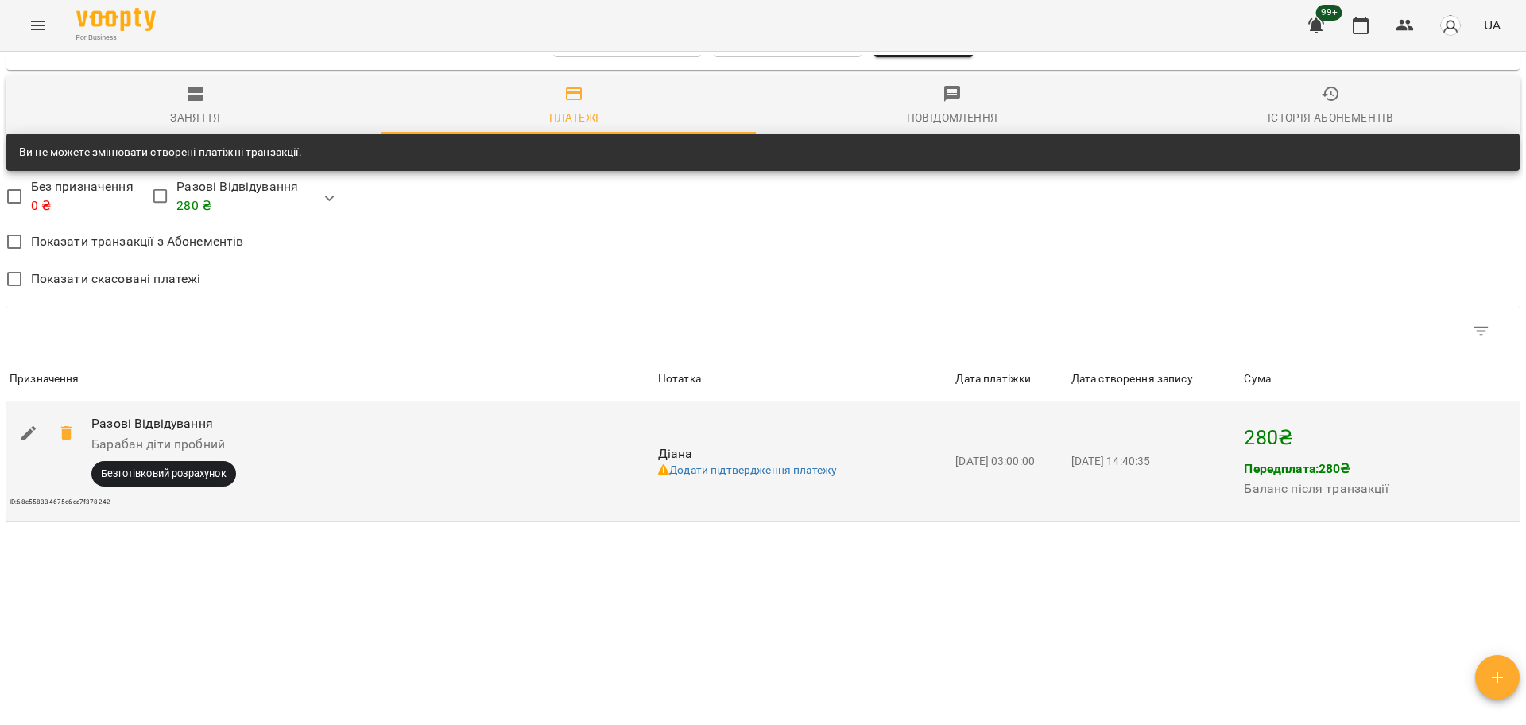
click at [28, 433] on icon "button" at bounding box center [28, 433] width 14 height 14
select select "****"
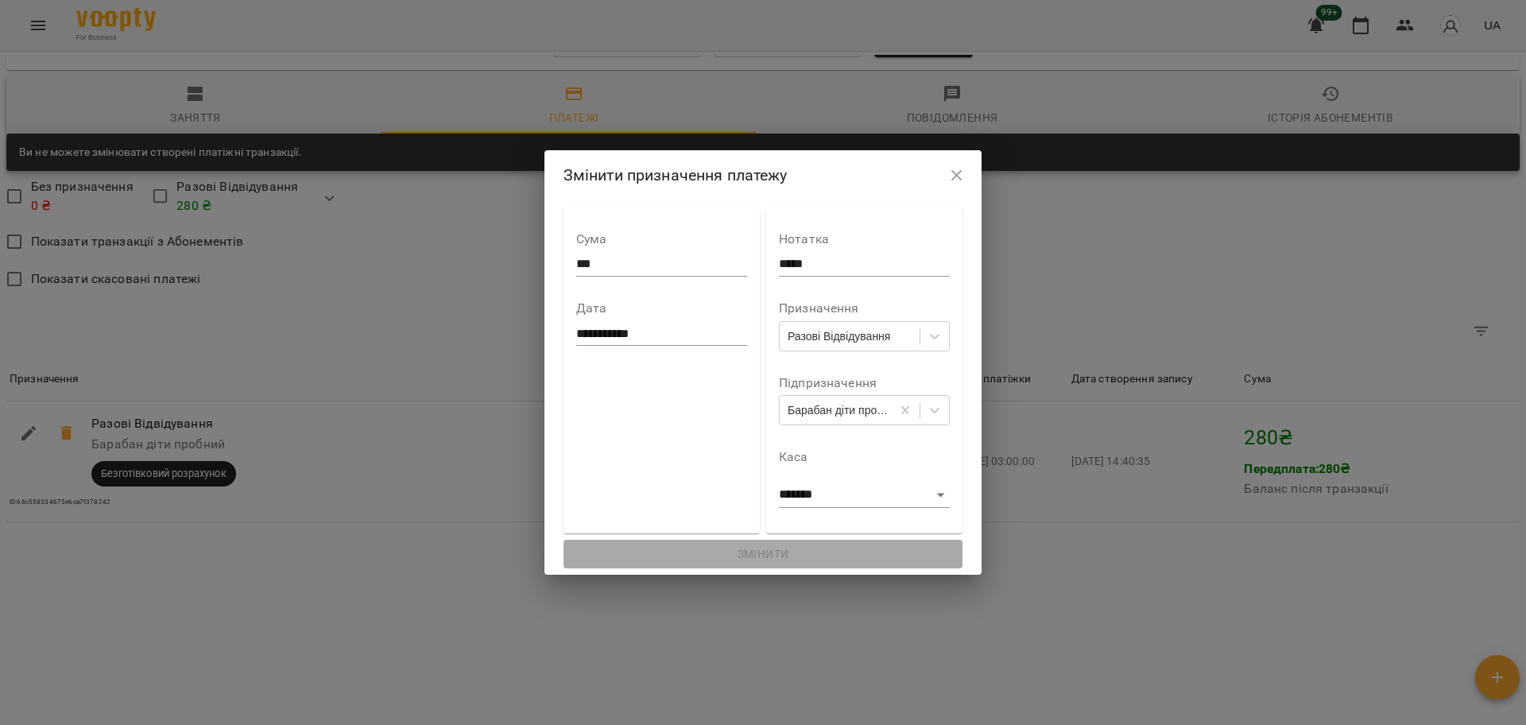
click at [576, 266] on input "***" at bounding box center [661, 263] width 171 height 25
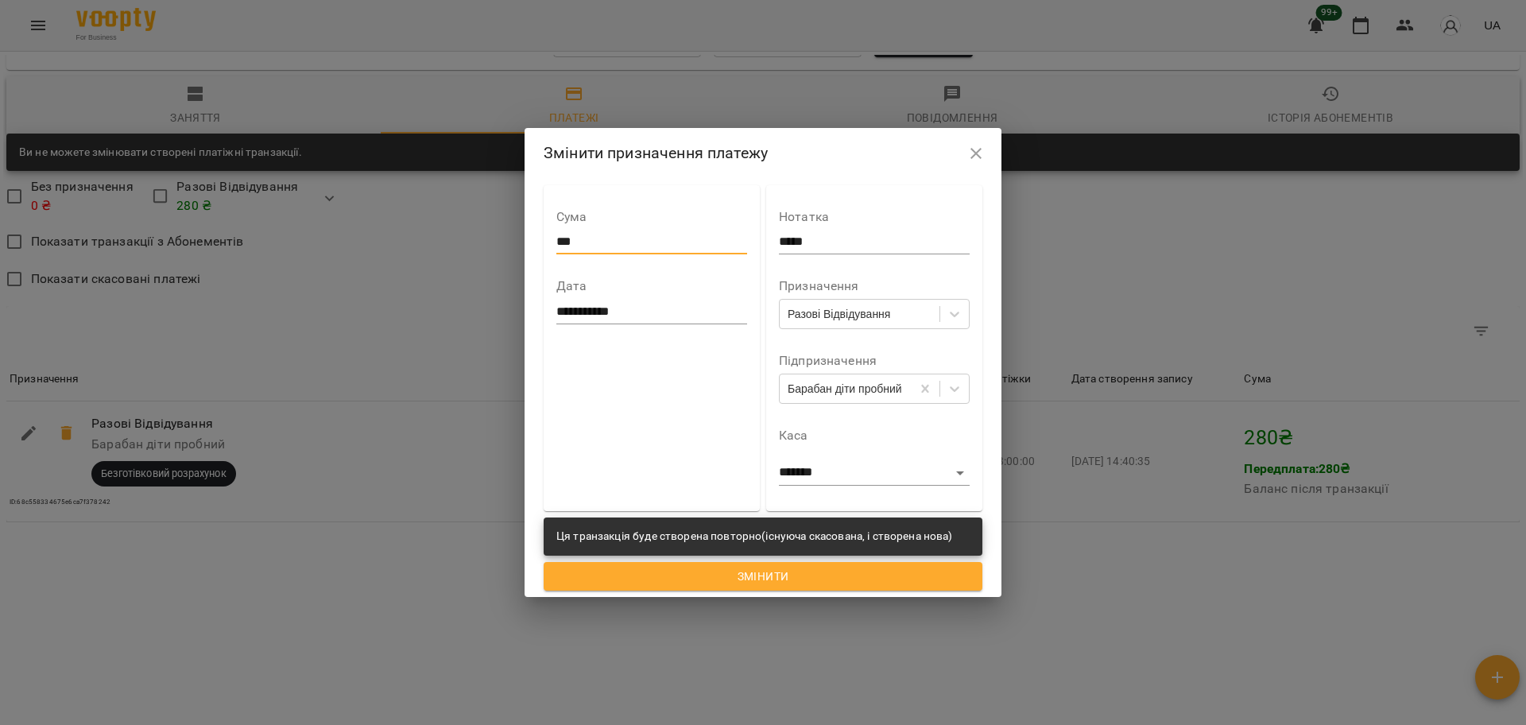
type input "***"
click at [800, 573] on span "Змінити" at bounding box center [762, 576] width 413 height 19
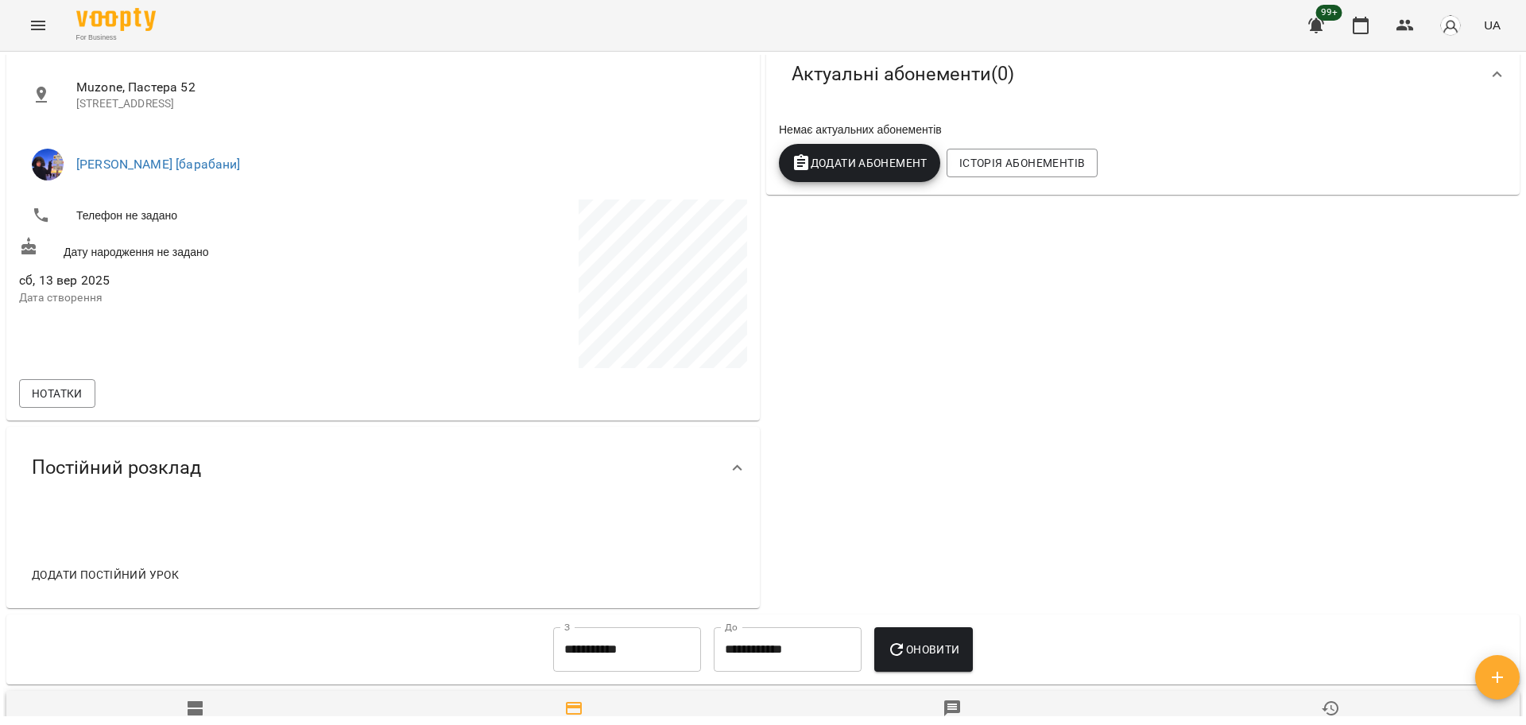
scroll to position [0, 0]
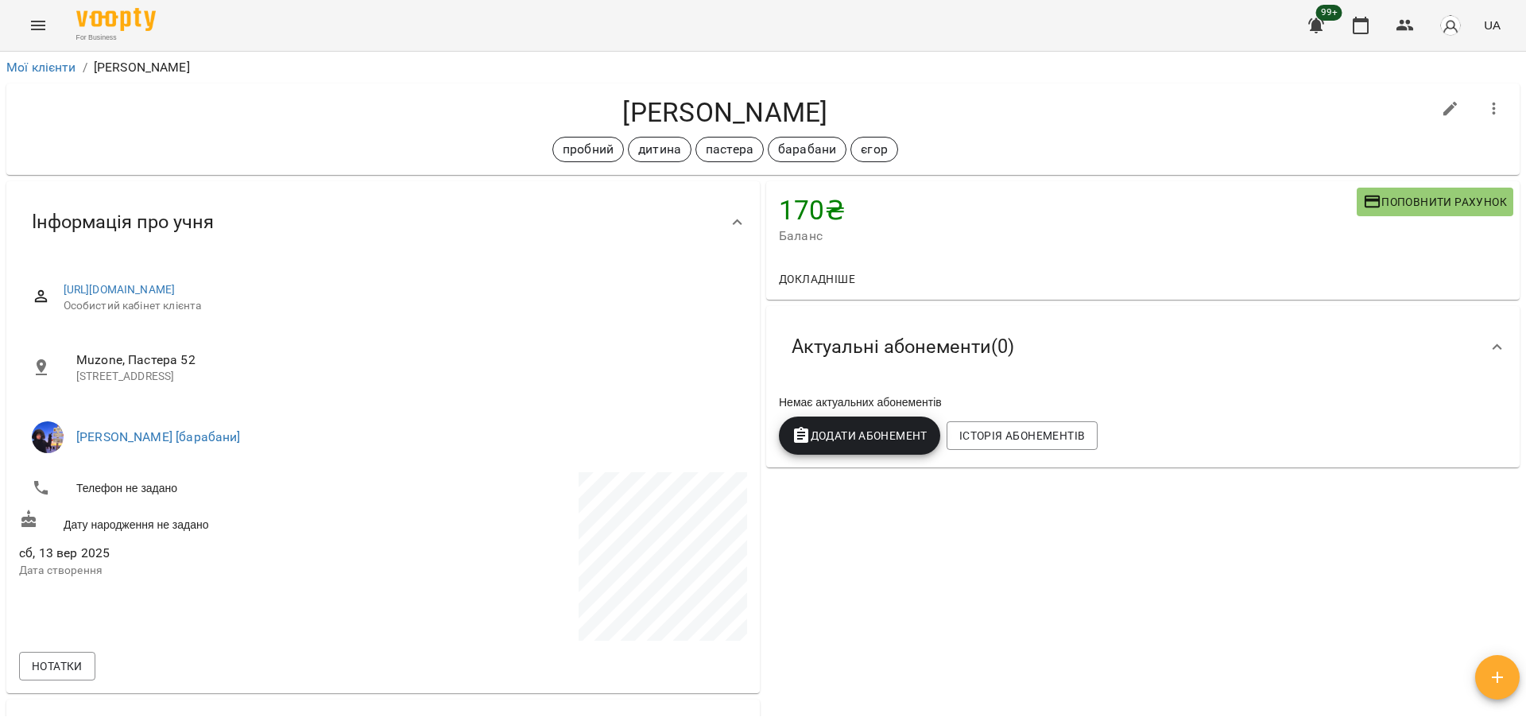
click at [698, 110] on h4 "Губкина Дарья" at bounding box center [725, 112] width 1412 height 33
copy div "Губкина Дарья пробний дитина пастера барабани єгор"
click at [43, 22] on icon "Menu" at bounding box center [38, 25] width 19 height 19
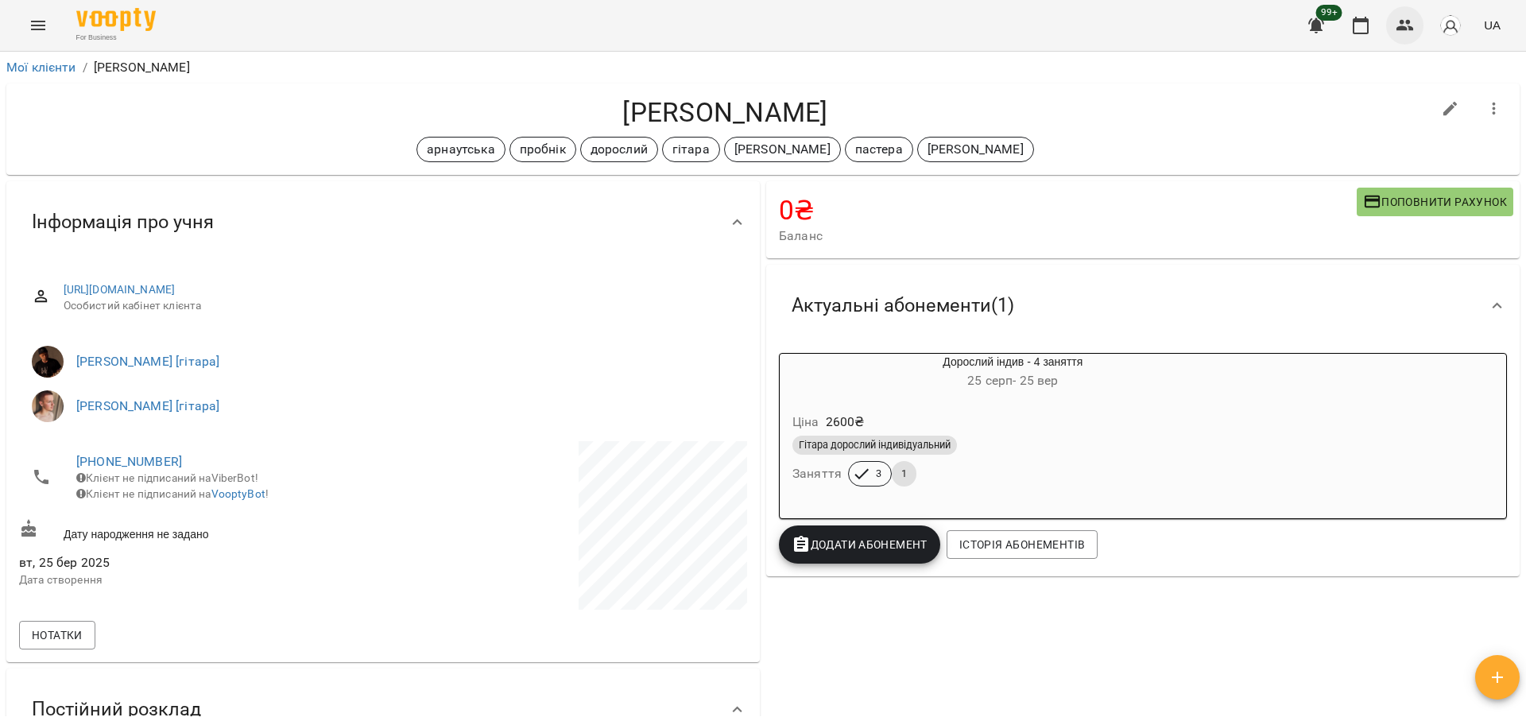
click at [1410, 18] on icon "button" at bounding box center [1404, 25] width 19 height 19
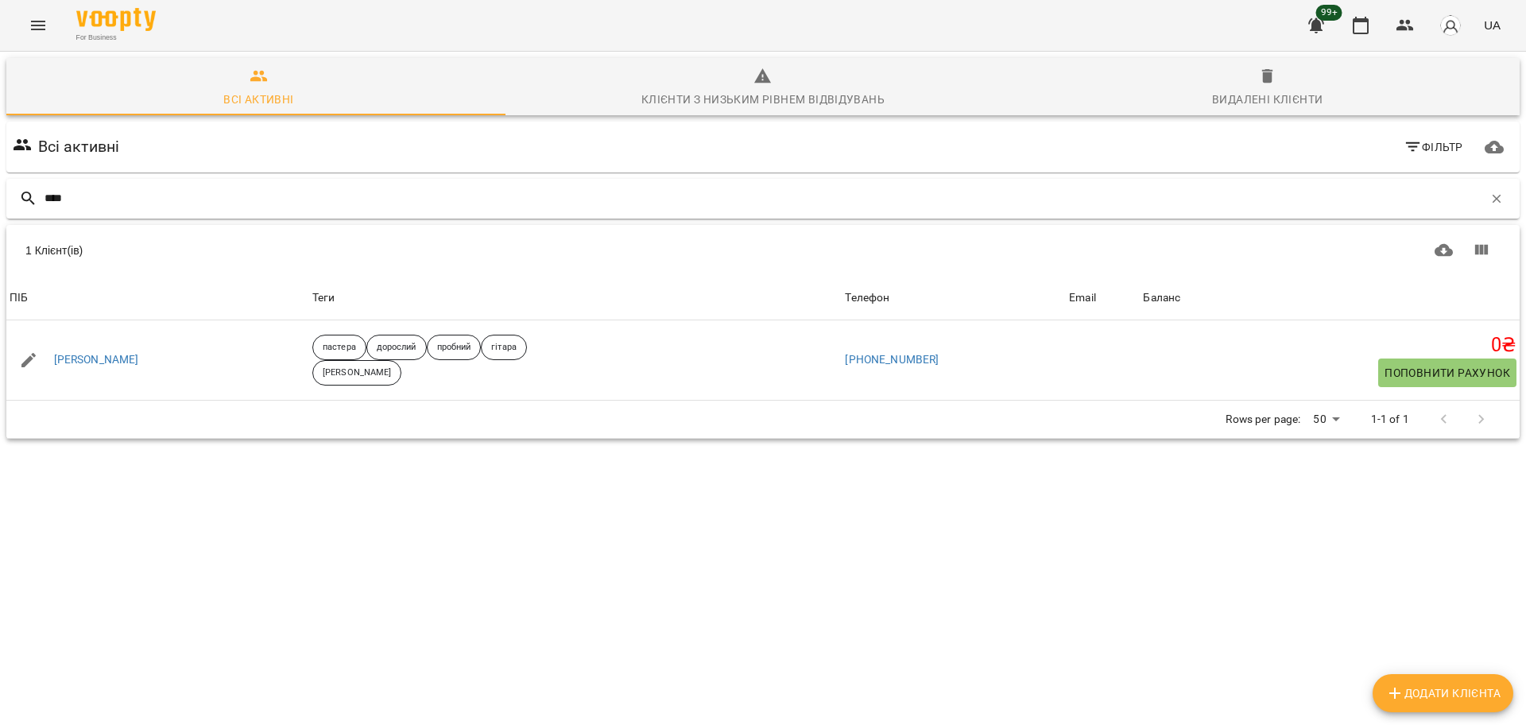
type input "****"
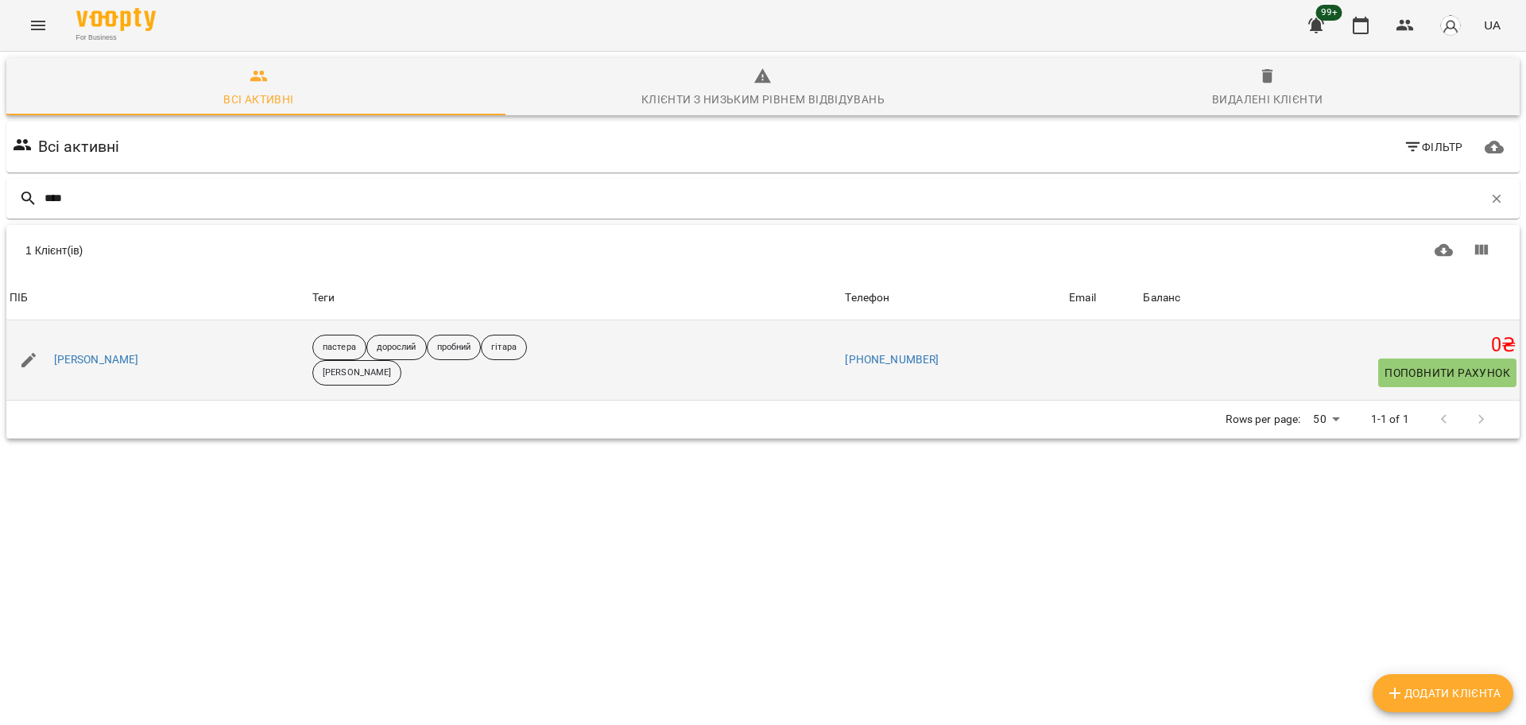
click at [142, 349] on div "[PERSON_NAME]" at bounding box center [96, 360] width 91 height 22
click at [139, 355] on link "[PERSON_NAME]" at bounding box center [96, 360] width 85 height 16
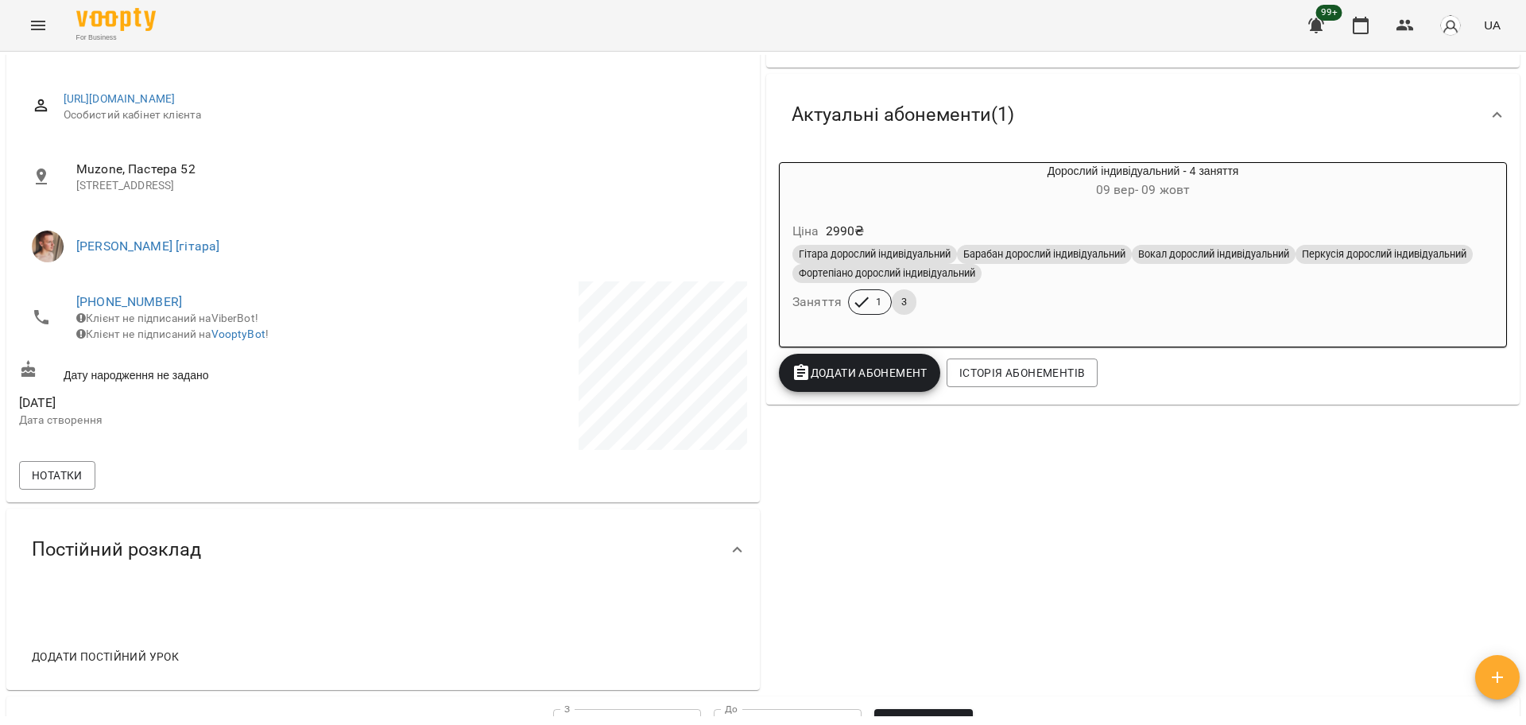
scroll to position [298, 0]
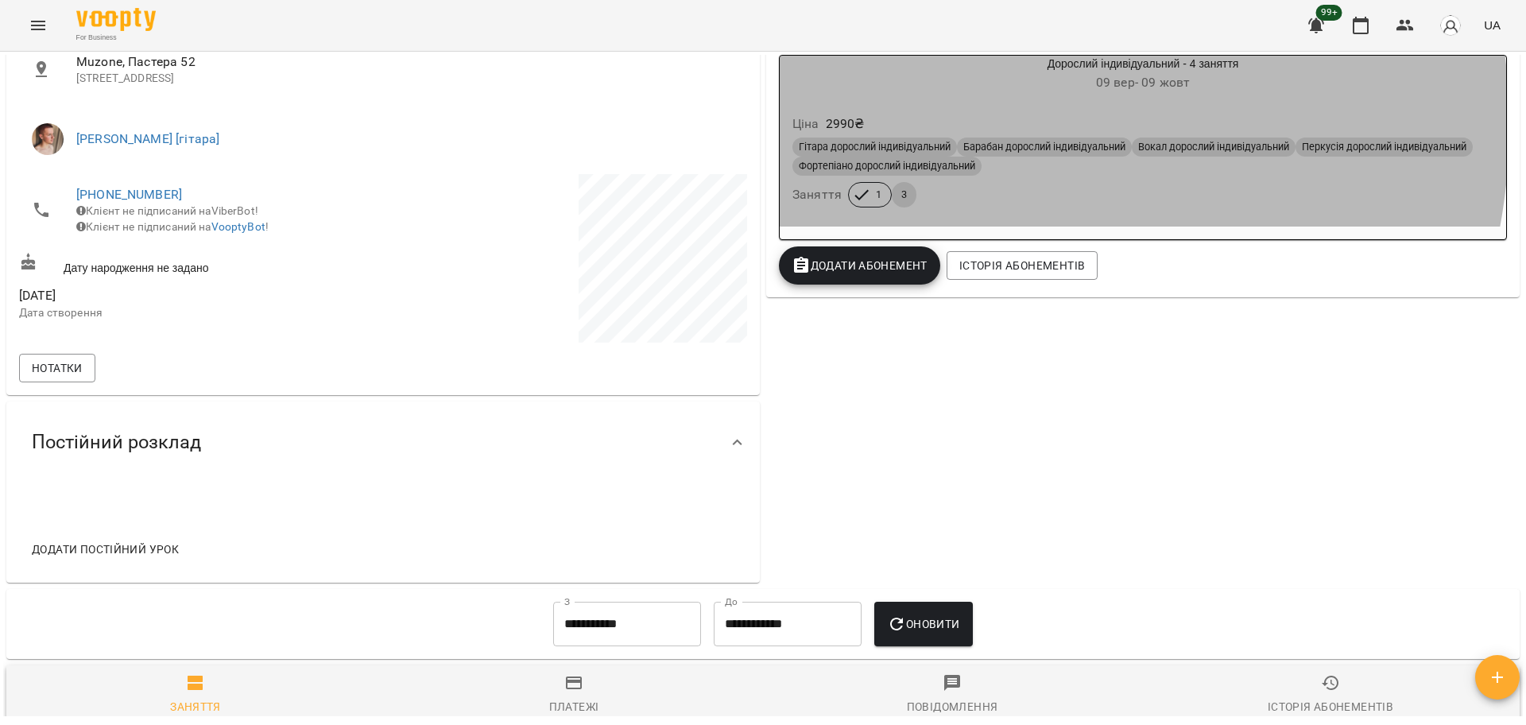
click at [937, 125] on div "Ціна 2990 ₴" at bounding box center [1142, 124] width 707 height 29
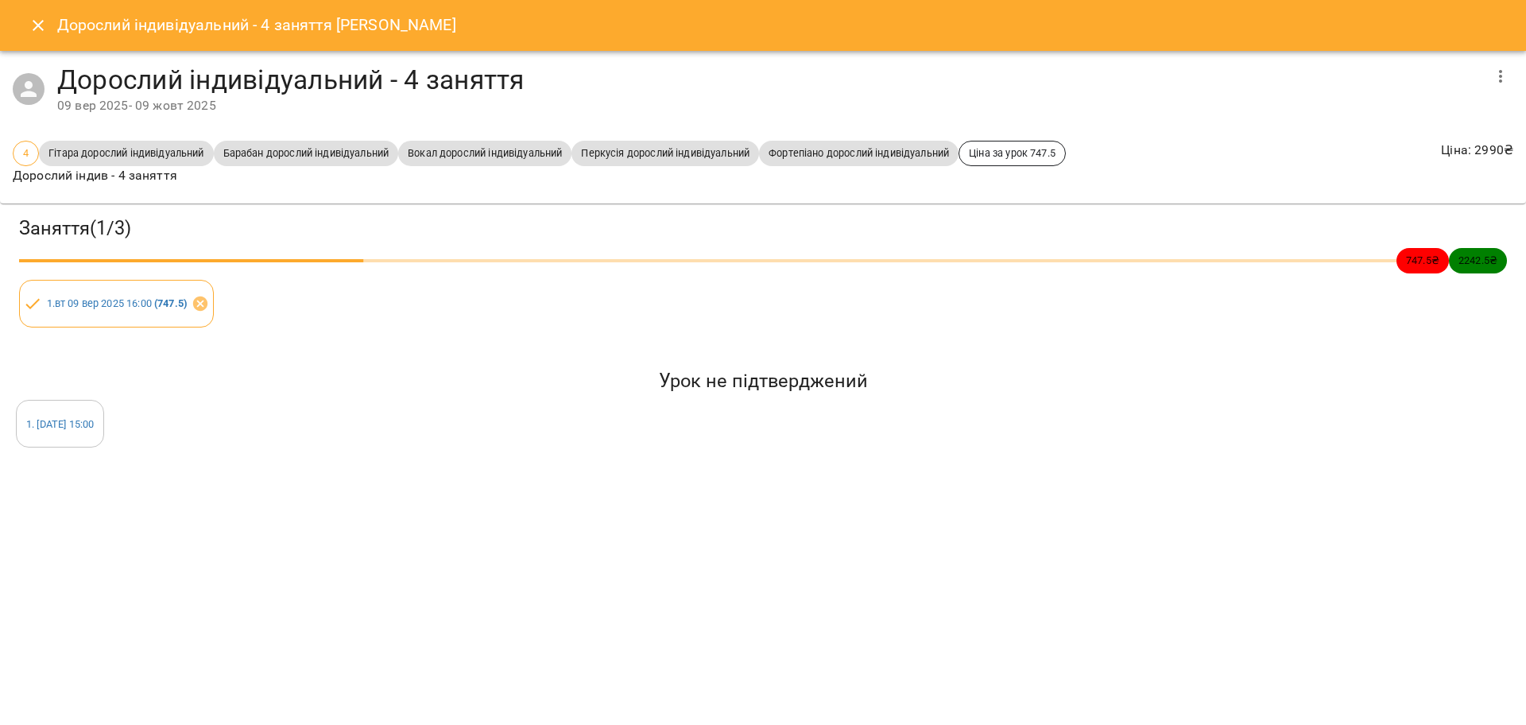
click at [43, 44] on div "Дорослий індивідуальний - 4 заняття [PERSON_NAME]" at bounding box center [763, 25] width 1526 height 51
click at [33, 37] on button "Close" at bounding box center [38, 25] width 38 height 38
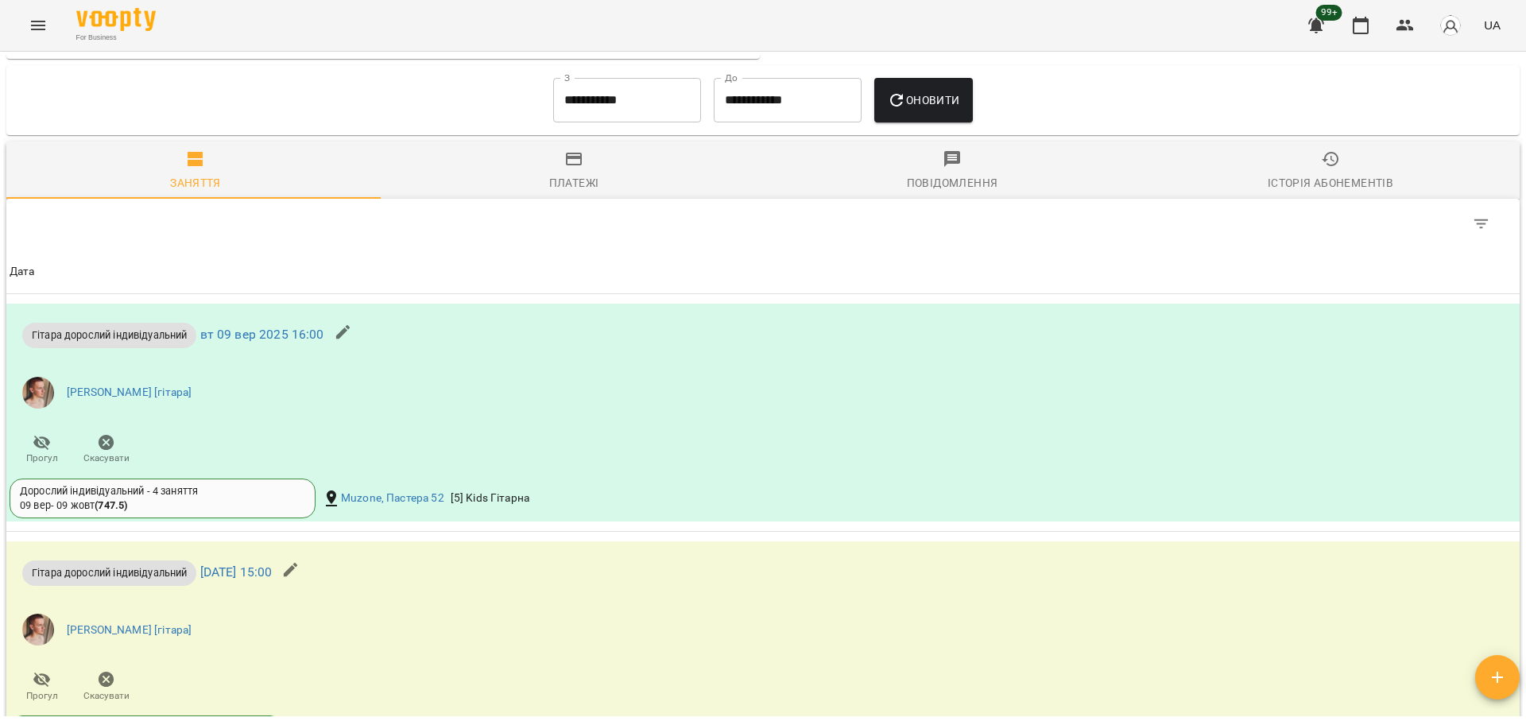
scroll to position [786, 0]
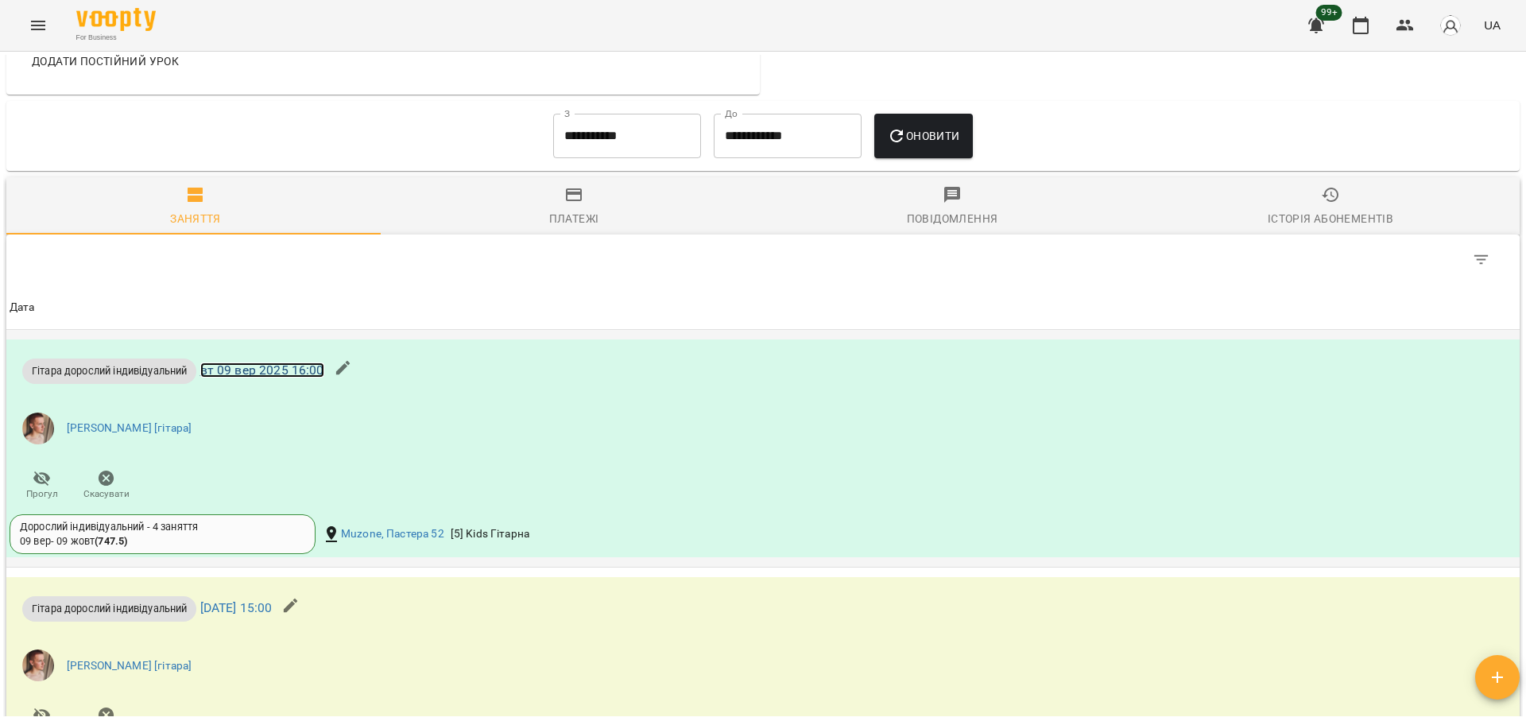
drag, startPoint x: 242, startPoint y: 380, endPoint x: 238, endPoint y: 373, distance: 8.6
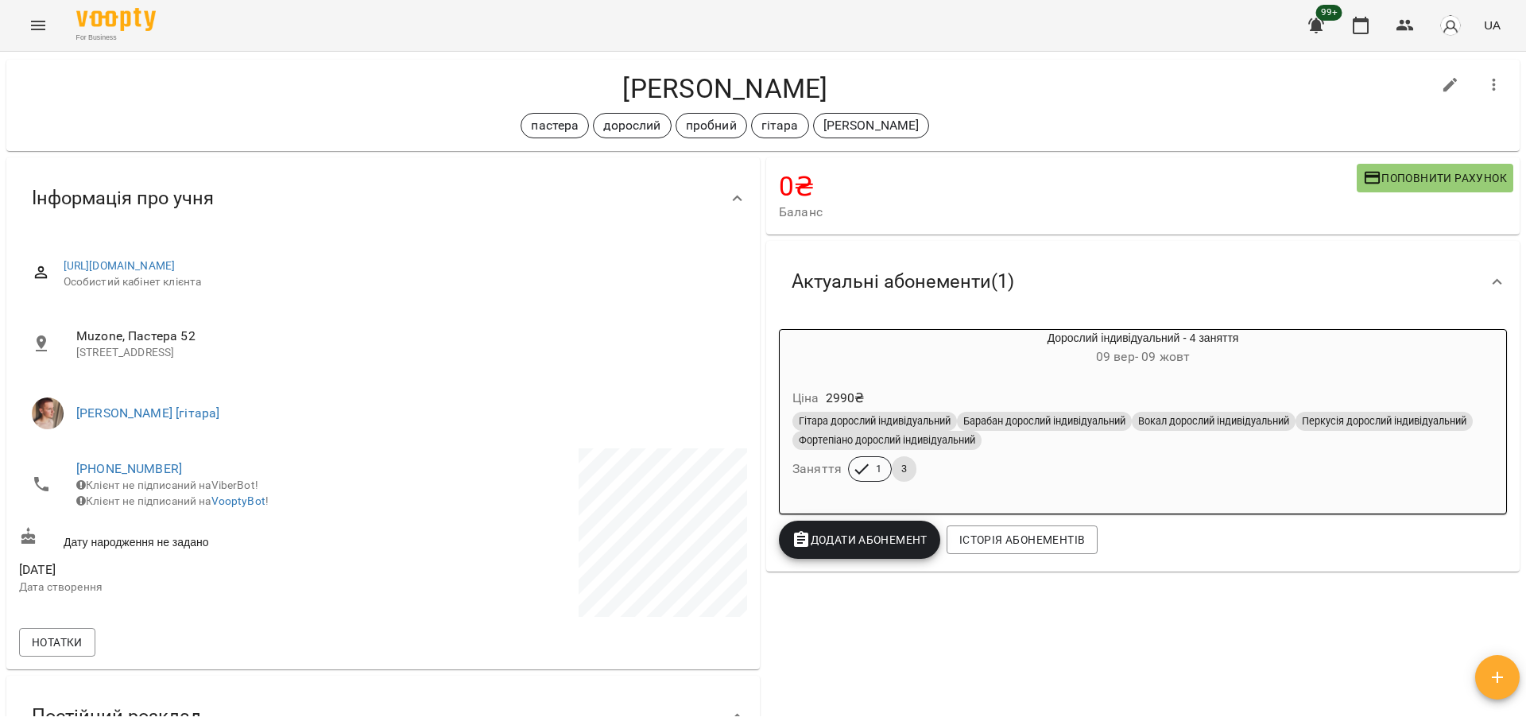
scroll to position [0, 0]
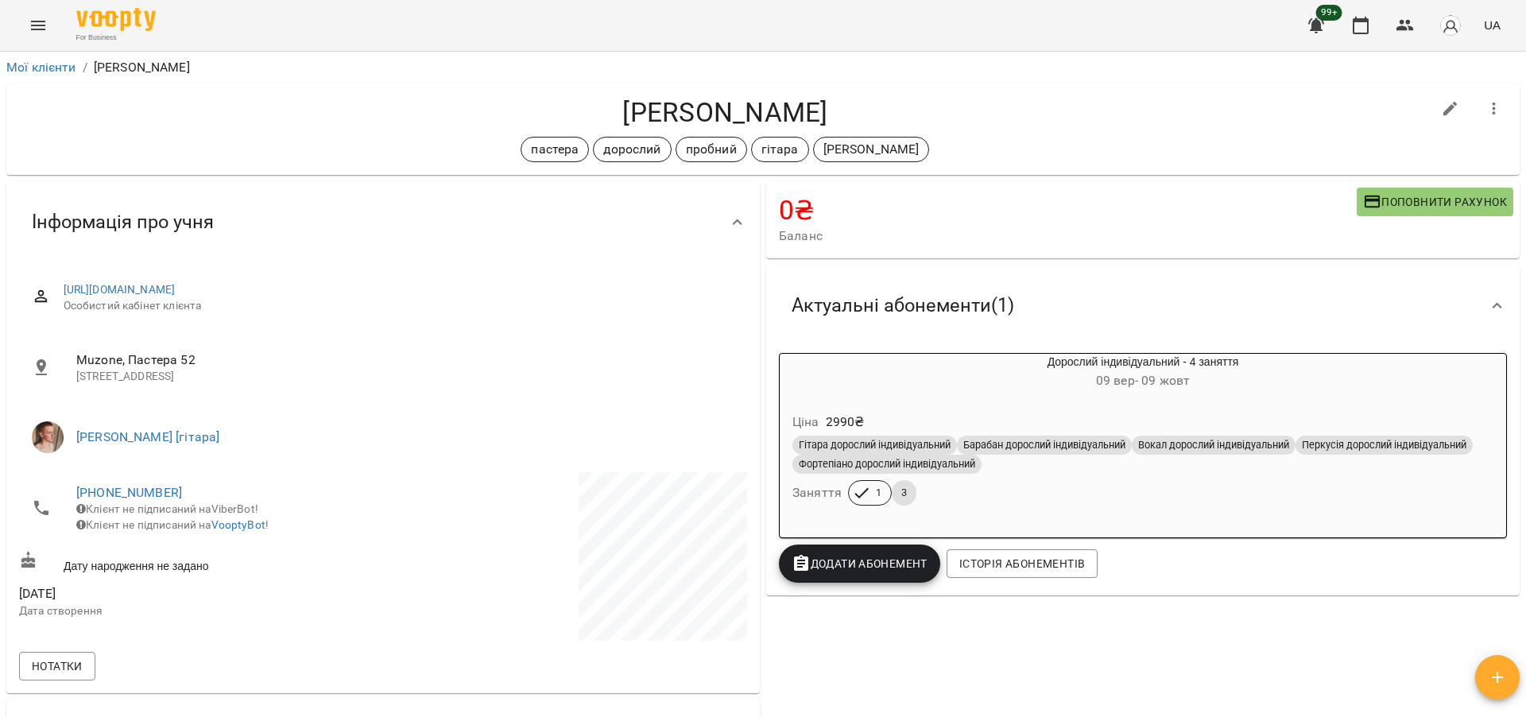
click at [722, 98] on h4 "[PERSON_NAME]" at bounding box center [725, 112] width 1412 height 33
copy div "[PERSON_NAME] пробний гітара [PERSON_NAME]"
click at [33, 27] on icon "Menu" at bounding box center [38, 25] width 19 height 19
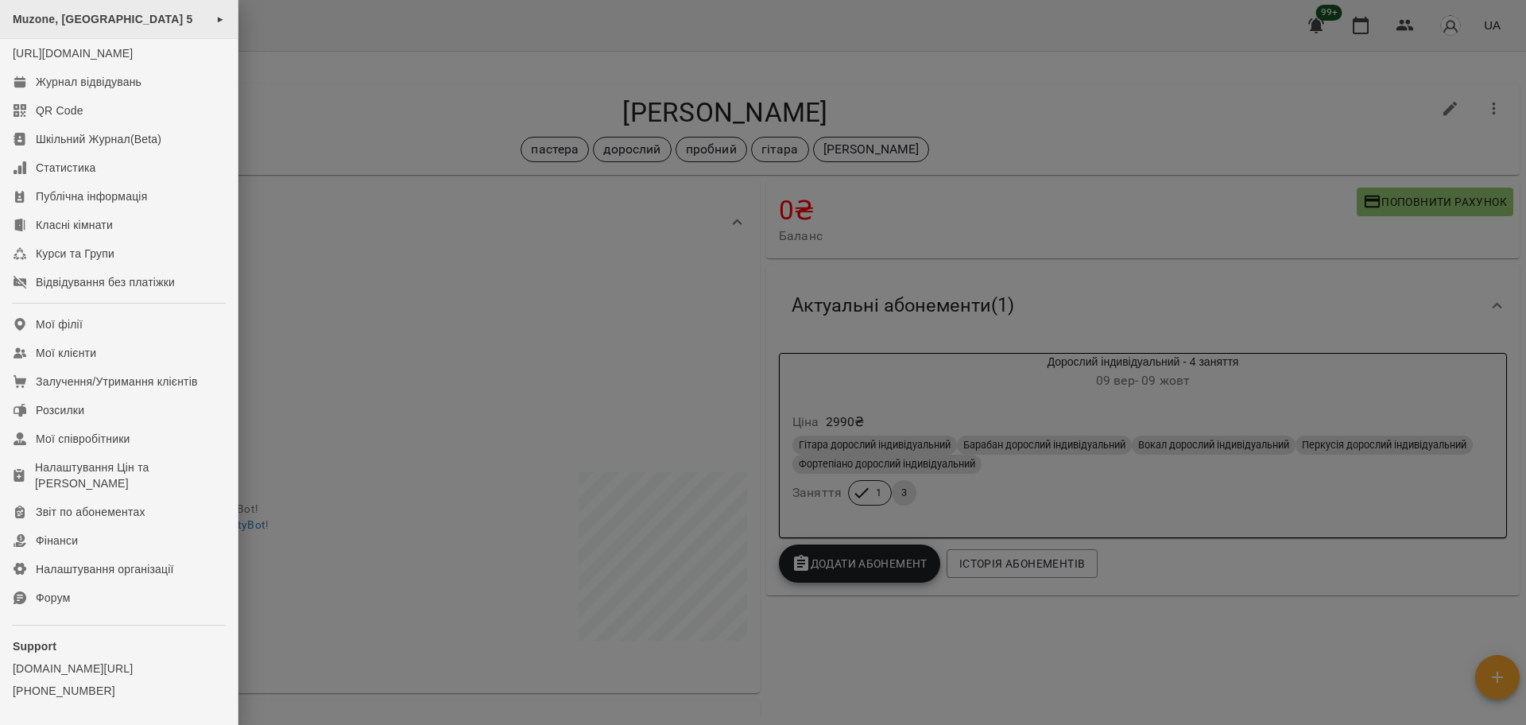
click at [176, 14] on span "Muzone, [GEOGRAPHIC_DATA] 5" at bounding box center [103, 19] width 180 height 13
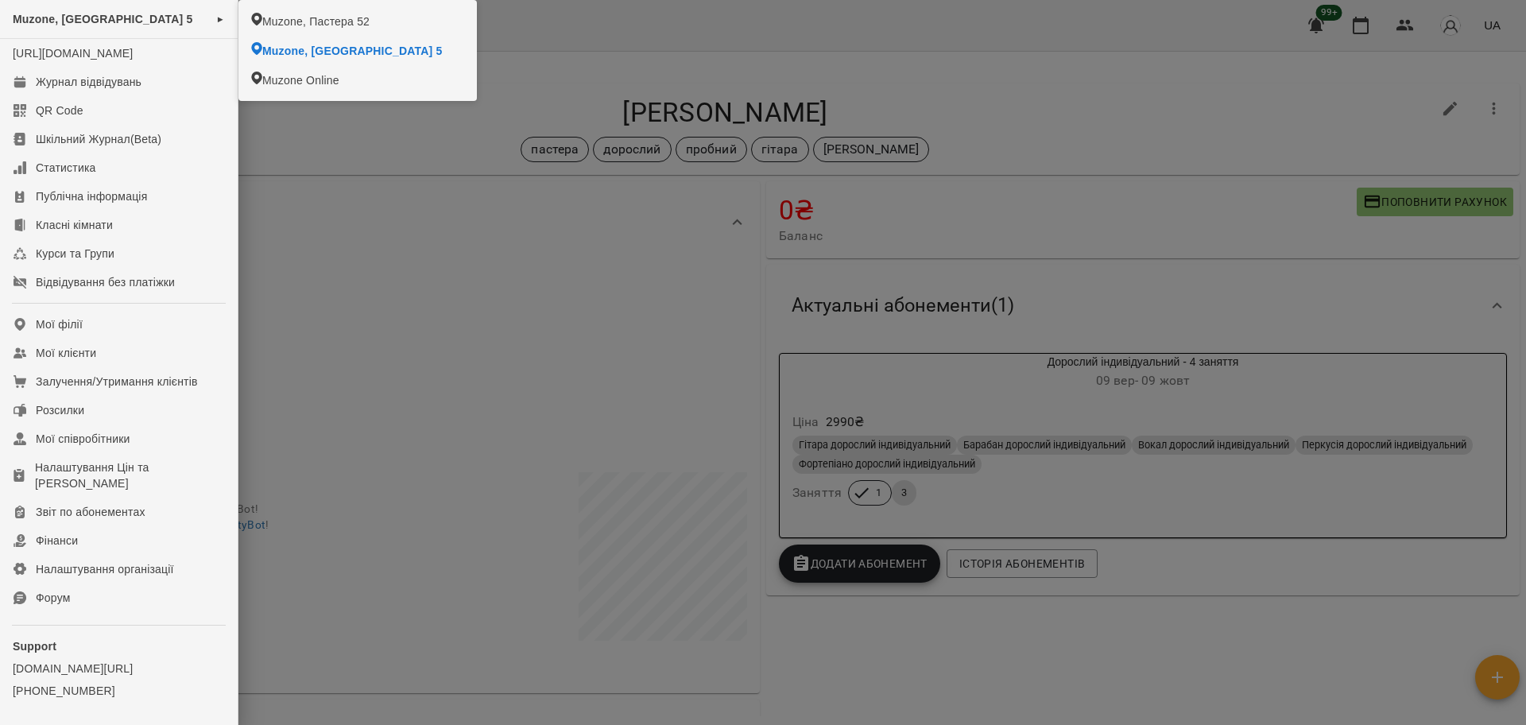
click at [666, 30] on div at bounding box center [763, 362] width 1526 height 725
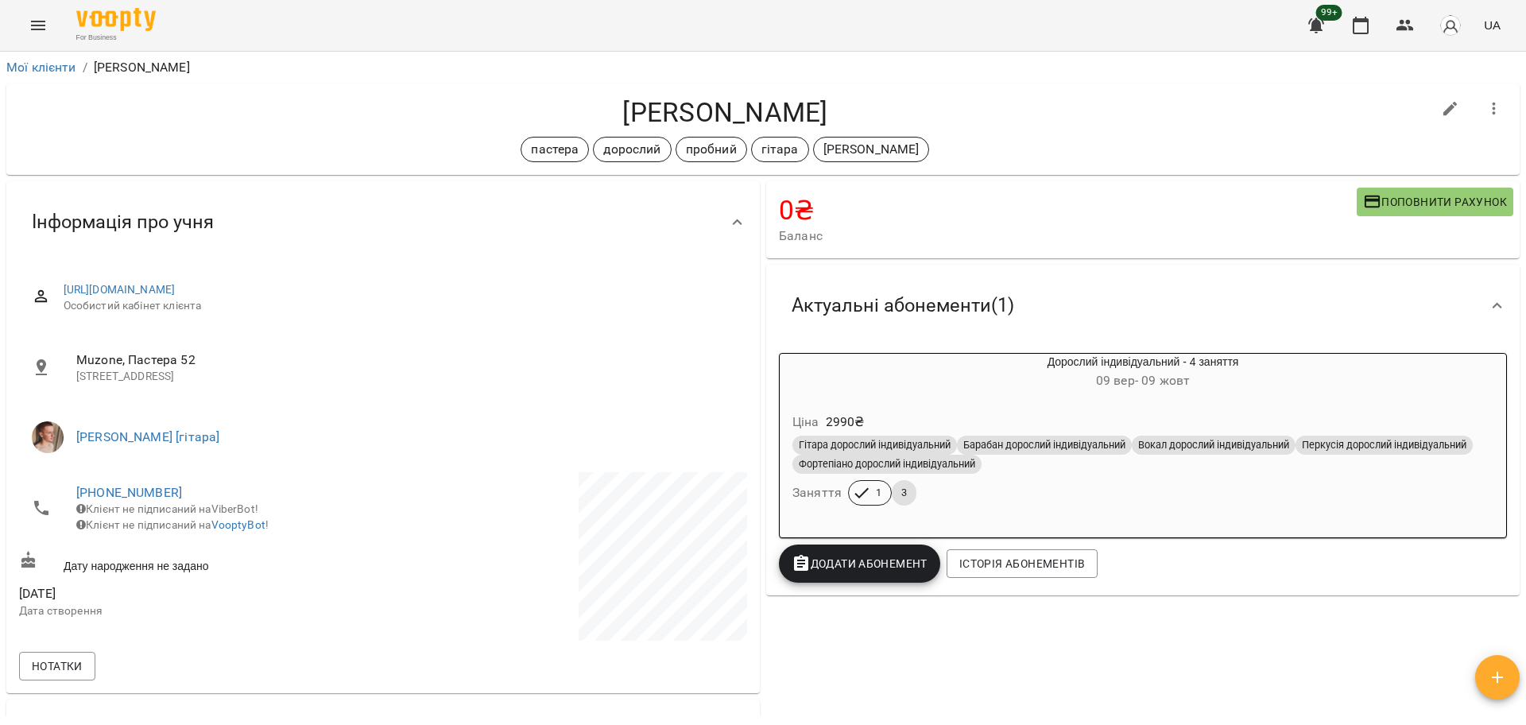
drag, startPoint x: 573, startPoint y: 110, endPoint x: 869, endPoint y: 119, distance: 296.5
click at [869, 119] on h4 "[PERSON_NAME]" at bounding box center [725, 112] width 1412 height 33
copy h4 "[PERSON_NAME]"
click at [1414, 23] on icon "button" at bounding box center [1404, 25] width 19 height 19
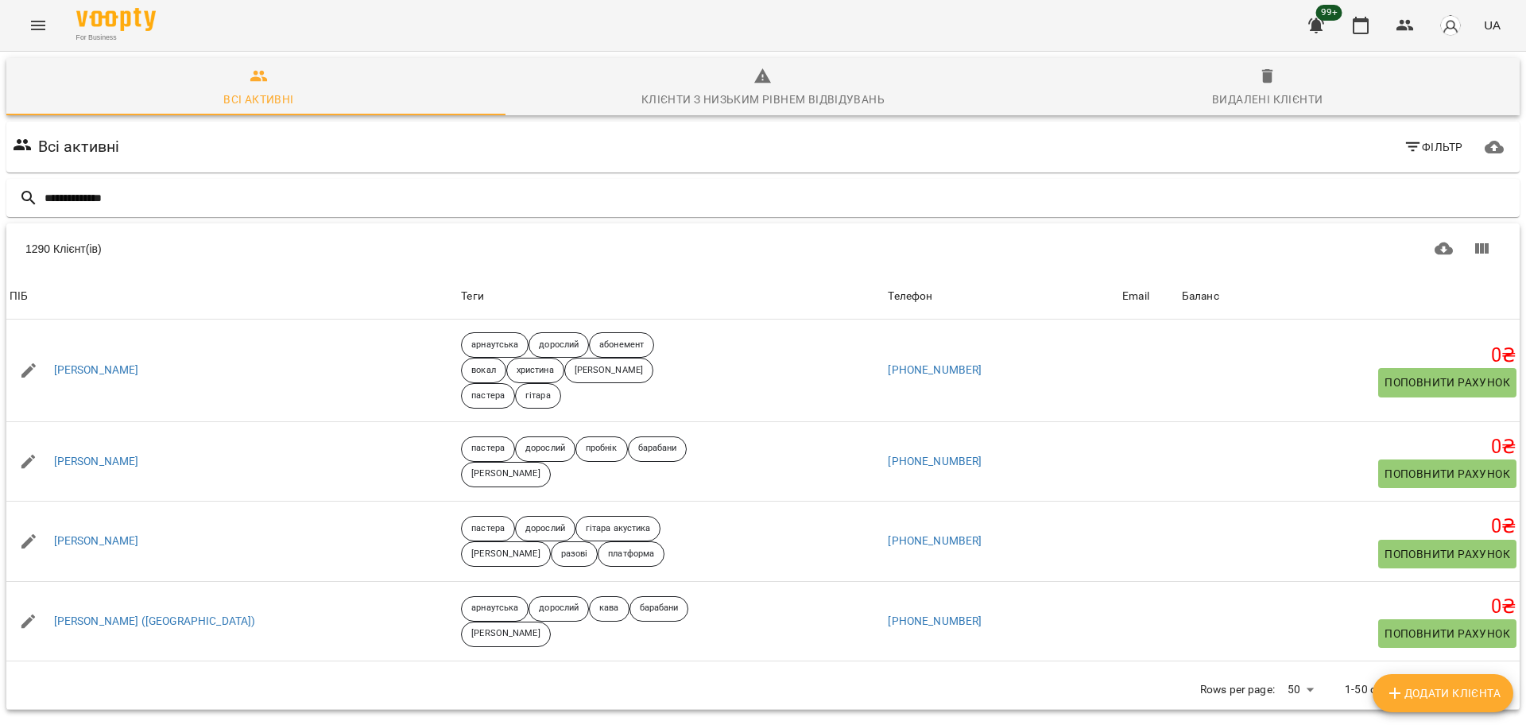
type input "**********"
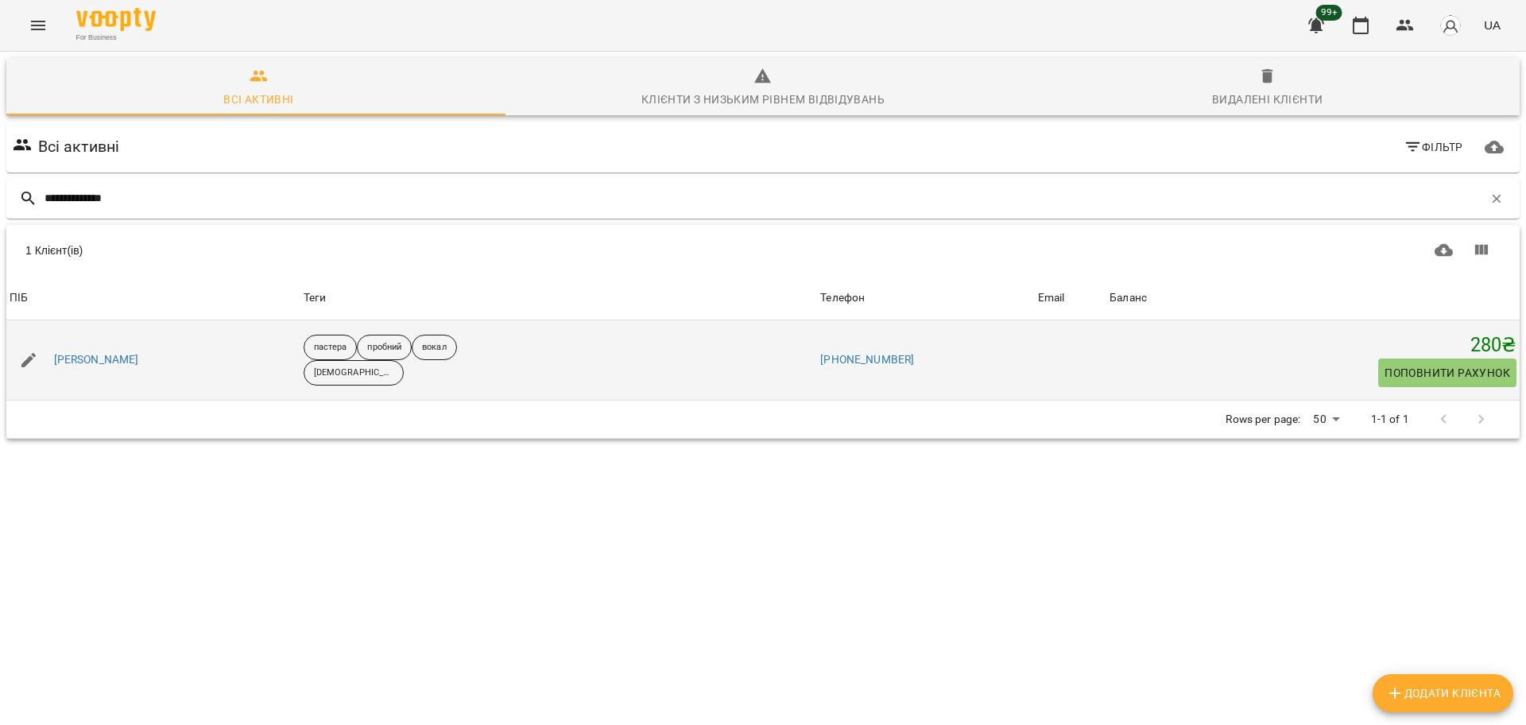
click at [109, 344] on div "[PERSON_NAME]" at bounding box center [153, 360] width 294 height 44
click at [102, 356] on link "[PERSON_NAME]" at bounding box center [96, 360] width 85 height 16
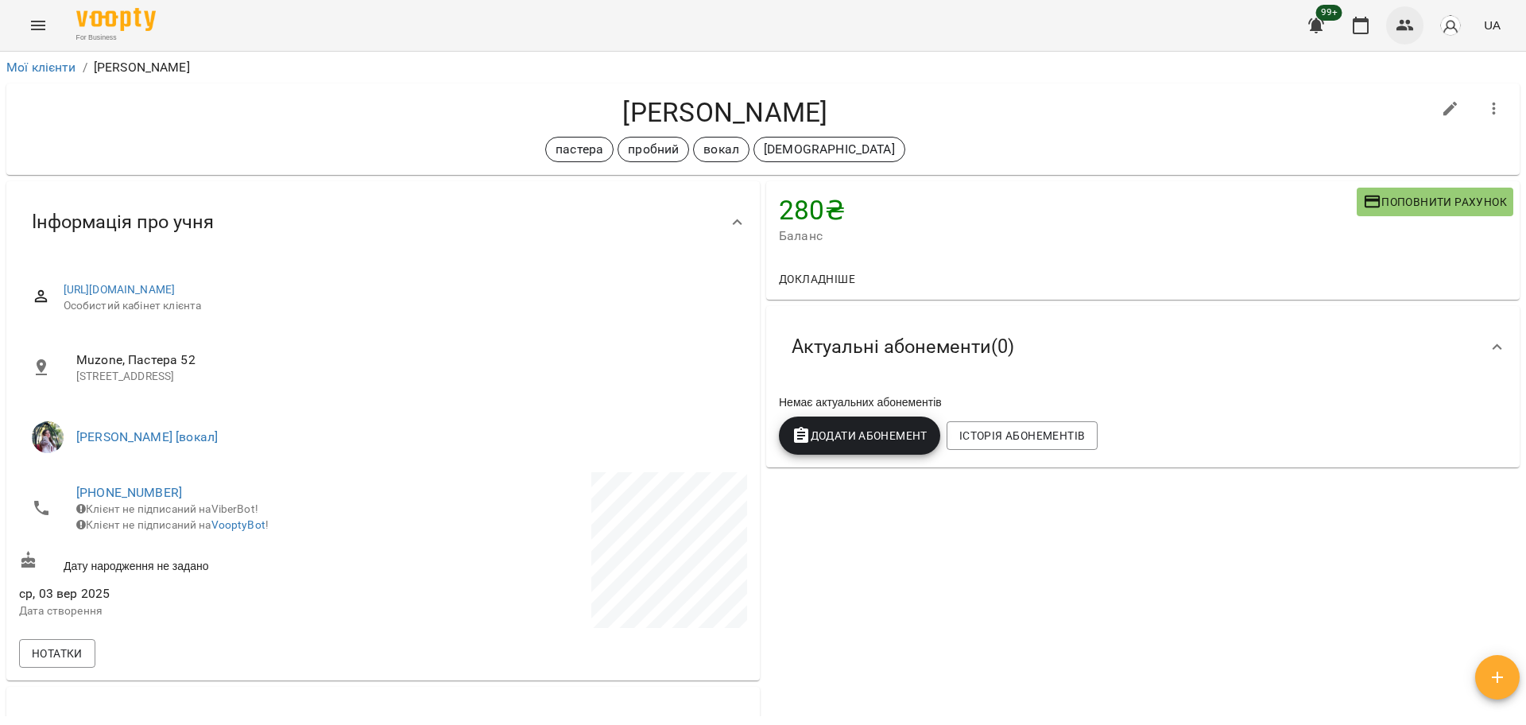
click at [1411, 28] on icon "button" at bounding box center [1404, 25] width 17 height 11
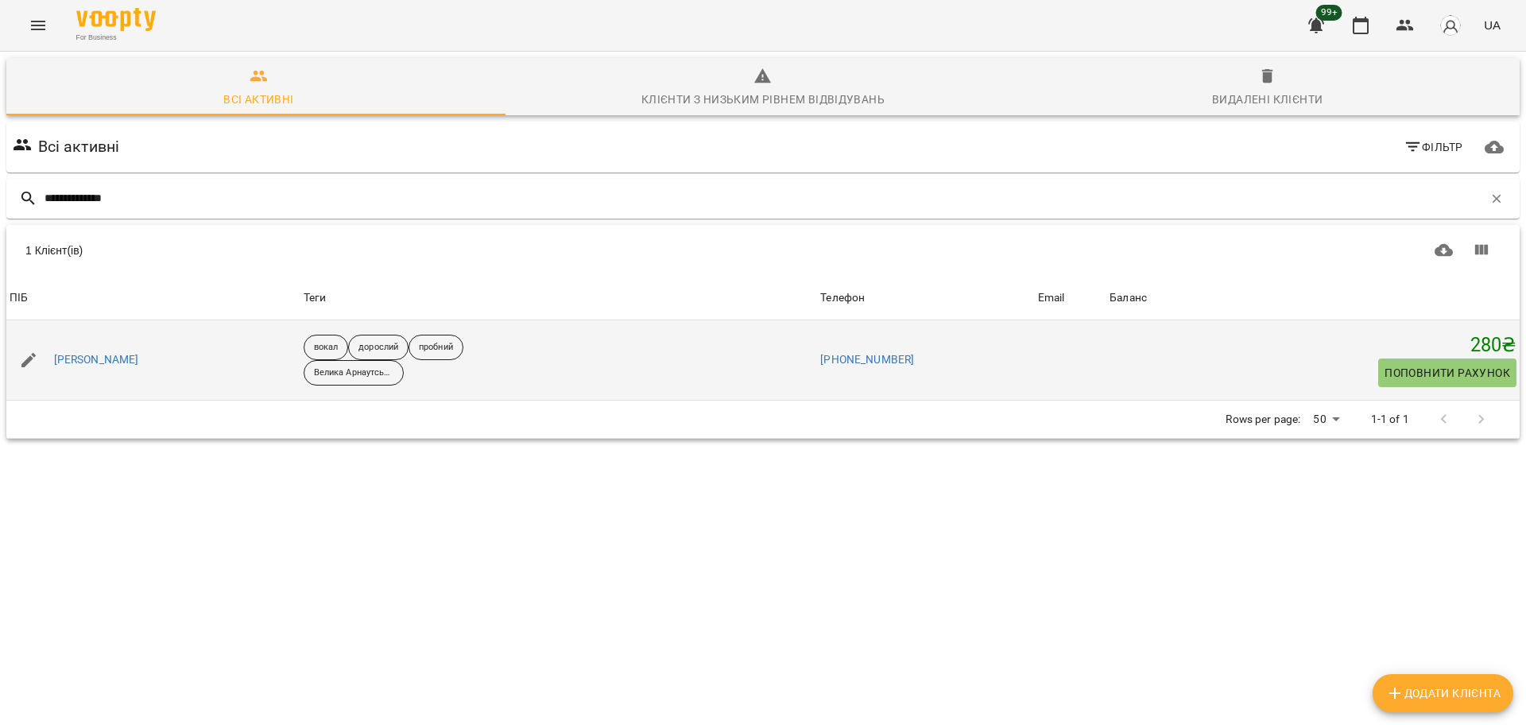
type input "**********"
click at [85, 368] on div "[PERSON_NAME]" at bounding box center [96, 360] width 91 height 22
click at [88, 361] on link "[PERSON_NAME]" at bounding box center [96, 360] width 85 height 16
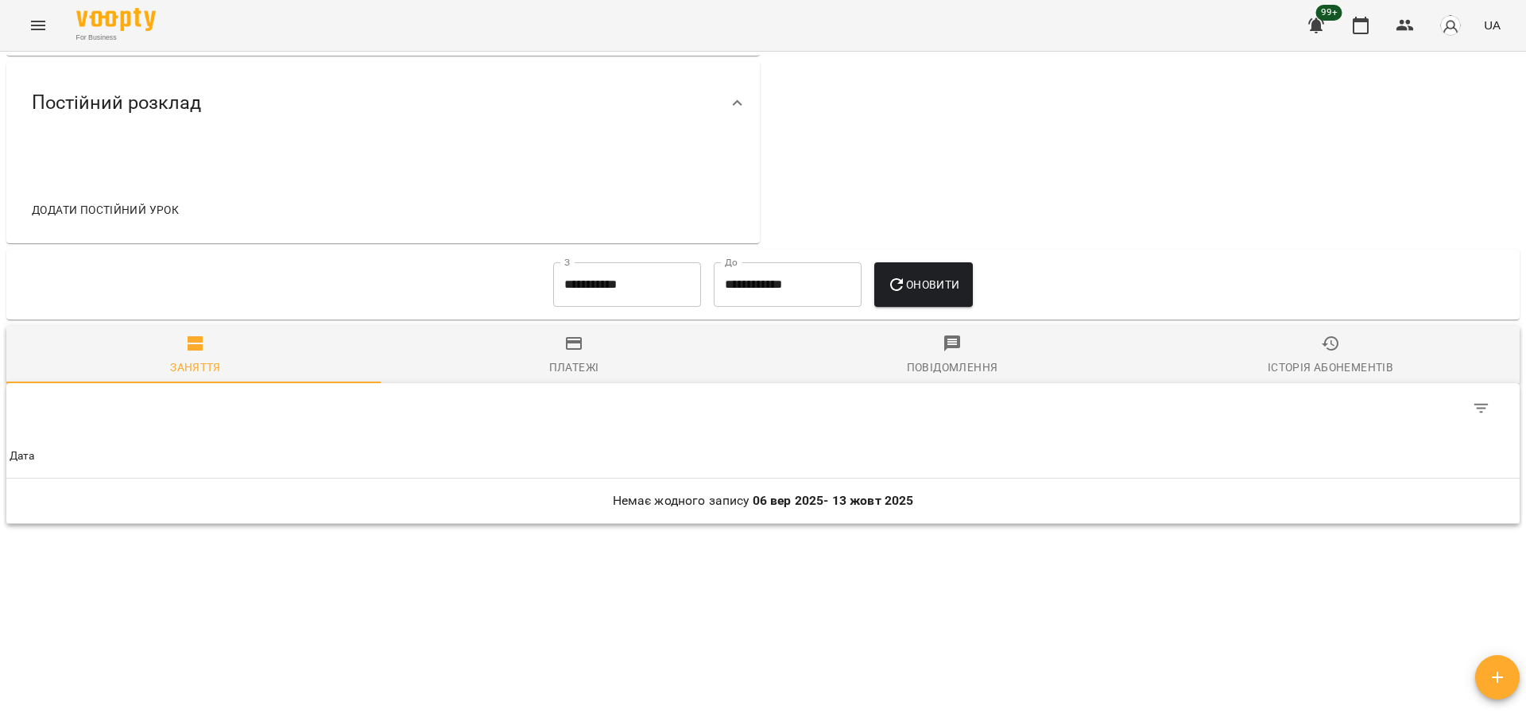
scroll to position [639, 0]
click at [566, 296] on input "**********" at bounding box center [627, 283] width 148 height 44
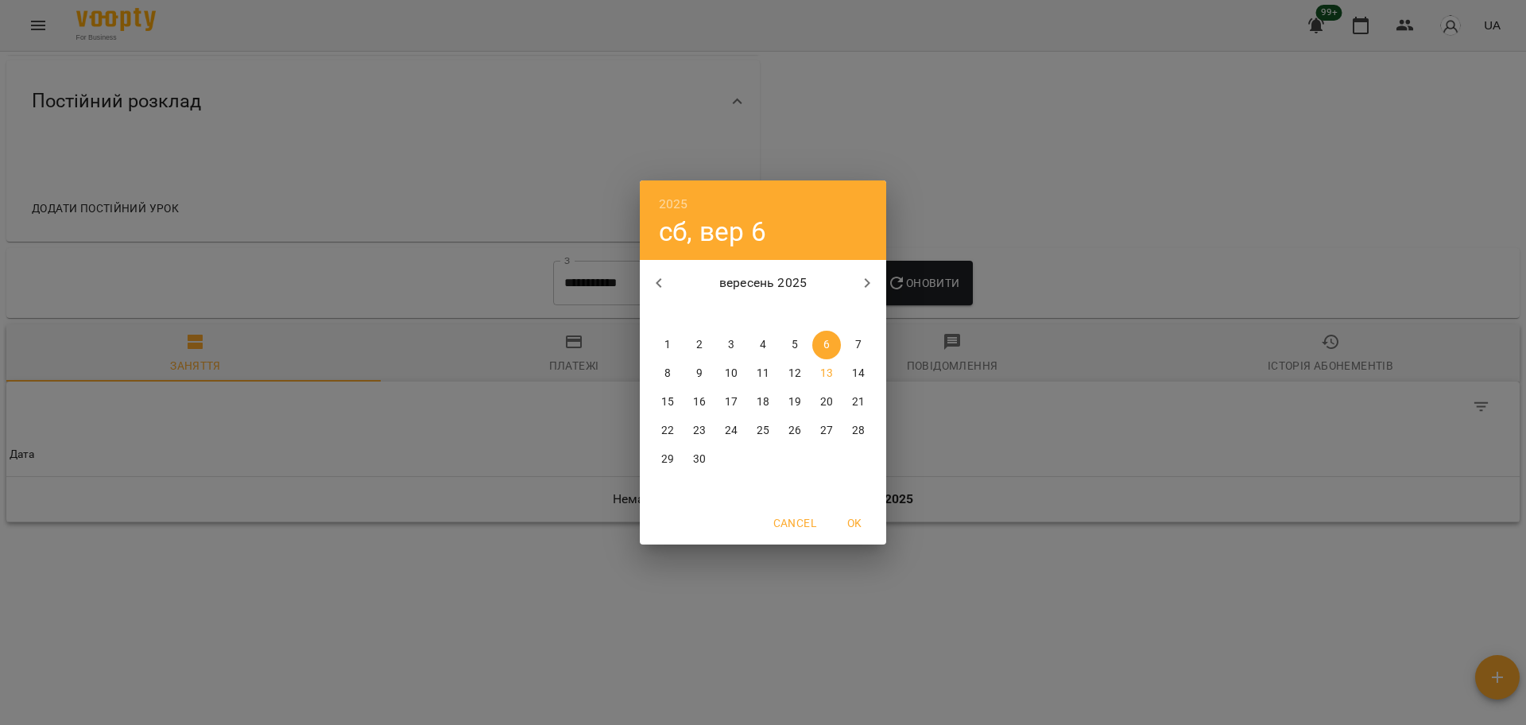
click at [662, 338] on span "1" at bounding box center [667, 345] width 29 height 16
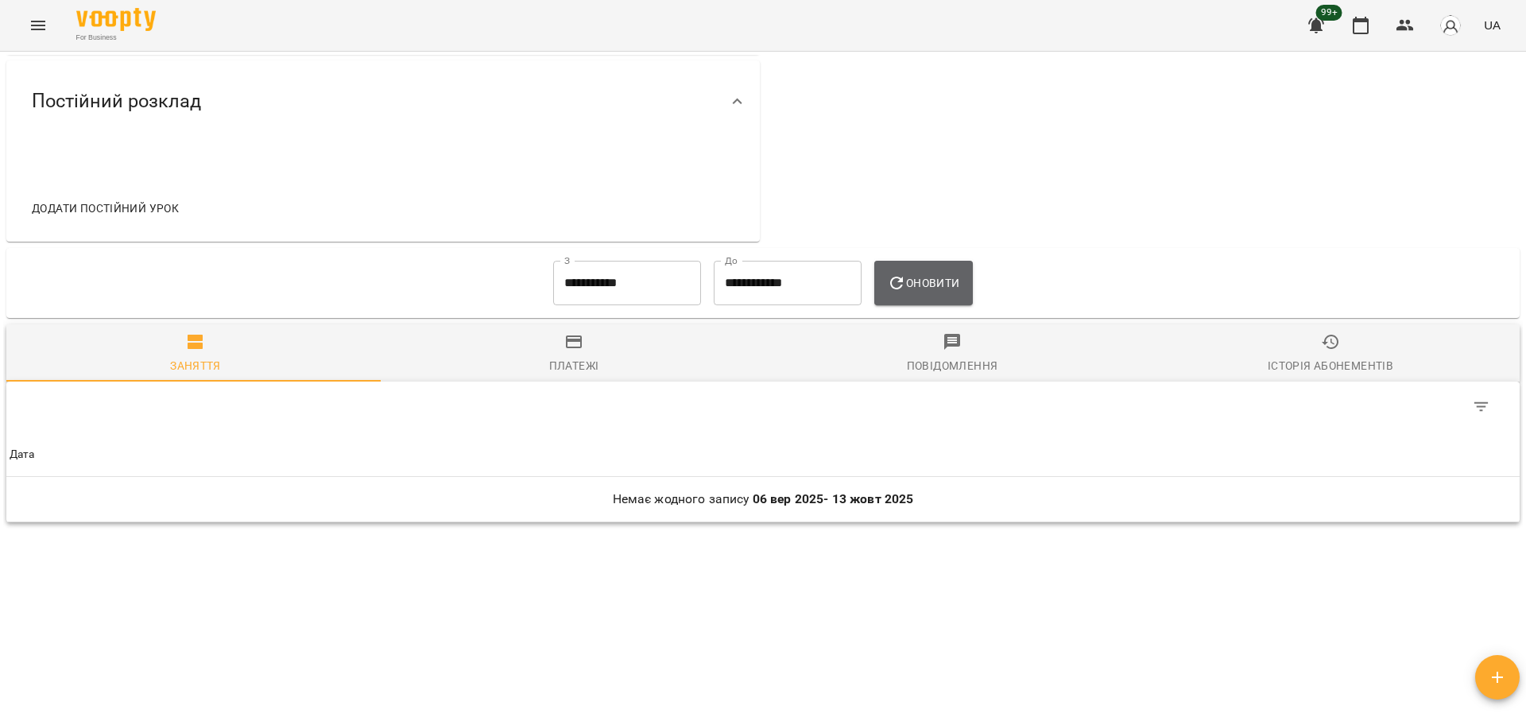
click at [917, 278] on span "Оновити" at bounding box center [923, 282] width 72 height 19
click at [634, 284] on input "**********" at bounding box center [627, 283] width 148 height 44
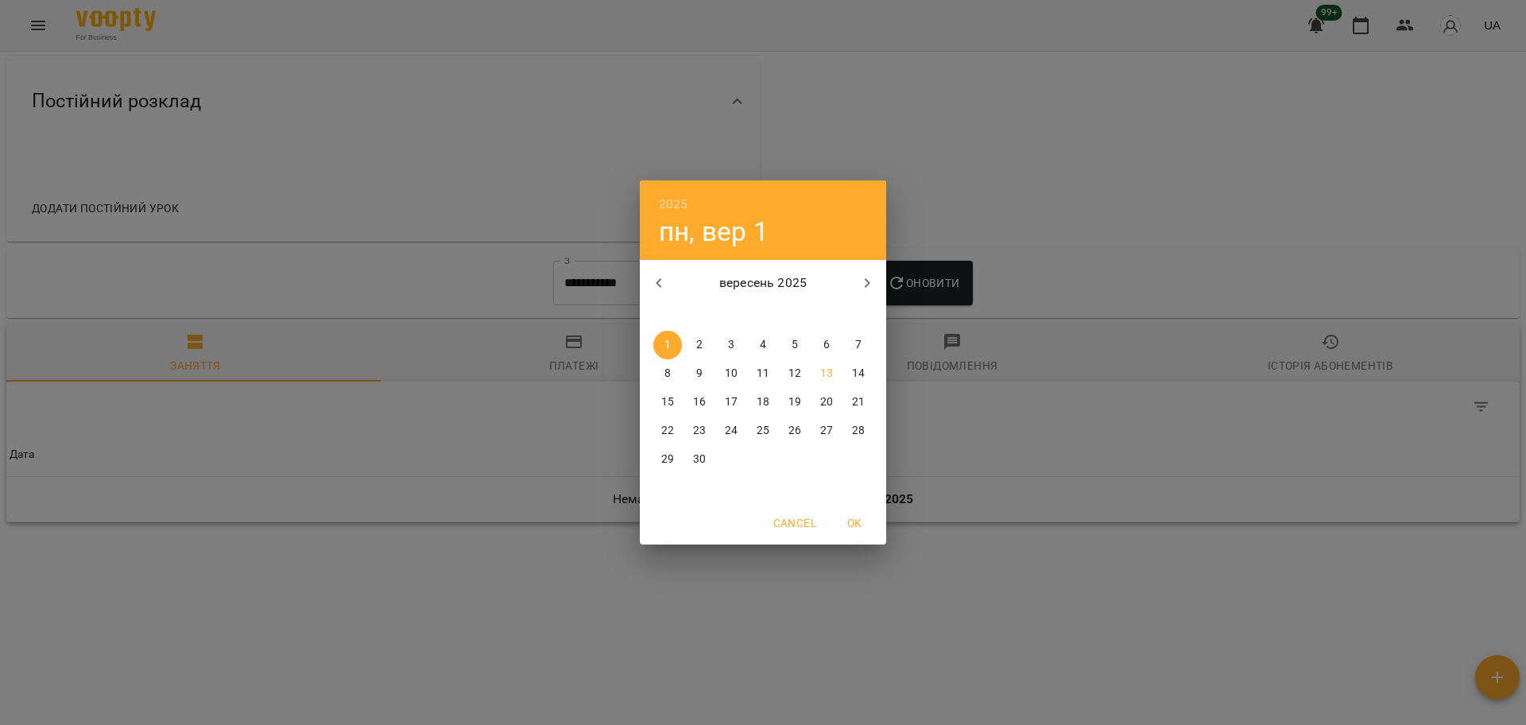
click at [652, 283] on icon "button" at bounding box center [658, 282] width 19 height 19
click at [782, 340] on span "1" at bounding box center [794, 345] width 29 height 16
type input "**********"
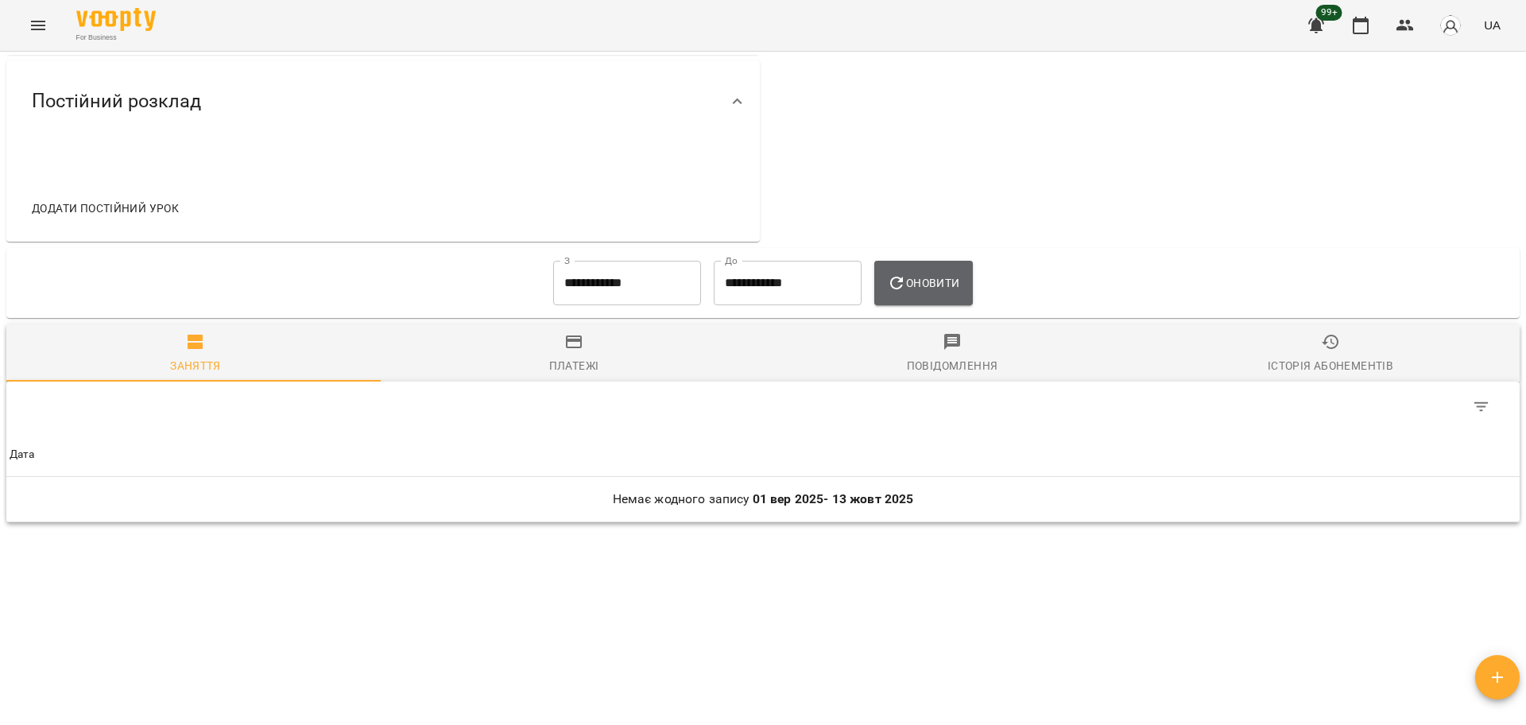
click at [916, 282] on span "Оновити" at bounding box center [923, 282] width 72 height 19
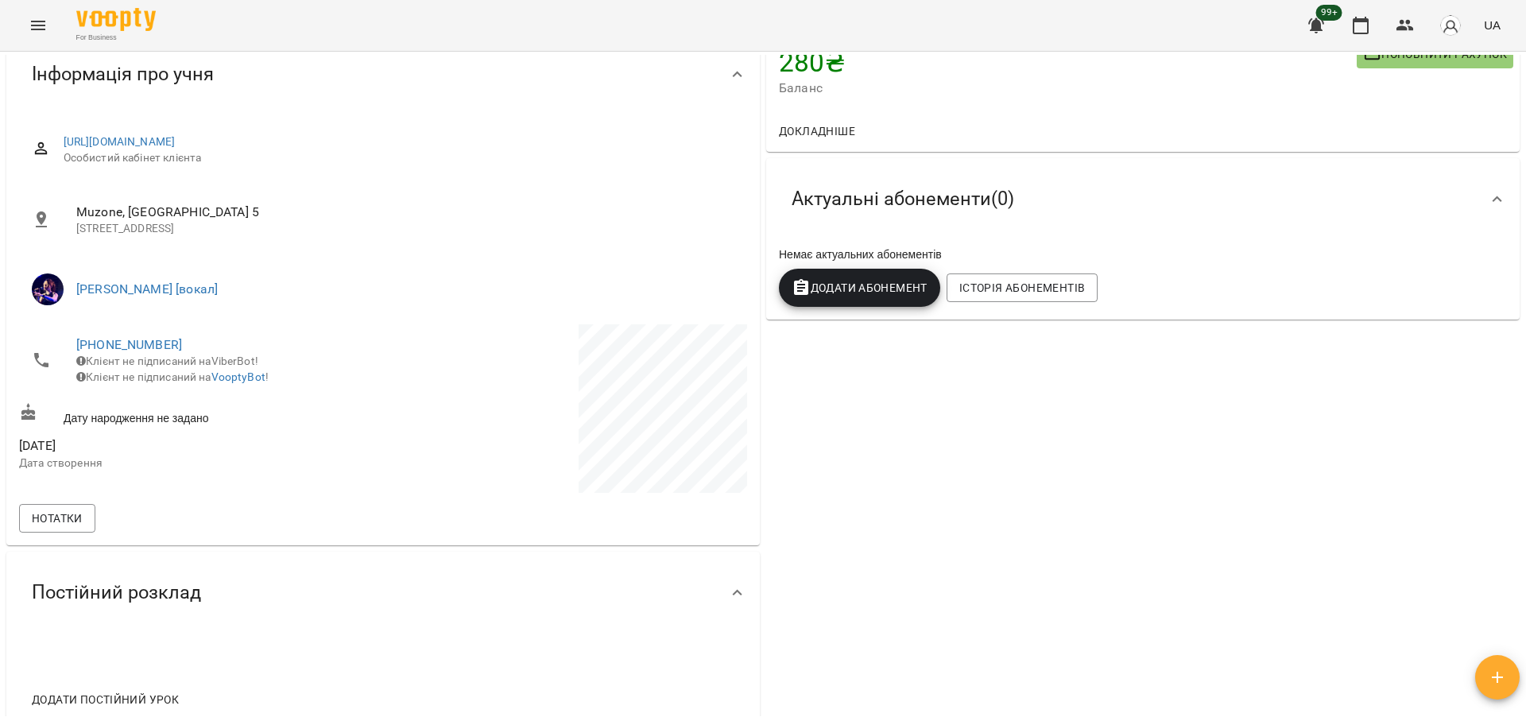
scroll to position [0, 0]
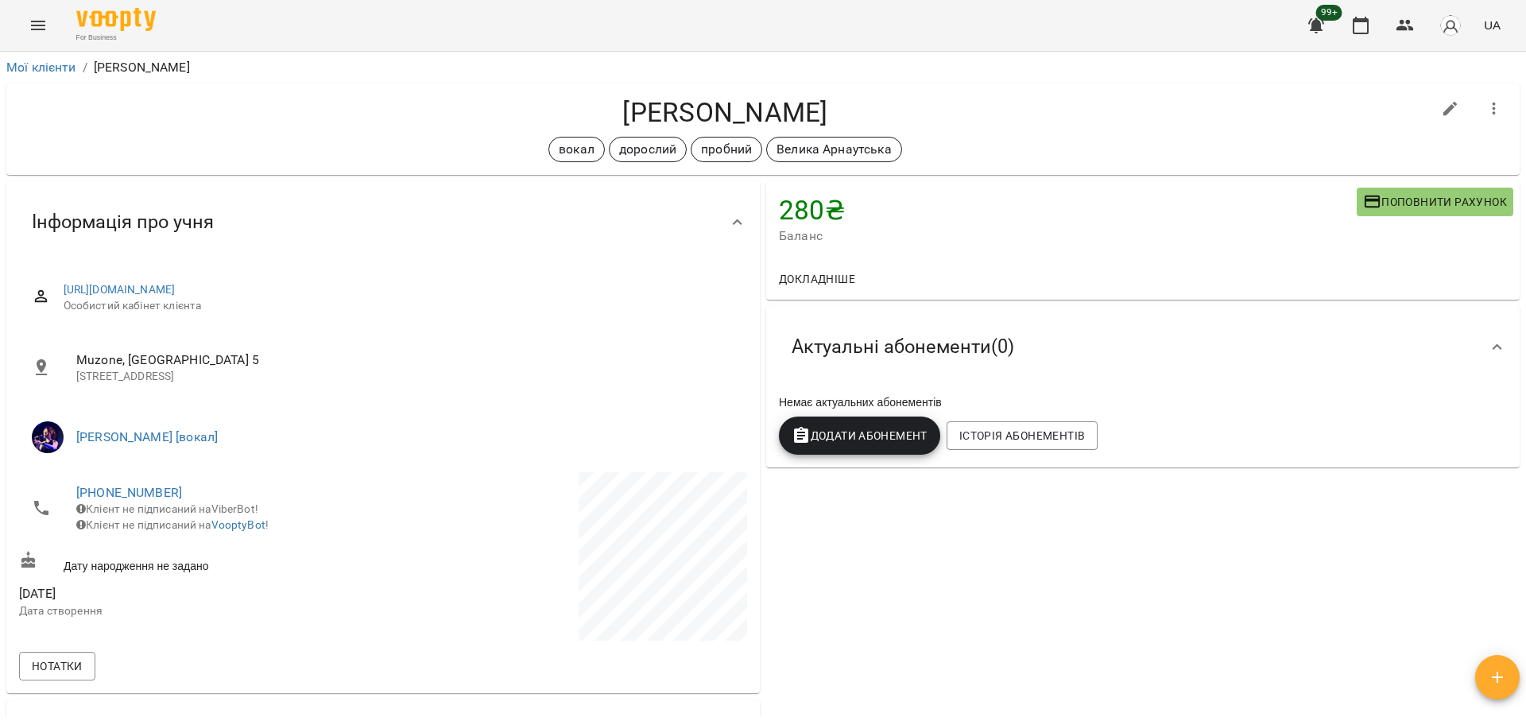
click at [747, 100] on h4 "[PERSON_NAME]" at bounding box center [725, 112] width 1412 height 33
copy div "[PERSON_NAME] вокал дорослий пробний [GEOGRAPHIC_DATA]"
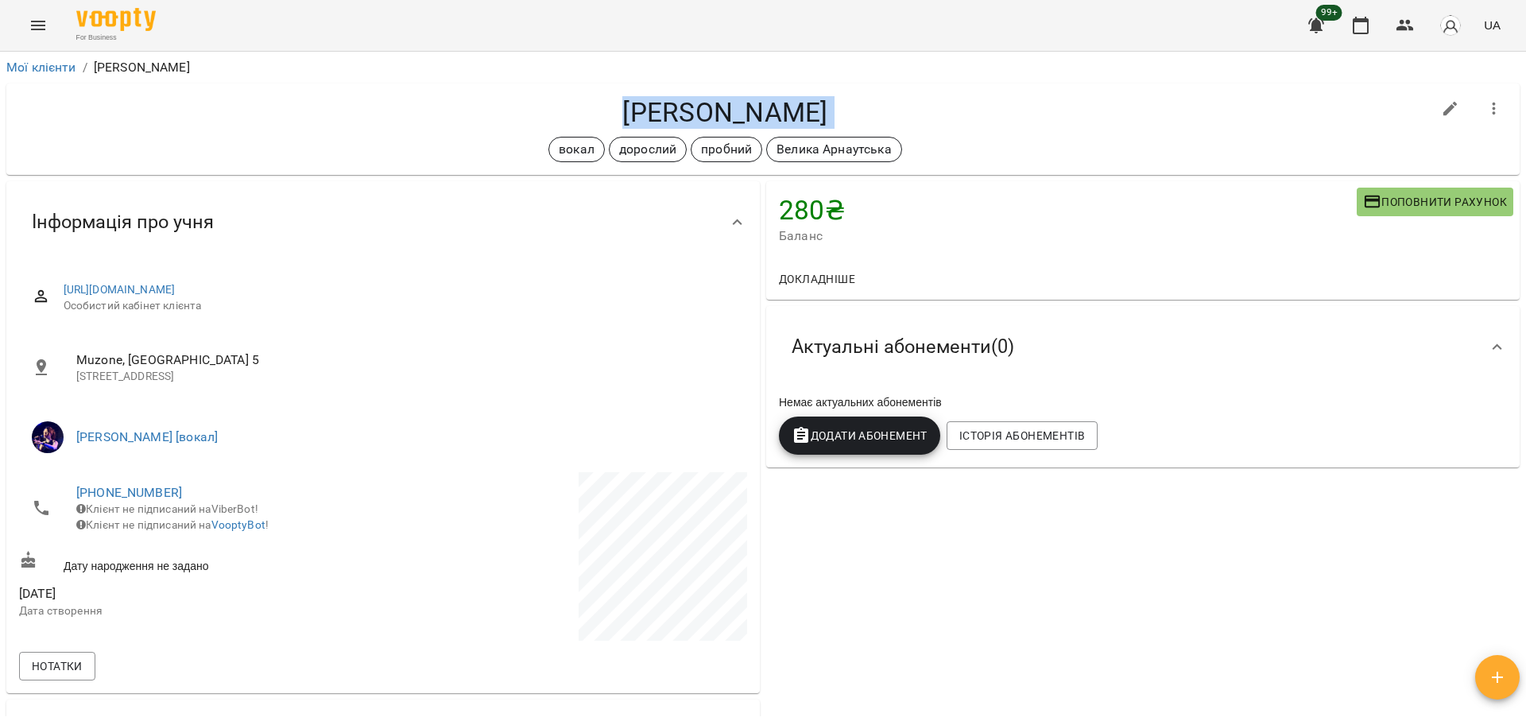
copy div "[PERSON_NAME] вокал дорослий пробний [GEOGRAPHIC_DATA]"
click at [1400, 25] on icon "button" at bounding box center [1404, 25] width 19 height 19
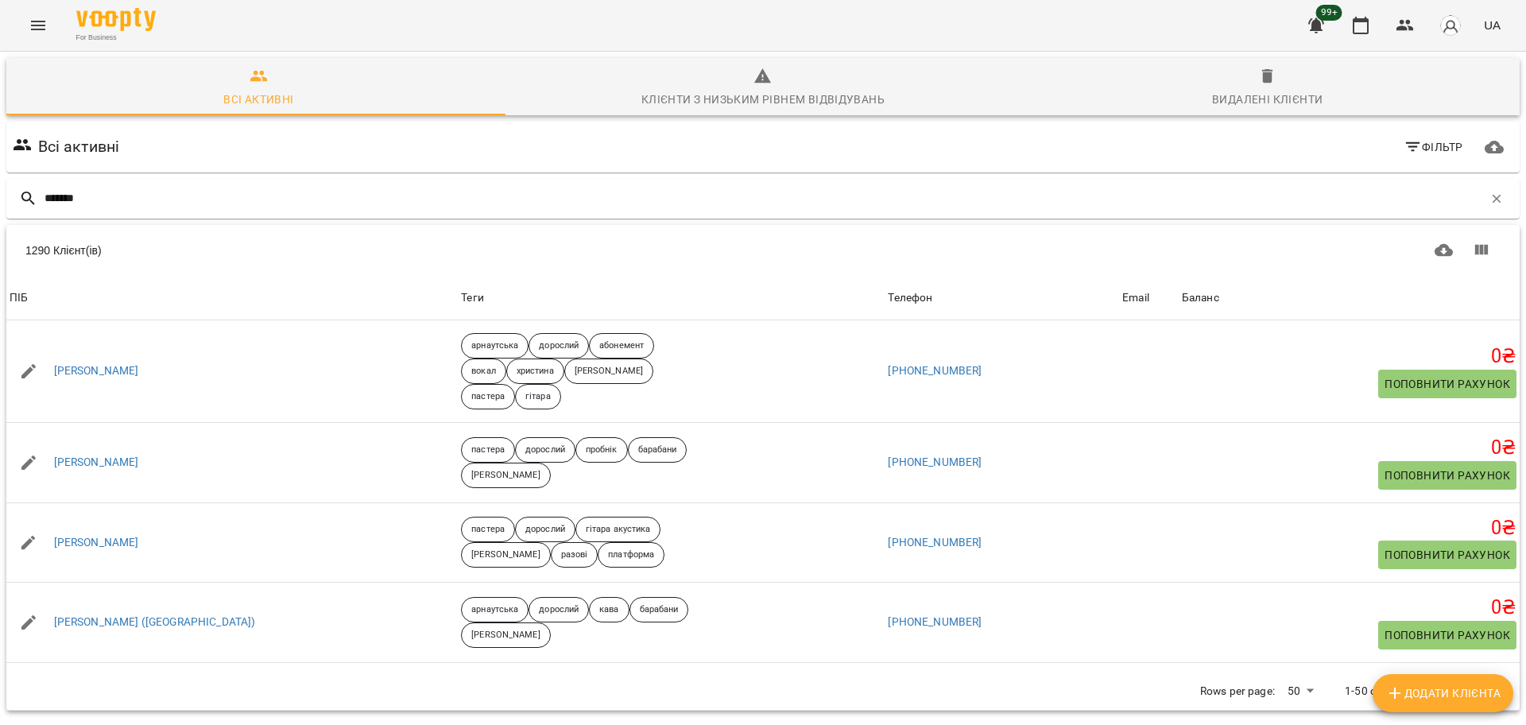
type input "*******"
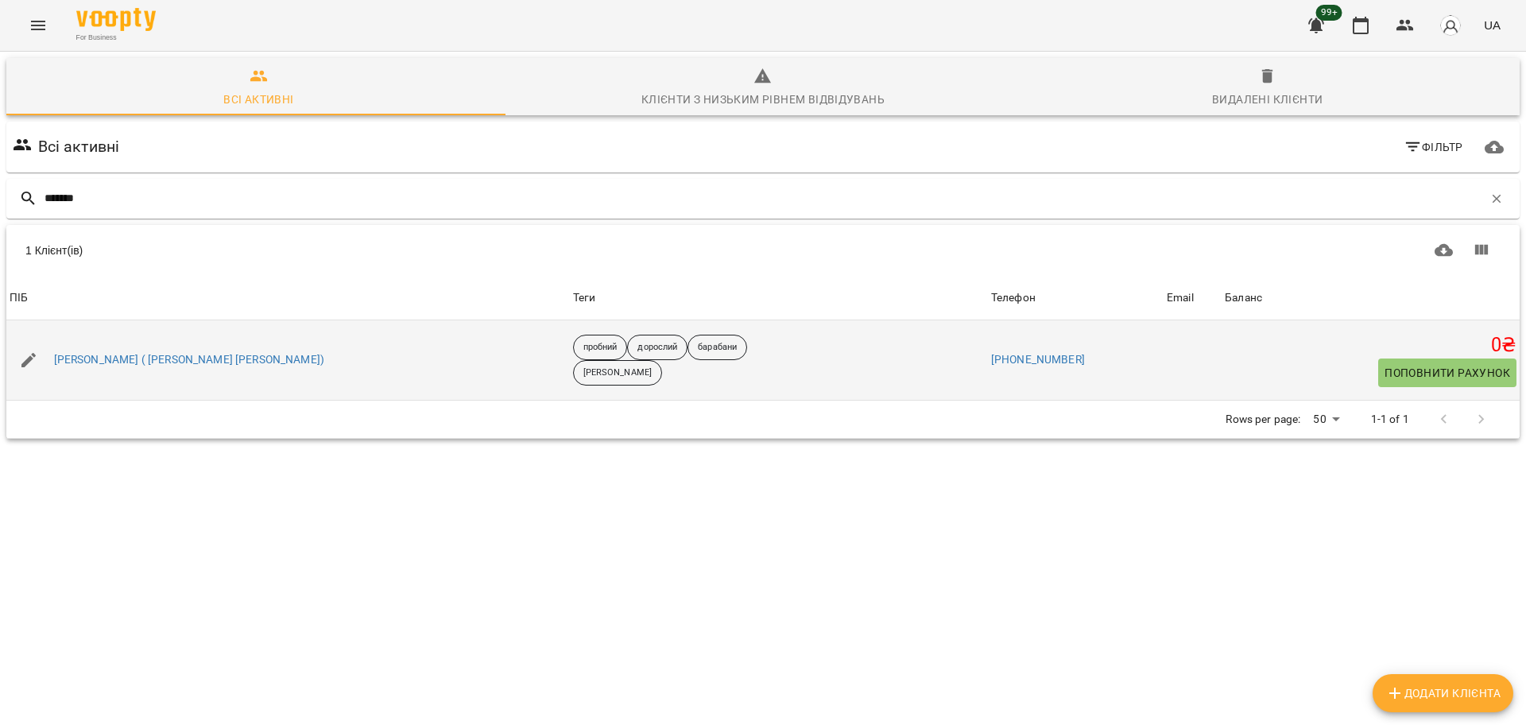
click at [124, 373] on div "[PERSON_NAME] ( [PERSON_NAME] [PERSON_NAME])" at bounding box center [287, 360] width 563 height 44
click at [132, 361] on link "[PERSON_NAME] ( [PERSON_NAME] [PERSON_NAME])" at bounding box center [189, 360] width 270 height 16
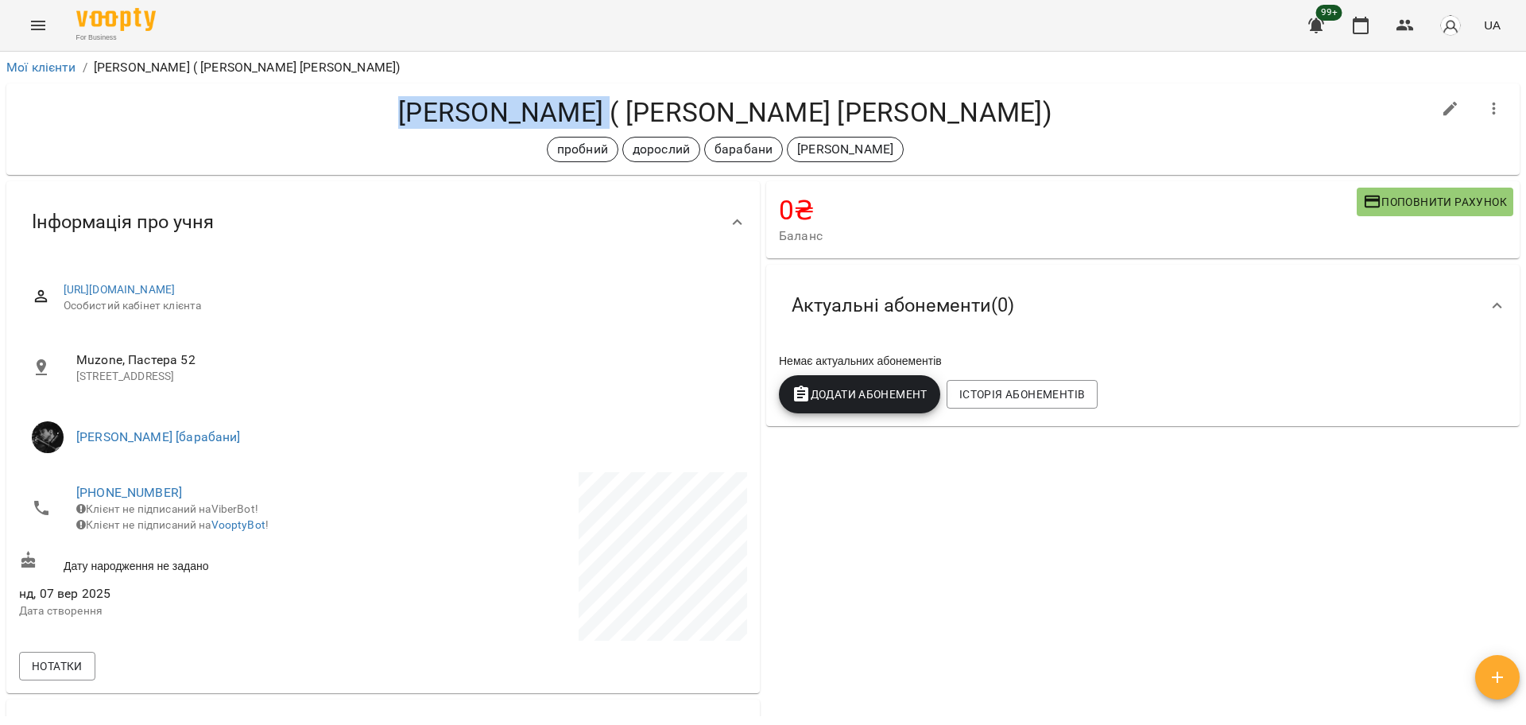
drag, startPoint x: 459, startPoint y: 94, endPoint x: 657, endPoint y: 101, distance: 198.0
click at [657, 101] on div "[PERSON_NAME] ( [PERSON_NAME] [PERSON_NAME]) пробний дорослий барабани [PERSON_…" at bounding box center [762, 128] width 1513 height 91
copy h4 "[PERSON_NAME]"
drag, startPoint x: 125, startPoint y: 496, endPoint x: 372, endPoint y: 495, distance: 247.1
click at [404, 510] on p at bounding box center [566, 559] width 361 height 174
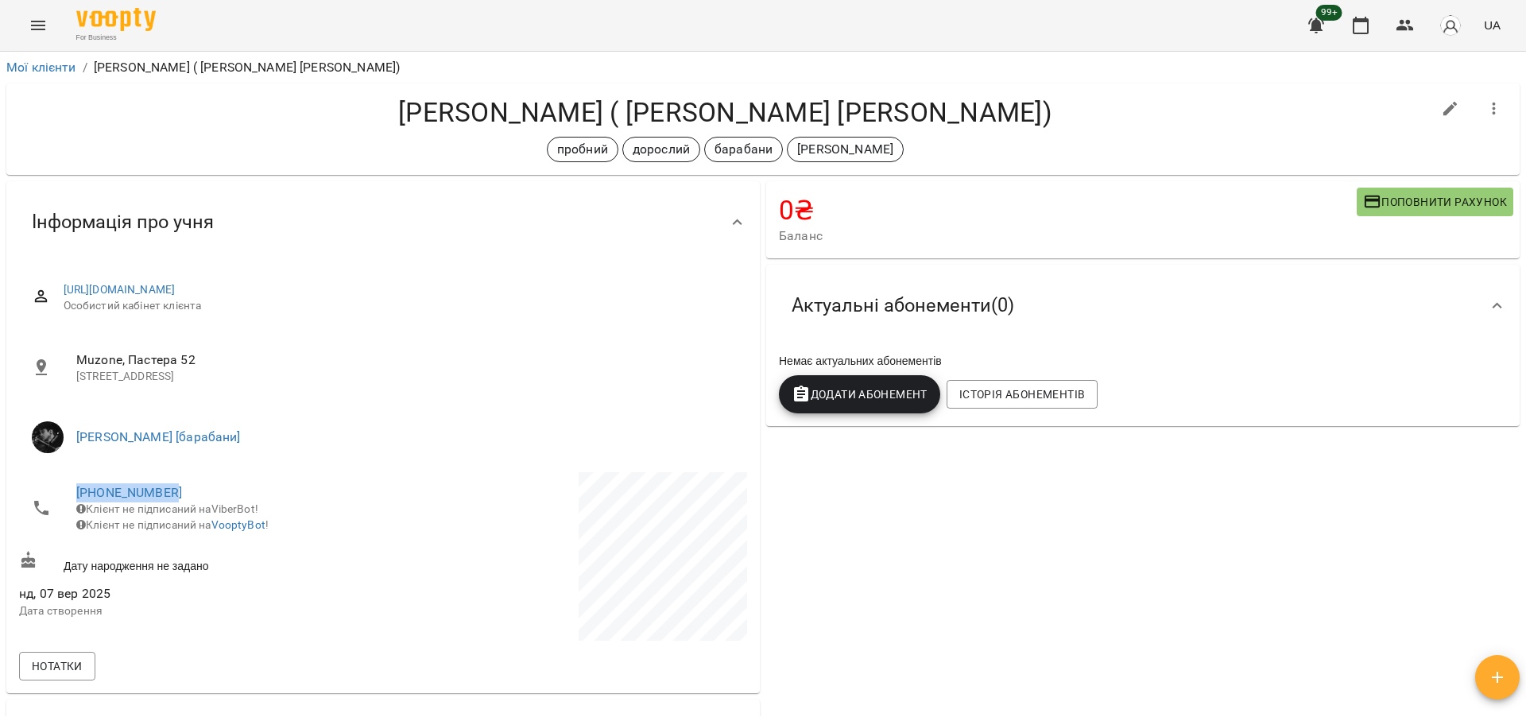
copy link "[PHONE_NUMBER]"
drag, startPoint x: 174, startPoint y: 487, endPoint x: 58, endPoint y: 490, distance: 116.0
click at [58, 490] on li "[PHONE_NUMBER] Клієнт не підписаний на ViberBot! Клієнт не підписаний на Voopty…" at bounding box center [199, 508] width 361 height 72
click at [1417, 19] on button "button" at bounding box center [1405, 25] width 38 height 38
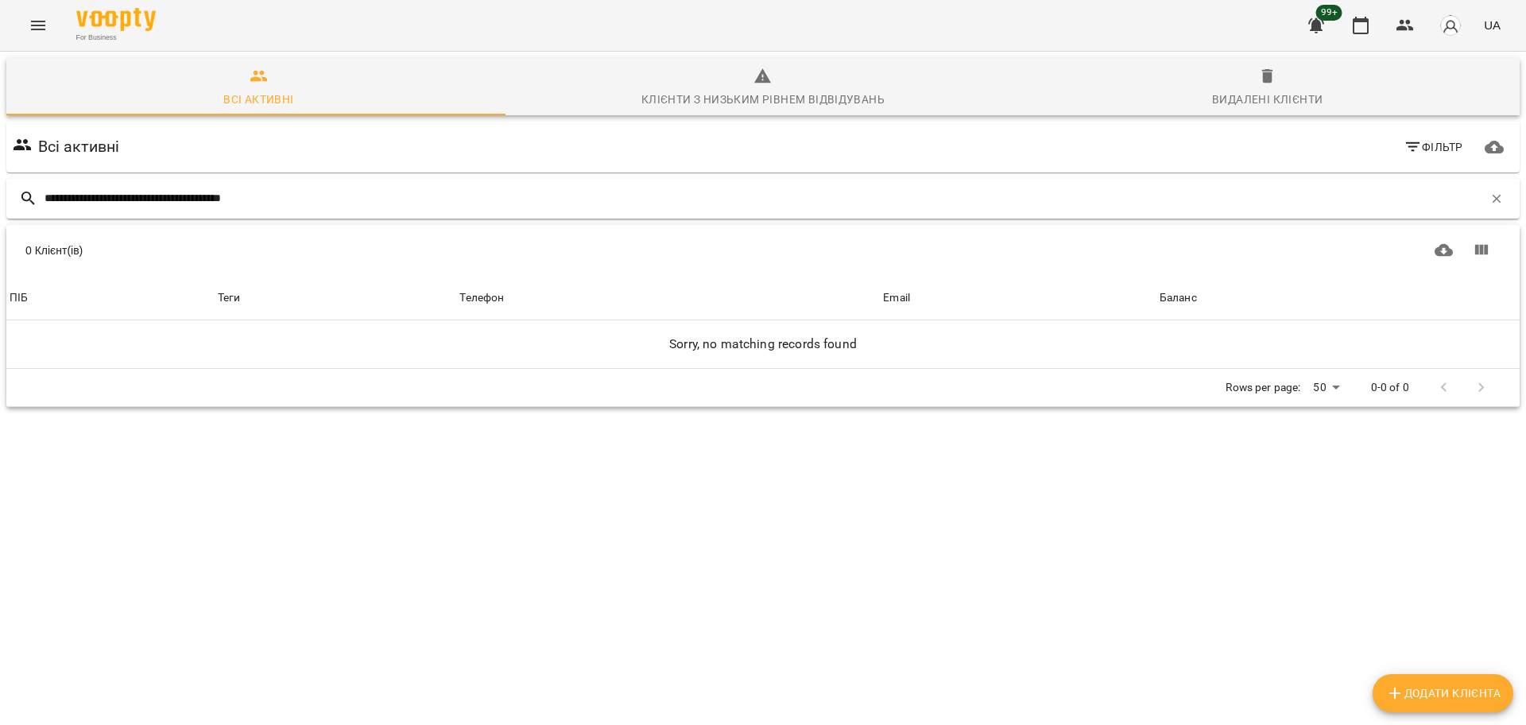
drag, startPoint x: 144, startPoint y: 195, endPoint x: 441, endPoint y: 197, distance: 297.2
click at [437, 199] on input "**********" at bounding box center [763, 198] width 1438 height 26
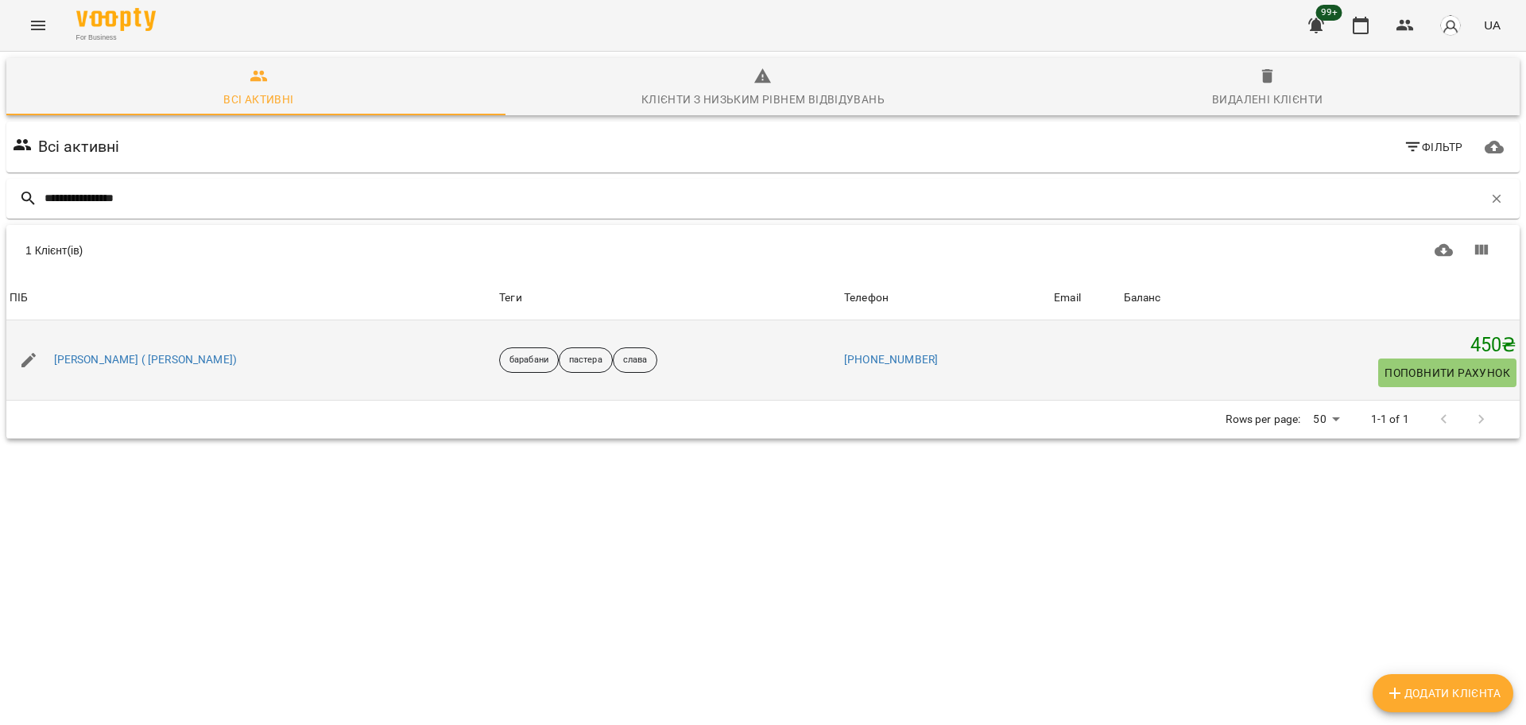
type input "**********"
click at [240, 349] on div "[PERSON_NAME] ( [PERSON_NAME])" at bounding box center [145, 360] width 189 height 22
click at [237, 367] on link "[PERSON_NAME] ( [PERSON_NAME])" at bounding box center [145, 360] width 183 height 16
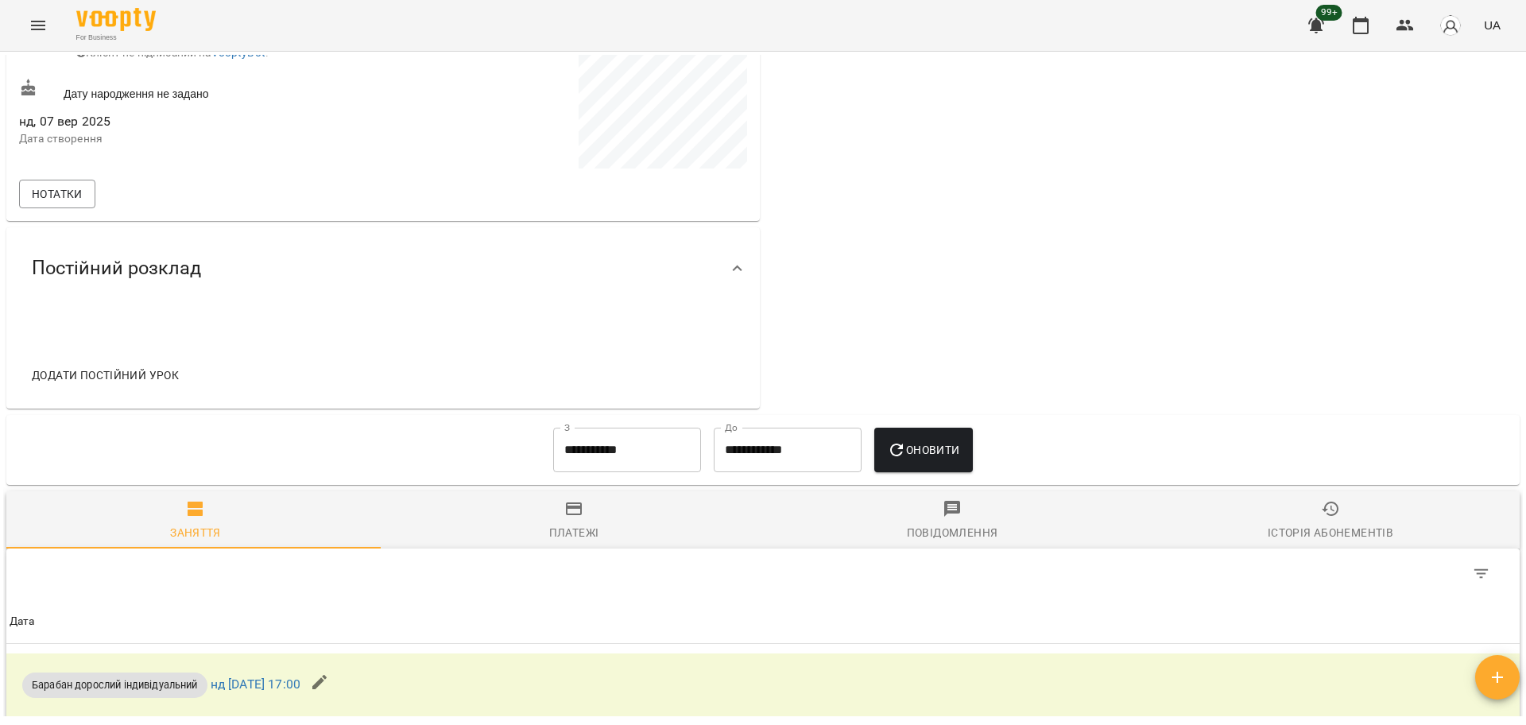
scroll to position [130, 0]
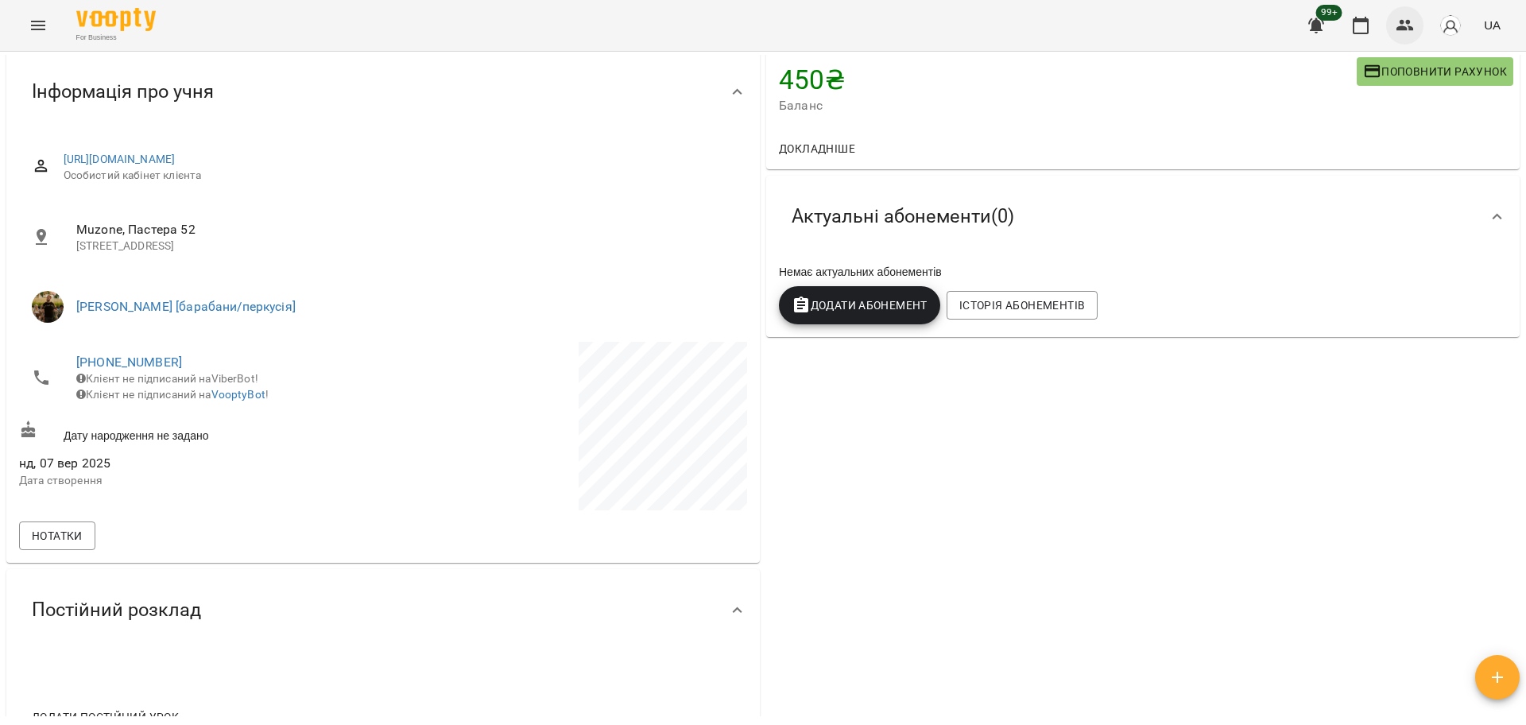
click at [1417, 17] on button "button" at bounding box center [1405, 25] width 38 height 38
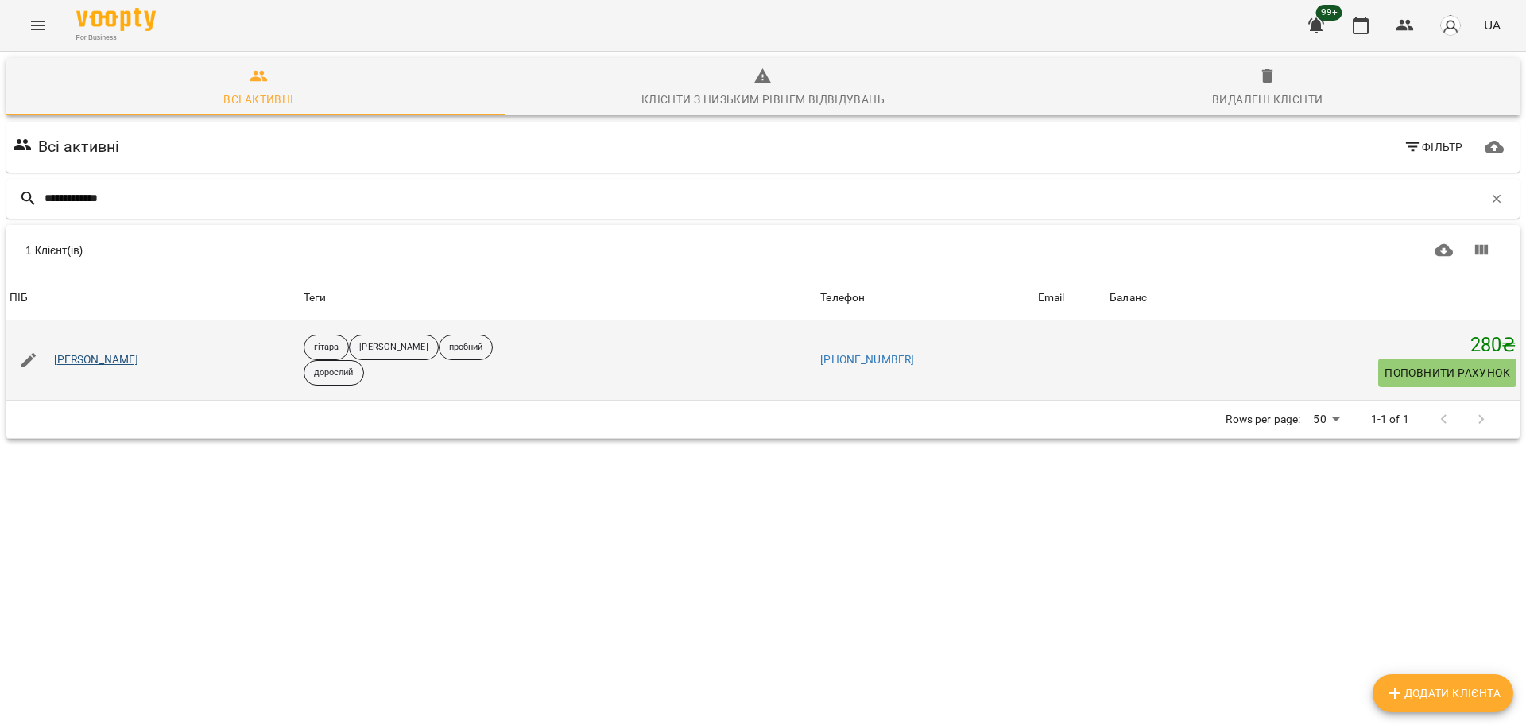
type input "**********"
click at [86, 352] on link "[PERSON_NAME]" at bounding box center [96, 360] width 85 height 16
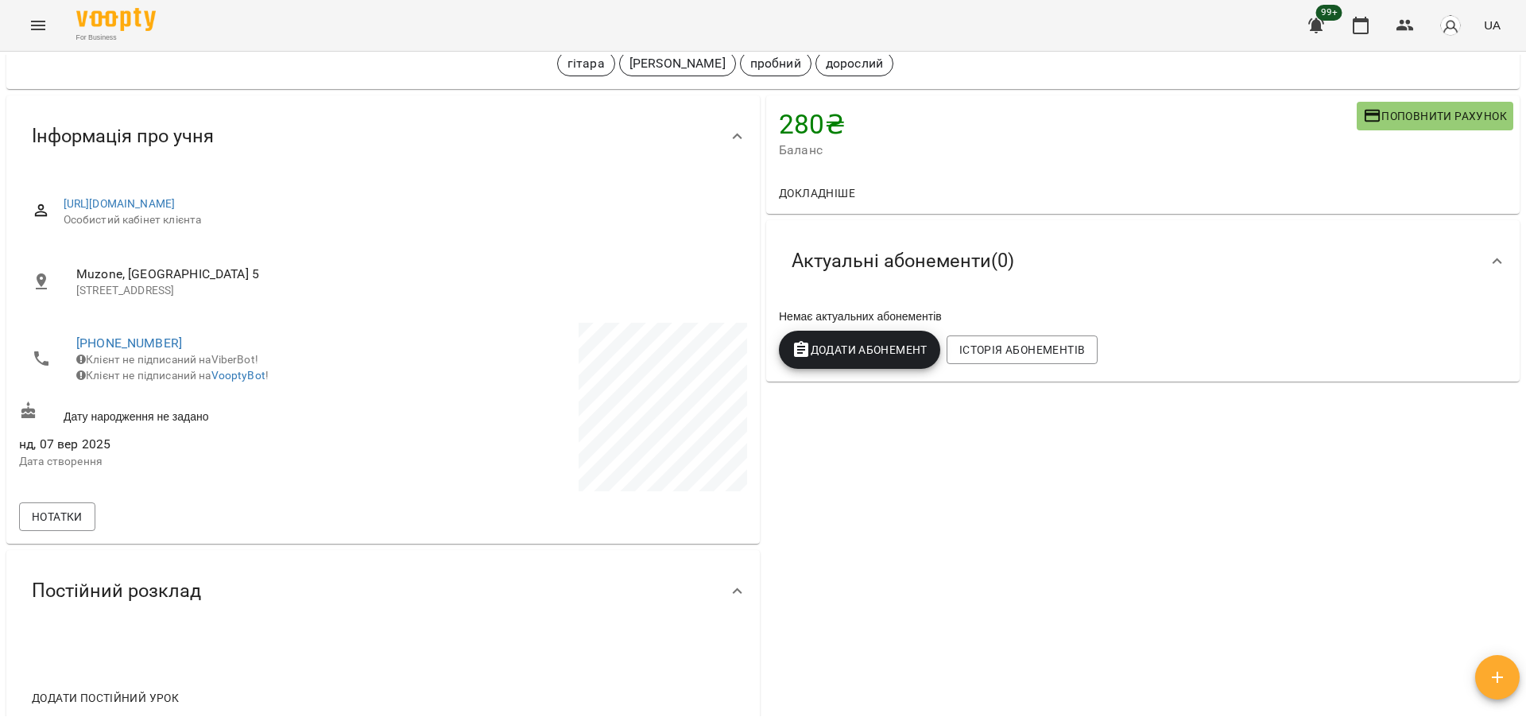
scroll to position [99, 0]
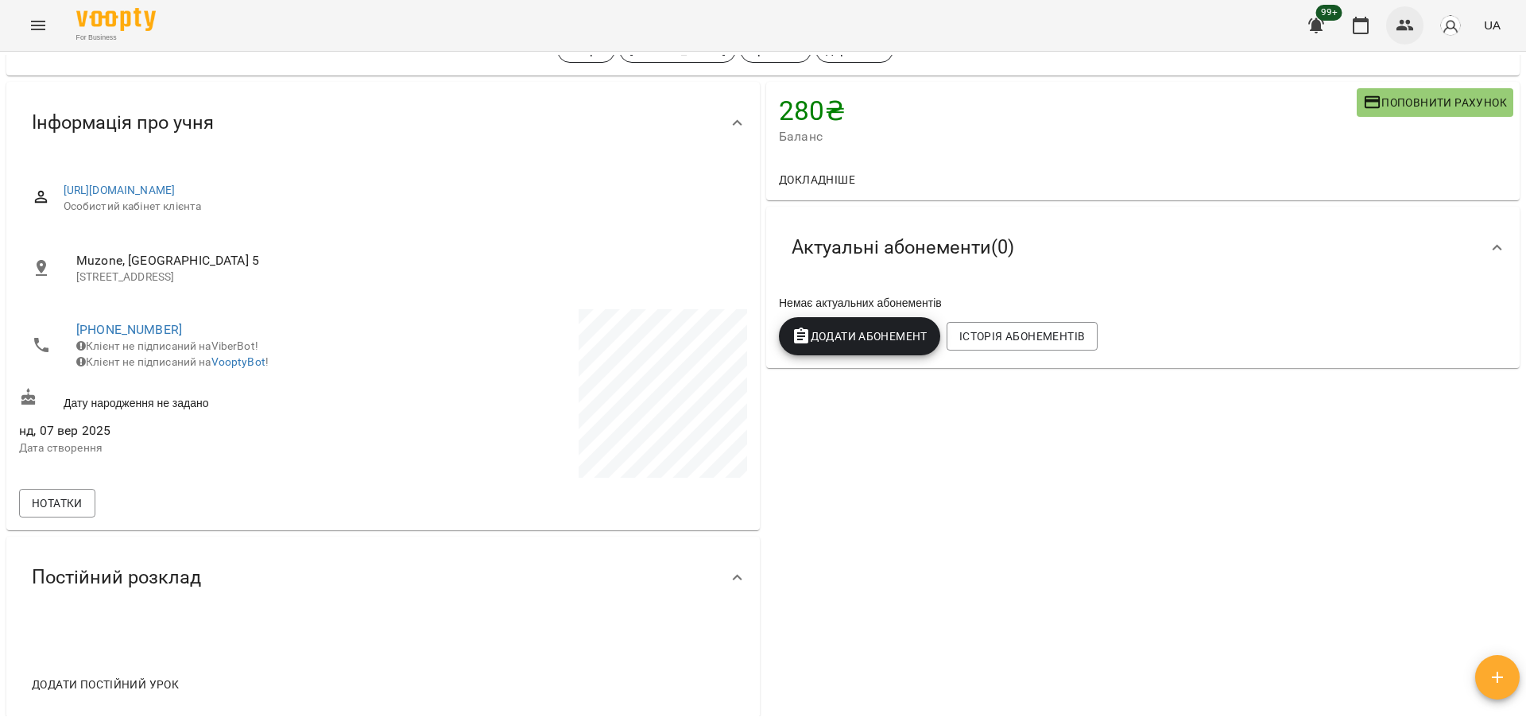
click at [1397, 34] on icon "button" at bounding box center [1404, 25] width 19 height 19
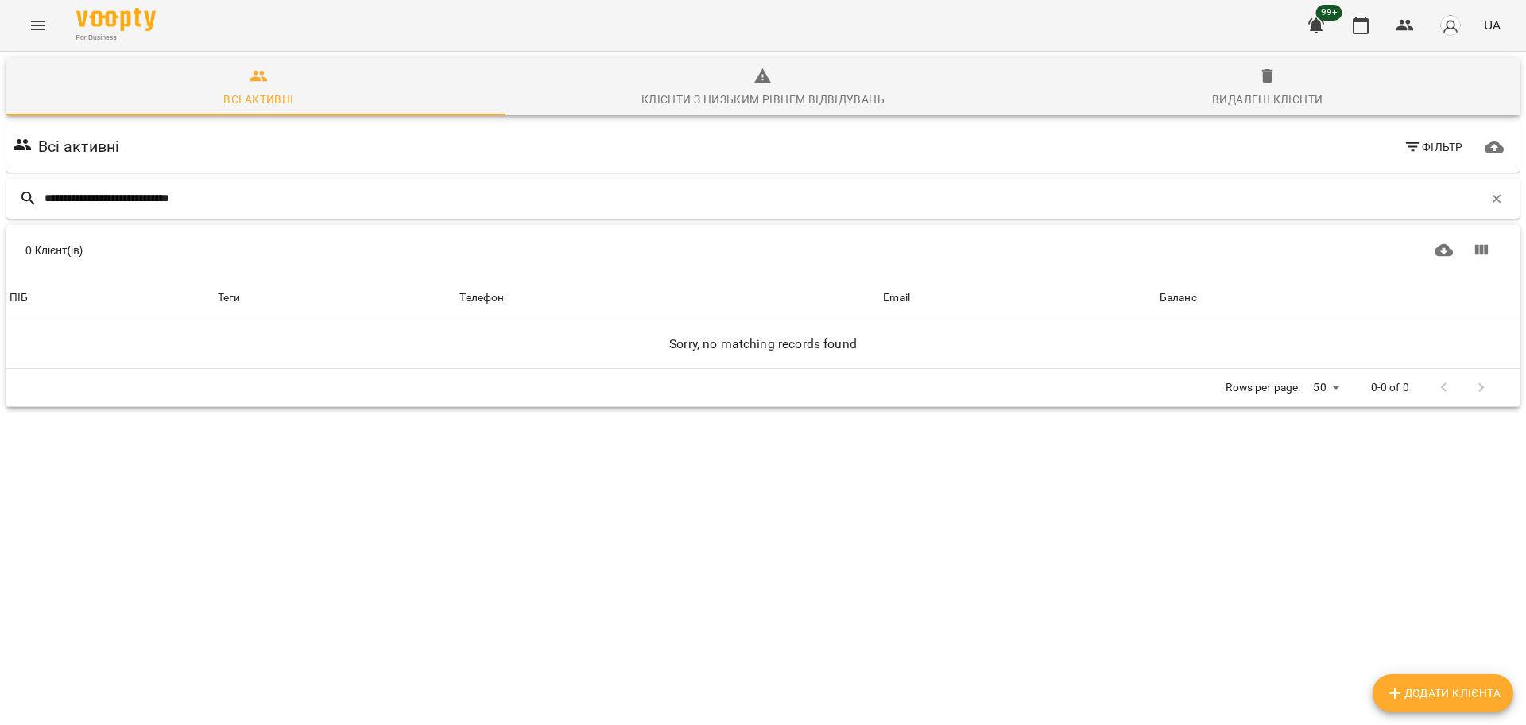
drag, startPoint x: 147, startPoint y: 204, endPoint x: 348, endPoint y: 204, distance: 201.0
click at [332, 204] on input "**********" at bounding box center [763, 198] width 1438 height 26
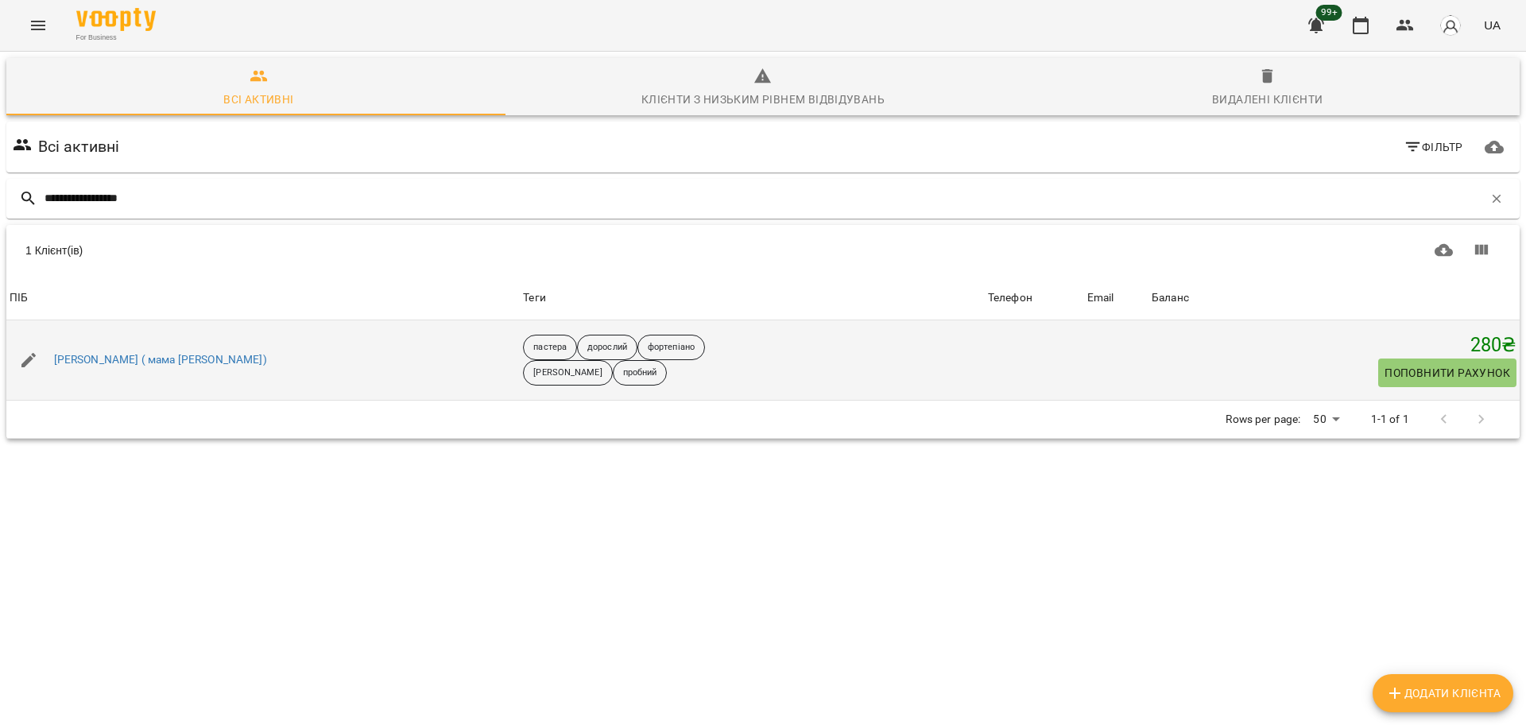
type input "**********"
click at [164, 368] on div "[PERSON_NAME] ( мама [PERSON_NAME])" at bounding box center [160, 360] width 219 height 22
click at [166, 358] on link "[PERSON_NAME] ( мама [PERSON_NAME])" at bounding box center [160, 360] width 213 height 16
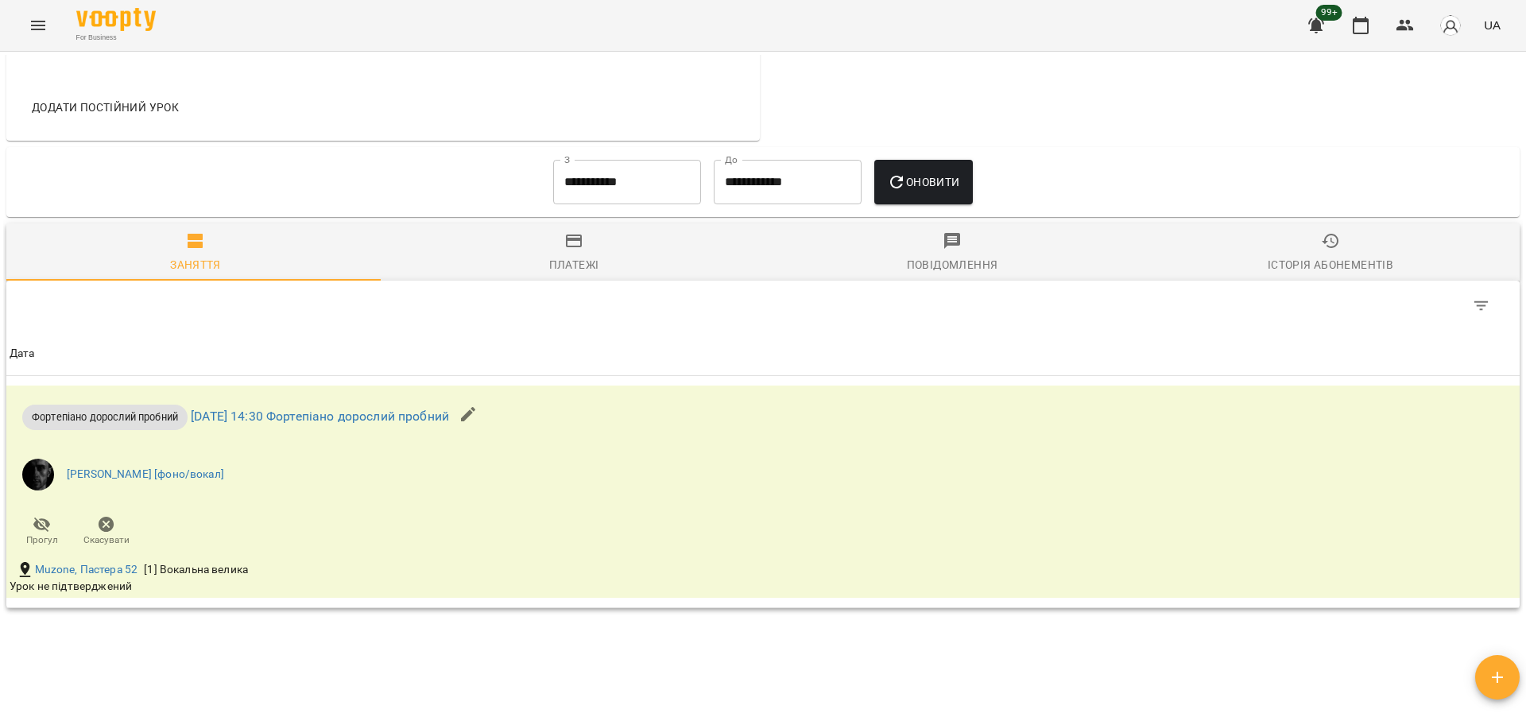
scroll to position [795, 0]
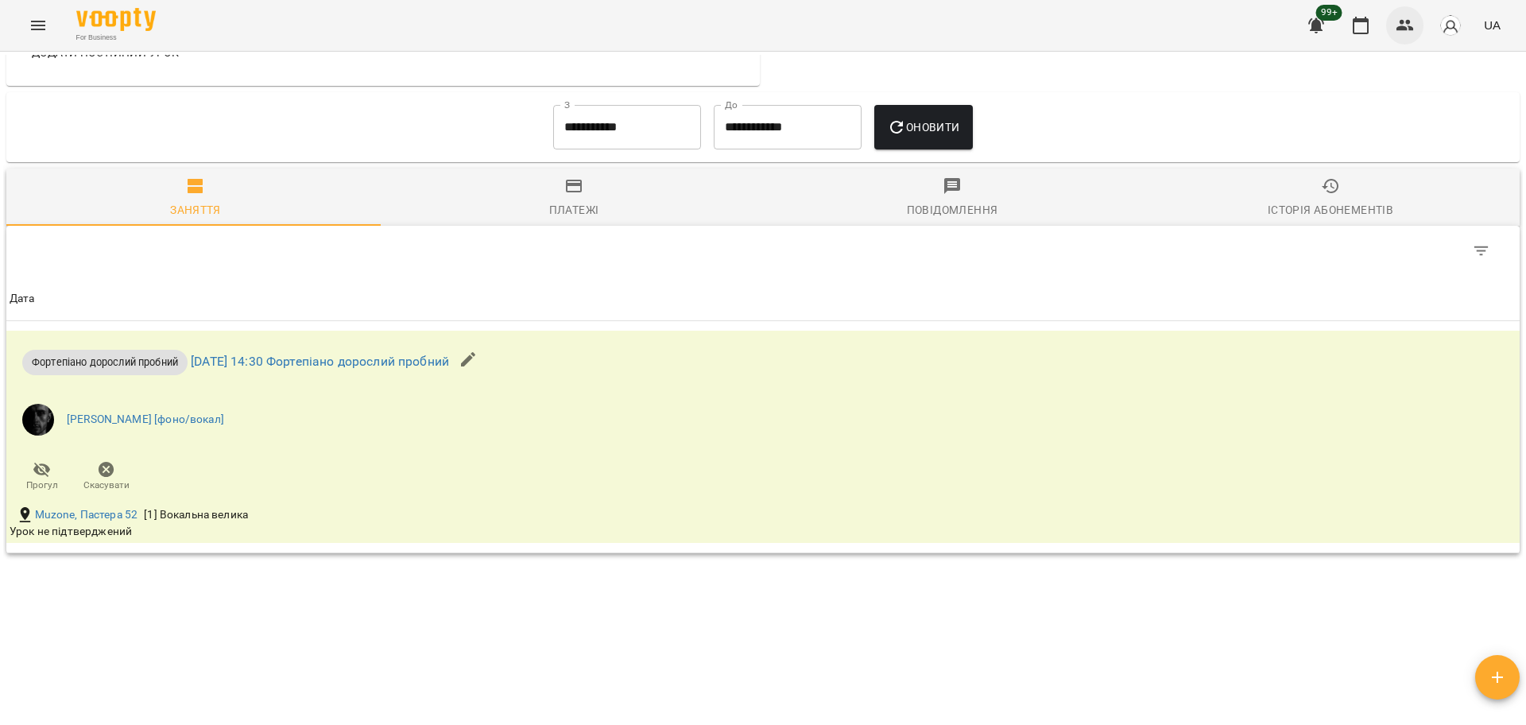
click at [1398, 20] on icon "button" at bounding box center [1404, 25] width 19 height 19
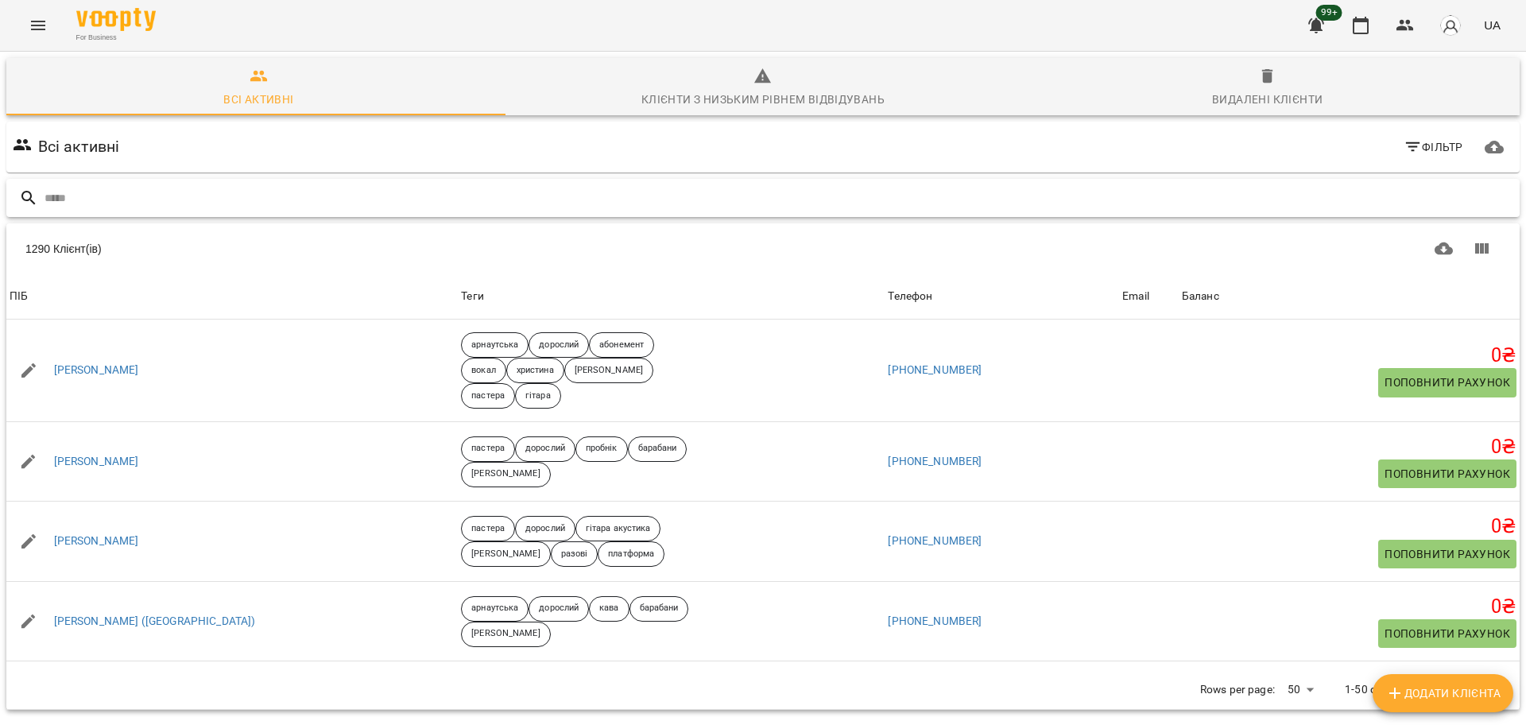
paste input "**********"
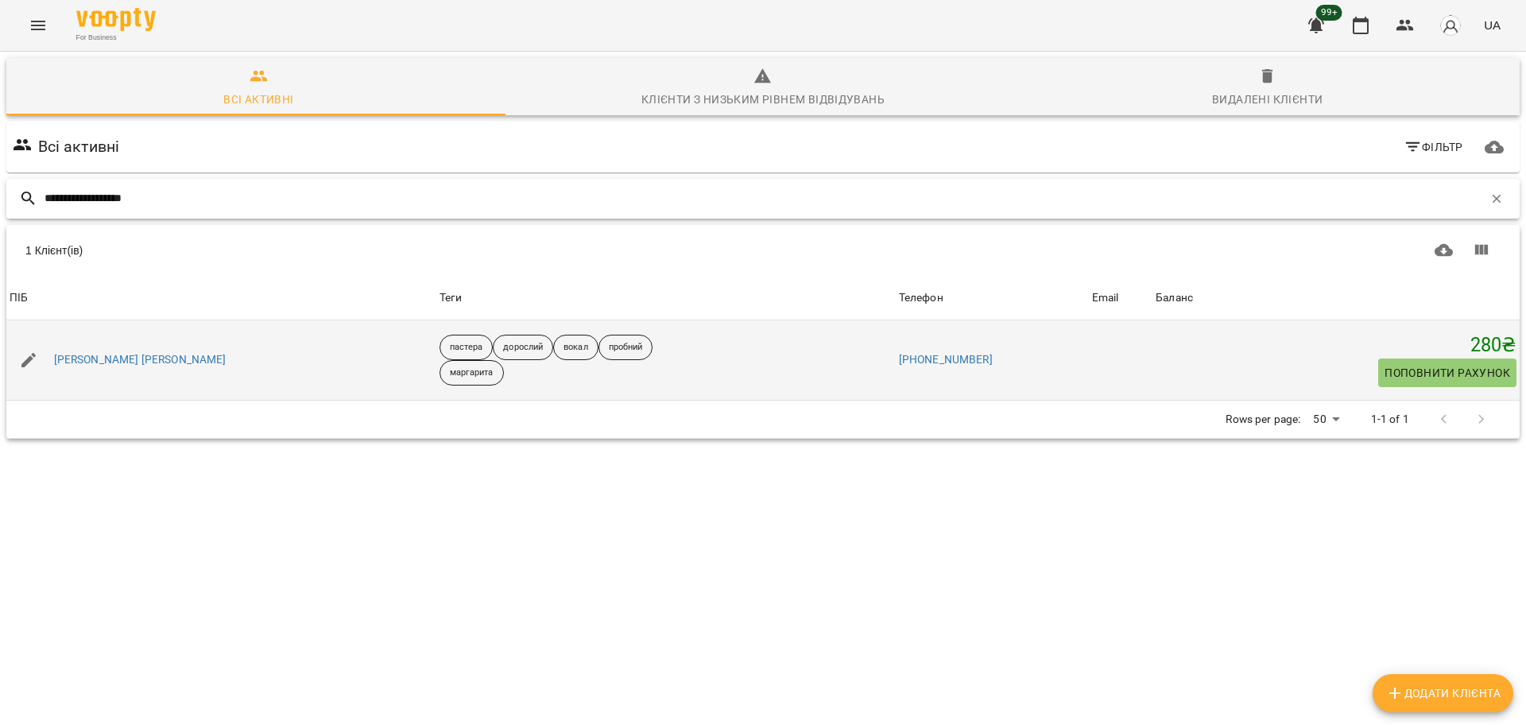
type input "**********"
click at [99, 350] on div "[PERSON_NAME] [PERSON_NAME]" at bounding box center [140, 360] width 179 height 22
click at [99, 357] on link "[PERSON_NAME] [PERSON_NAME]" at bounding box center [140, 360] width 172 height 16
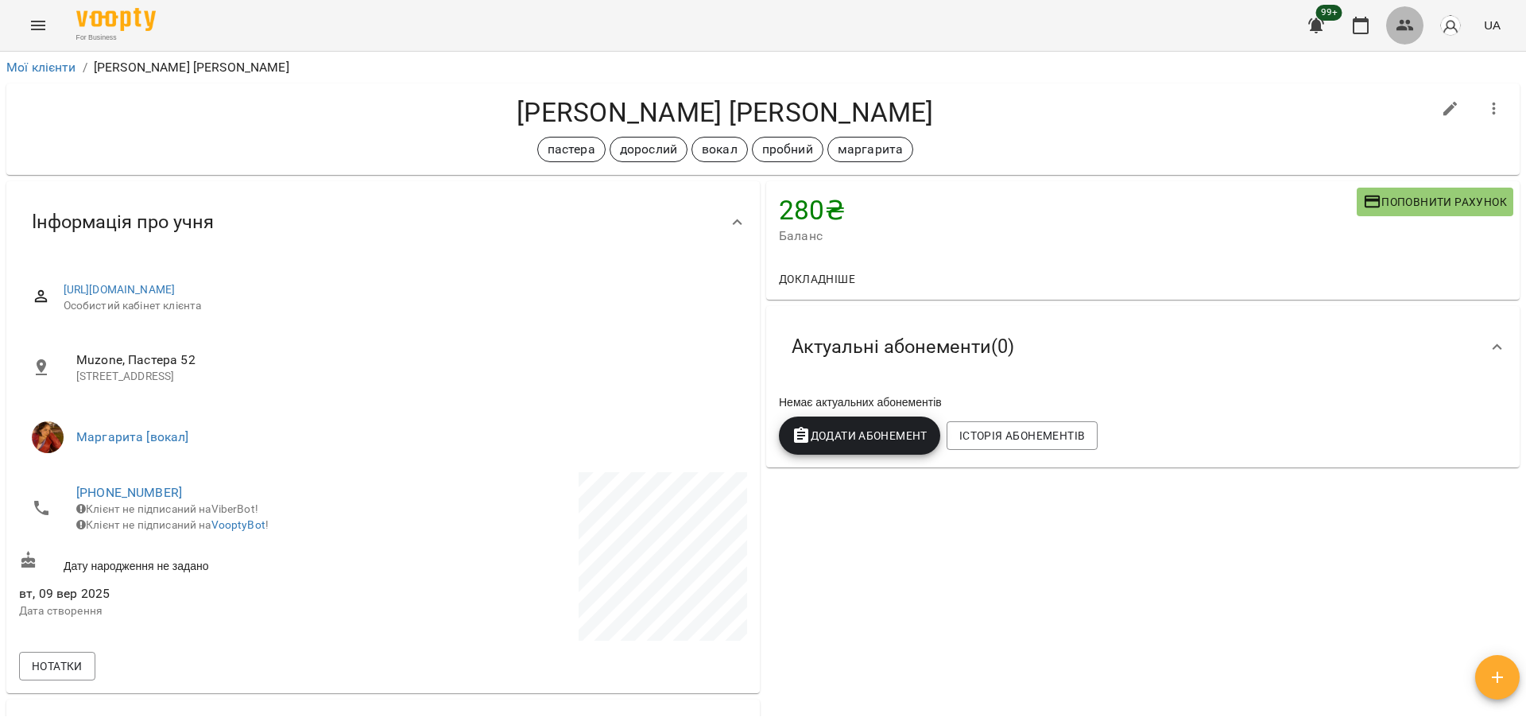
drag, startPoint x: 1405, startPoint y: 18, endPoint x: 1398, endPoint y: 25, distance: 9.0
click at [1404, 18] on icon "button" at bounding box center [1404, 25] width 19 height 19
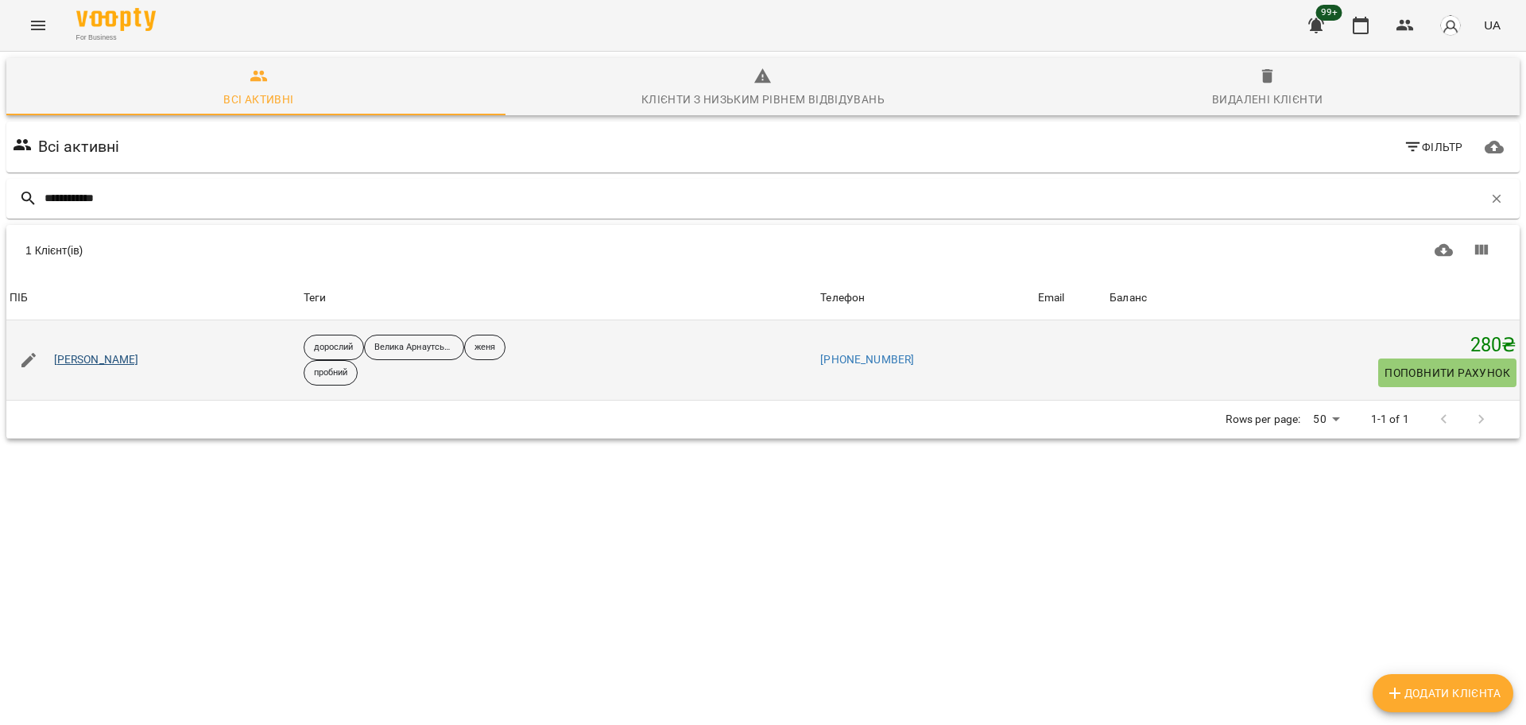
type input "**********"
click at [95, 360] on link "[PERSON_NAME]" at bounding box center [96, 360] width 85 height 16
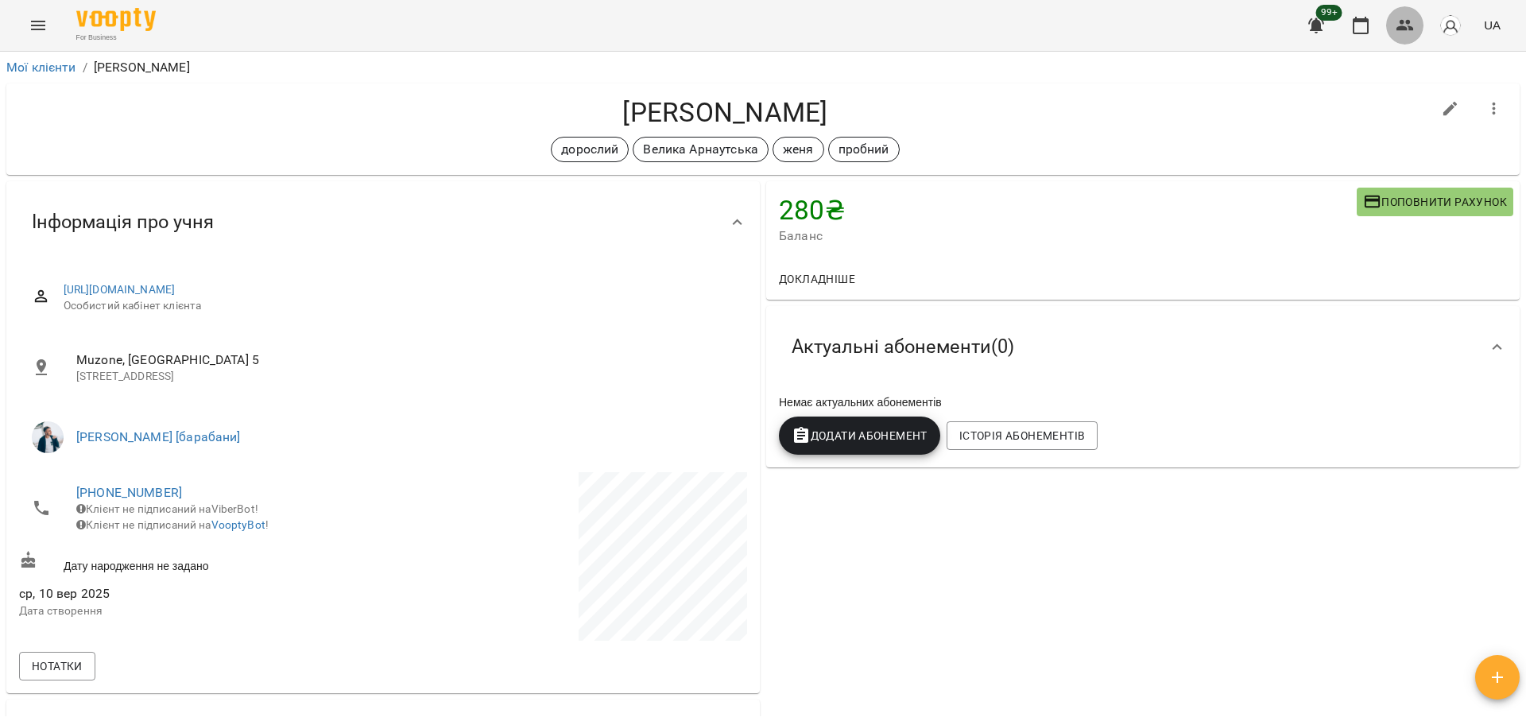
click at [1409, 14] on button "button" at bounding box center [1405, 25] width 38 height 38
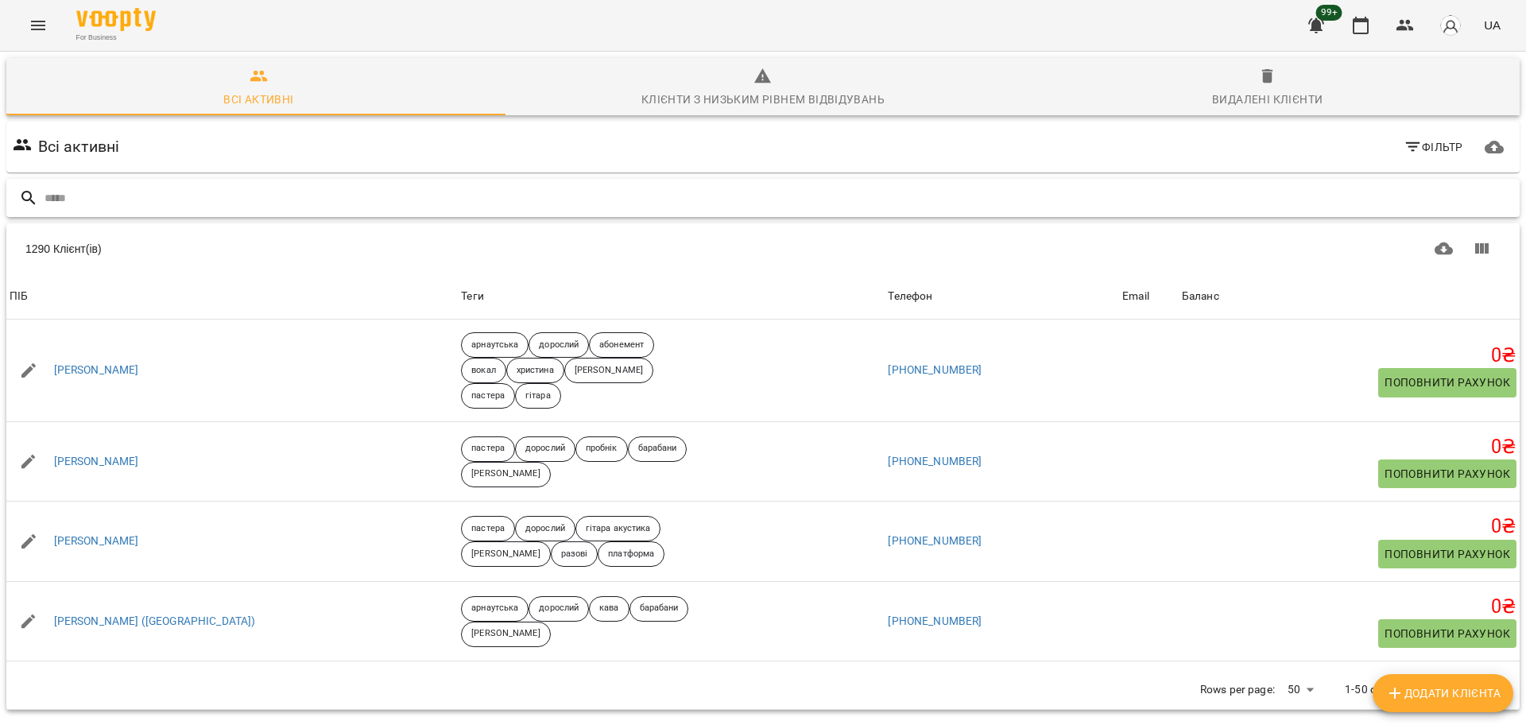
paste input "**********"
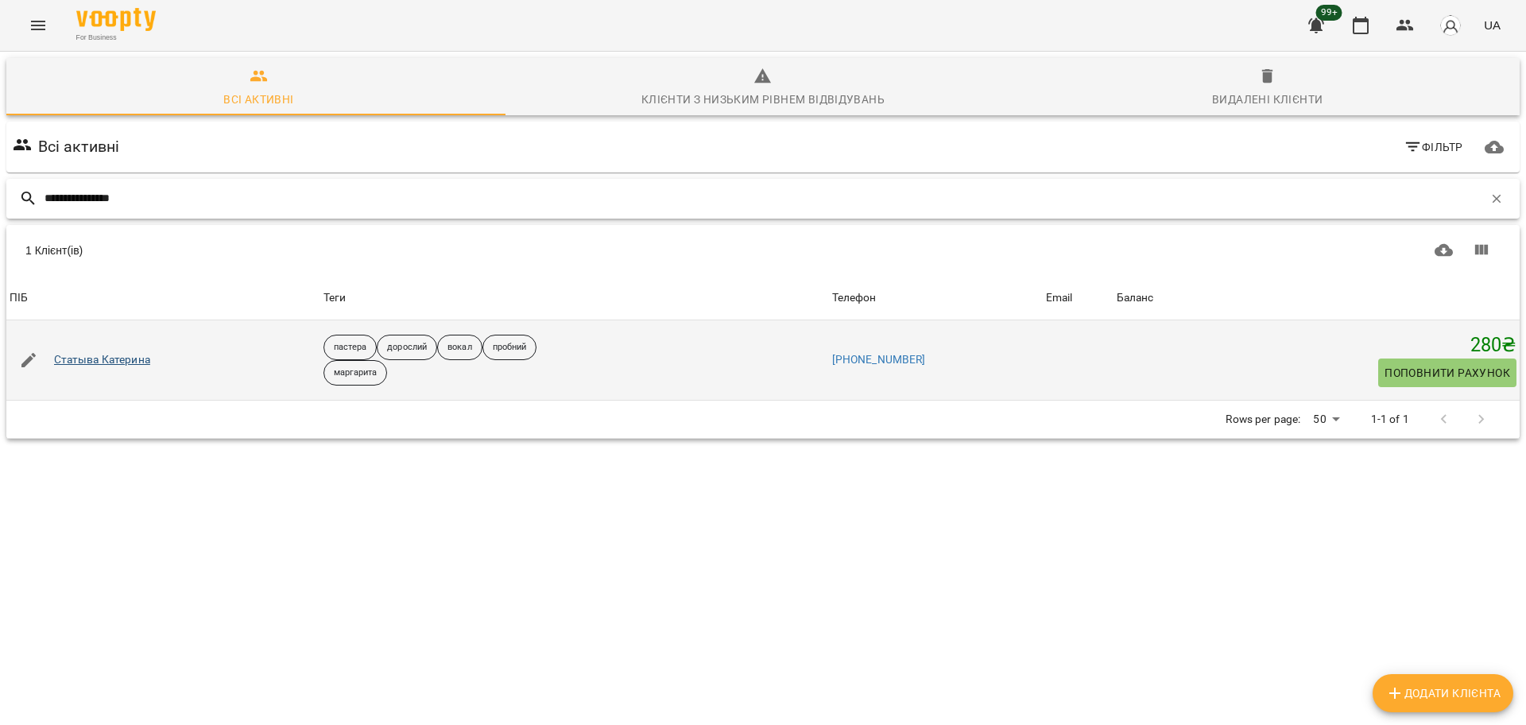
type input "**********"
click at [104, 359] on link "Статыва Катерина" at bounding box center [102, 360] width 96 height 16
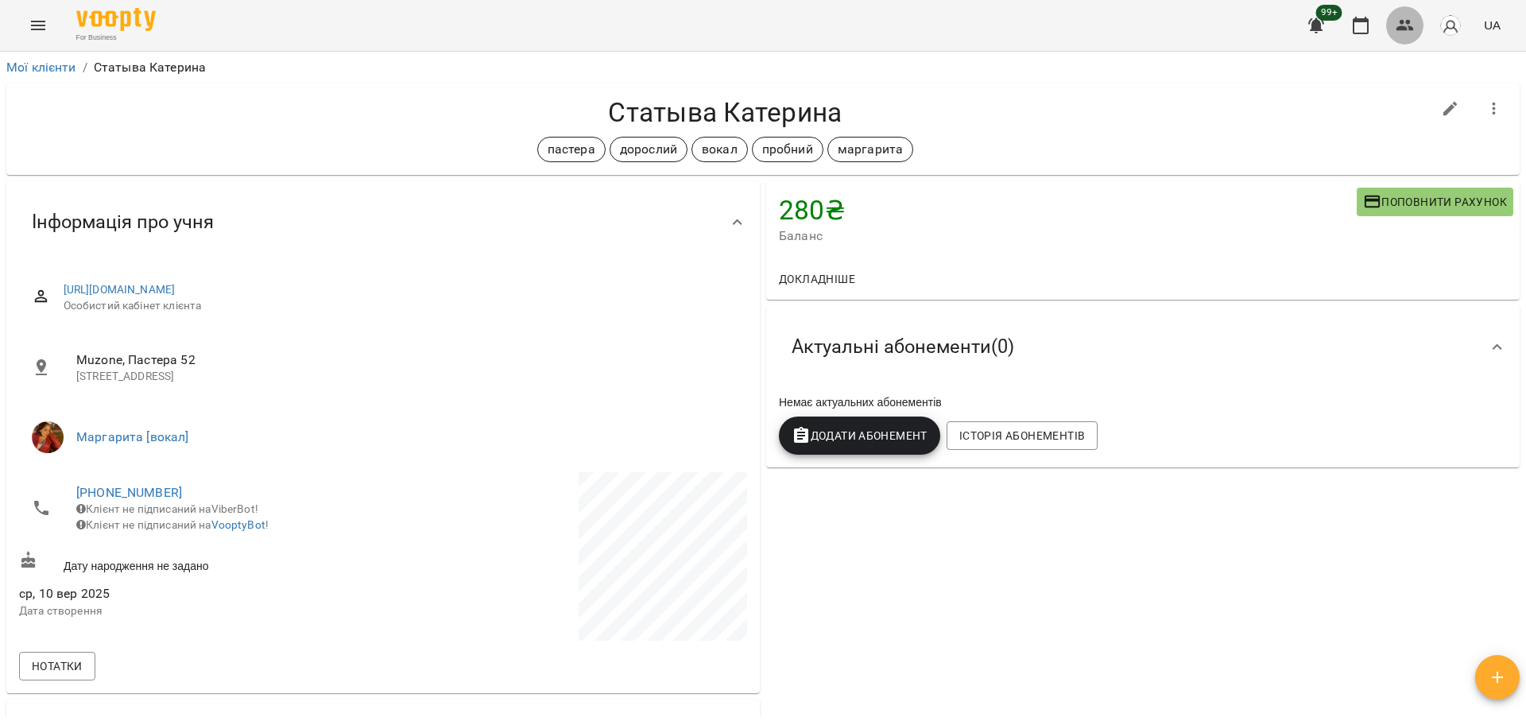
click at [1415, 25] on button "button" at bounding box center [1405, 25] width 38 height 38
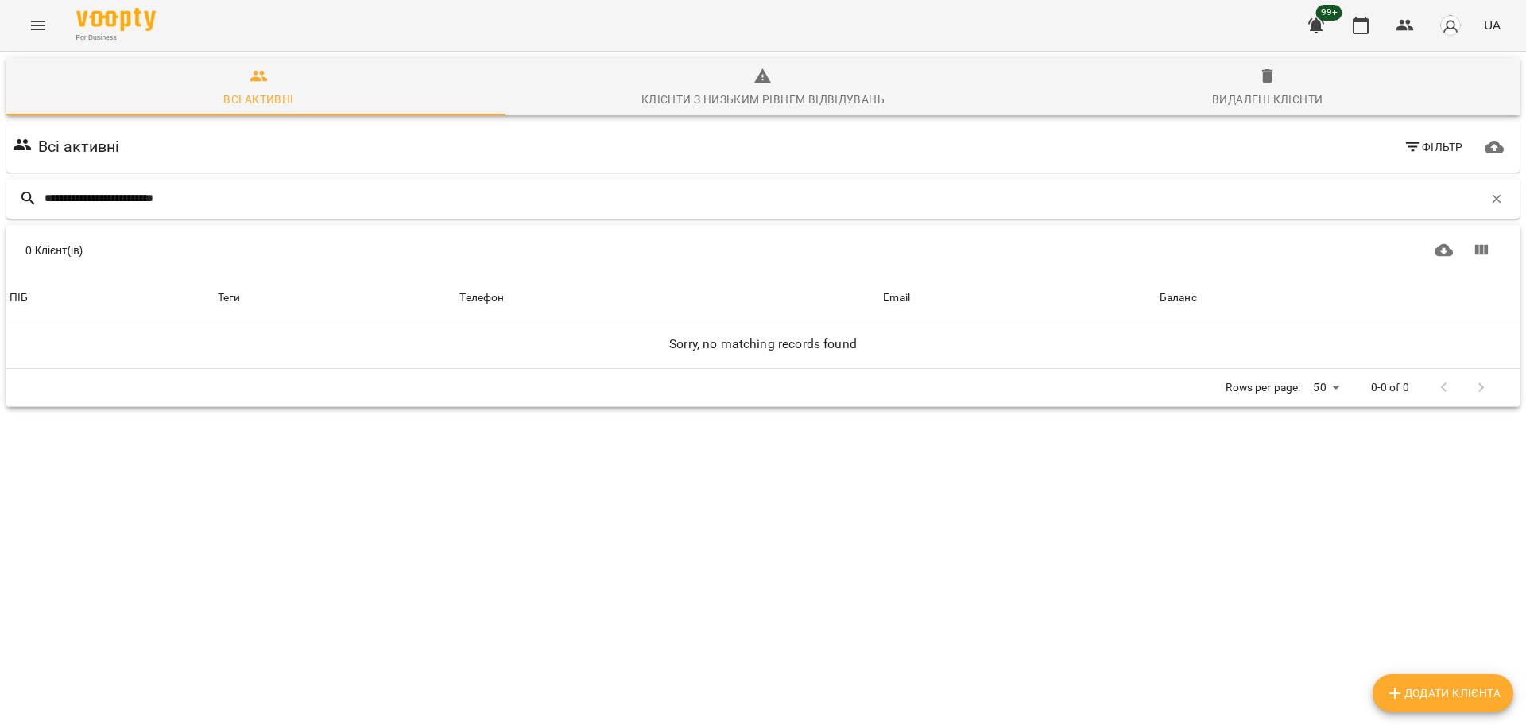
drag, startPoint x: 106, startPoint y: 199, endPoint x: 377, endPoint y: 215, distance: 272.2
click at [371, 215] on div "**********" at bounding box center [762, 199] width 1513 height 40
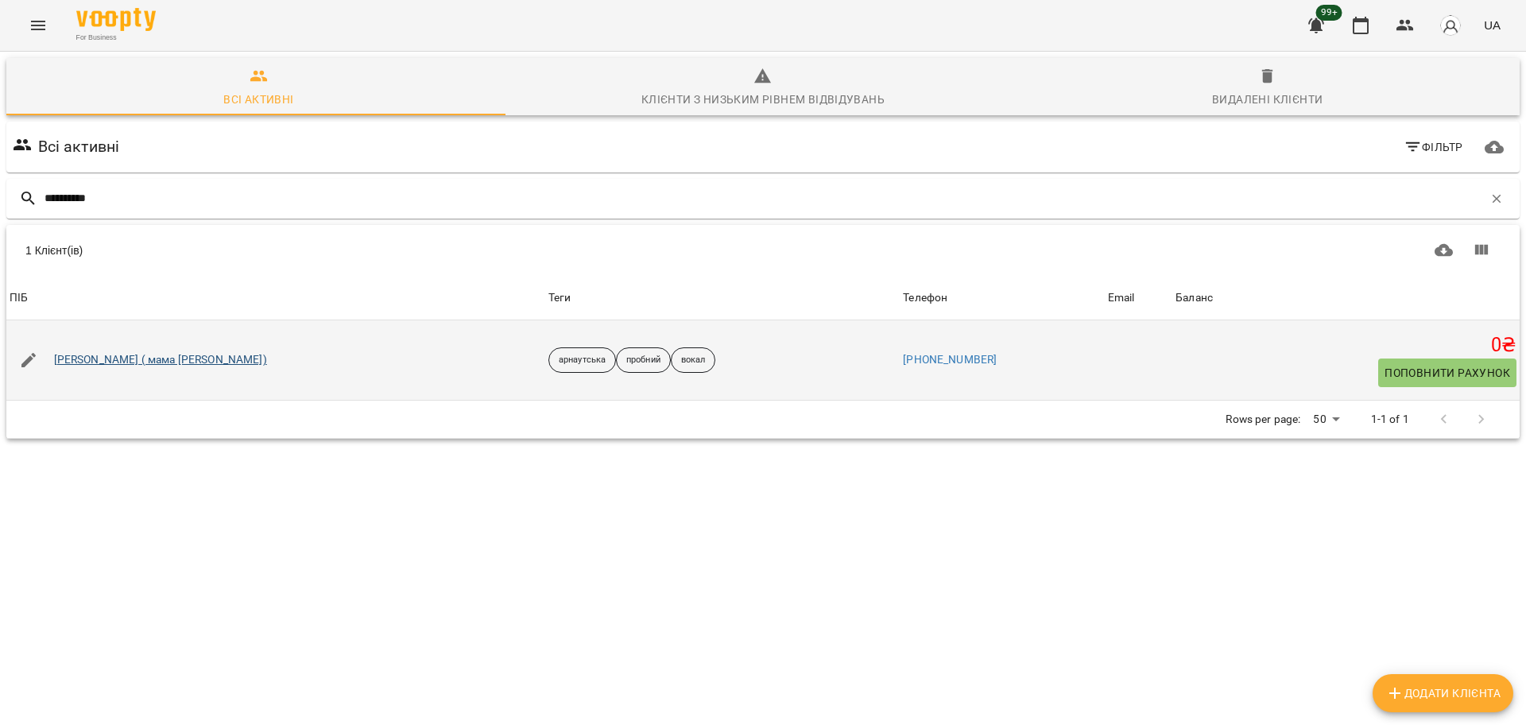
type input "**********"
click at [168, 359] on link "[PERSON_NAME] ( мама [PERSON_NAME])" at bounding box center [160, 360] width 213 height 16
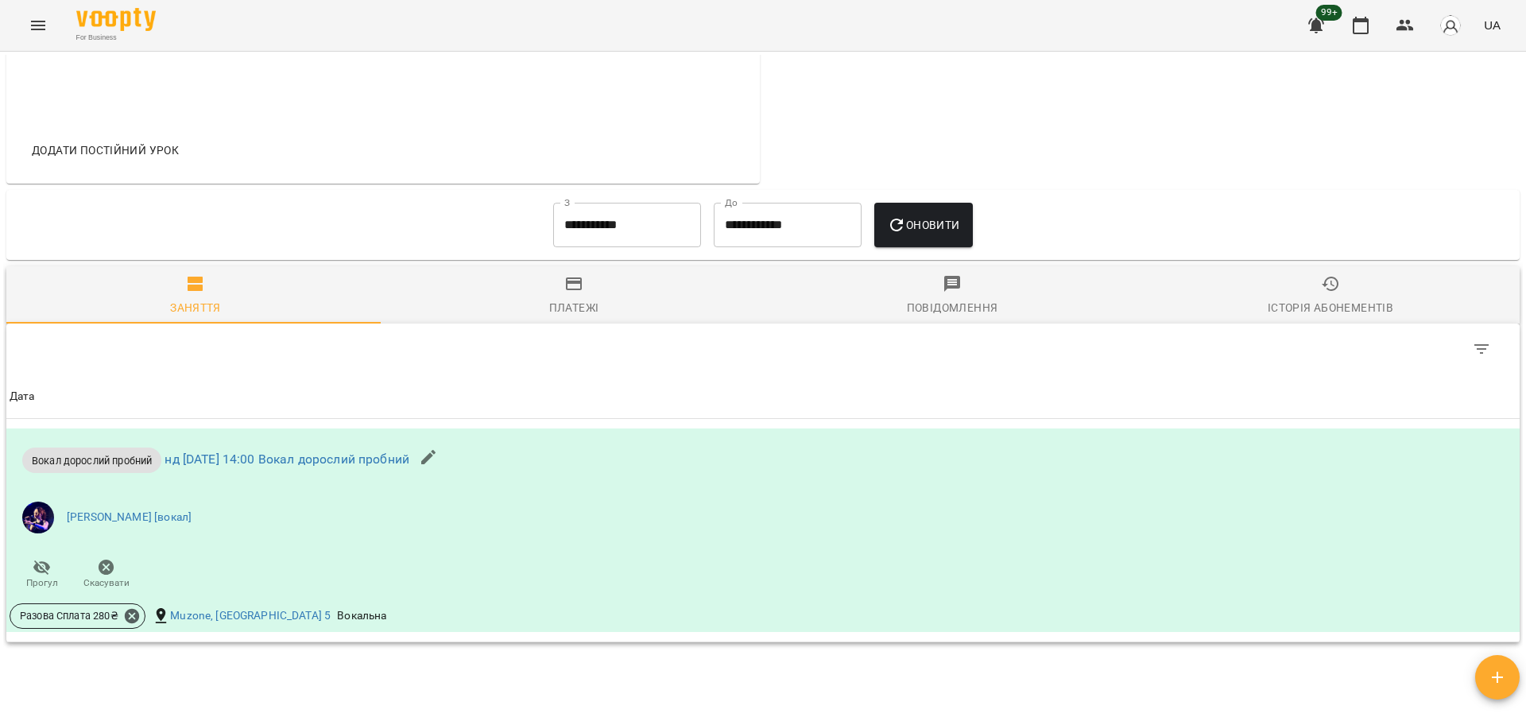
scroll to position [211, 0]
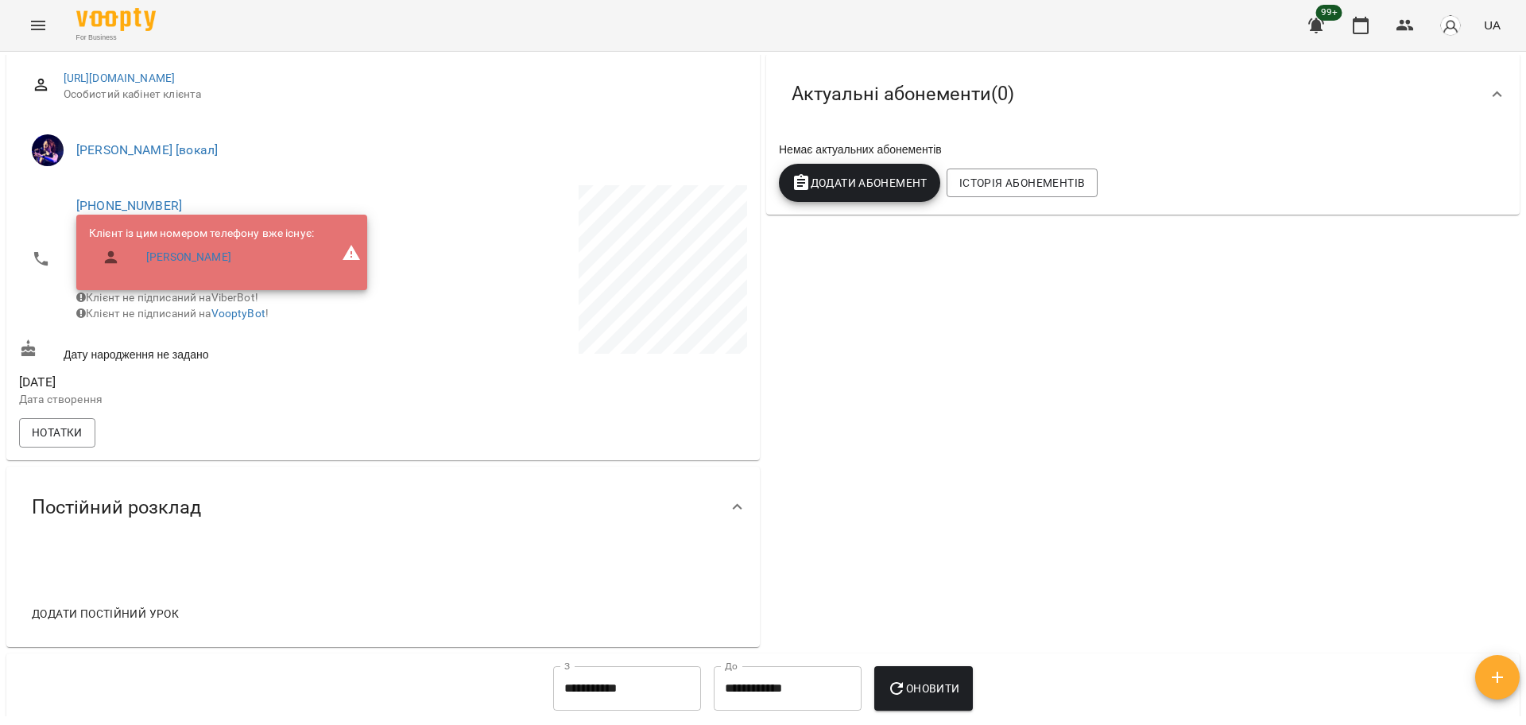
drag, startPoint x: 137, startPoint y: 200, endPoint x: 968, endPoint y: 433, distance: 863.1
click at [1143, 532] on div "0 ₴ Баланс Поповнити рахунок Актуальні абонементи ( 0 ) Немає актуальних абонем…" at bounding box center [1143, 308] width 760 height 683
drag, startPoint x: 180, startPoint y: 203, endPoint x: 33, endPoint y: 191, distance: 147.5
click at [33, 191] on li "[PHONE_NUMBER] Клієнт із цим номером телефону вже існує: [PERSON_NAME] не підпи…" at bounding box center [199, 259] width 361 height 148
copy link "[PHONE_NUMBER]"
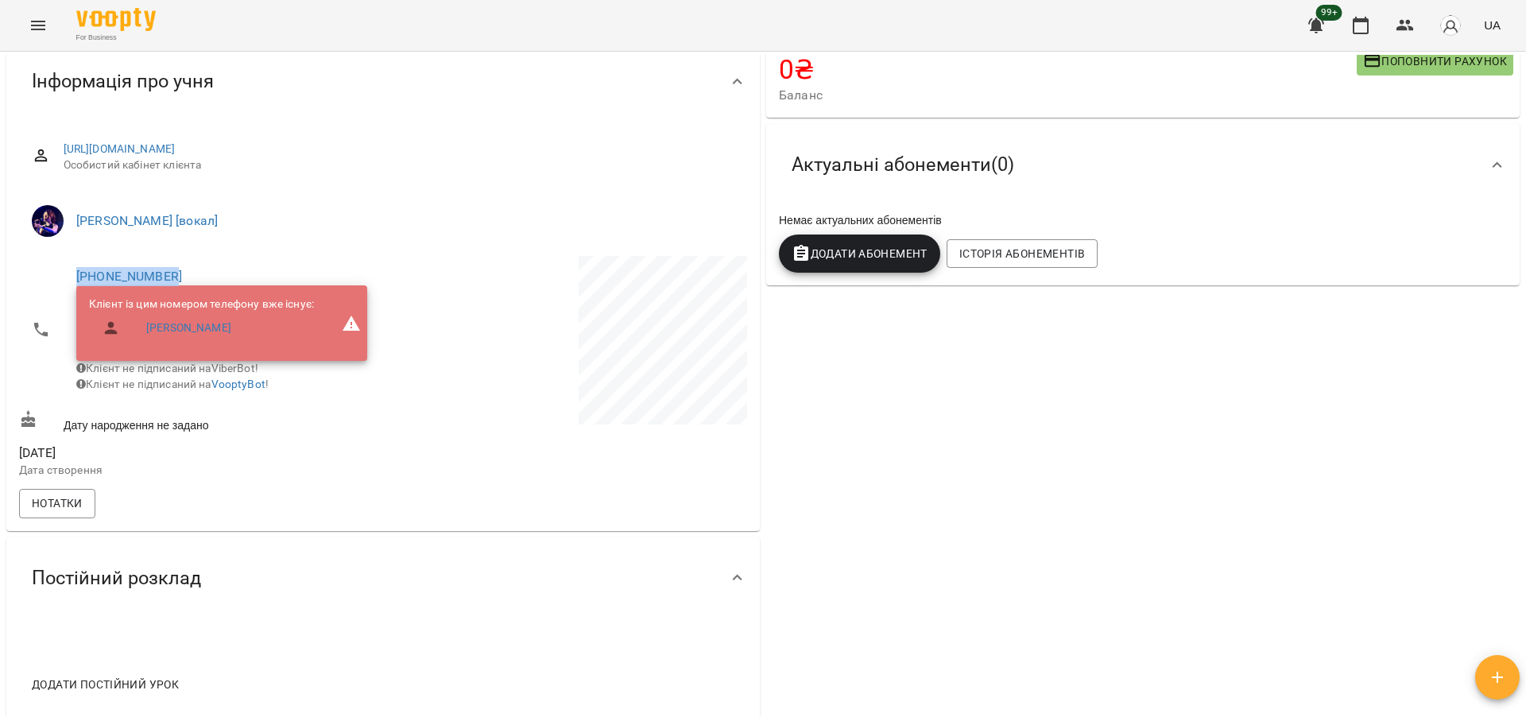
scroll to position [0, 0]
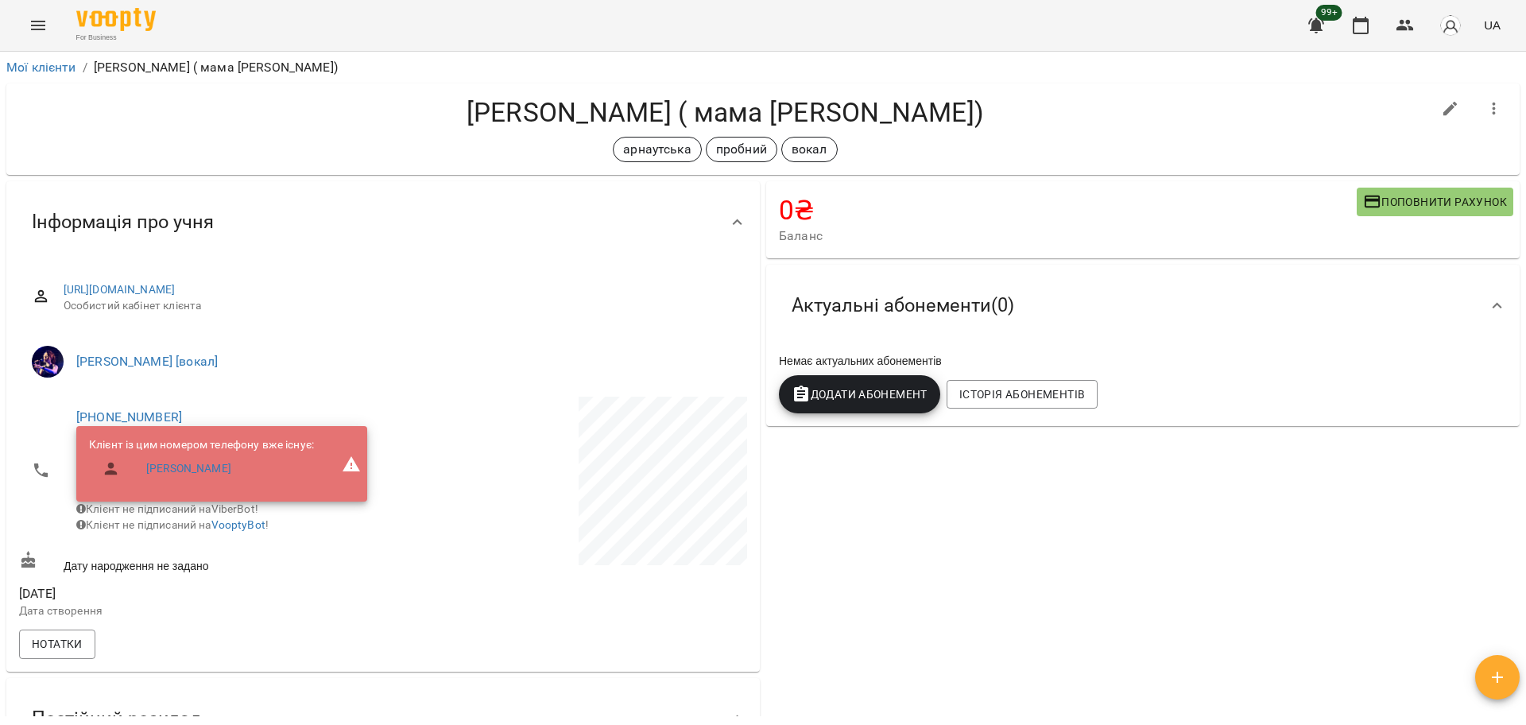
click at [1201, 671] on div "0 ₴ Баланс Поповнити рахунок Актуальні абонементи ( 0 ) Немає актуальних абонем…" at bounding box center [1143, 519] width 760 height 683
click at [1406, 17] on icon "button" at bounding box center [1404, 25] width 19 height 19
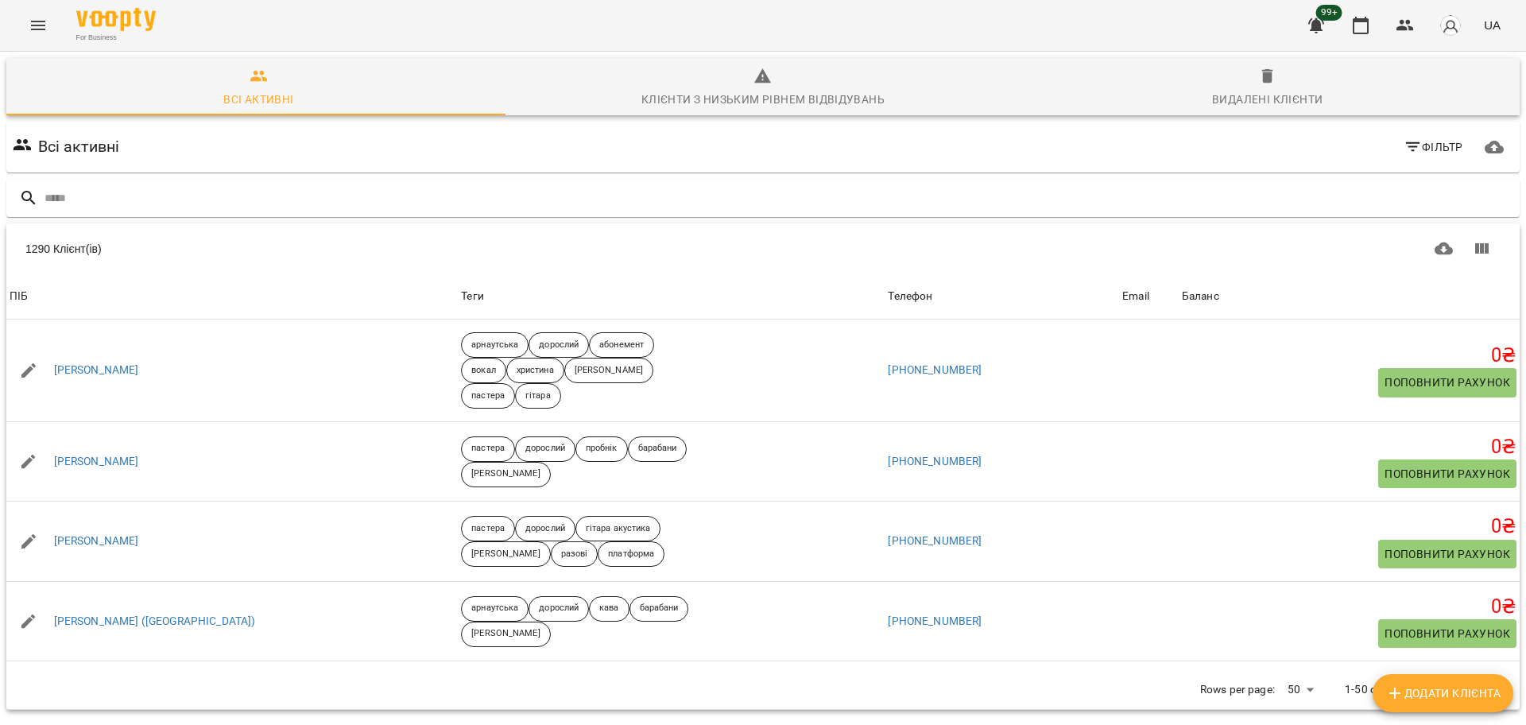
click at [307, 173] on div "Всі активні Фільтр" at bounding box center [762, 146] width 1519 height 57
click at [293, 184] on div at bounding box center [762, 198] width 1513 height 39
click at [298, 186] on input "text" at bounding box center [778, 198] width 1468 height 26
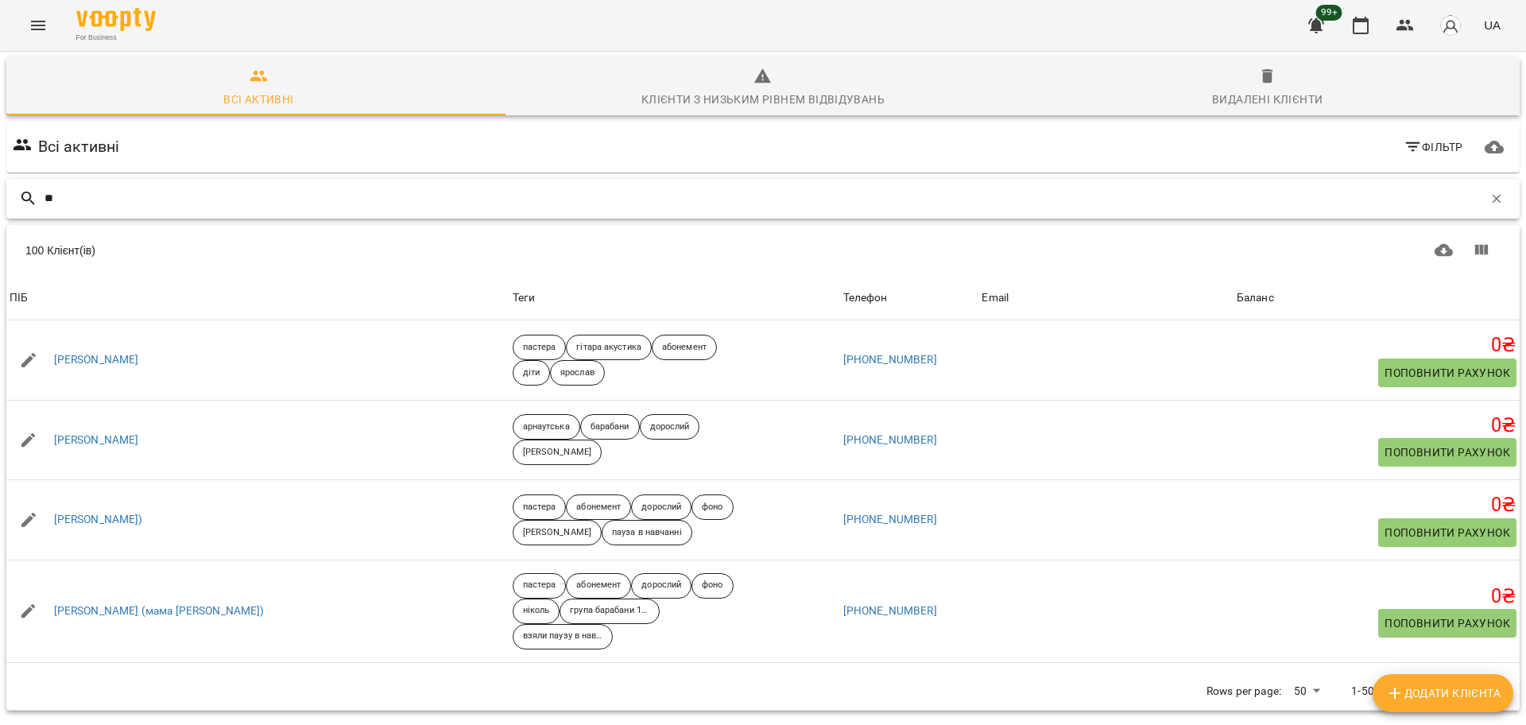
type input "*"
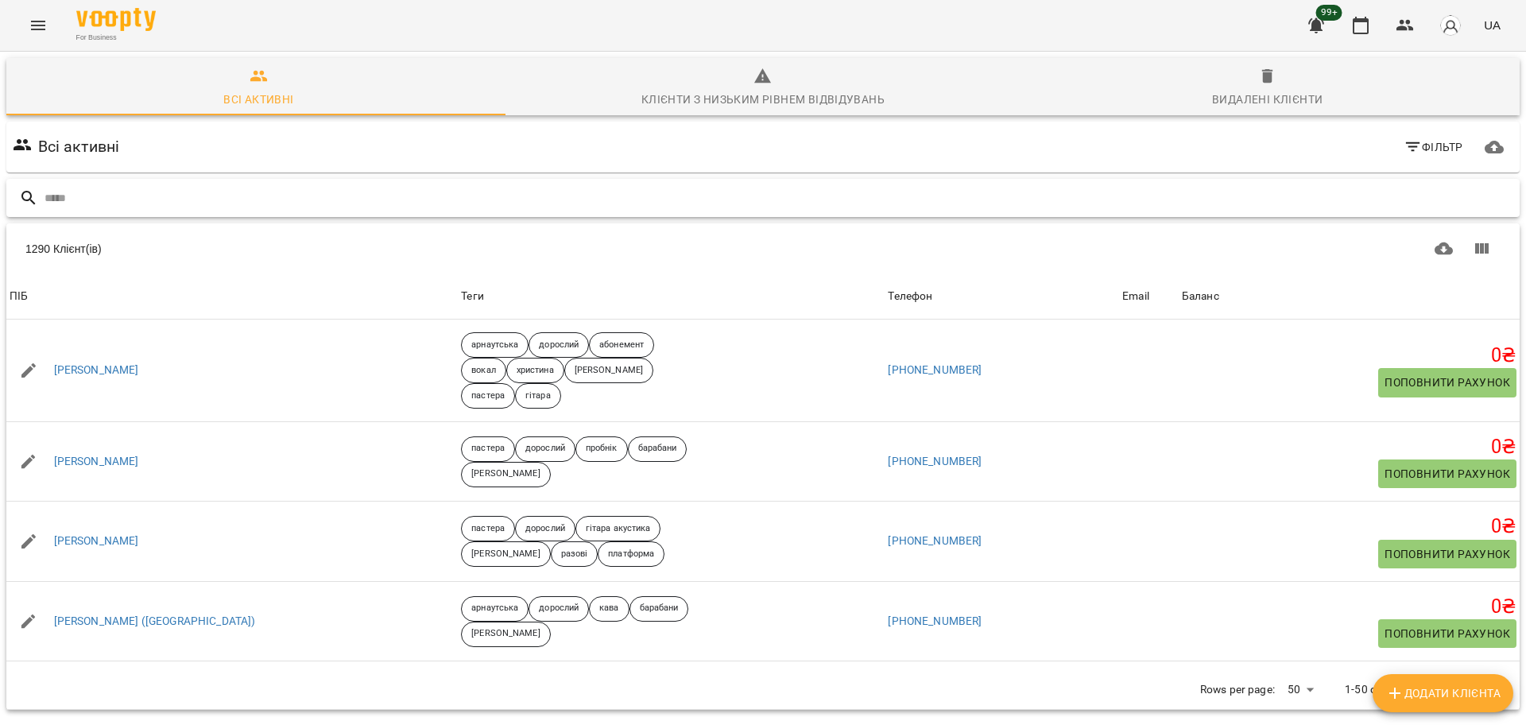
type input "*"
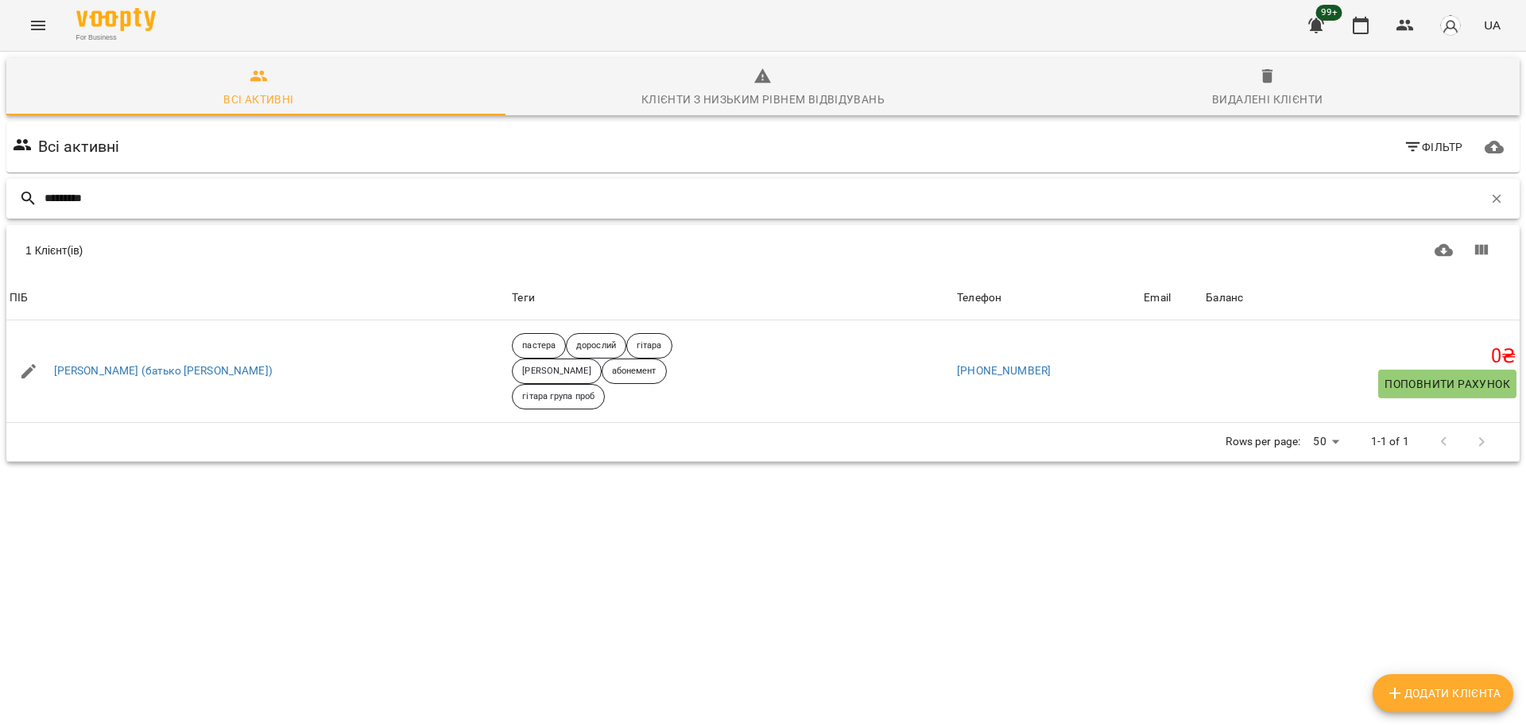
type input "**********"
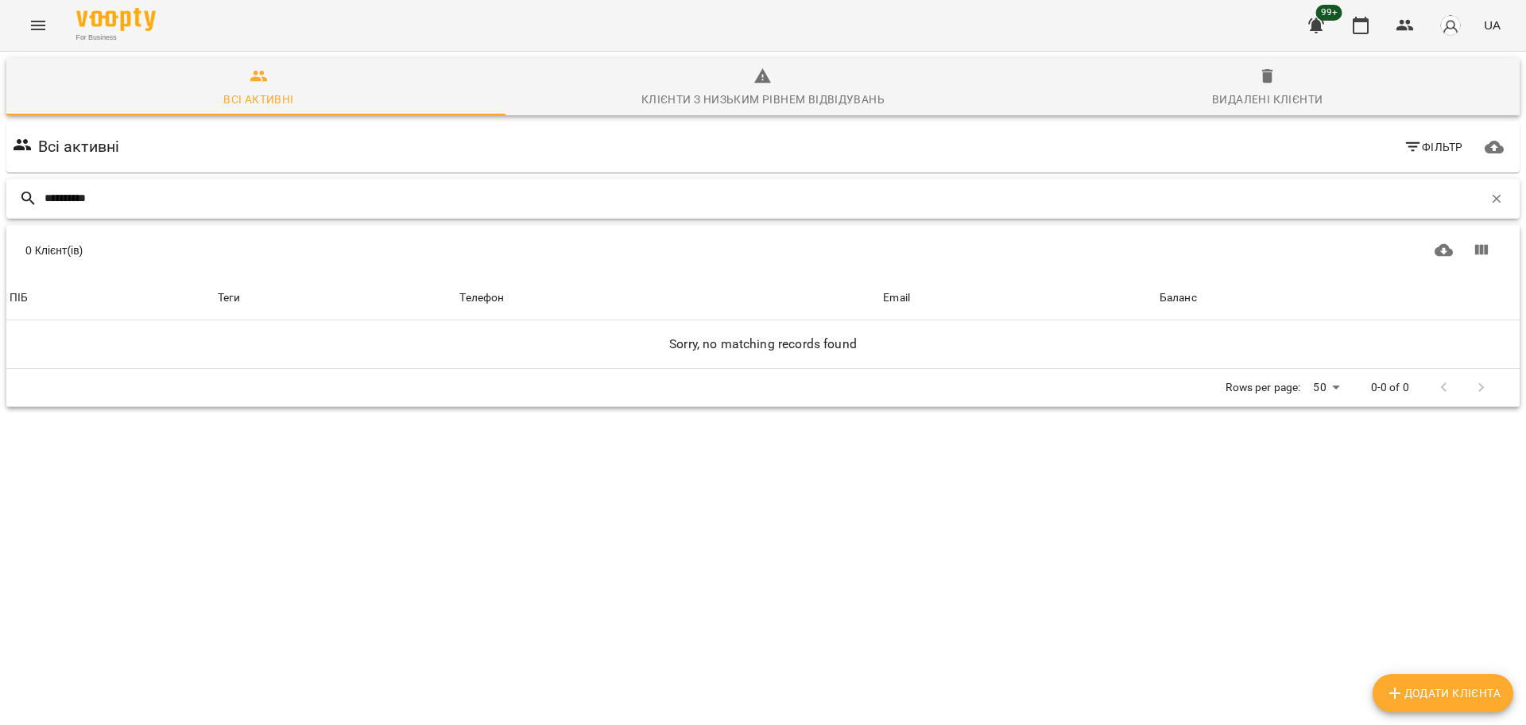
click at [299, 186] on input "**********" at bounding box center [763, 198] width 1438 height 26
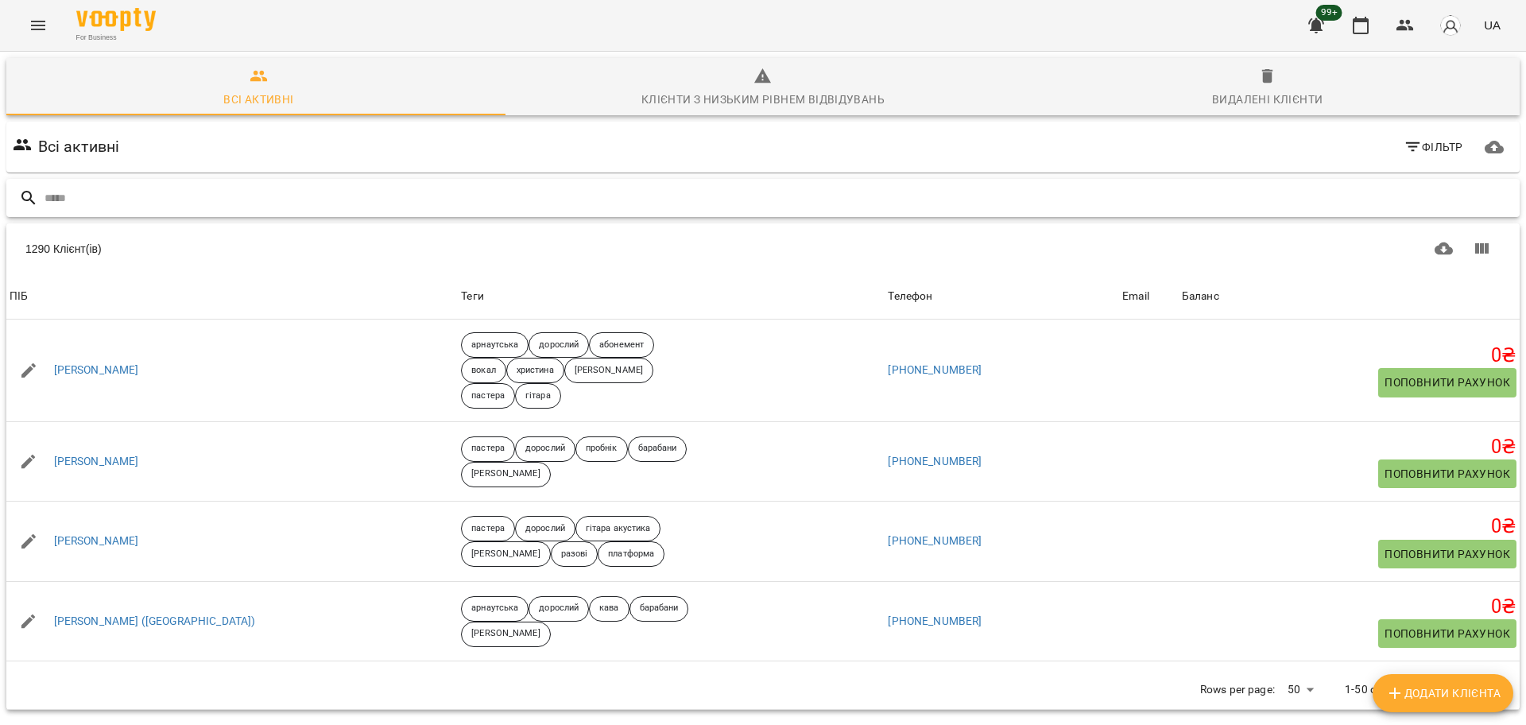
type input "*"
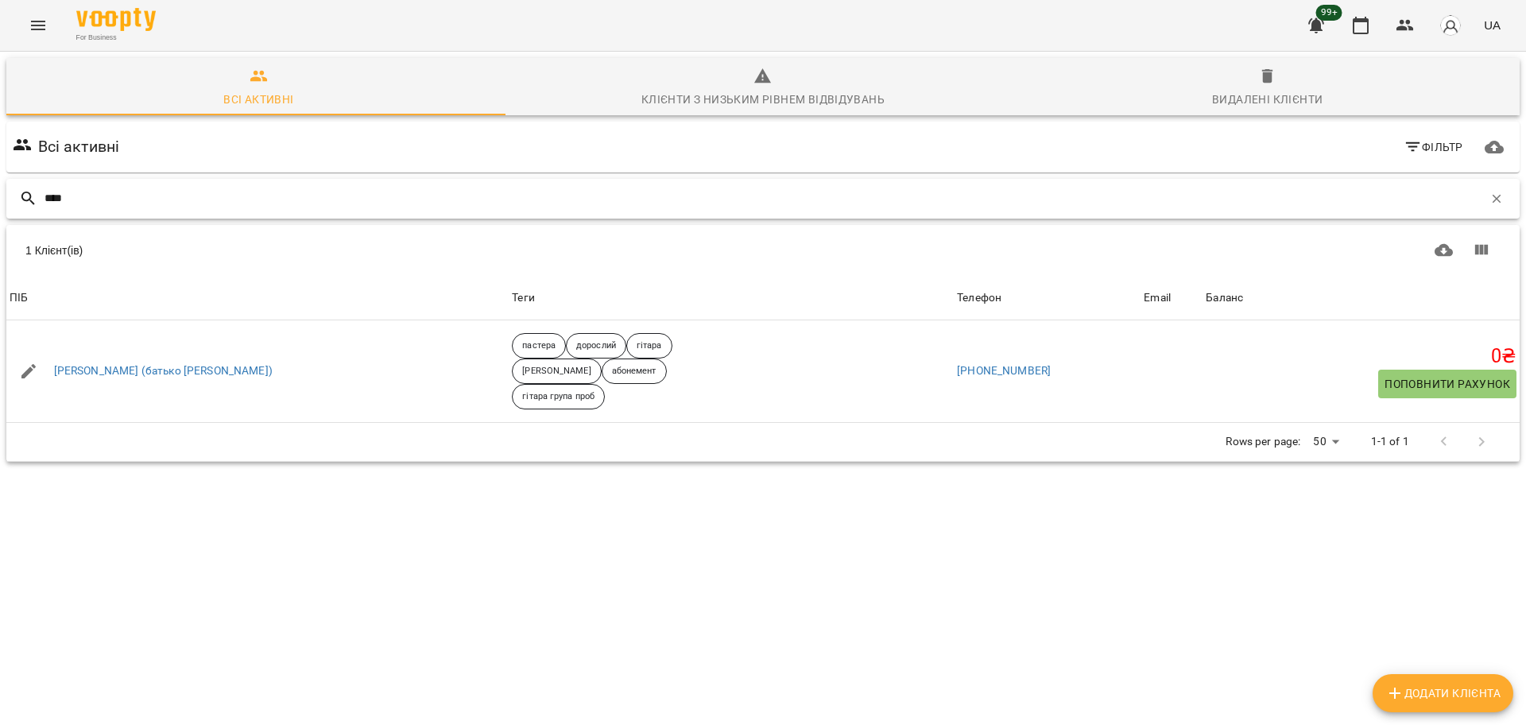
type input "****"
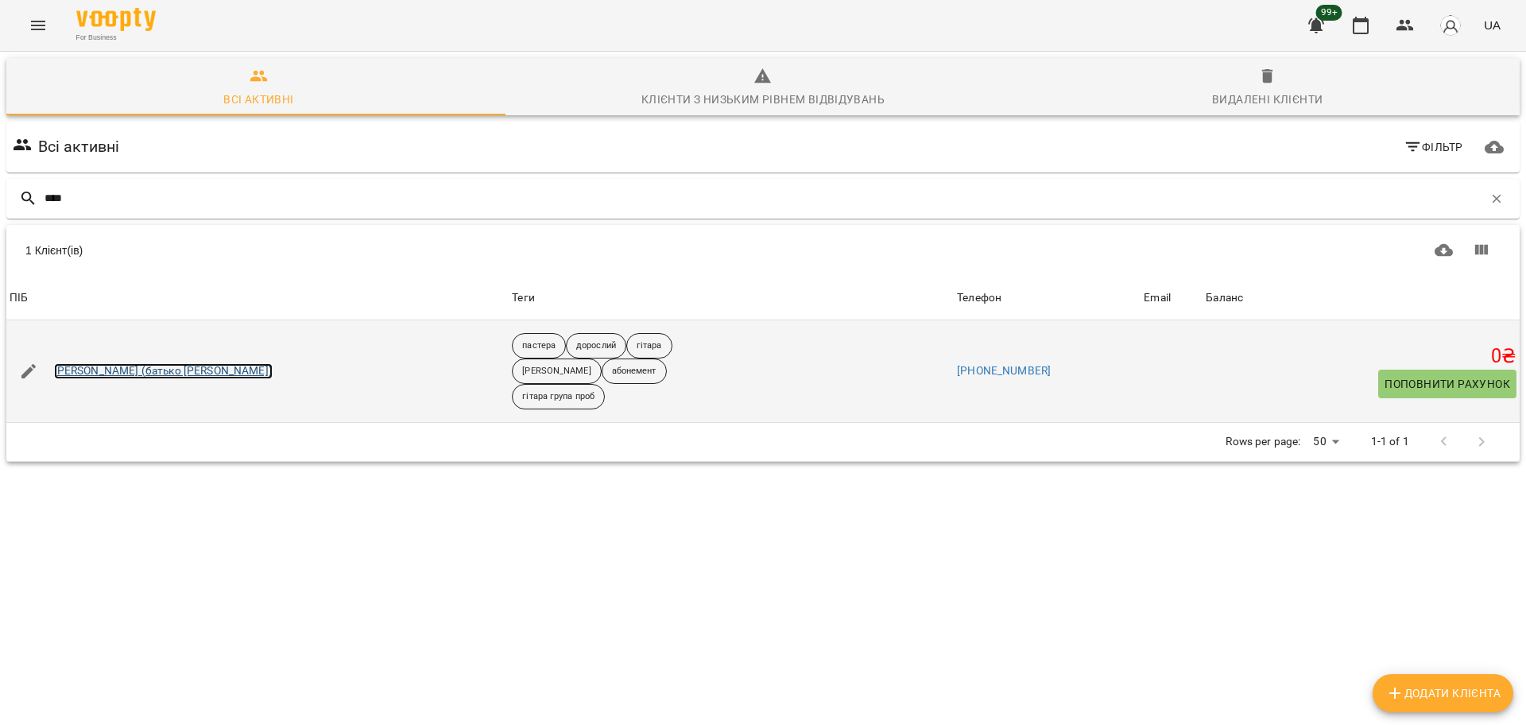
click at [161, 367] on link "[PERSON_NAME] (батько [PERSON_NAME])" at bounding box center [163, 371] width 219 height 16
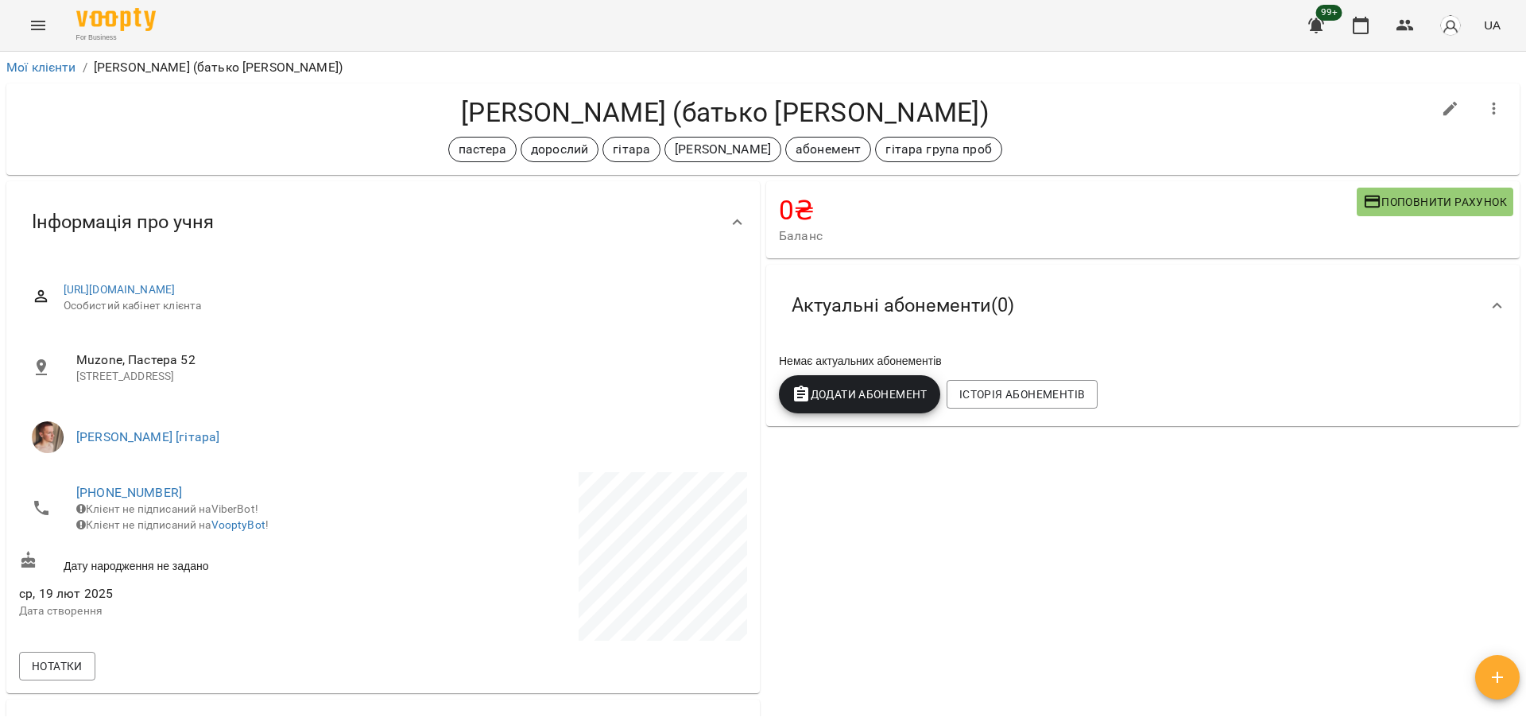
click at [692, 108] on h4 "[PERSON_NAME] (батько [PERSON_NAME])" at bounding box center [725, 112] width 1412 height 33
click at [692, 108] on h4 "Гумінська Марія (батько Денис)" at bounding box center [725, 112] width 1412 height 33
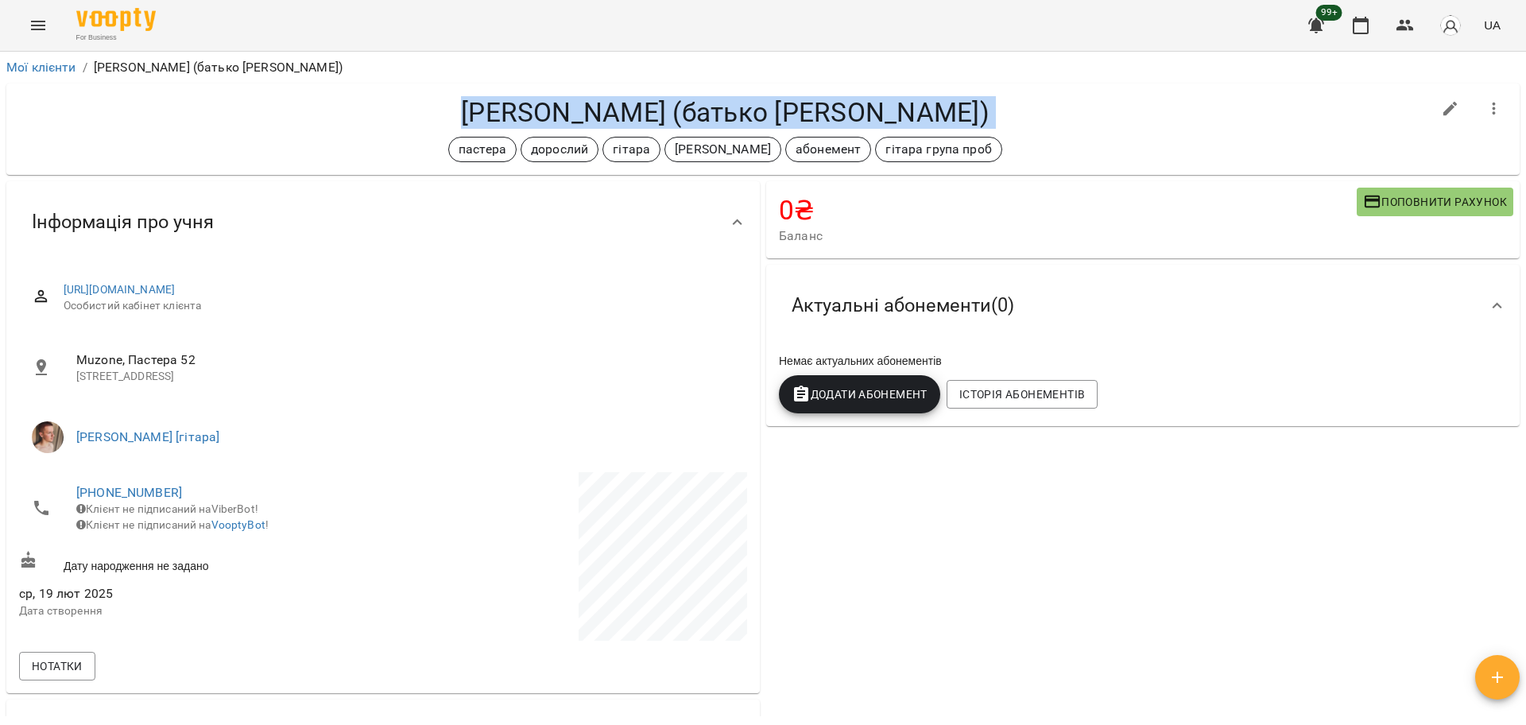
click at [692, 108] on h4 "Гумінська Марія (батько Денис)" at bounding box center [725, 112] width 1412 height 33
copy div "Гумінська Марія (батько Денис) пастера дорослий гітара михайло абонемент гітара…"
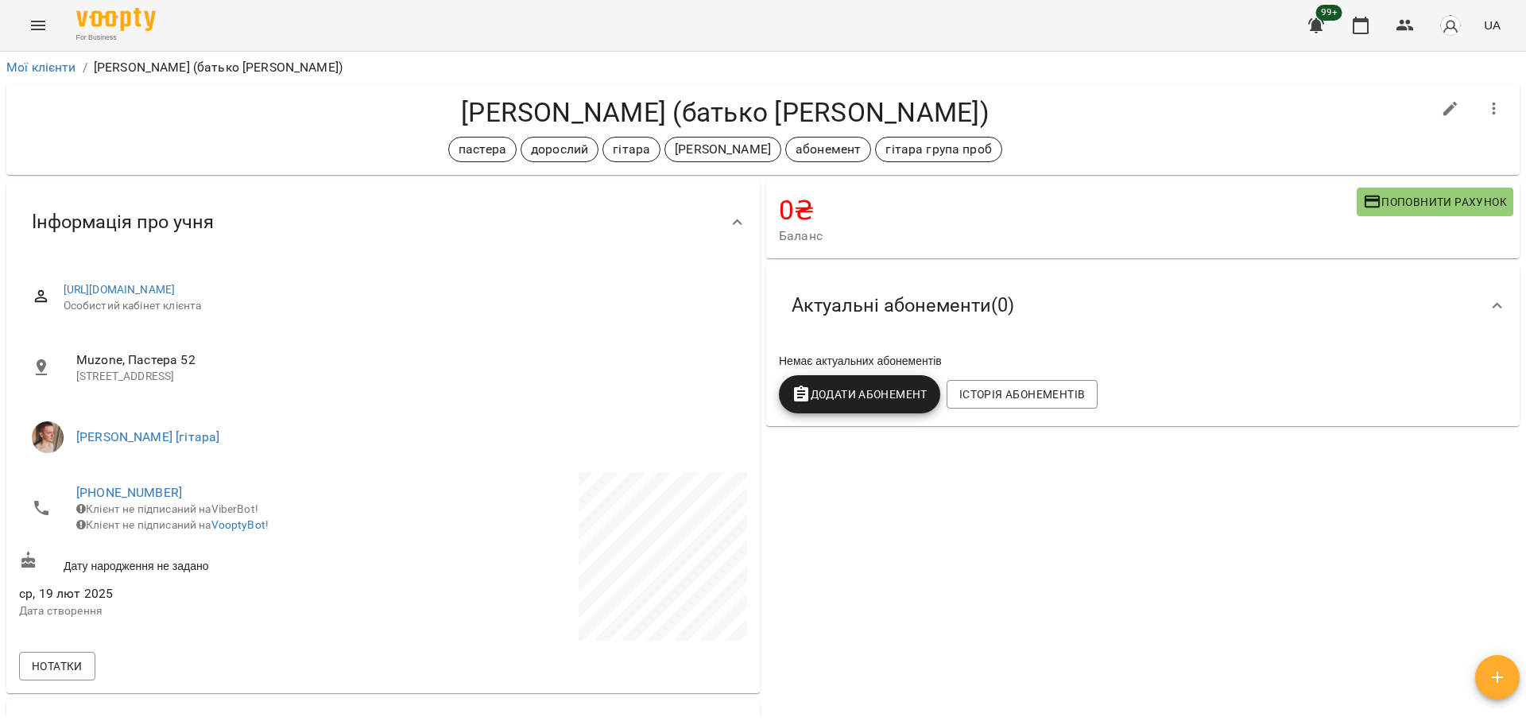
drag, startPoint x: 136, startPoint y: 493, endPoint x: 358, endPoint y: 505, distance: 222.0
click at [258, 505] on span "Клієнт не підписаний на ViberBot!" at bounding box center [167, 508] width 182 height 13
drag, startPoint x: 196, startPoint y: 484, endPoint x: 65, endPoint y: 489, distance: 131.2
click at [65, 489] on li "+380682573562 Клієнт не підписаний на ViberBot! Клієнт не підписаний на VooptyB…" at bounding box center [199, 508] width 361 height 72
copy link "+380682573562"
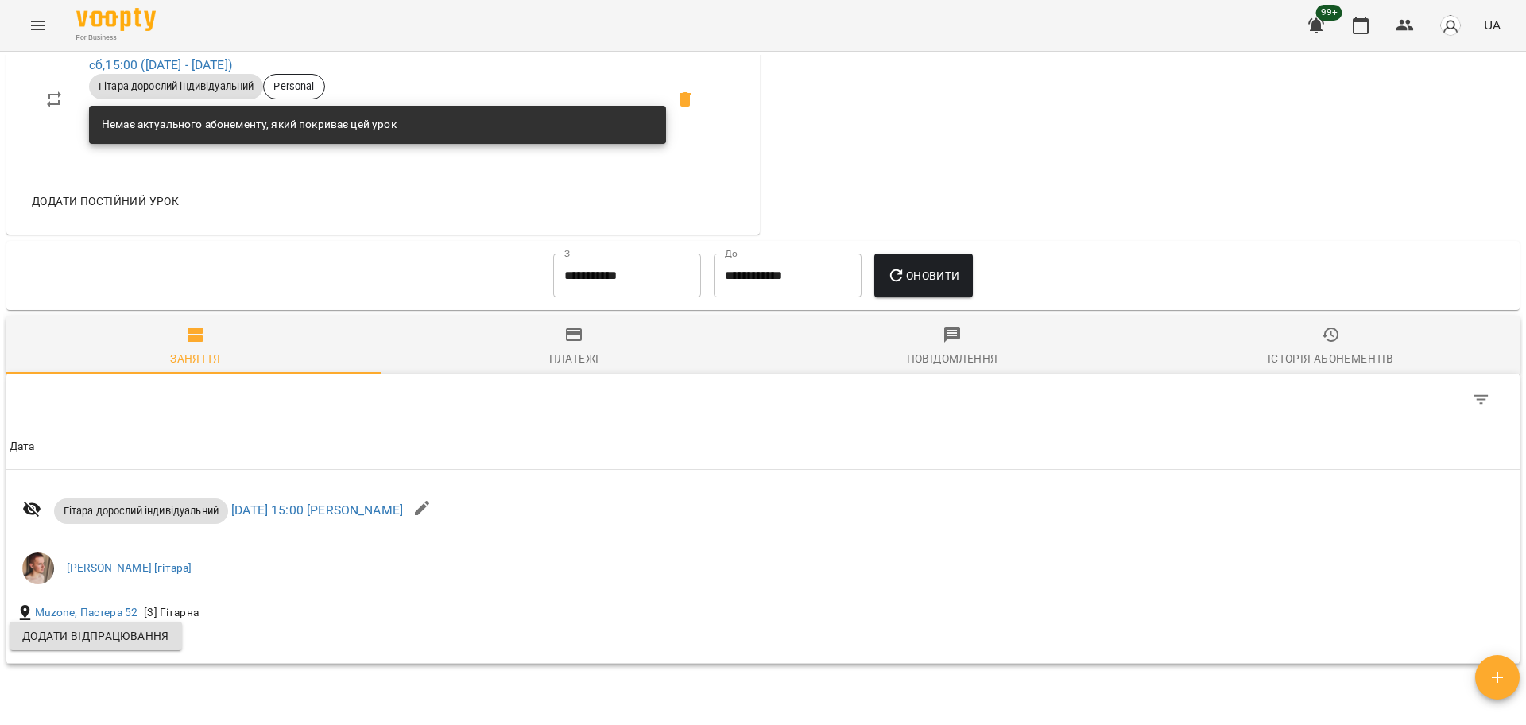
scroll to position [1093, 0]
click at [612, 273] on input "**********" at bounding box center [627, 275] width 148 height 44
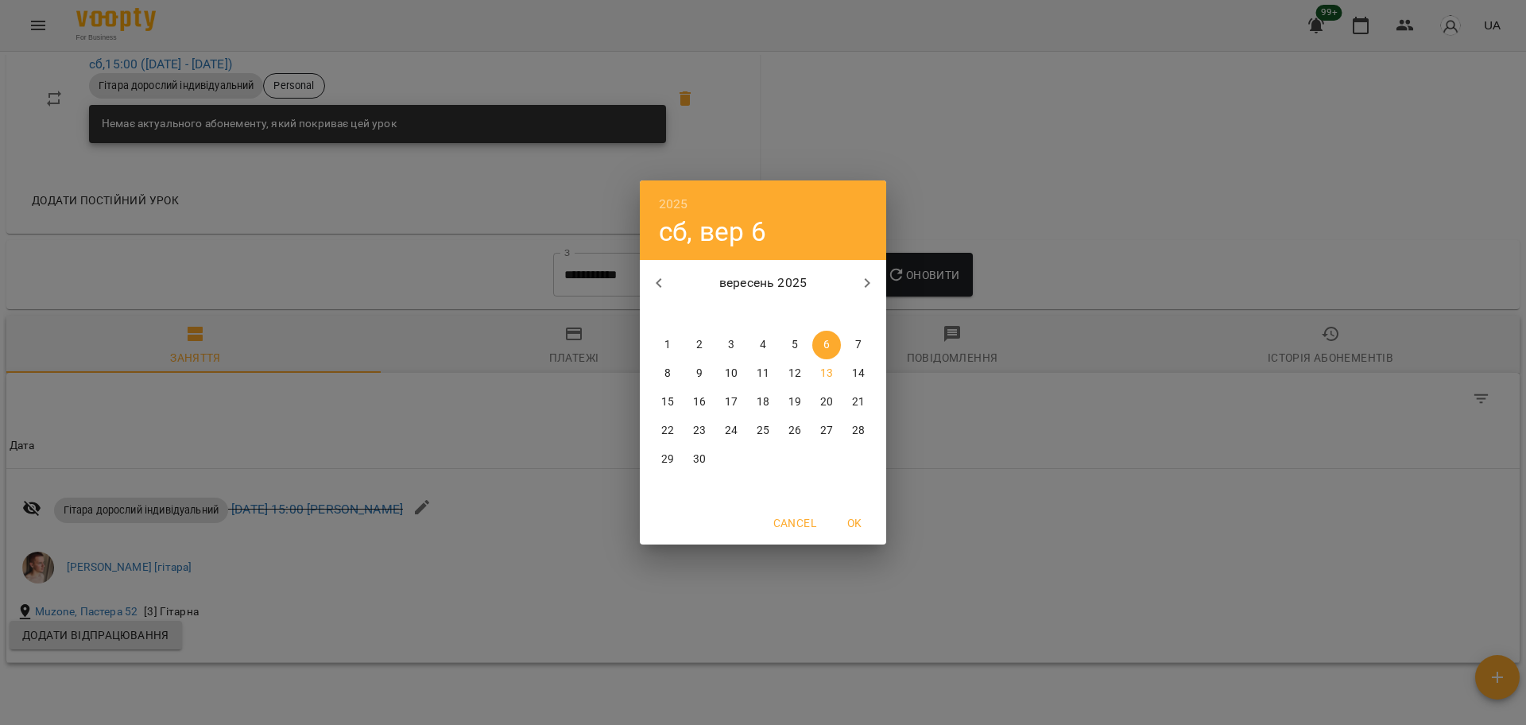
click at [660, 284] on icon "button" at bounding box center [658, 282] width 19 height 19
click at [784, 339] on span "1" at bounding box center [794, 345] width 29 height 16
type input "**********"
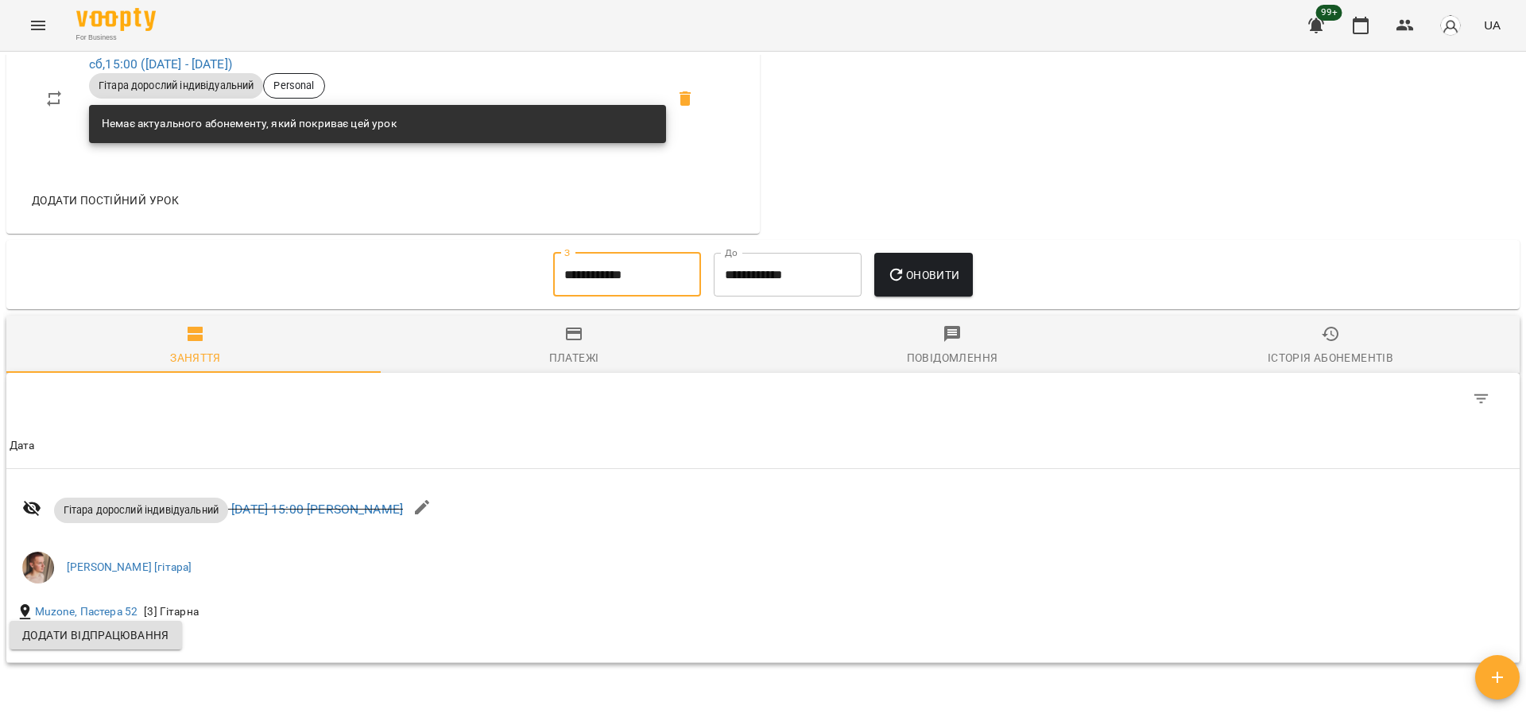
click at [912, 259] on button "Оновити" at bounding box center [923, 275] width 98 height 44
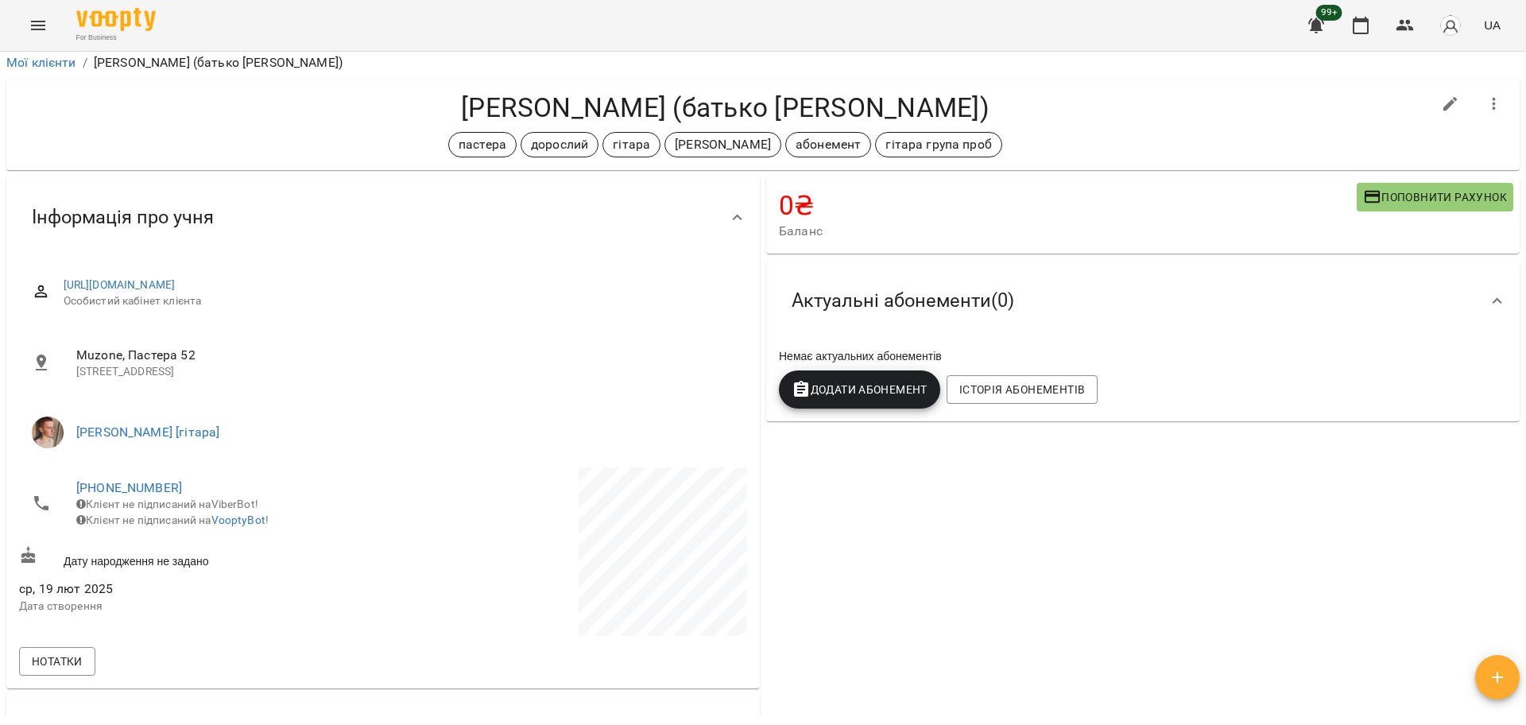
scroll to position [0, 0]
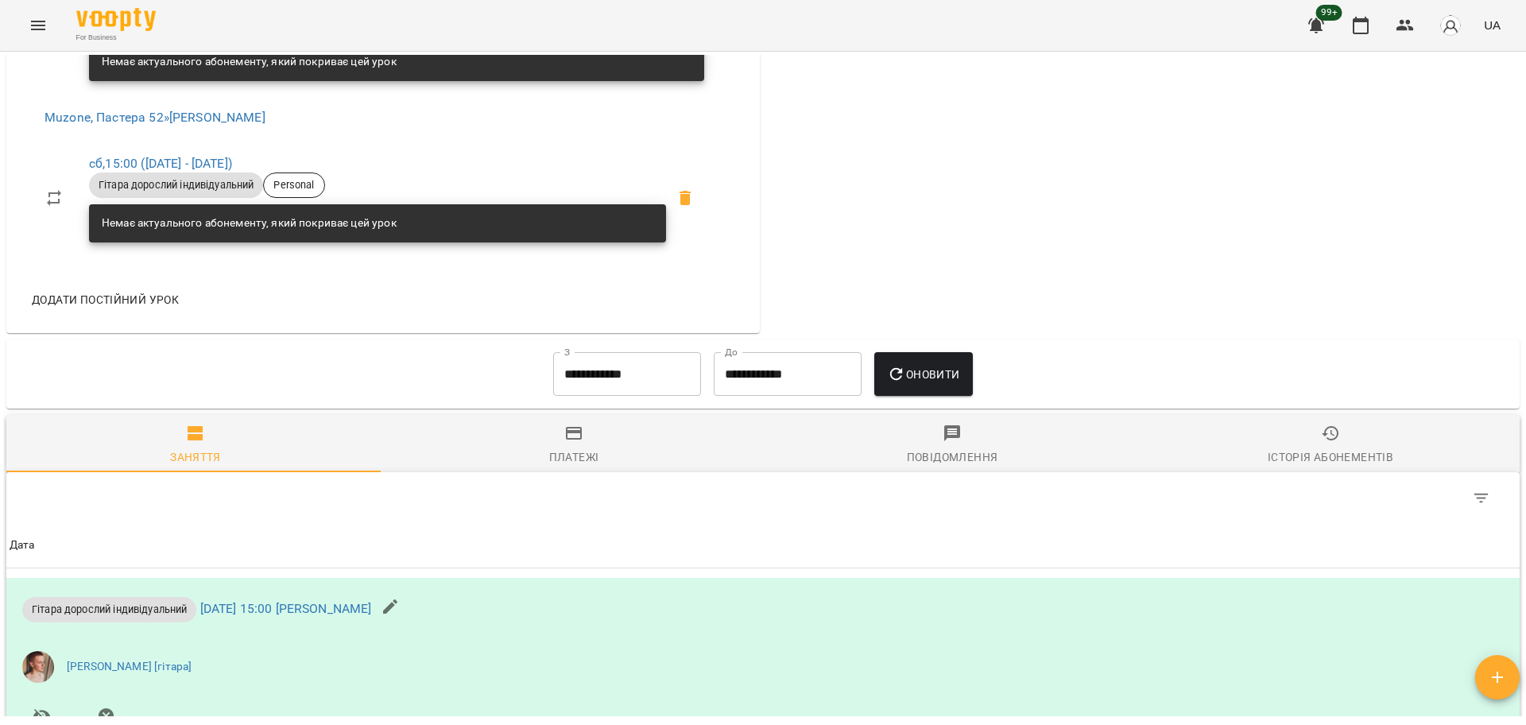
click at [1243, 444] on span "Історія абонементів" at bounding box center [1330, 444] width 359 height 43
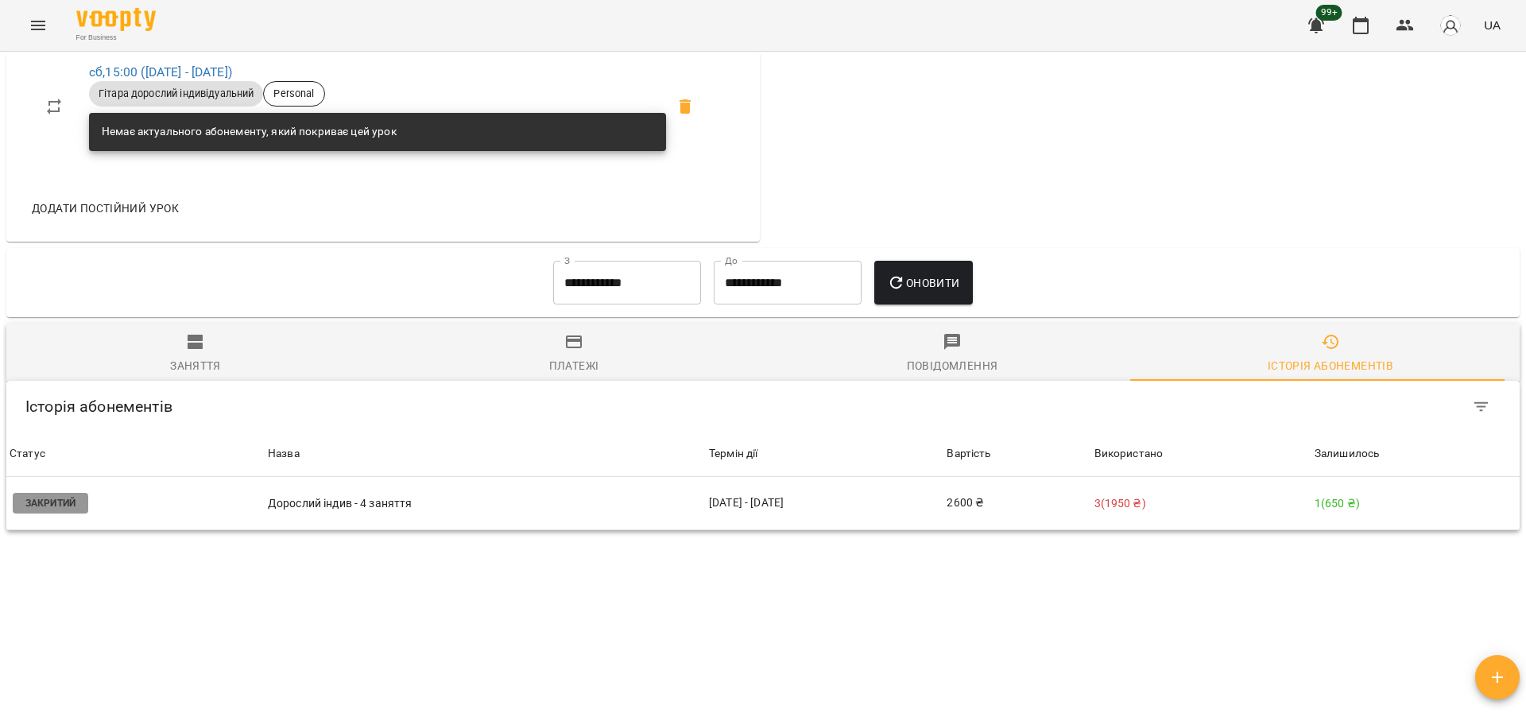
scroll to position [1093, 0]
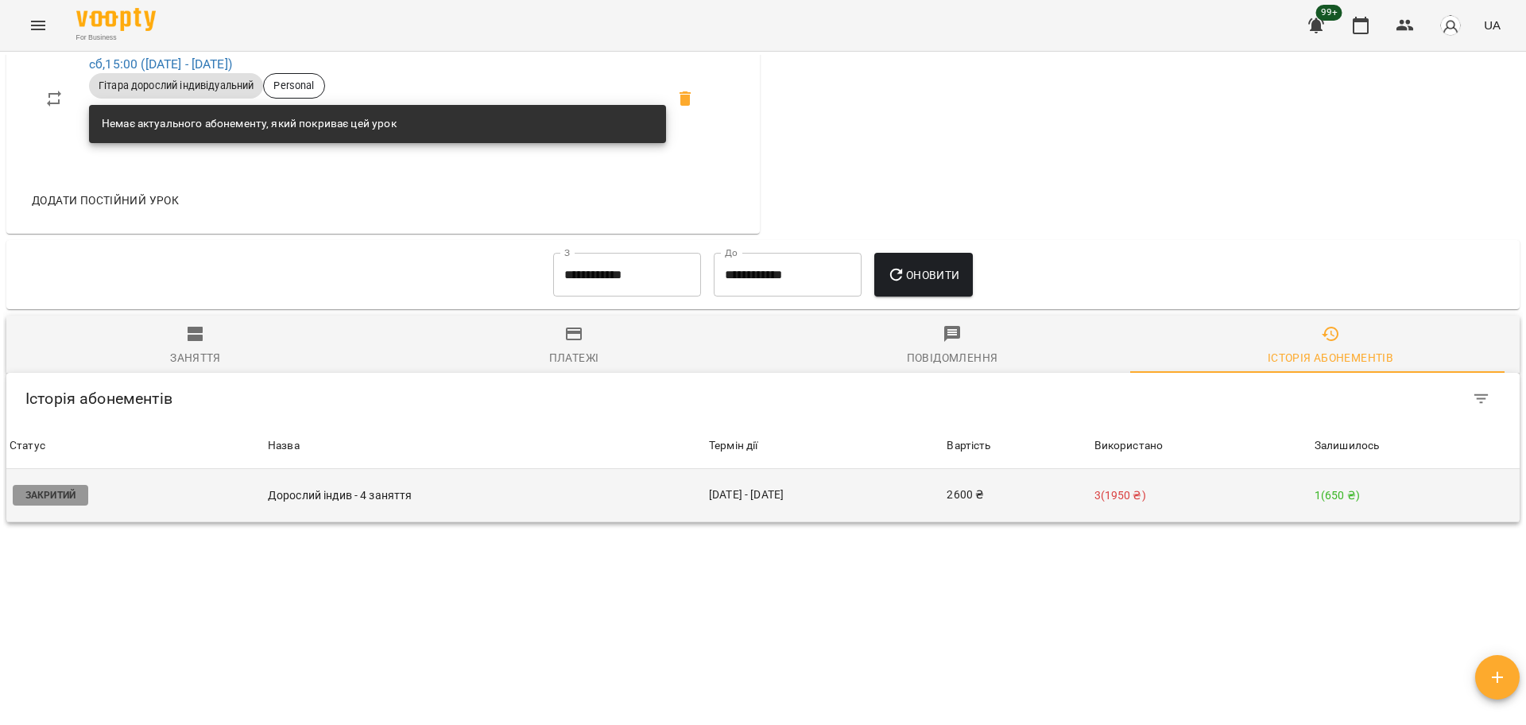
click at [530, 490] on p "Дорослий індив - 4 заняття" at bounding box center [485, 495] width 435 height 17
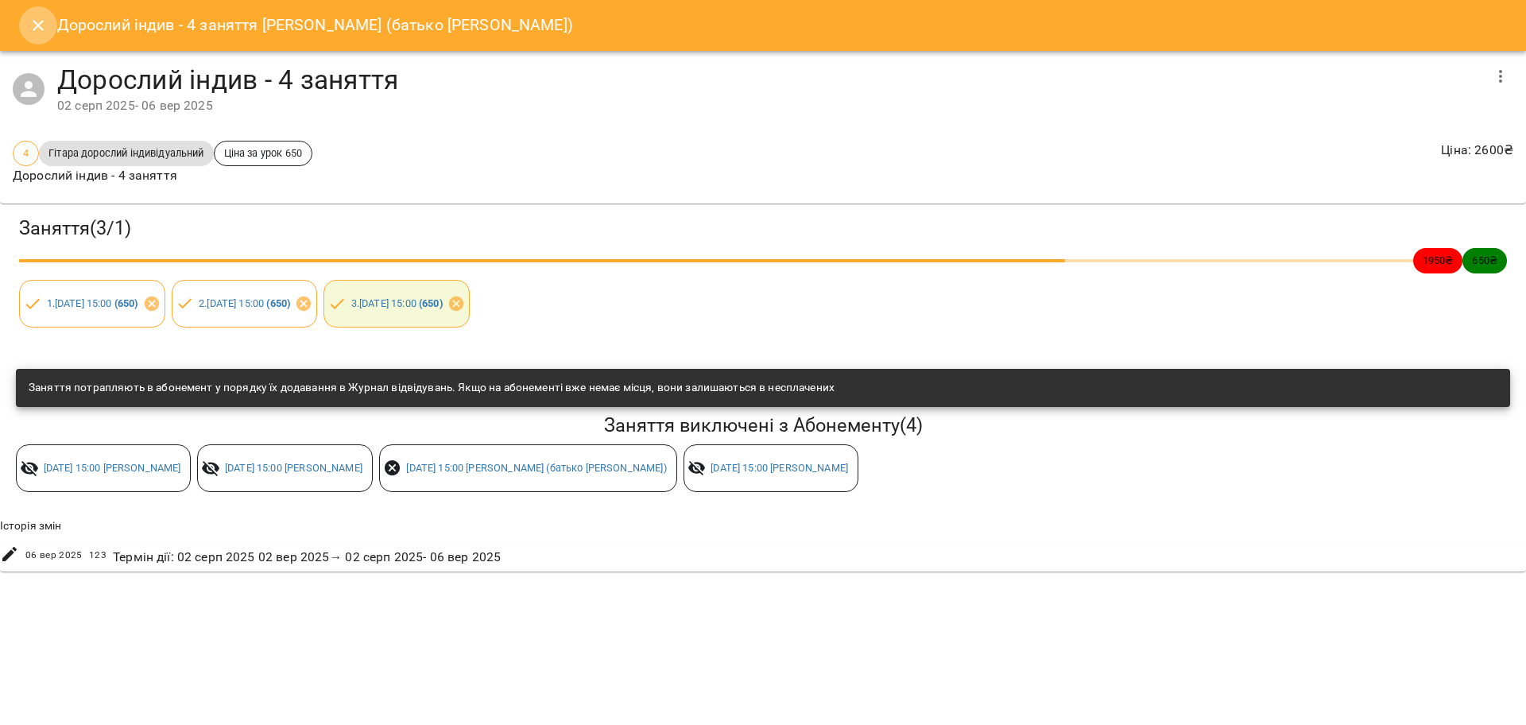
click at [23, 21] on button "Close" at bounding box center [38, 25] width 38 height 38
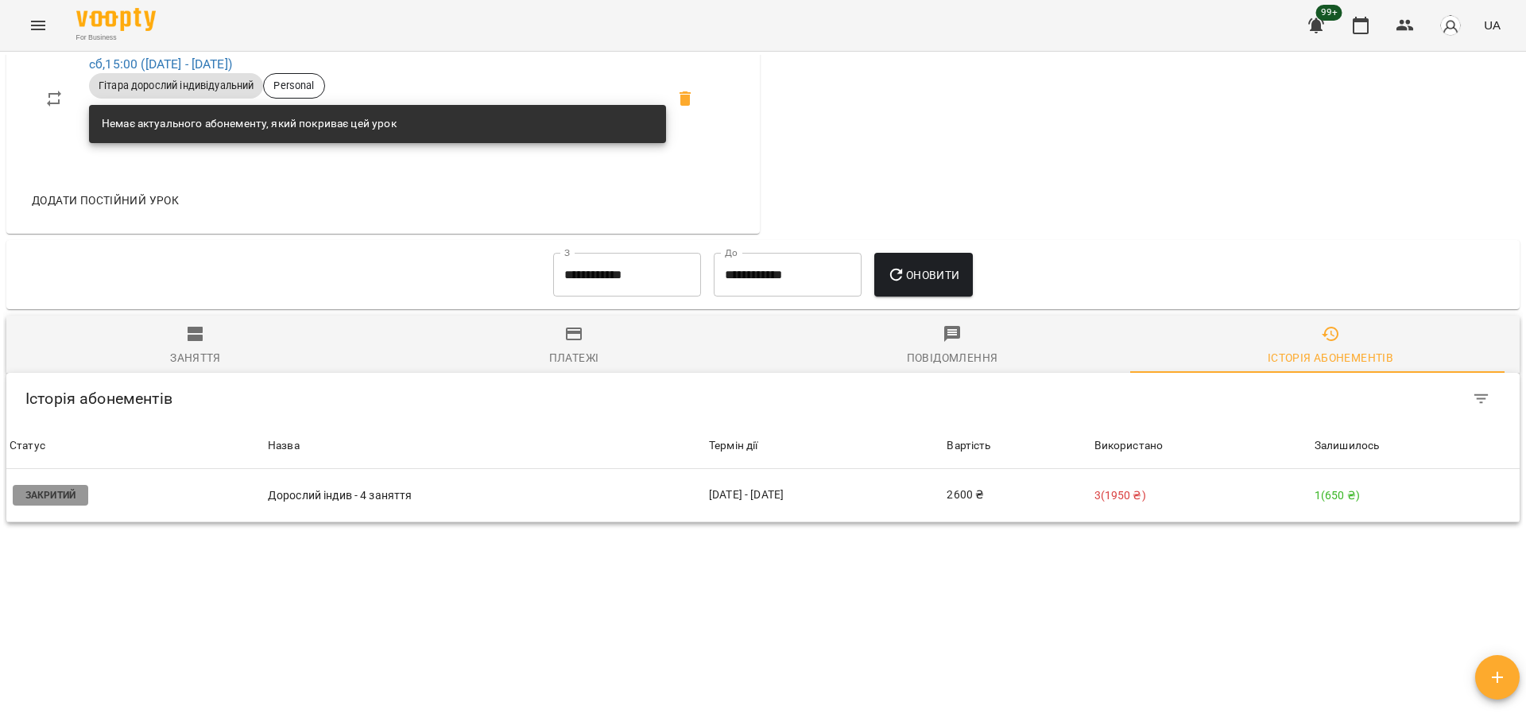
click at [827, 664] on div "Мої клієнти / Гумінська Марія (батько Денис) Гумінська Марія (батько Денис) пас…" at bounding box center [762, 385] width 1519 height 661
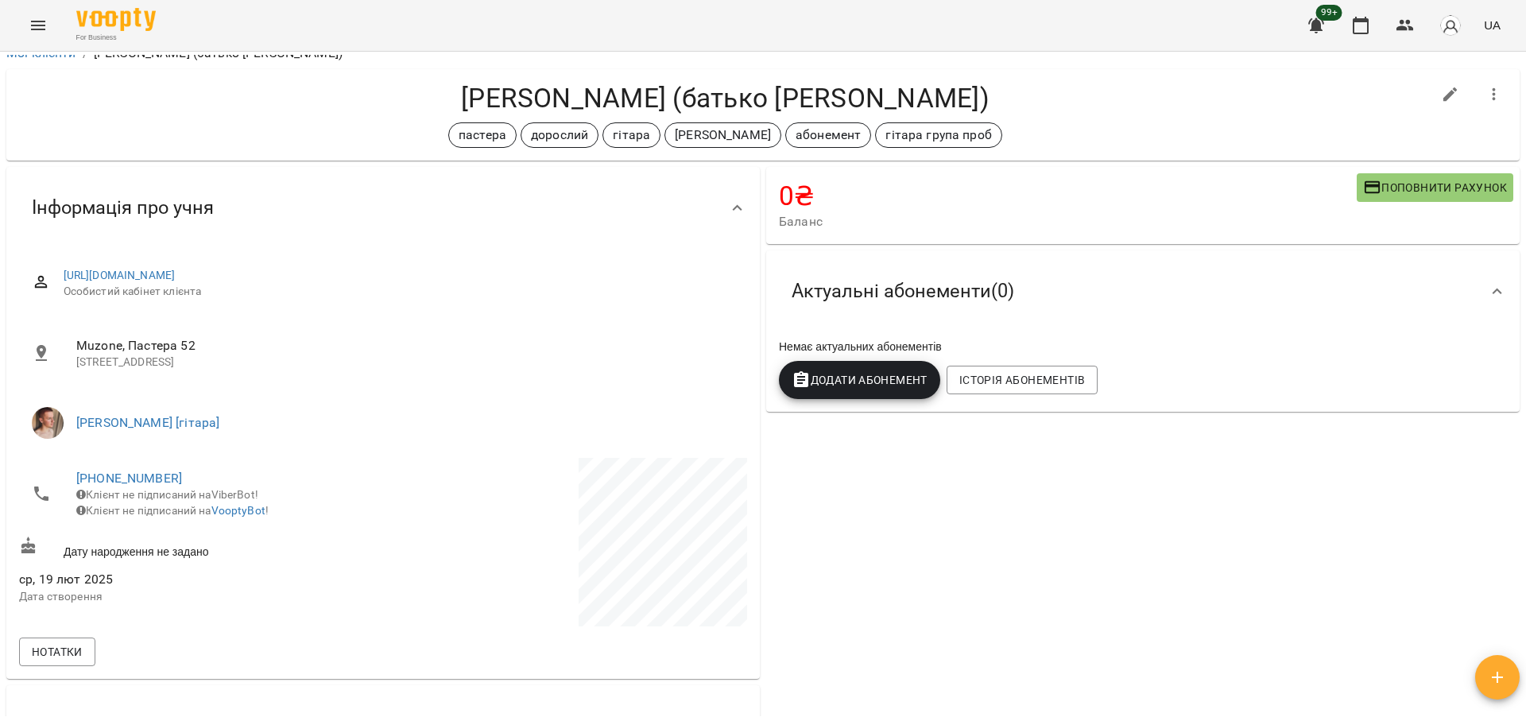
scroll to position [0, 0]
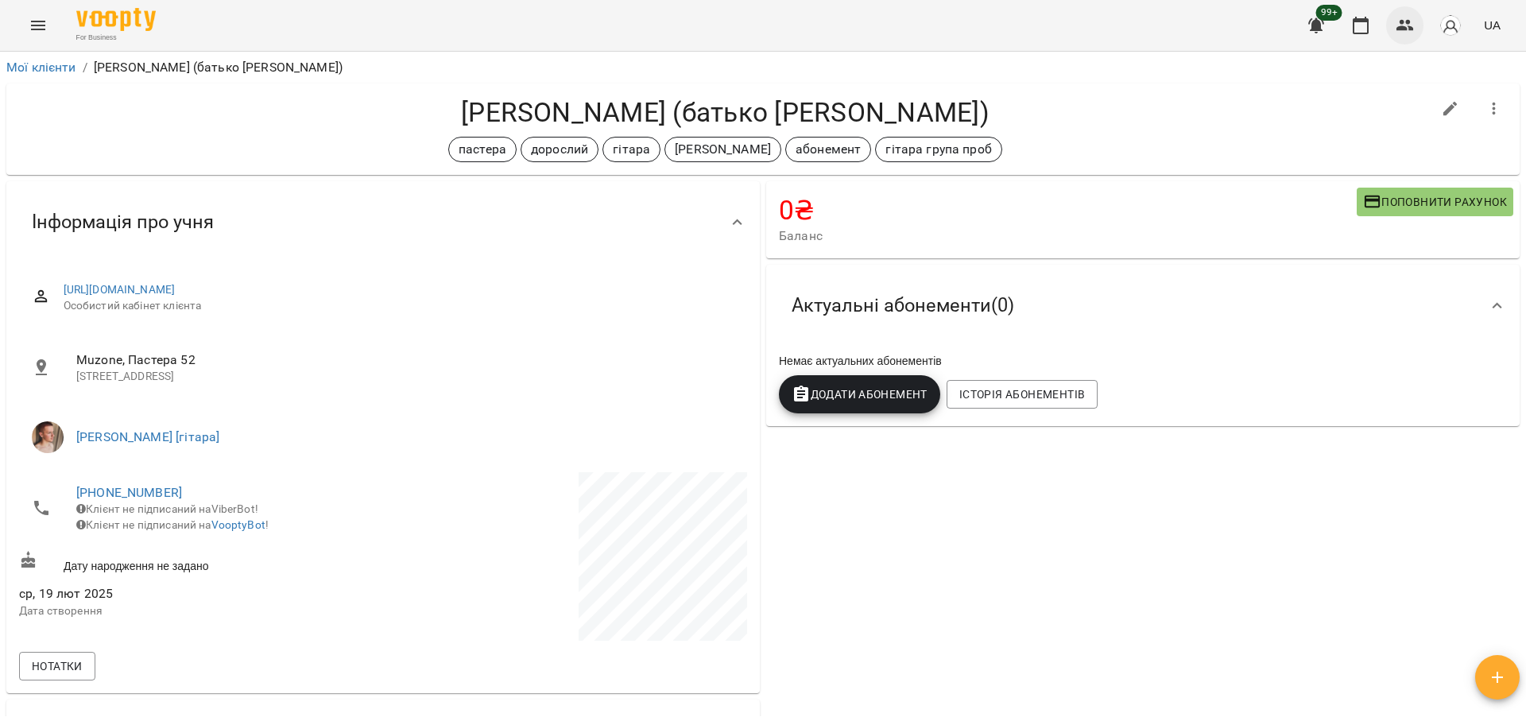
click at [1401, 11] on button "button" at bounding box center [1405, 25] width 38 height 38
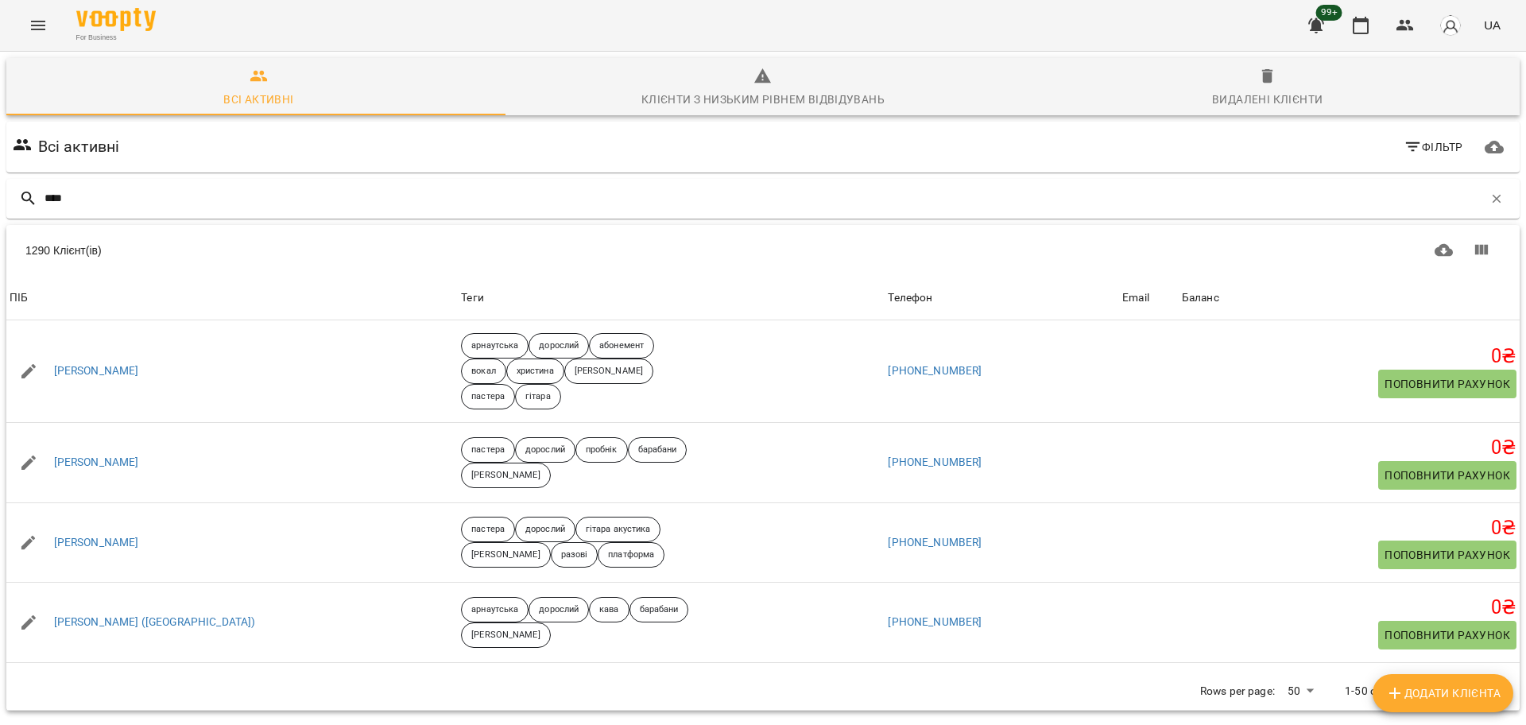
type input "****"
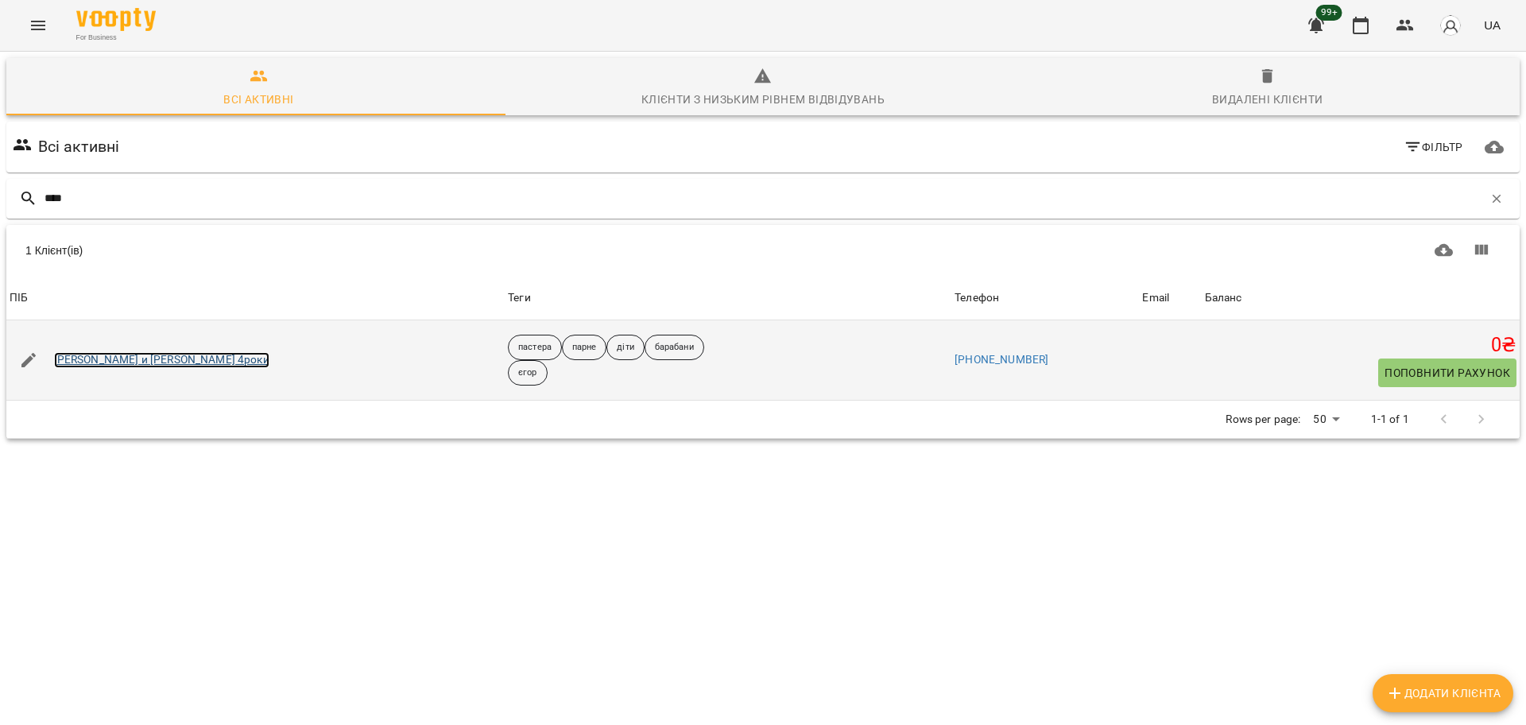
click at [184, 360] on link "[PERSON_NAME] и [PERSON_NAME] 4роки" at bounding box center [161, 360] width 215 height 16
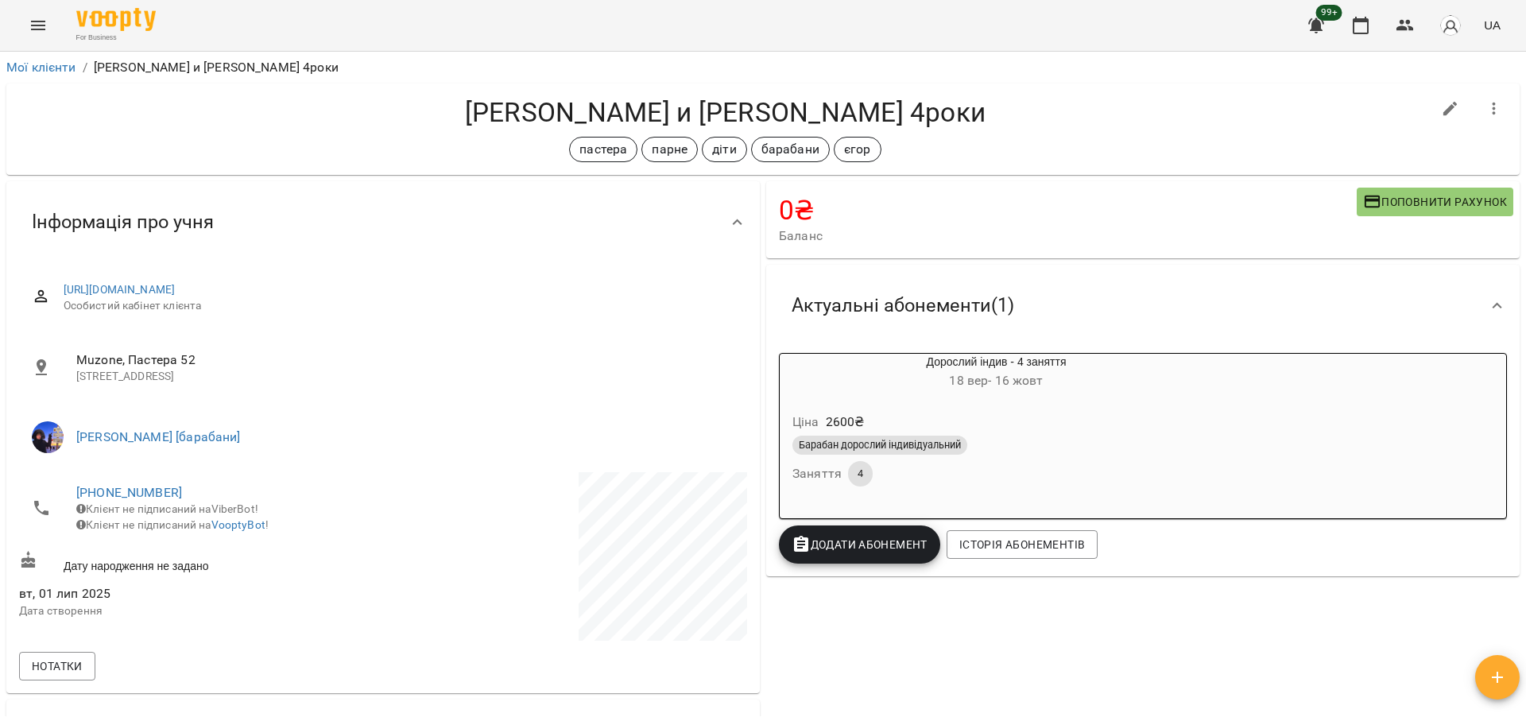
click at [1431, 94] on button "button" at bounding box center [1450, 109] width 38 height 38
select select "**"
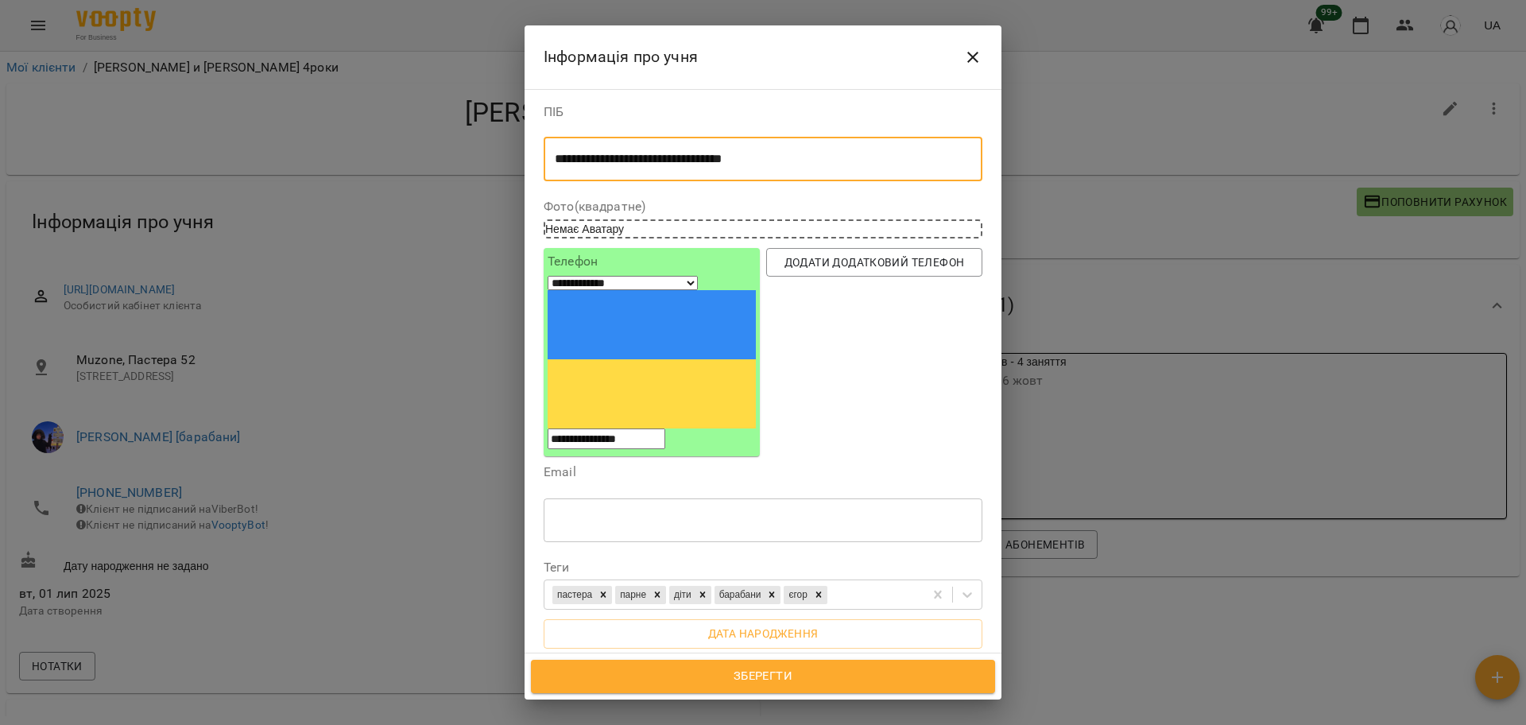
click at [664, 159] on textarea "**********" at bounding box center [755, 159] width 401 height 15
drag, startPoint x: 826, startPoint y: 154, endPoint x: 658, endPoint y: 158, distance: 167.7
click at [658, 158] on textarea "**********" at bounding box center [755, 159] width 401 height 15
type textarea "**********"
click at [811, 680] on span "Зберегти" at bounding box center [762, 676] width 429 height 21
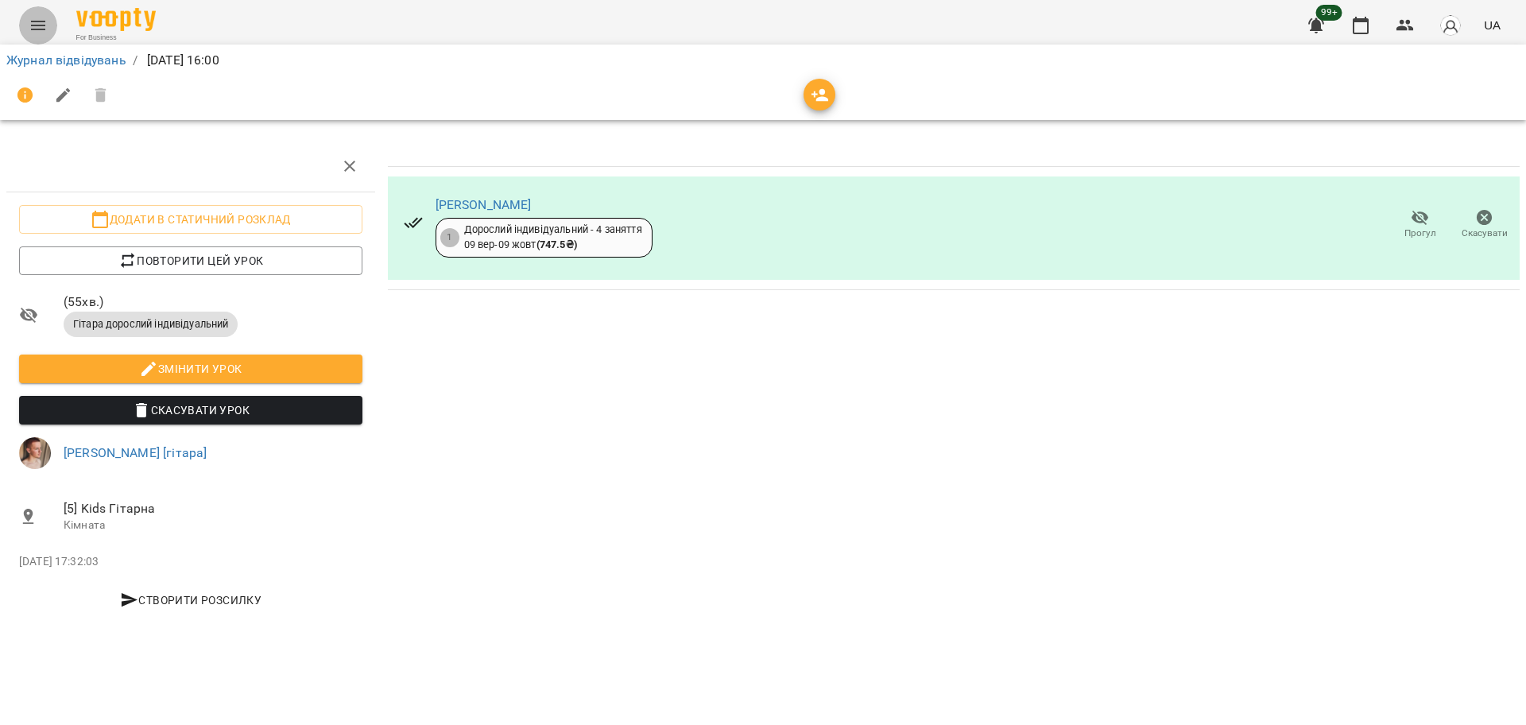
click at [43, 28] on icon "Menu" at bounding box center [38, 25] width 19 height 19
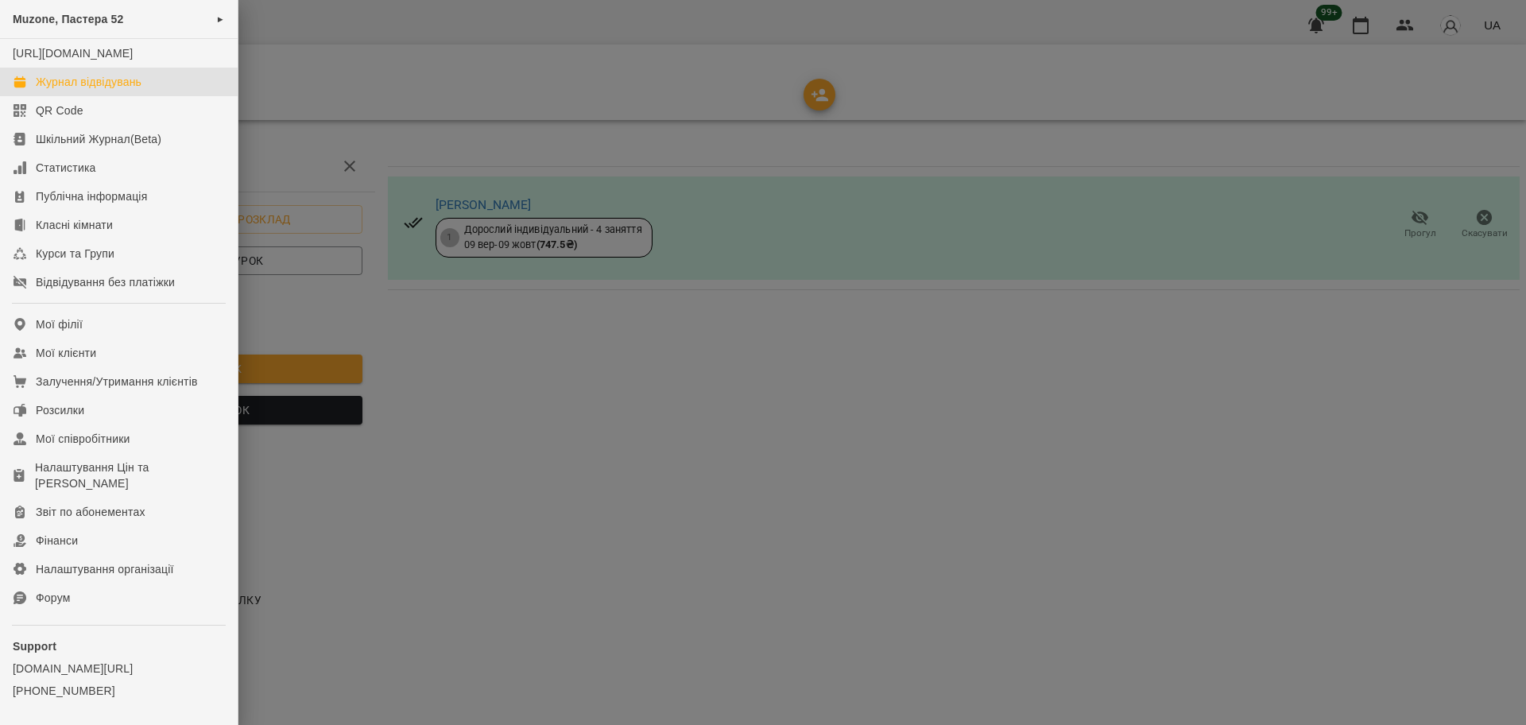
click at [110, 87] on link "Журнал відвідувань" at bounding box center [119, 82] width 238 height 29
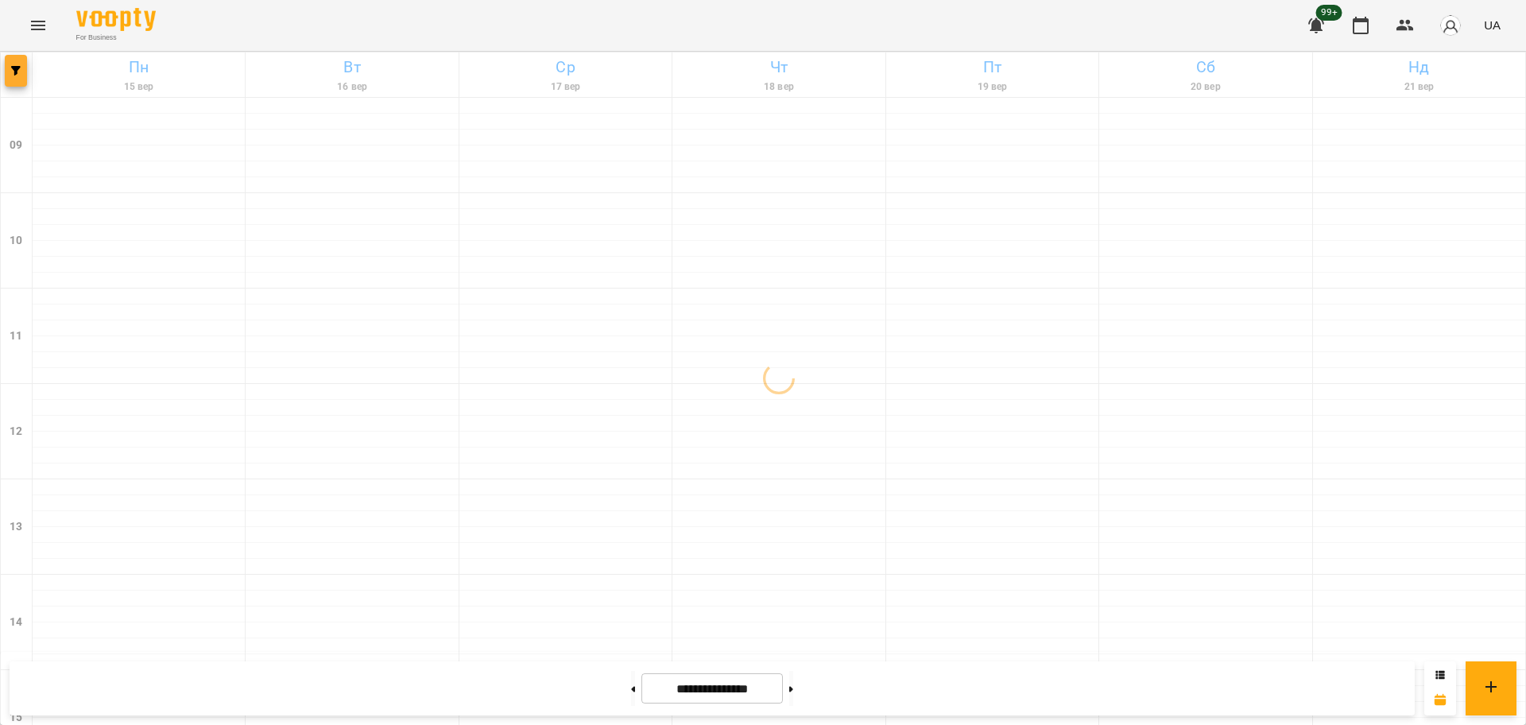
click at [9, 85] on button "button" at bounding box center [16, 71] width 22 height 32
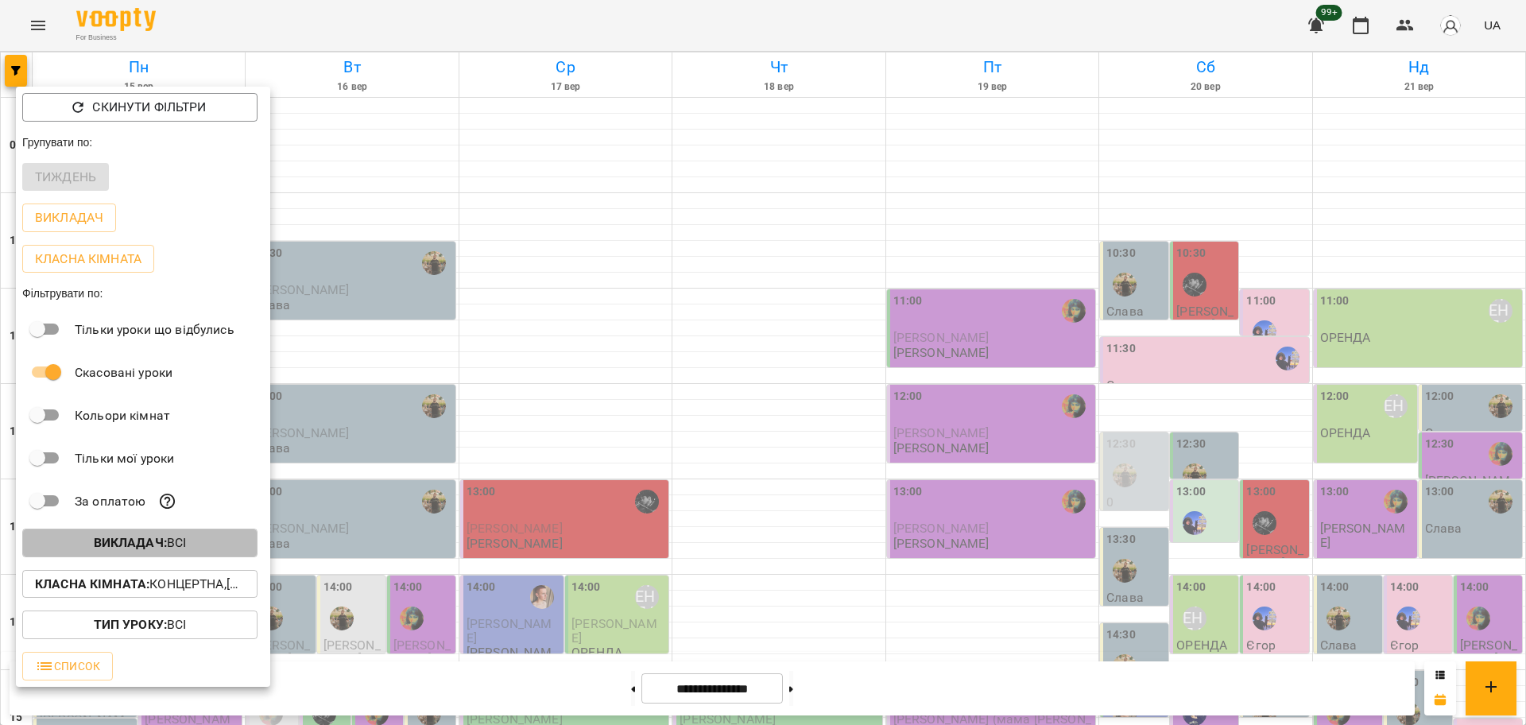
click at [197, 551] on span "Викладач : Всі" at bounding box center [140, 542] width 210 height 19
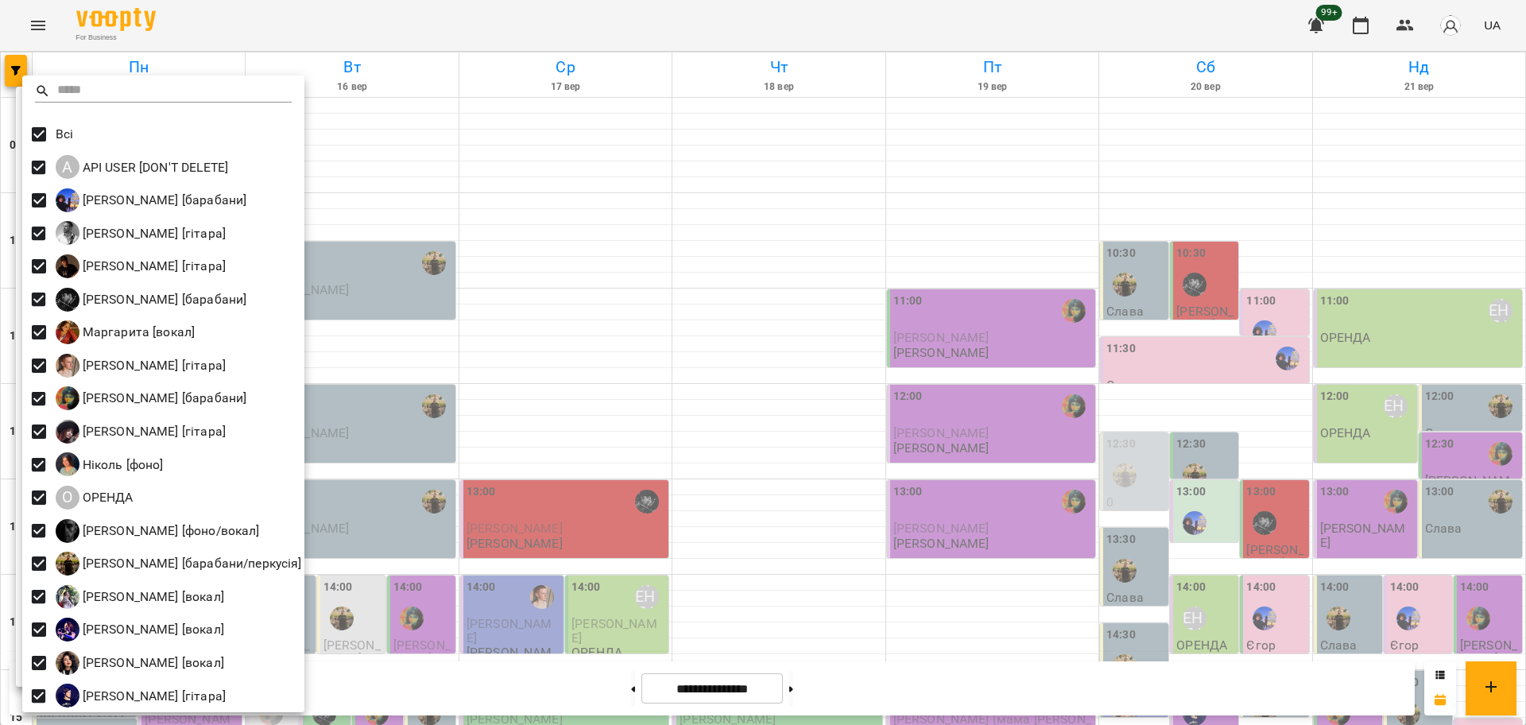
click at [470, 411] on div at bounding box center [763, 362] width 1526 height 725
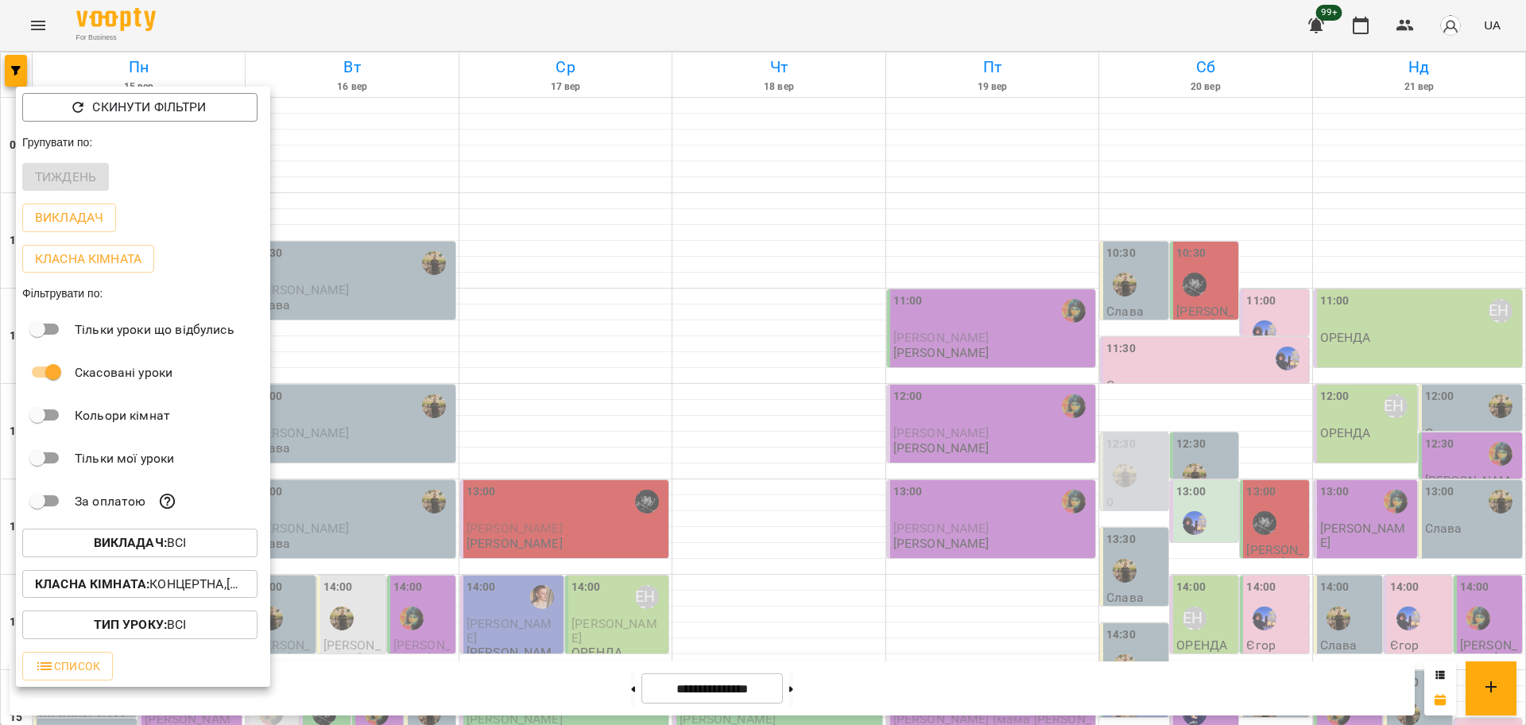
click at [215, 571] on div "Класна кімната : Концертна,[4] Барабанна,[6] Kids Барабанна" at bounding box center [143, 583] width 254 height 41
click at [215, 578] on button "Класна кімната : Концертна,[4] Барабанна,[6] Kids Барабанна" at bounding box center [139, 584] width 235 height 29
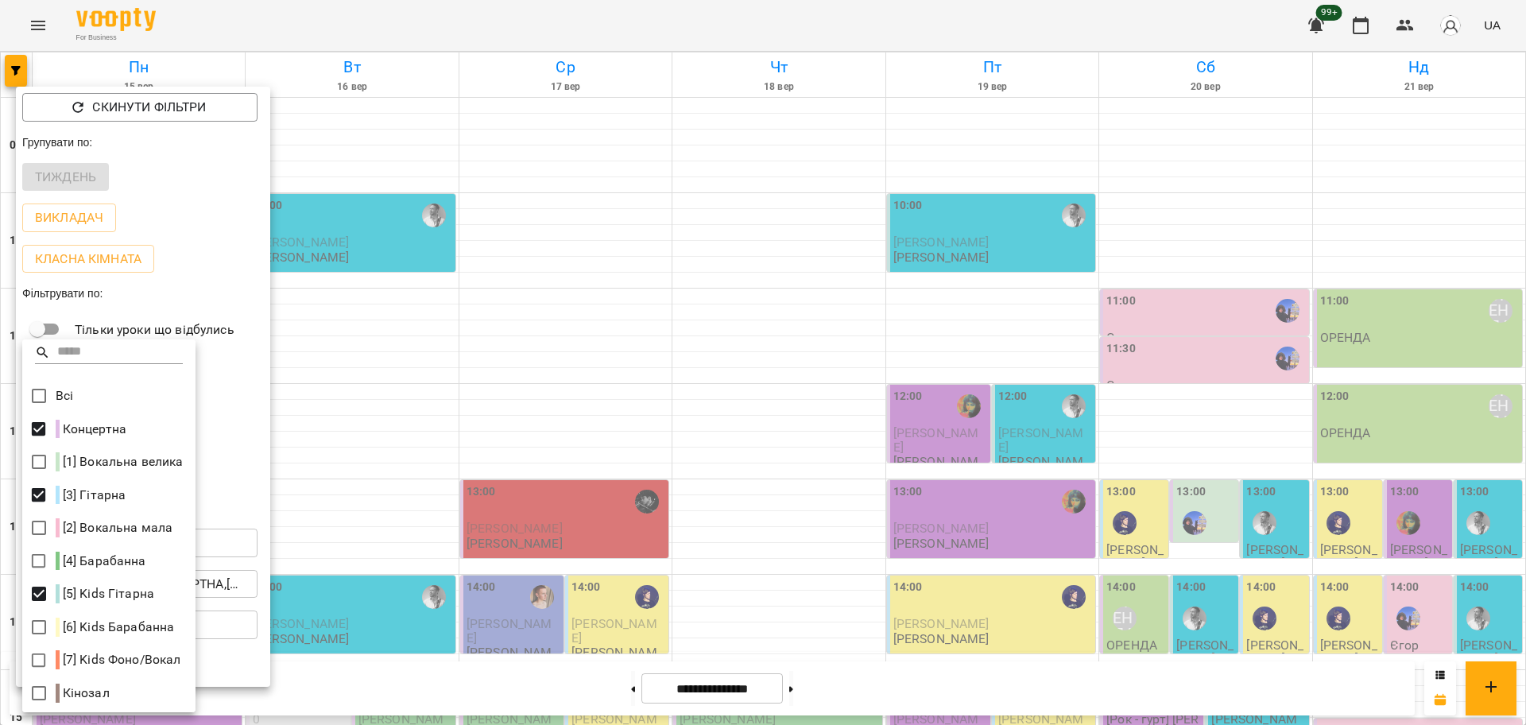
scroll to position [3, 0]
click at [567, 337] on div at bounding box center [763, 362] width 1526 height 725
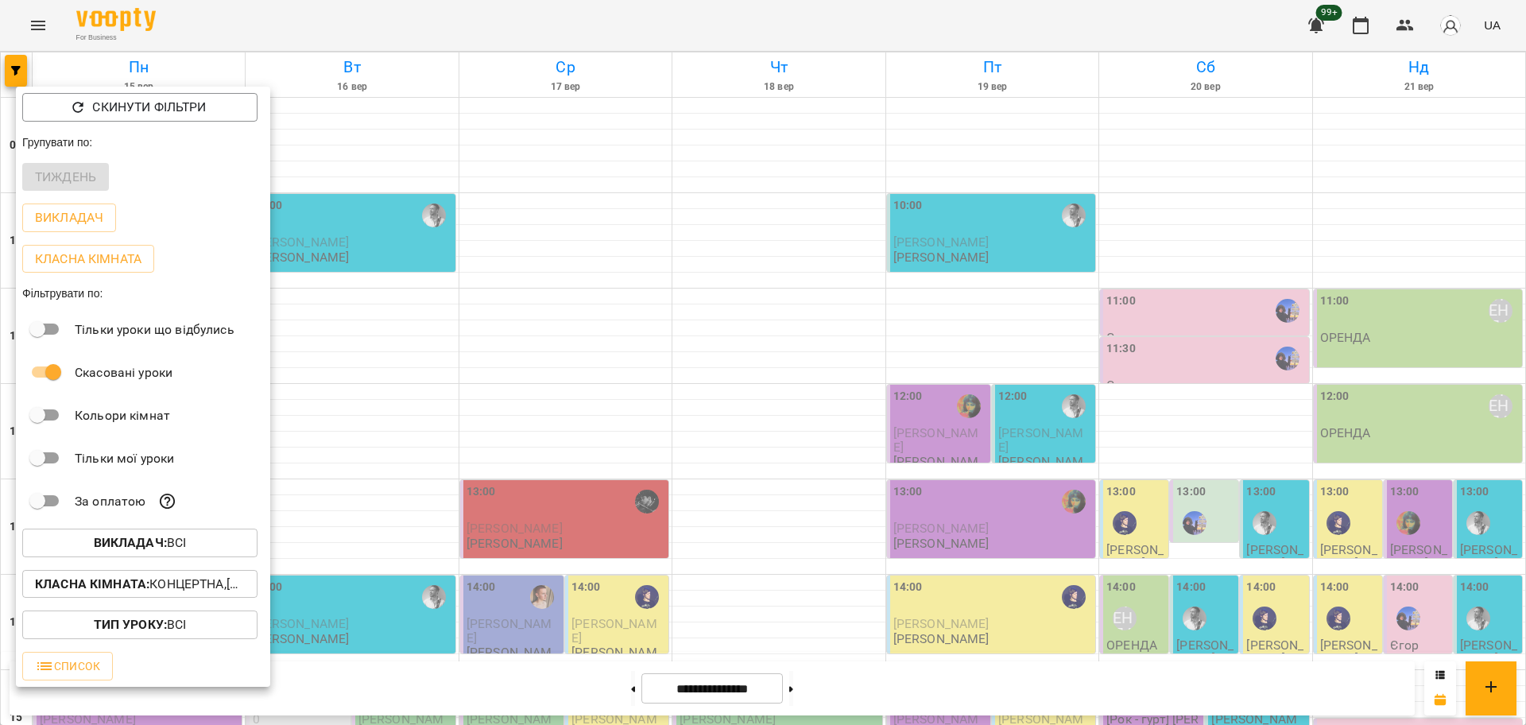
click at [591, 315] on div at bounding box center [763, 362] width 1526 height 725
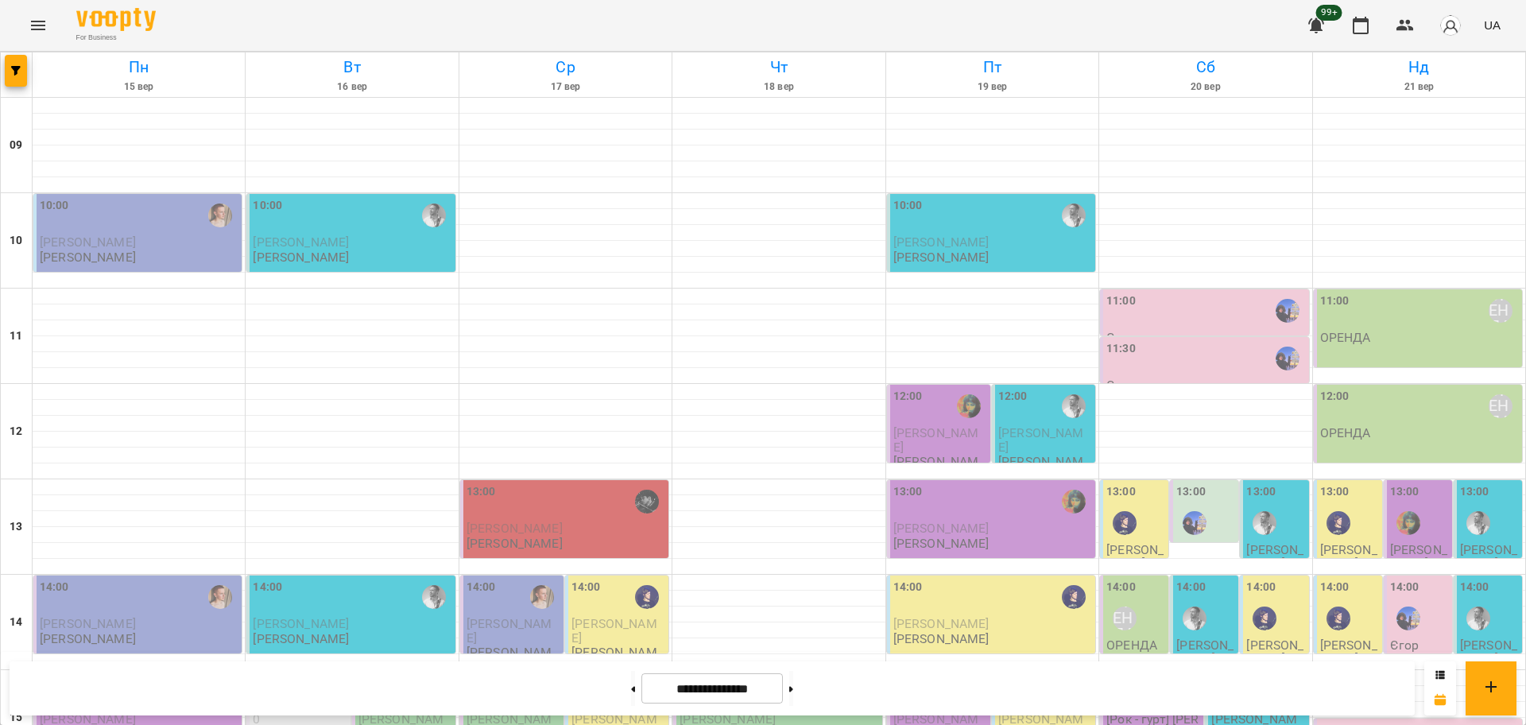
scroll to position [397, 0]
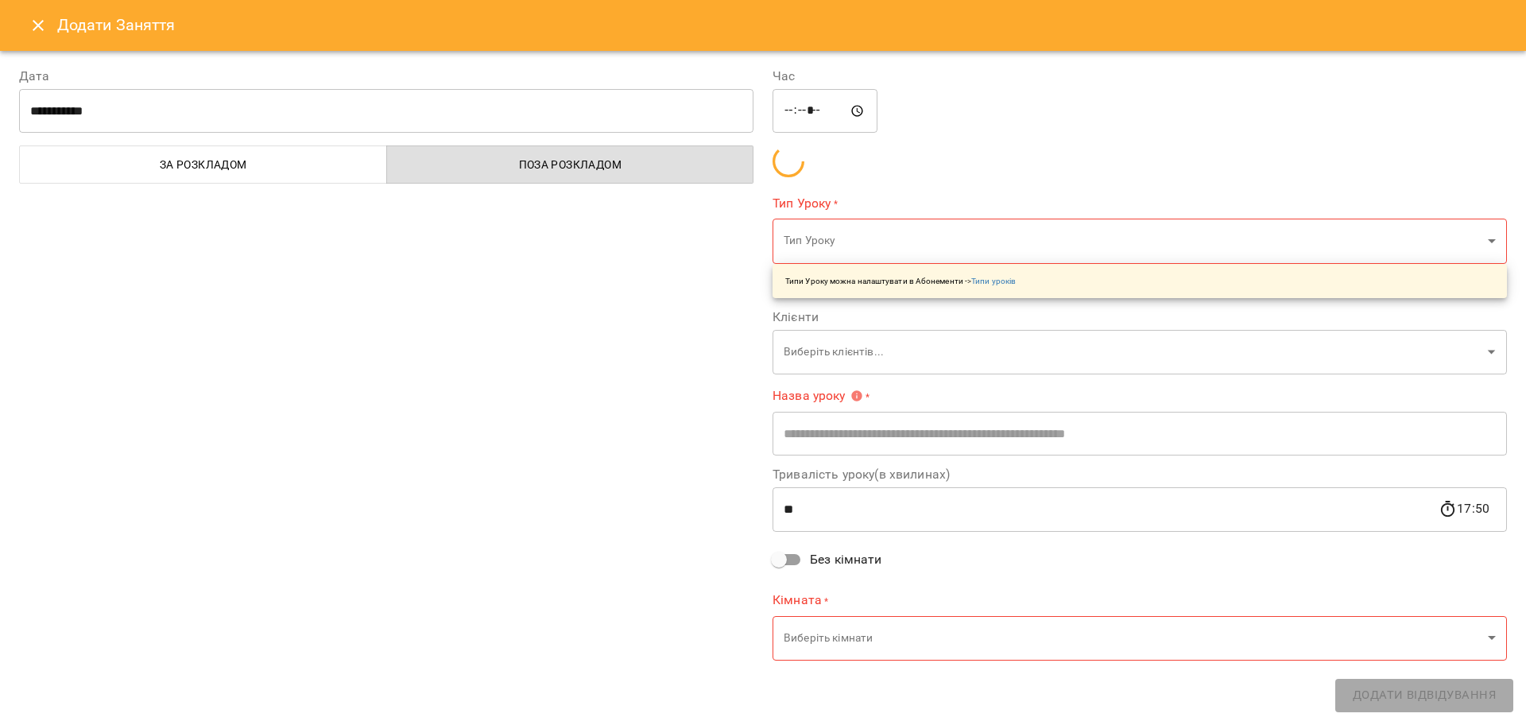
type input "**********"
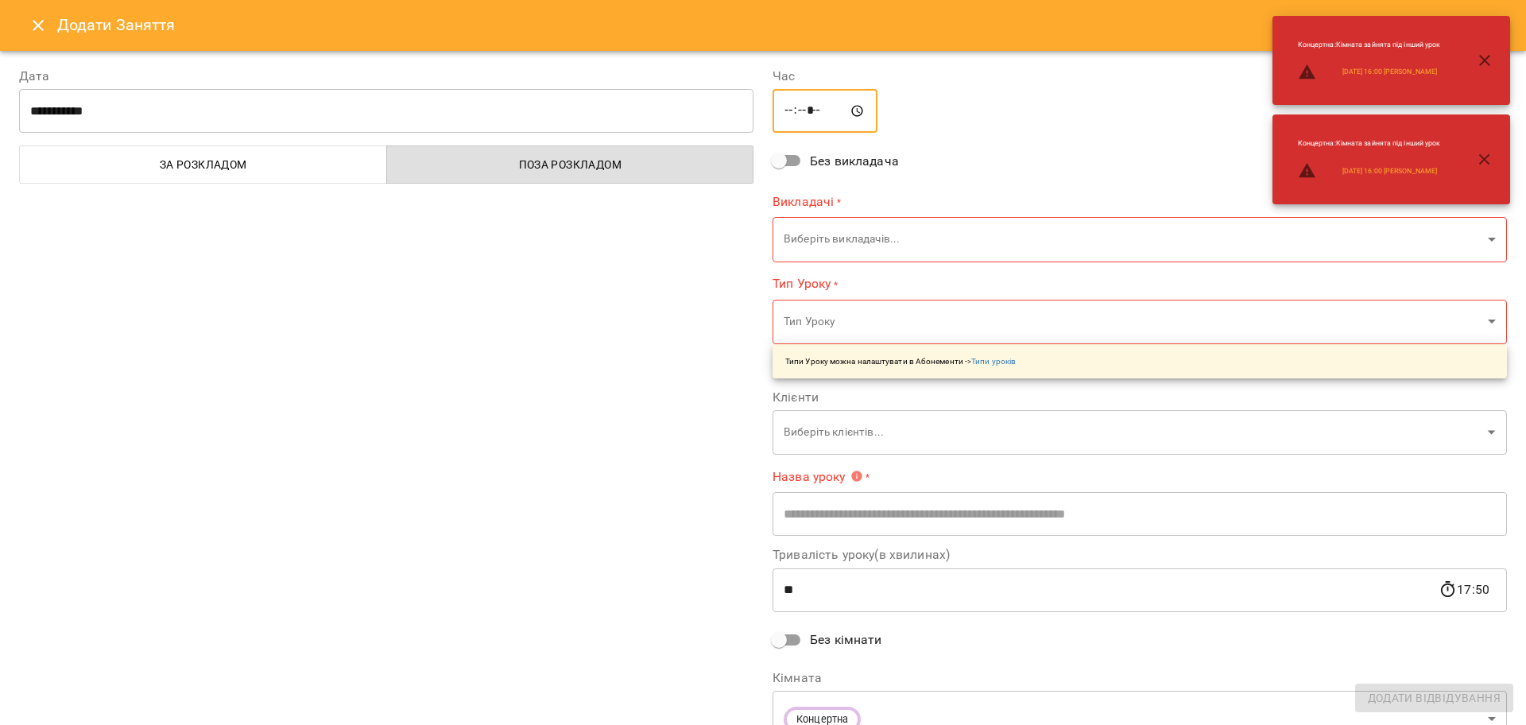
click at [803, 109] on input "*****" at bounding box center [824, 111] width 105 height 44
type input "*****"
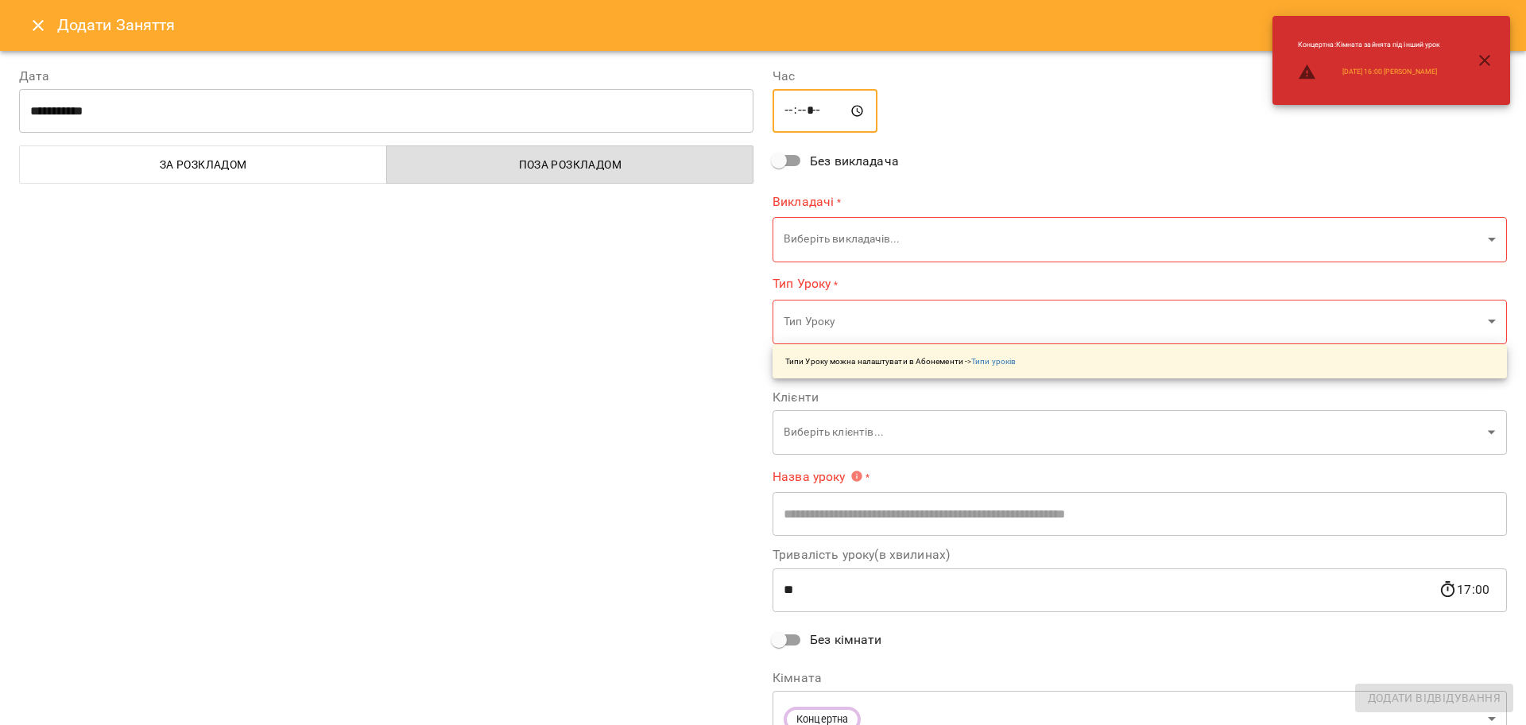
click at [853, 224] on body "For Business 99+ UA Пн 15 вер Вт 16 вер Ср 17 вер Чт 18 вер Пт 19 вер Сб 20 вер…" at bounding box center [763, 704] width 1526 height 1409
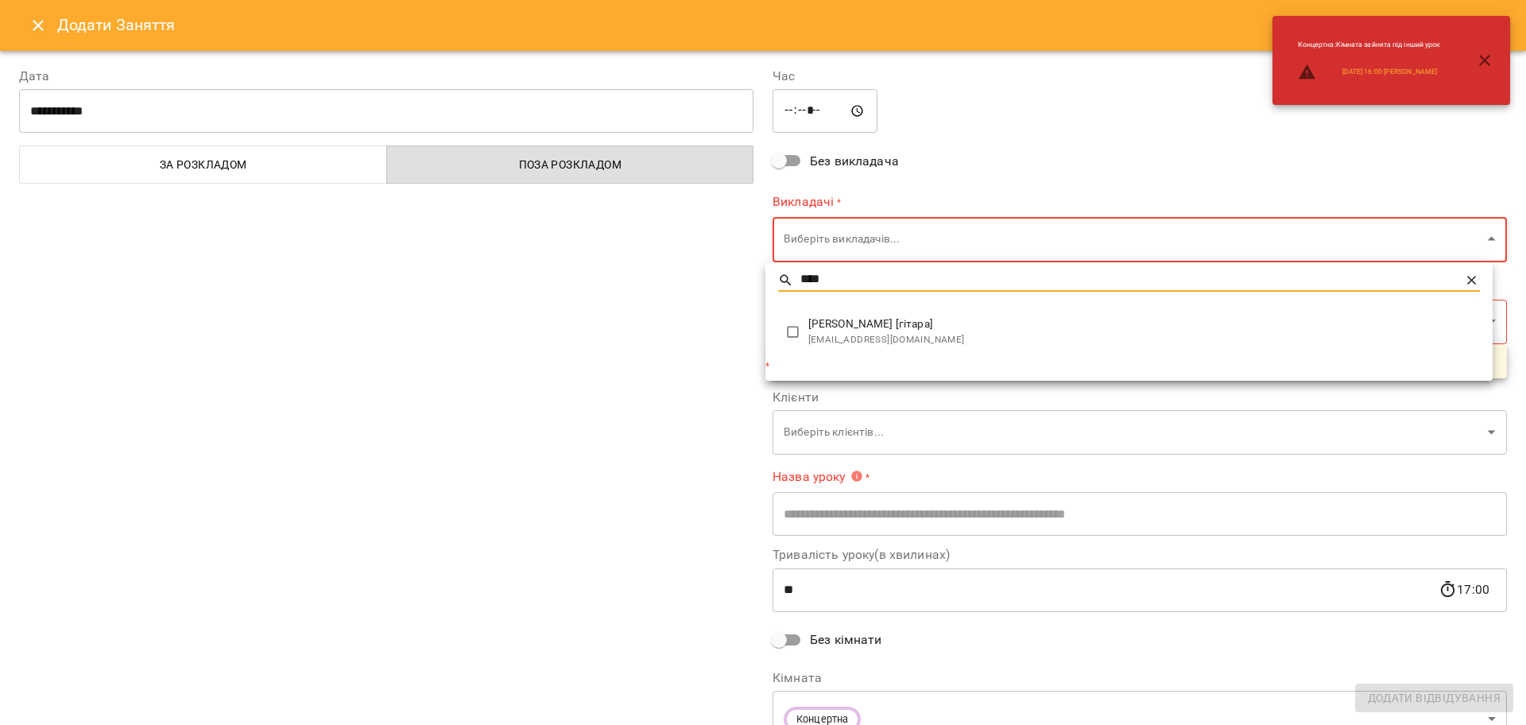
type input "****"
click at [830, 340] on span "mihahve777@gmail.com" at bounding box center [1143, 340] width 671 height 16
type input "**********"
type input "**"
type input "**********"
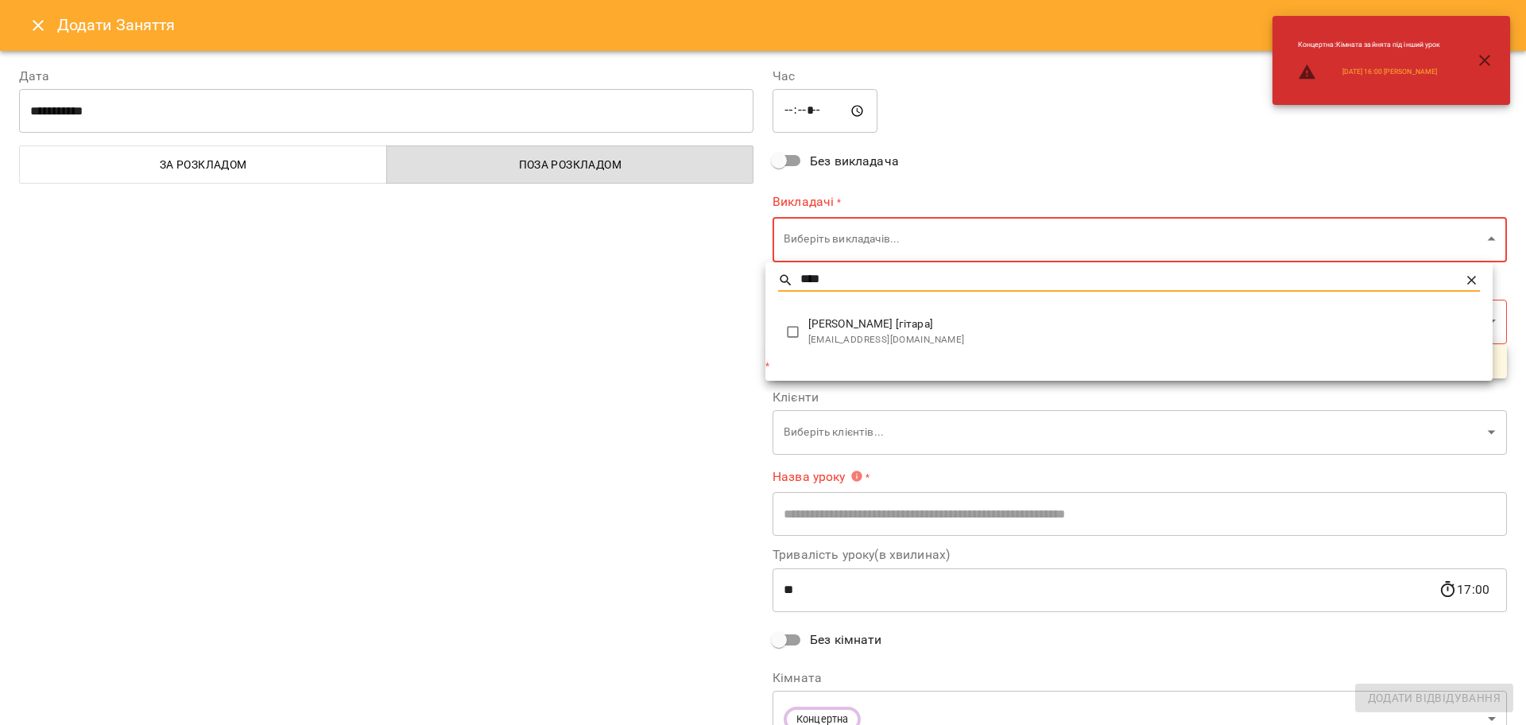
type input "**********"
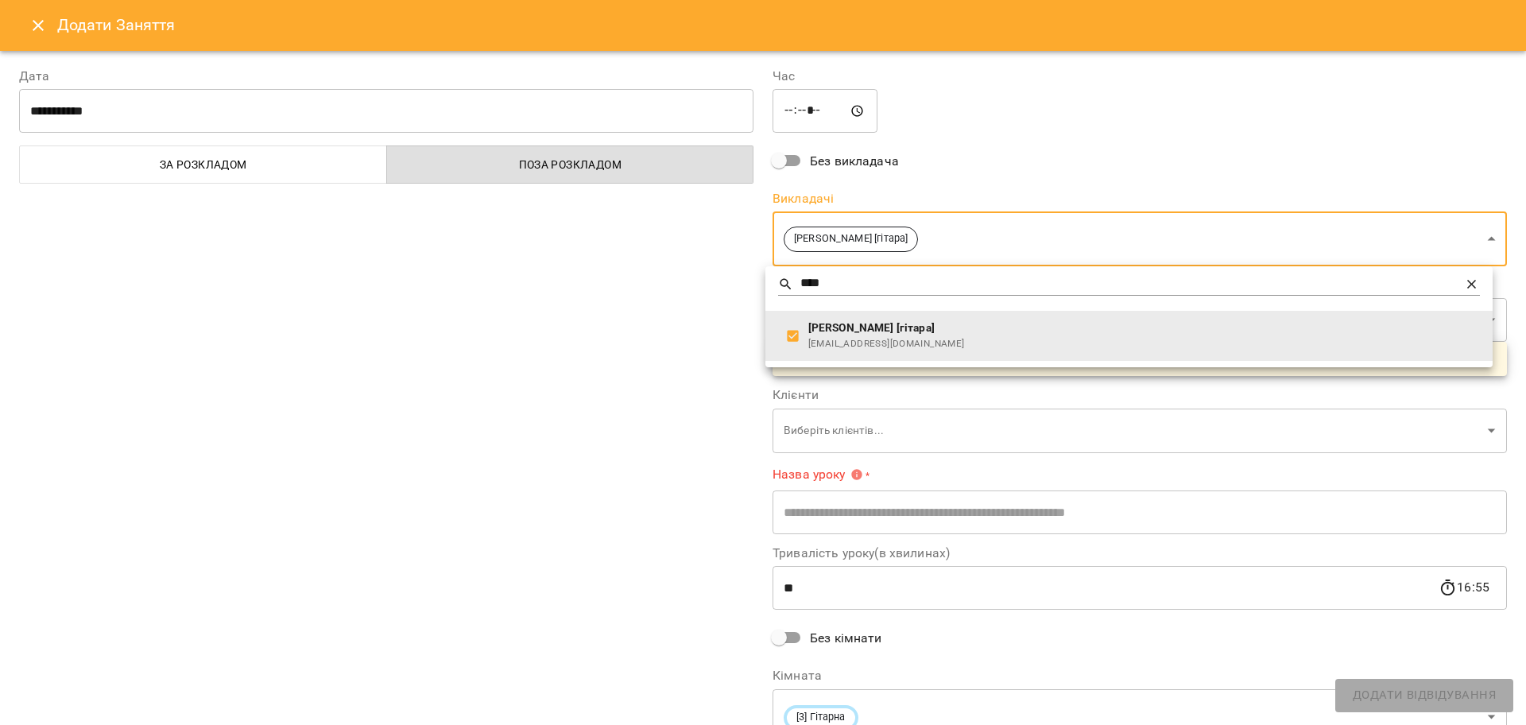
click at [645, 365] on div at bounding box center [763, 362] width 1526 height 725
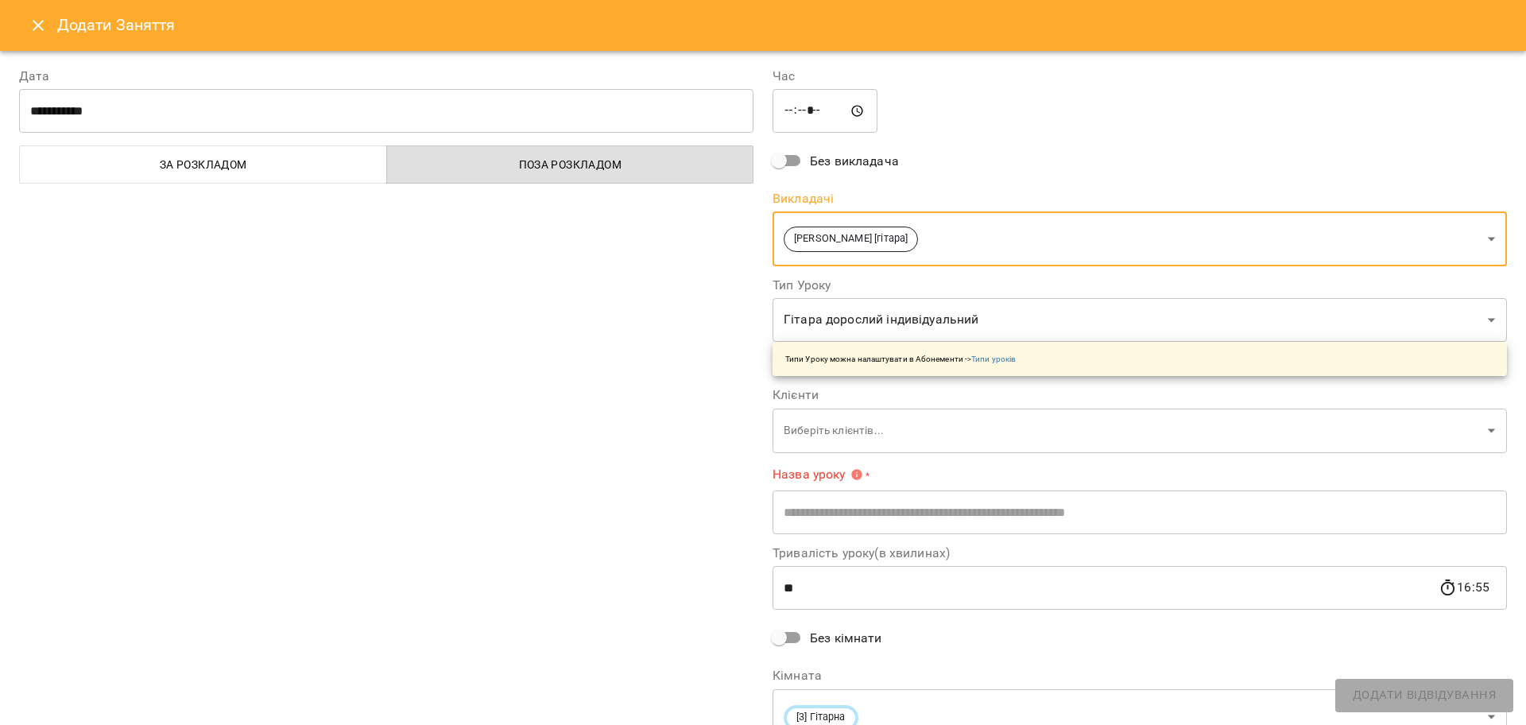
click at [849, 434] on body "For Business 99+ UA Пн 15 вер Вт 16 вер Ср 17 вер Чт 18 вер Пт 19 вер Сб 20 вер…" at bounding box center [763, 704] width 1526 height 1409
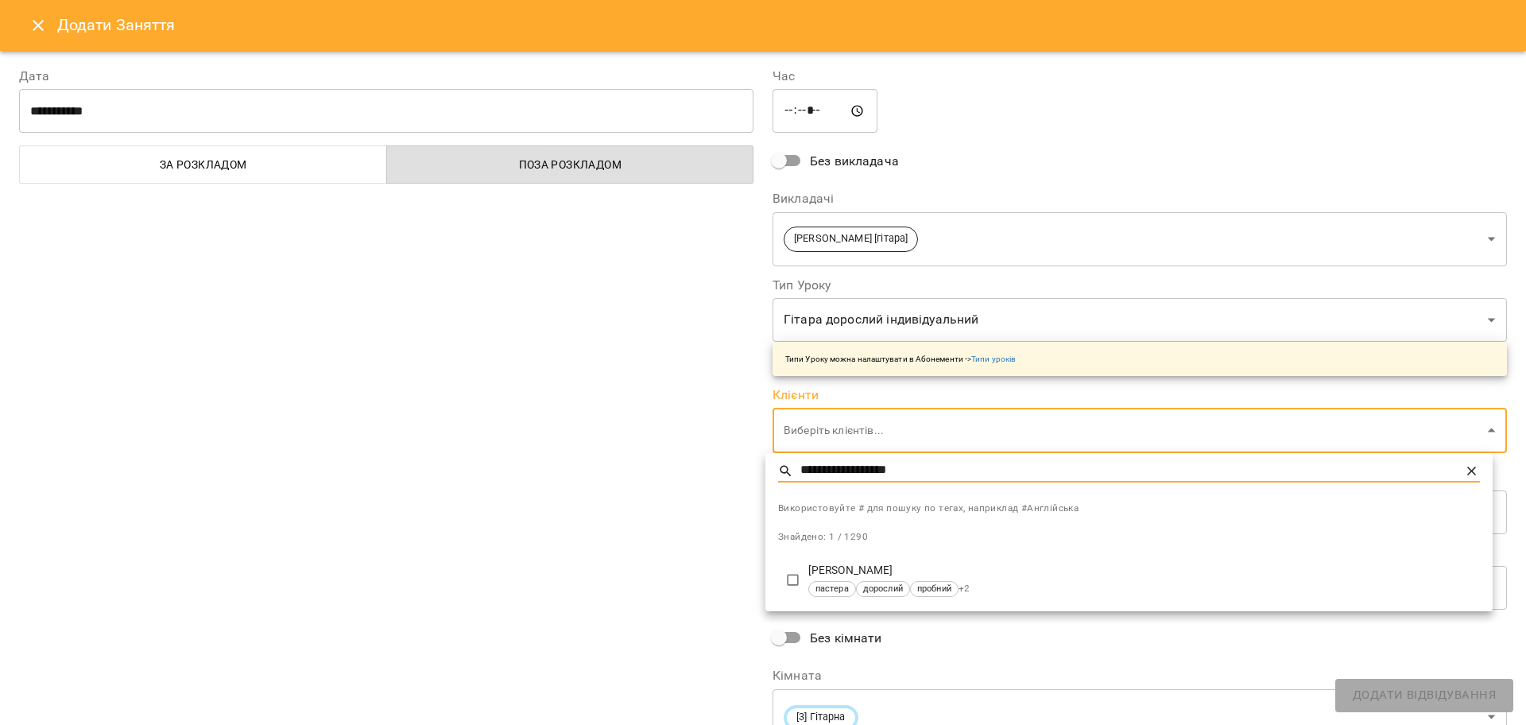
type input "**********"
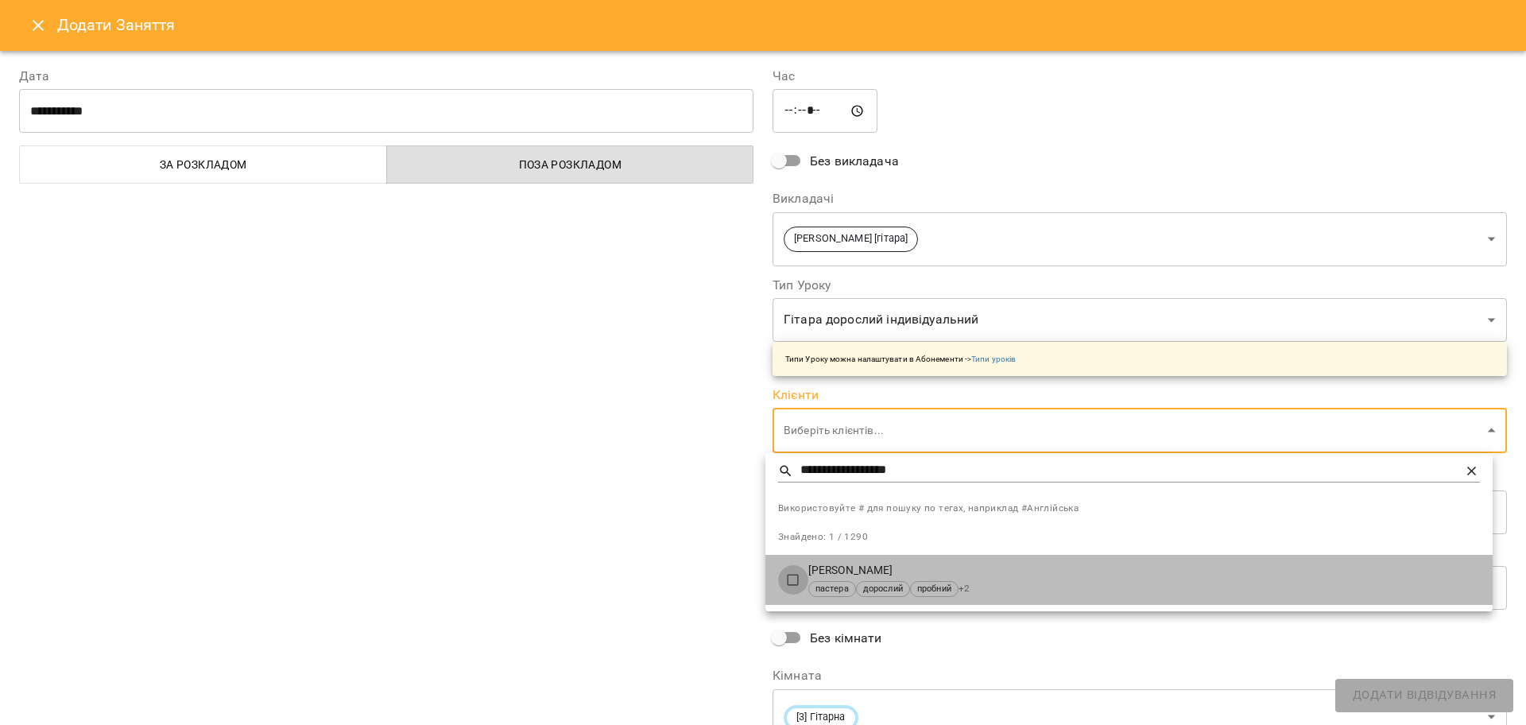
type input "**********"
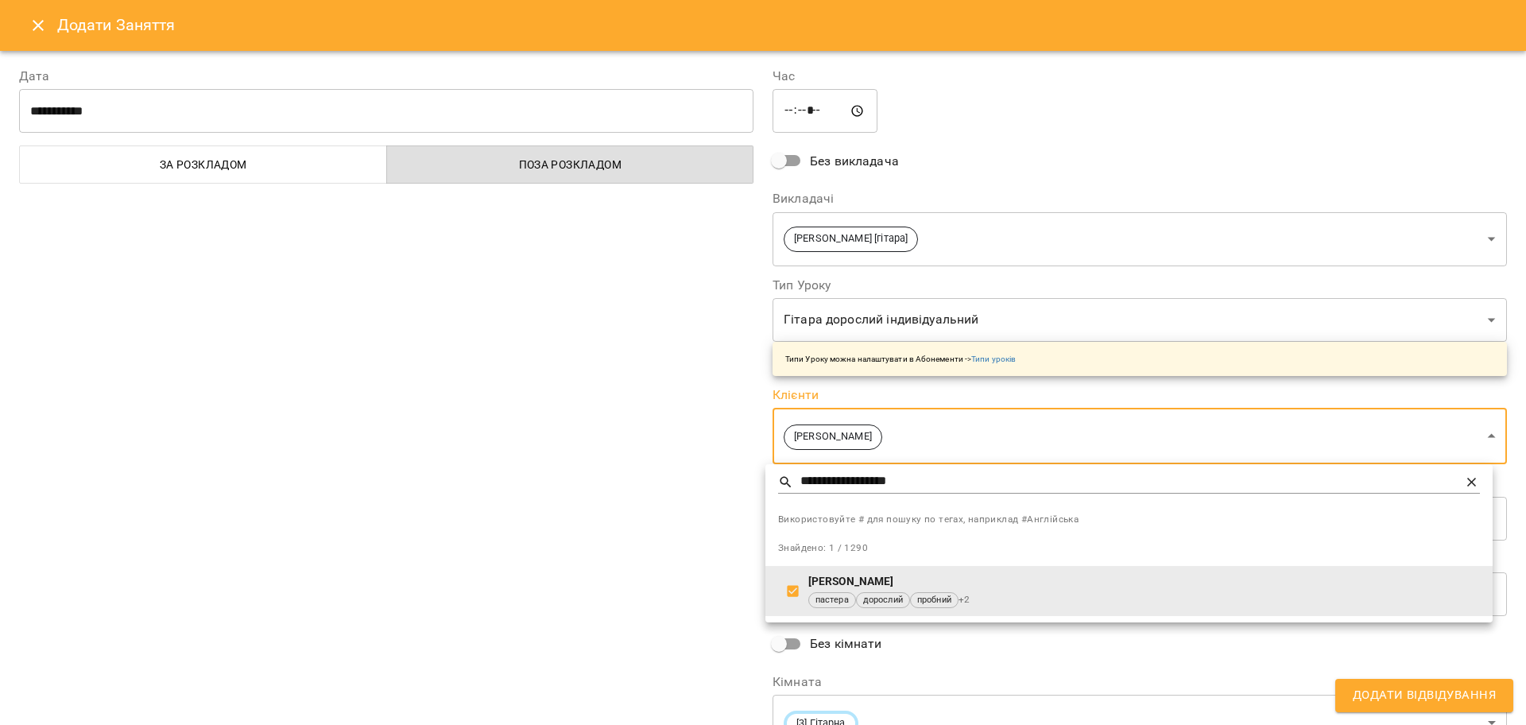
click at [595, 507] on div at bounding box center [763, 362] width 1526 height 725
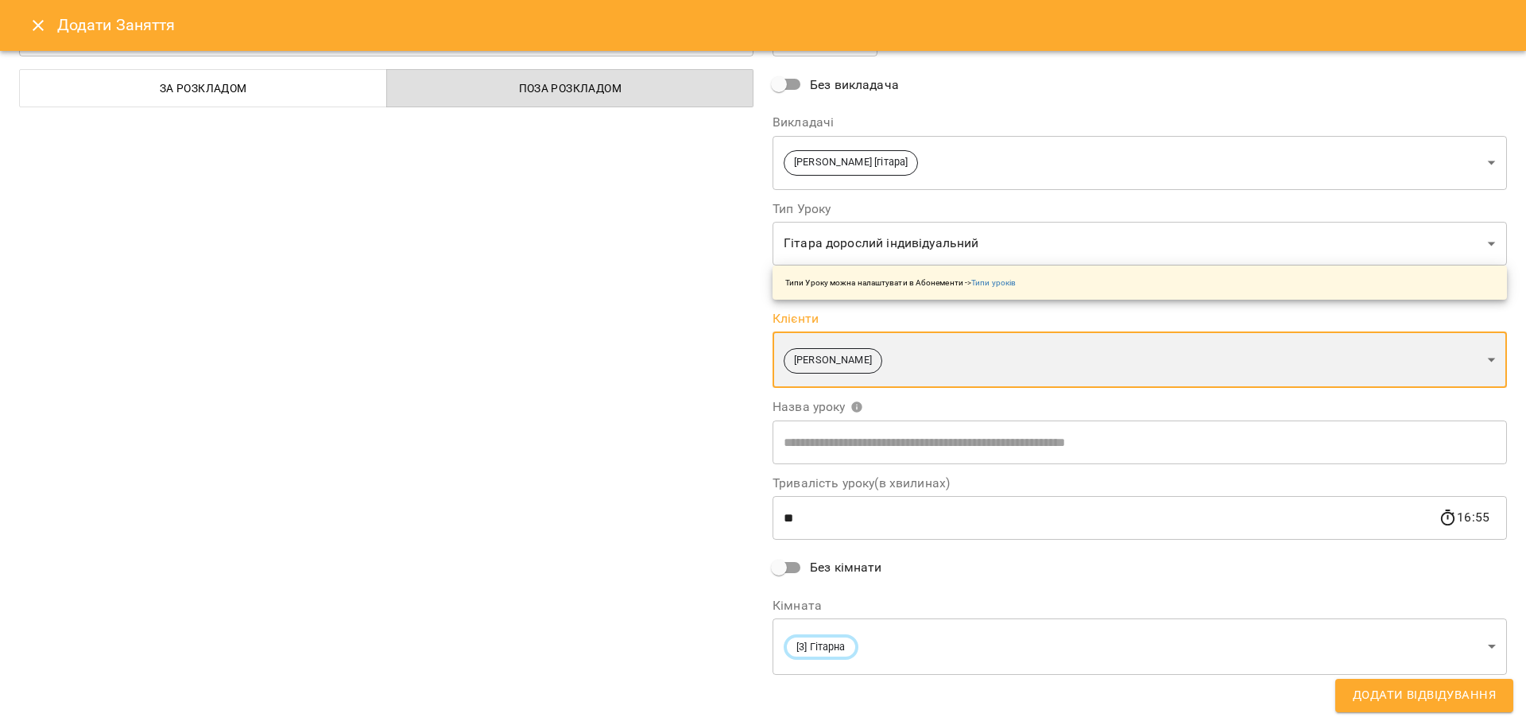
scroll to position [80, 0]
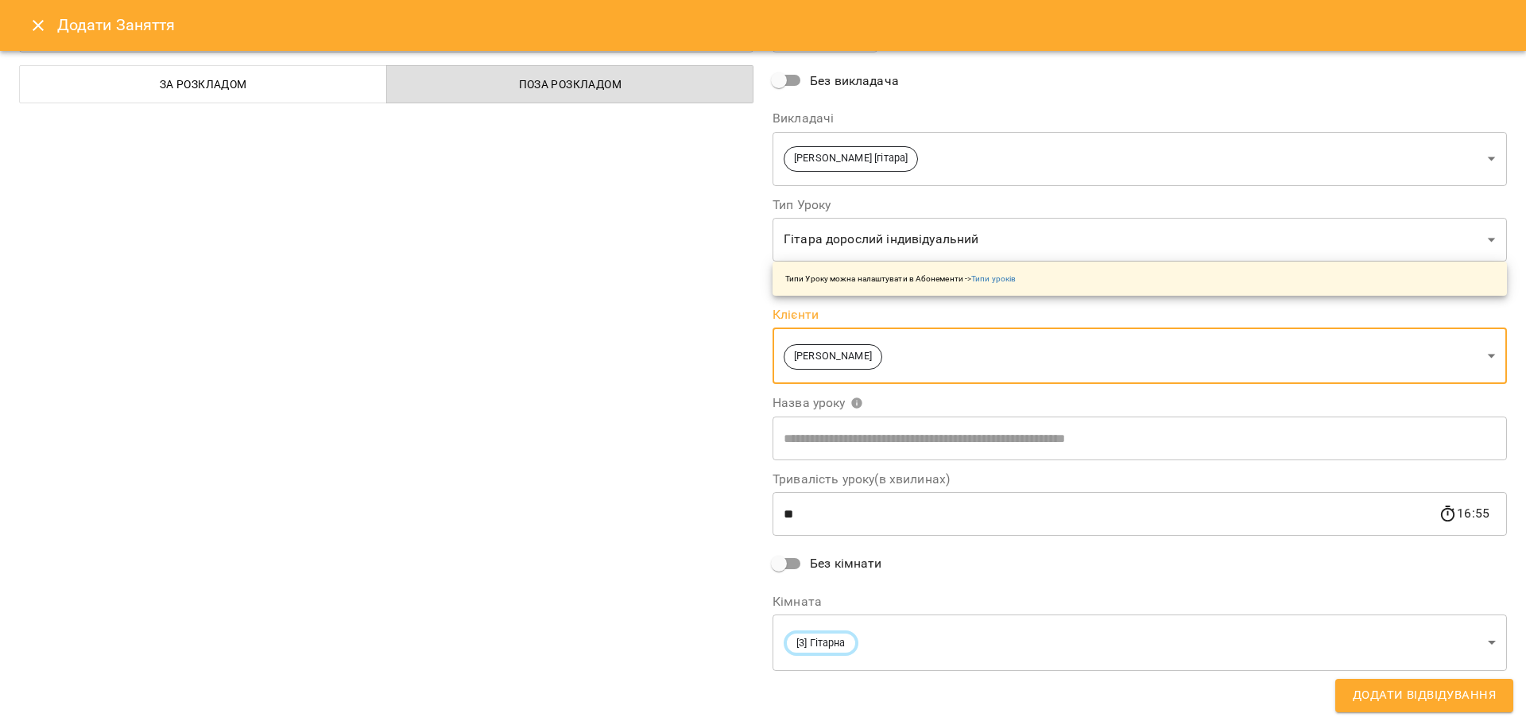
click at [1376, 691] on span "Додати Відвідування" at bounding box center [1423, 695] width 143 height 21
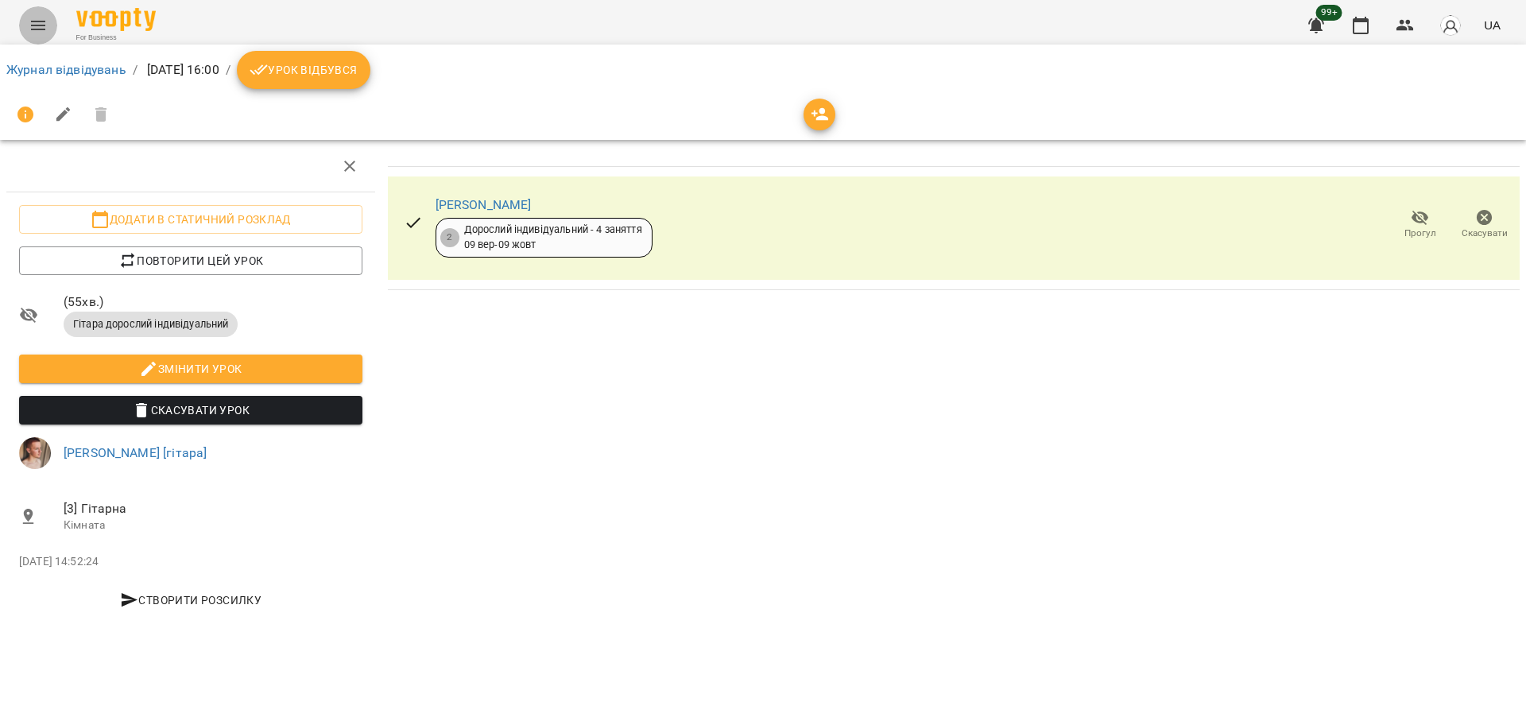
click at [35, 26] on icon "Menu" at bounding box center [38, 25] width 19 height 19
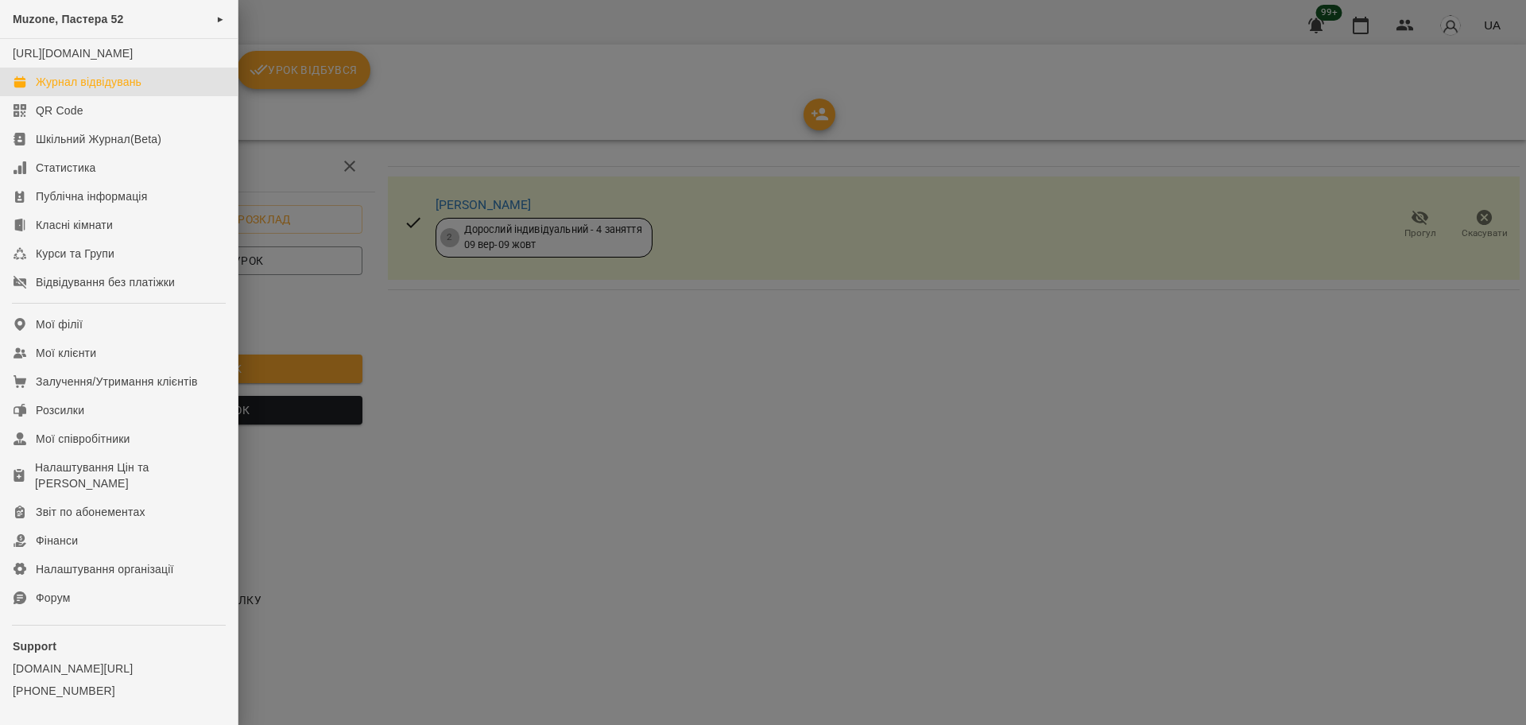
click at [173, 94] on link "Журнал відвідувань" at bounding box center [119, 82] width 238 height 29
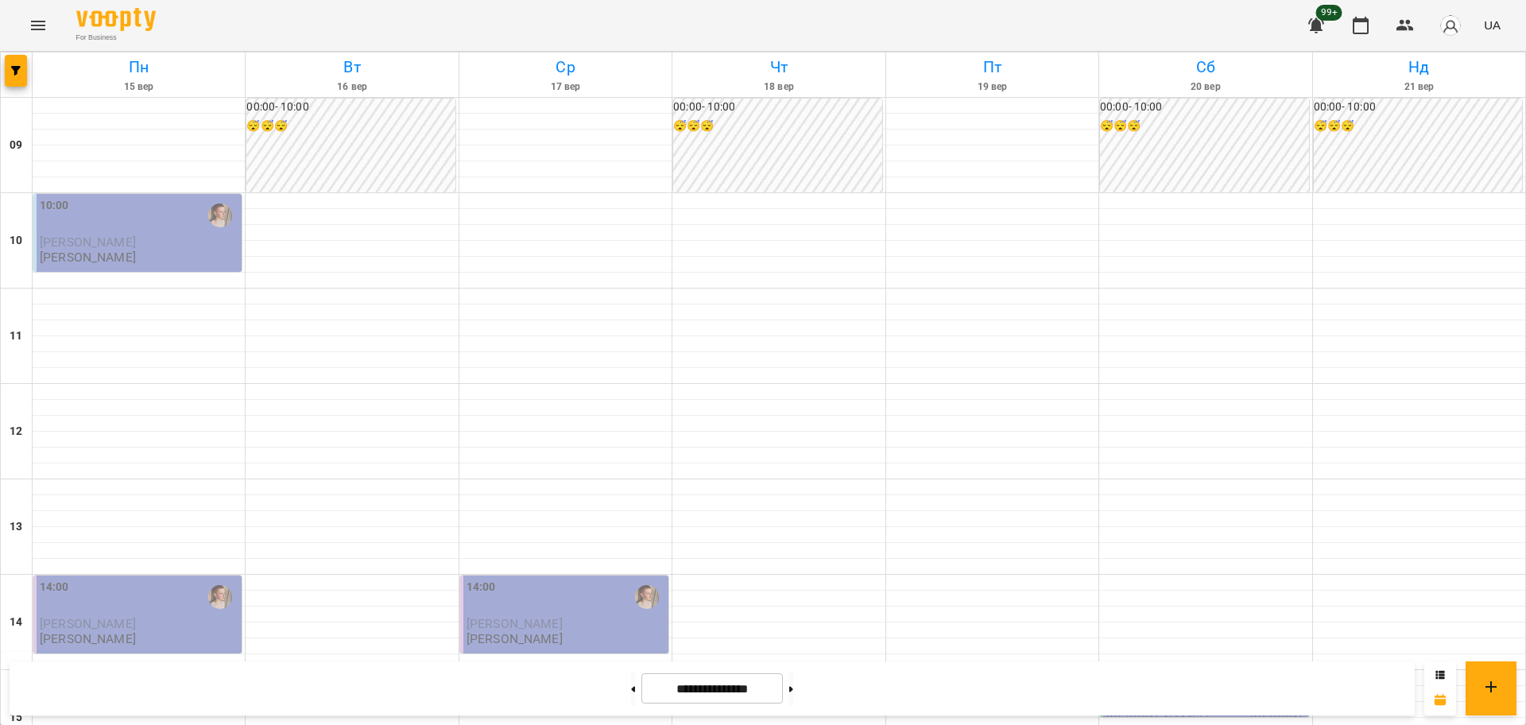
scroll to position [596, 0]
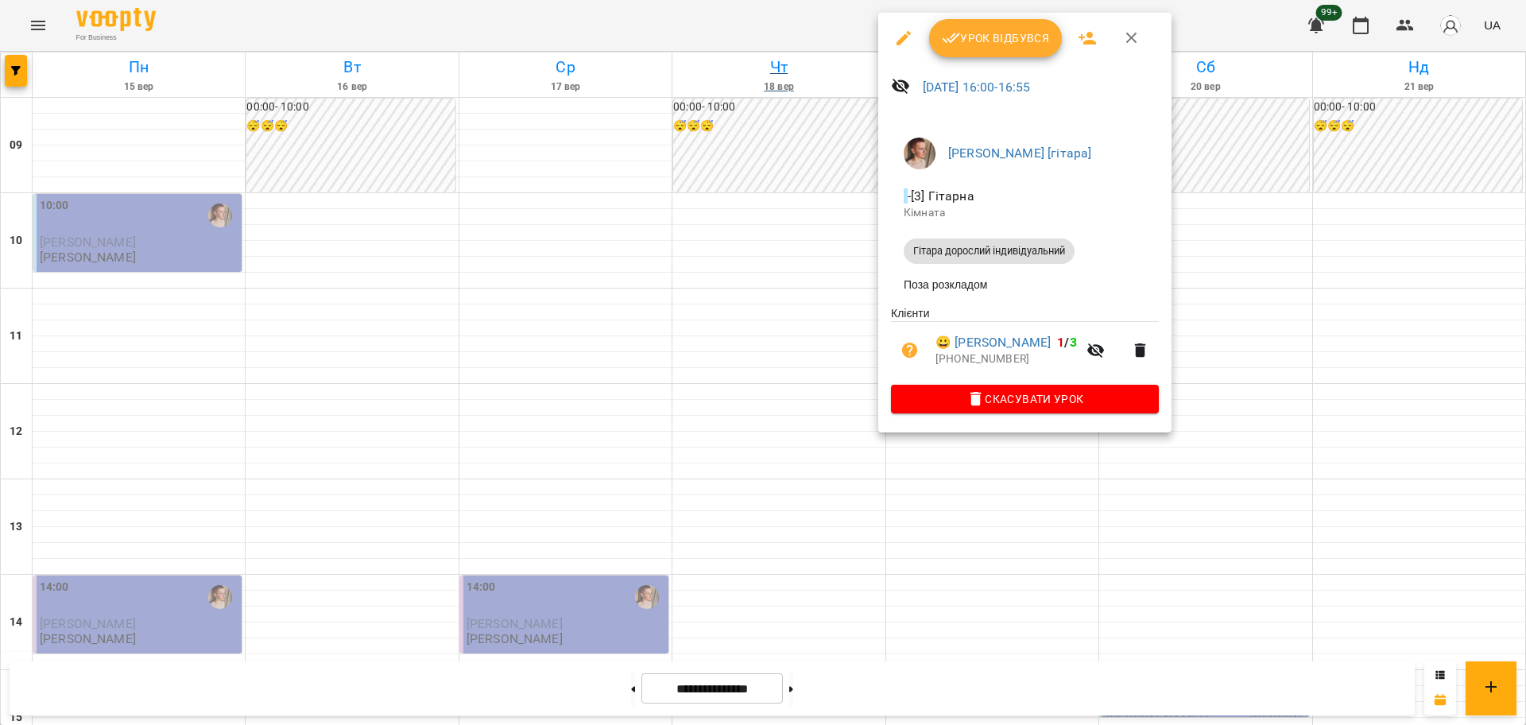
drag, startPoint x: 782, startPoint y: 182, endPoint x: 782, endPoint y: 66, distance: 116.0
click at [782, 182] on div at bounding box center [763, 362] width 1526 height 725
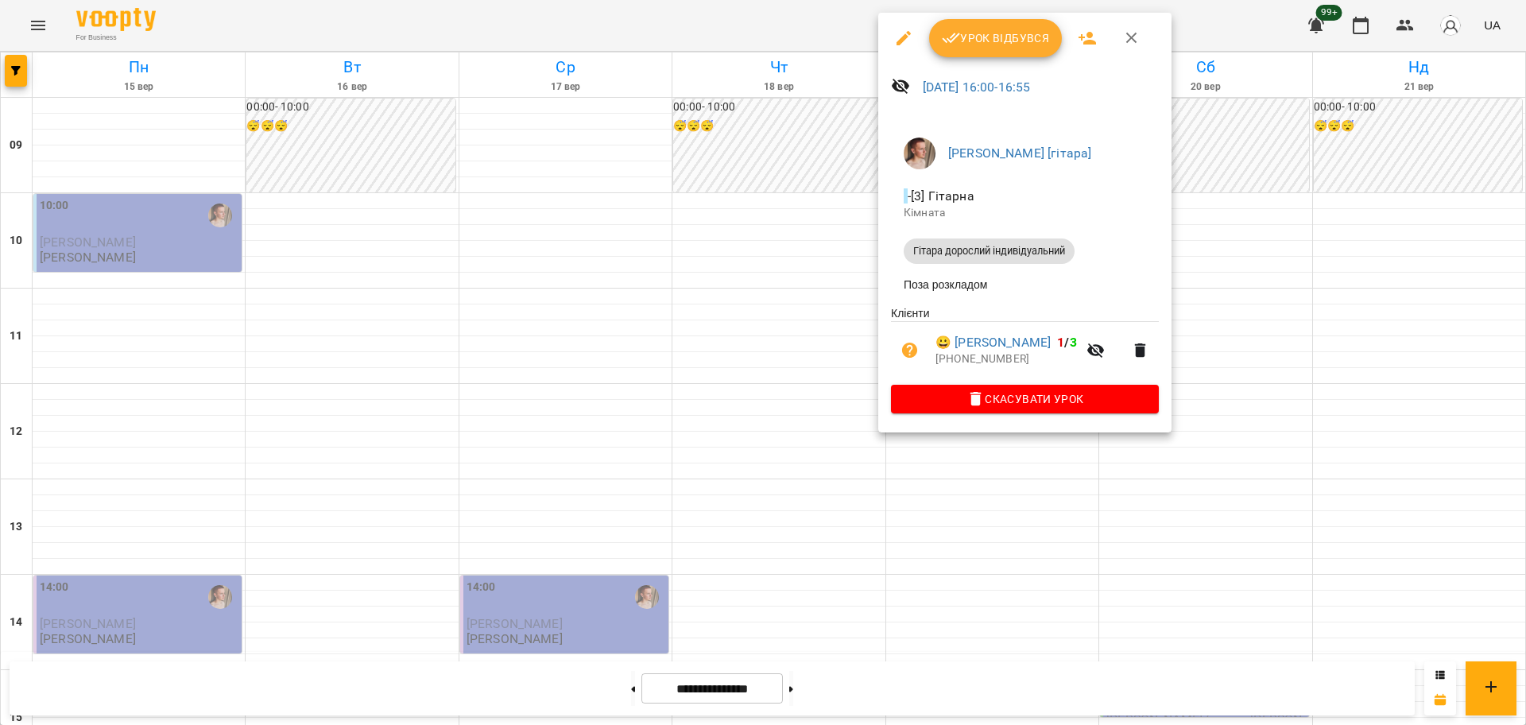
click at [798, 437] on div at bounding box center [763, 362] width 1526 height 725
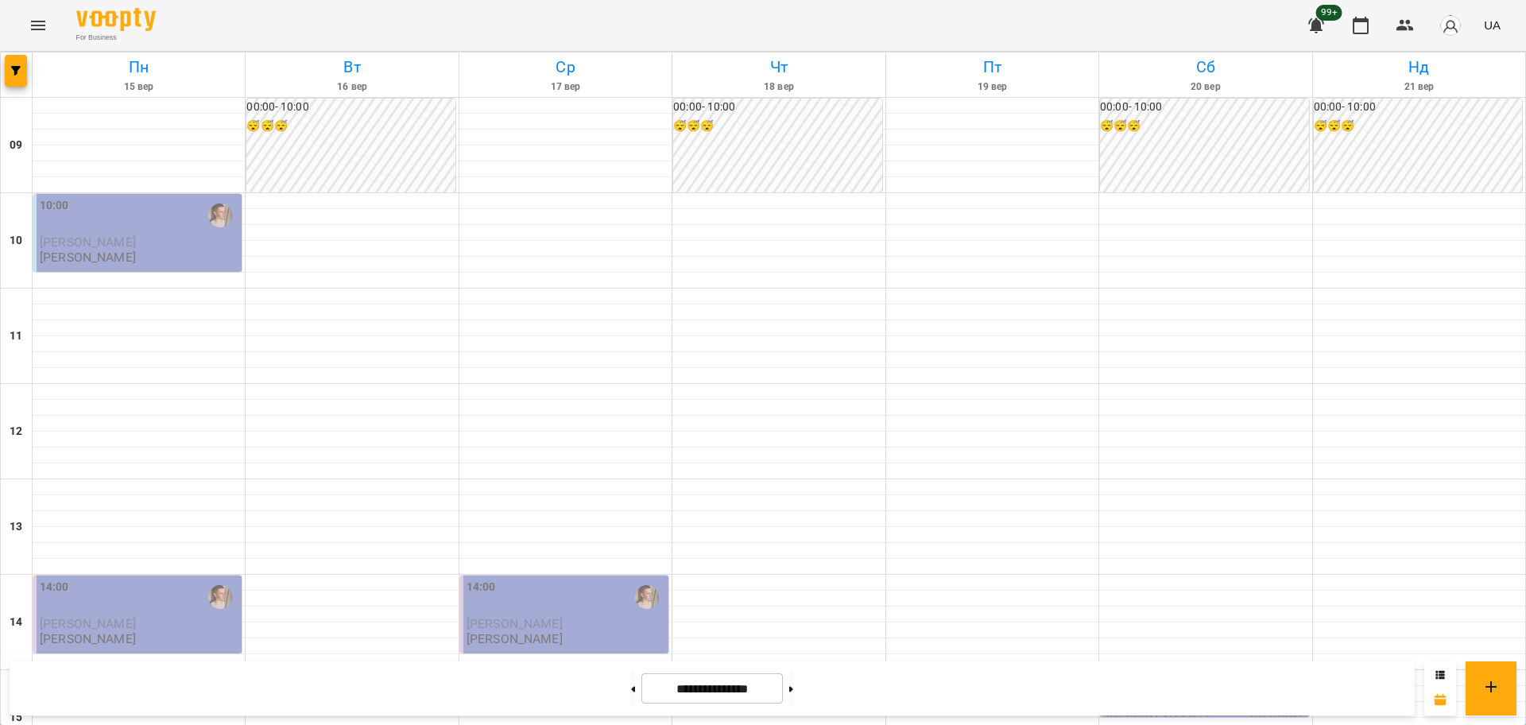
click at [36, 26] on icon "Menu" at bounding box center [38, 25] width 19 height 19
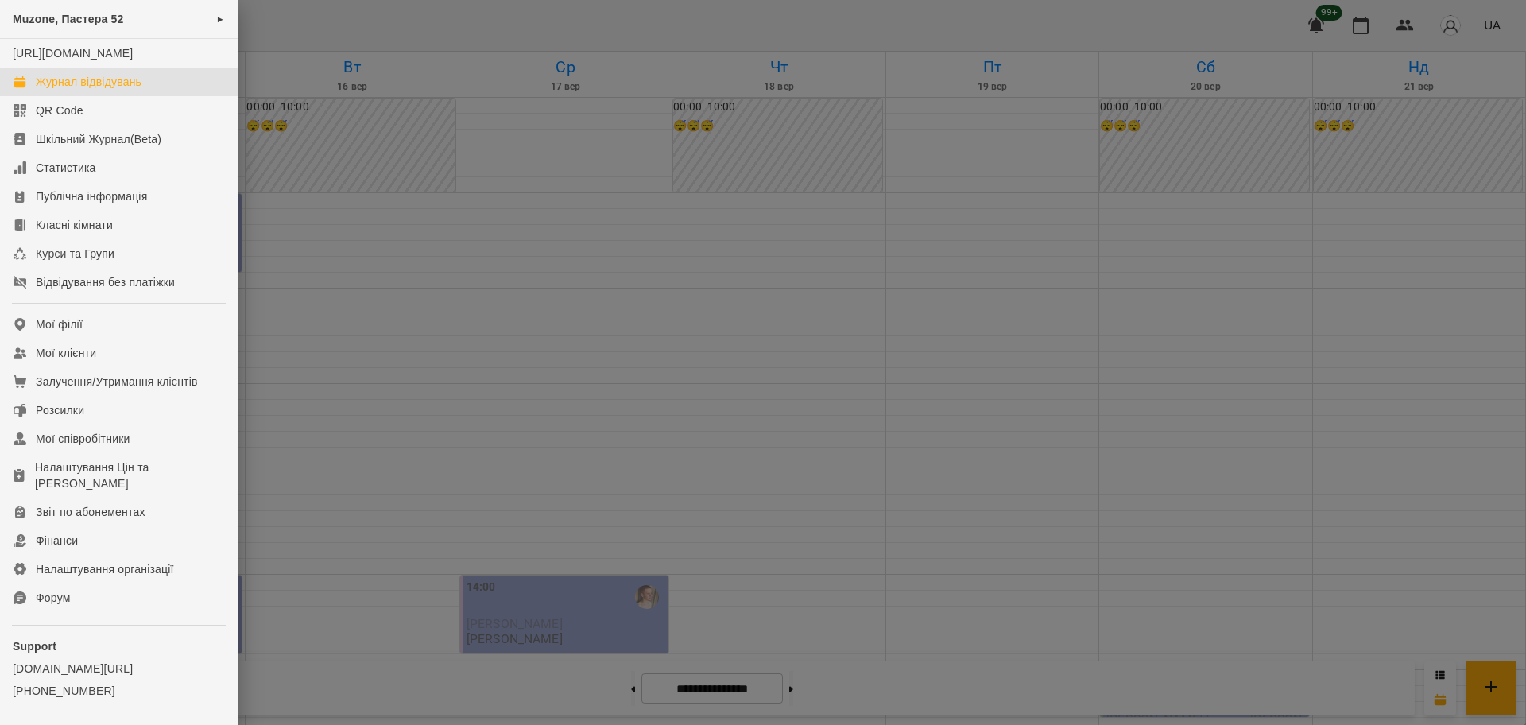
click at [114, 90] on div "Журнал відвідувань" at bounding box center [89, 82] width 106 height 16
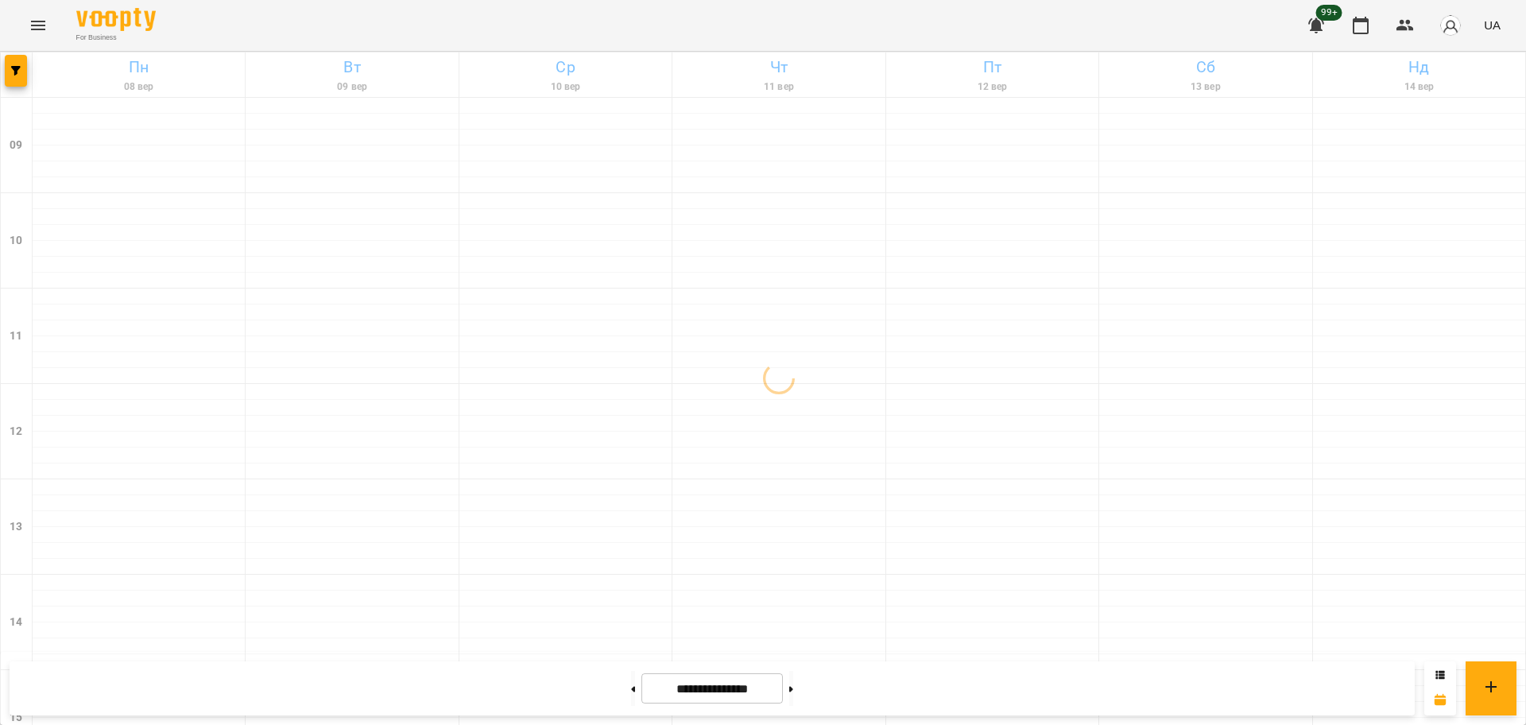
click at [32, 72] on div at bounding box center [17, 74] width 32 height 44
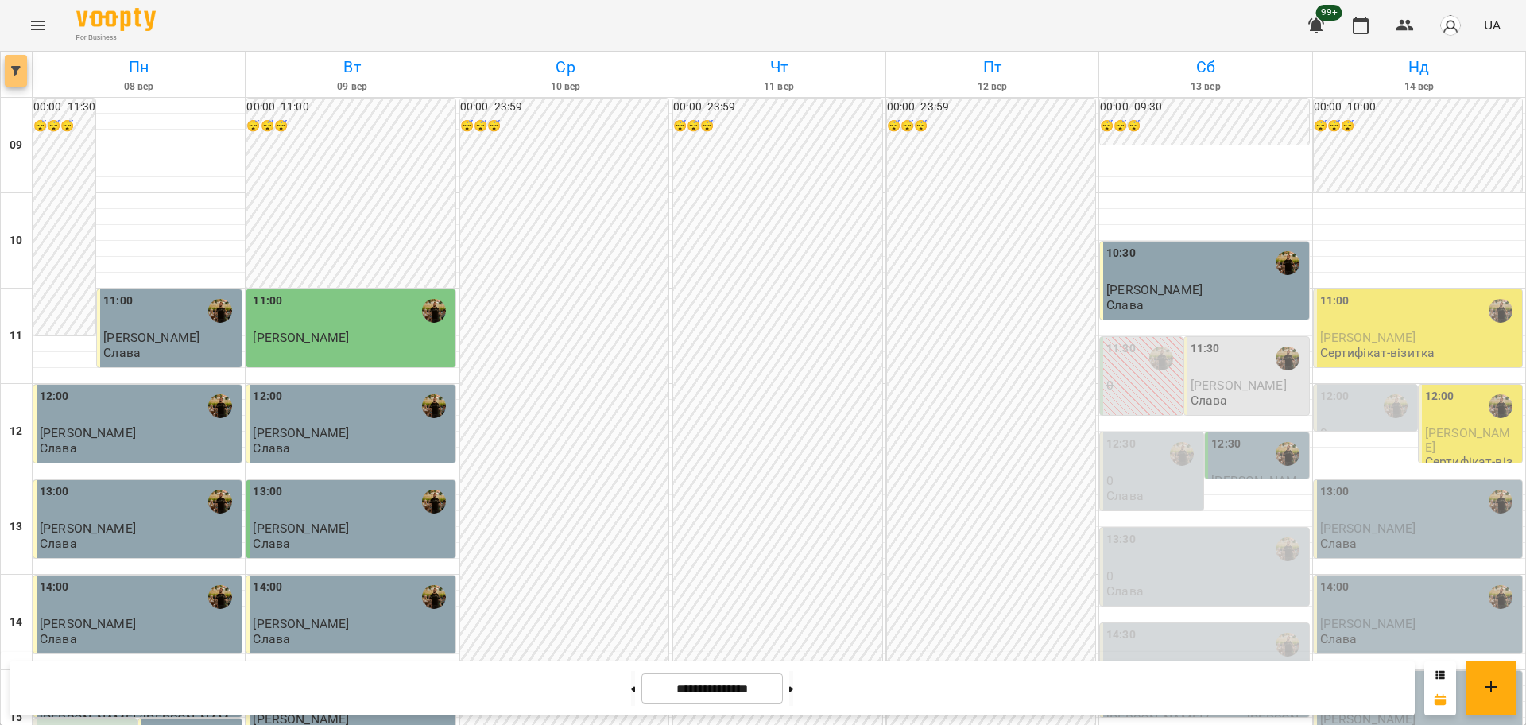
click at [19, 64] on button "button" at bounding box center [16, 71] width 22 height 32
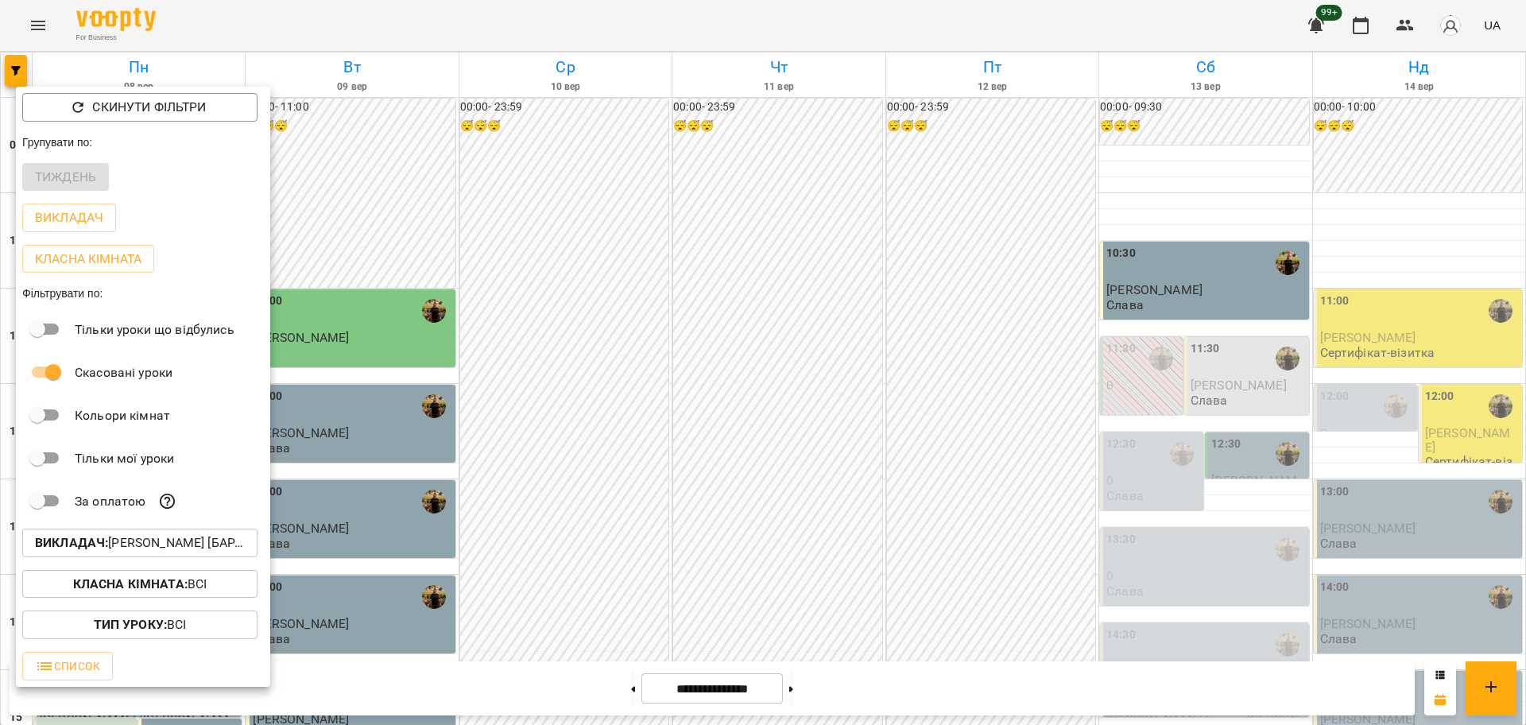
click at [182, 113] on p "Скинути фільтри" at bounding box center [149, 107] width 114 height 19
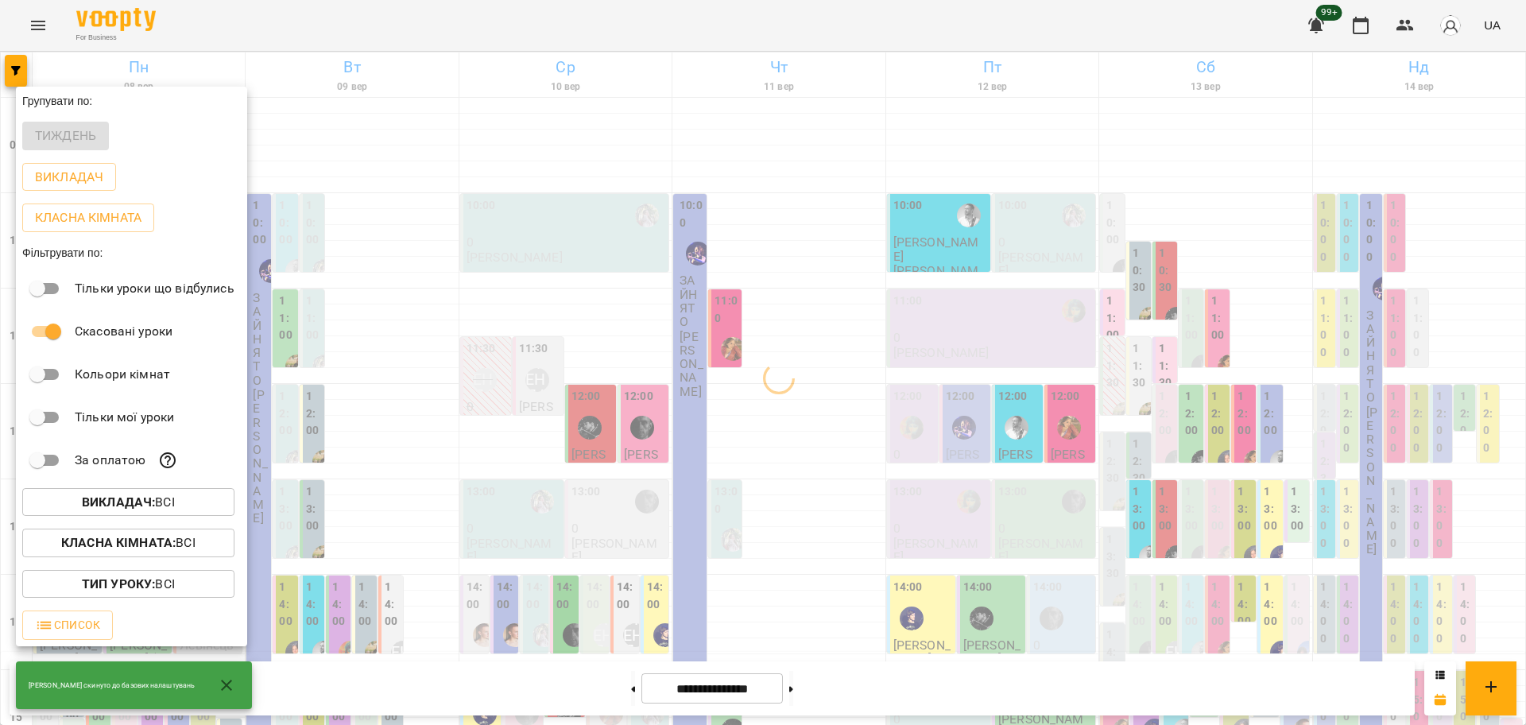
click at [149, 509] on b "Викладач :" at bounding box center [118, 501] width 73 height 15
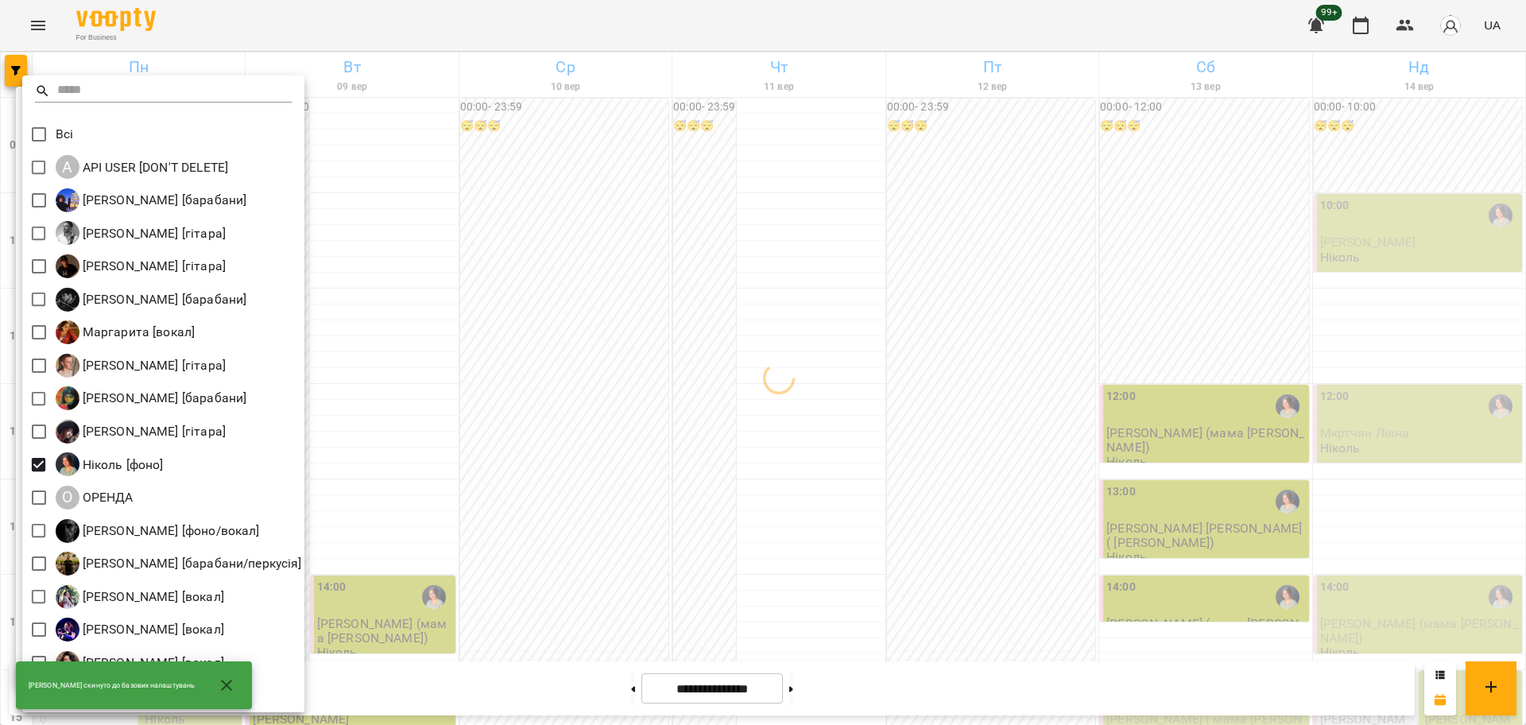
click at [570, 489] on div at bounding box center [763, 362] width 1526 height 725
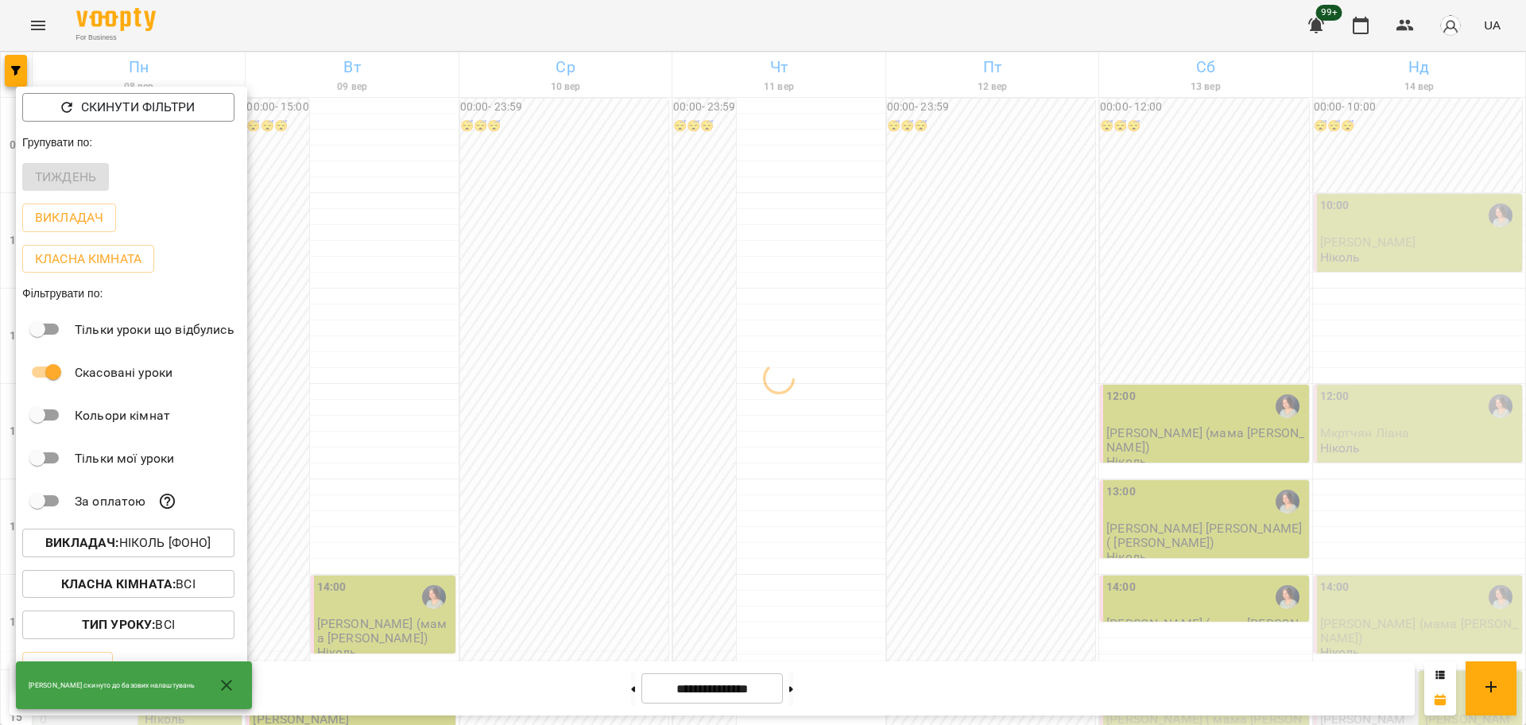
click at [381, 410] on div at bounding box center [763, 362] width 1526 height 725
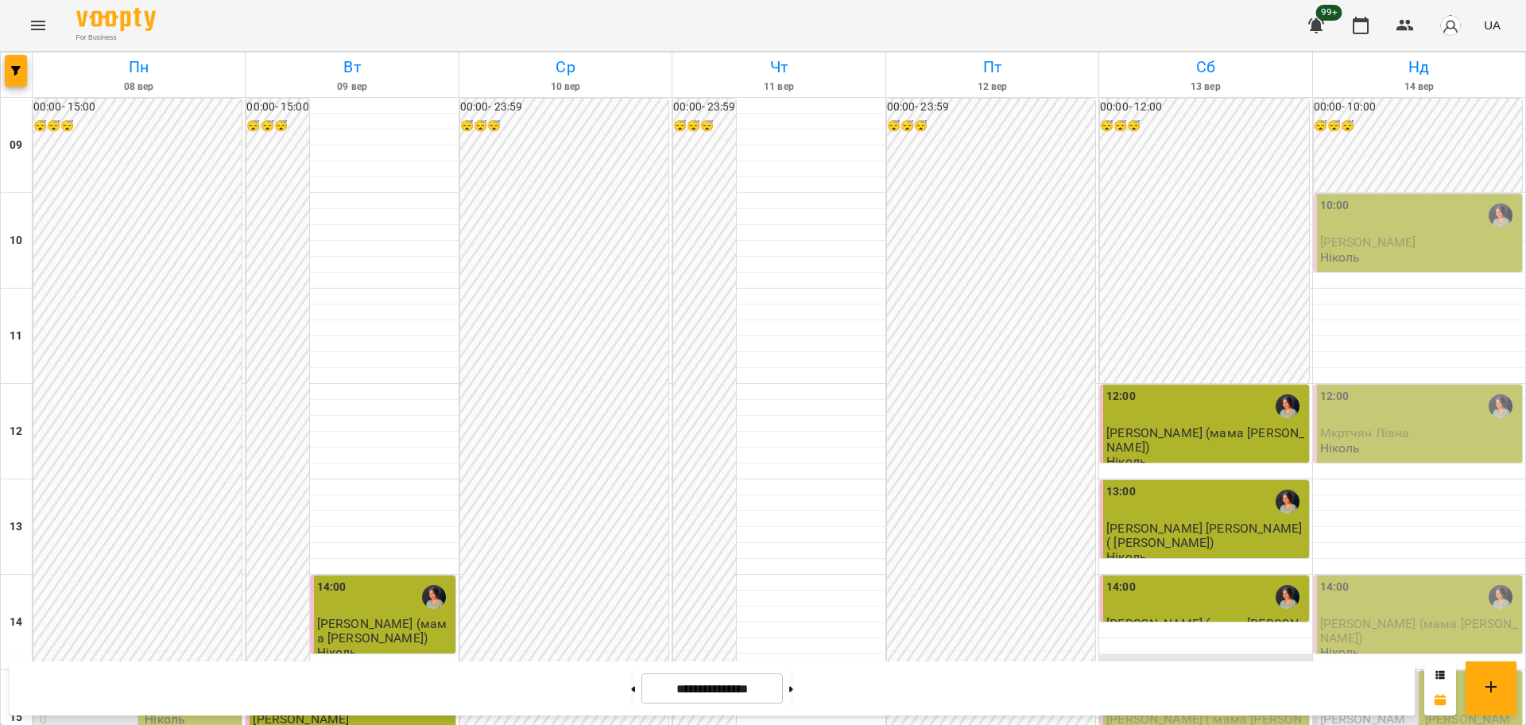
scroll to position [199, 0]
click at [1188, 674] on div "15:00" at bounding box center [1205, 692] width 199 height 37
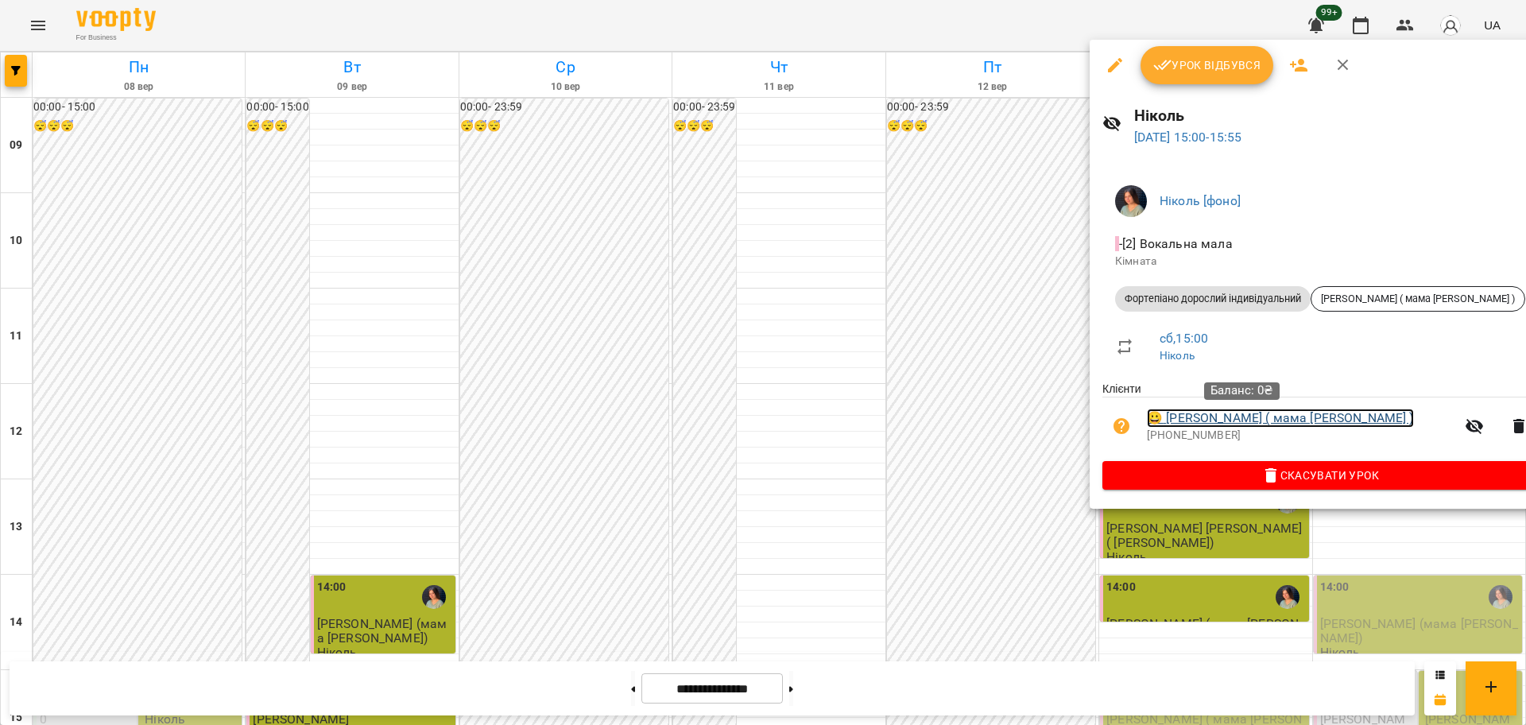
click at [1212, 418] on link "😀 Цололо Марк ( мама Аліса )" at bounding box center [1280, 417] width 267 height 19
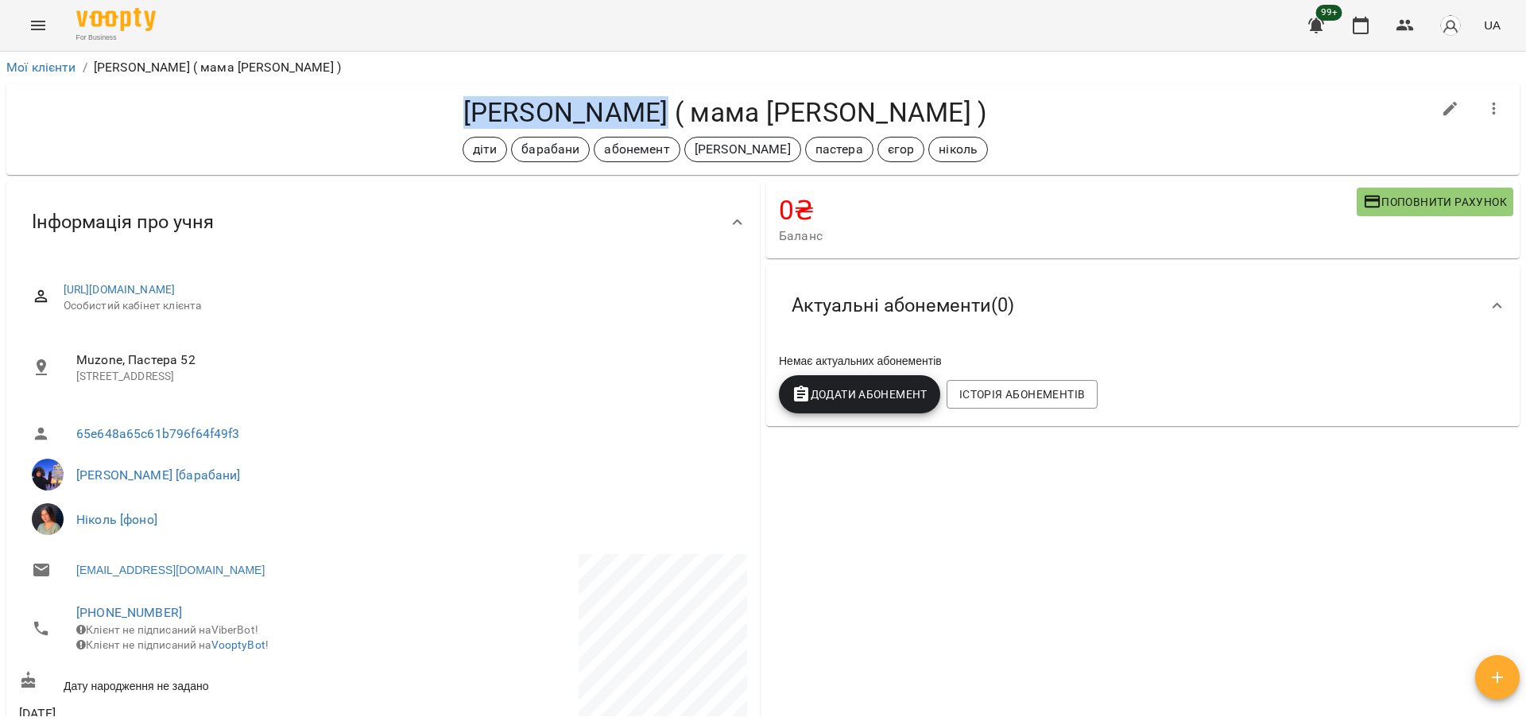
drag, startPoint x: 546, startPoint y: 100, endPoint x: 729, endPoint y: 106, distance: 182.8
click at [729, 106] on h4 "Цололо Марк ( мама Аліса )" at bounding box center [725, 112] width 1412 height 33
copy h4 "Цололо Марк ("
click at [712, 102] on h4 "Цололо Марк ( мама Аліса )" at bounding box center [725, 112] width 1412 height 33
drag, startPoint x: 711, startPoint y: 103, endPoint x: 578, endPoint y: 92, distance: 133.9
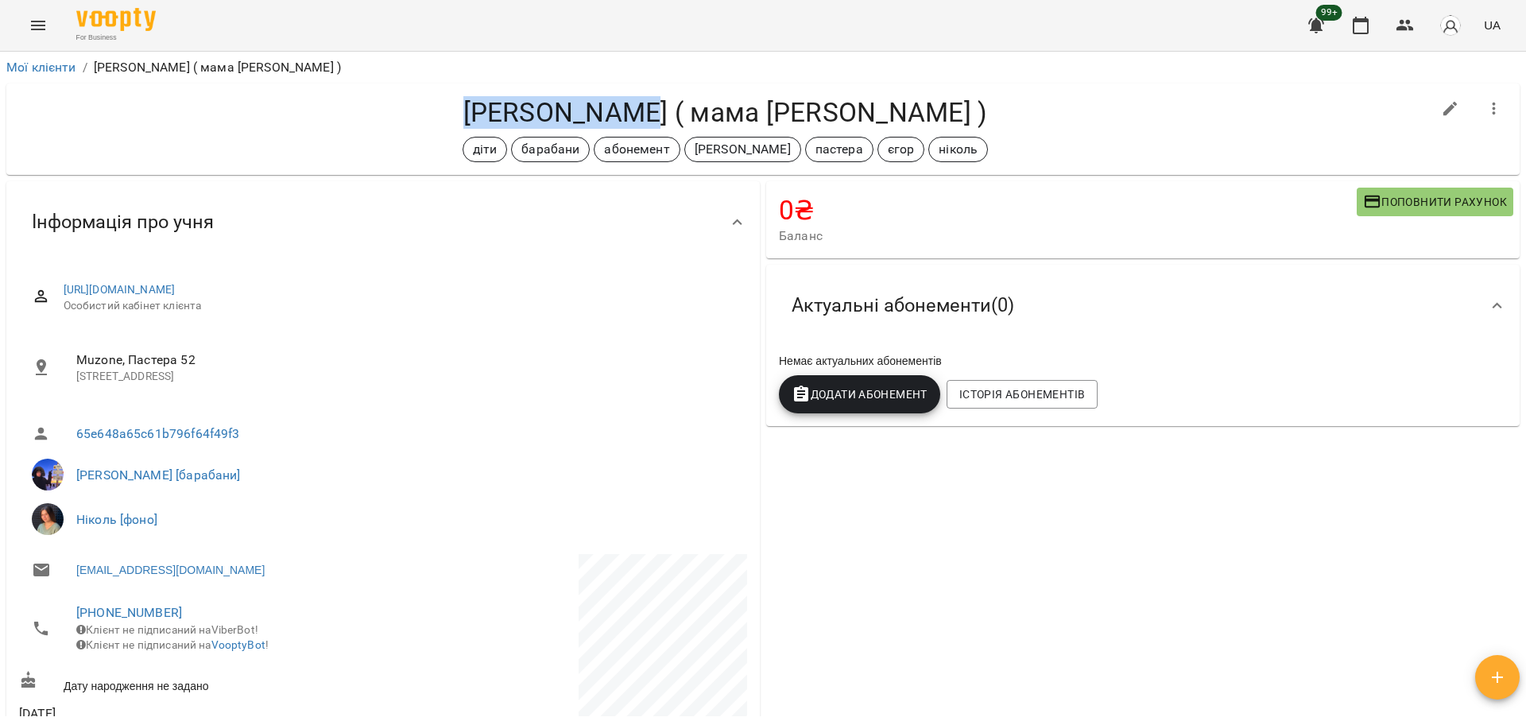
click at [578, 92] on div "Цололо Марк ( мама Аліса ) діти барабани абонемент микита пастера єгор ніколь" at bounding box center [762, 128] width 1513 height 91
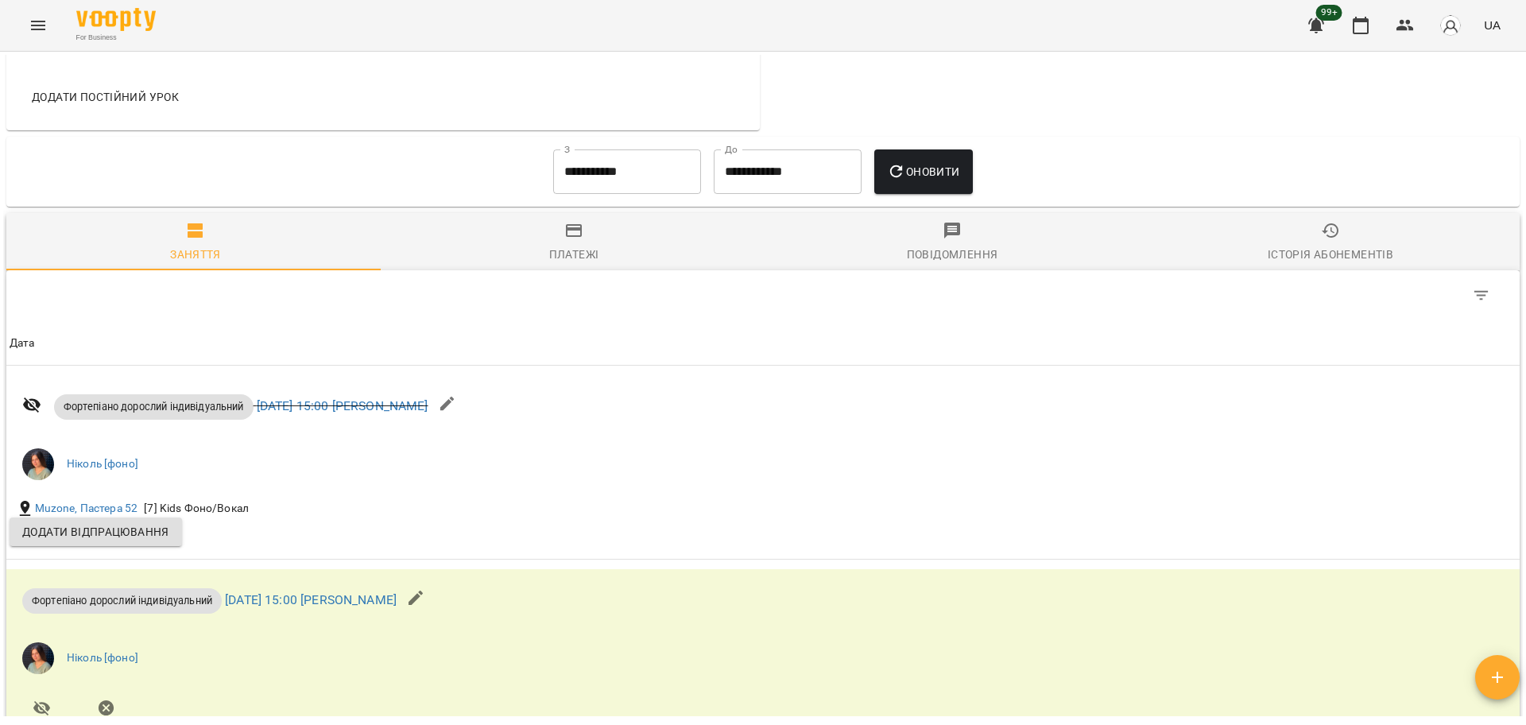
scroll to position [1154, 0]
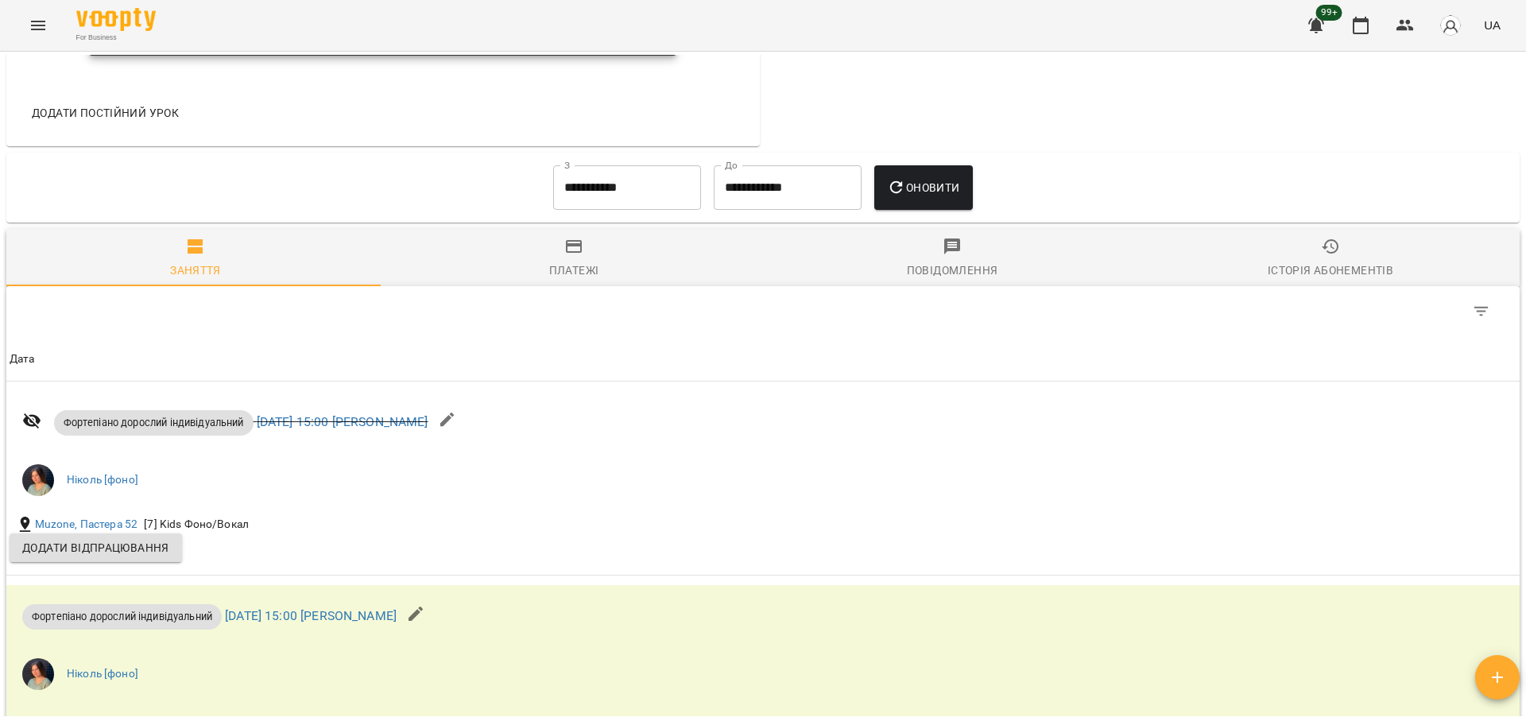
click at [590, 191] on input "**********" at bounding box center [627, 187] width 148 height 44
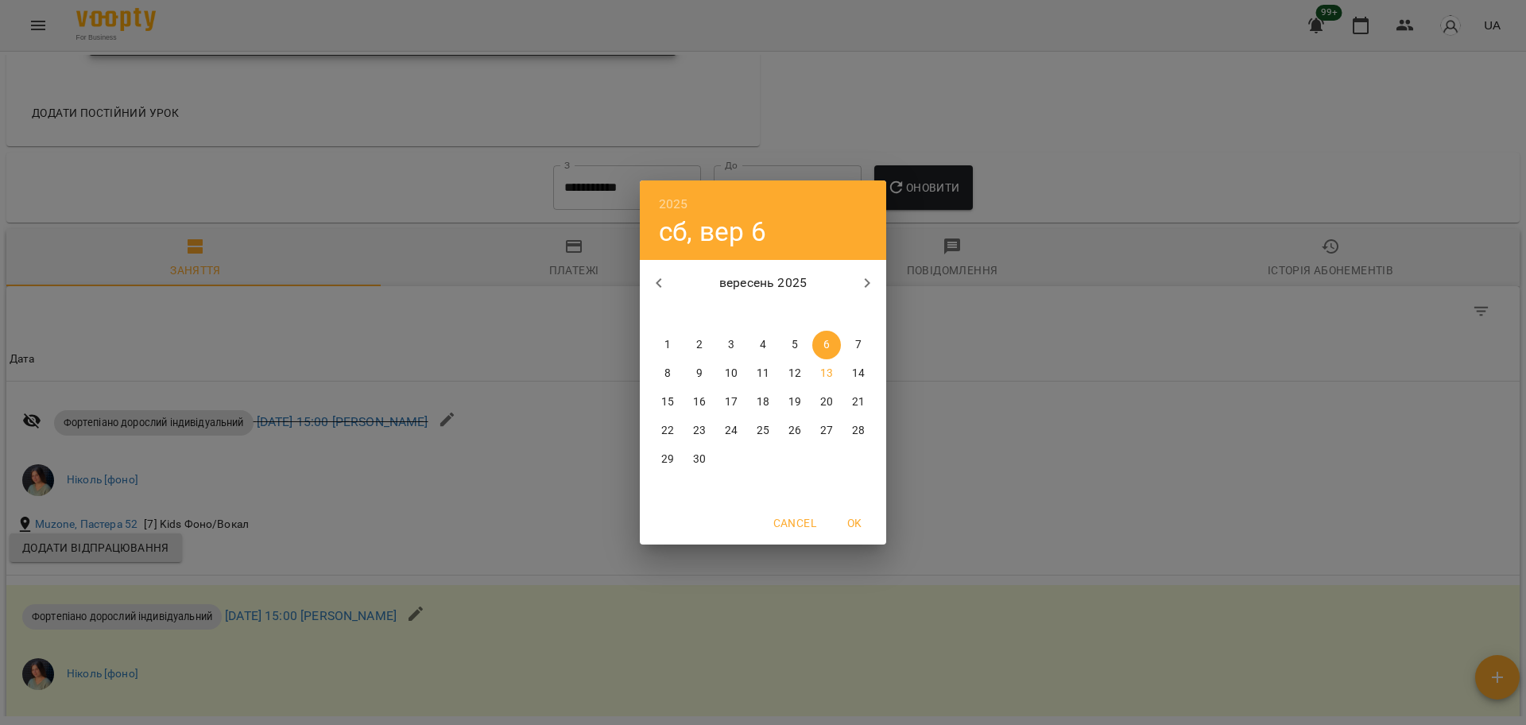
click at [655, 279] on icon "button" at bounding box center [658, 282] width 19 height 19
click at [798, 345] on span "1" at bounding box center [794, 345] width 29 height 16
type input "**********"
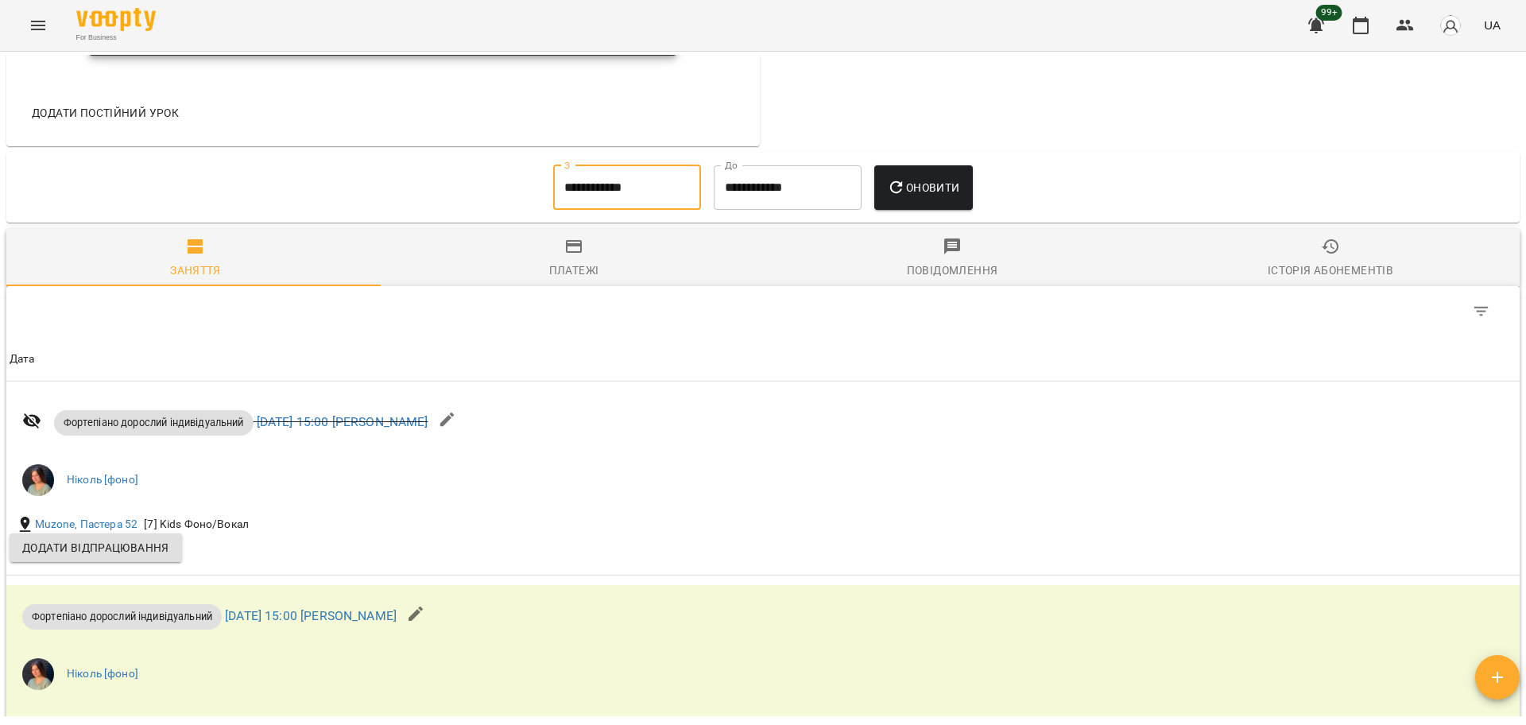
click at [893, 194] on button "Оновити" at bounding box center [923, 187] width 98 height 44
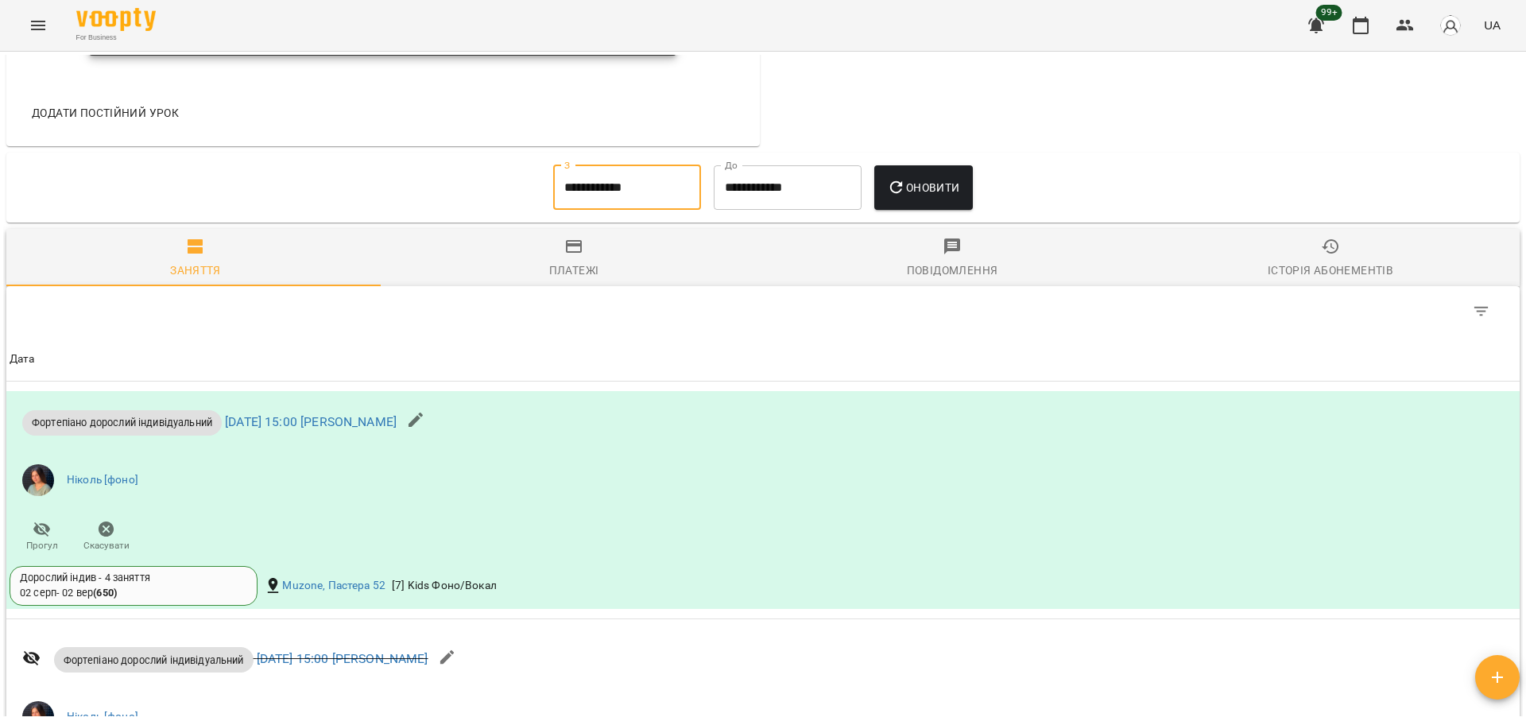
click at [657, 205] on input "**********" at bounding box center [627, 187] width 148 height 44
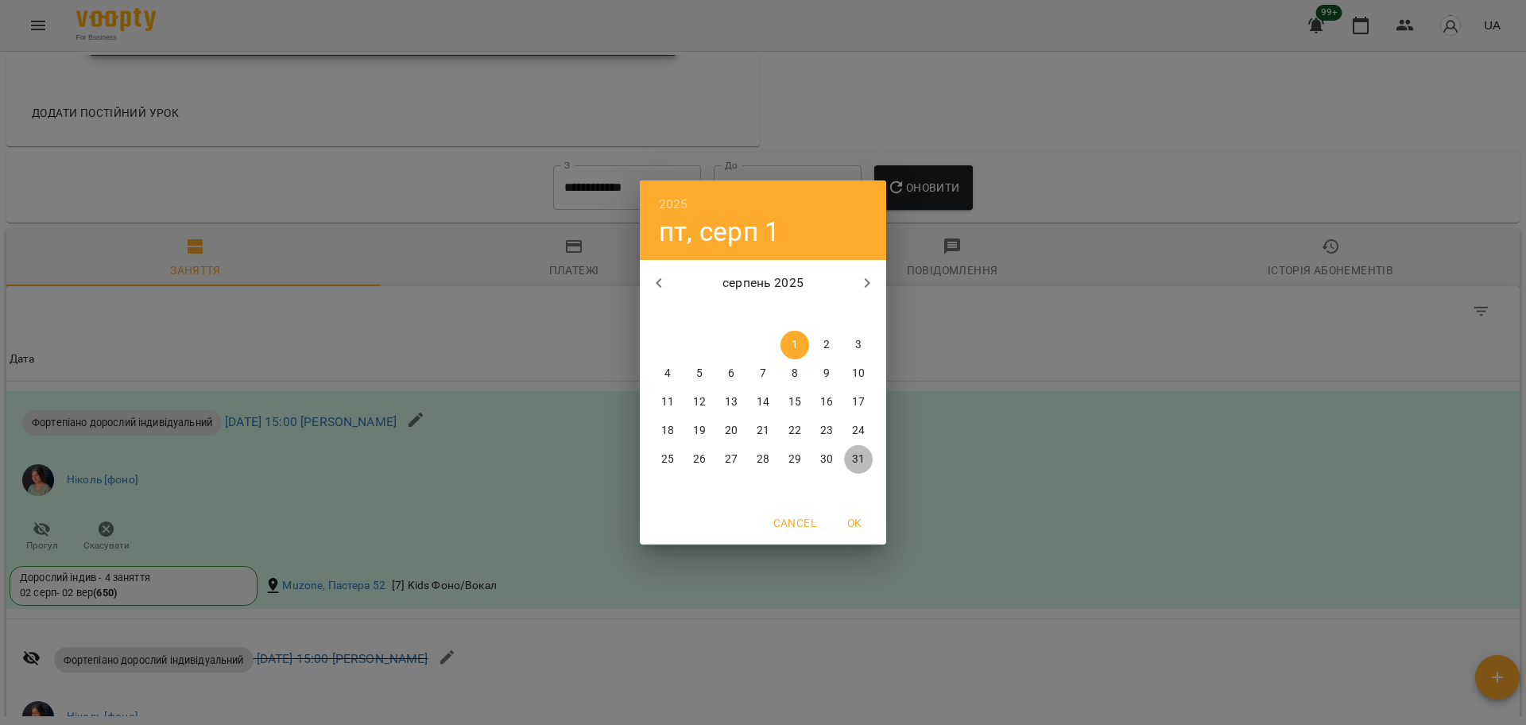
click at [864, 459] on p "31" at bounding box center [858, 459] width 13 height 16
type input "**********"
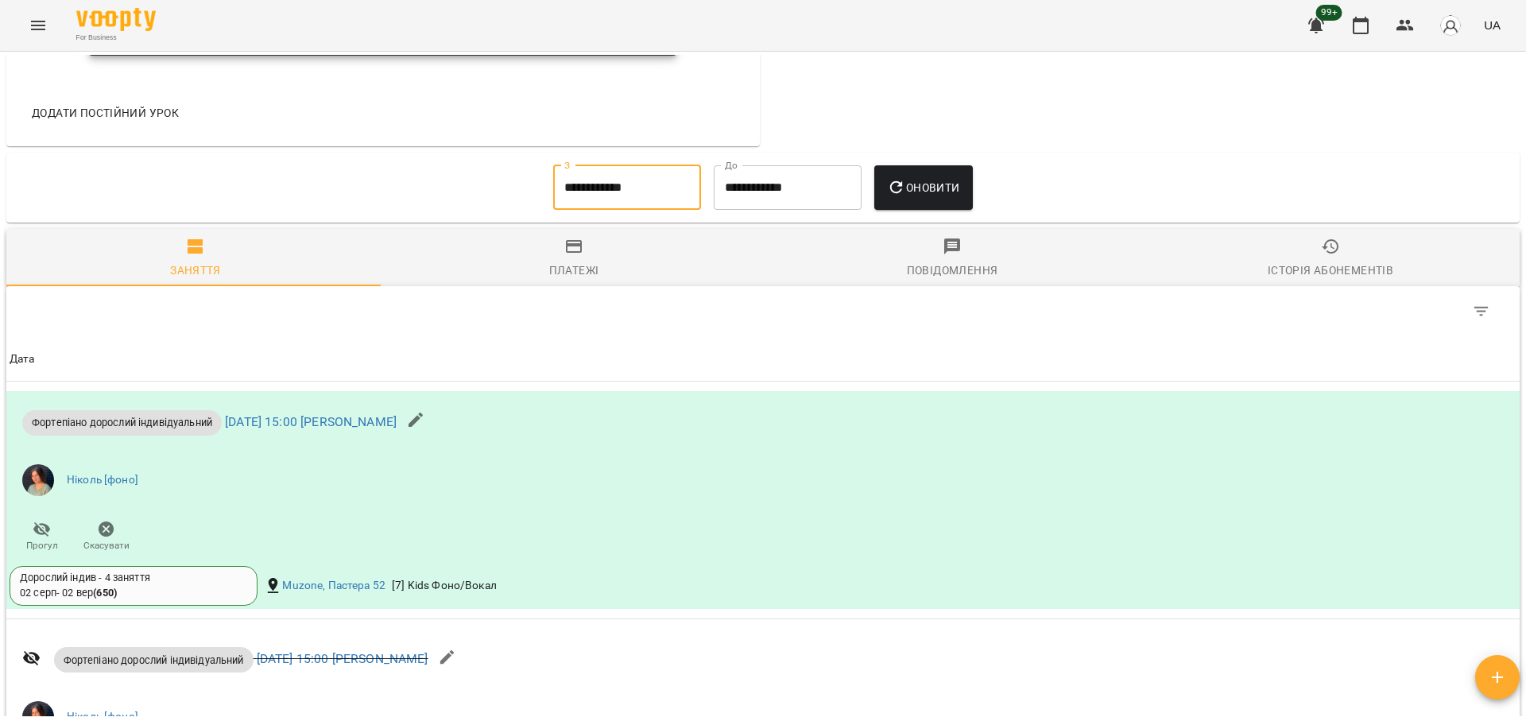
click at [783, 189] on input "**********" at bounding box center [788, 187] width 148 height 44
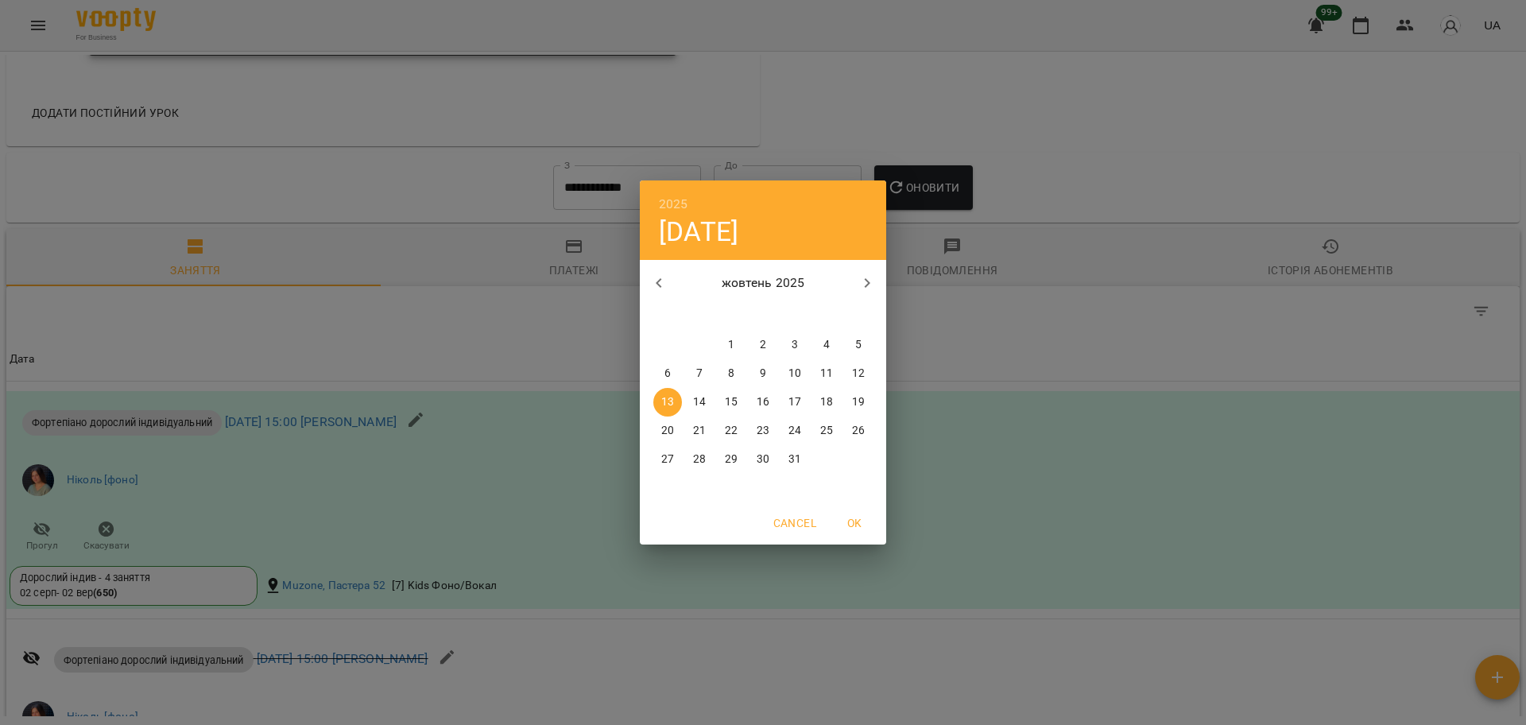
click at [672, 278] on button "button" at bounding box center [659, 283] width 38 height 38
click at [708, 460] on span "30" at bounding box center [699, 459] width 29 height 16
type input "**********"
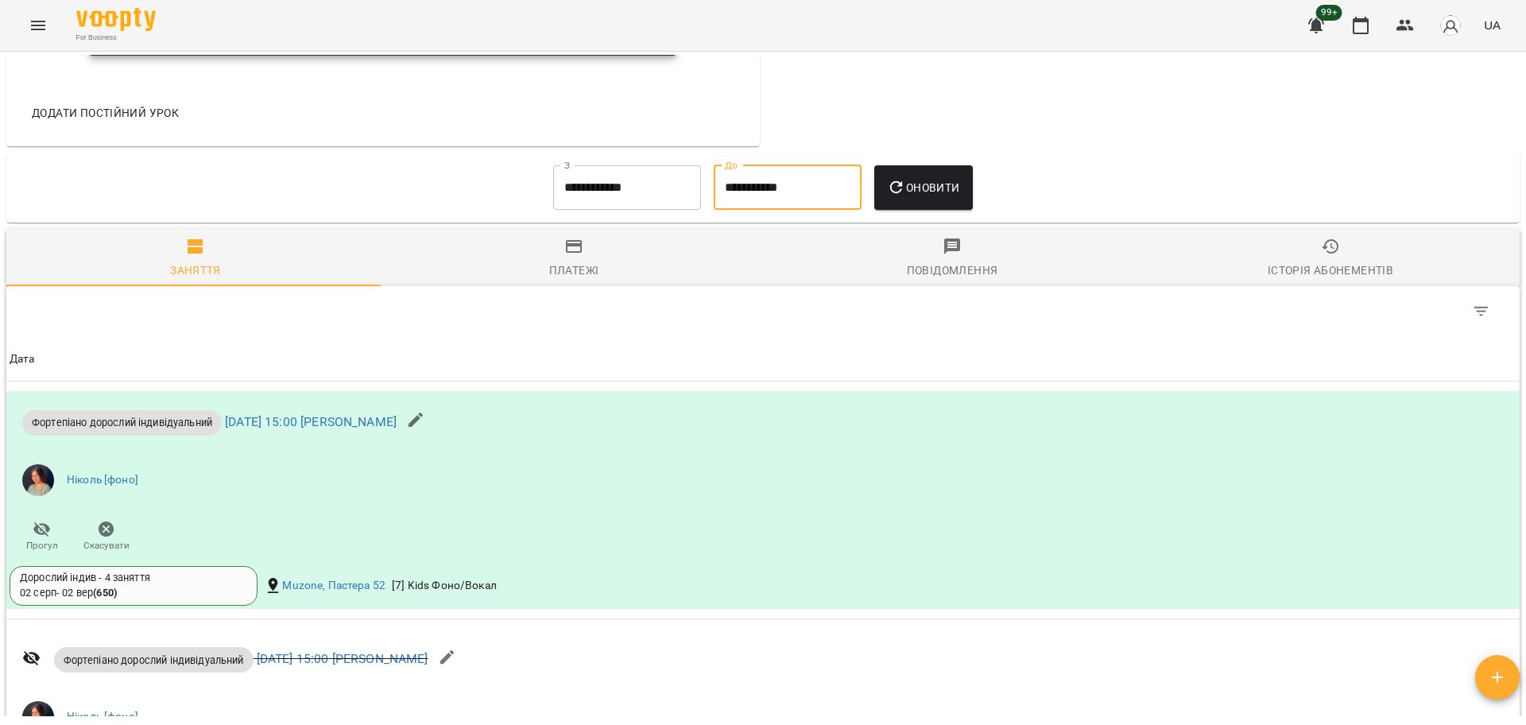
click at [949, 197] on span "Оновити" at bounding box center [923, 187] width 72 height 19
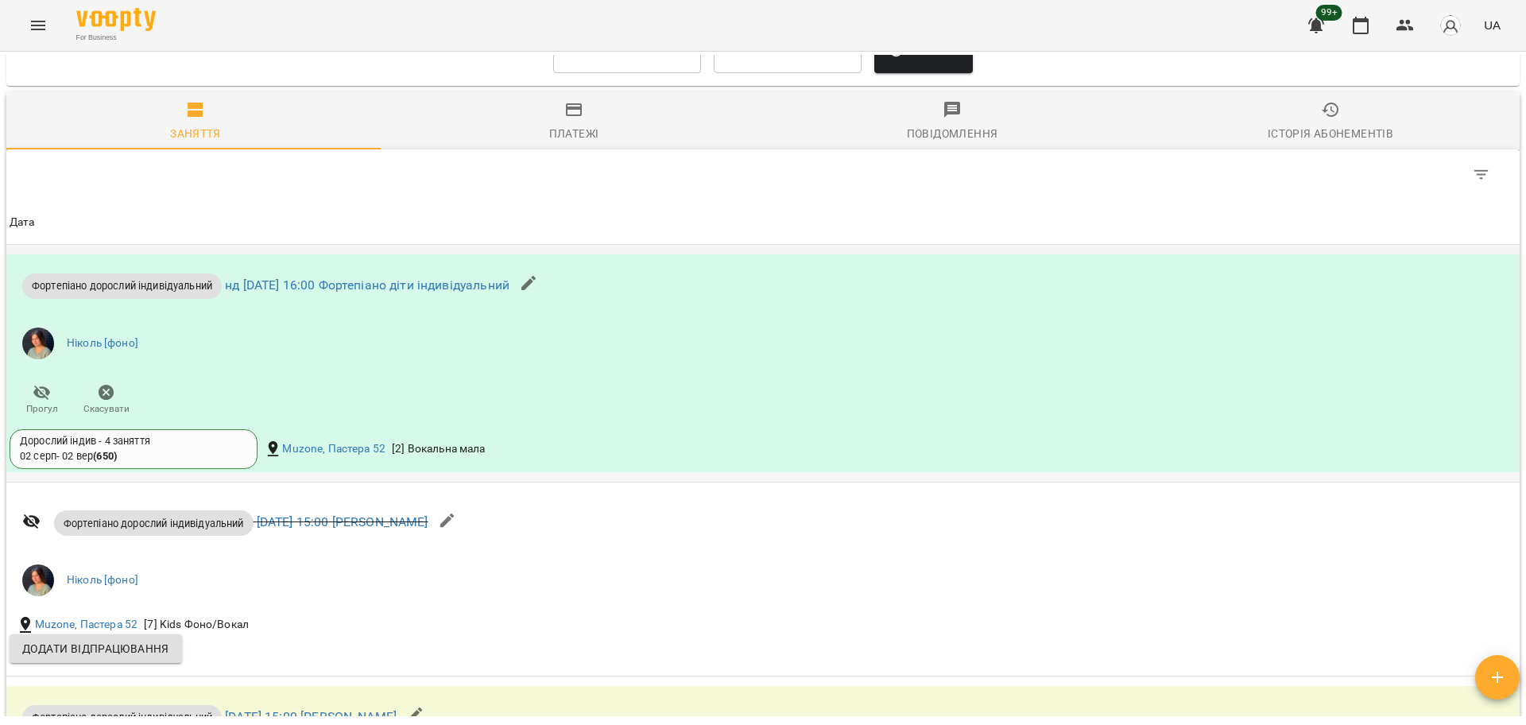
scroll to position [1254, 0]
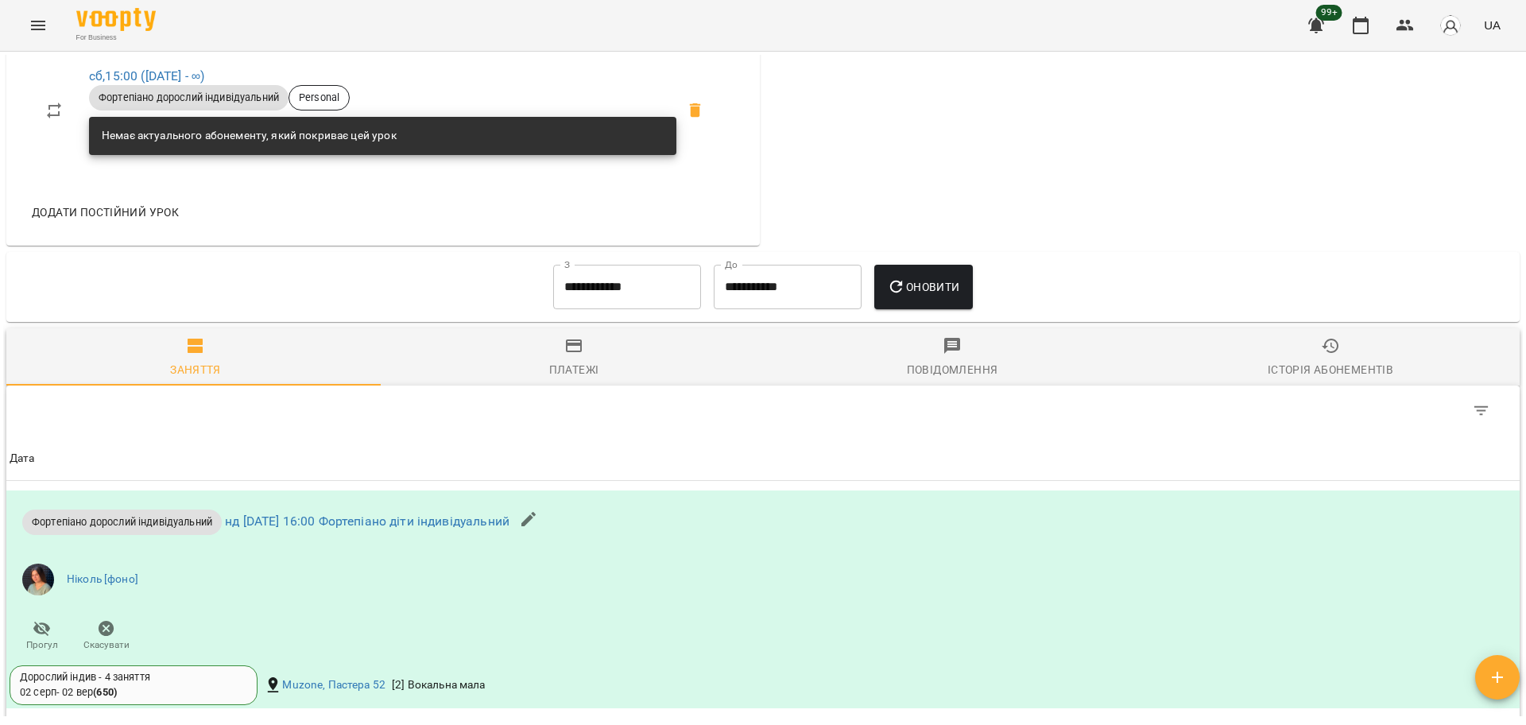
click at [1332, 376] on div "Історія абонементів" at bounding box center [1330, 369] width 126 height 19
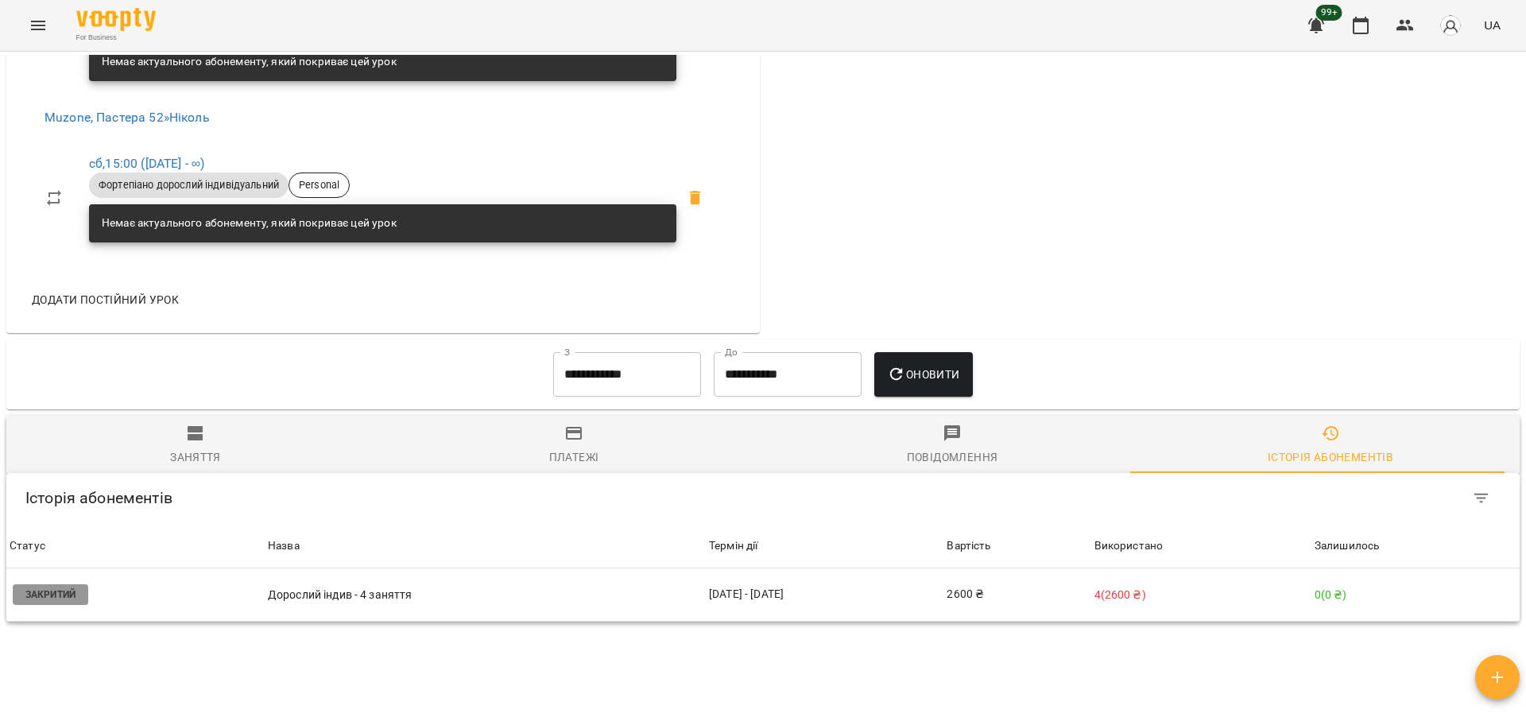
scroll to position [1055, 0]
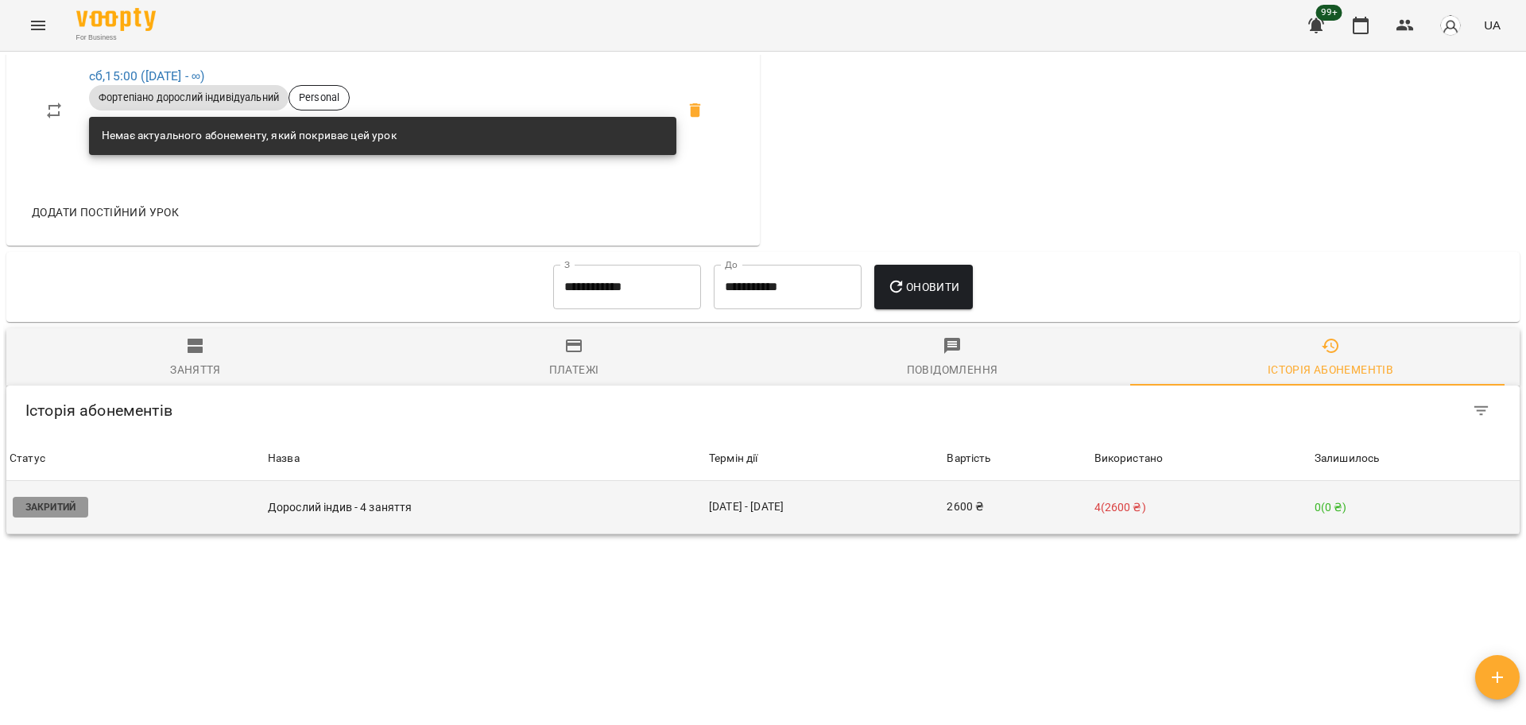
click at [729, 520] on td "02 серп - 02 вер" at bounding box center [825, 507] width 238 height 53
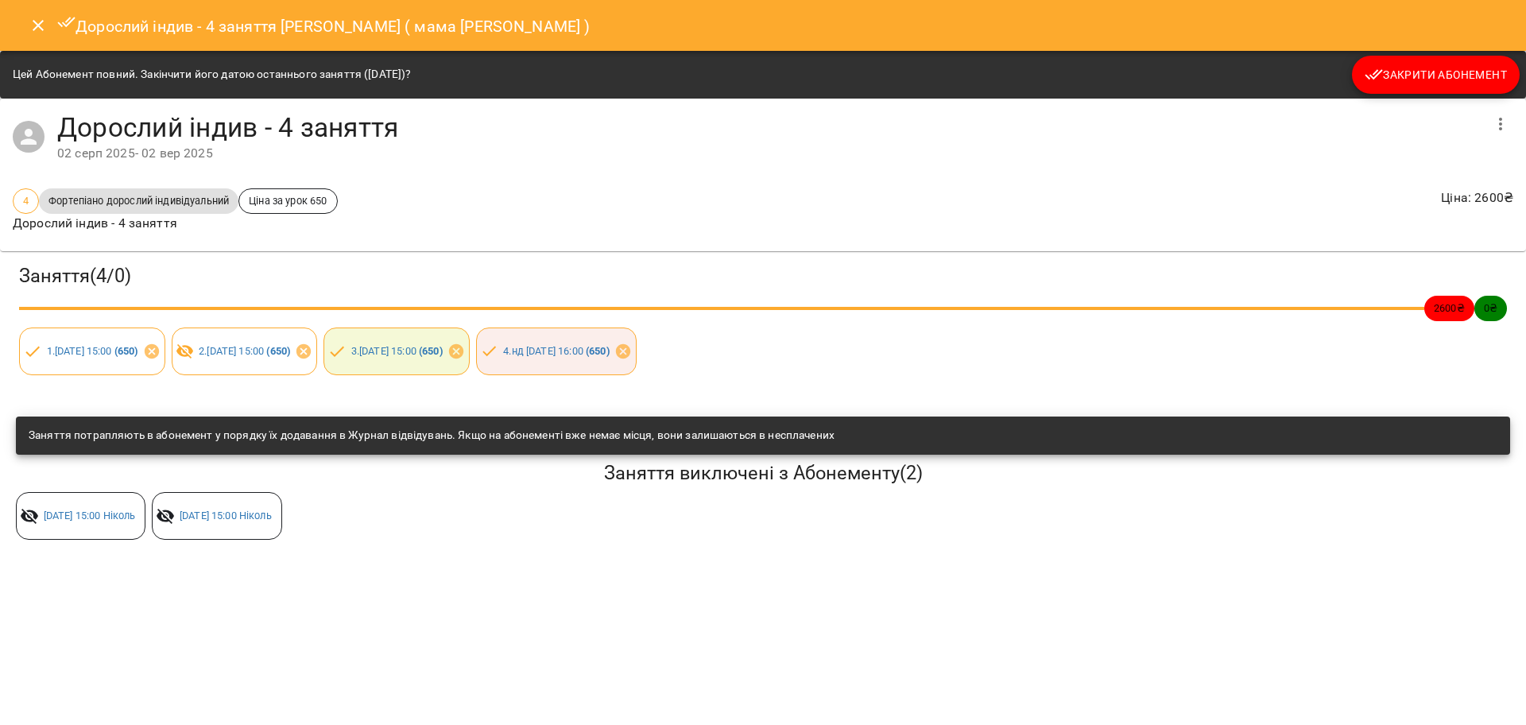
click at [30, 22] on icon "Close" at bounding box center [38, 25] width 19 height 19
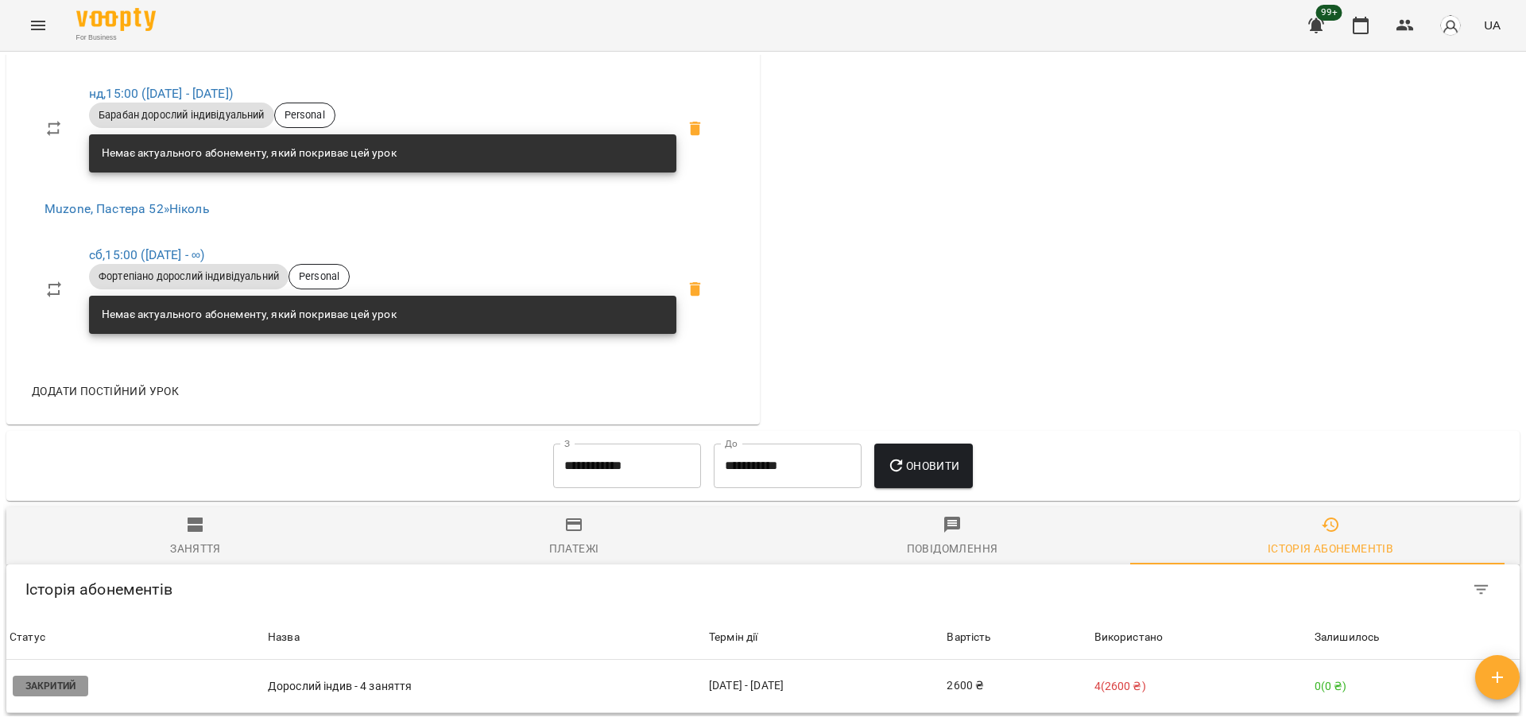
scroll to position [868, 0]
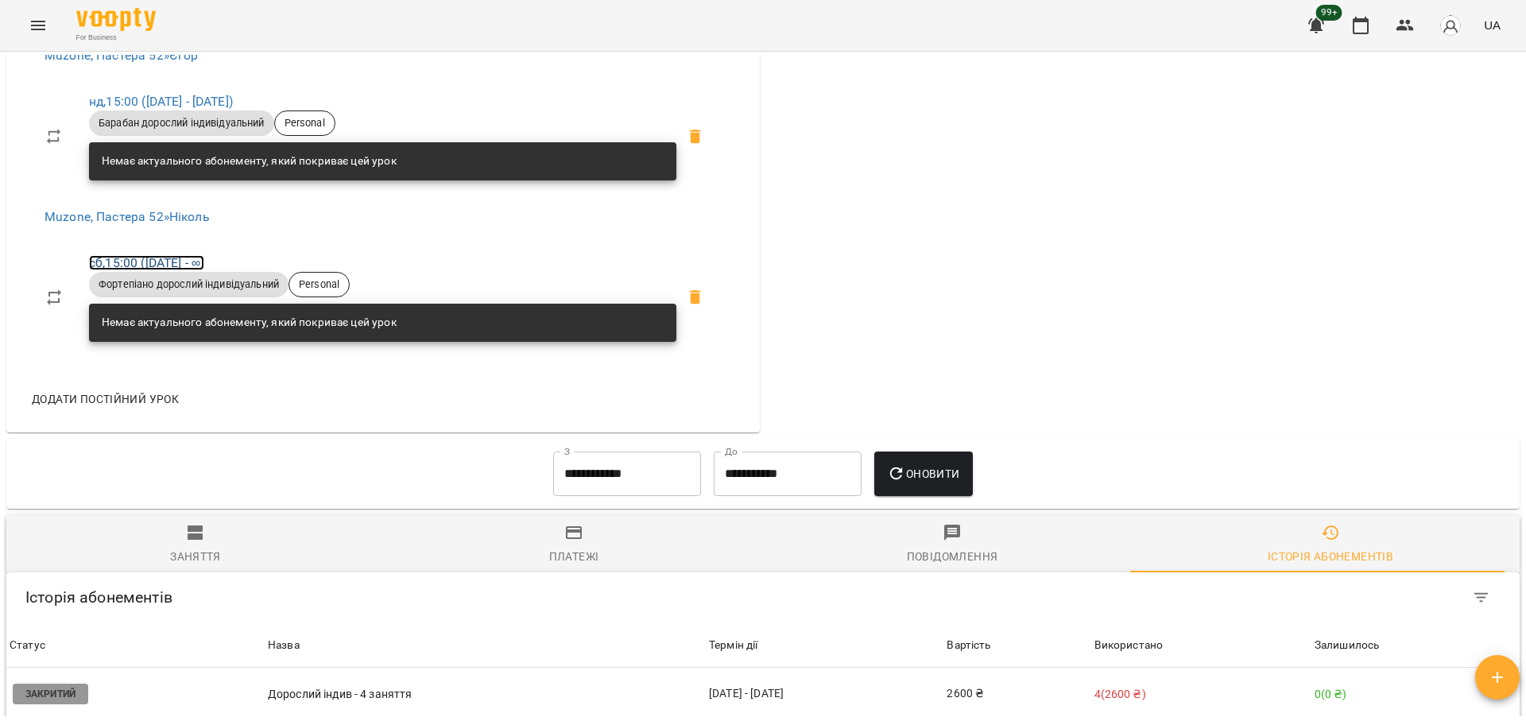
click at [184, 270] on link "сб , 15:00 (17 трав - ∞)" at bounding box center [146, 262] width 115 height 15
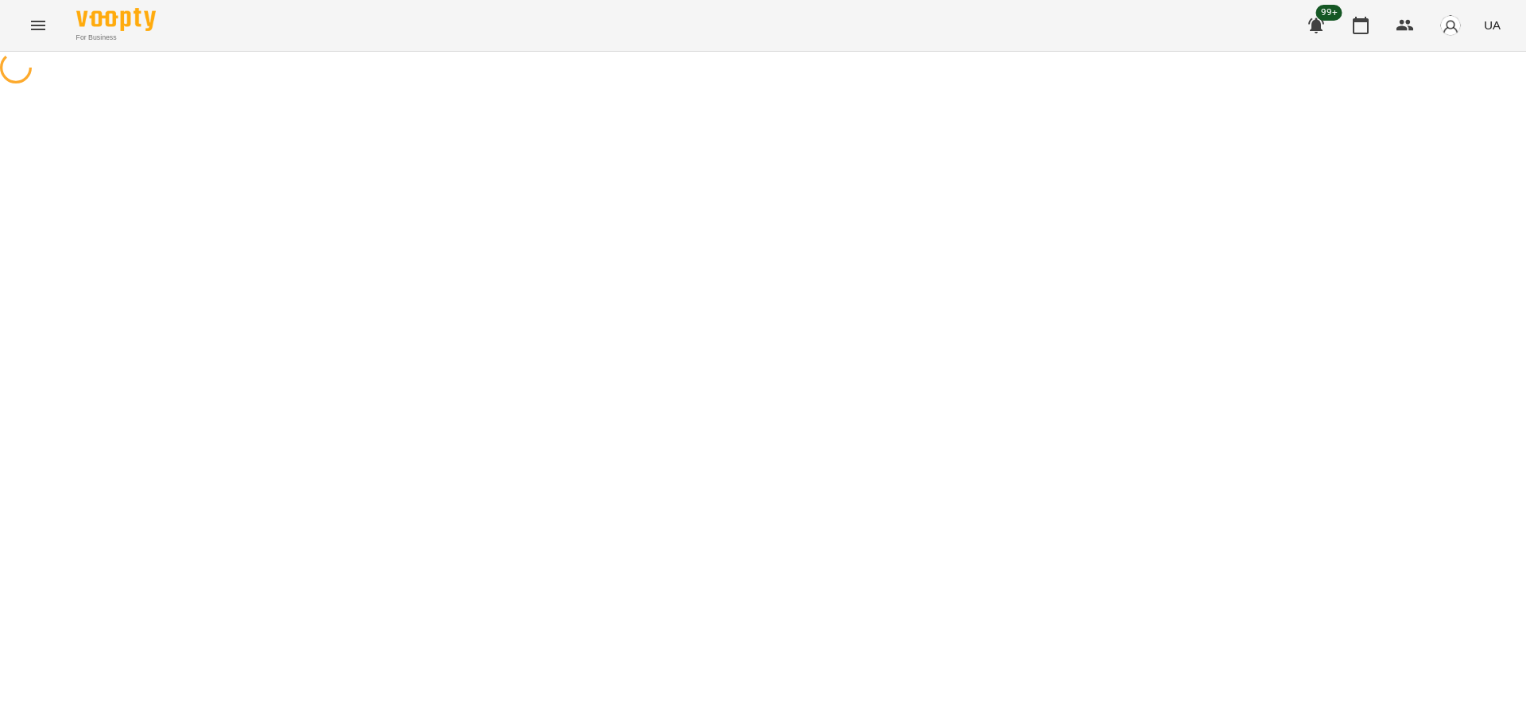
select select "*"
select select "**********"
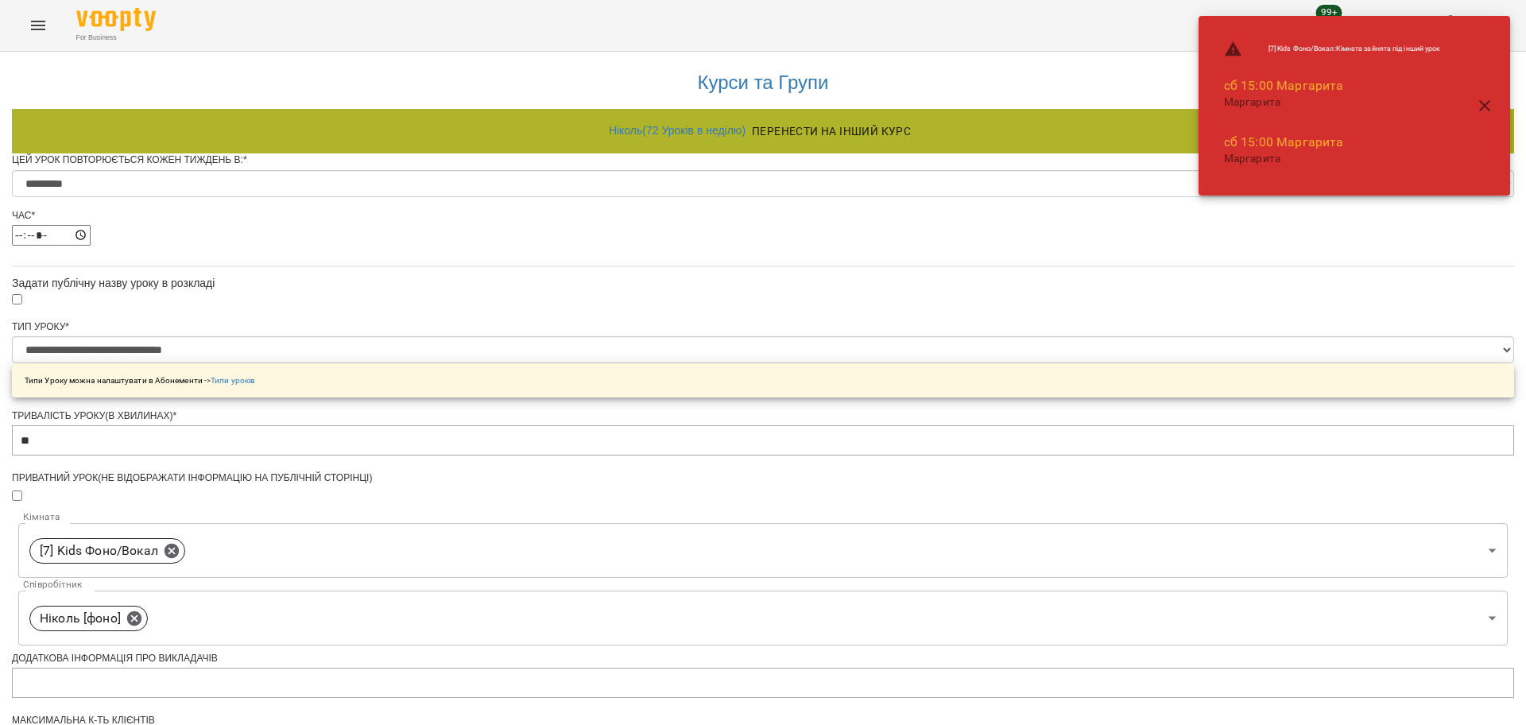
scroll to position [570, 0]
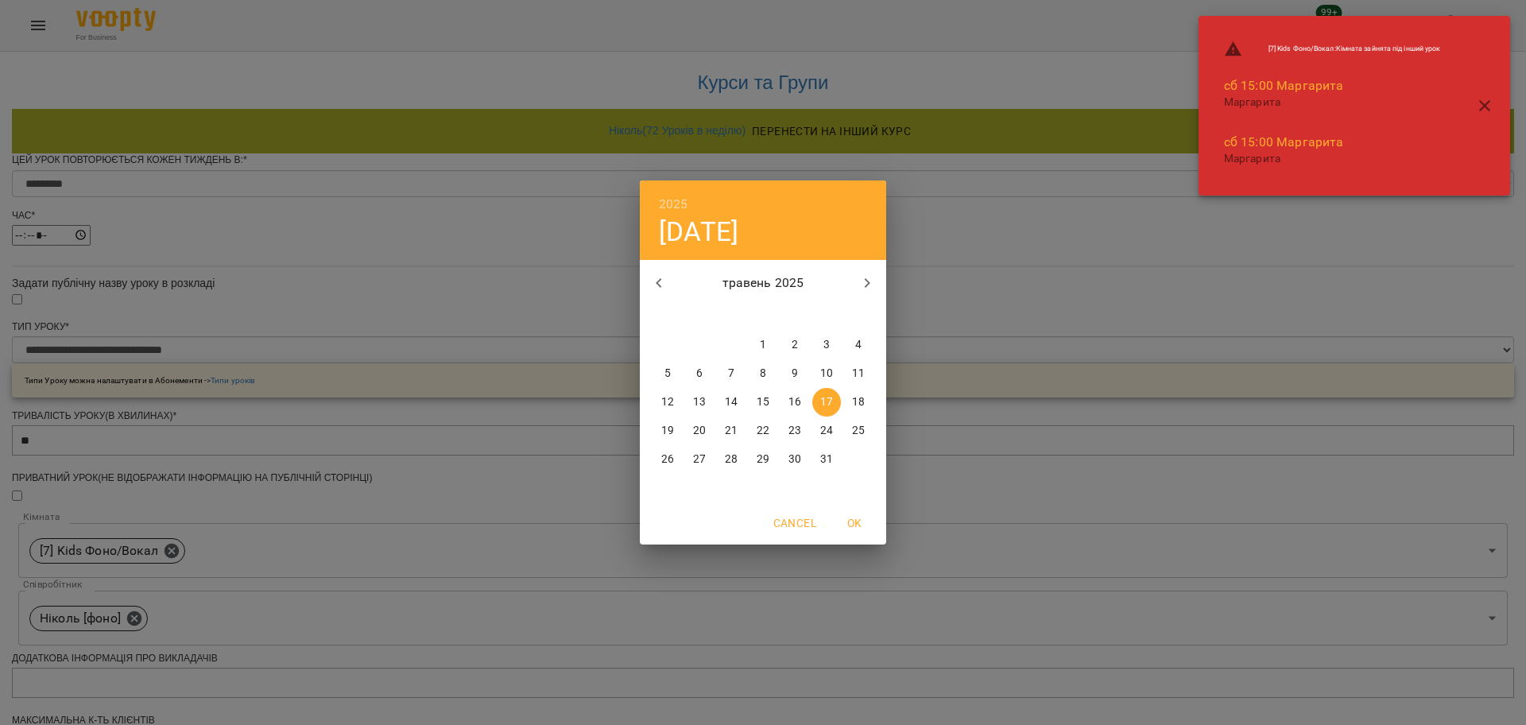
click at [528, 451] on div "2025 сб, трав 17 травень 2025 пн вт ср чт пт сб нд 28 29 30 1 2 3 4 5 6 7 8 9 1…" at bounding box center [763, 362] width 1526 height 725
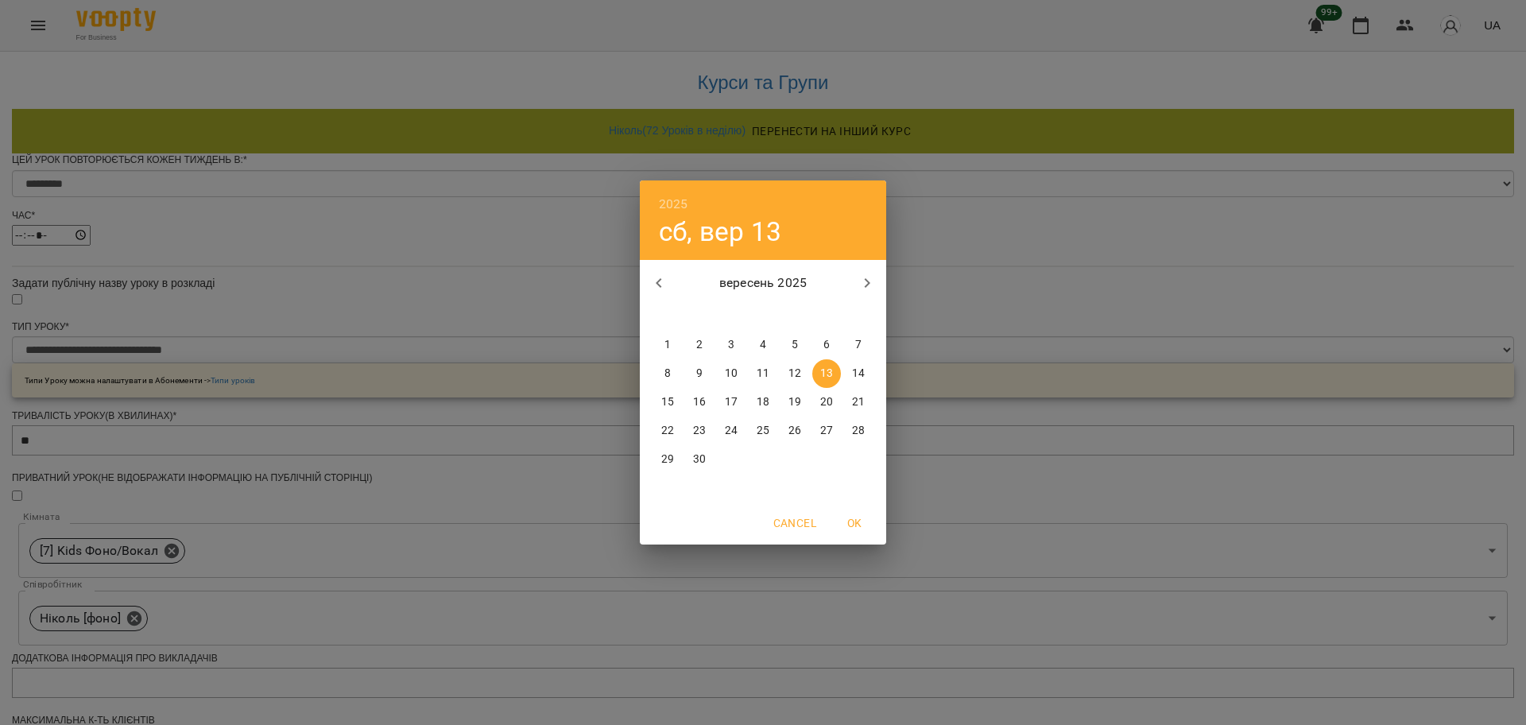
click at [653, 277] on icon "button" at bounding box center [658, 282] width 19 height 19
click at [849, 462] on span "31" at bounding box center [858, 459] width 29 height 16
type input "**********"
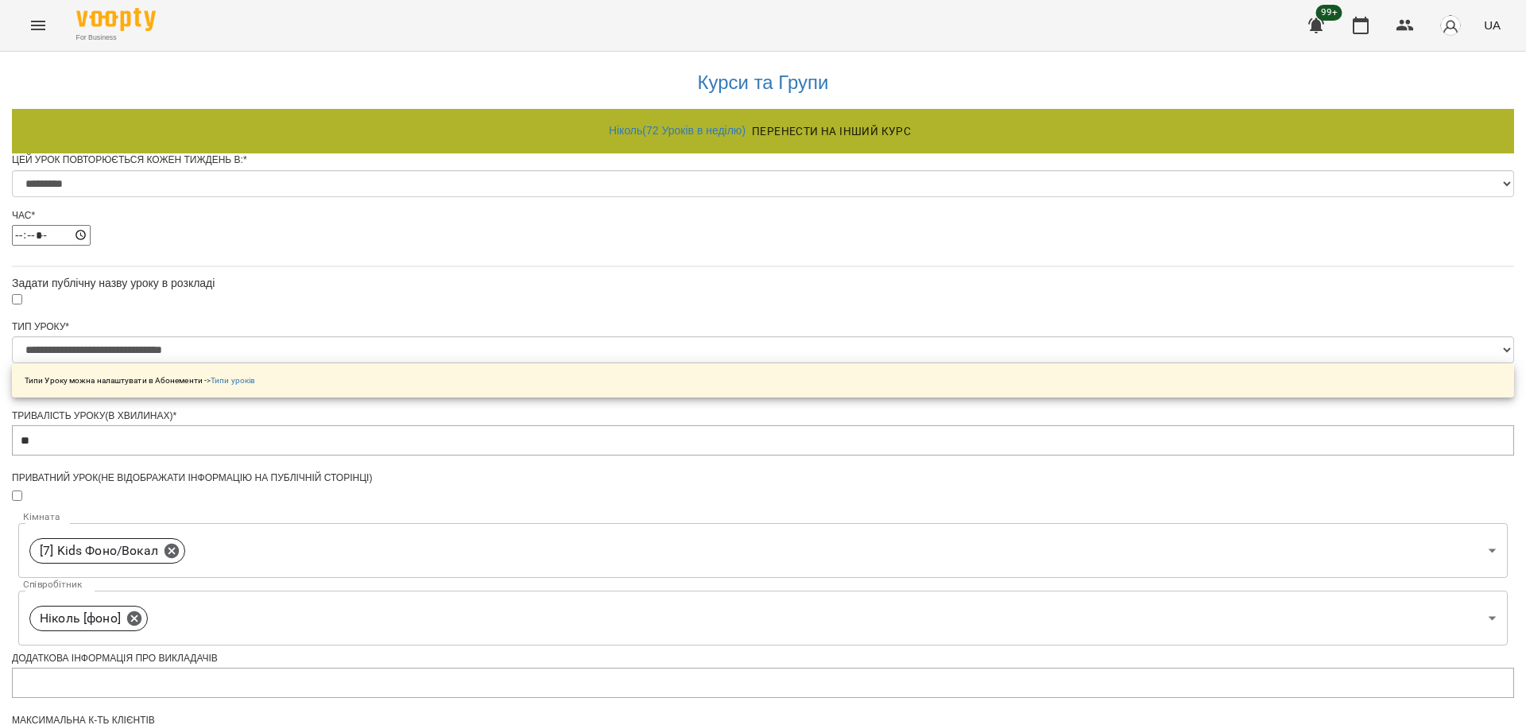
scroll to position [626, 0]
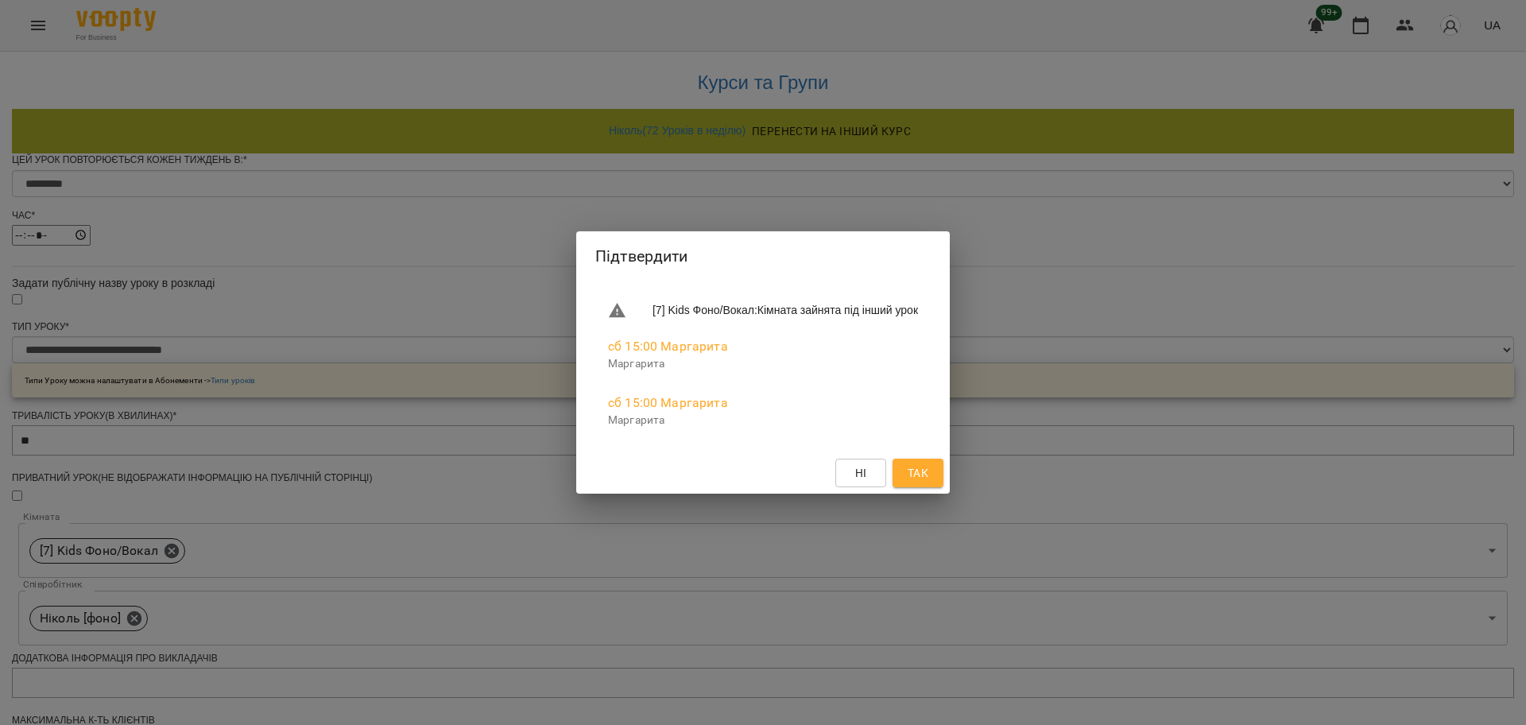
click at [928, 470] on span "Так" at bounding box center [917, 472] width 21 height 19
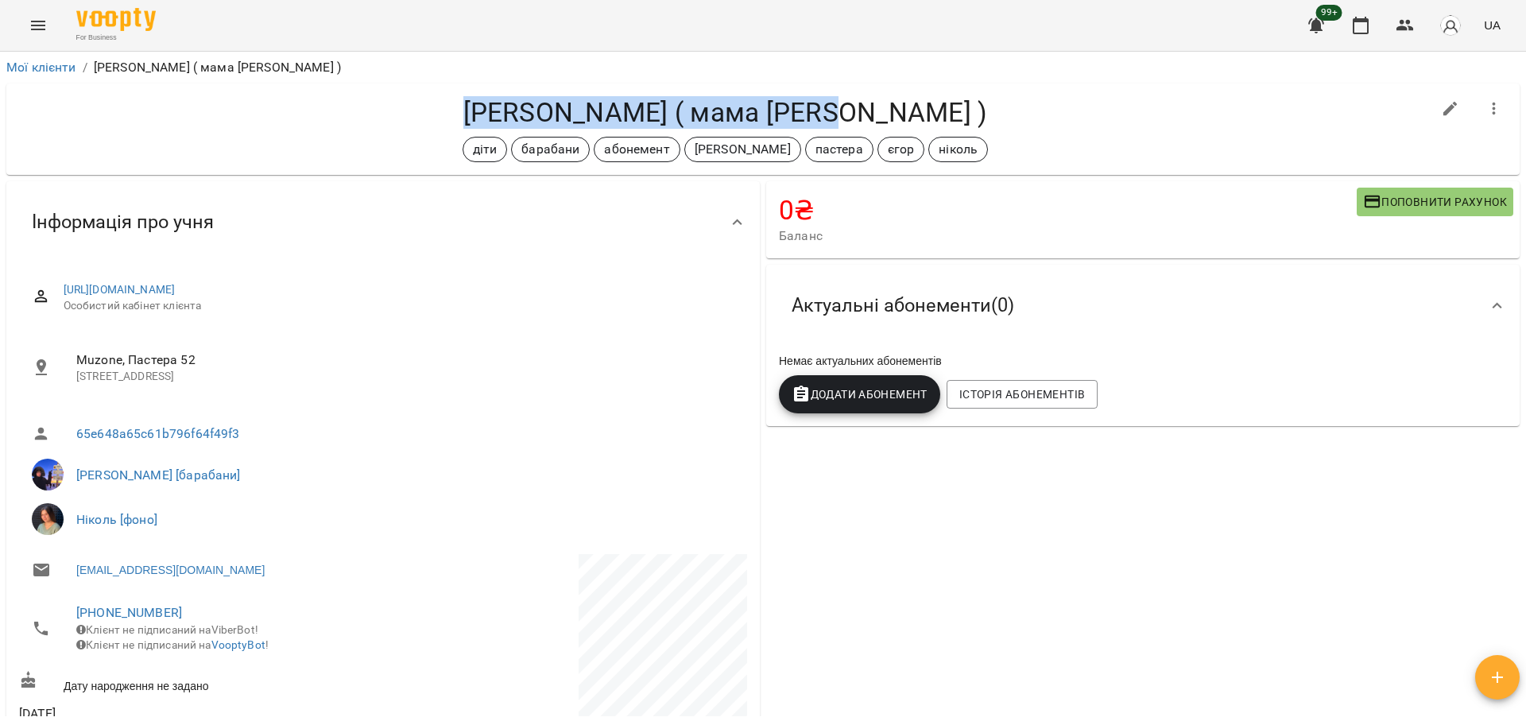
drag, startPoint x: 500, startPoint y: 92, endPoint x: 926, endPoint y: 90, distance: 426.7
click at [926, 90] on div "Цололо Марк ( мама Аліса ) діти барабани абонемент микита пастера єгор ніколь" at bounding box center [762, 128] width 1513 height 91
copy h4 "Цололо Марк ( мама Аліса )"
click at [935, 89] on div "Цололо Марк ( мама Аліса ) діти барабани абонемент микита пастера єгор ніколь" at bounding box center [762, 128] width 1513 height 91
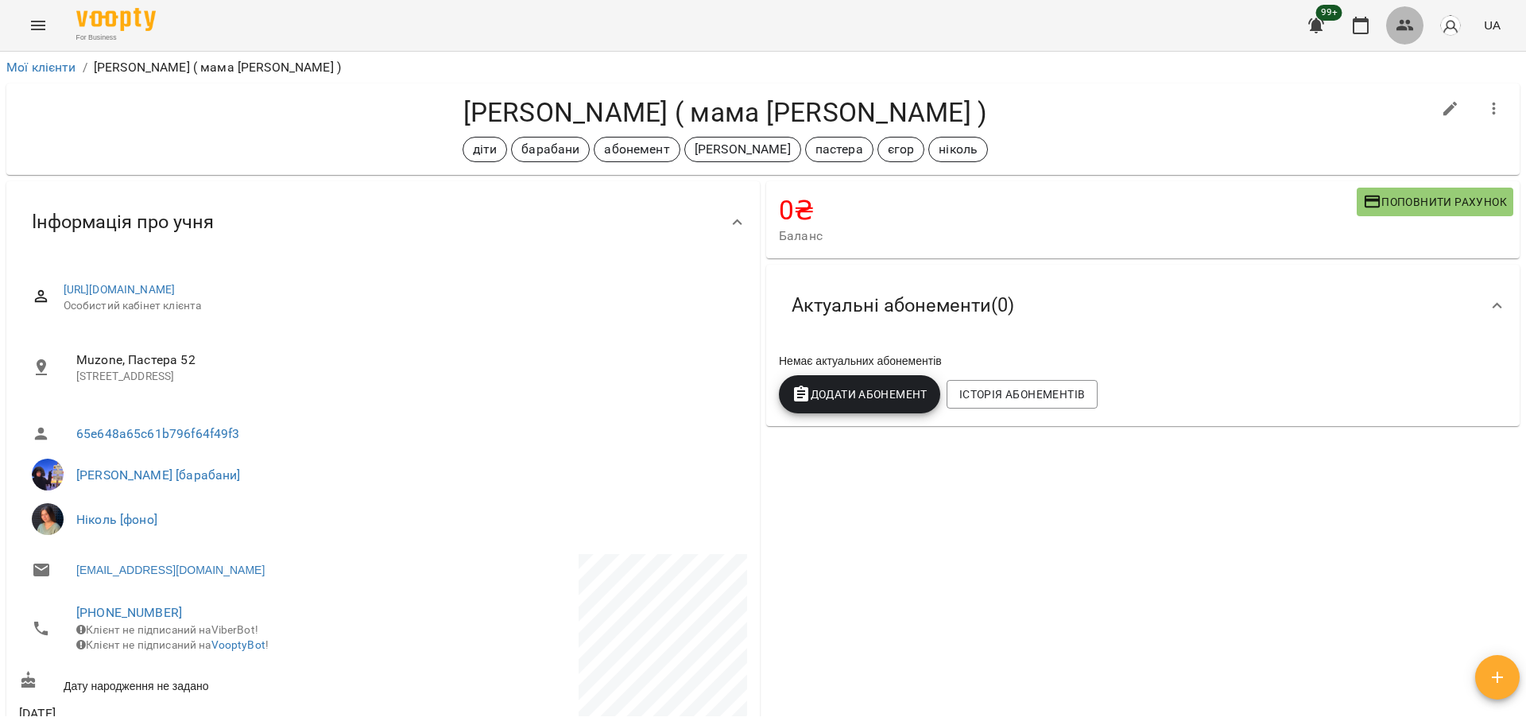
click at [1409, 32] on icon "button" at bounding box center [1404, 25] width 19 height 19
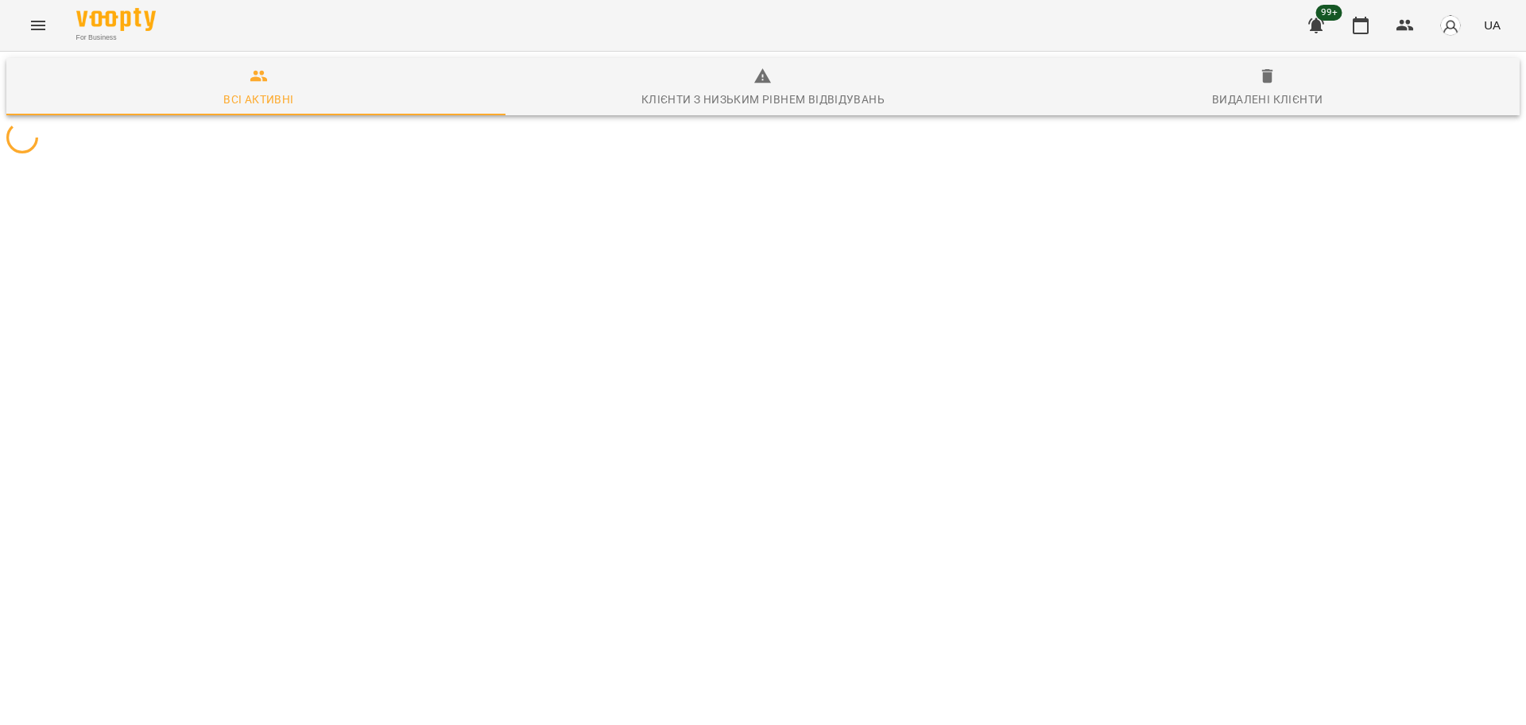
click at [52, 28] on button "Menu" at bounding box center [38, 25] width 38 height 38
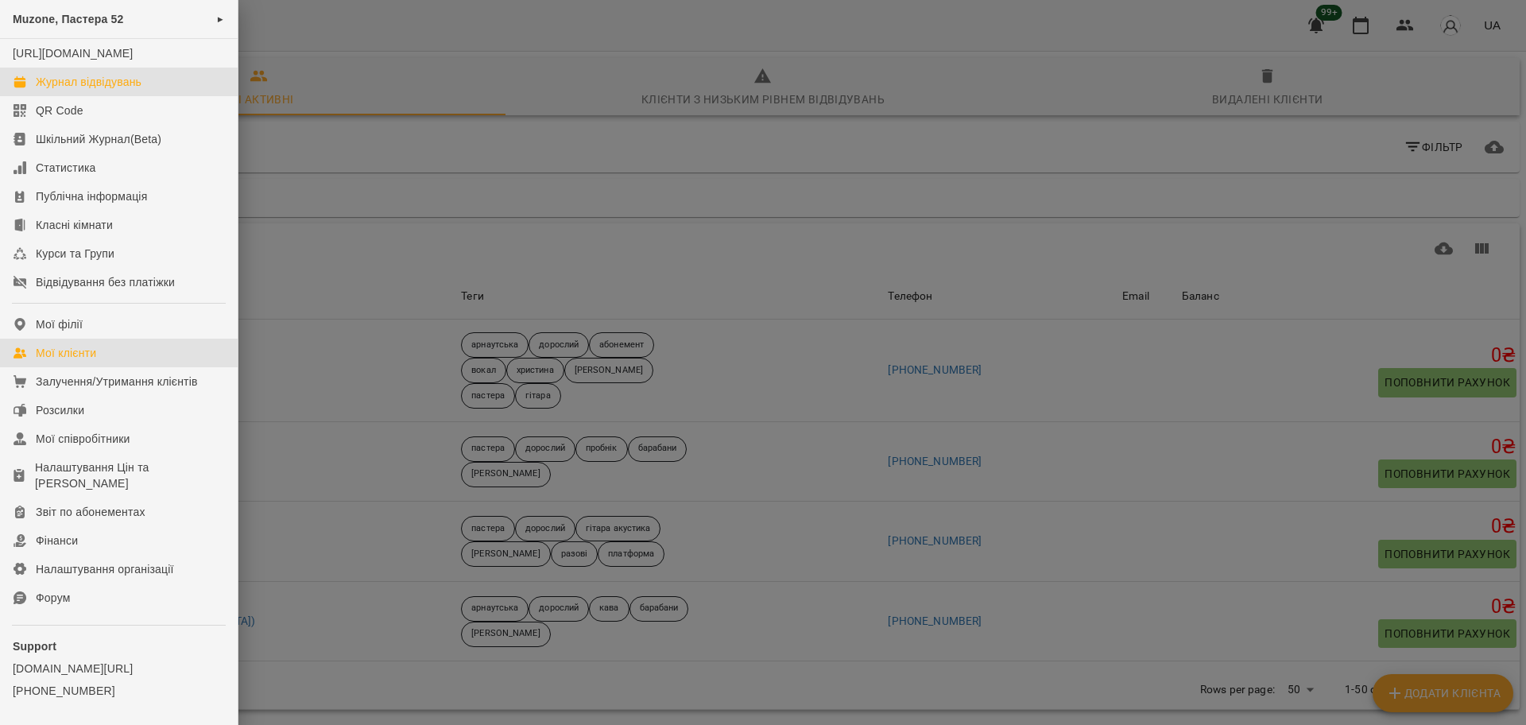
click at [130, 90] on div "Журнал відвідувань" at bounding box center [89, 82] width 106 height 16
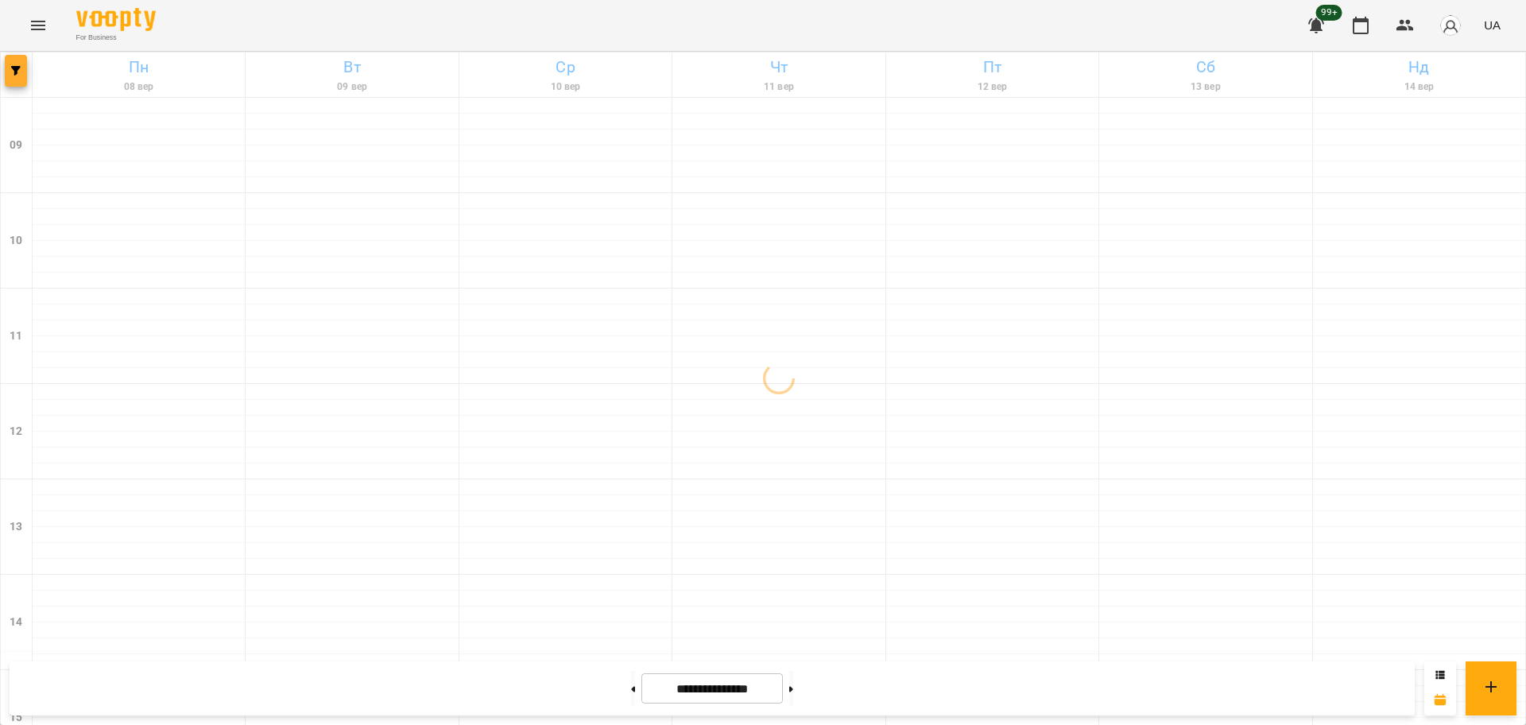
click at [16, 68] on icon "button" at bounding box center [16, 71] width 10 height 10
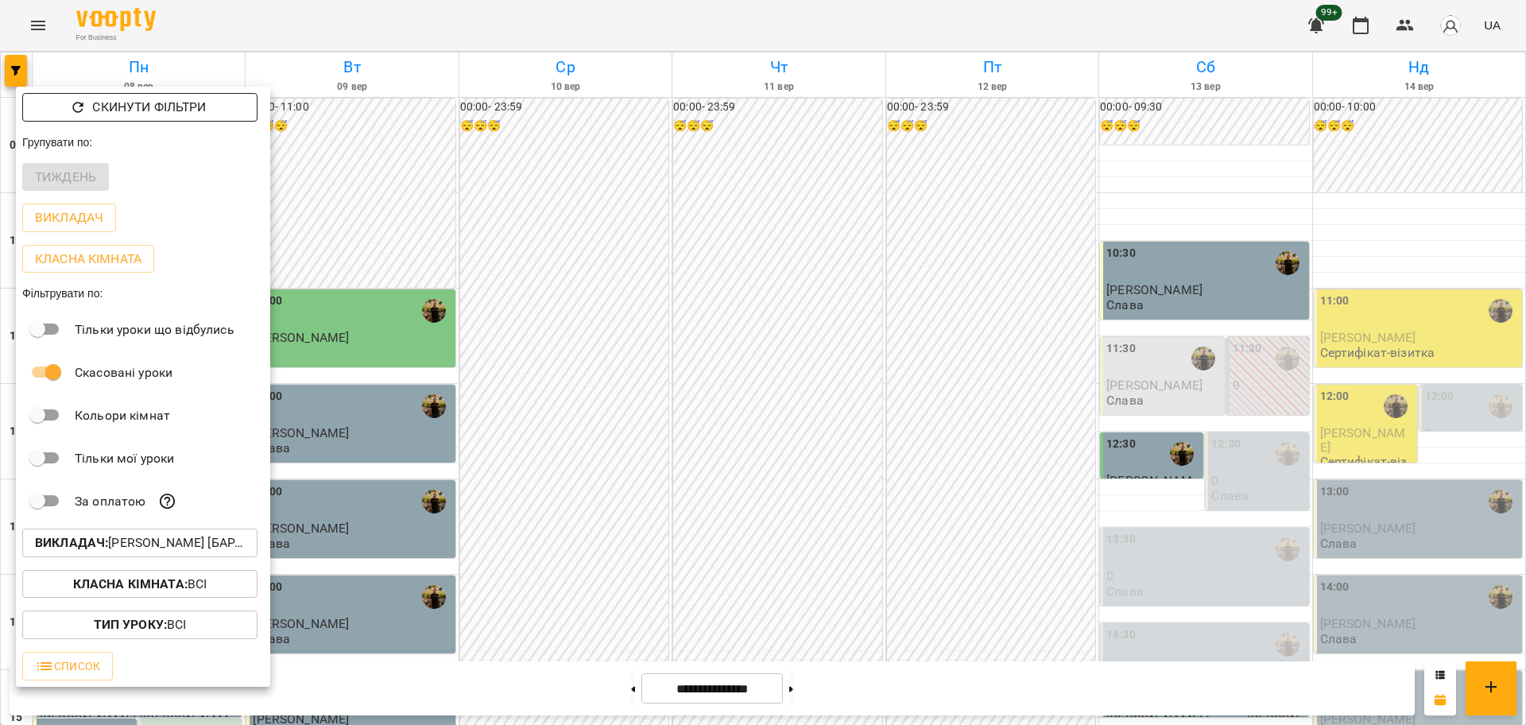
click at [176, 95] on button "Скинути фільтри" at bounding box center [139, 107] width 235 height 29
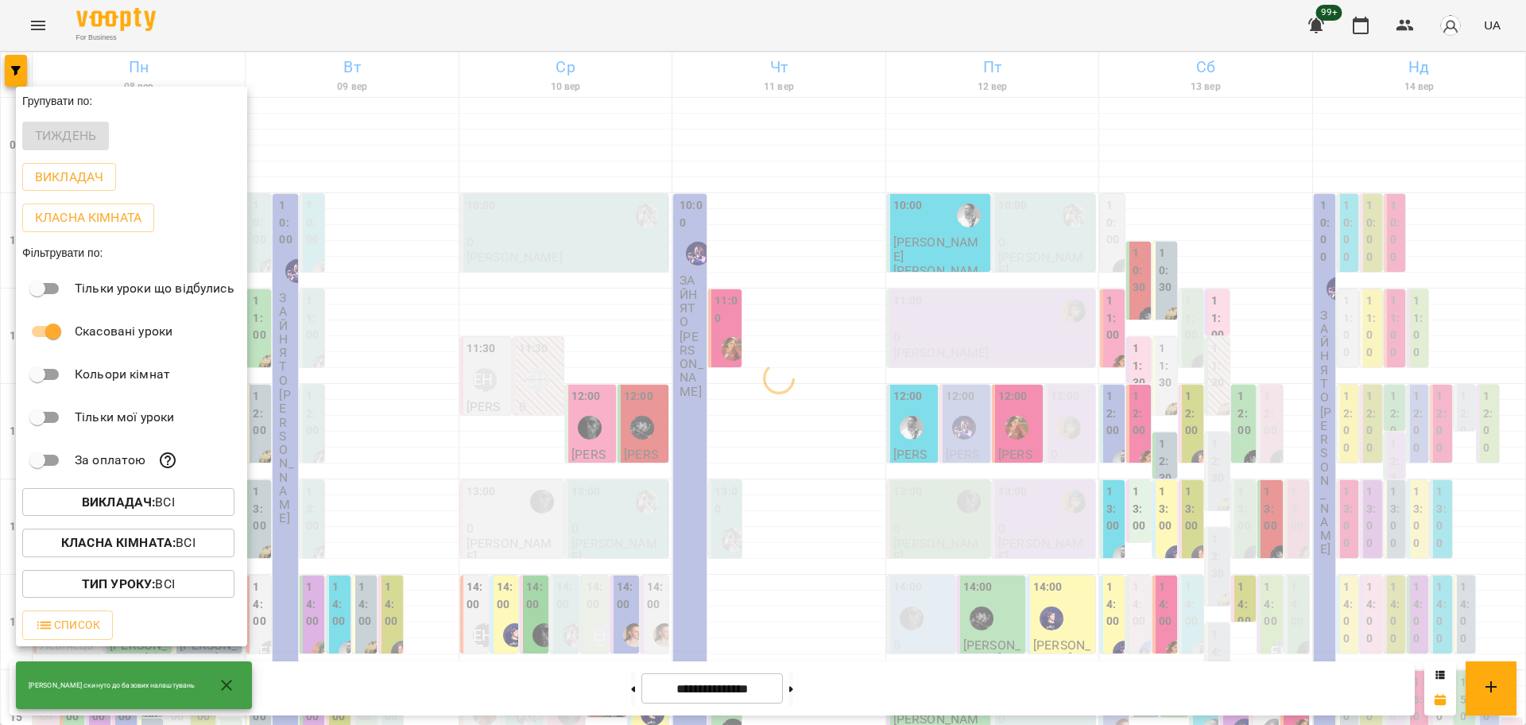
click at [137, 500] on b "Викладач :" at bounding box center [118, 501] width 73 height 15
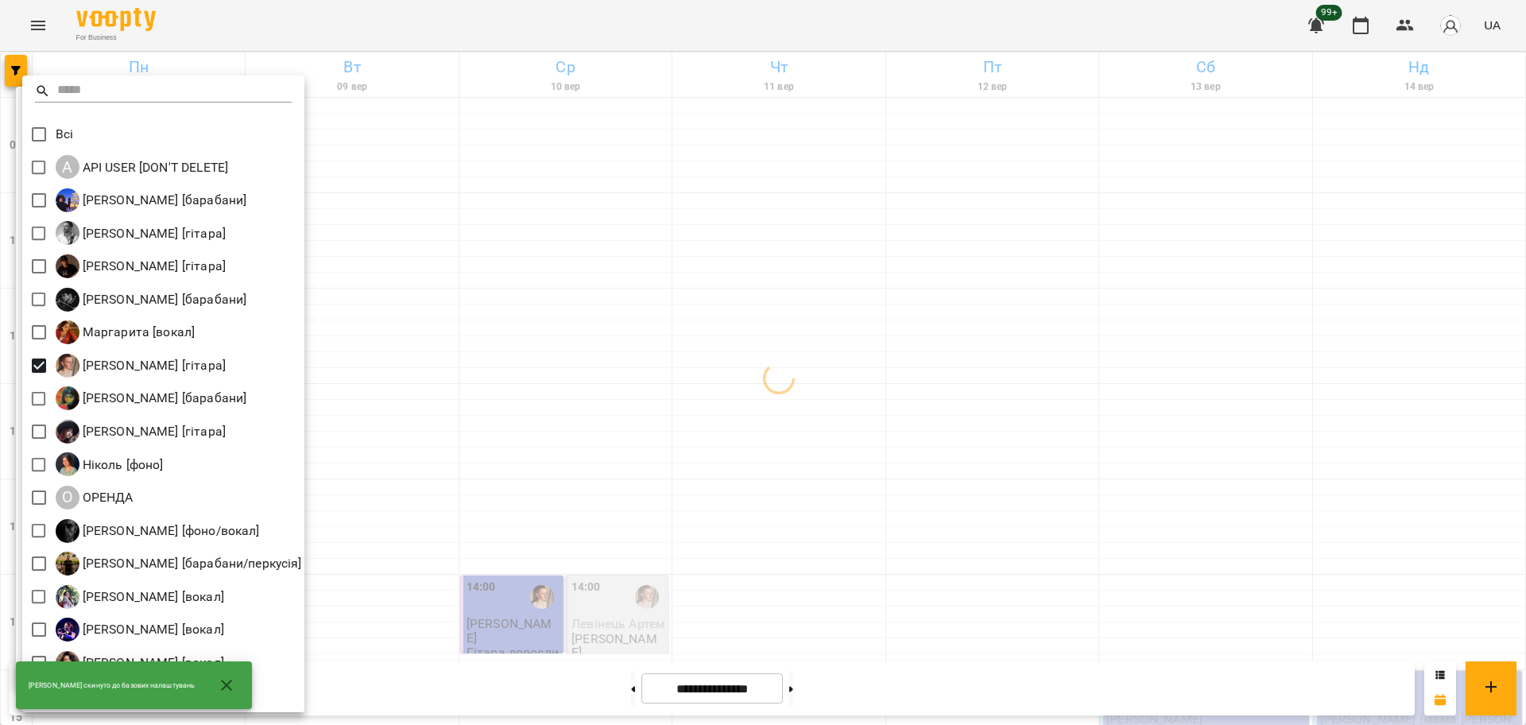
click at [752, 467] on div at bounding box center [763, 362] width 1526 height 725
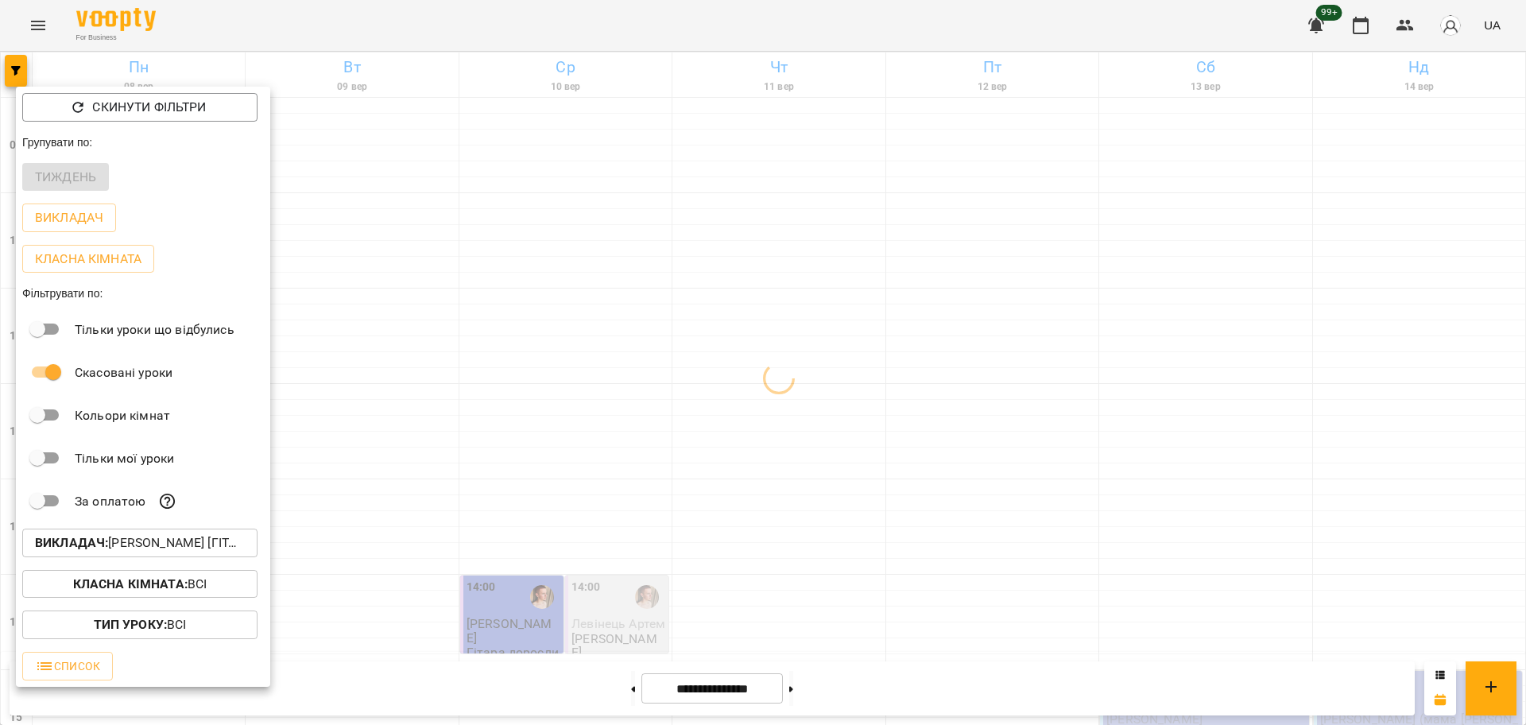
click at [520, 416] on div "Всі A API USER [DON'T DELETE] Єгор [барабани] Андрей Головерда [гітара] Антон […" at bounding box center [763, 362] width 1526 height 725
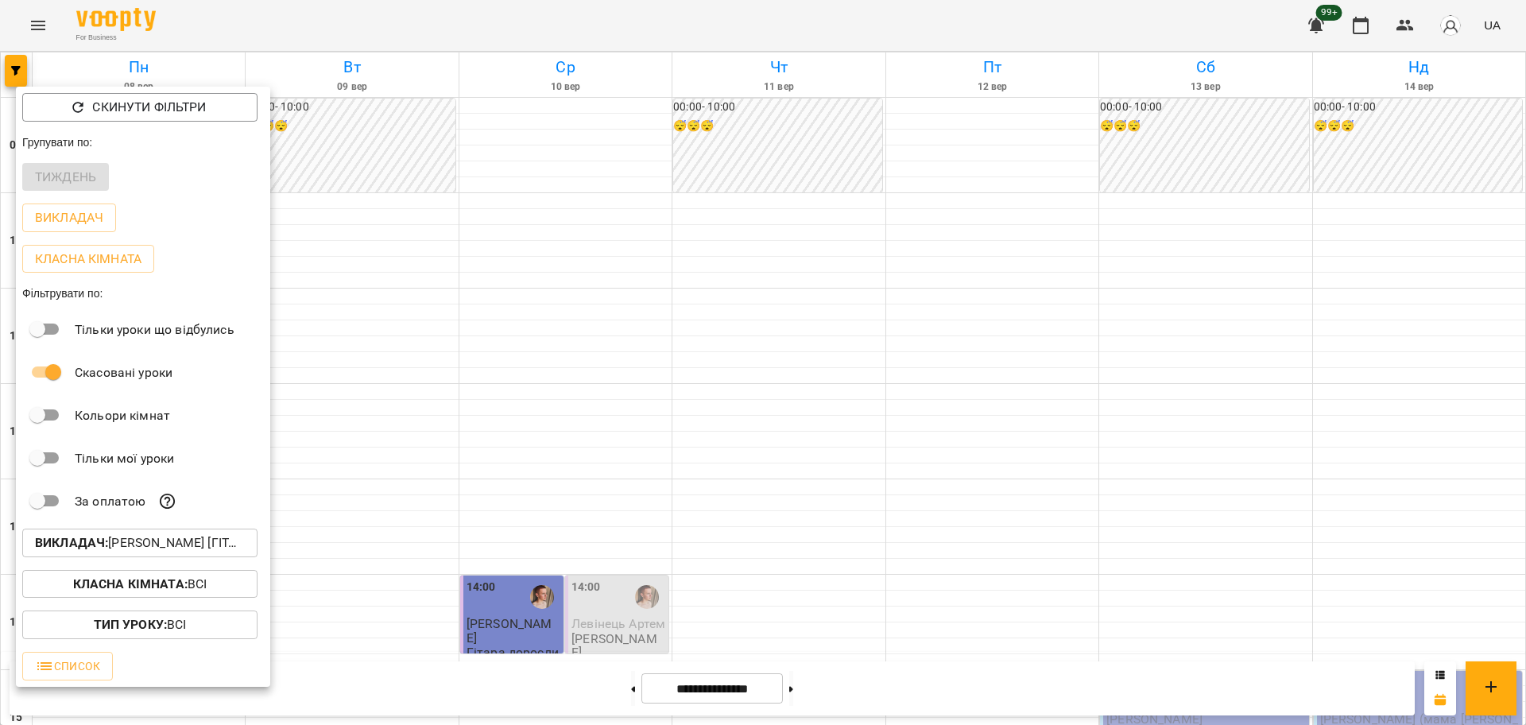
click at [503, 407] on div at bounding box center [763, 362] width 1526 height 725
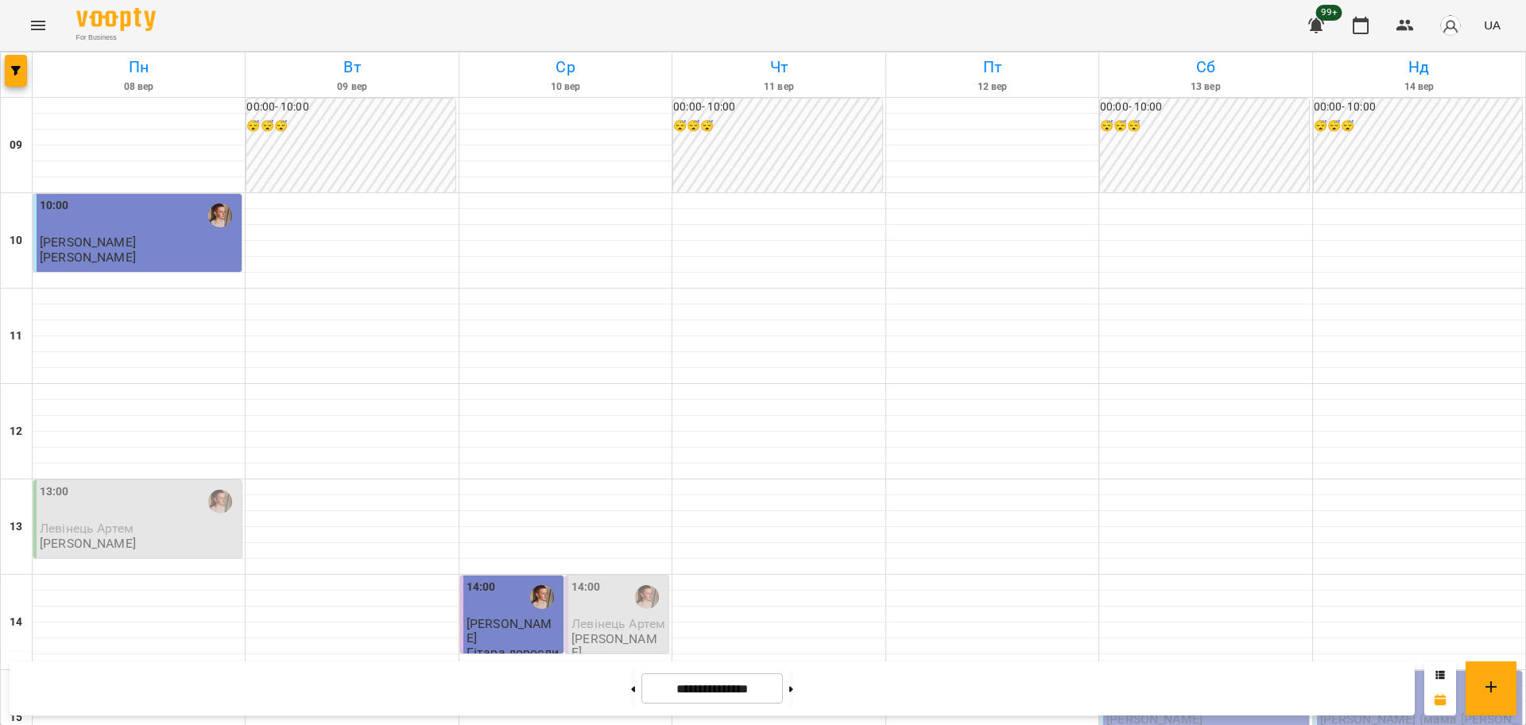
scroll to position [386, 0]
click at [1194, 711] on span "Селютіна Анастасія" at bounding box center [1154, 718] width 96 height 15
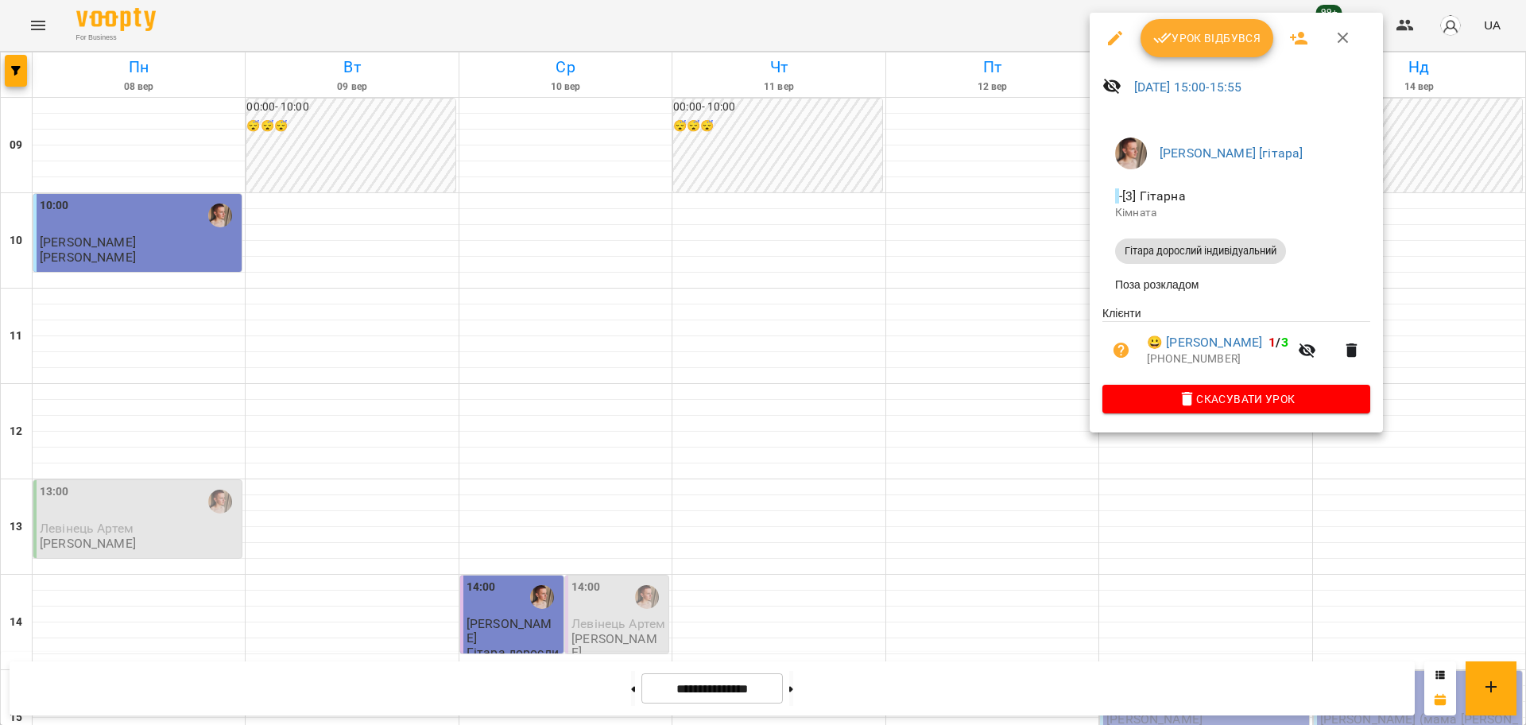
click at [969, 391] on div at bounding box center [763, 362] width 1526 height 725
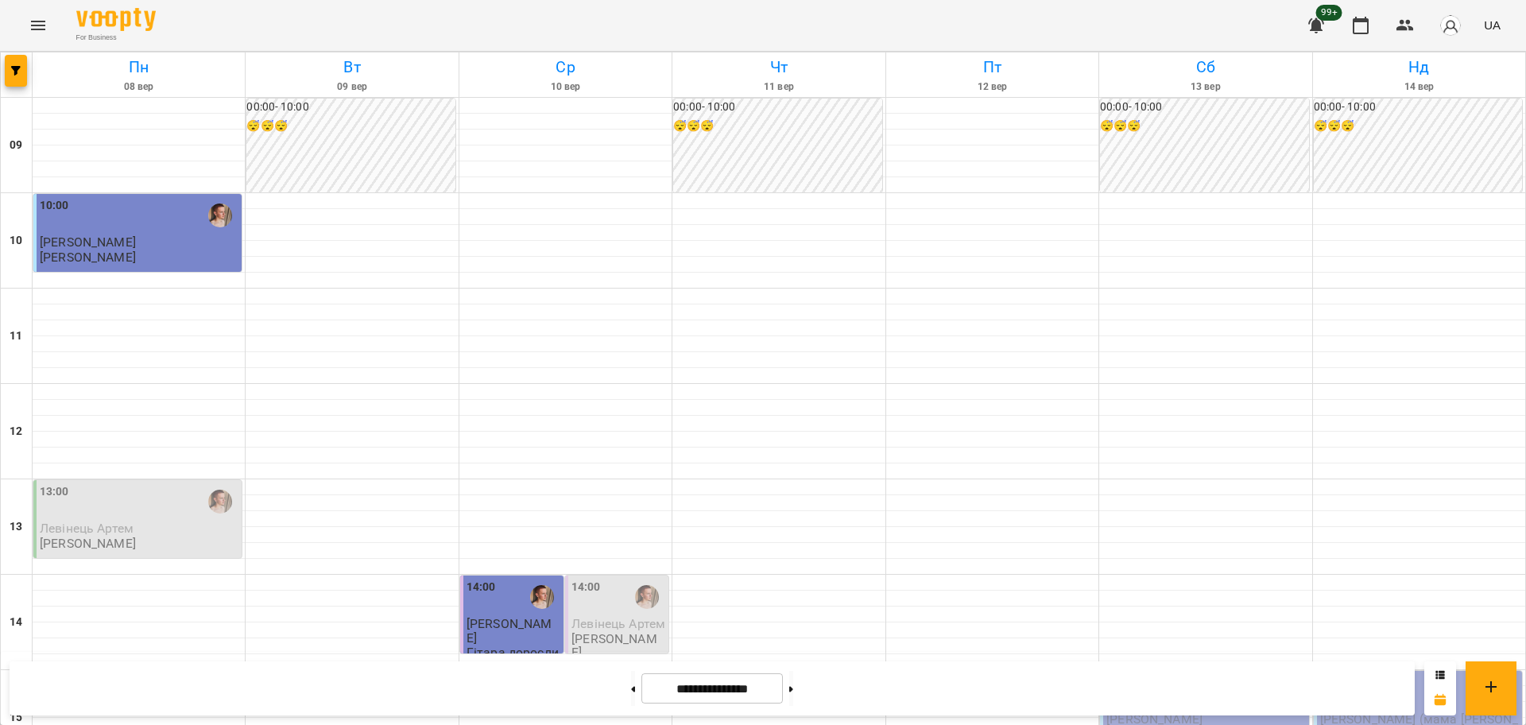
click at [1174, 711] on span "Селютіна Анастасія" at bounding box center [1154, 718] width 96 height 15
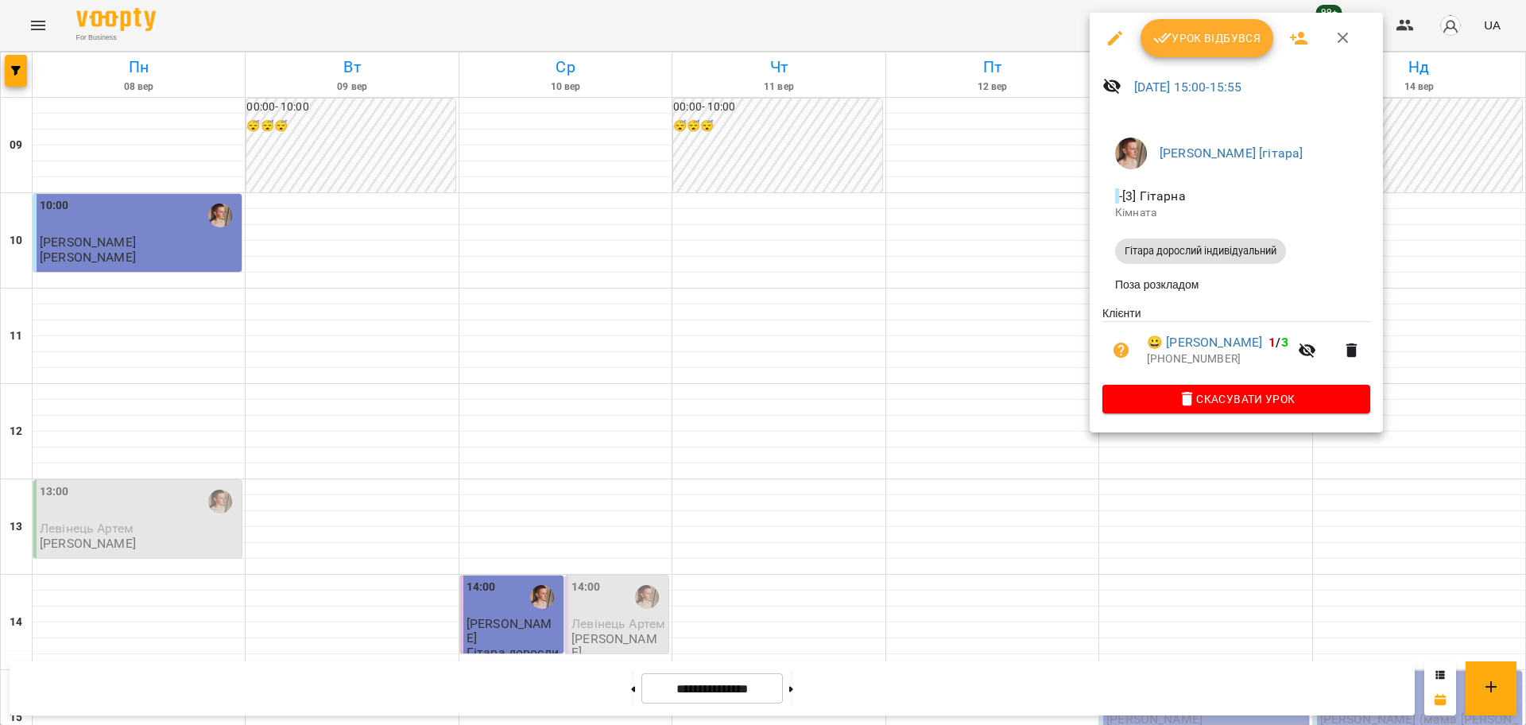
drag, startPoint x: 994, startPoint y: 395, endPoint x: 978, endPoint y: 420, distance: 29.3
click at [992, 395] on div at bounding box center [763, 362] width 1526 height 725
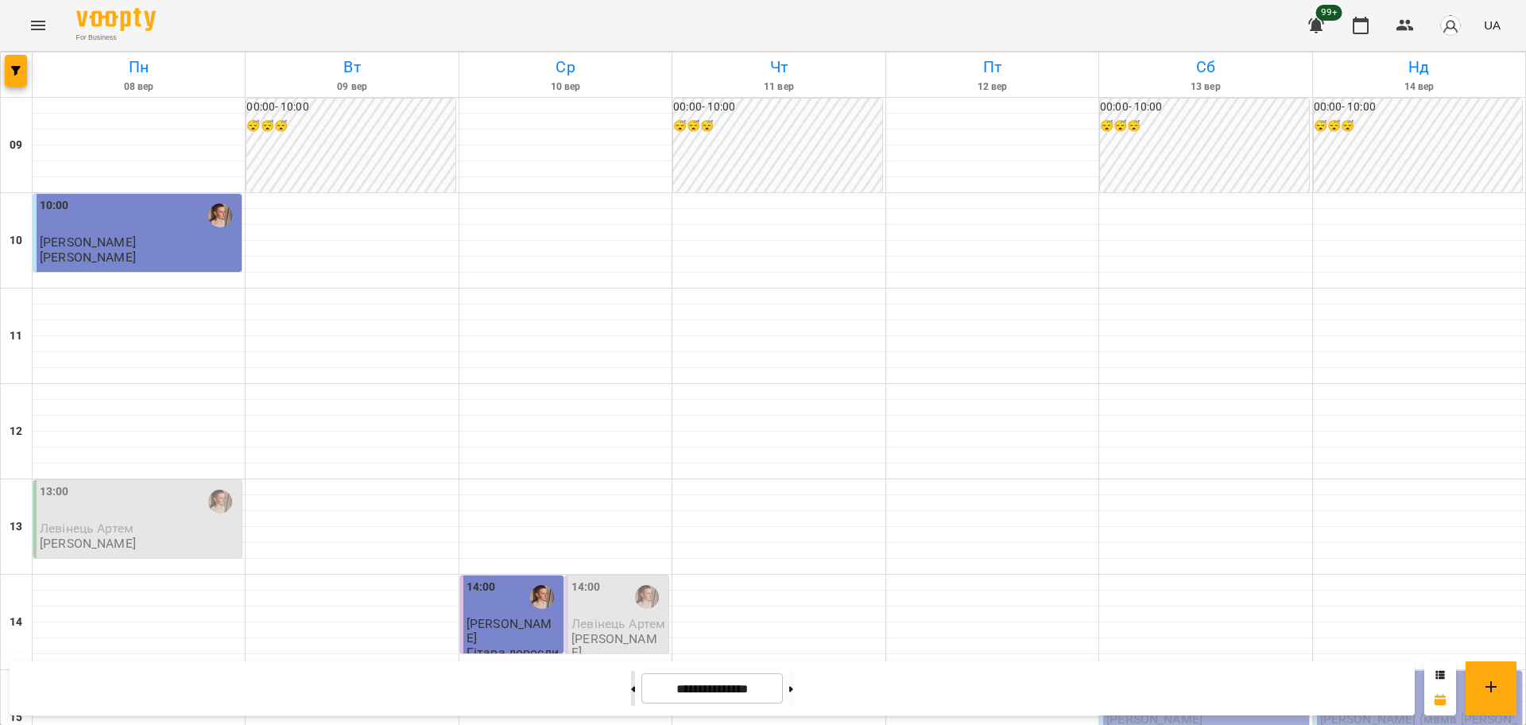
click at [631, 693] on button at bounding box center [633, 688] width 4 height 35
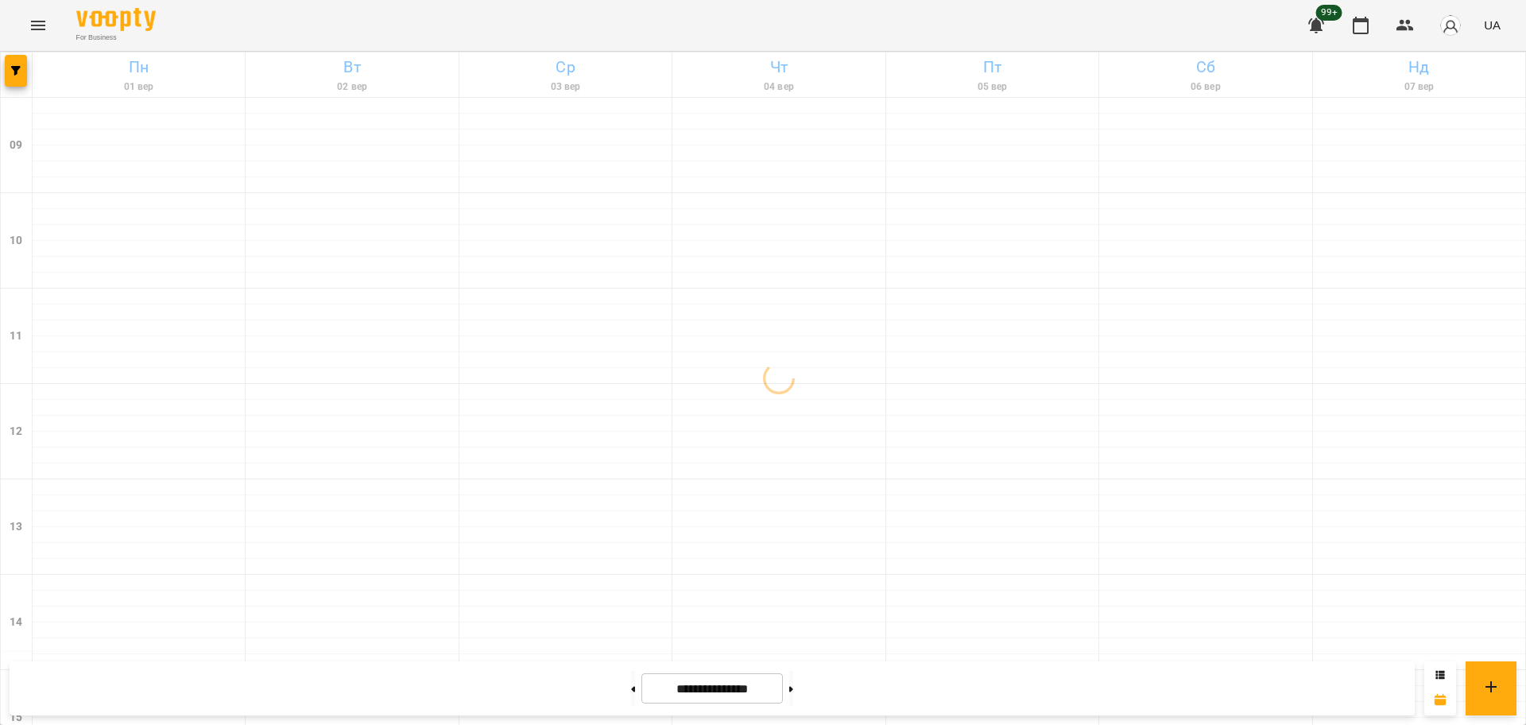
click at [799, 692] on div at bounding box center [791, 688] width 17 height 35
click at [793, 695] on button at bounding box center [791, 688] width 4 height 35
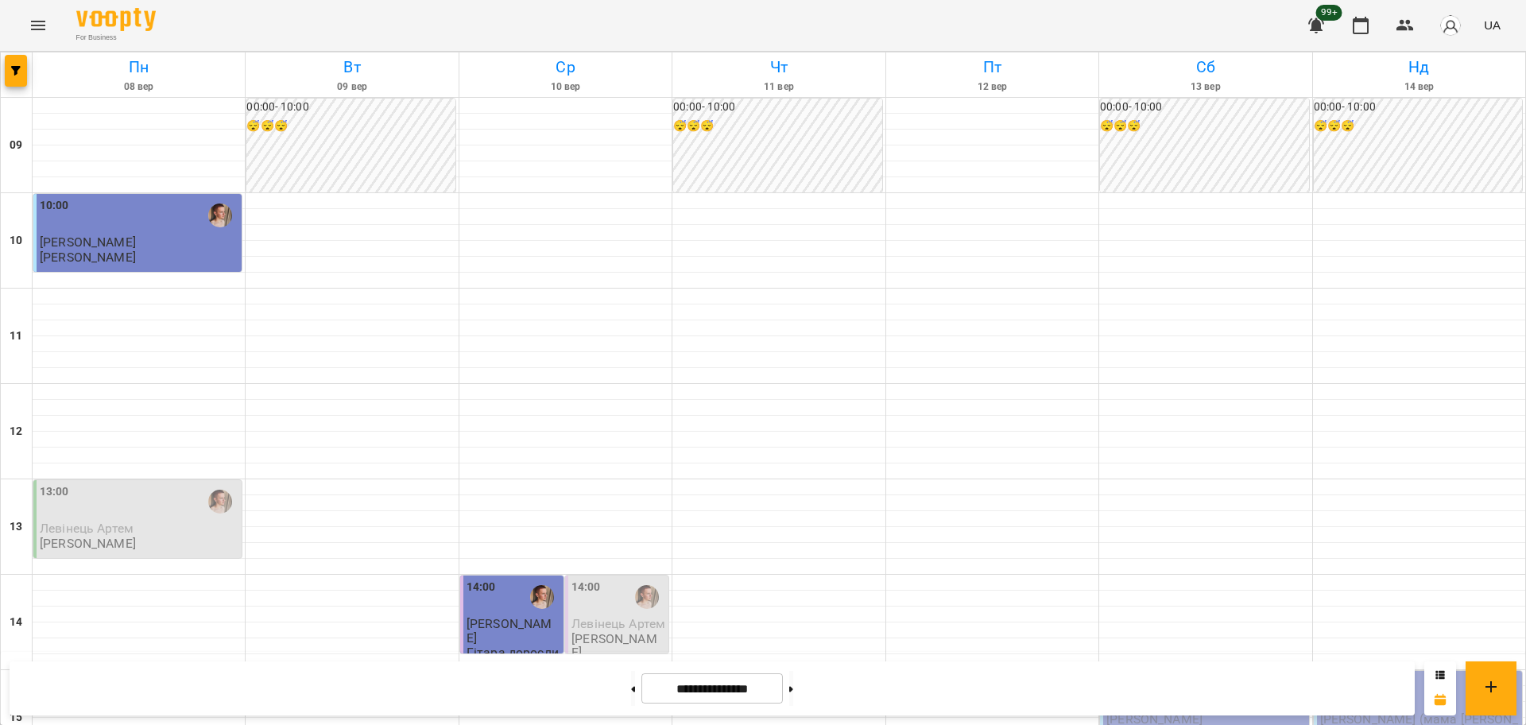
click at [1219, 712] on p "Селютіна Анастасія" at bounding box center [1205, 719] width 199 height 14
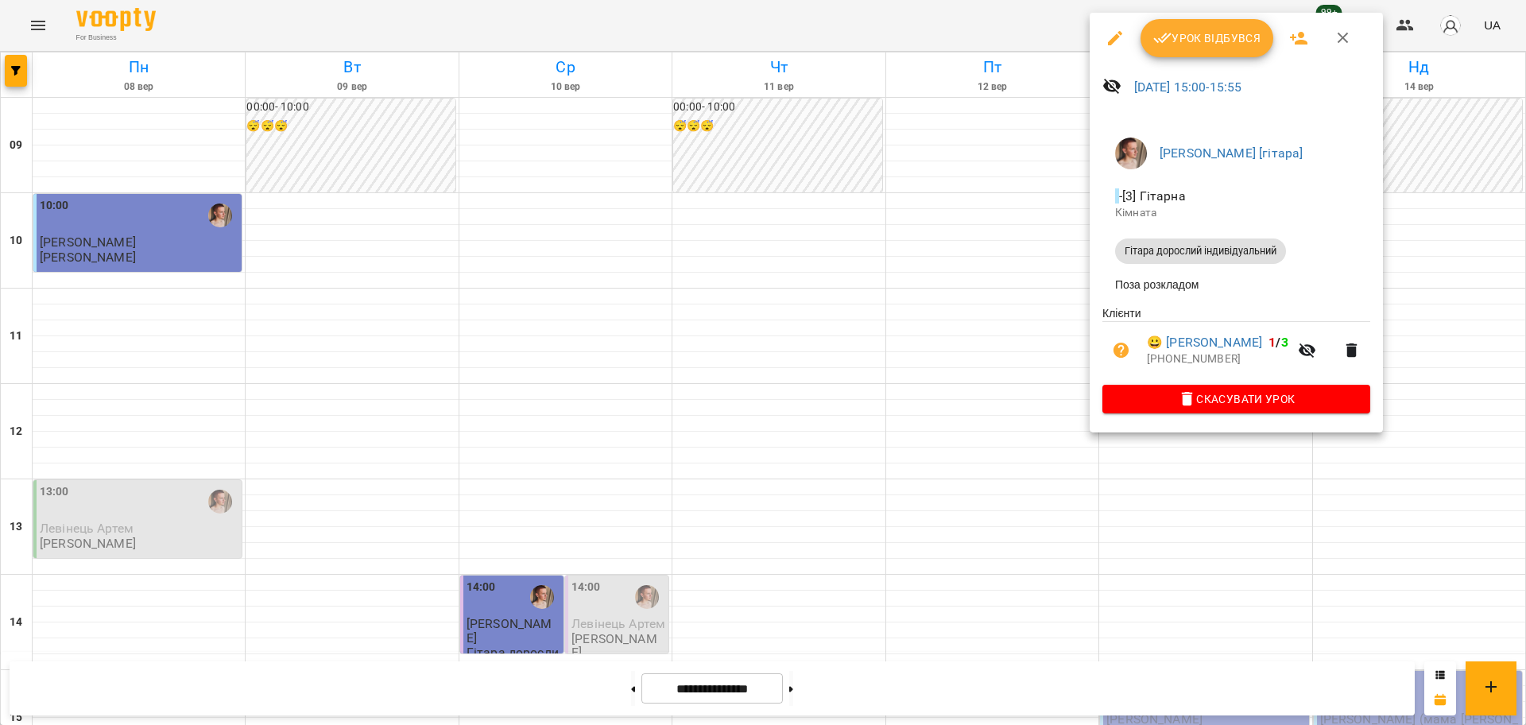
drag, startPoint x: 1366, startPoint y: 453, endPoint x: 1356, endPoint y: 450, distance: 10.1
click at [1364, 453] on div at bounding box center [763, 362] width 1526 height 725
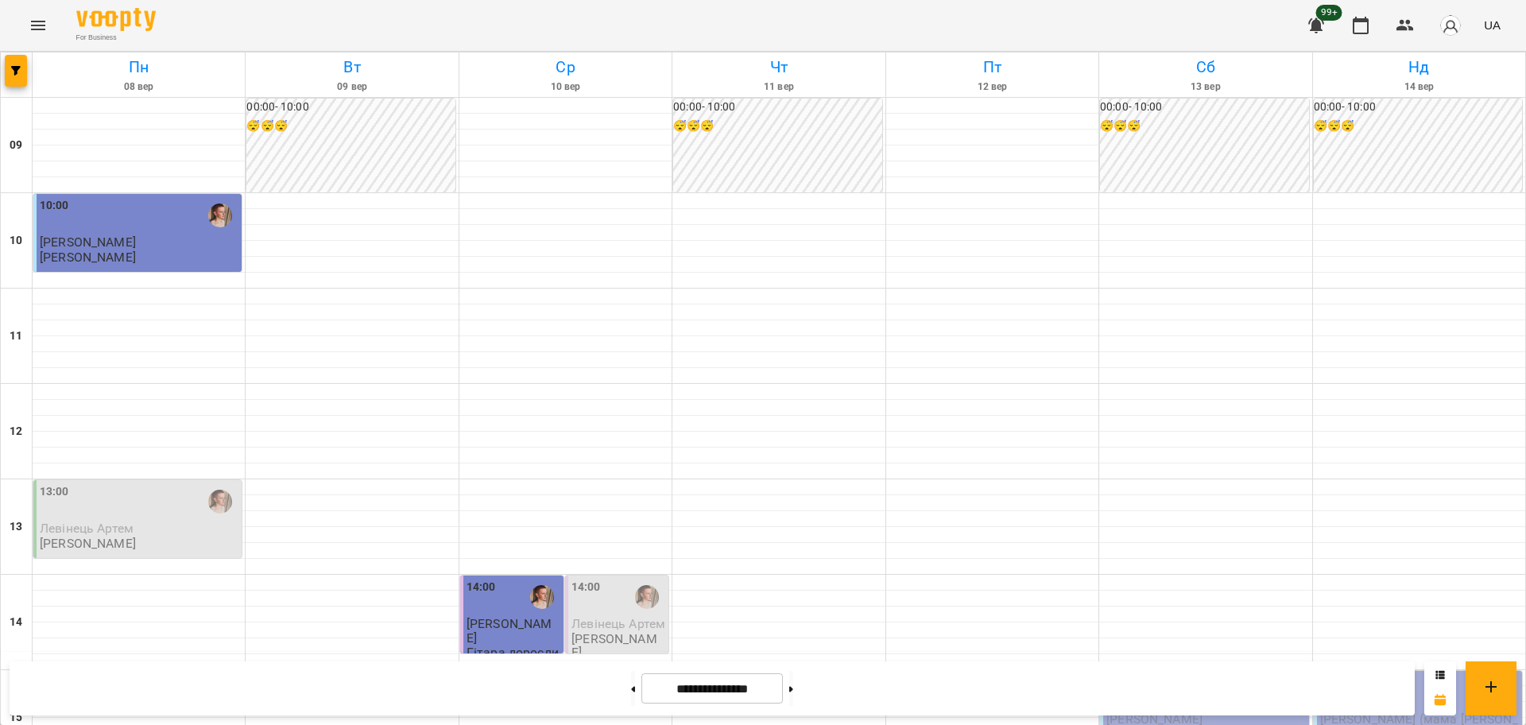
click at [1215, 674] on div "15:00" at bounding box center [1205, 693] width 199 height 38
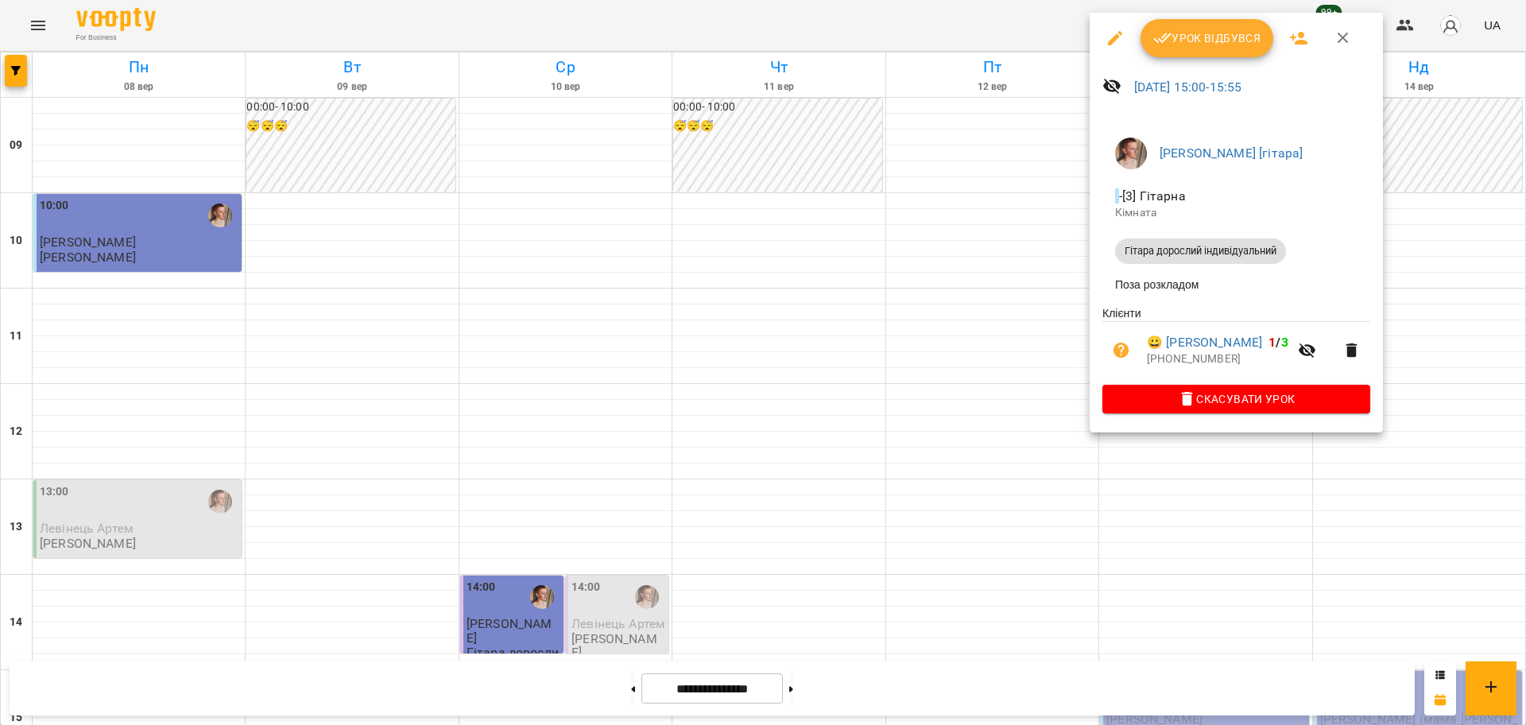
click at [1429, 509] on div at bounding box center [763, 362] width 1526 height 725
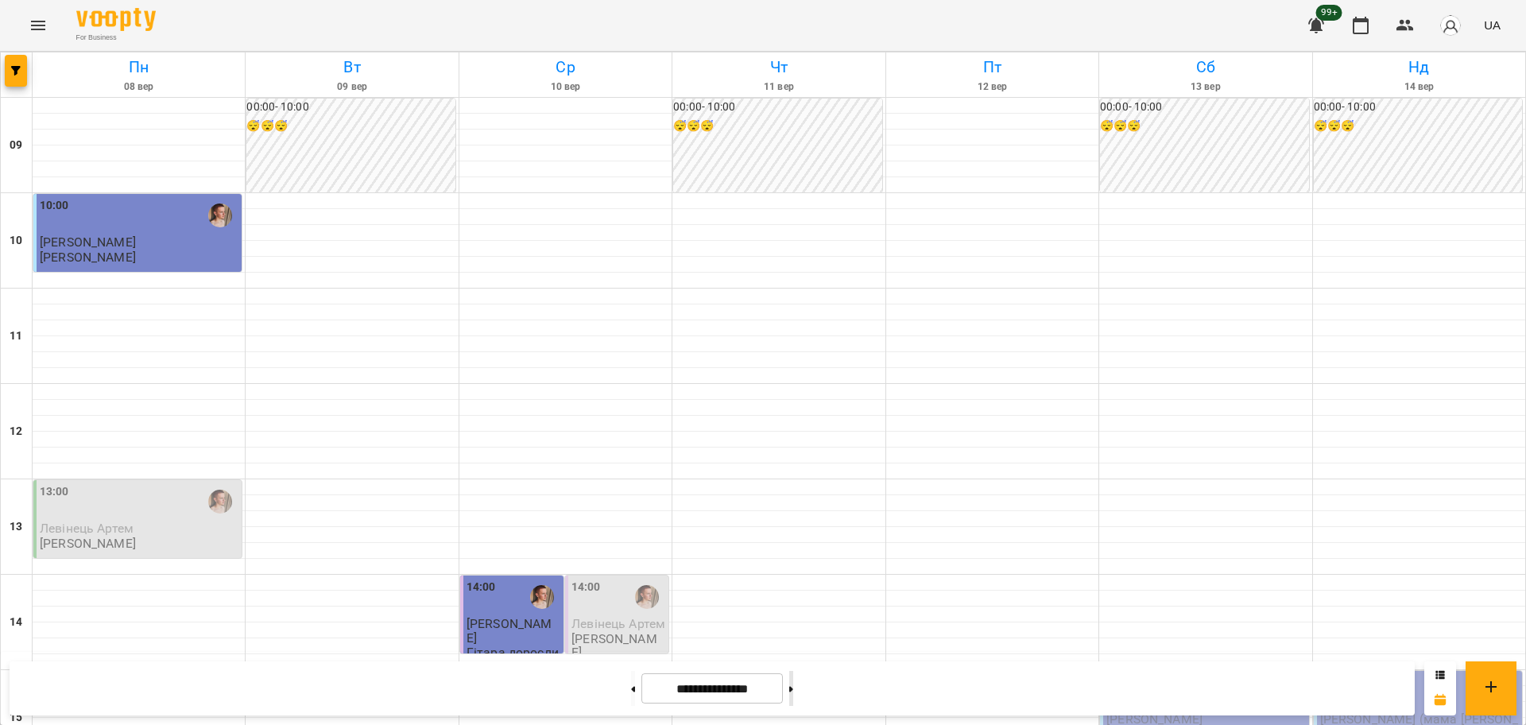
click at [793, 696] on button at bounding box center [791, 688] width 4 height 35
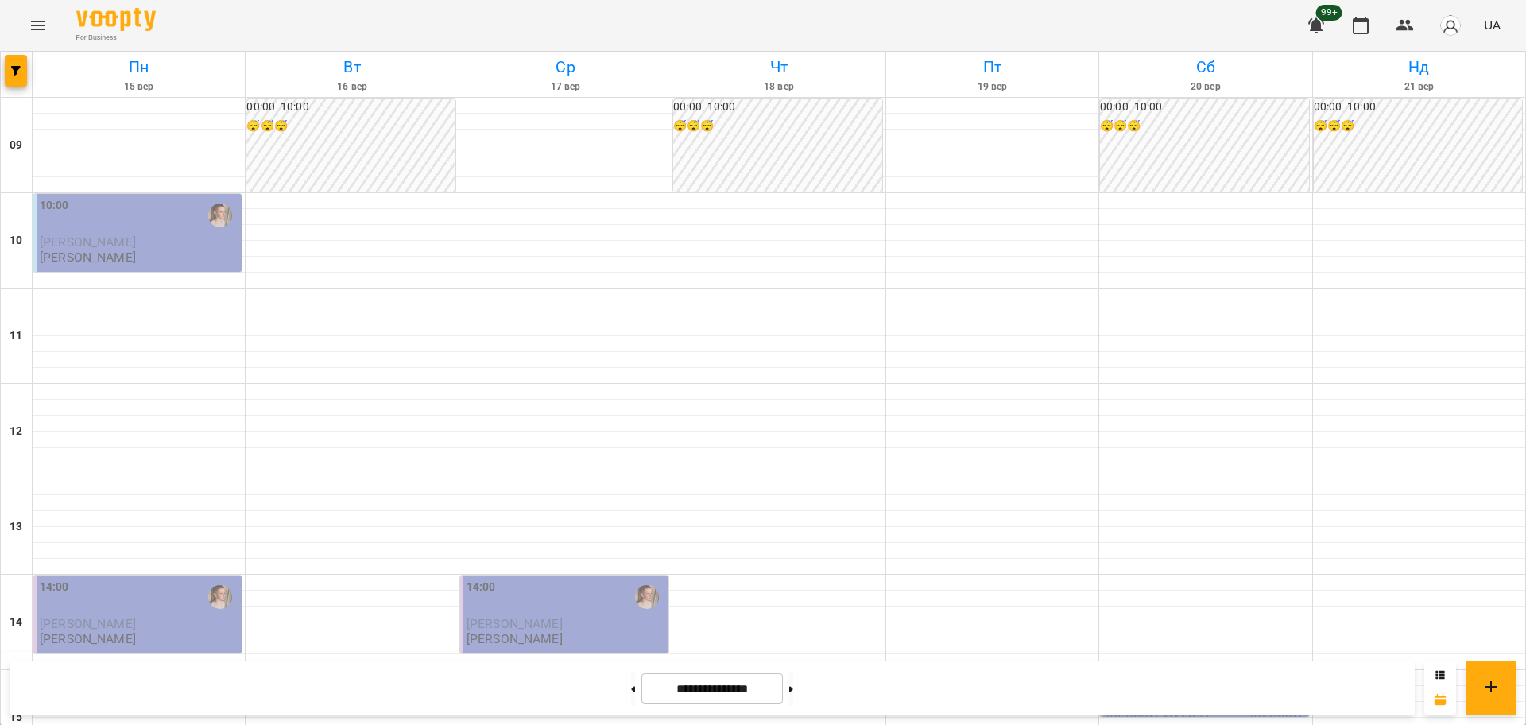
click at [1138, 674] on div "15:00" at bounding box center [1205, 692] width 199 height 37
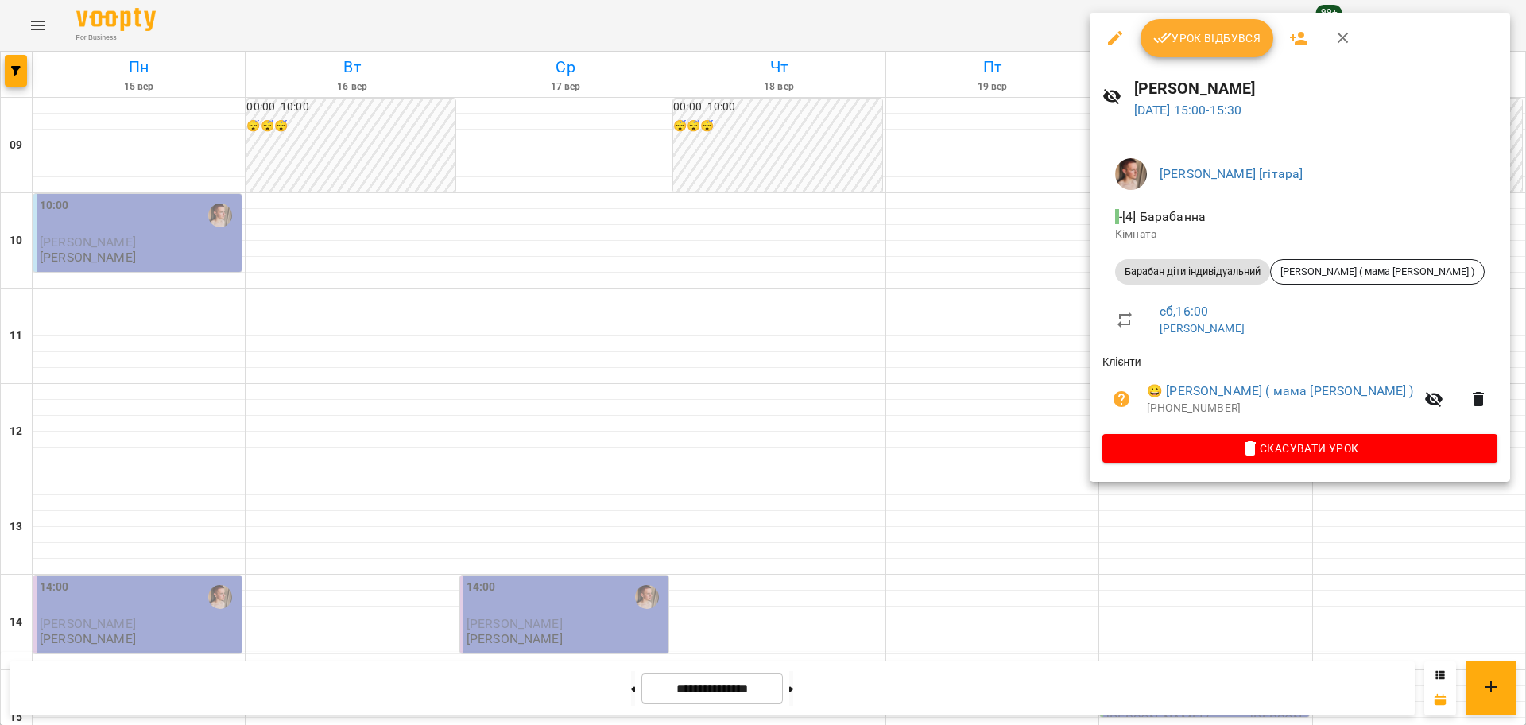
click at [992, 345] on div at bounding box center [763, 362] width 1526 height 725
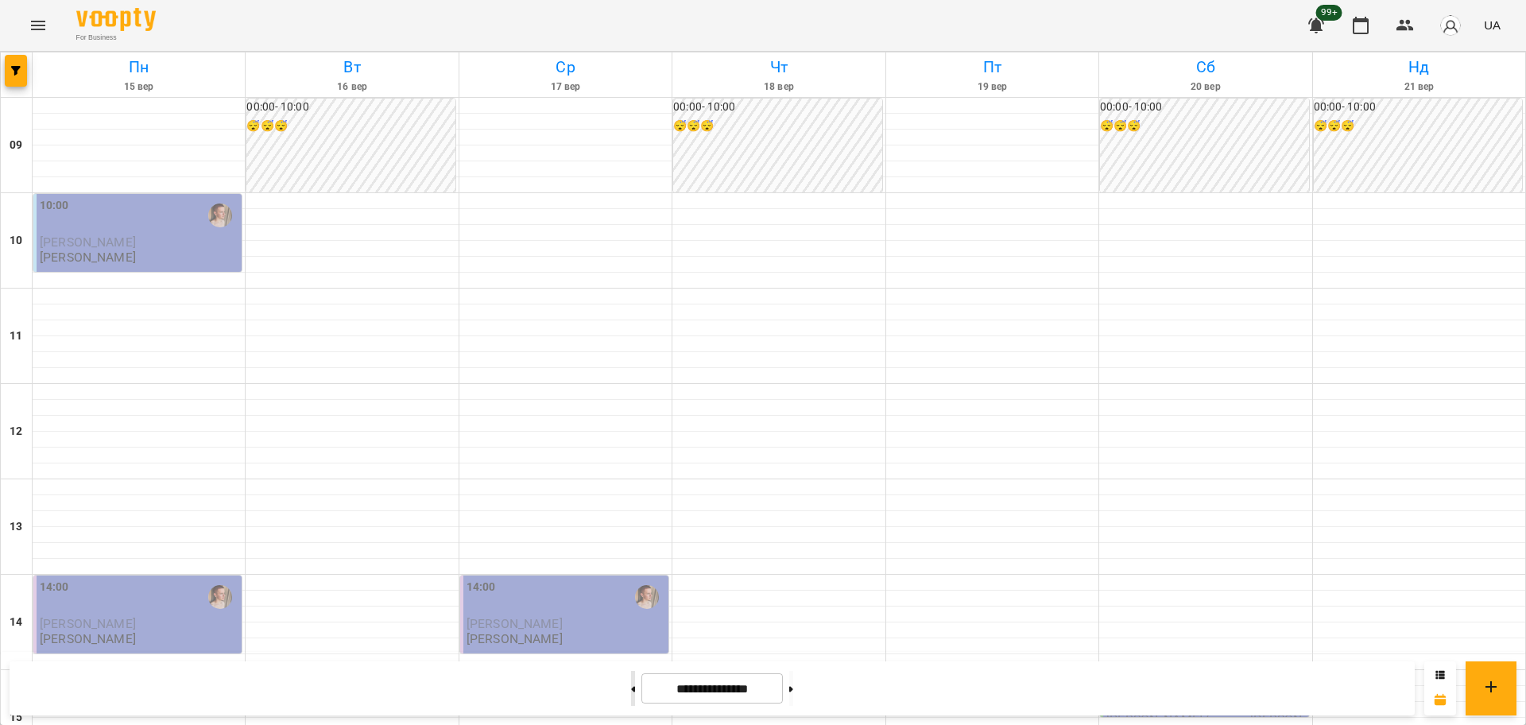
click at [631, 702] on button at bounding box center [633, 688] width 4 height 35
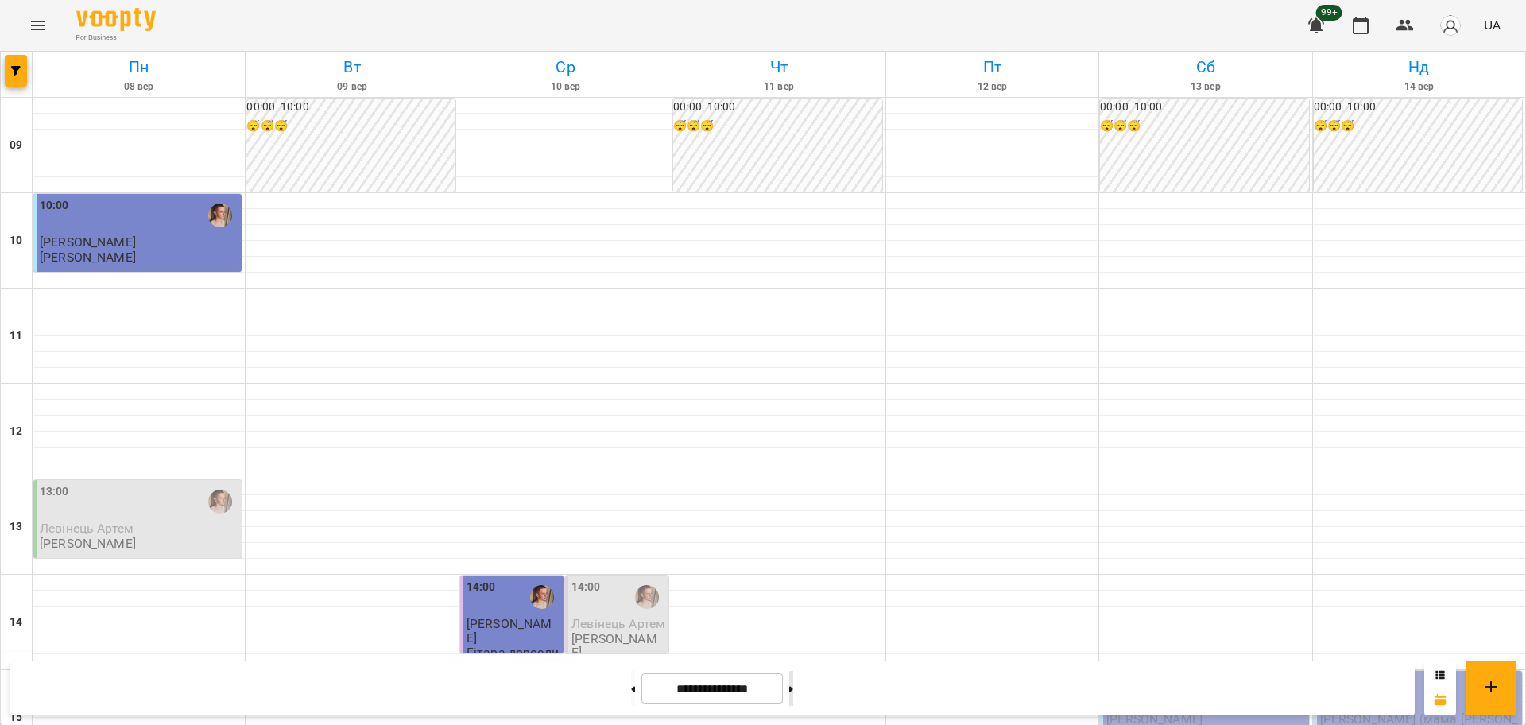
click at [793, 681] on button at bounding box center [791, 688] width 4 height 35
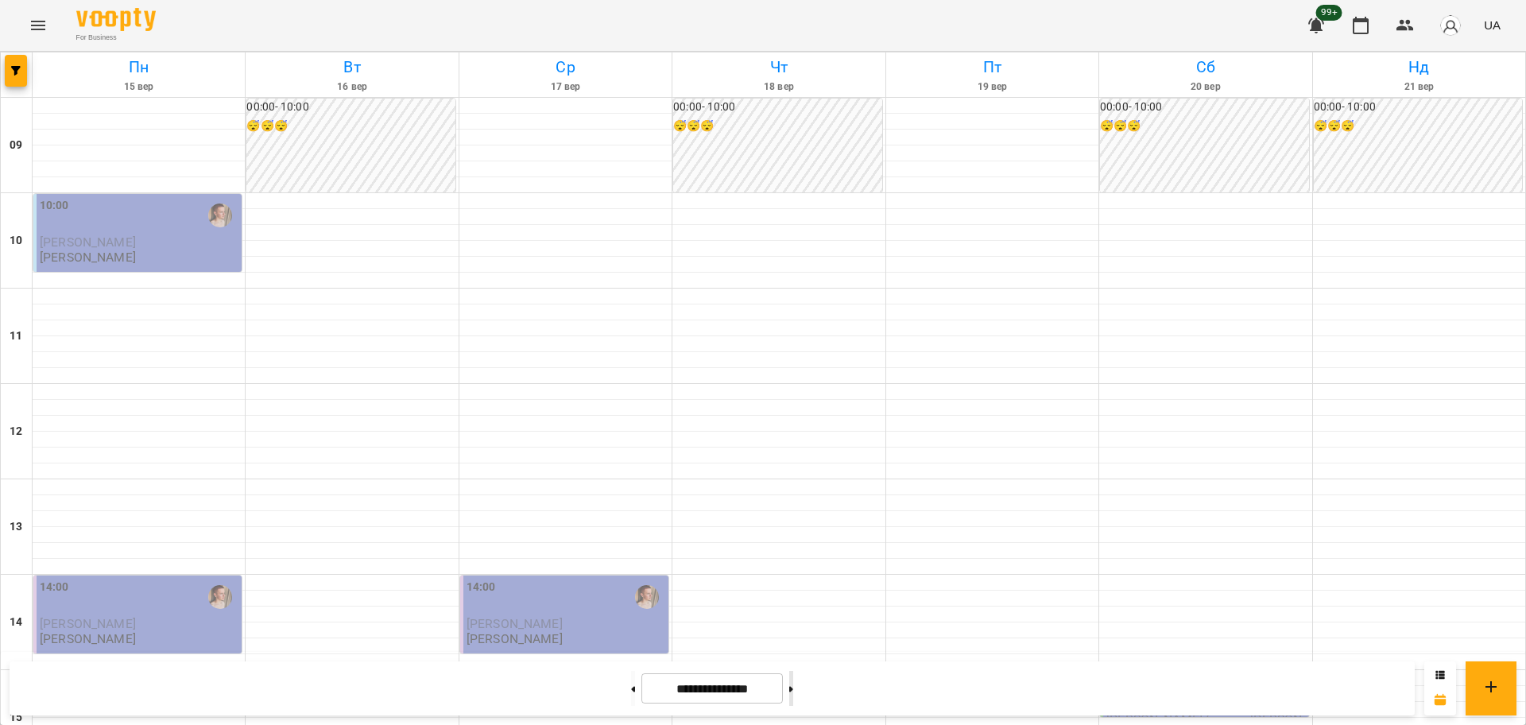
click at [793, 693] on button at bounding box center [791, 688] width 4 height 35
click at [631, 697] on button at bounding box center [633, 688] width 4 height 35
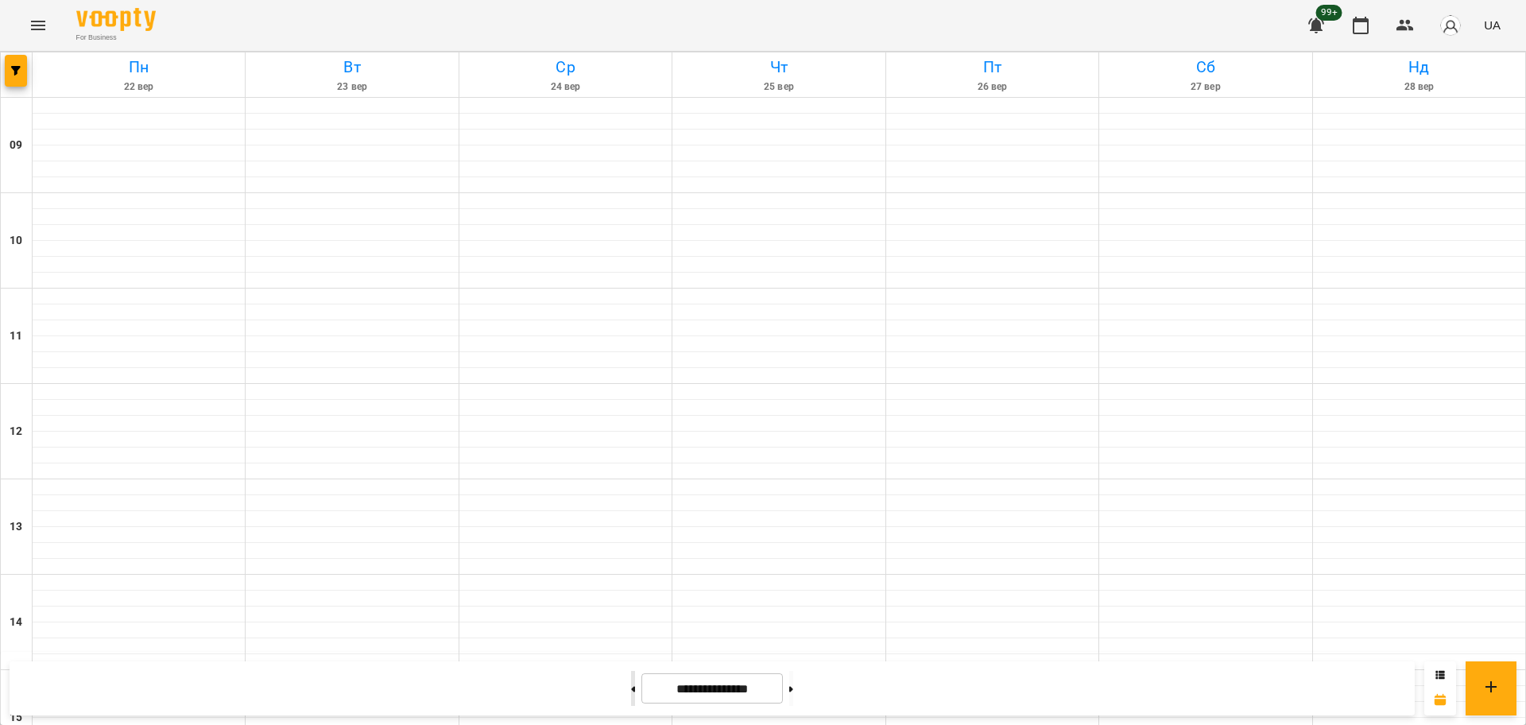
click at [631, 697] on button at bounding box center [633, 688] width 4 height 35
type input "**********"
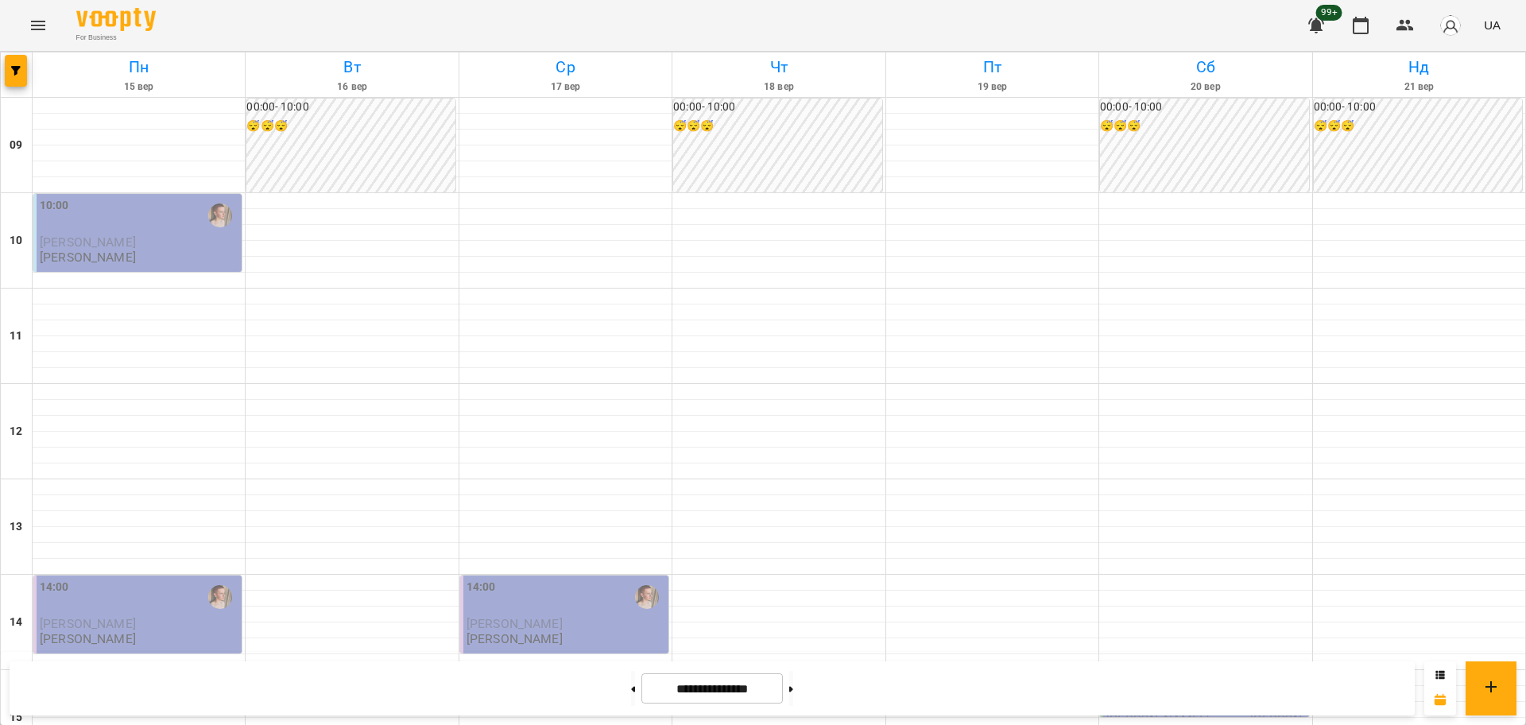
click at [1269, 674] on div at bounding box center [1287, 692] width 37 height 37
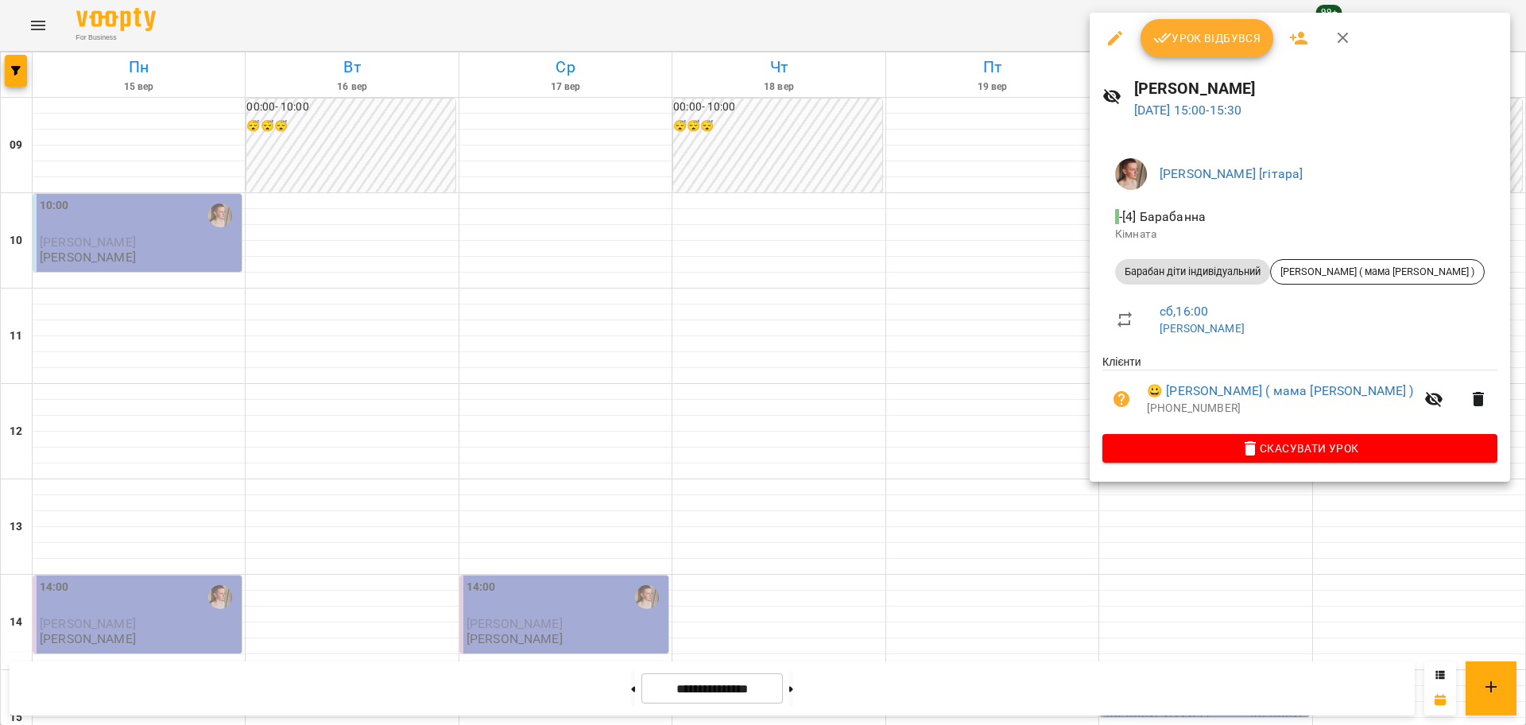
click at [1490, 338] on div at bounding box center [763, 362] width 1526 height 725
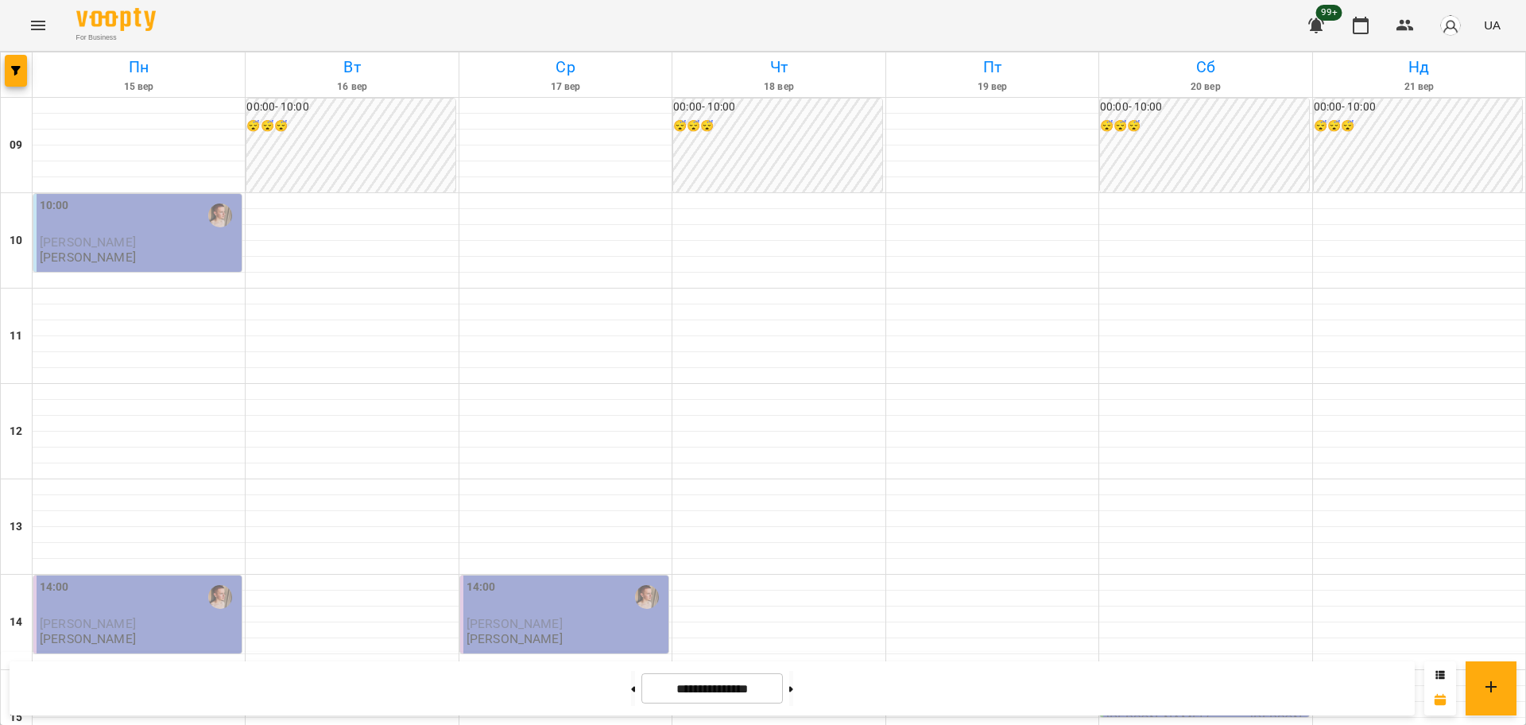
scroll to position [397, 0]
click at [631, 684] on button at bounding box center [633, 688] width 4 height 35
type input "**********"
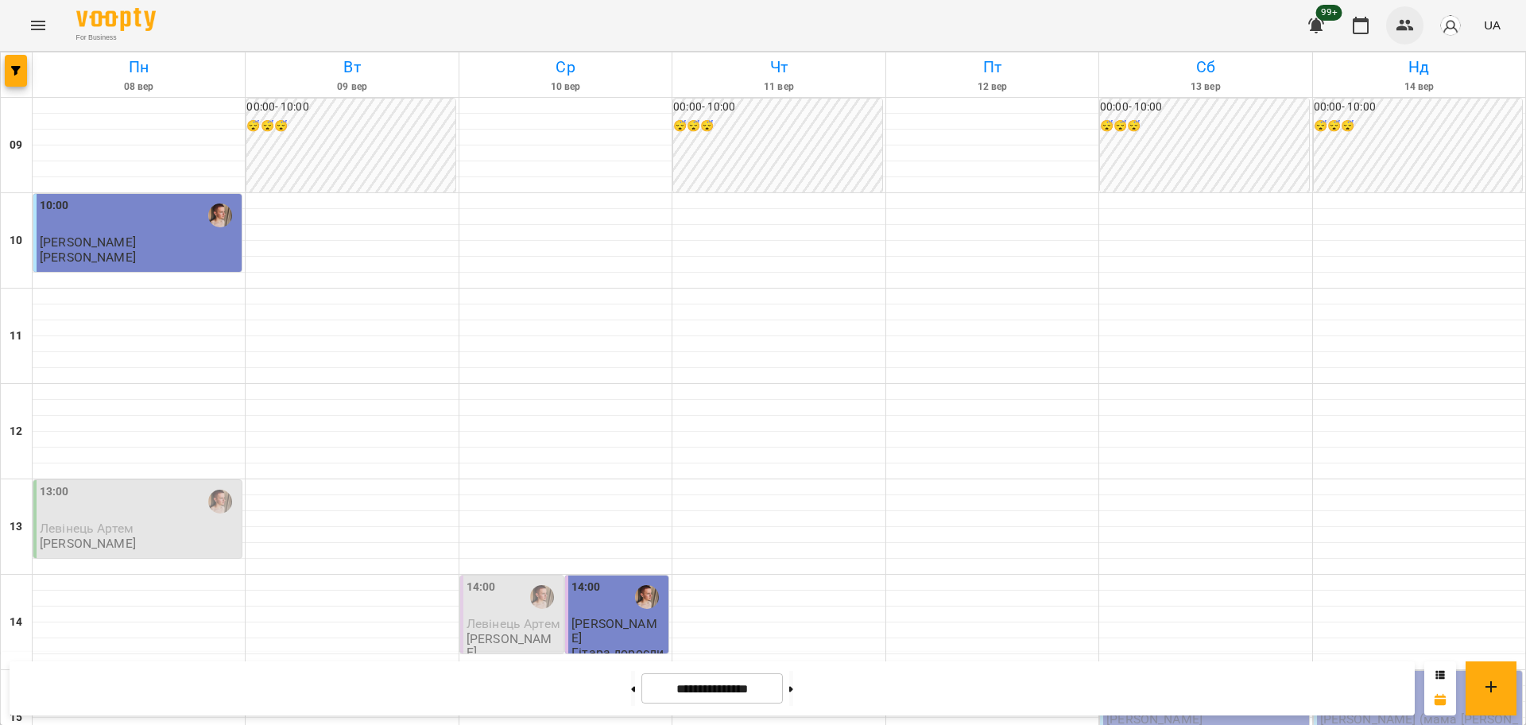
click at [1409, 16] on icon "button" at bounding box center [1404, 25] width 19 height 19
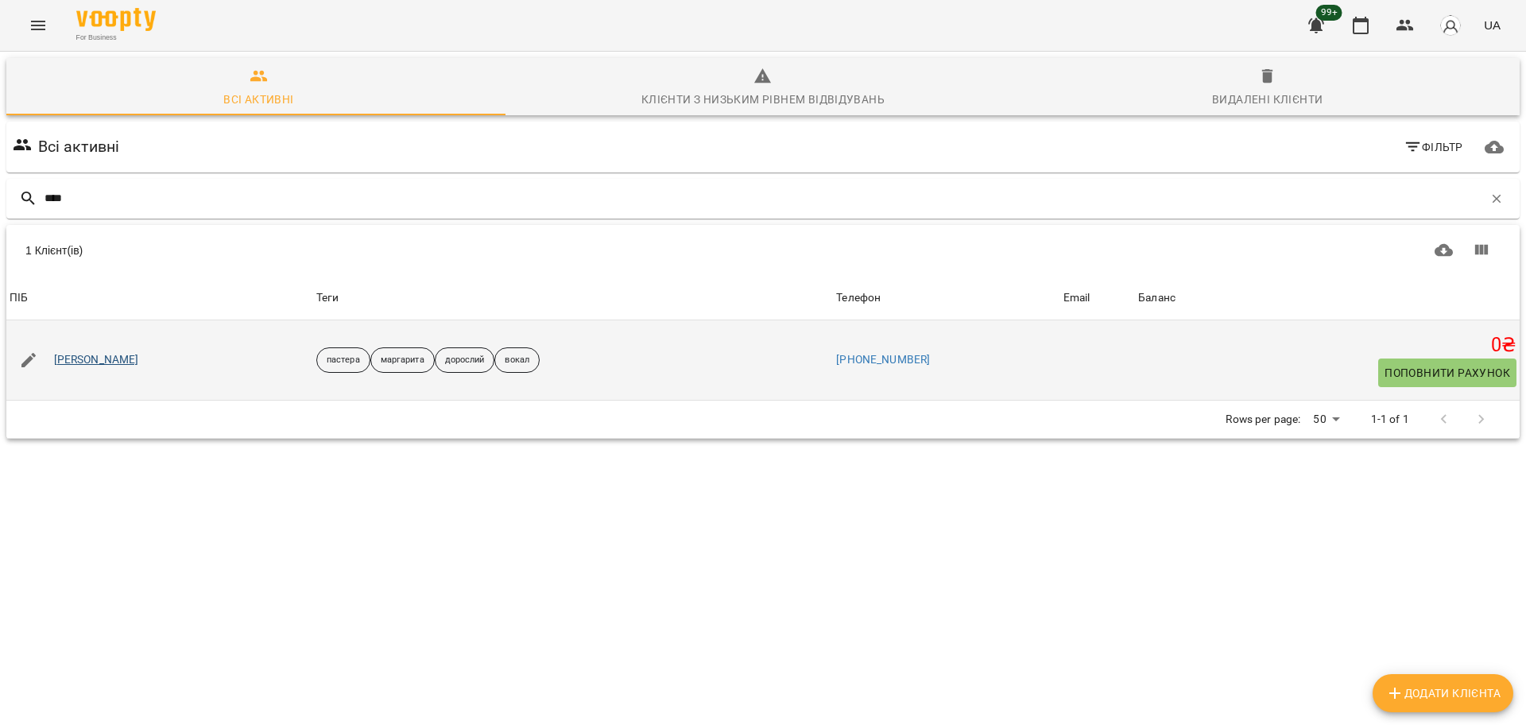
type input "****"
click at [97, 356] on link "Сіренко Аліна" at bounding box center [96, 360] width 85 height 16
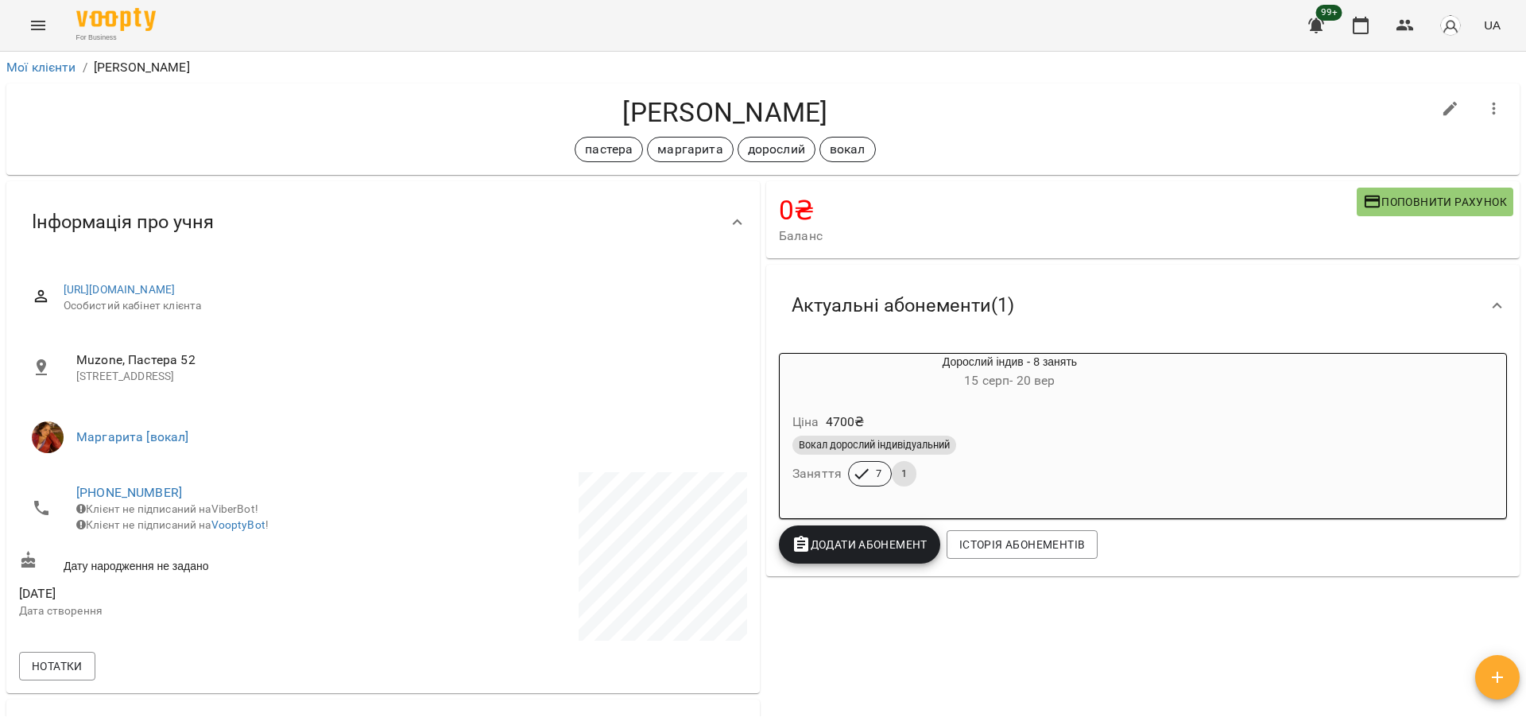
click at [735, 104] on h4 "Сіренко Аліна" at bounding box center [725, 112] width 1412 height 33
copy div "Сіренко Аліна пастера маргарита дорослий вокал"
drag, startPoint x: 200, startPoint y: 491, endPoint x: 68, endPoint y: 492, distance: 132.7
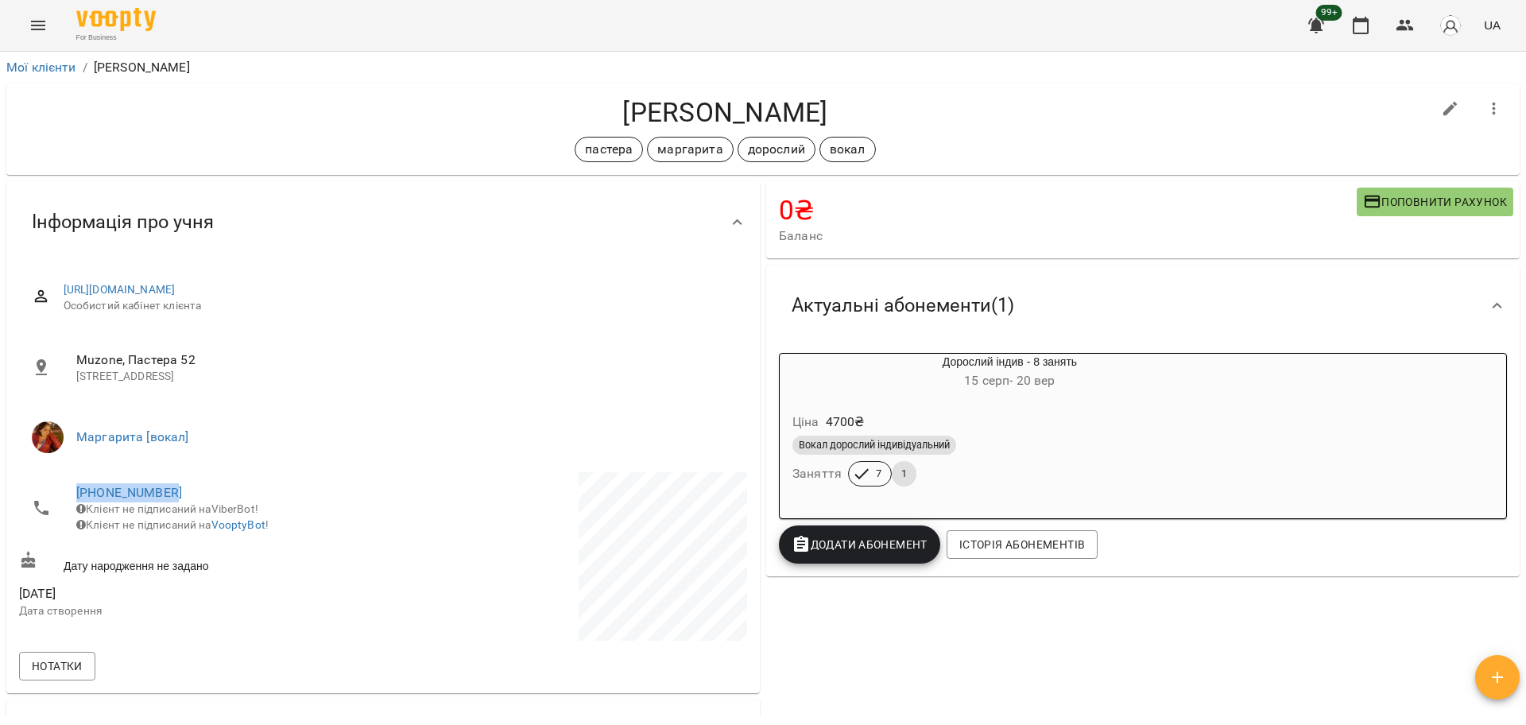
click at [68, 492] on li "+380999662202 Клієнт не підписаний на ViberBot! Клієнт не підписаний на VooptyB…" at bounding box center [199, 508] width 361 height 72
copy link "+380999662202"
click at [786, 72] on ol "Мої клієнти / Сіренко Аліна" at bounding box center [762, 67] width 1513 height 19
click at [737, 110] on h4 "Сіренко Аліна" at bounding box center [725, 112] width 1412 height 33
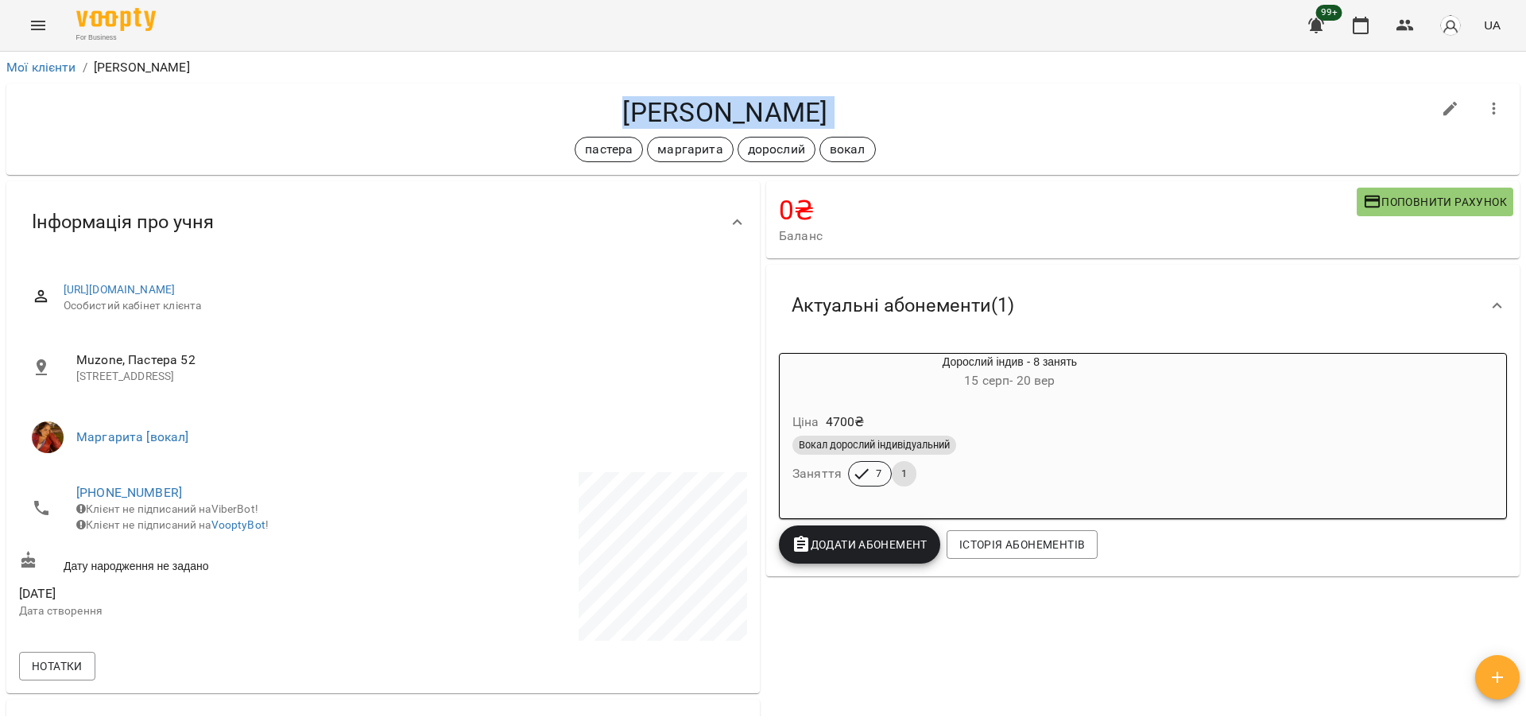
click at [737, 110] on h4 "Сіренко Аліна" at bounding box center [725, 112] width 1412 height 33
copy div "Сіренко Аліна пастера маргарита дорослий вокал"
click at [1015, 390] on h6 "15 серп - 20 вер" at bounding box center [1009, 380] width 460 height 22
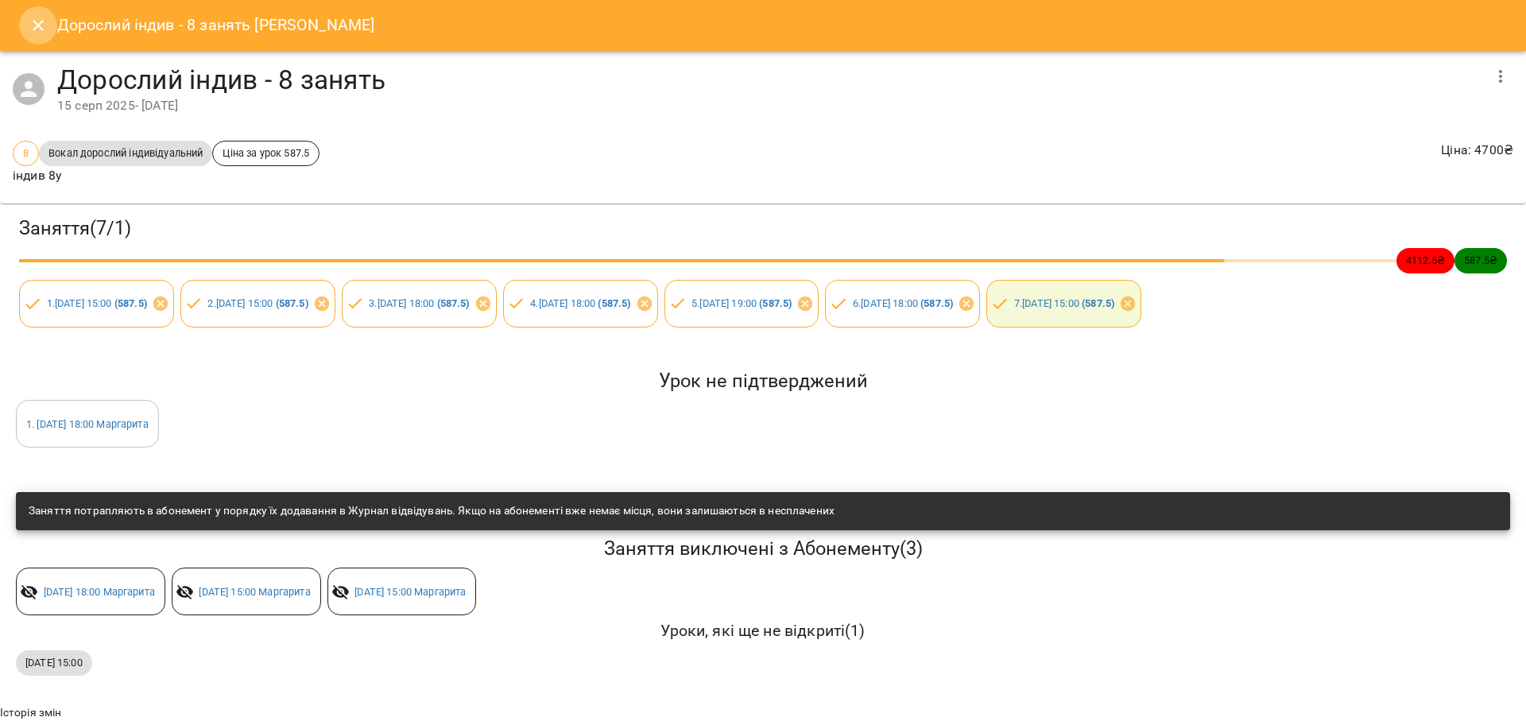
click at [39, 28] on icon "Close" at bounding box center [38, 25] width 19 height 19
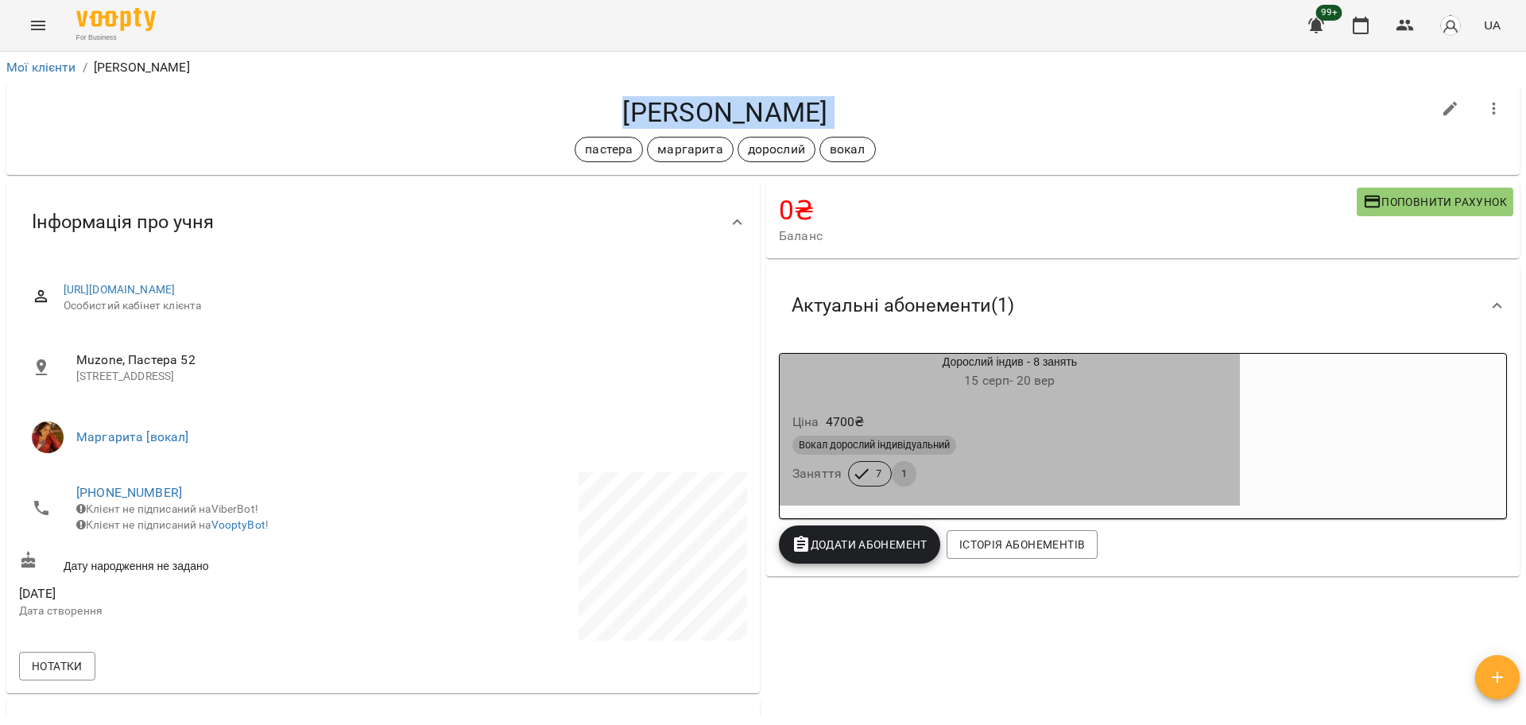
click at [1212, 433] on div "Ціна 4700 ₴" at bounding box center [1009, 422] width 441 height 29
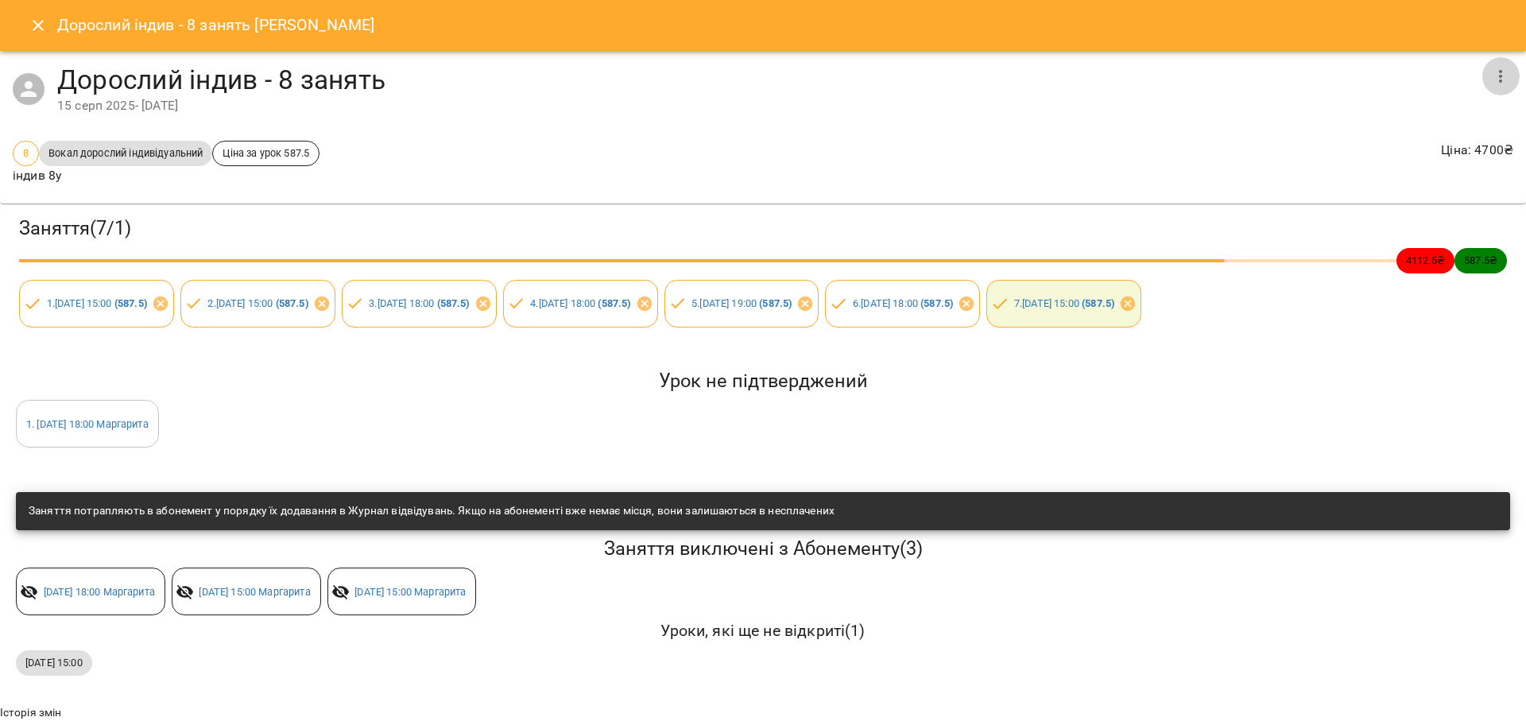
click at [1491, 73] on icon "button" at bounding box center [1500, 76] width 19 height 19
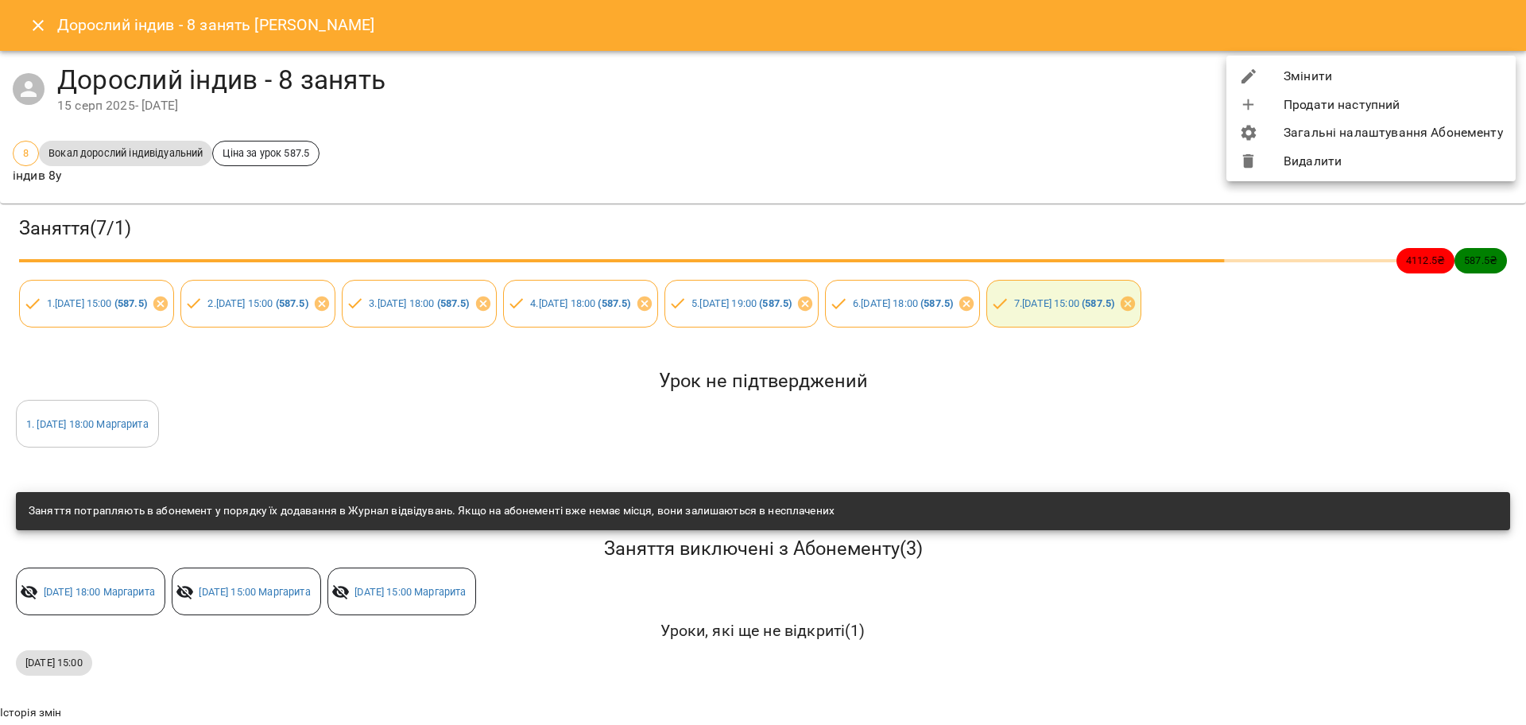
drag, startPoint x: 1290, startPoint y: 81, endPoint x: 905, endPoint y: 169, distance: 394.5
click at [916, 169] on div "Змінити Продати наступний Загальні налаштування Абонементу Видалити" at bounding box center [763, 362] width 1526 height 725
click at [905, 169] on div at bounding box center [763, 362] width 1526 height 725
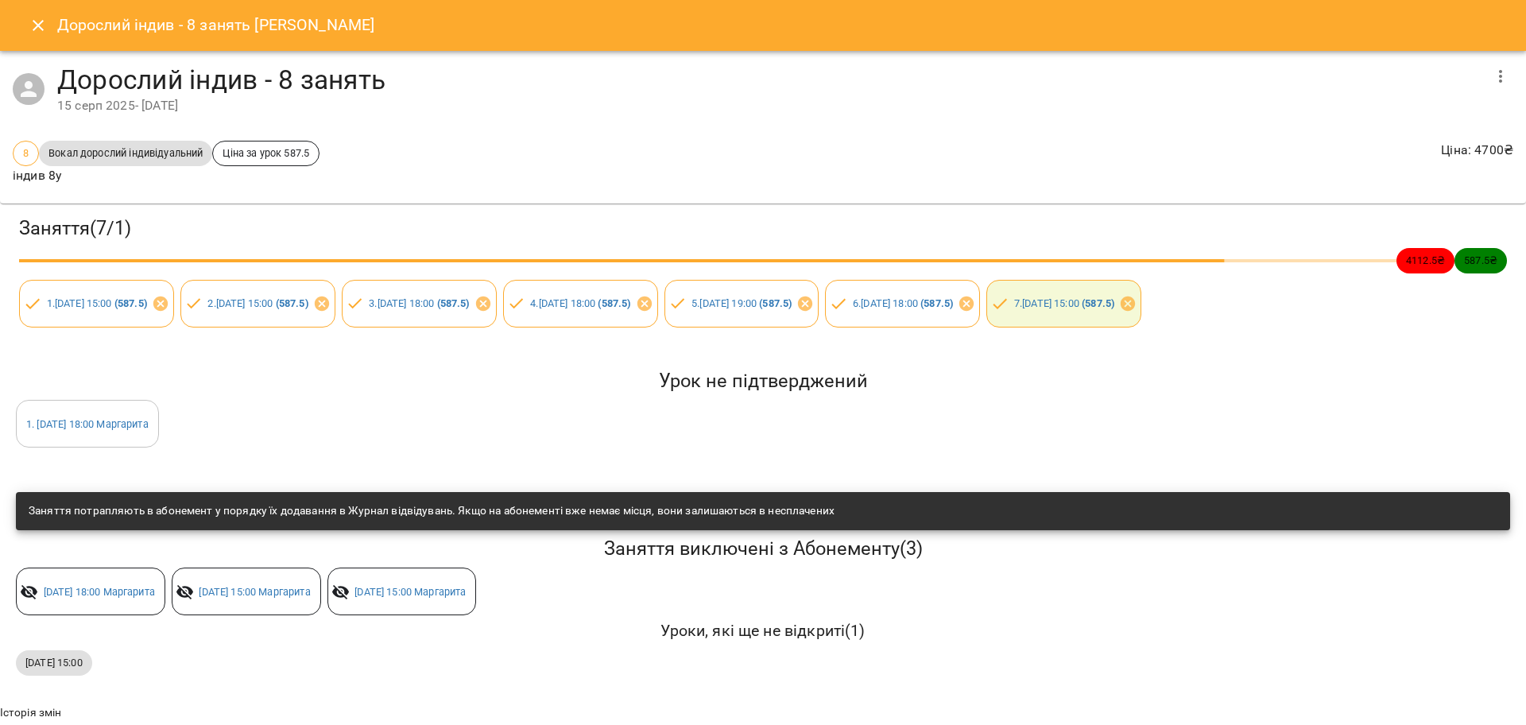
click at [44, 25] on icon "Close" at bounding box center [38, 25] width 19 height 19
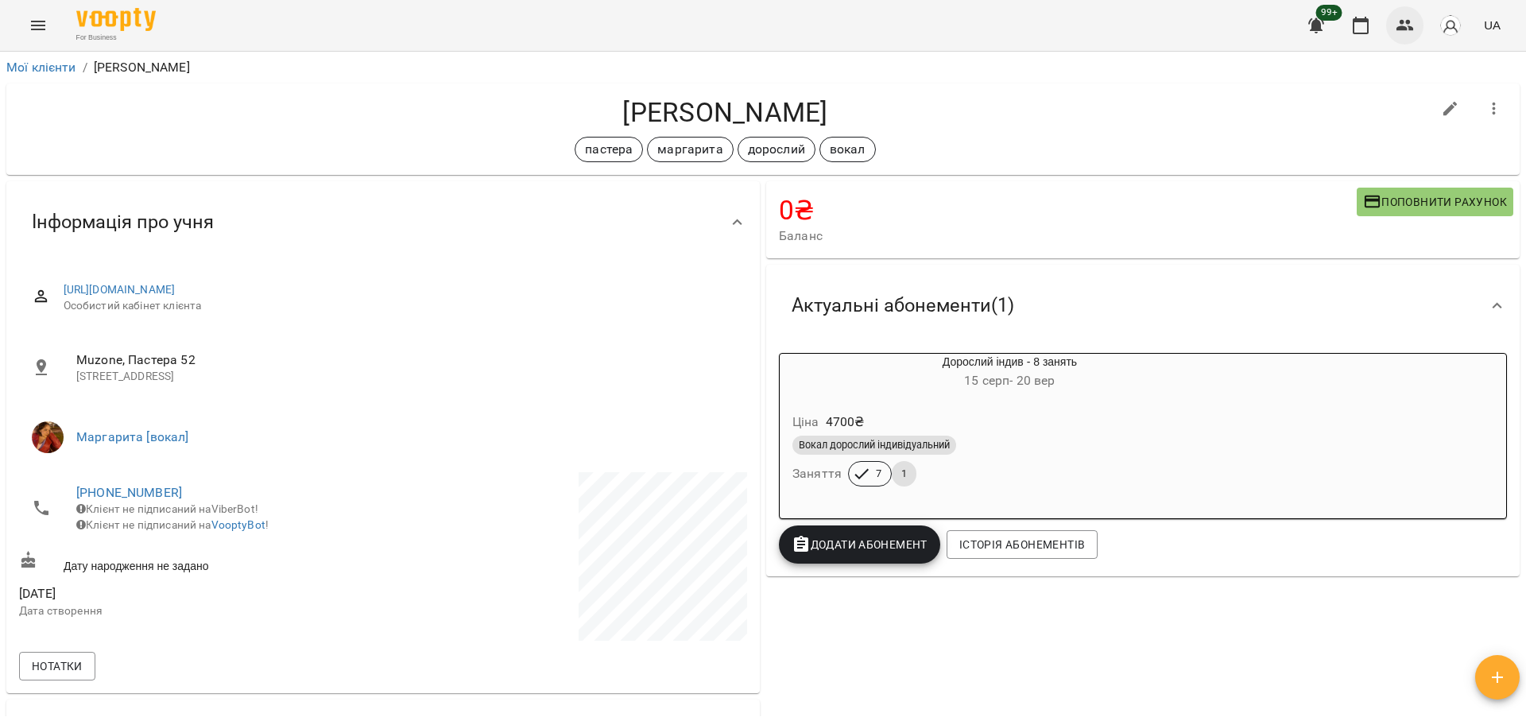
click at [1402, 27] on icon "button" at bounding box center [1404, 25] width 17 height 11
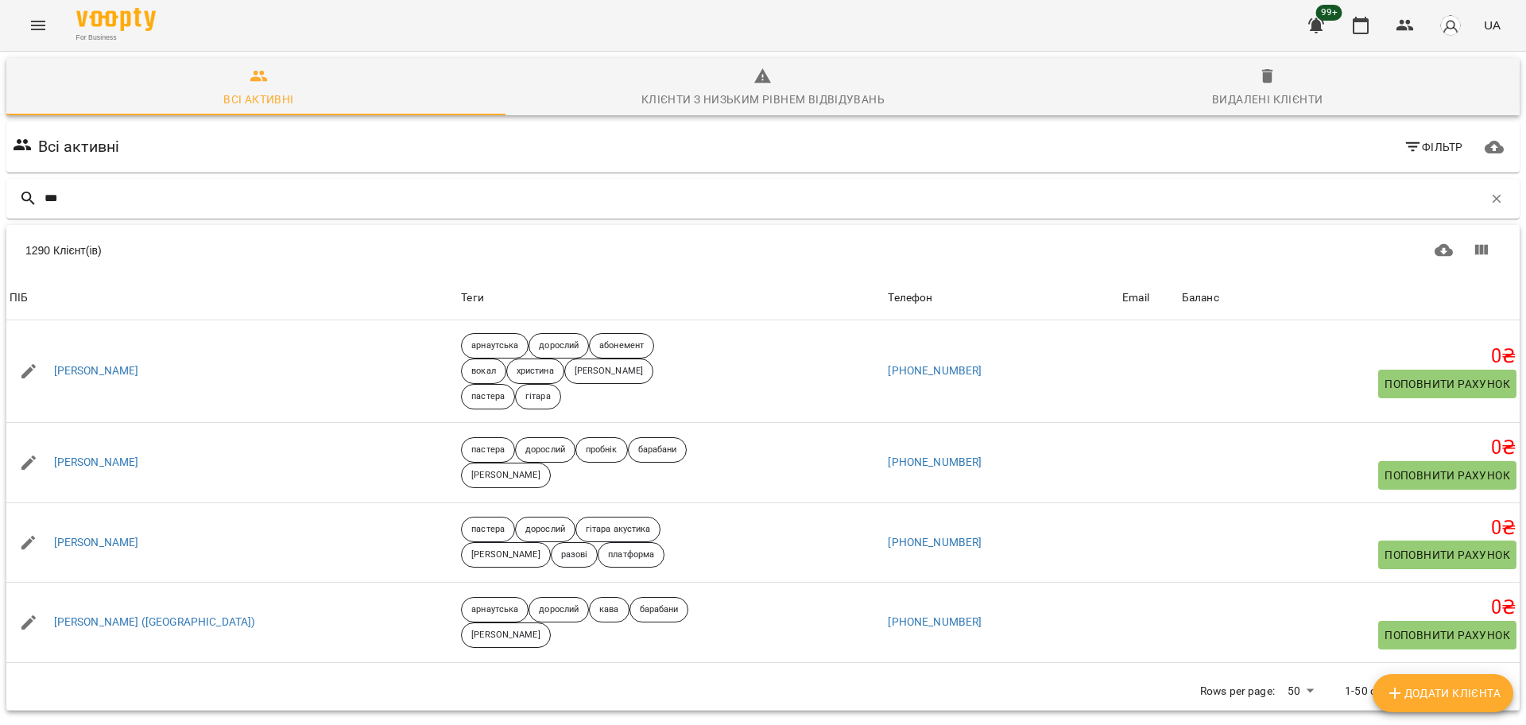
type input "***"
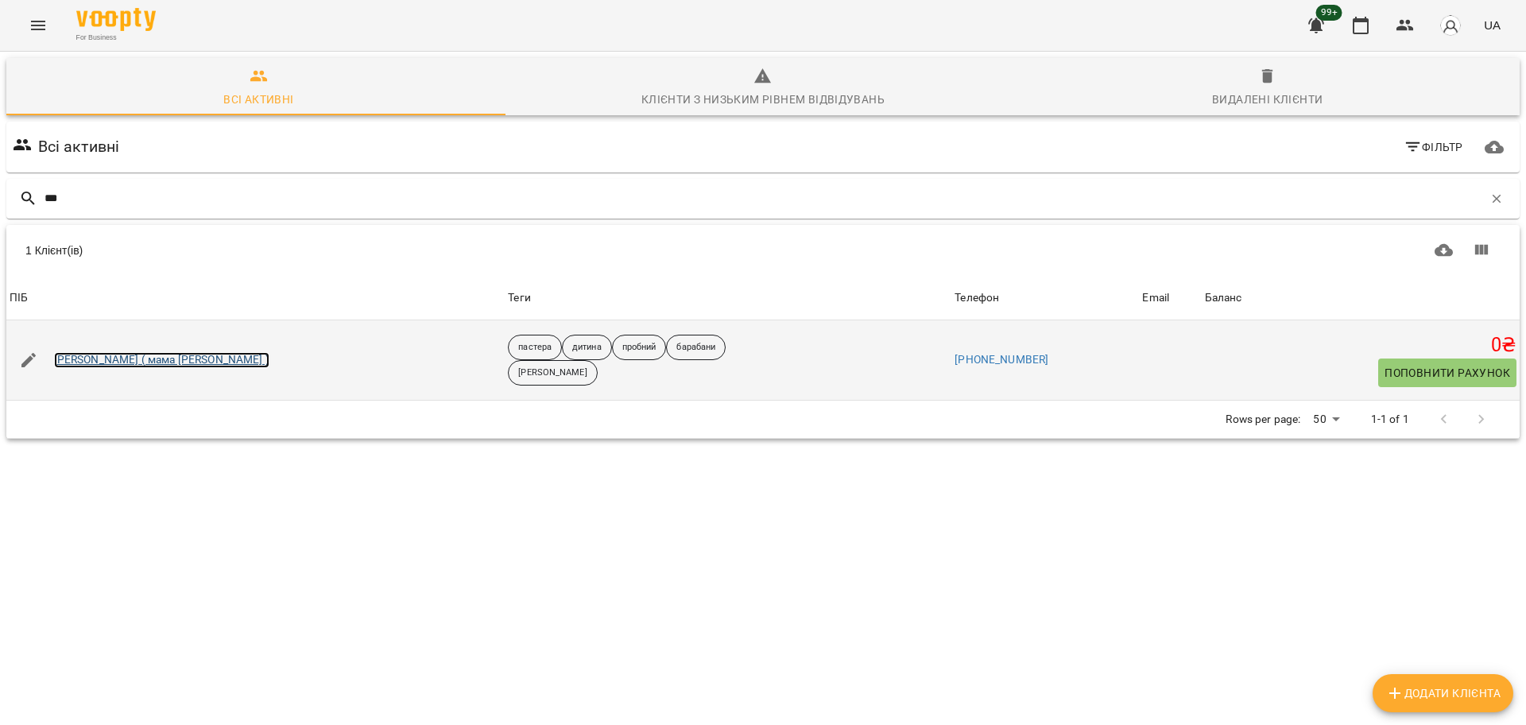
click at [129, 357] on link "Хазін Давід ( мама Ілона )" at bounding box center [161, 360] width 215 height 16
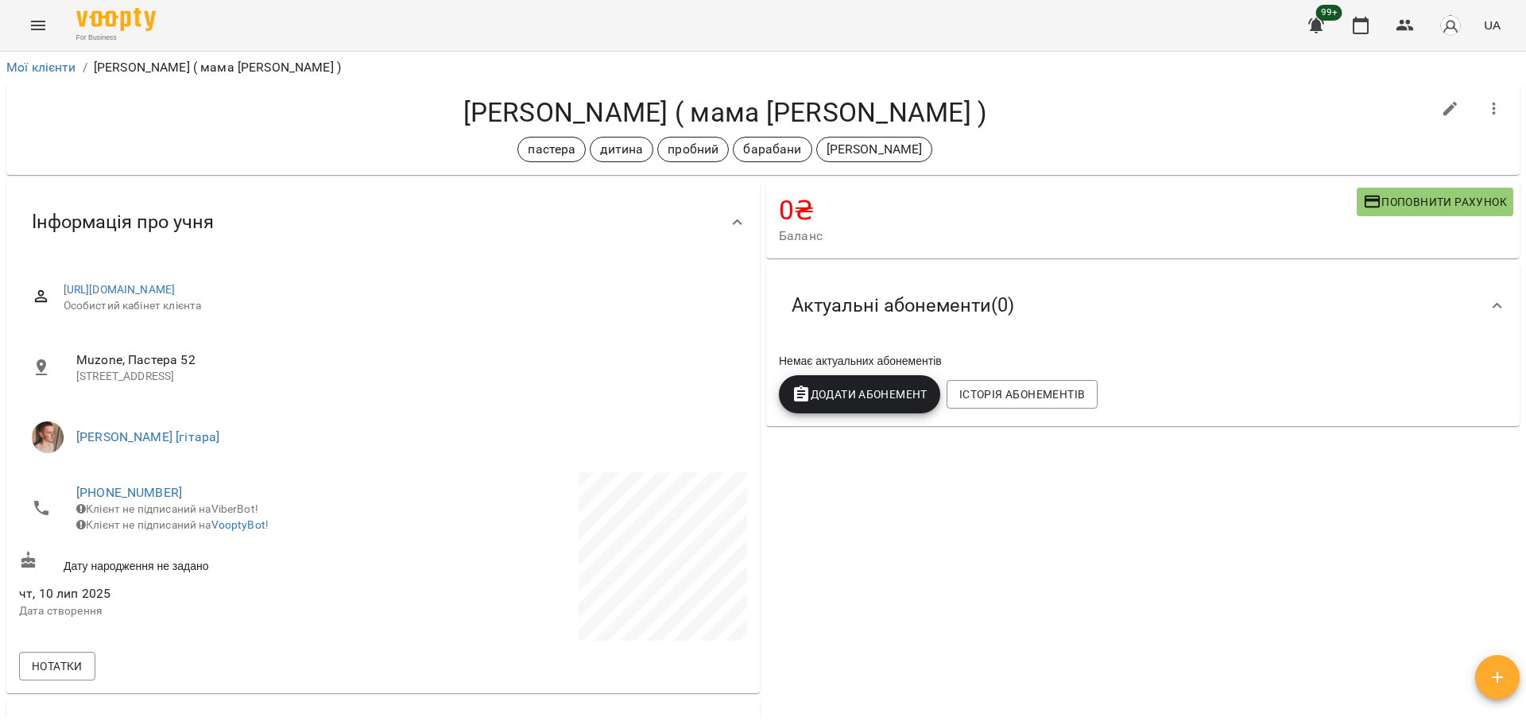
click at [675, 118] on h4 "Хазін Давід ( мама Ілона )" at bounding box center [725, 112] width 1412 height 33
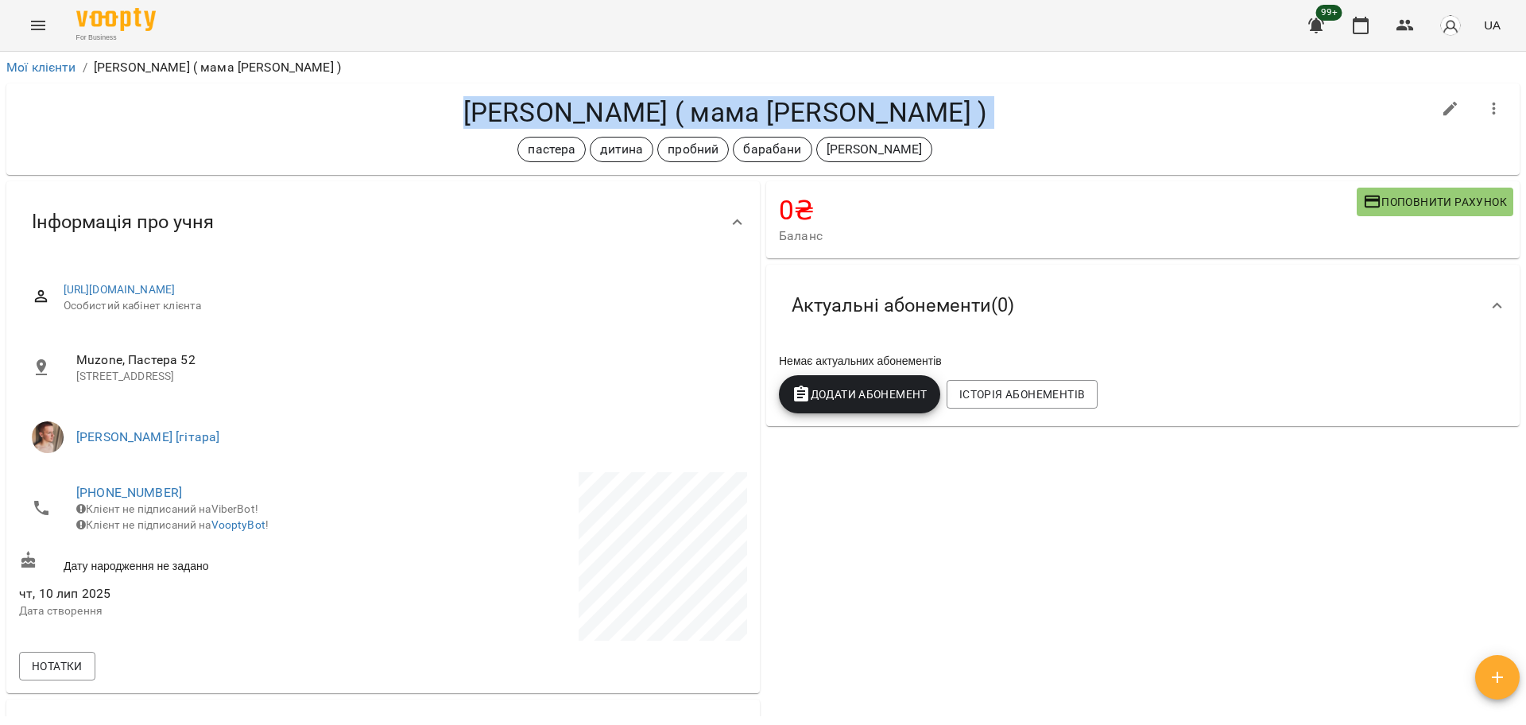
click at [675, 118] on h4 "Хазін Давід ( мама Ілона )" at bounding box center [725, 112] width 1412 height 33
copy div "Хазін Давід ( мама Ілона ) пастера дитина пробний барабани михайло"
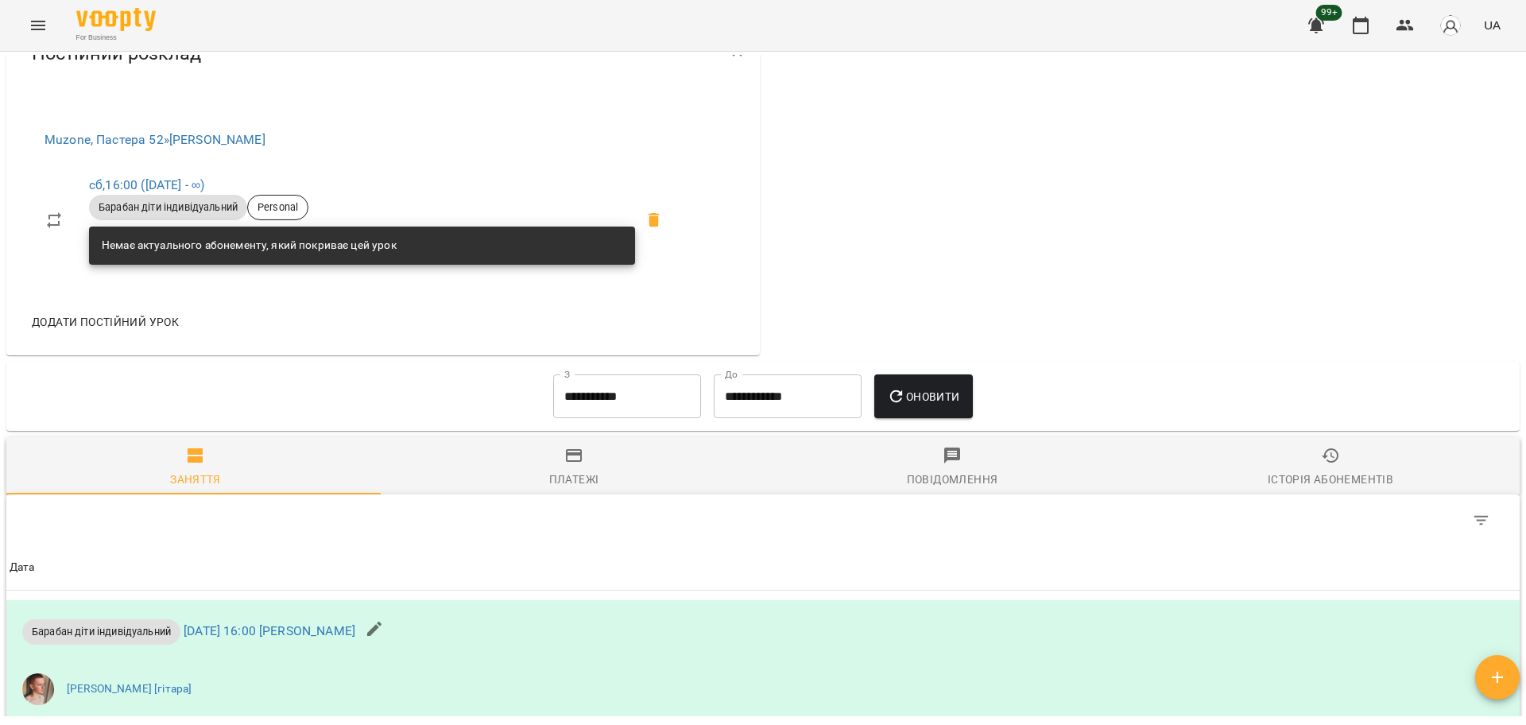
scroll to position [695, 0]
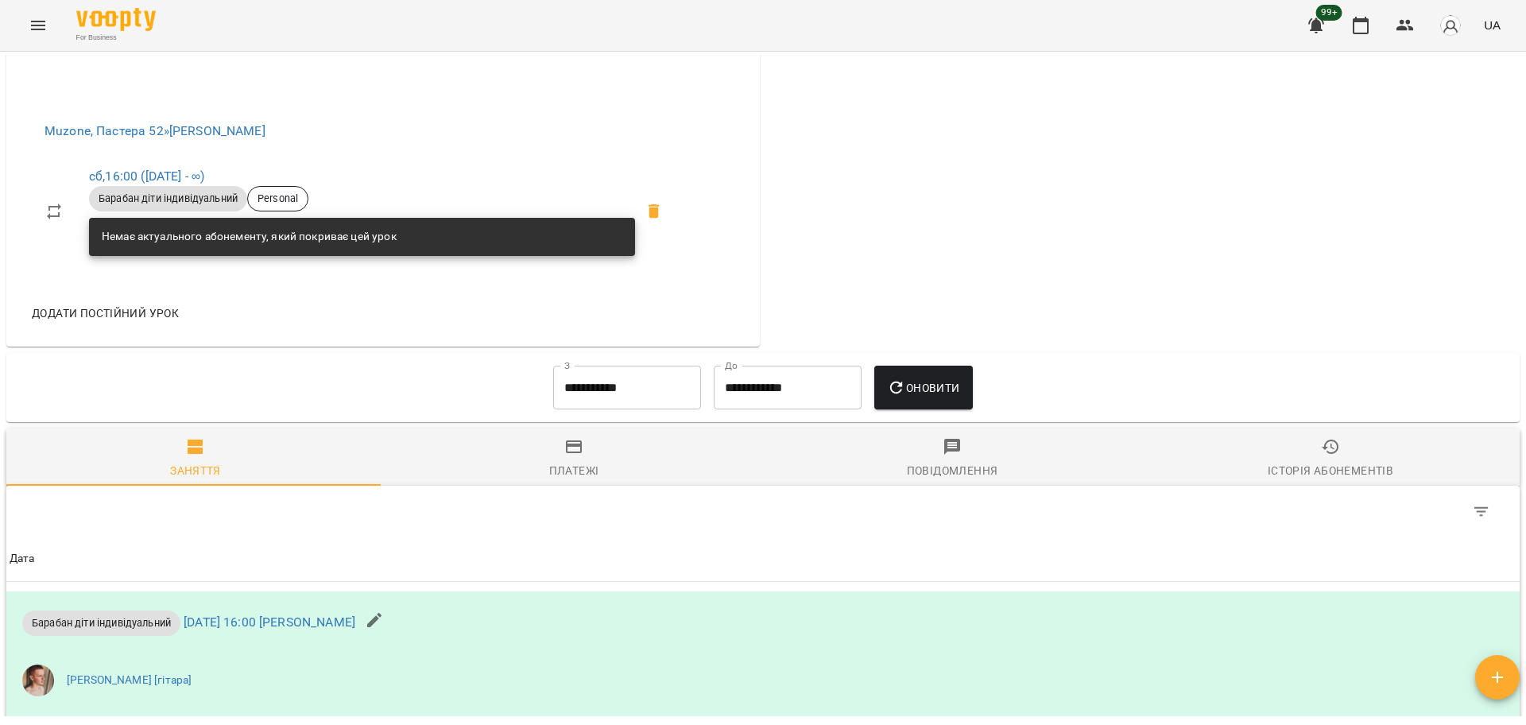
click at [1261, 439] on span "Історія абонементів" at bounding box center [1330, 458] width 359 height 43
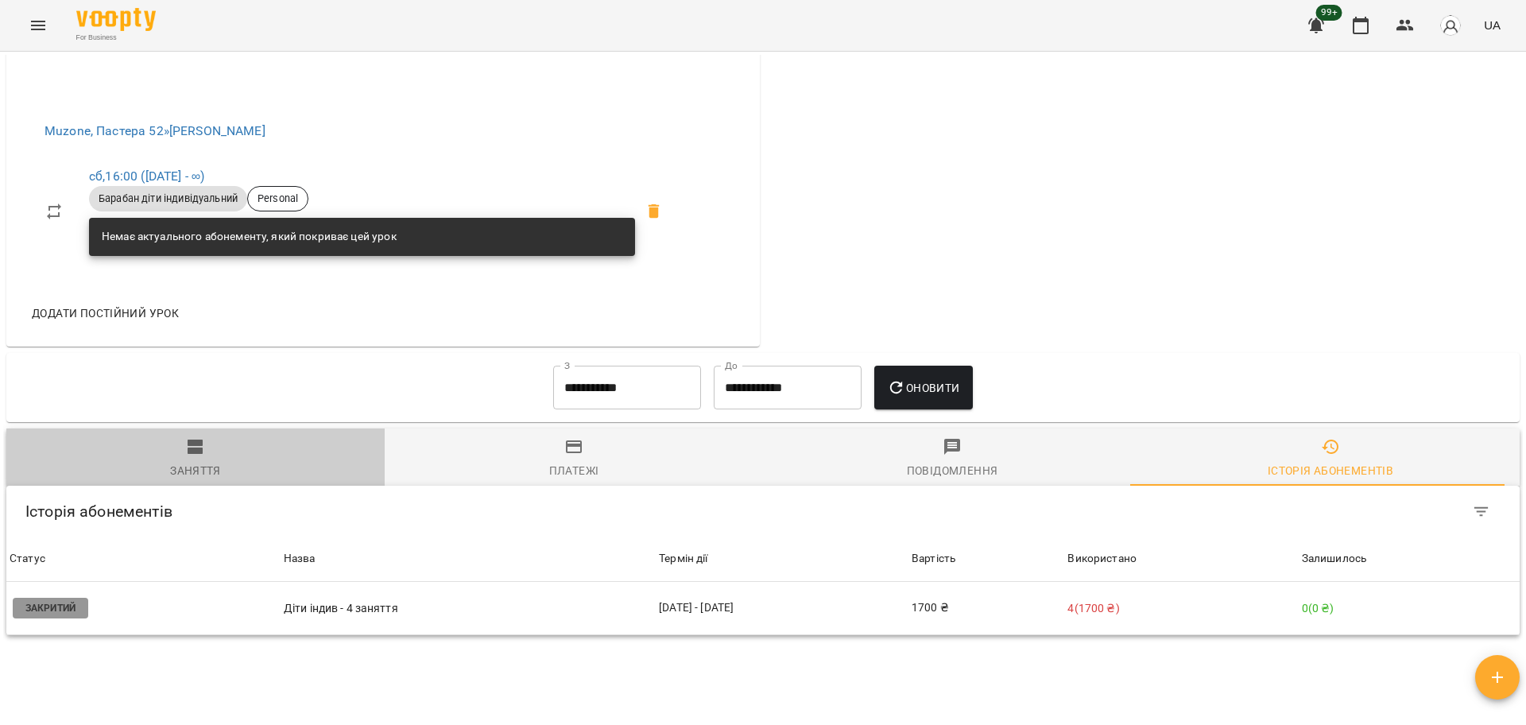
click at [293, 451] on span "Заняття" at bounding box center [195, 458] width 359 height 43
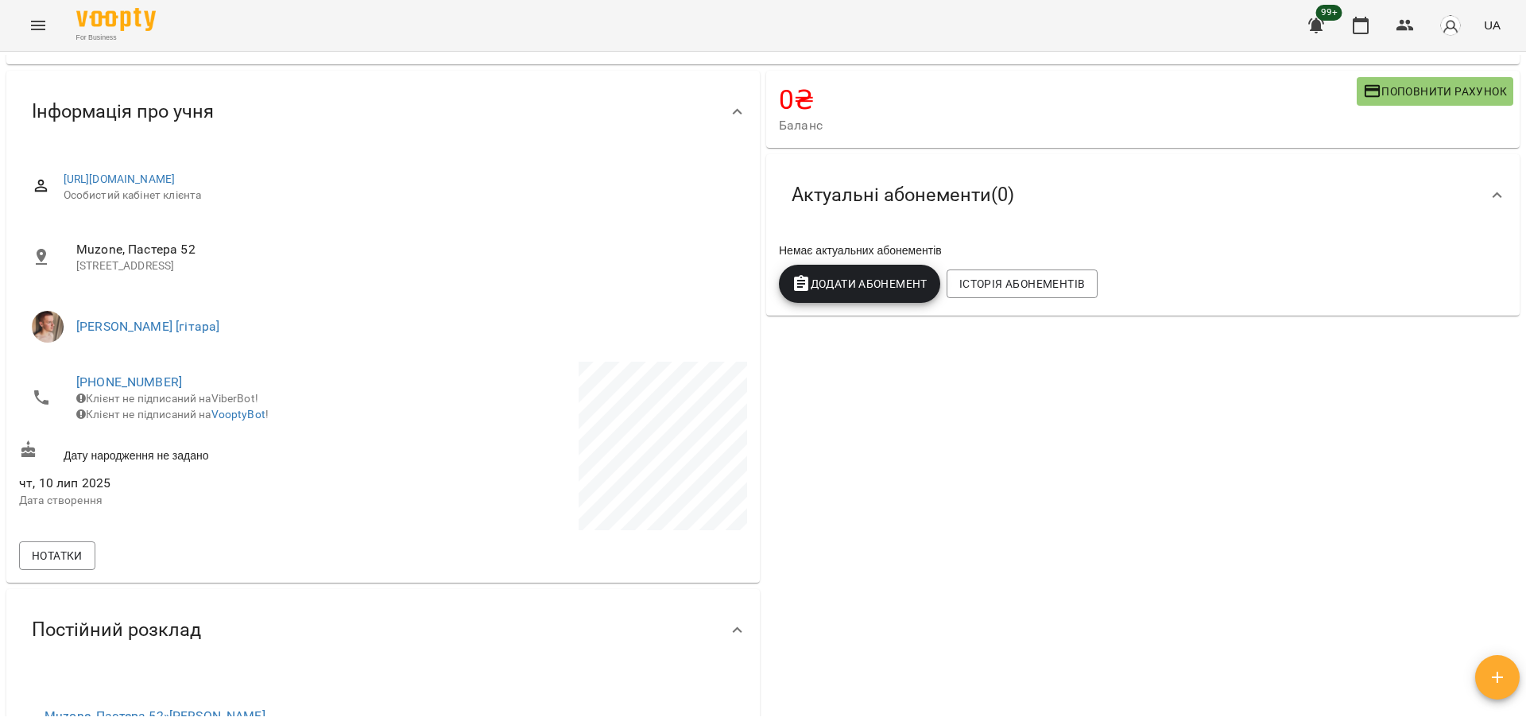
scroll to position [0, 0]
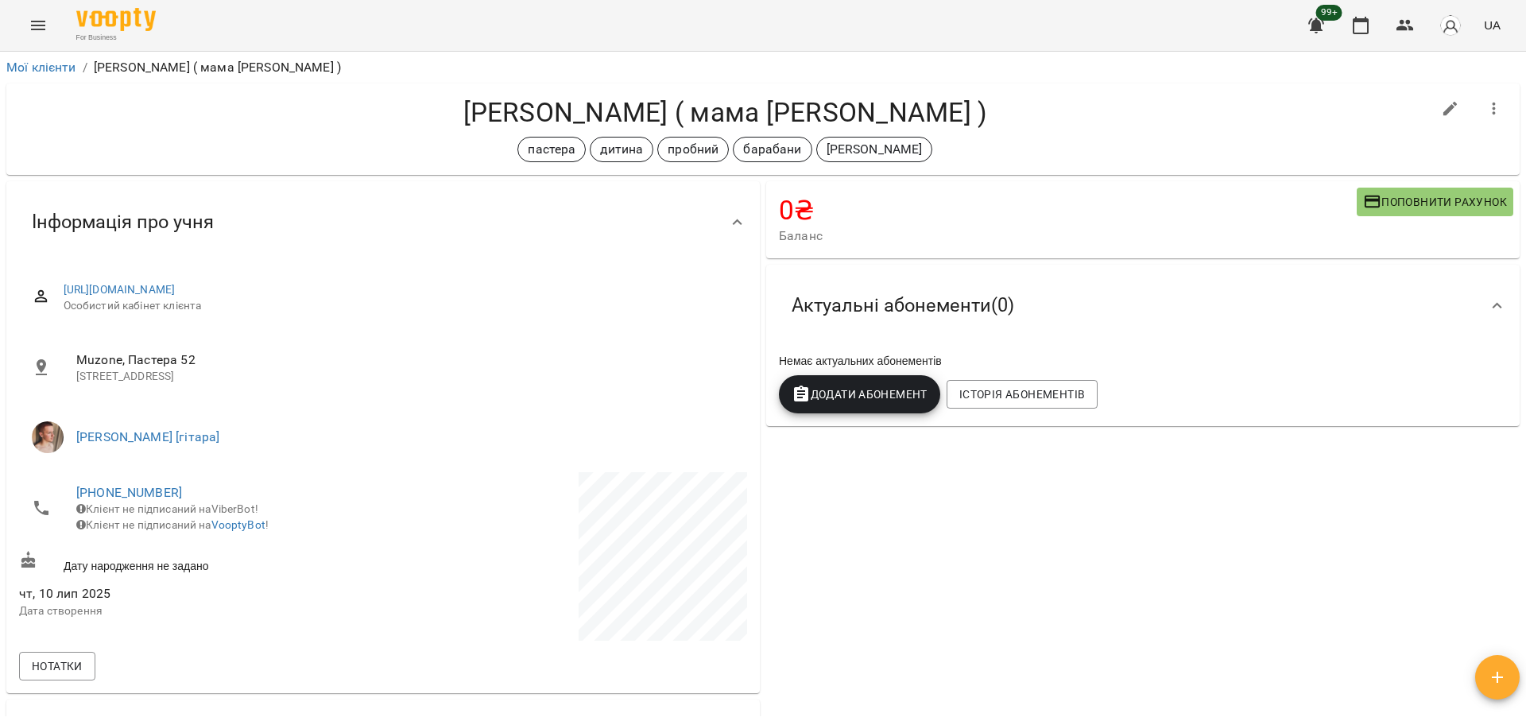
click at [963, 505] on div "0 ₴ Баланс Поповнити рахунок 3400 ₴ Разові Відвідування 280 ₴ пробний індив -28…" at bounding box center [1143, 611] width 760 height 867
click at [1448, 192] on span "Поповнити рахунок" at bounding box center [1435, 201] width 144 height 19
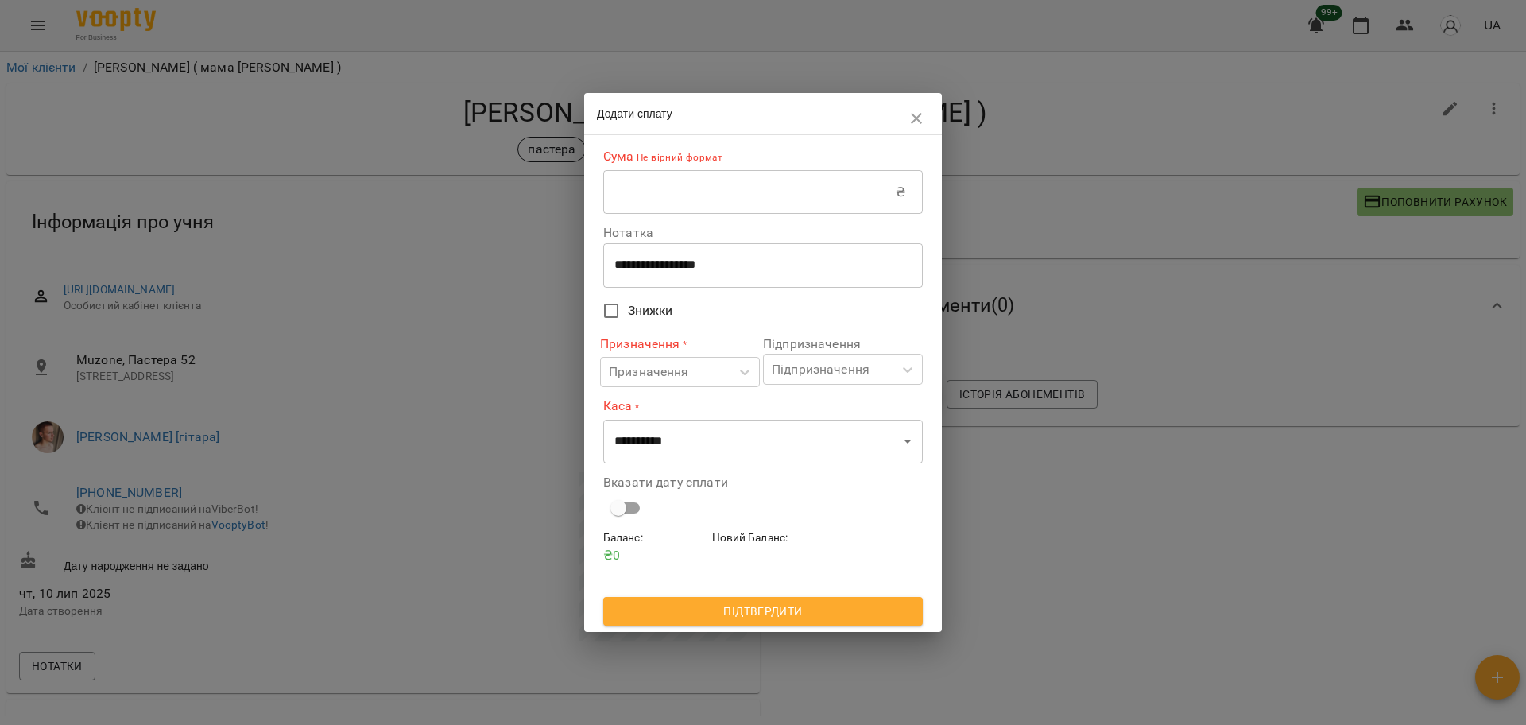
click at [735, 188] on input "text" at bounding box center [749, 192] width 292 height 44
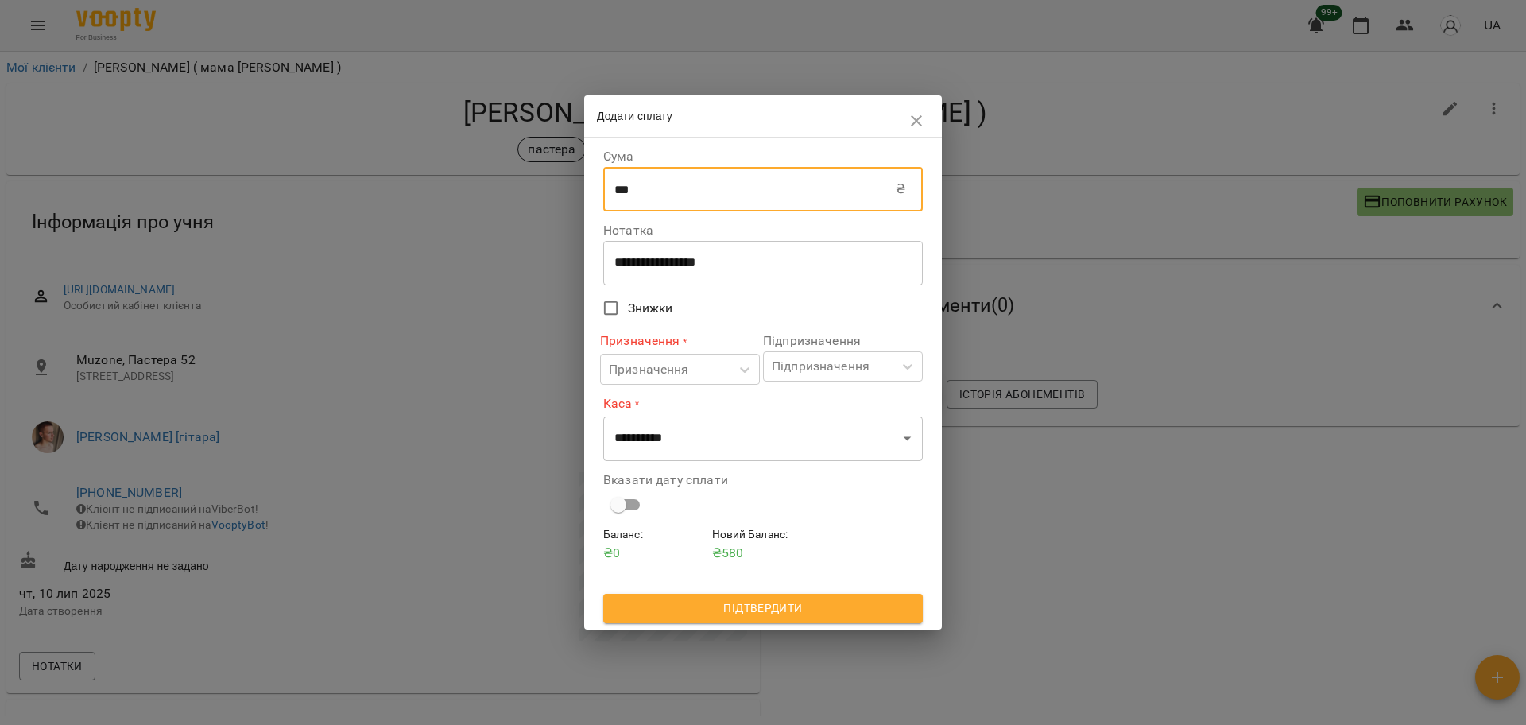
type input "***"
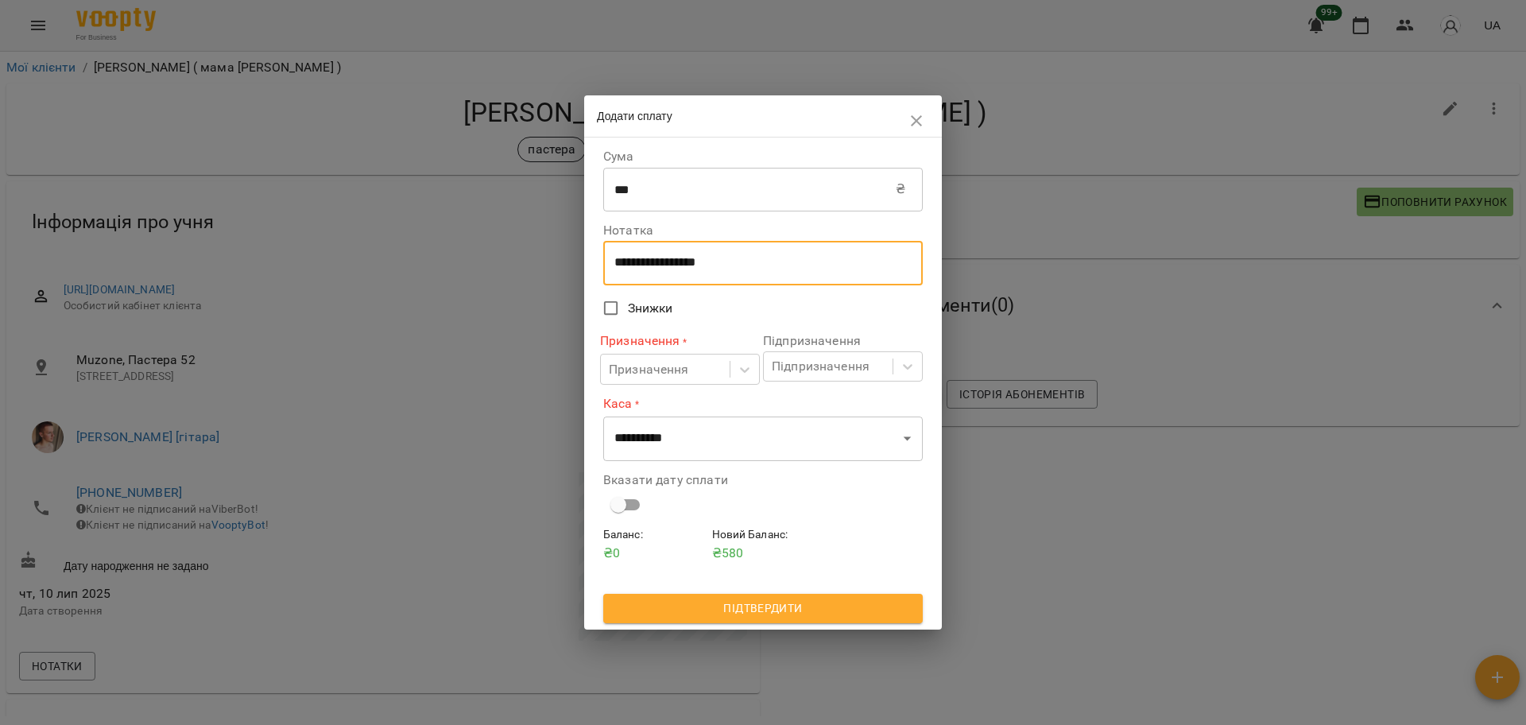
drag, startPoint x: 760, startPoint y: 267, endPoint x: 594, endPoint y: 249, distance: 167.8
click at [594, 249] on div "**********" at bounding box center [763, 382] width 358 height 491
click at [631, 265] on textarea "*****" at bounding box center [762, 262] width 297 height 15
type textarea "*****"
click at [680, 362] on div "Призначення" at bounding box center [649, 369] width 80 height 19
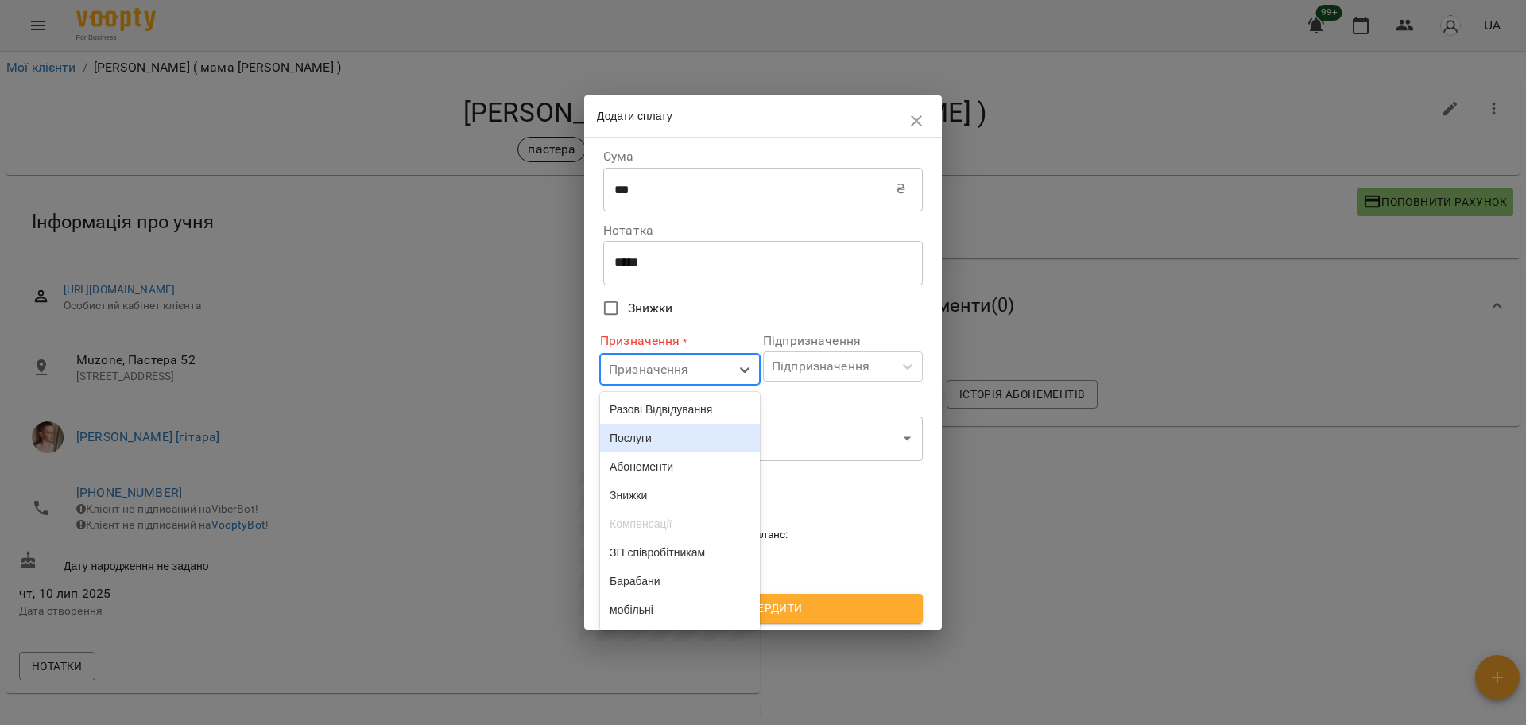
click at [672, 431] on div "Послуги" at bounding box center [680, 437] width 160 height 29
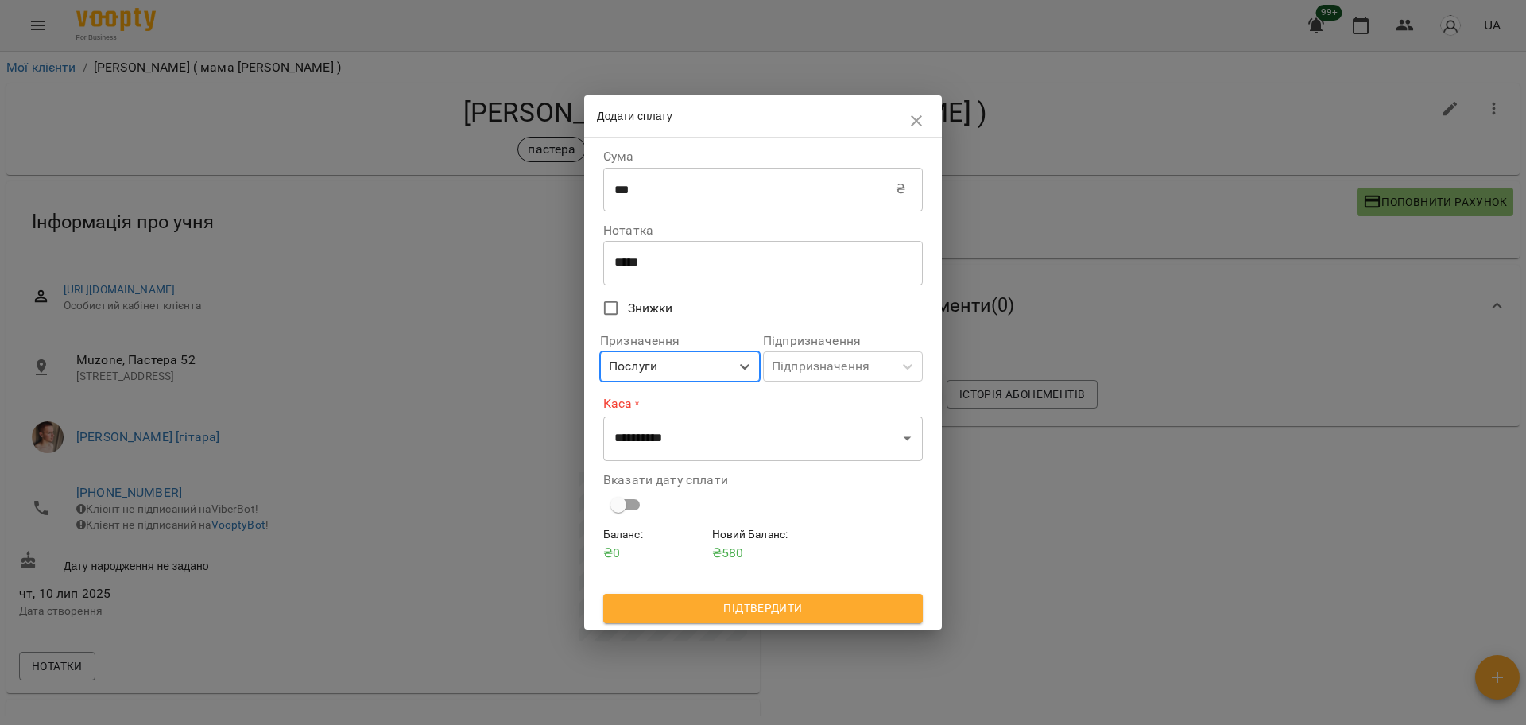
click at [685, 358] on div "Послуги" at bounding box center [665, 366] width 129 height 29
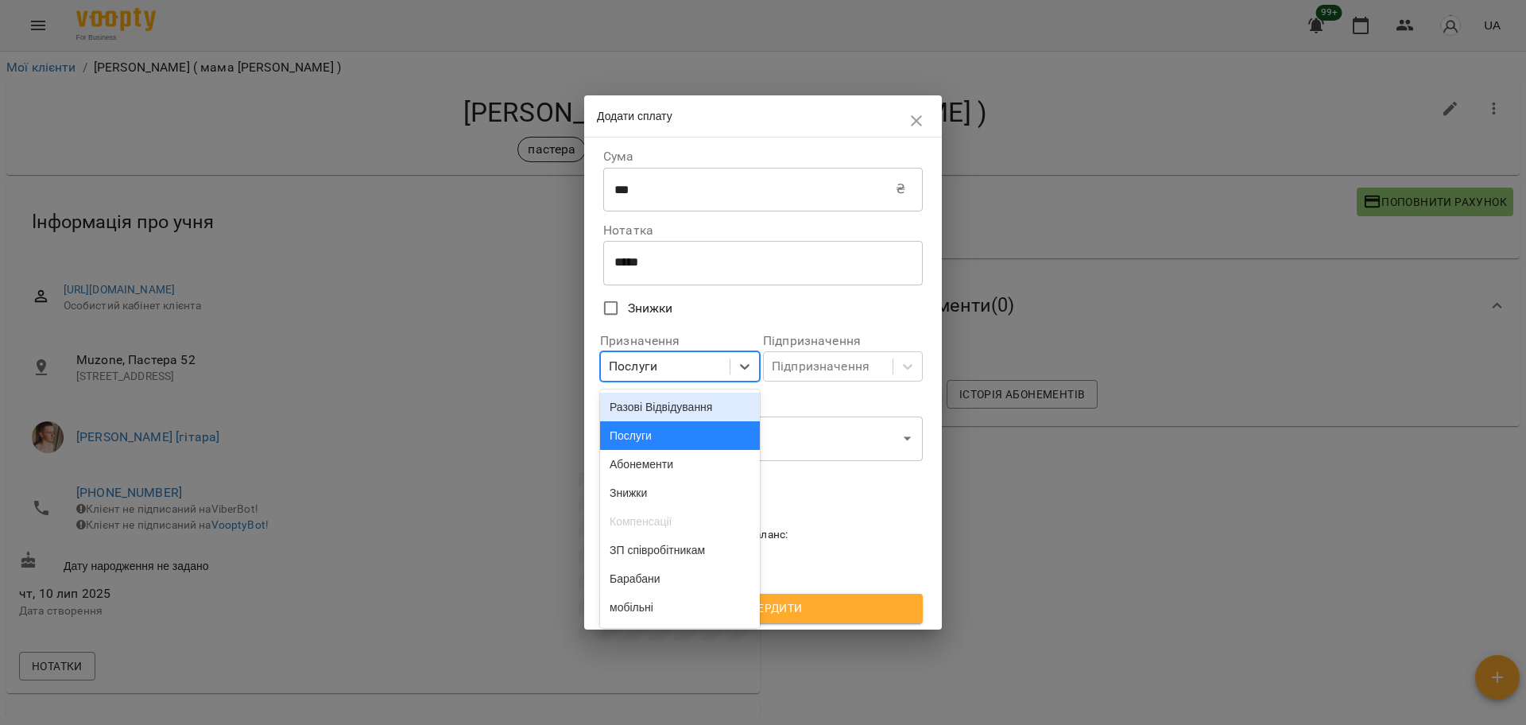
click at [679, 400] on div "Разові Відвідування" at bounding box center [680, 407] width 160 height 29
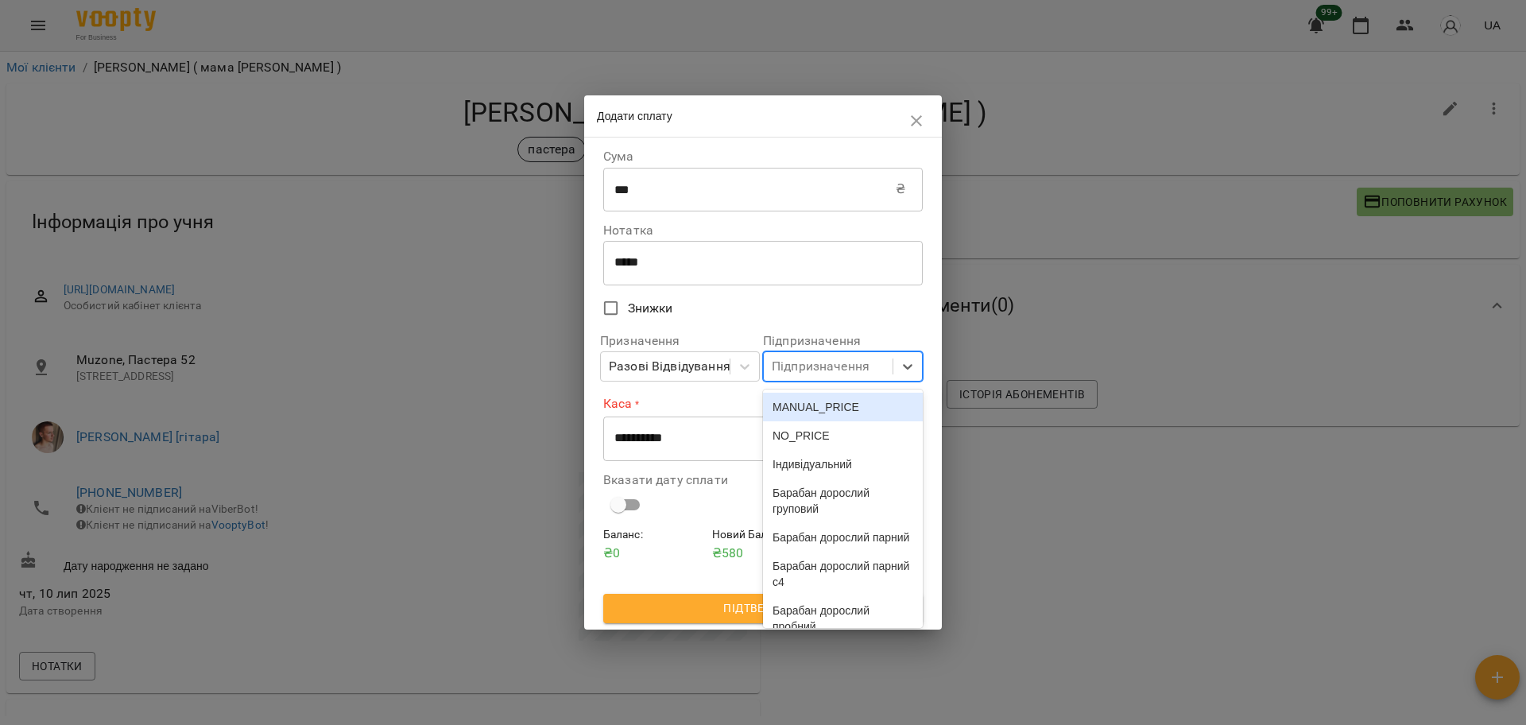
click at [837, 361] on div "Підпризначення" at bounding box center [821, 366] width 98 height 19
type input "*"
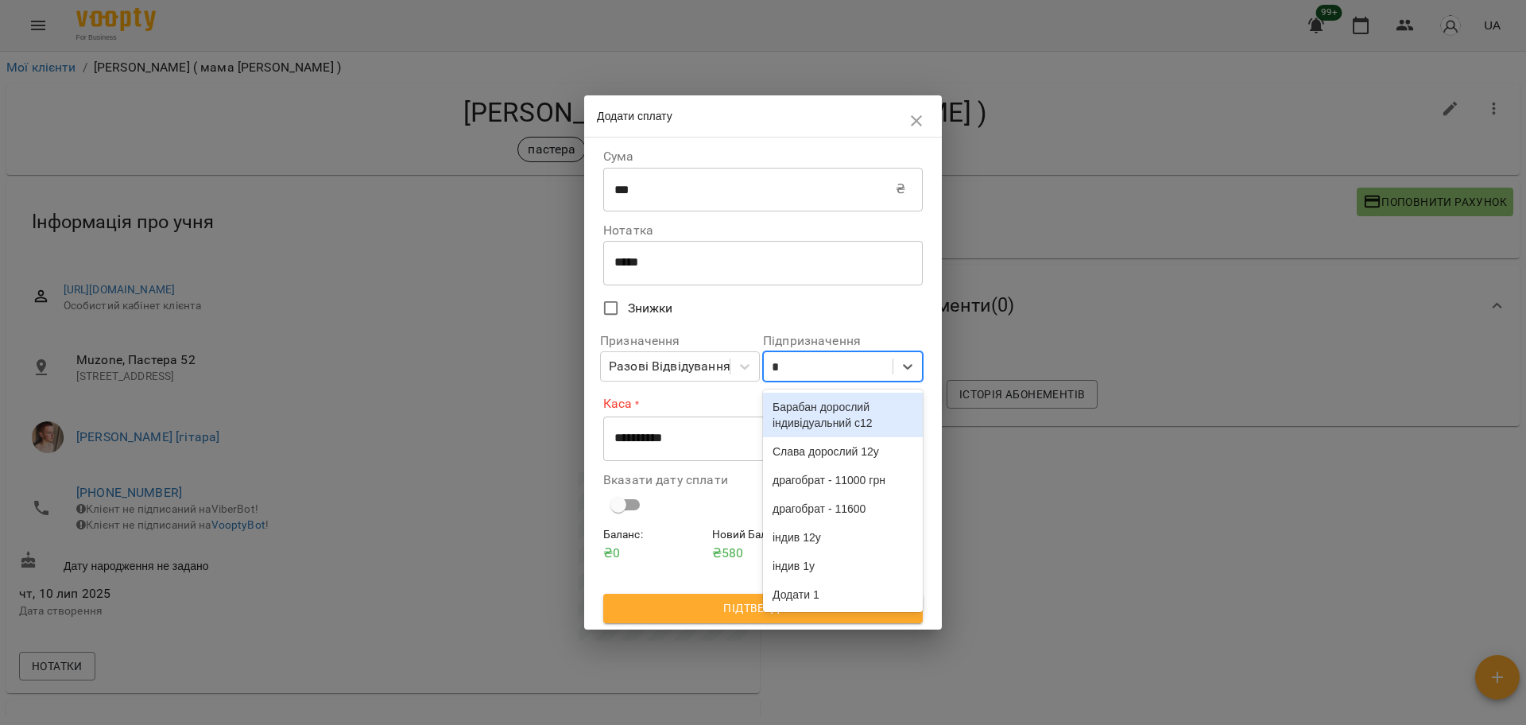
type input "**"
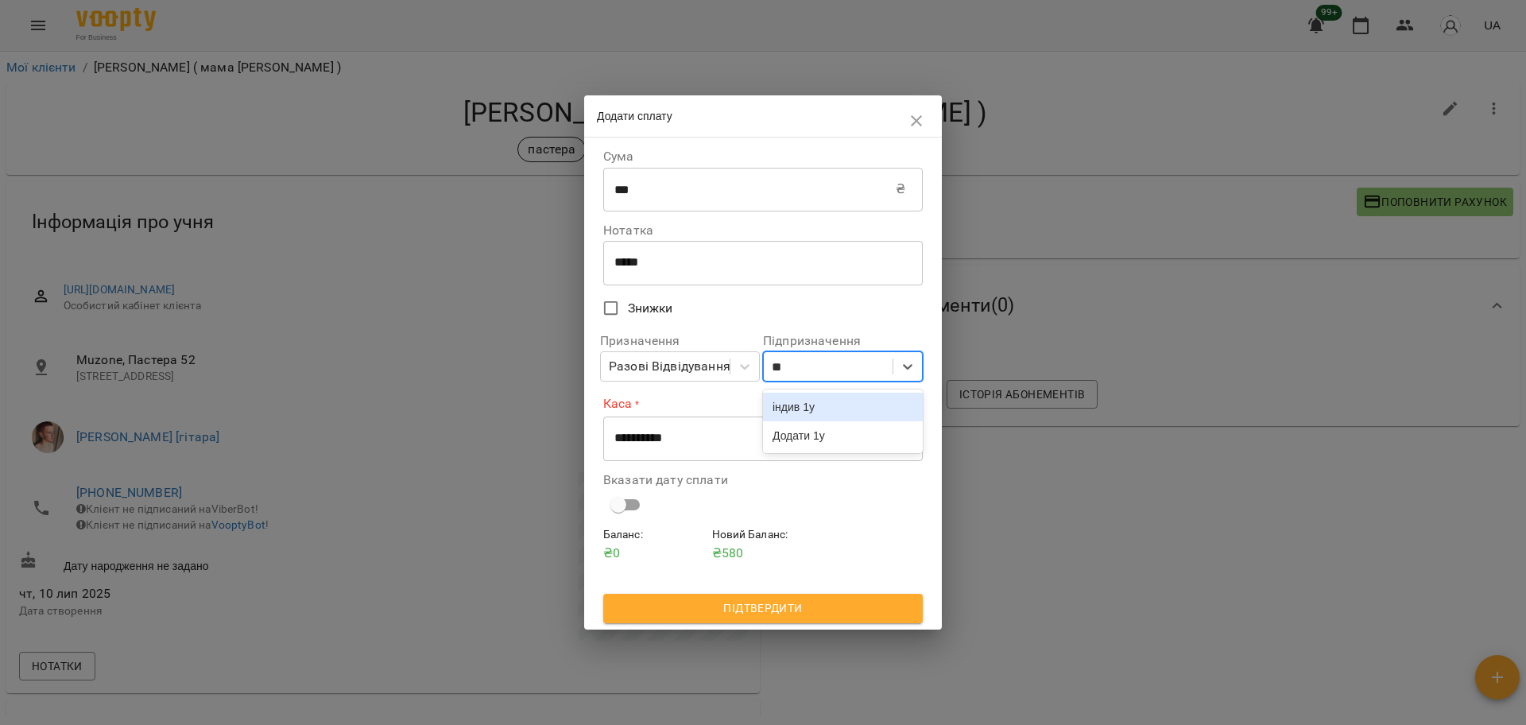
click at [839, 396] on div "індив 1у" at bounding box center [843, 407] width 160 height 29
drag, startPoint x: 735, startPoint y: 438, endPoint x: 722, endPoint y: 459, distance: 24.9
click at [735, 438] on select "**********" at bounding box center [762, 438] width 319 height 44
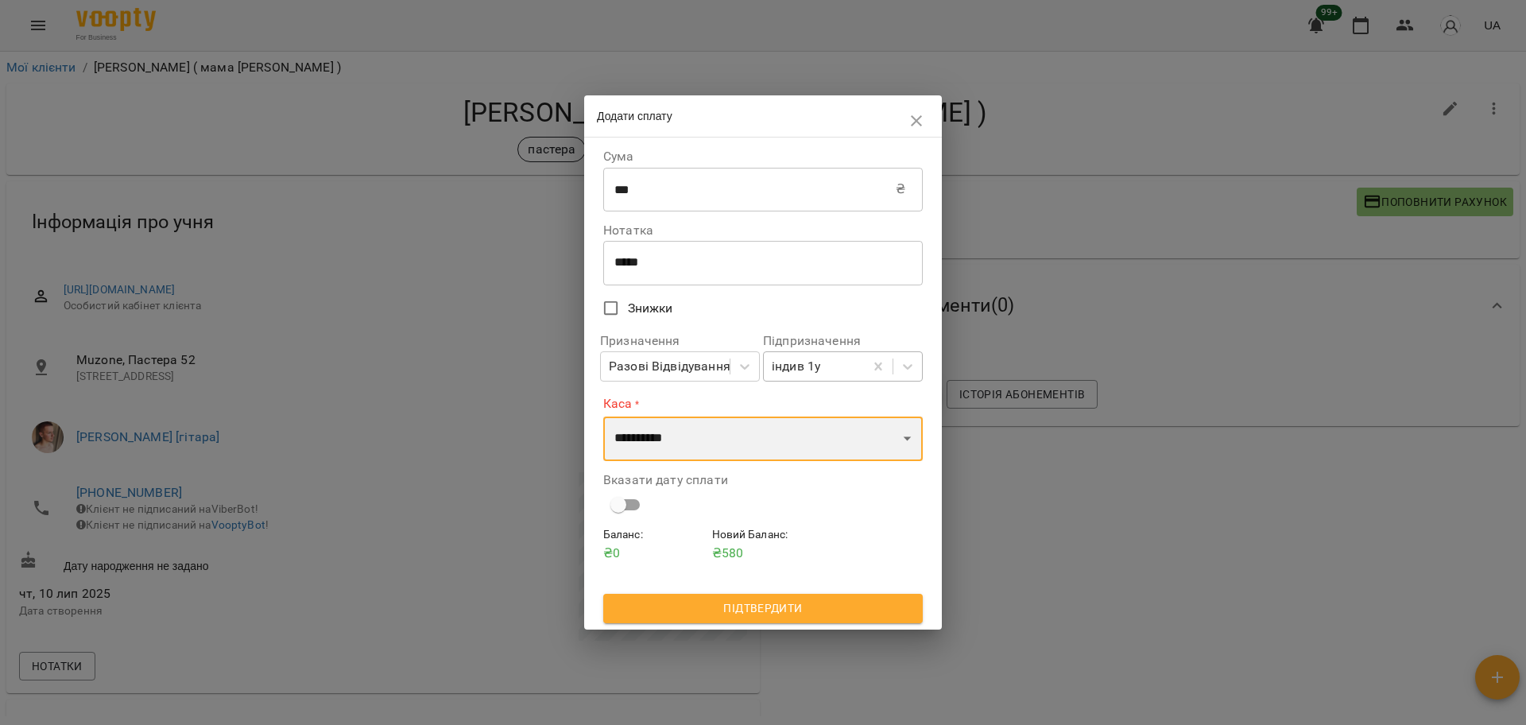
select select "****"
click at [603, 416] on select "**********" at bounding box center [762, 438] width 319 height 44
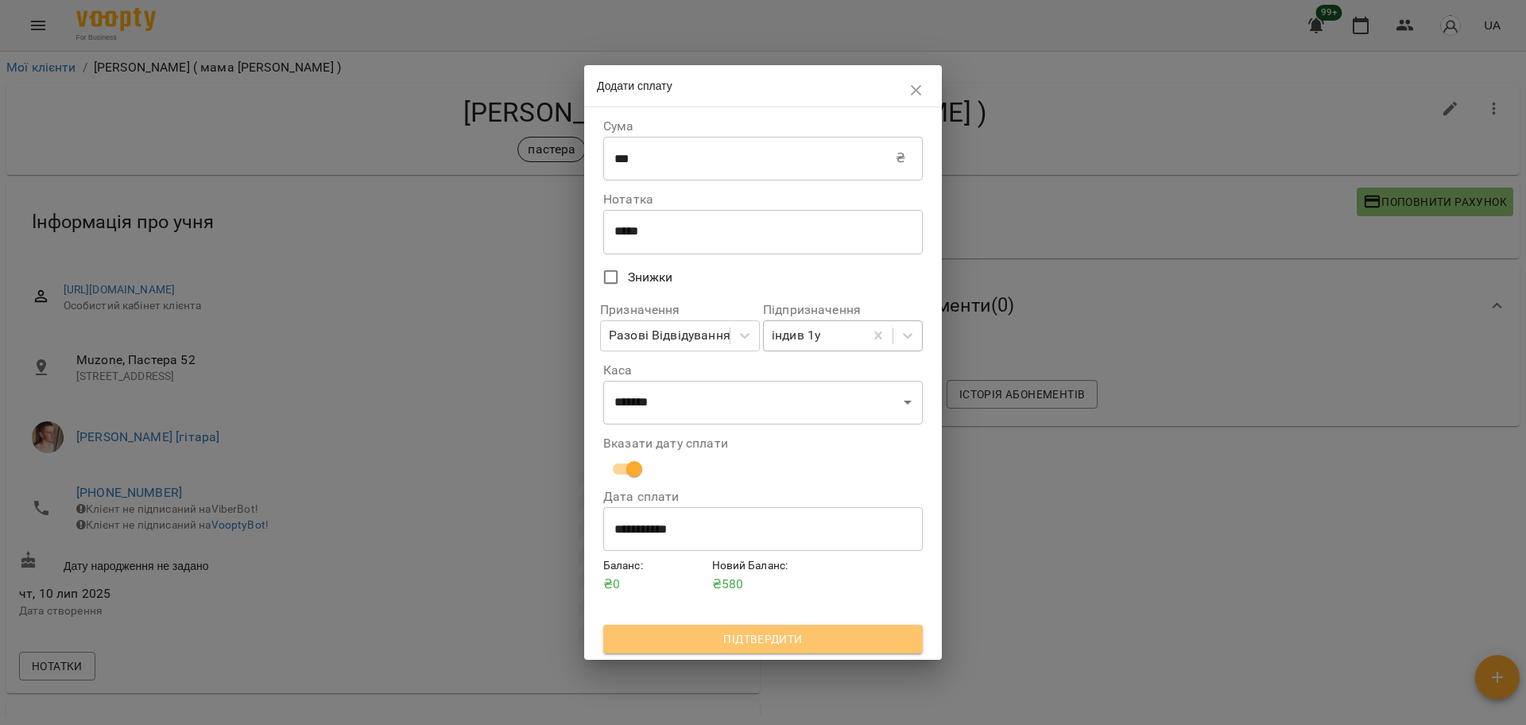
click at [760, 638] on span "Підтвердити" at bounding box center [763, 638] width 294 height 19
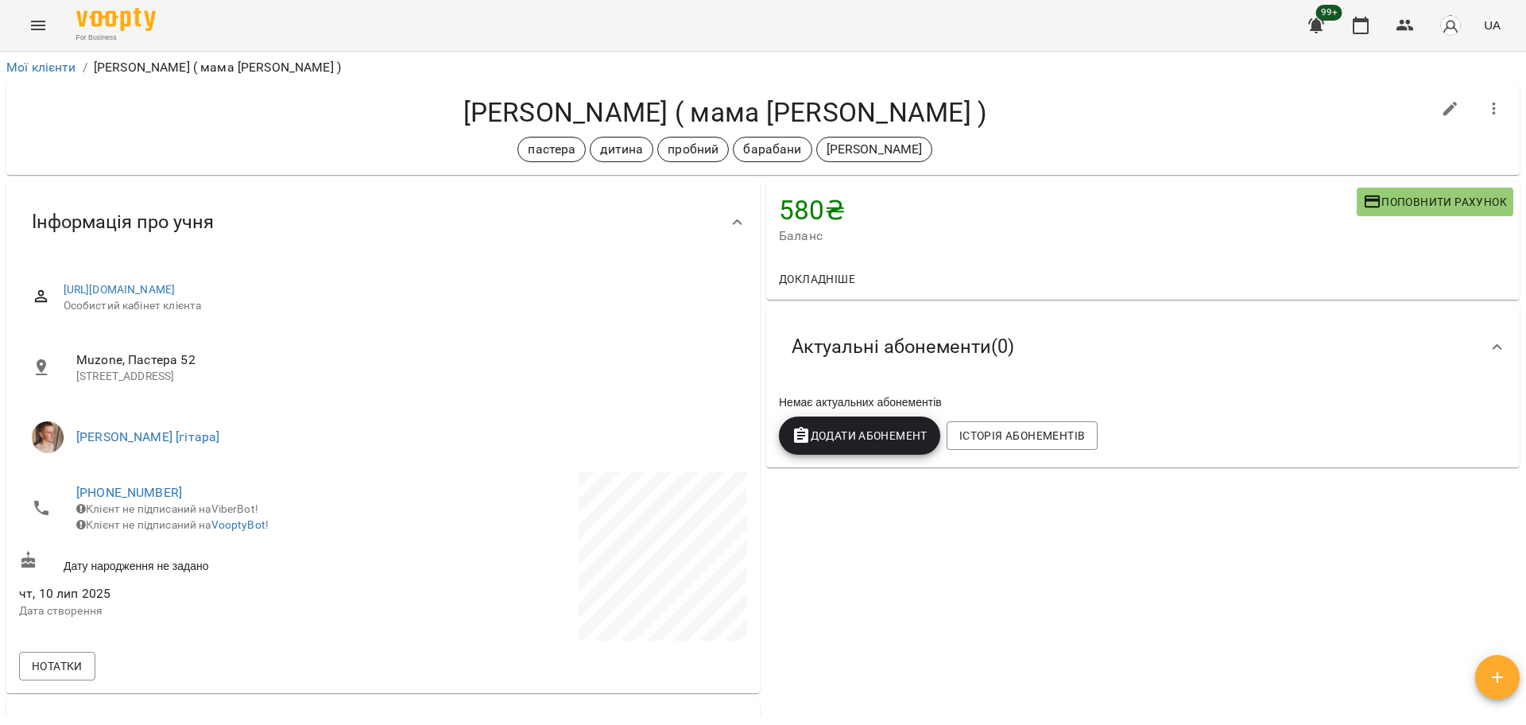
click at [660, 120] on h4 "Хазін Давід ( мама Ілона )" at bounding box center [725, 112] width 1412 height 33
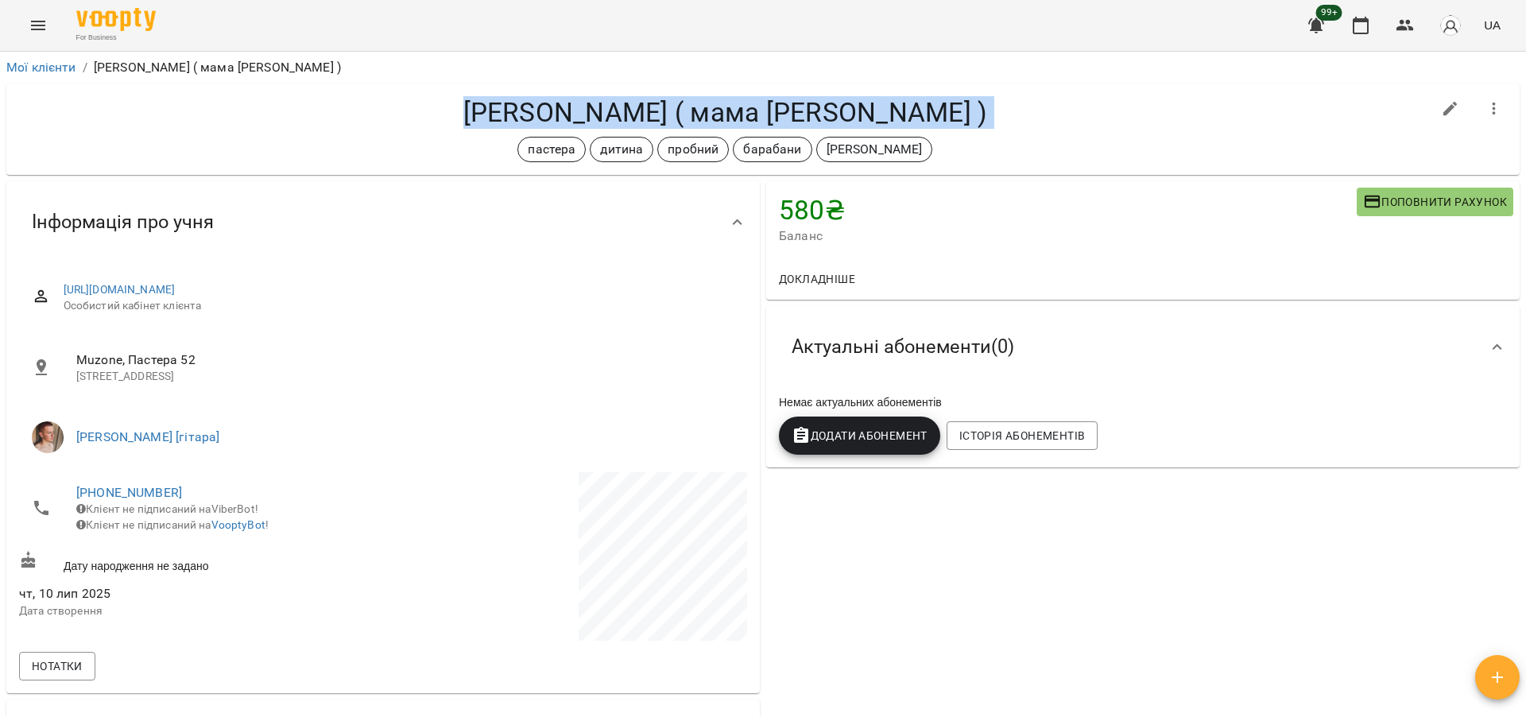
click at [660, 120] on h4 "Хазін Давід ( мама Ілона )" at bounding box center [725, 112] width 1412 height 33
copy div "Хазін Давід ( мама Ілона ) пастера дитина пробний барабани михайло"
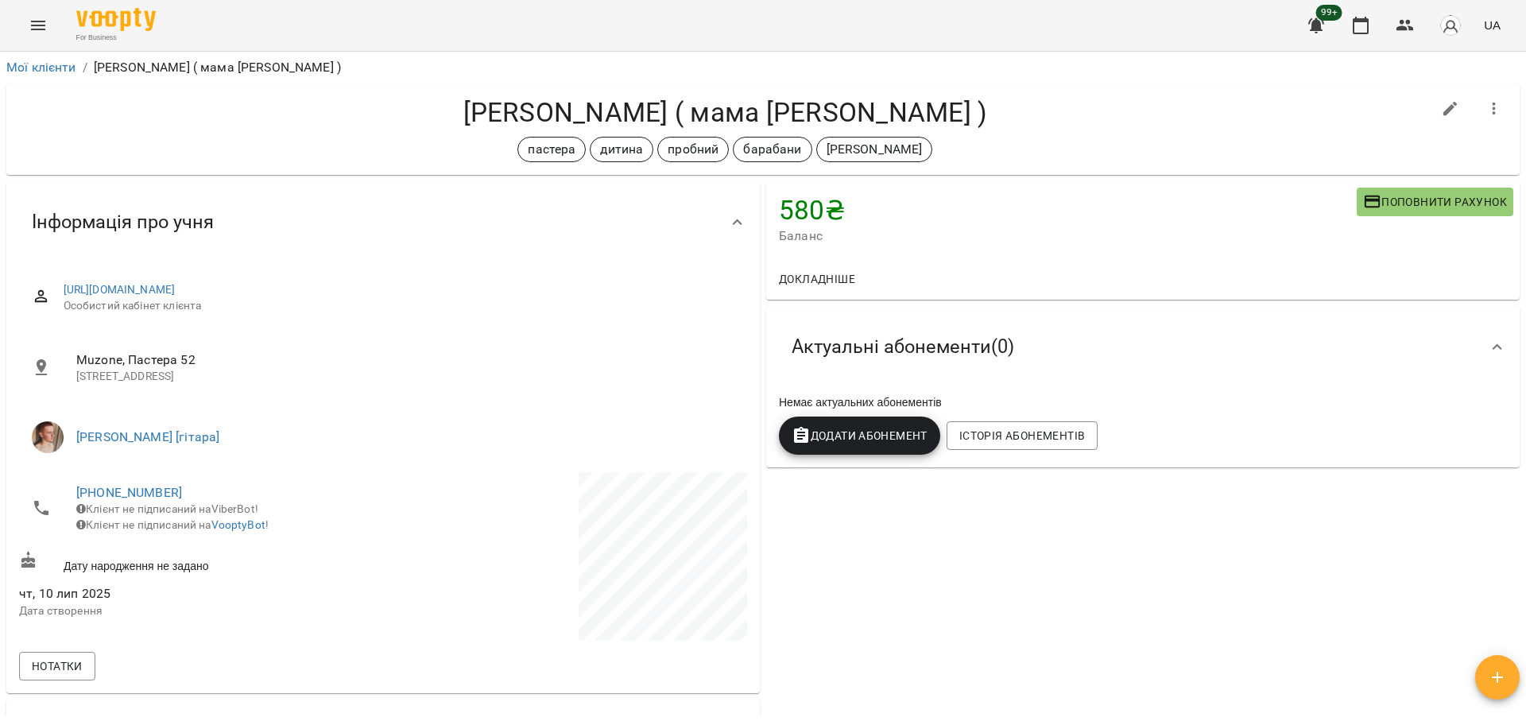
drag, startPoint x: 155, startPoint y: 488, endPoint x: 196, endPoint y: 505, distance: 44.6
click at [196, 505] on span "Клієнт не підписаний на ViberBot!" at bounding box center [167, 508] width 182 height 13
drag, startPoint x: 185, startPoint y: 490, endPoint x: 43, endPoint y: 480, distance: 142.6
click at [43, 480] on li "+380732200169 Клієнт не підписаний на ViberBot! Клієнт не підписаний на VooptyB…" at bounding box center [199, 508] width 361 height 72
copy link "+380732200169"
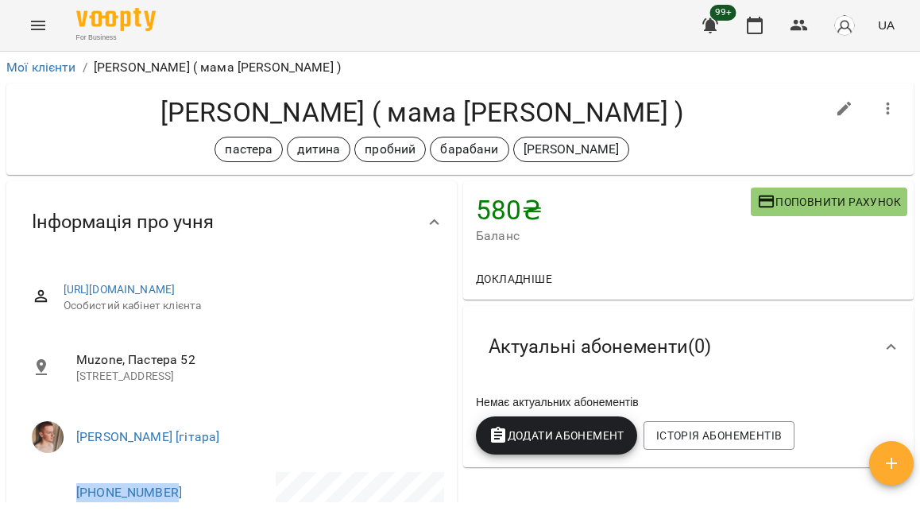
copy link "+380732200169"
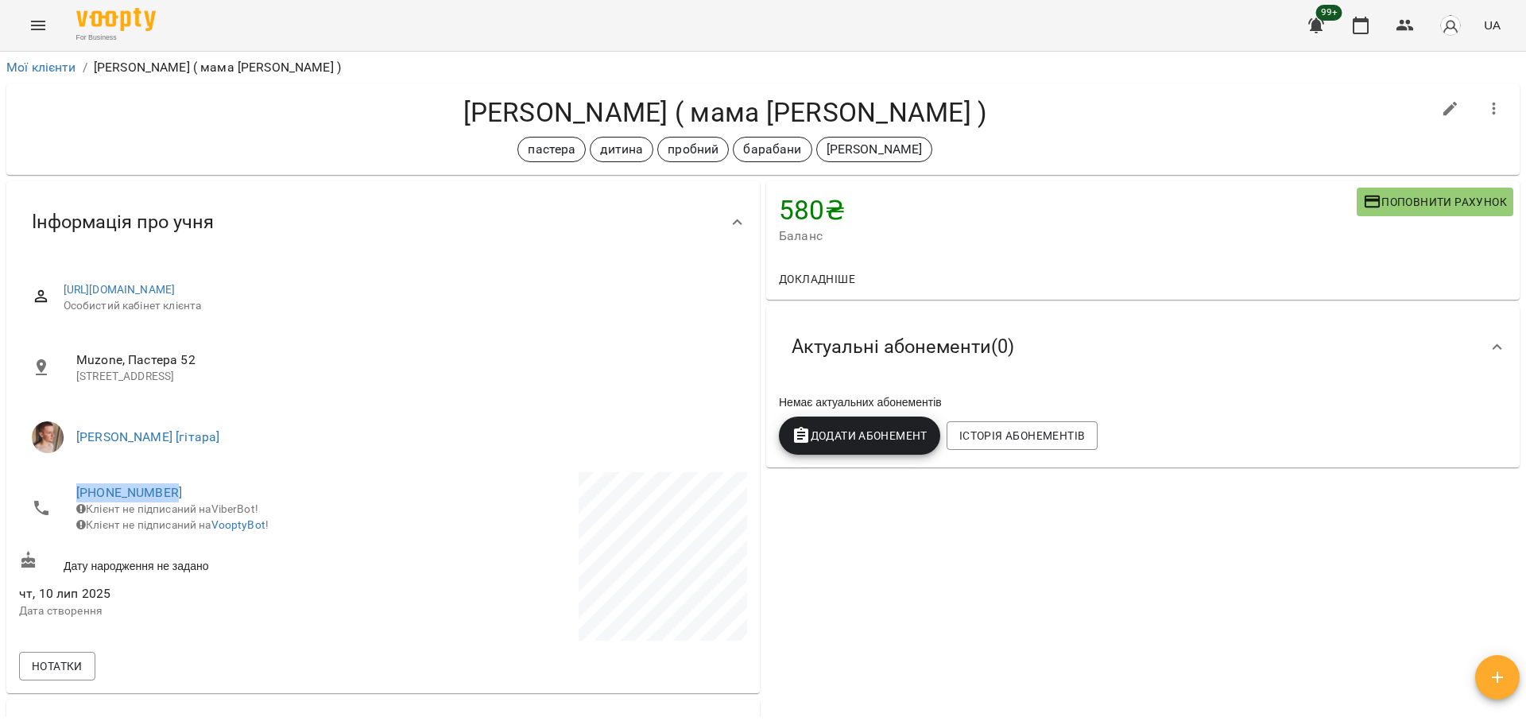
copy link "+380732200169"
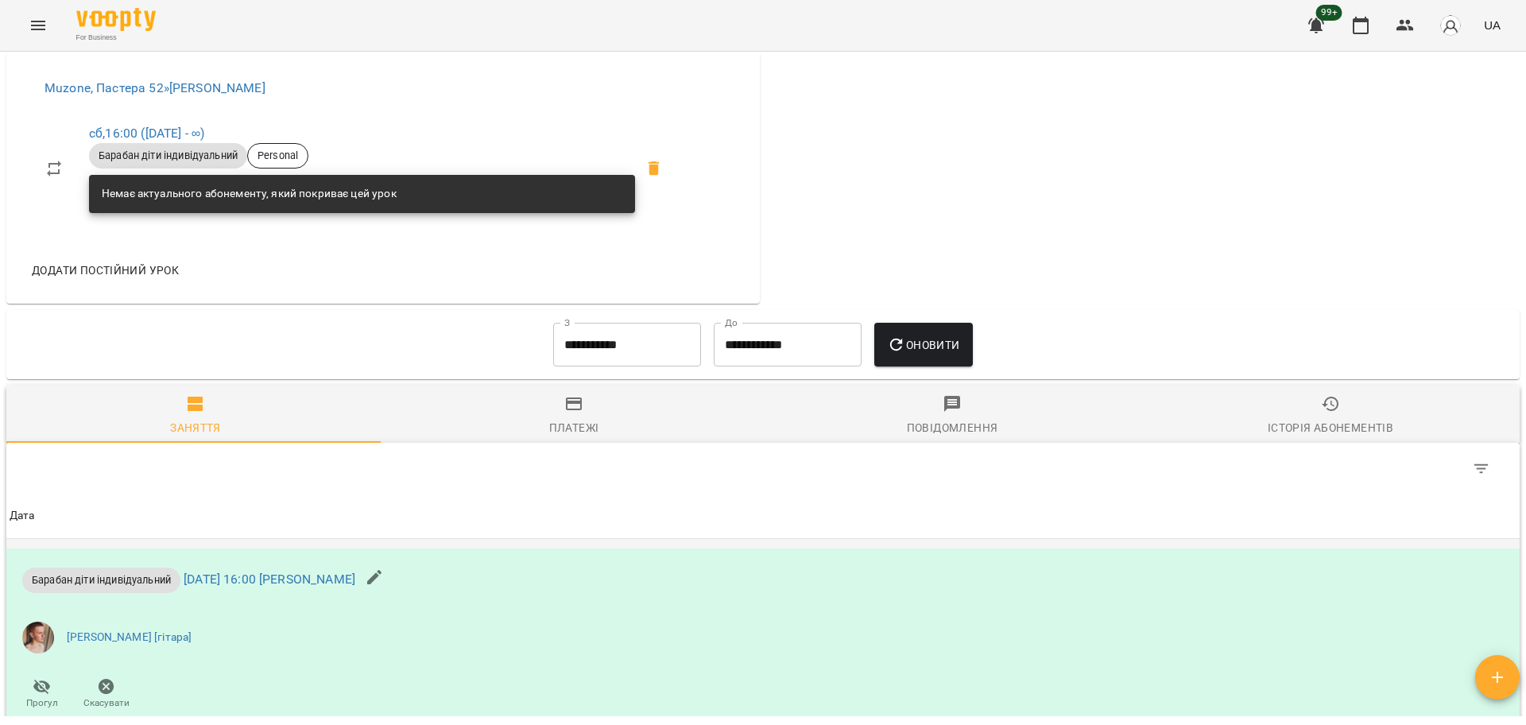
scroll to position [496, 0]
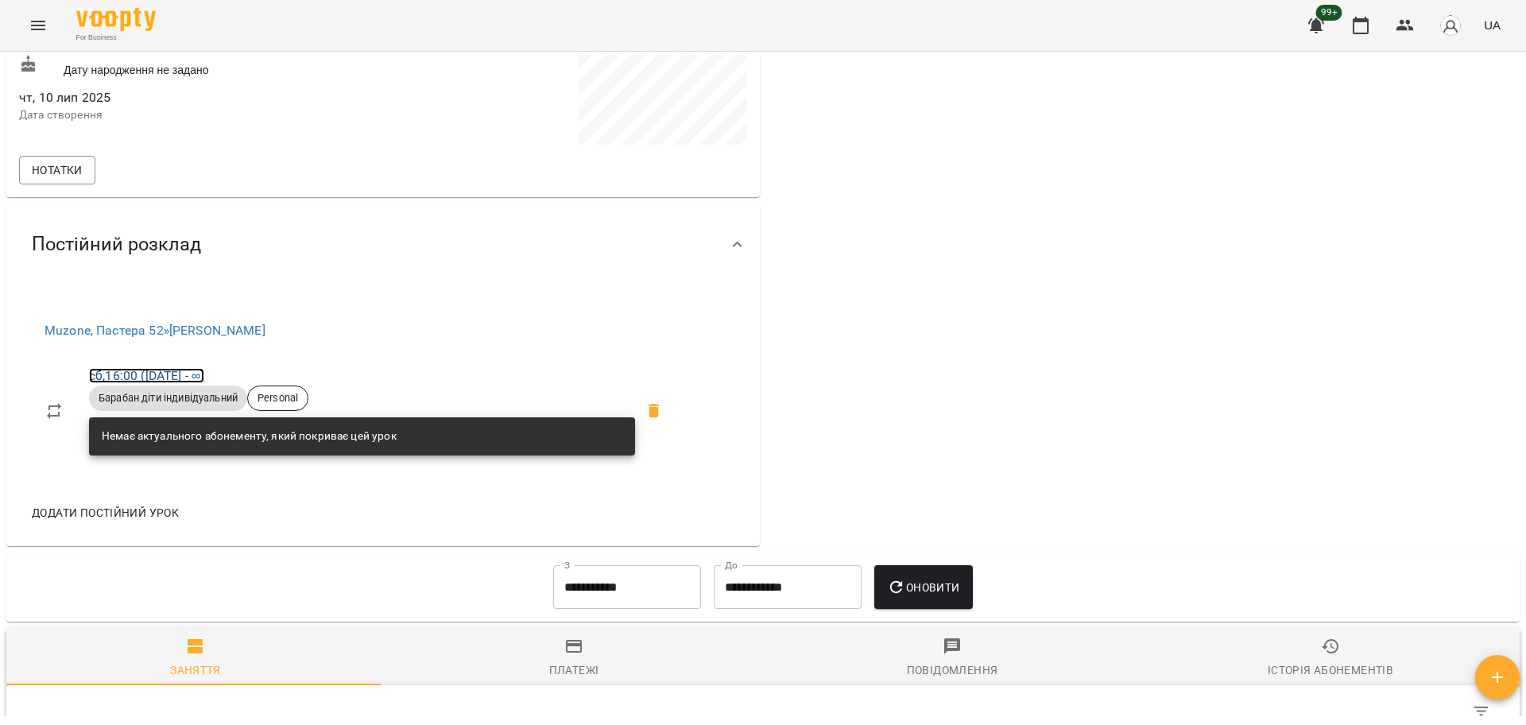
click at [168, 373] on link "сб , 16:00 (26 лип - ∞)" at bounding box center [146, 375] width 115 height 15
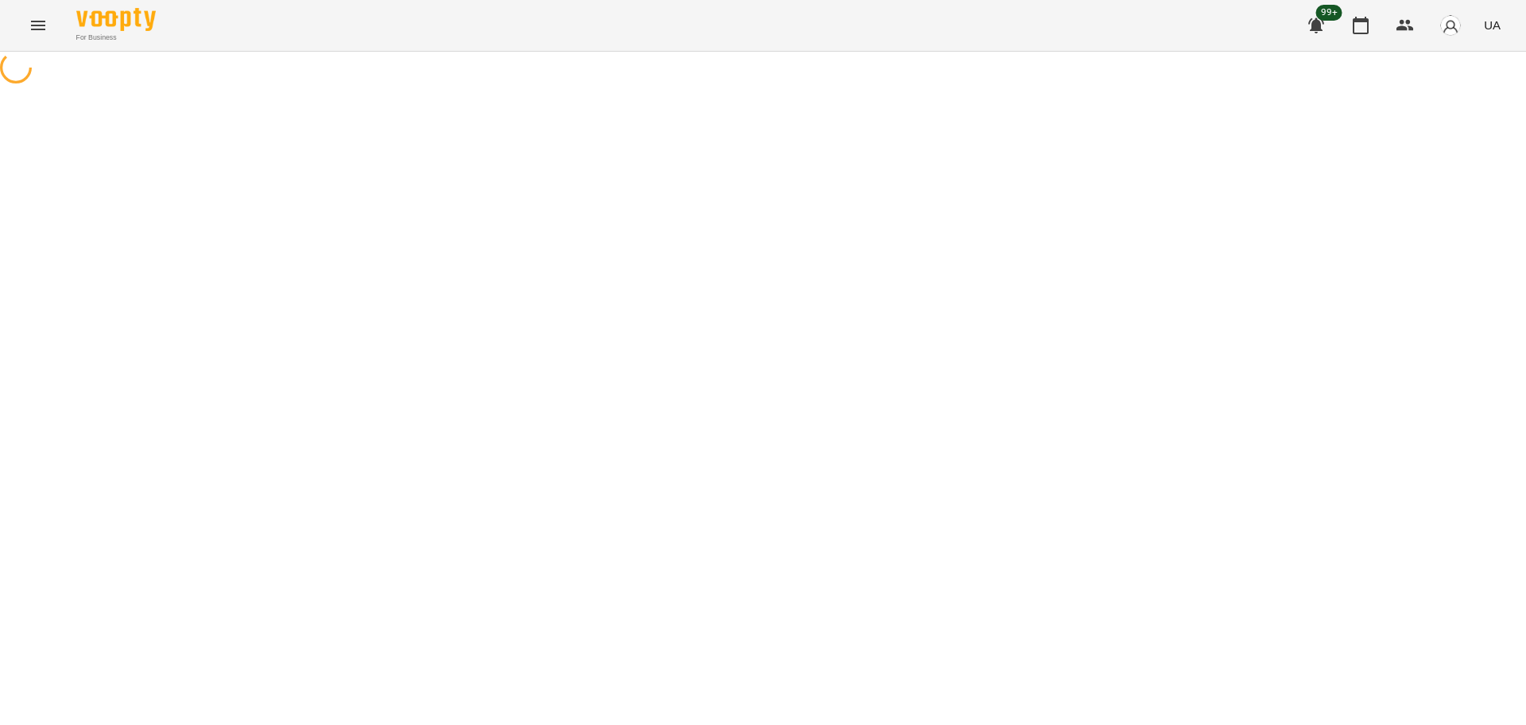
select select "*"
select select "**********"
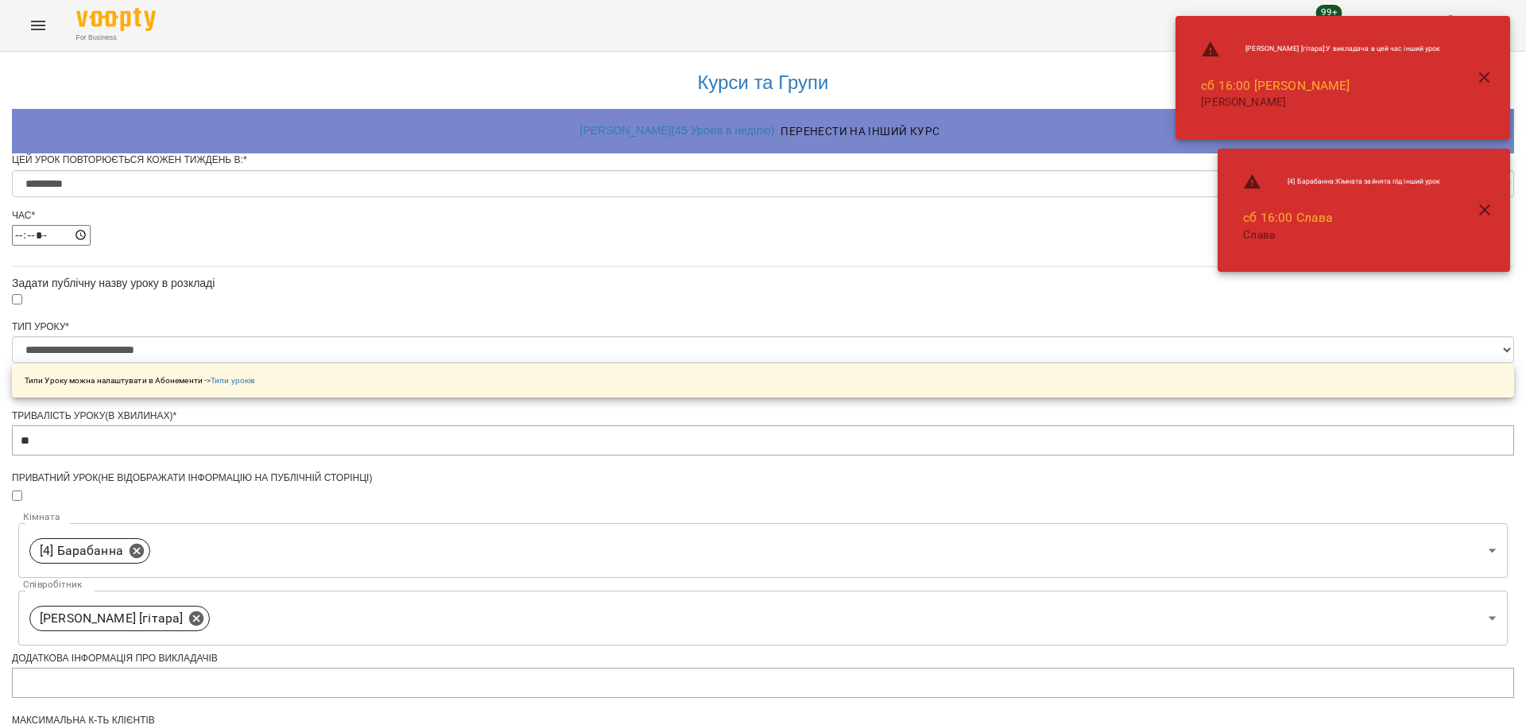
scroll to position [570, 0]
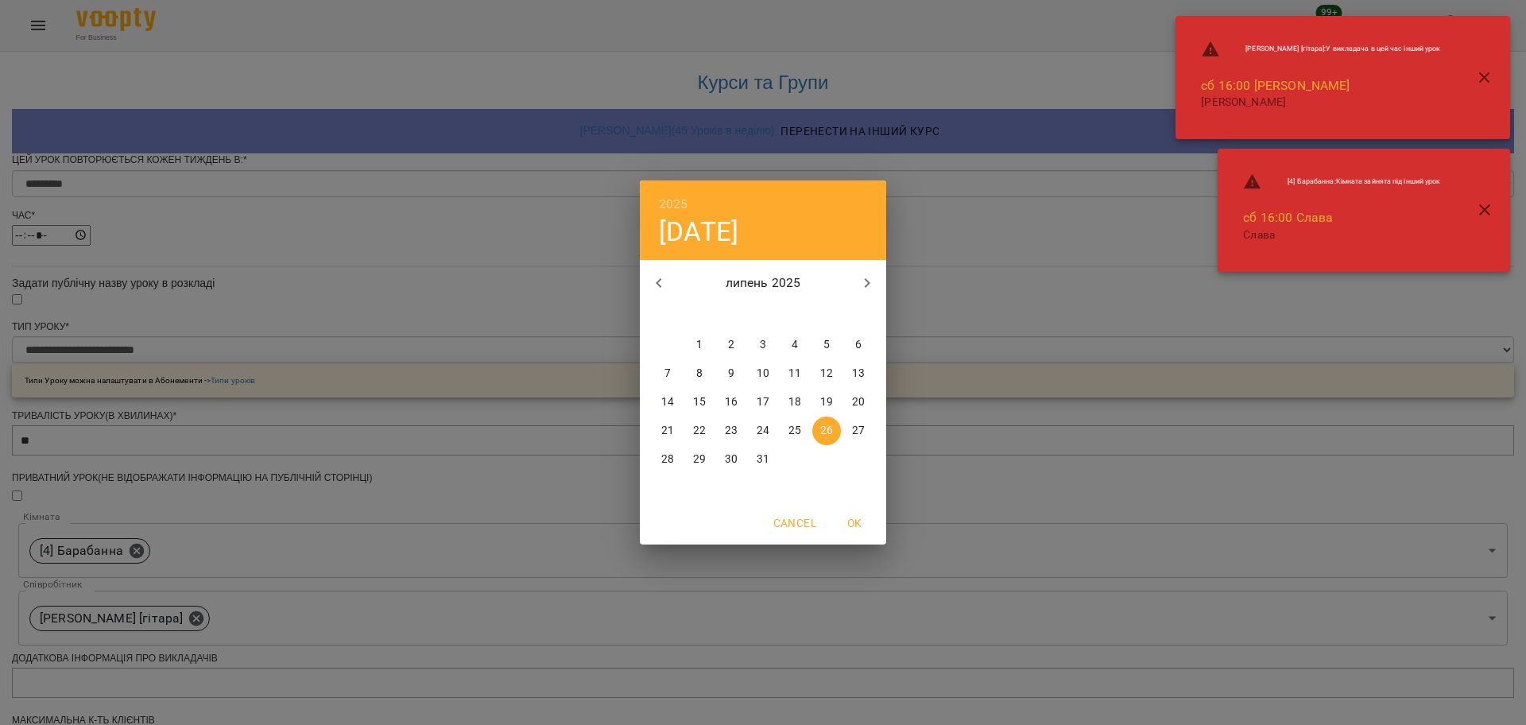
click at [516, 481] on div "2025 сб, лип 26 липень 2025 пн вт ср чт пт сб нд 30 1 2 3 4 5 6 7 8 9 10 11 12 …" at bounding box center [763, 362] width 1526 height 725
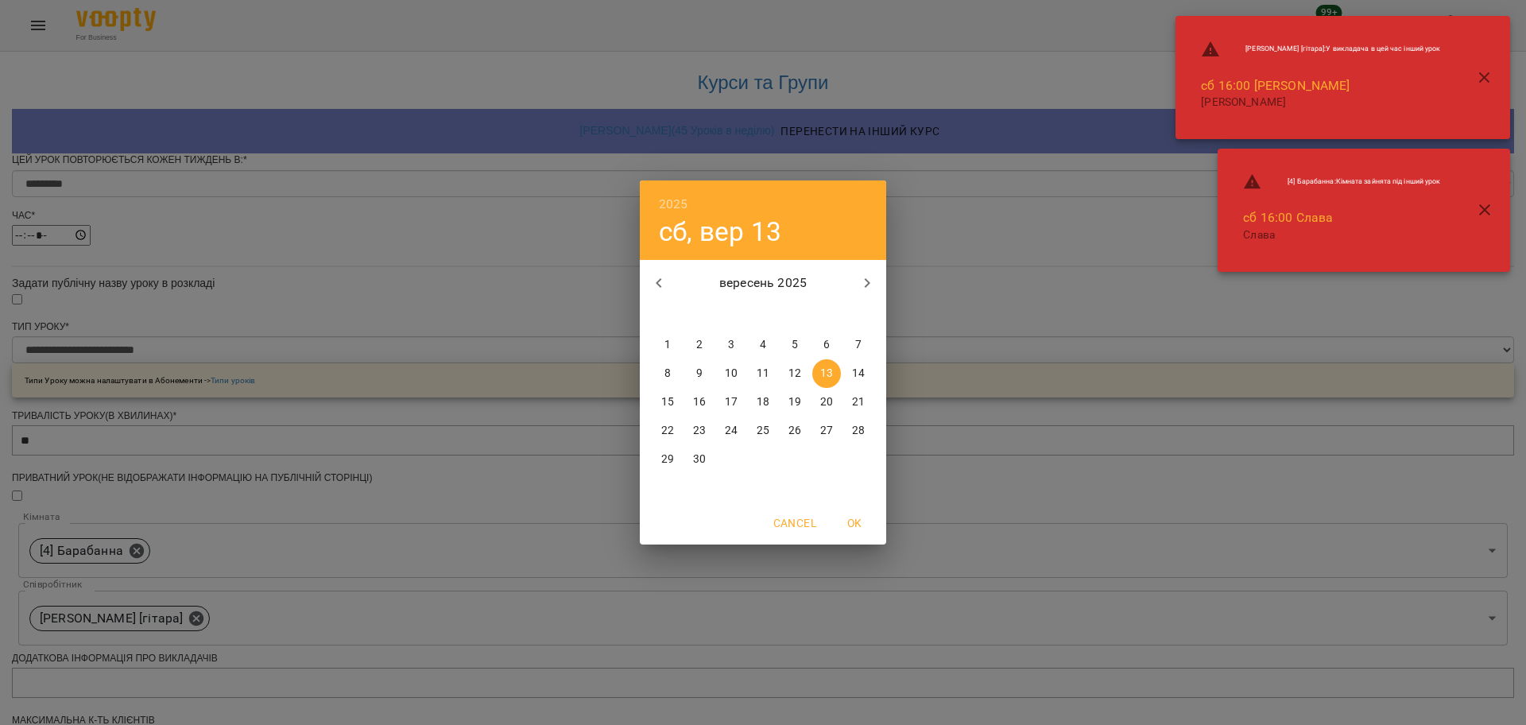
click at [482, 567] on div "2025 сб, вер 13 вересень 2025 пн вт ср чт пт сб нд 1 2 3 4 5 6 7 8 9 10 11 12 1…" at bounding box center [763, 362] width 1526 height 725
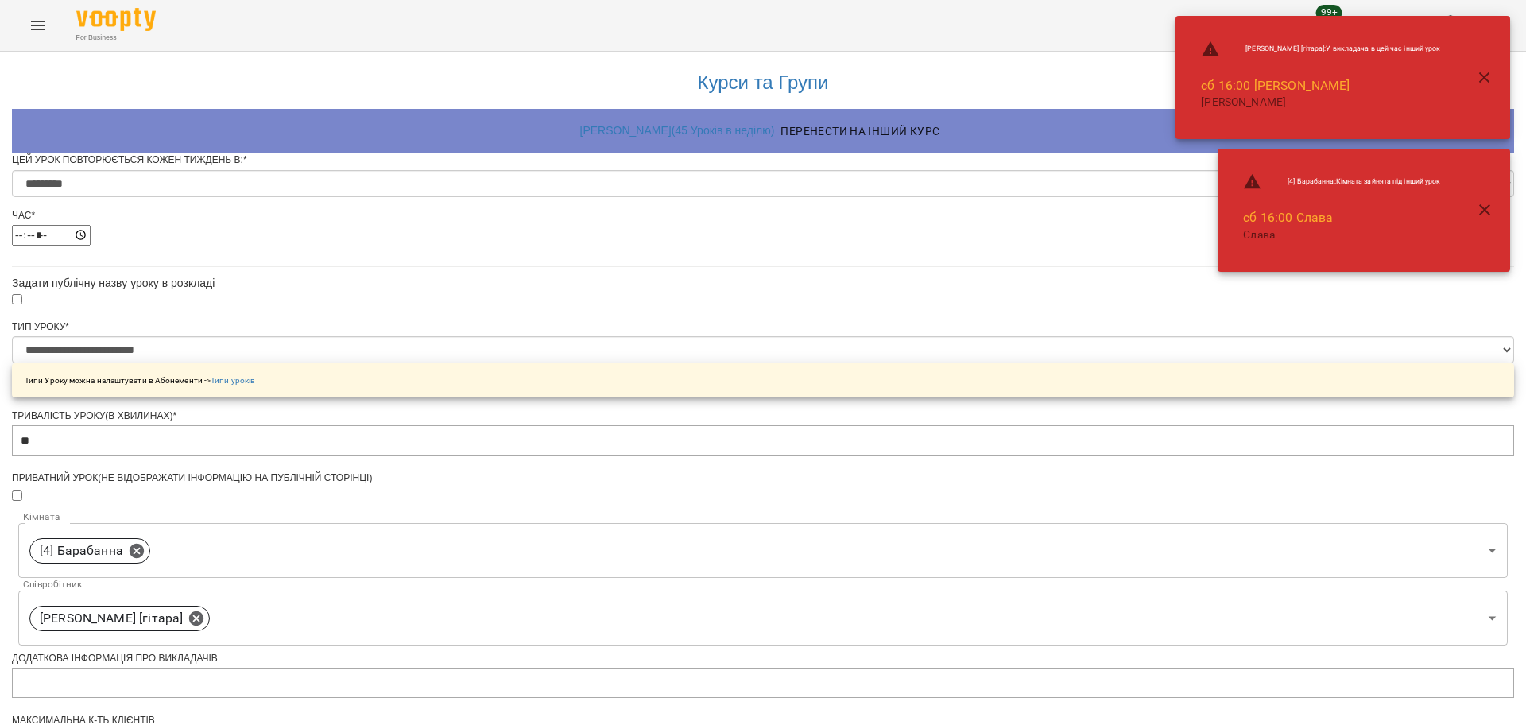
scroll to position [626, 0]
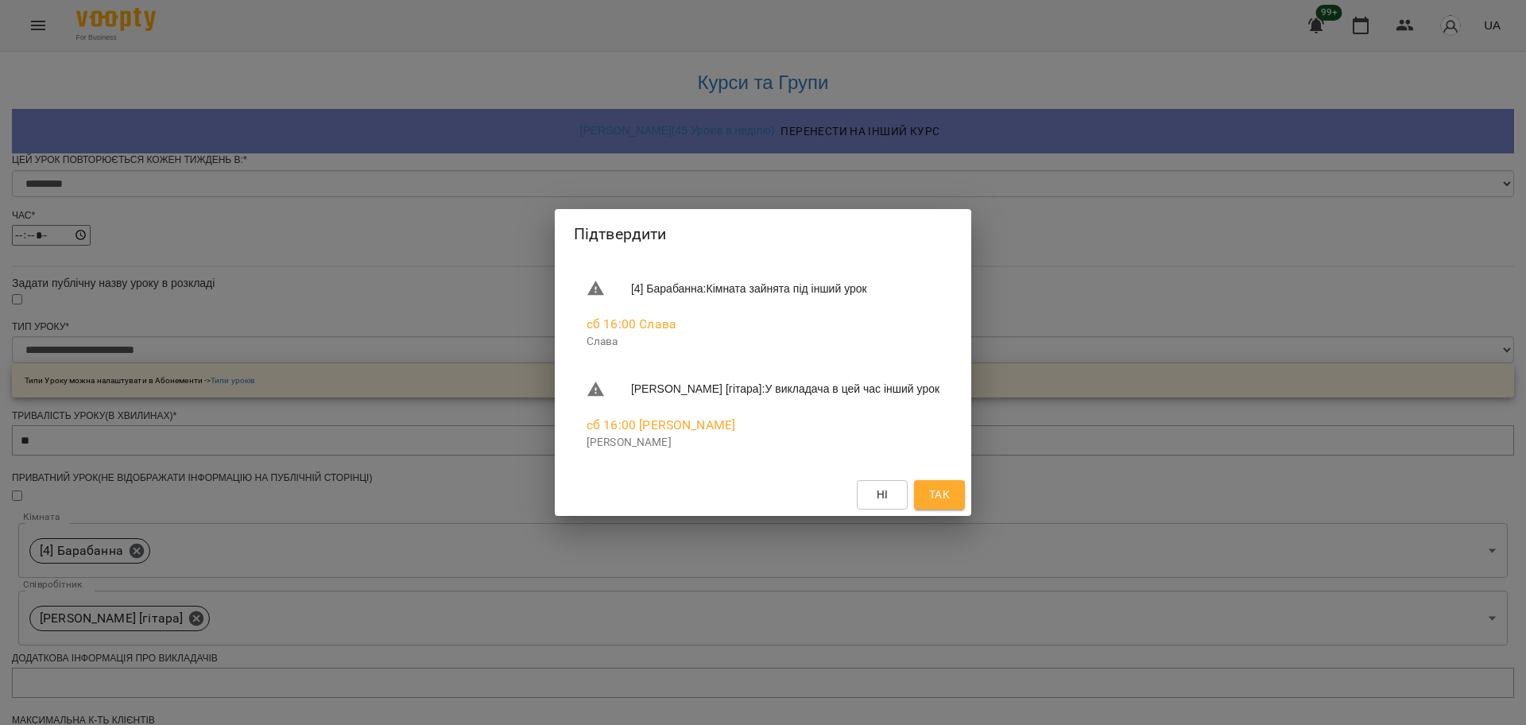
click at [935, 499] on span "Так" at bounding box center [939, 494] width 21 height 19
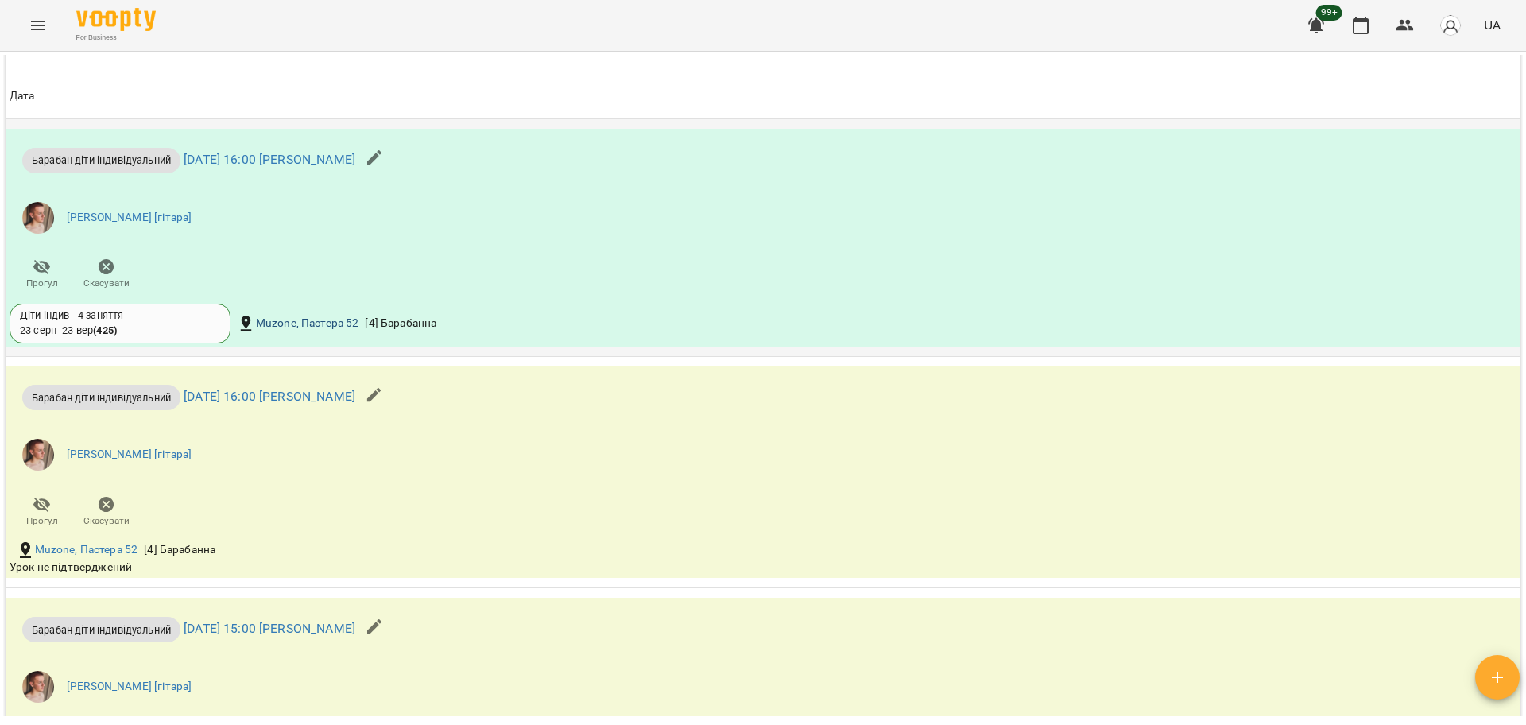
scroll to position [1192, 0]
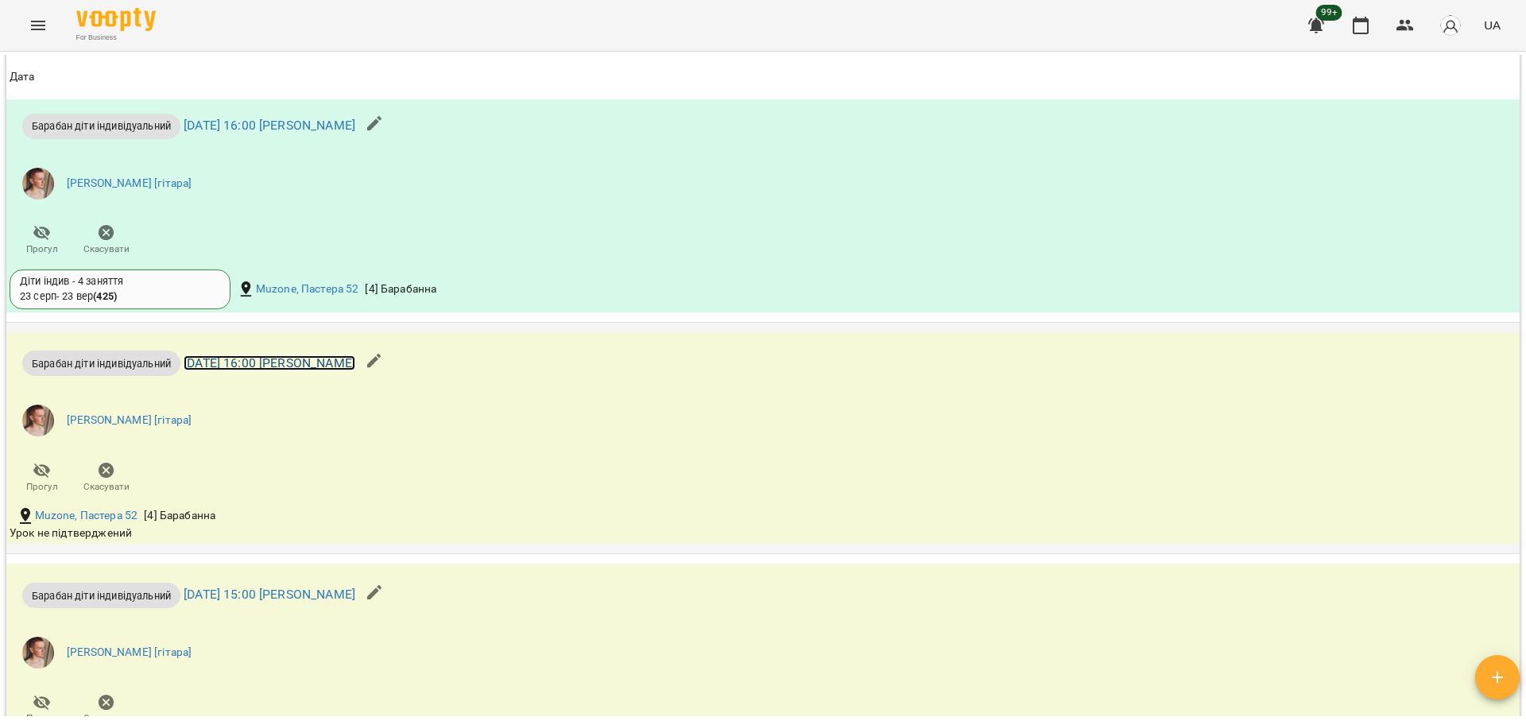
click at [267, 359] on link "сб 13 вер 2025 16:00 Михайло" at bounding box center [270, 362] width 172 height 15
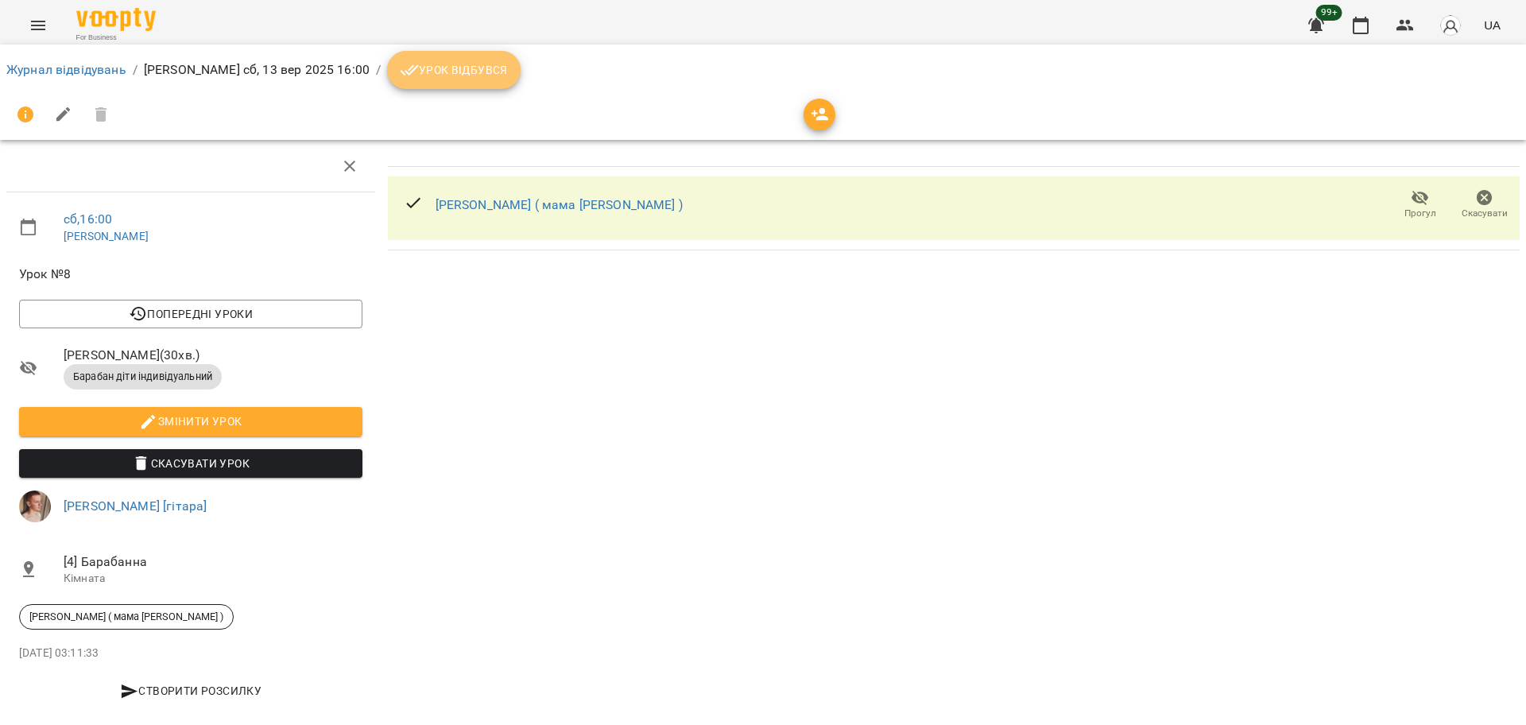
click at [404, 73] on span "Урок відбувся" at bounding box center [454, 69] width 108 height 19
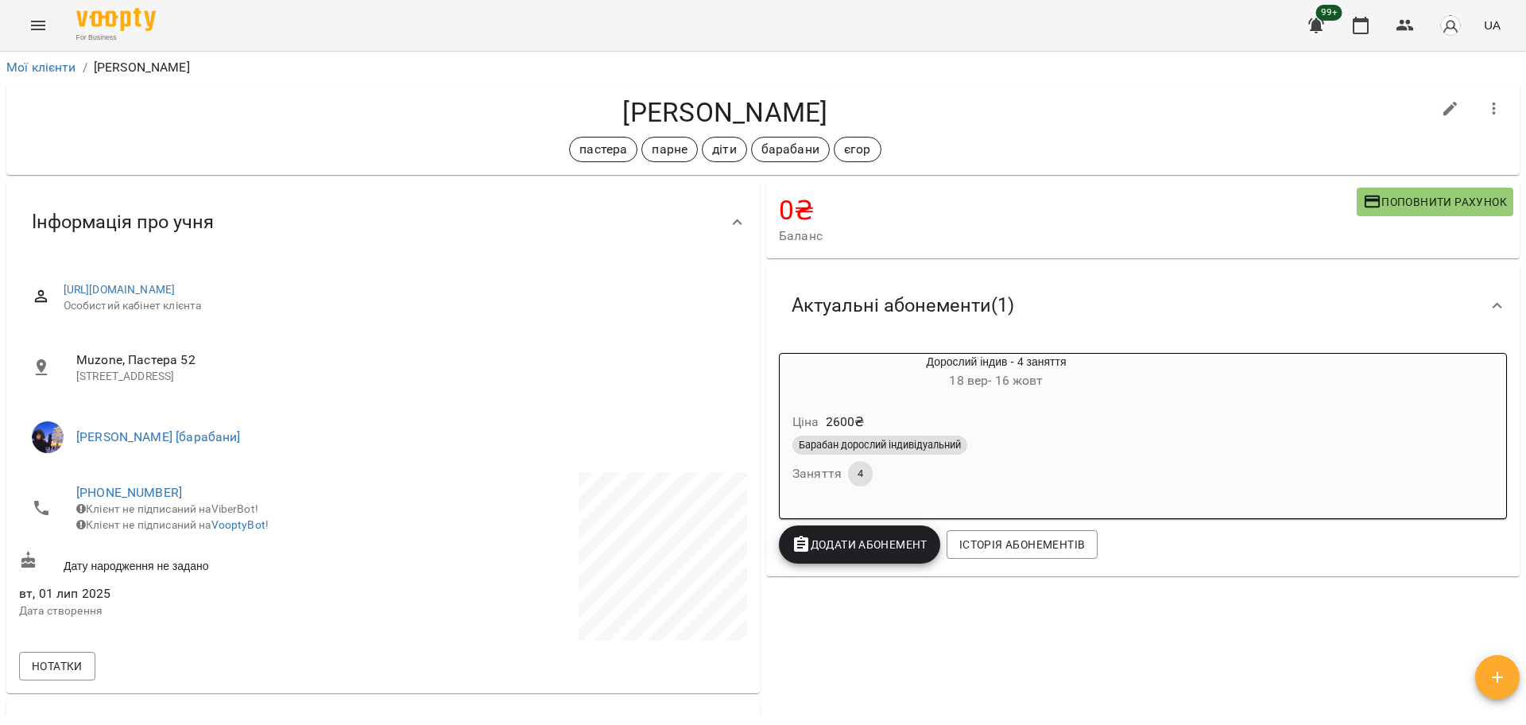
click at [60, 20] on div "For Business 99+ UA" at bounding box center [763, 25] width 1526 height 51
click at [18, 30] on div "For Business 99+ UA" at bounding box center [763, 25] width 1526 height 51
click at [23, 25] on button "Menu" at bounding box center [38, 25] width 38 height 38
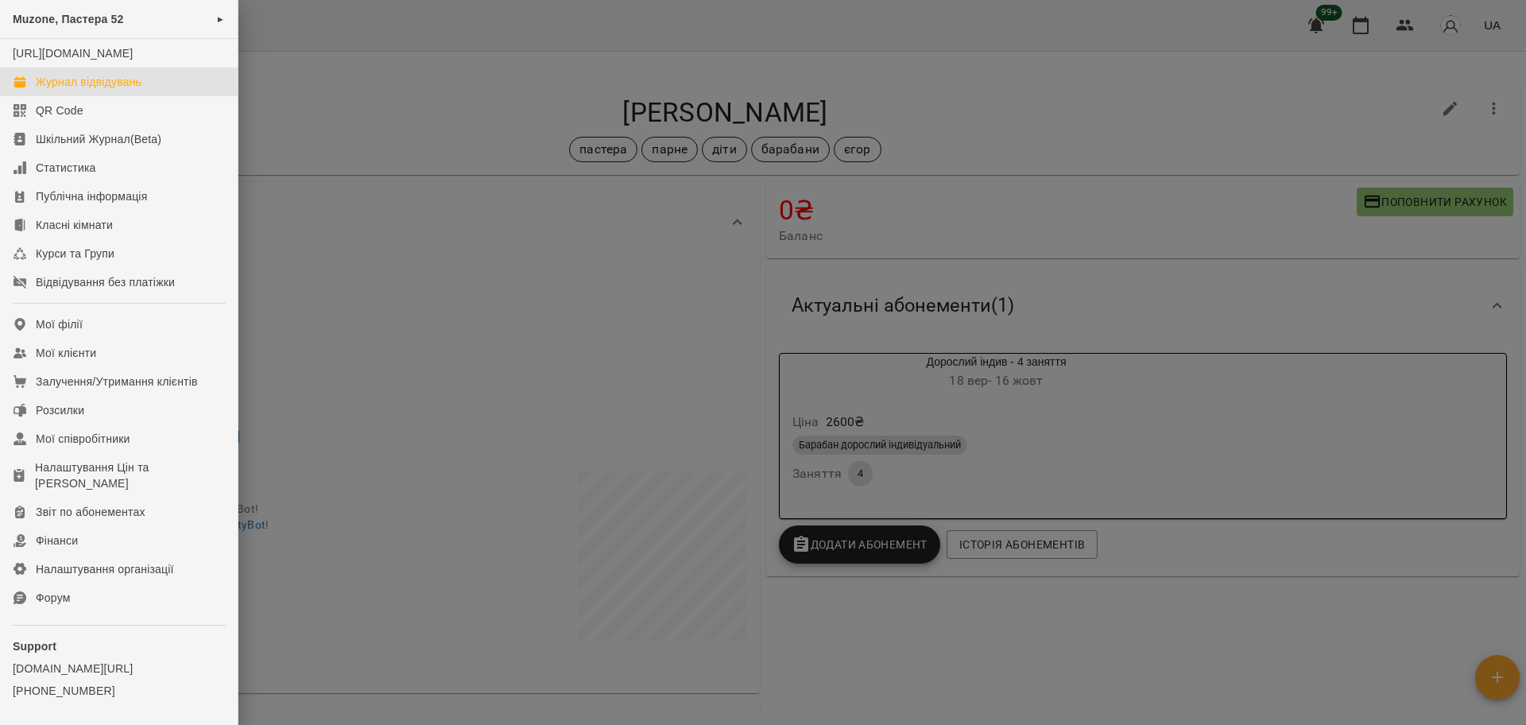
click at [104, 90] on div "Журнал відвідувань" at bounding box center [89, 82] width 106 height 16
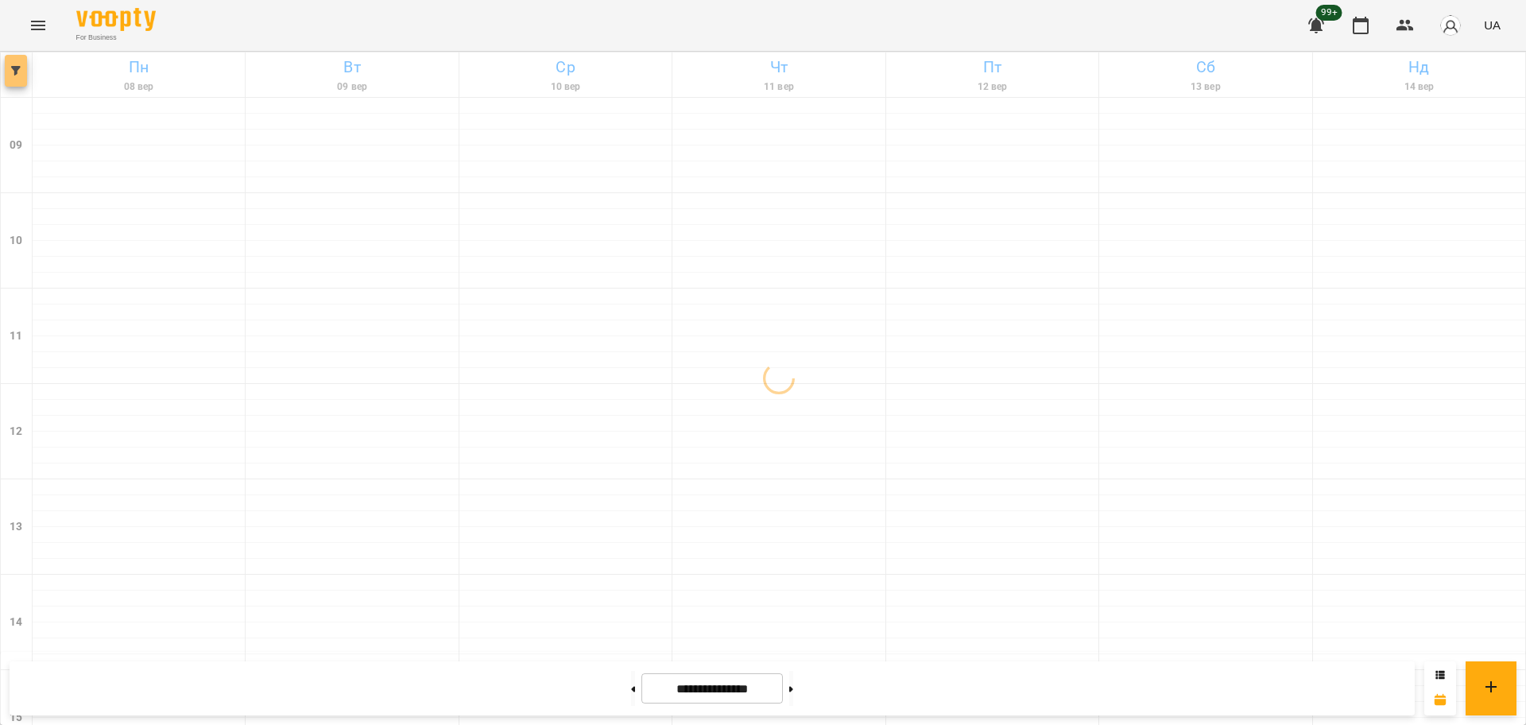
click at [15, 75] on icon "button" at bounding box center [16, 71] width 10 height 10
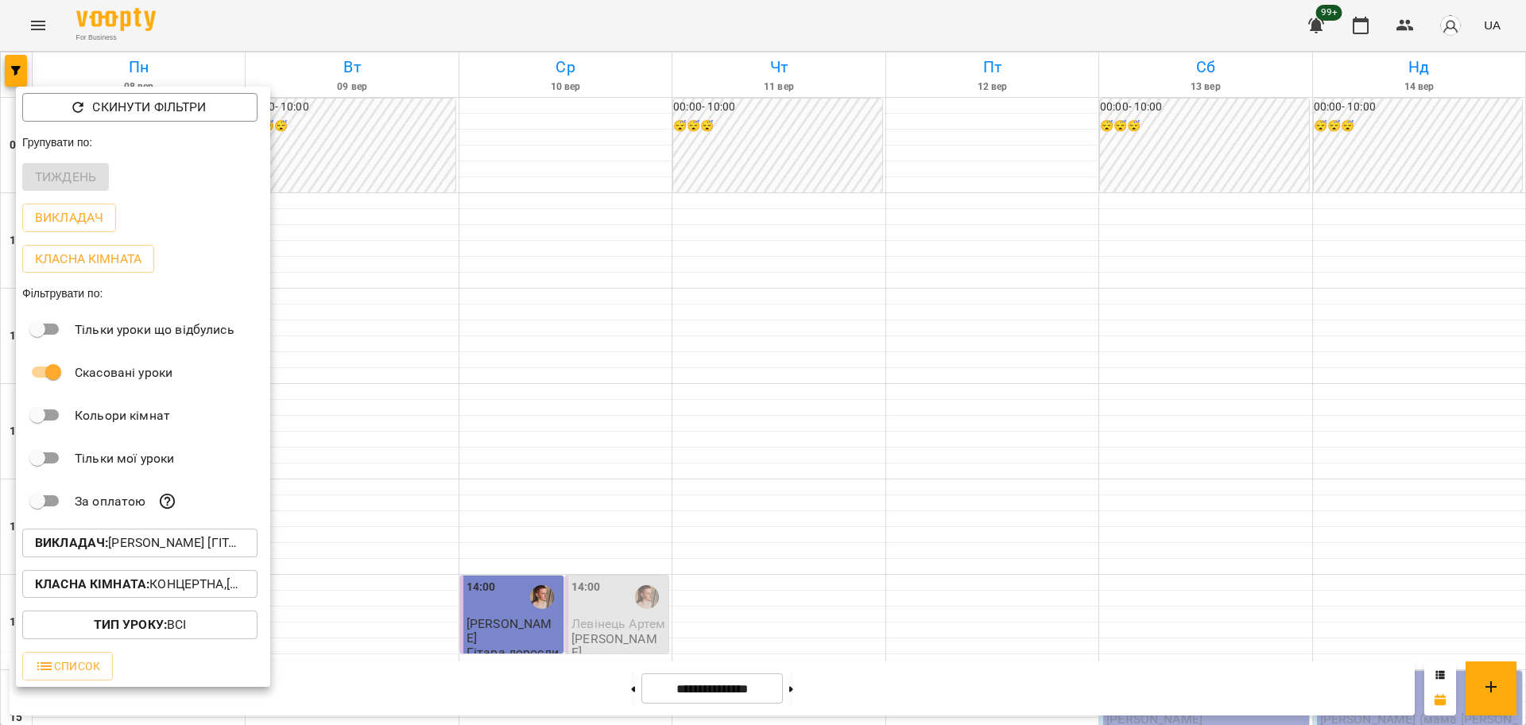
click at [193, 540] on p "Викладач : [PERSON_NAME] [гітара]" at bounding box center [140, 542] width 210 height 19
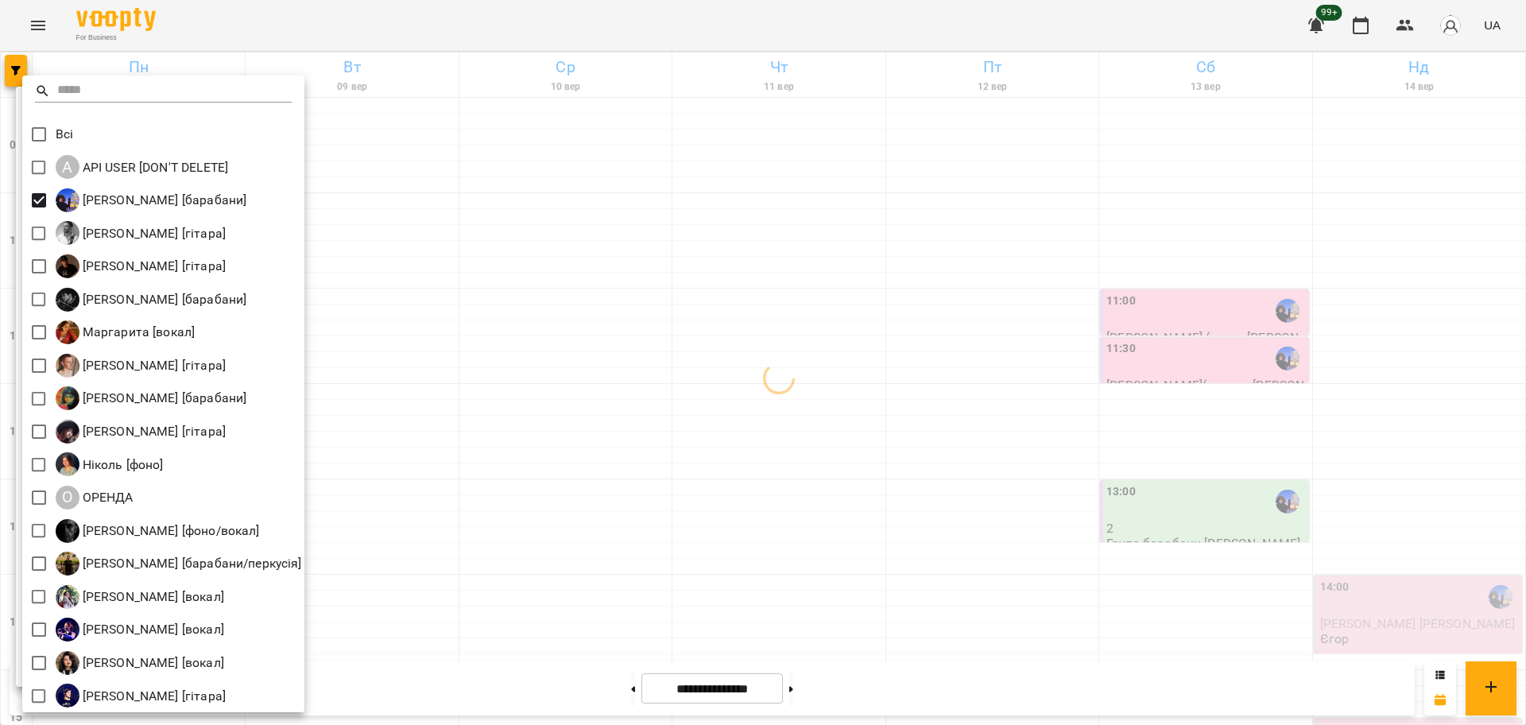
click at [681, 422] on div at bounding box center [763, 362] width 1526 height 725
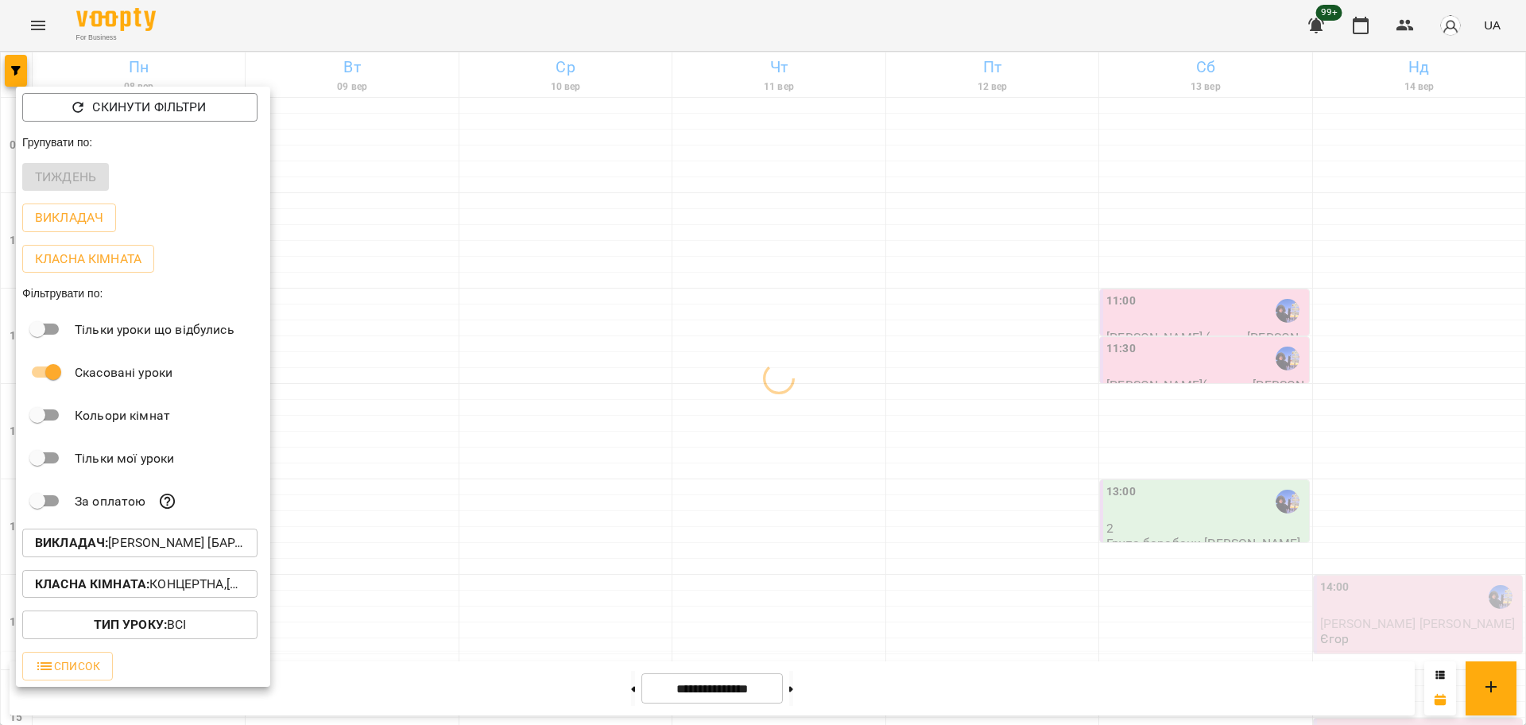
click at [651, 423] on div at bounding box center [763, 362] width 1526 height 725
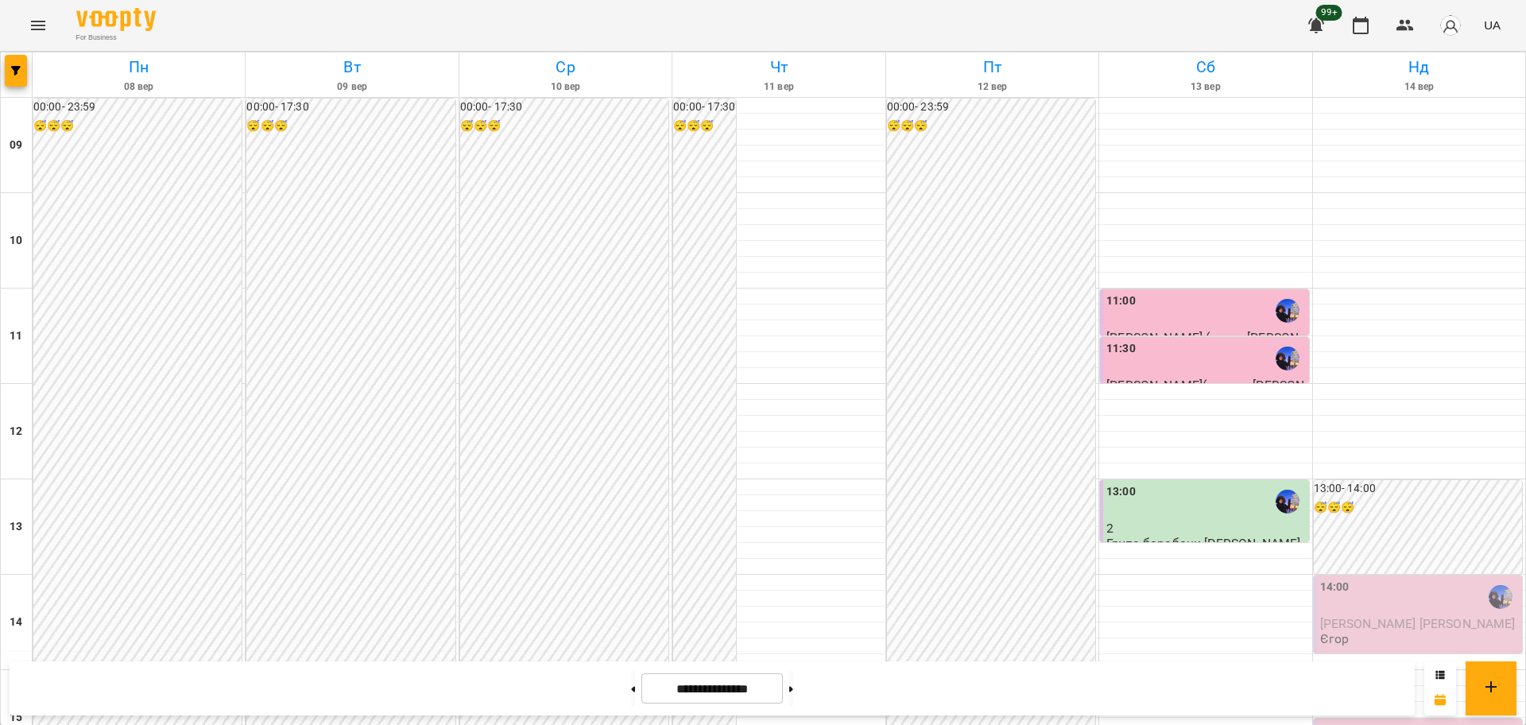
scroll to position [298, 0]
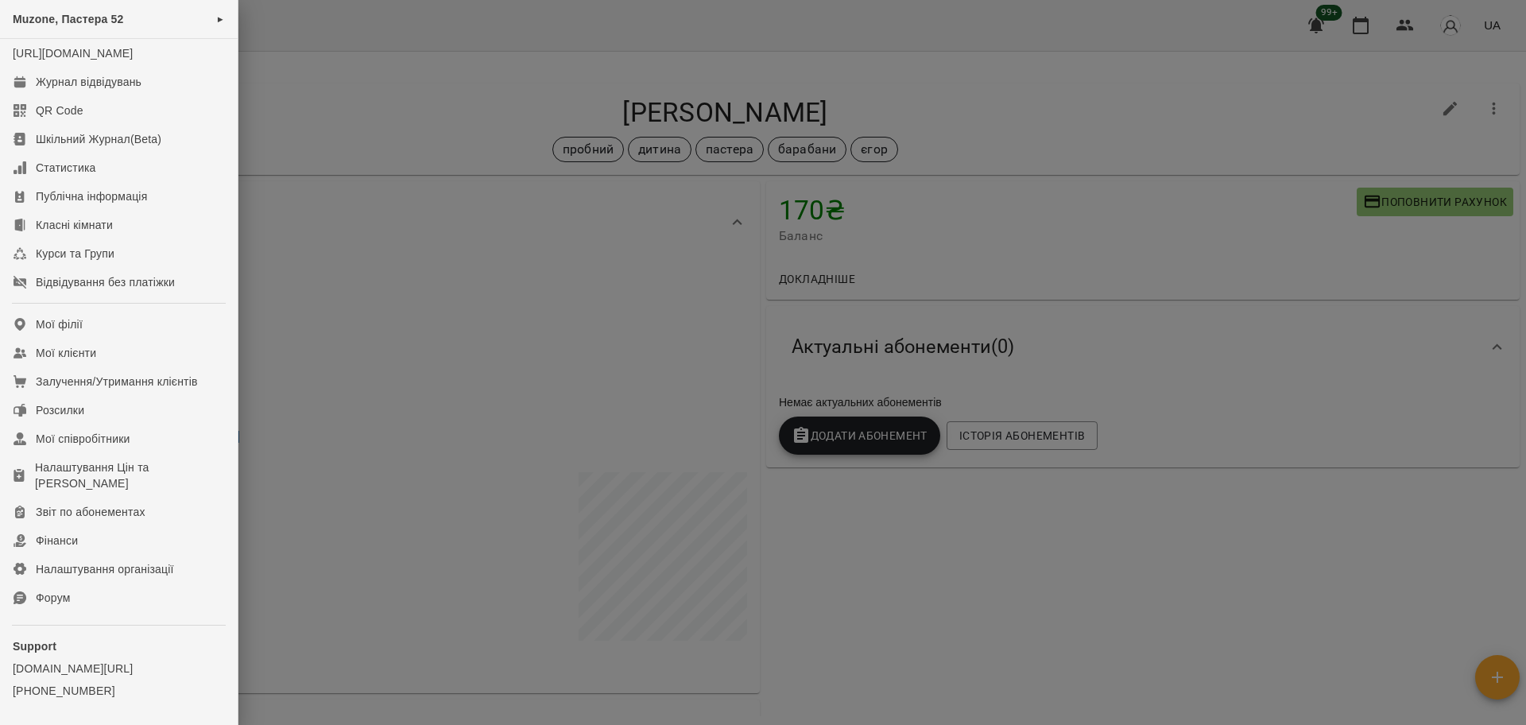
click at [606, 19] on div at bounding box center [763, 362] width 1526 height 725
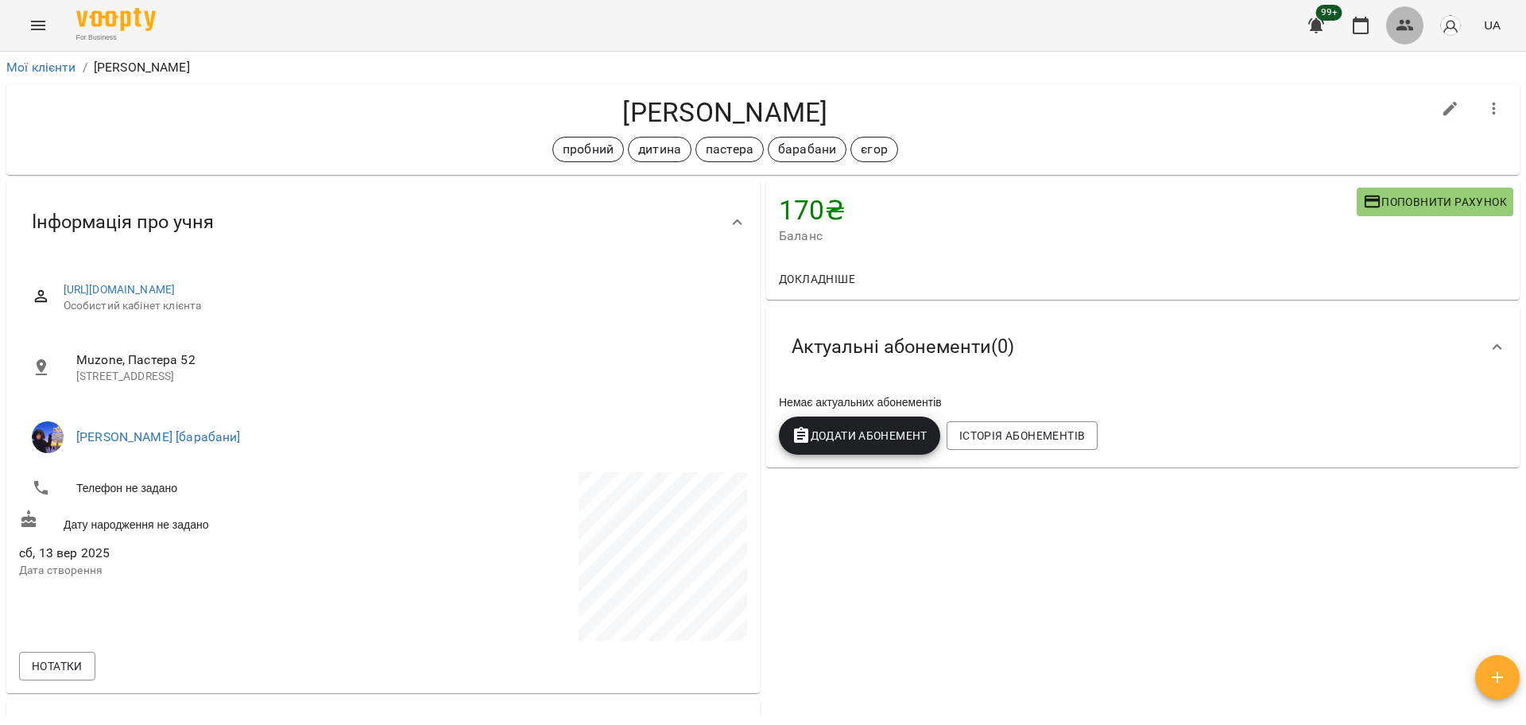
click at [1417, 22] on button "button" at bounding box center [1405, 25] width 38 height 38
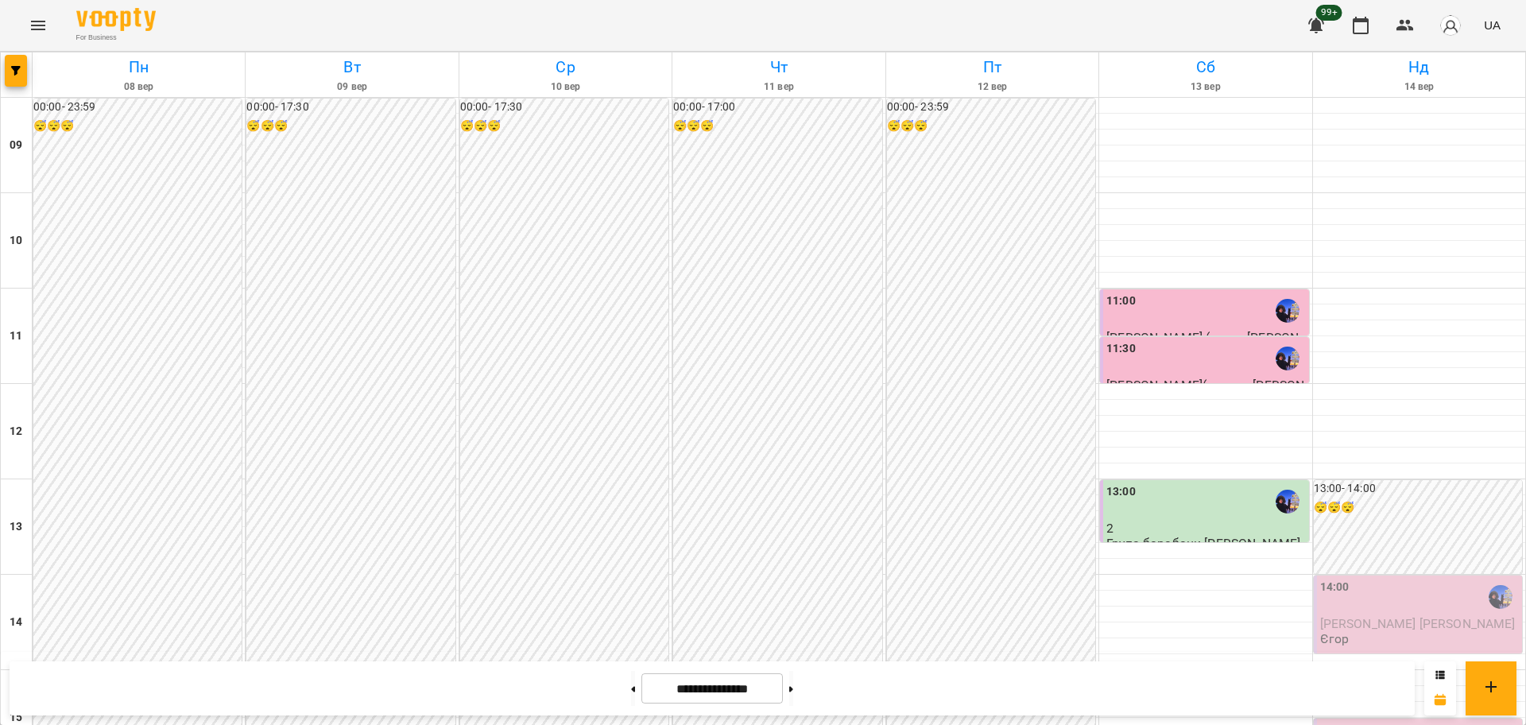
scroll to position [684, 0]
click at [793, 688] on button at bounding box center [791, 688] width 4 height 35
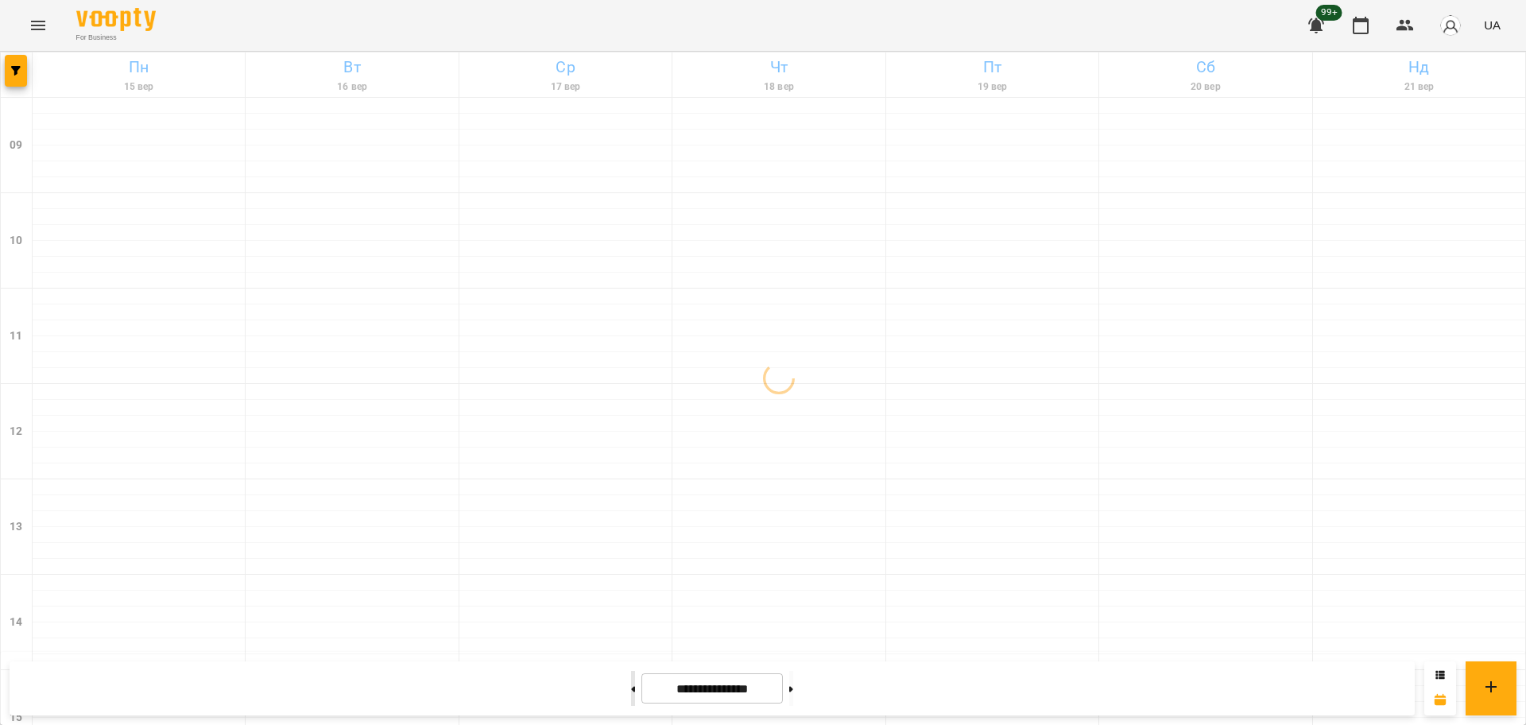
click at [631, 671] on button at bounding box center [633, 688] width 4 height 35
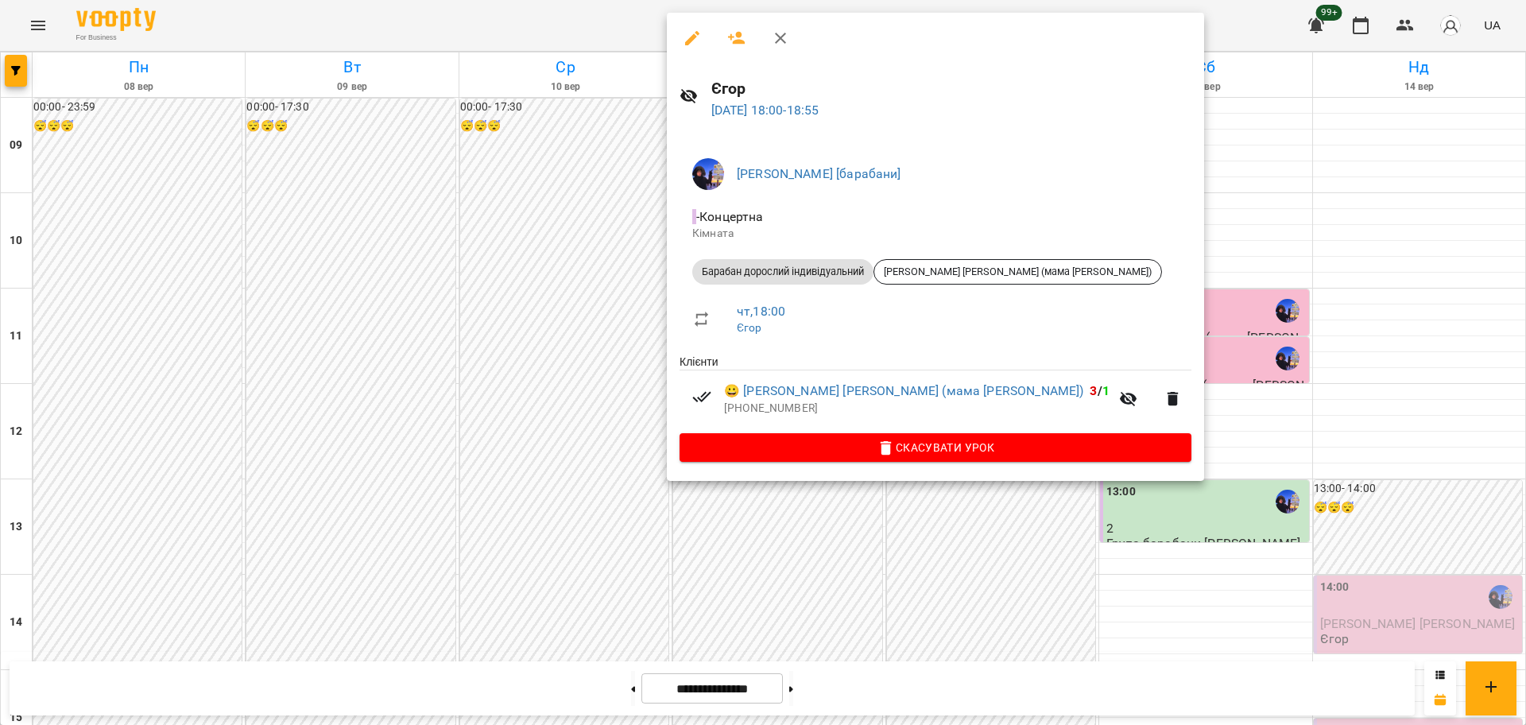
click at [718, 523] on div at bounding box center [763, 362] width 1526 height 725
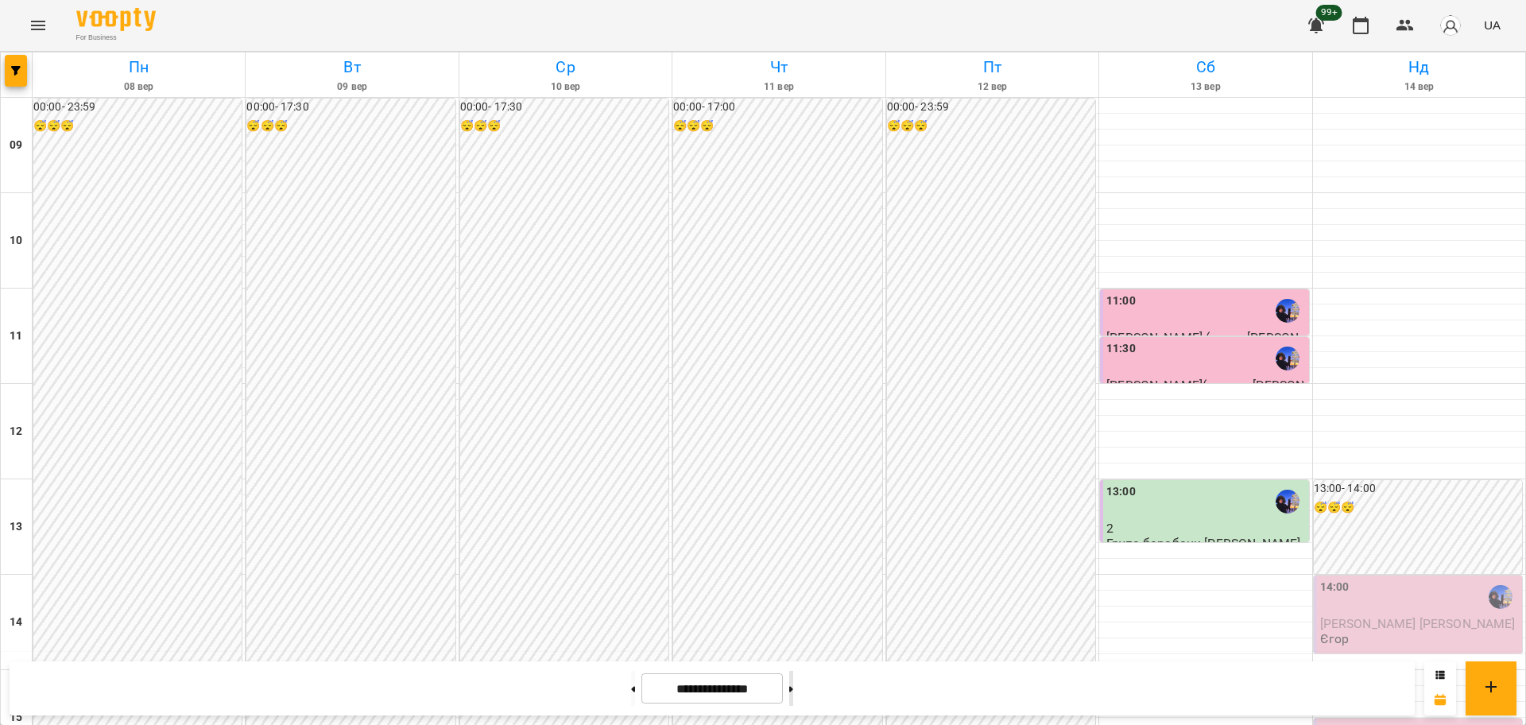
click at [793, 690] on button at bounding box center [791, 688] width 4 height 35
type input "**********"
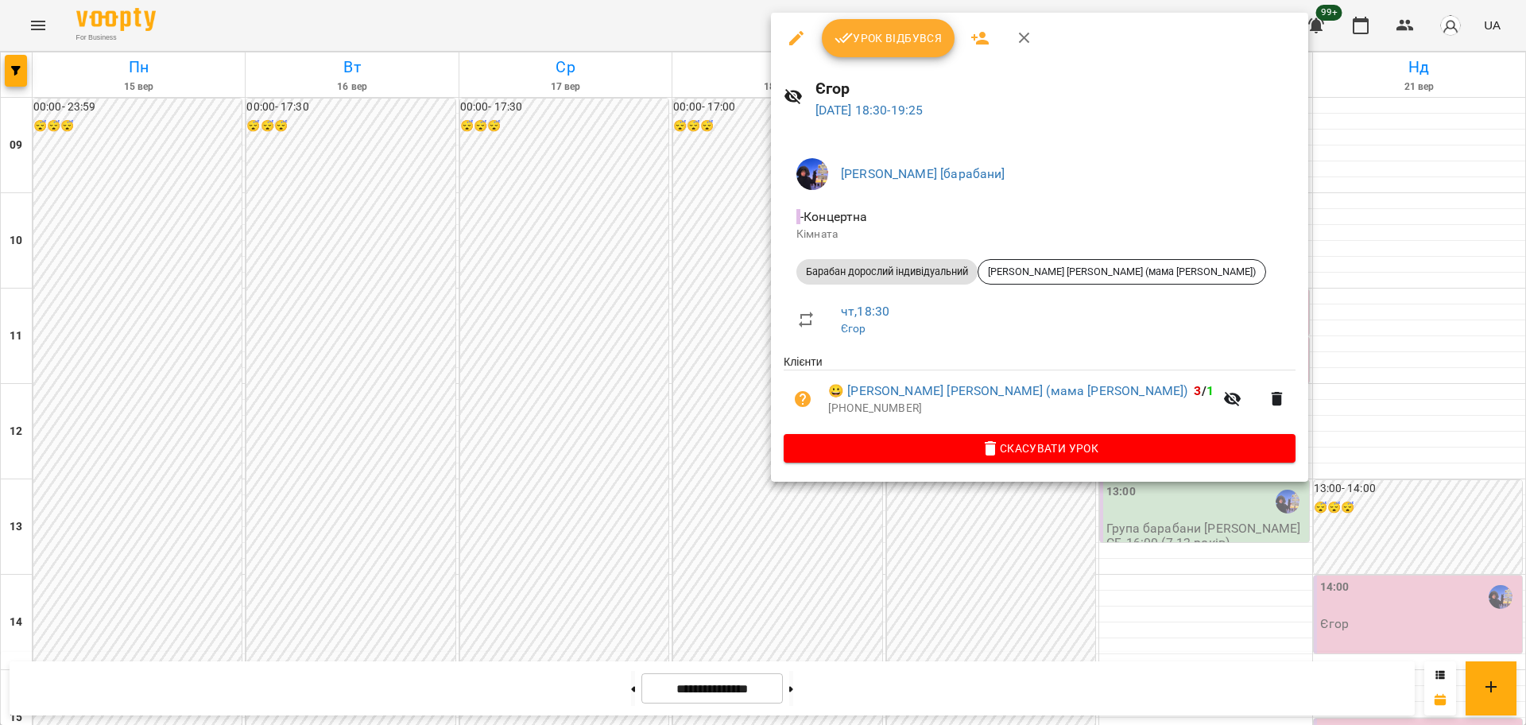
click at [548, 327] on div at bounding box center [763, 362] width 1526 height 725
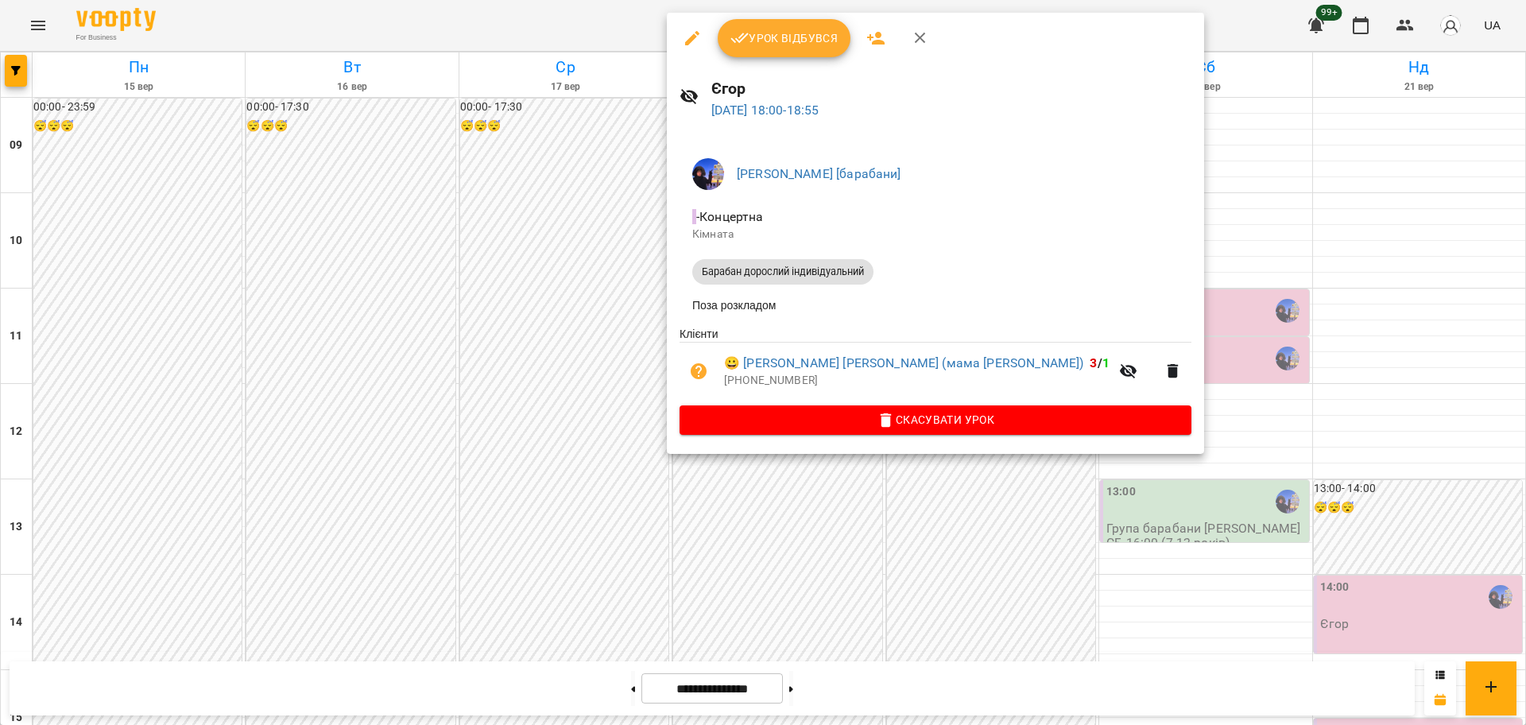
click at [566, 319] on div at bounding box center [763, 362] width 1526 height 725
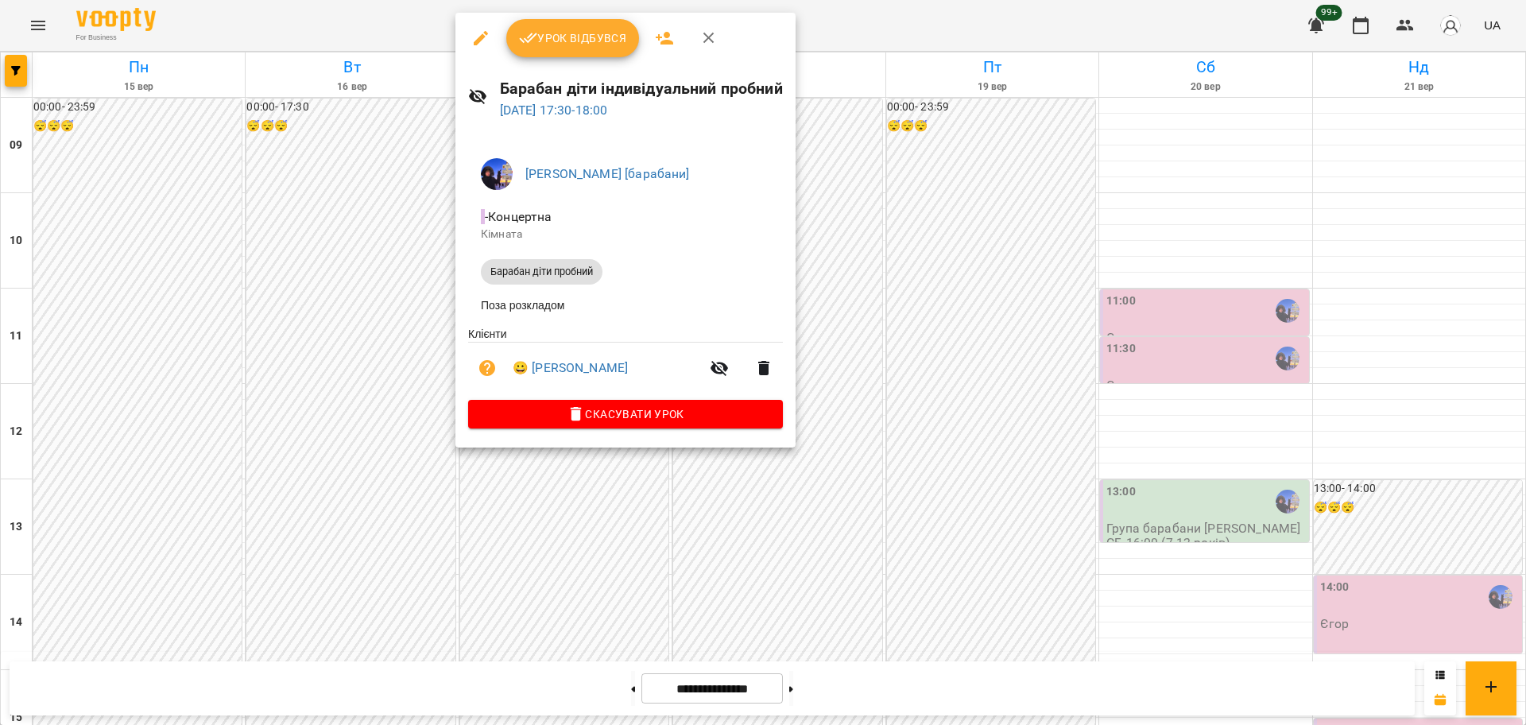
click at [370, 291] on div at bounding box center [763, 362] width 1526 height 725
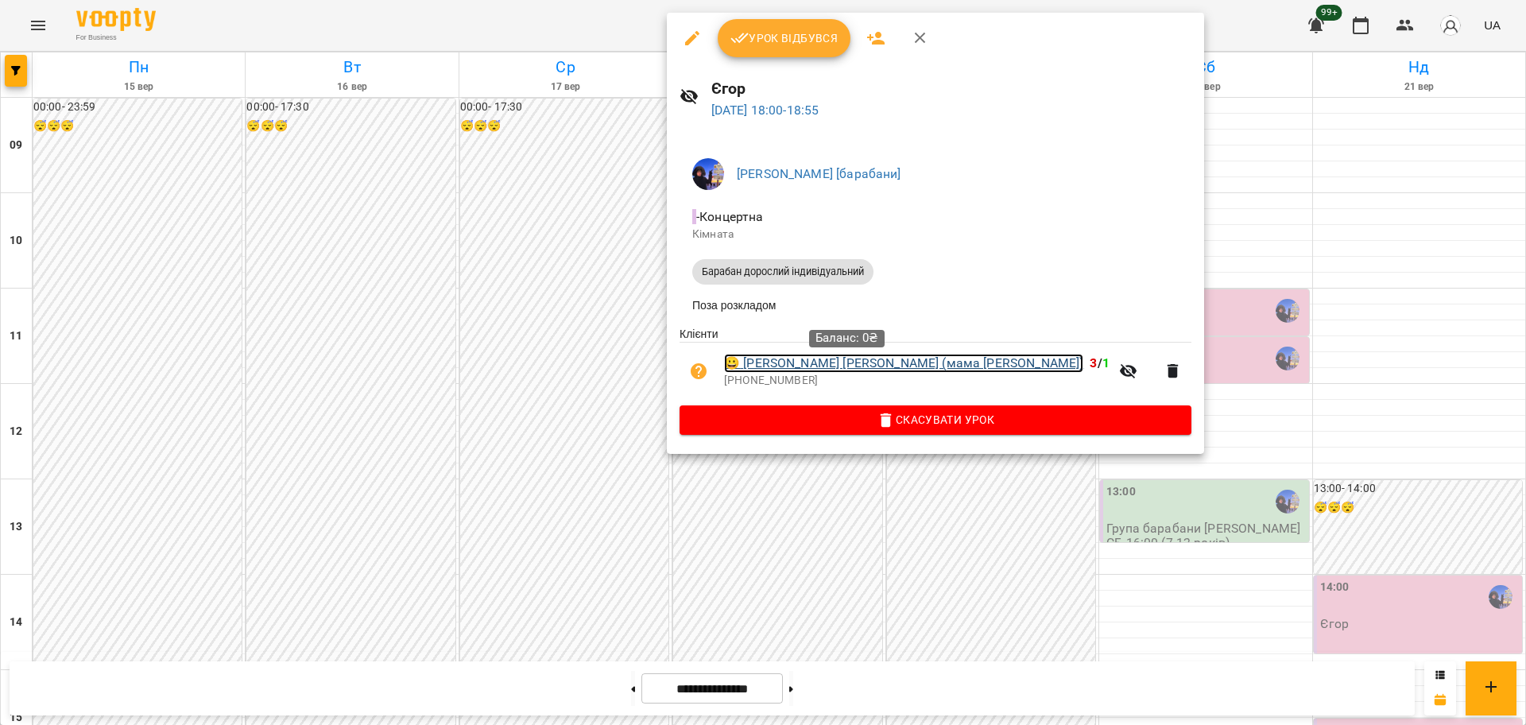
click at [787, 359] on link "😀 [PERSON_NAME] [PERSON_NAME] (мама [PERSON_NAME])" at bounding box center [903, 363] width 359 height 19
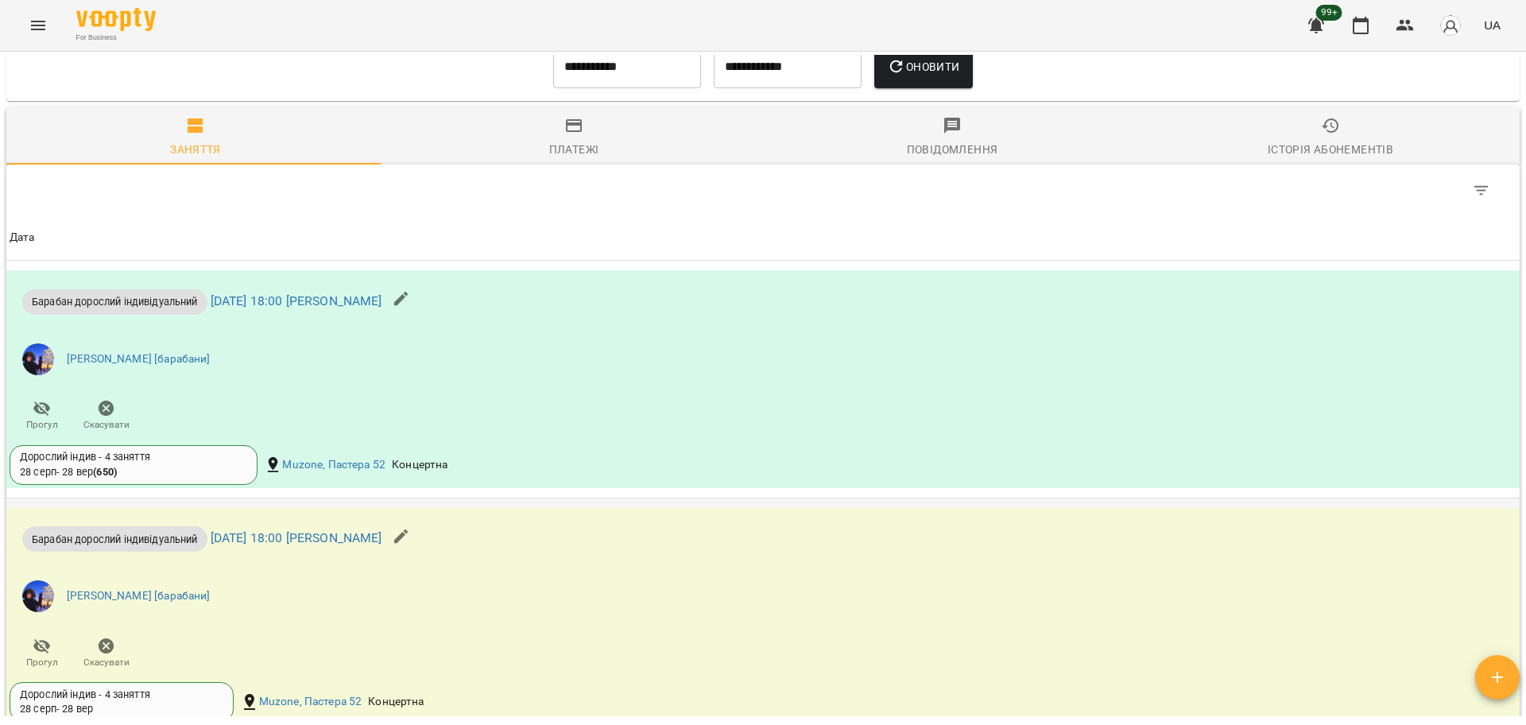
scroll to position [1490, 0]
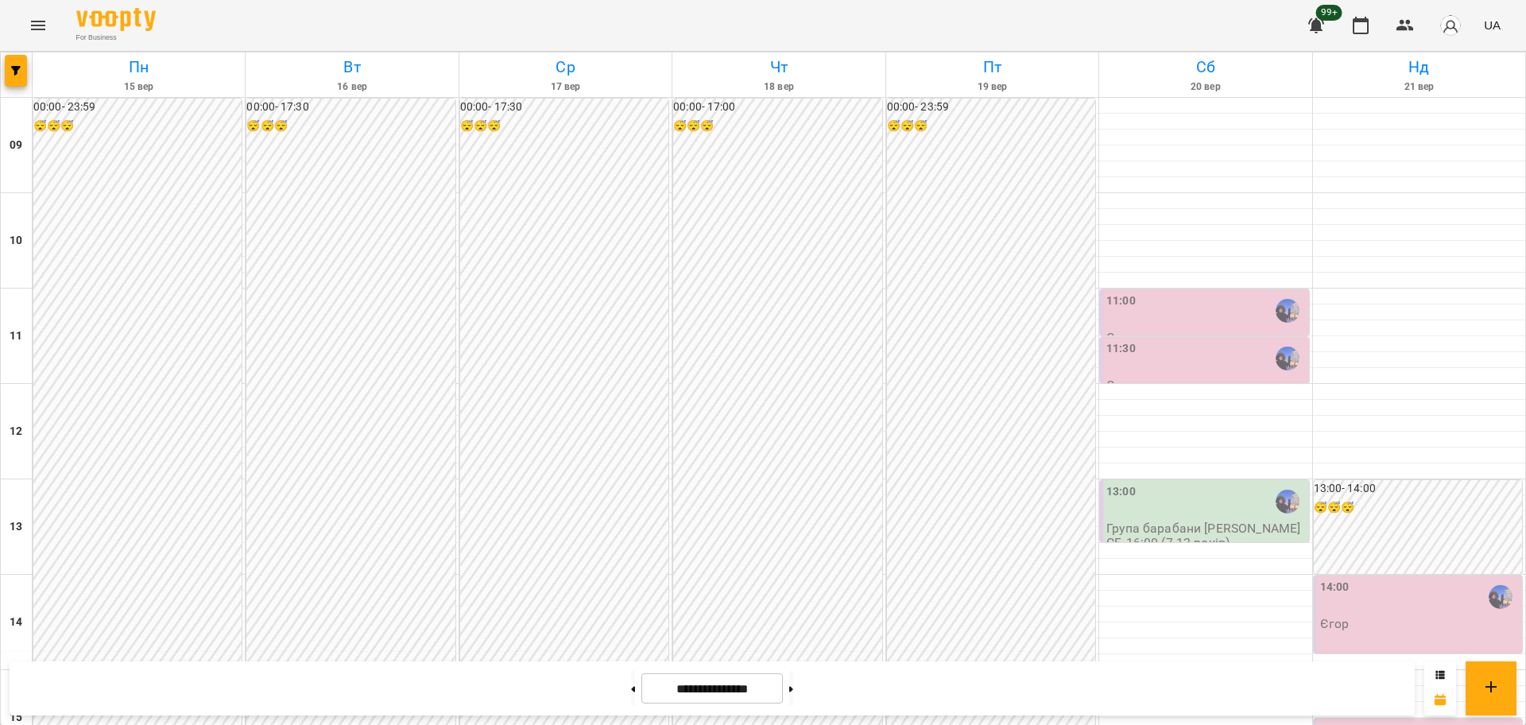
scroll to position [684, 0]
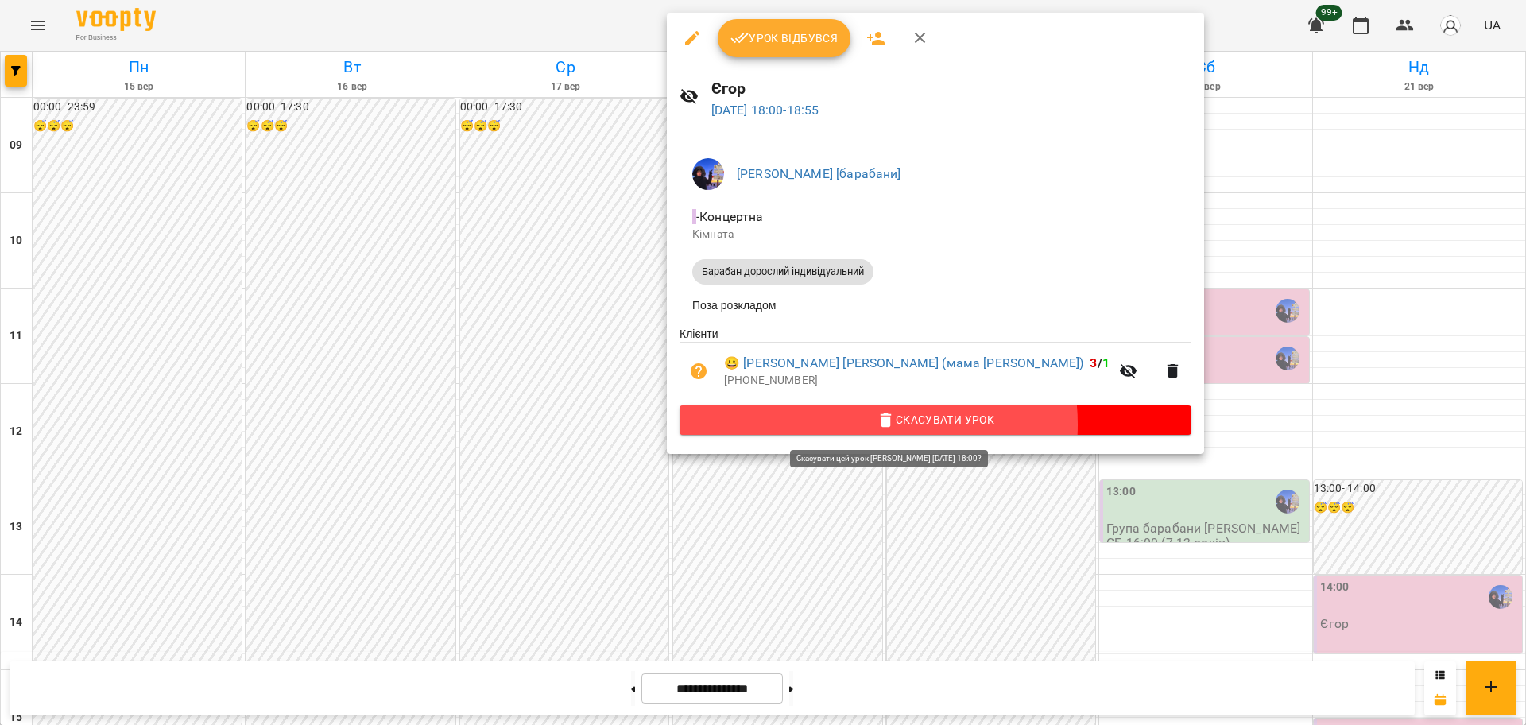
click at [877, 428] on span "Скасувати Урок" at bounding box center [935, 419] width 486 height 19
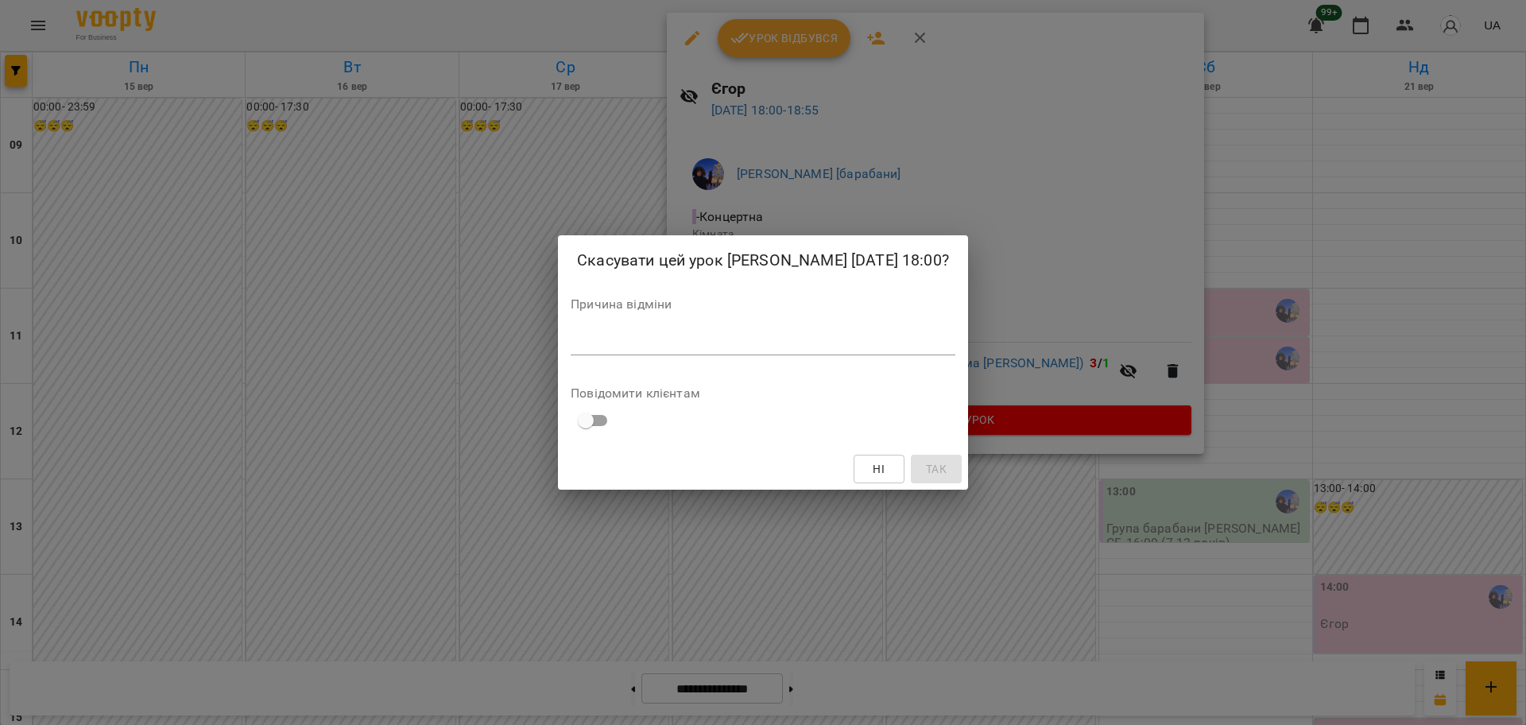
click at [638, 338] on textarea at bounding box center [762, 342] width 385 height 15
type textarea "*"
click at [926, 467] on span "Так" at bounding box center [935, 468] width 25 height 19
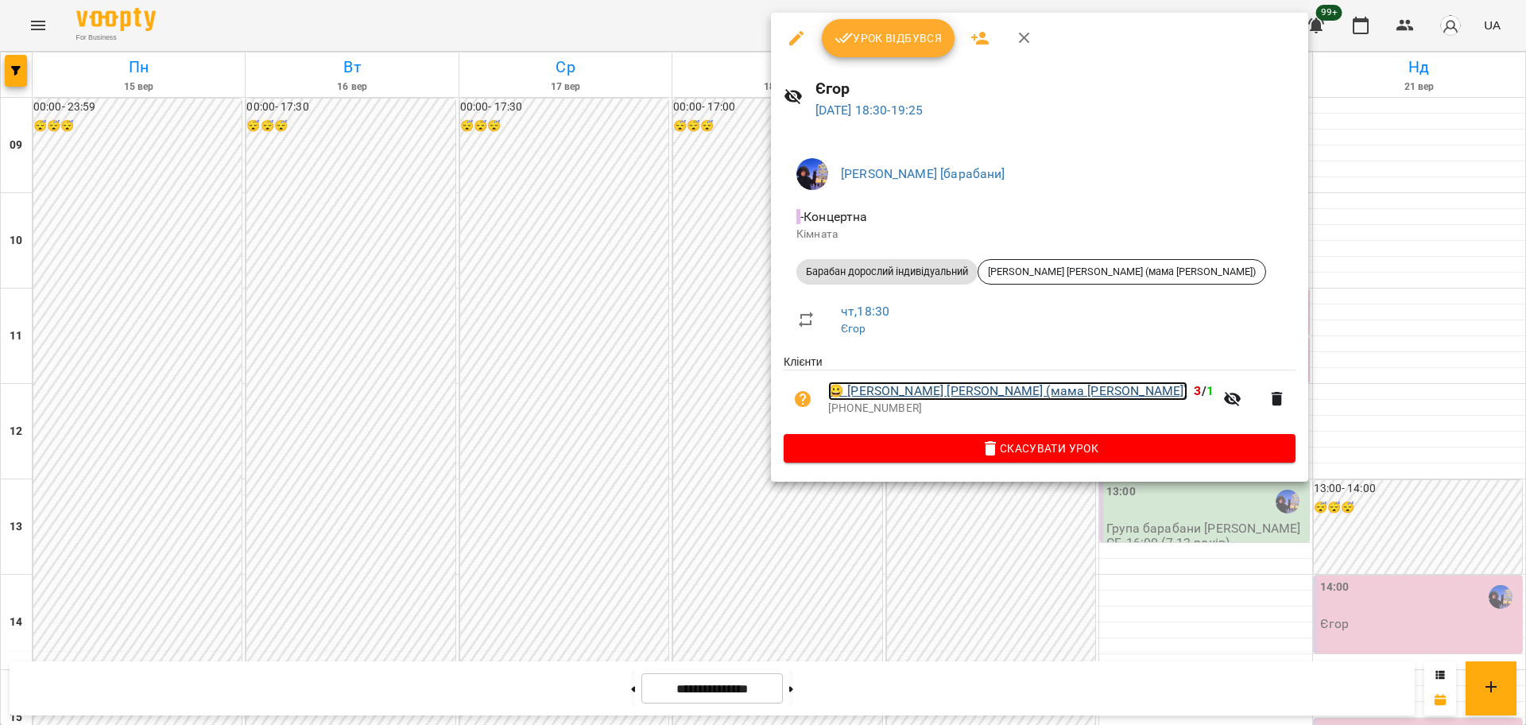
click at [906, 388] on link "😀 [PERSON_NAME] [PERSON_NAME] (мама [PERSON_NAME])" at bounding box center [1007, 390] width 359 height 19
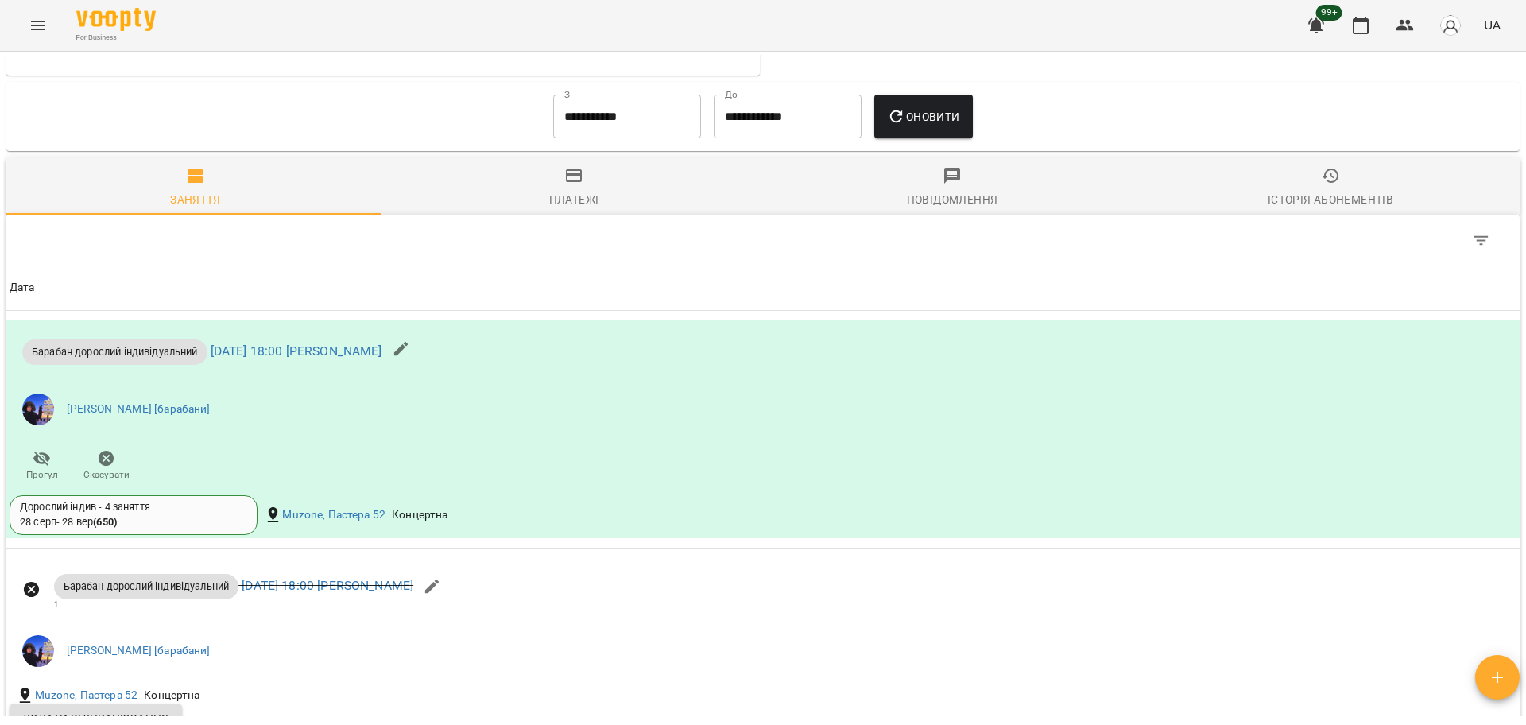
scroll to position [1143, 0]
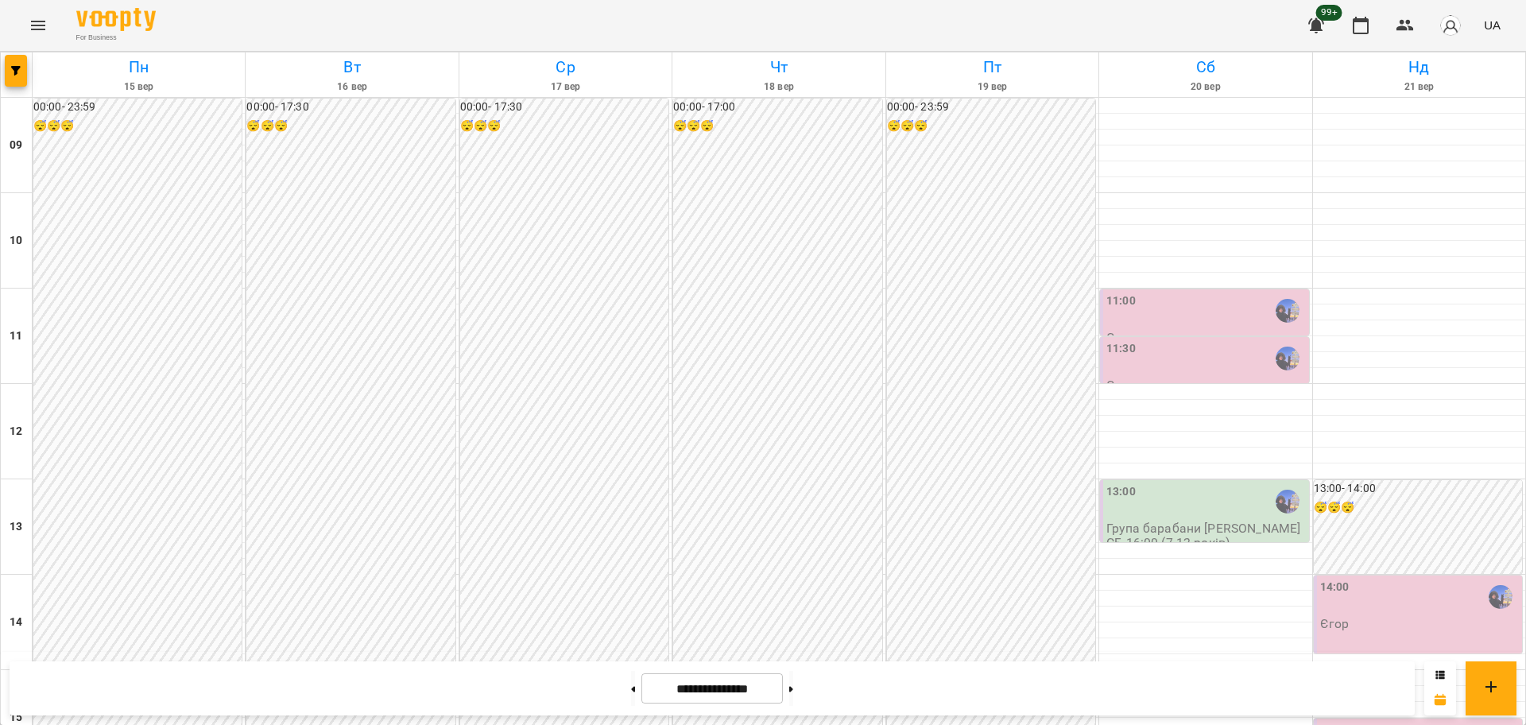
scroll to position [684, 0]
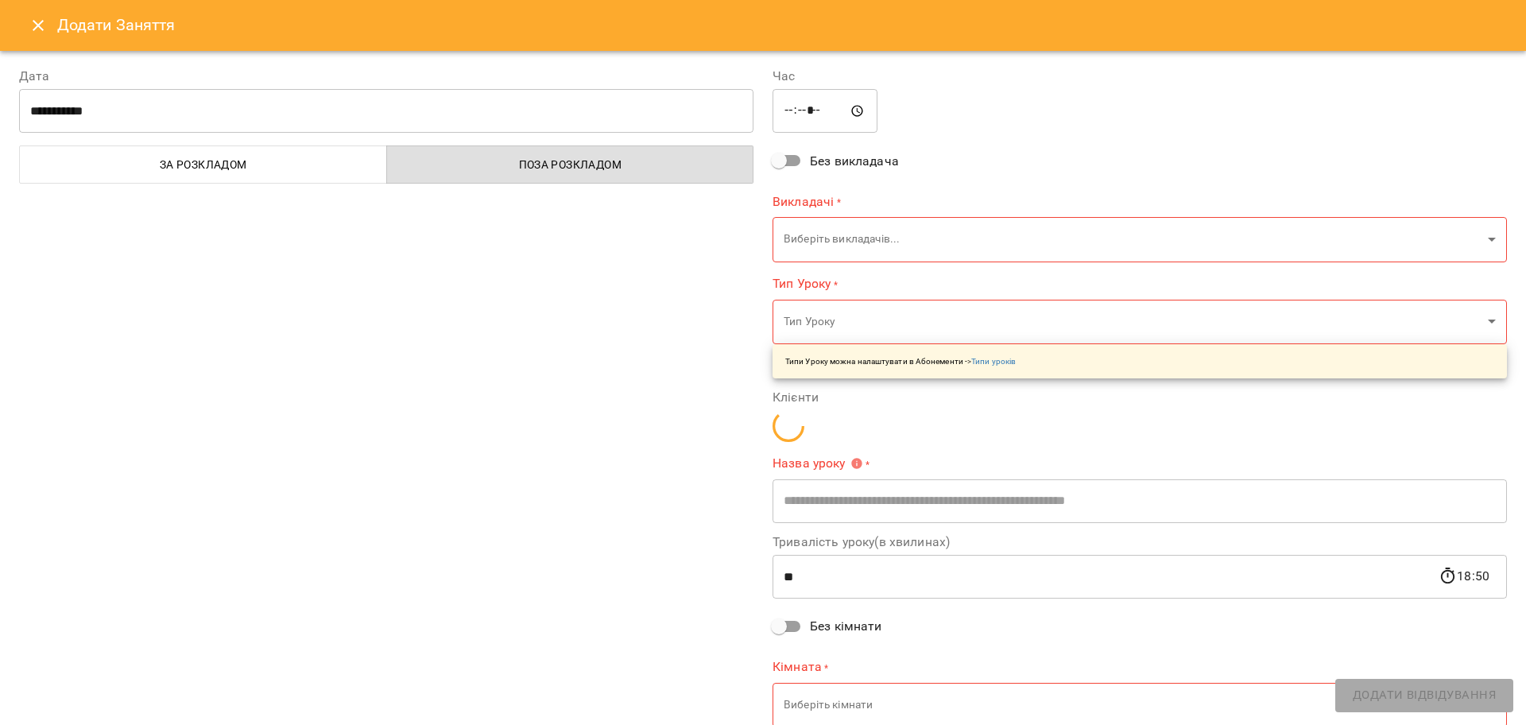
type input "**********"
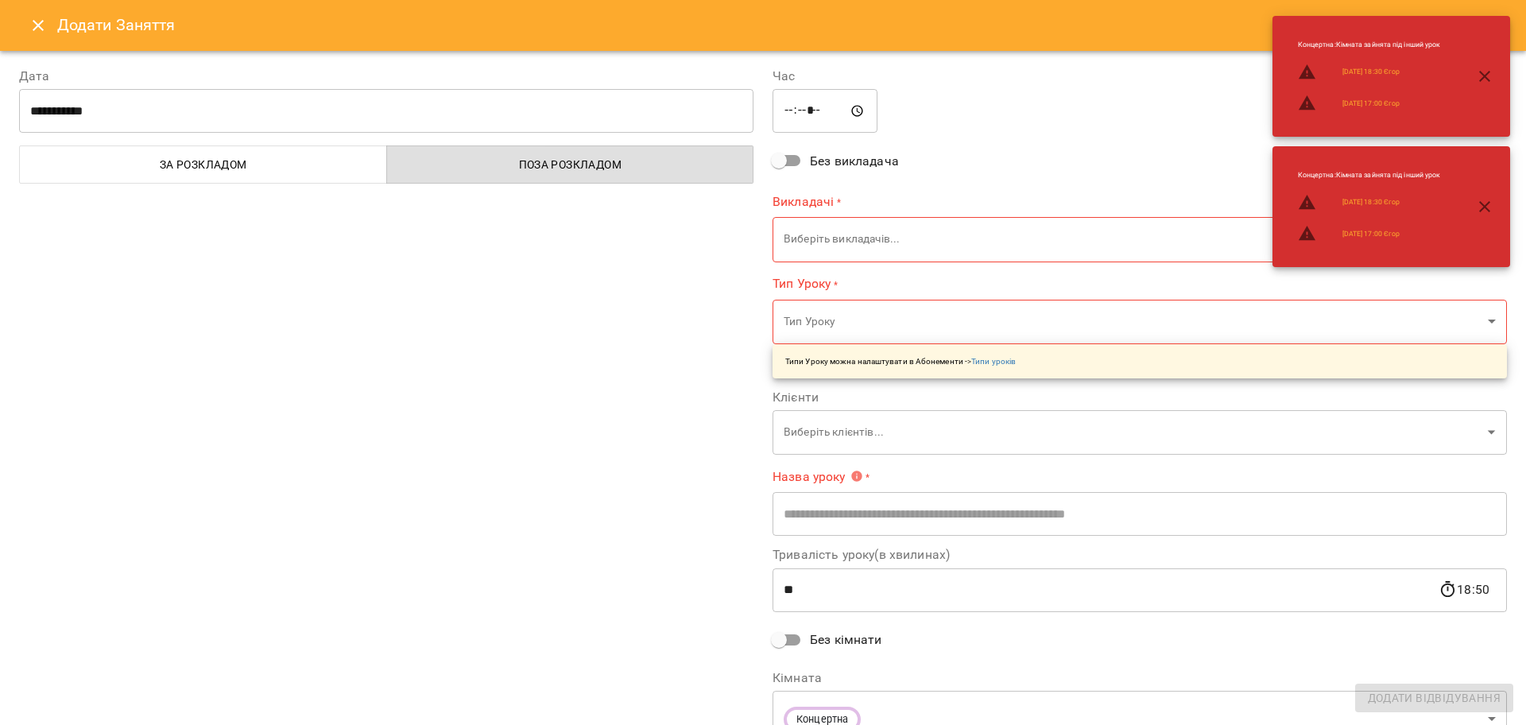
click at [30, 29] on icon "Close" at bounding box center [38, 25] width 19 height 19
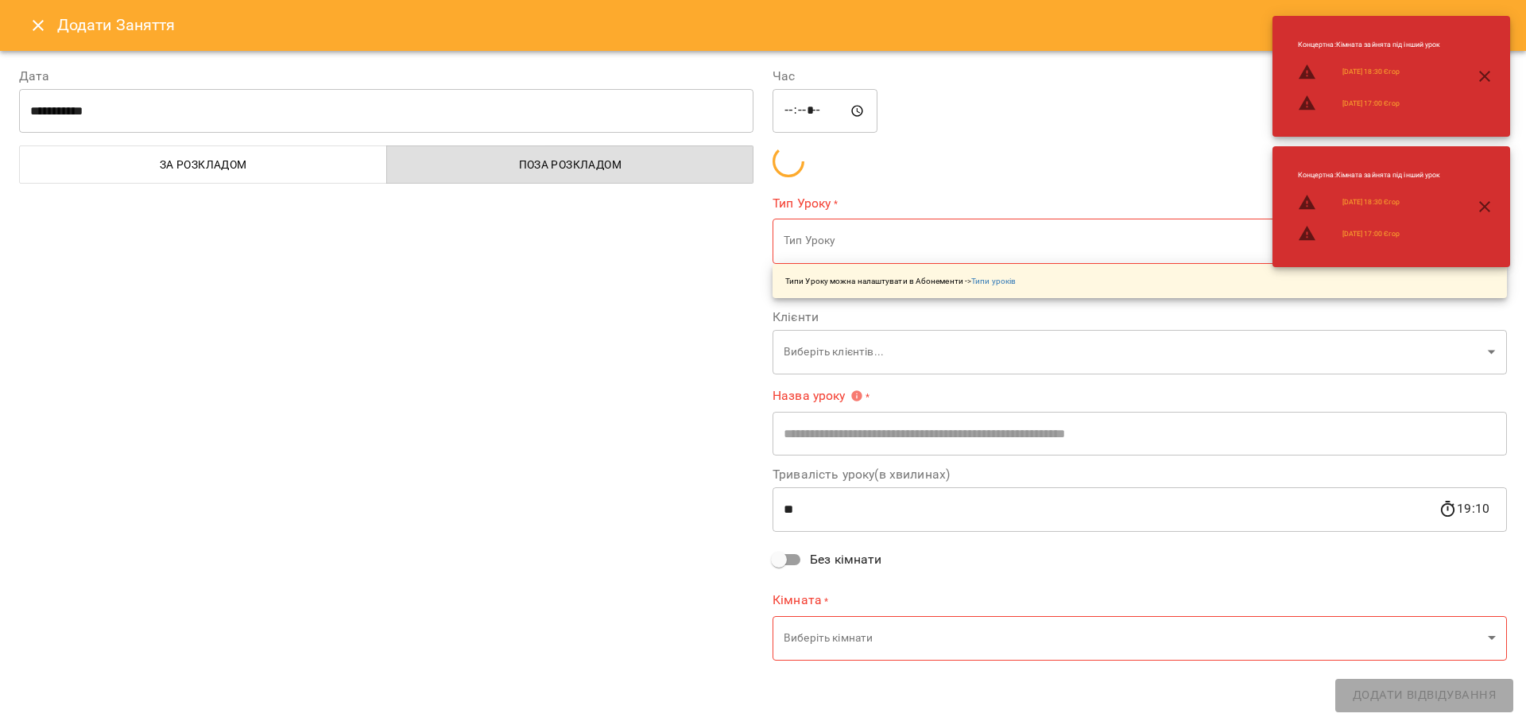
type input "**********"
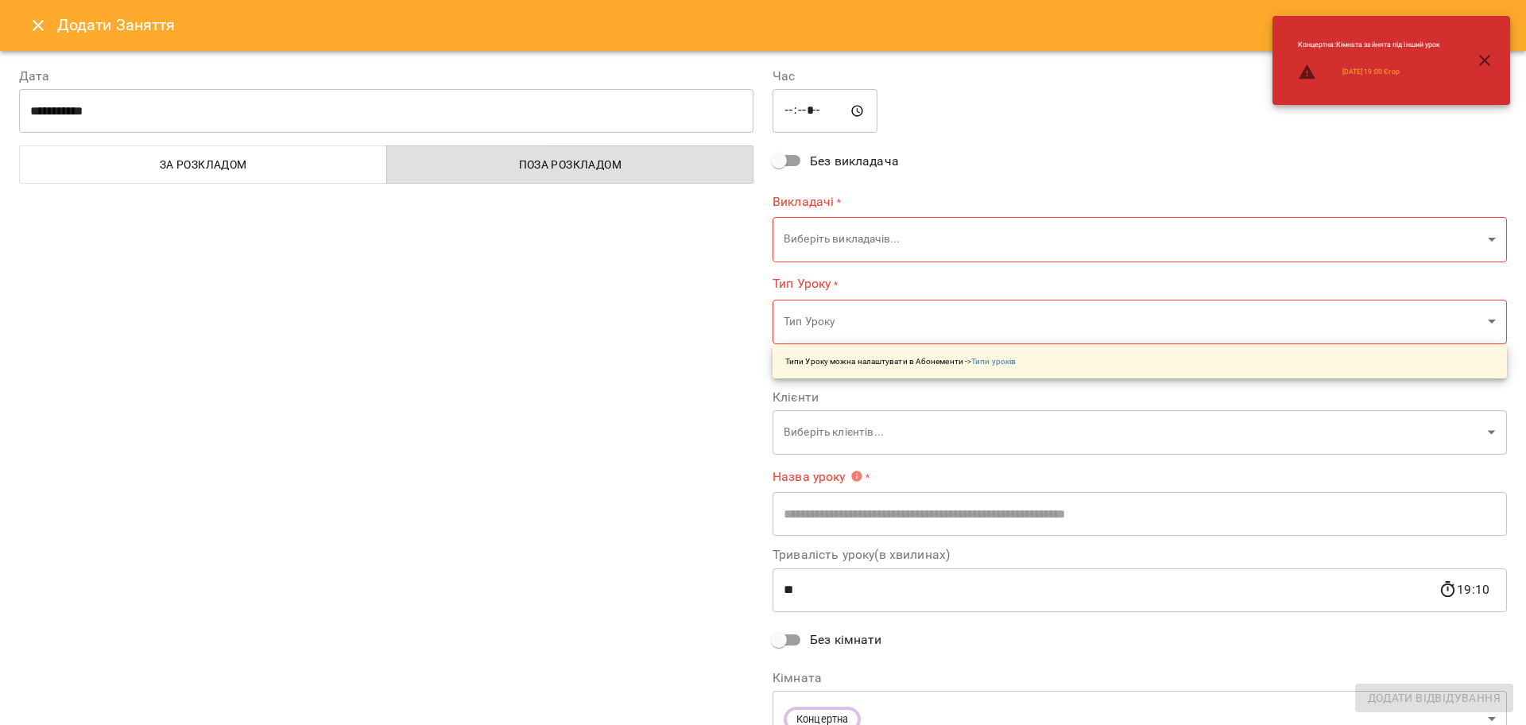
click at [13, 21] on div "Додати Заняття" at bounding box center [763, 25] width 1526 height 51
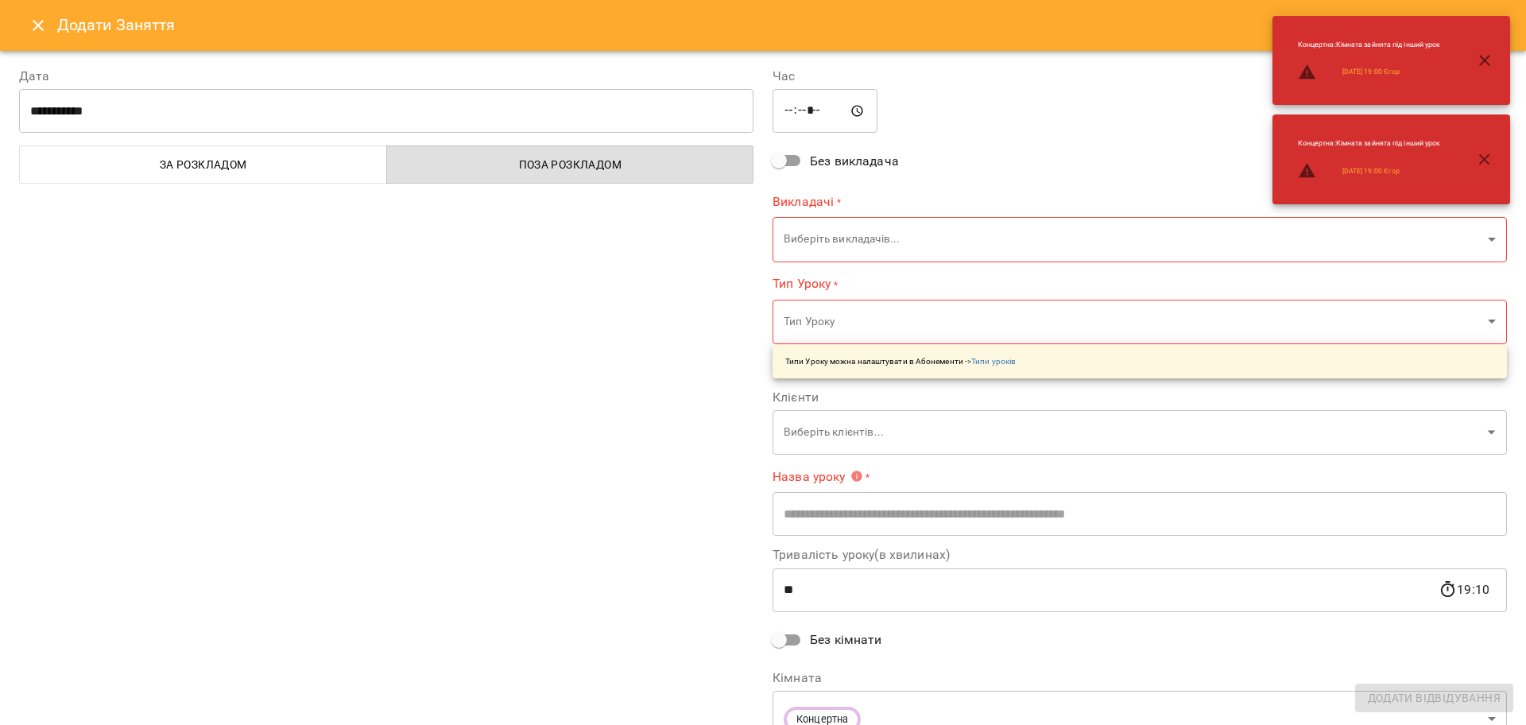
click at [33, 17] on icon "Close" at bounding box center [38, 25] width 19 height 19
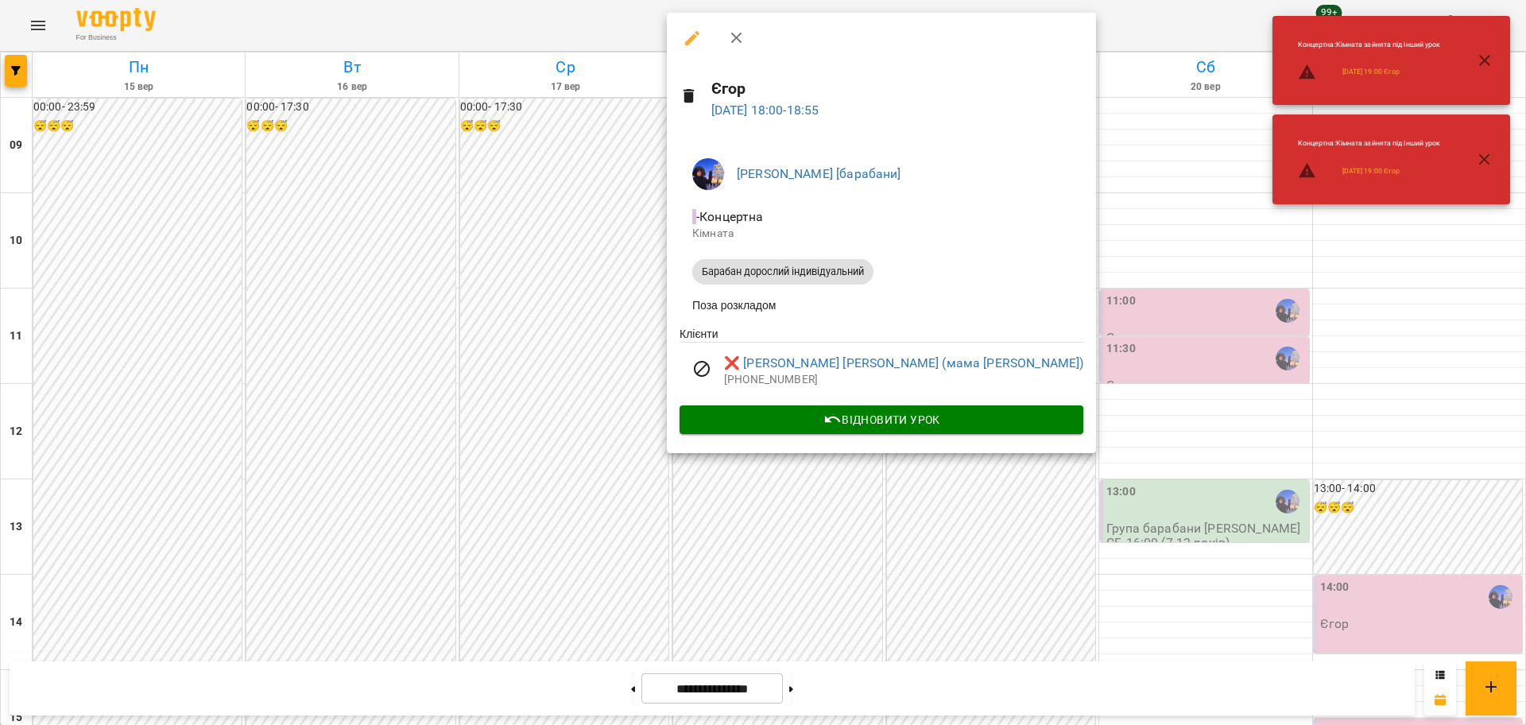
click at [566, 407] on div at bounding box center [763, 362] width 1526 height 725
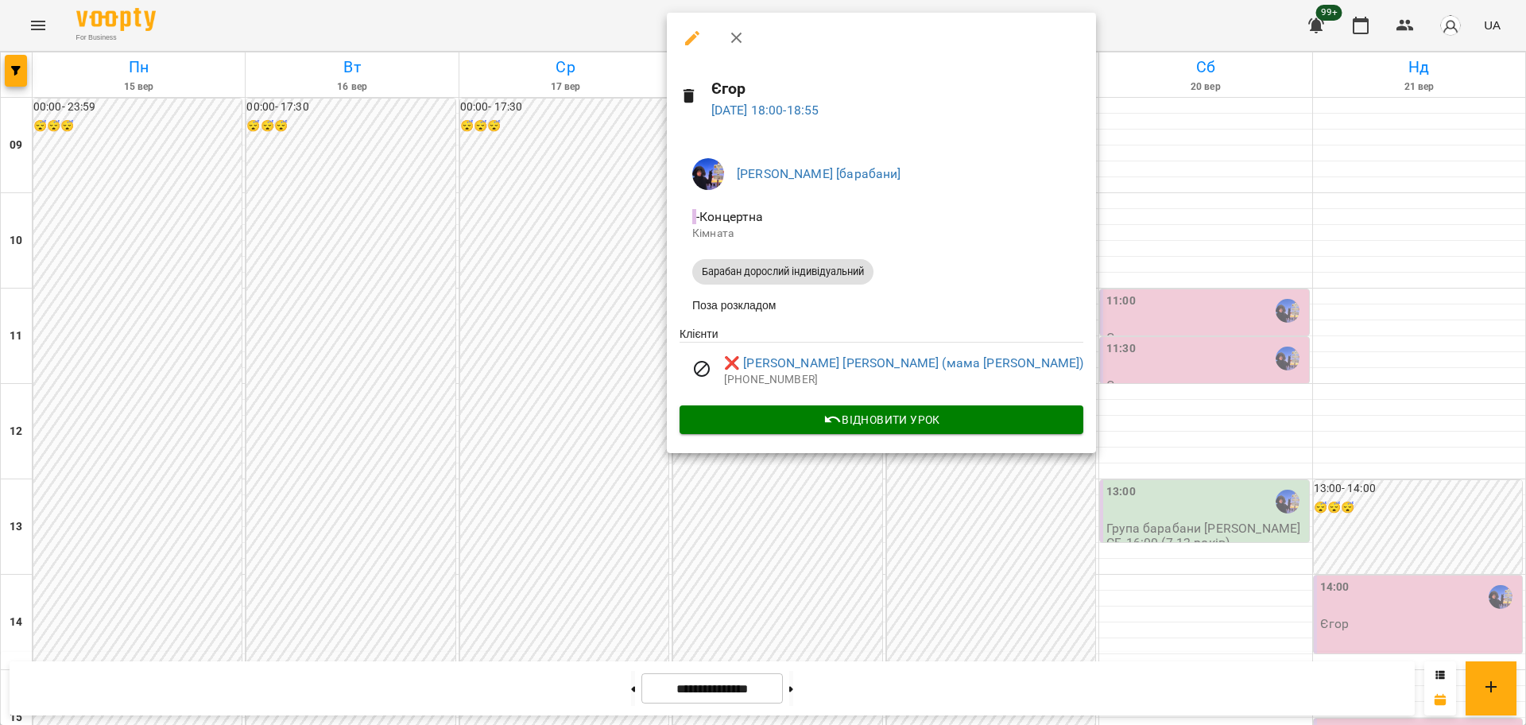
click at [698, 511] on div at bounding box center [763, 362] width 1526 height 725
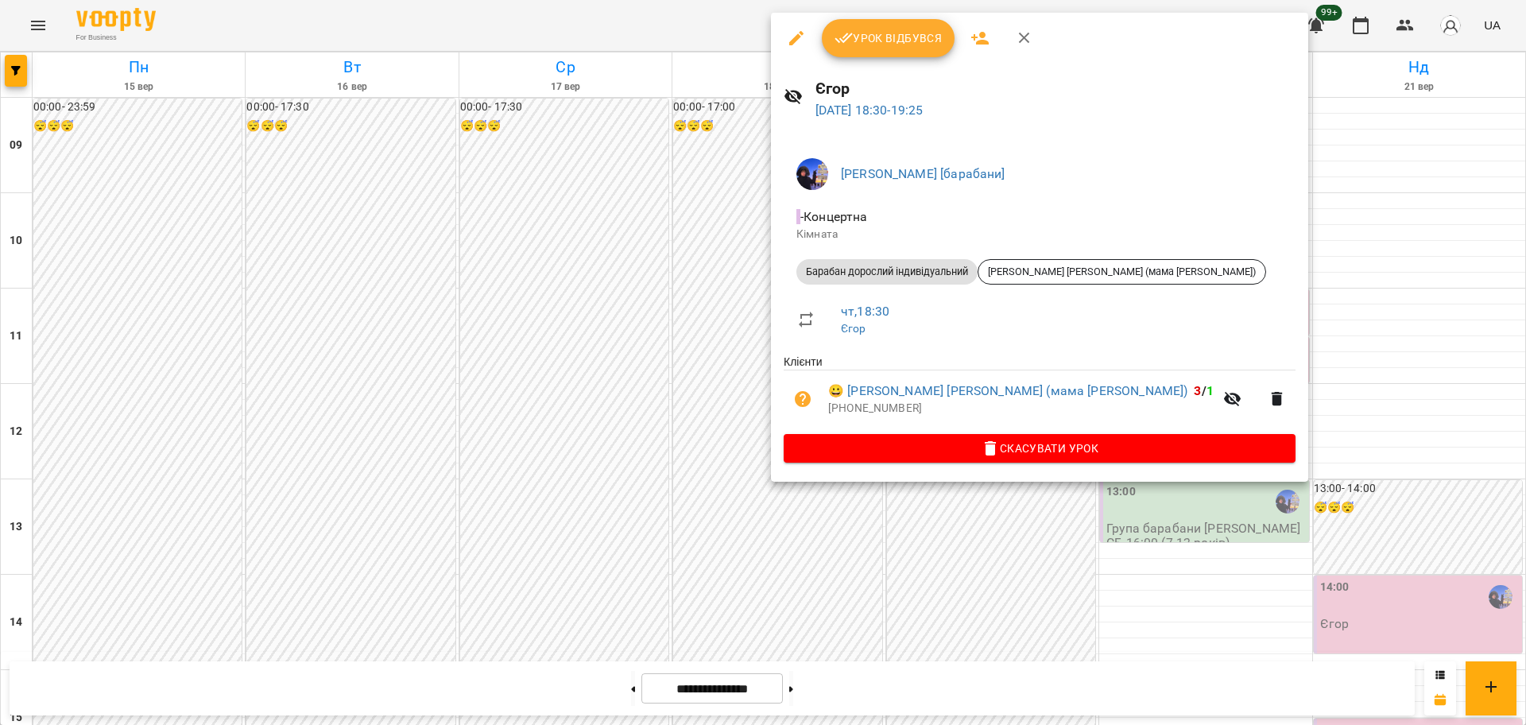
click at [604, 418] on div at bounding box center [763, 362] width 1526 height 725
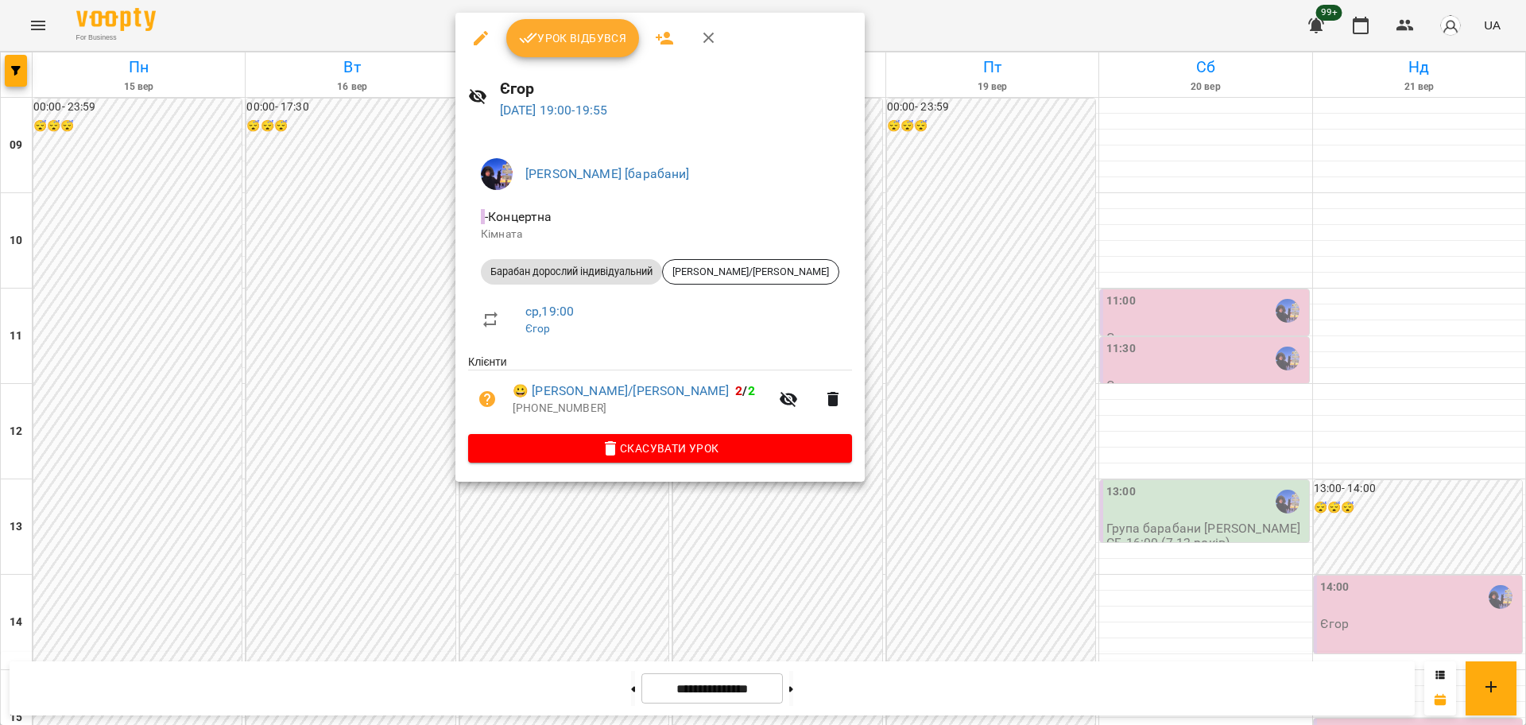
click at [335, 394] on div at bounding box center [763, 362] width 1526 height 725
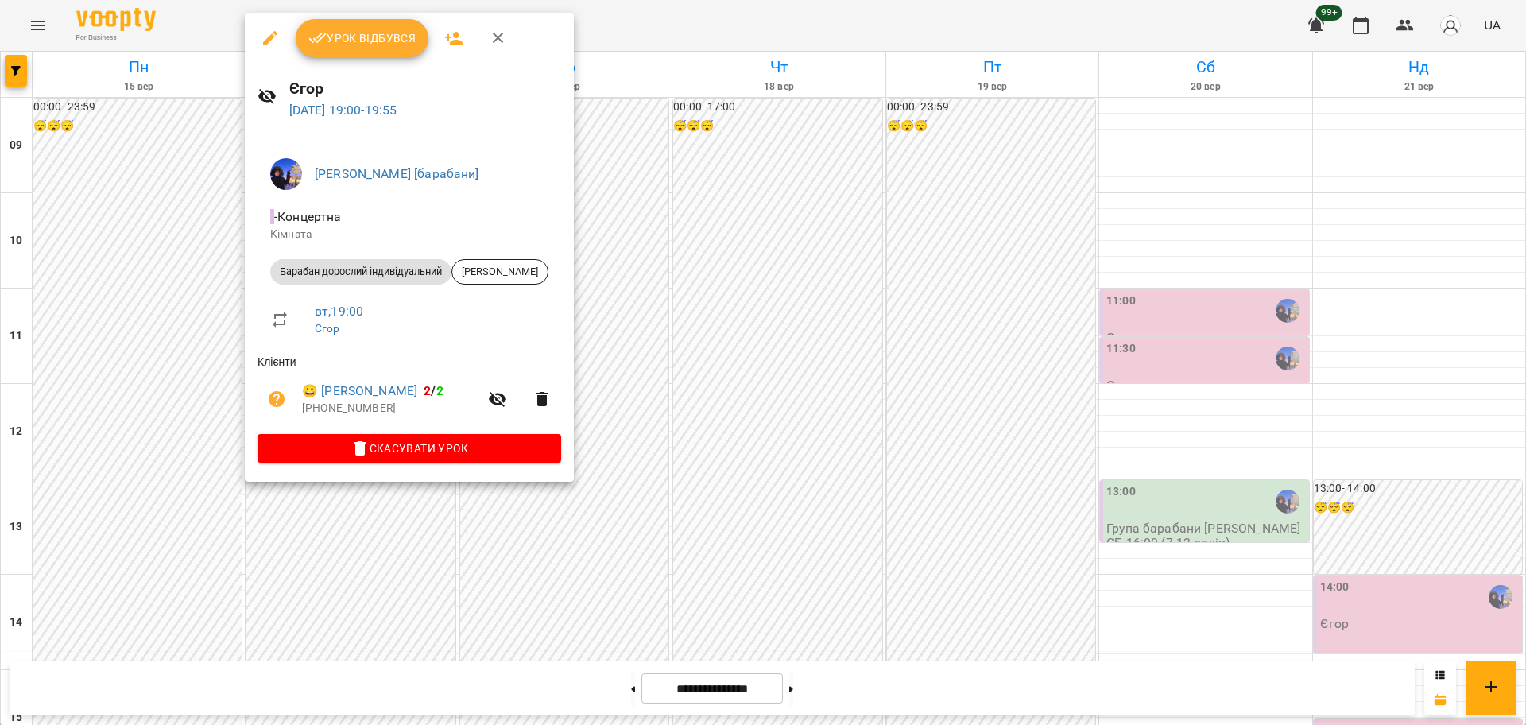
click at [667, 295] on div at bounding box center [763, 362] width 1526 height 725
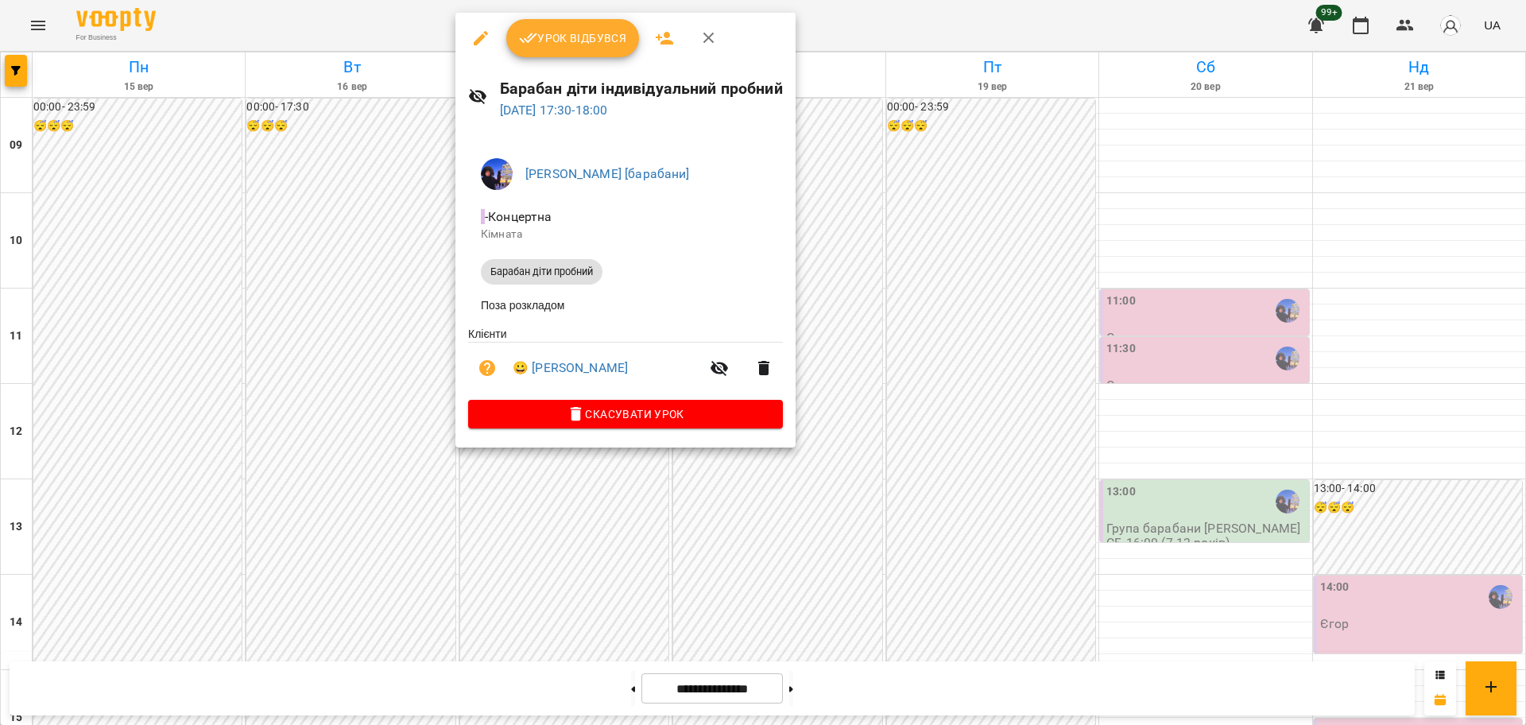
click at [414, 370] on div at bounding box center [763, 362] width 1526 height 725
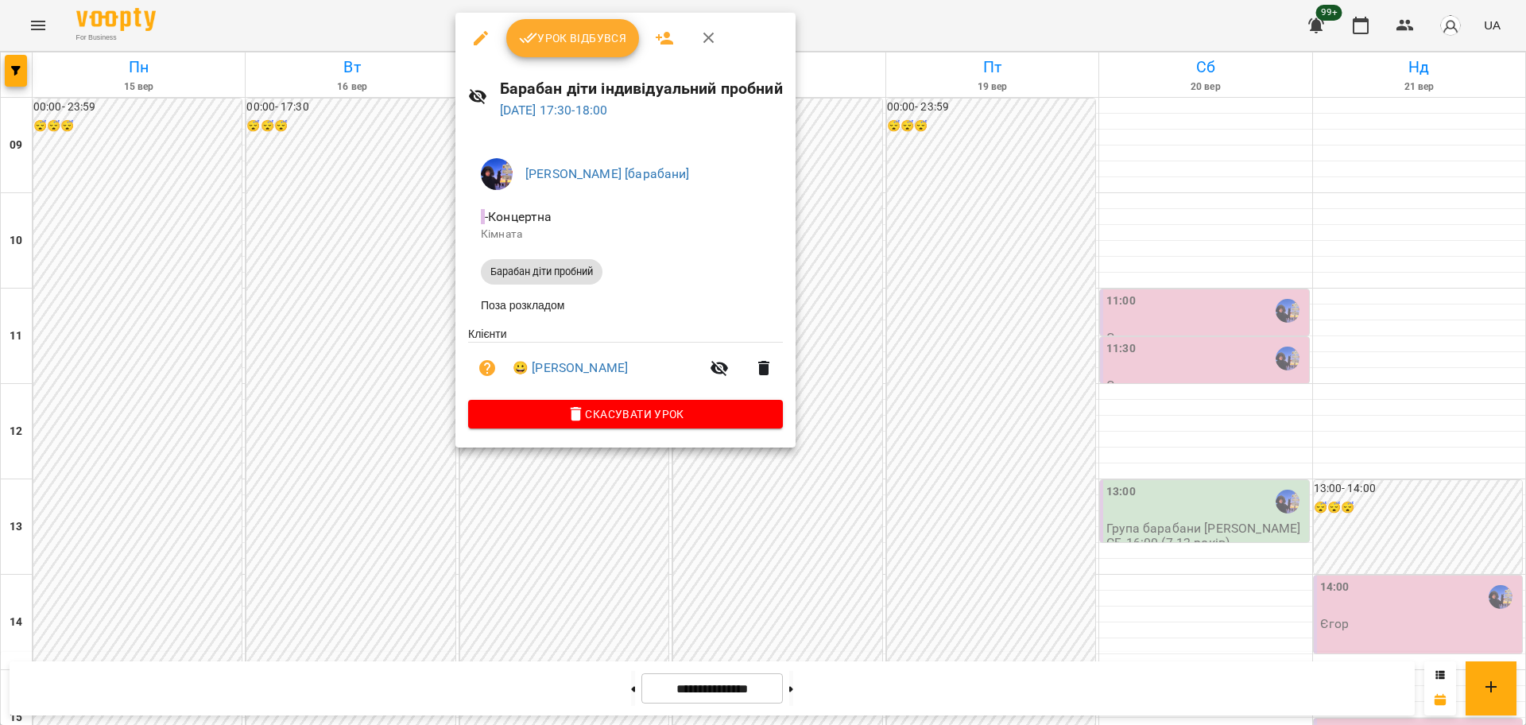
click at [360, 251] on div at bounding box center [763, 362] width 1526 height 725
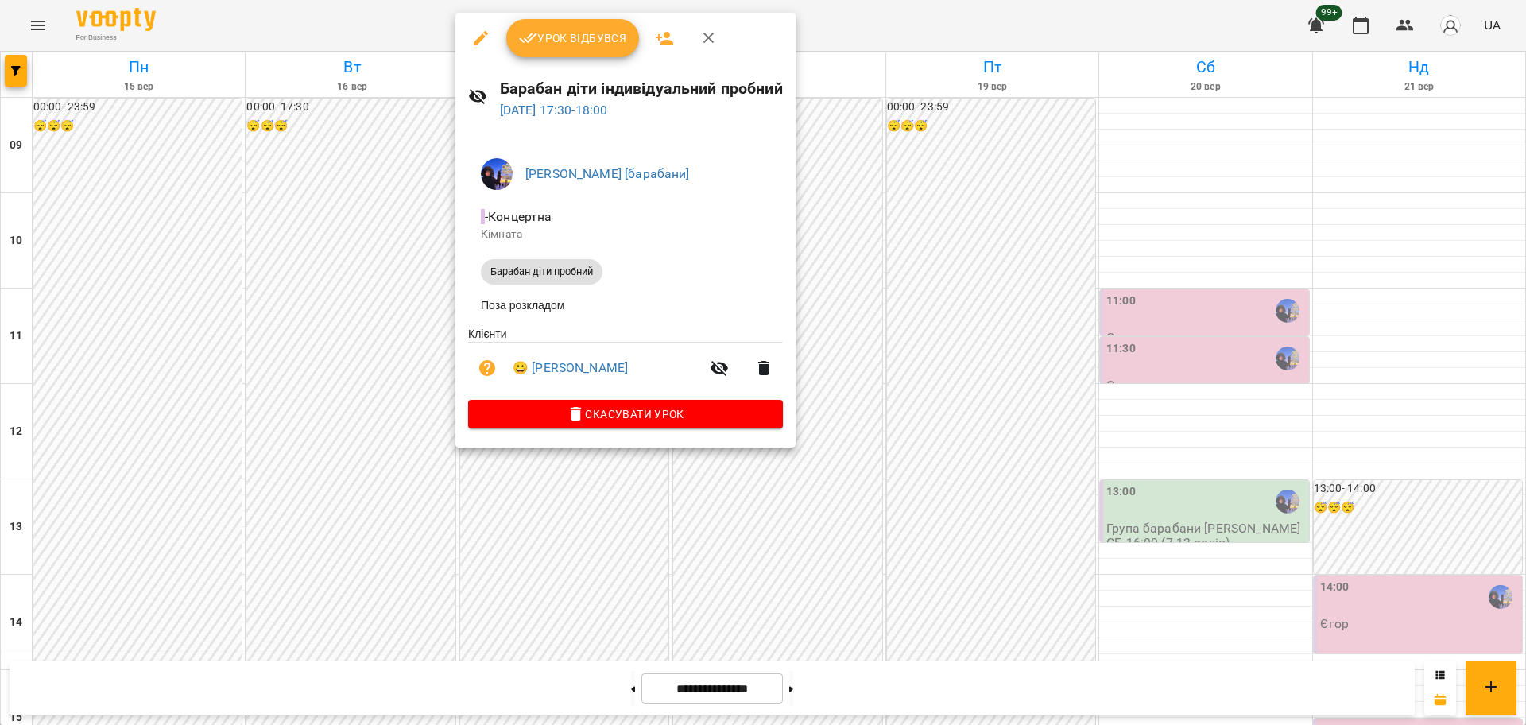
click at [335, 285] on div at bounding box center [763, 362] width 1526 height 725
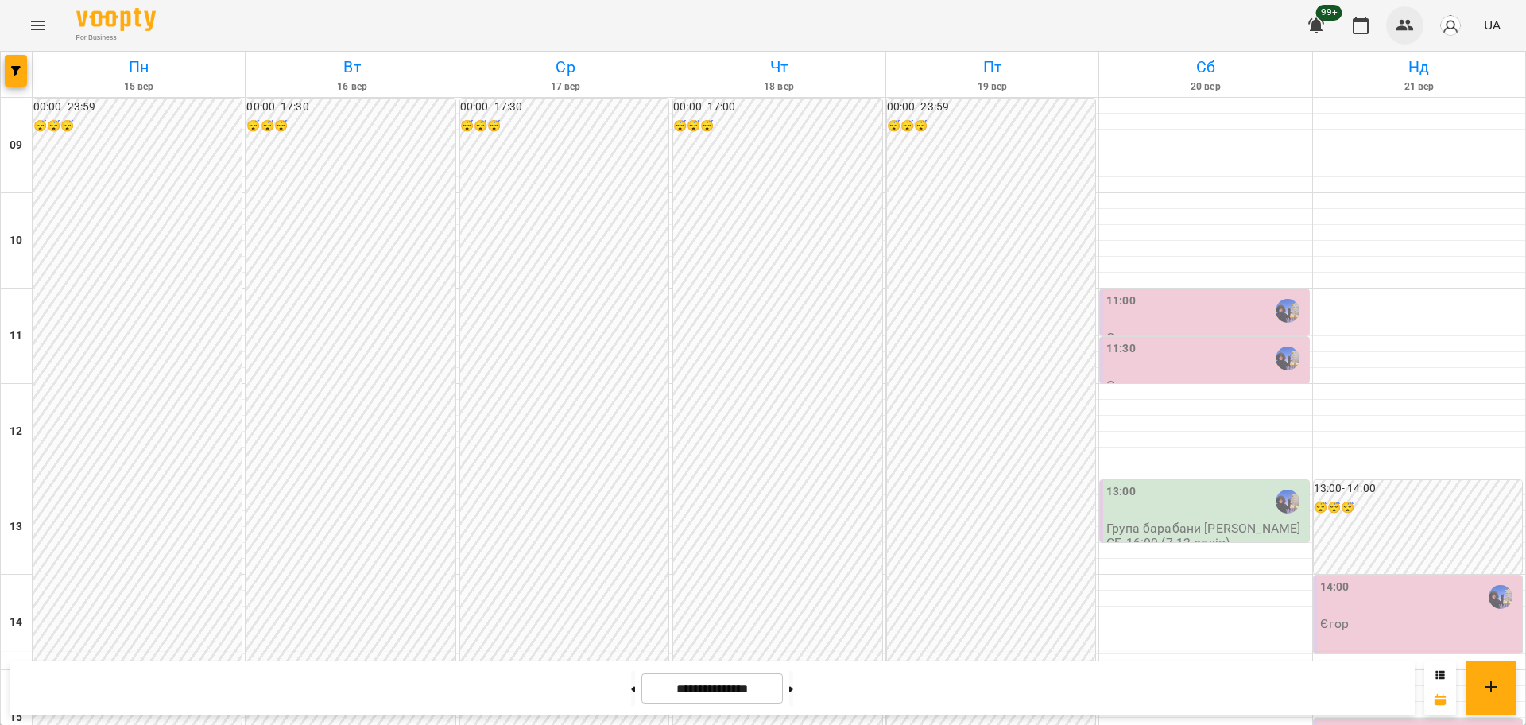
click at [1414, 29] on icon "button" at bounding box center [1404, 25] width 19 height 19
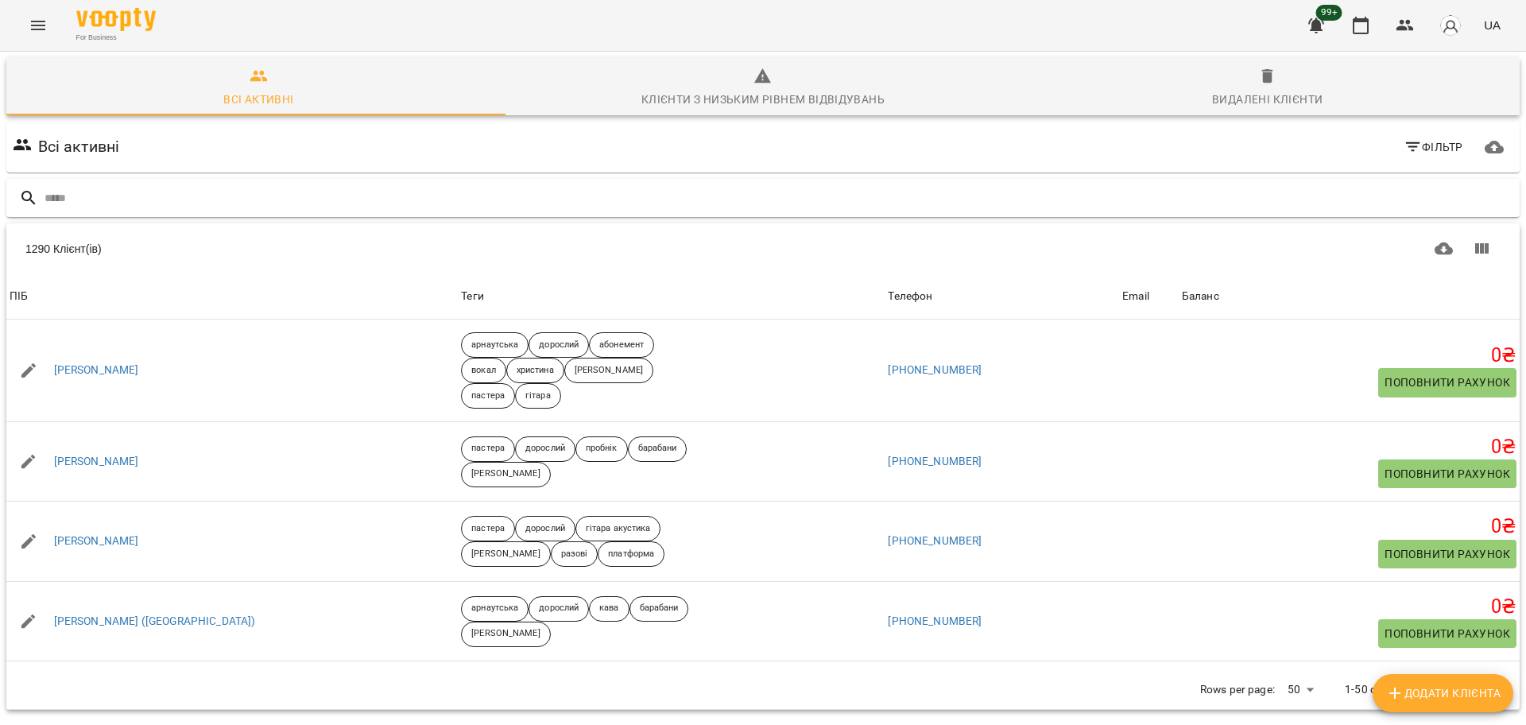
click at [516, 195] on input "text" at bounding box center [778, 198] width 1468 height 26
type input "****"
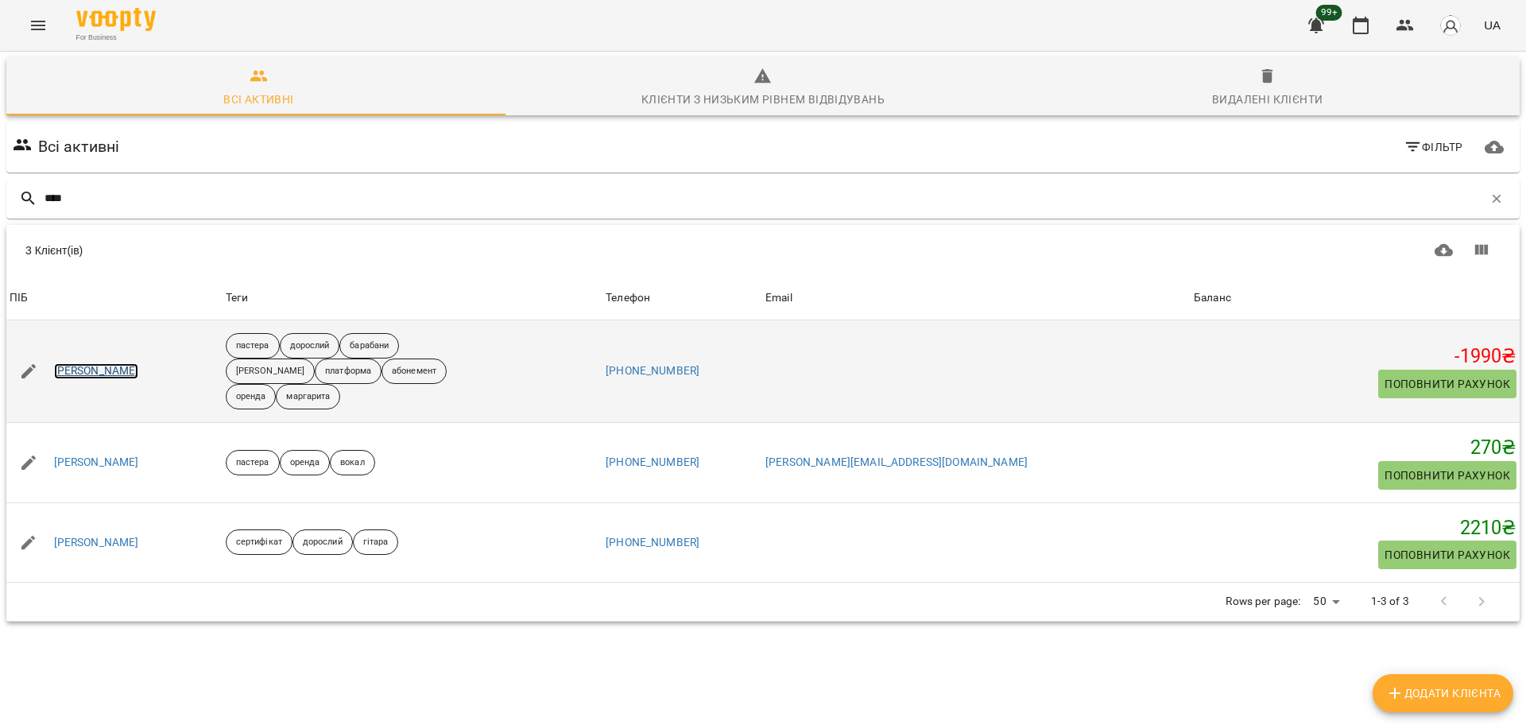
click at [139, 368] on link "[PERSON_NAME]" at bounding box center [96, 371] width 85 height 16
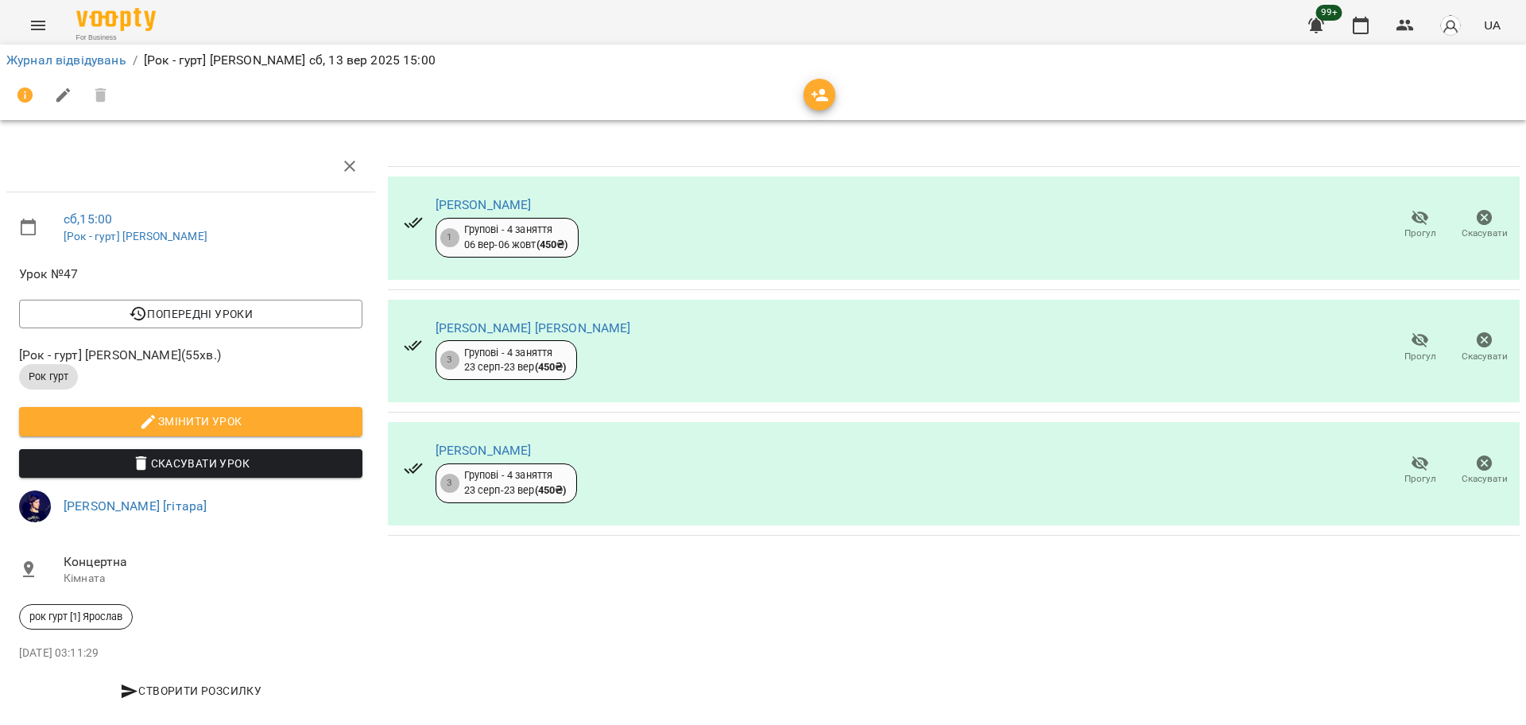
click at [1411, 340] on icon "button" at bounding box center [1419, 340] width 17 height 15
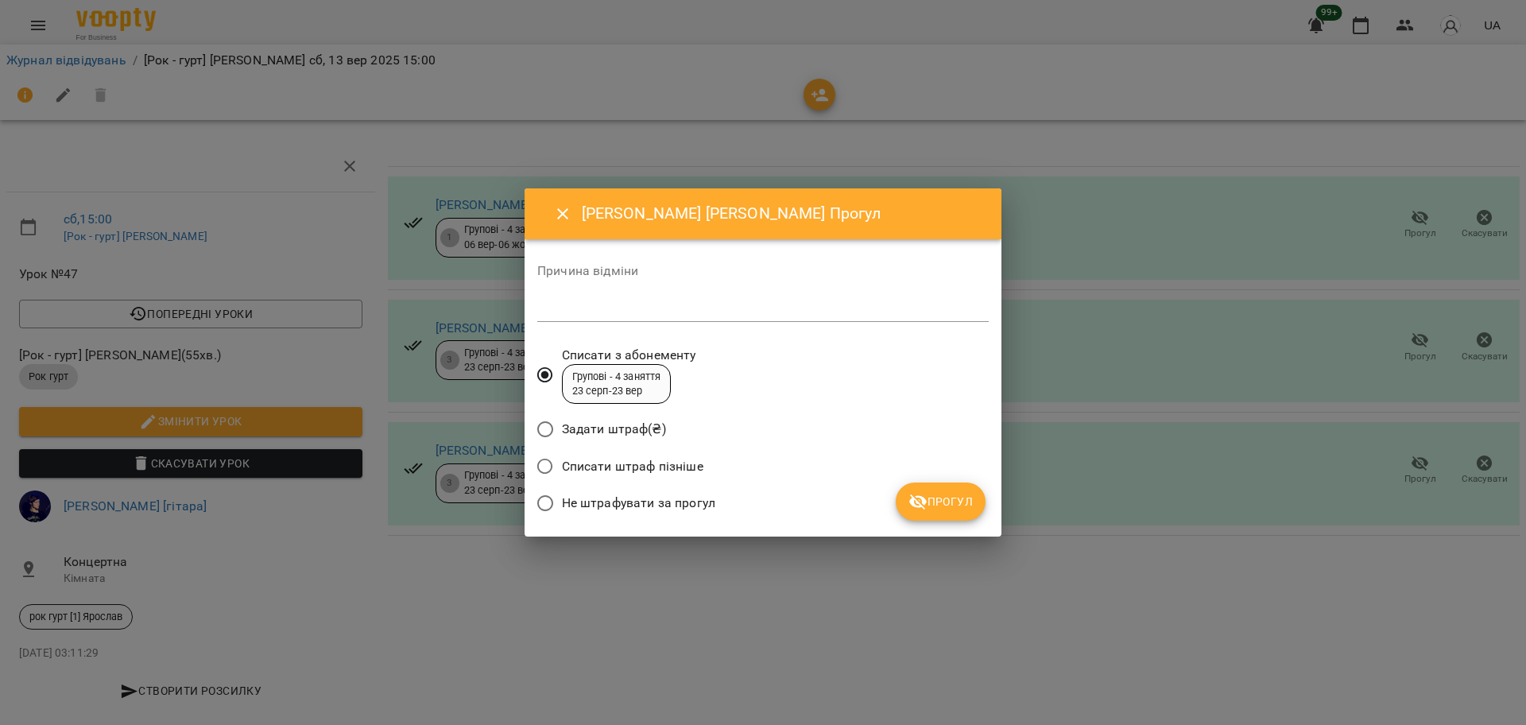
click at [598, 509] on span "Не штрафувати за прогул" at bounding box center [638, 502] width 153 height 19
click at [946, 504] on span "Прогул" at bounding box center [940, 501] width 64 height 19
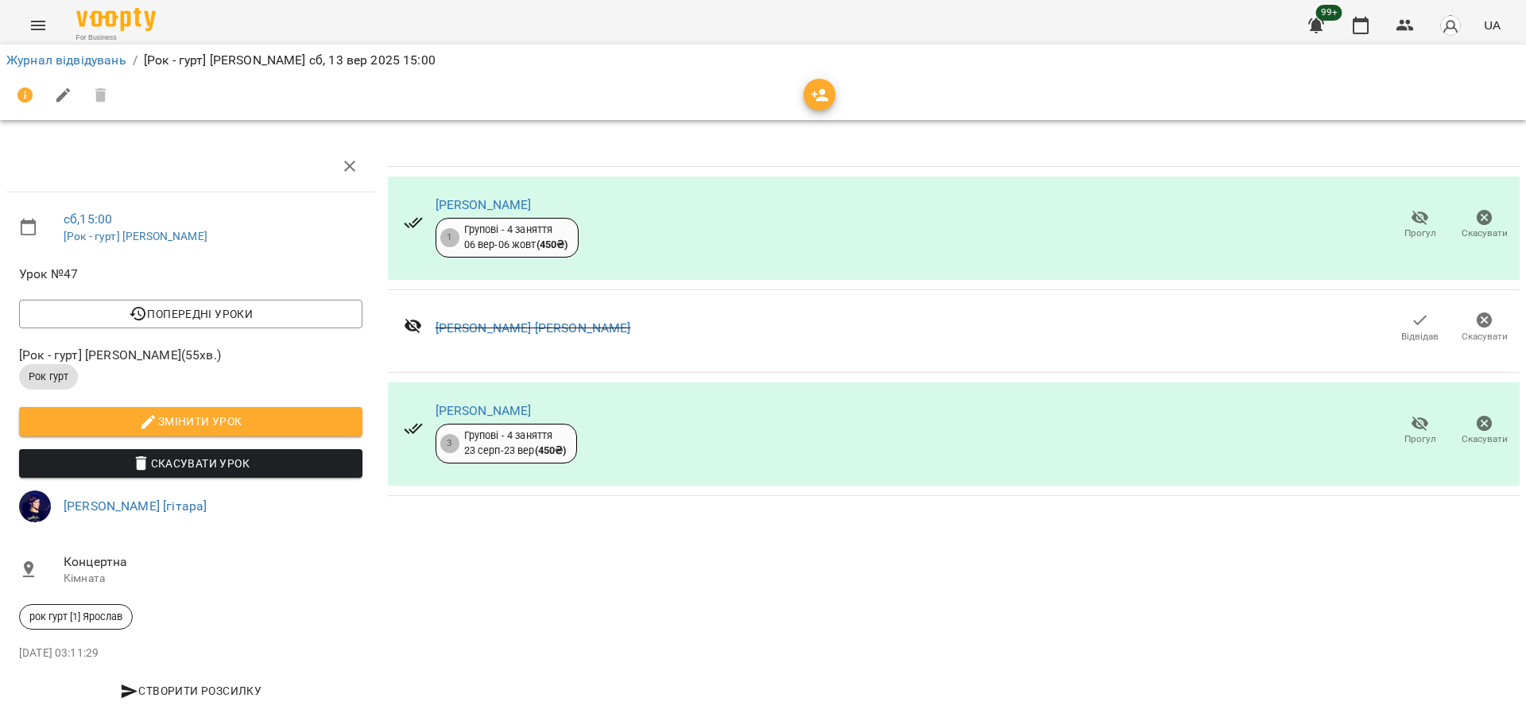
click at [24, 10] on div "For Business 99+ UA" at bounding box center [763, 25] width 1526 height 51
click at [30, 19] on icon "Menu" at bounding box center [38, 25] width 19 height 19
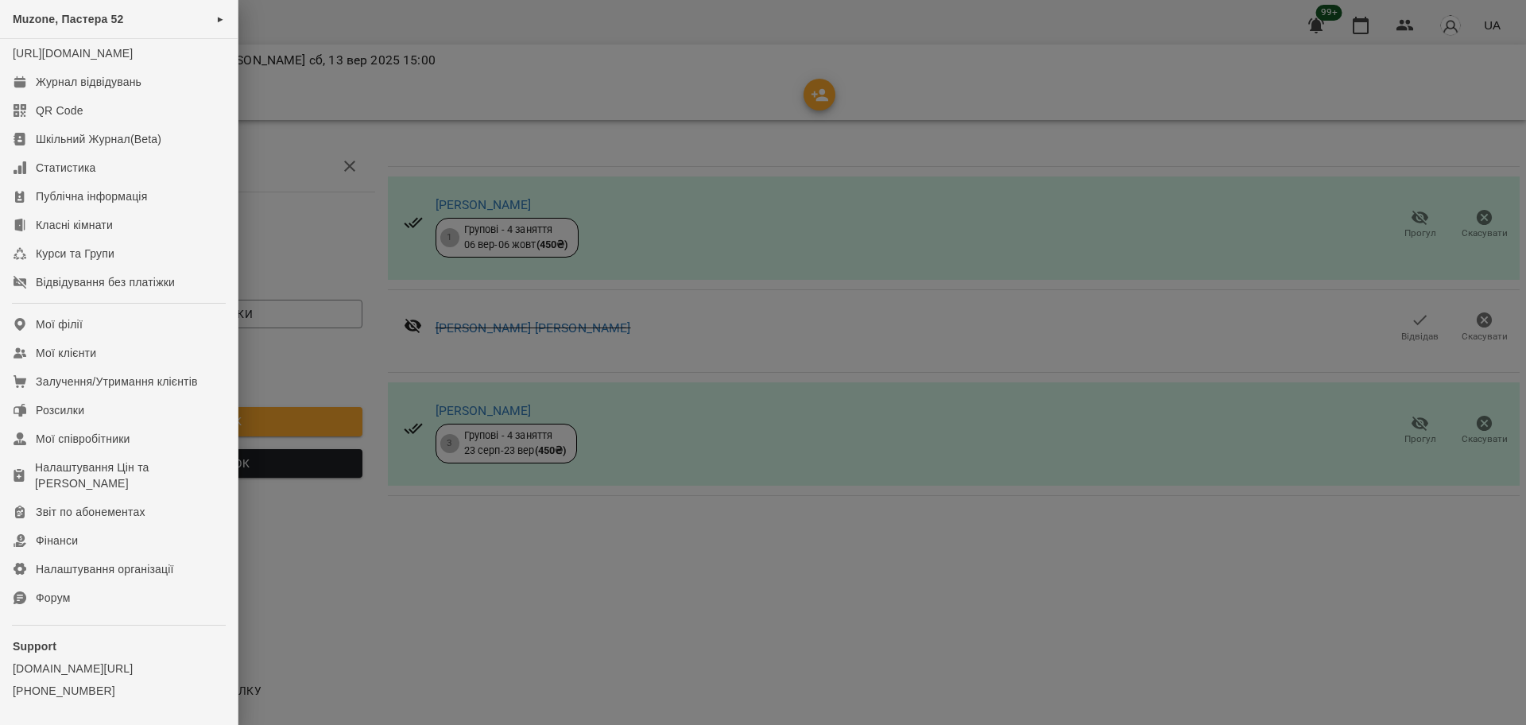
click at [767, 40] on div at bounding box center [763, 362] width 1526 height 725
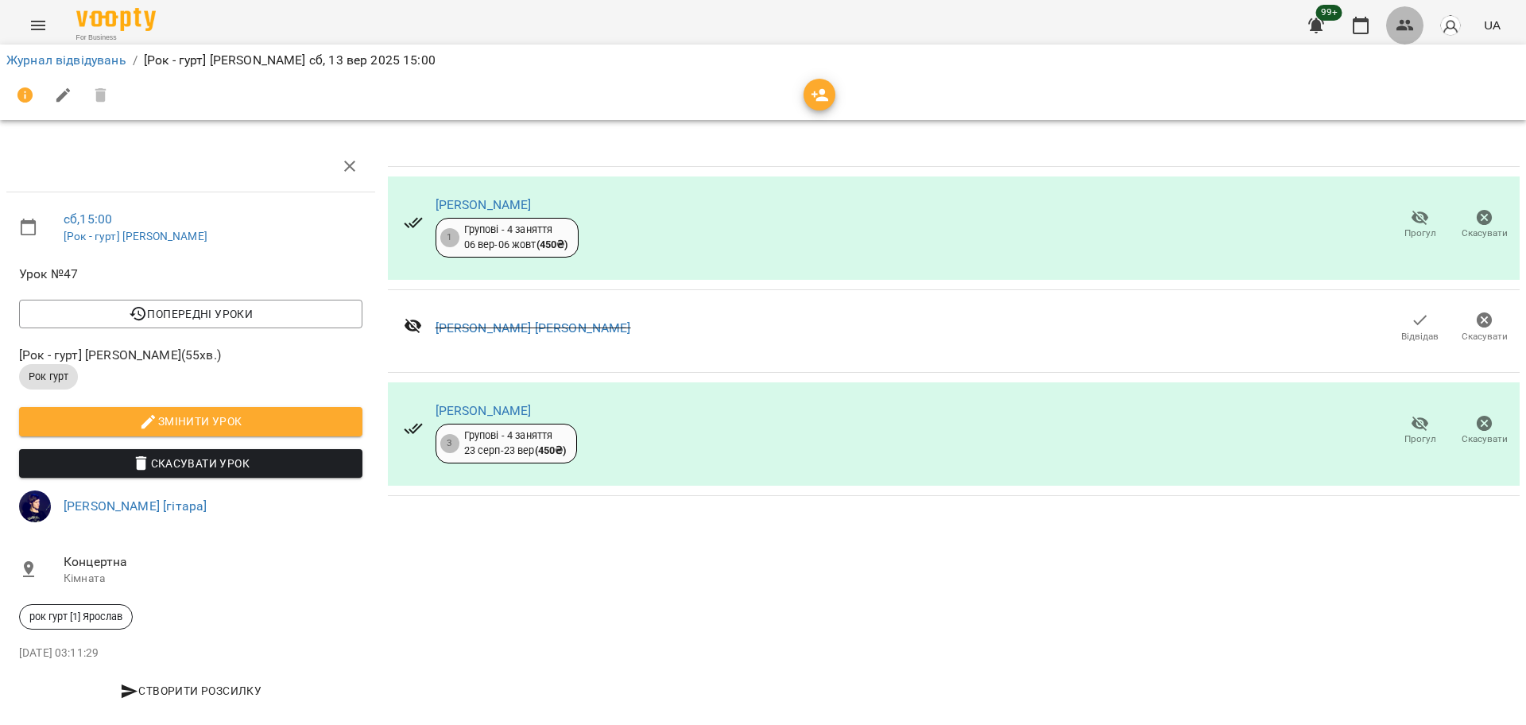
click at [1399, 20] on icon "button" at bounding box center [1404, 25] width 19 height 19
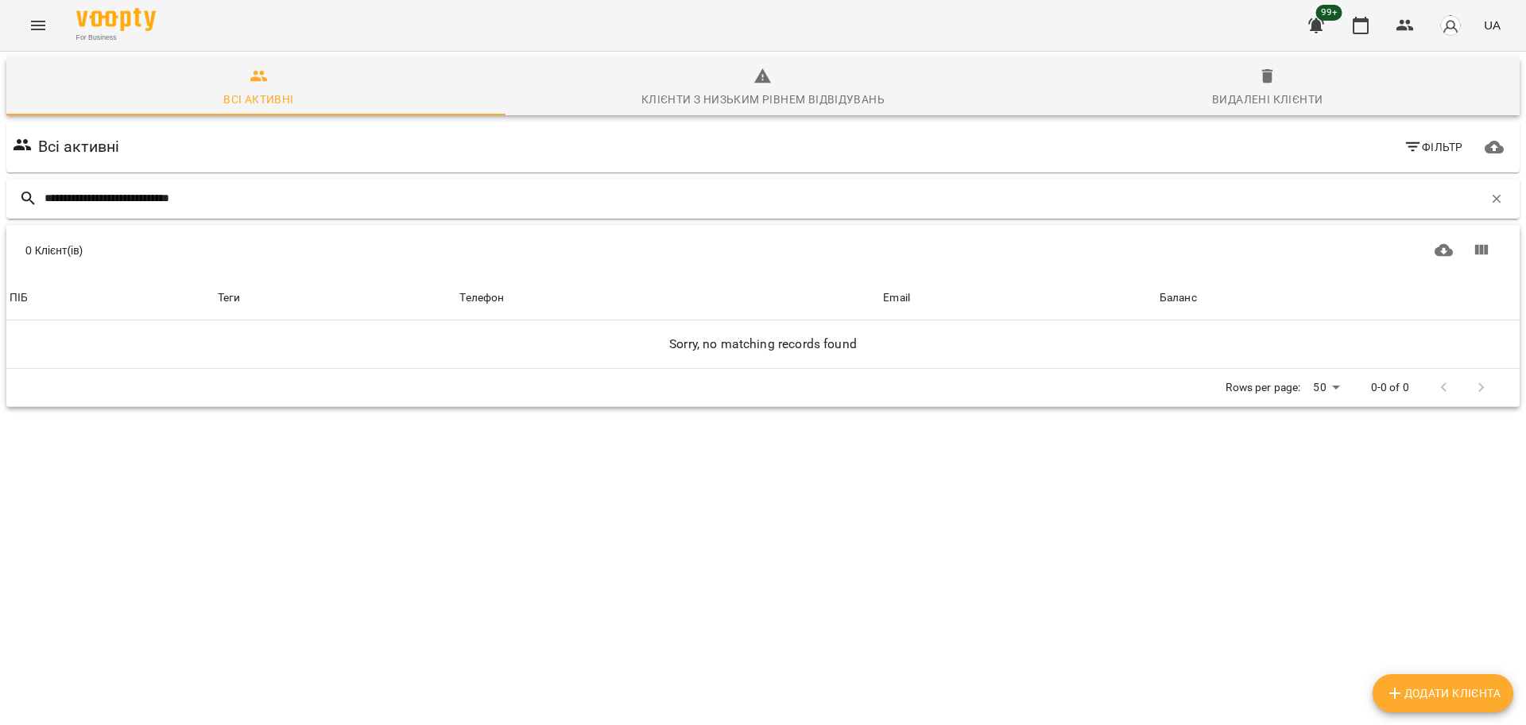
drag, startPoint x: 150, startPoint y: 194, endPoint x: 288, endPoint y: 197, distance: 138.3
click at [288, 197] on input "**********" at bounding box center [763, 198] width 1438 height 26
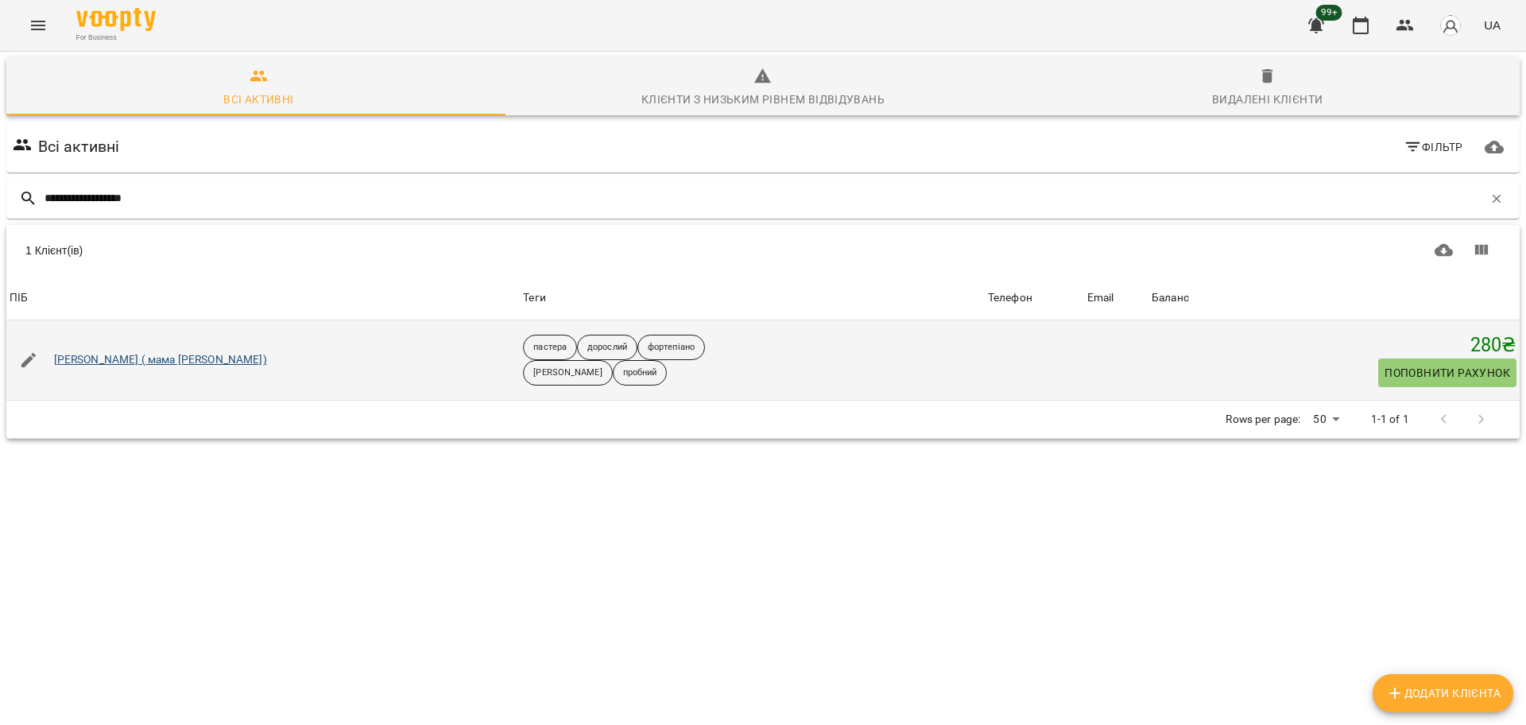
type input "**********"
click at [114, 362] on link "[PERSON_NAME] ( мама [PERSON_NAME])" at bounding box center [160, 360] width 213 height 16
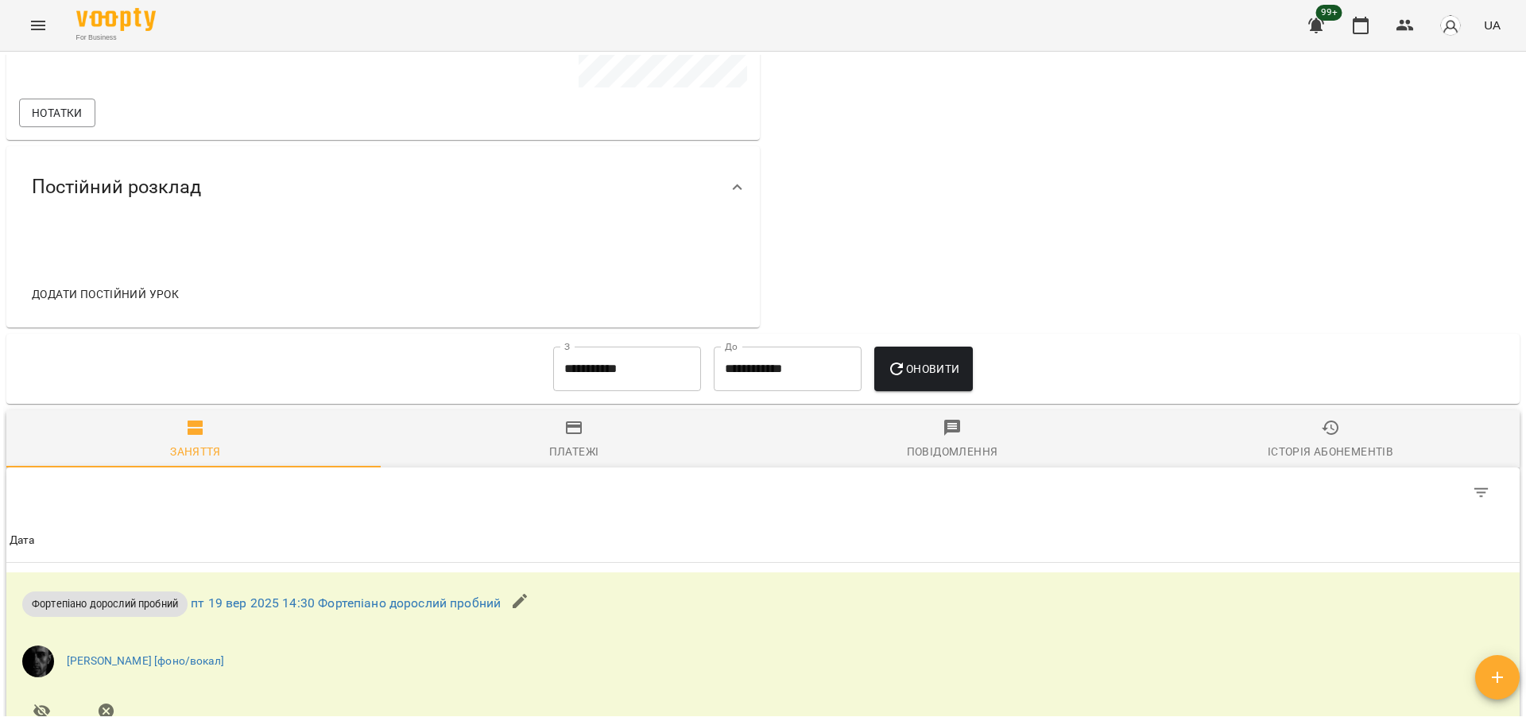
scroll to position [329, 0]
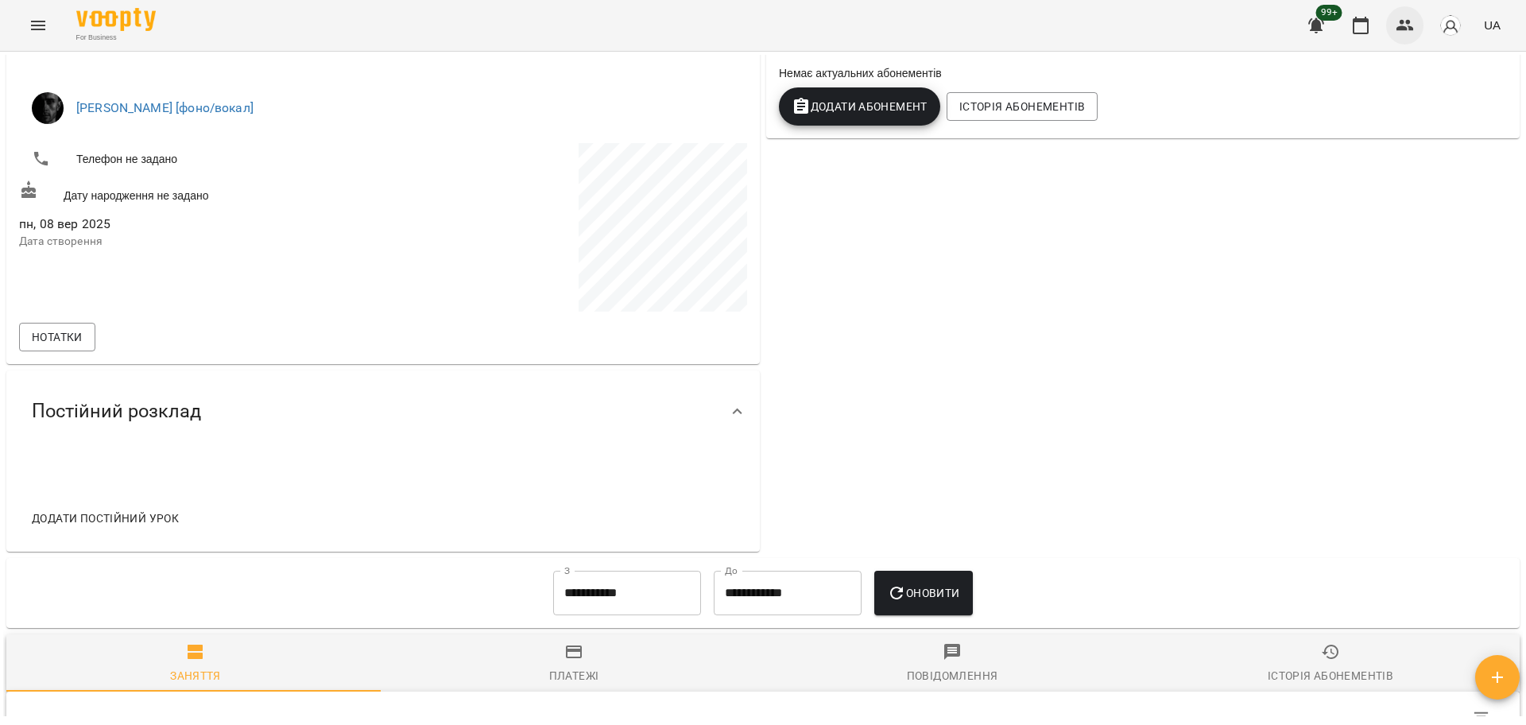
click at [1422, 20] on button "button" at bounding box center [1405, 25] width 38 height 38
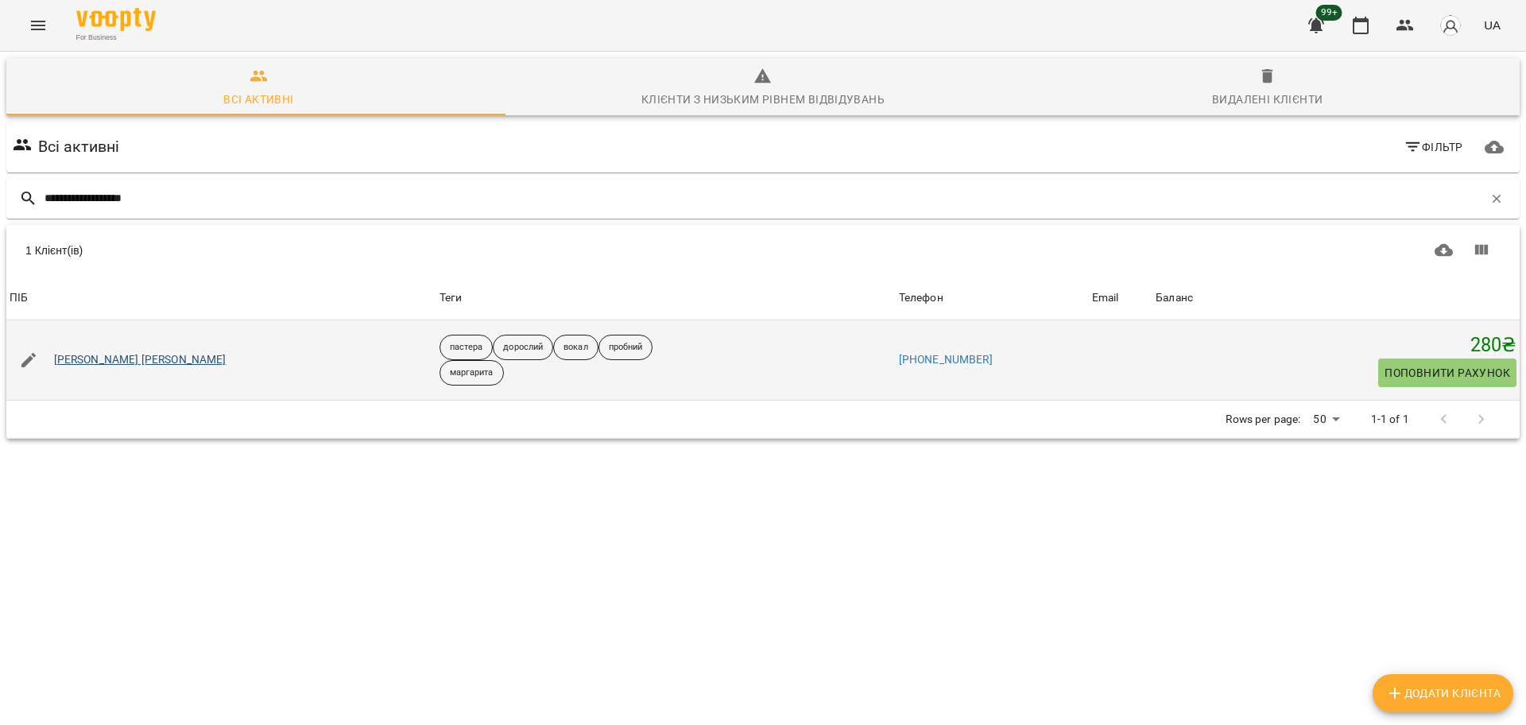
type input "**********"
click at [99, 358] on link "[PERSON_NAME] [PERSON_NAME]" at bounding box center [140, 360] width 172 height 16
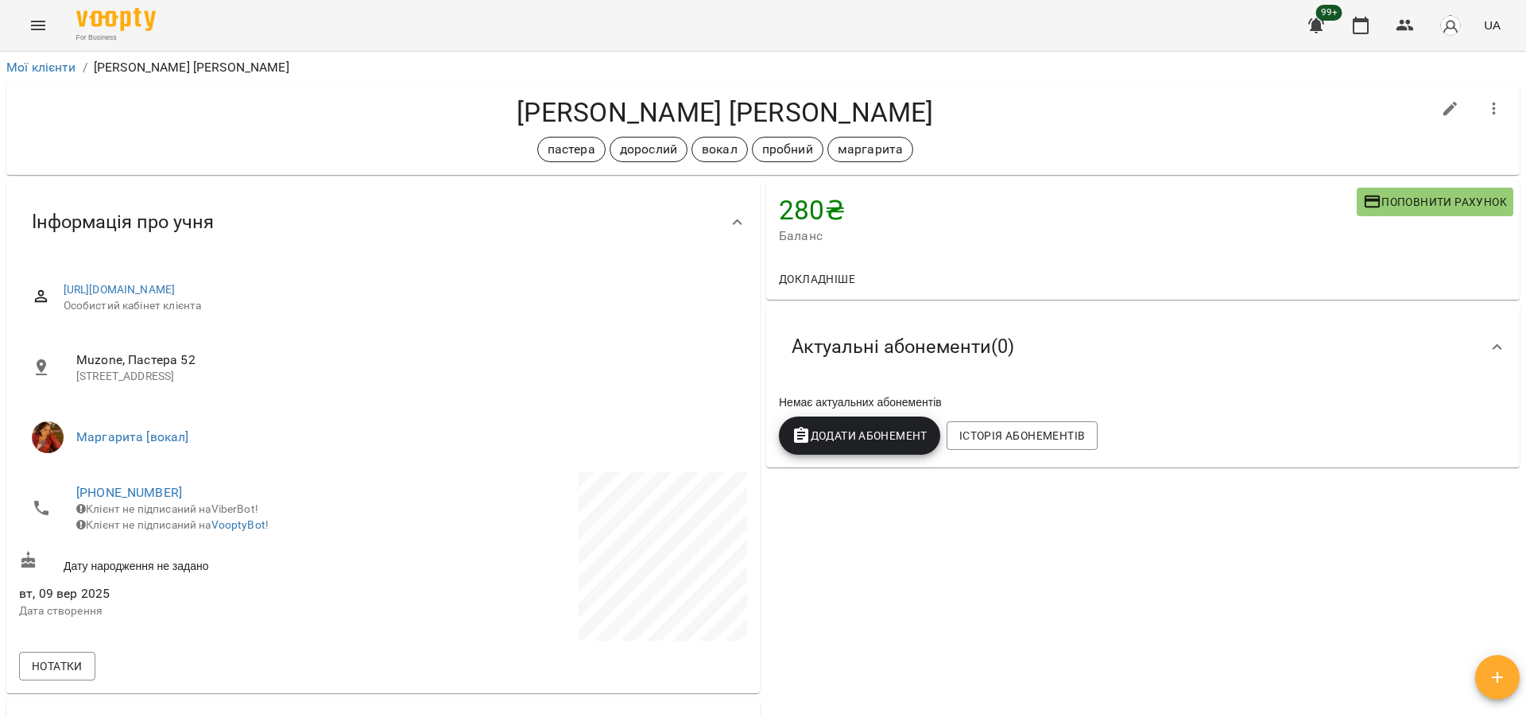
scroll to position [298, 0]
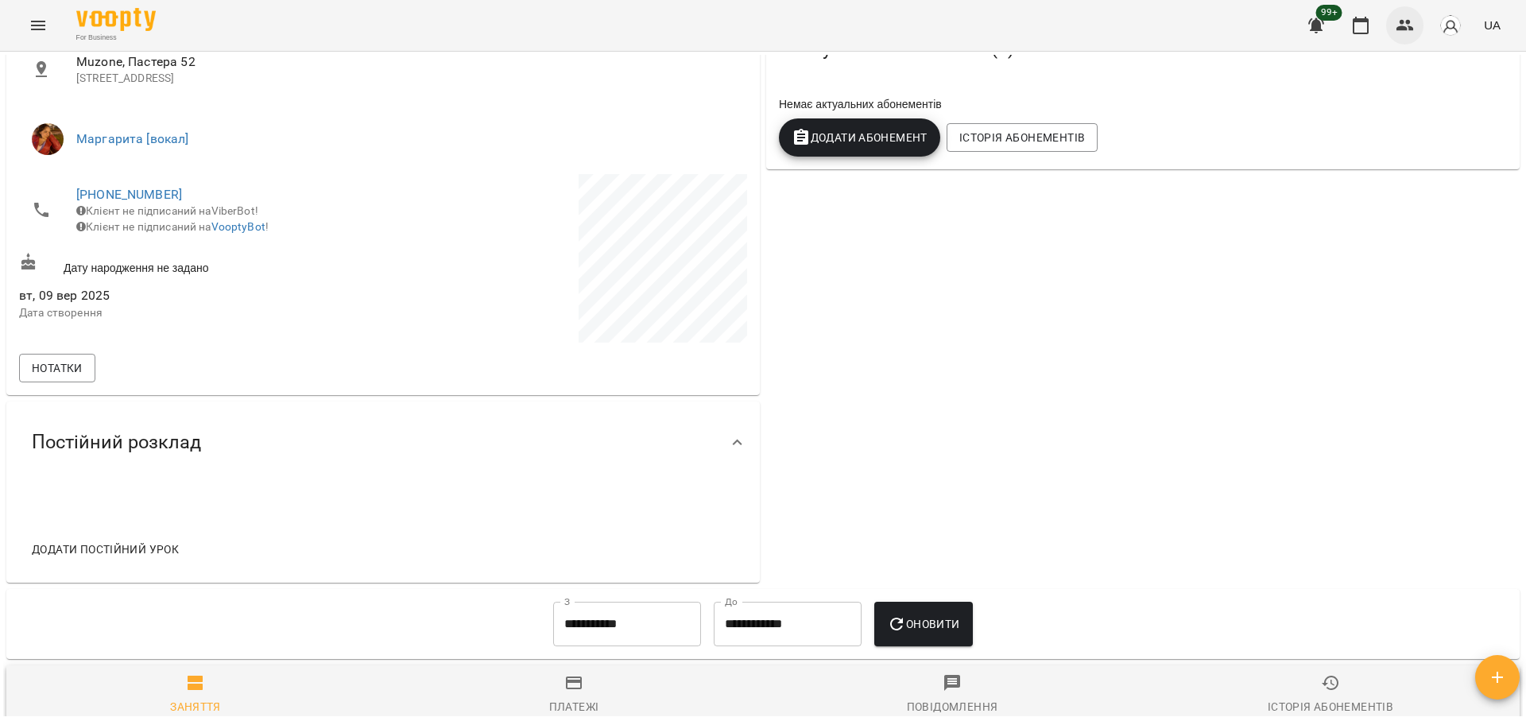
click at [1391, 20] on button "button" at bounding box center [1405, 25] width 38 height 38
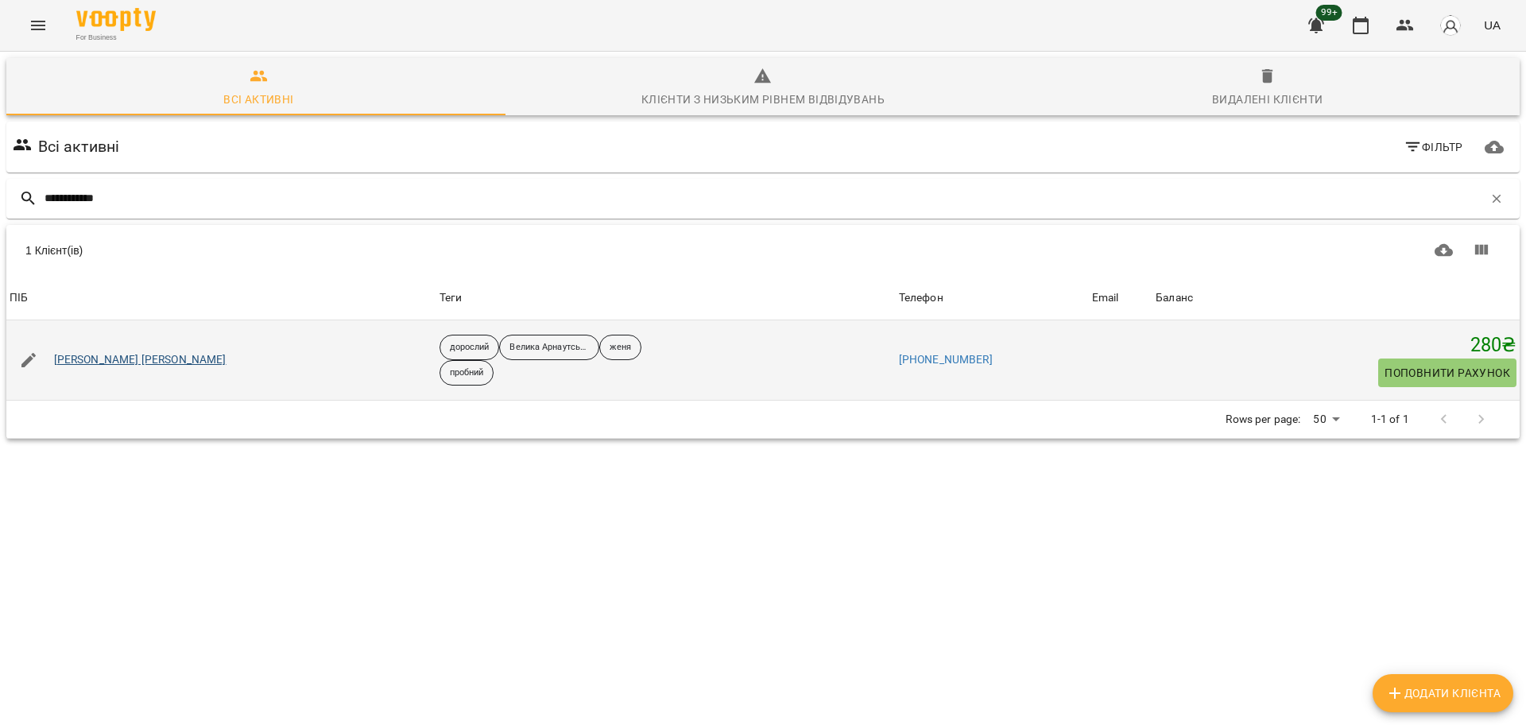
type input "**********"
click at [97, 363] on link "[PERSON_NAME] [PERSON_NAME]" at bounding box center [140, 360] width 172 height 16
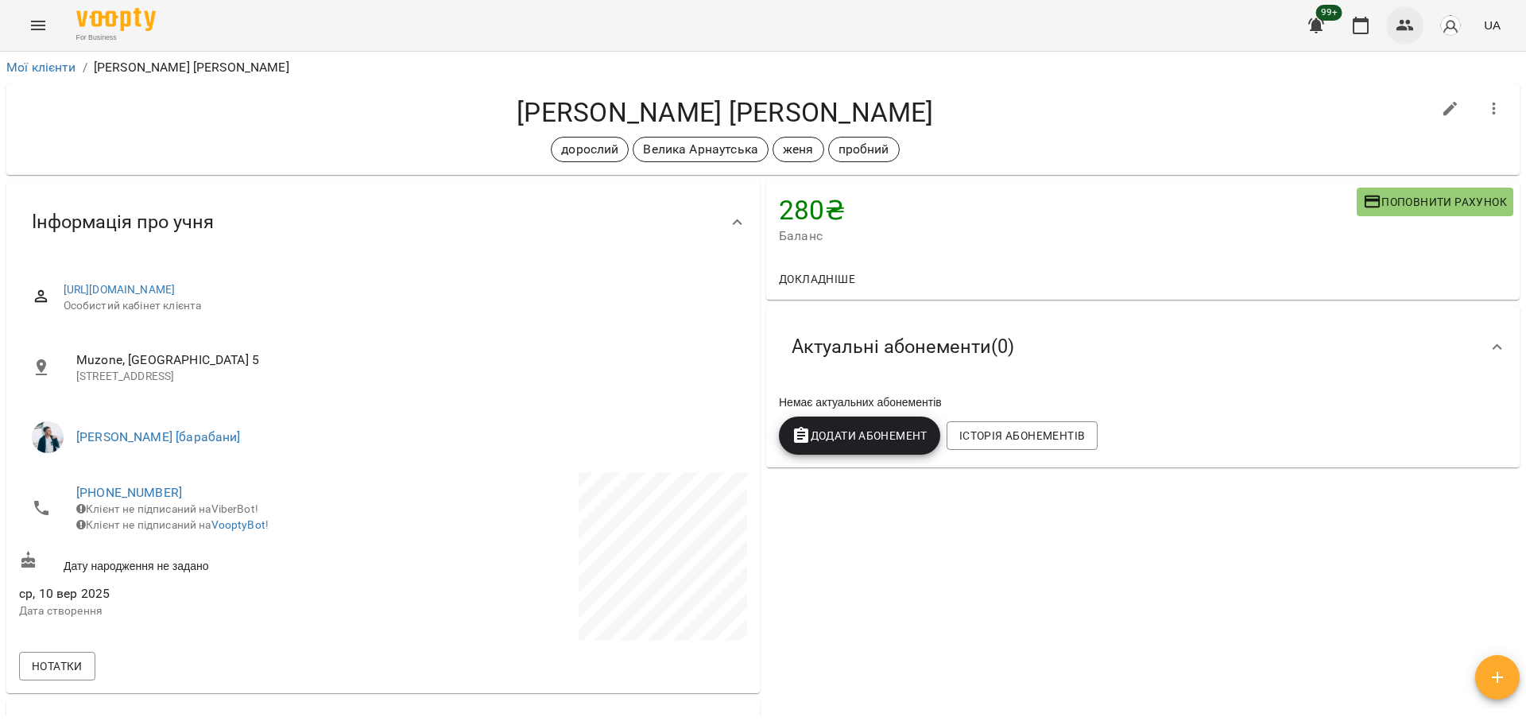
click at [1390, 17] on button "button" at bounding box center [1405, 25] width 38 height 38
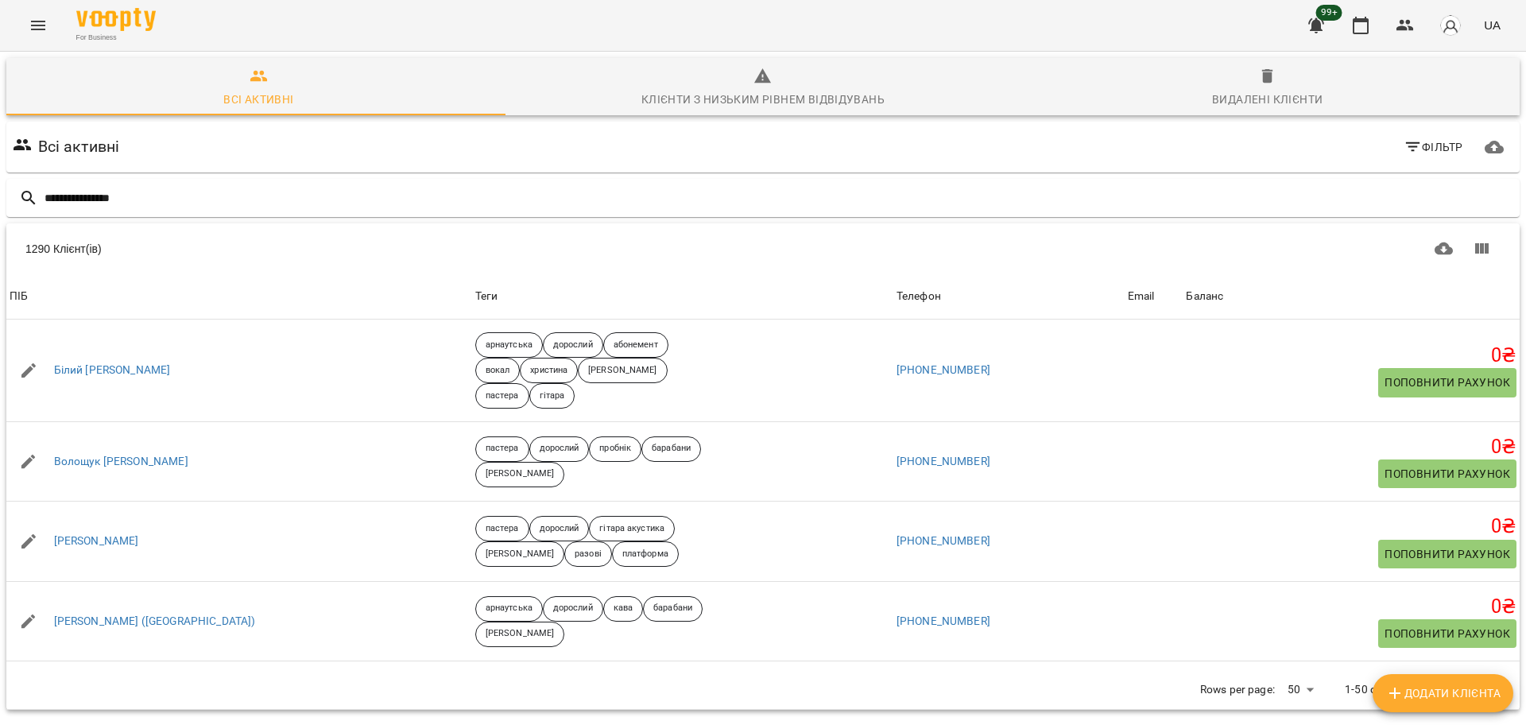
type input "**********"
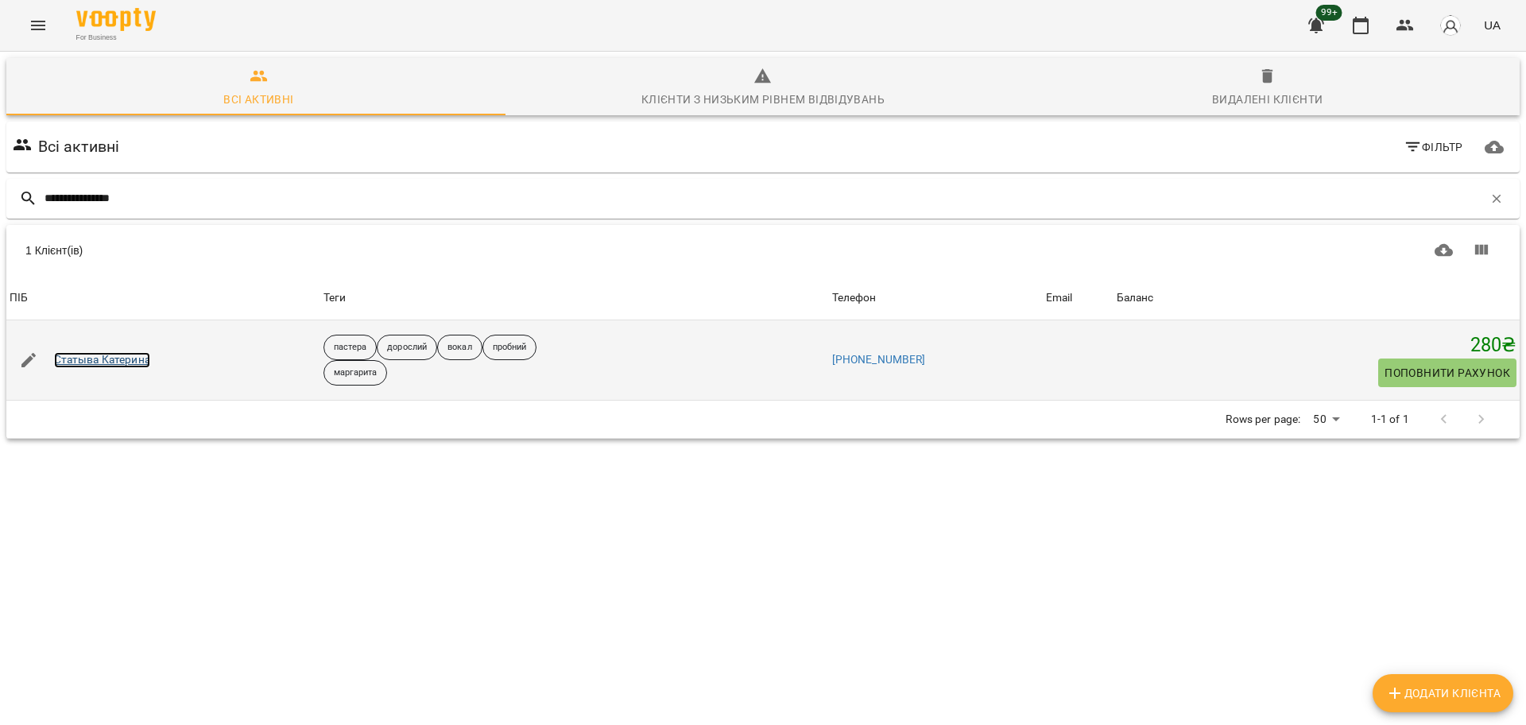
click at [103, 354] on link "Статыва Катерина" at bounding box center [102, 360] width 96 height 16
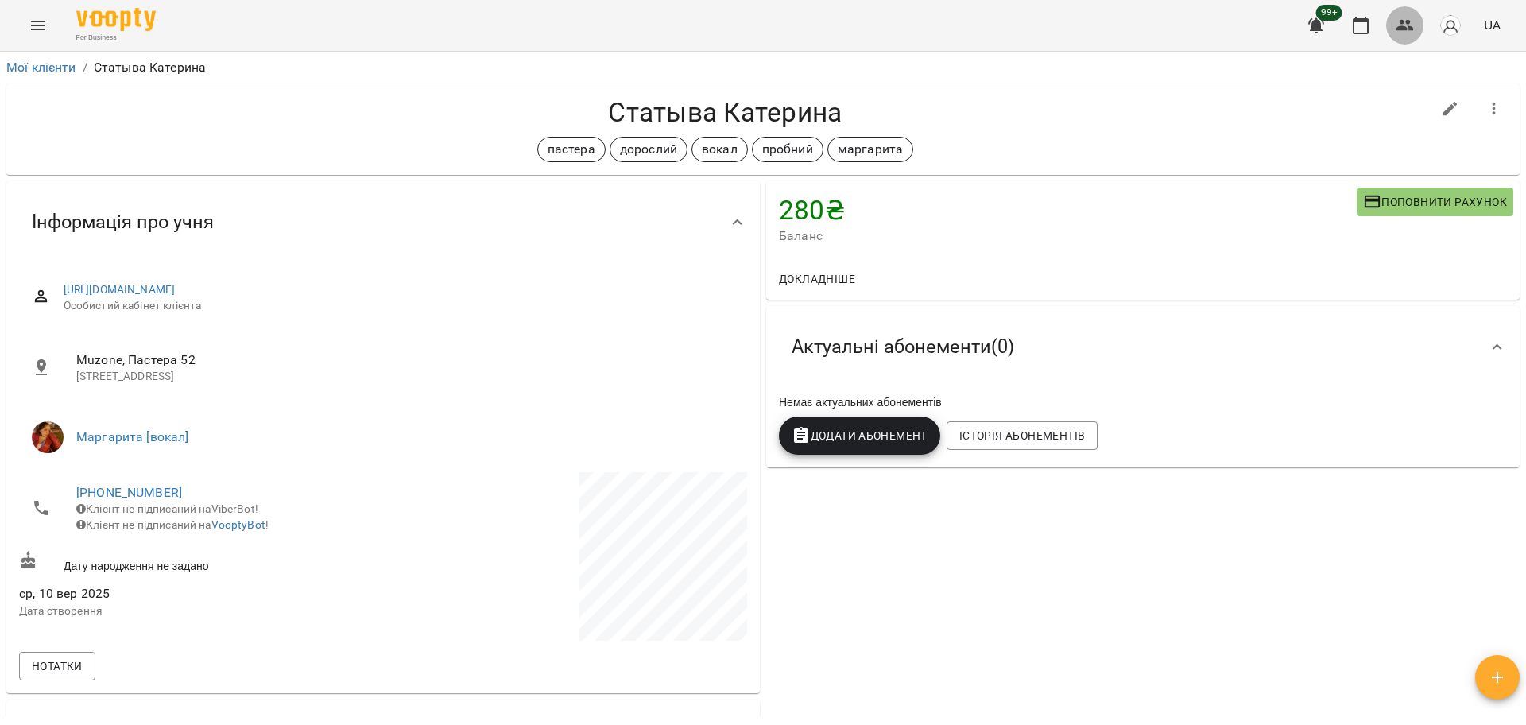
click at [1396, 21] on icon "button" at bounding box center [1404, 25] width 19 height 19
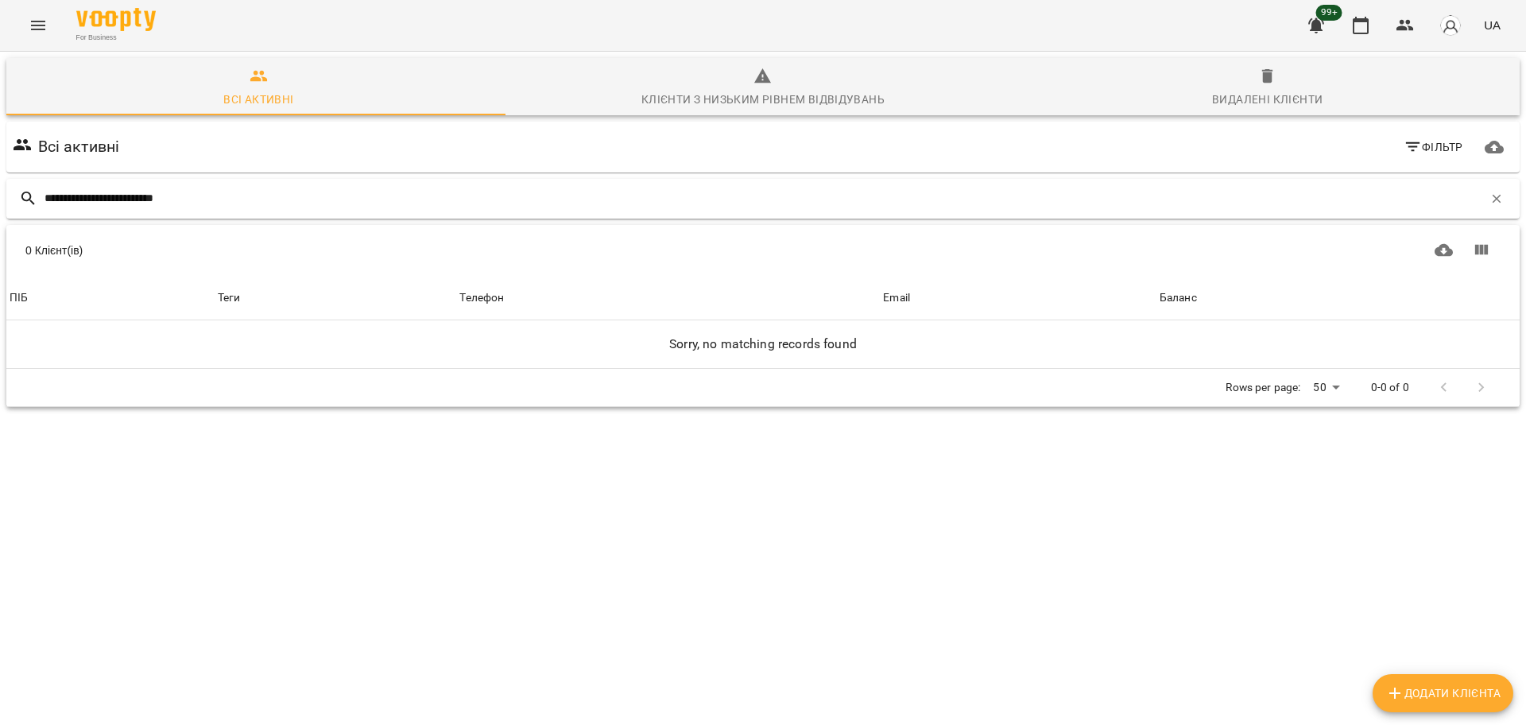
drag, startPoint x: 112, startPoint y: 202, endPoint x: 301, endPoint y: 196, distance: 189.2
click at [297, 198] on input "**********" at bounding box center [763, 198] width 1438 height 26
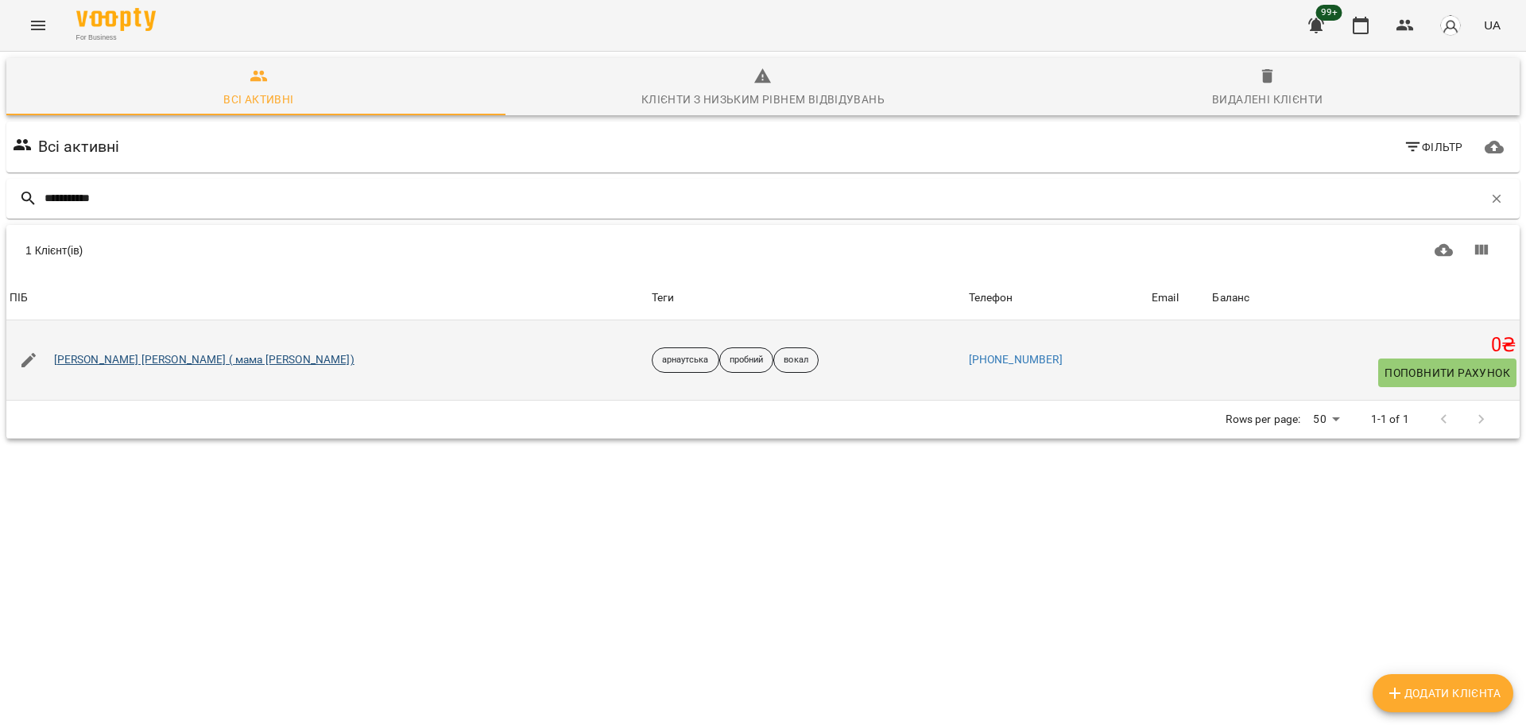
type input "**********"
click at [161, 366] on link "[PERSON_NAME] [PERSON_NAME] ( мама [PERSON_NAME])" at bounding box center [204, 360] width 300 height 16
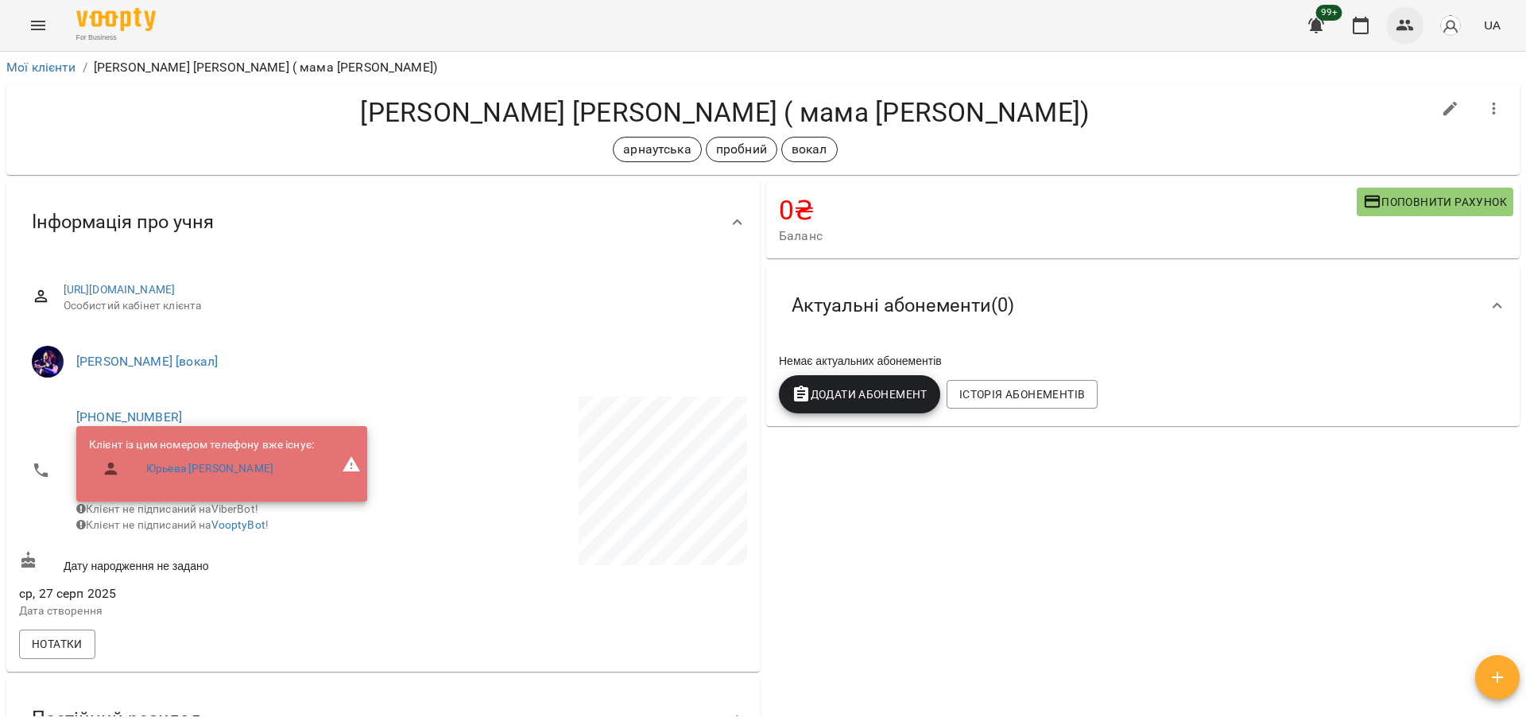
click at [1402, 24] on icon "button" at bounding box center [1404, 25] width 17 height 11
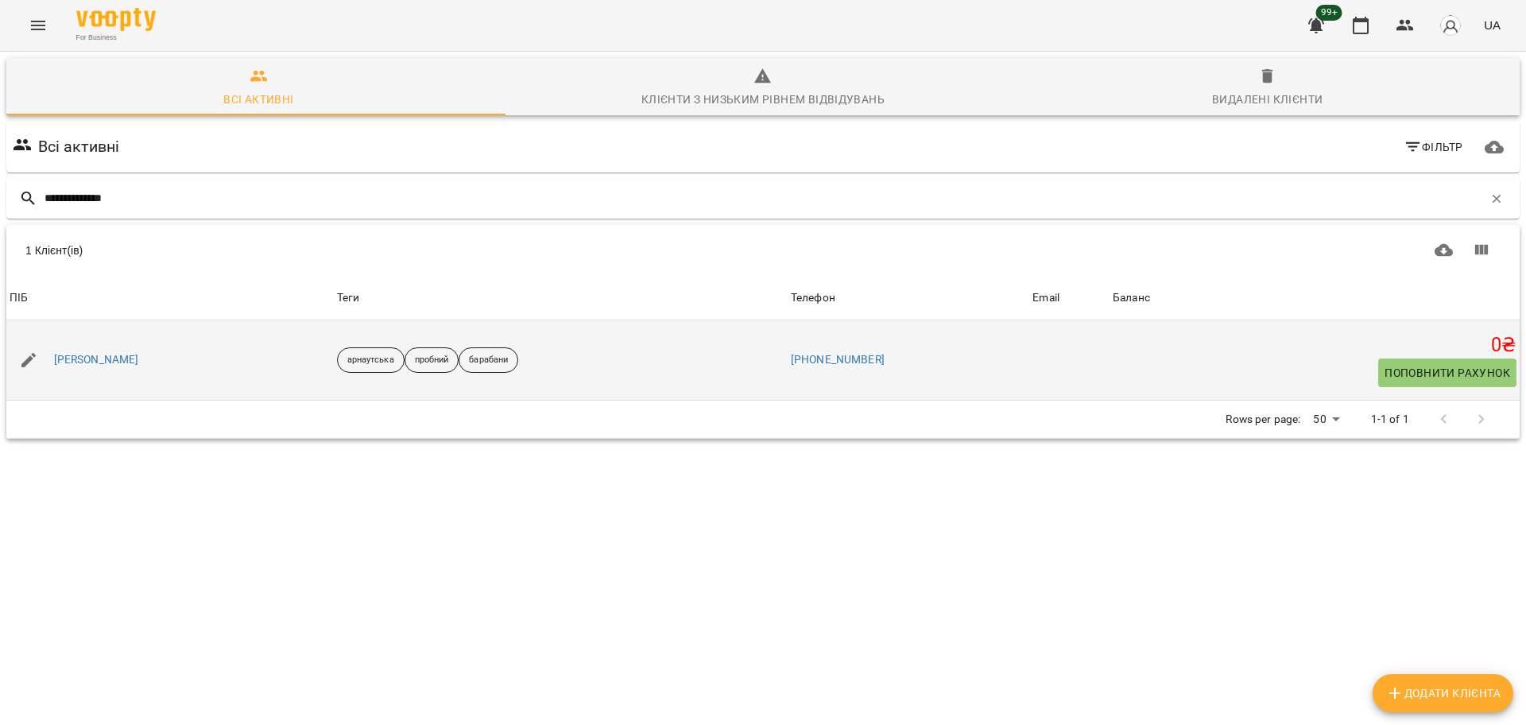
type input "**********"
click at [100, 350] on div "[PERSON_NAME]" at bounding box center [96, 360] width 91 height 22
click at [104, 354] on link "[PERSON_NAME]" at bounding box center [96, 360] width 85 height 16
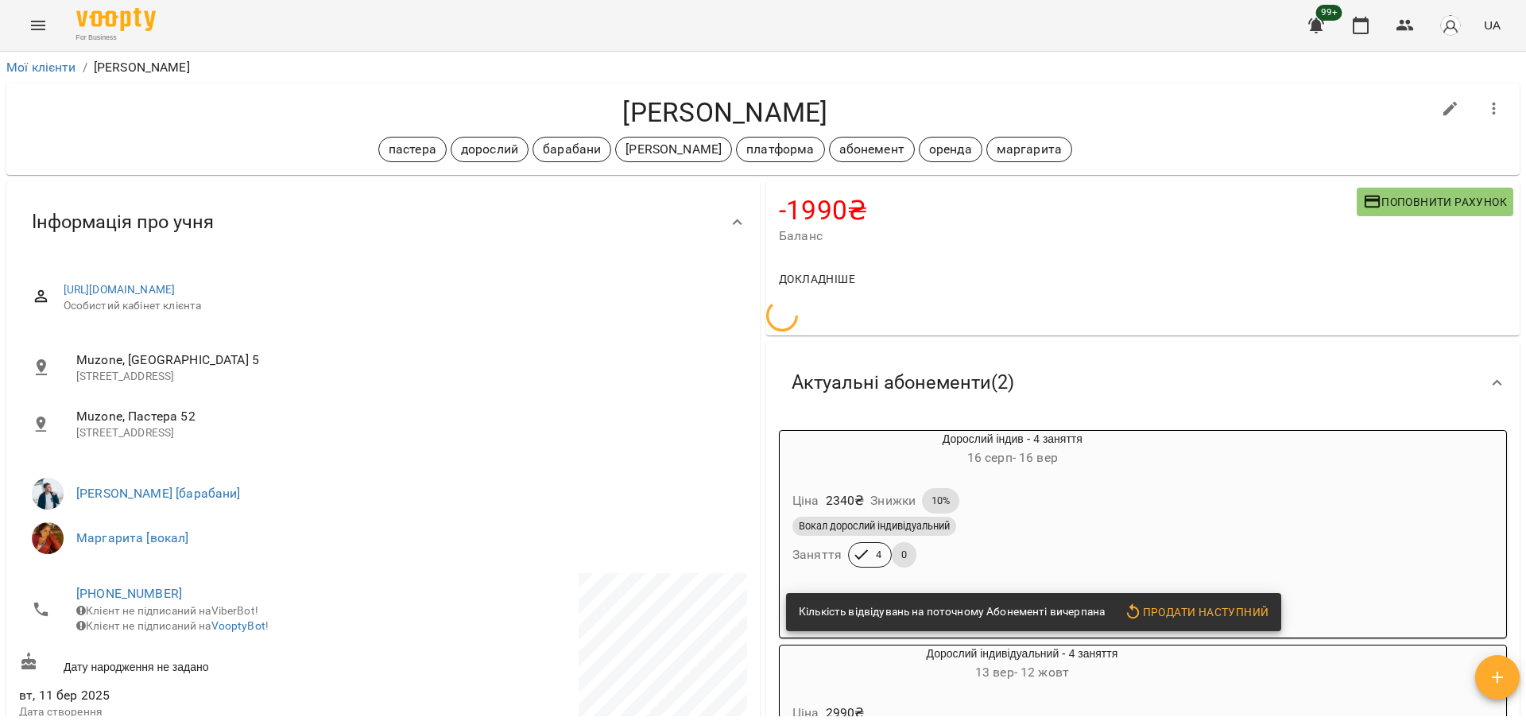
click at [31, 30] on icon "Menu" at bounding box center [38, 25] width 19 height 19
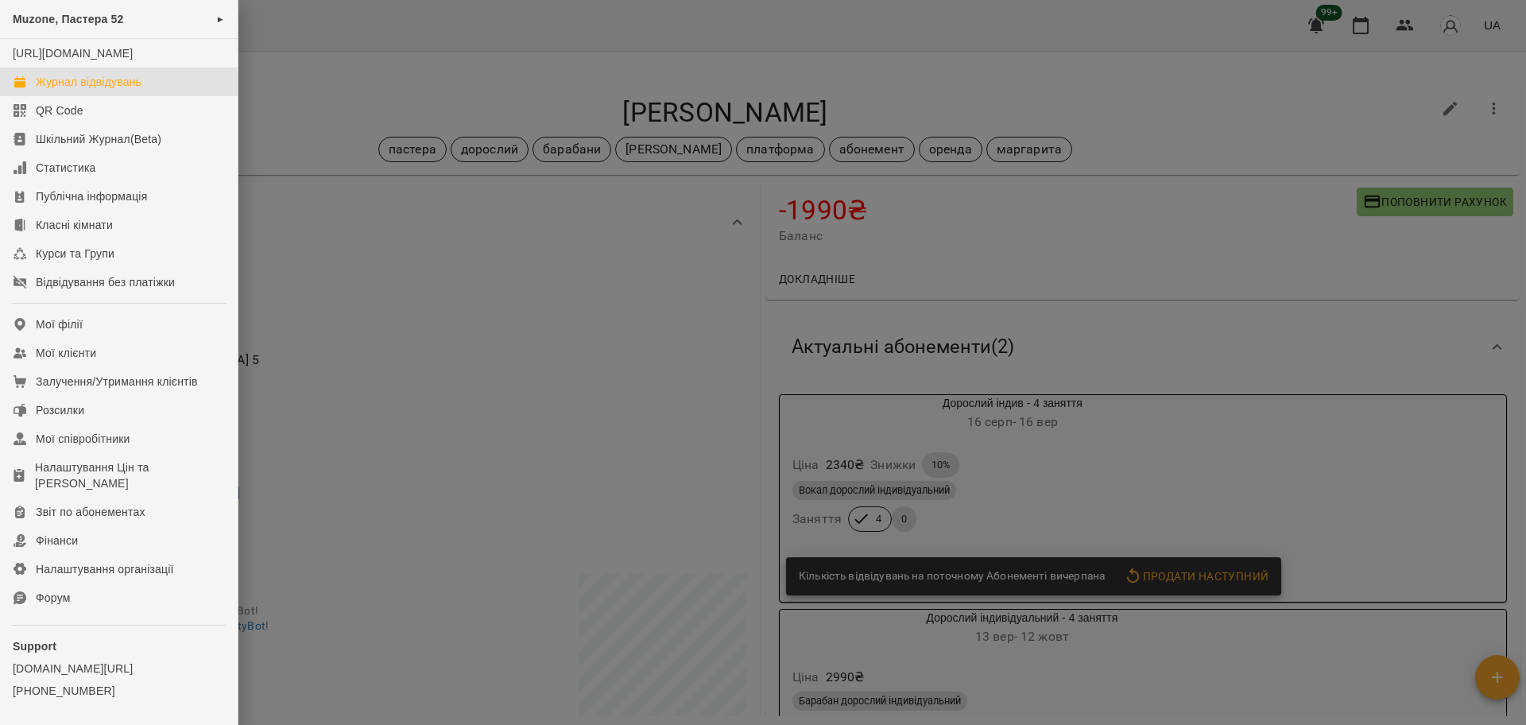
click at [118, 90] on div "Журнал відвідувань" at bounding box center [89, 82] width 106 height 16
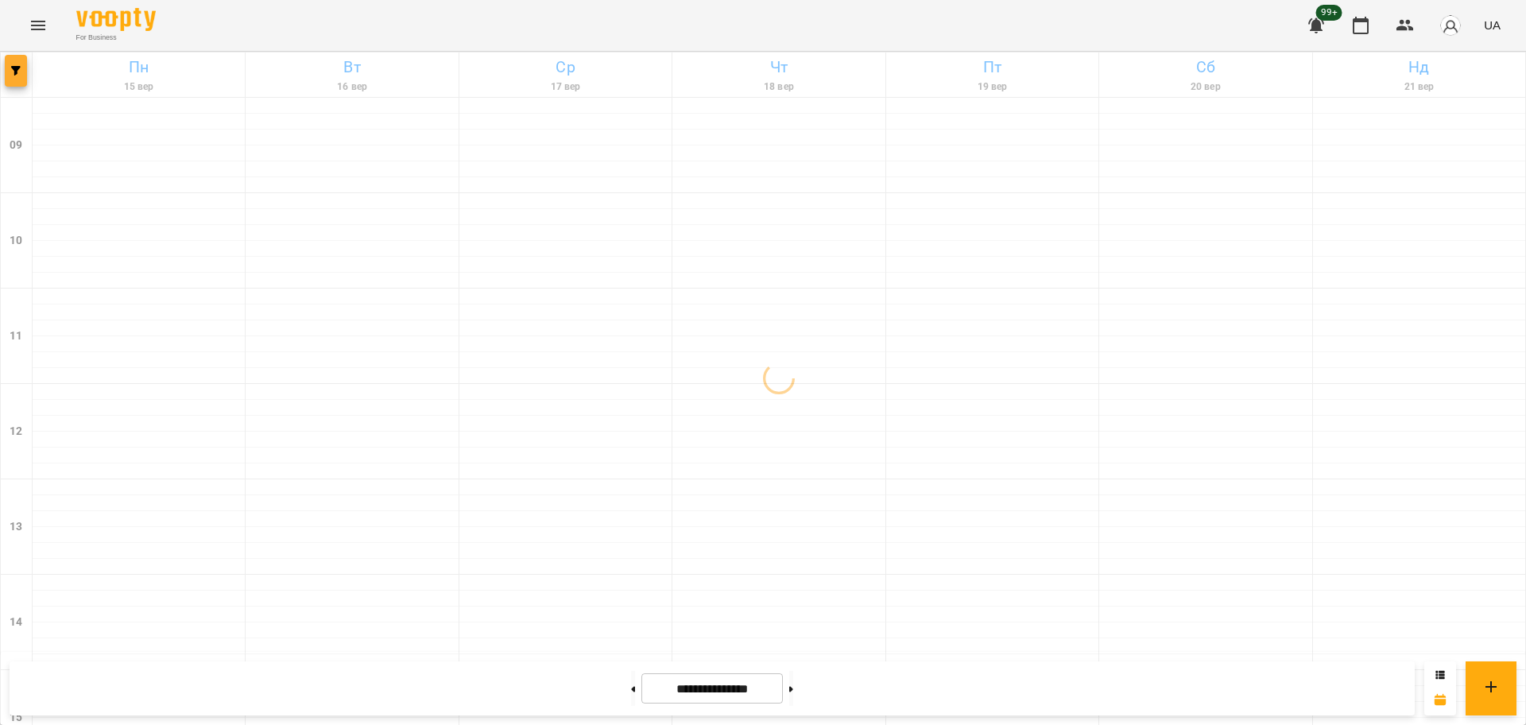
click at [26, 76] on button "button" at bounding box center [16, 71] width 22 height 32
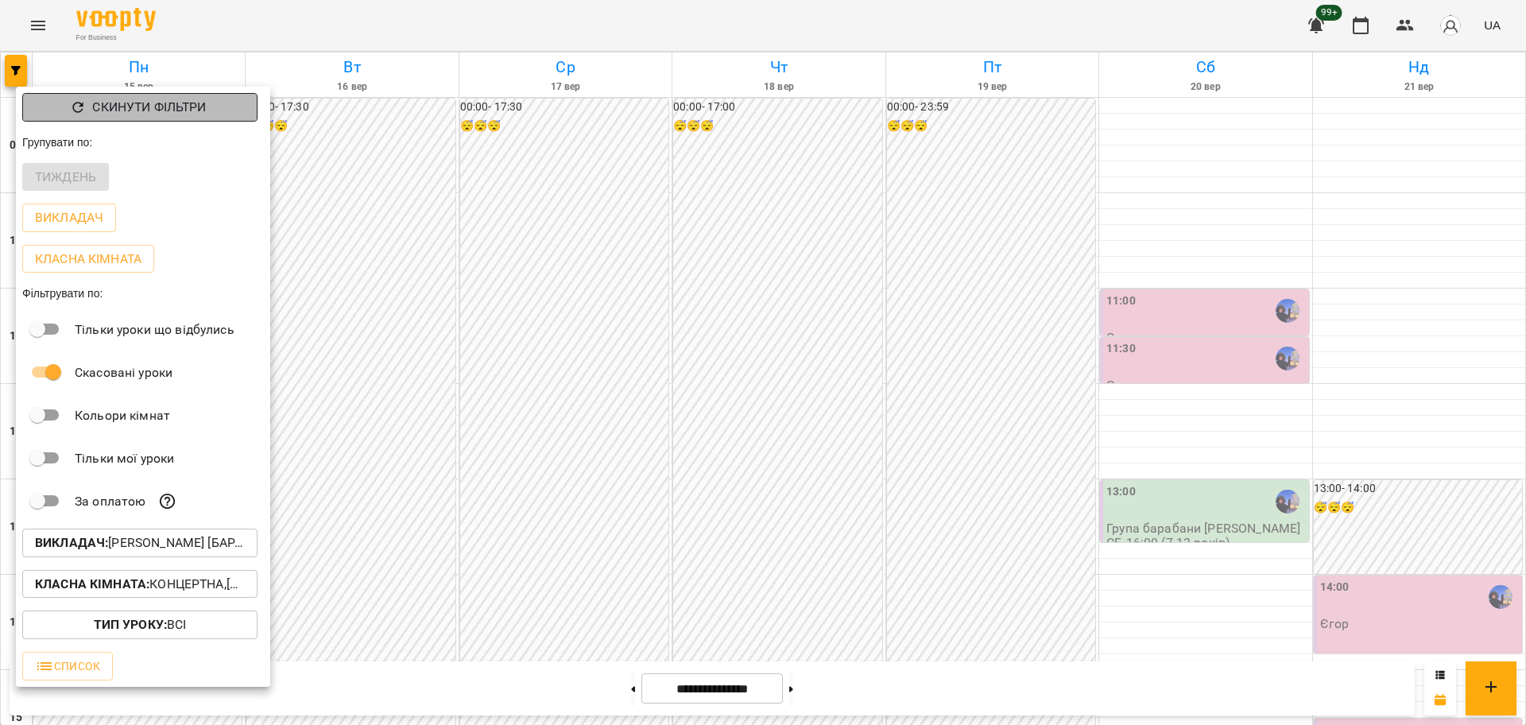
click at [167, 113] on p "Скинути фільтри" at bounding box center [149, 107] width 114 height 19
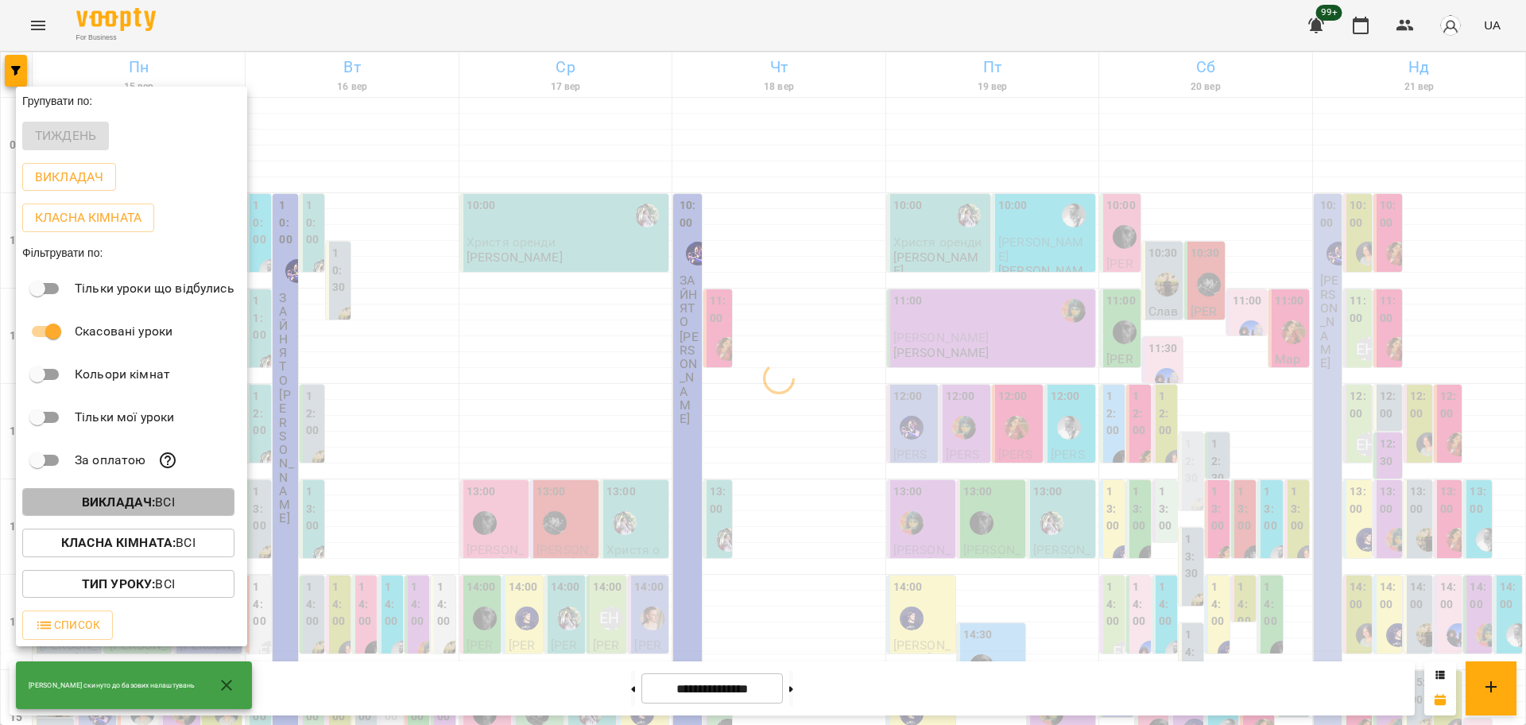
click at [172, 500] on p "Викладач : Всі" at bounding box center [128, 502] width 93 height 19
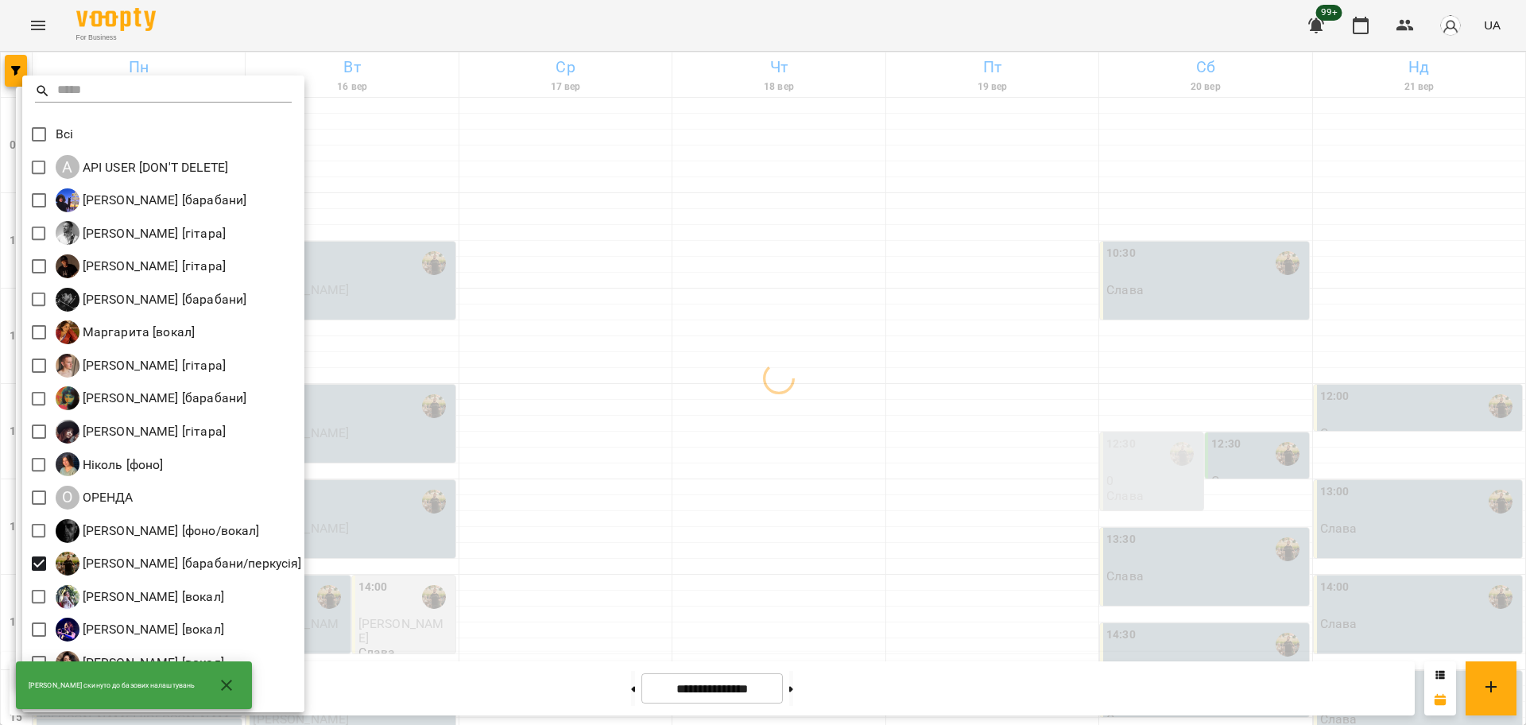
click at [722, 411] on div at bounding box center [763, 362] width 1526 height 725
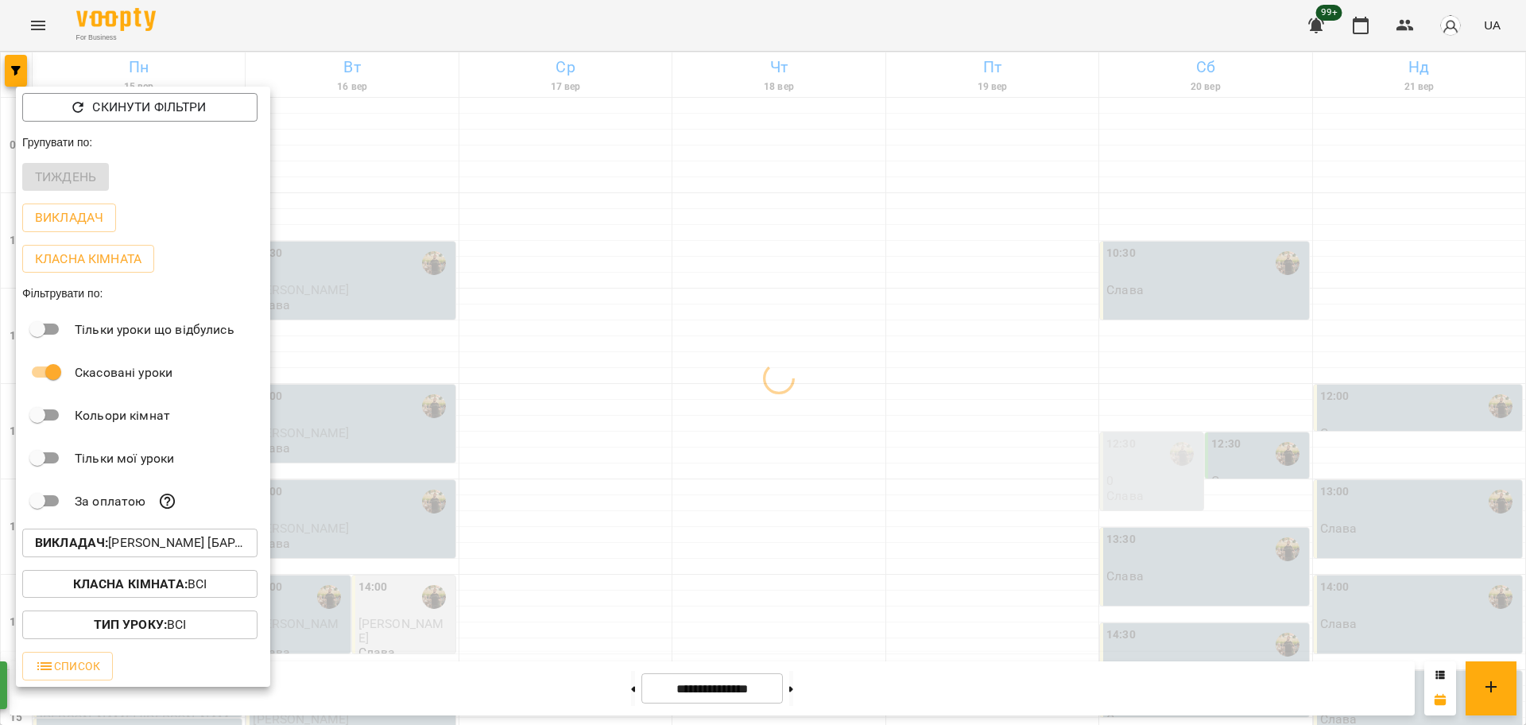
click at [586, 432] on div at bounding box center [763, 362] width 1526 height 725
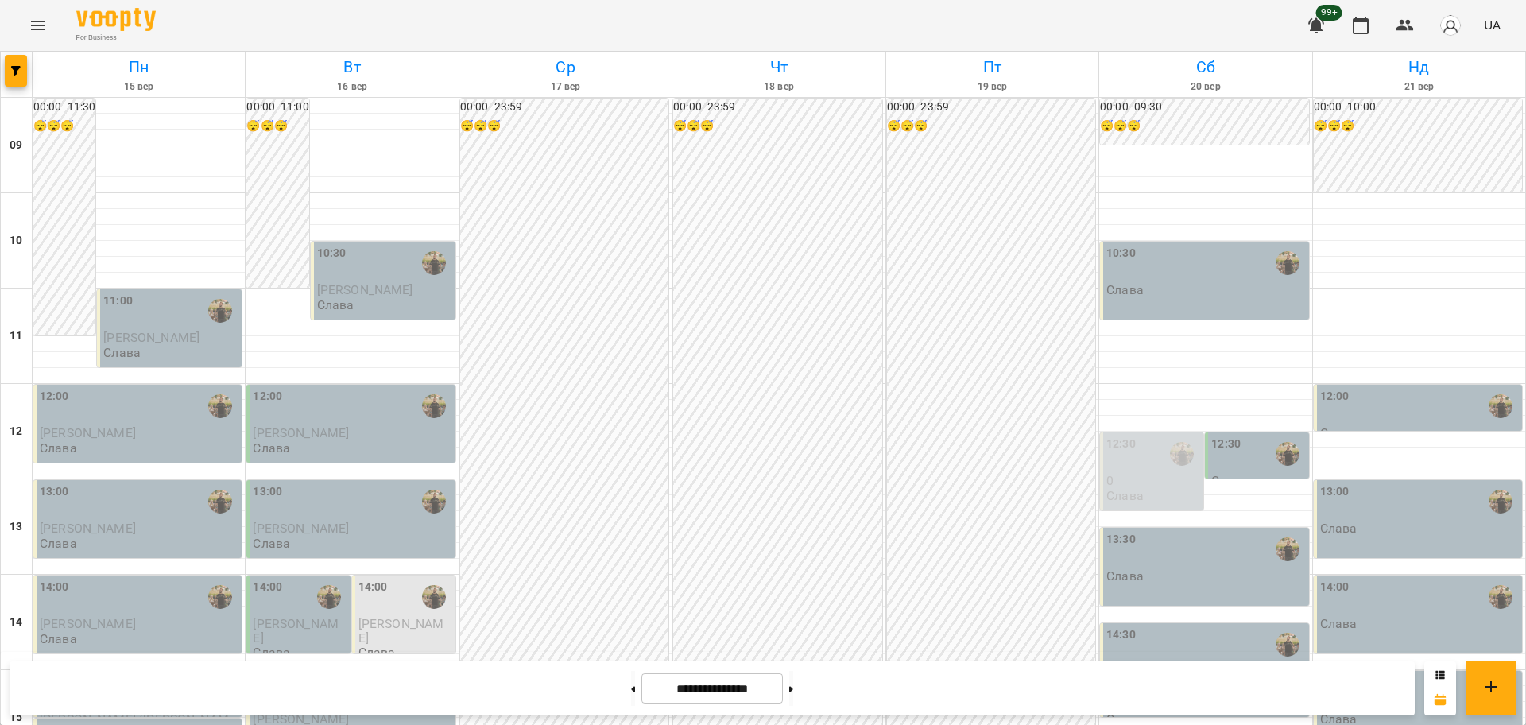
scroll to position [497, 0]
click at [8, 60] on button "button" at bounding box center [16, 71] width 22 height 32
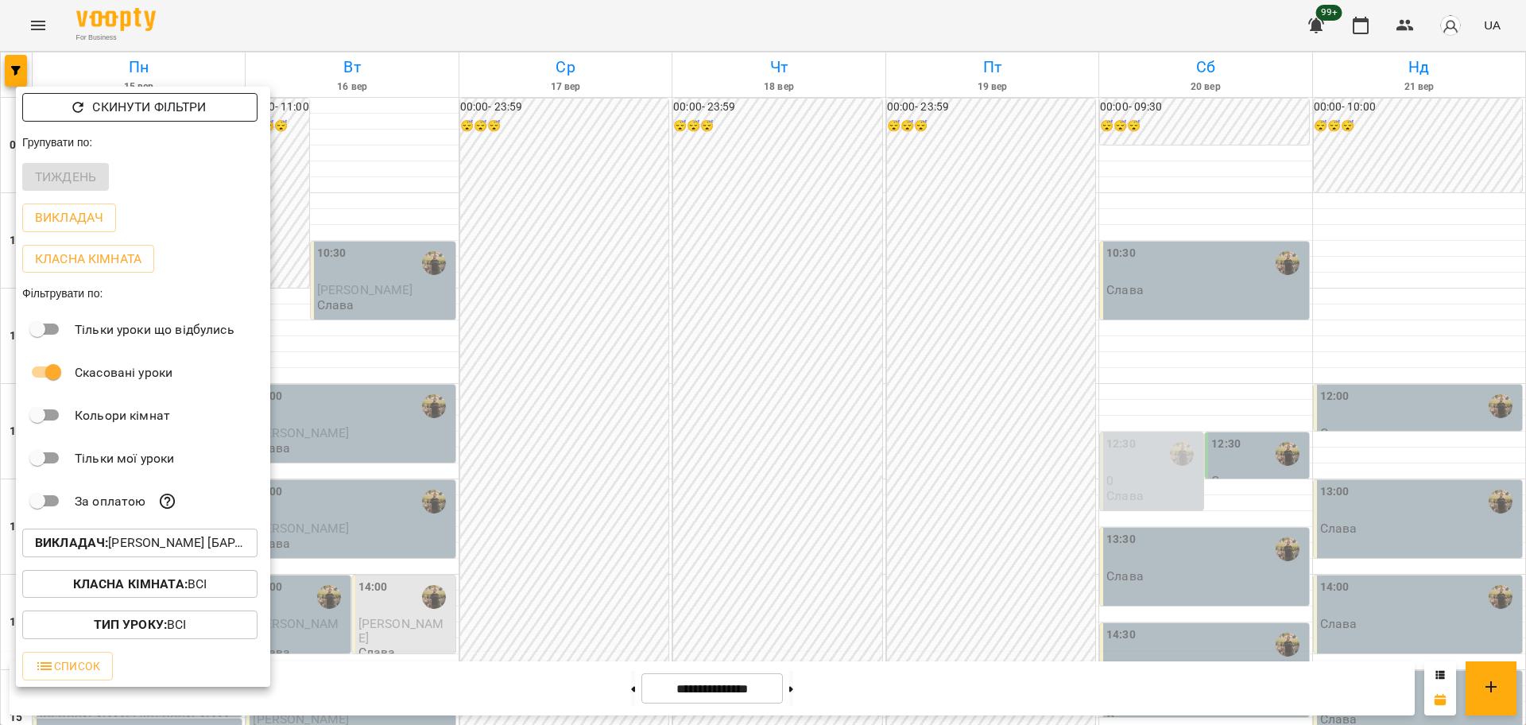
click at [140, 102] on p "Скинути фільтри" at bounding box center [149, 107] width 114 height 19
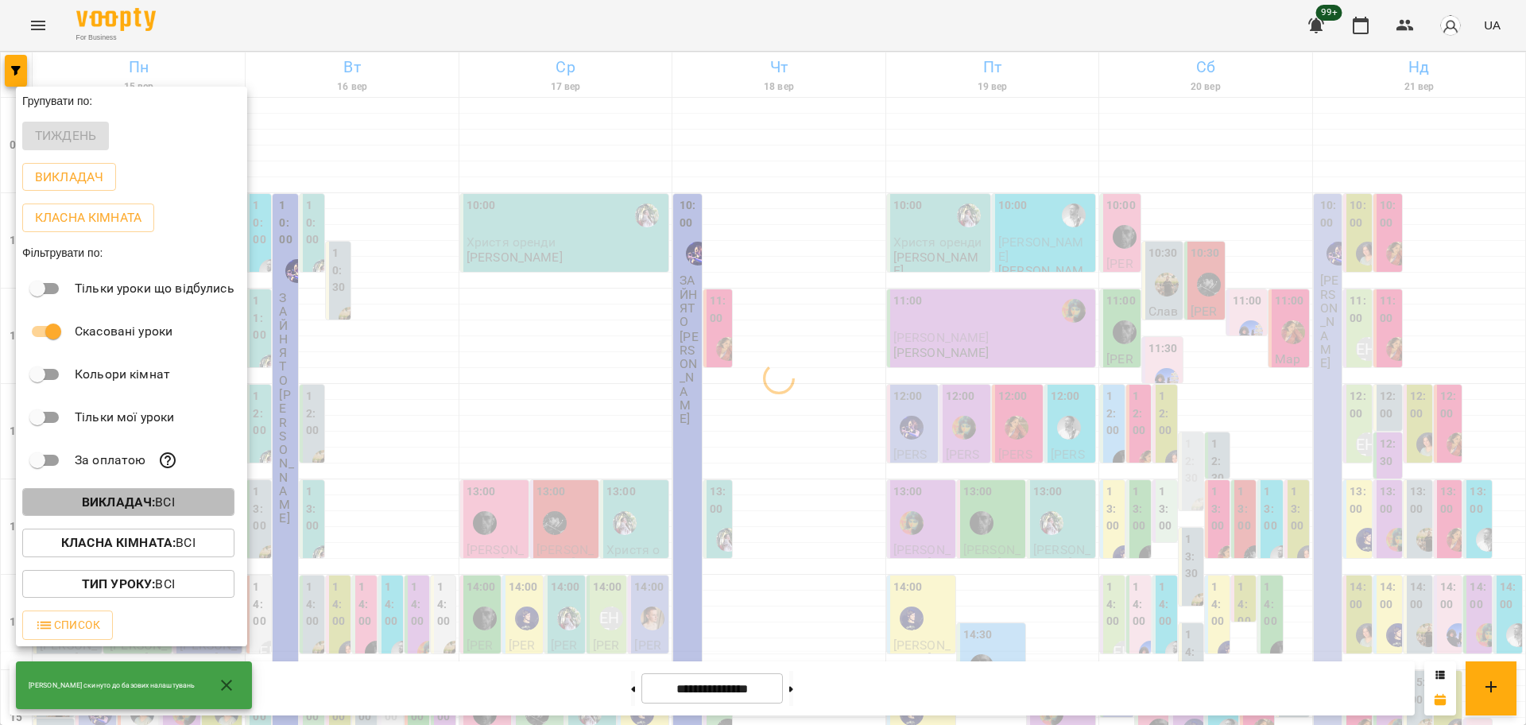
click at [117, 494] on button "Викладач : Всі" at bounding box center [128, 502] width 212 height 29
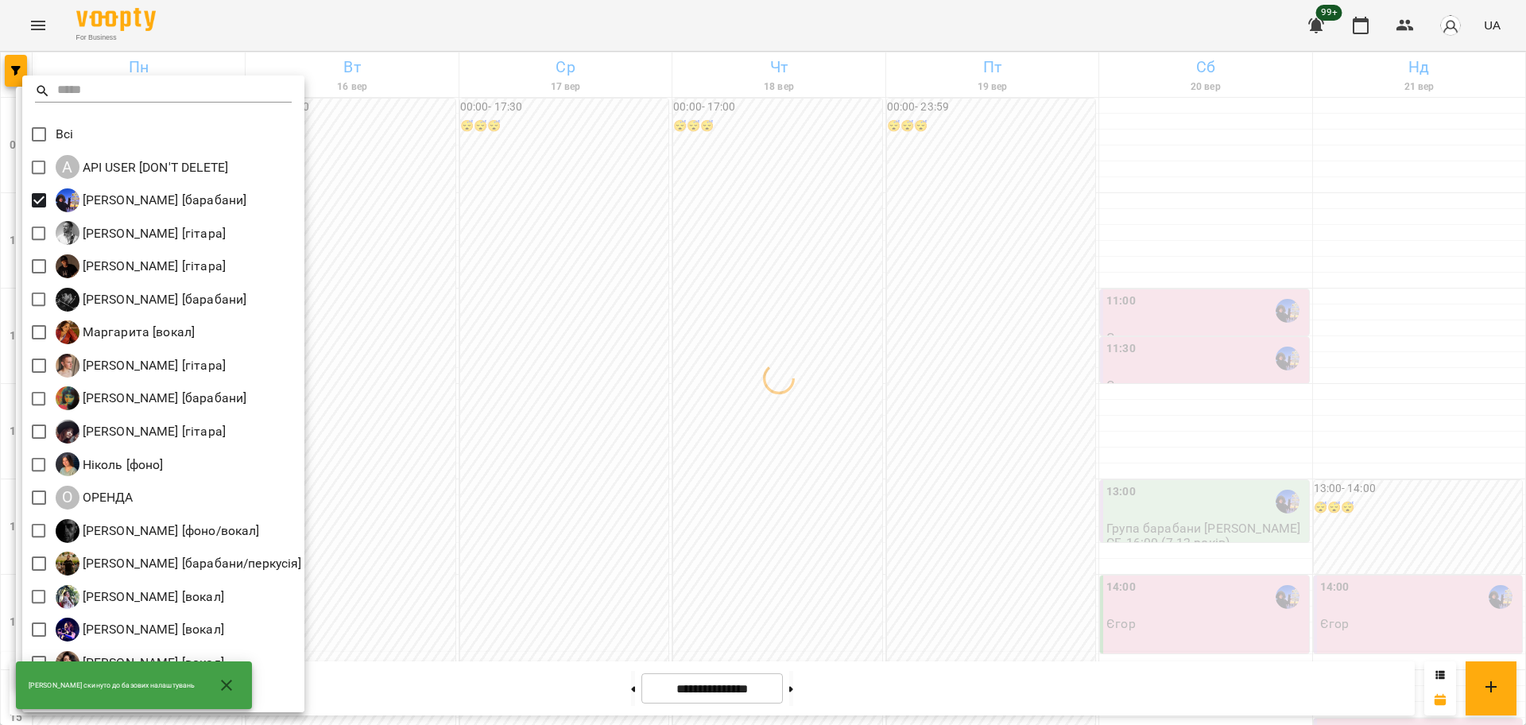
click at [691, 444] on div at bounding box center [763, 362] width 1526 height 725
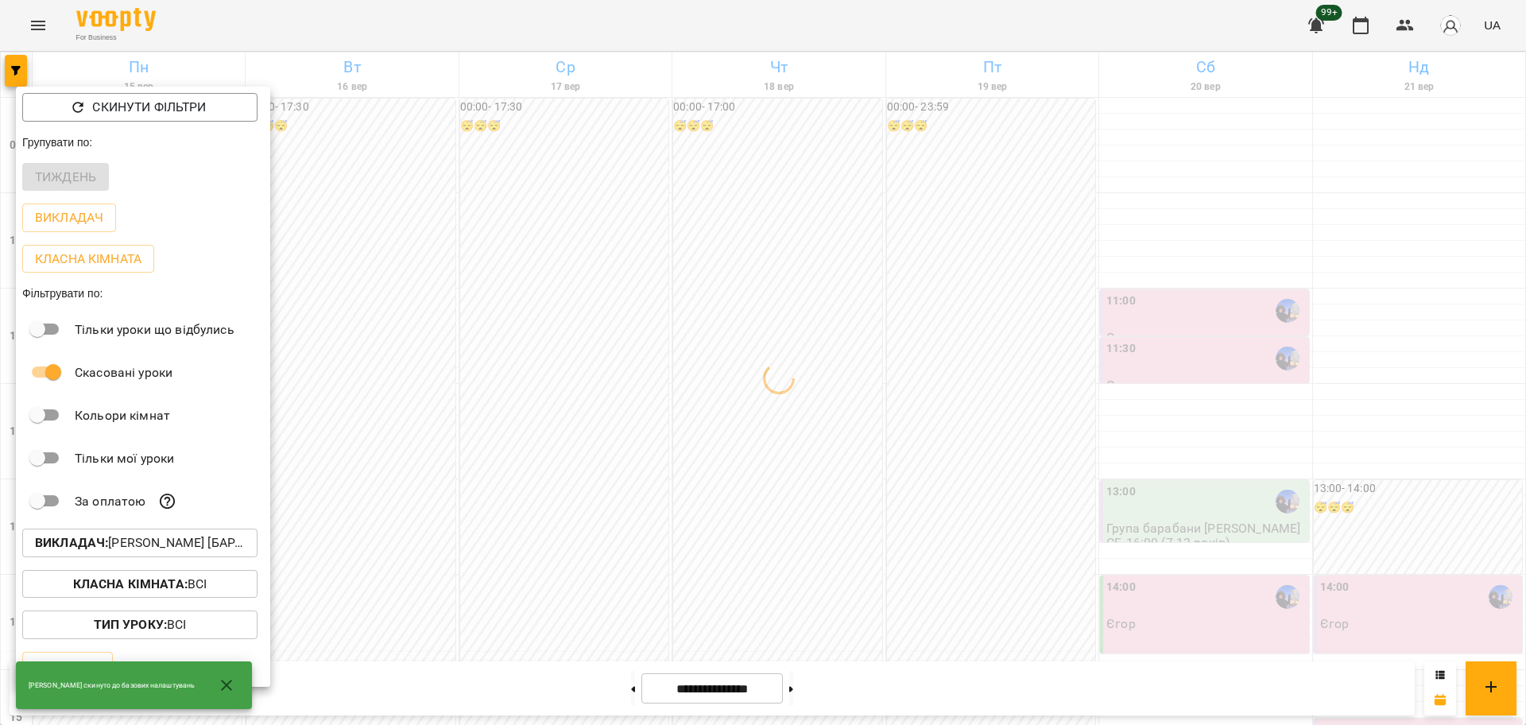
click at [1170, 501] on div at bounding box center [763, 362] width 1526 height 725
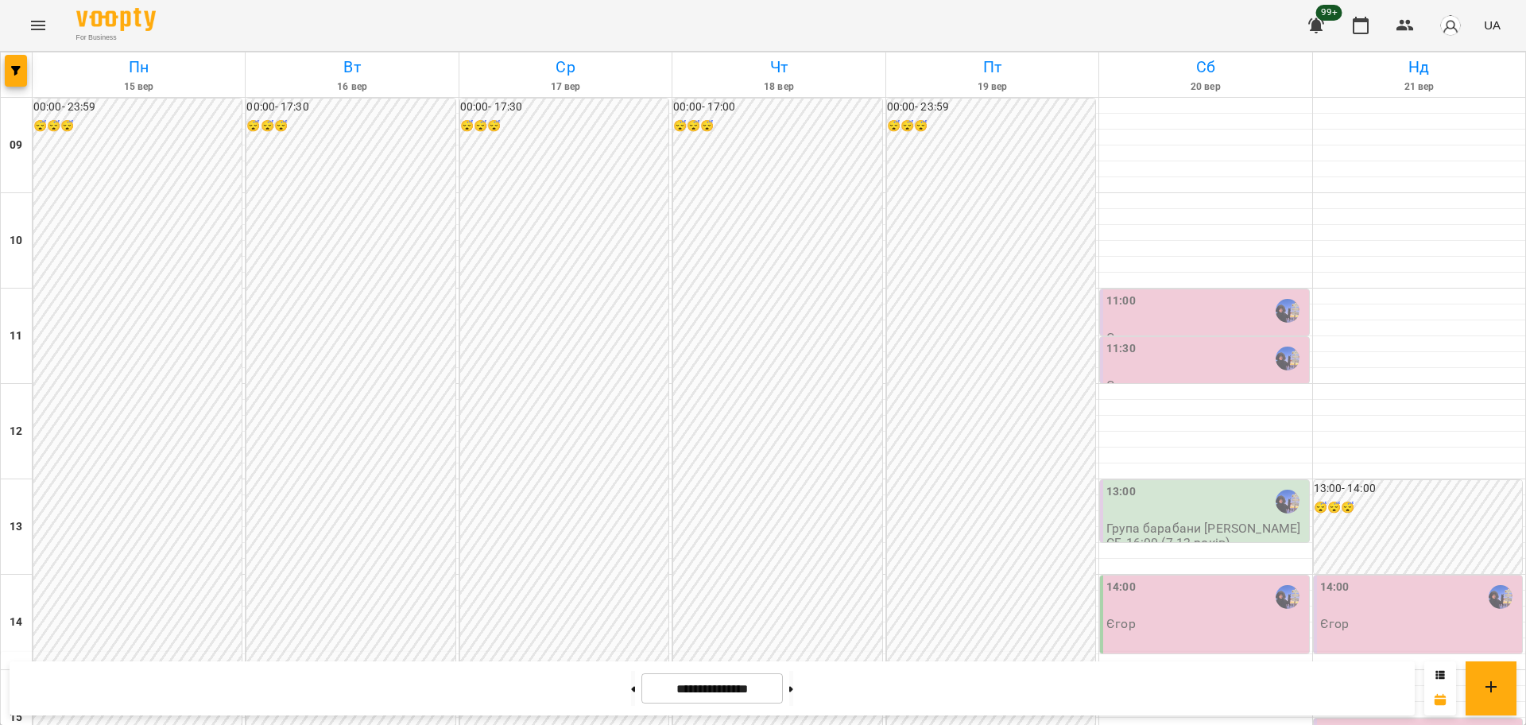
scroll to position [386, 0]
click at [641, 696] on input "**********" at bounding box center [711, 688] width 141 height 31
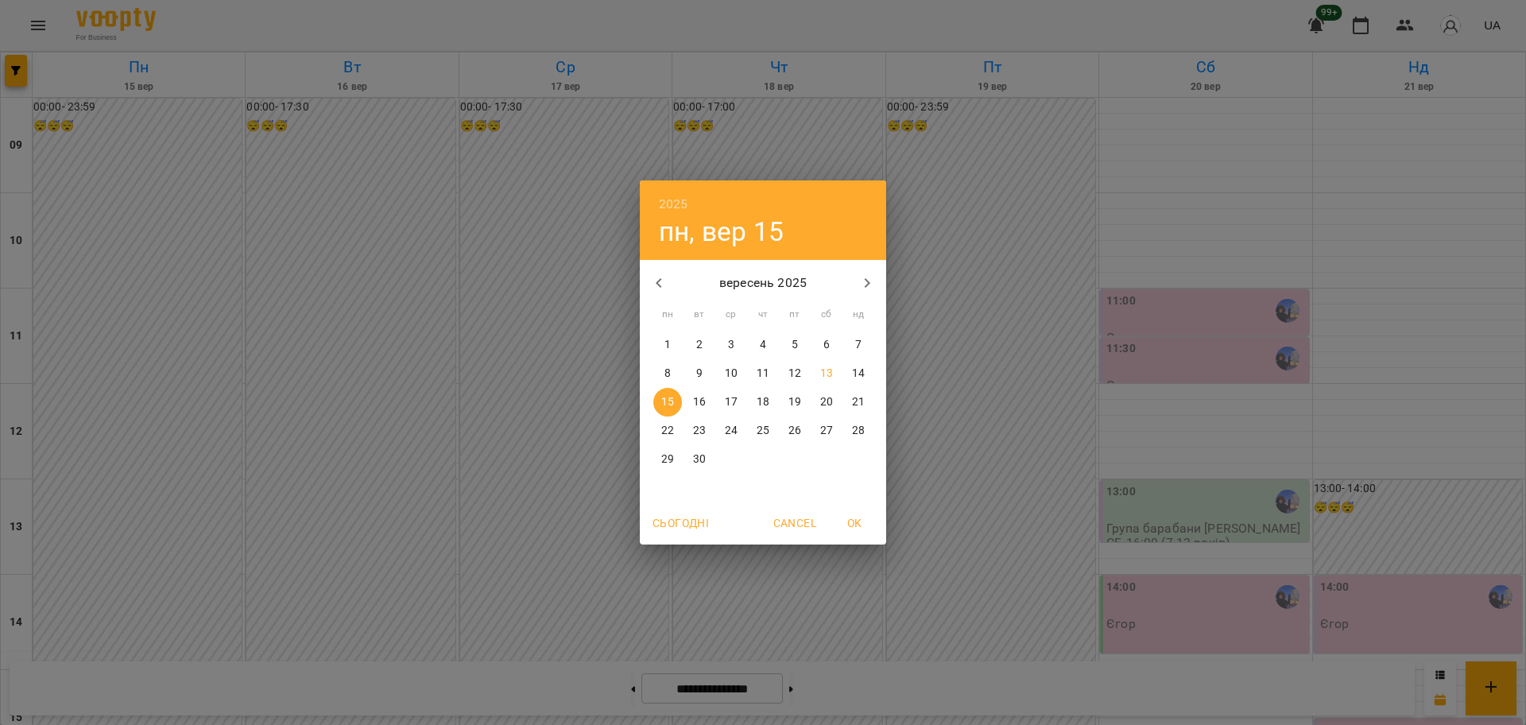
click at [618, 693] on div "2025 пн, вер 15 вересень 2025 пн вт ср чт пт сб нд 1 2 3 4 5 6 7 8 9 10 11 12 1…" at bounding box center [763, 362] width 1526 height 725
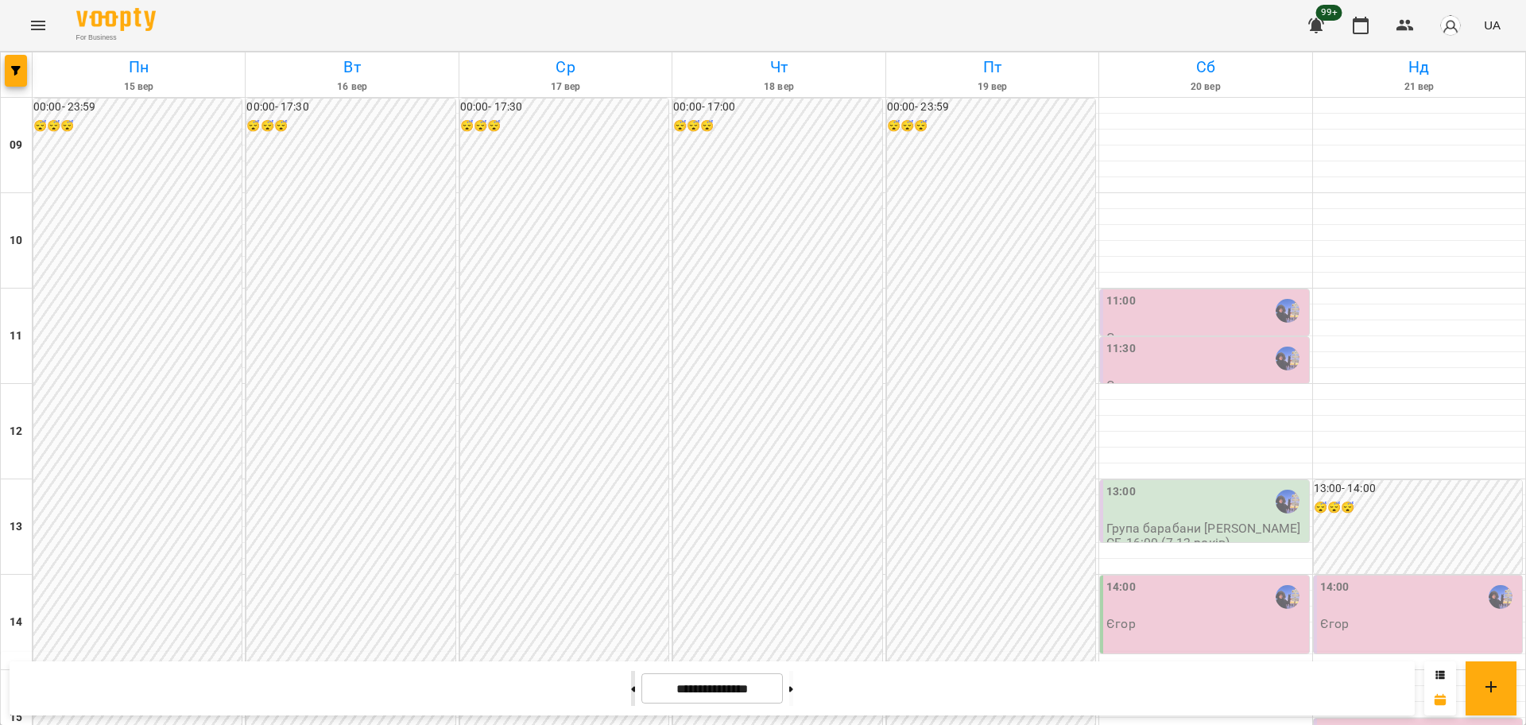
click at [631, 690] on icon at bounding box center [633, 689] width 4 height 6
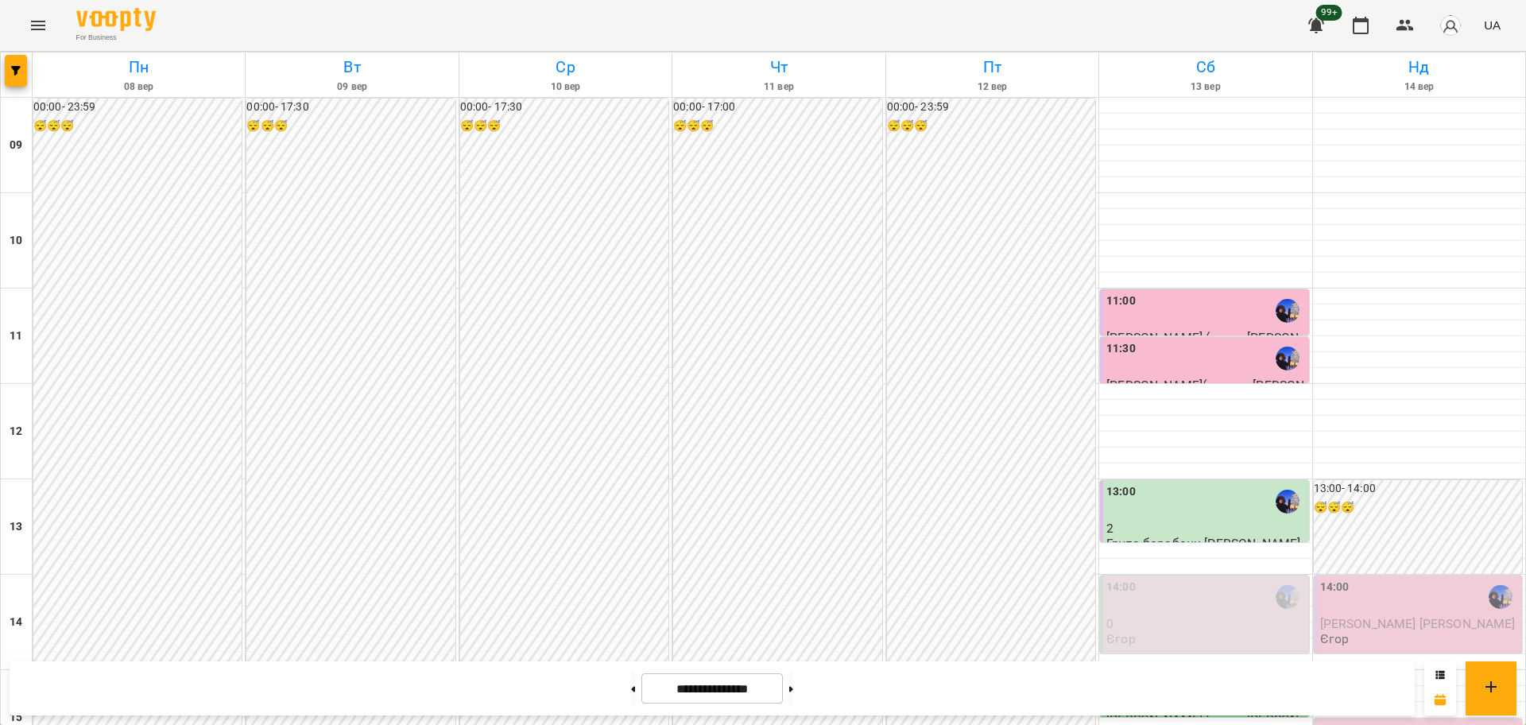
scroll to position [485, 0]
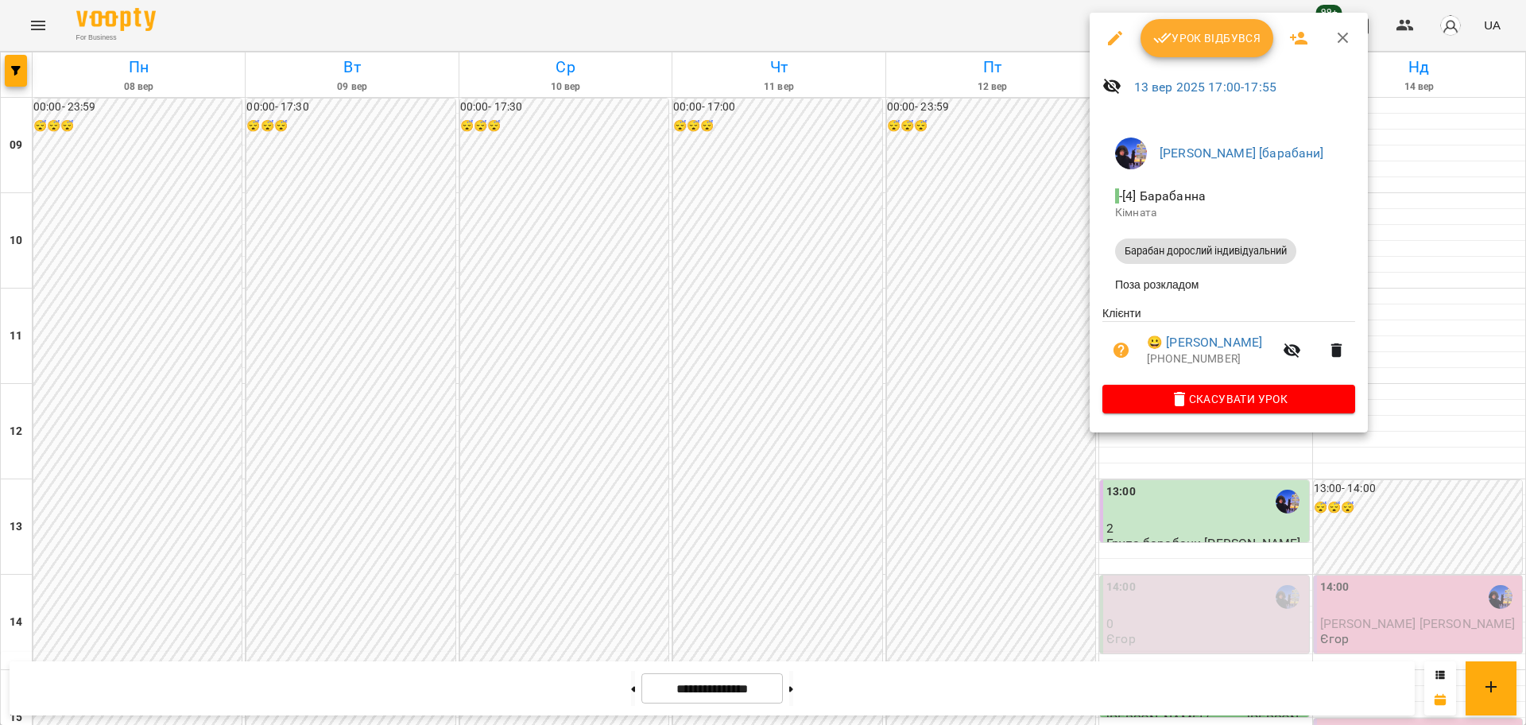
click at [1379, 540] on div at bounding box center [763, 362] width 1526 height 725
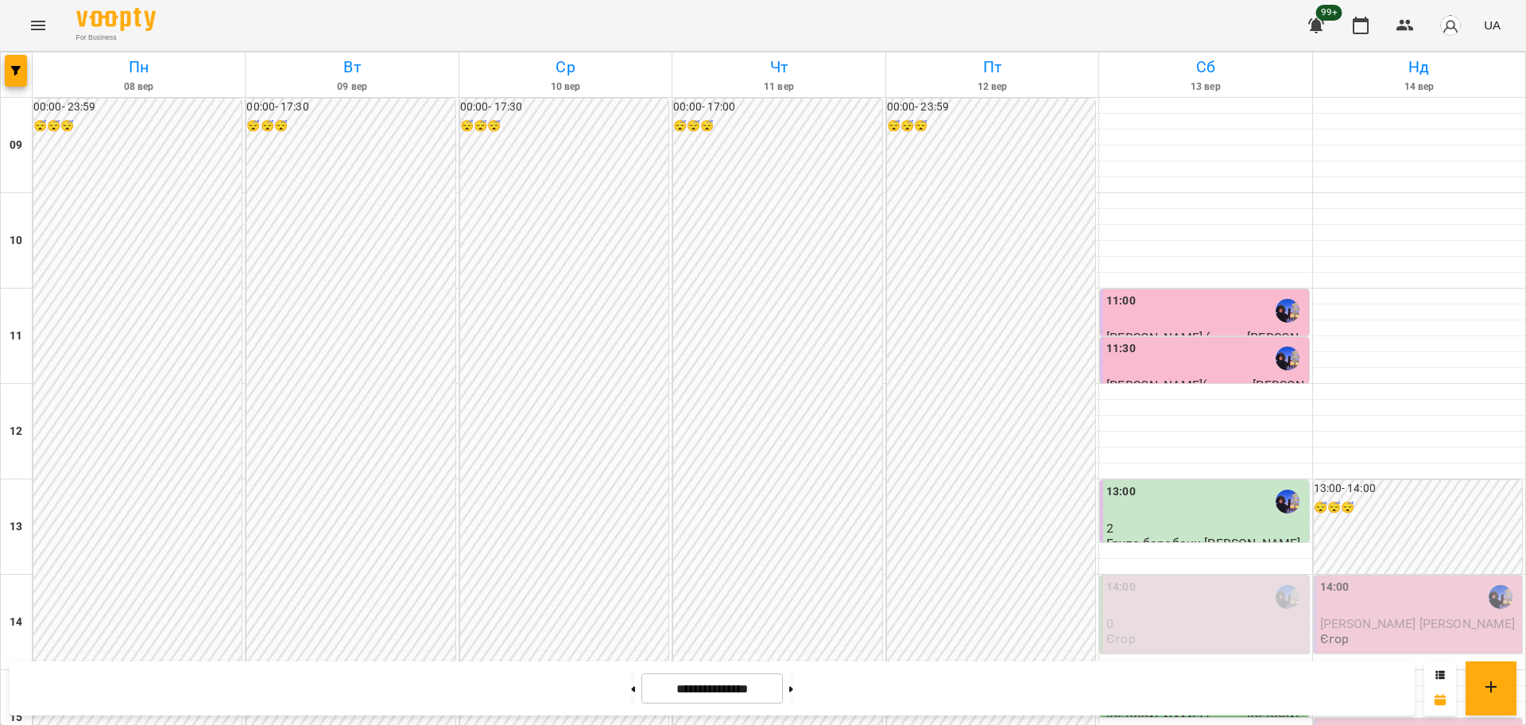
scroll to position [585, 0]
click at [7, 49] on div "For Business 99+ UA" at bounding box center [763, 25] width 1526 height 51
click at [16, 79] on button "button" at bounding box center [16, 71] width 22 height 32
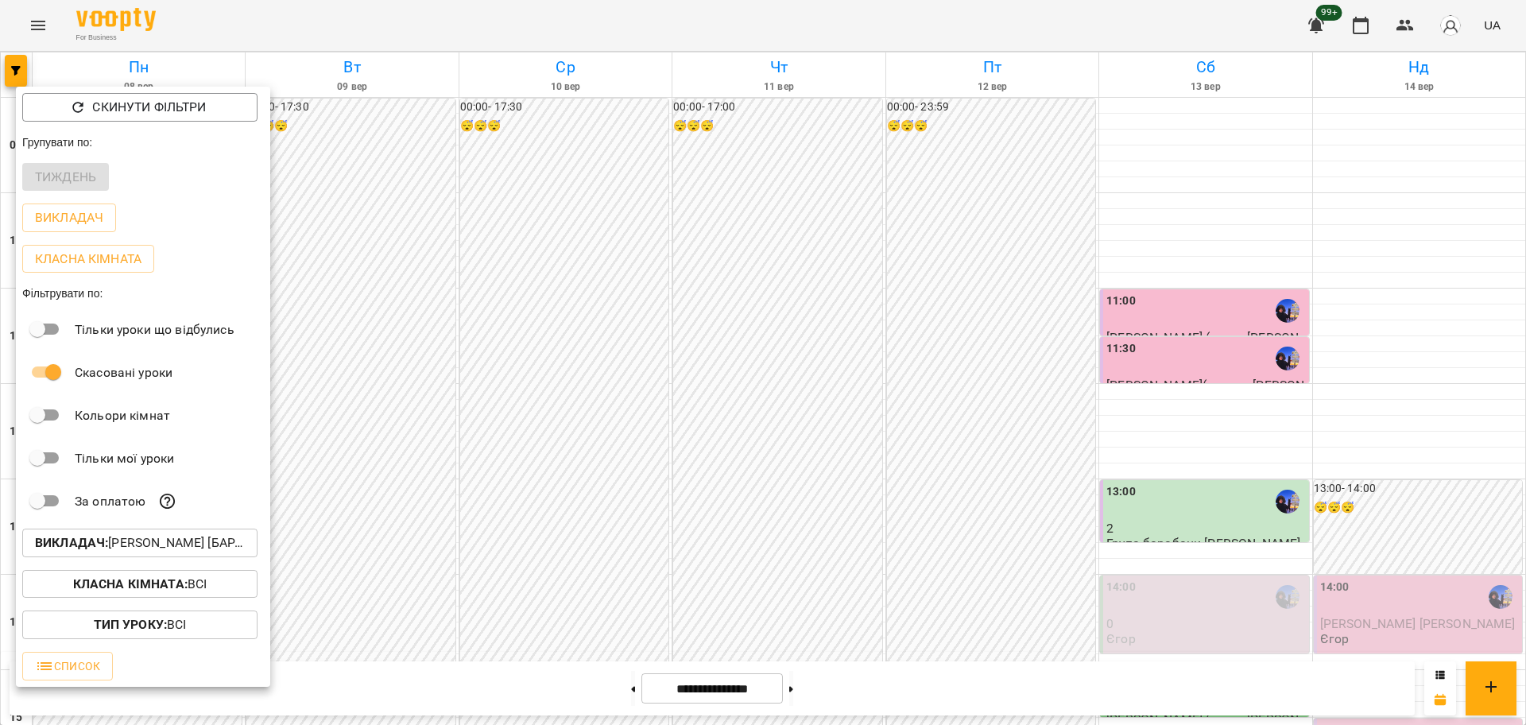
click at [201, 591] on span "Класна кімната : Всі" at bounding box center [140, 583] width 210 height 19
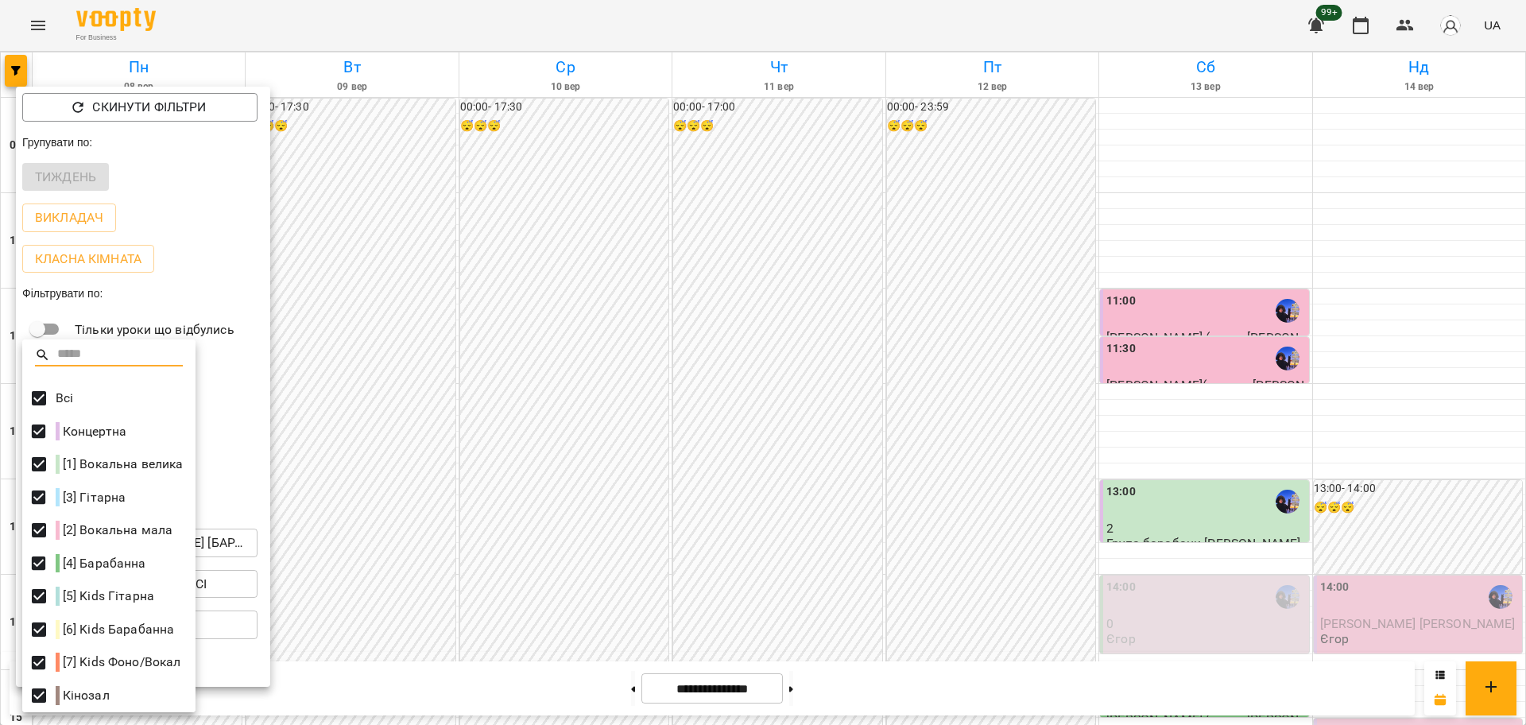
click at [175, 92] on div at bounding box center [763, 362] width 1526 height 725
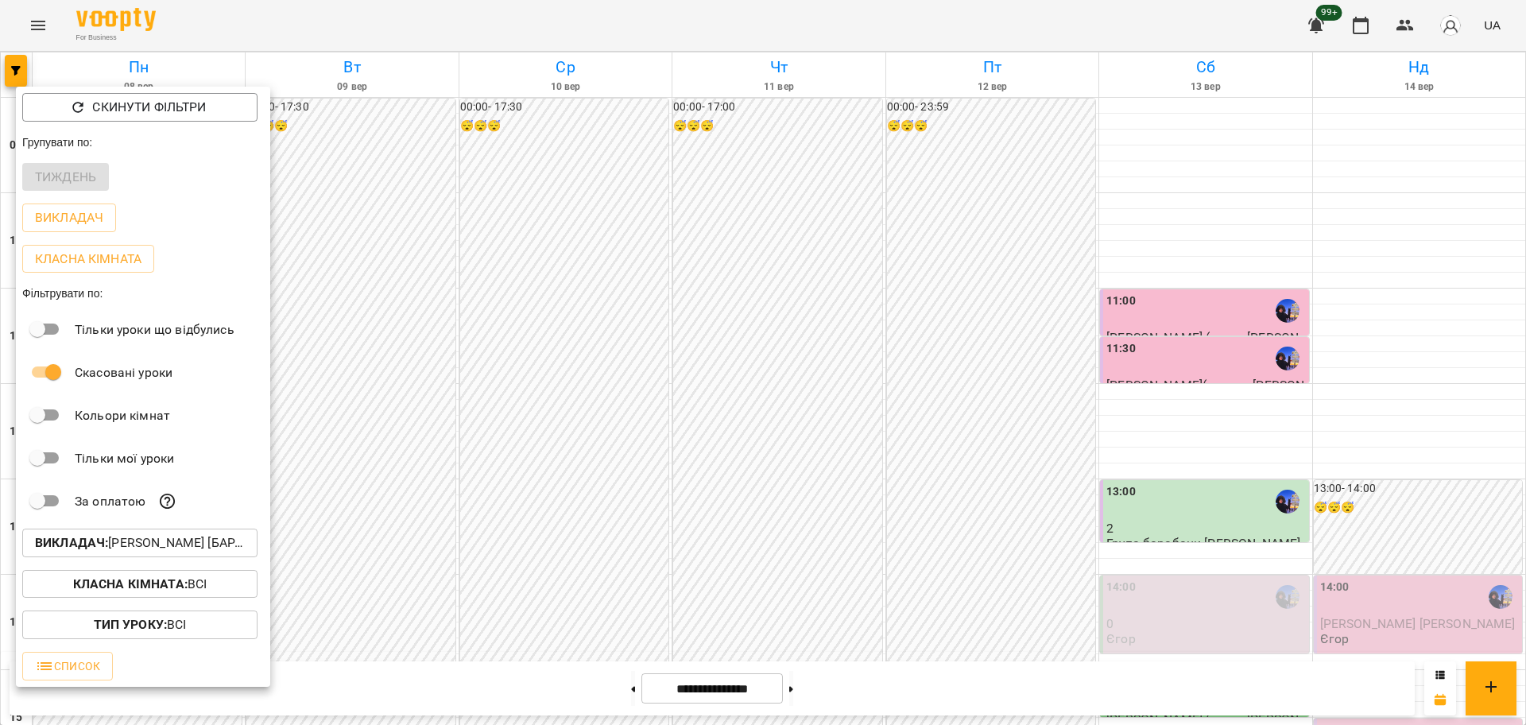
click at [167, 110] on div "Всі Концертна [1] Вокальна велика [3] Гітарна [2] Вокальна мала [4] Барабанна […" at bounding box center [763, 362] width 1526 height 725
click at [167, 110] on p "Скинути фільтри" at bounding box center [149, 107] width 114 height 19
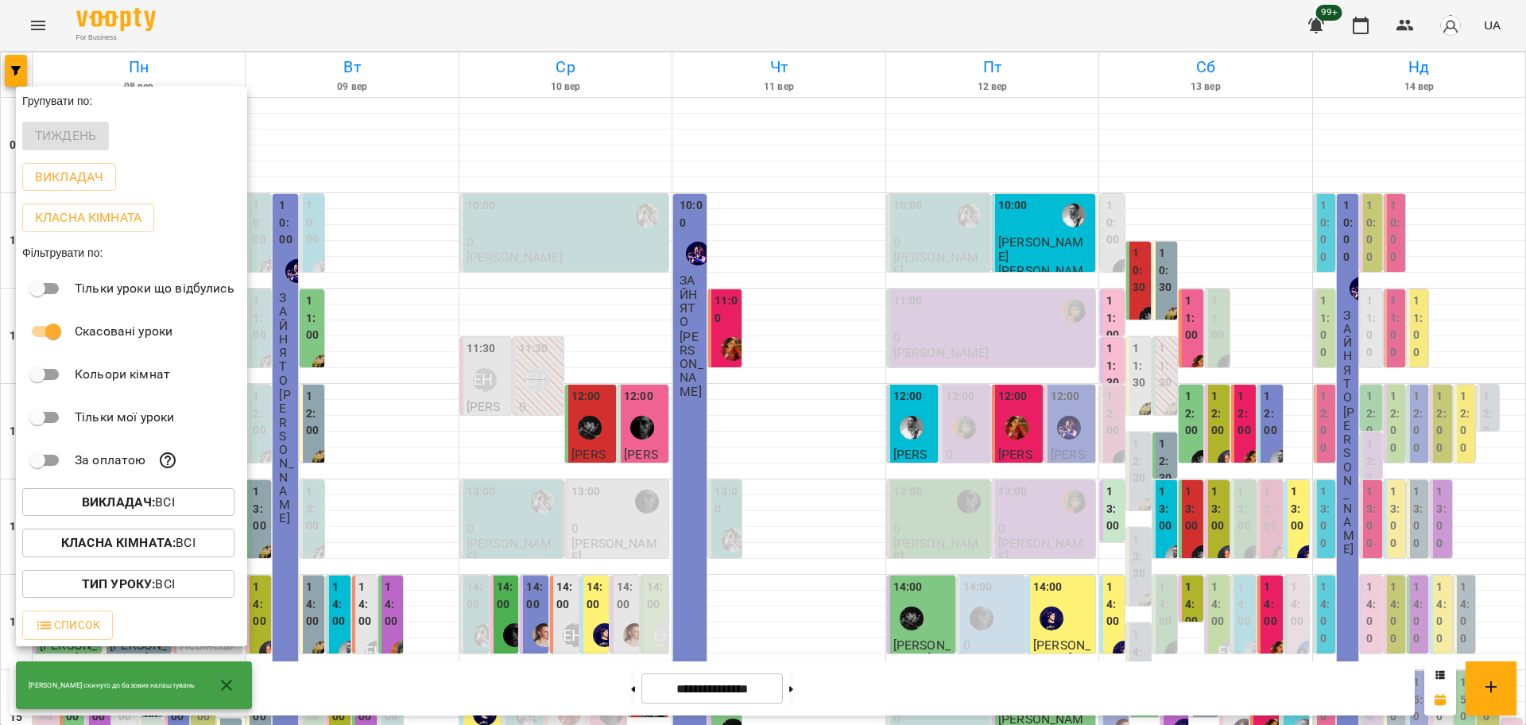
click at [936, 509] on div at bounding box center [763, 362] width 1526 height 725
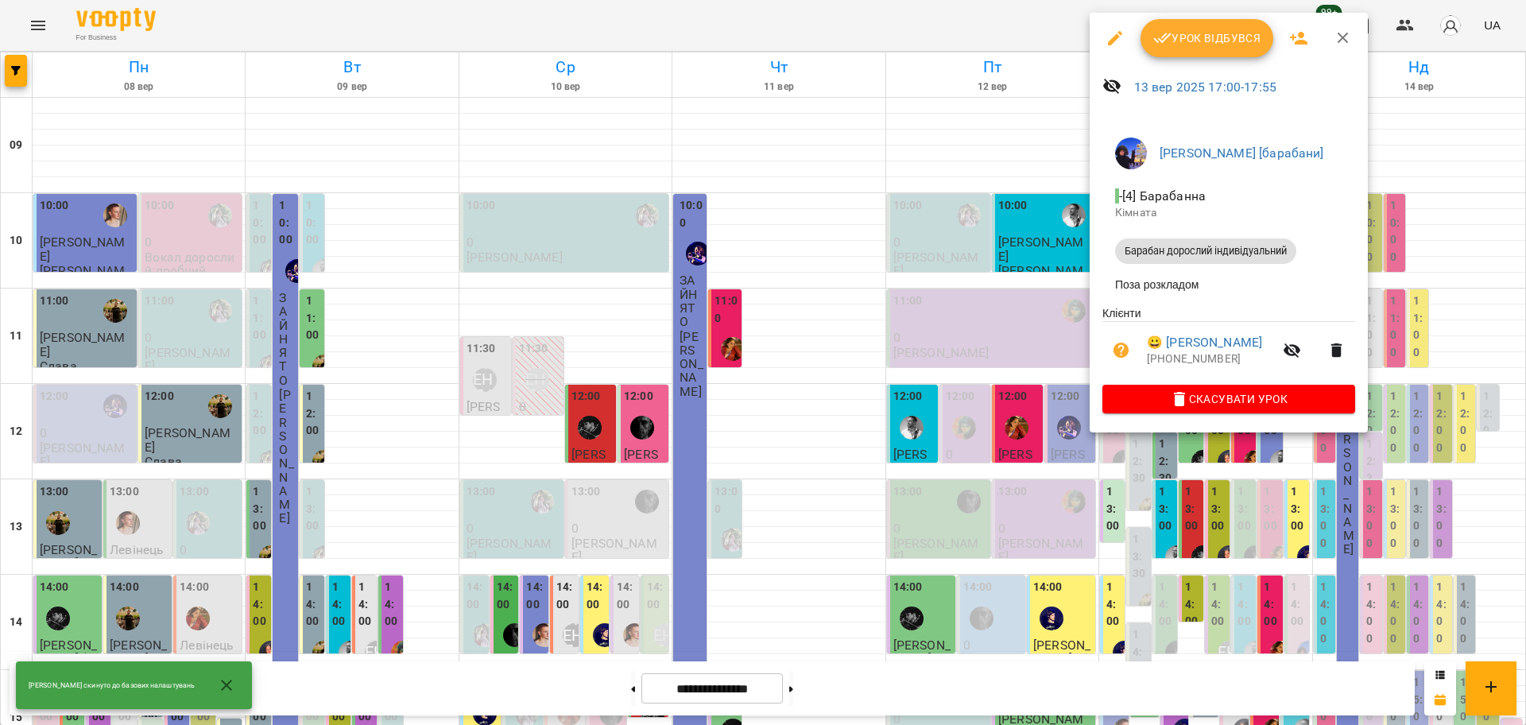
click at [1243, 442] on div at bounding box center [763, 362] width 1526 height 725
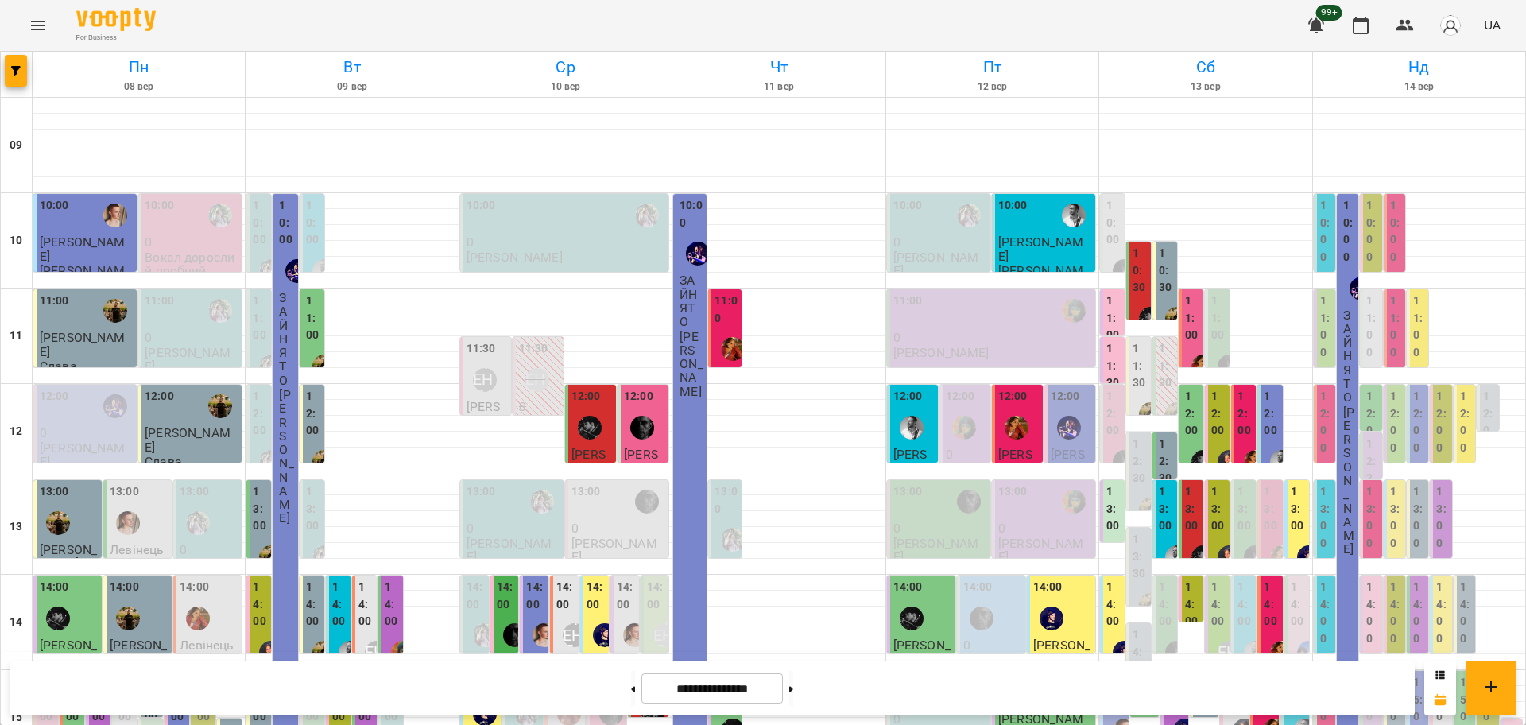
click at [18, 24] on div "For Business 99+ UA" at bounding box center [763, 25] width 1526 height 51
click at [31, 24] on icon "Menu" at bounding box center [38, 25] width 19 height 19
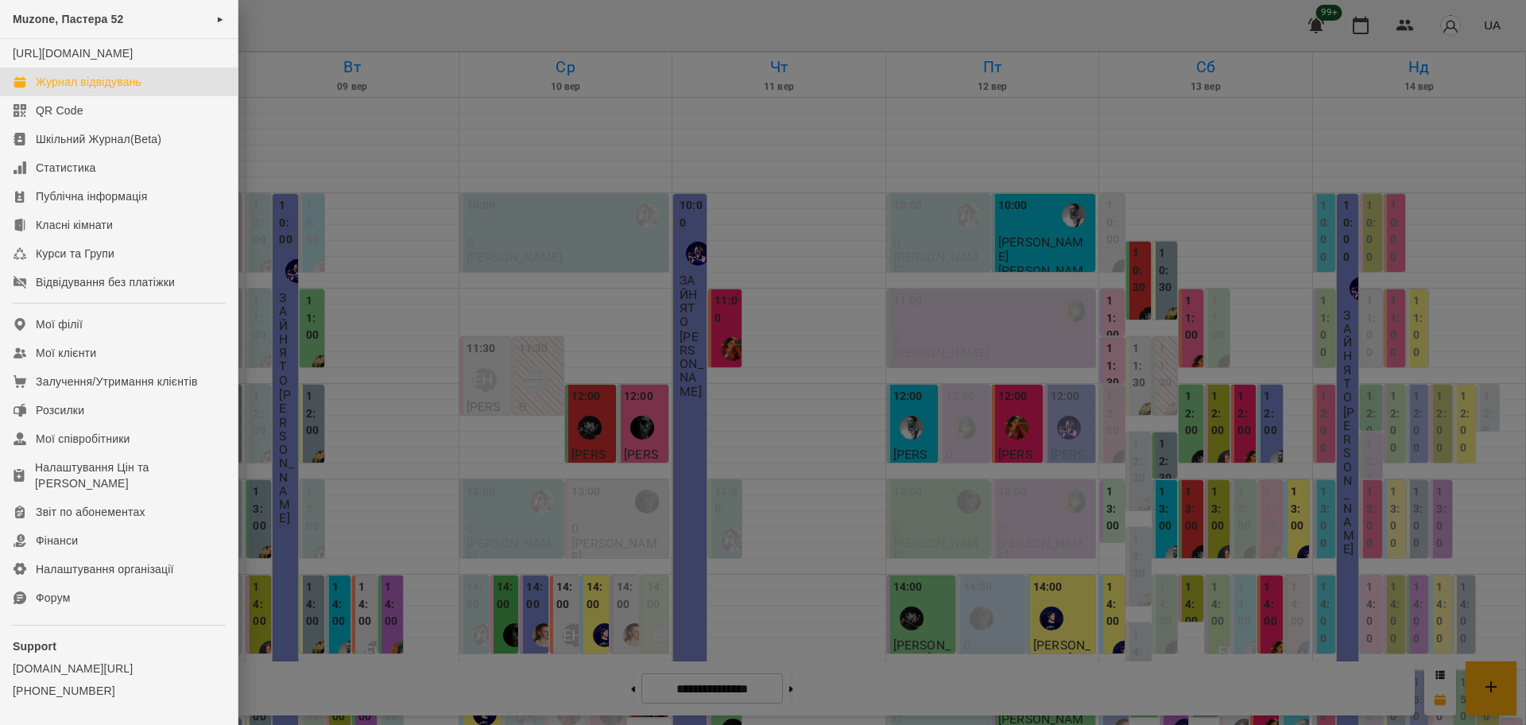
click at [364, 23] on div at bounding box center [763, 362] width 1526 height 725
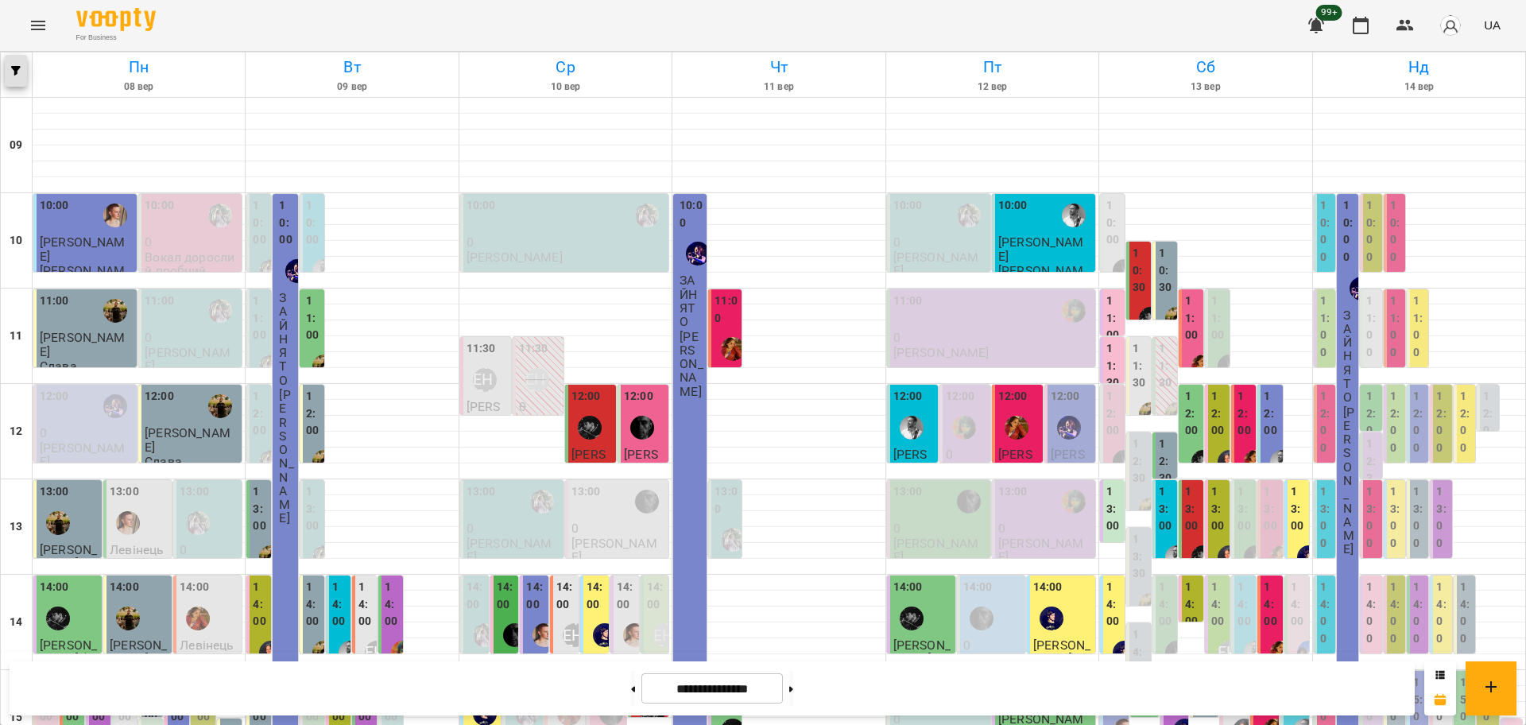
click at [14, 69] on icon "button" at bounding box center [16, 71] width 10 height 10
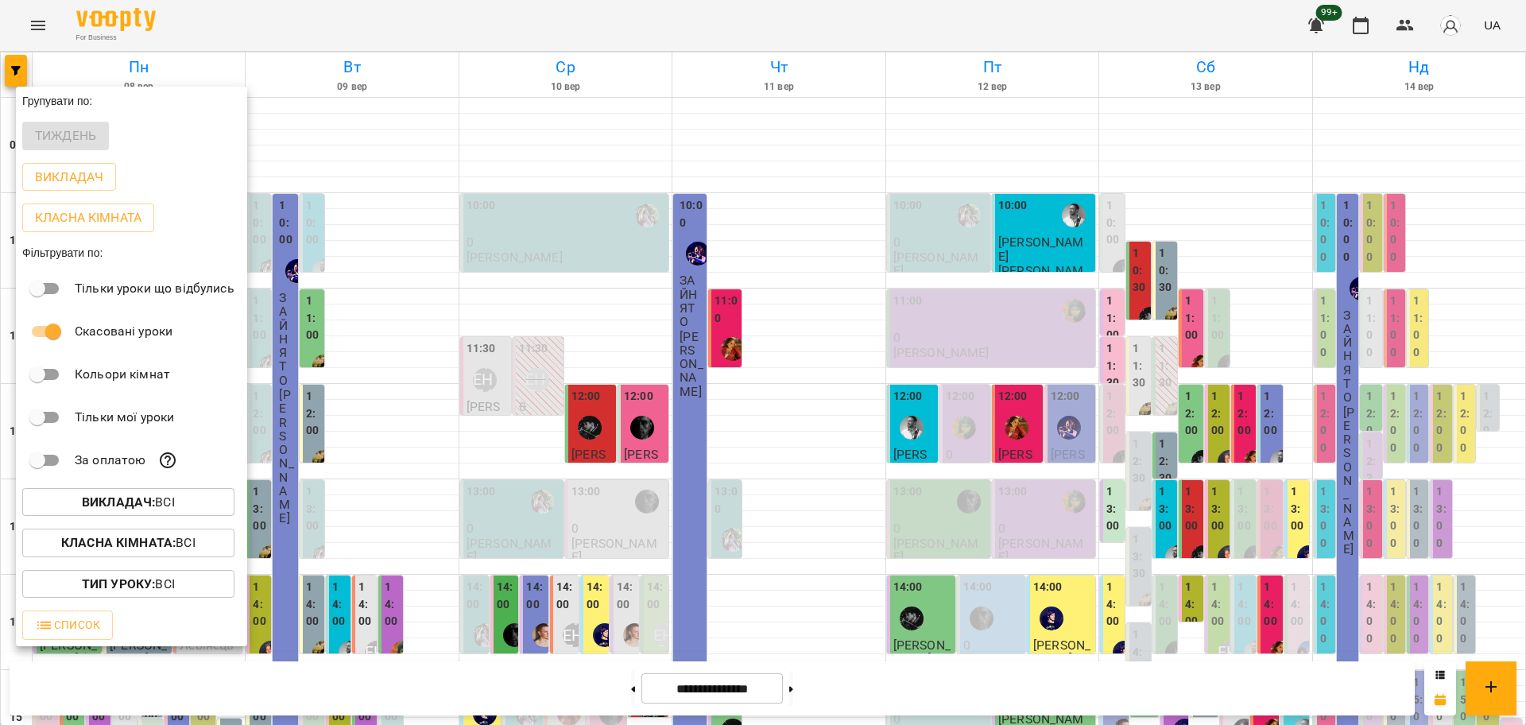
click at [145, 494] on button "Викладач : Всі" at bounding box center [128, 502] width 212 height 29
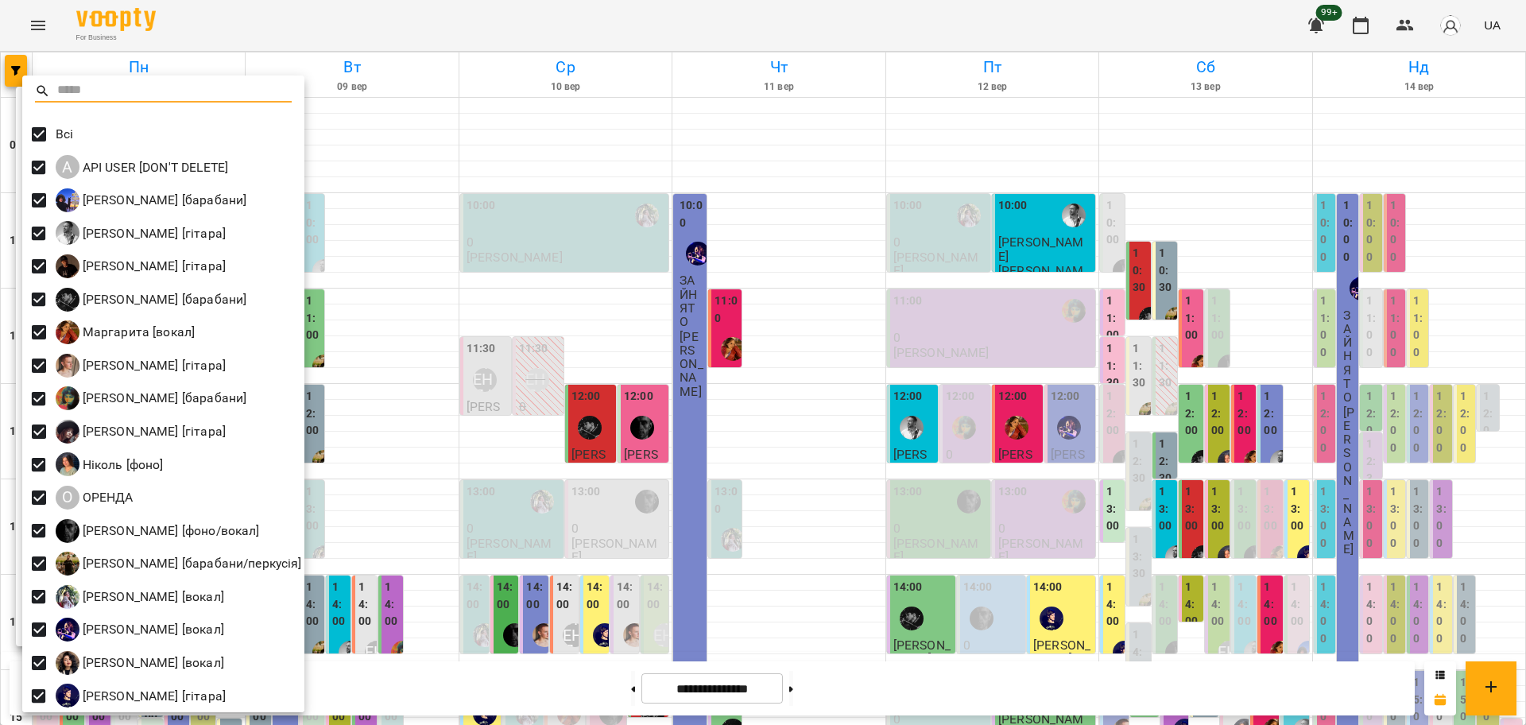
click at [522, 668] on div at bounding box center [763, 362] width 1526 height 725
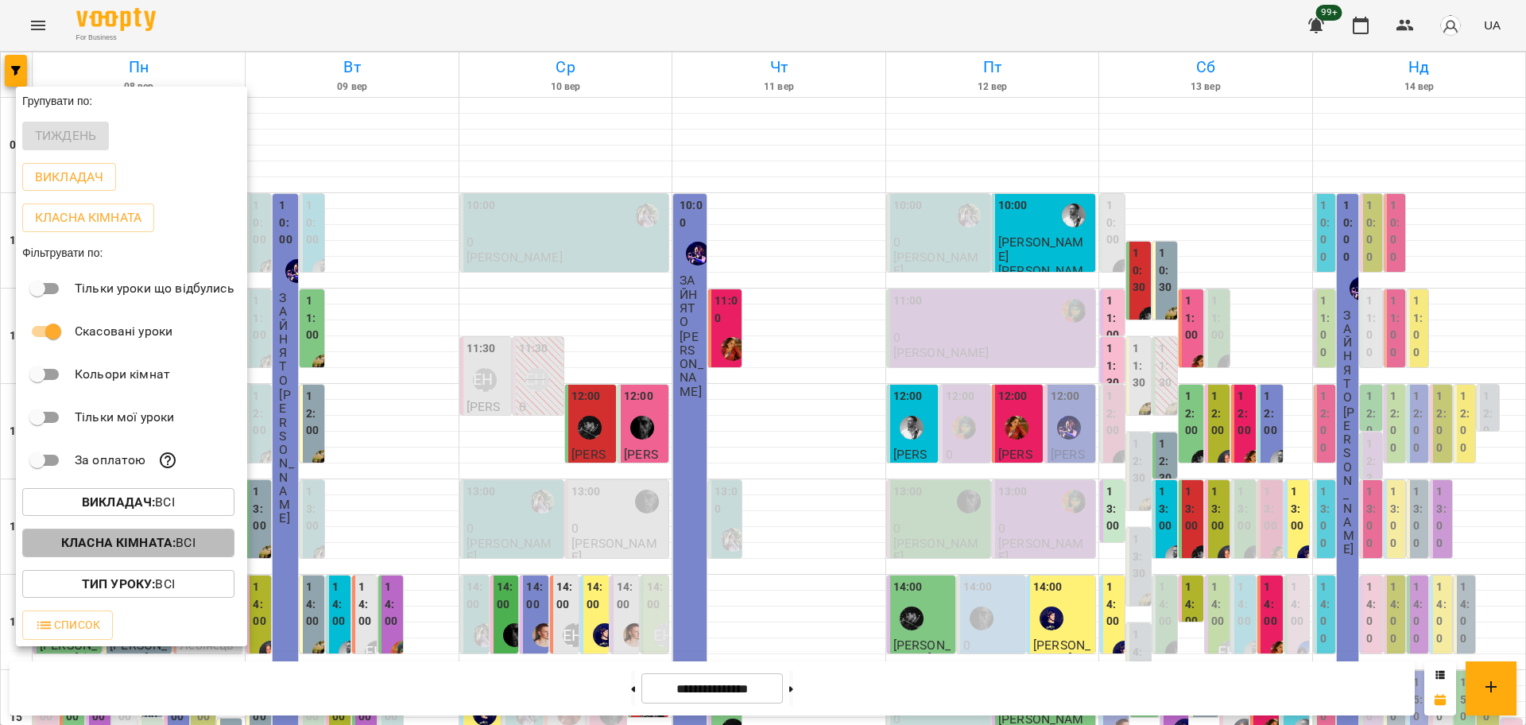
click at [168, 532] on button "Класна кімната : Всі" at bounding box center [128, 542] width 212 height 29
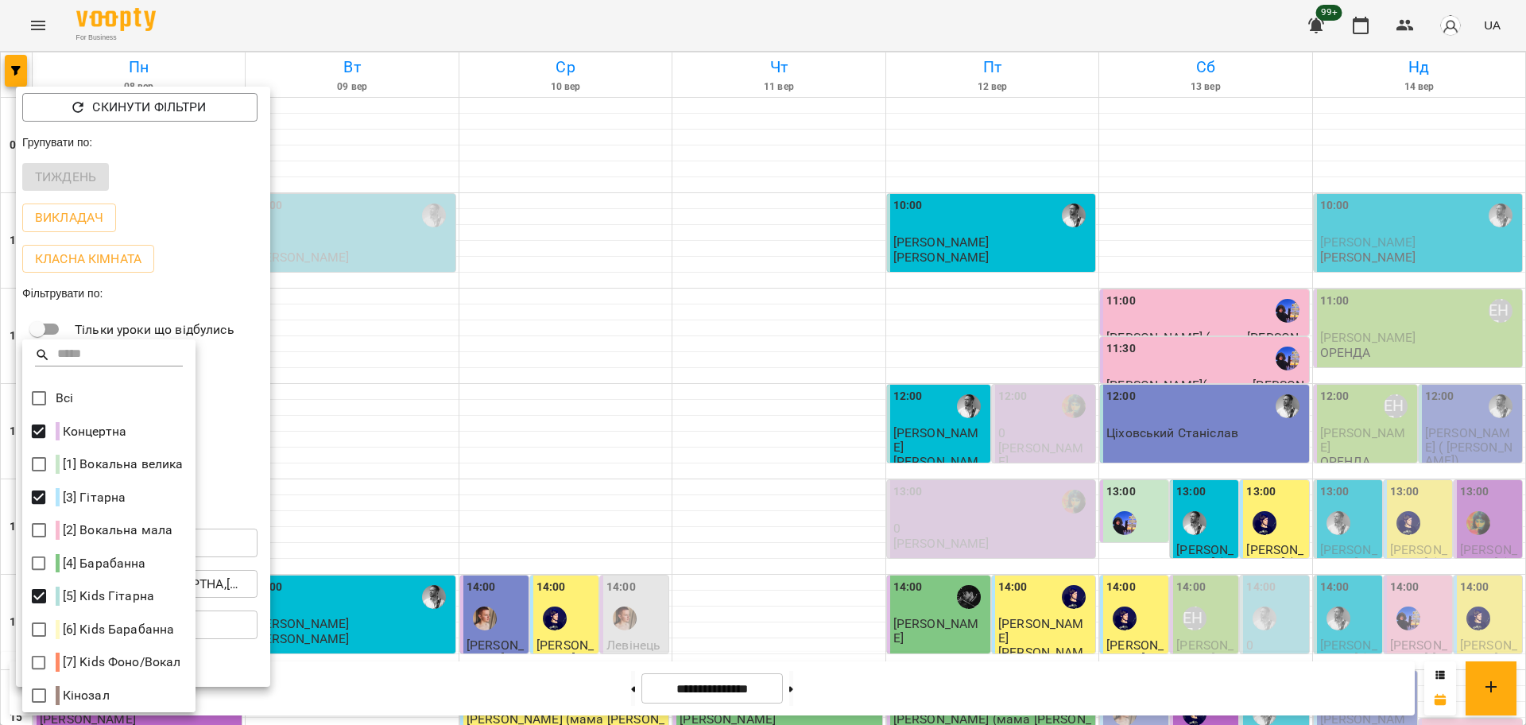
click at [486, 628] on div at bounding box center [763, 362] width 1526 height 725
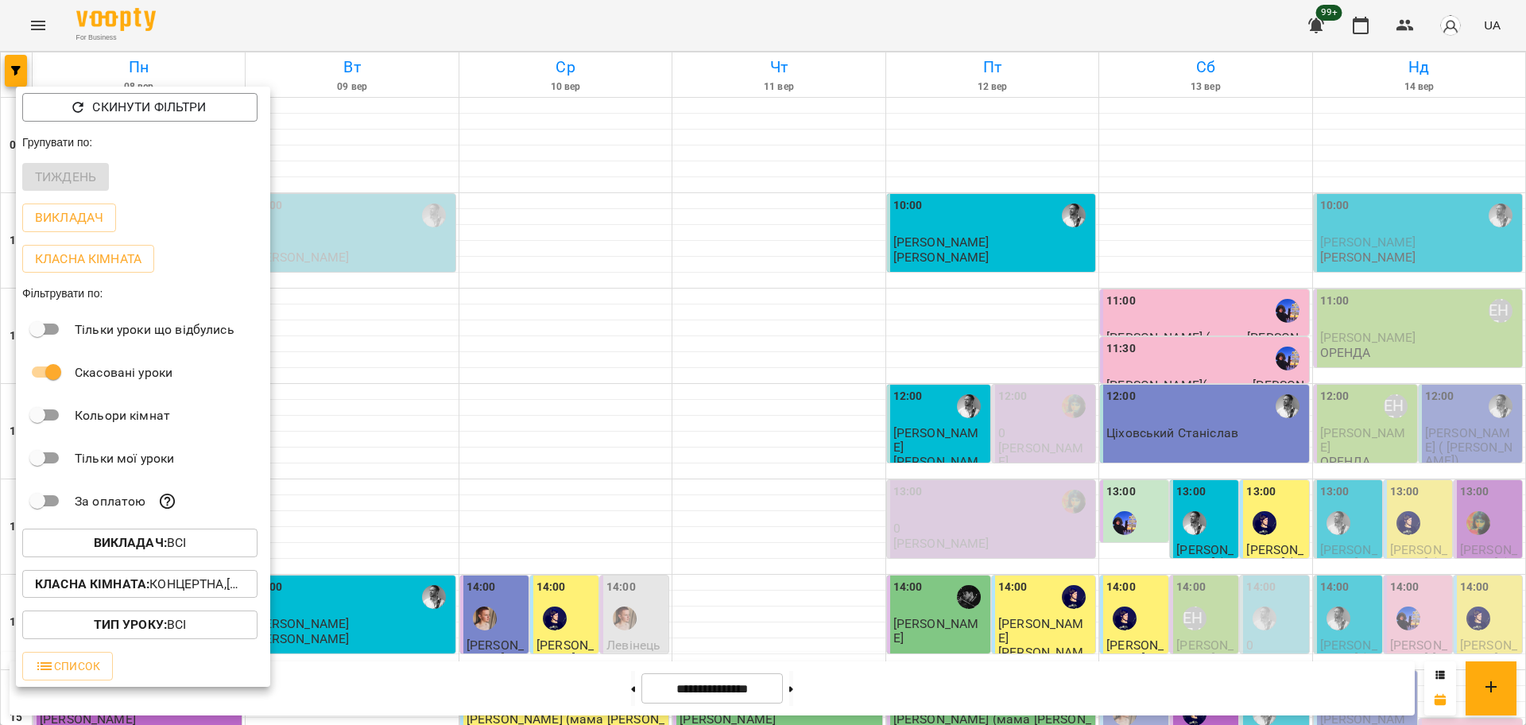
click at [646, 640] on div at bounding box center [763, 362] width 1526 height 725
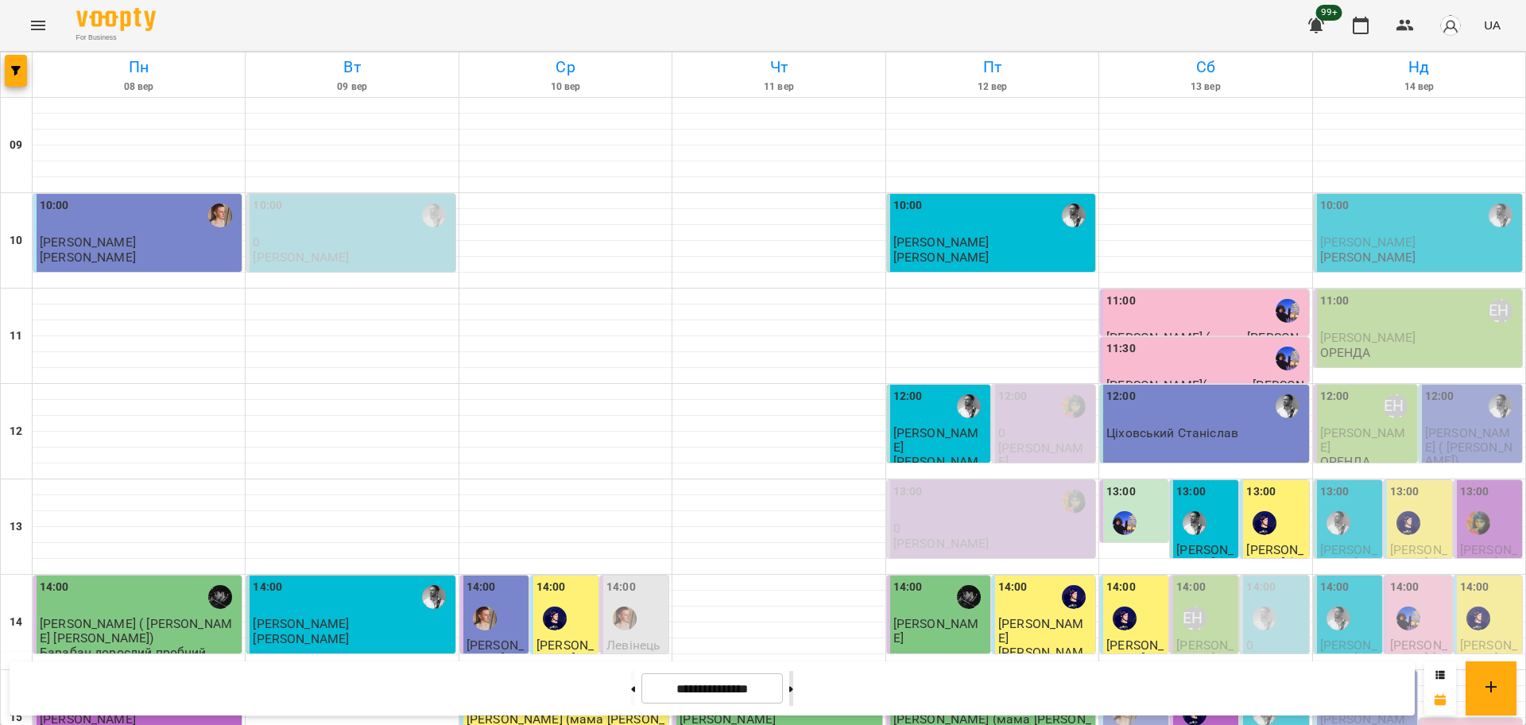
click at [793, 695] on button at bounding box center [791, 688] width 4 height 35
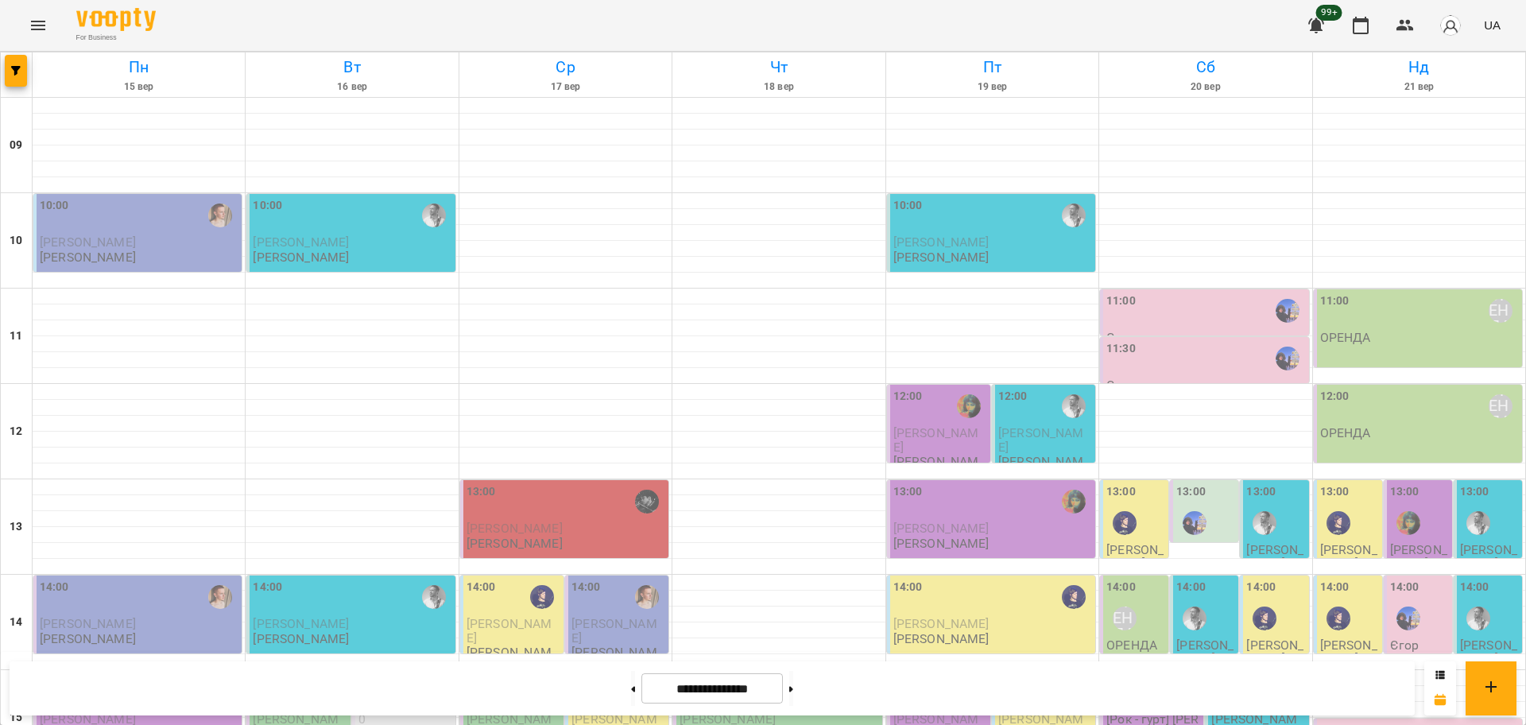
scroll to position [287, 0]
click at [793, 692] on button at bounding box center [791, 688] width 4 height 35
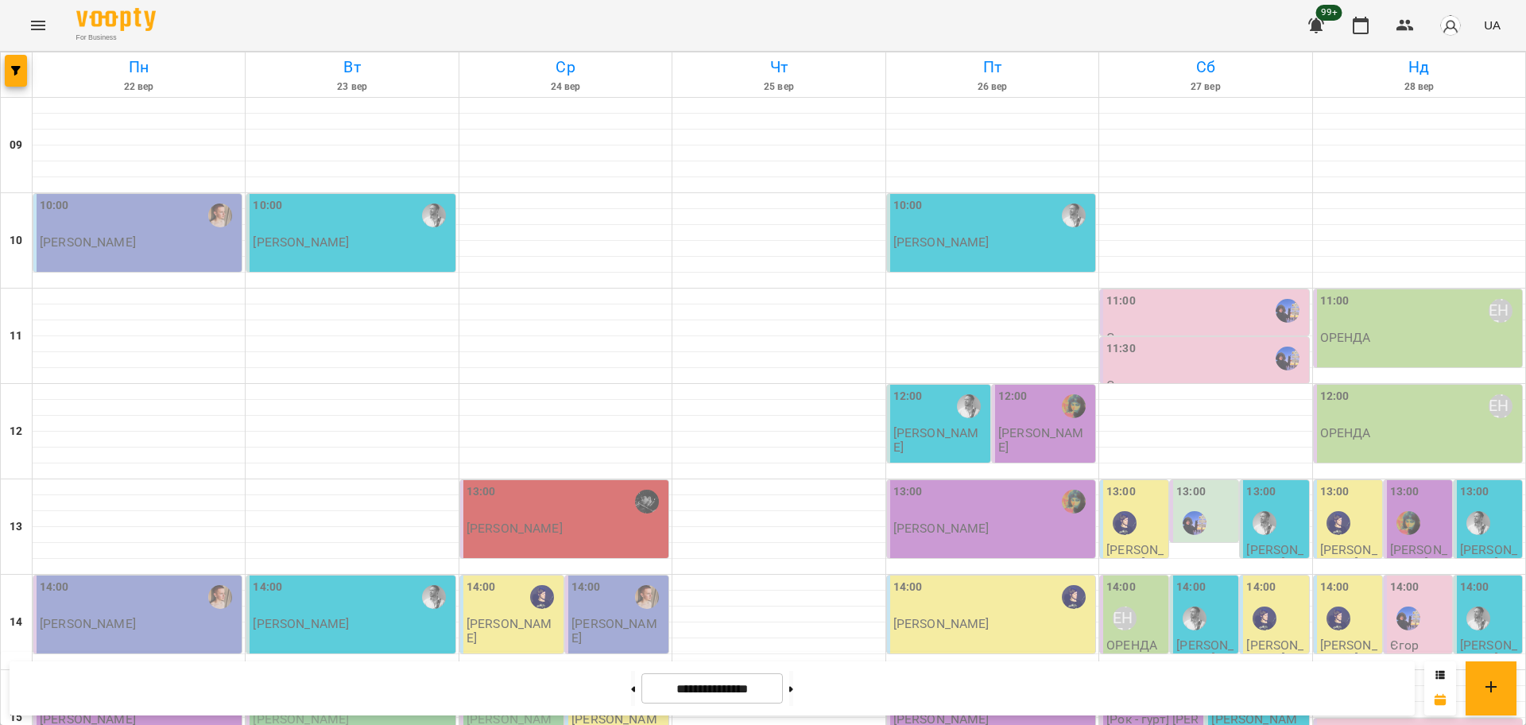
scroll to position [397, 0]
click at [631, 690] on button at bounding box center [633, 688] width 4 height 35
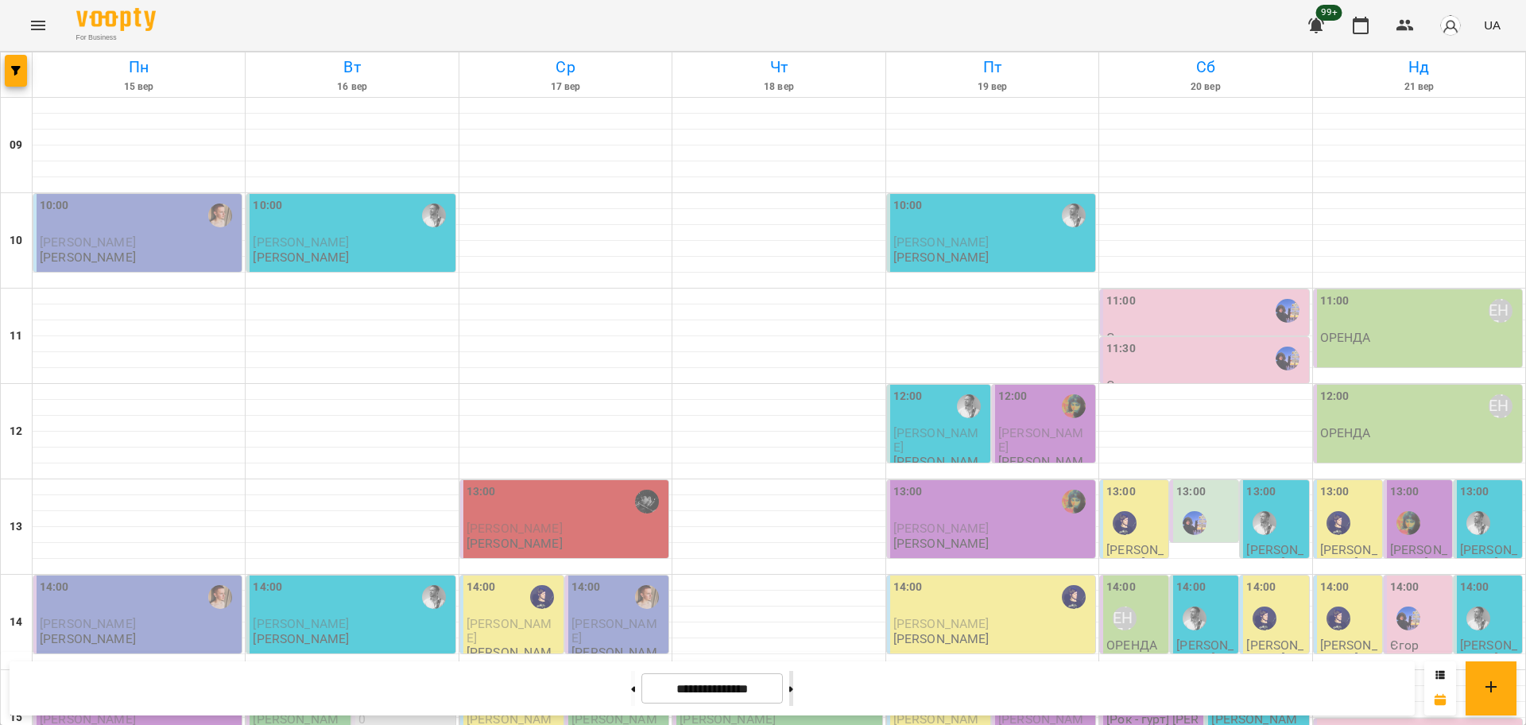
click at [793, 694] on button at bounding box center [791, 688] width 4 height 35
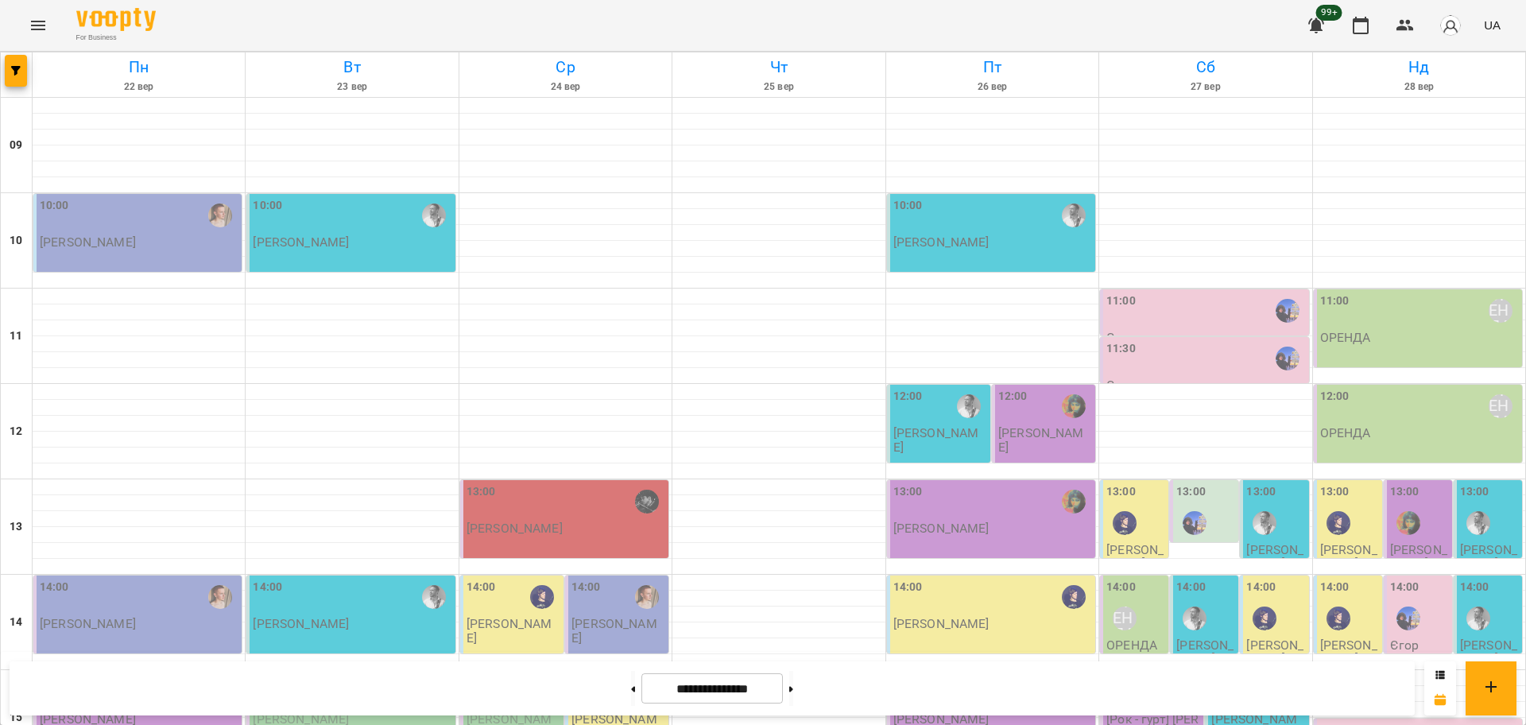
scroll to position [497, 0]
click at [631, 685] on button at bounding box center [633, 688] width 4 height 35
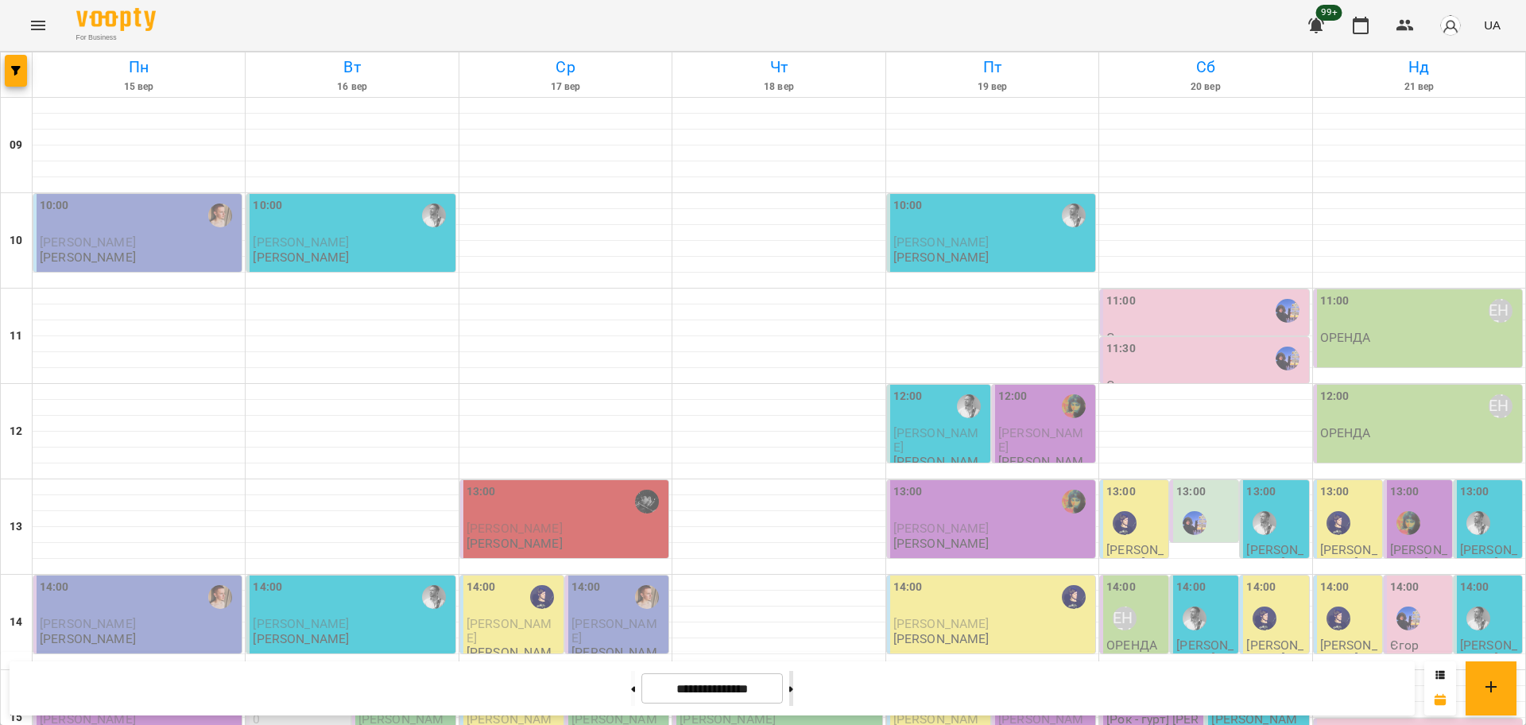
click at [793, 680] on button at bounding box center [791, 688] width 4 height 35
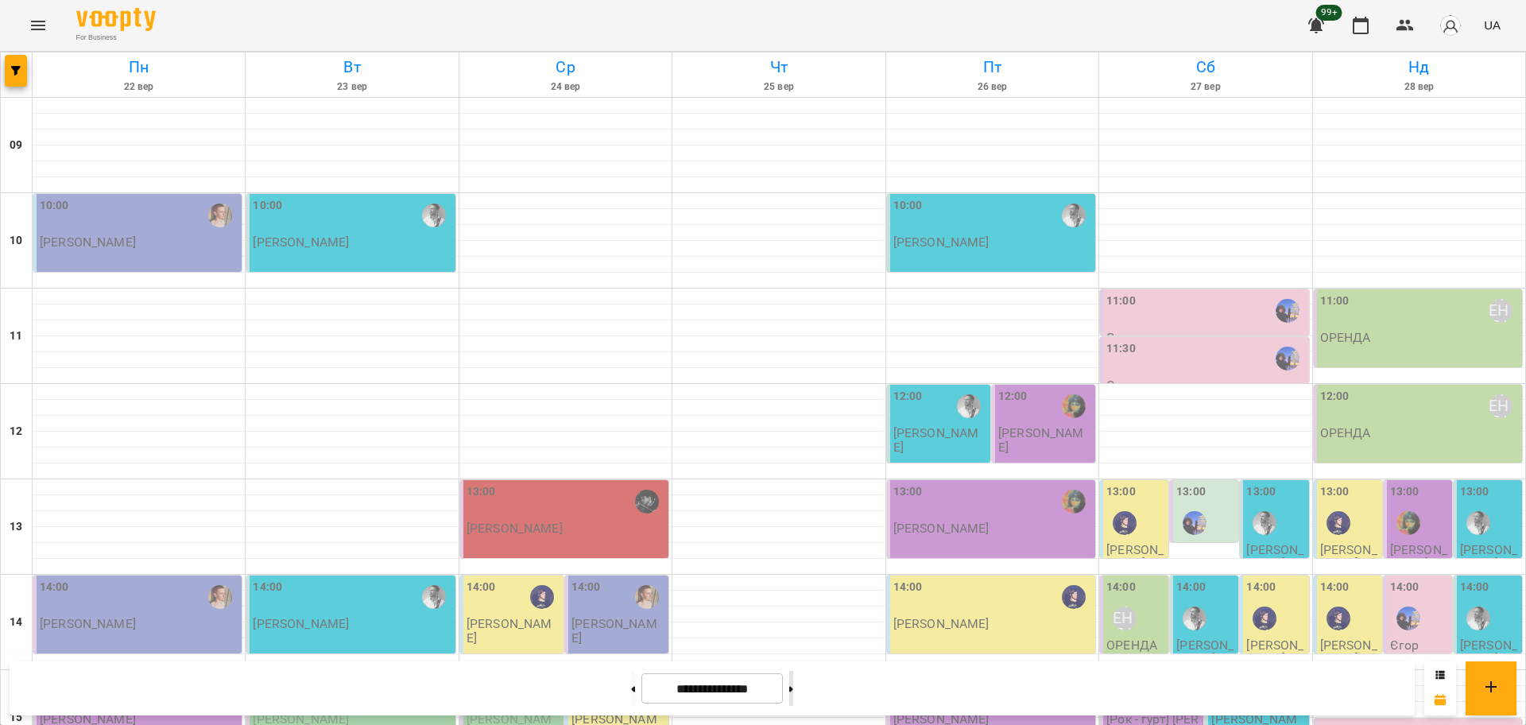
click at [793, 680] on button at bounding box center [791, 688] width 4 height 35
click at [631, 690] on button at bounding box center [633, 688] width 4 height 35
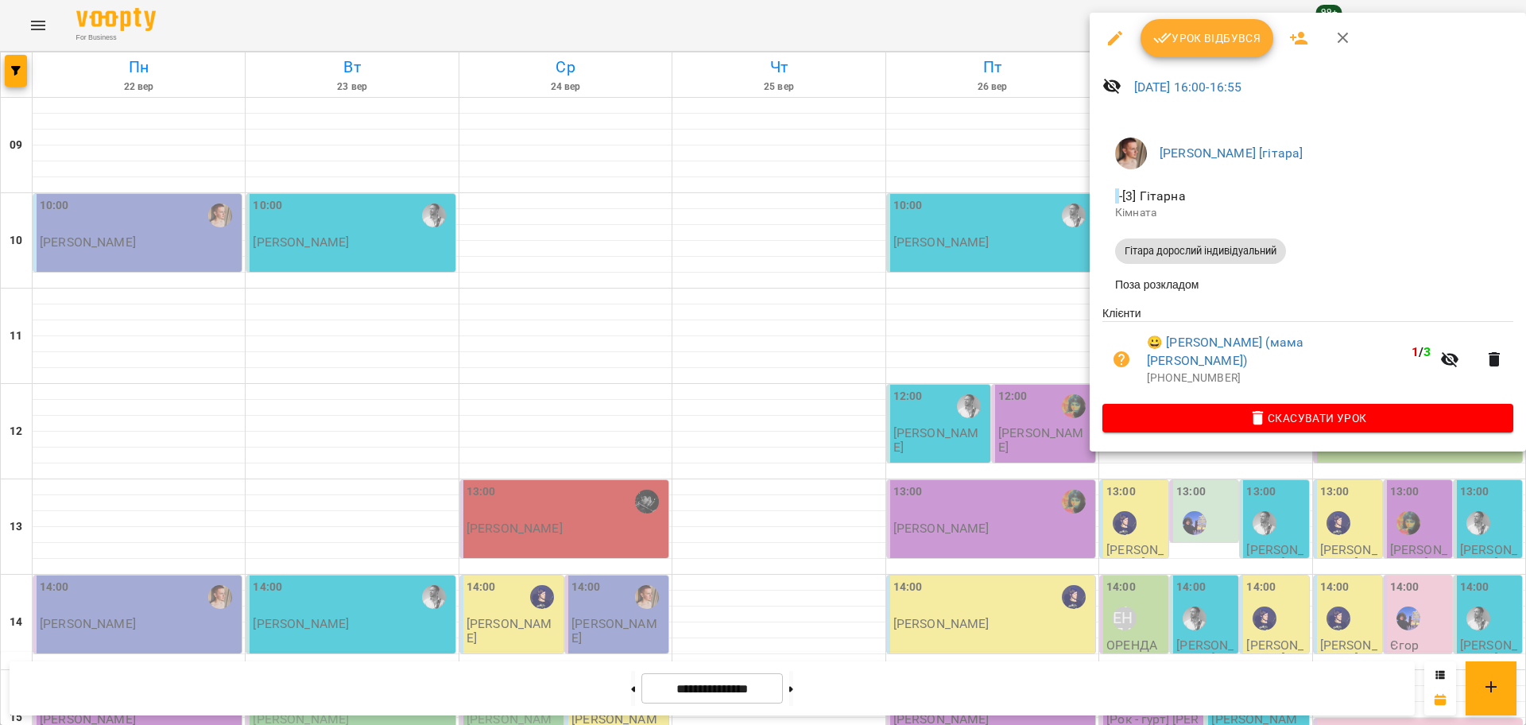
click at [1031, 570] on div at bounding box center [763, 362] width 1526 height 725
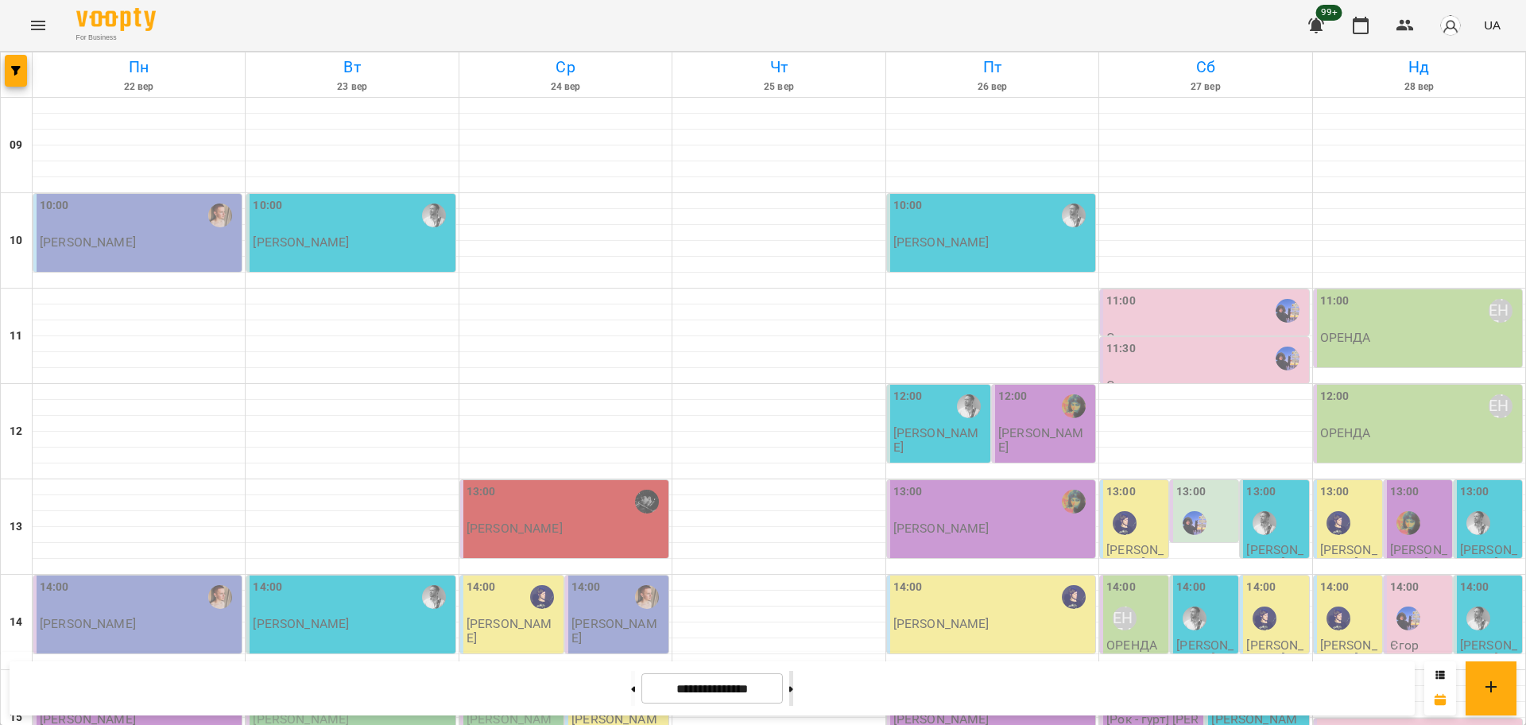
click at [793, 678] on button at bounding box center [791, 688] width 4 height 35
click at [631, 695] on button at bounding box center [633, 688] width 4 height 35
type input "**********"
click at [22, 79] on button "button" at bounding box center [16, 71] width 22 height 32
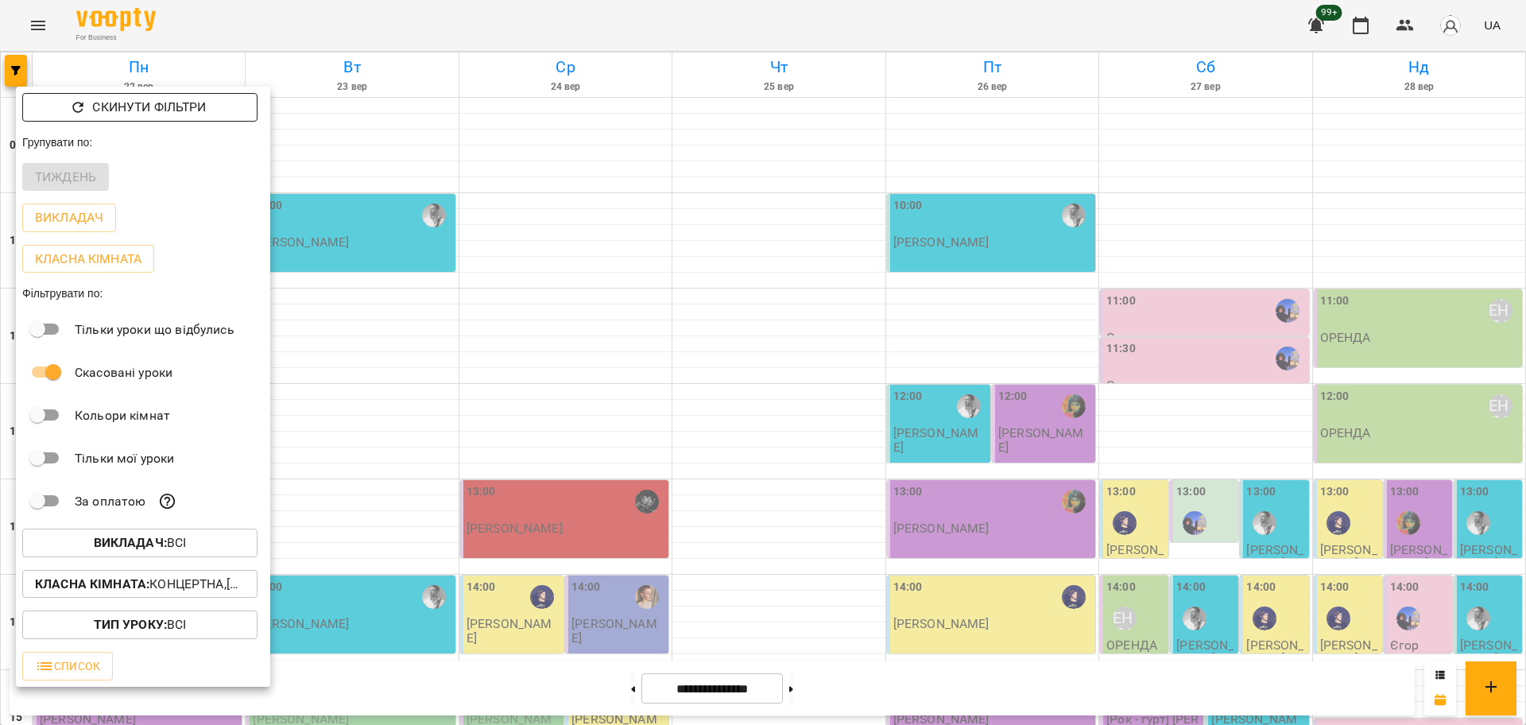
click at [142, 105] on p "Скинути фільтри" at bounding box center [149, 107] width 114 height 19
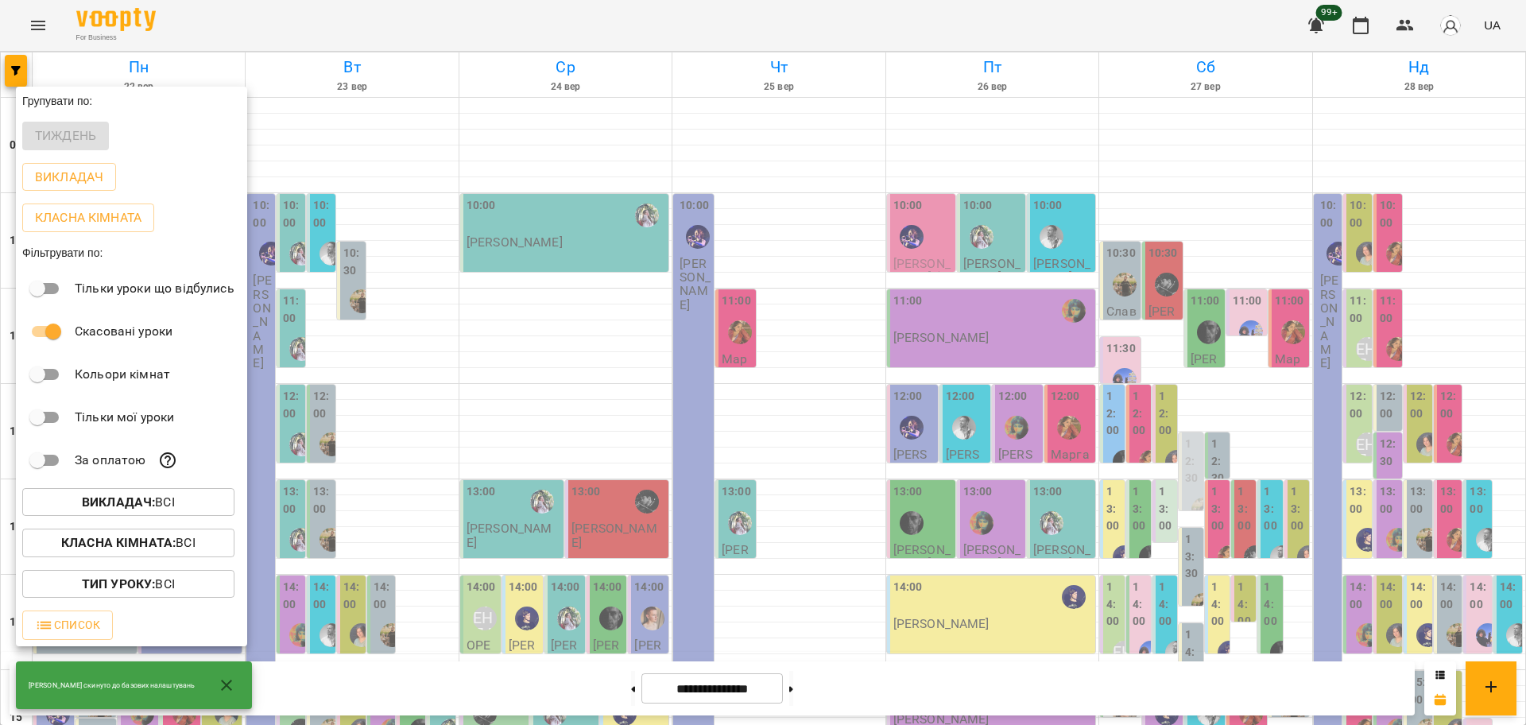
click at [29, 17] on div at bounding box center [763, 362] width 1526 height 725
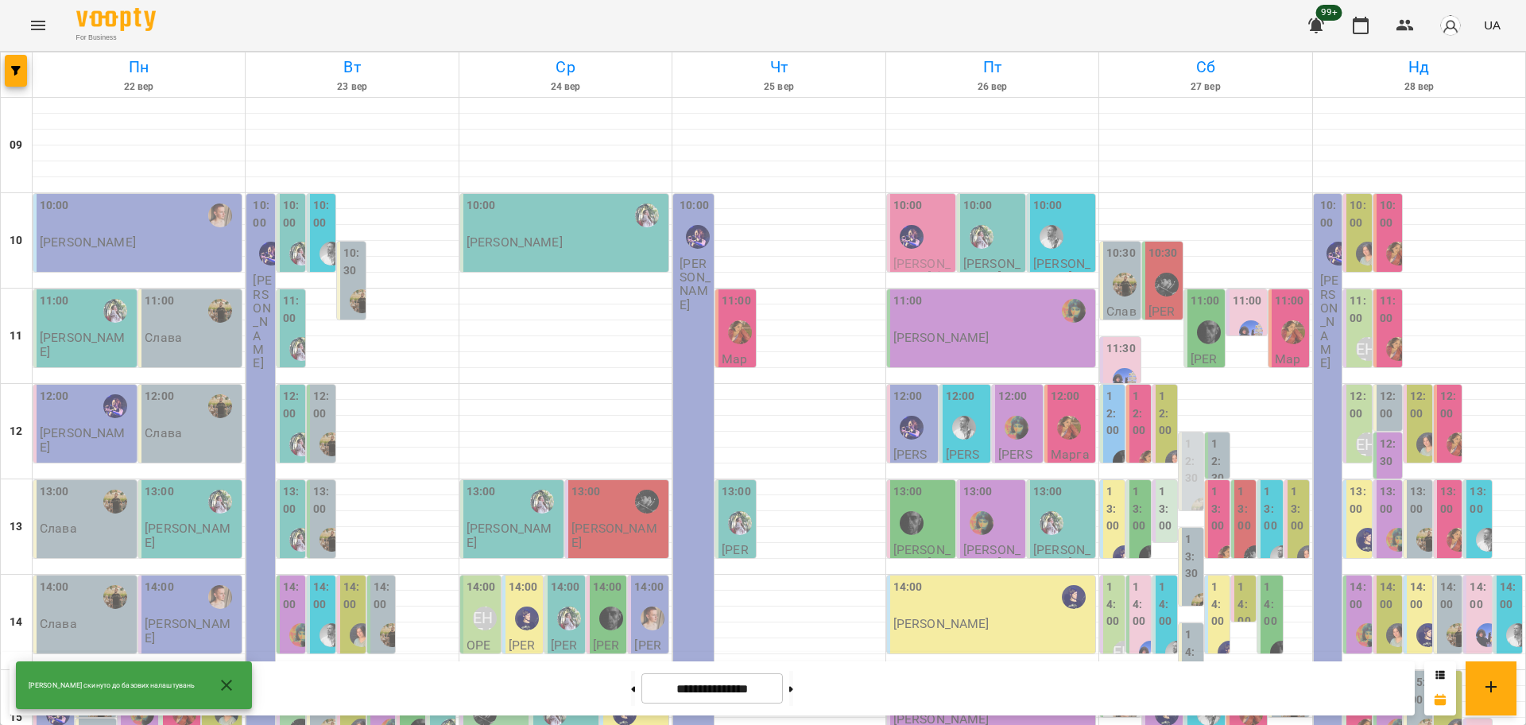
click at [51, 25] on div "Групувати по: Тиждень Викладач Класна кімната Фільтрувати по: Тільки уроки що в…" at bounding box center [763, 362] width 1526 height 725
click at [49, 23] on button "Menu" at bounding box center [38, 25] width 38 height 38
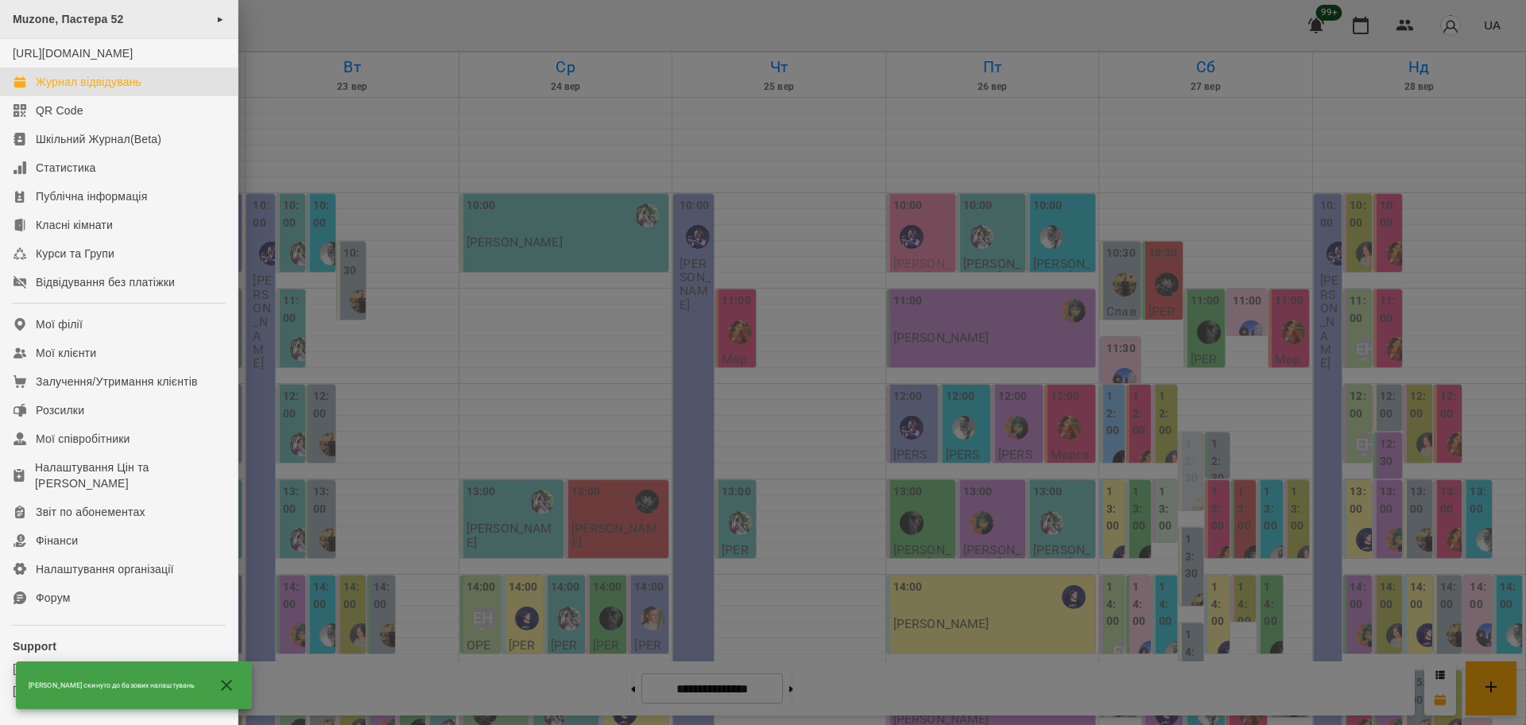
click at [149, 25] on div "Muzone, Пастера 52 ►" at bounding box center [119, 19] width 238 height 39
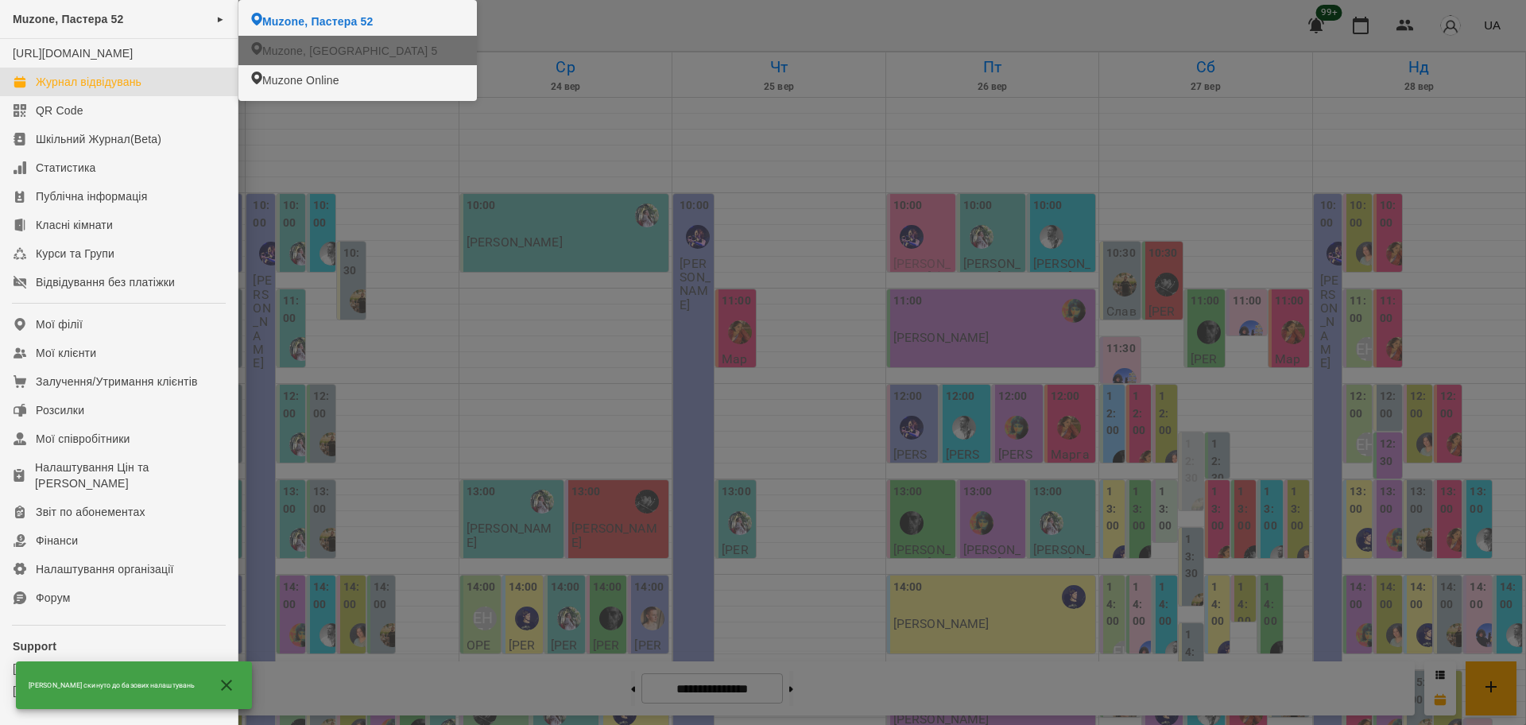
click at [287, 57] on span "Muzone, [GEOGRAPHIC_DATA] 5" at bounding box center [349, 51] width 175 height 16
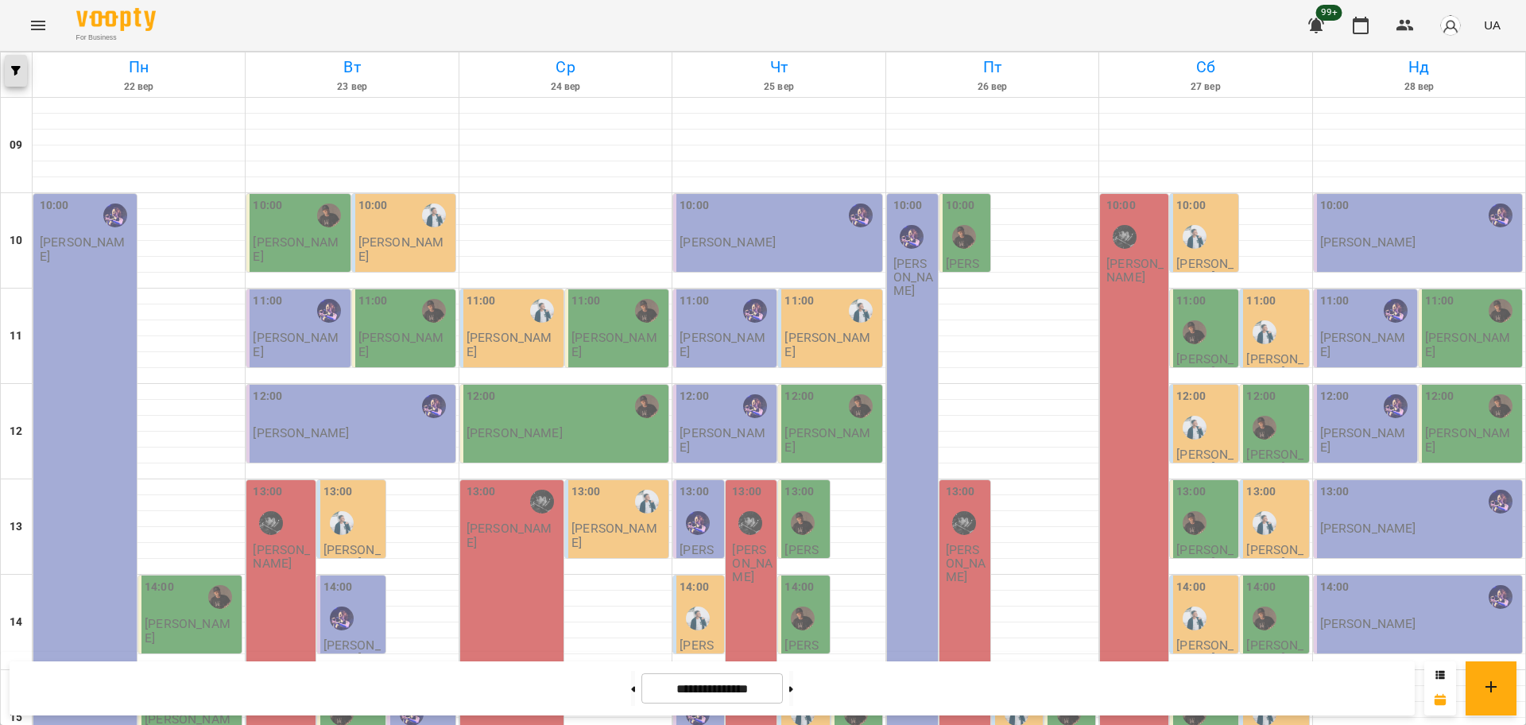
click at [10, 67] on span "button" at bounding box center [16, 71] width 22 height 10
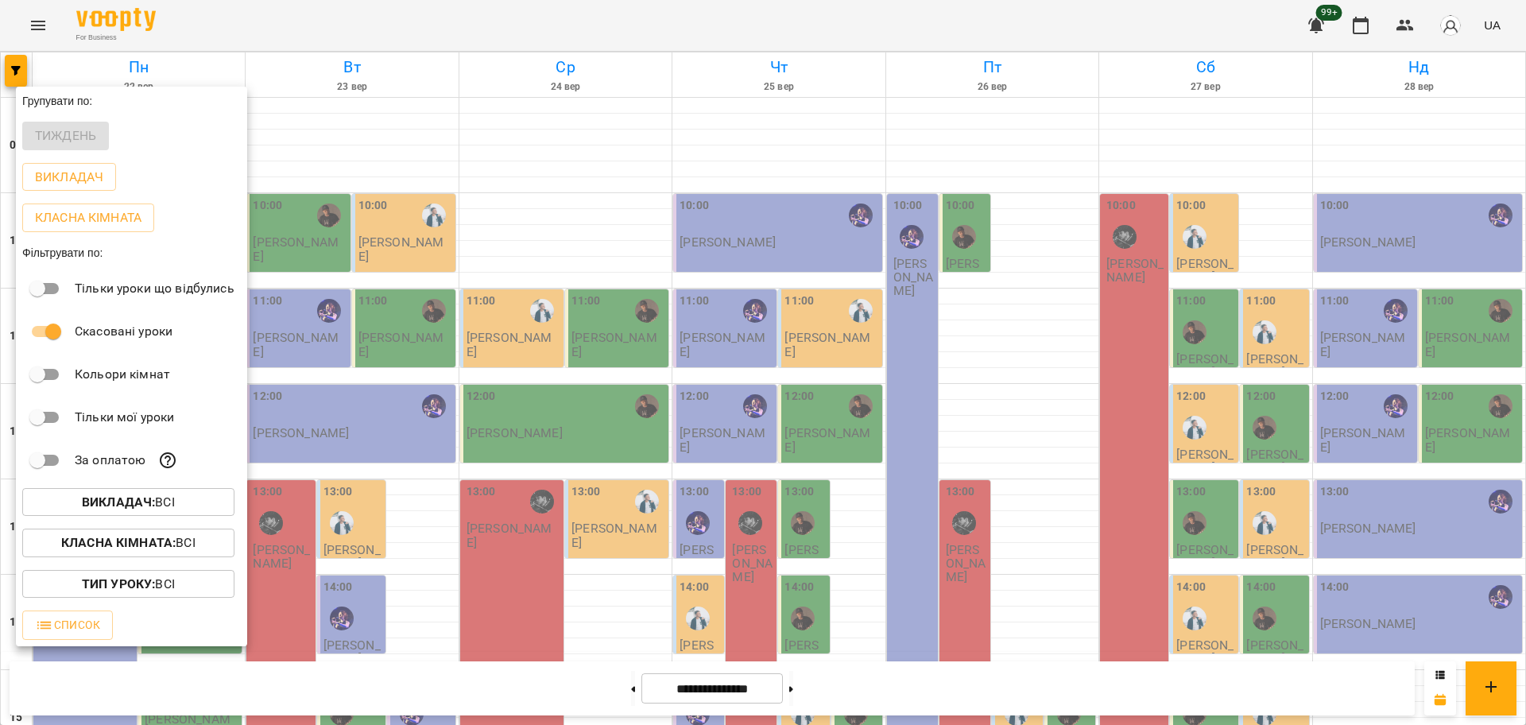
click at [133, 509] on b "Викладач :" at bounding box center [118, 501] width 73 height 15
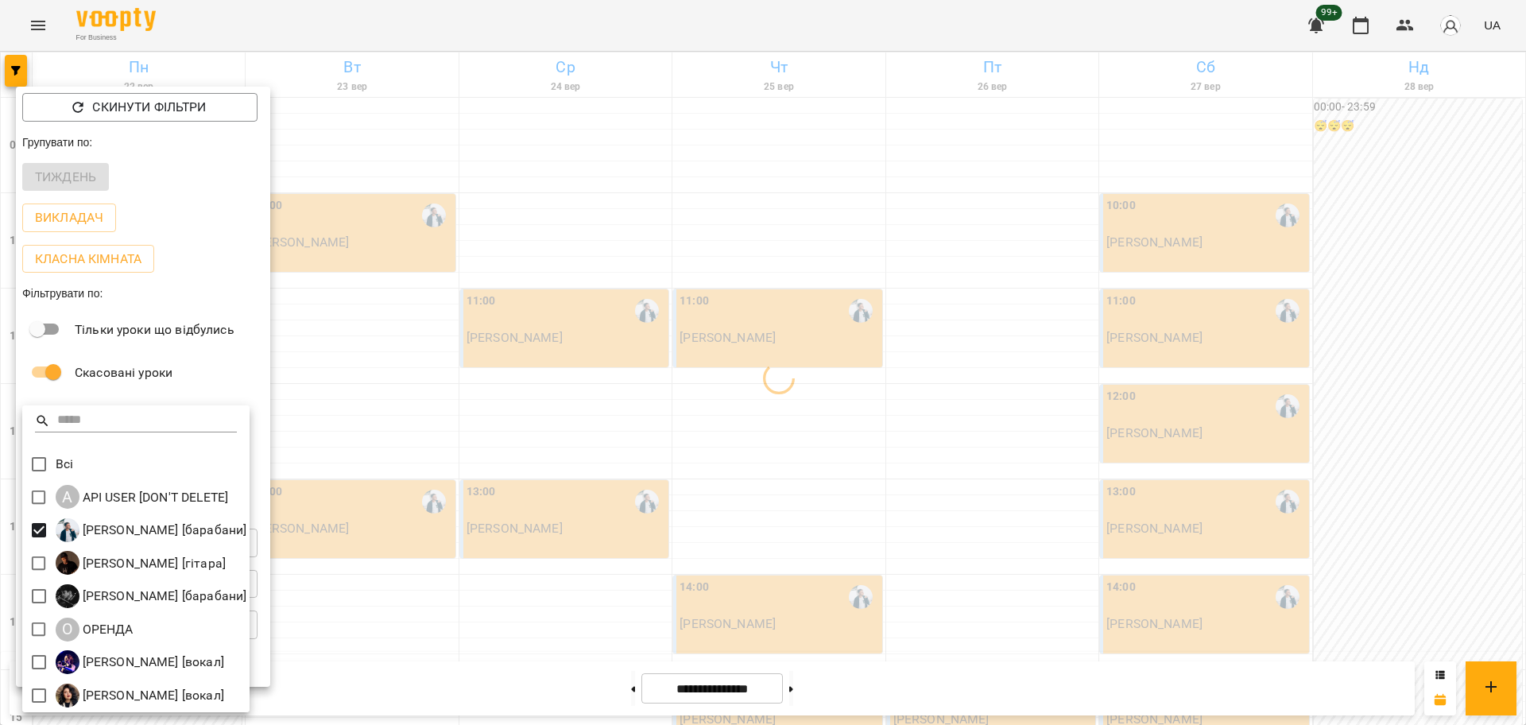
click at [758, 366] on div at bounding box center [763, 362] width 1526 height 725
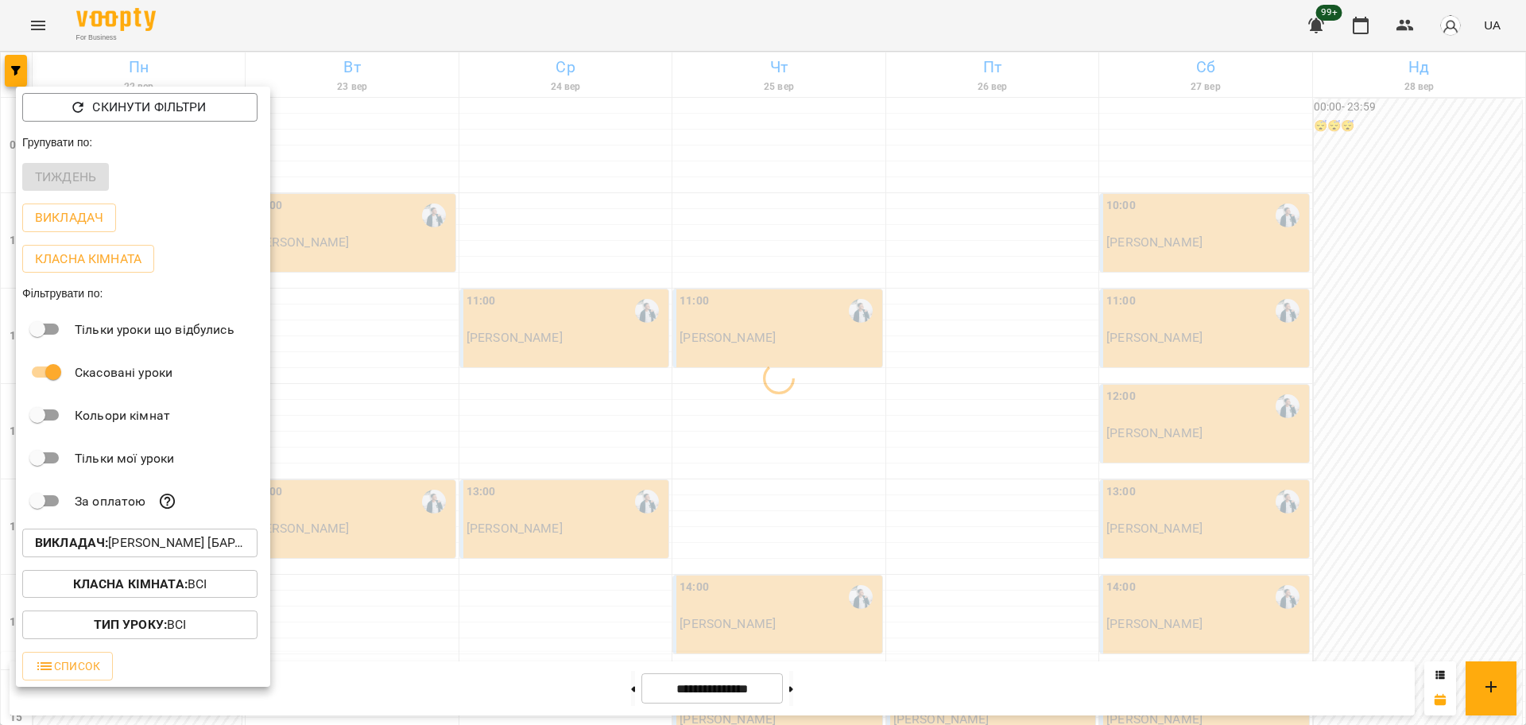
click at [779, 426] on div at bounding box center [763, 362] width 1526 height 725
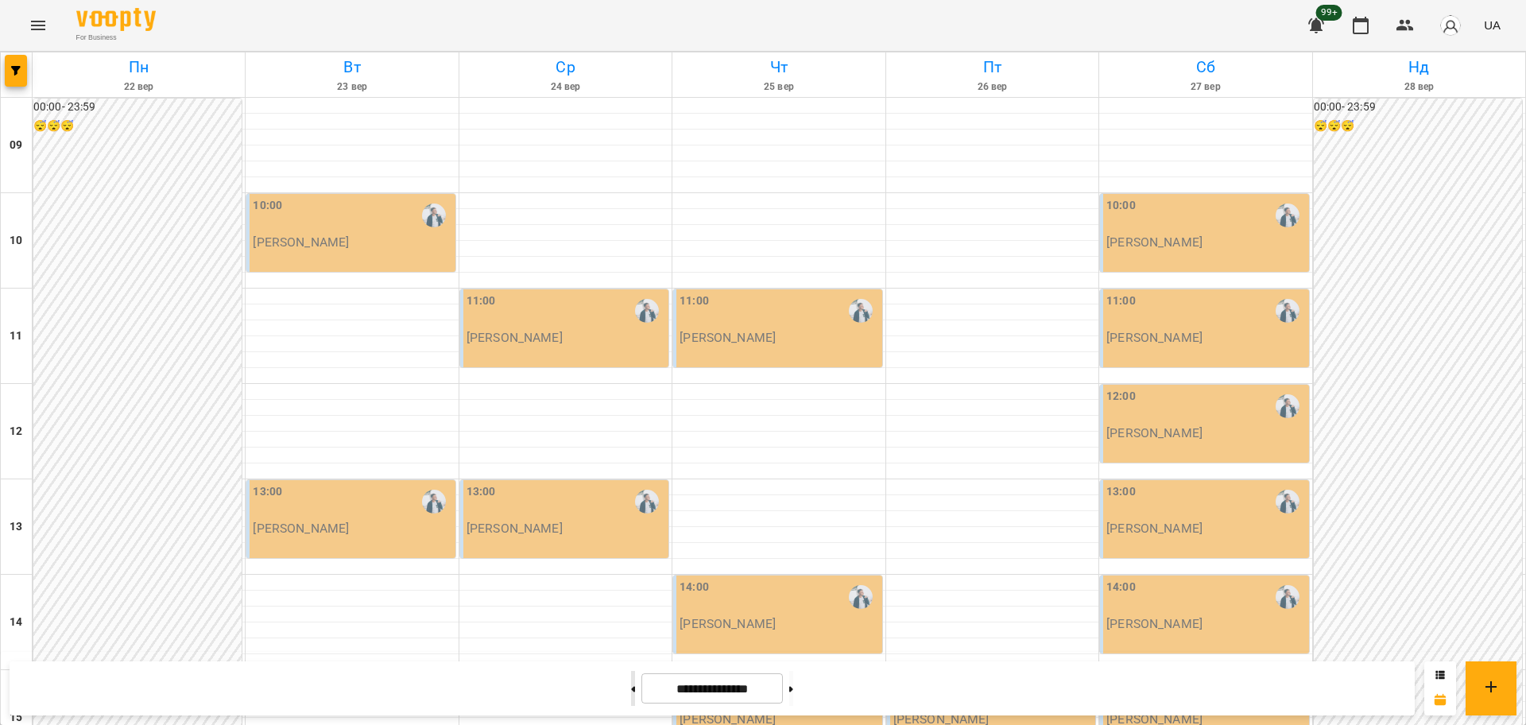
click at [628, 690] on div at bounding box center [633, 688] width 17 height 35
click at [631, 690] on button at bounding box center [633, 688] width 4 height 35
type input "**********"
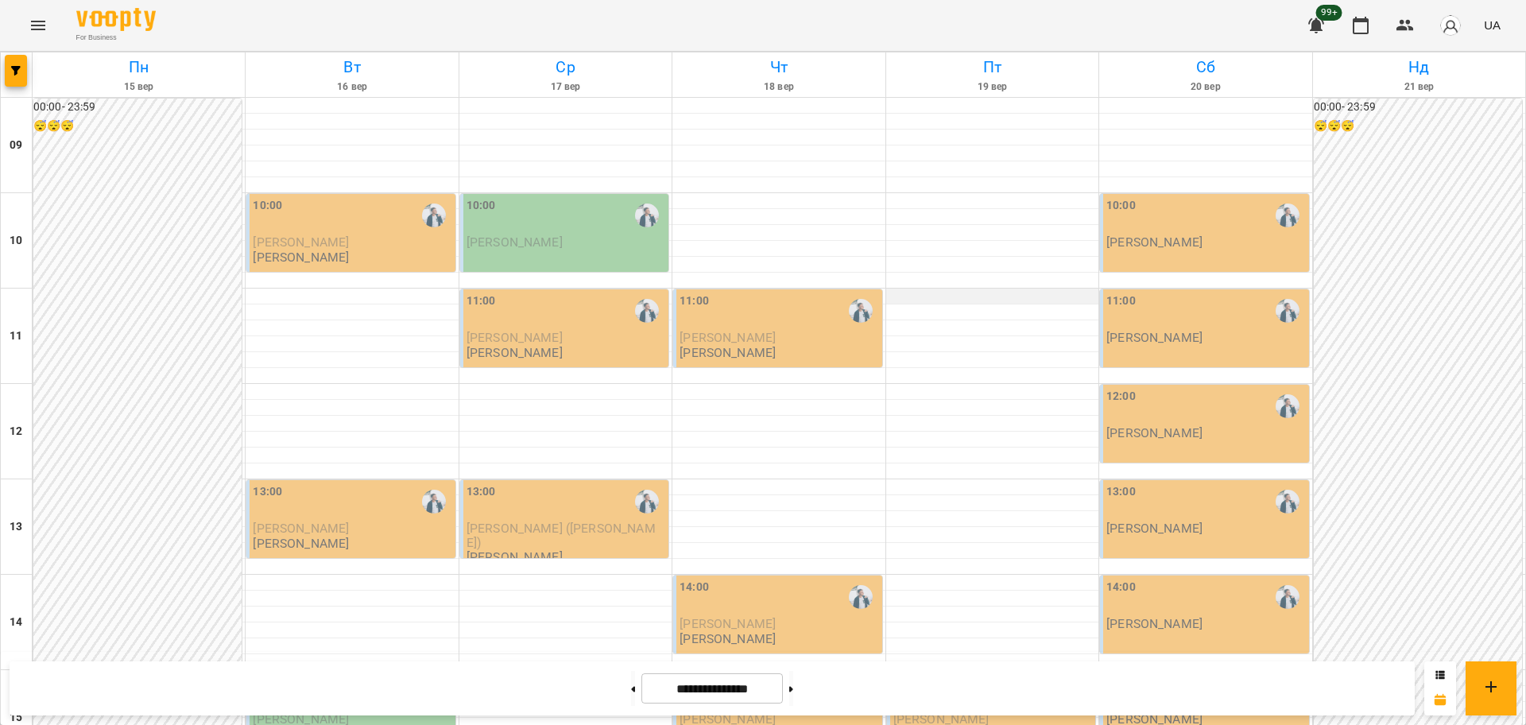
click at [949, 301] on div at bounding box center [992, 296] width 212 height 16
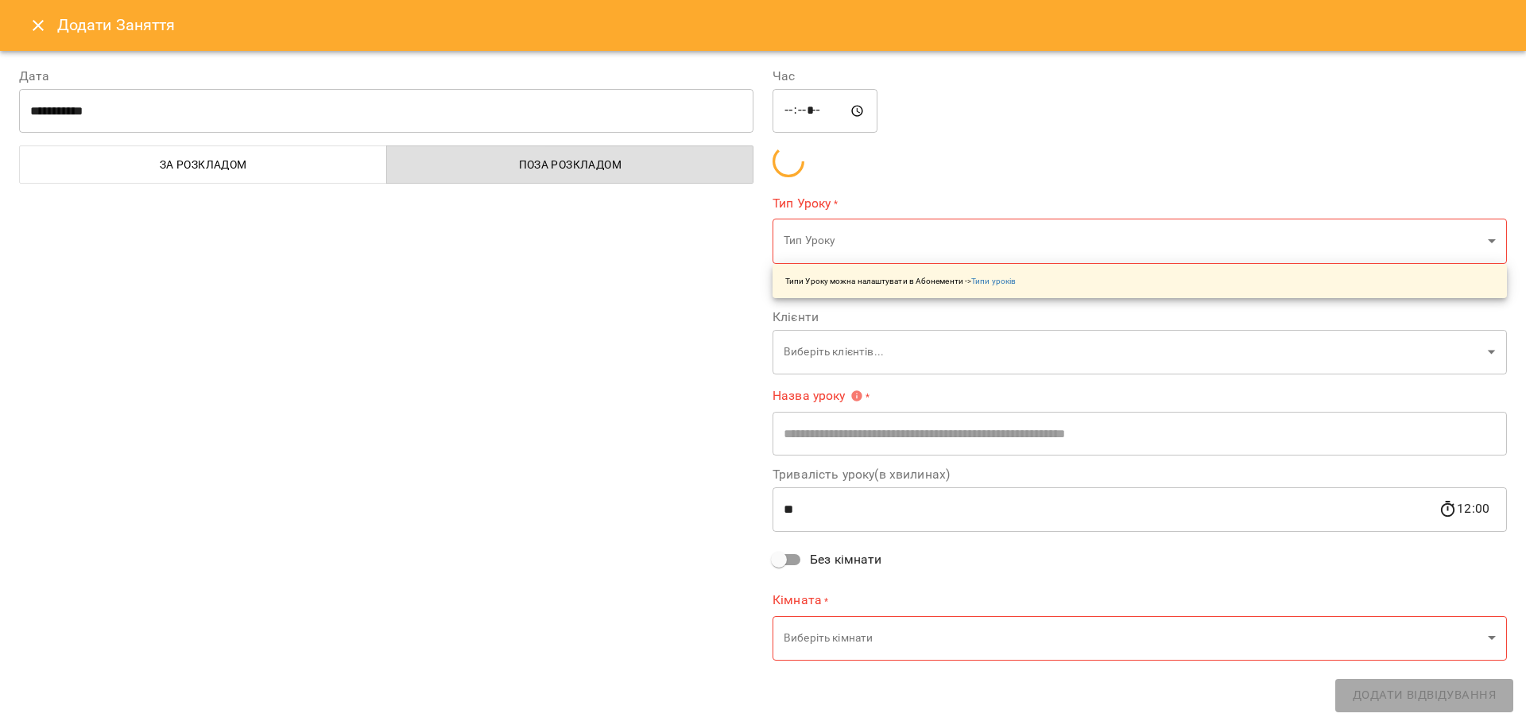
type input "**********"
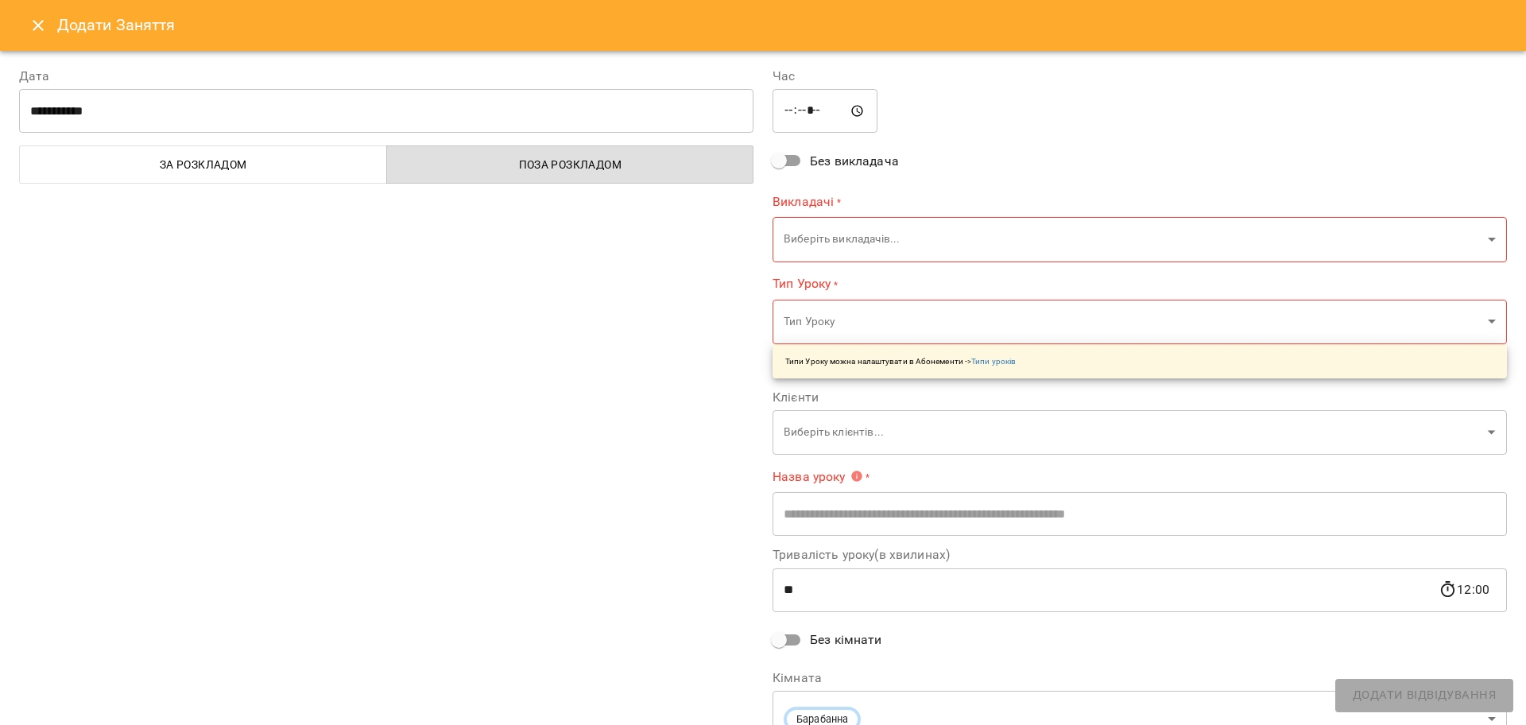
click at [919, 257] on body "For Business 99+ UA Пн 15 вер Вт 16 вер Ср 17 вер Чт 18 вер Пт 19 вер Сб 20 вер…" at bounding box center [763, 704] width 1526 height 1409
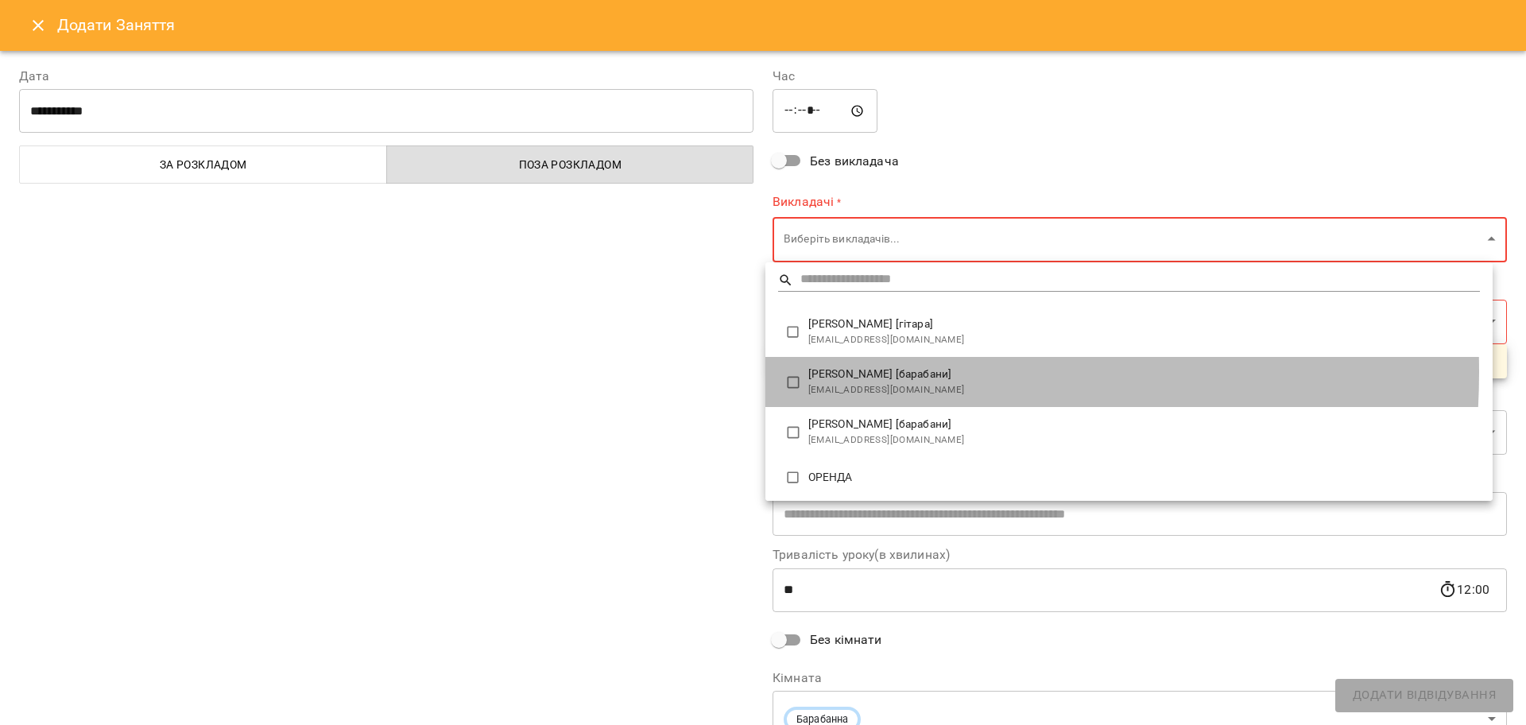
click at [810, 372] on span "Євген [барабани]" at bounding box center [1143, 374] width 671 height 16
type input "**********"
type input "**"
type input "**********"
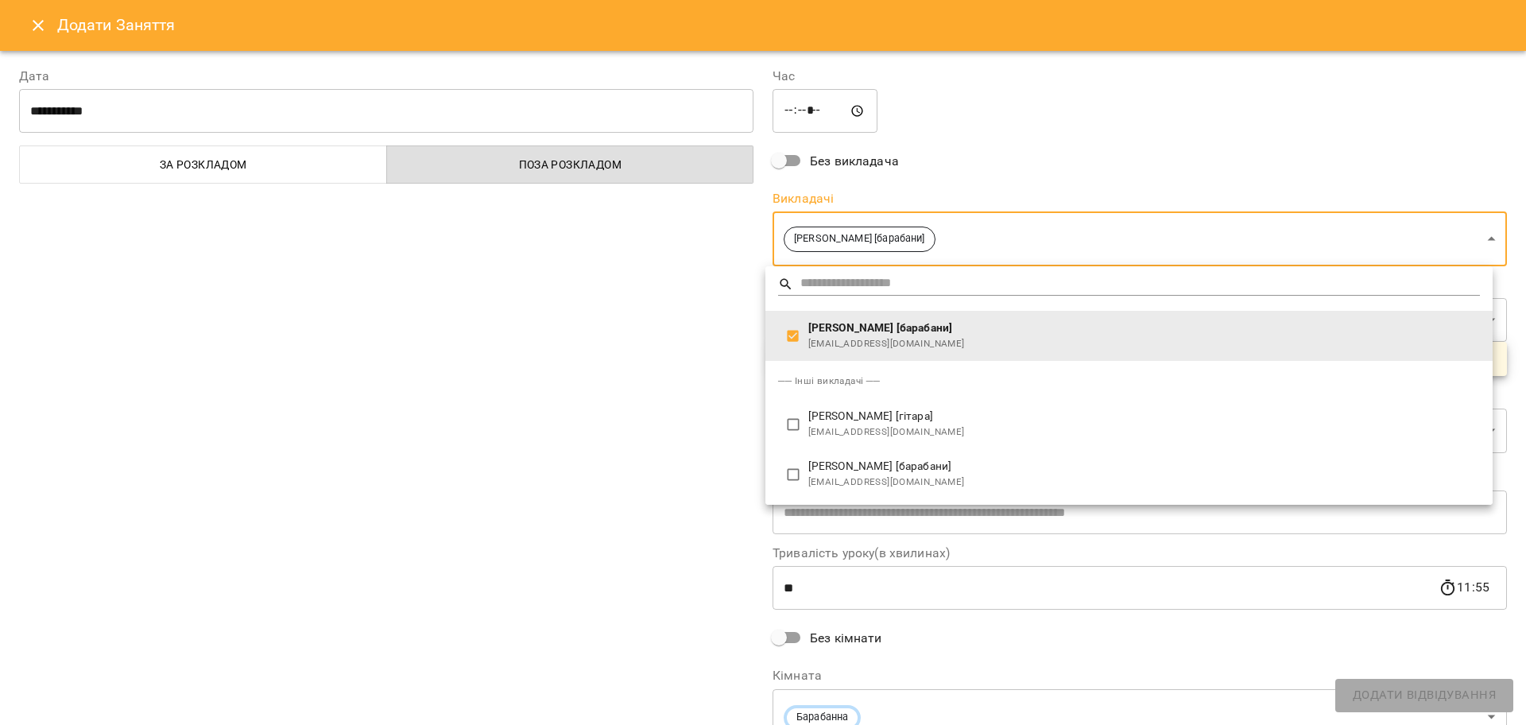
click at [670, 381] on div at bounding box center [763, 362] width 1526 height 725
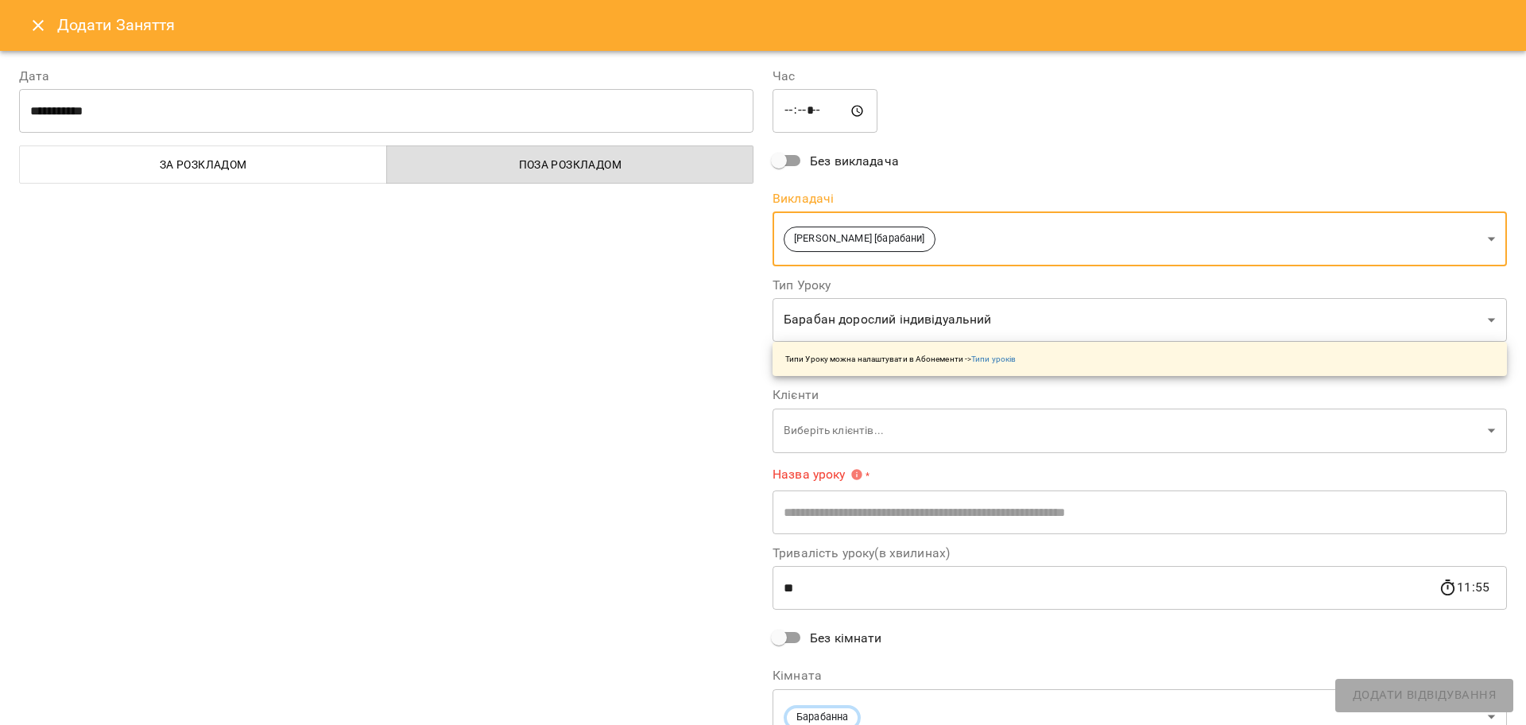
click at [849, 431] on body "For Business 99+ UA Пн 15 вер Вт 16 вер Ср 17 вер Чт 18 вер Пт 19 вер Сб 20 вер…" at bounding box center [763, 704] width 1526 height 1409
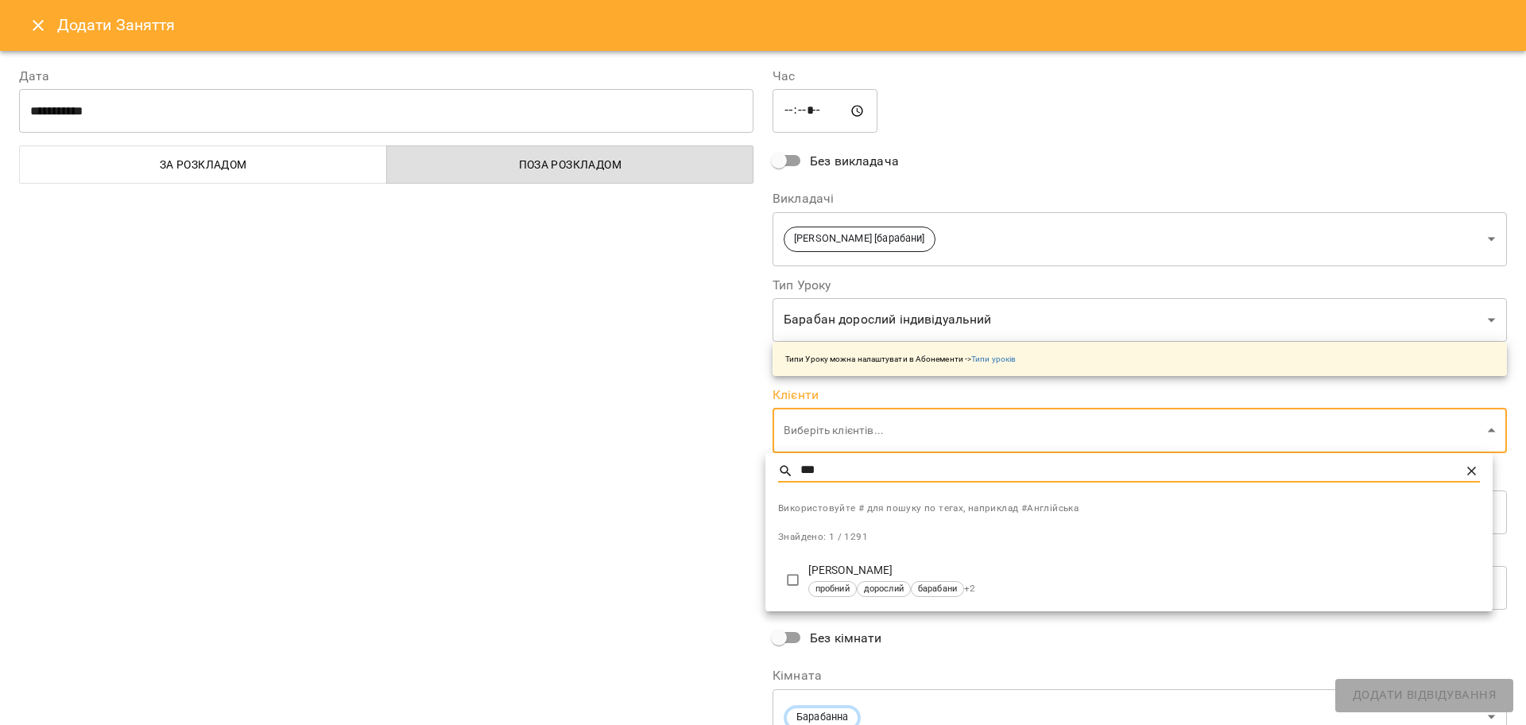
type input "***"
type input "**********"
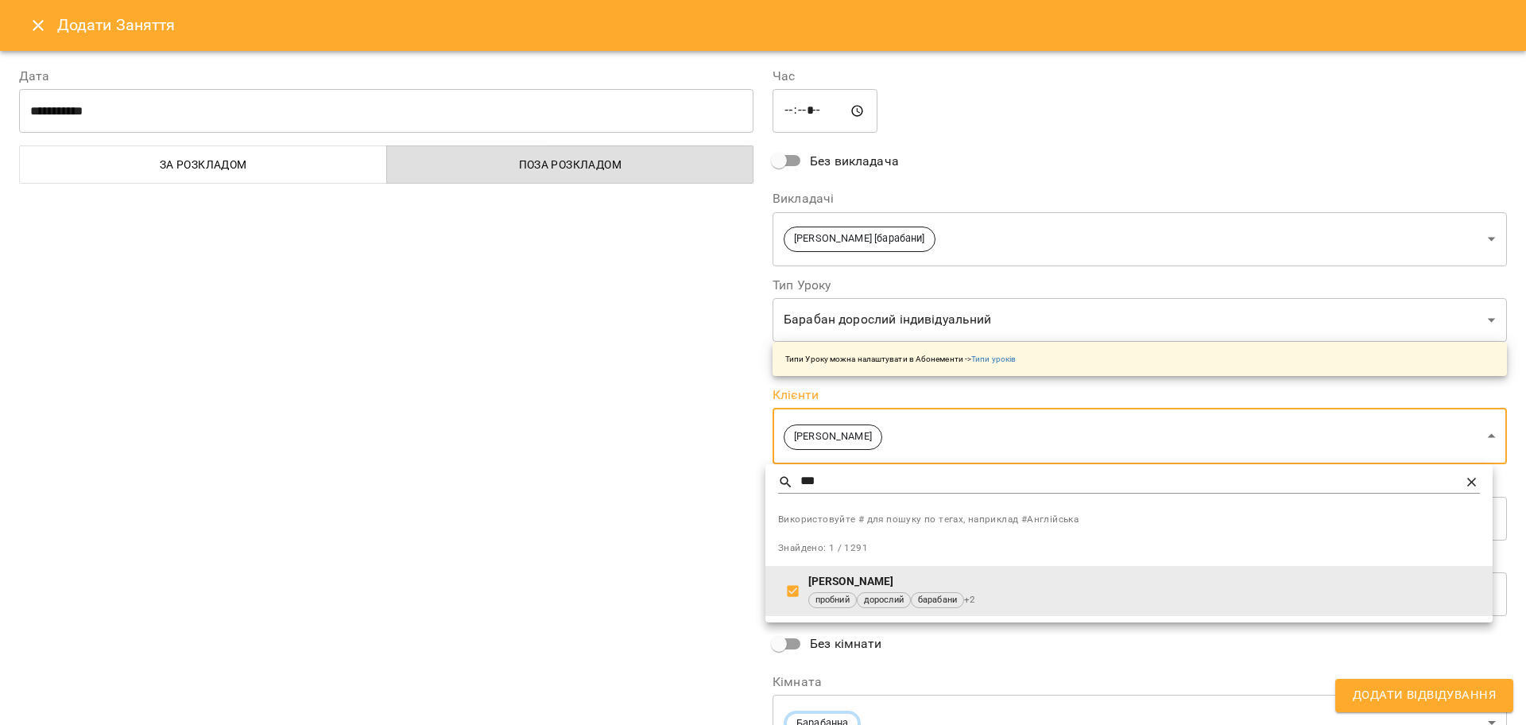
click at [592, 431] on div at bounding box center [763, 362] width 1526 height 725
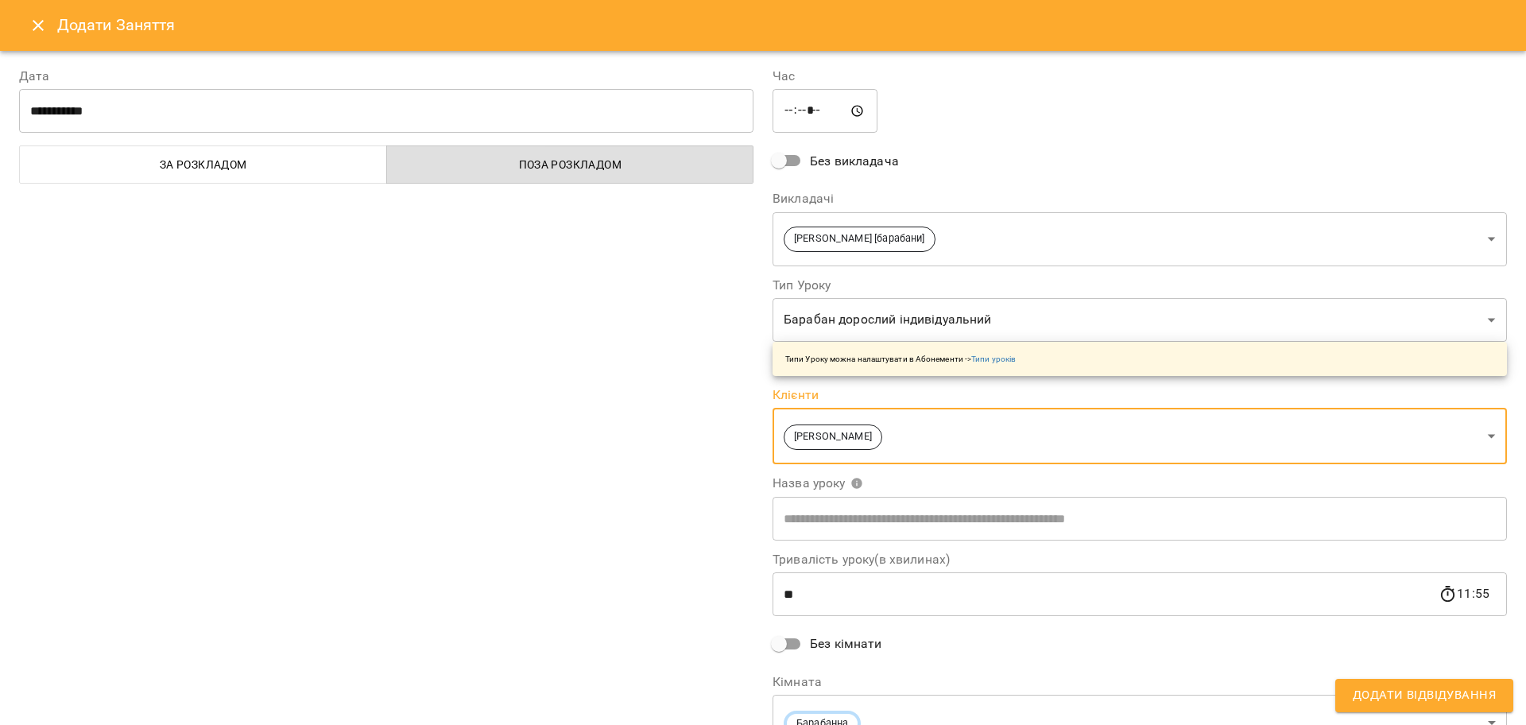
click at [898, 320] on body "For Business 99+ UA Пн 15 вер Вт 16 вер Ср 17 вер Чт 18 вер Пт 19 вер Сб 20 вер…" at bounding box center [763, 704] width 1526 height 1409
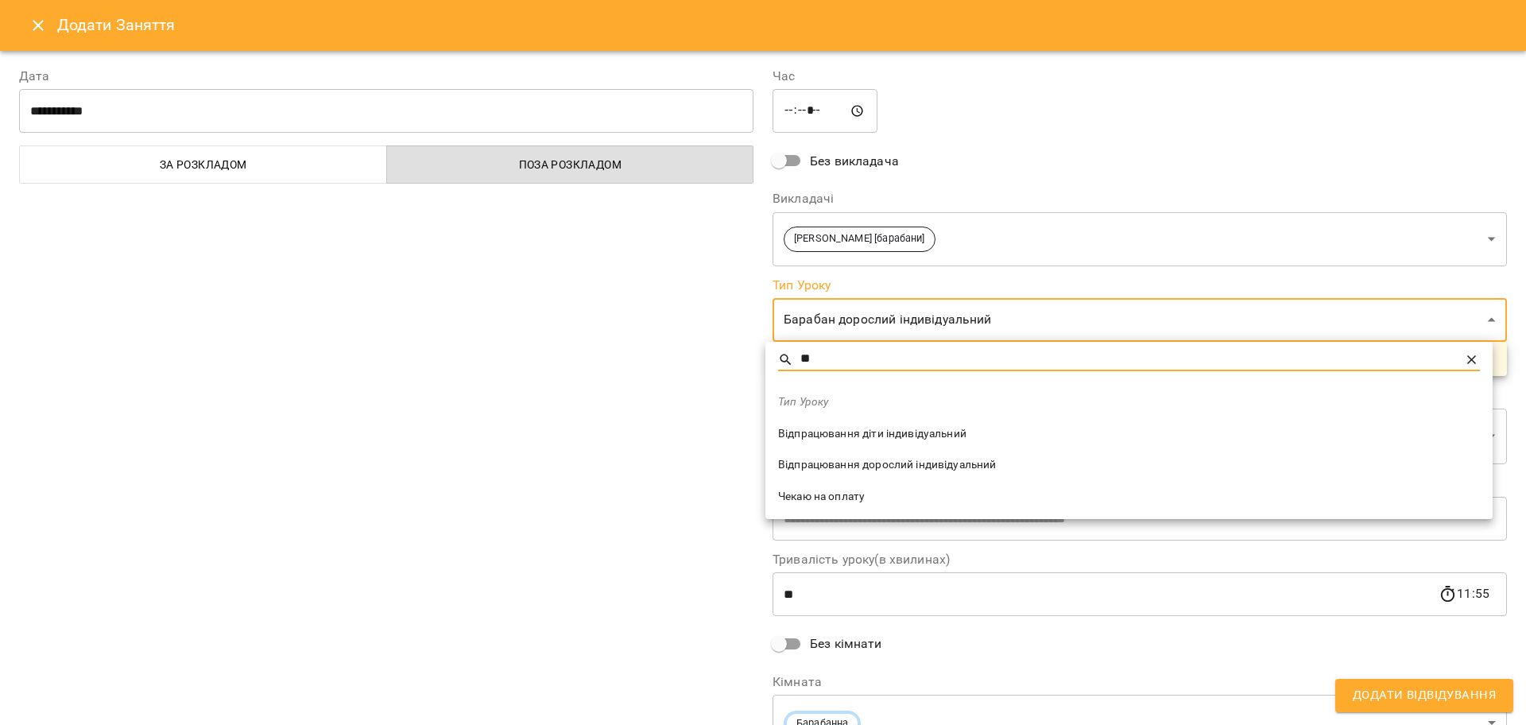
type input "*"
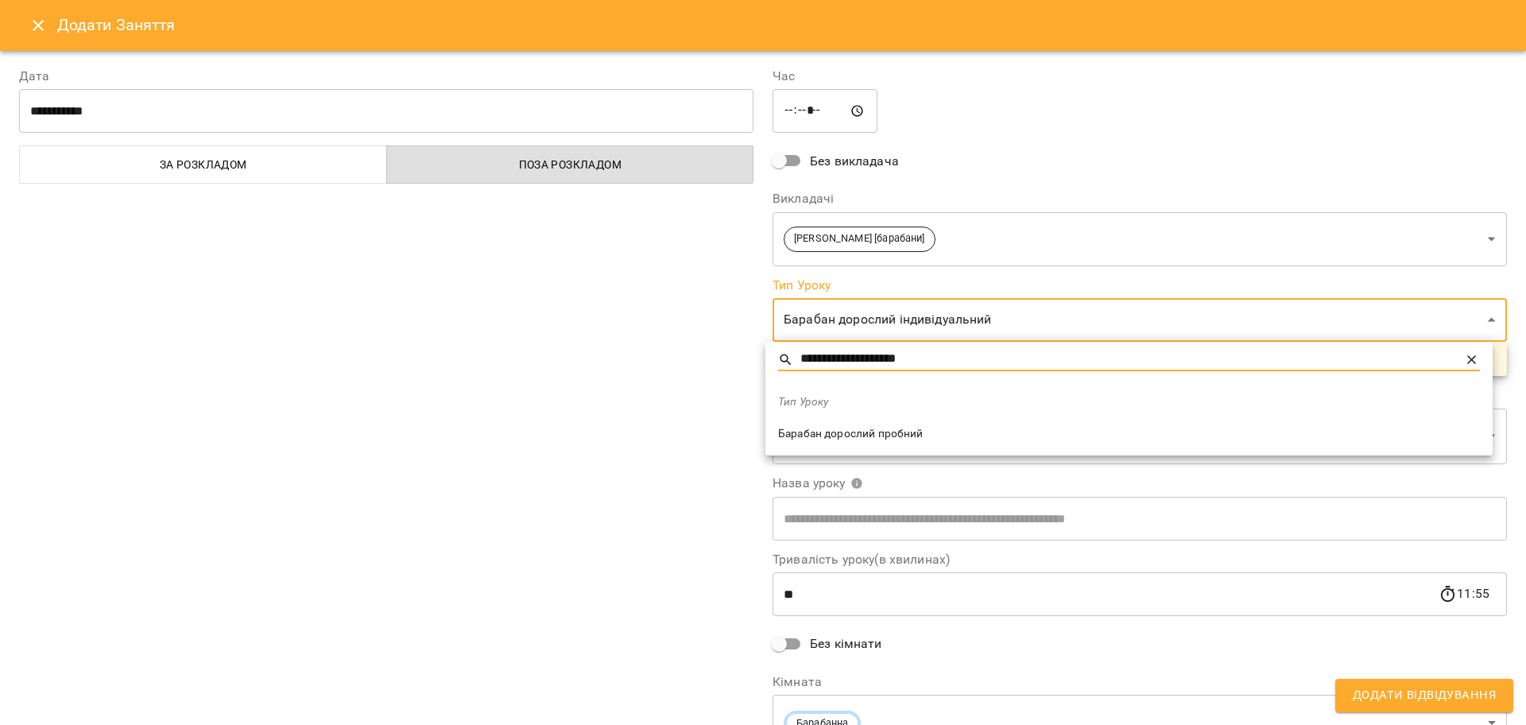
type input "**********"
click at [922, 426] on span "Барабан дорослий пробний" at bounding box center [1129, 434] width 702 height 16
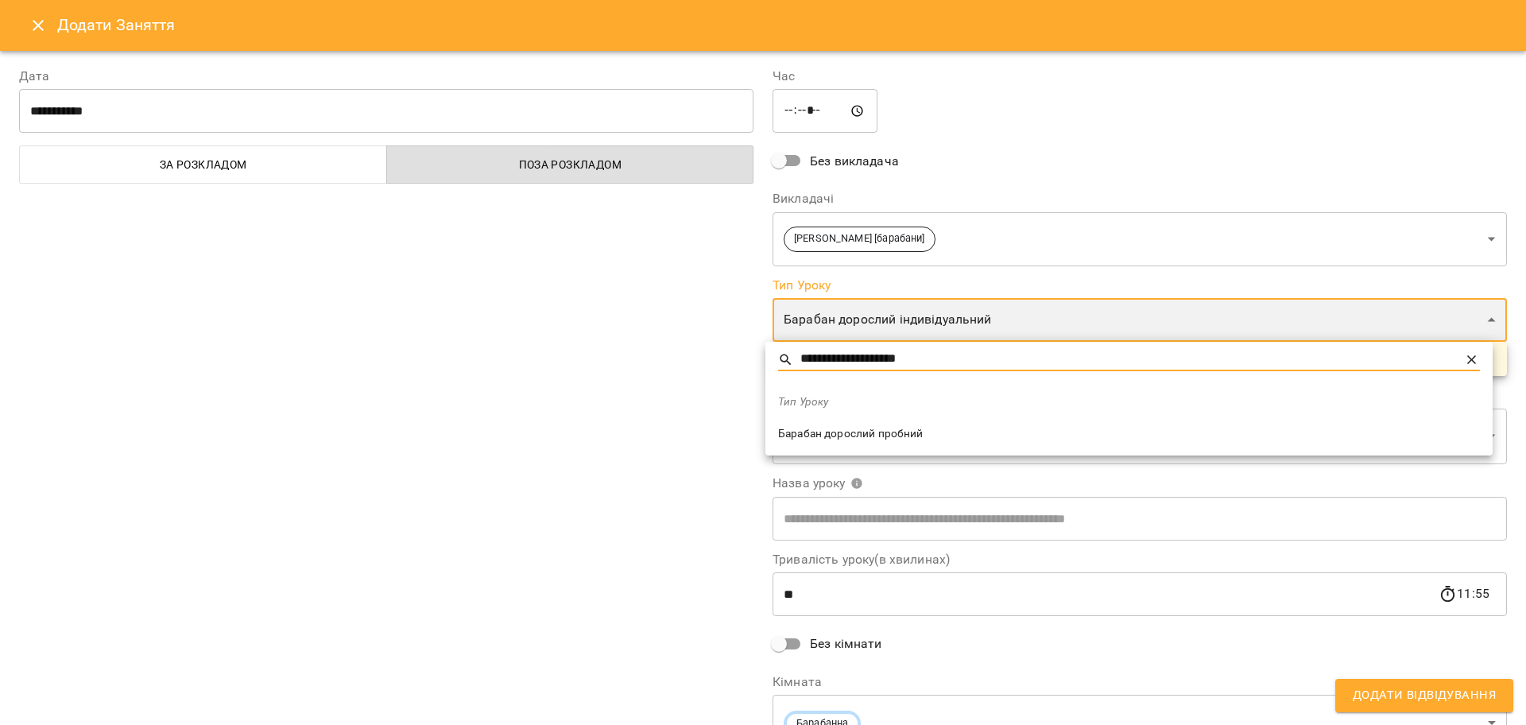
type input "**********"
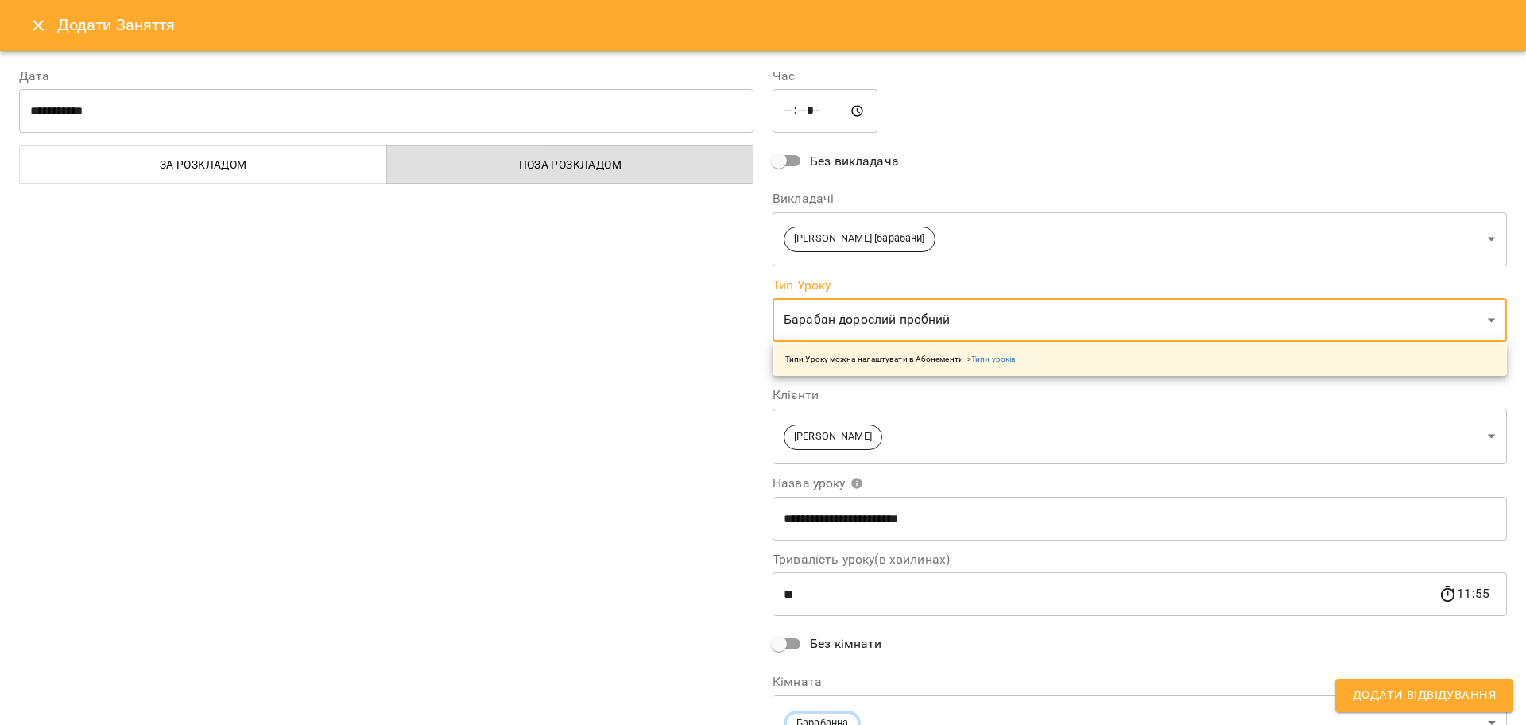
click at [674, 450] on div "**********" at bounding box center [386, 410] width 753 height 725
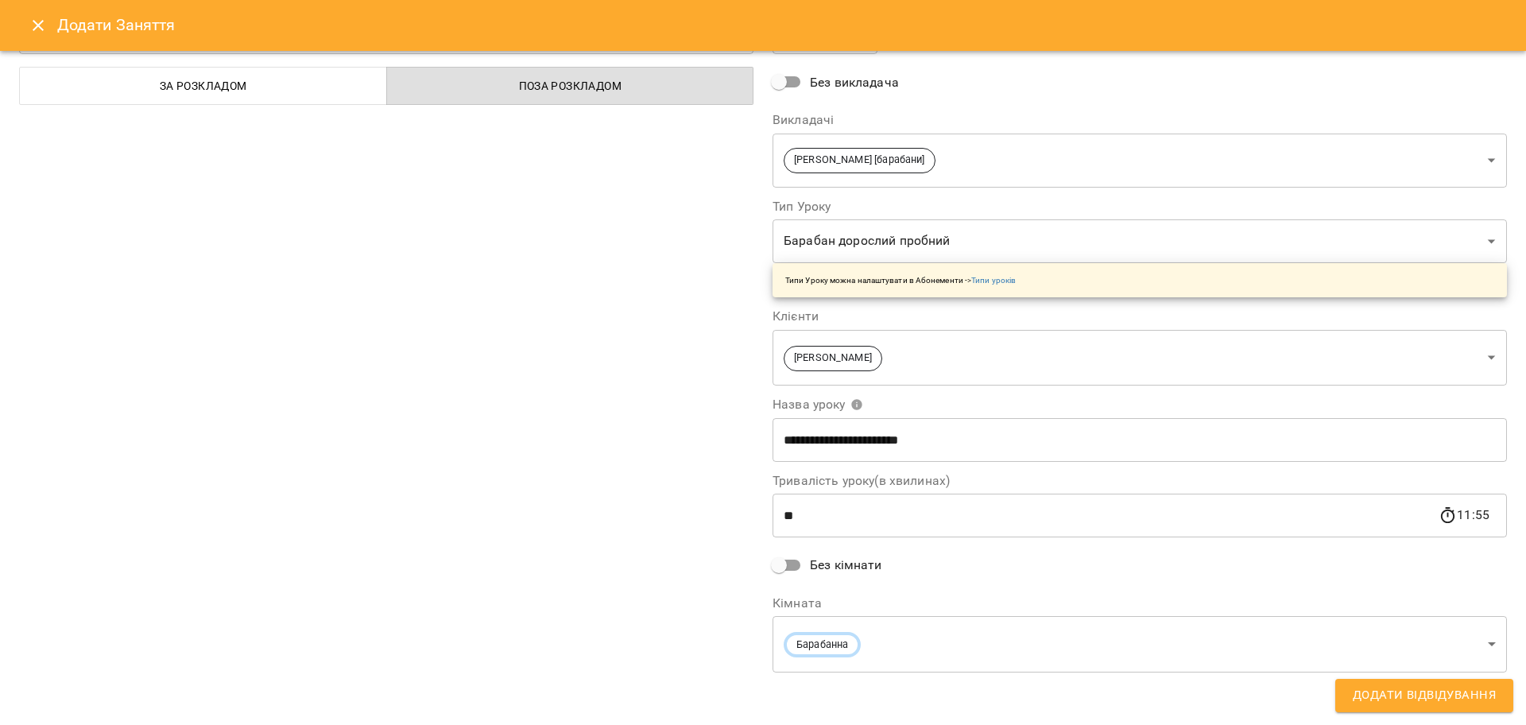
scroll to position [80, 0]
click at [935, 463] on div "**********" at bounding box center [1139, 329] width 753 height 725
click at [933, 451] on input "**********" at bounding box center [1139, 438] width 734 height 44
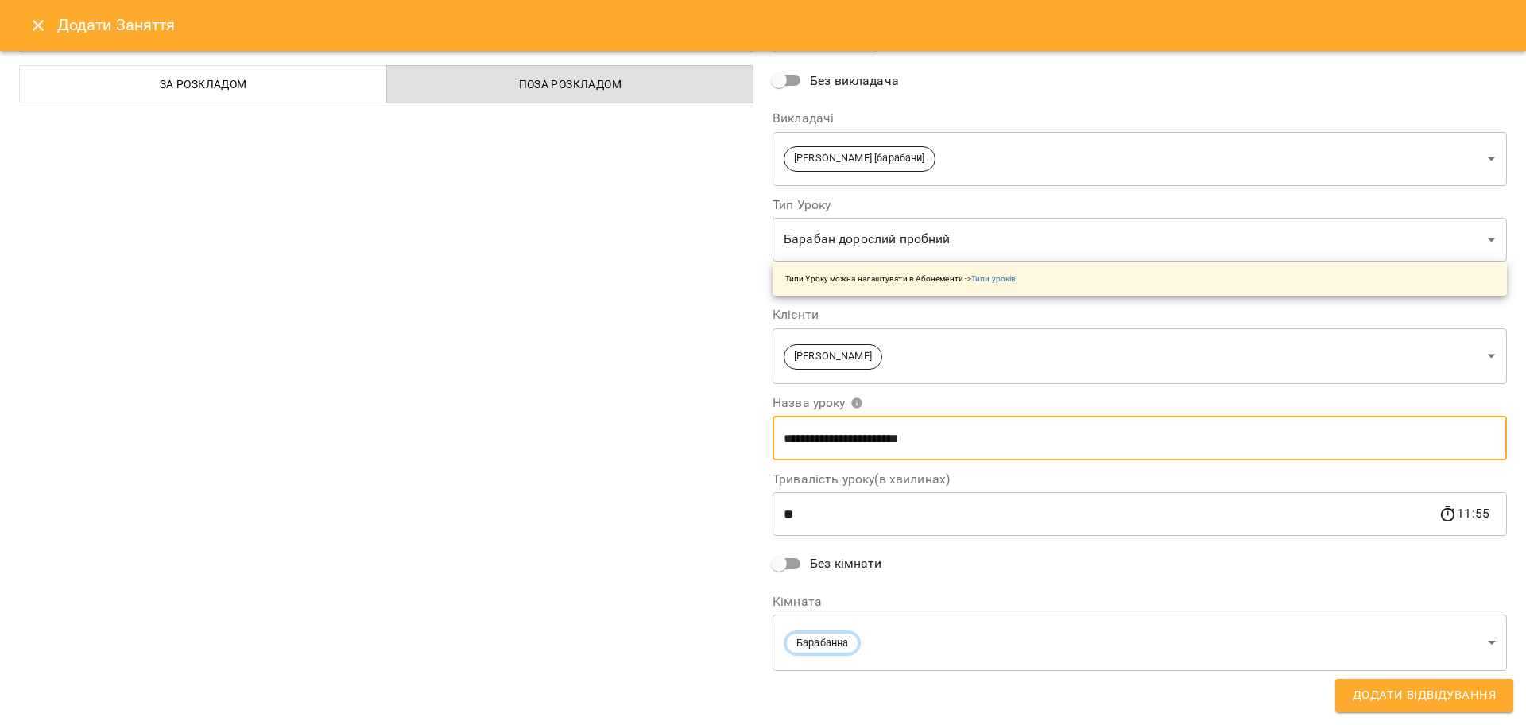
click at [947, 443] on input "**********" at bounding box center [1139, 438] width 734 height 44
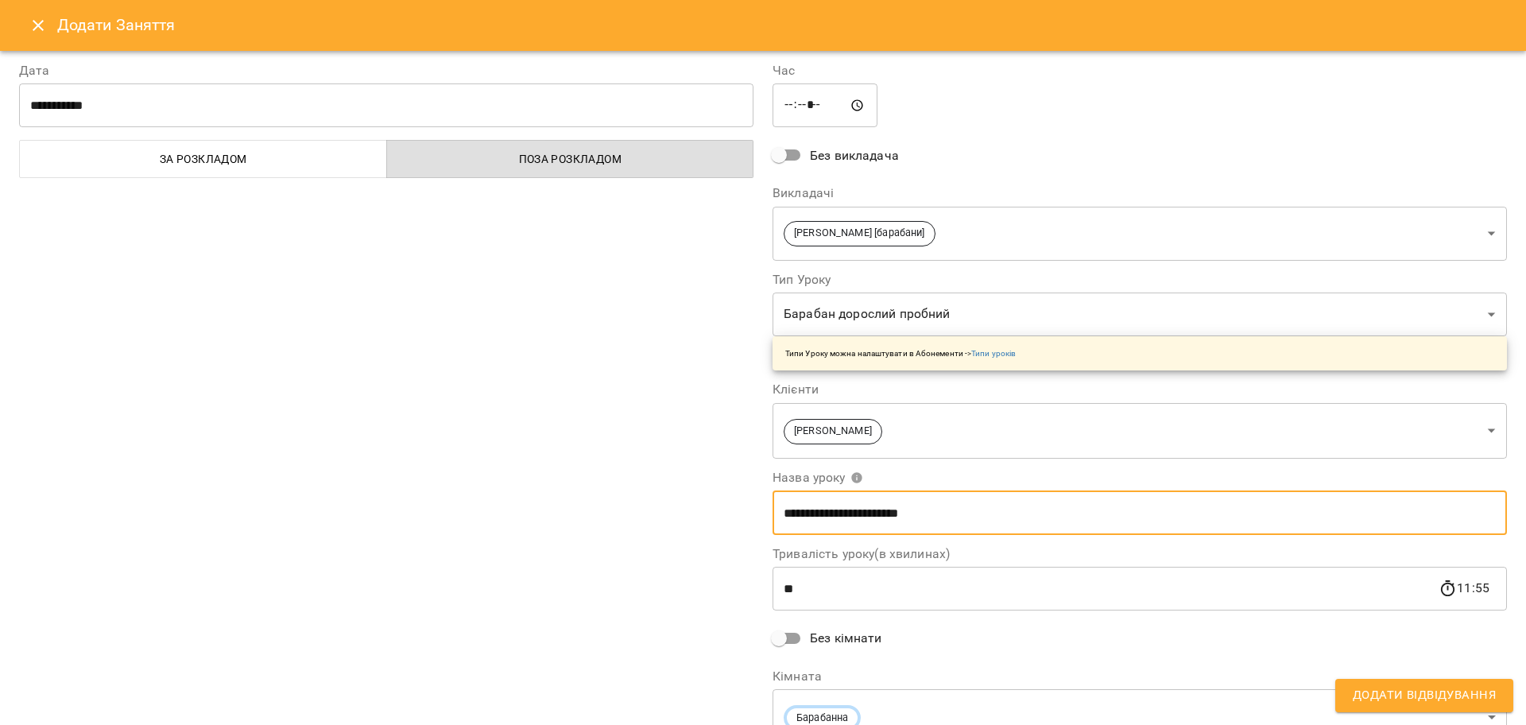
scroll to position [0, 0]
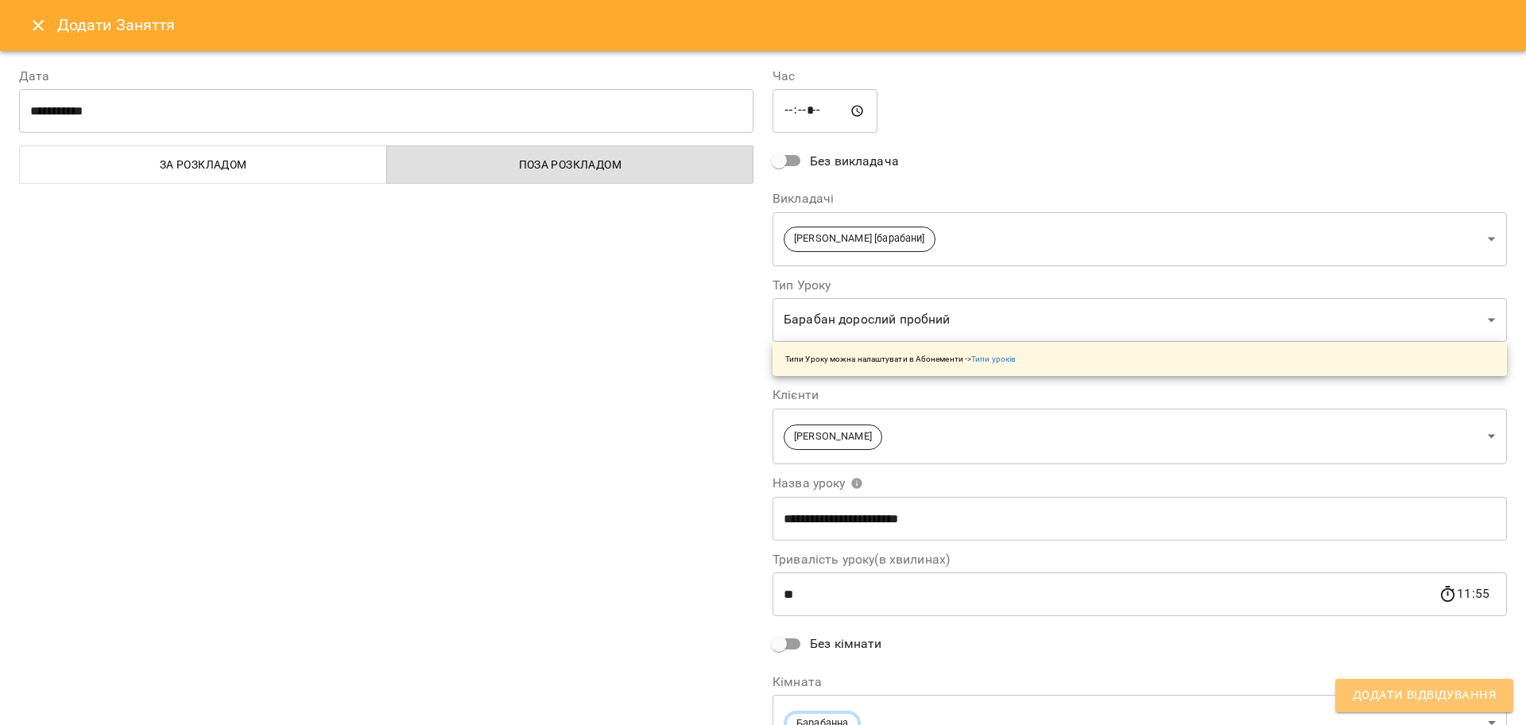
click at [1410, 687] on span "Додати Відвідування" at bounding box center [1423, 695] width 143 height 21
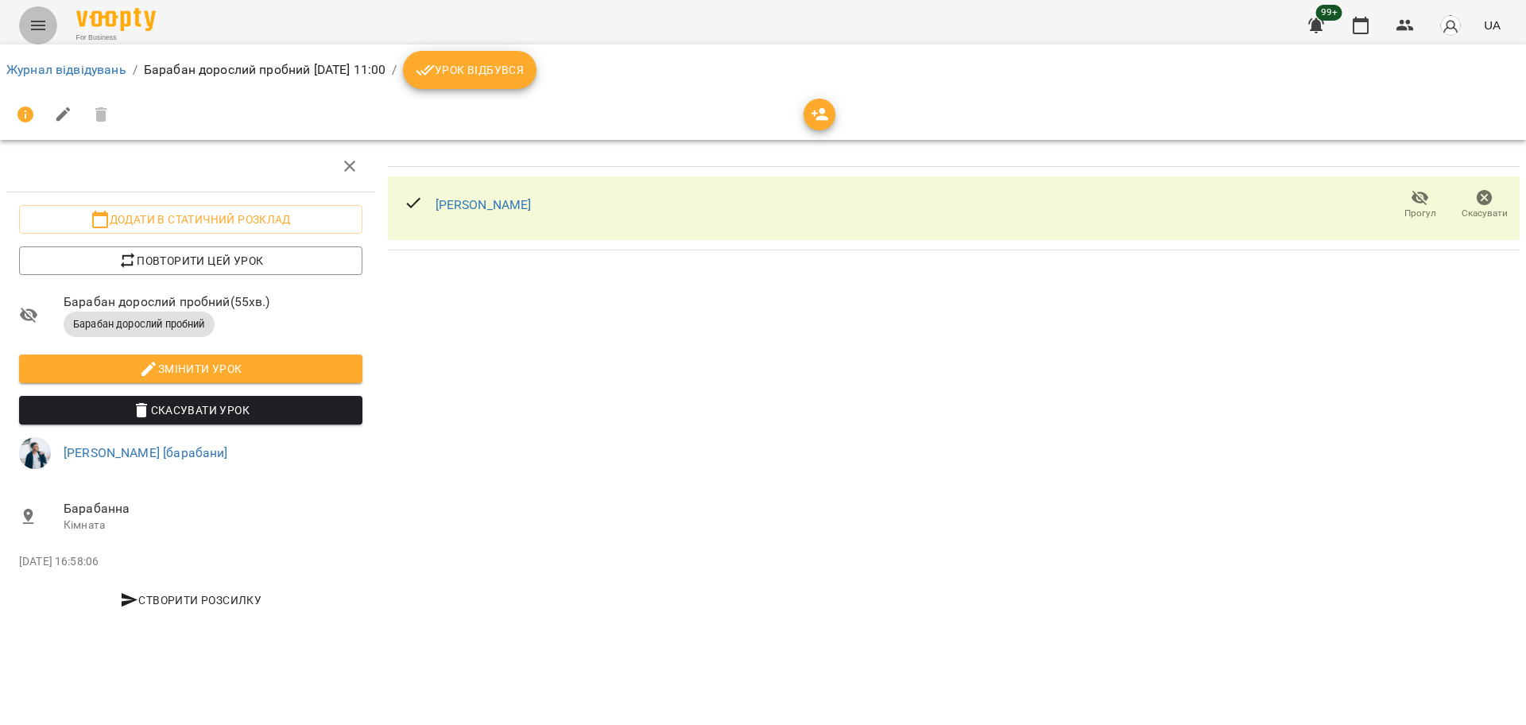
click at [40, 31] on icon "Menu" at bounding box center [38, 25] width 19 height 19
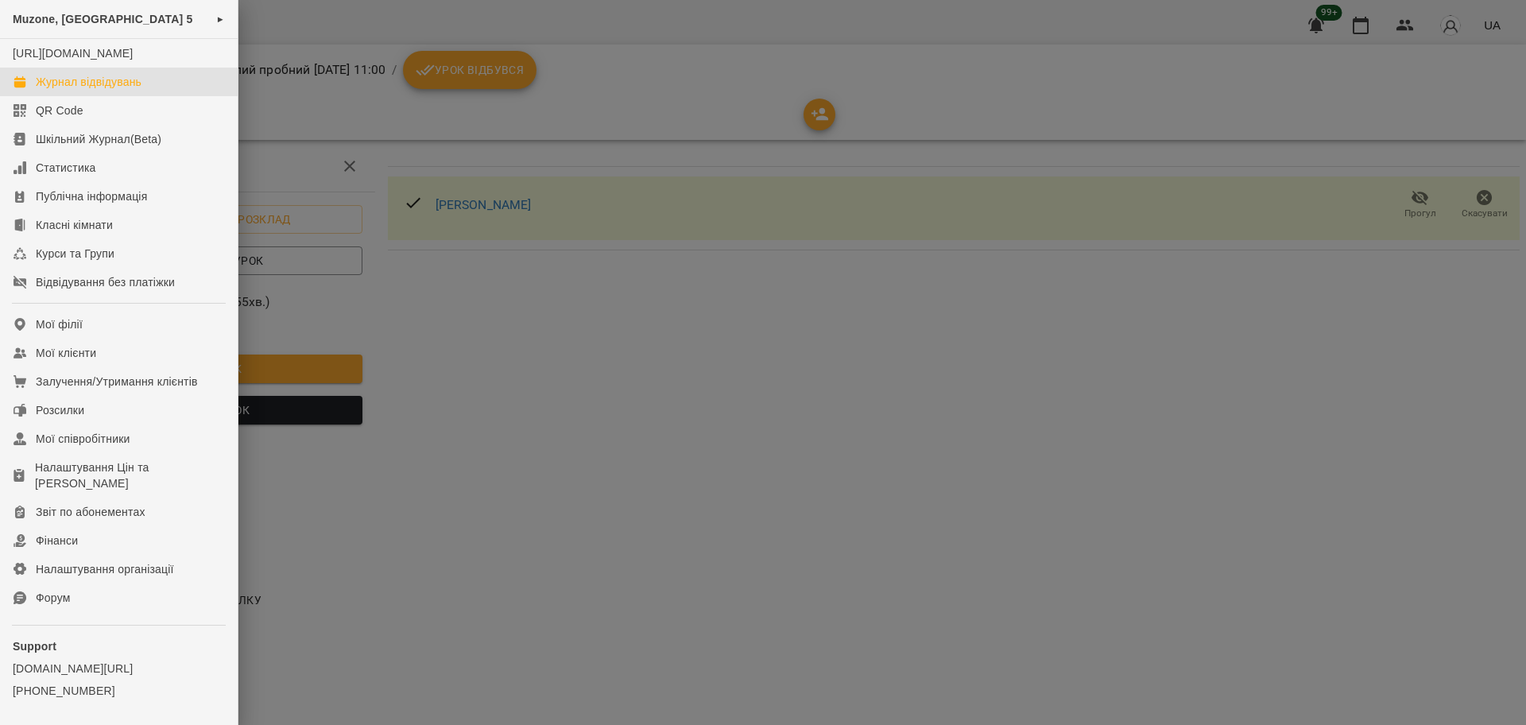
click at [77, 90] on div "Журнал відвідувань" at bounding box center [89, 82] width 106 height 16
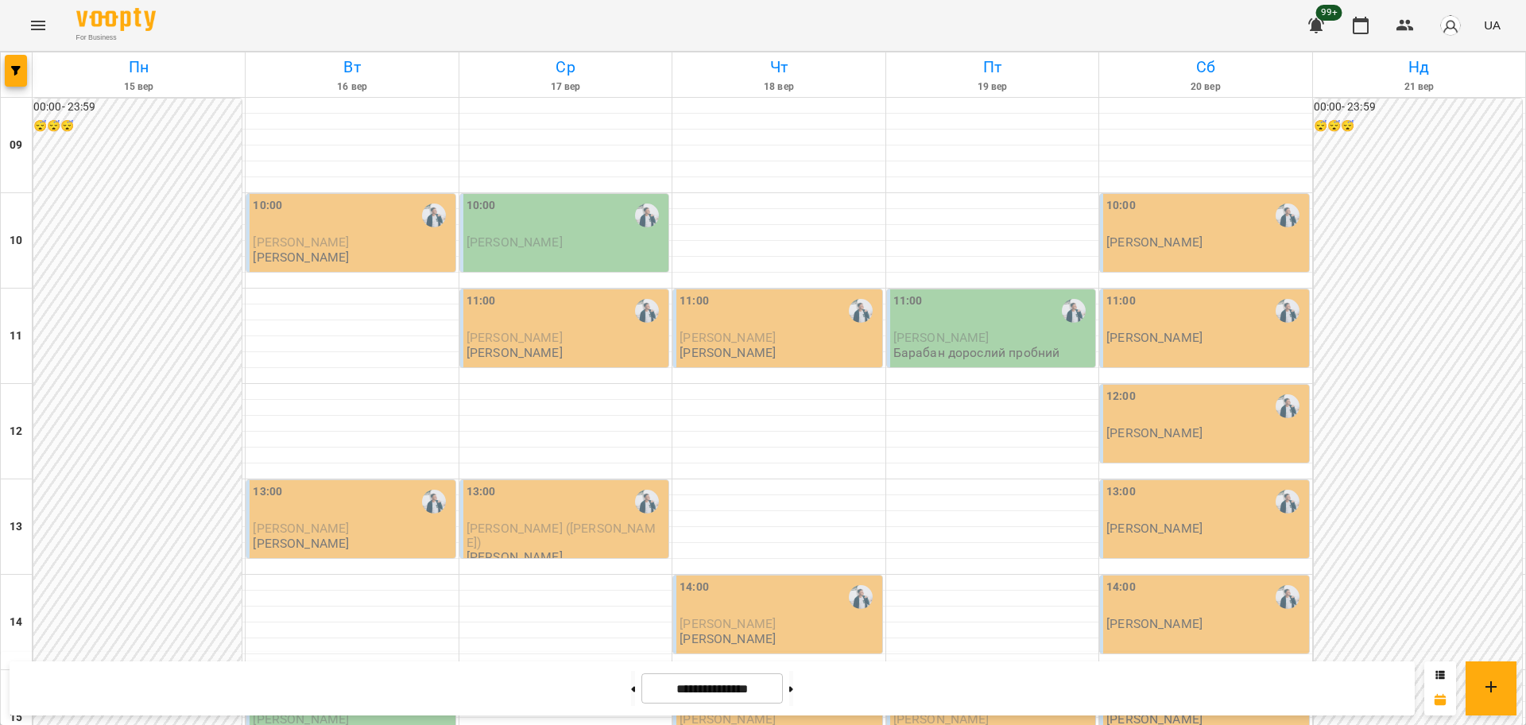
click at [942, 341] on span "Євгенія Згурська" at bounding box center [941, 337] width 96 height 15
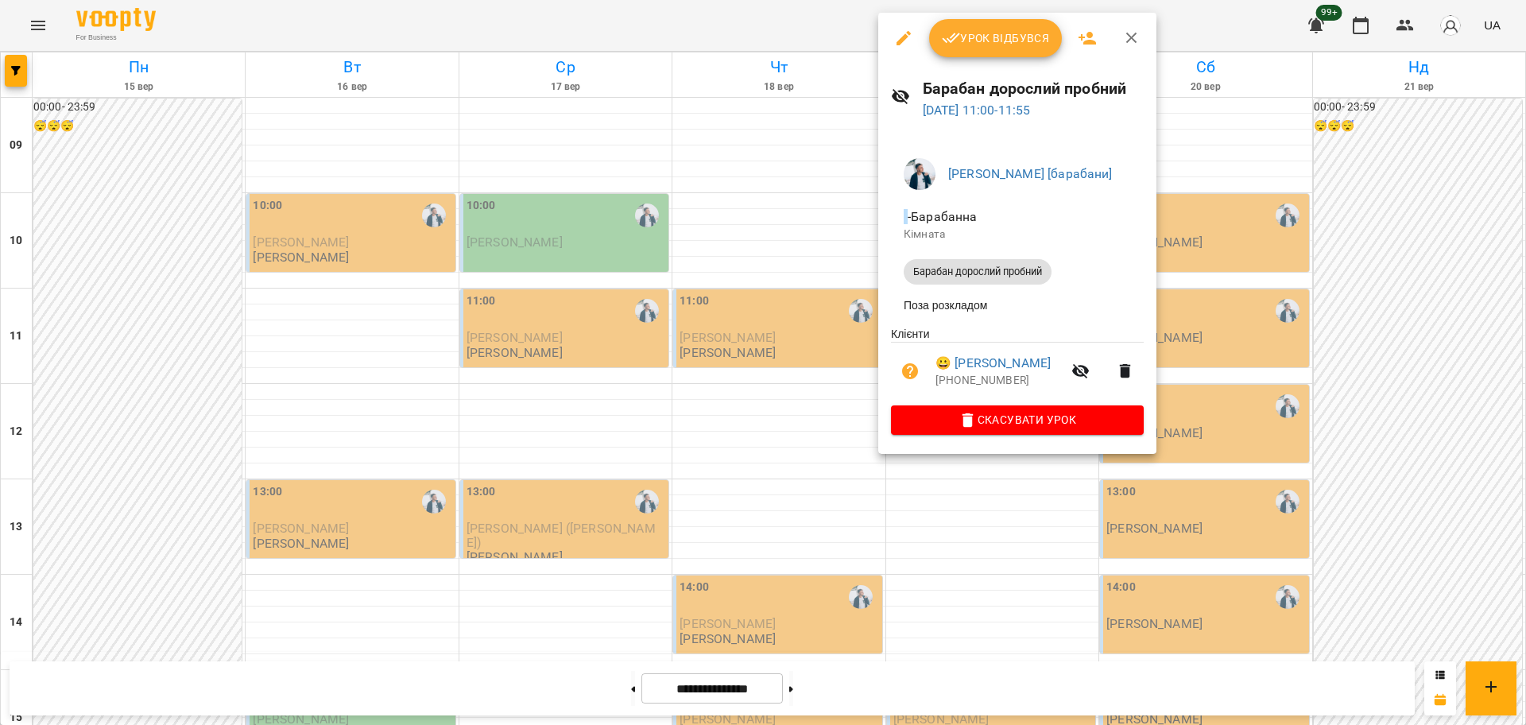
click at [931, 578] on div at bounding box center [763, 362] width 1526 height 725
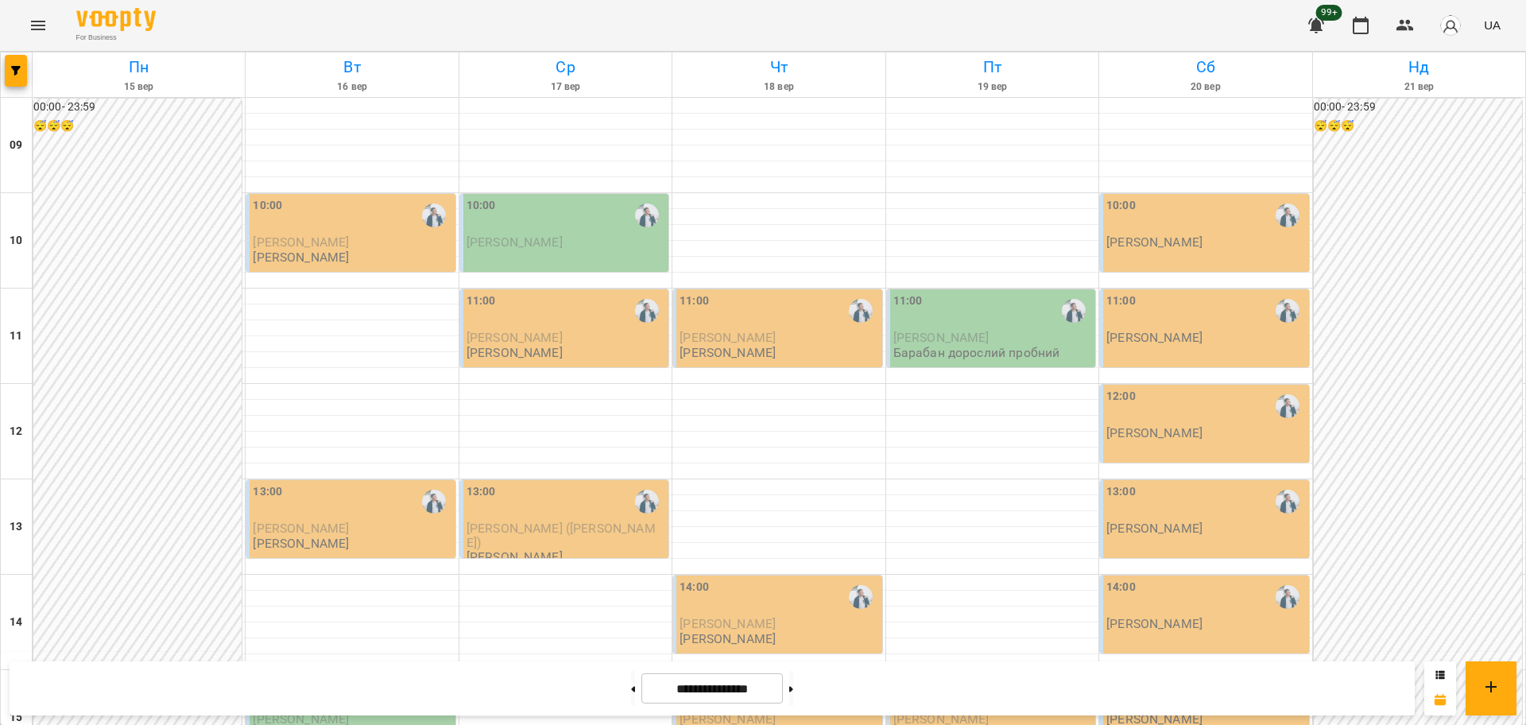
click at [934, 319] on div "11:00" at bounding box center [992, 310] width 199 height 37
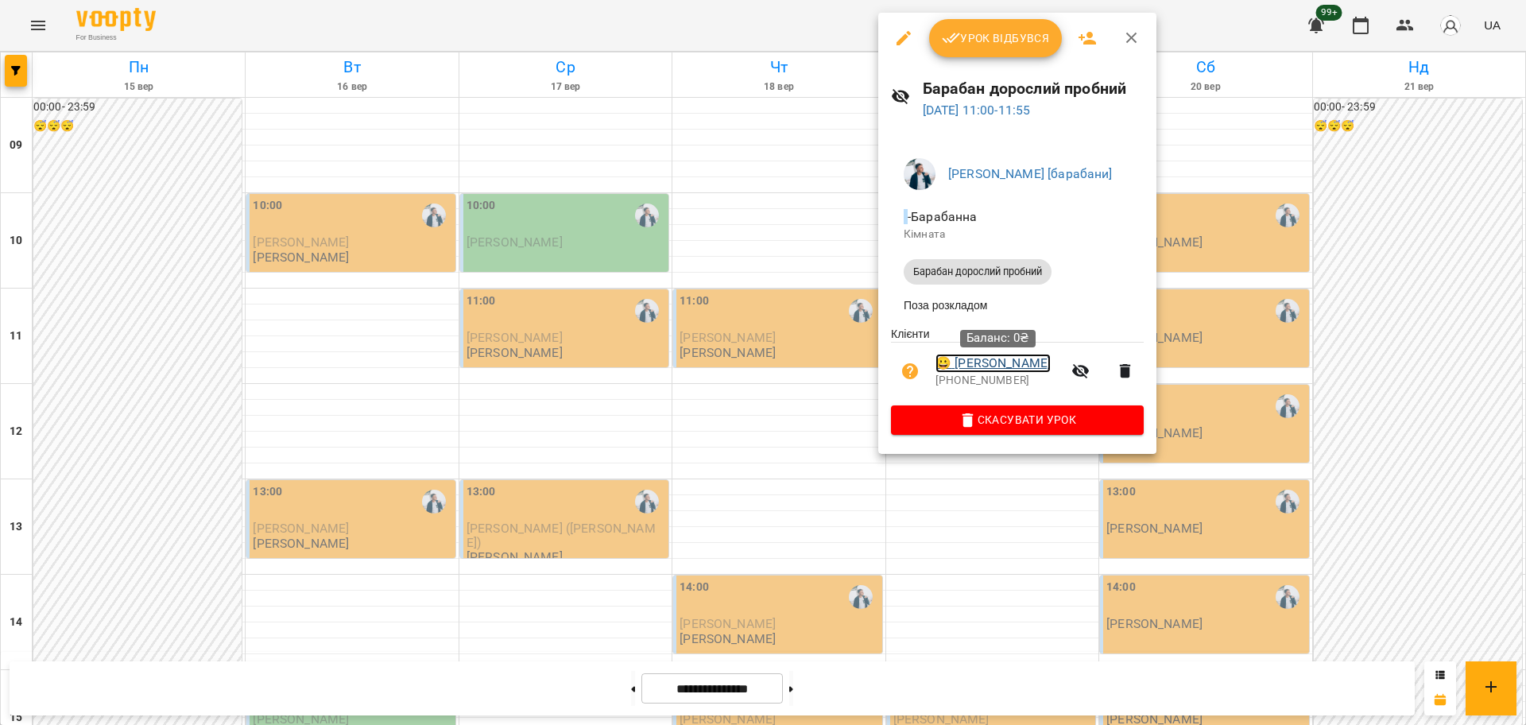
click at [984, 366] on link "😀 Євгенія Згурська" at bounding box center [992, 363] width 115 height 19
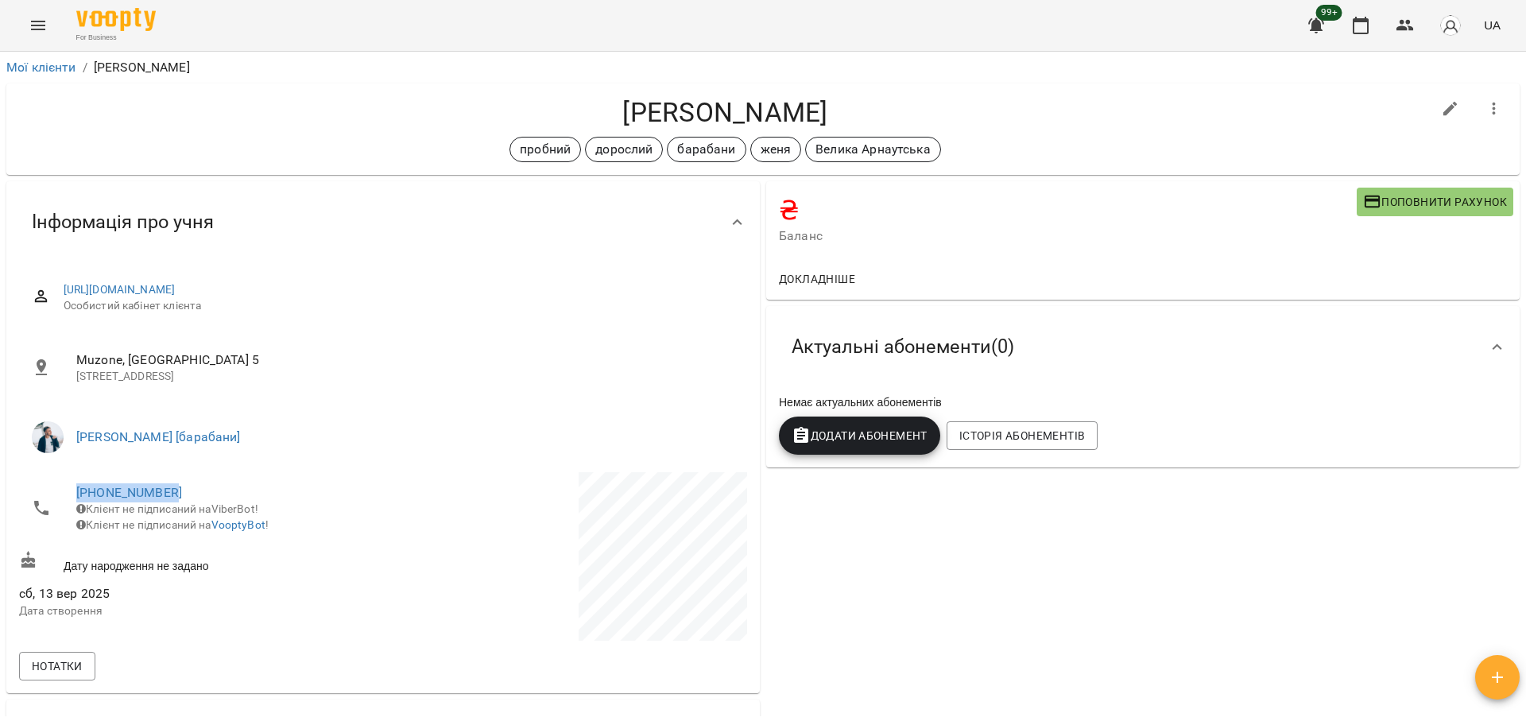
drag, startPoint x: 206, startPoint y: 487, endPoint x: 70, endPoint y: 484, distance: 135.9
click at [70, 484] on li "+380952064215 Клієнт не підписаний на ViberBot! Клієнт не підписаний на VooptyB…" at bounding box center [199, 508] width 361 height 72
copy link "+380952064215"
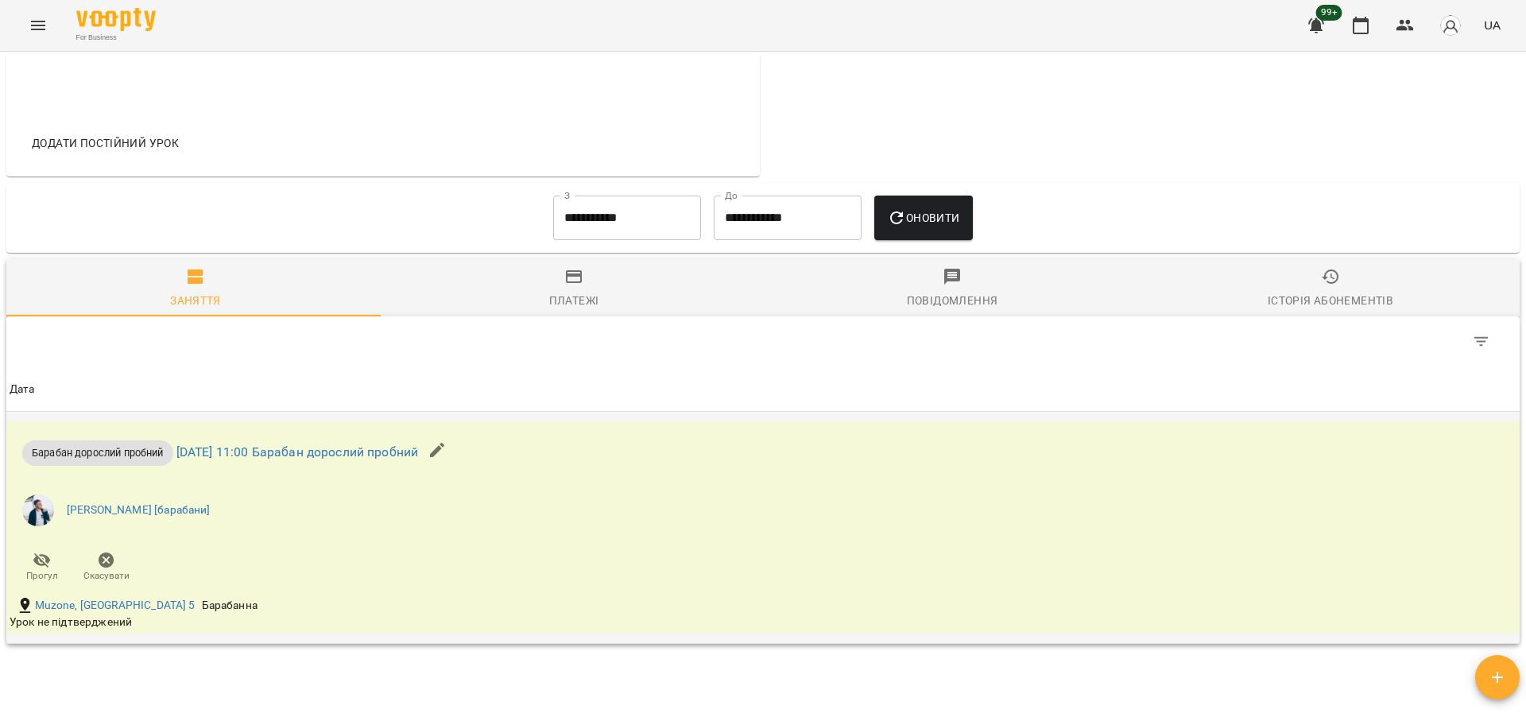
scroll to position [826, 0]
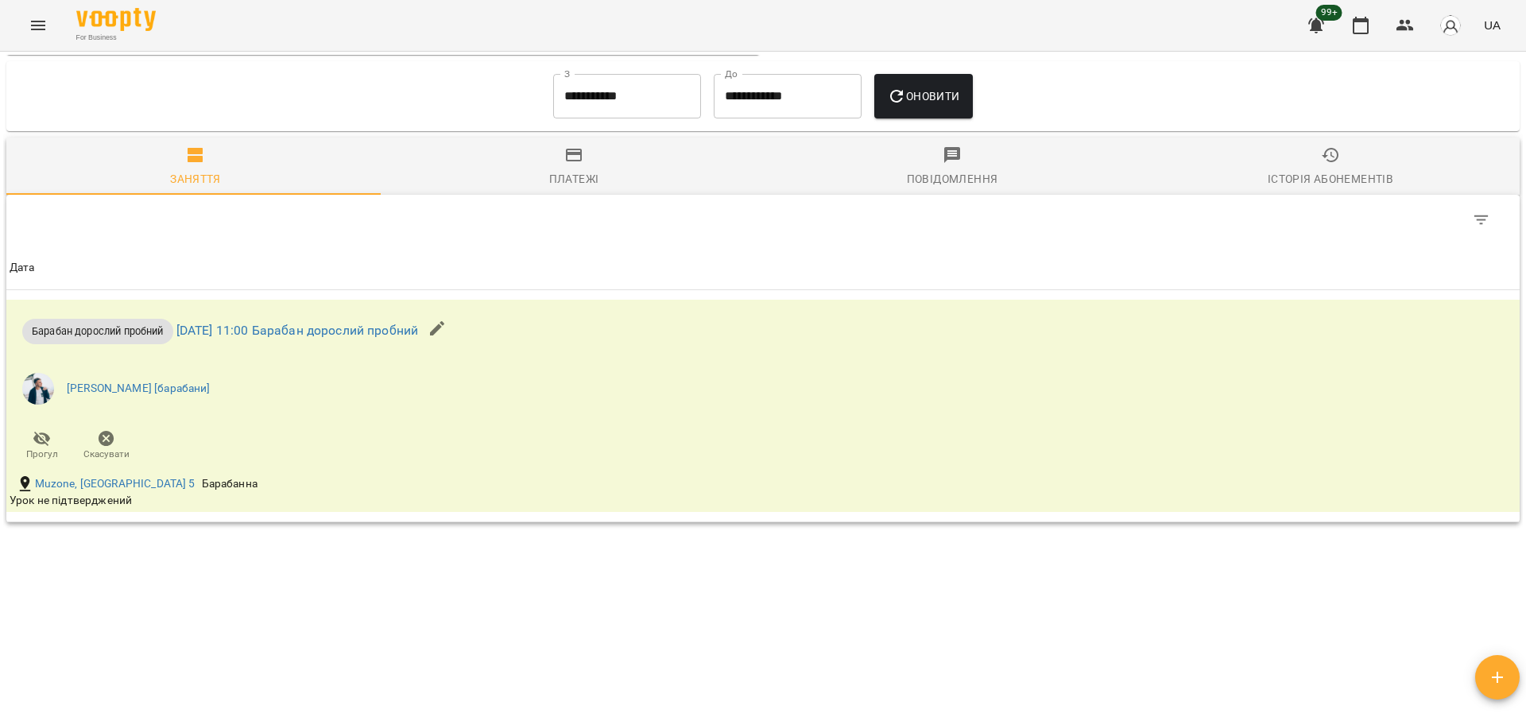
click at [48, 23] on button "Menu" at bounding box center [38, 25] width 38 height 38
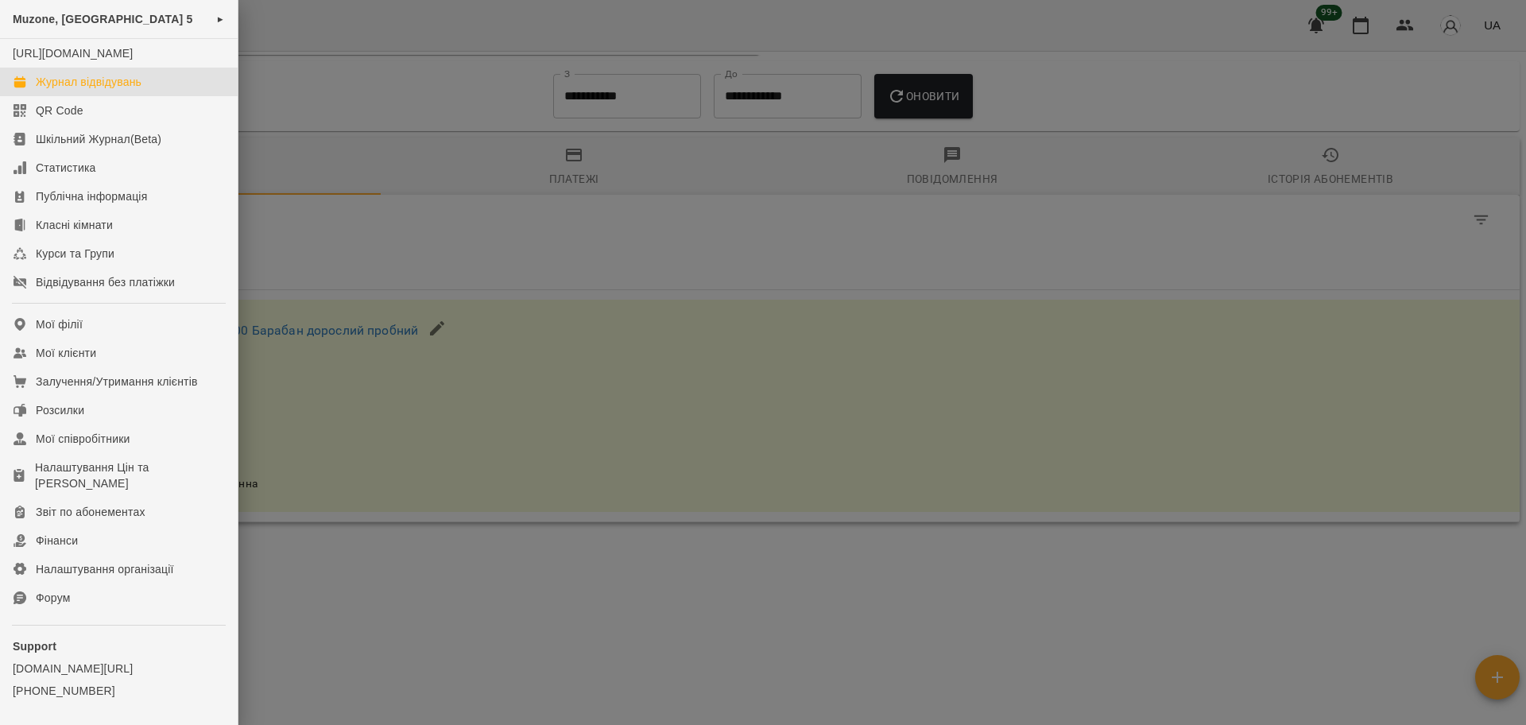
click at [108, 90] on div "Журнал відвідувань" at bounding box center [89, 82] width 106 height 16
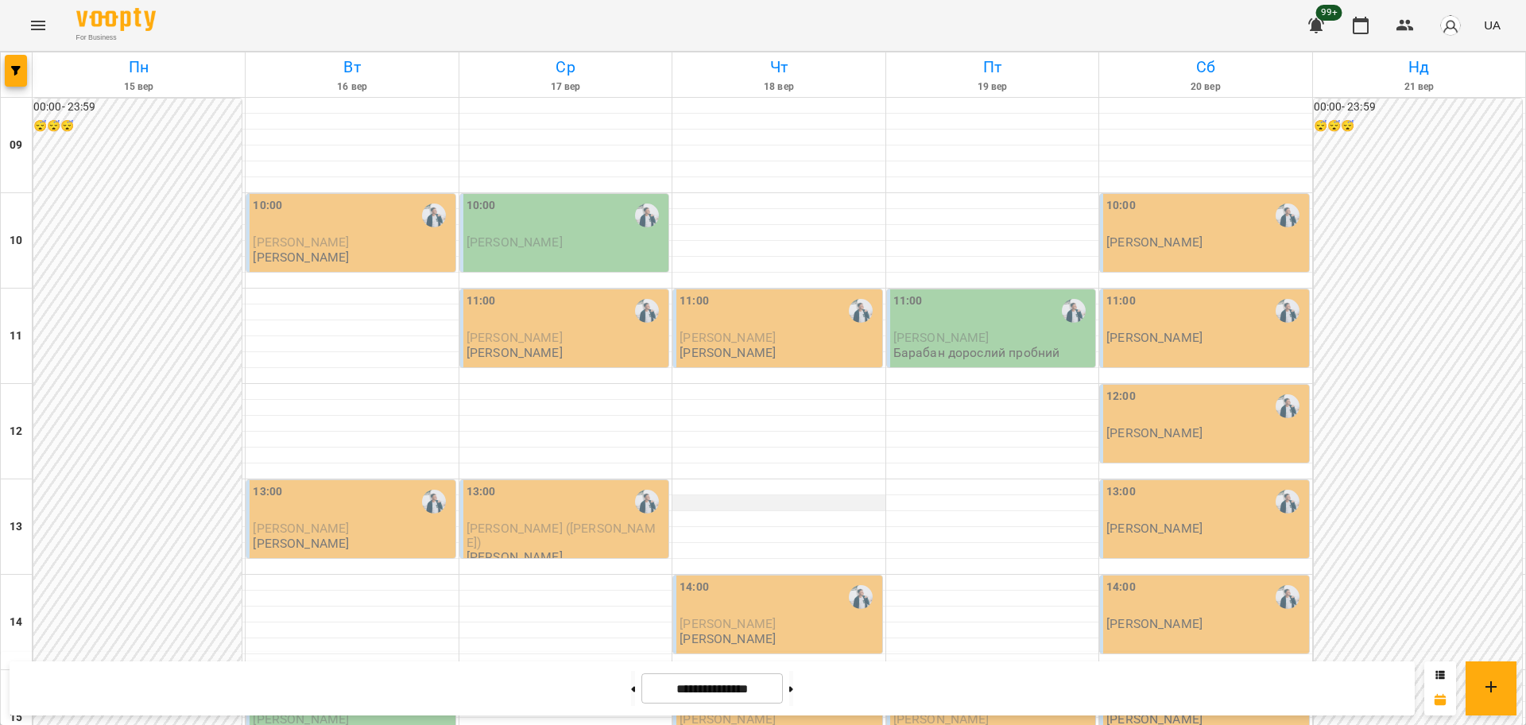
scroll to position [99, 0]
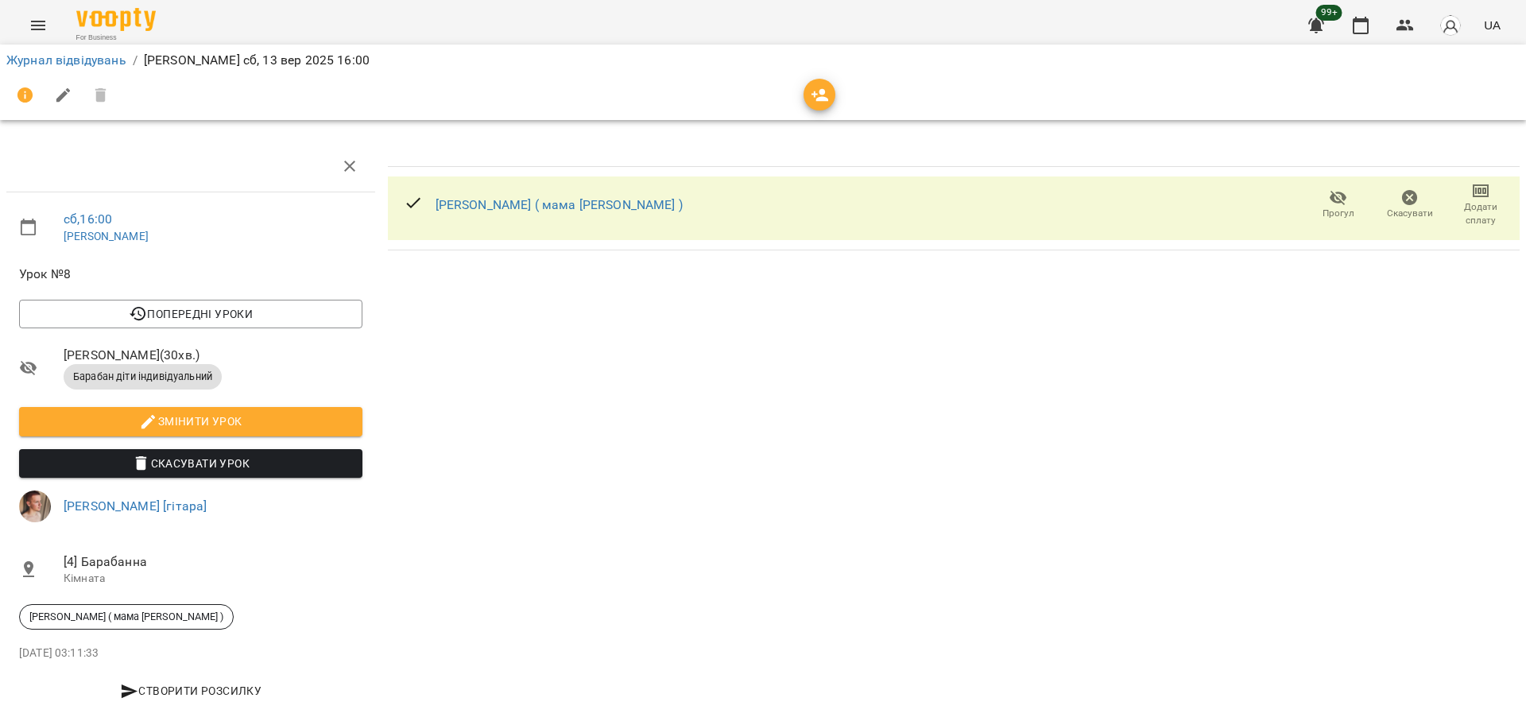
click at [42, 33] on icon "Menu" at bounding box center [38, 25] width 19 height 19
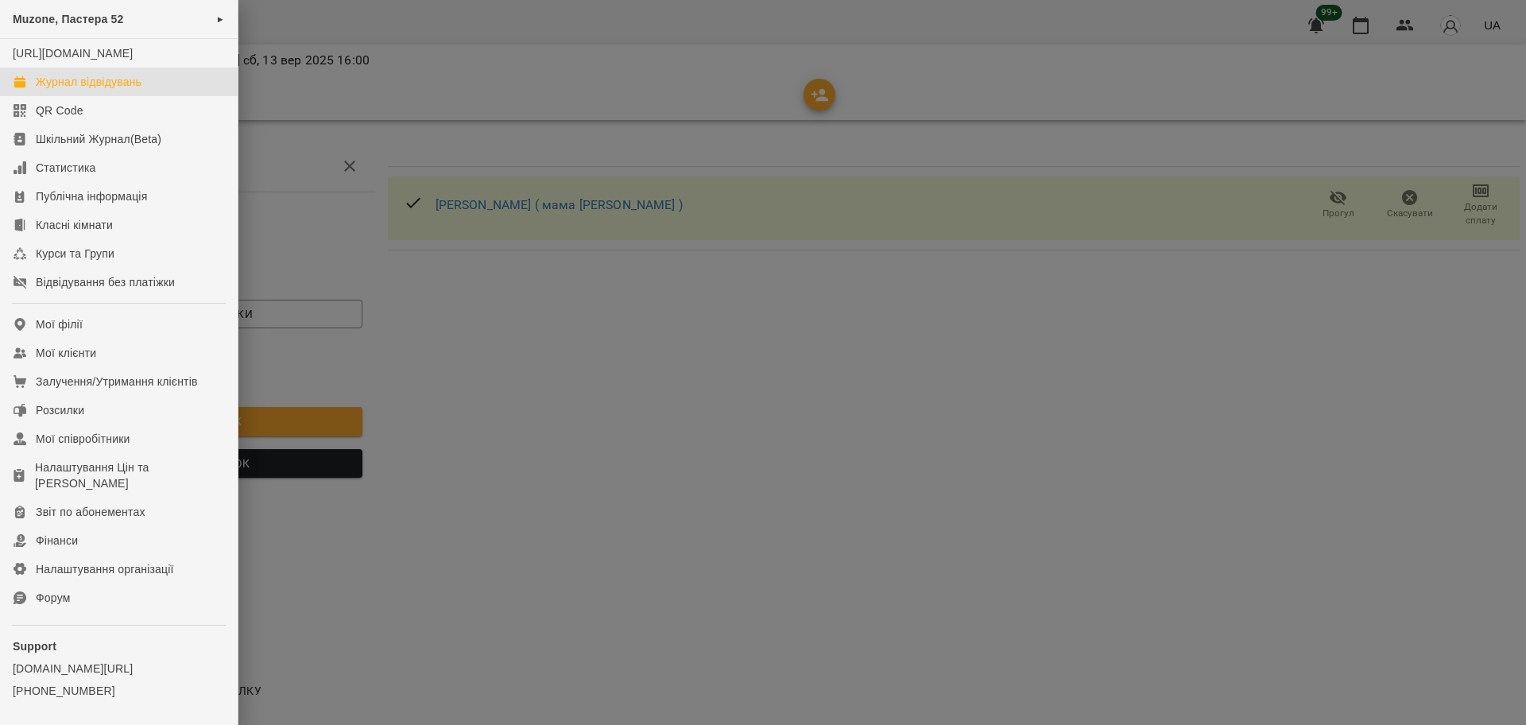
click at [137, 96] on link "Журнал відвідувань" at bounding box center [119, 82] width 238 height 29
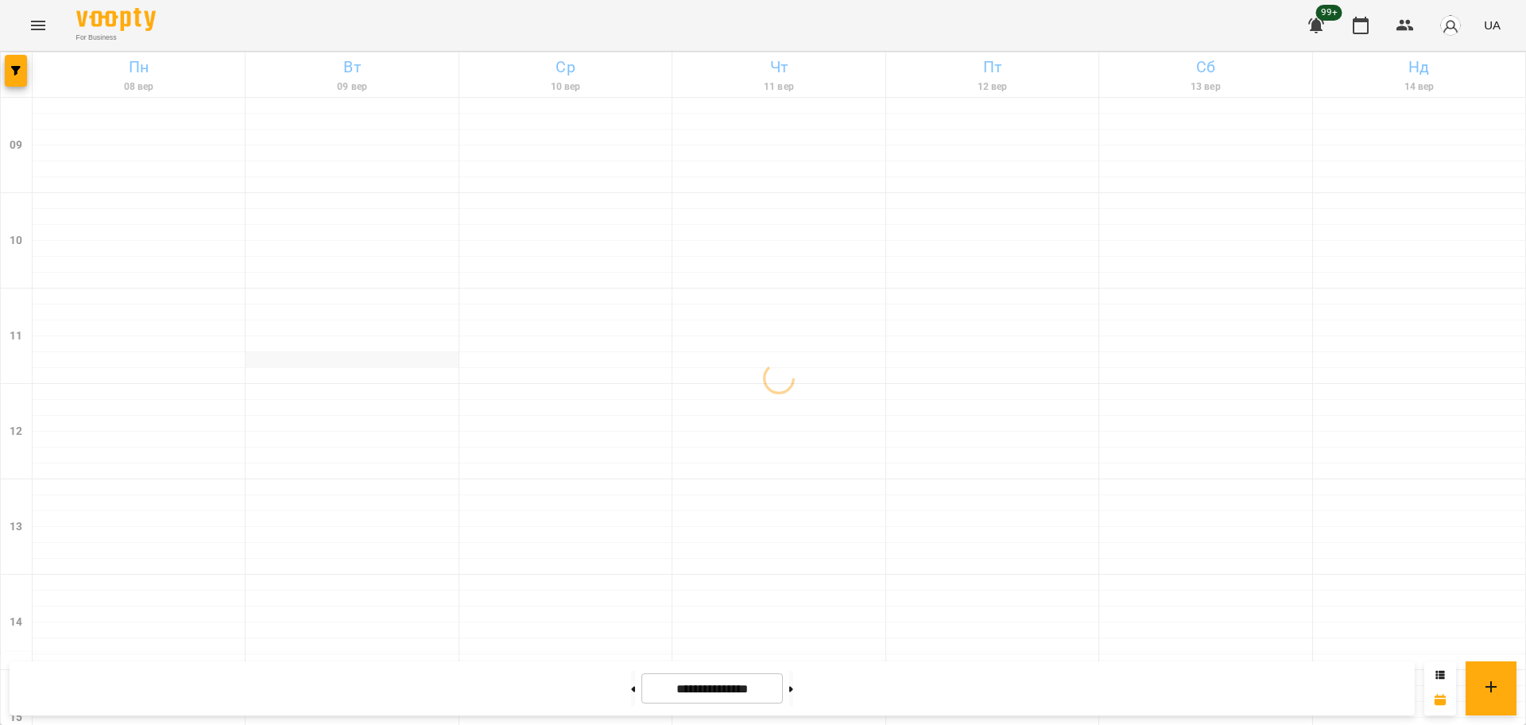
scroll to position [298, 0]
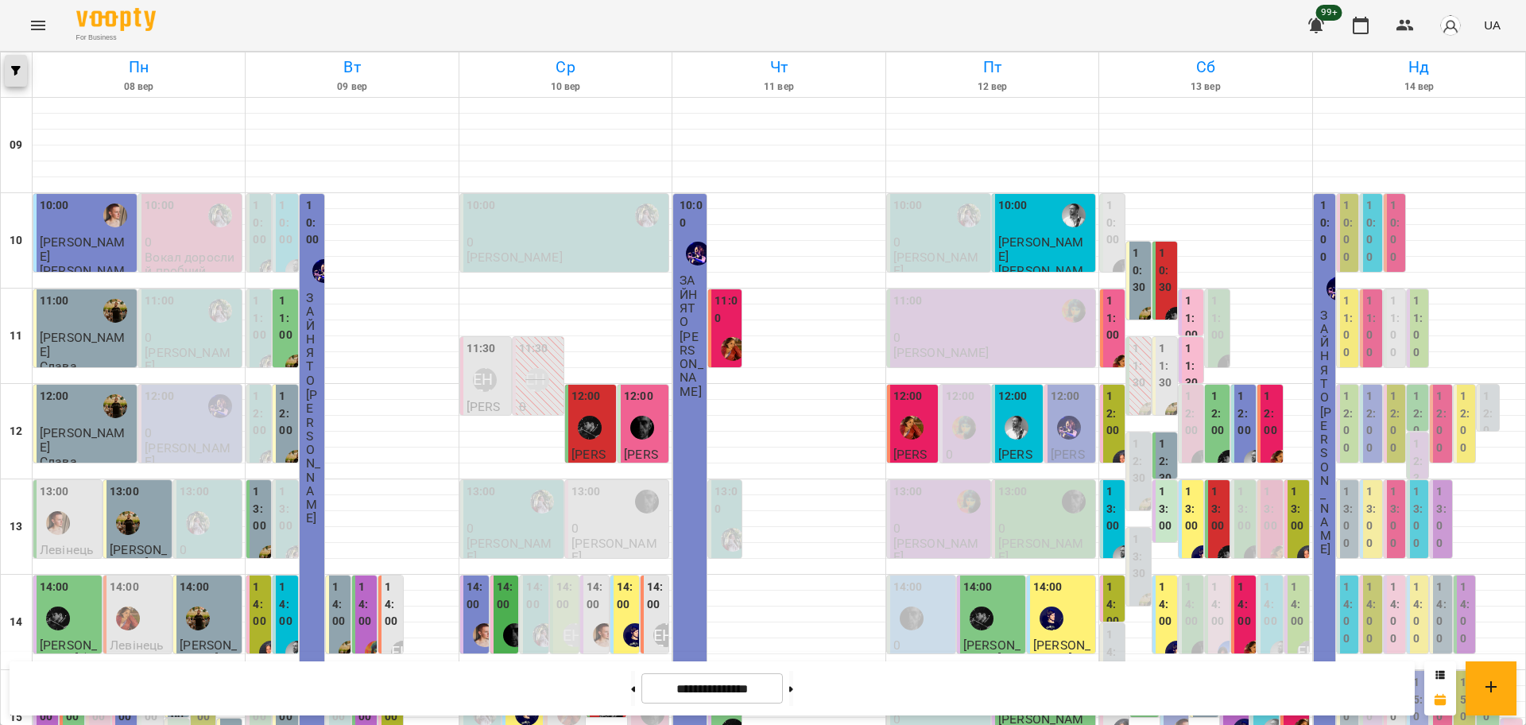
click at [15, 73] on icon "button" at bounding box center [16, 71] width 10 height 10
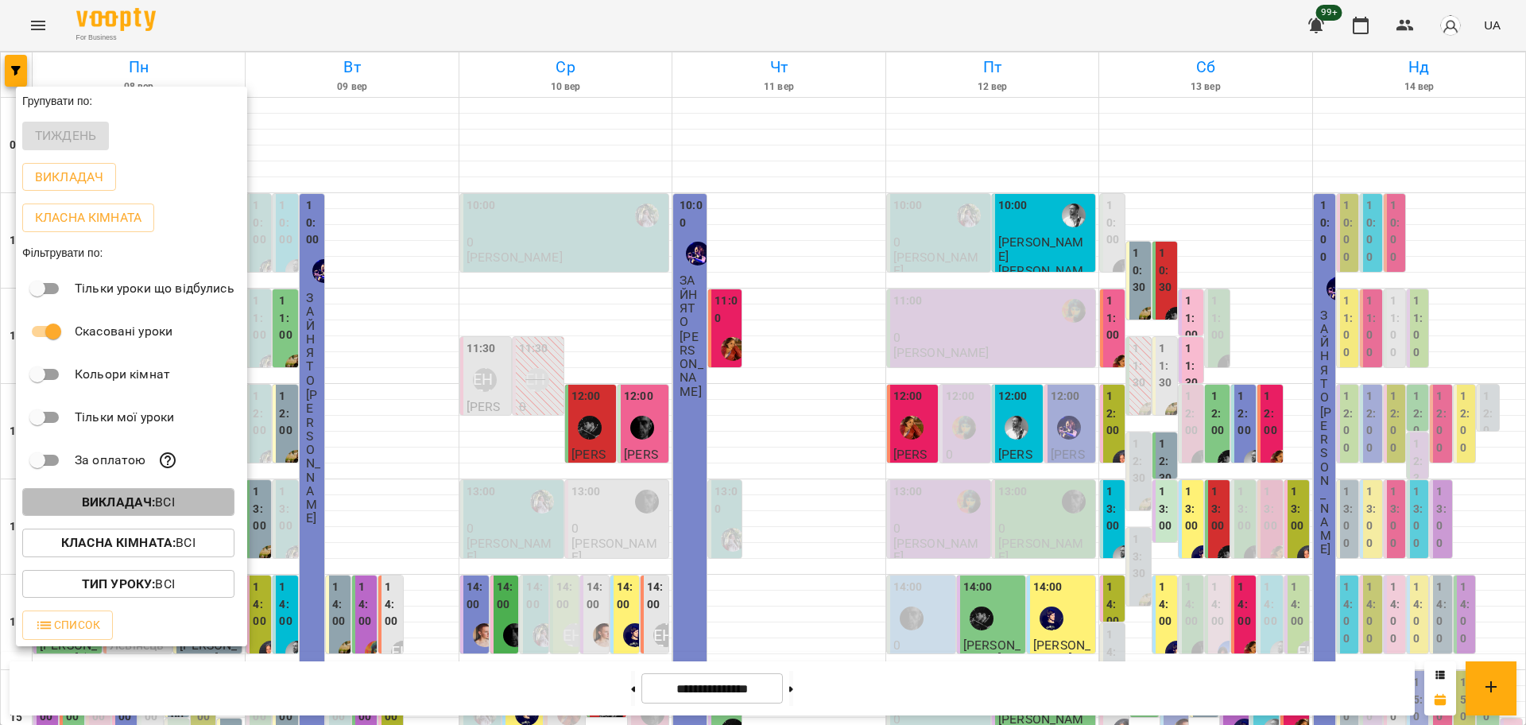
click at [168, 494] on button "Викладач : Всі" at bounding box center [128, 502] width 212 height 29
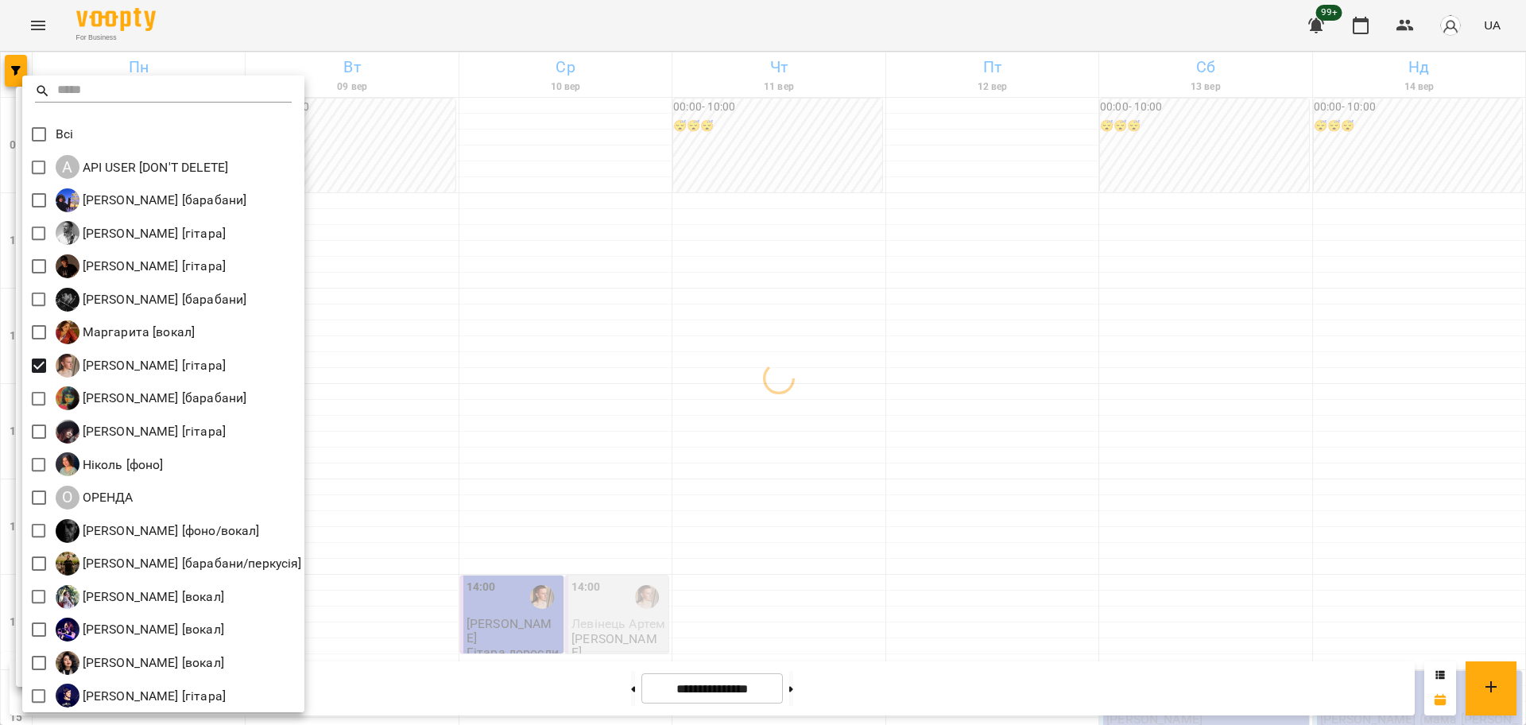
click at [946, 330] on div at bounding box center [763, 362] width 1526 height 725
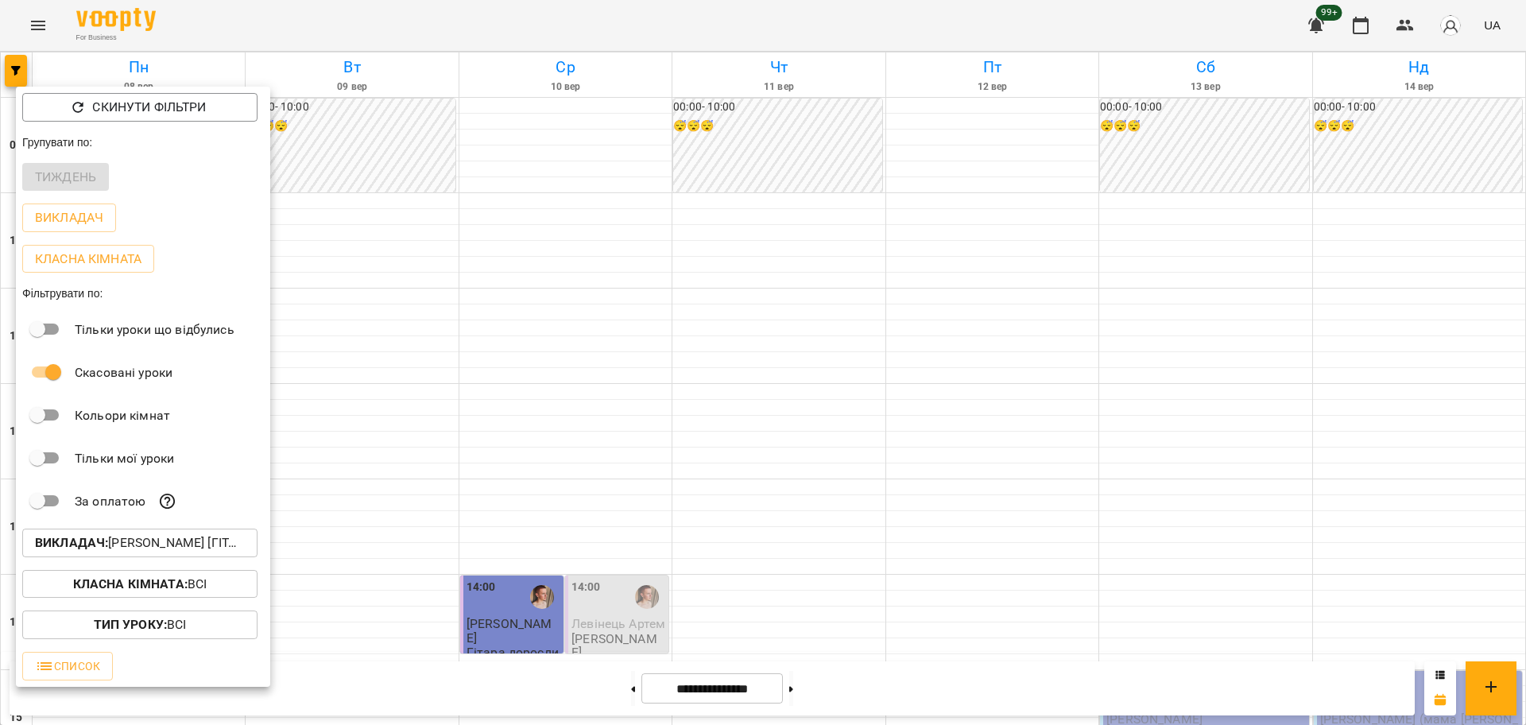
click at [1153, 500] on div at bounding box center [763, 362] width 1526 height 725
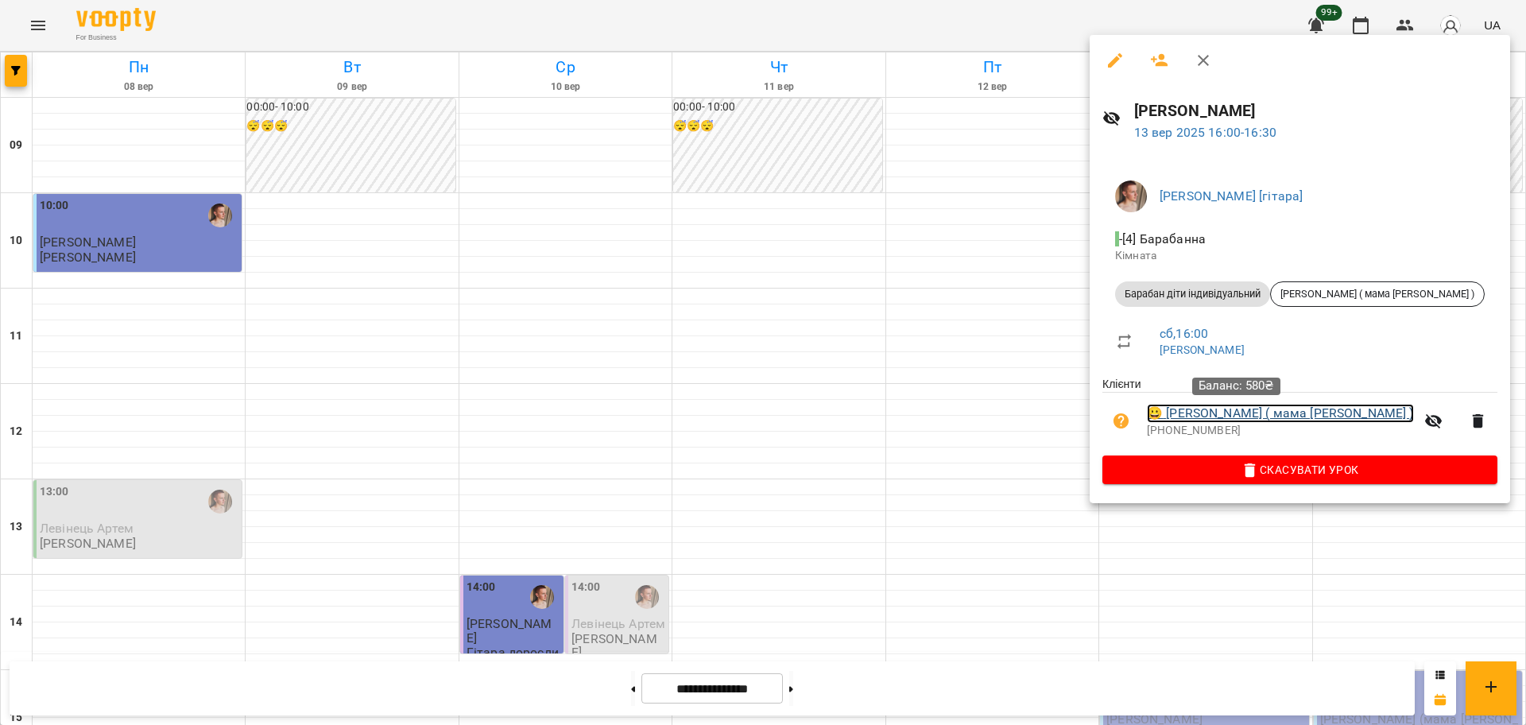
click at [1199, 413] on link "😀 [PERSON_NAME] ( мама [PERSON_NAME] )" at bounding box center [1280, 413] width 267 height 19
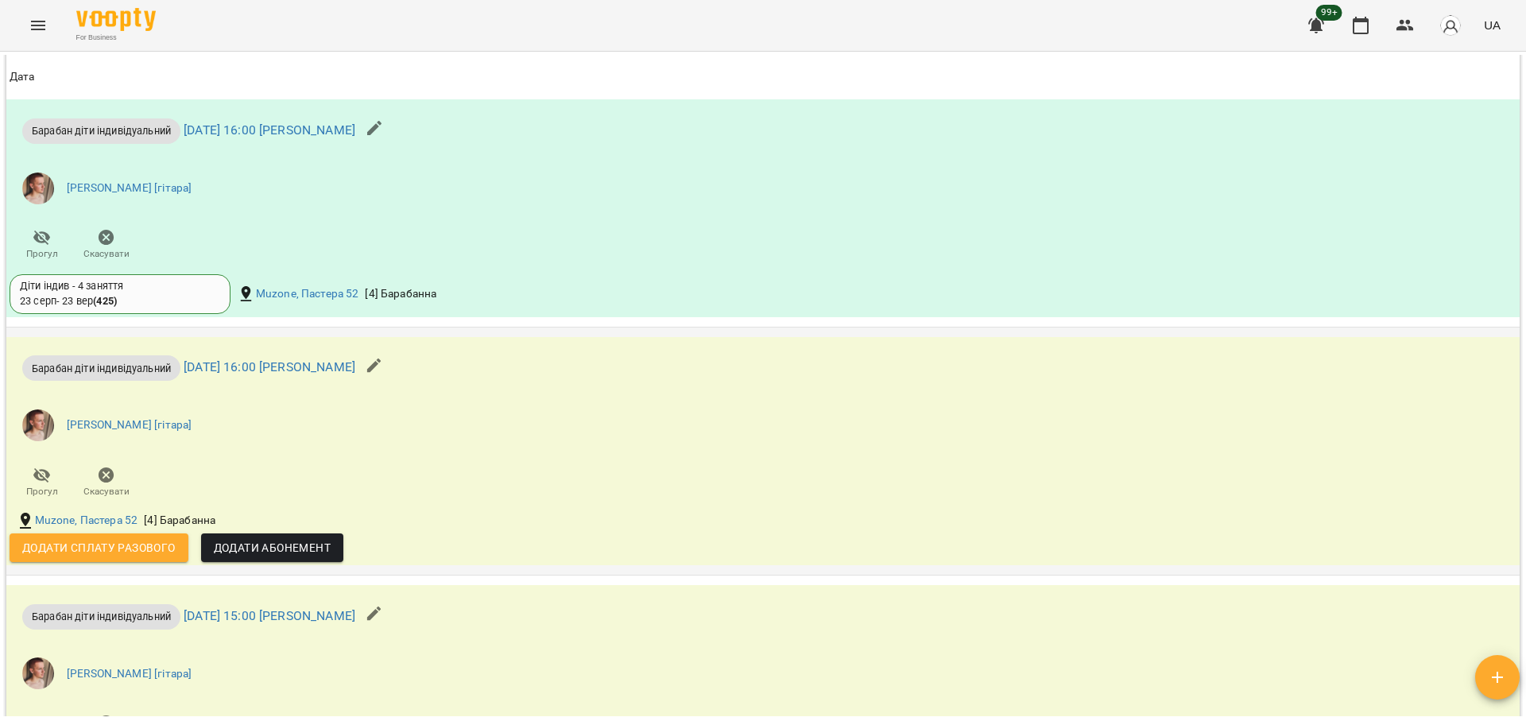
scroll to position [1192, 0]
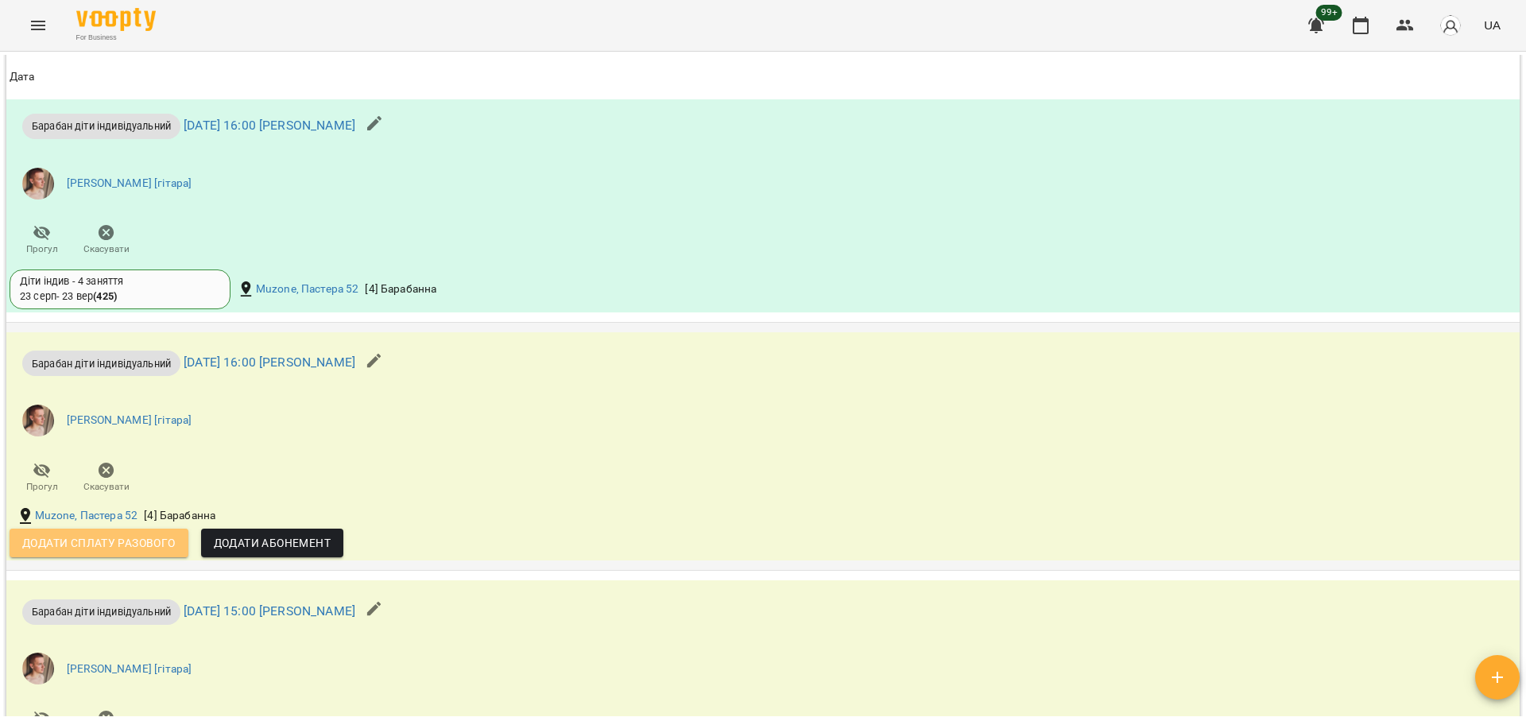
click at [92, 538] on span "Додати сплату разового" at bounding box center [98, 542] width 153 height 19
select select "**********"
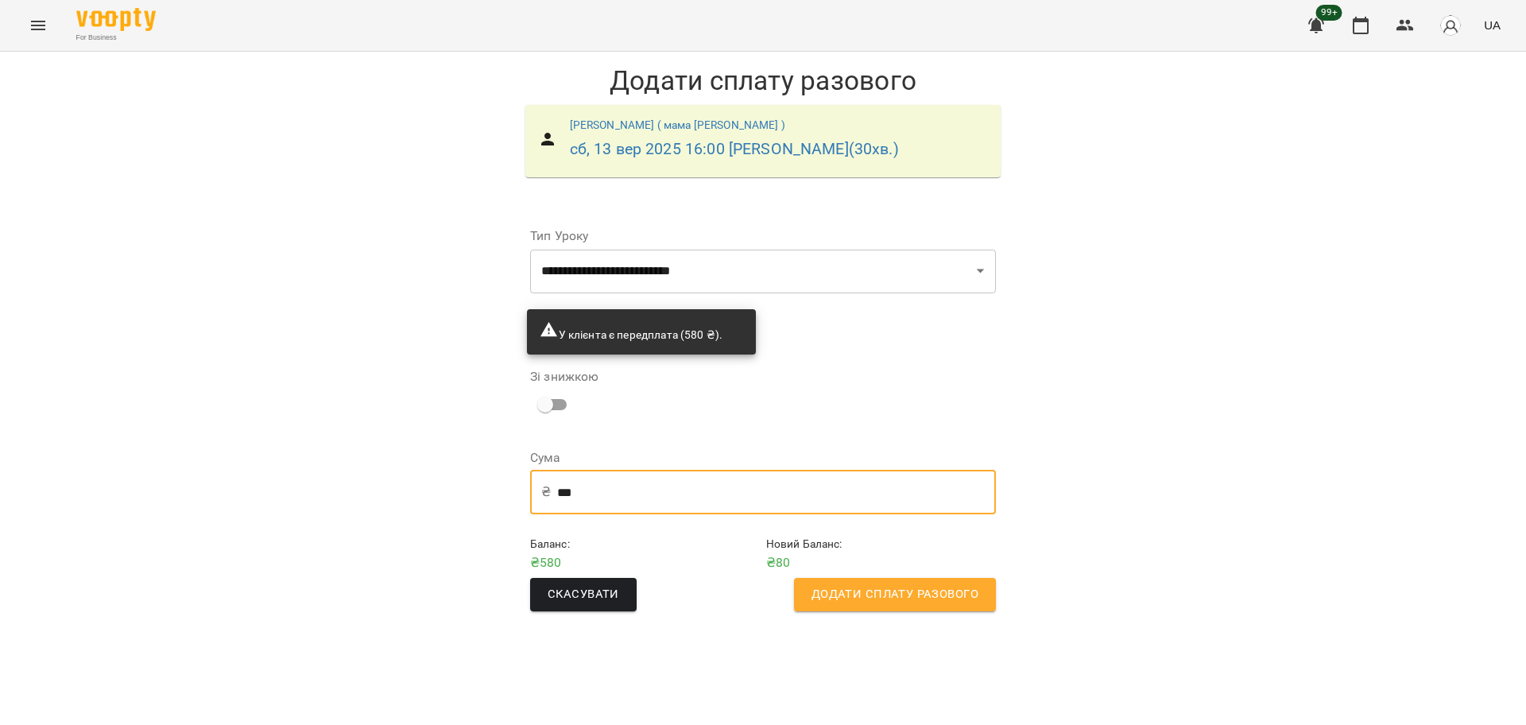
click at [585, 497] on input "***" at bounding box center [776, 492] width 439 height 44
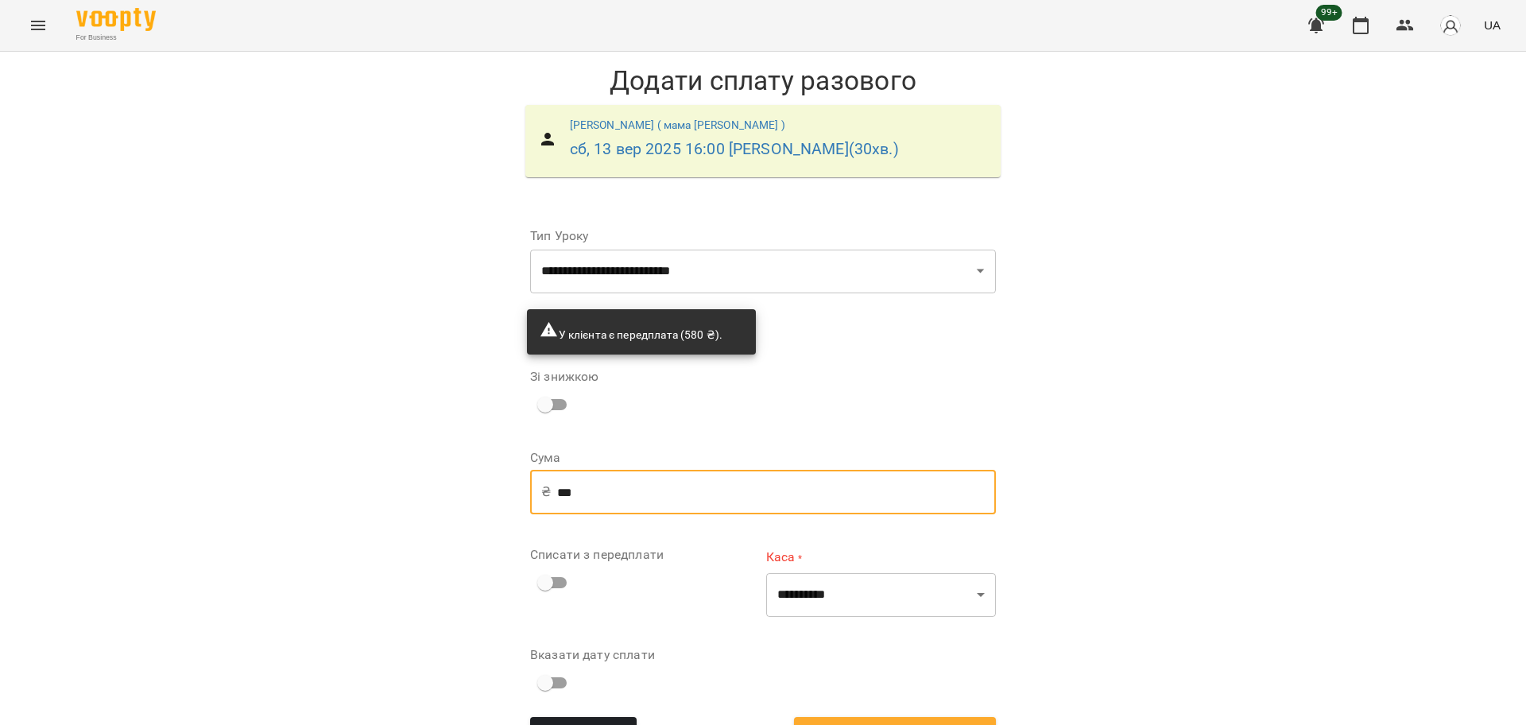
type input "***"
click at [891, 583] on select "**********" at bounding box center [881, 595] width 230 height 44
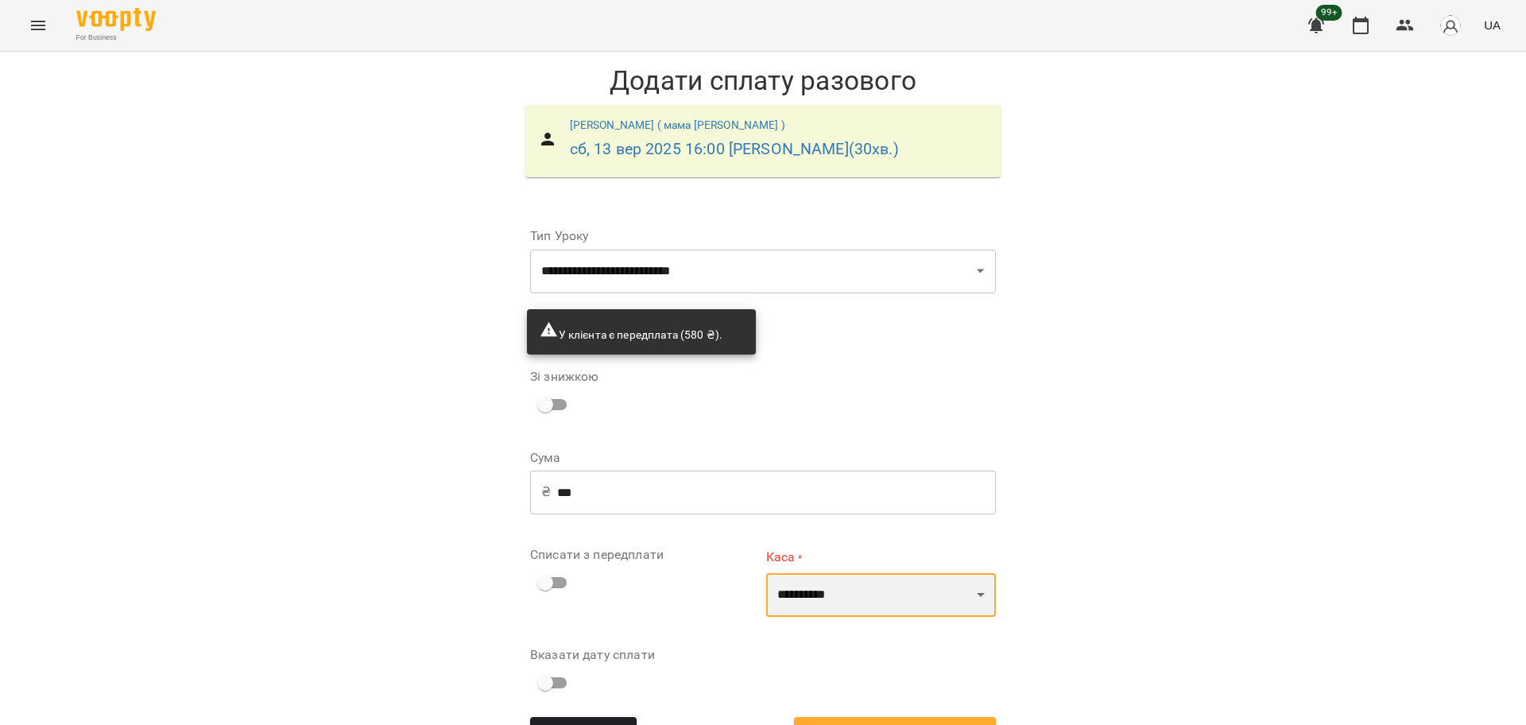
select select "****"
click at [766, 573] on select "**********" at bounding box center [881, 595] width 230 height 44
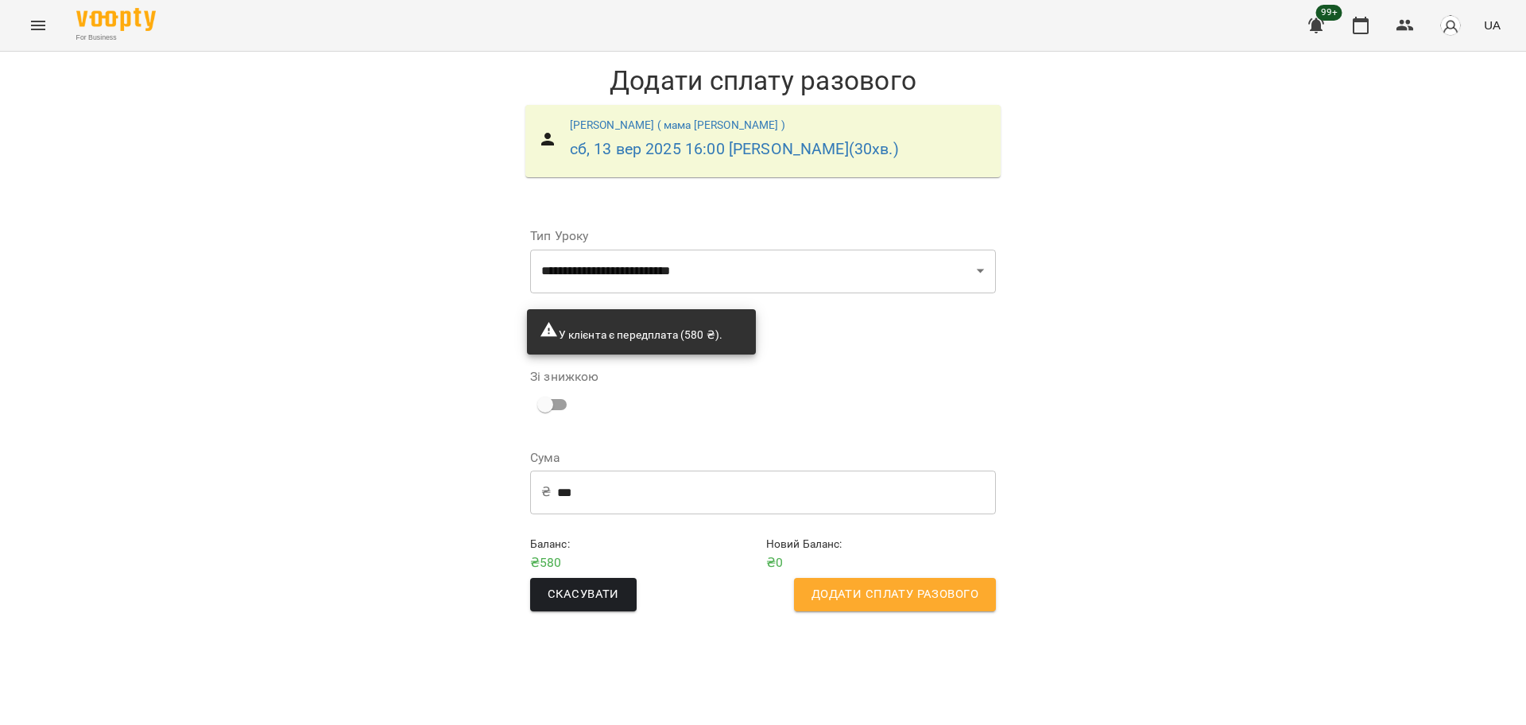
click at [867, 588] on span "Додати сплату разового" at bounding box center [894, 594] width 167 height 21
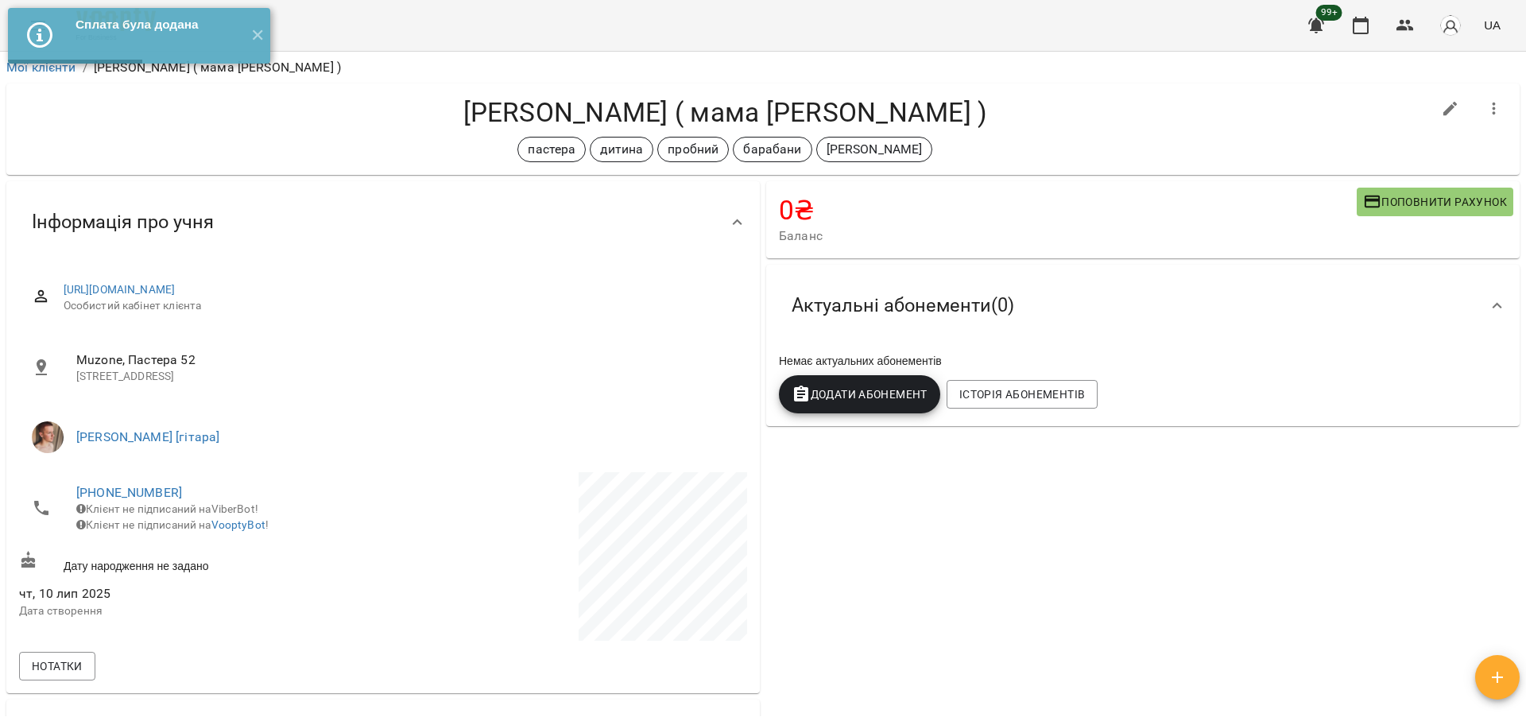
click at [579, 110] on h4 "[PERSON_NAME] ( мама [PERSON_NAME] )" at bounding box center [725, 112] width 1412 height 33
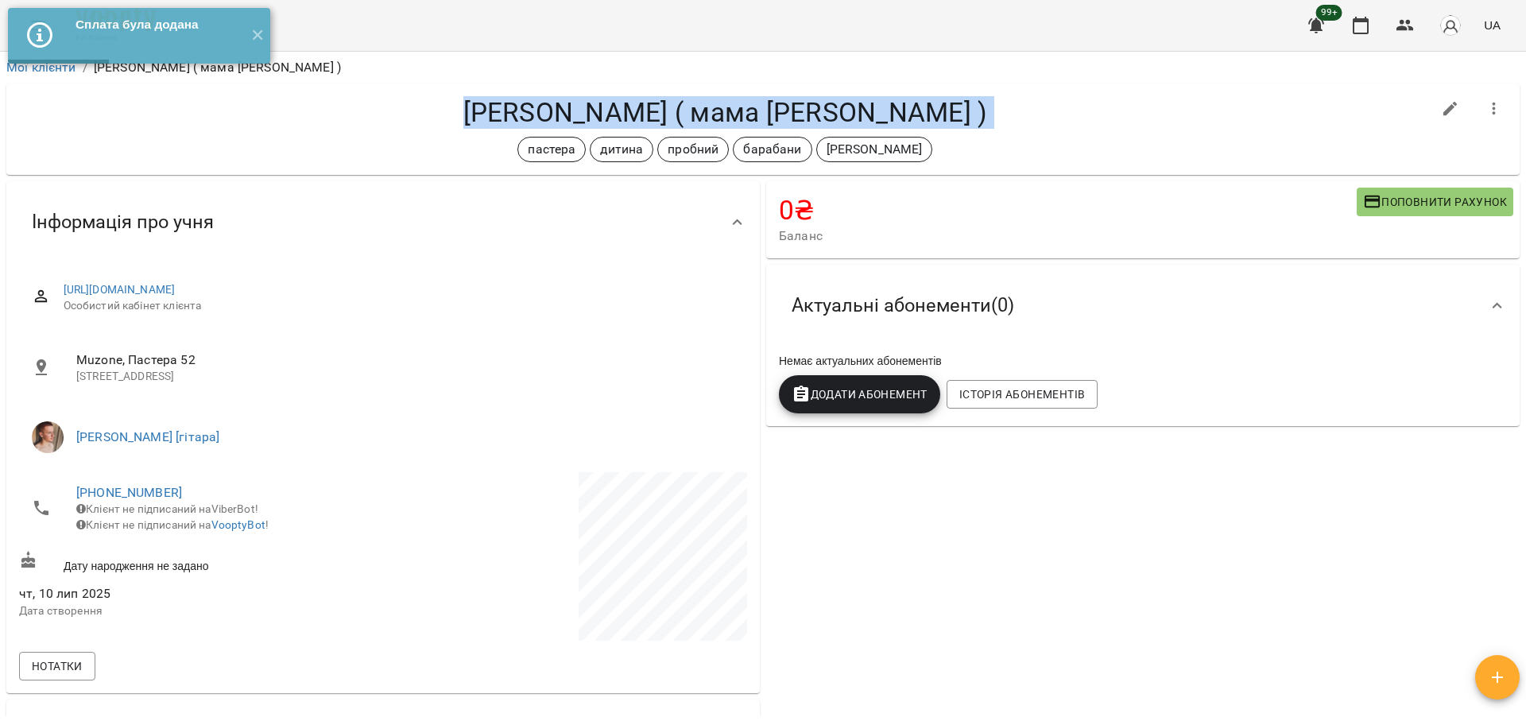
click at [579, 110] on h4 "[PERSON_NAME] ( мама [PERSON_NAME] )" at bounding box center [725, 112] width 1412 height 33
copy div "[PERSON_NAME] ( мама [PERSON_NAME] ) пастера дитина пробний барабани [PERSON_NA…"
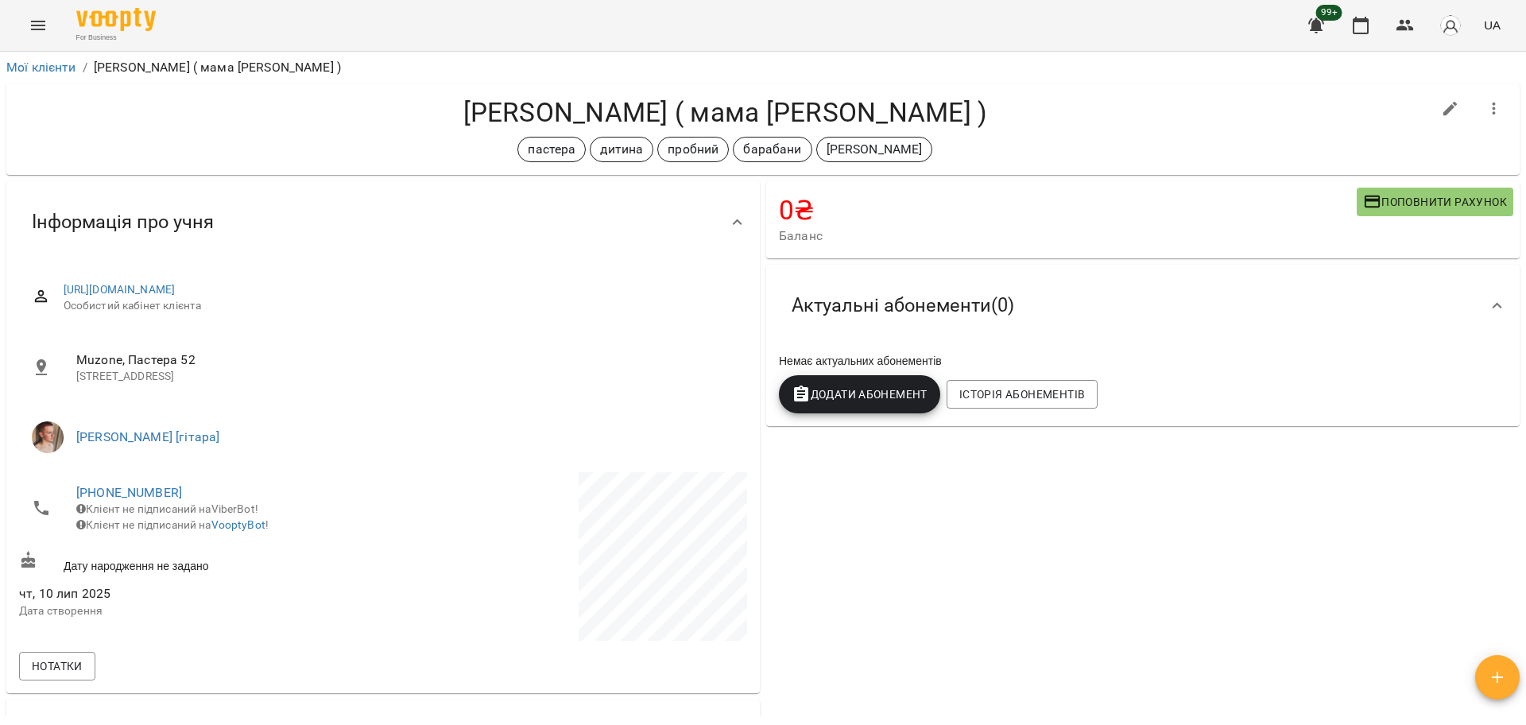
click at [651, 354] on span "Muzone, Пастера 52" at bounding box center [405, 359] width 658 height 19
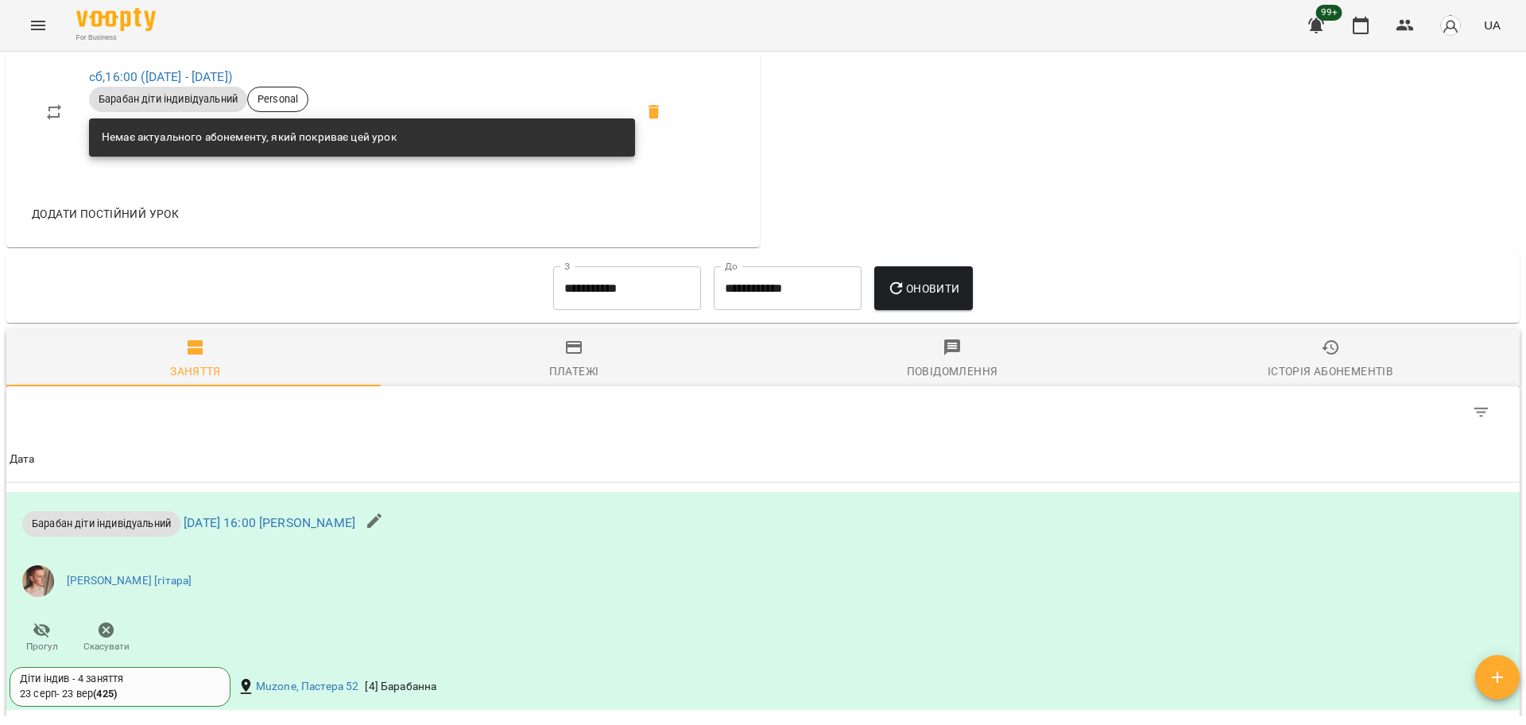
click at [1292, 351] on span "Історія абонементів" at bounding box center [1330, 359] width 359 height 43
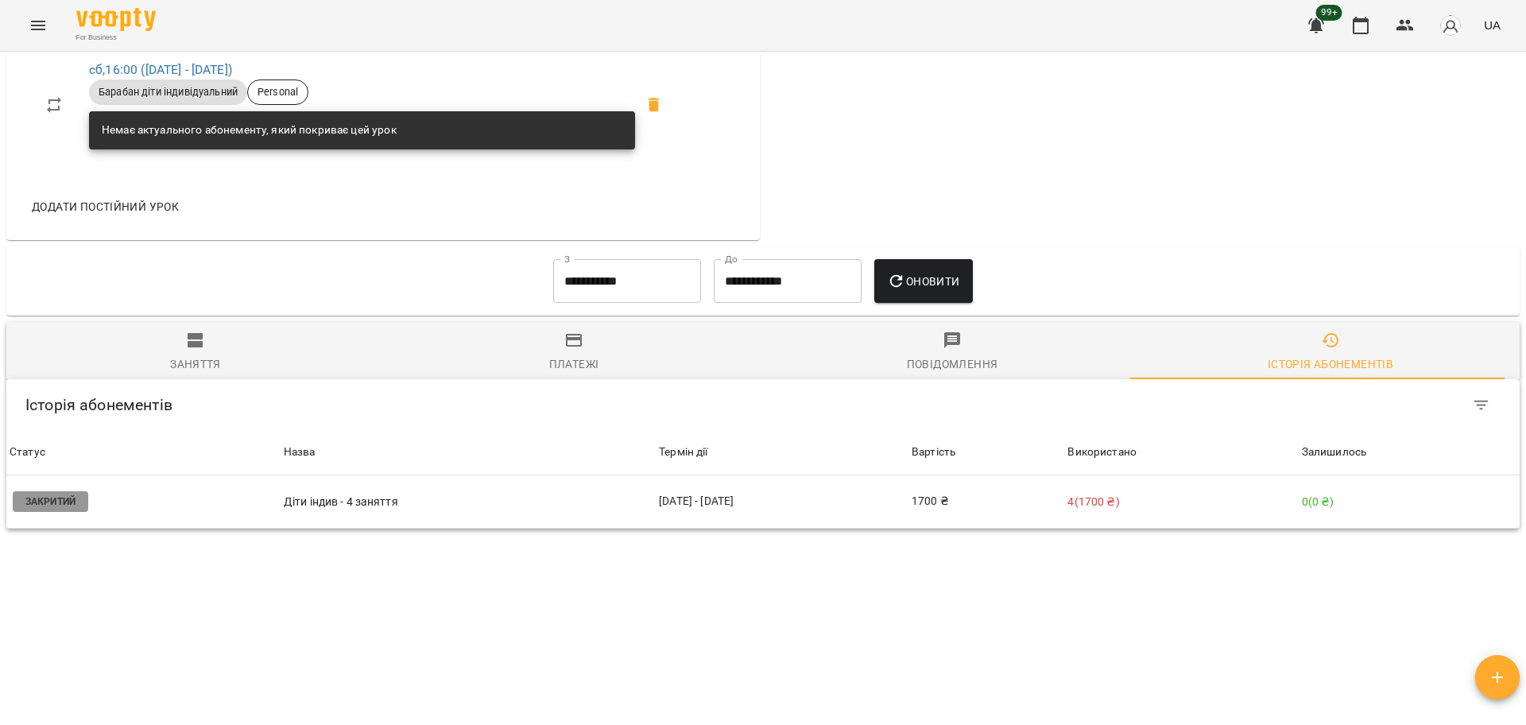
scroll to position [808, 0]
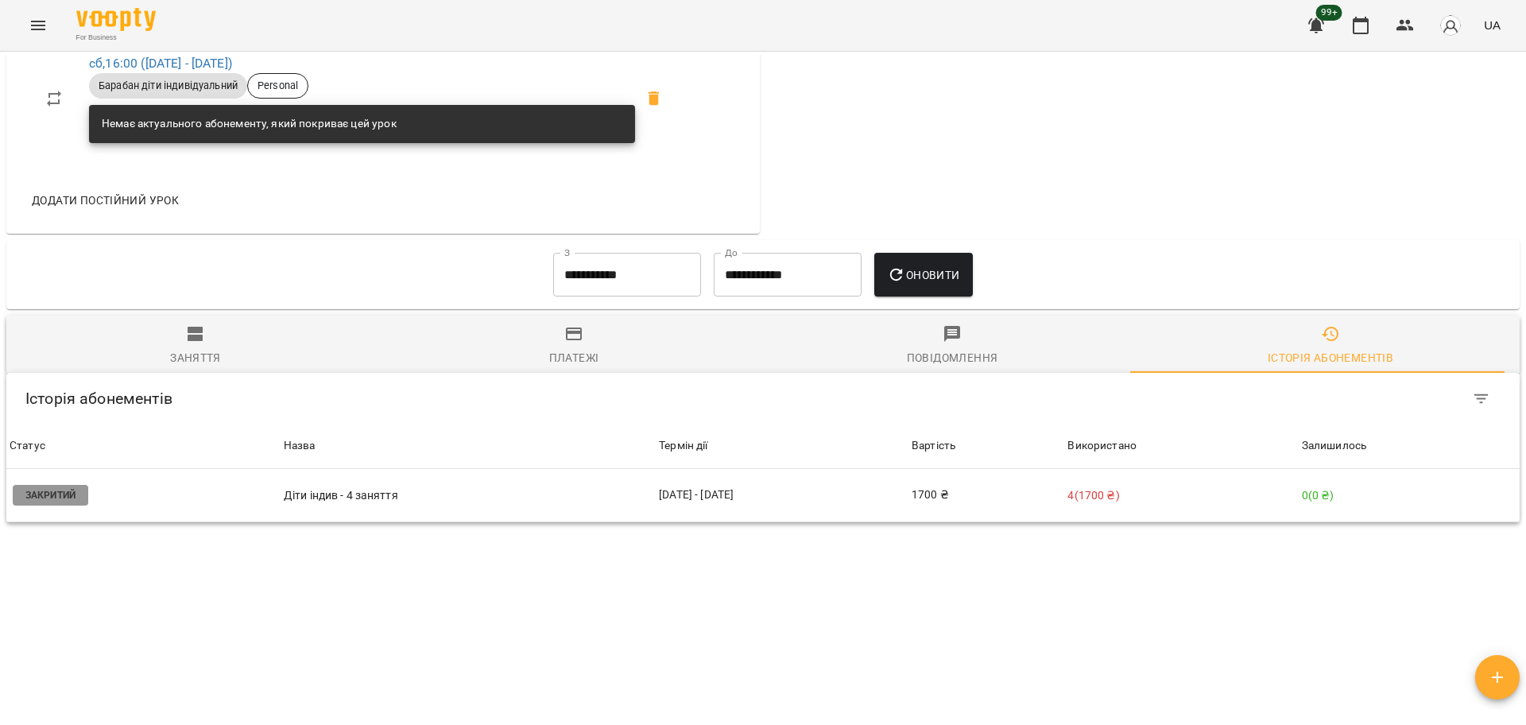
click at [650, 289] on input "**********" at bounding box center [627, 275] width 148 height 44
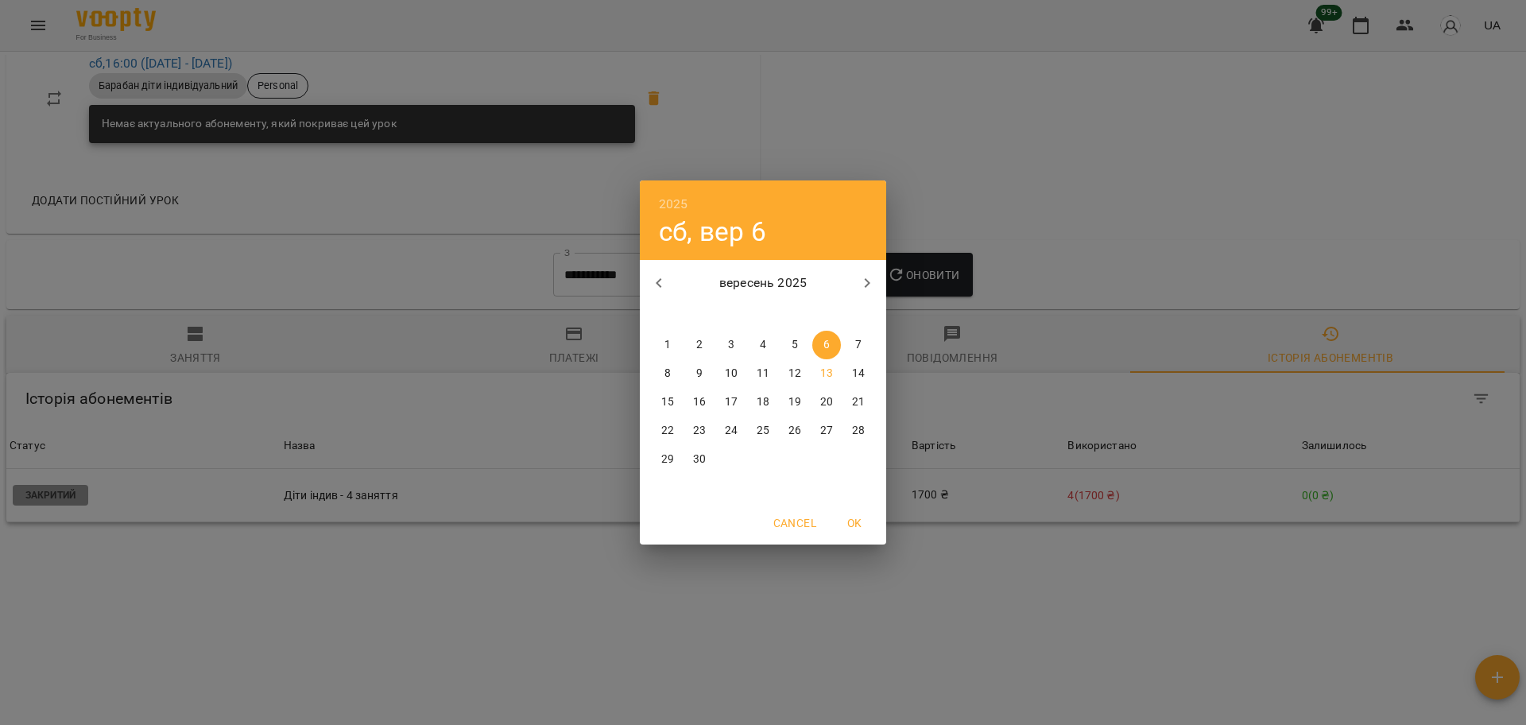
click at [651, 288] on icon "button" at bounding box center [658, 282] width 19 height 19
click at [731, 409] on p "13" at bounding box center [731, 402] width 13 height 16
type input "**********"
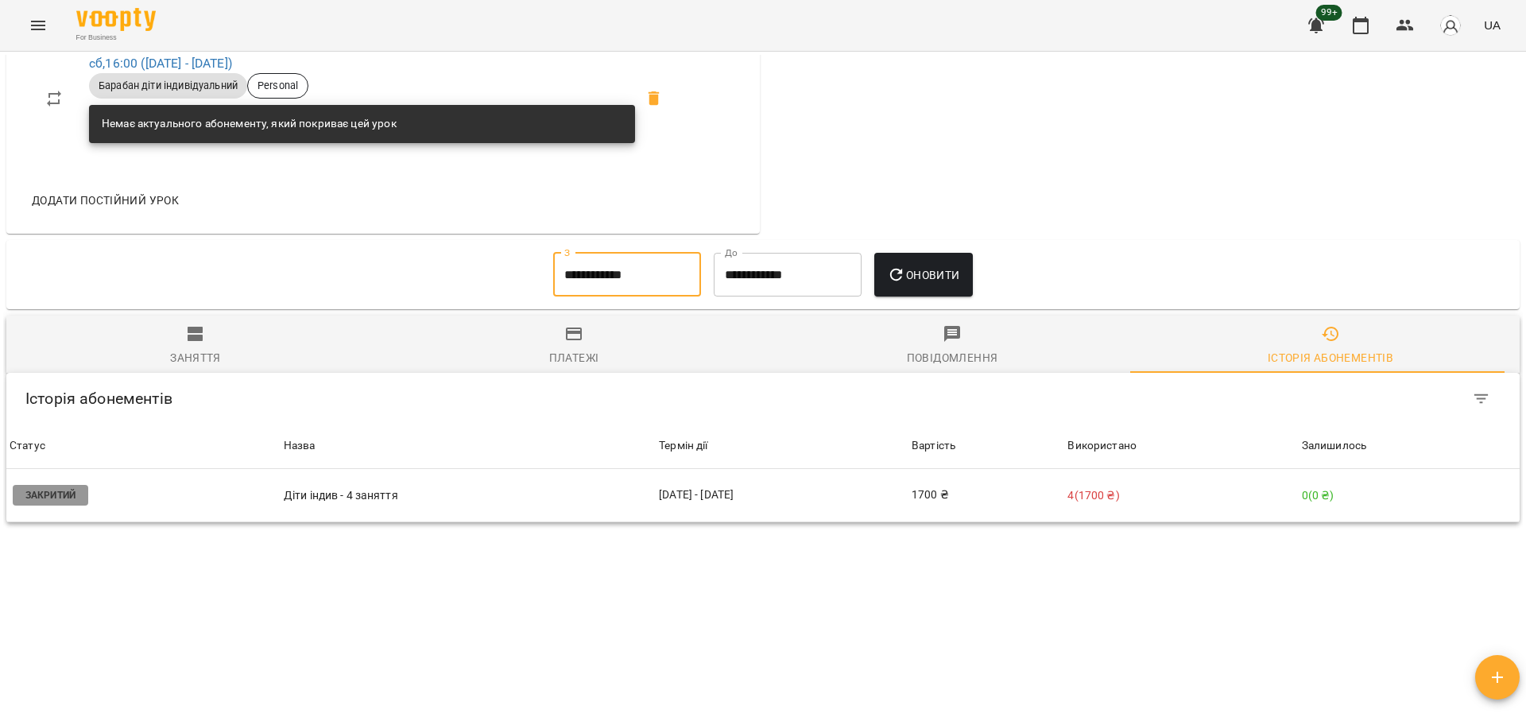
click at [897, 263] on button "Оновити" at bounding box center [923, 275] width 98 height 44
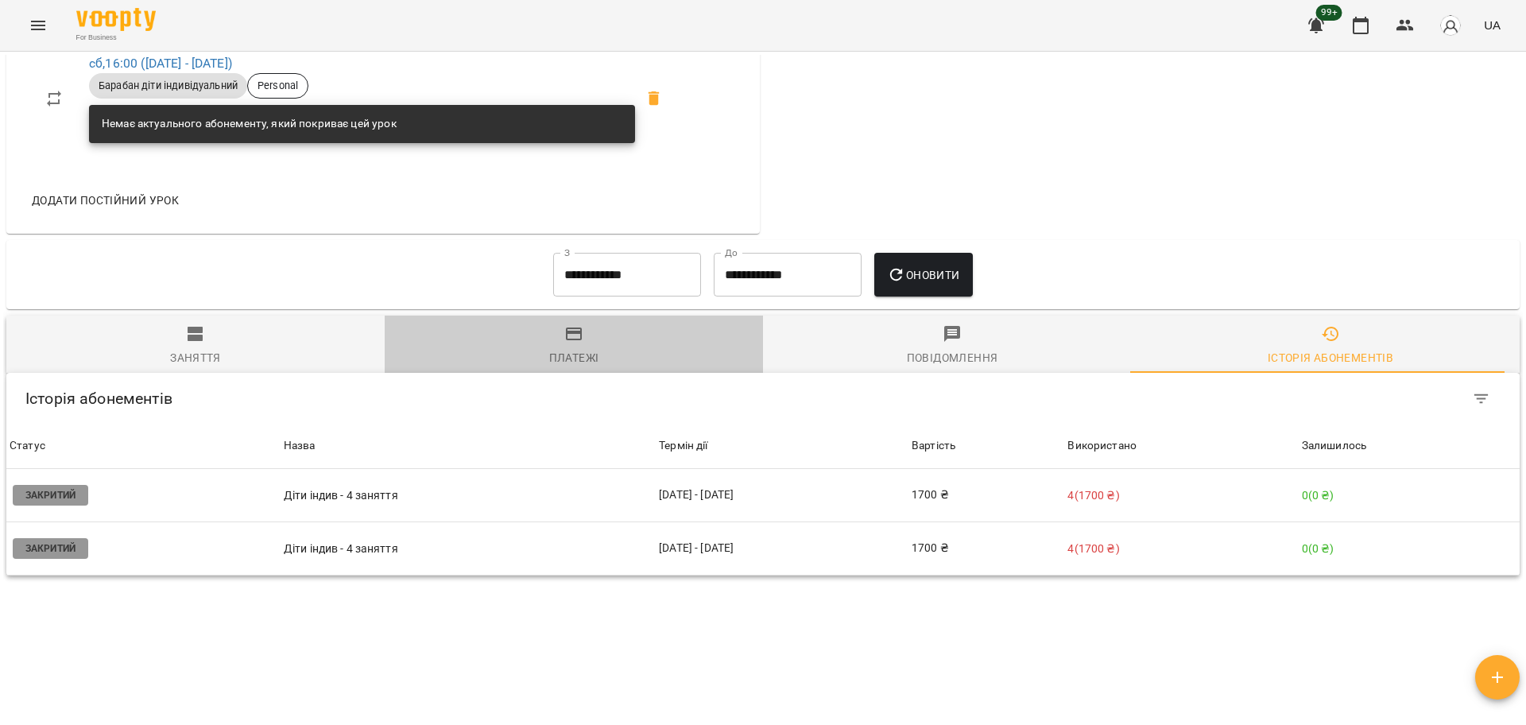
click at [586, 344] on span "Платежі" at bounding box center [573, 345] width 359 height 43
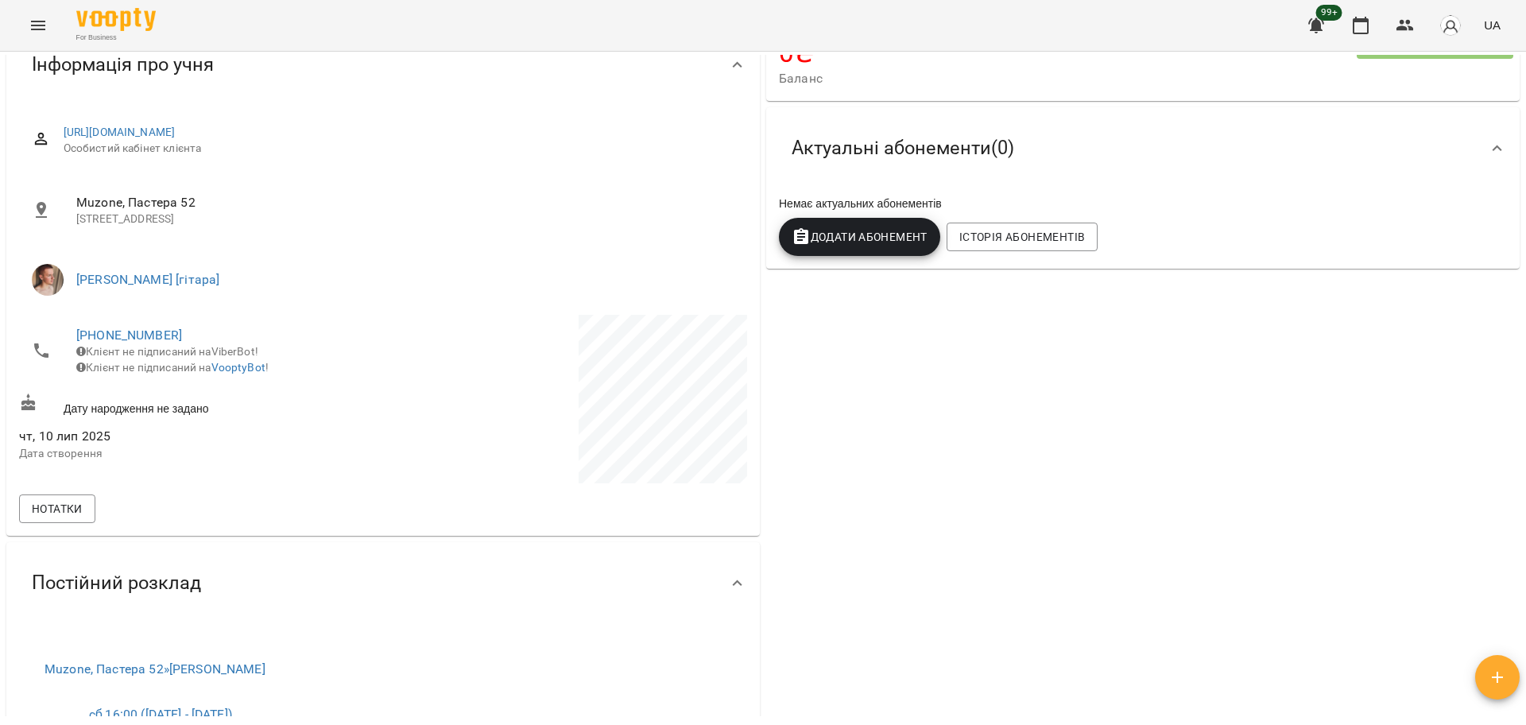
scroll to position [0, 0]
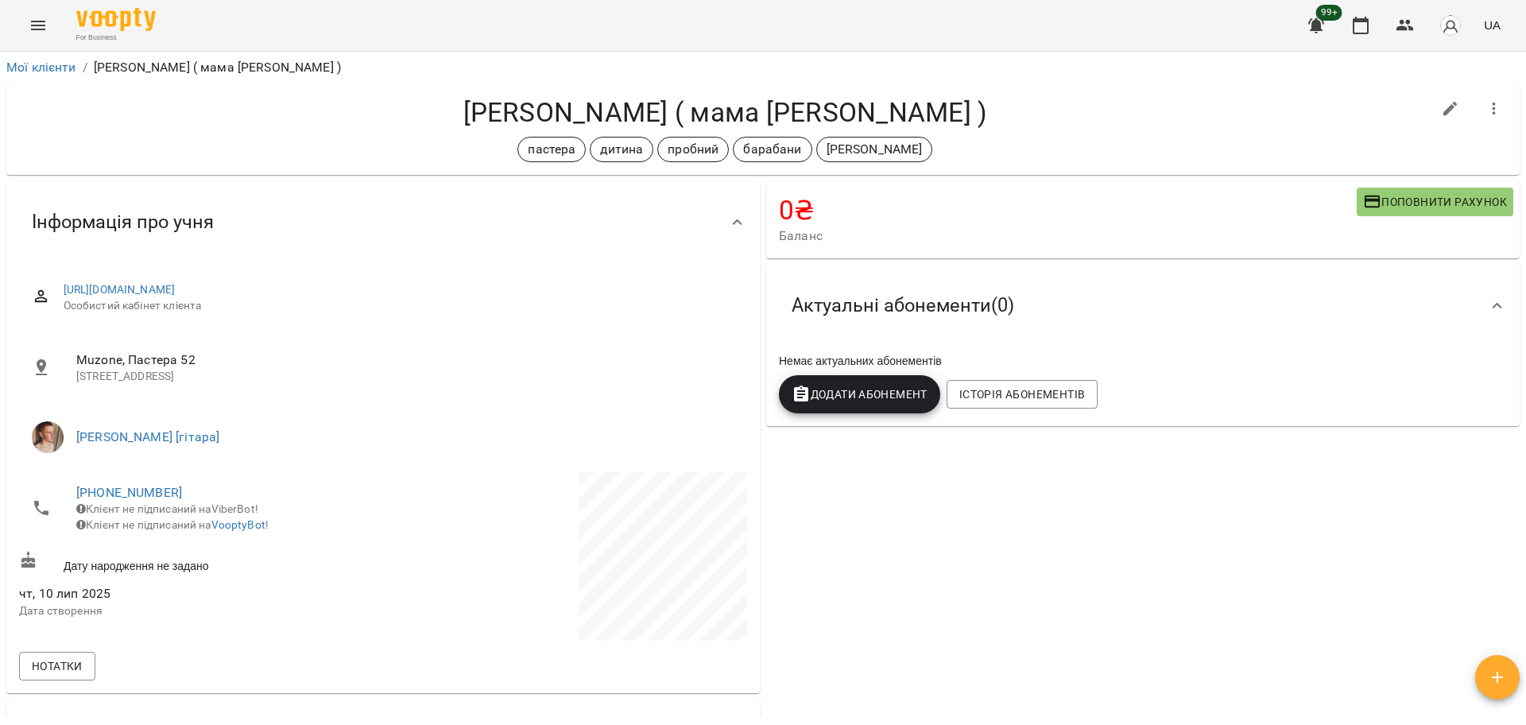
click at [677, 91] on div "Хазін Давід ( мама Ілона ) пастера дитина пробний барабани михайло" at bounding box center [762, 128] width 1513 height 91
click at [682, 113] on h4 "Хазін Давід ( мама Ілона )" at bounding box center [725, 112] width 1412 height 33
click at [682, 112] on h4 "Хазін Давід ( мама Ілона )" at bounding box center [725, 112] width 1412 height 33
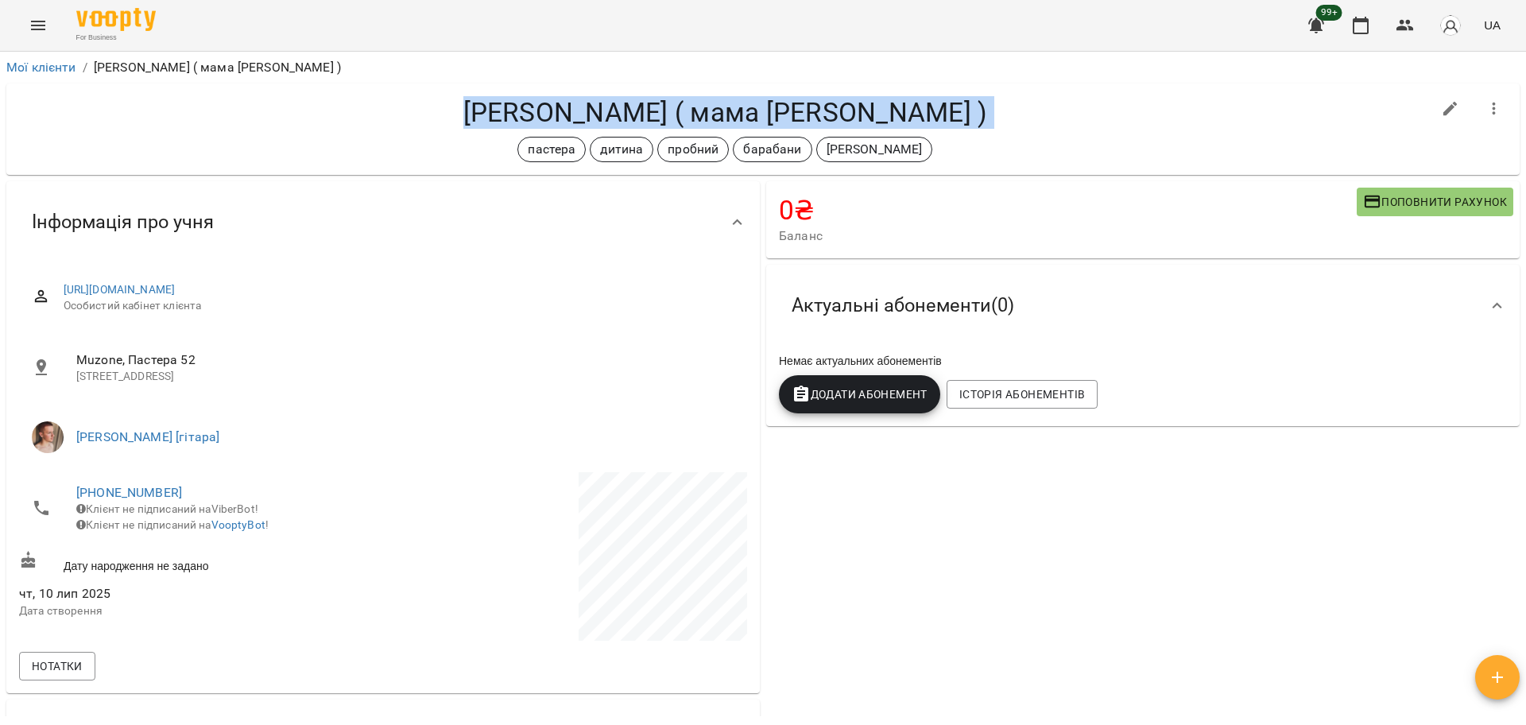
click at [682, 112] on h4 "Хазін Давід ( мама Ілона )" at bounding box center [725, 112] width 1412 height 33
copy div "Хазін Давід ( мама Ілона ) пастера дитина пробний барабани михайло"
click at [1405, 27] on icon "button" at bounding box center [1404, 25] width 17 height 11
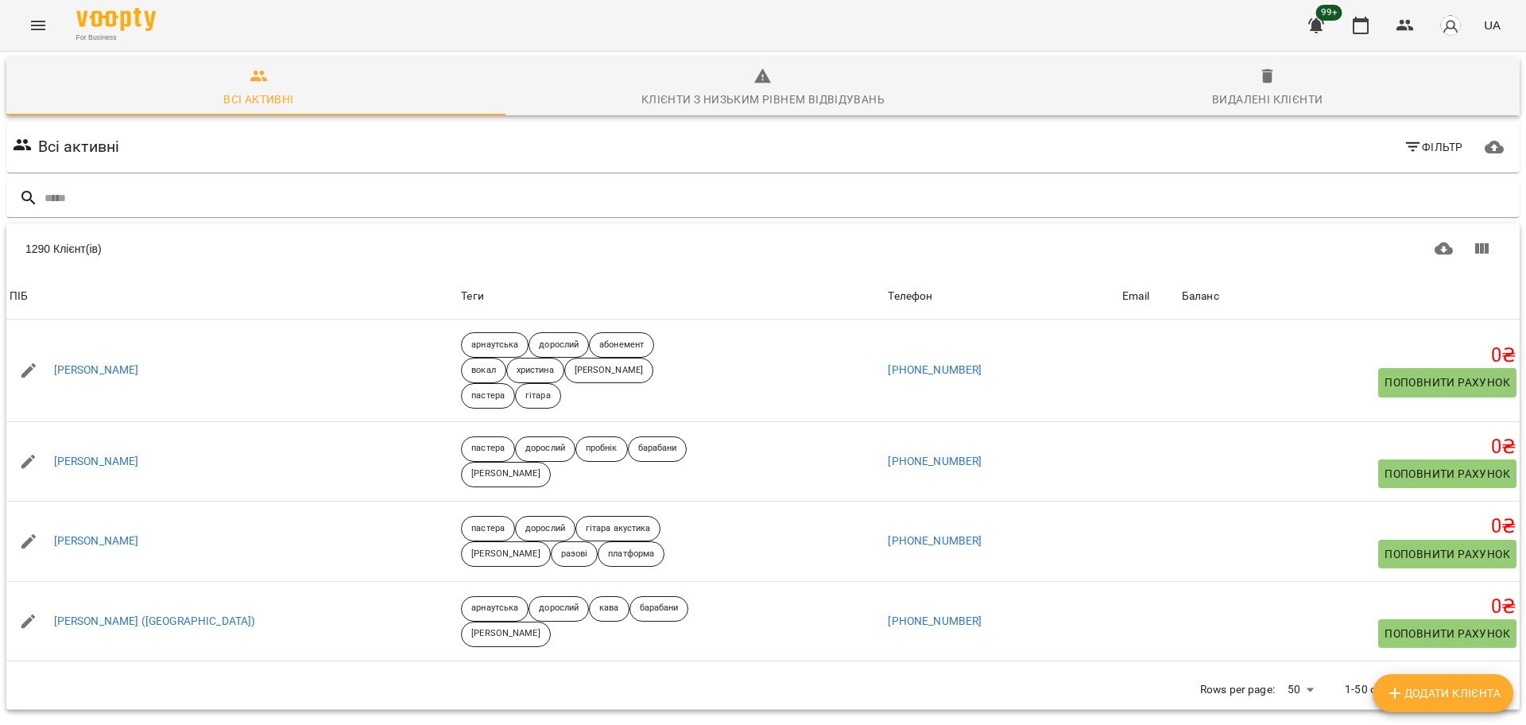
type input "*"
type input "****"
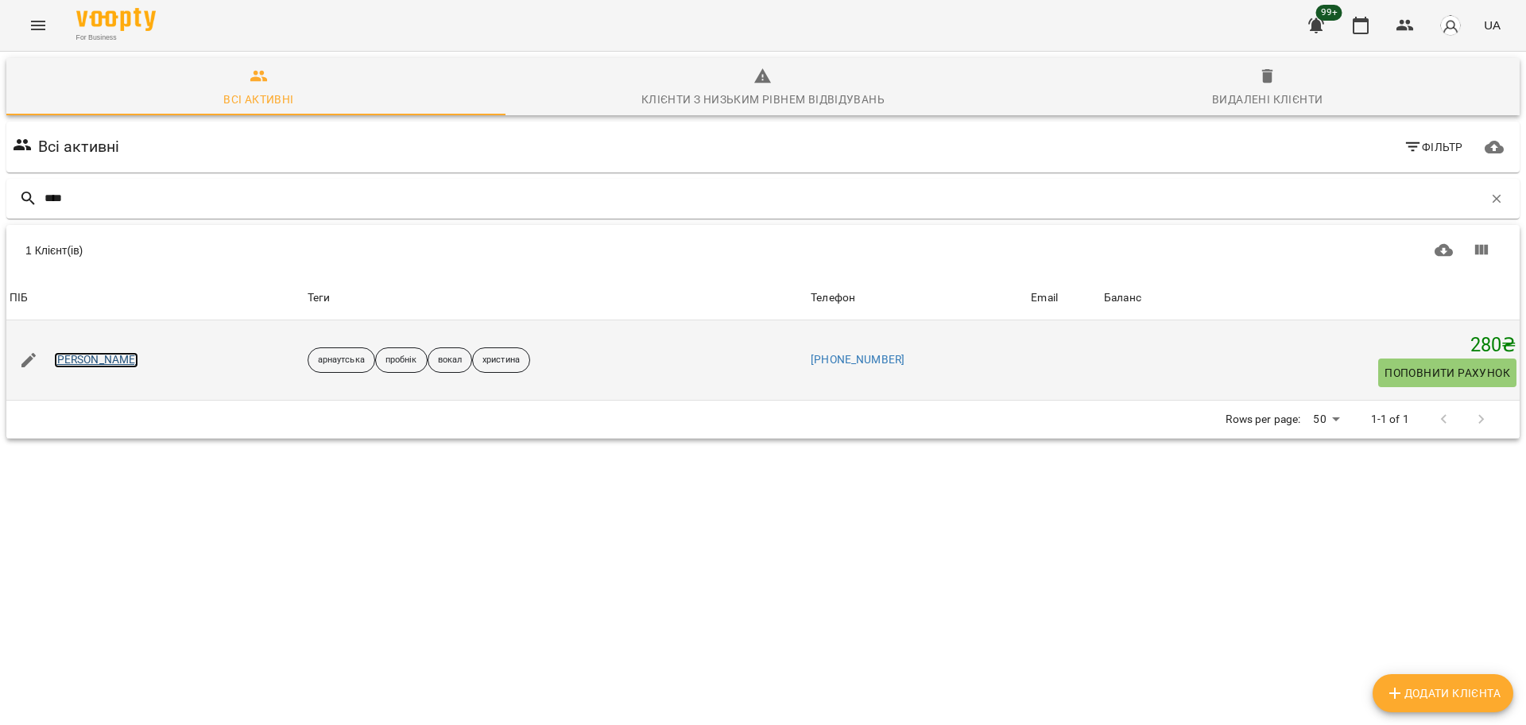
click at [93, 367] on link "Сокур Вікторія" at bounding box center [96, 360] width 85 height 16
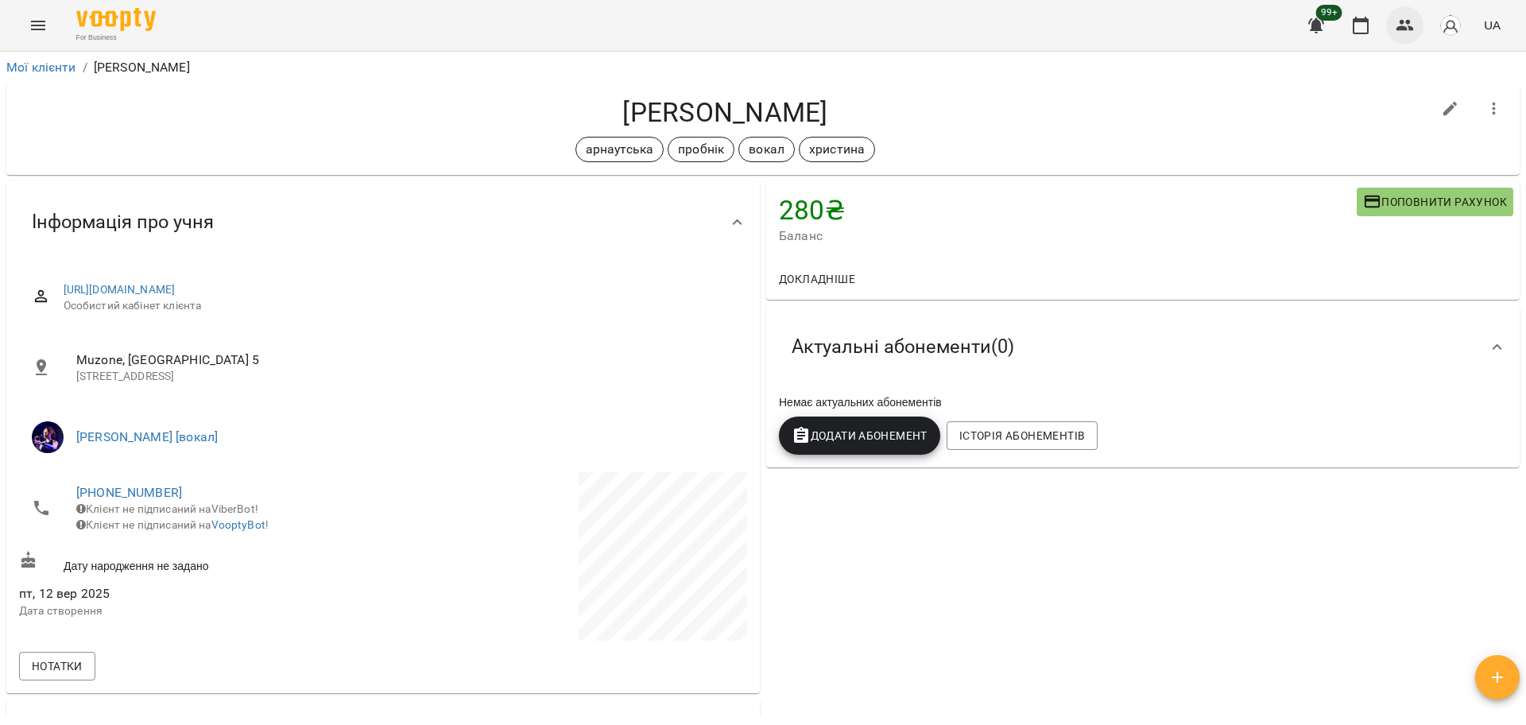
click at [1399, 36] on button "button" at bounding box center [1405, 25] width 38 height 38
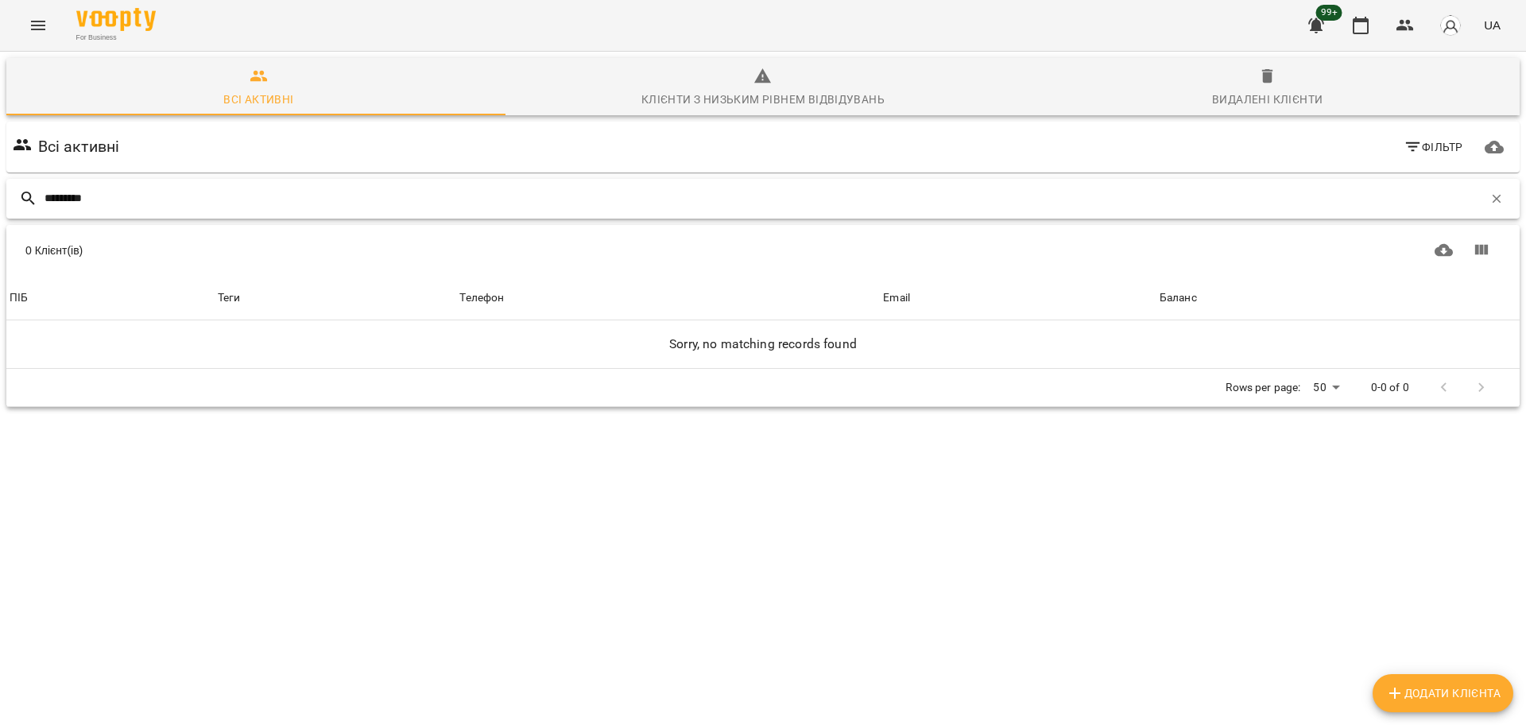
click at [65, 196] on input "*********" at bounding box center [763, 198] width 1438 height 26
type input "*********"
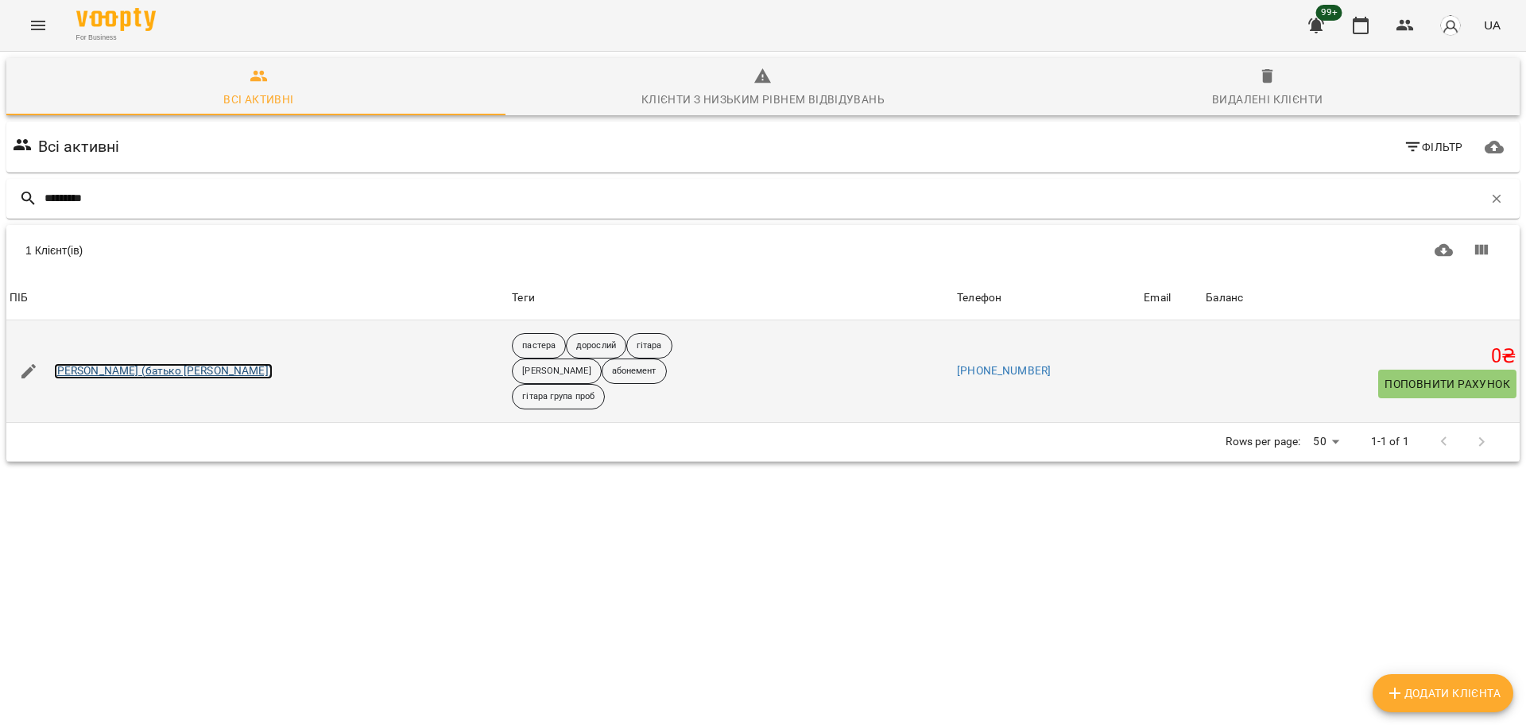
click at [118, 363] on link "Гумінська Марія (батько Денис)" at bounding box center [163, 371] width 219 height 16
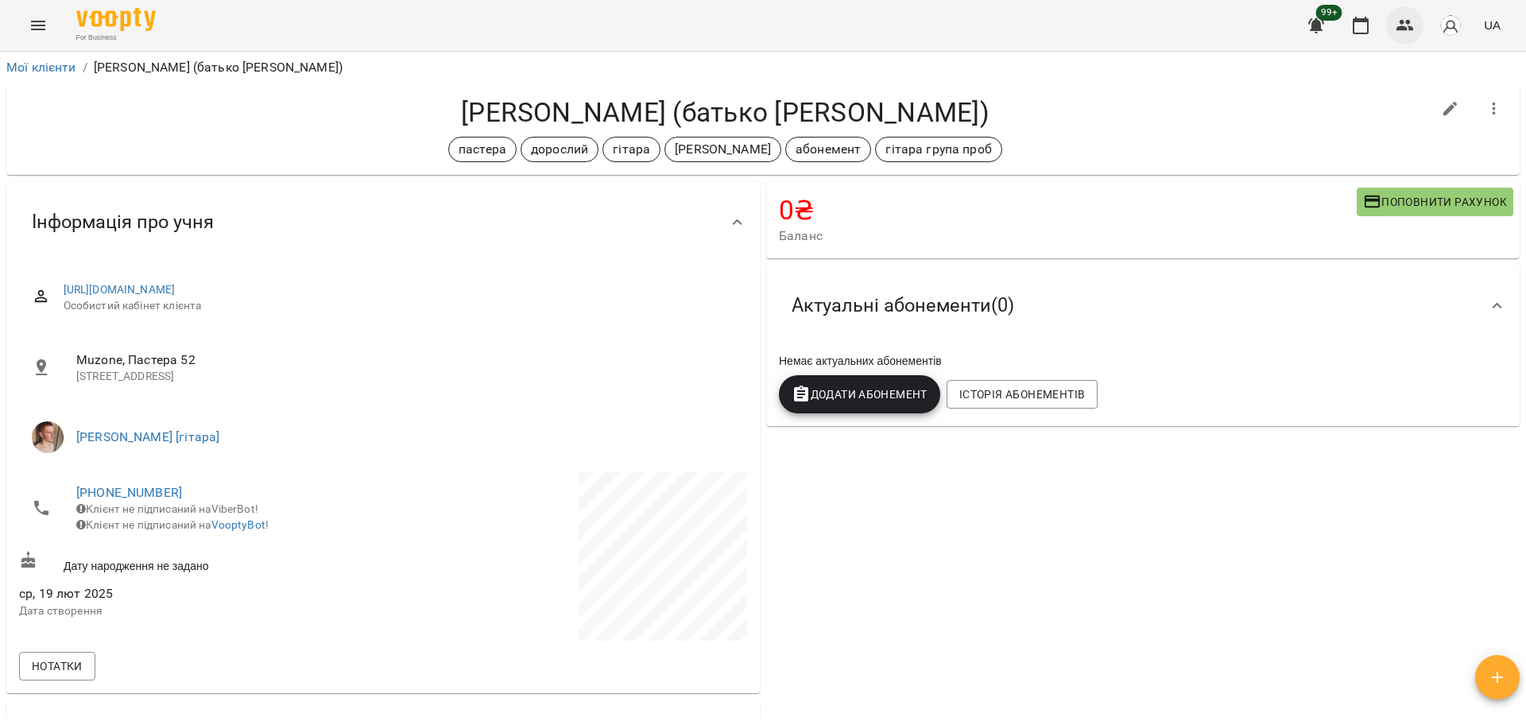
click at [1390, 32] on button "button" at bounding box center [1405, 25] width 38 height 38
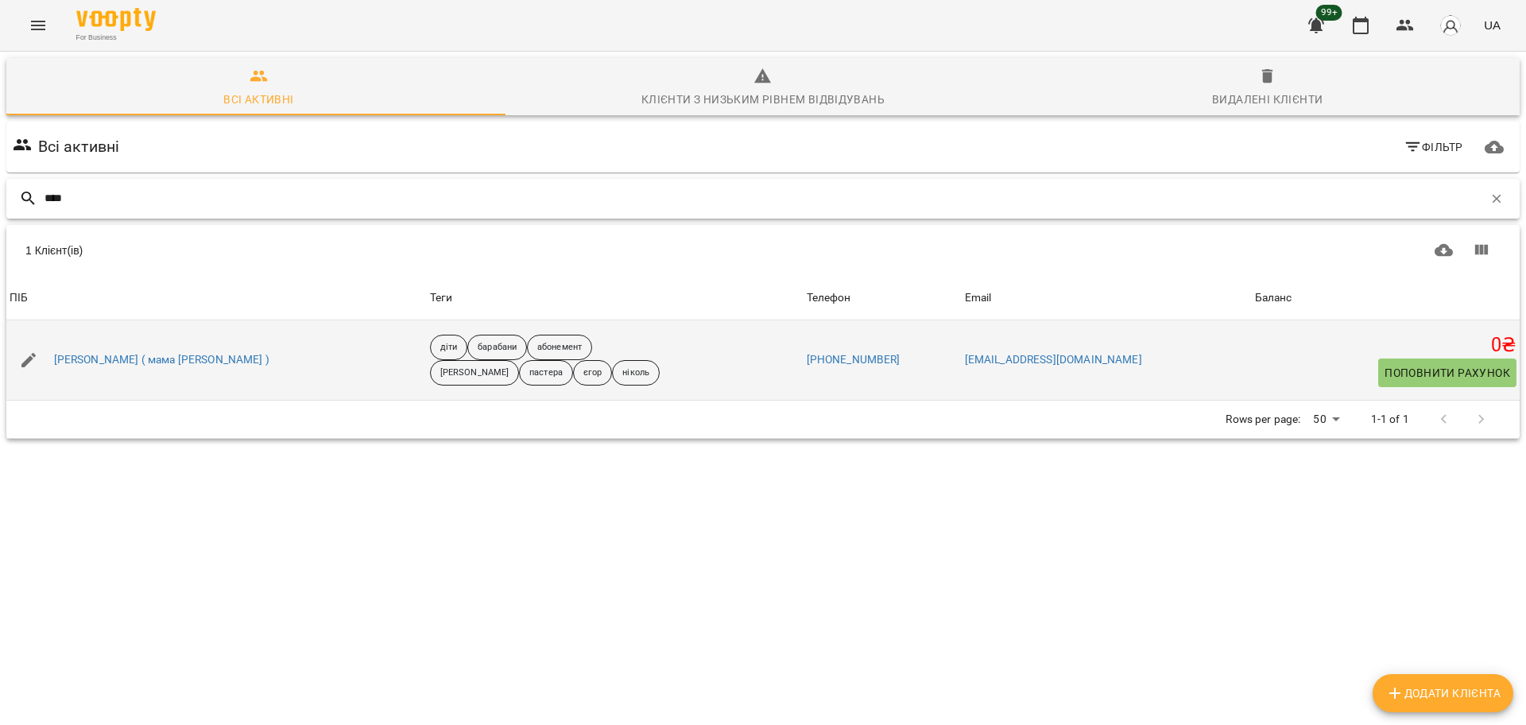
type input "****"
click at [97, 349] on div "Цололо Марк ( мама Аліса )" at bounding box center [162, 360] width 222 height 22
click at [99, 360] on link "Цололо Марк ( мама Аліса )" at bounding box center [161, 360] width 215 height 16
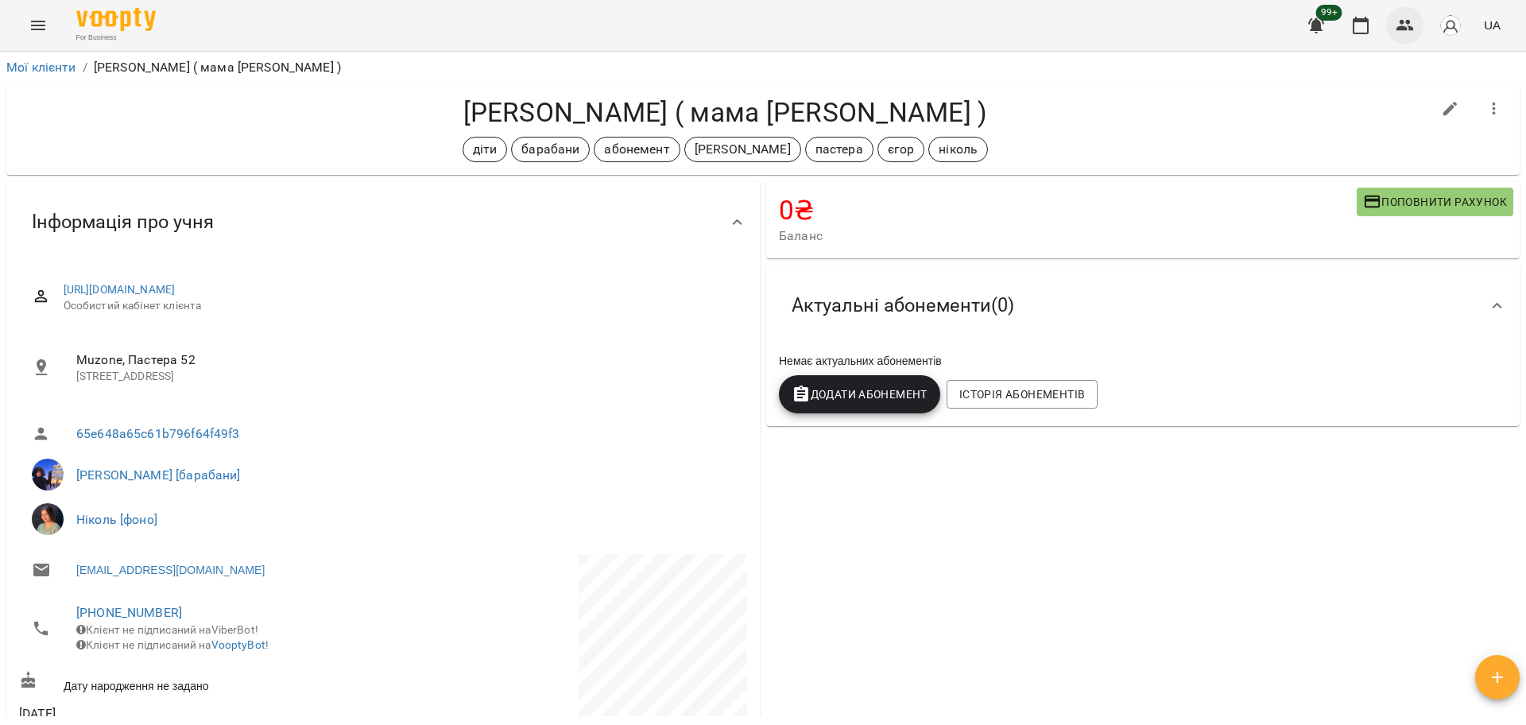
click at [1402, 17] on icon "button" at bounding box center [1404, 25] width 19 height 19
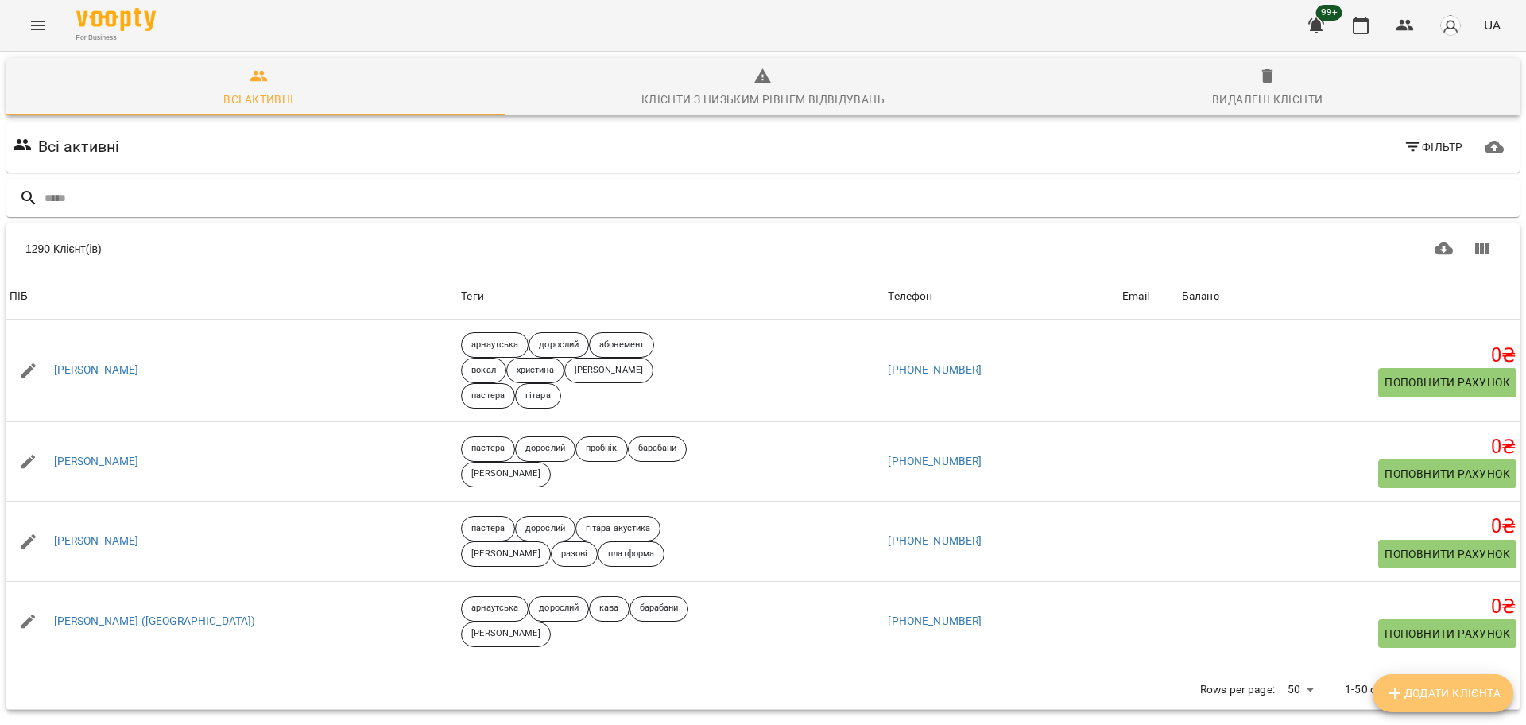
click at [1421, 686] on span "Додати клієнта" at bounding box center [1442, 692] width 115 height 19
select select "**"
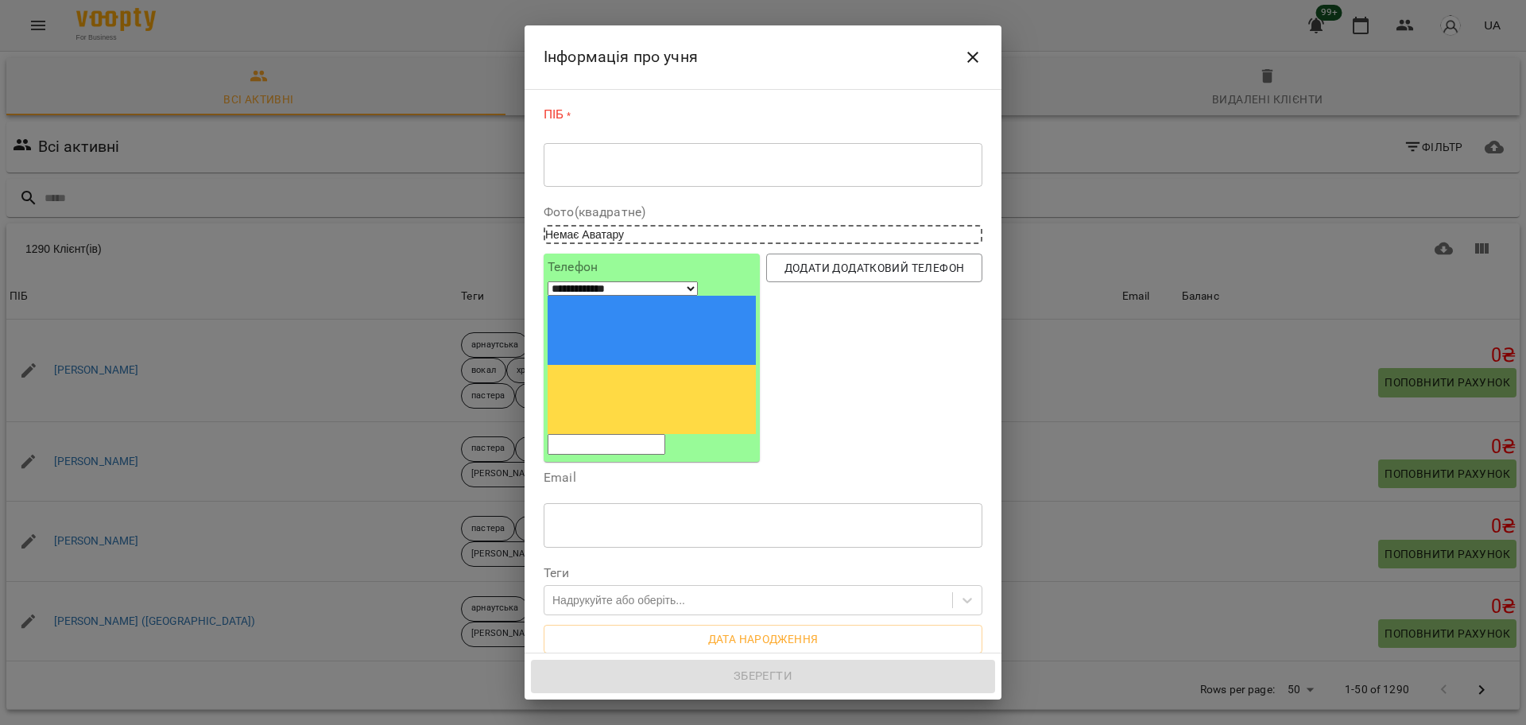
click at [720, 139] on div "ПІБ * * ​" at bounding box center [762, 150] width 439 height 88
click at [711, 149] on div "* ​" at bounding box center [762, 164] width 439 height 44
paste textarea "**********"
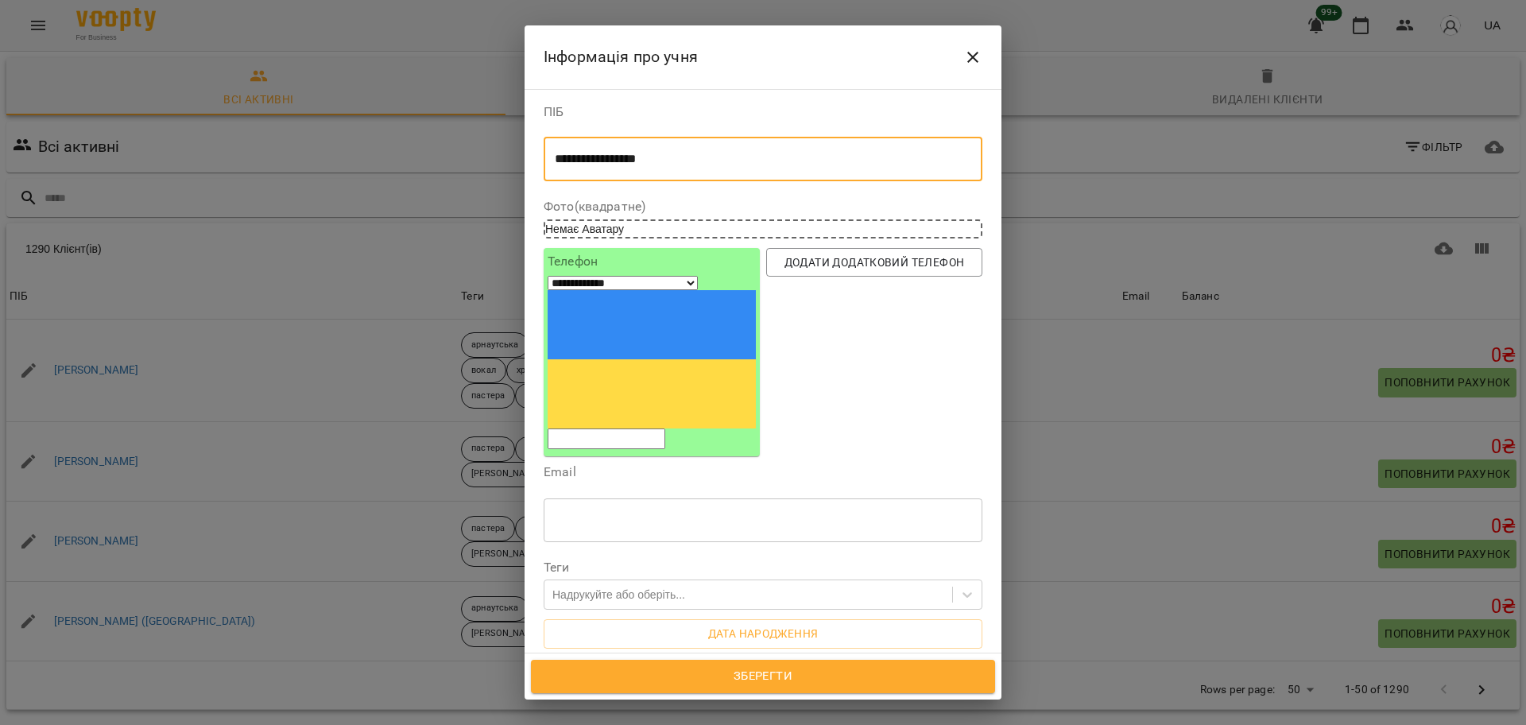
type textarea "**********"
click at [628, 466] on div "Email ​" at bounding box center [762, 507] width 439 height 82
click at [623, 428] on input "tel" at bounding box center [606, 438] width 118 height 21
paste input "**********"
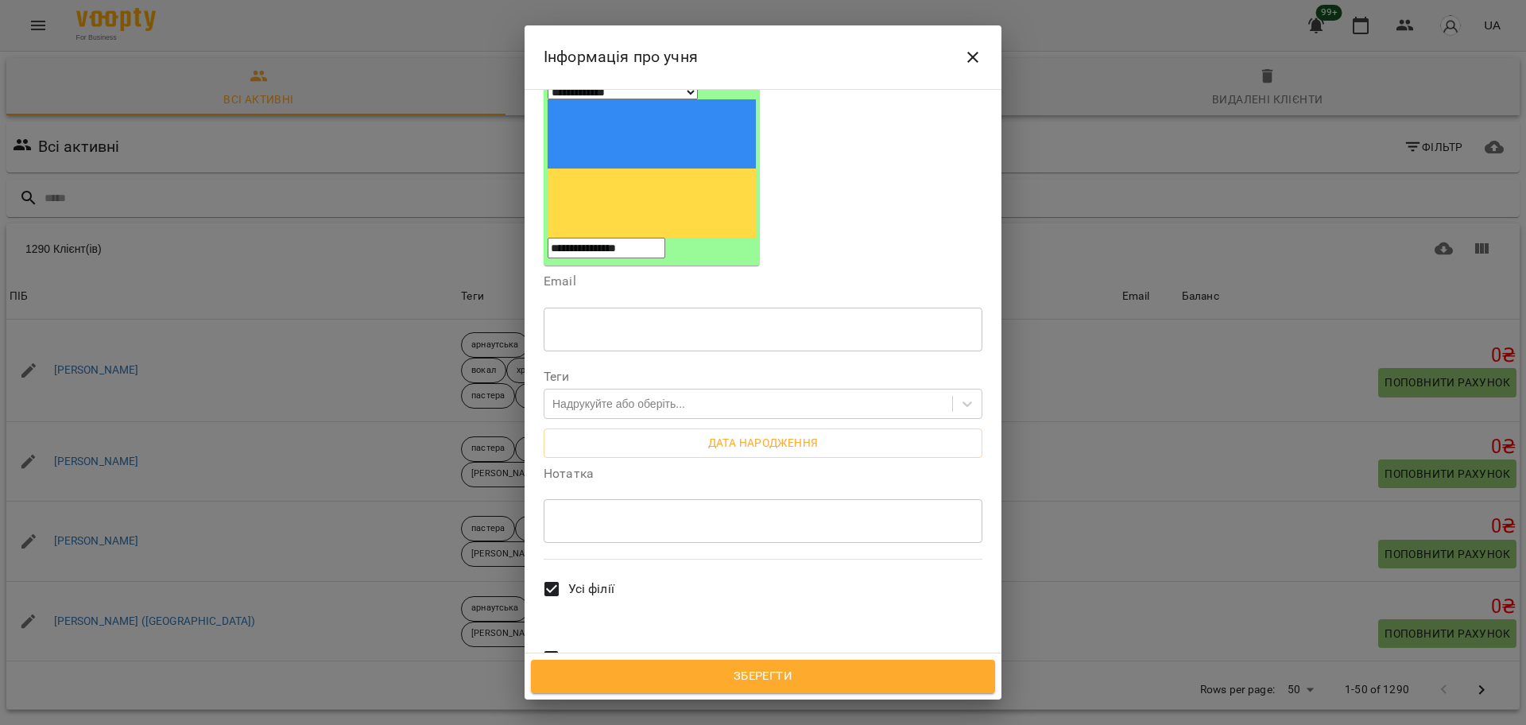
scroll to position [199, 0]
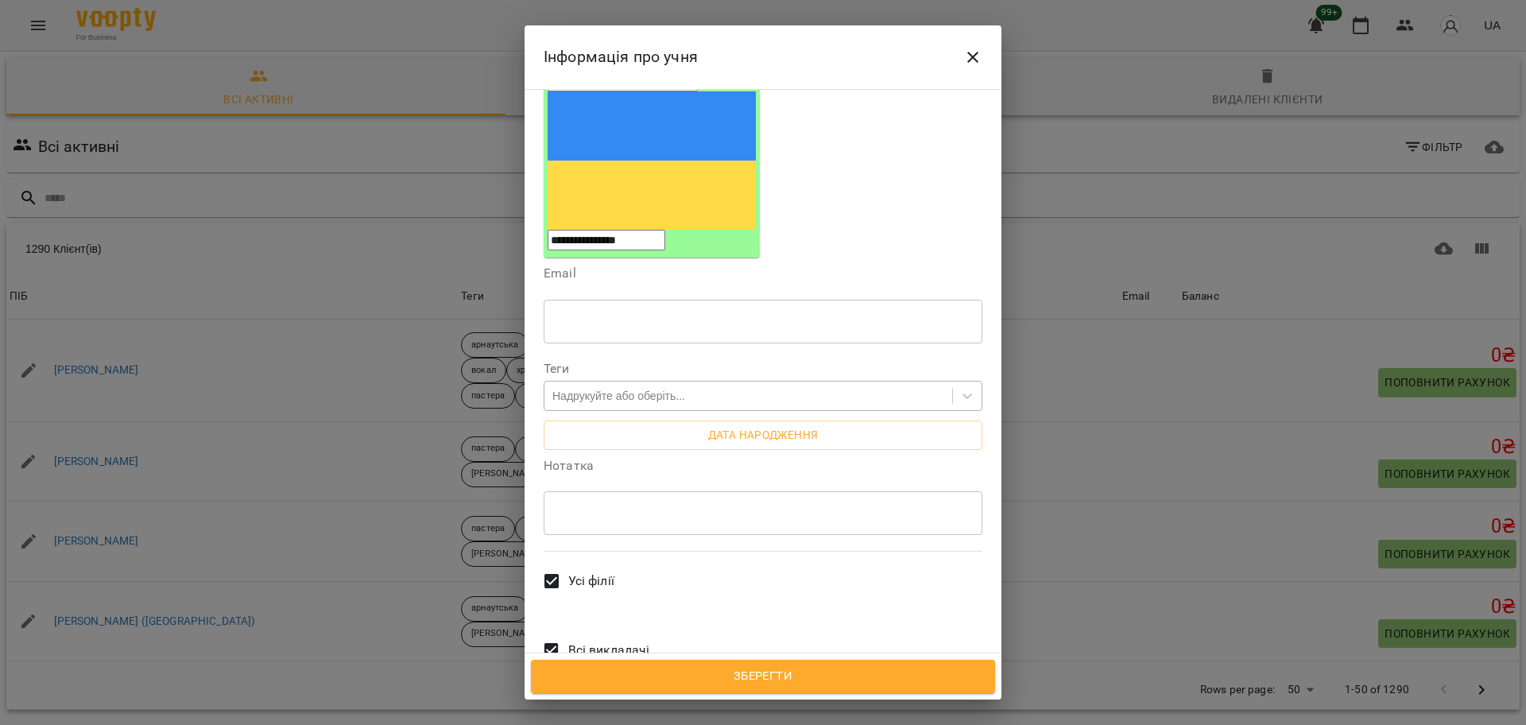
type input "**********"
click at [631, 388] on div "Надрукуйте або оберіть..." at bounding box center [618, 396] width 133 height 16
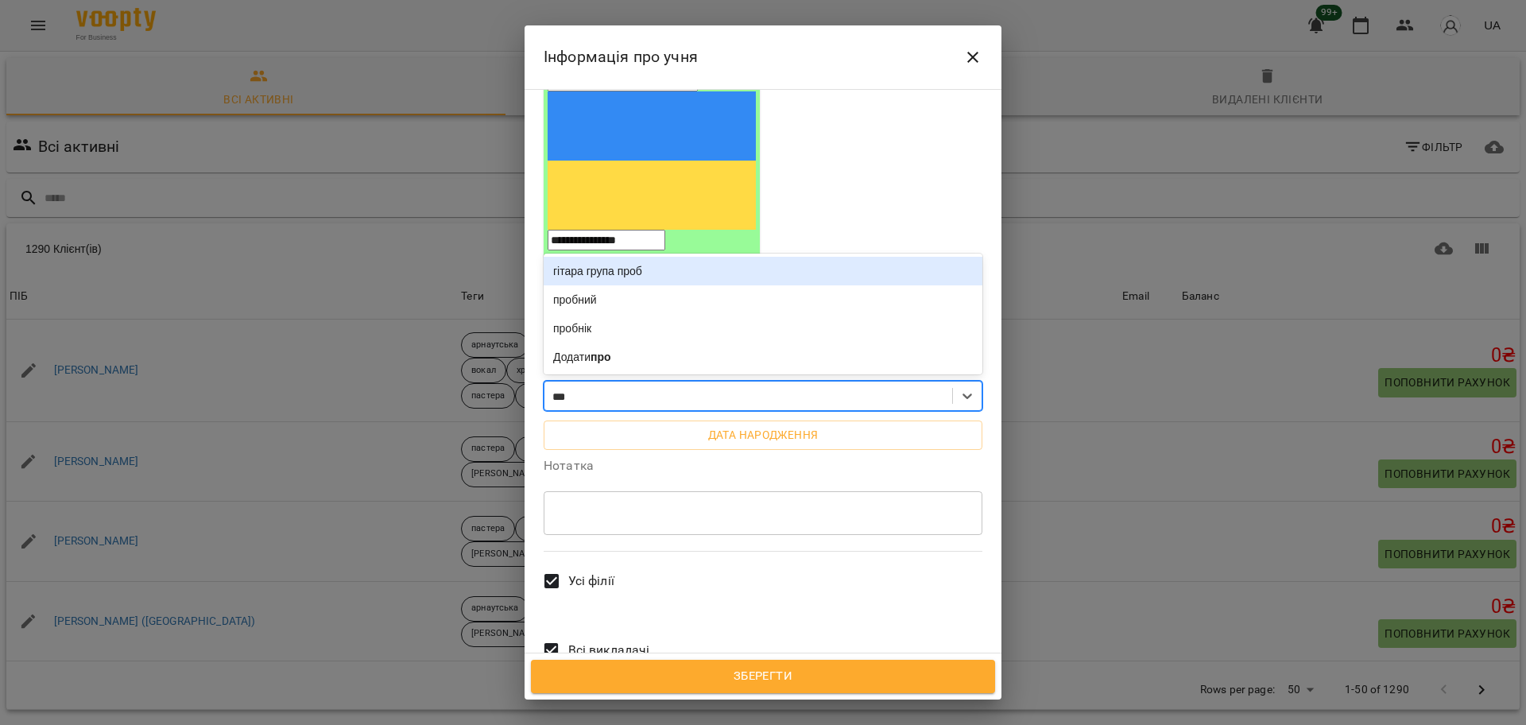
type input "****"
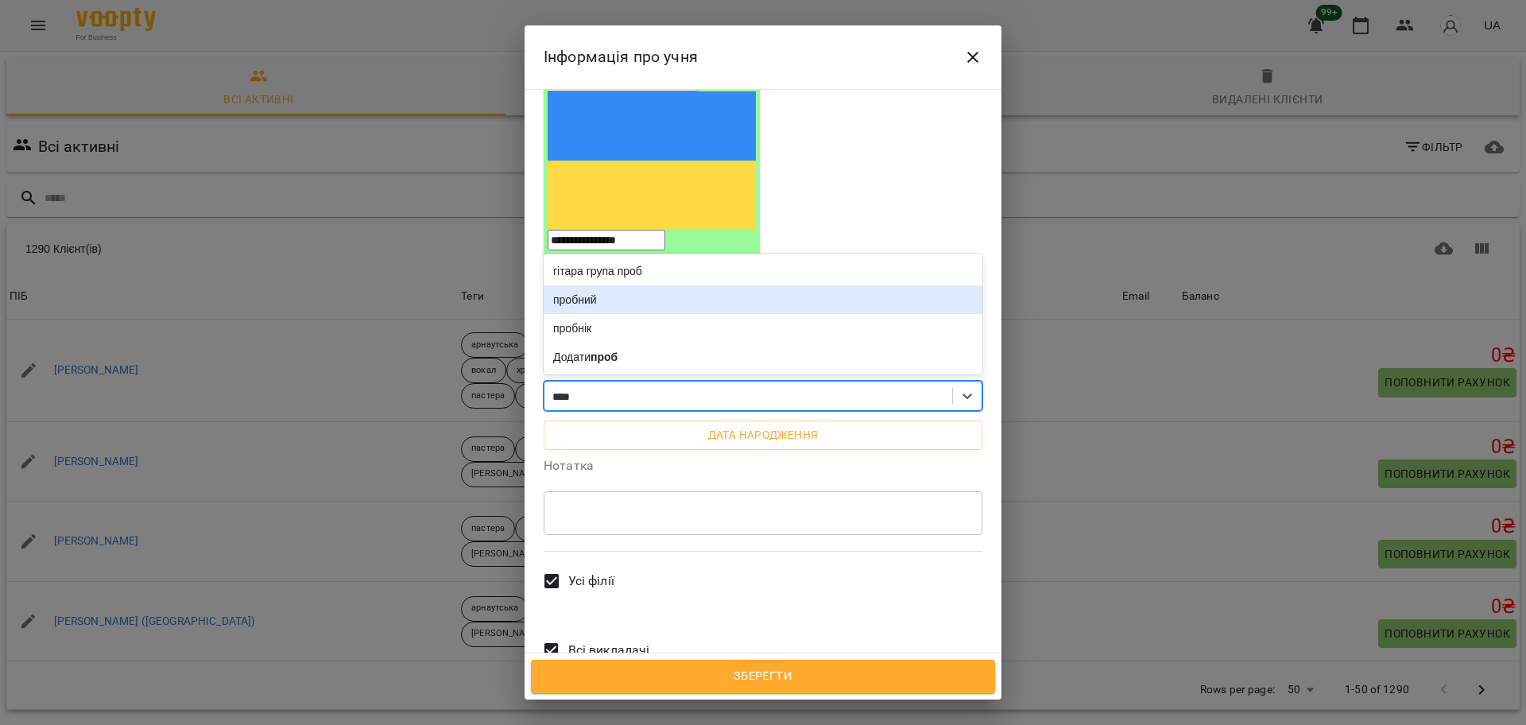
click at [567, 285] on div "пробний" at bounding box center [762, 299] width 439 height 29
type input "*"
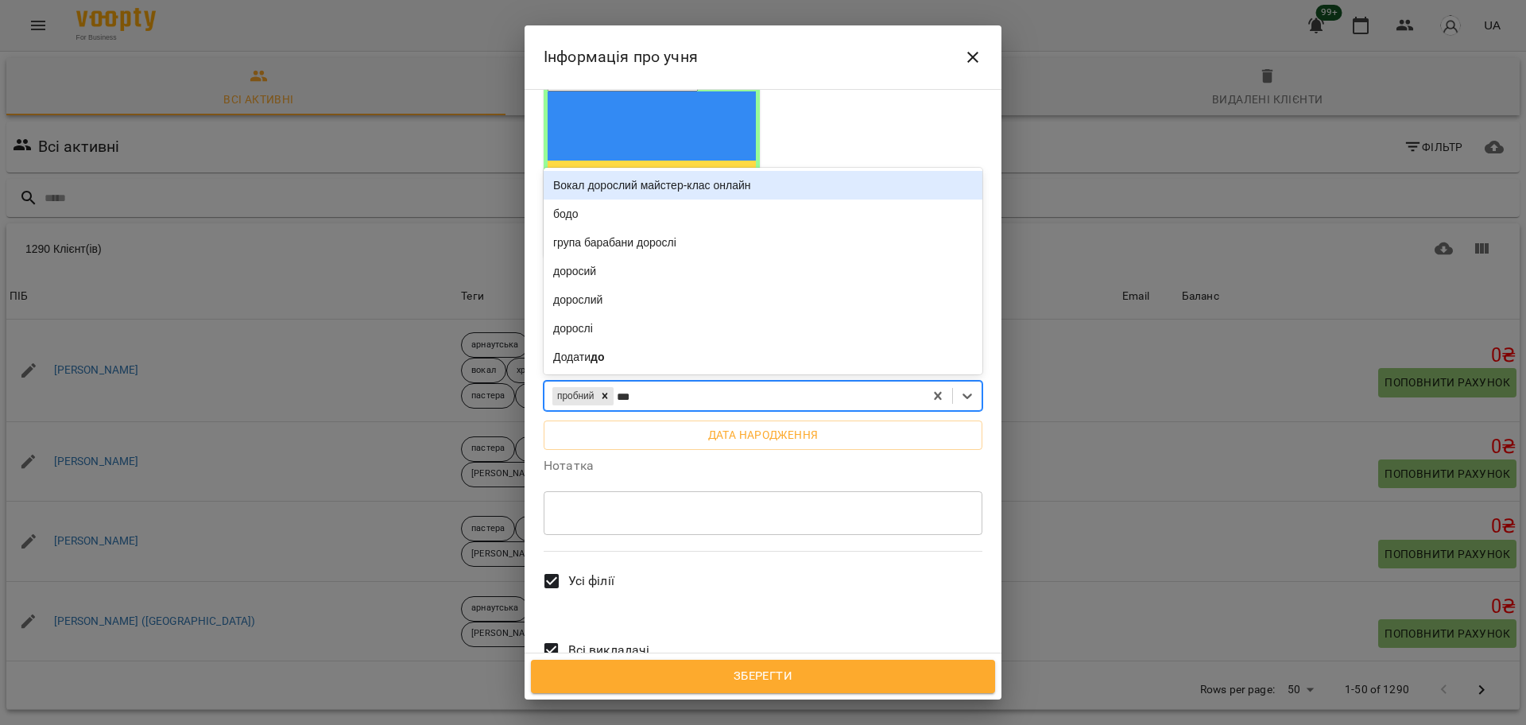
type input "****"
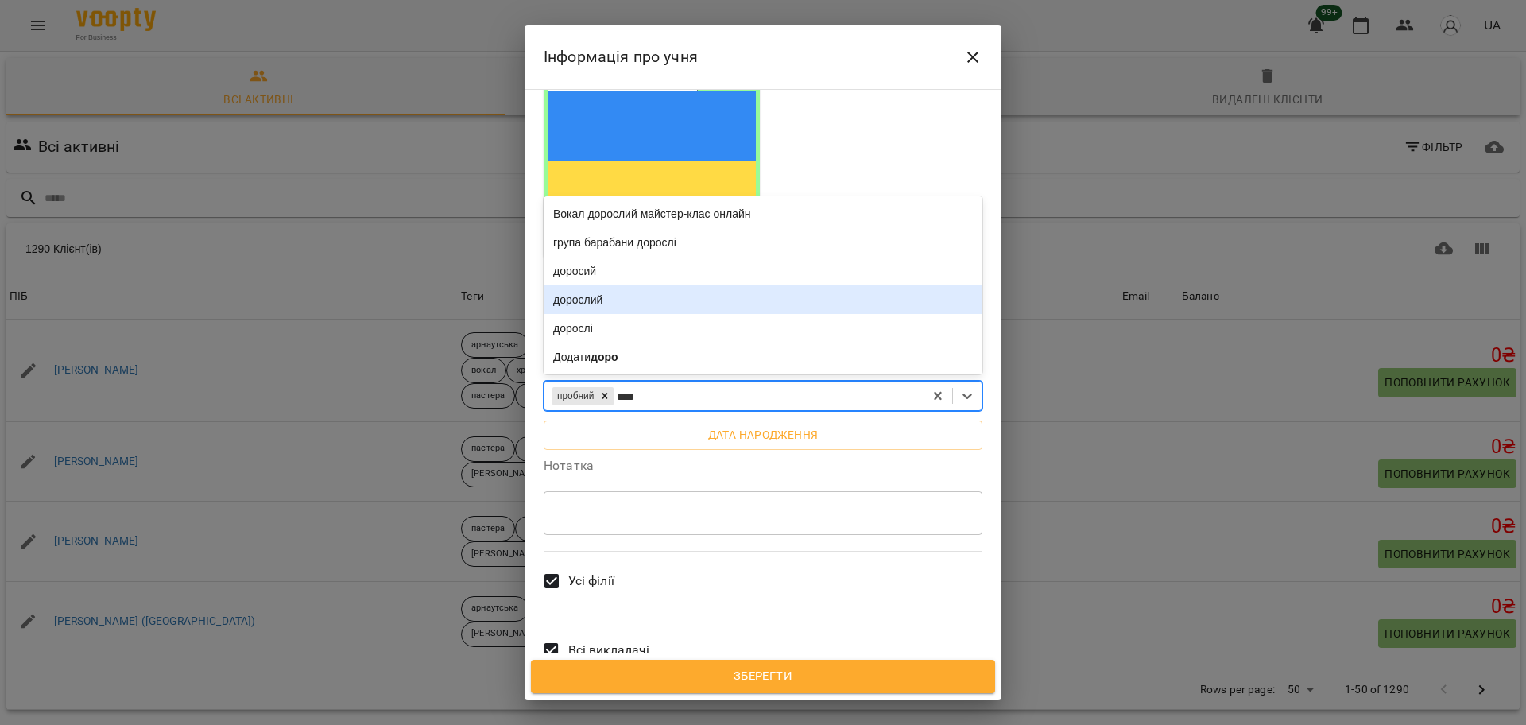
click at [596, 285] on div "дорослий" at bounding box center [762, 299] width 439 height 29
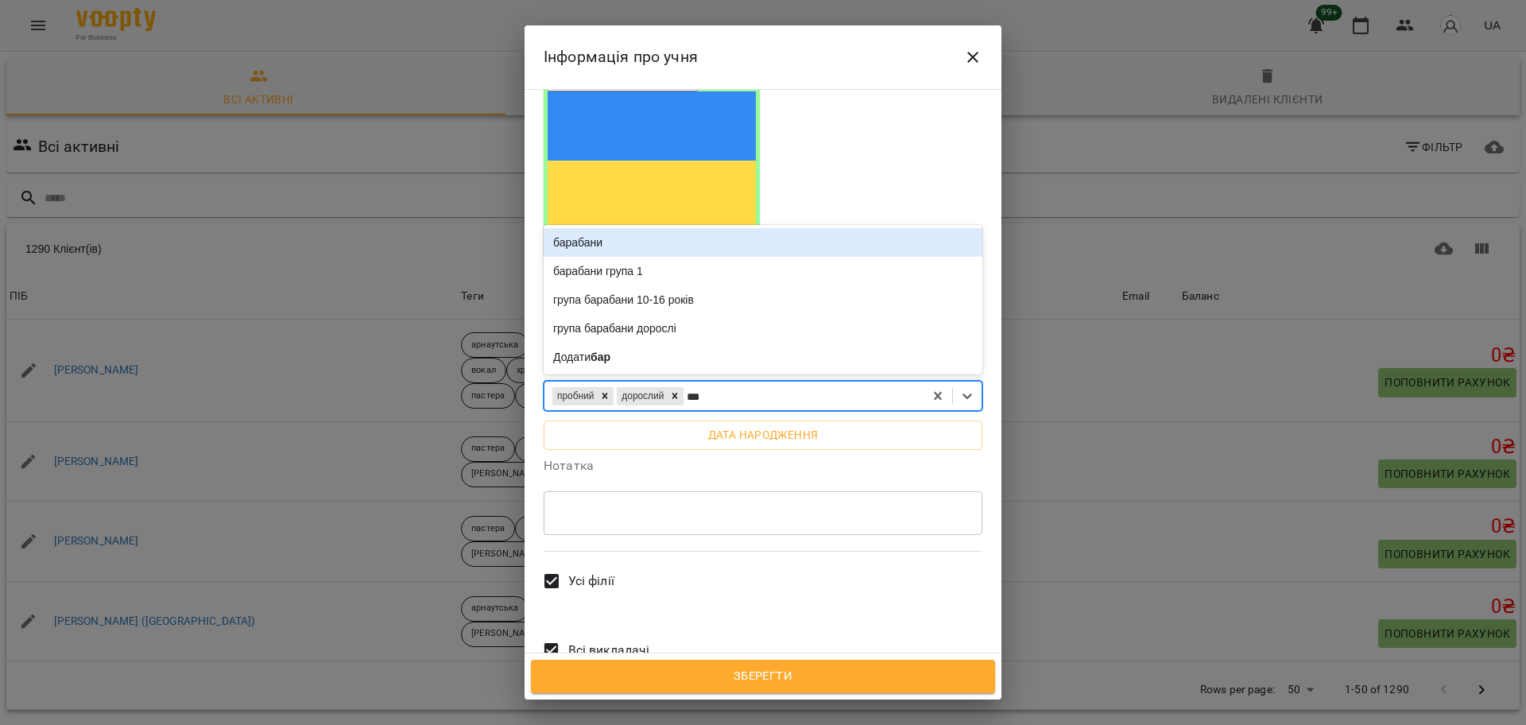
type input "****"
click at [548, 228] on div "барабани" at bounding box center [762, 242] width 439 height 29
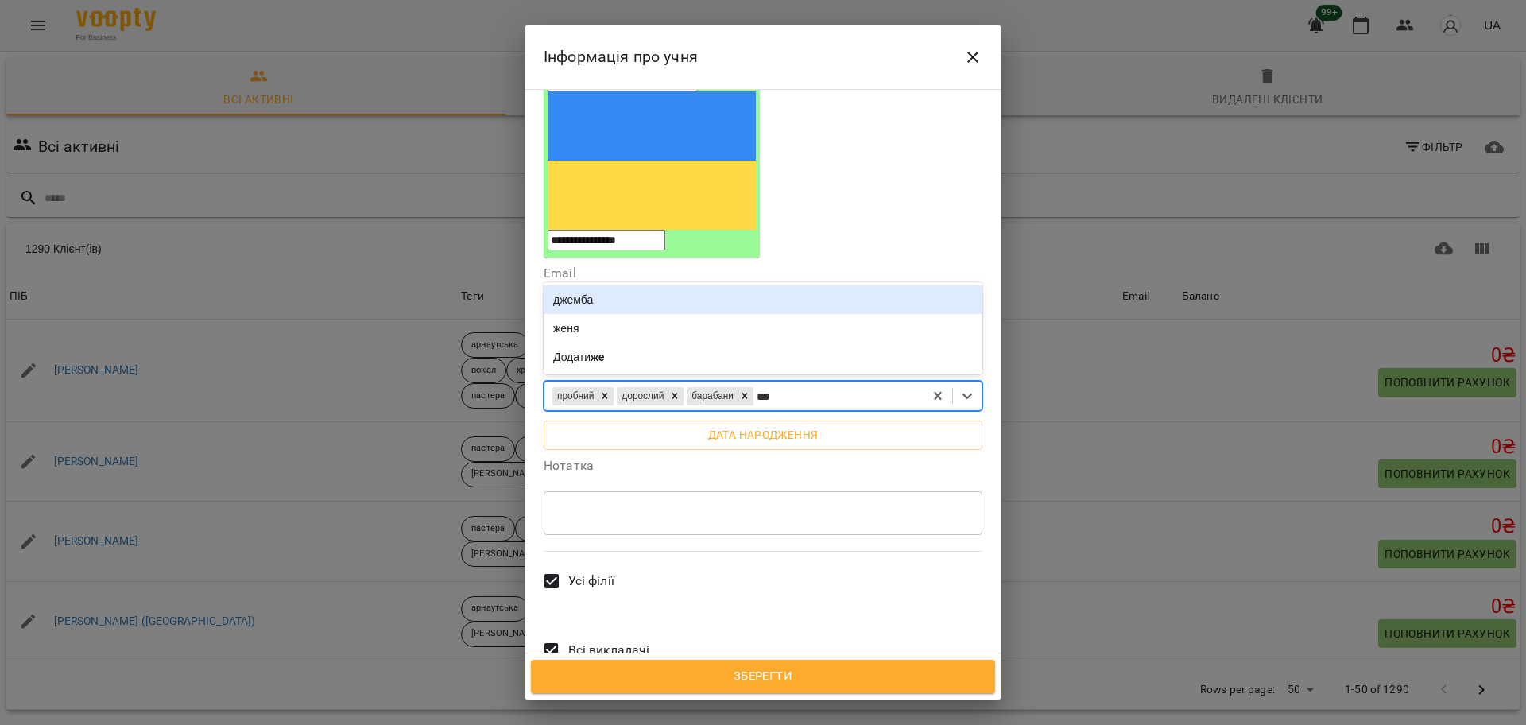
type input "****"
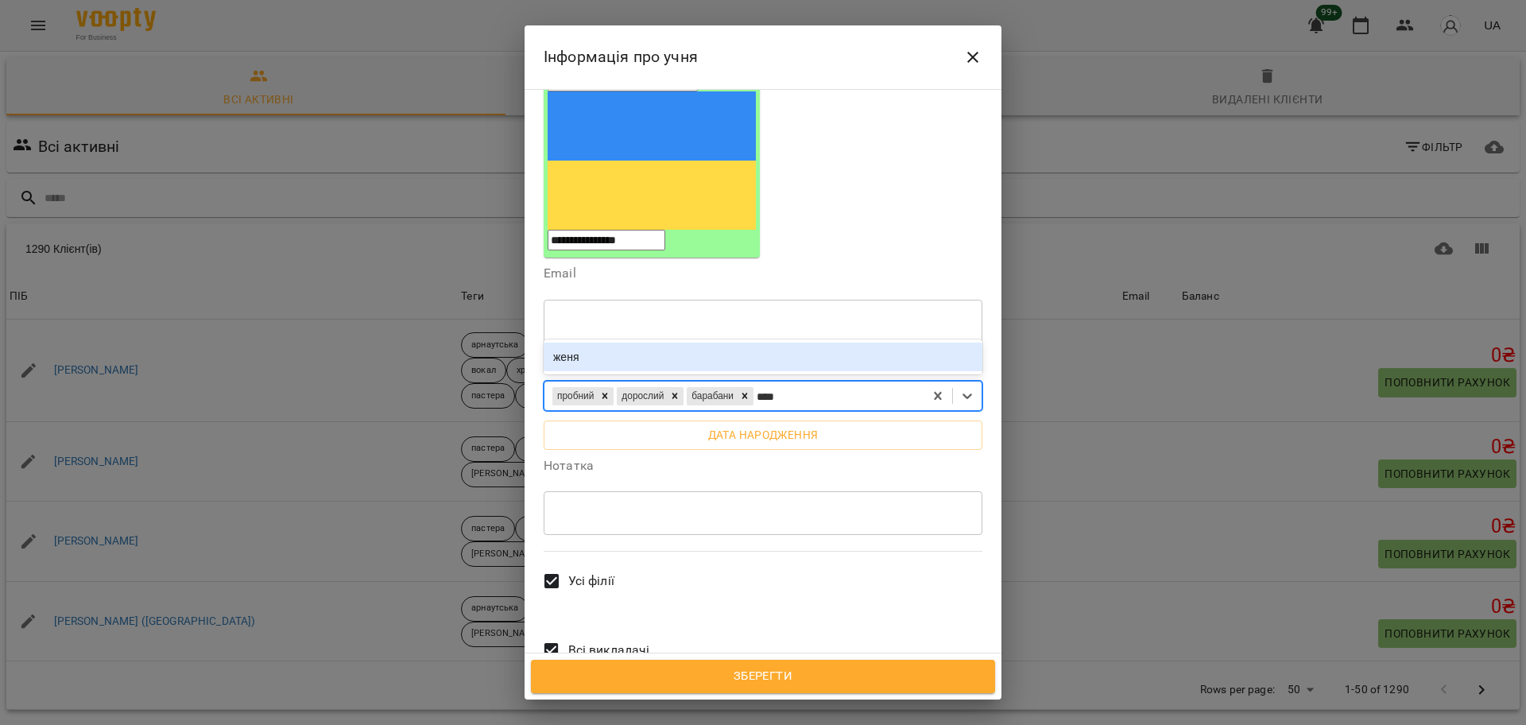
click at [635, 342] on div "женя" at bounding box center [762, 356] width 439 height 29
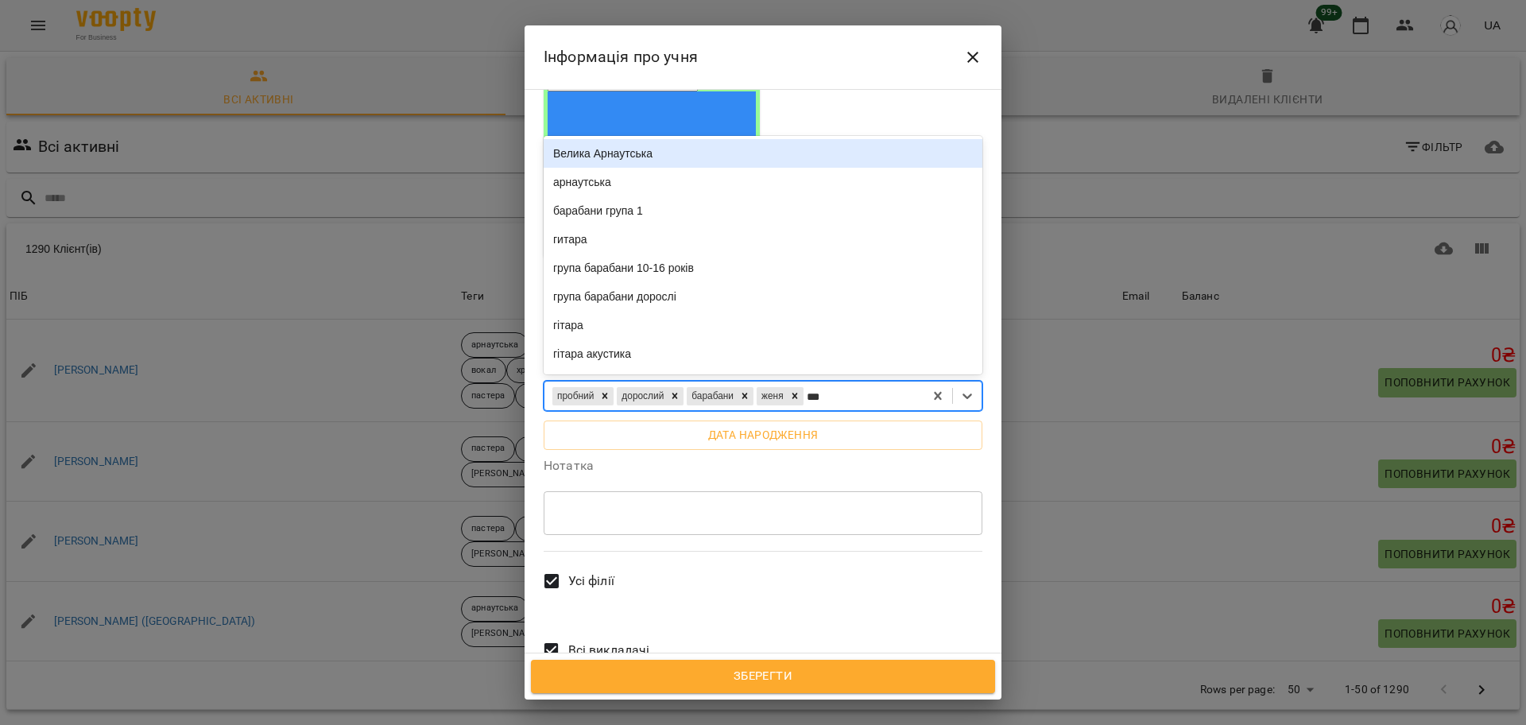
type input "****"
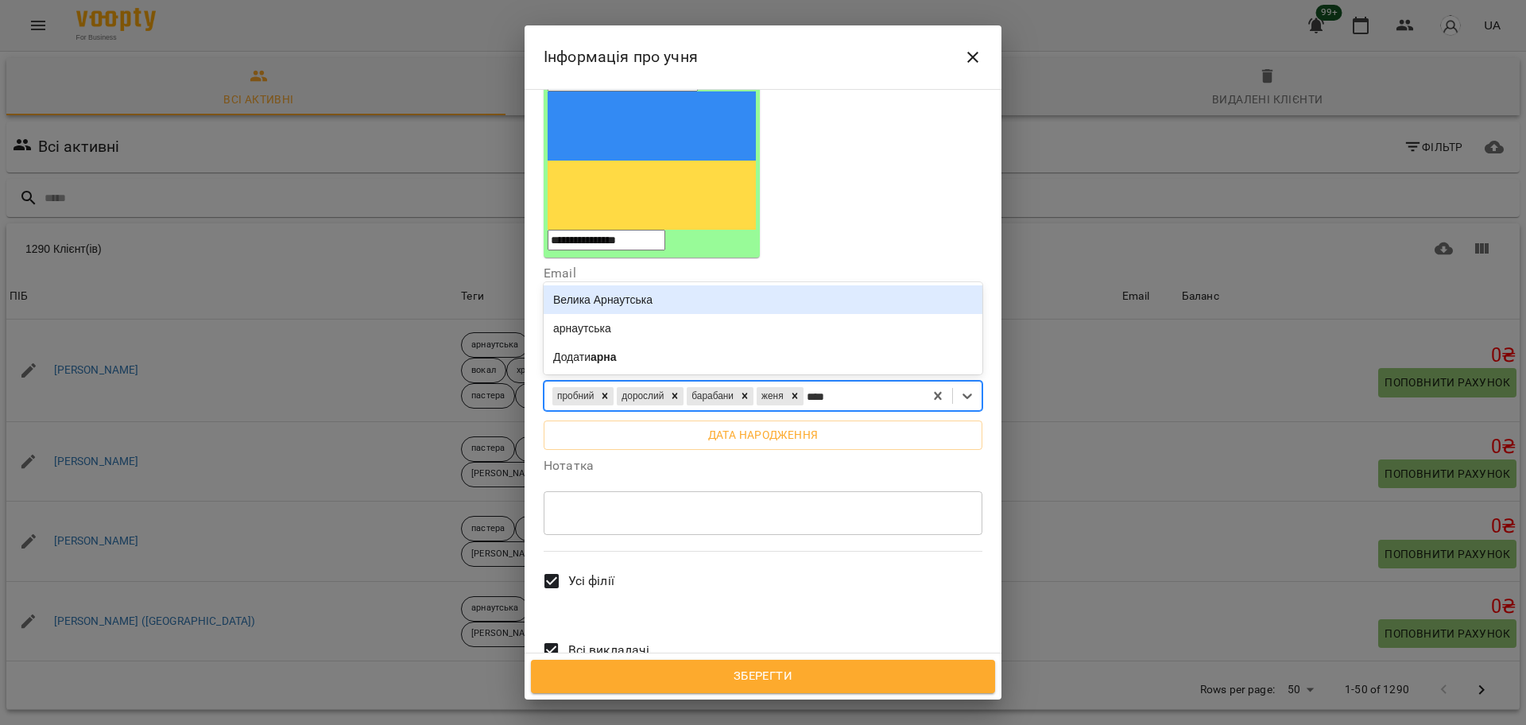
click at [686, 285] on div "Велика Арнаутська" at bounding box center [762, 299] width 439 height 29
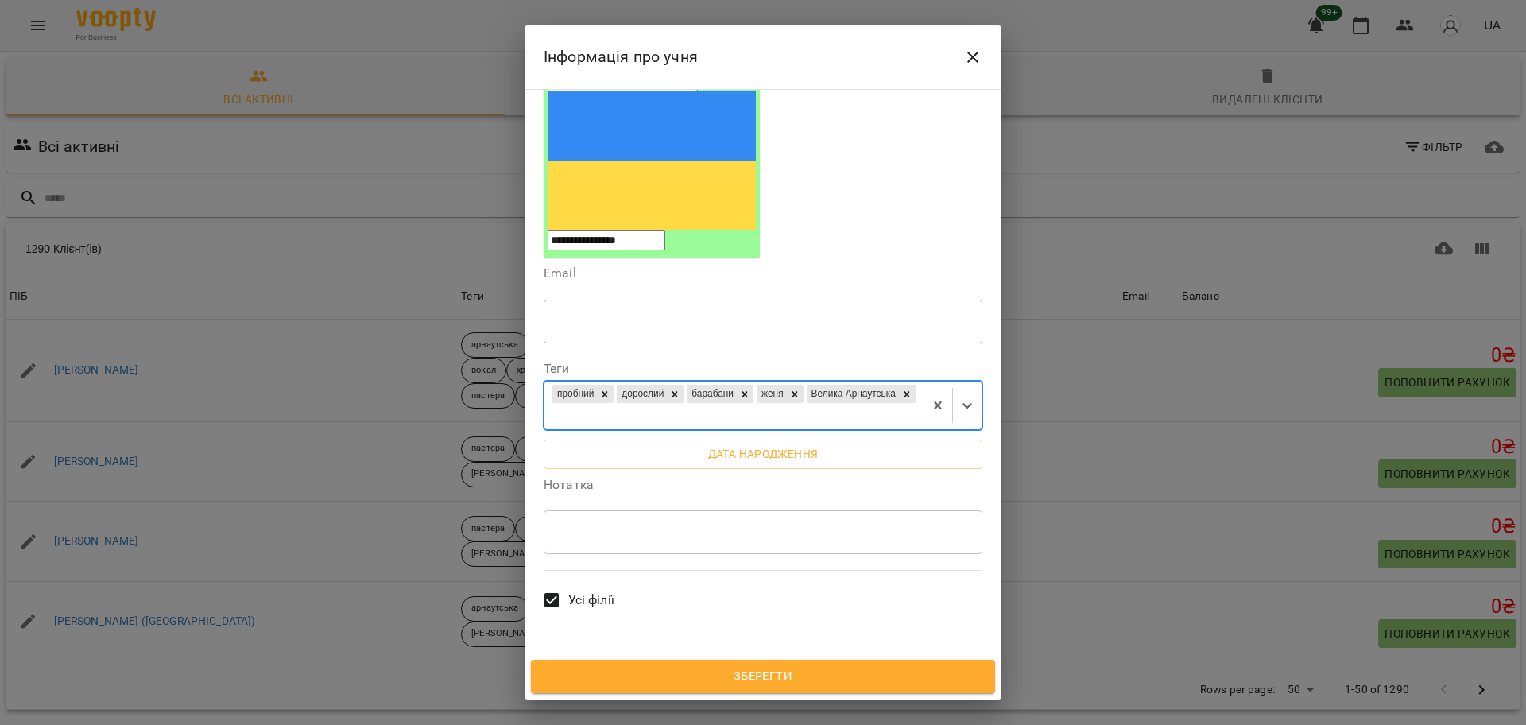
click at [590, 590] on span "Усі філії" at bounding box center [591, 599] width 46 height 19
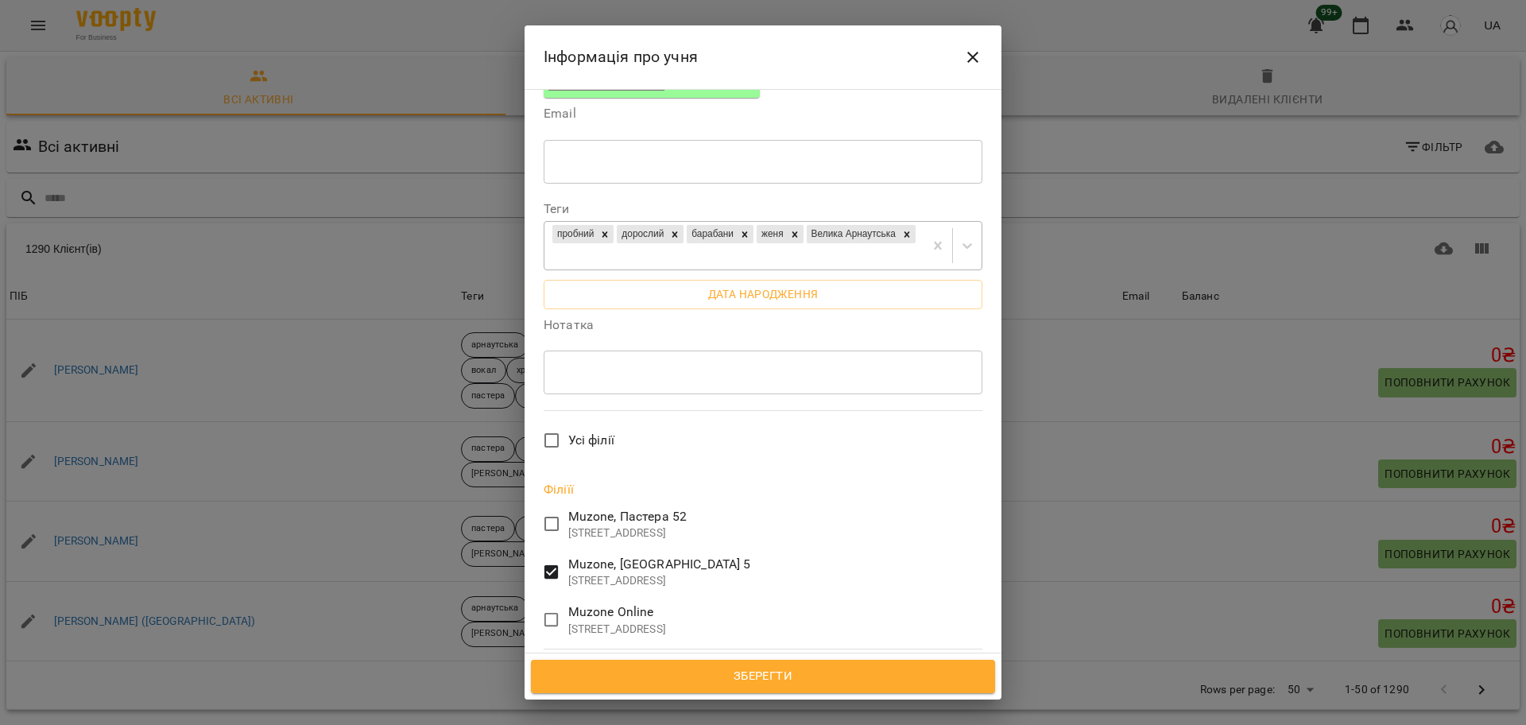
scroll to position [437, 0]
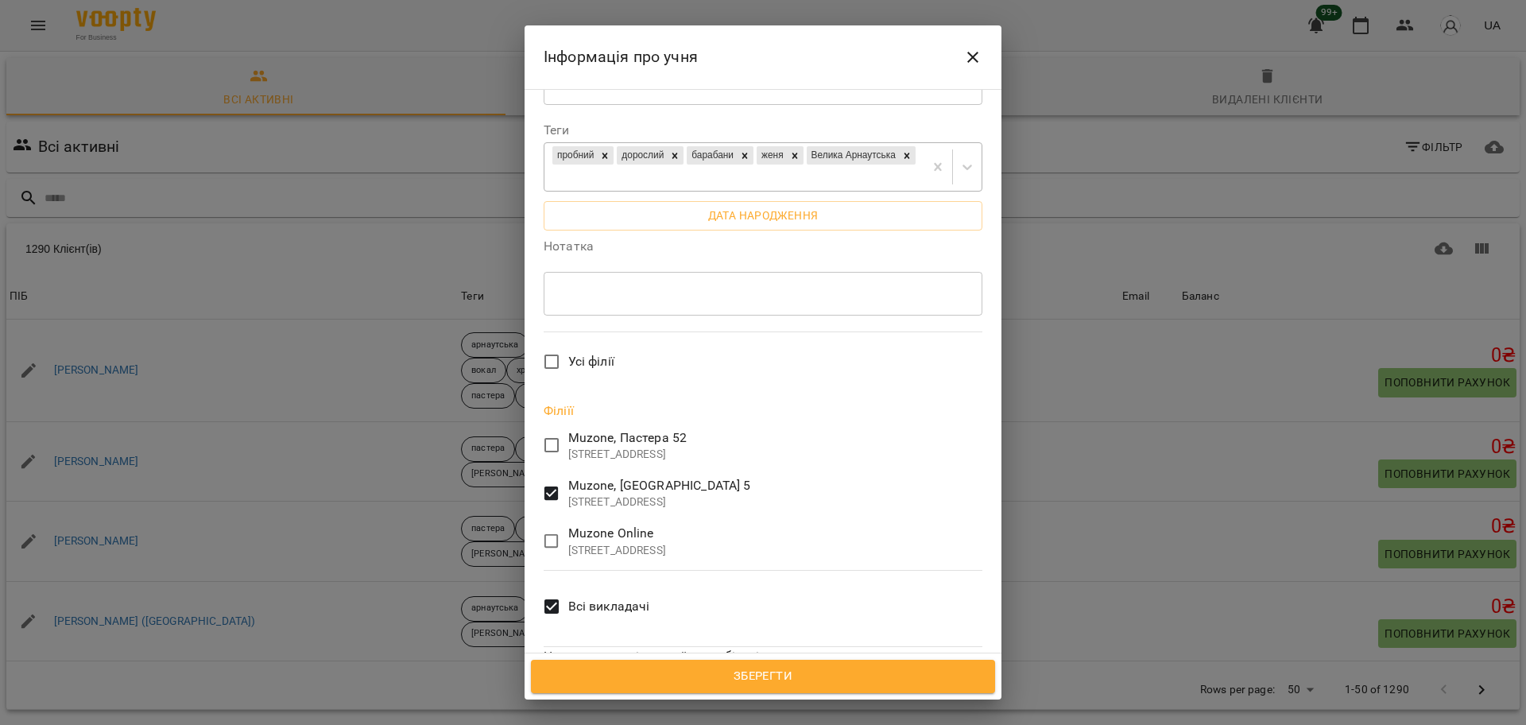
click at [593, 597] on span "Всі викладачі" at bounding box center [609, 606] width 82 height 19
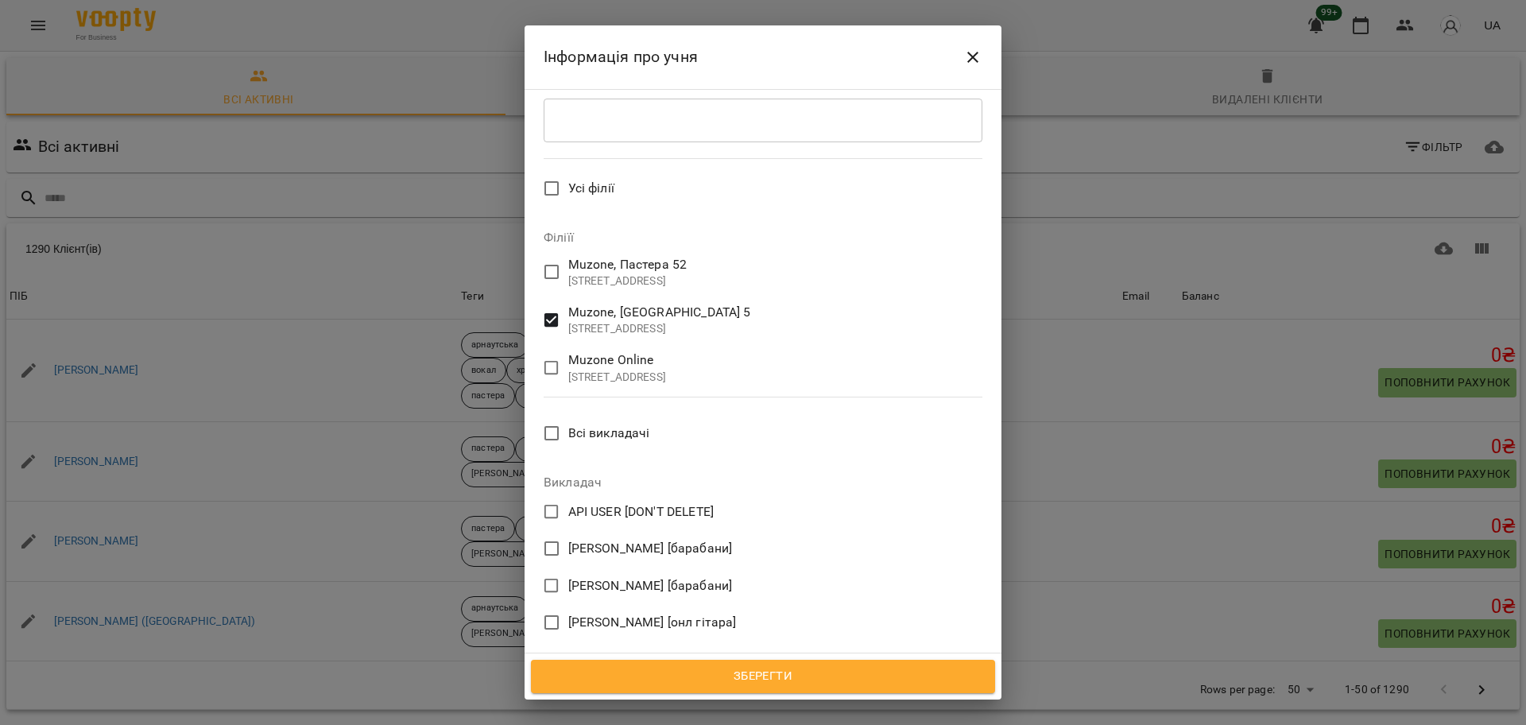
scroll to position [834, 0]
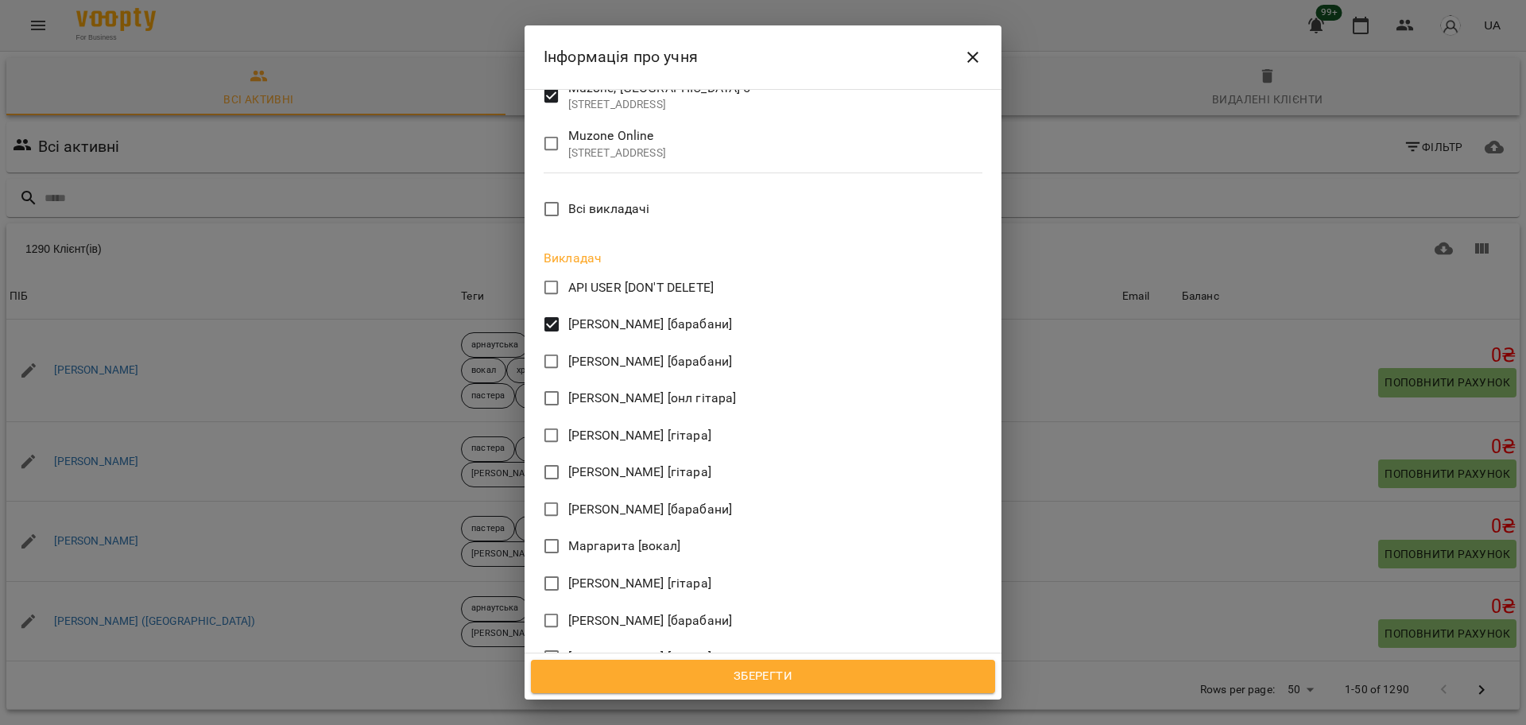
click at [828, 680] on span "Зберегти" at bounding box center [762, 676] width 429 height 21
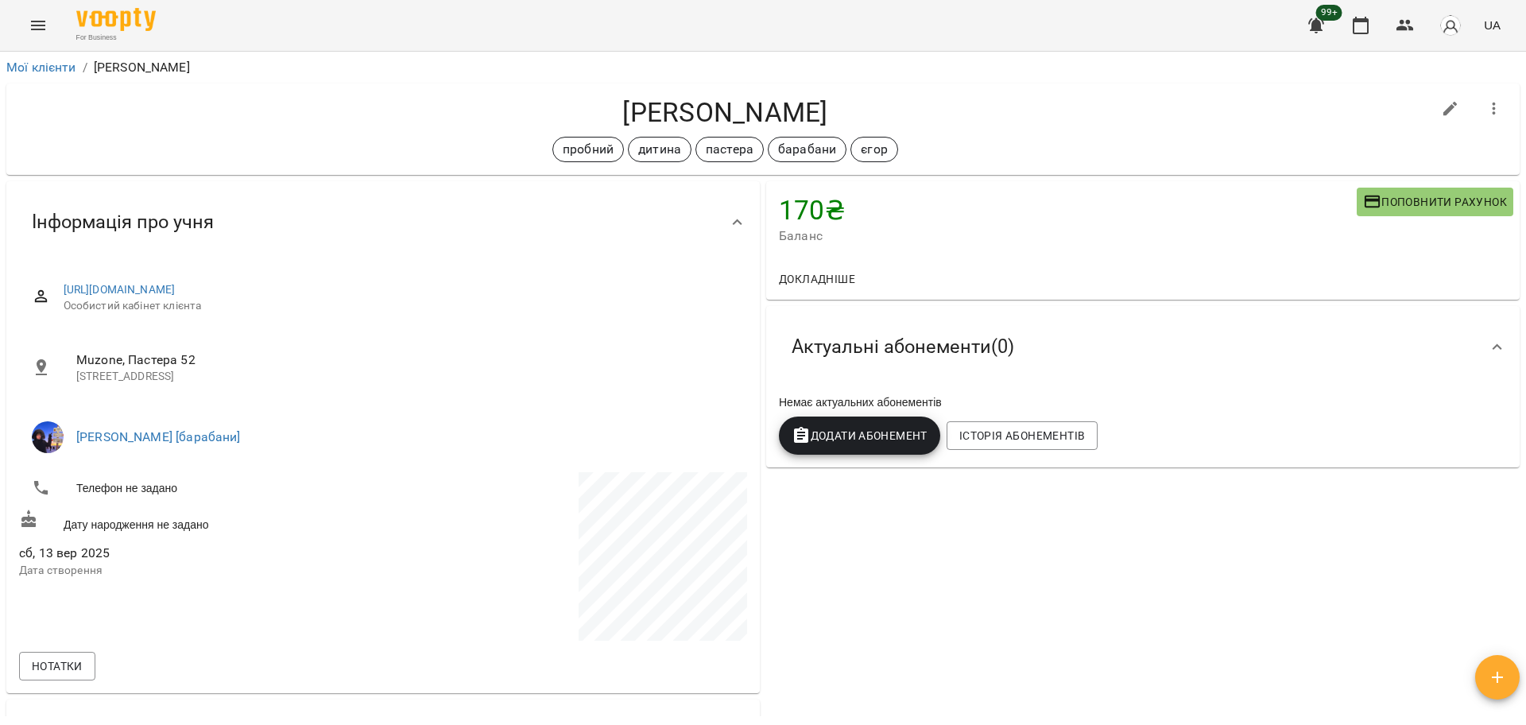
drag, startPoint x: 0, startPoint y: 0, endPoint x: 810, endPoint y: 106, distance: 817.3
click at [810, 106] on h4 "[PERSON_NAME]" at bounding box center [725, 112] width 1412 height 33
click at [540, 68] on ol "Мої клієнти / [PERSON_NAME]" at bounding box center [762, 67] width 1513 height 19
click at [1396, 25] on icon "button" at bounding box center [1404, 25] width 19 height 19
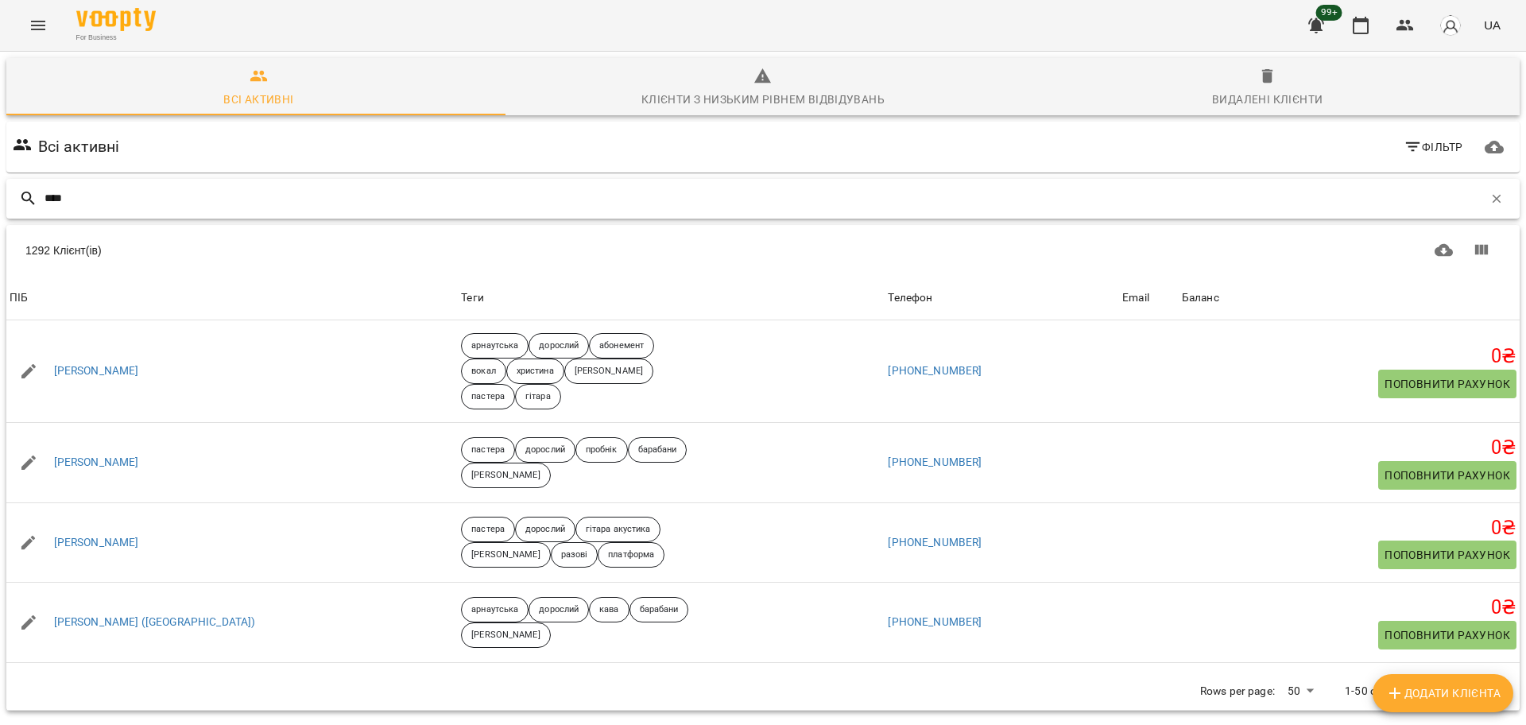
type input "****"
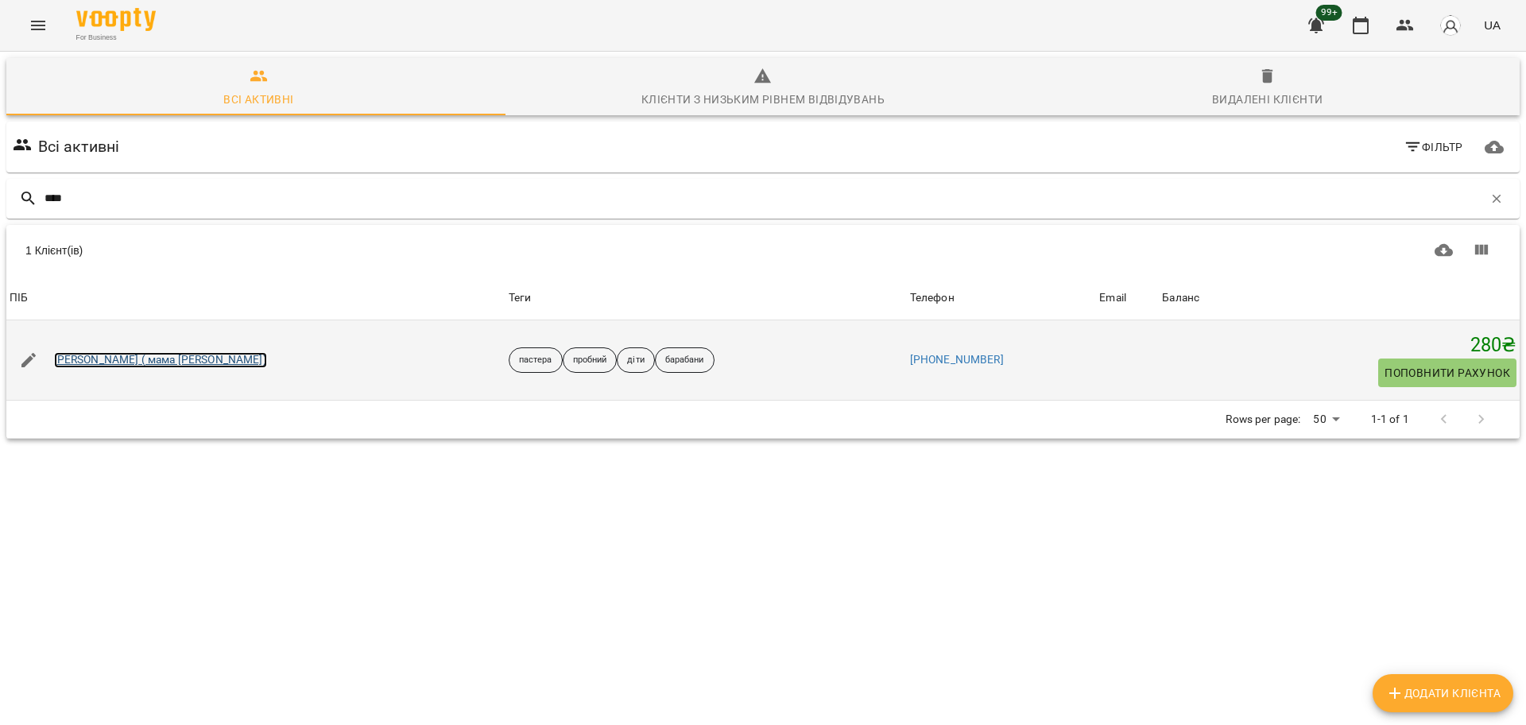
click at [165, 358] on link "[PERSON_NAME] ( мама [PERSON_NAME])" at bounding box center [160, 360] width 213 height 16
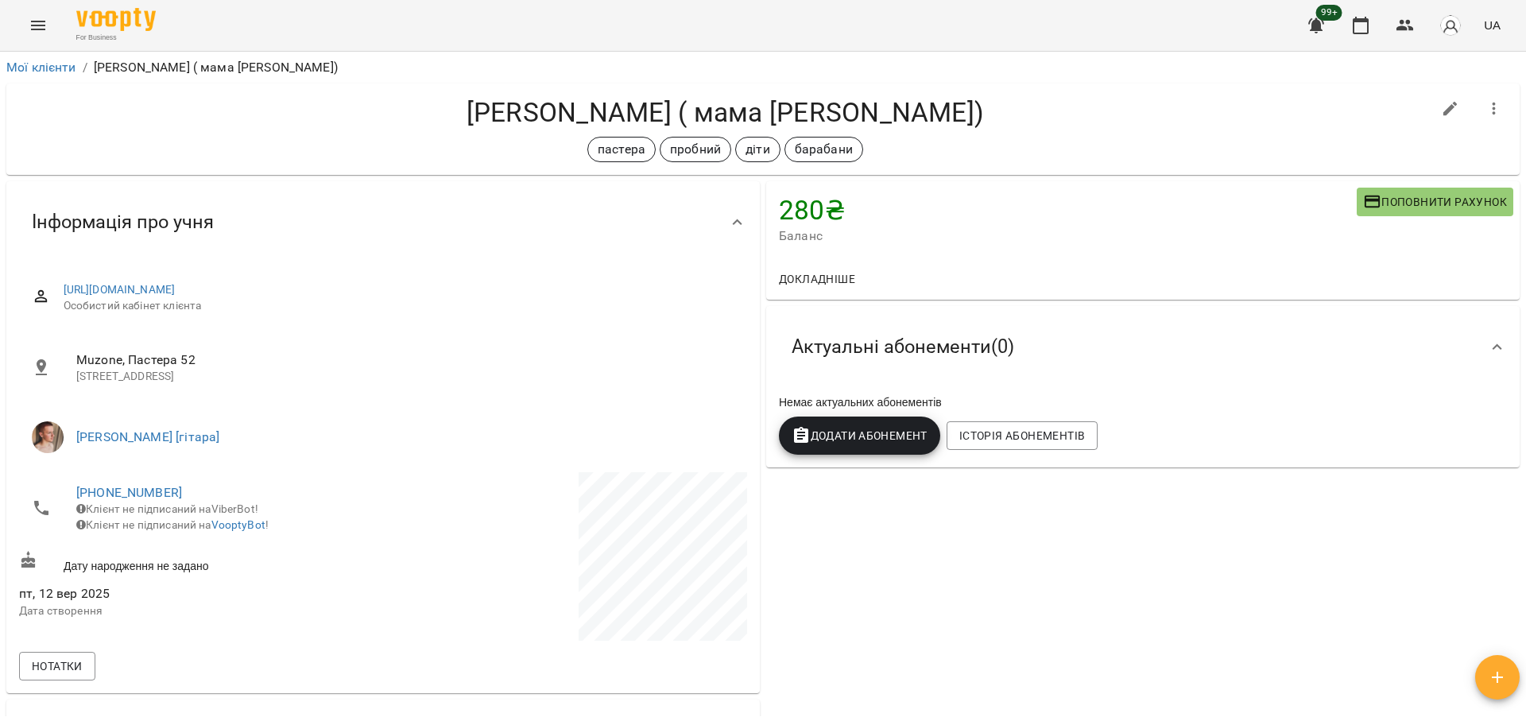
click at [687, 110] on h4 "[PERSON_NAME] ( мама [PERSON_NAME])" at bounding box center [725, 112] width 1412 height 33
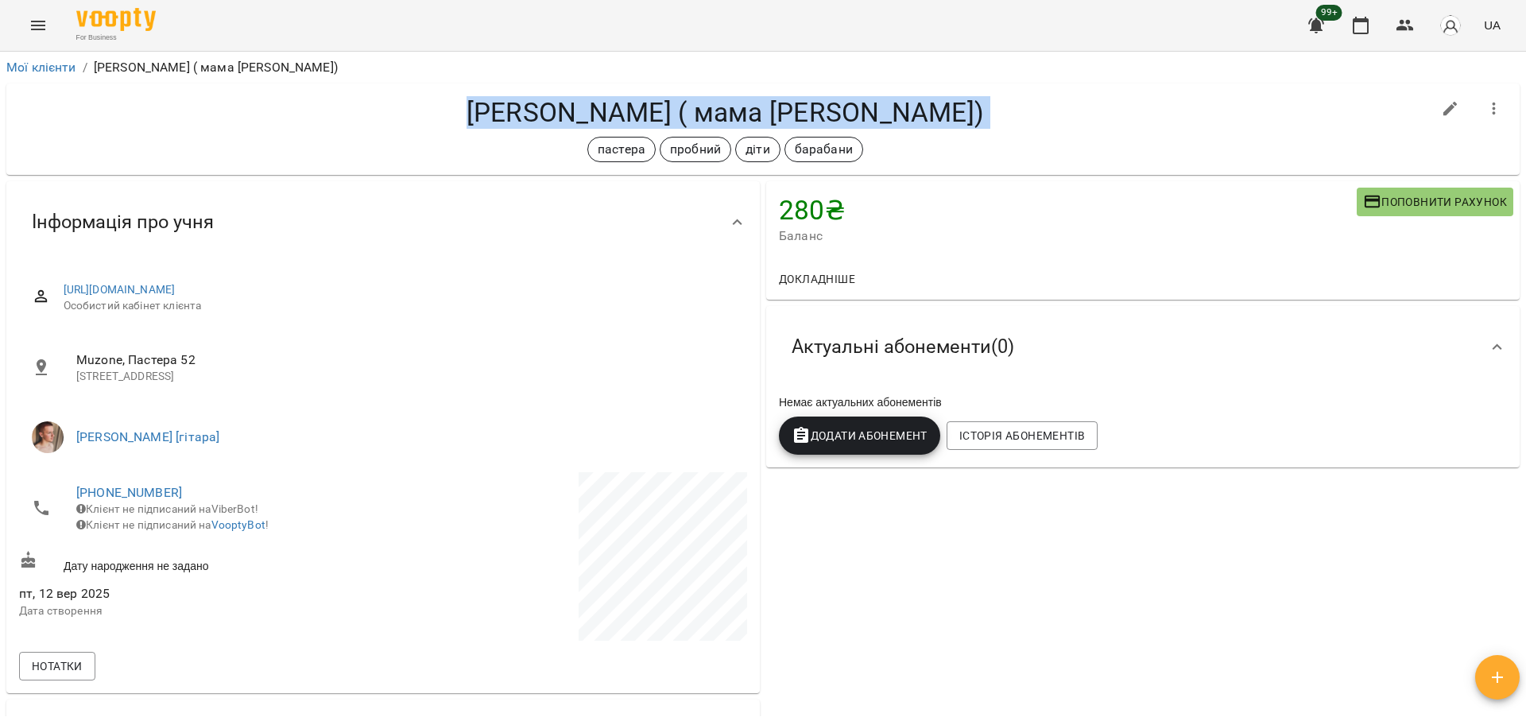
click at [687, 110] on h4 "[PERSON_NAME] ( мама [PERSON_NAME])" at bounding box center [725, 112] width 1412 height 33
copy div "[PERSON_NAME] ( мама [PERSON_NAME]) пастера пробний діти барабани"
click at [1393, 27] on button "button" at bounding box center [1405, 25] width 38 height 38
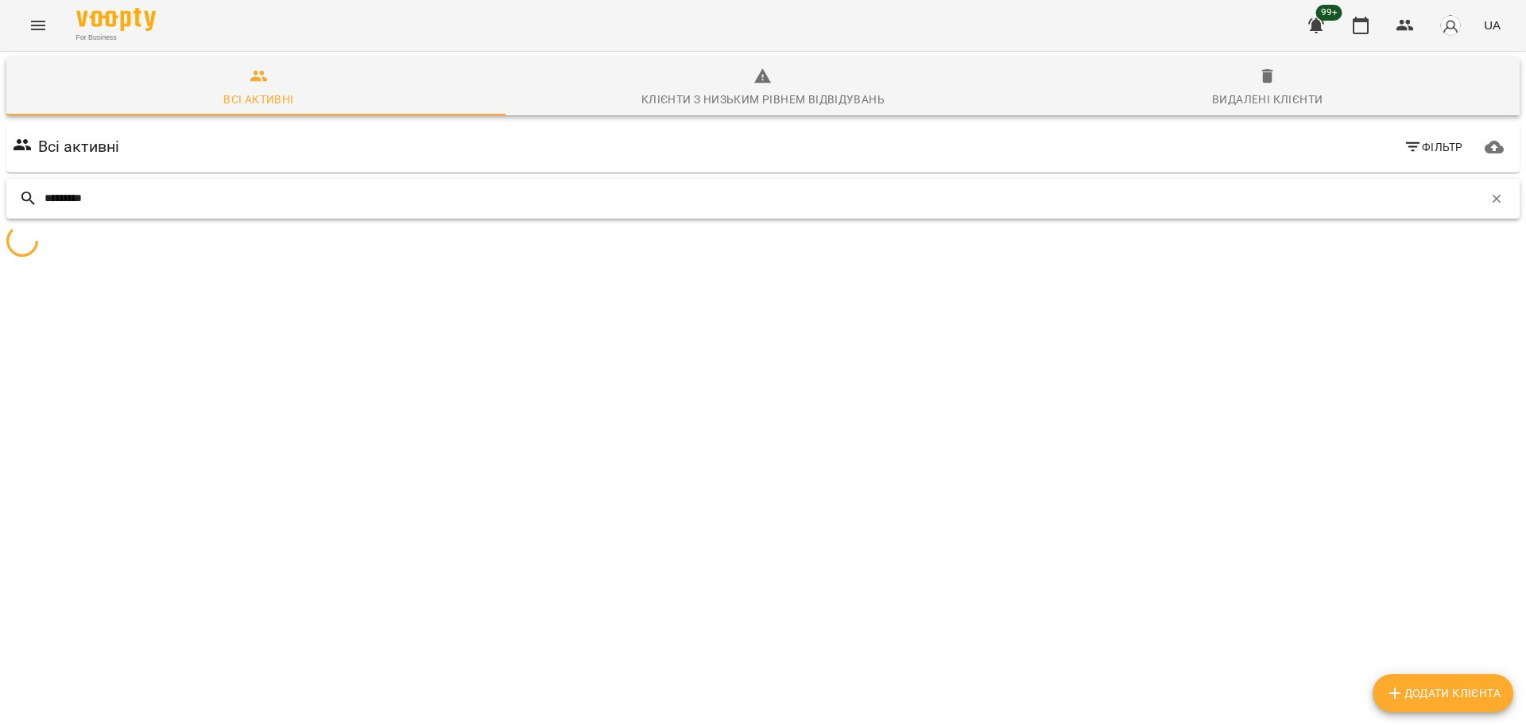
type input "*********"
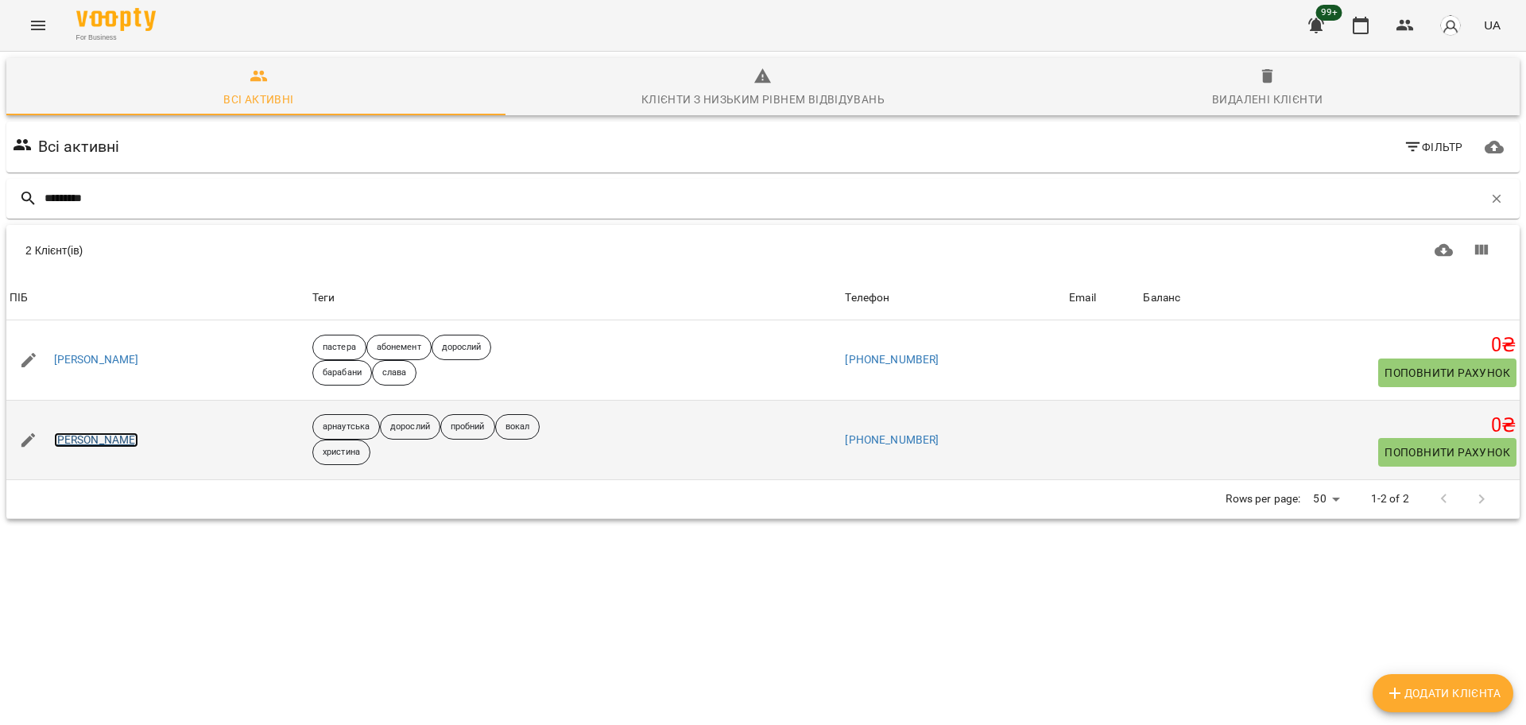
click at [134, 435] on link "[PERSON_NAME]" at bounding box center [96, 440] width 85 height 16
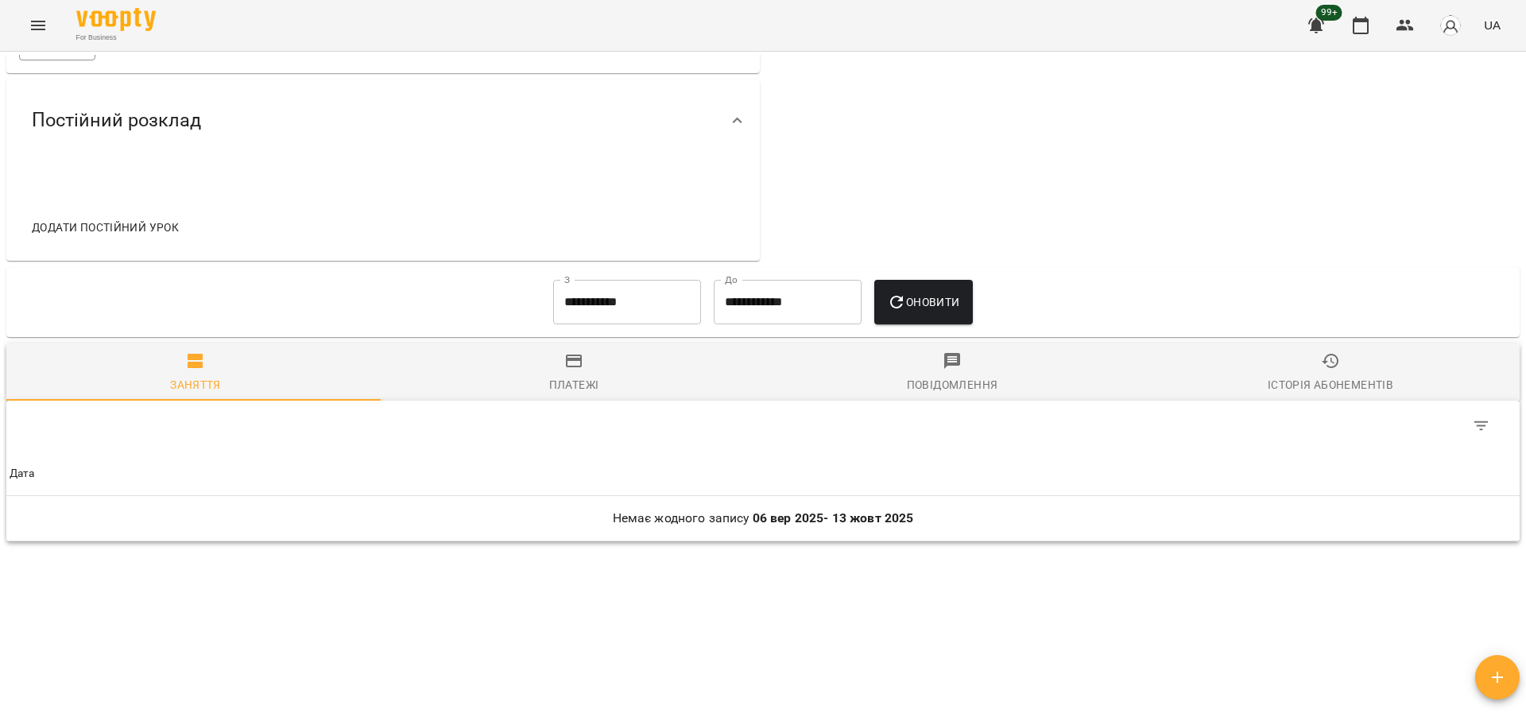
scroll to position [639, 0]
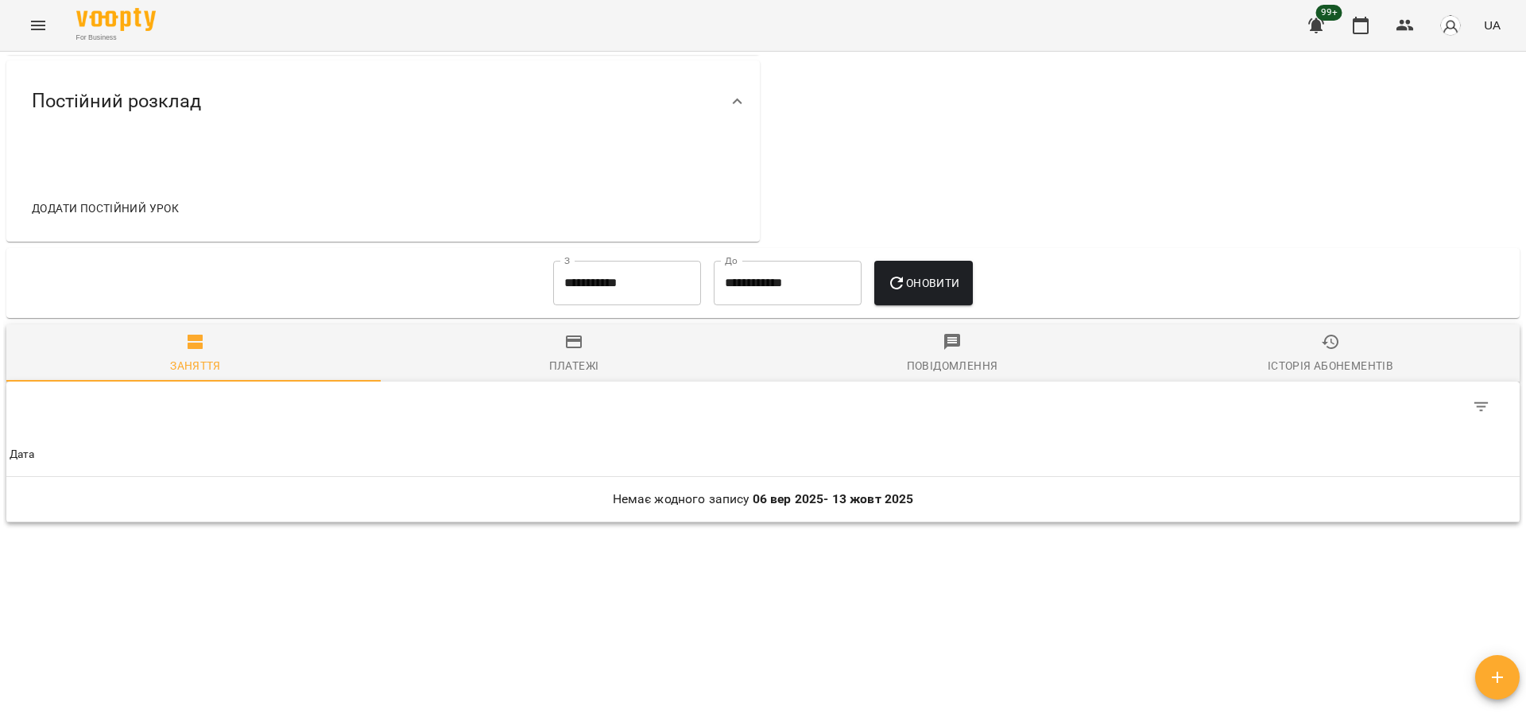
click at [559, 296] on input "**********" at bounding box center [627, 283] width 148 height 44
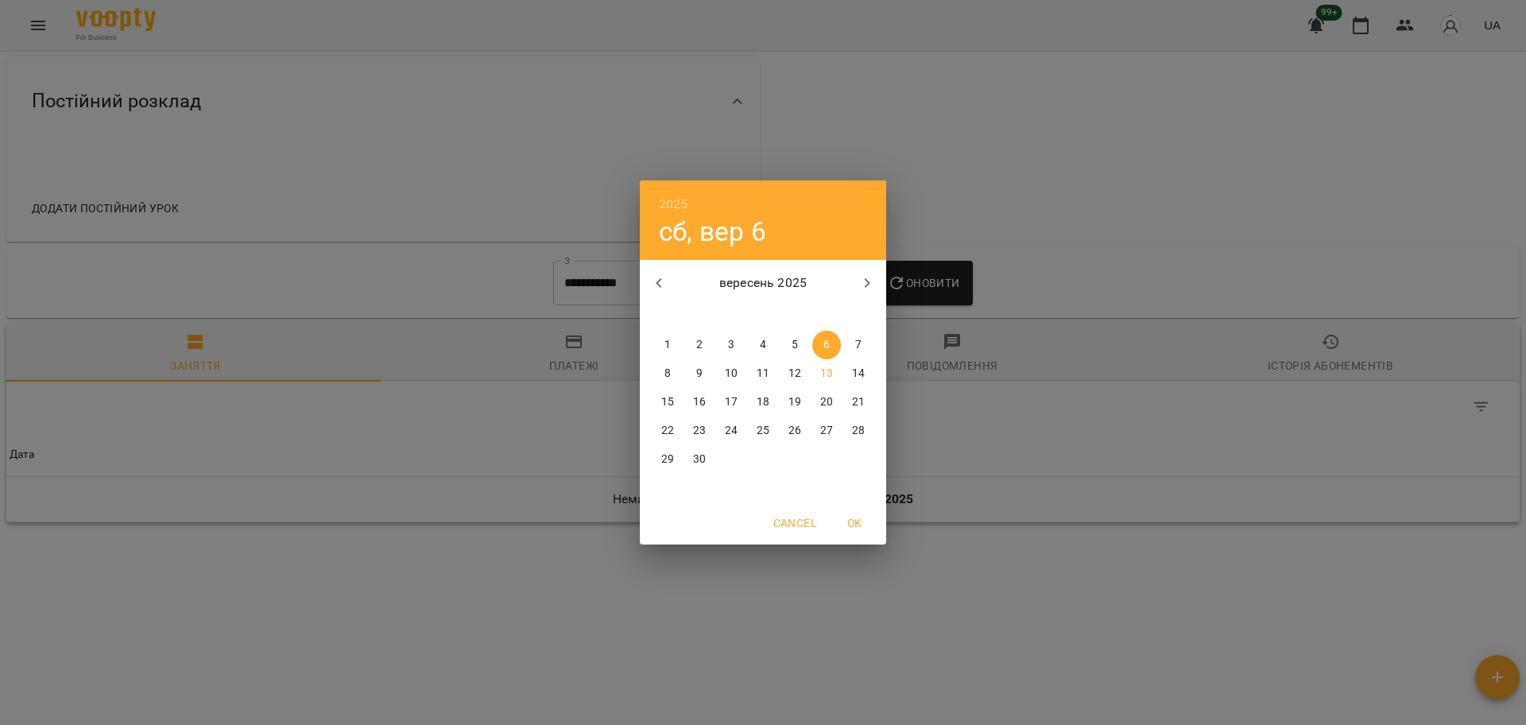
click at [650, 277] on icon "button" at bounding box center [658, 282] width 19 height 19
click at [795, 343] on p "1" at bounding box center [794, 345] width 6 height 16
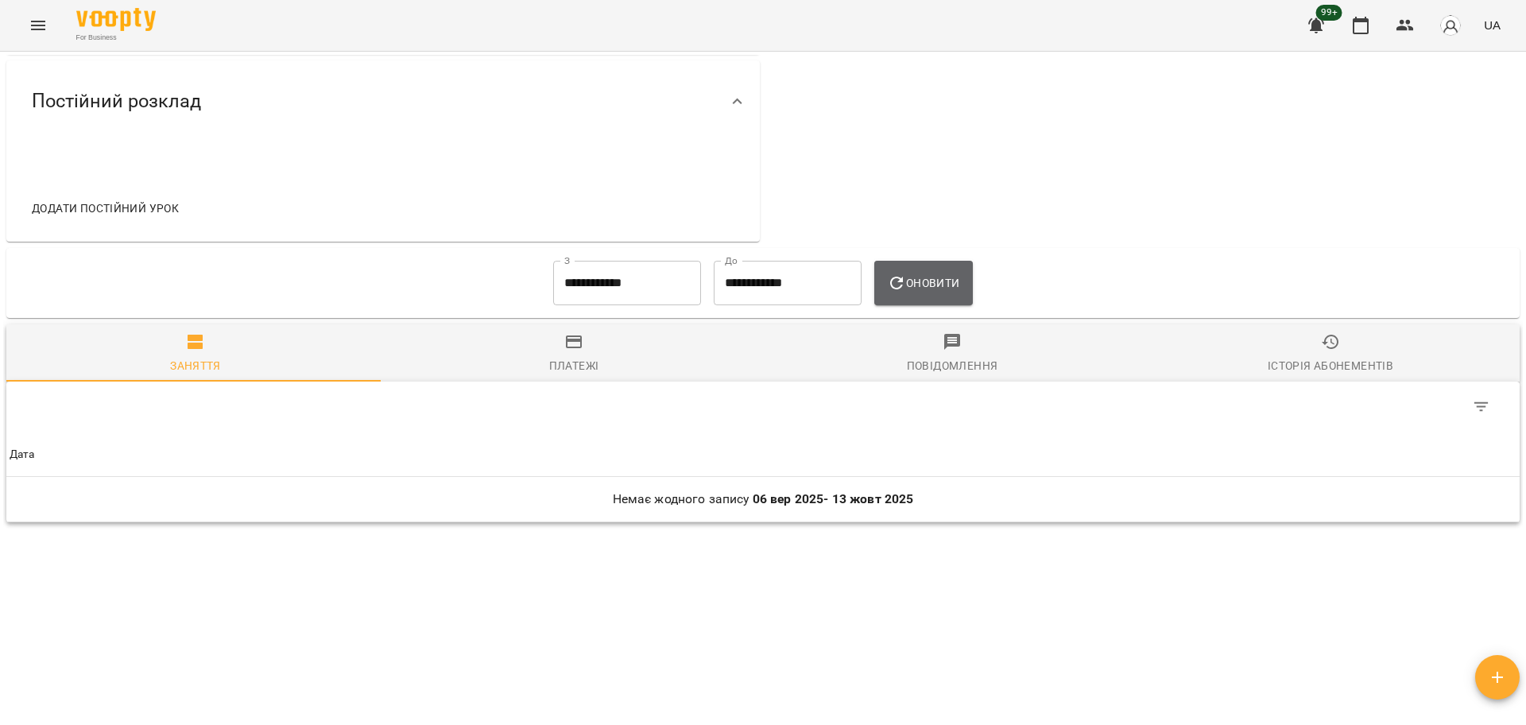
click at [912, 284] on span "Оновити" at bounding box center [923, 282] width 72 height 19
click at [610, 278] on input "**********" at bounding box center [627, 283] width 148 height 44
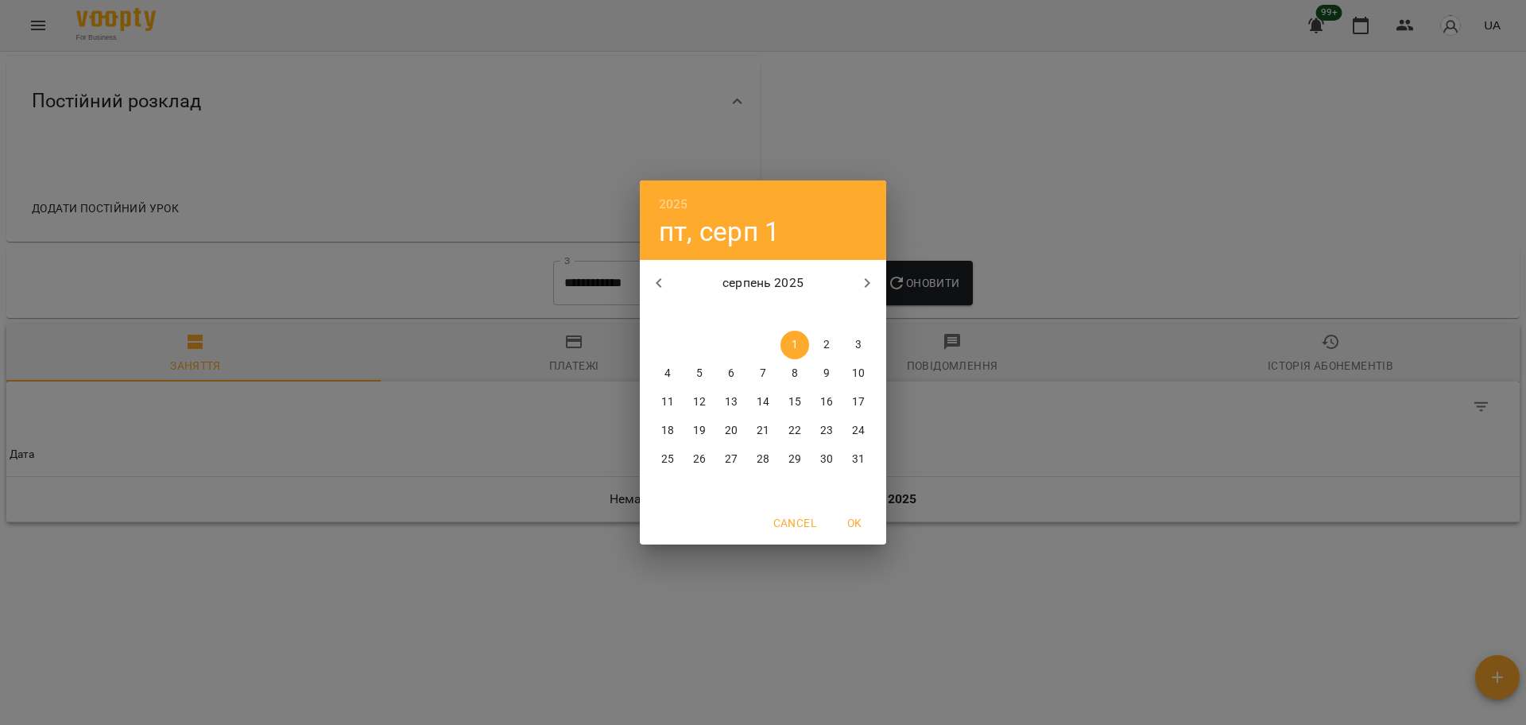
click at [671, 269] on button "button" at bounding box center [659, 283] width 38 height 38
click at [696, 339] on p "1" at bounding box center [699, 345] width 6 height 16
type input "**********"
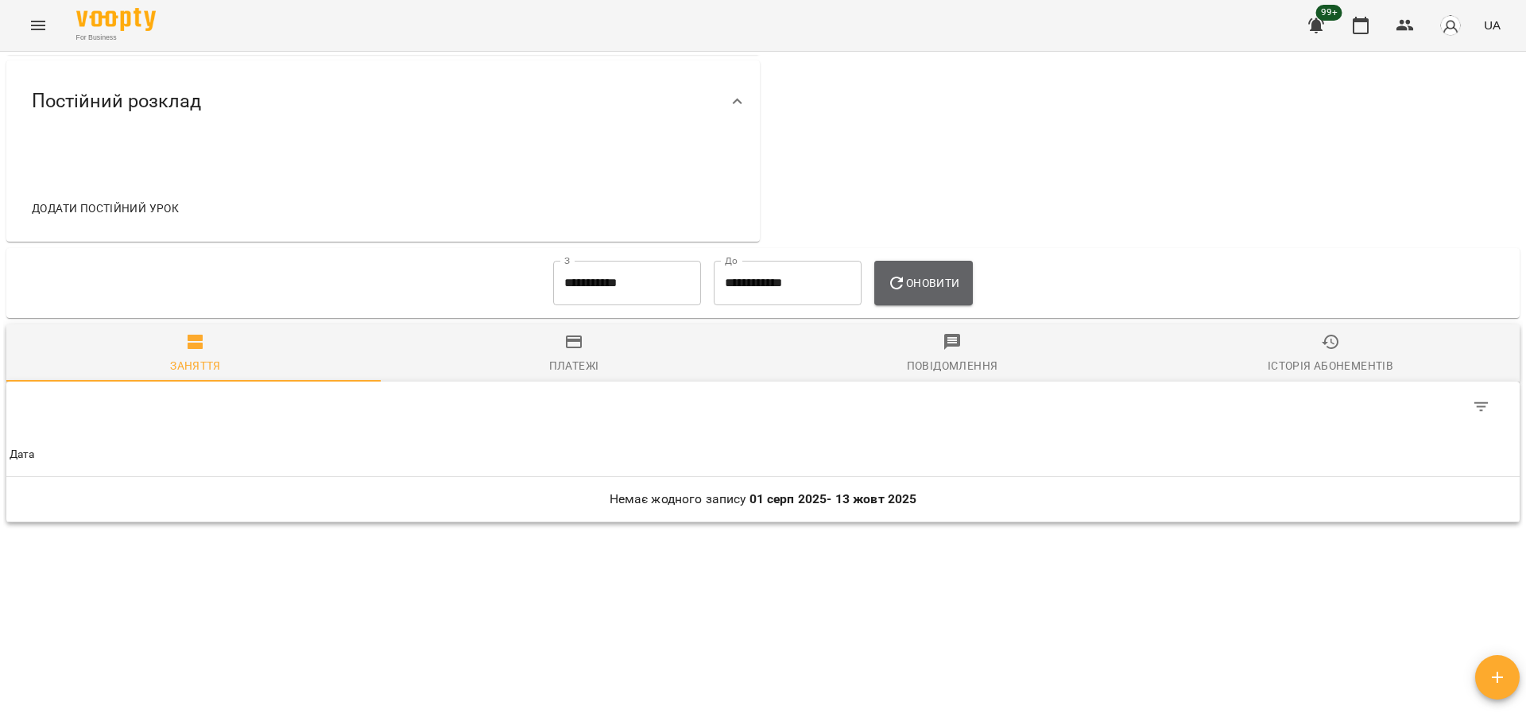
click at [898, 284] on icon "button" at bounding box center [896, 282] width 19 height 19
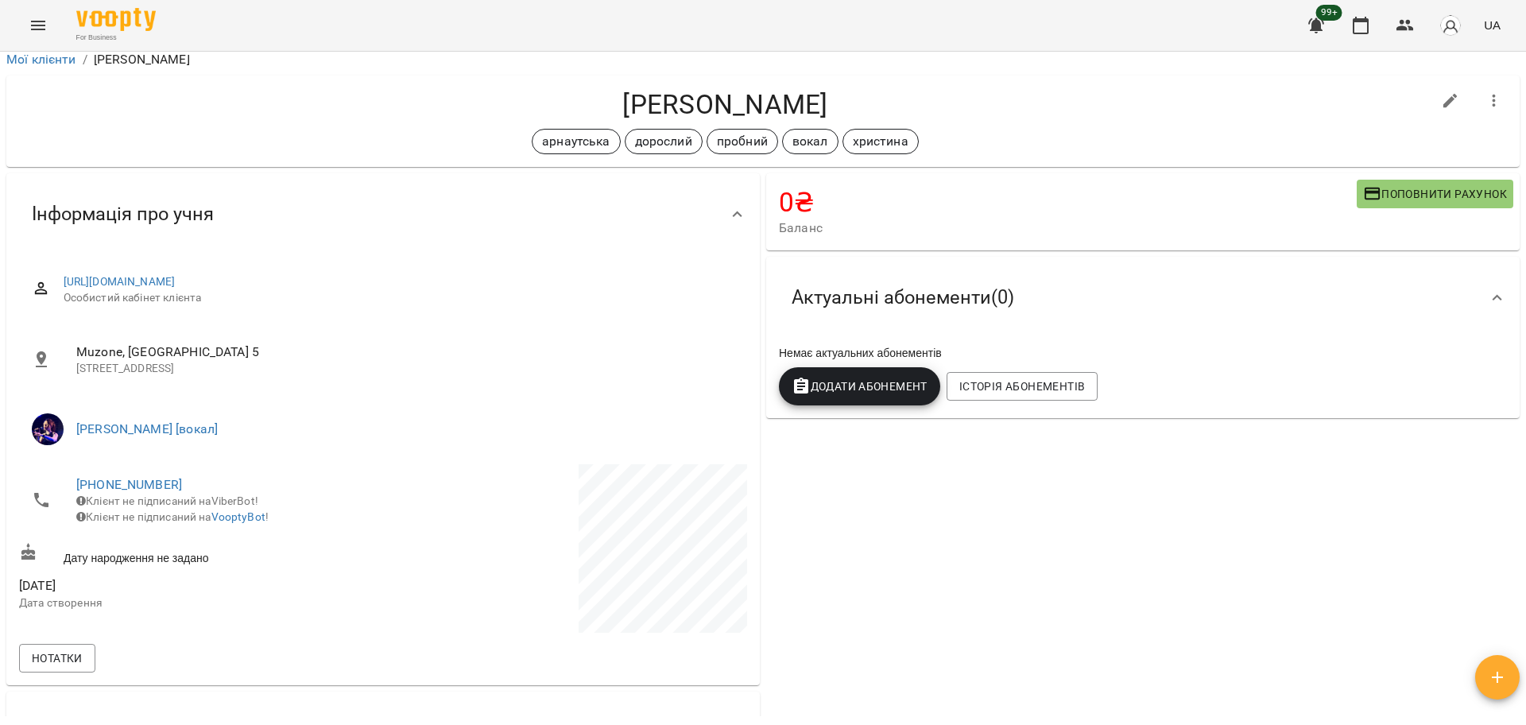
scroll to position [0, 0]
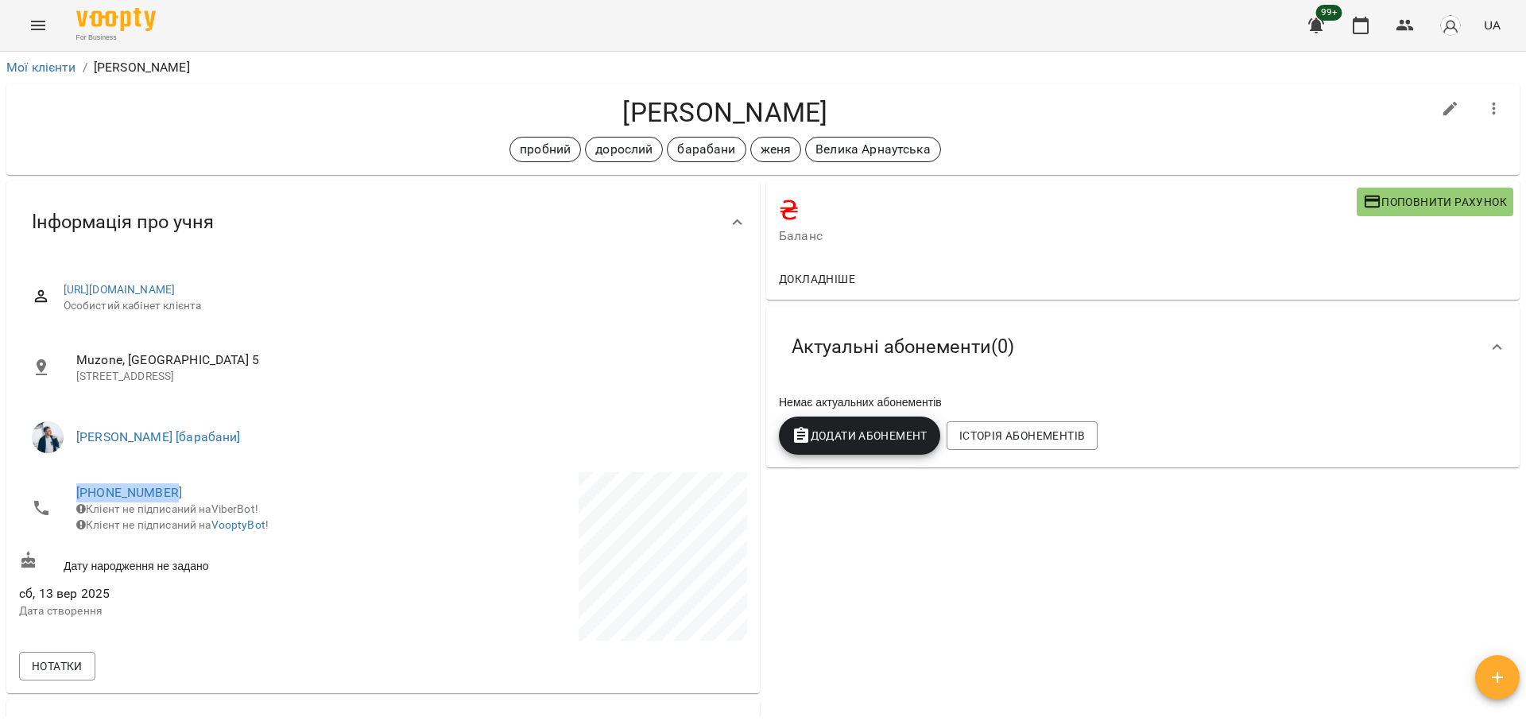
drag, startPoint x: 190, startPoint y: 485, endPoint x: 40, endPoint y: 482, distance: 150.2
click at [40, 482] on li "+380952064215 Клієнт не підписаний на ViberBot! Клієнт не підписаний на VooptyB…" at bounding box center [199, 508] width 361 height 72
copy link "+380952064215"
click at [694, 98] on h4 "Євгенія Згурська" at bounding box center [725, 112] width 1412 height 33
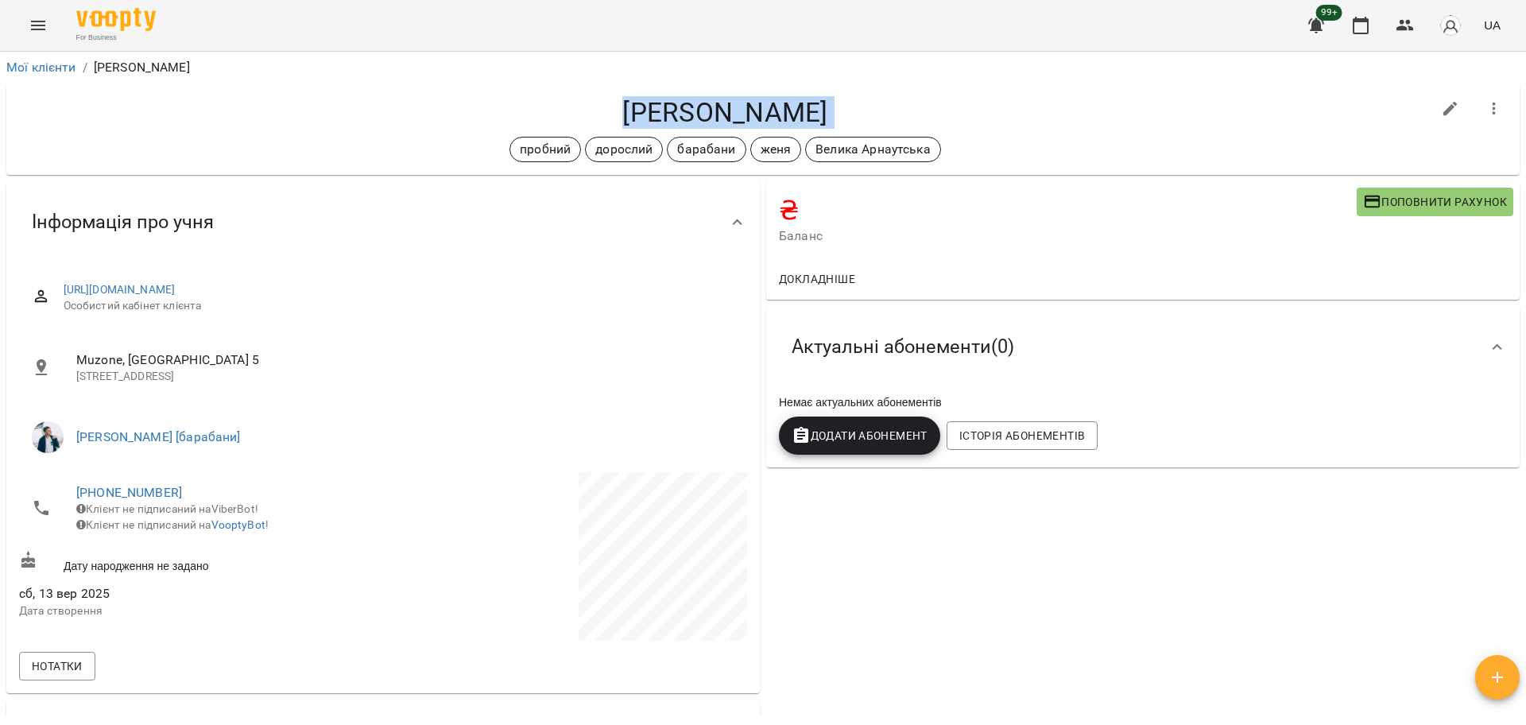
click at [694, 98] on h4 "Євгенія Згурська" at bounding box center [725, 112] width 1412 height 33
copy div "Євгенія Згурська пробний дорослий барабани женя Велика Арнаутська"
click at [1414, 22] on icon "button" at bounding box center [1404, 25] width 19 height 19
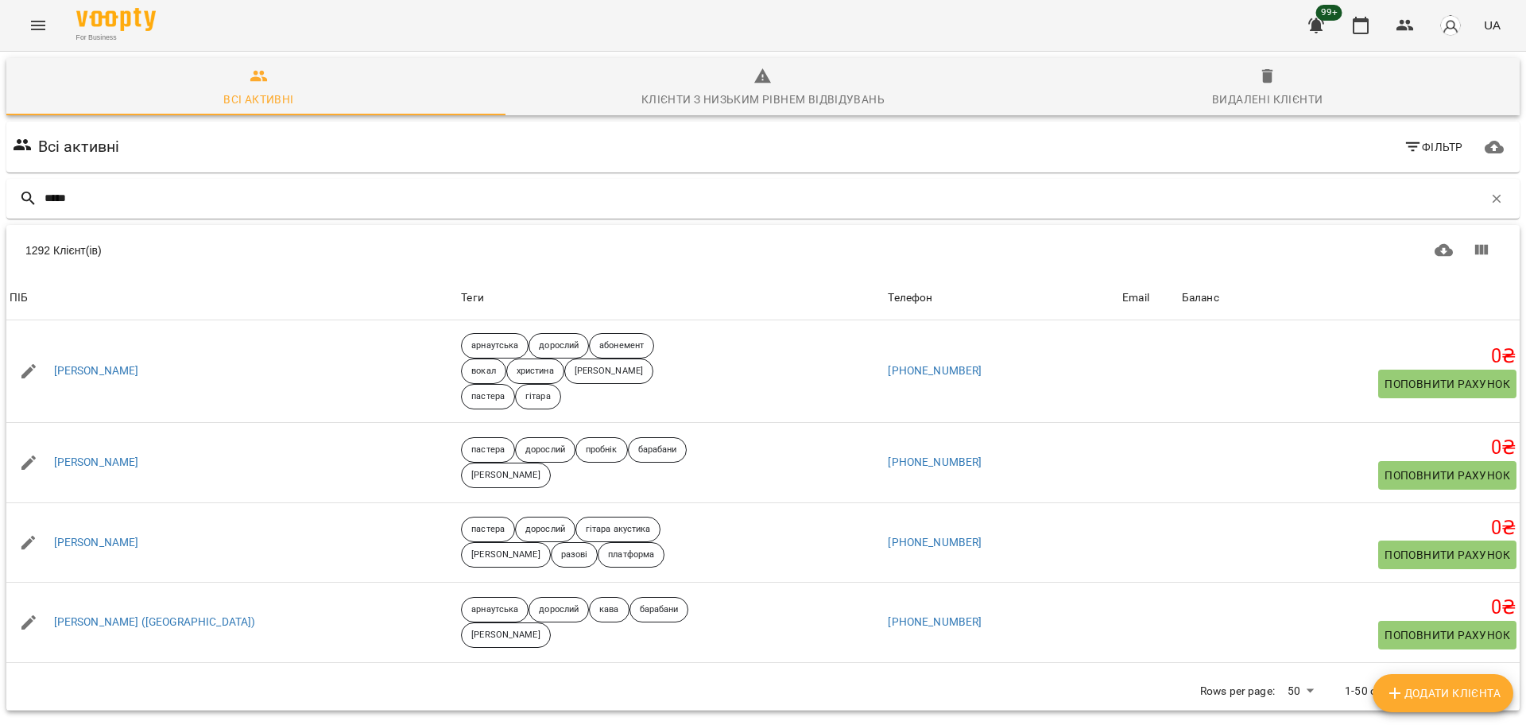
type input "*****"
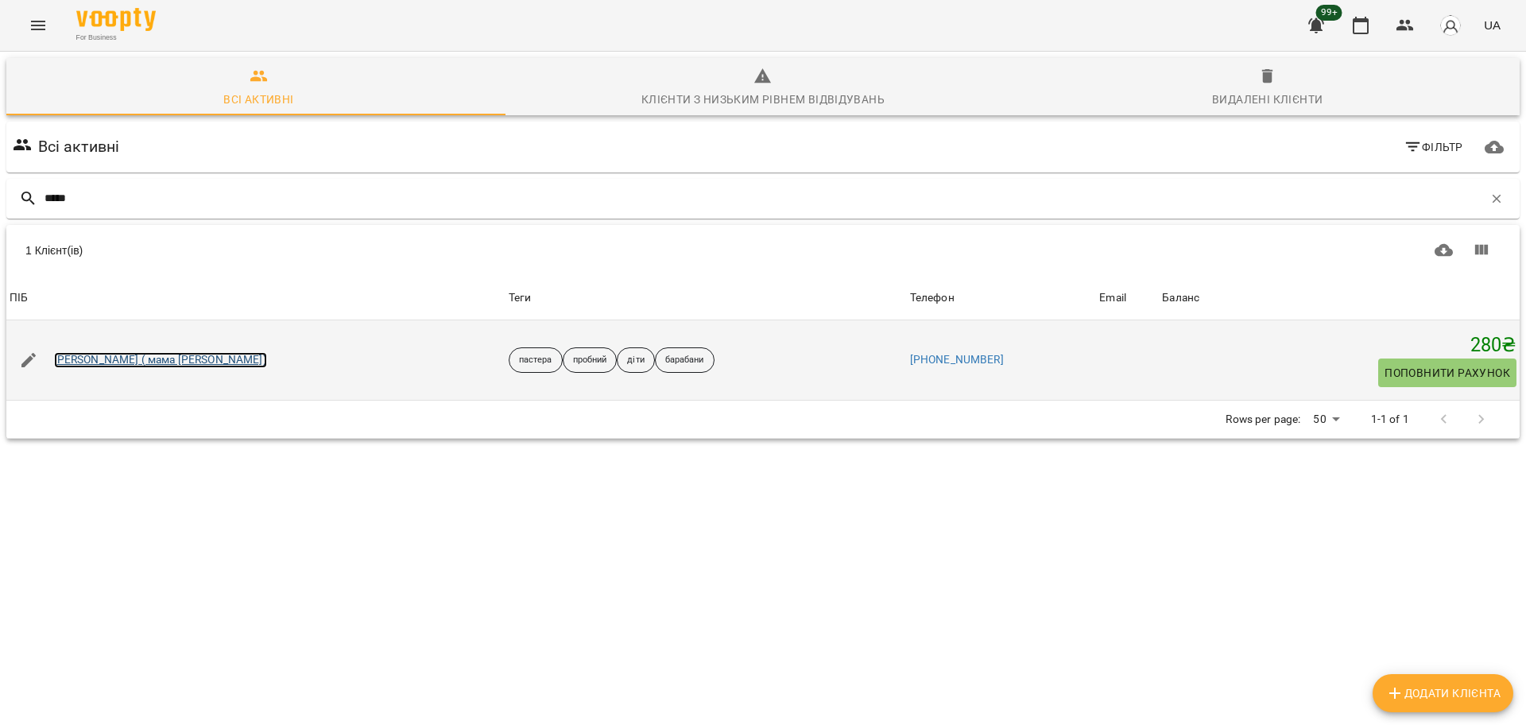
click at [184, 354] on link "[PERSON_NAME] ( мама [PERSON_NAME])" at bounding box center [160, 360] width 213 height 16
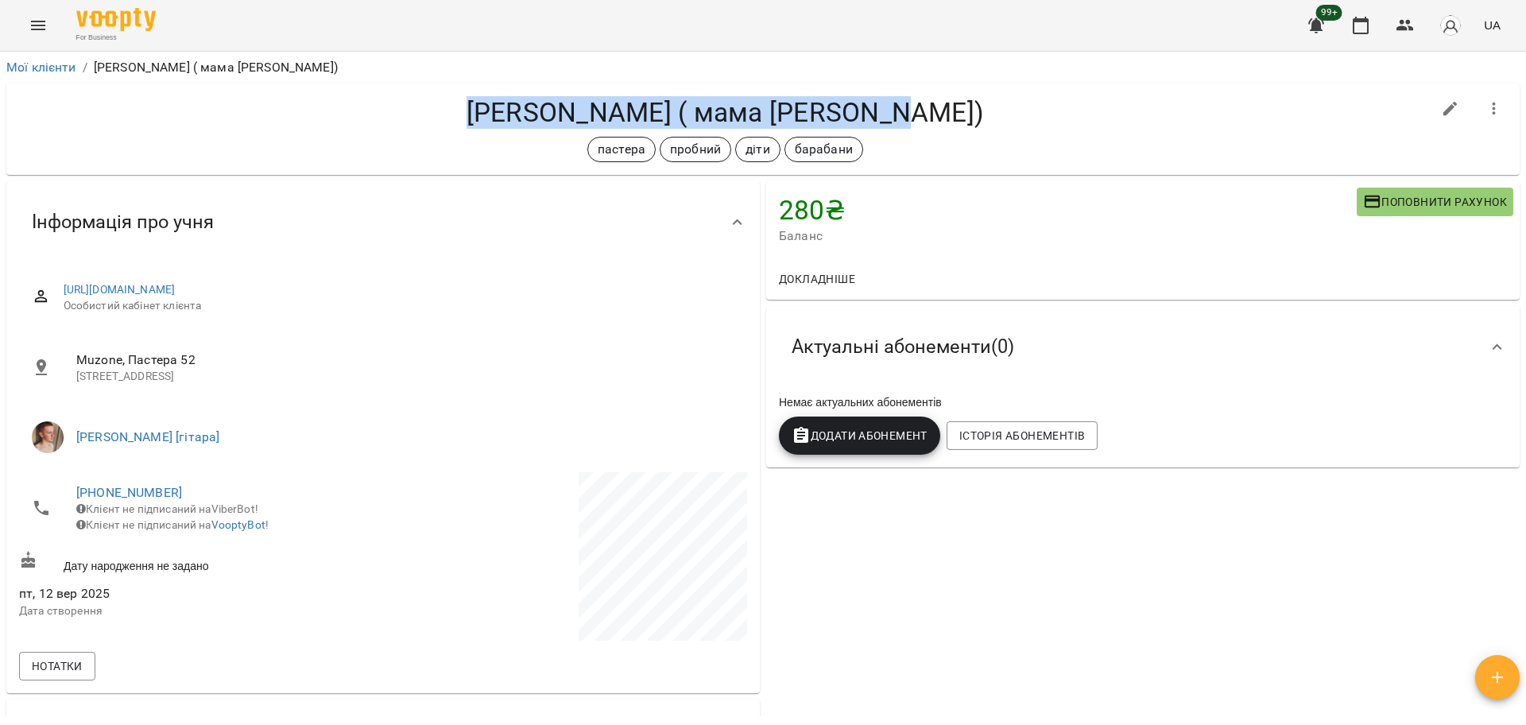
drag, startPoint x: 509, startPoint y: 96, endPoint x: 934, endPoint y: 118, distance: 425.6
click at [934, 118] on h4 "[PERSON_NAME] ( мама [PERSON_NAME])" at bounding box center [725, 112] width 1412 height 33
copy h4 "[PERSON_NAME] ( мама [PERSON_NAME])"
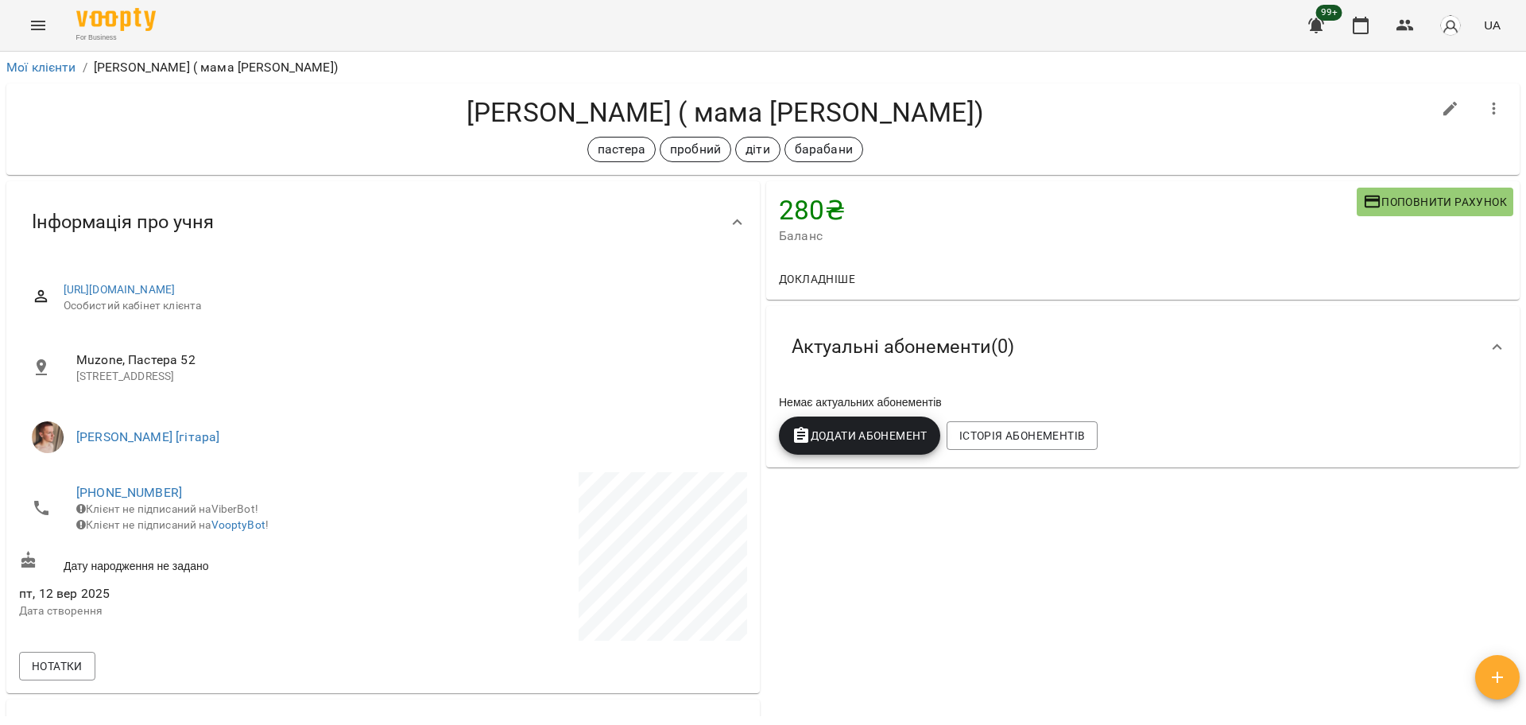
drag, startPoint x: 56, startPoint y: 10, endPoint x: 48, endPoint y: 16, distance: 9.7
click at [56, 10] on div "For Business 99+ UA" at bounding box center [763, 25] width 1526 height 51
click at [48, 17] on button "Menu" at bounding box center [38, 25] width 38 height 38
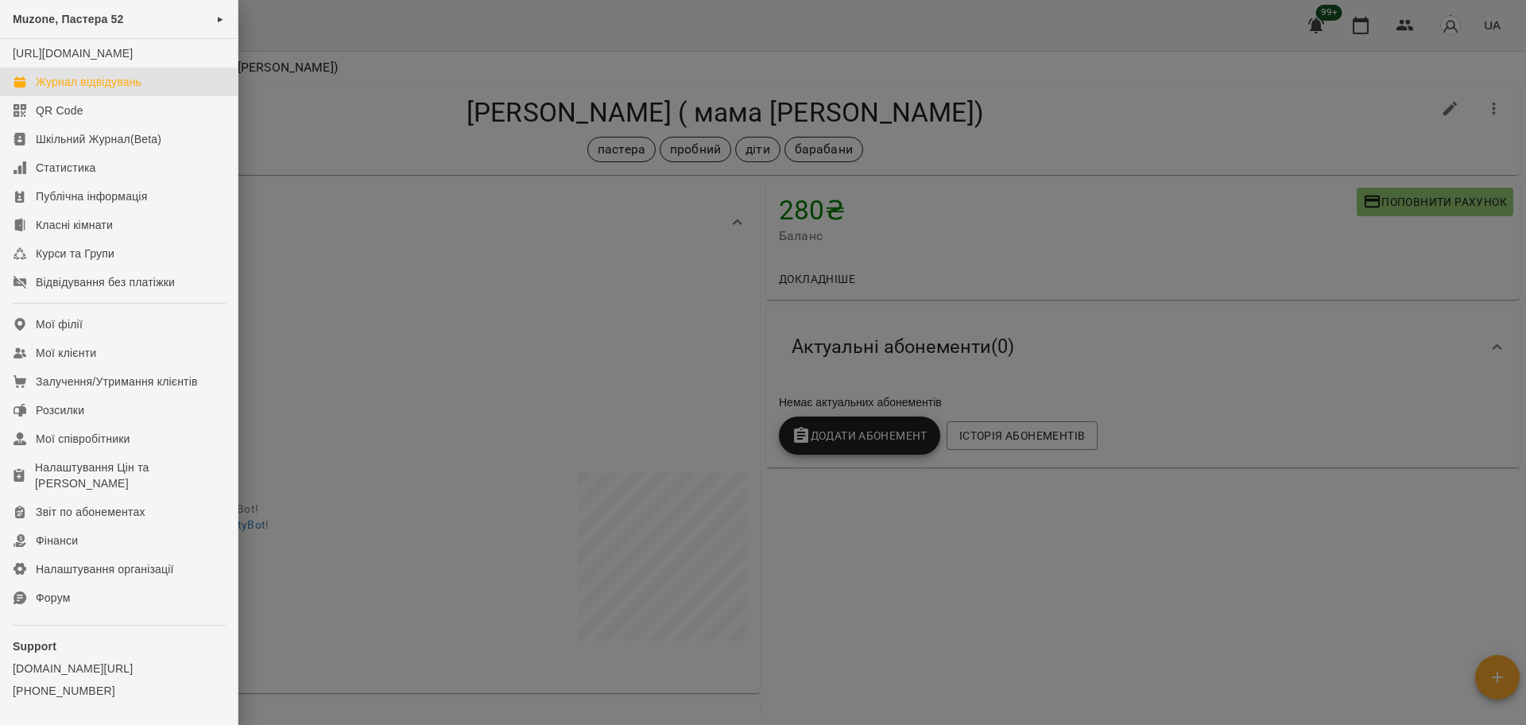
click at [64, 86] on link "Журнал відвідувань" at bounding box center [119, 82] width 238 height 29
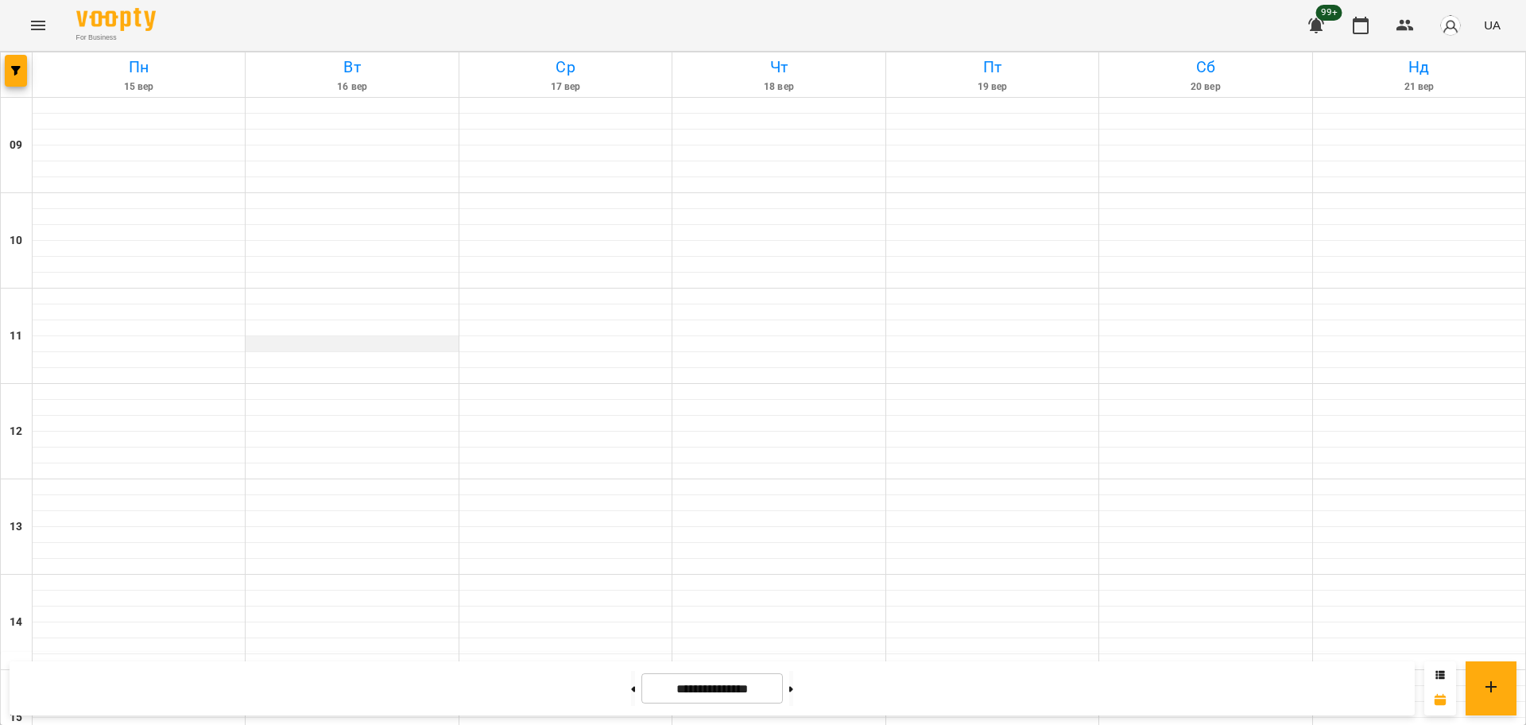
drag, startPoint x: 355, startPoint y: 329, endPoint x: 384, endPoint y: 342, distance: 31.6
click at [368, 339] on div at bounding box center [352, 718] width 213 height 1240
click at [8, 81] on button "button" at bounding box center [16, 71] width 22 height 32
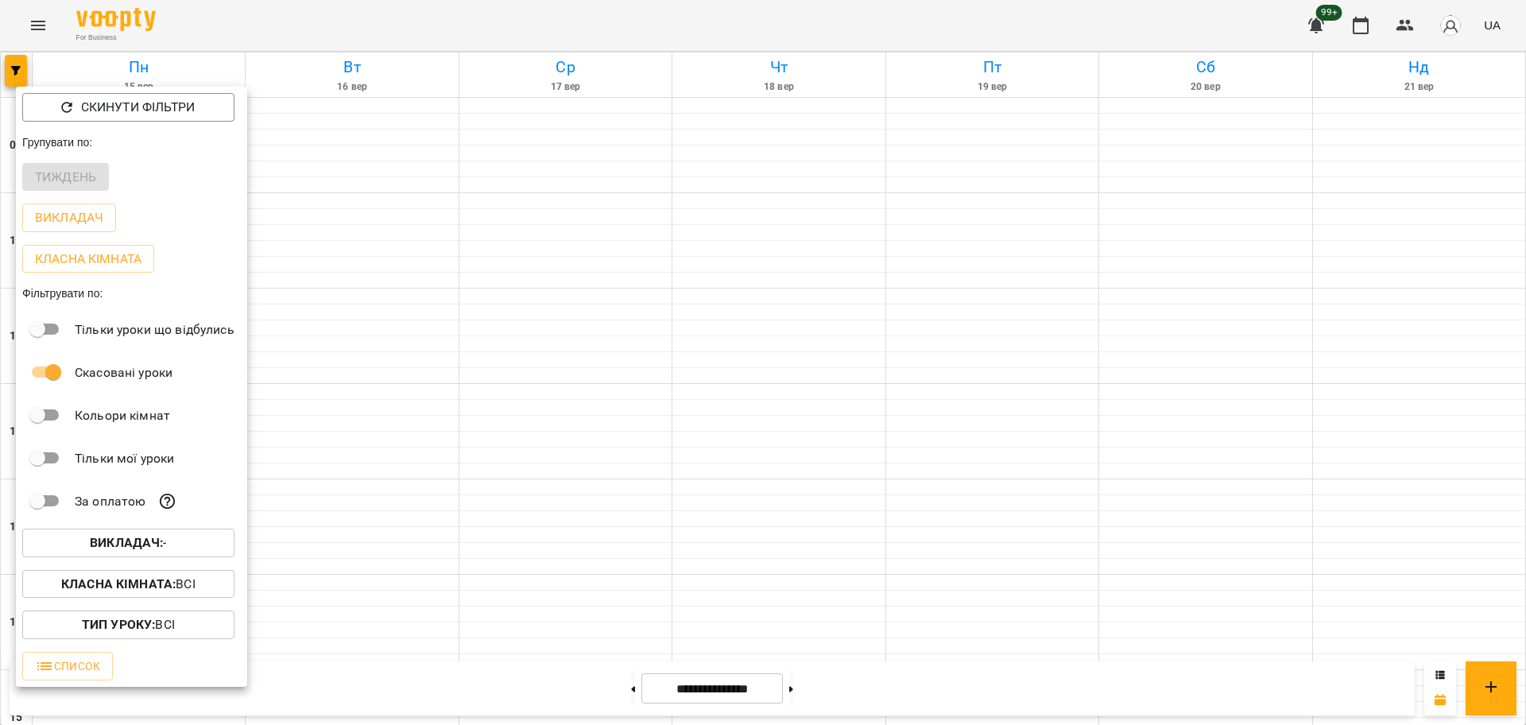
click at [167, 541] on p "Викладач : -" at bounding box center [128, 542] width 77 height 19
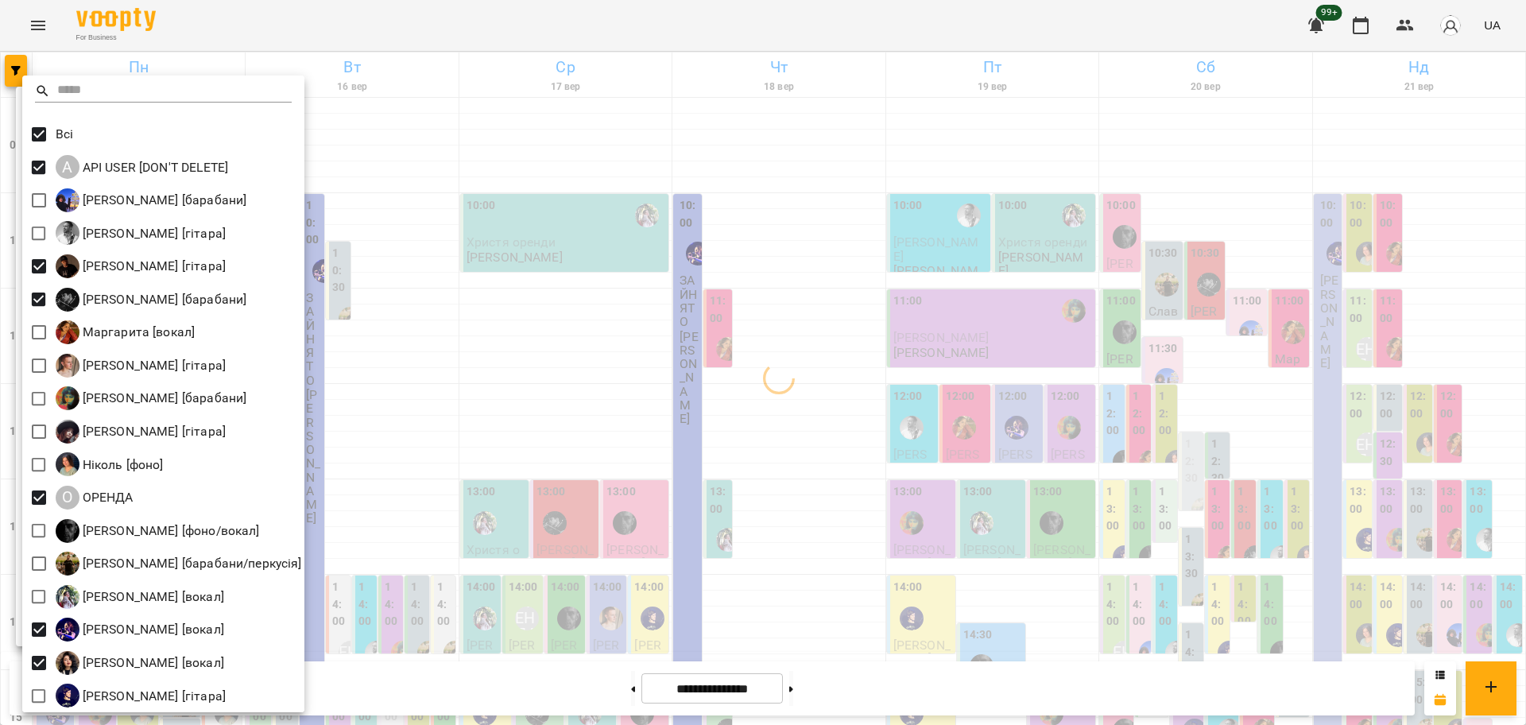
click at [941, 583] on div at bounding box center [763, 362] width 1526 height 725
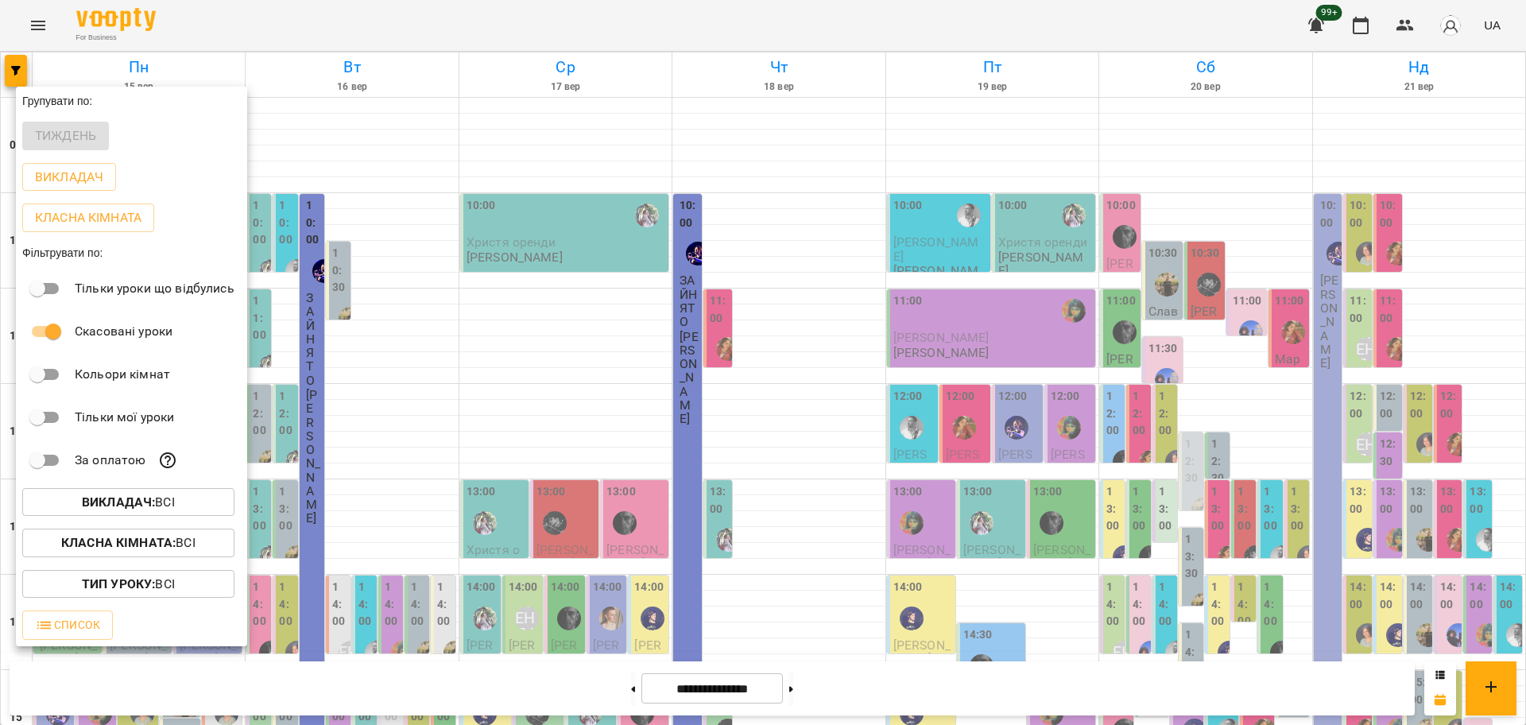
click at [1217, 320] on div at bounding box center [763, 362] width 1526 height 725
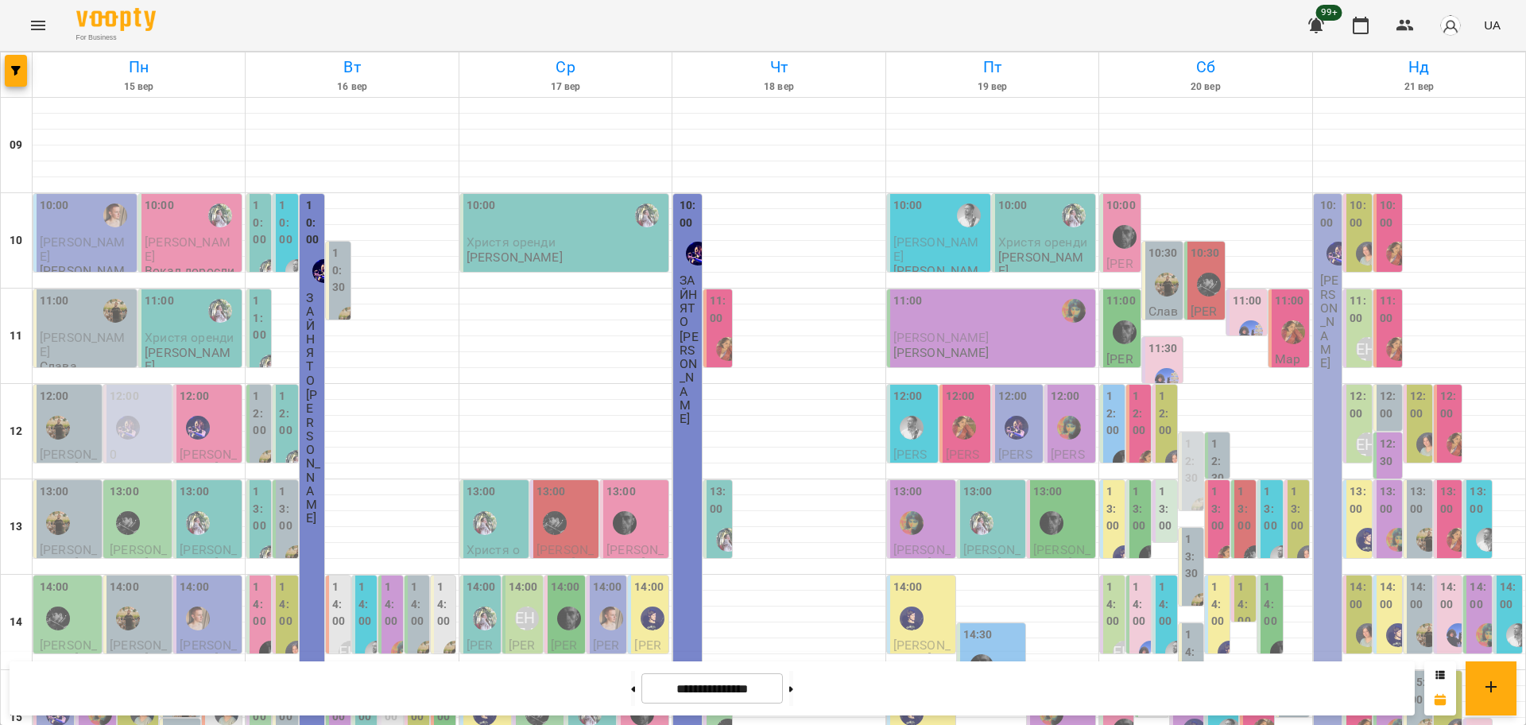
scroll to position [497, 0]
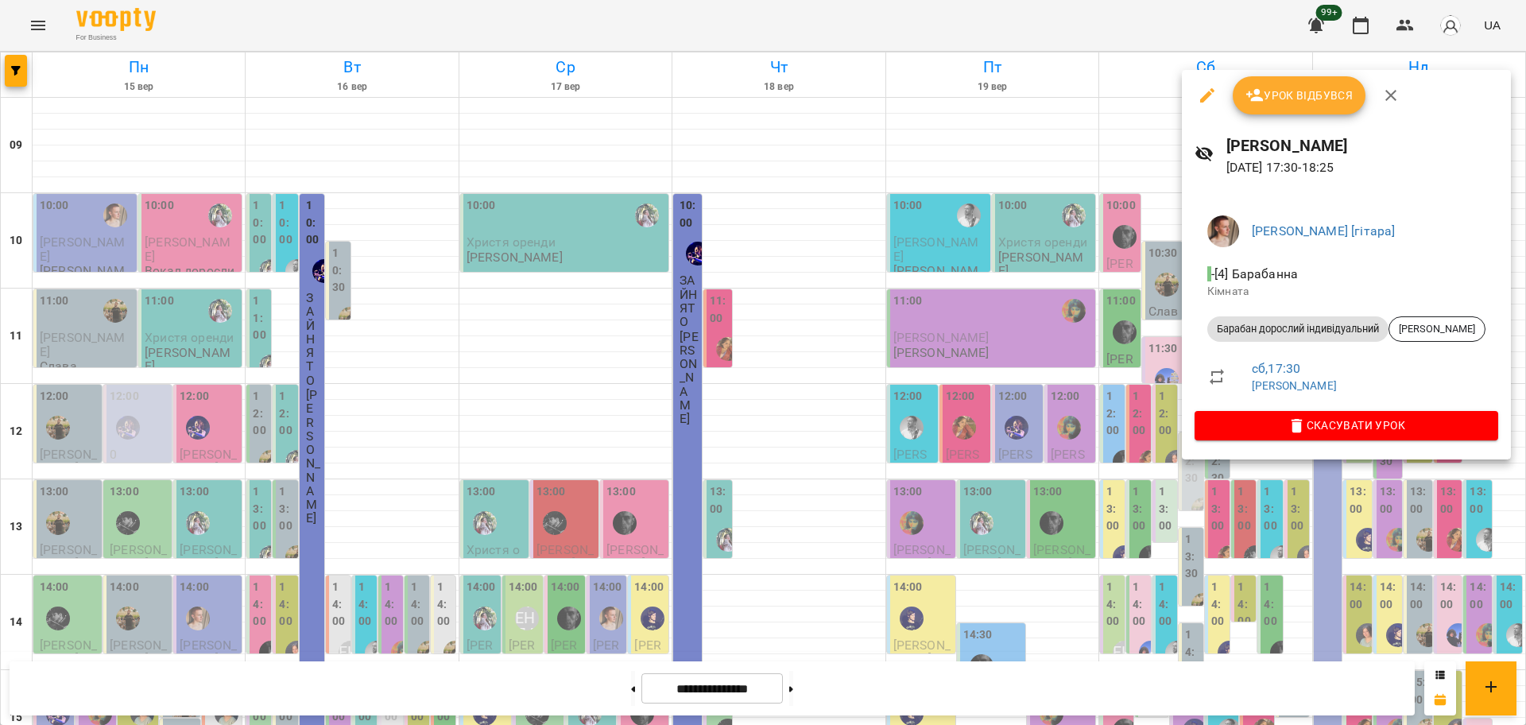
click at [1247, 543] on div at bounding box center [763, 362] width 1526 height 725
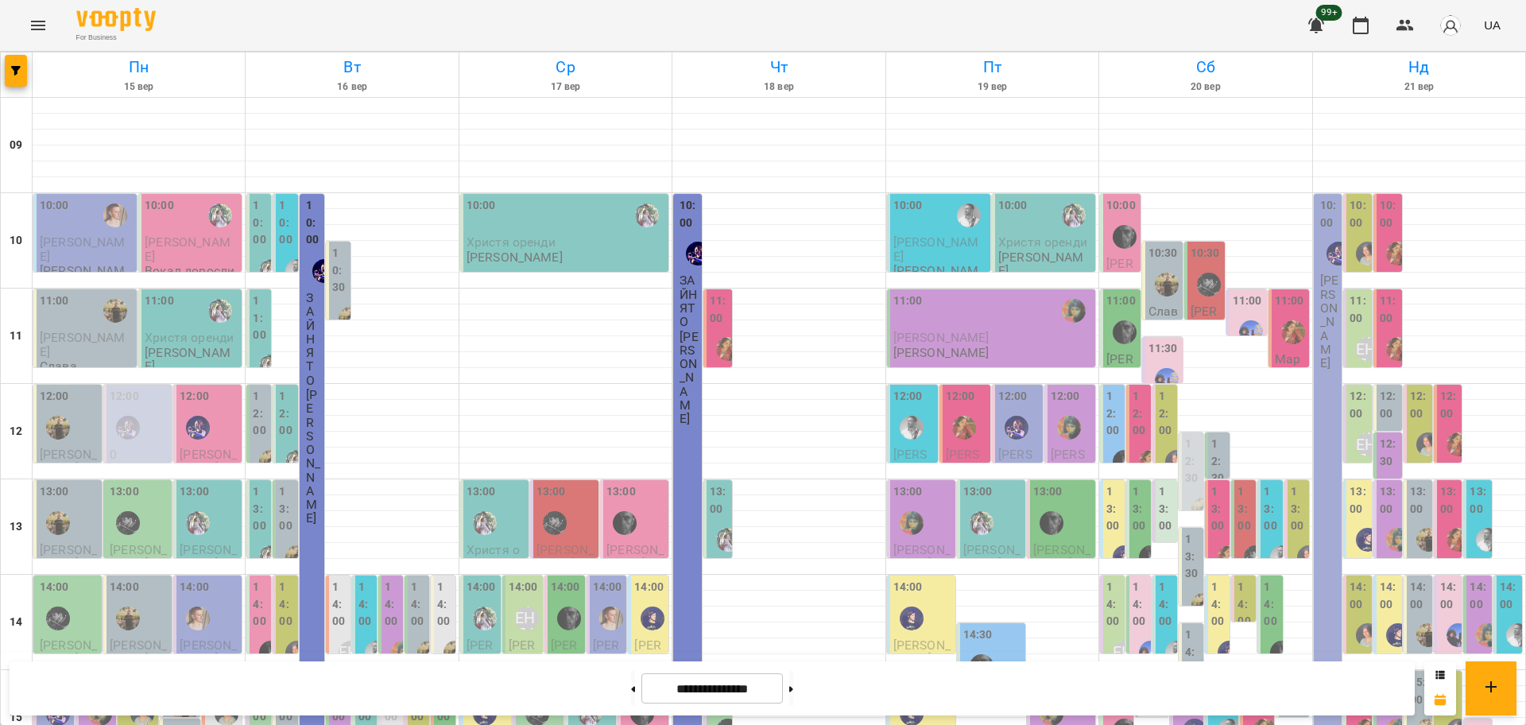
scroll to position [397, 0]
click at [7, 72] on span "button" at bounding box center [16, 71] width 22 height 10
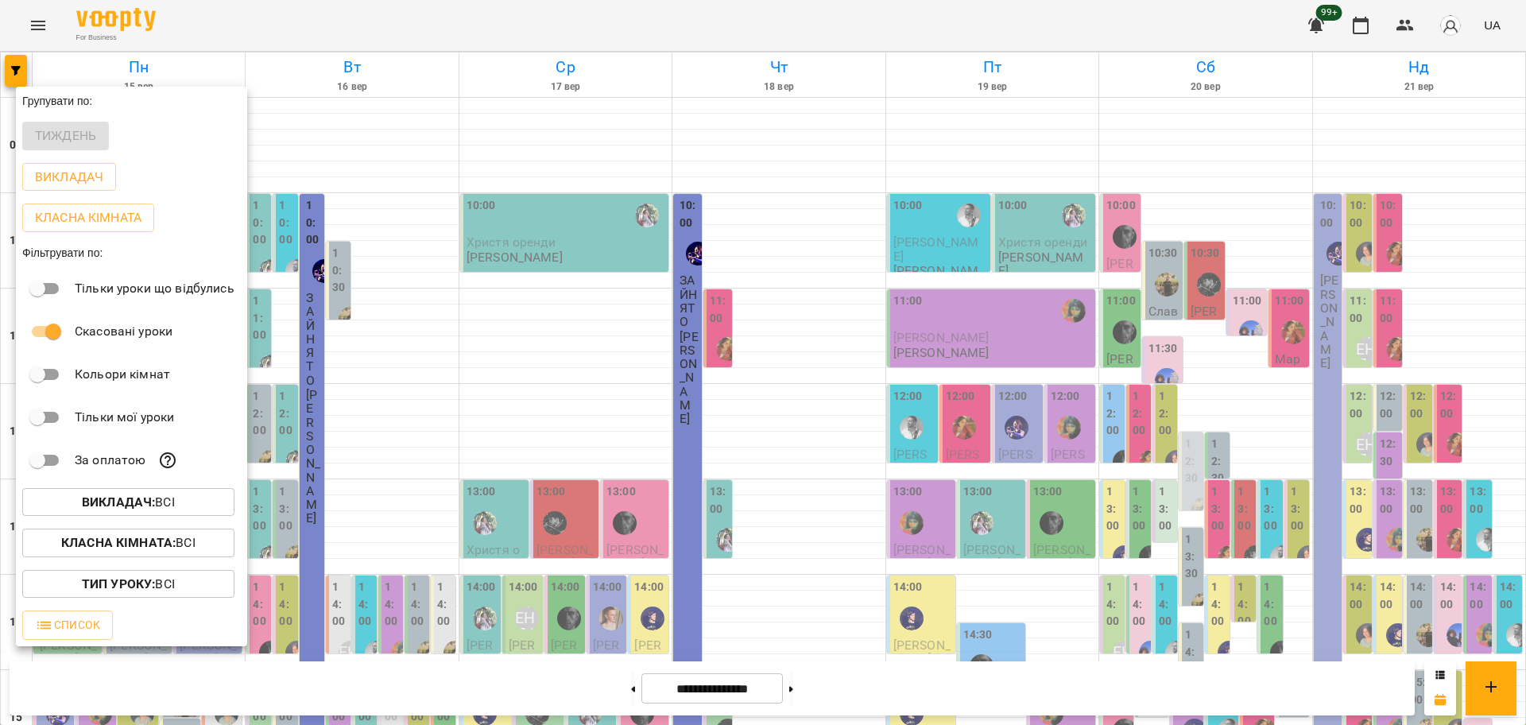
click at [174, 540] on b "Класна кімната :" at bounding box center [118, 542] width 114 height 15
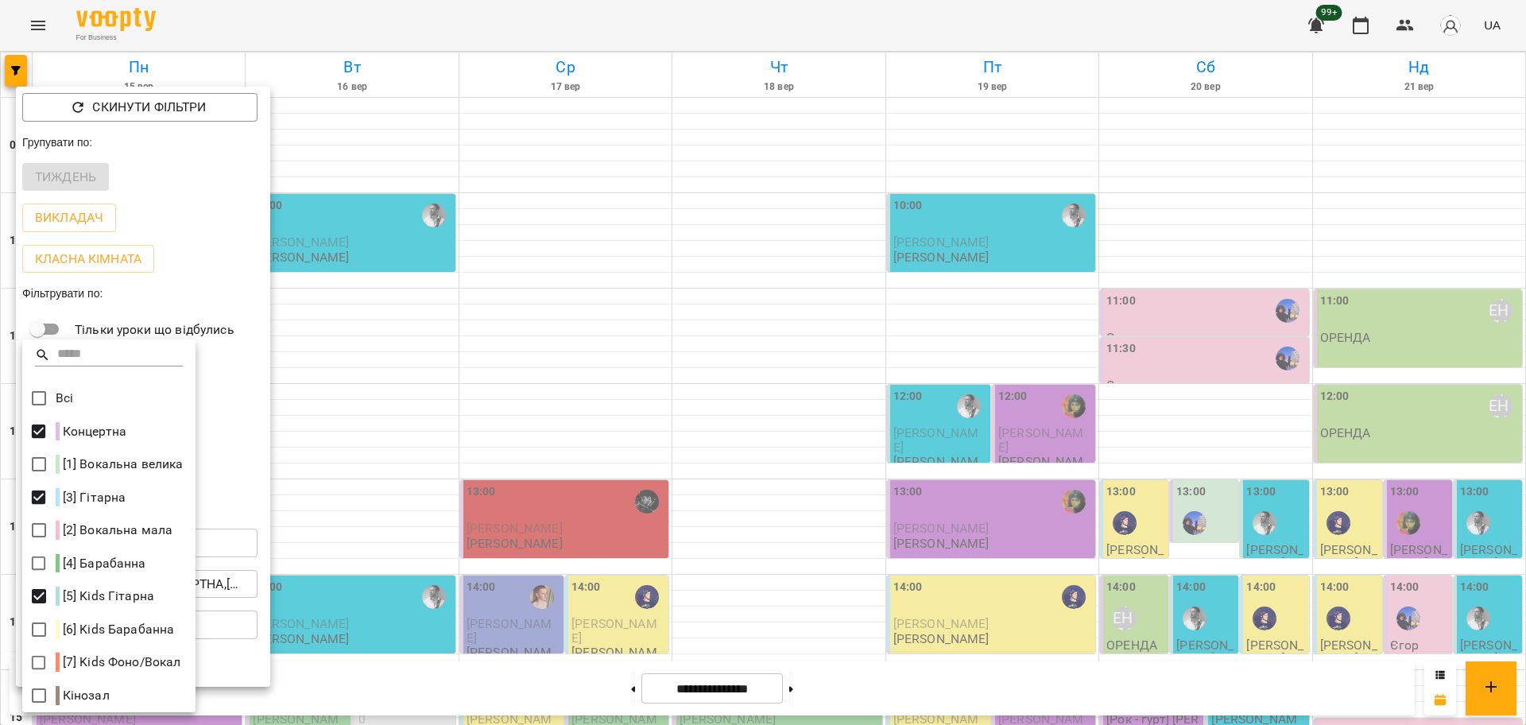
click at [681, 458] on div at bounding box center [763, 362] width 1526 height 725
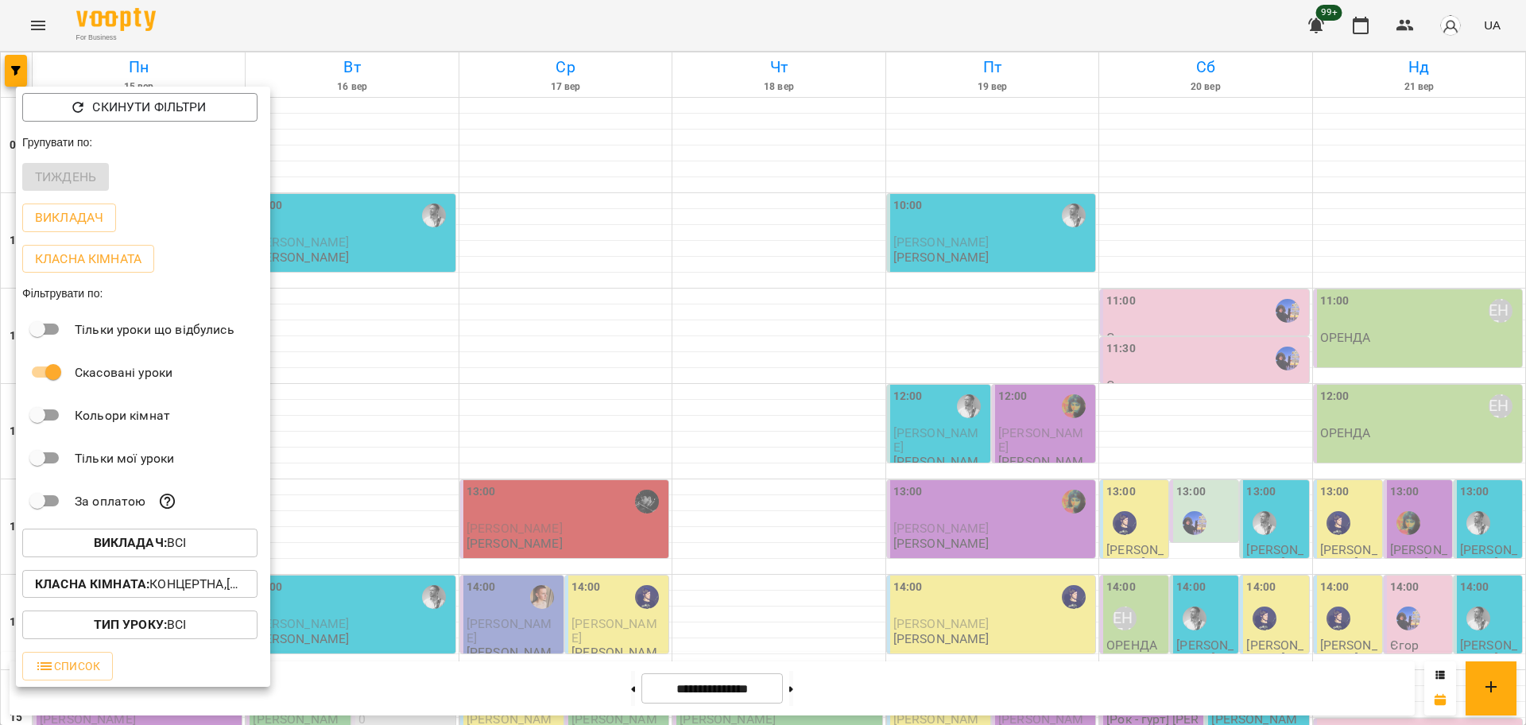
click at [667, 451] on div at bounding box center [763, 362] width 1526 height 725
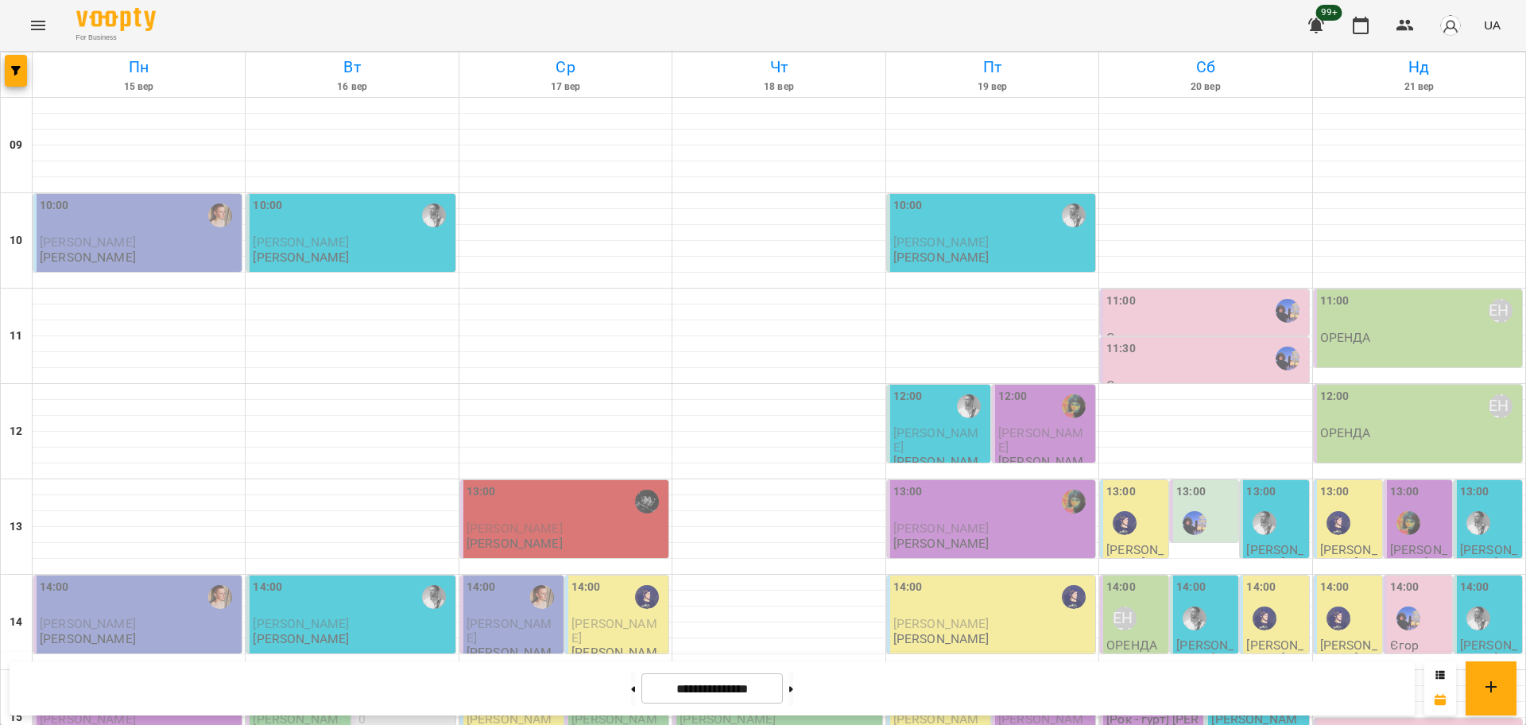
scroll to position [585, 0]
click at [13, 77] on button "button" at bounding box center [16, 71] width 22 height 32
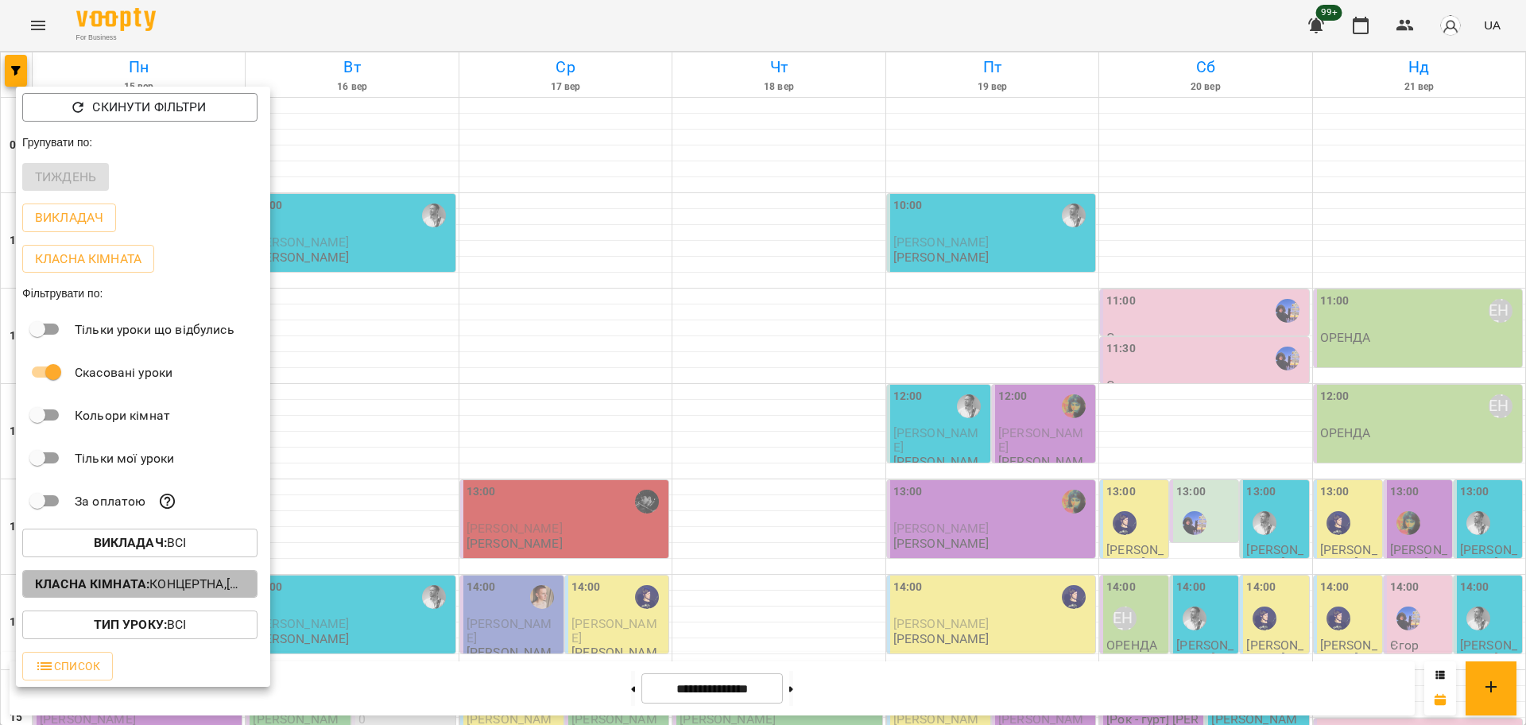
click at [184, 582] on p "Класна кімната : Концертна,[3] Гітарна,[5] Kids Гітарна" at bounding box center [140, 583] width 210 height 19
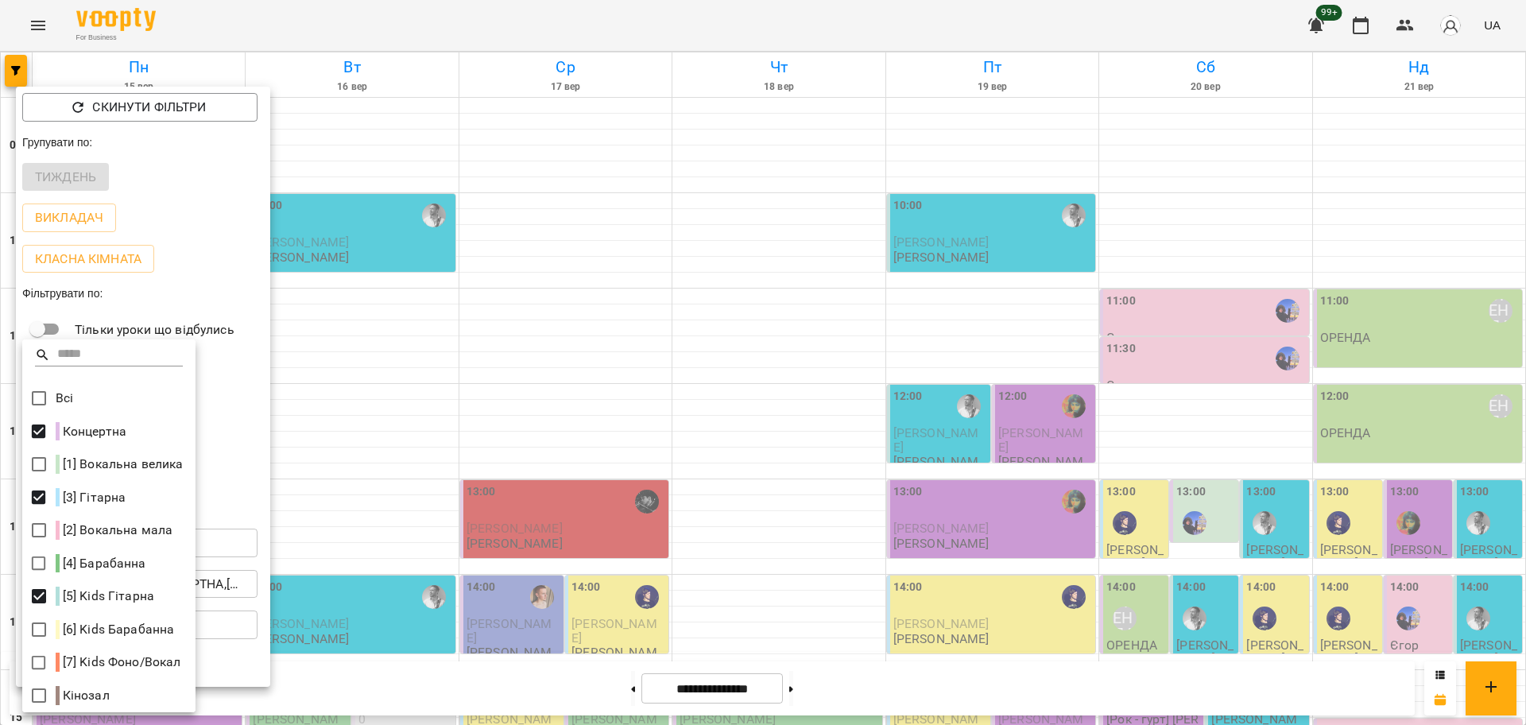
click at [357, 591] on div at bounding box center [763, 362] width 1526 height 725
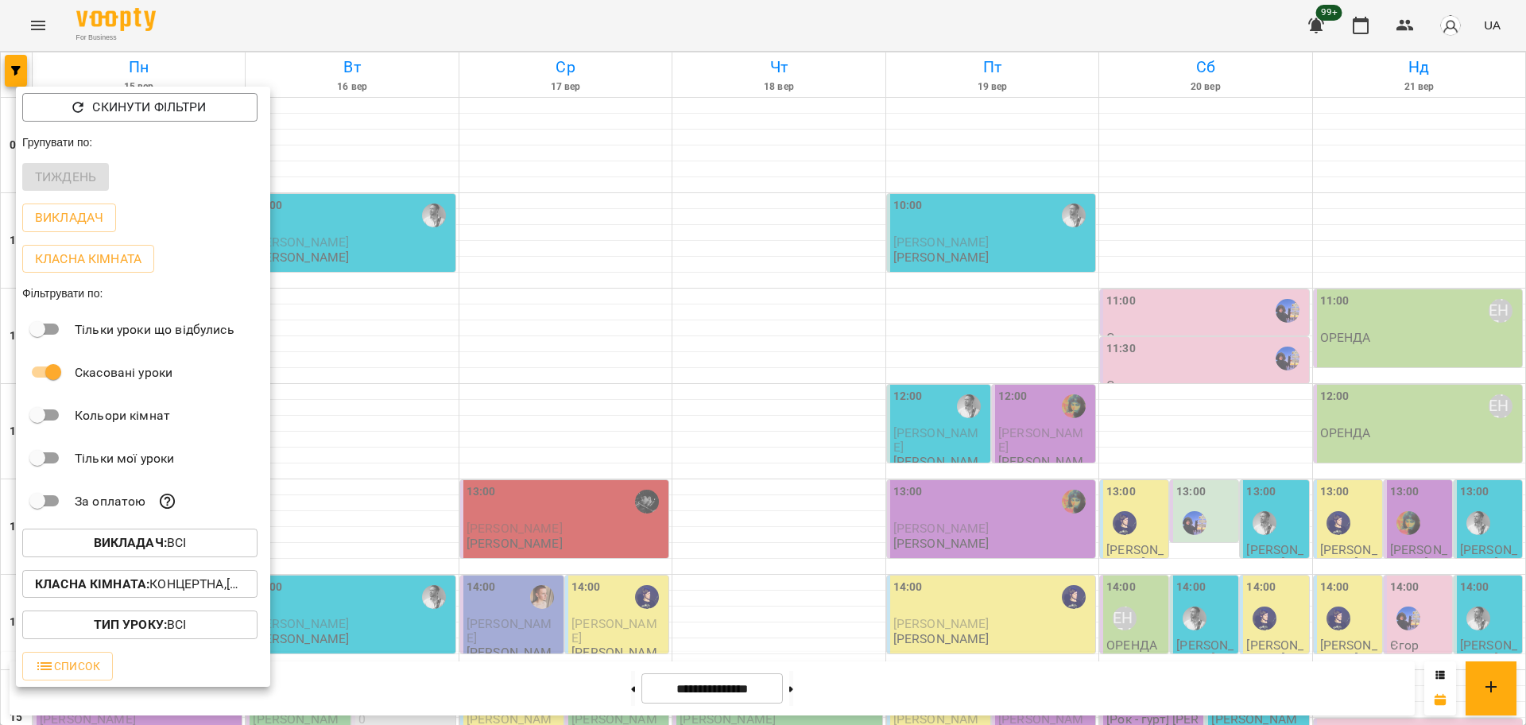
click at [1135, 516] on div at bounding box center [763, 362] width 1526 height 725
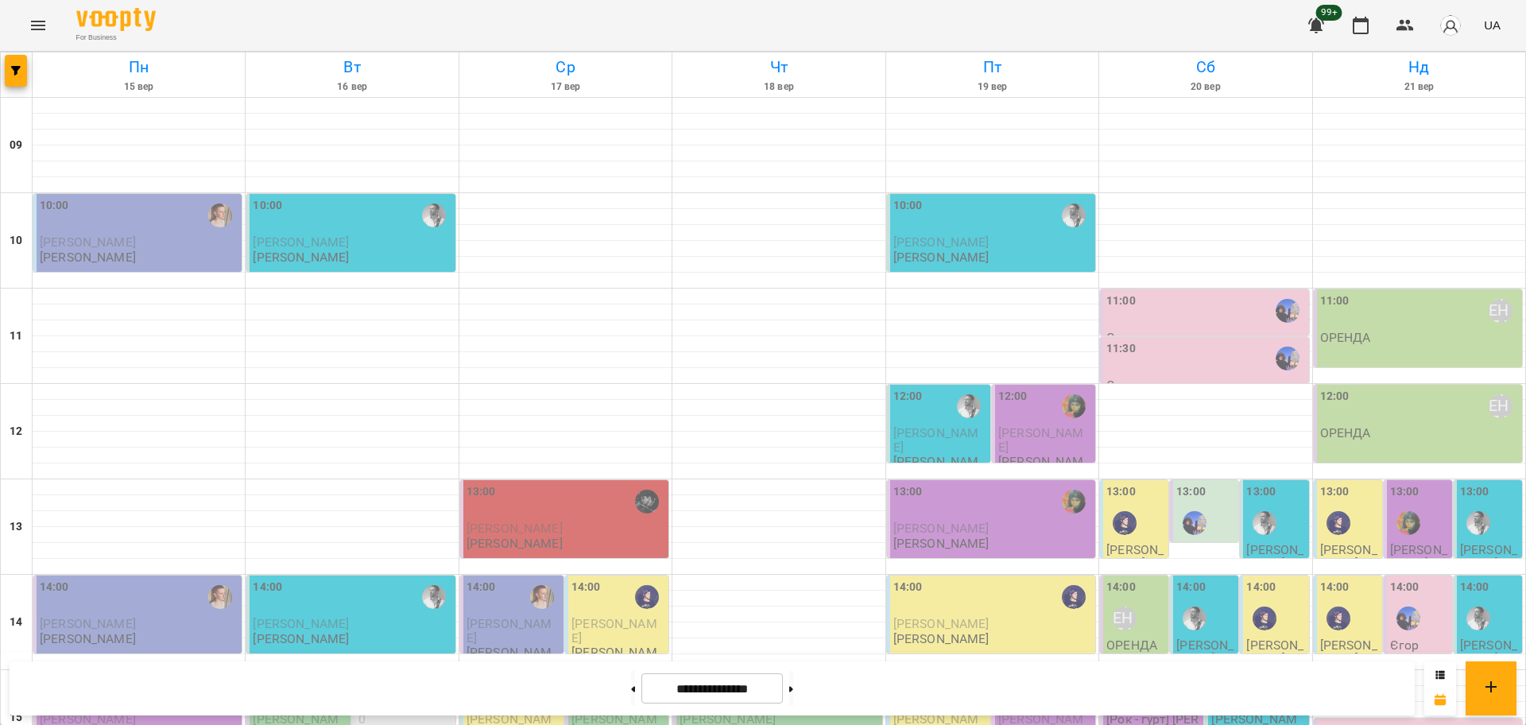
scroll to position [485, 0]
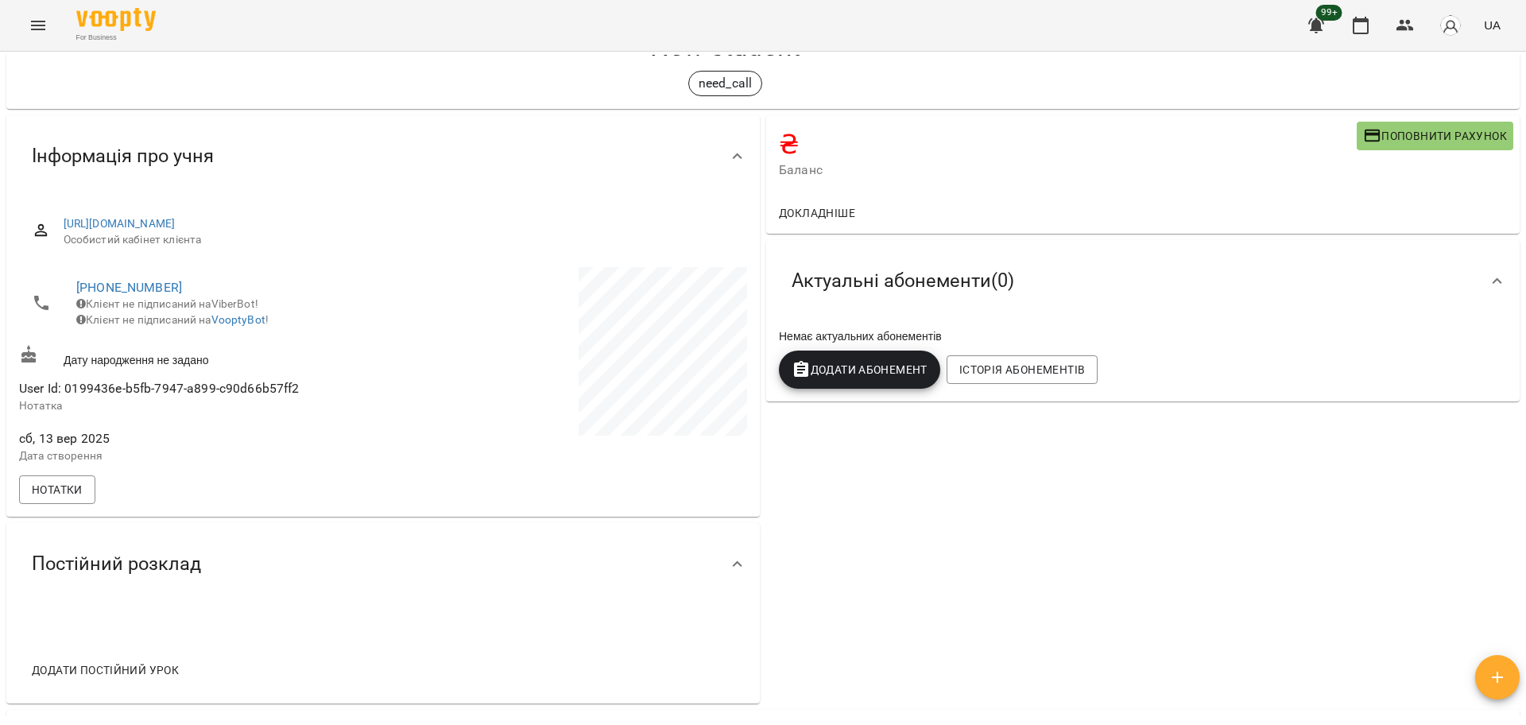
scroll to position [44, 0]
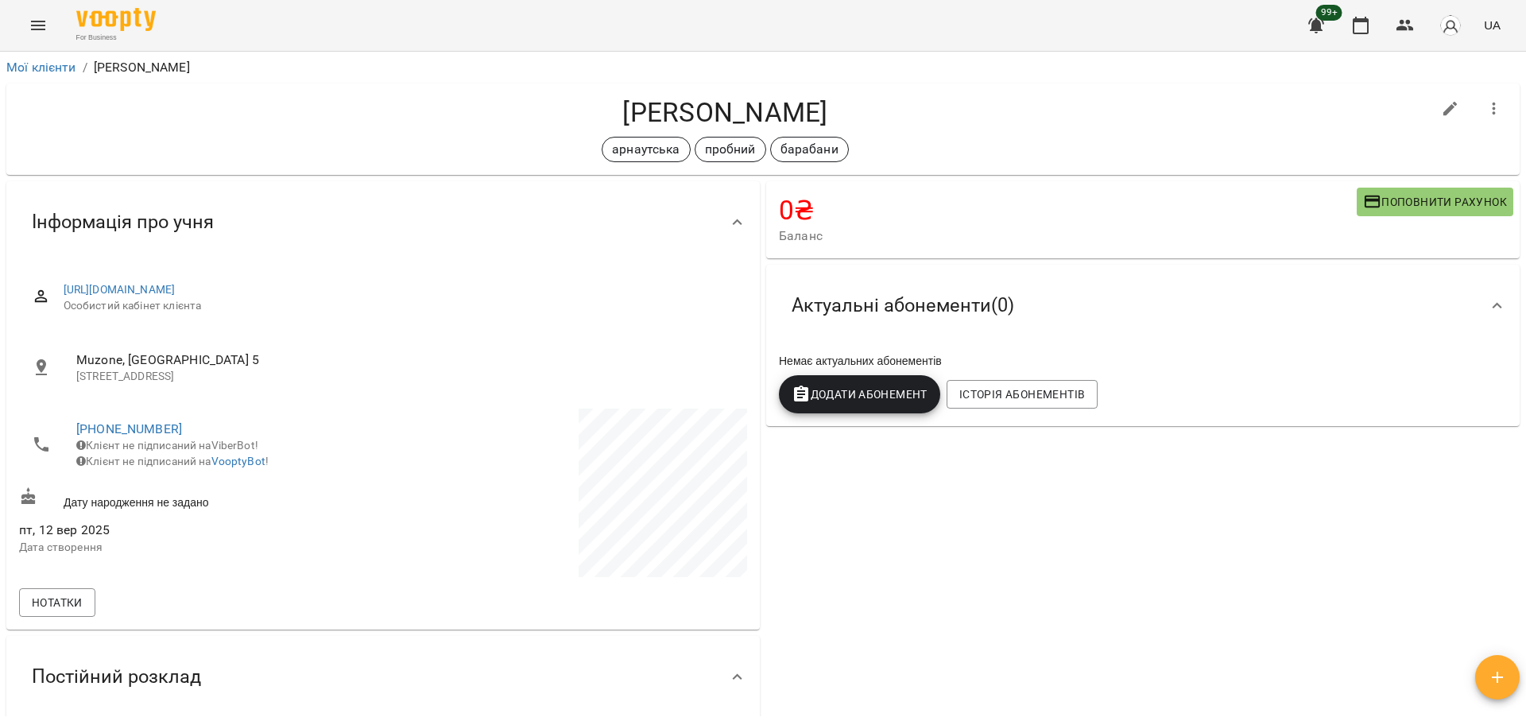
click at [19, 18] on div "For Business 99+ UA" at bounding box center [763, 25] width 1526 height 51
click at [27, 23] on button "Menu" at bounding box center [38, 25] width 38 height 38
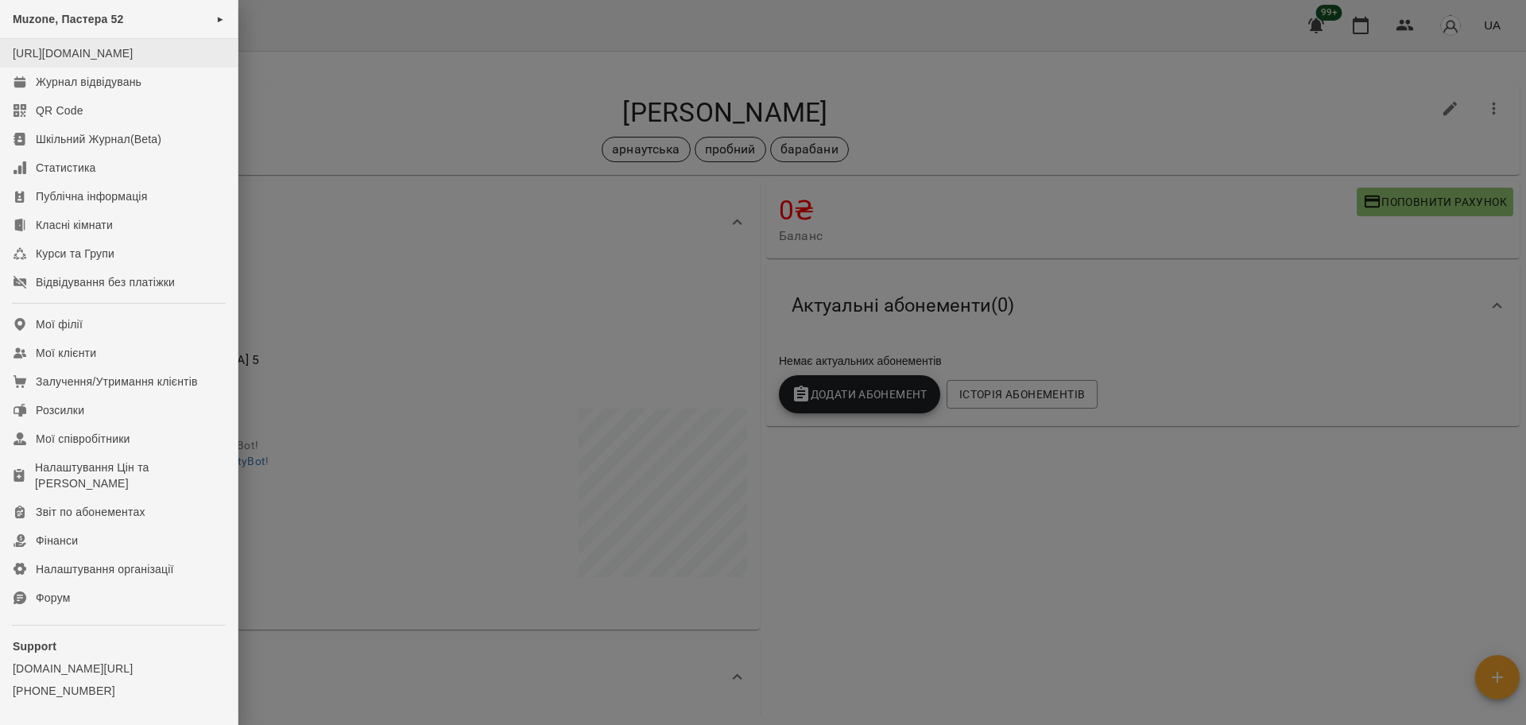
click at [78, 68] on li "[URL][DOMAIN_NAME]" at bounding box center [119, 53] width 238 height 29
click at [78, 87] on link "Журнал відвідувань" at bounding box center [119, 82] width 238 height 29
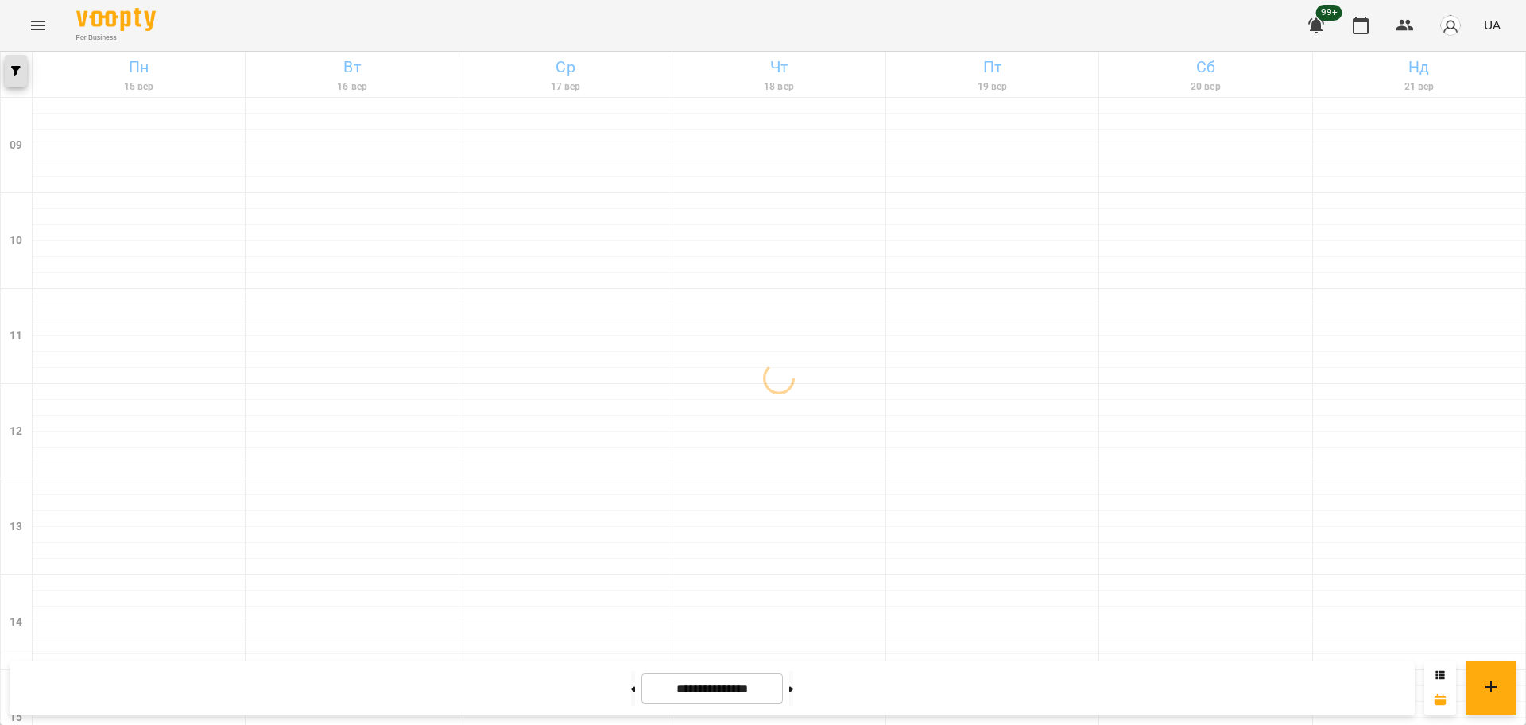
click at [19, 72] on icon "button" at bounding box center [16, 71] width 10 height 10
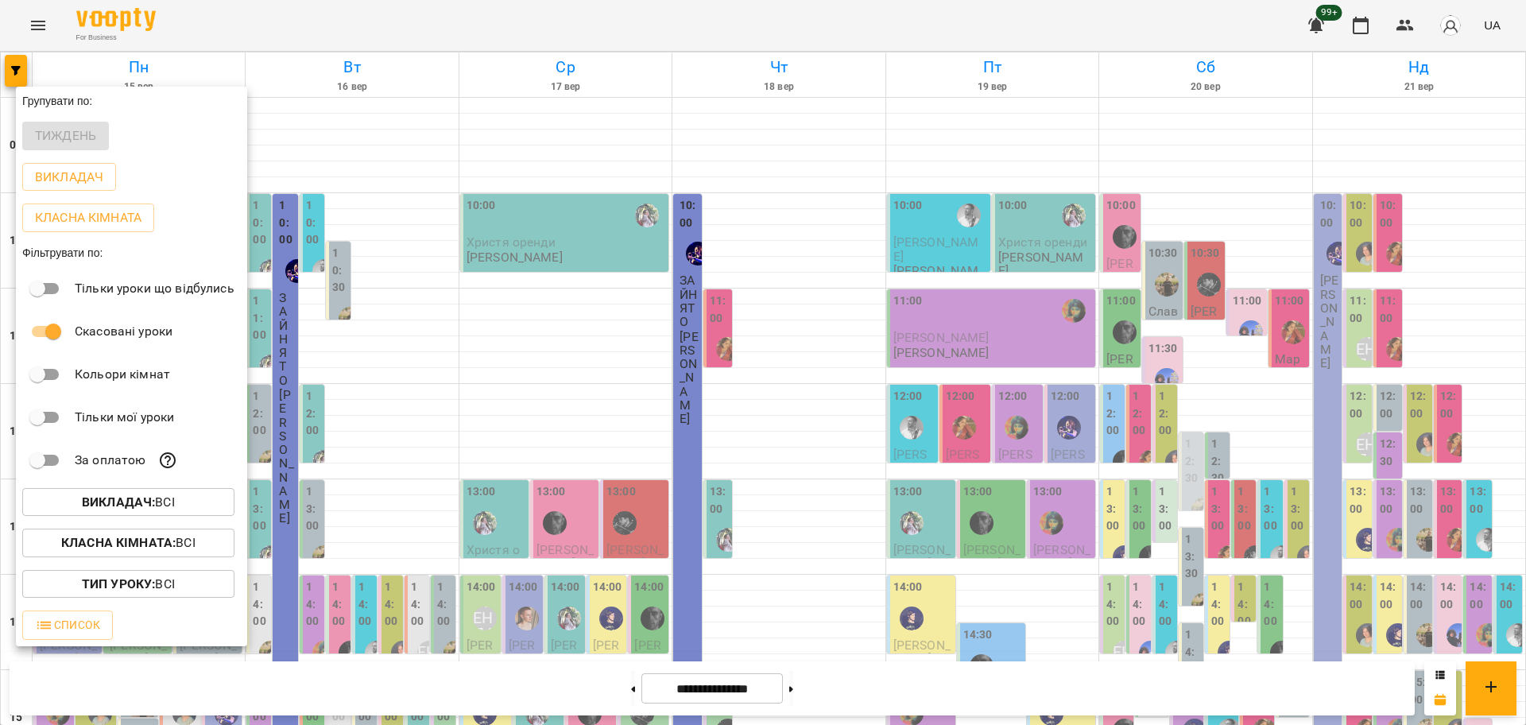
click at [141, 503] on b "Викладач :" at bounding box center [118, 501] width 73 height 15
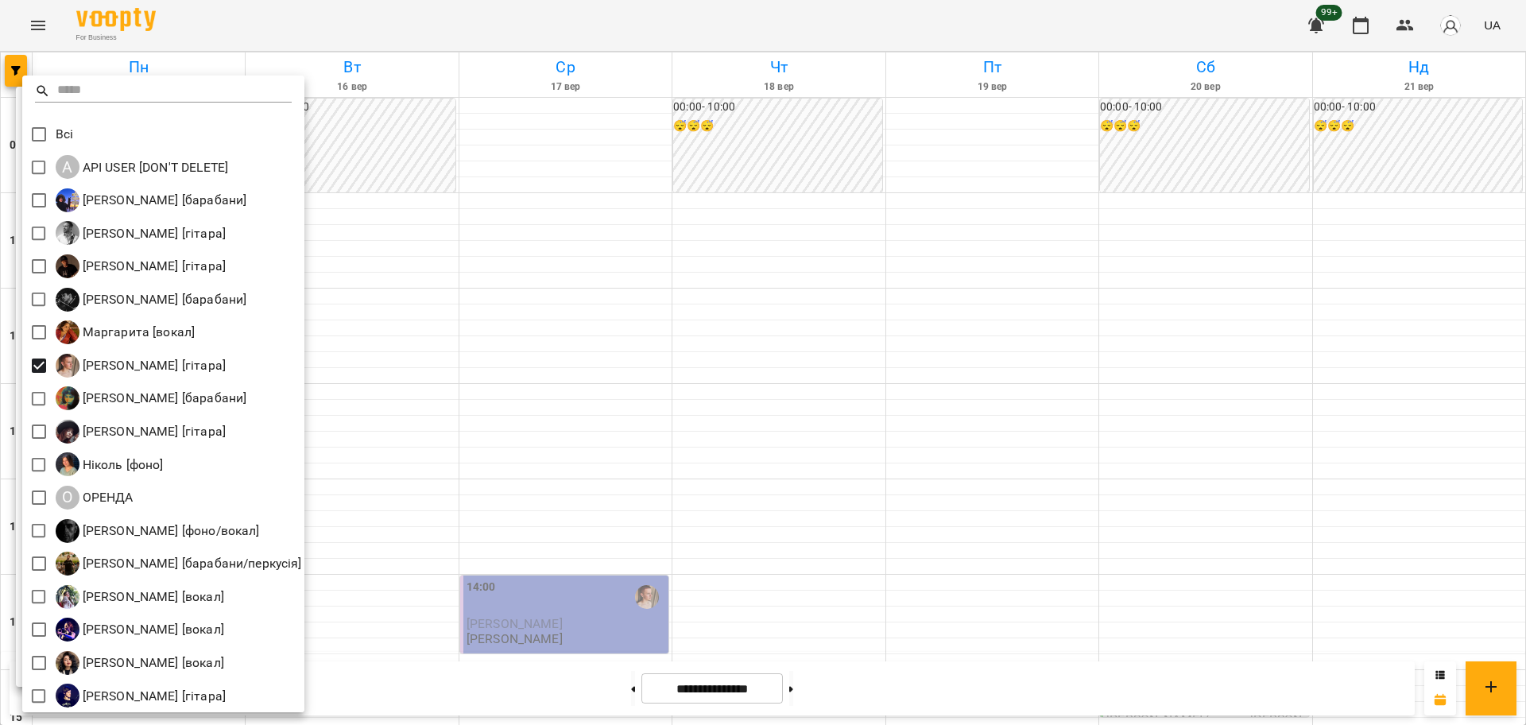
click at [903, 414] on div at bounding box center [763, 362] width 1526 height 725
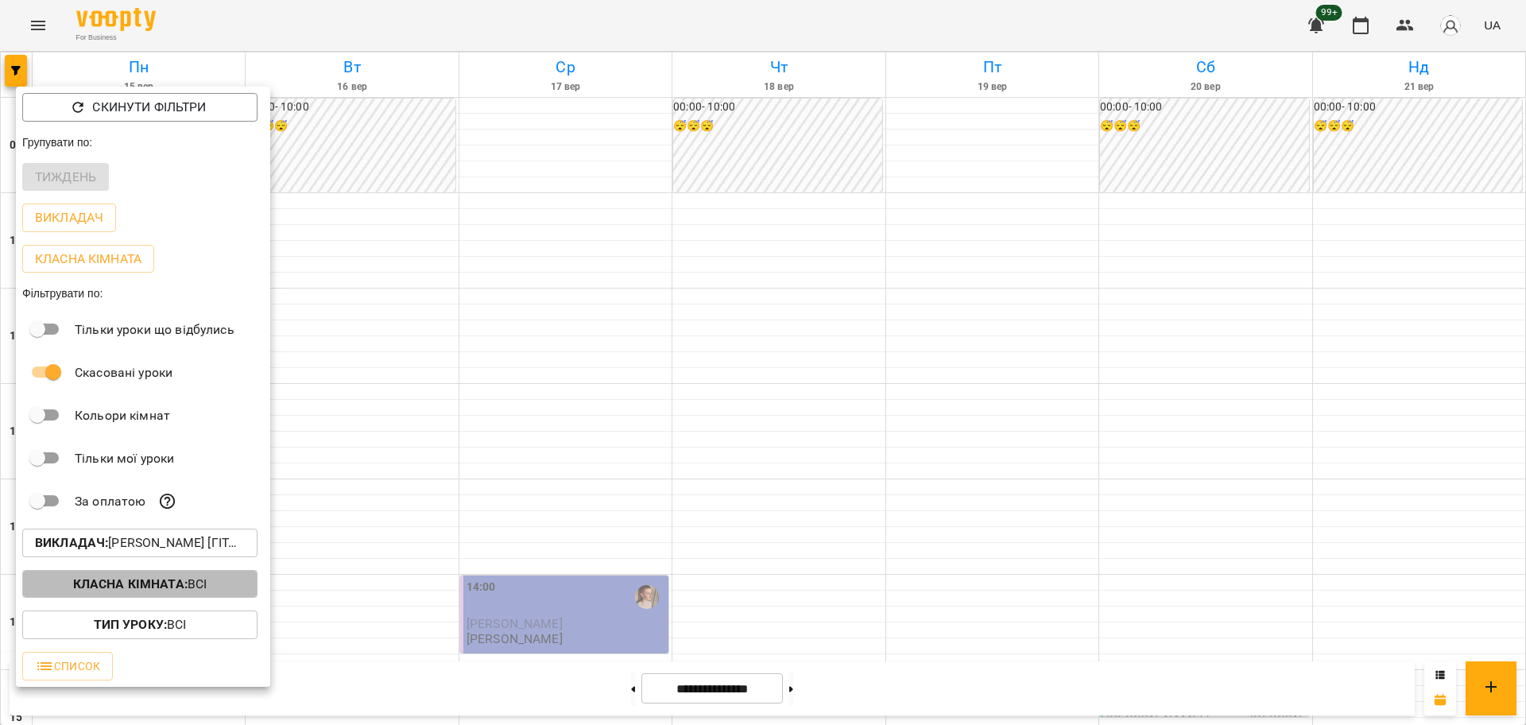
click at [217, 578] on button "Класна кімната : Всі" at bounding box center [139, 584] width 235 height 29
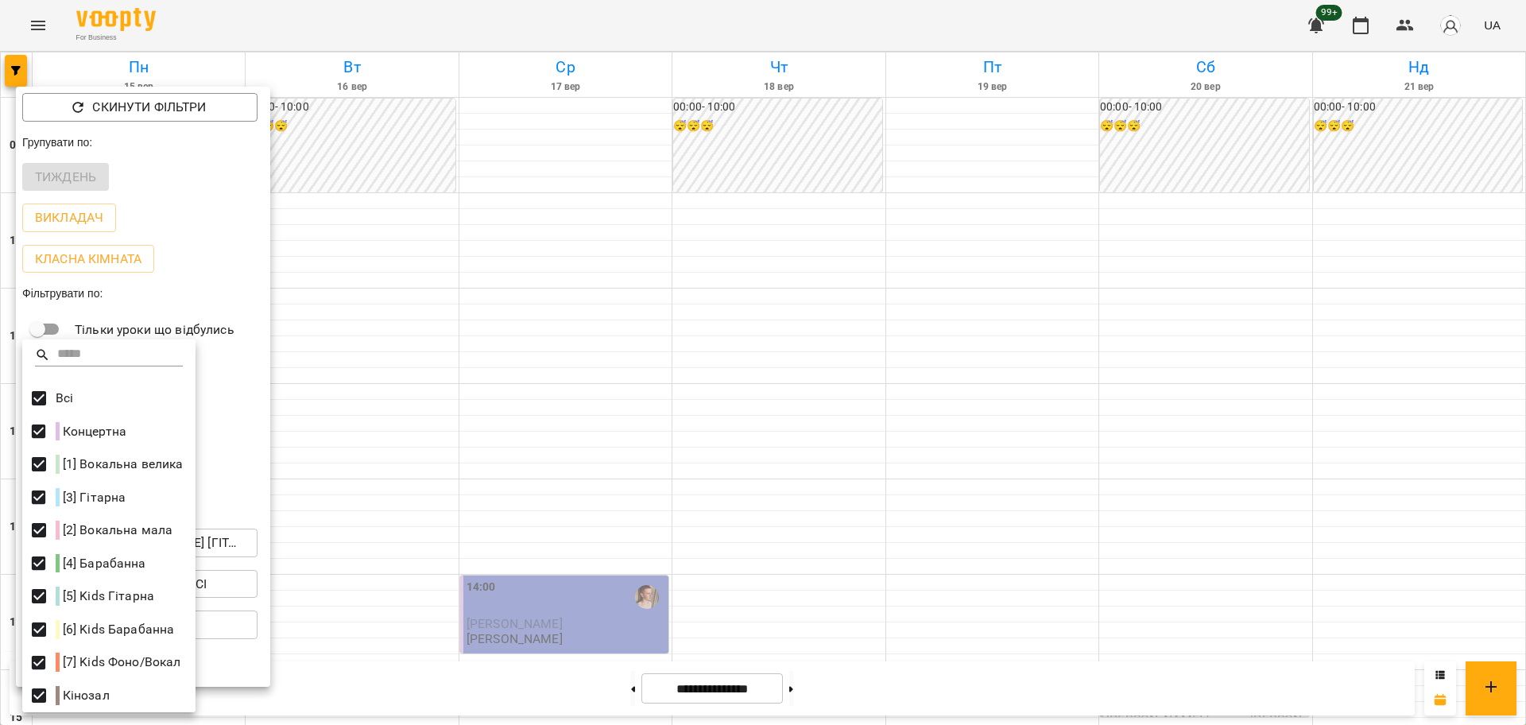
click at [977, 435] on div at bounding box center [763, 362] width 1526 height 725
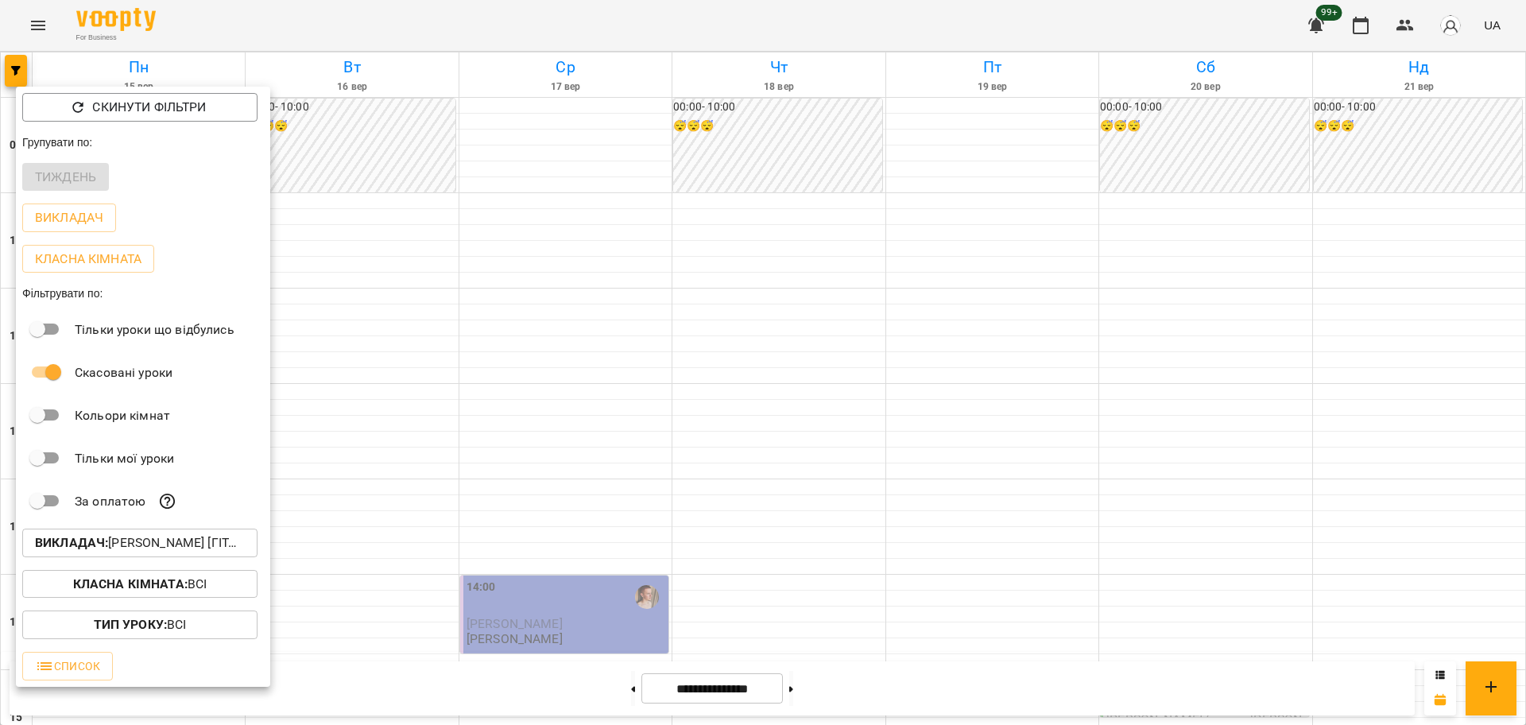
click at [953, 418] on div at bounding box center [763, 362] width 1526 height 725
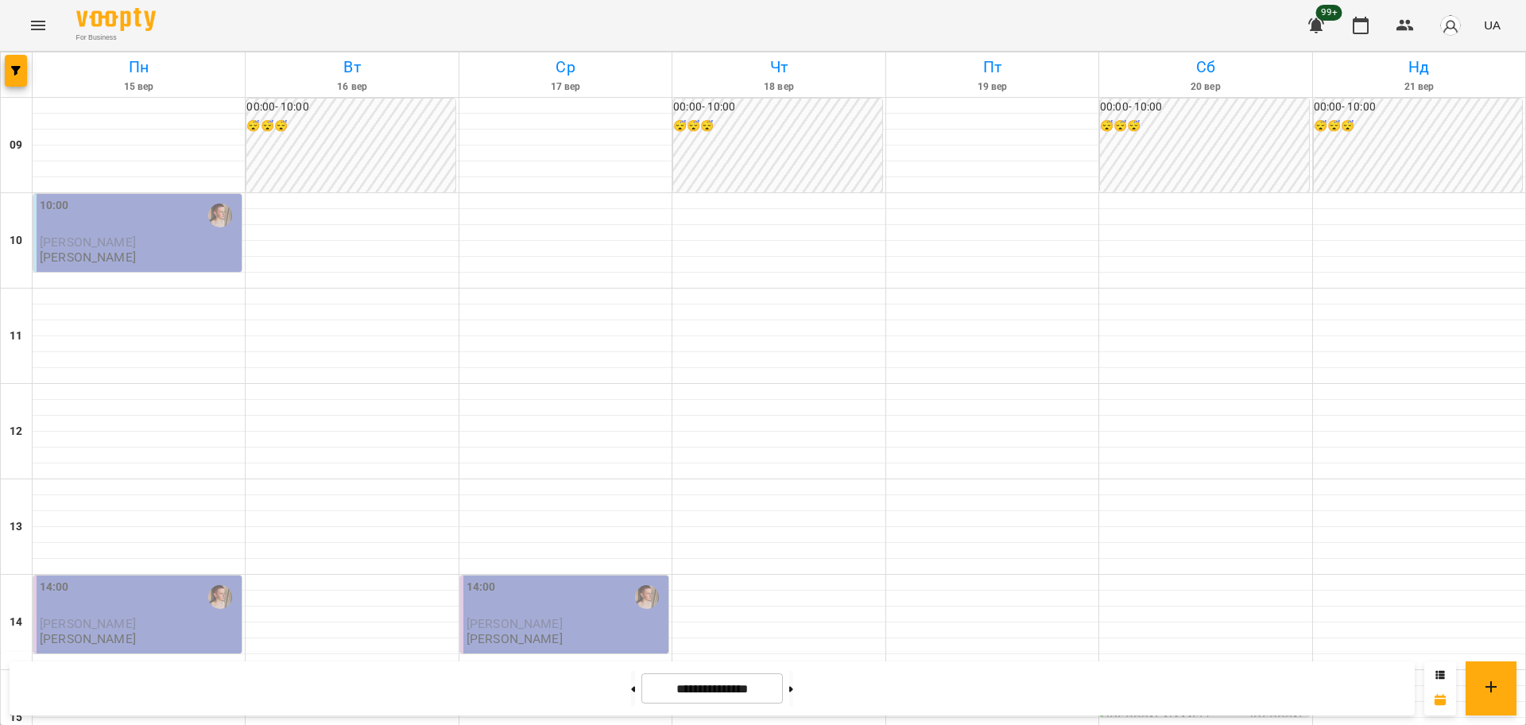
scroll to position [596, 0]
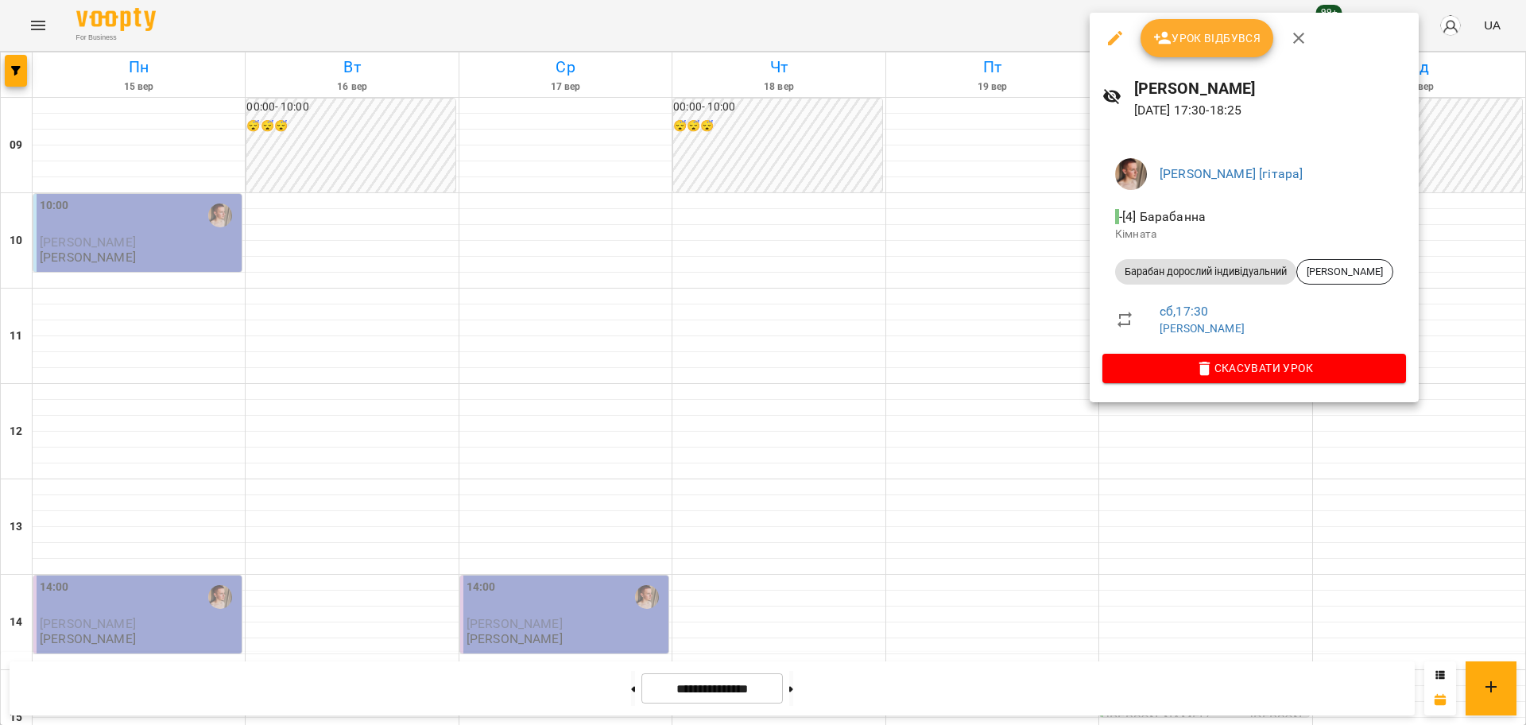
click at [1205, 427] on div at bounding box center [763, 362] width 1526 height 725
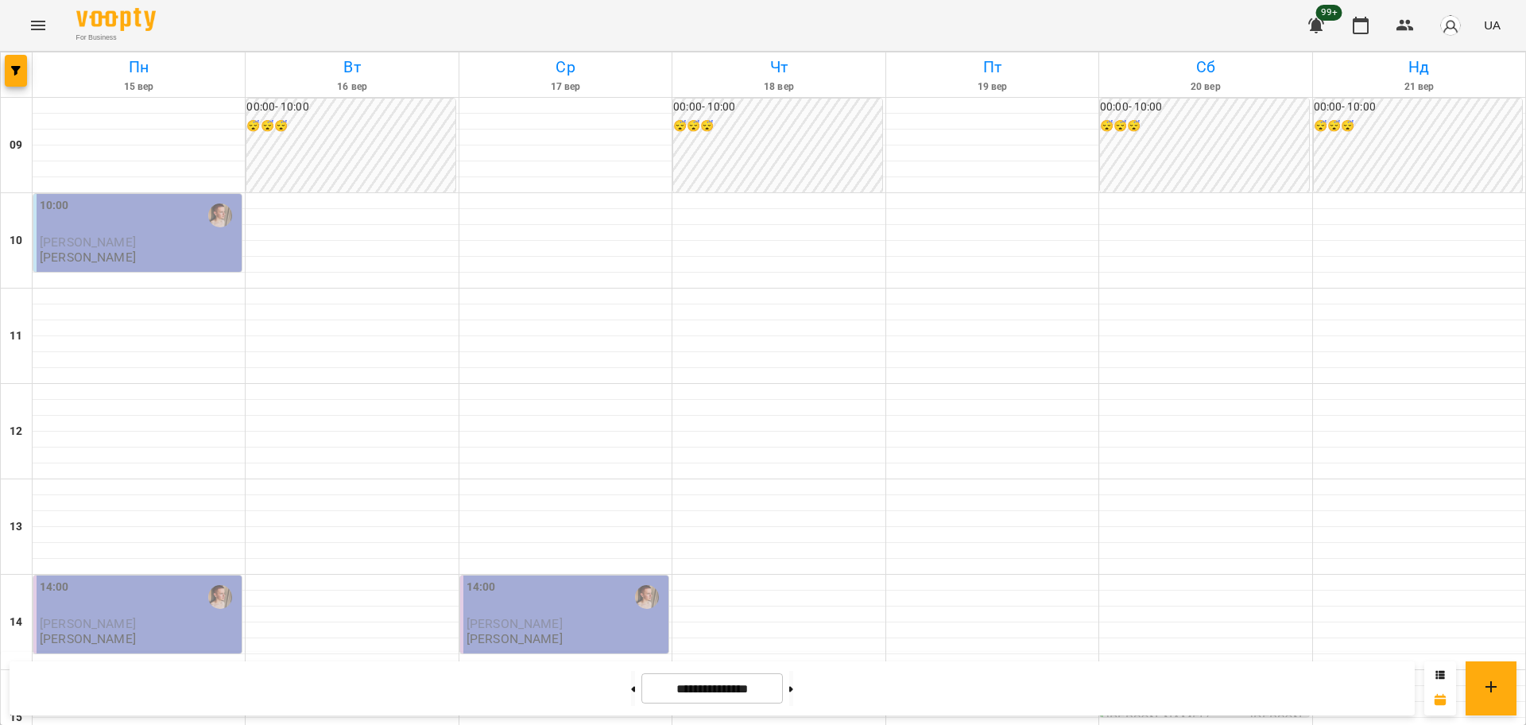
scroll to position [386, 0]
click at [20, 56] on button "button" at bounding box center [16, 71] width 22 height 32
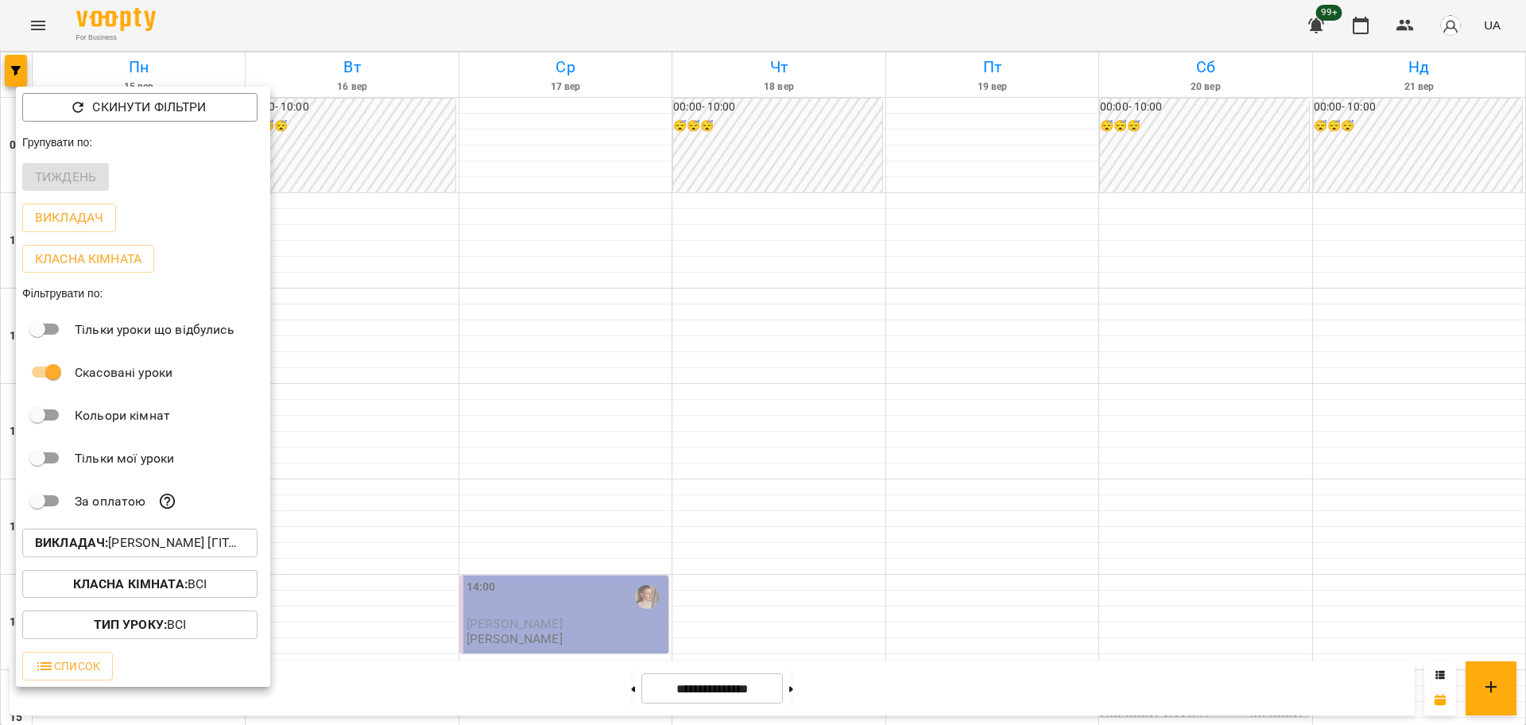
click at [175, 570] on div "Класна кімната : Всі" at bounding box center [143, 583] width 254 height 41
click at [175, 557] on button "Викладач : [PERSON_NAME] [гітара]" at bounding box center [139, 542] width 235 height 29
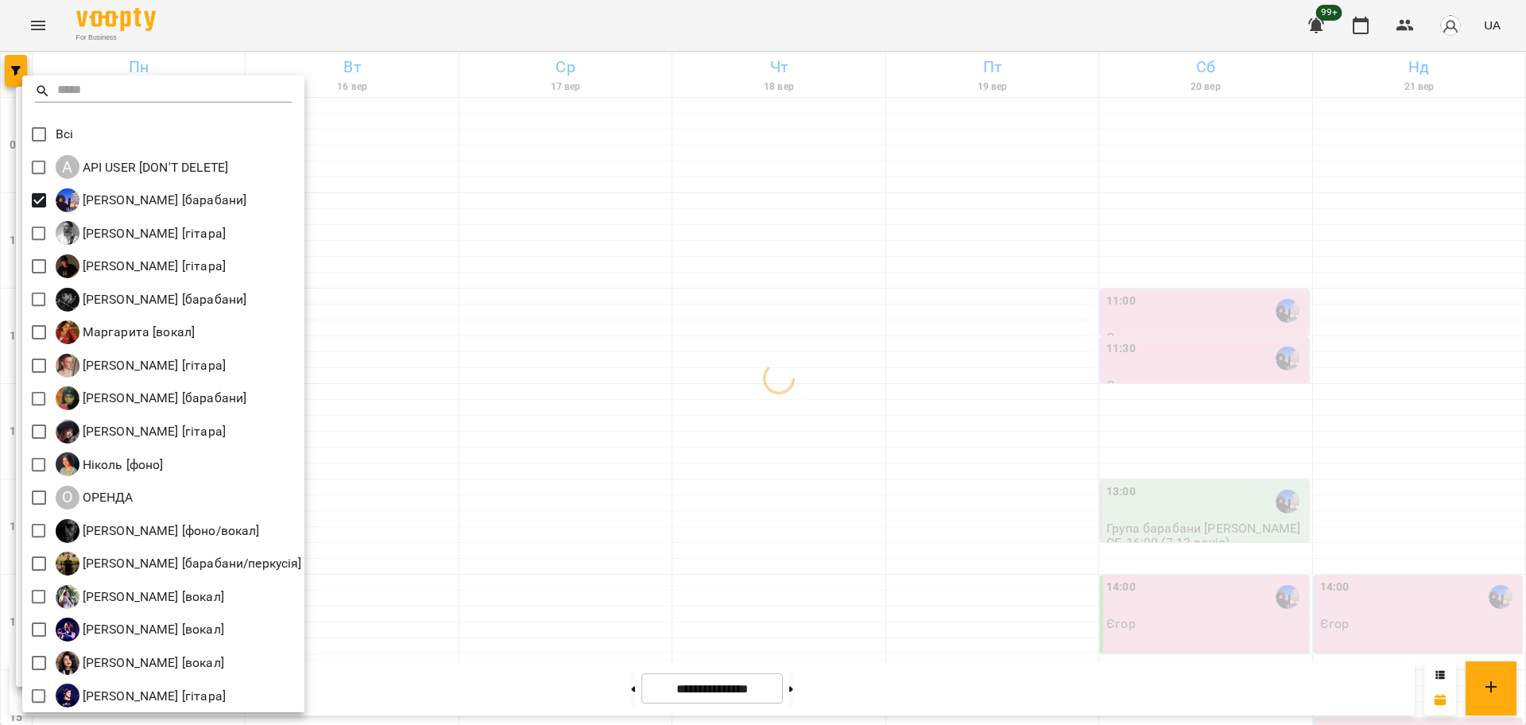
click at [493, 335] on div at bounding box center [763, 362] width 1526 height 725
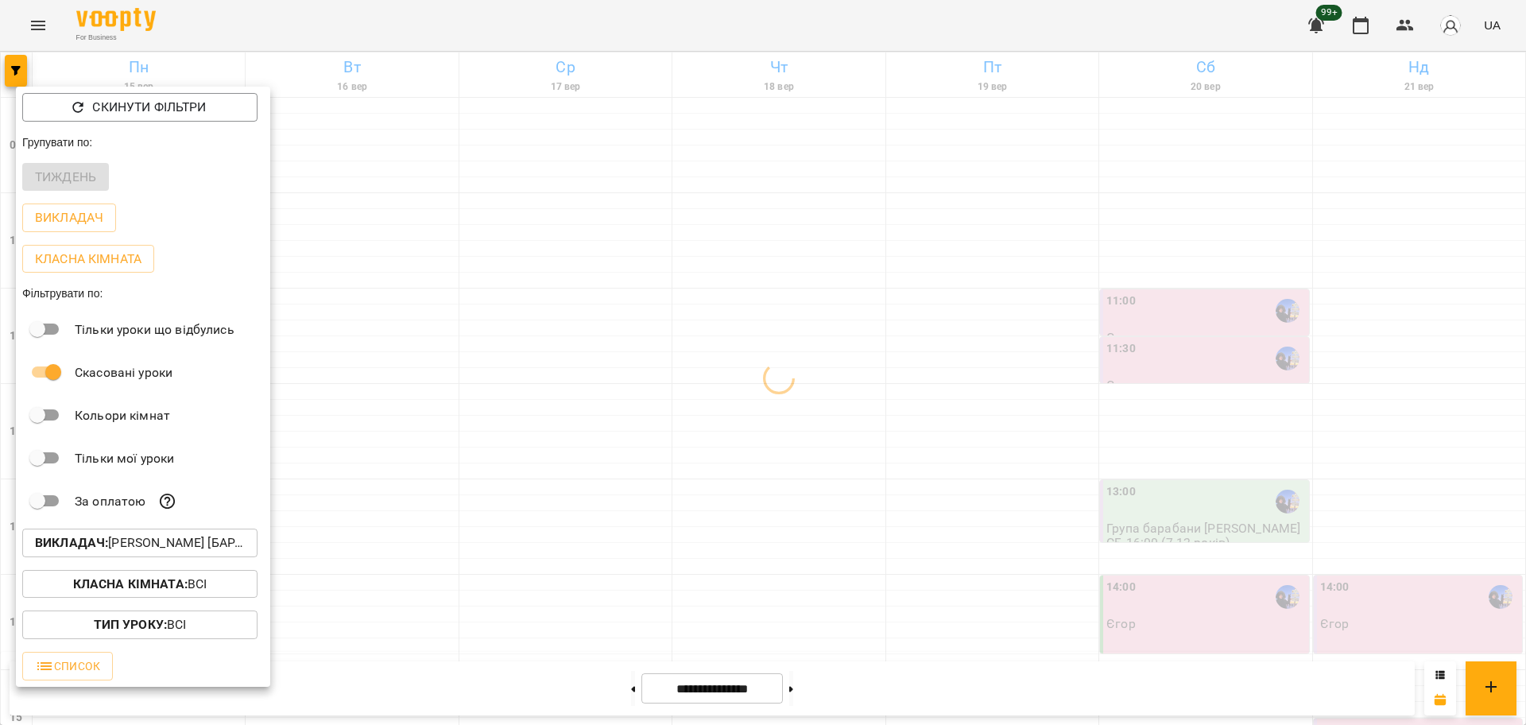
click at [500, 319] on div at bounding box center [763, 362] width 1526 height 725
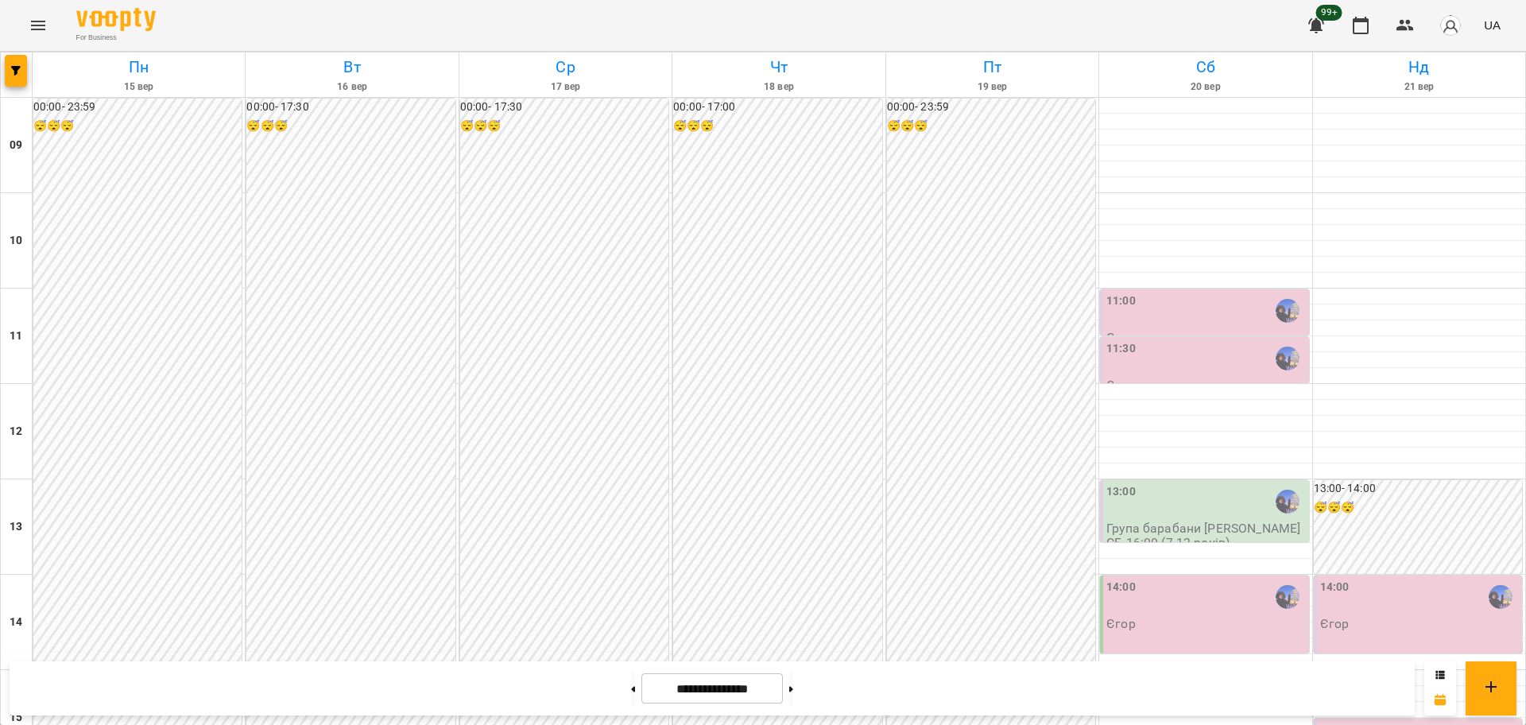
scroll to position [684, 0]
click at [631, 694] on button at bounding box center [633, 688] width 4 height 35
type input "**********"
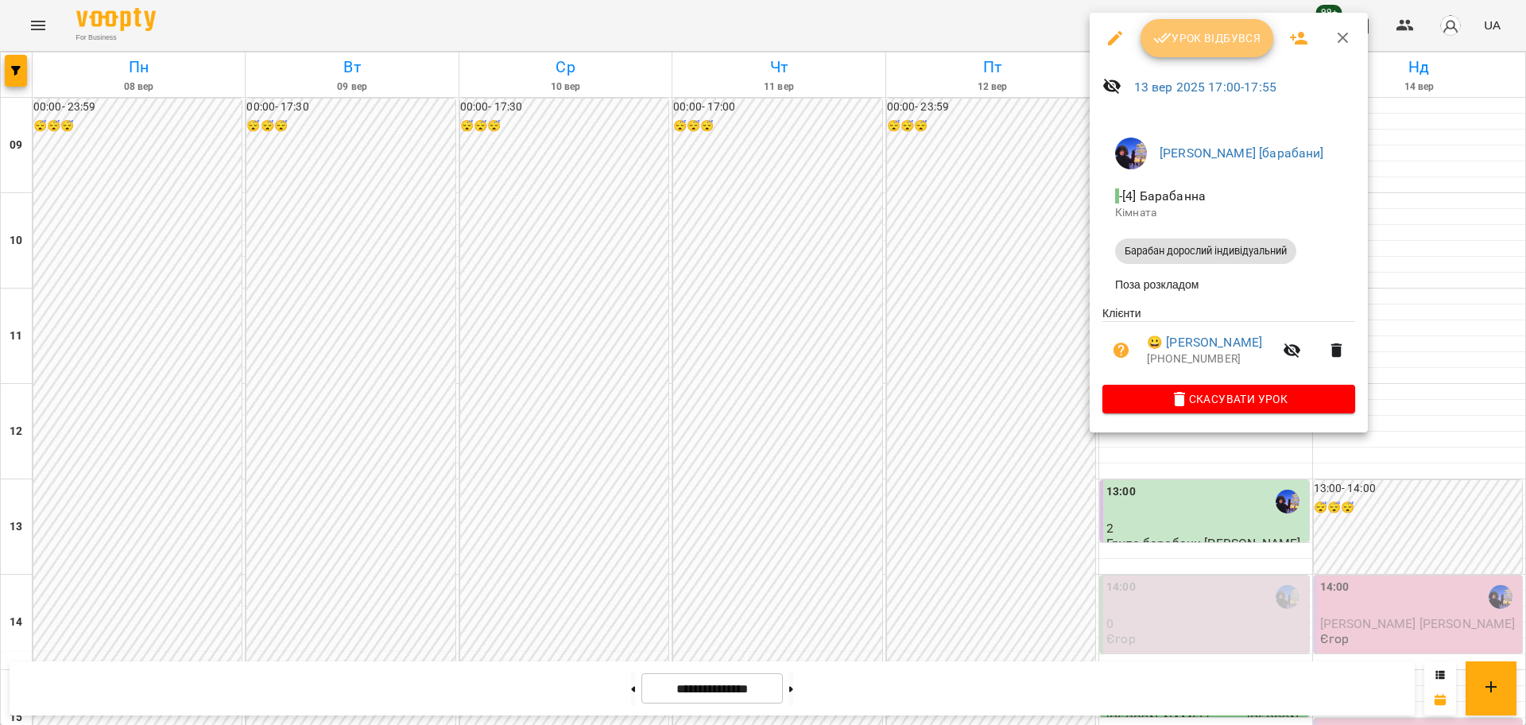
click at [1256, 53] on button "Урок відбувся" at bounding box center [1206, 38] width 133 height 38
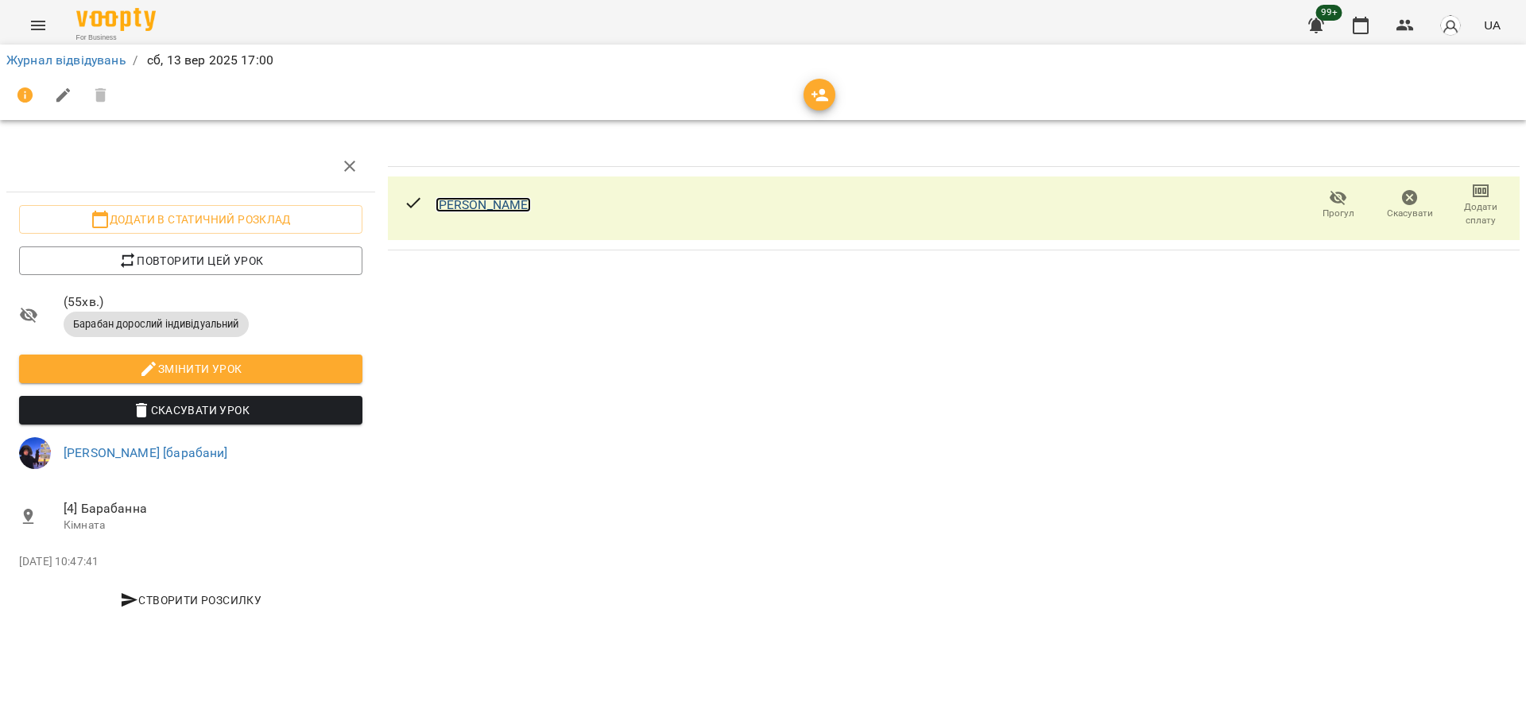
click at [453, 205] on link "[PERSON_NAME]" at bounding box center [483, 204] width 96 height 15
click at [30, 11] on button "Menu" at bounding box center [38, 25] width 38 height 38
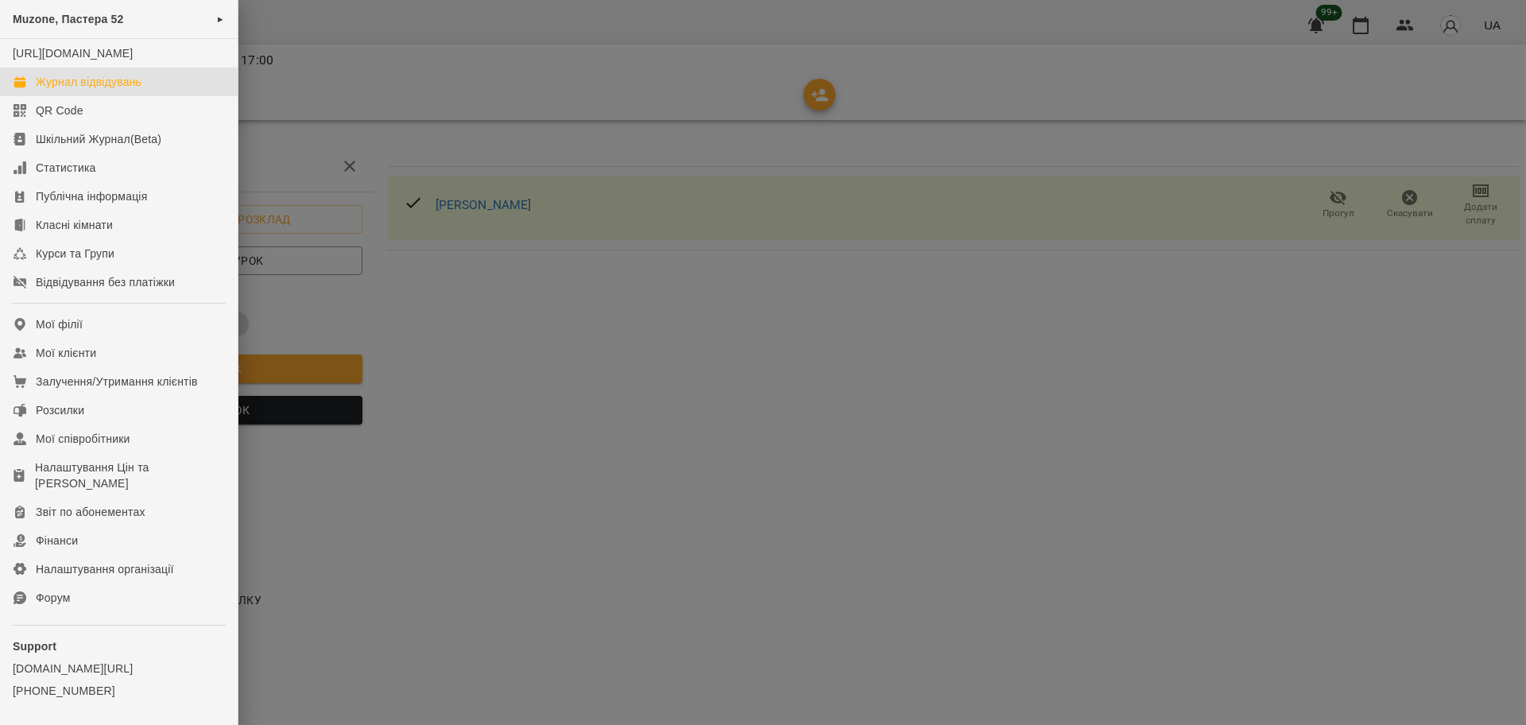
click at [85, 90] on div "Журнал відвідувань" at bounding box center [89, 82] width 106 height 16
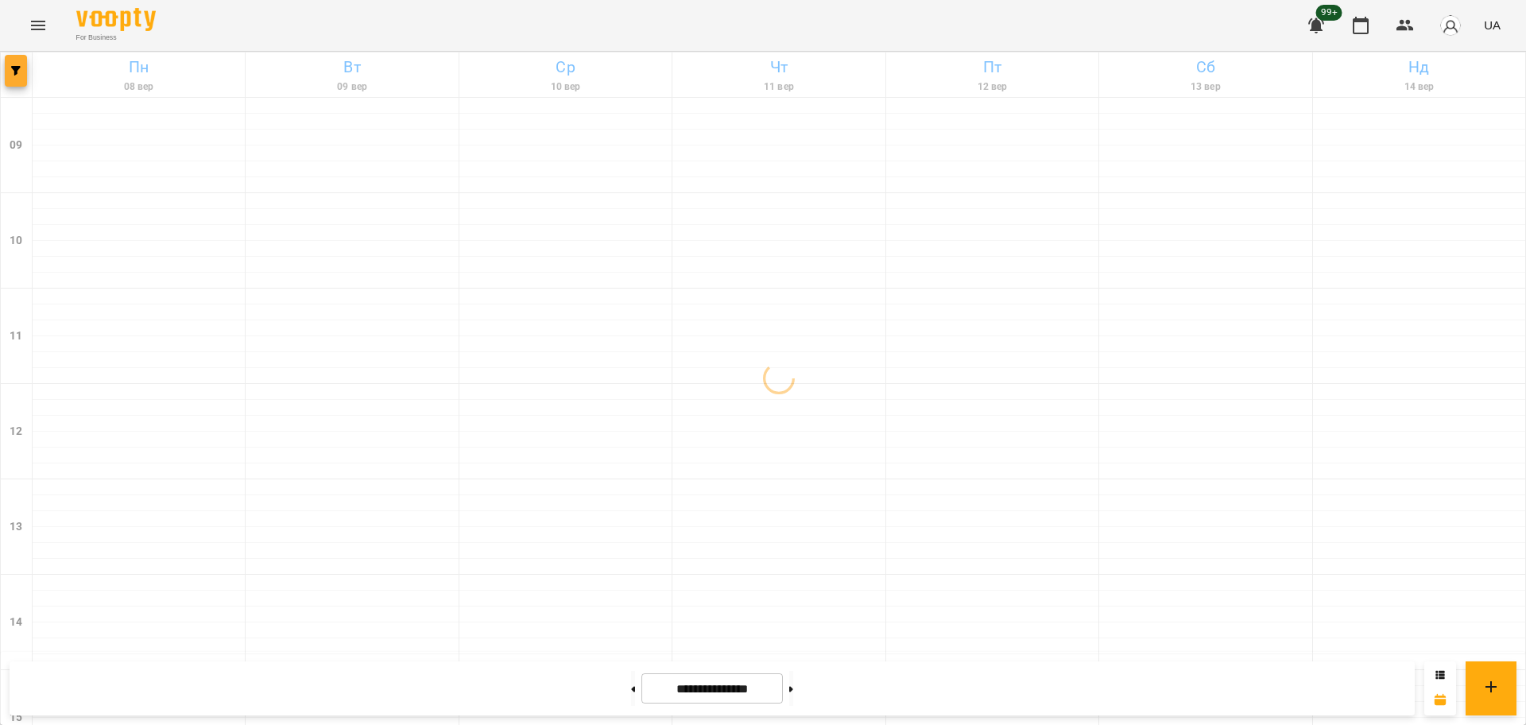
click at [19, 78] on button "button" at bounding box center [16, 71] width 22 height 32
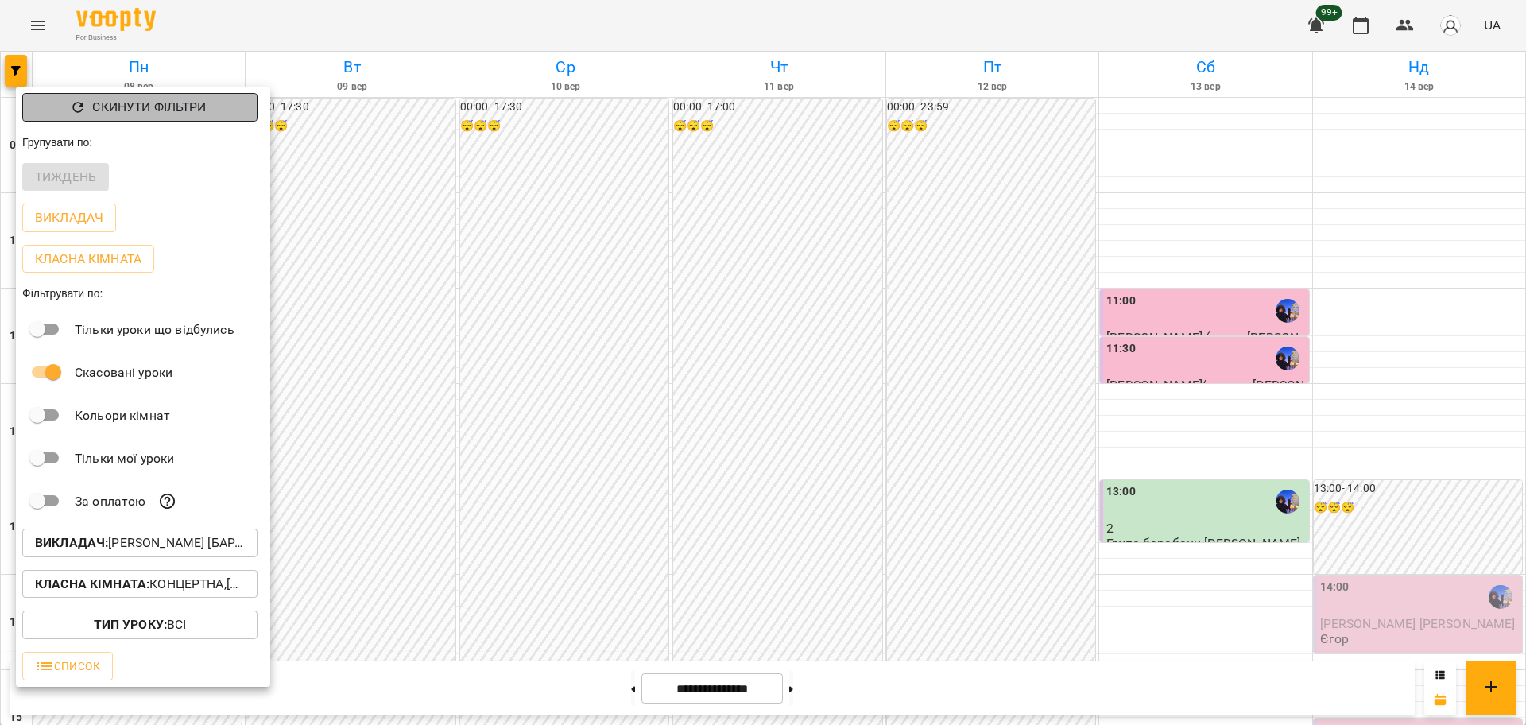
click at [188, 115] on p "Скинути фільтри" at bounding box center [149, 107] width 114 height 19
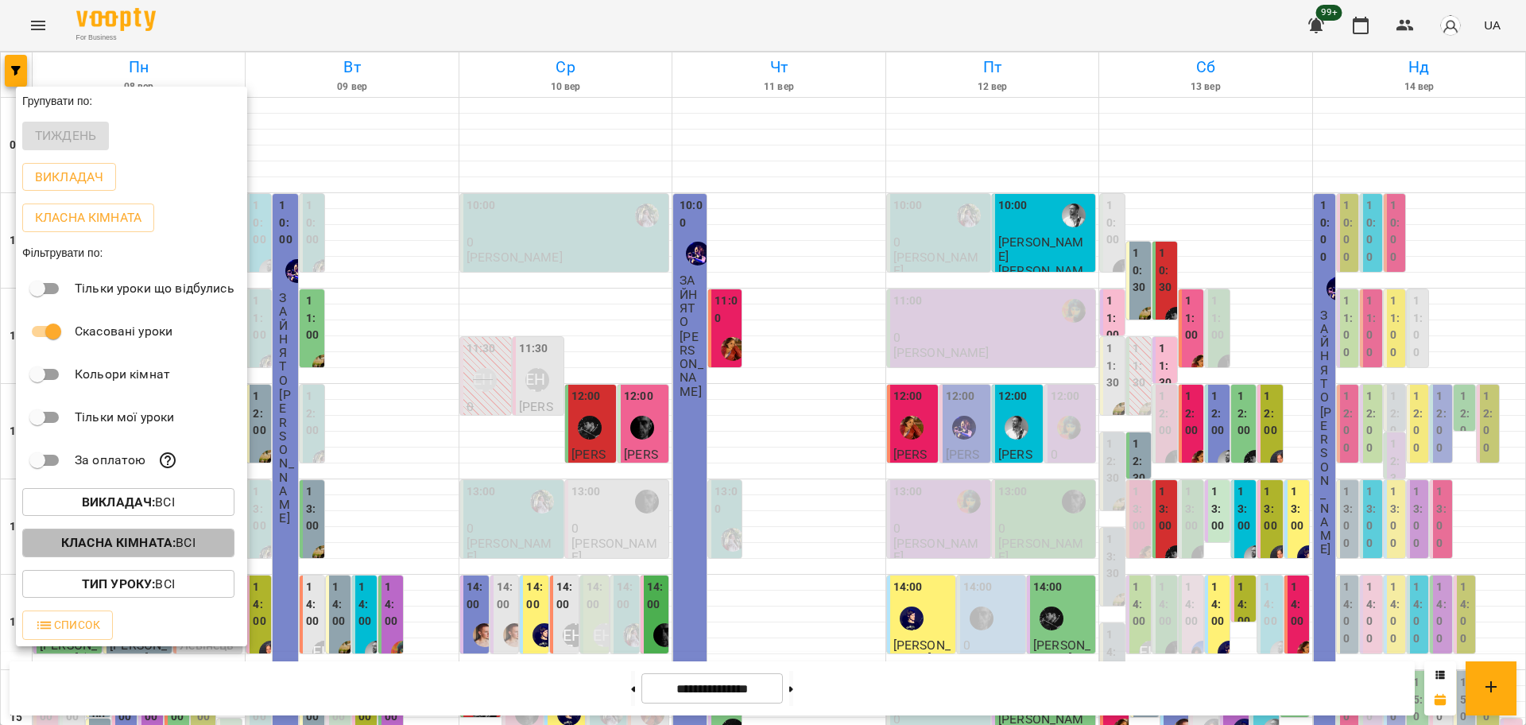
click at [142, 550] on b "Класна кімната :" at bounding box center [118, 542] width 114 height 15
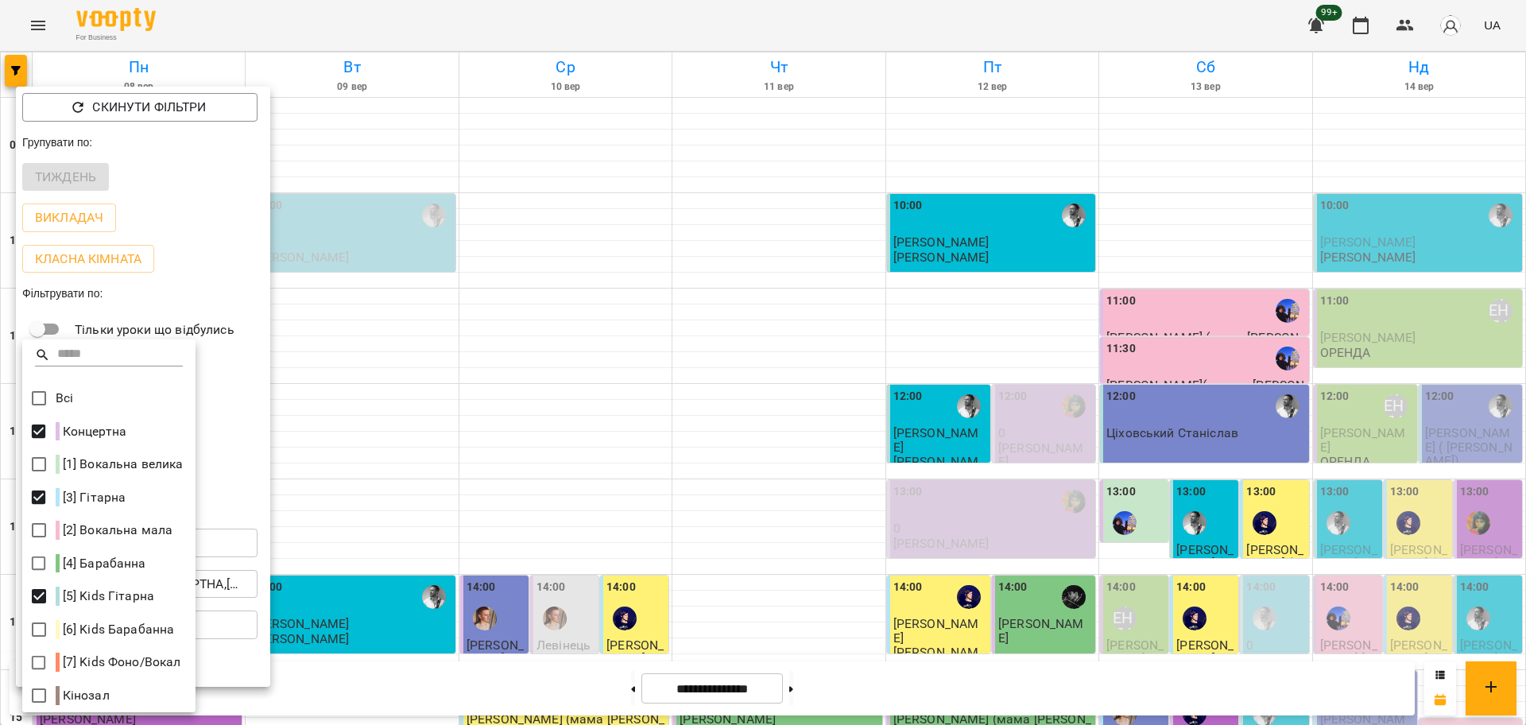
click at [648, 408] on div at bounding box center [763, 362] width 1526 height 725
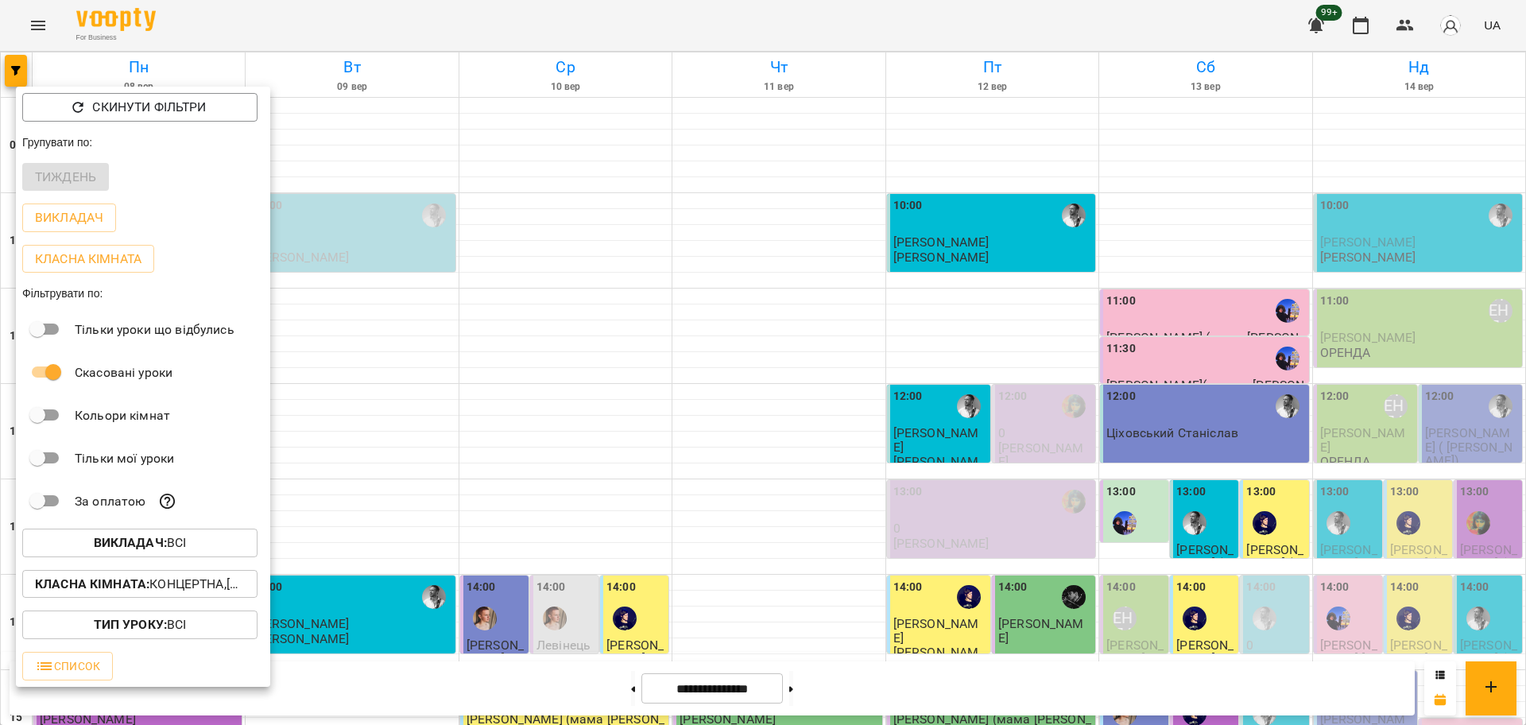
click at [646, 408] on div at bounding box center [763, 362] width 1526 height 725
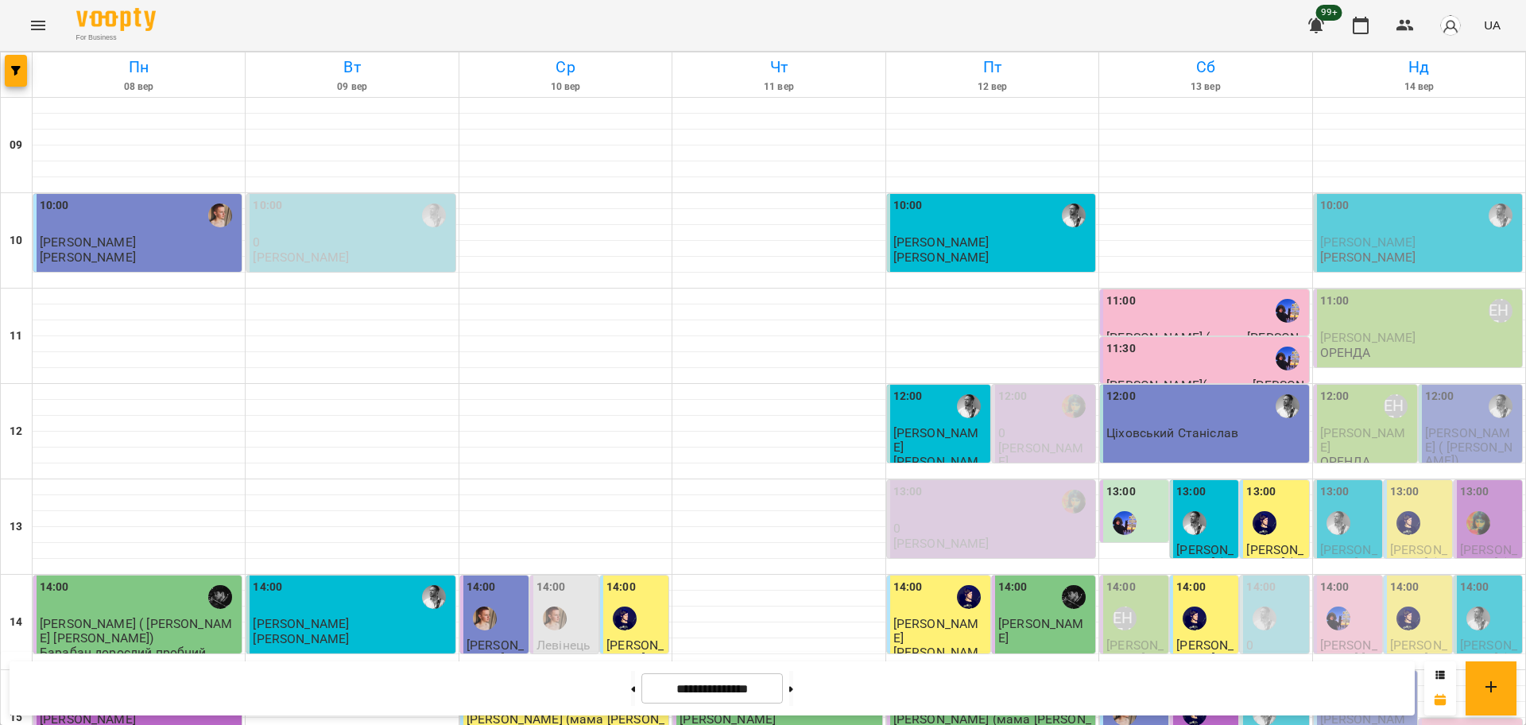
scroll to position [497, 0]
click button
type input "**********"
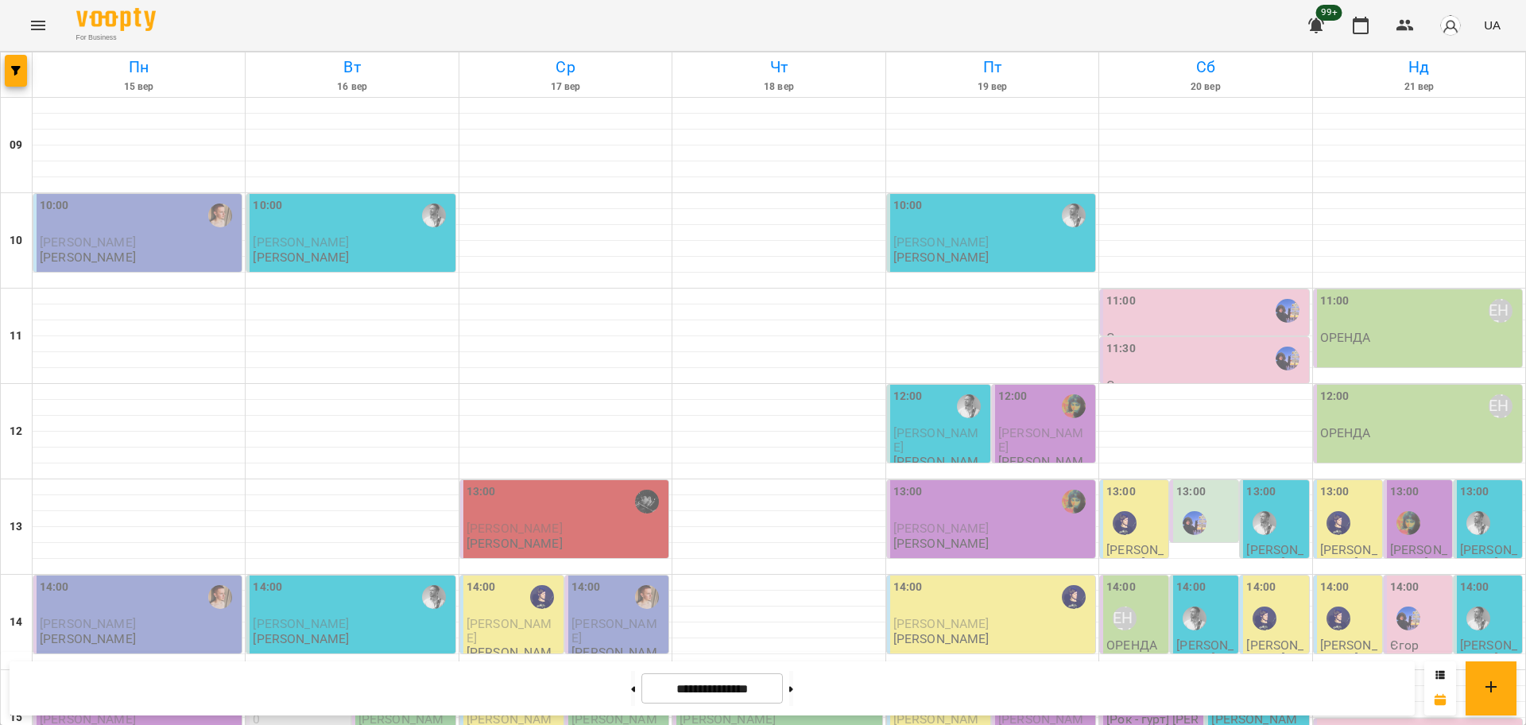
click div
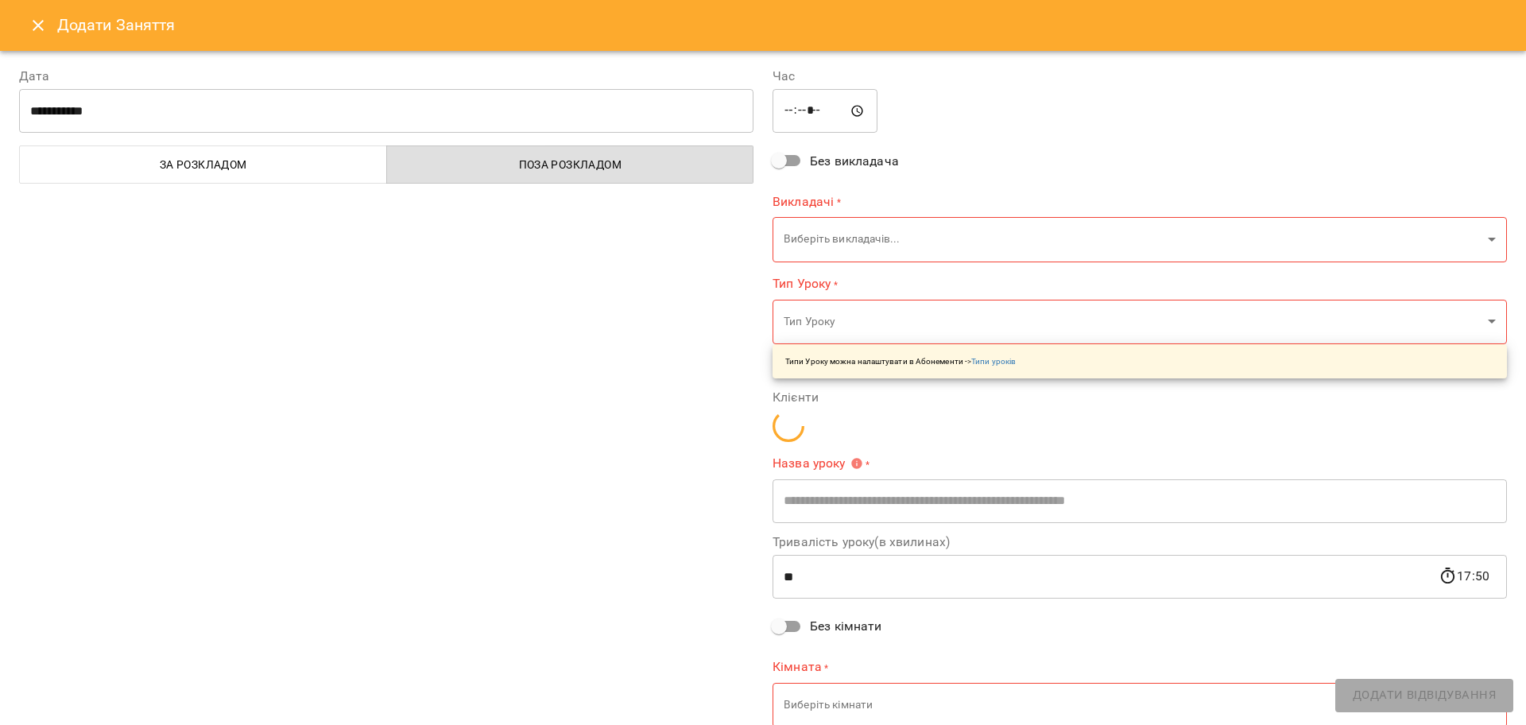
type input "**********"
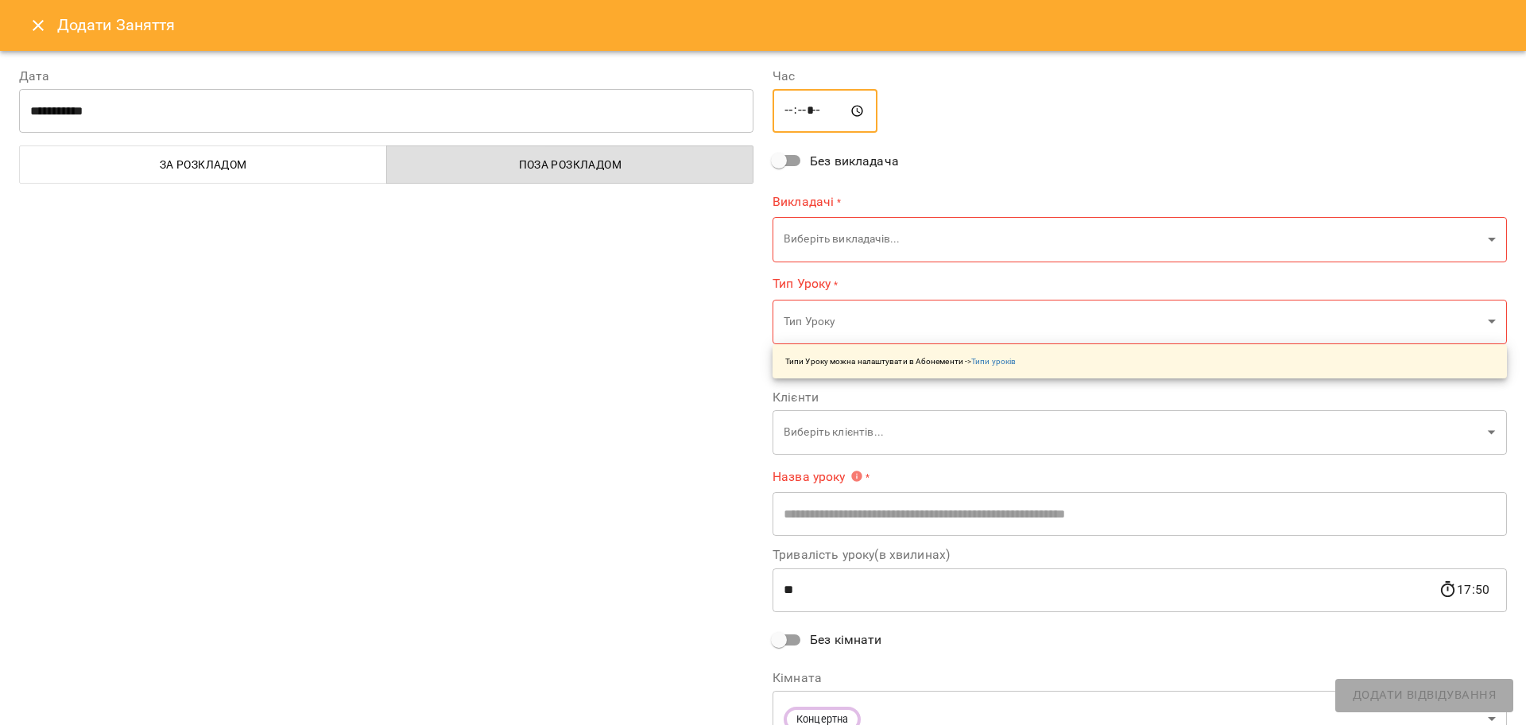
click input "*****"
type input "*****"
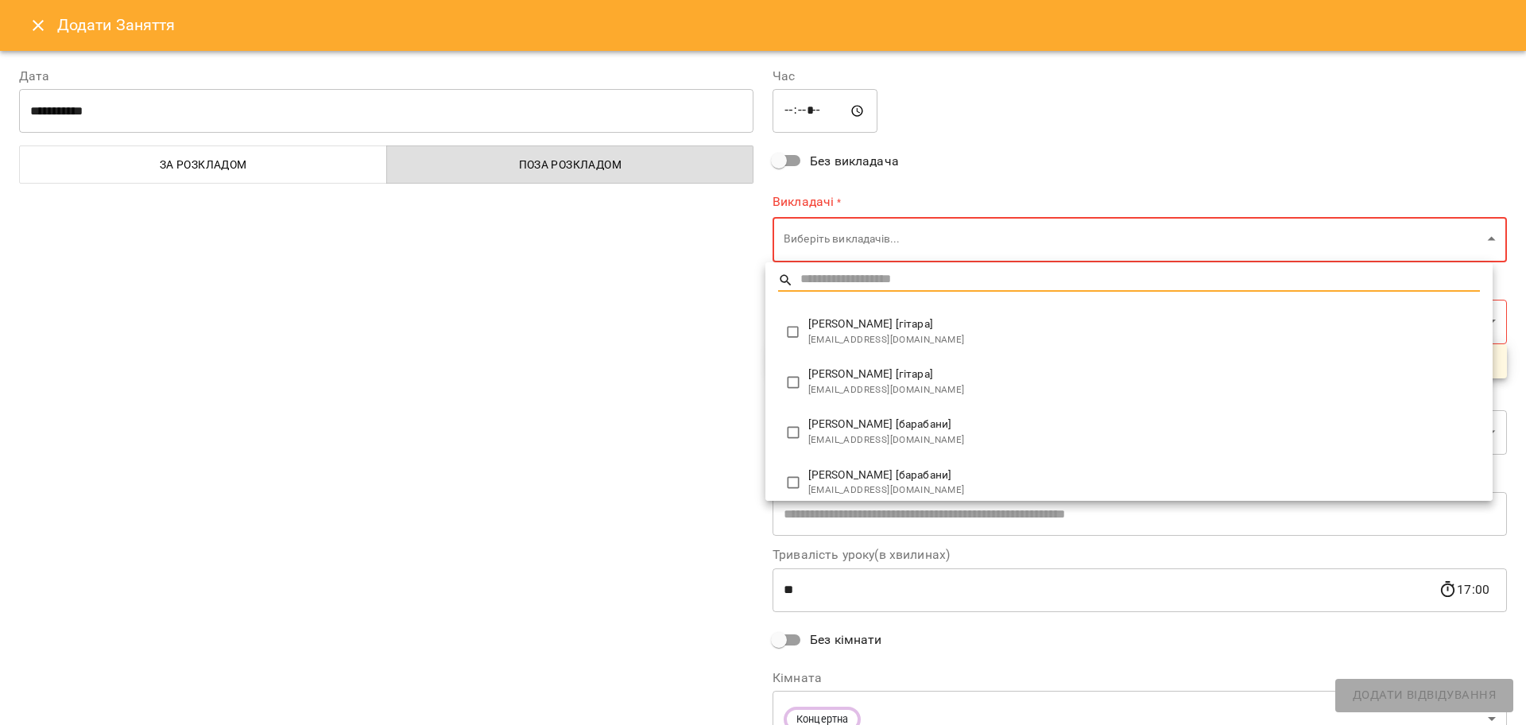
click body "For Business 99+ UA Пн 15 вер Вт 16 вер Ср 17 вер Чт 18 вер Пт 19 вер Сб 20 вер…"
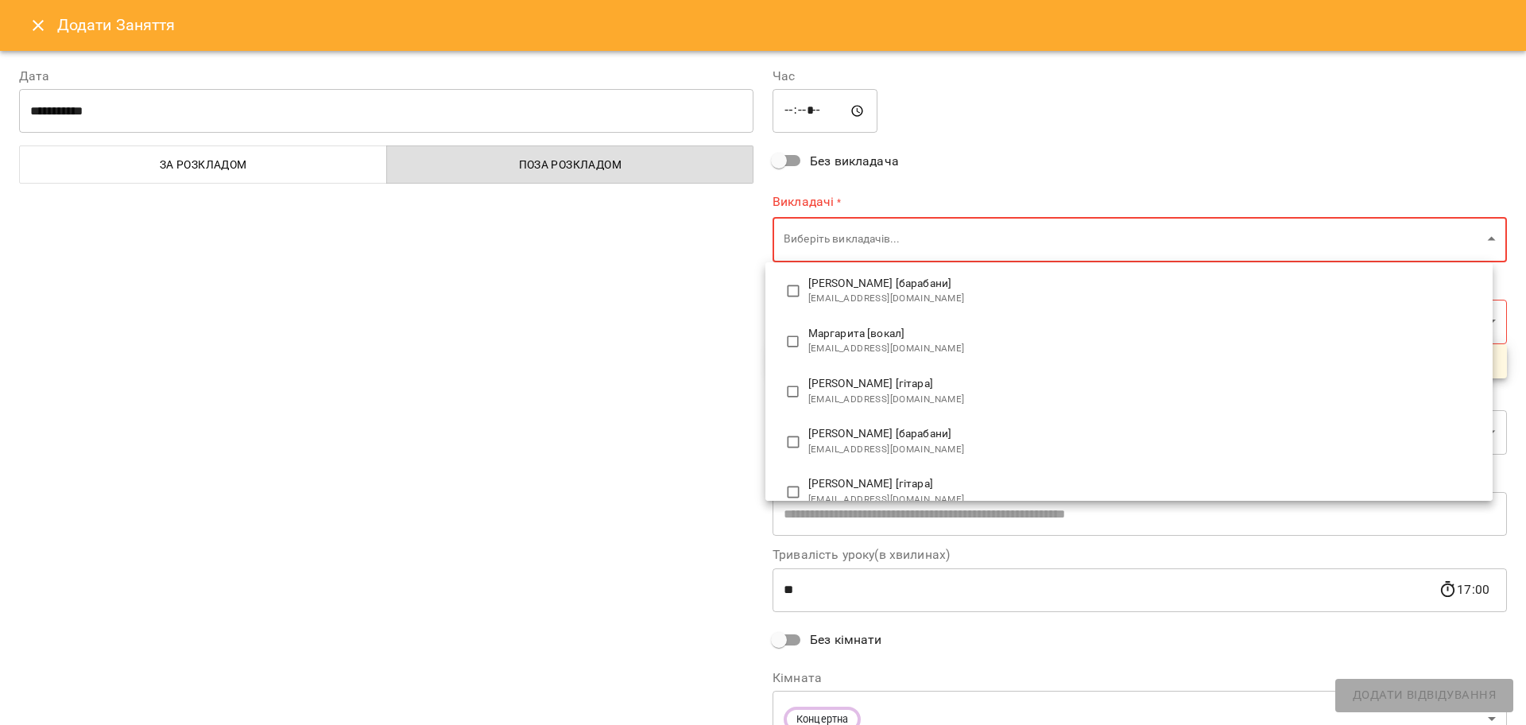
scroll to position [199, 0]
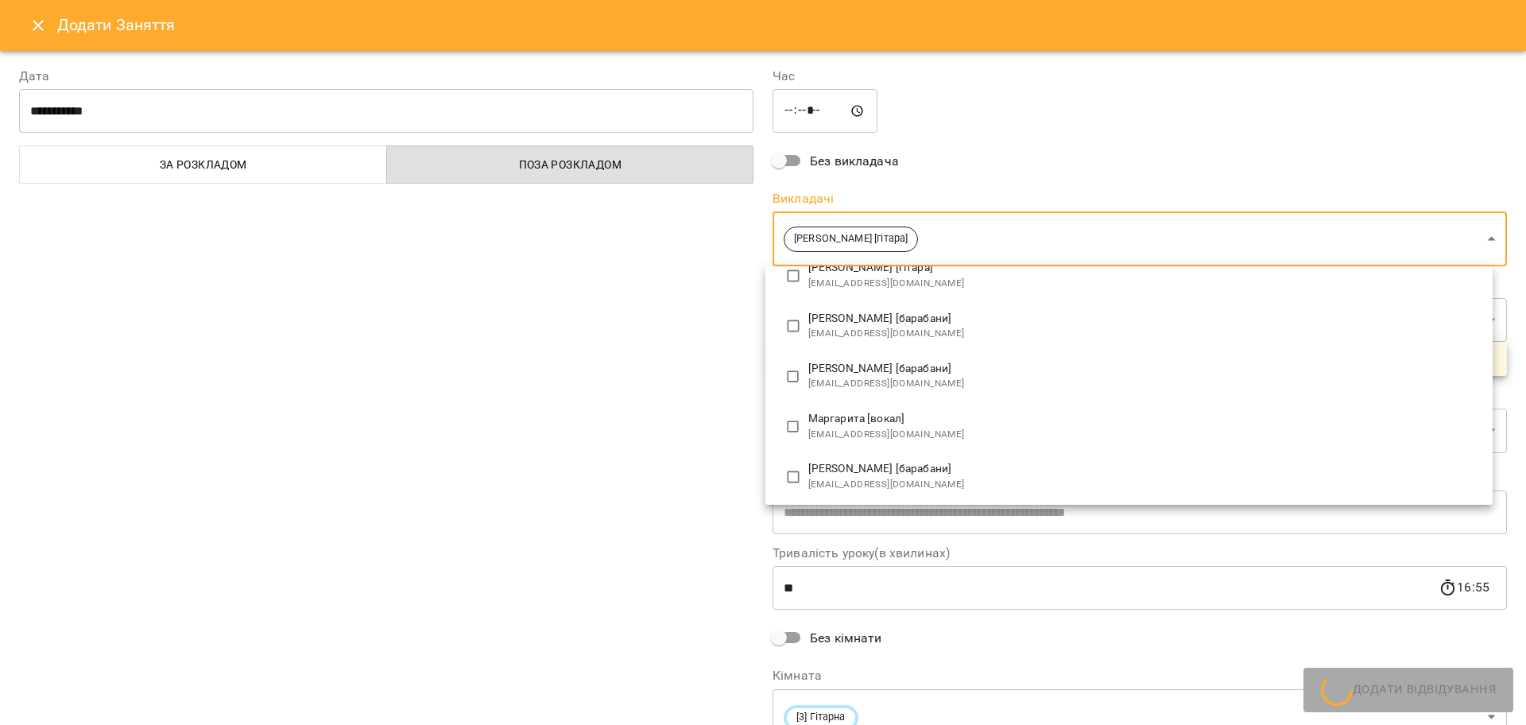
type input "**********"
type input "**"
type input "**********"
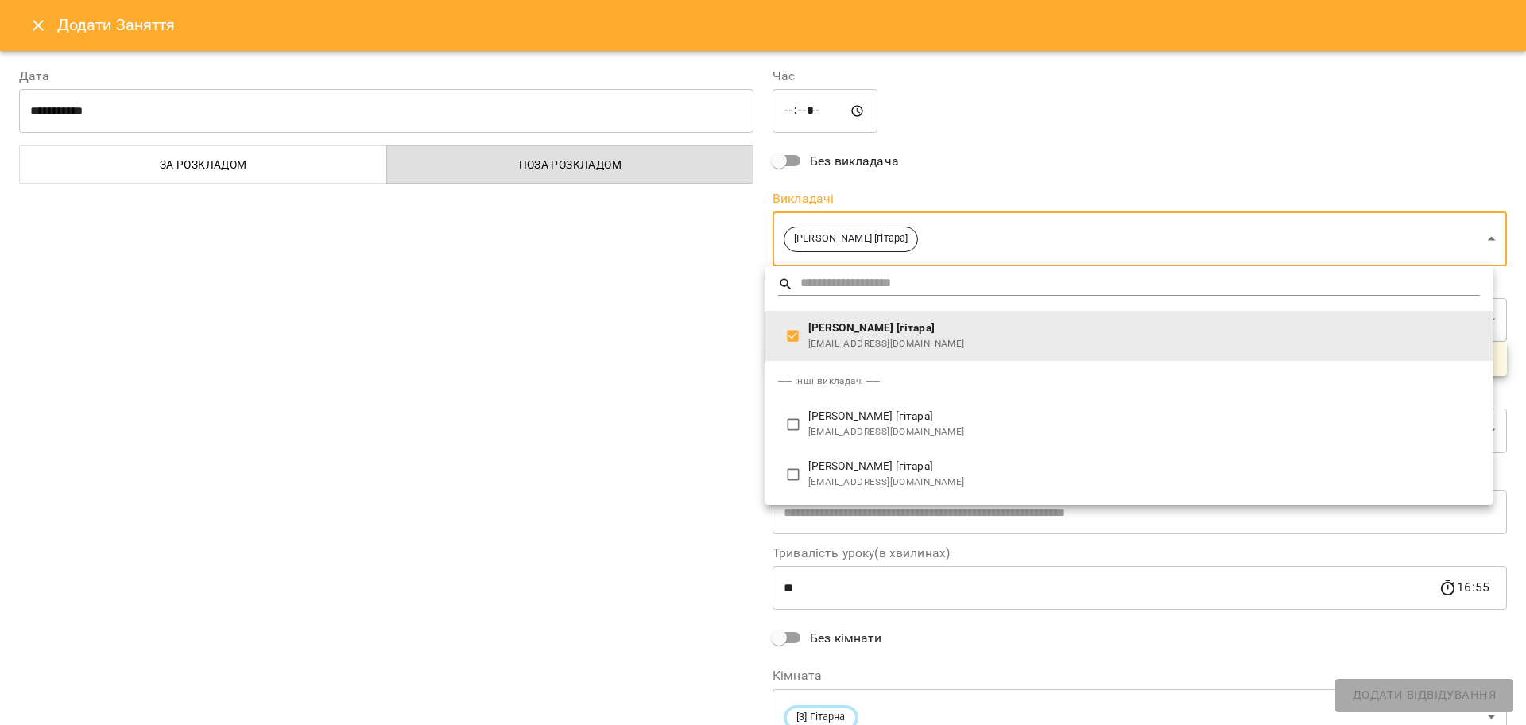
click div
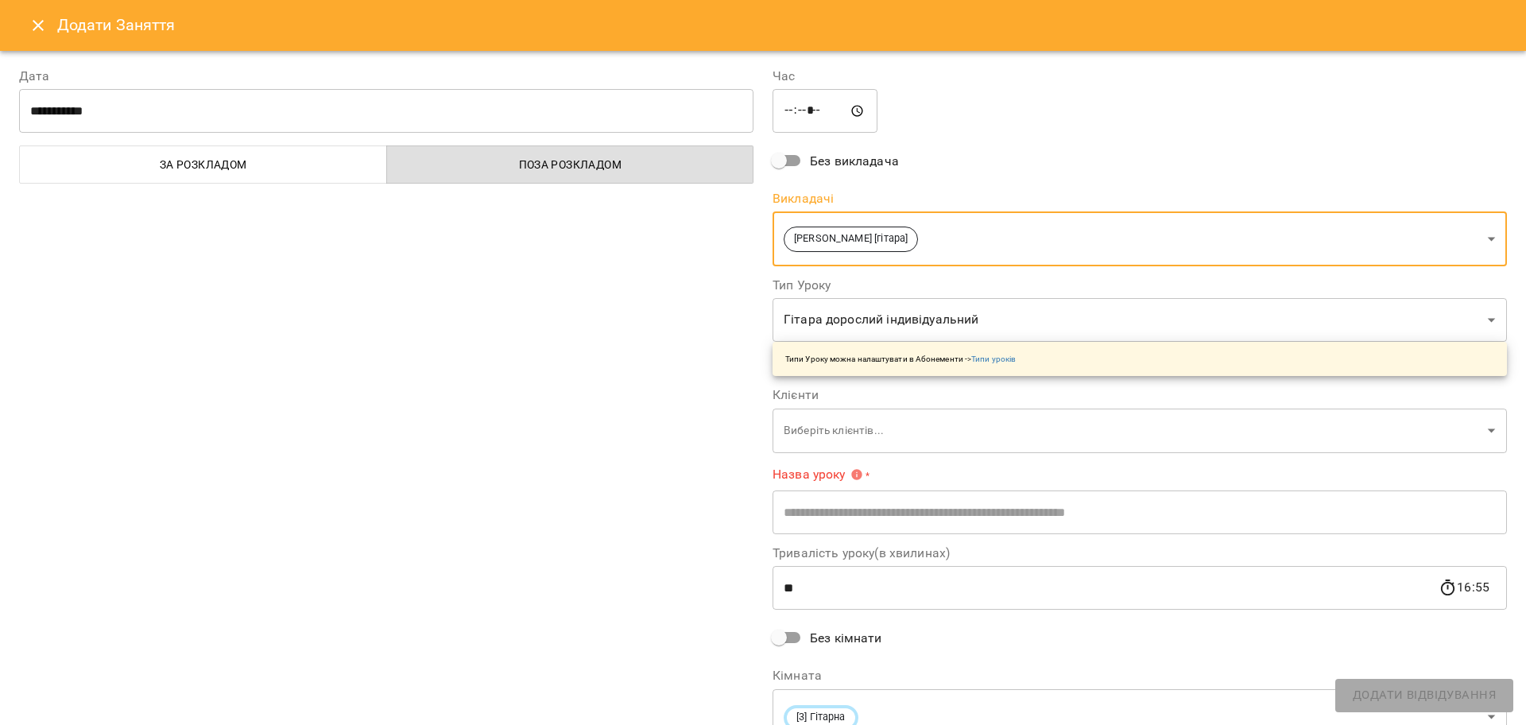
click body "For Business 99+ UA Пн 15 вер Вт 16 вер Ср 17 вер Чт 18 вер Пт 19 вер Сб 20 вер…"
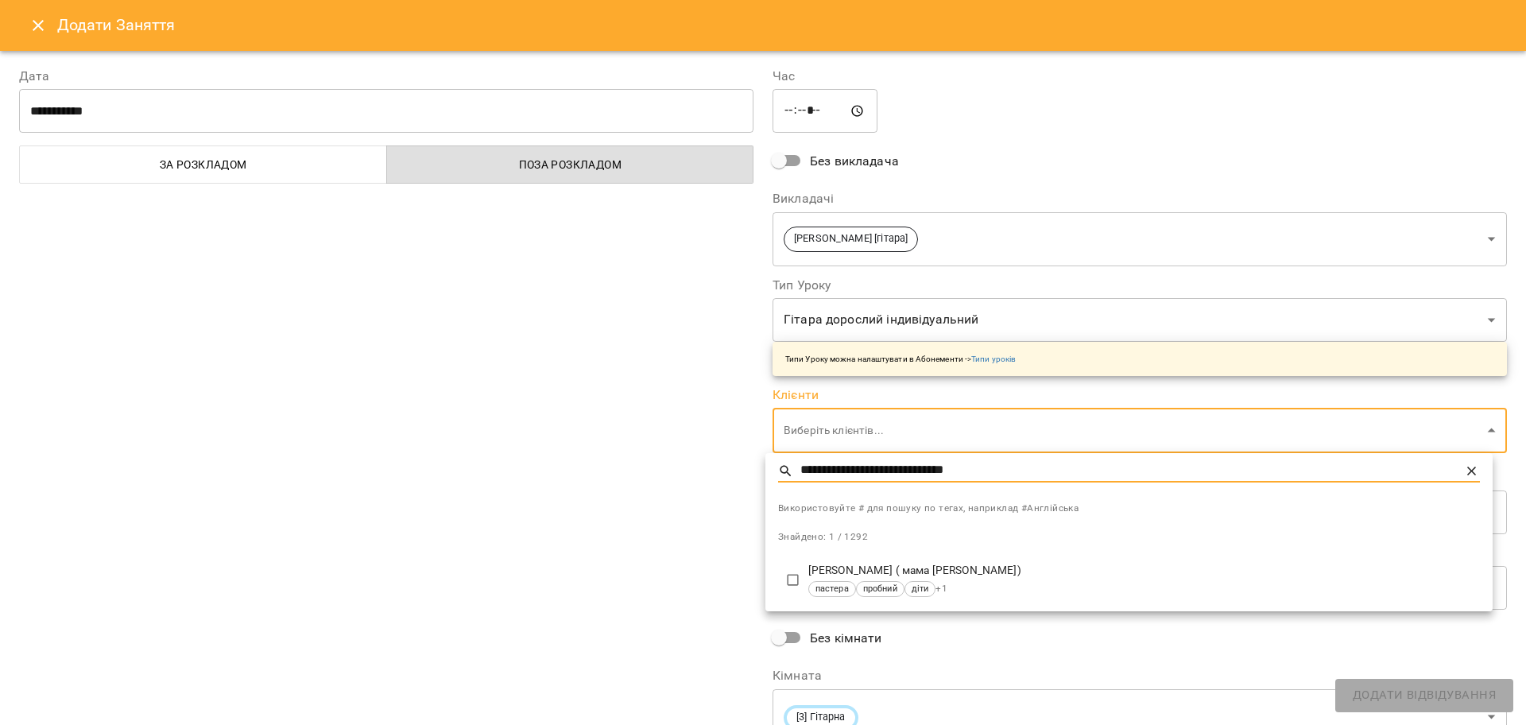
type input "**********"
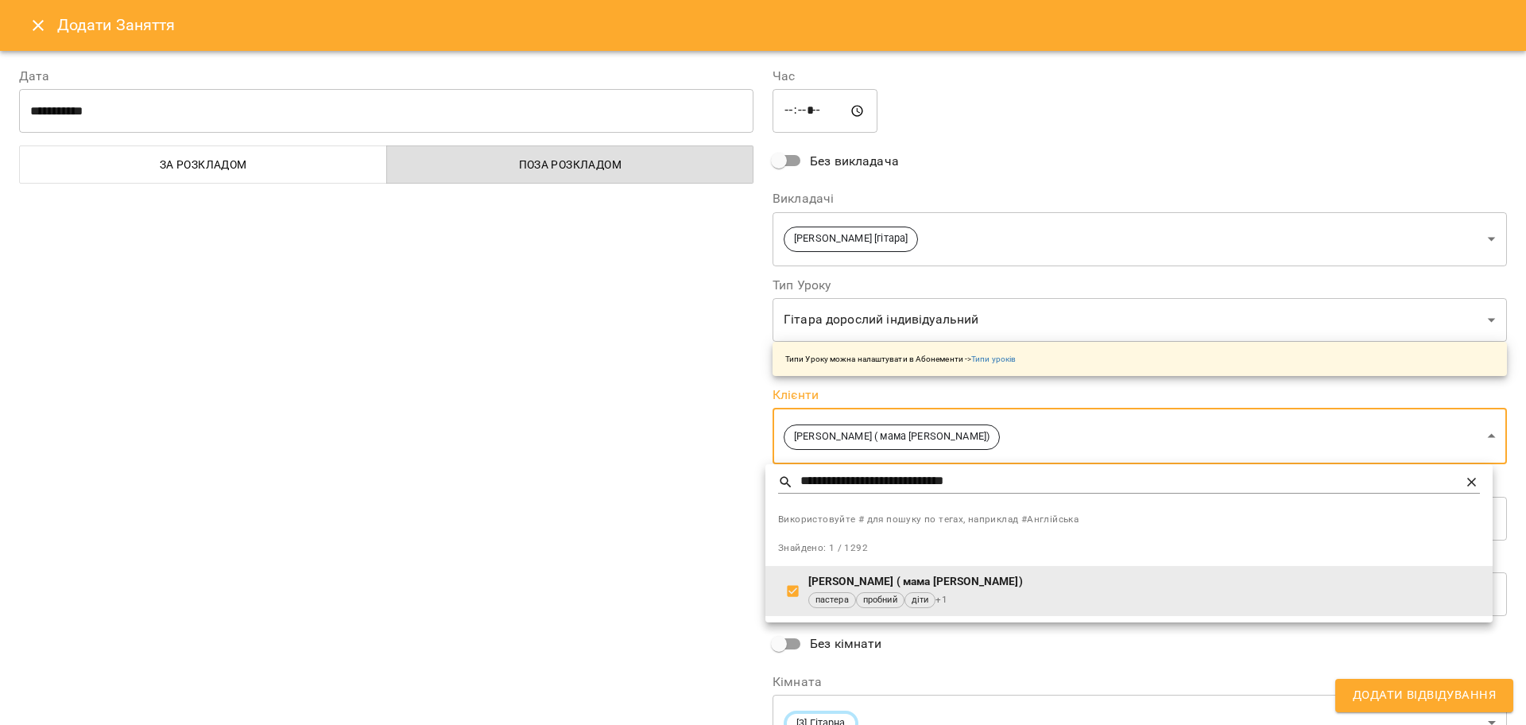
click div
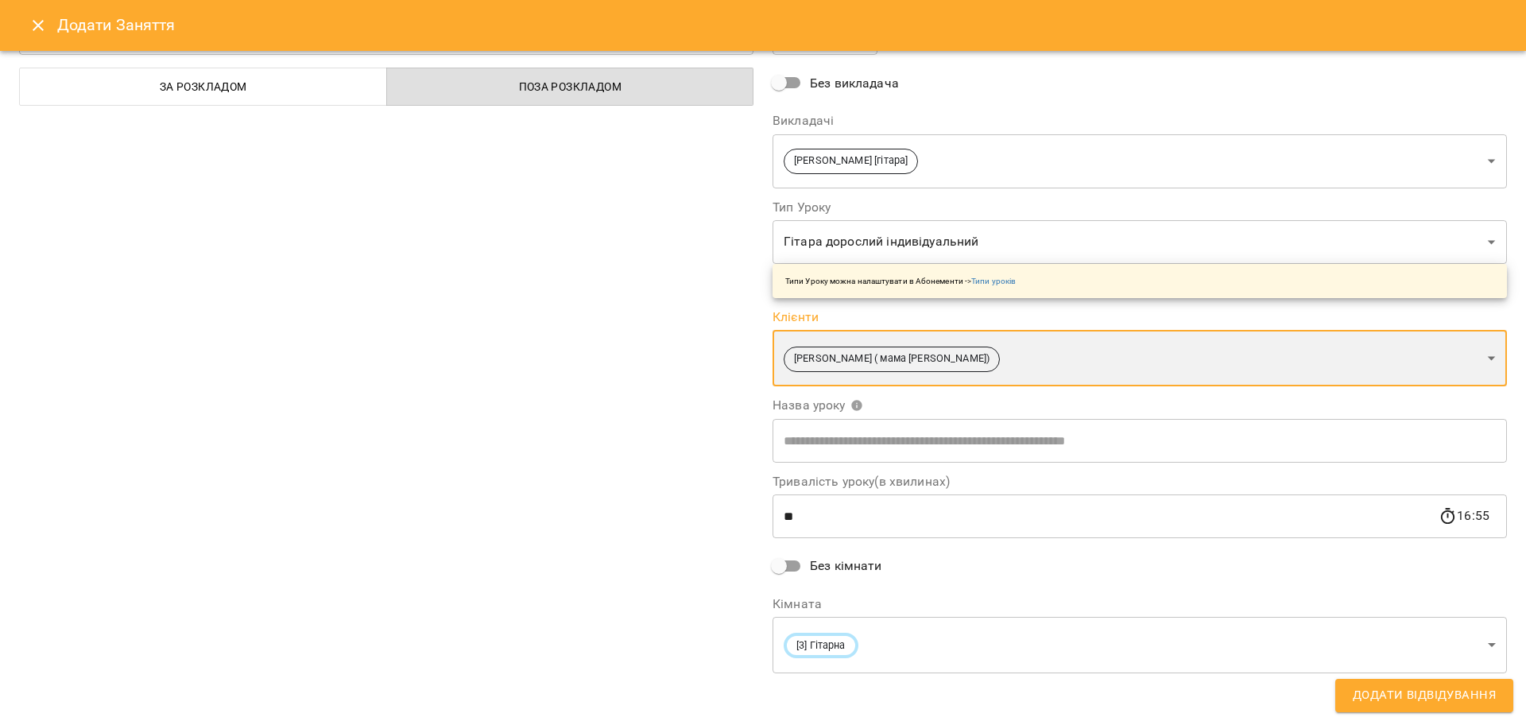
scroll to position [80, 0]
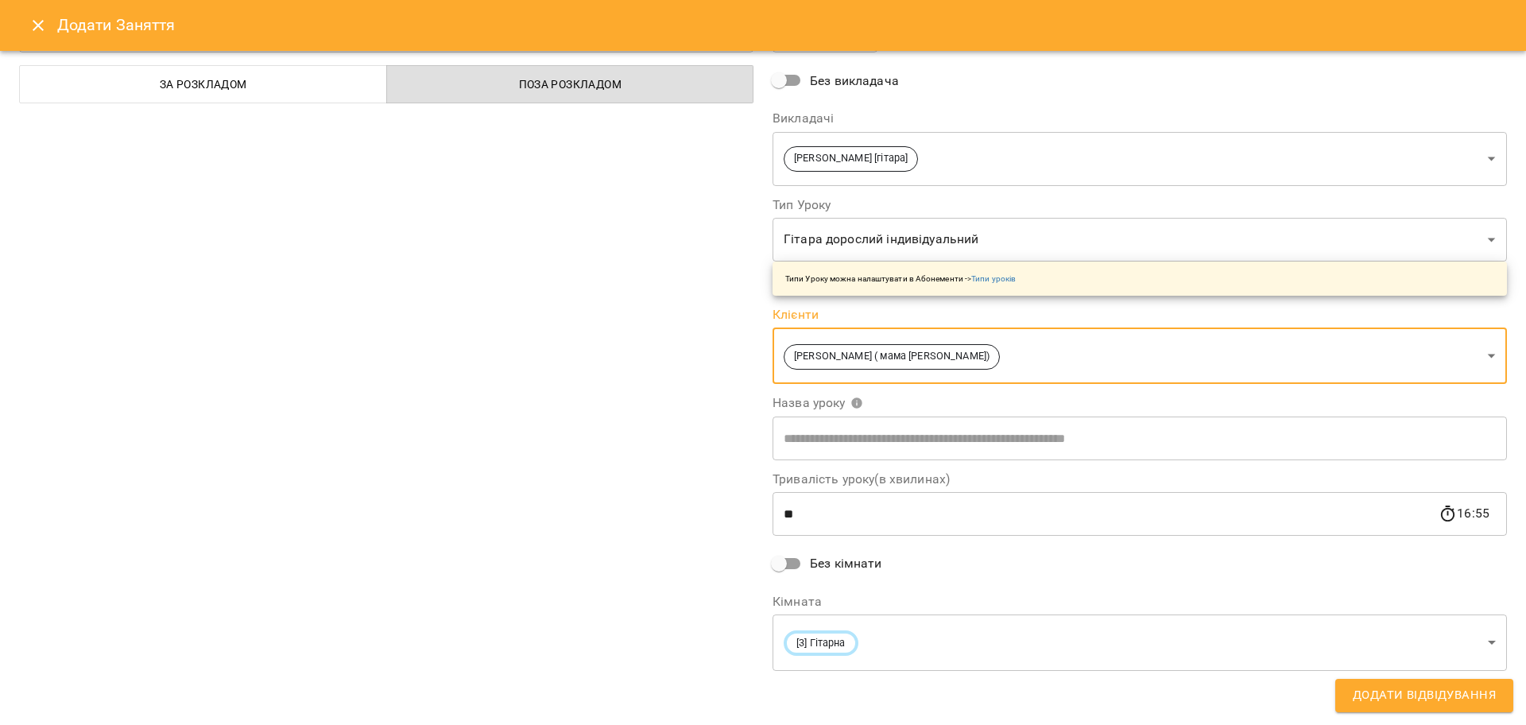
click body "For Business 99+ UA Пн 15 вер Вт 16 вер Ср 17 вер Чт 18 вер Пт 19 вер Сб 20 вер…"
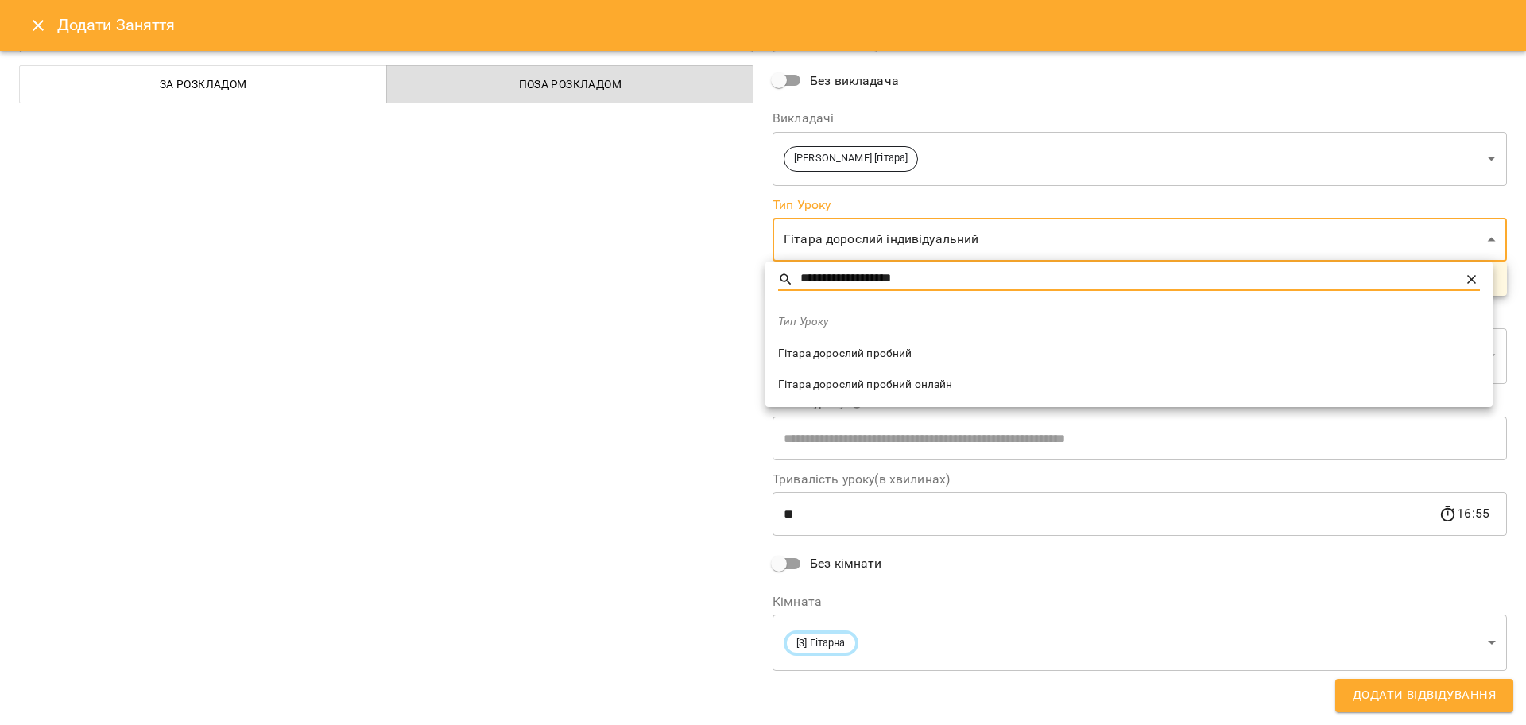
type input "**********"
click span "Гітара дорослий пробний"
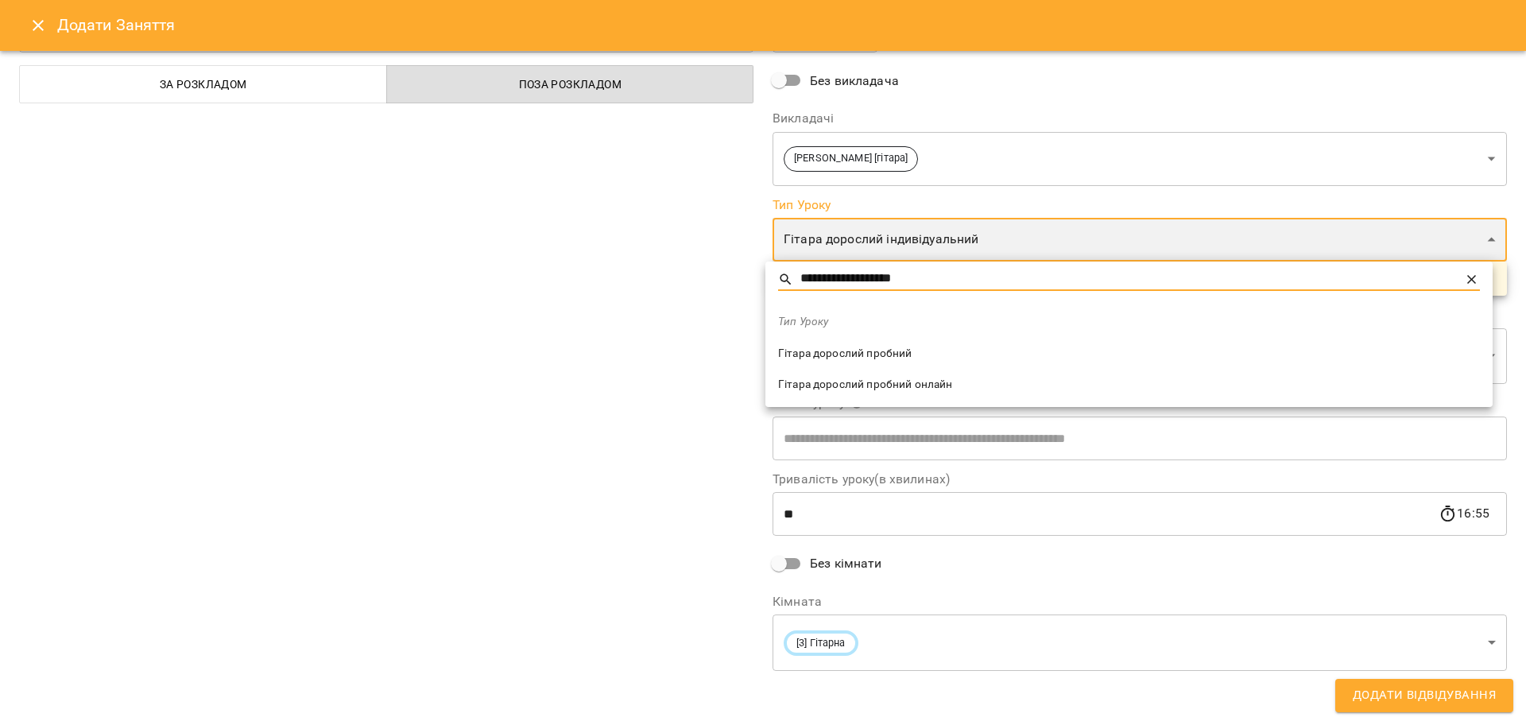
type input "**********"
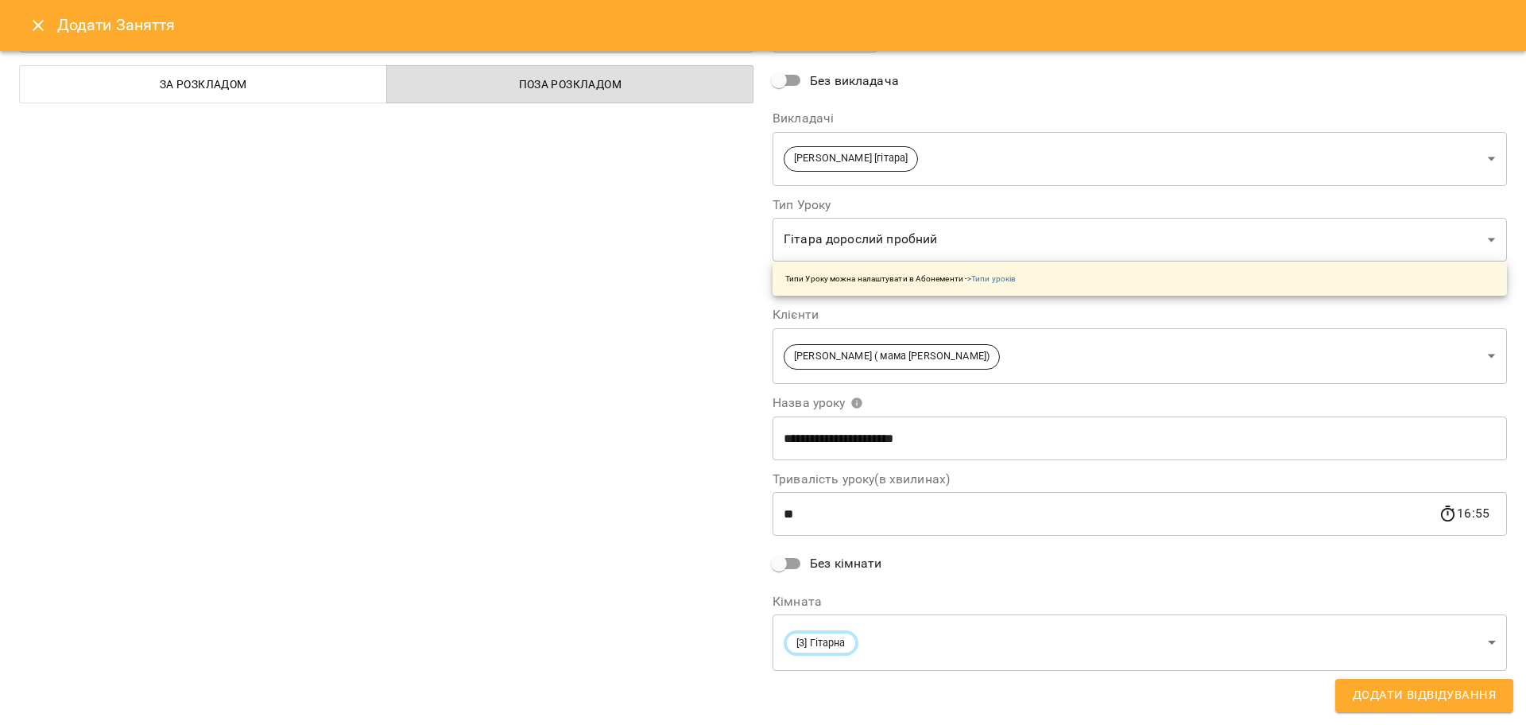
click div "**********"
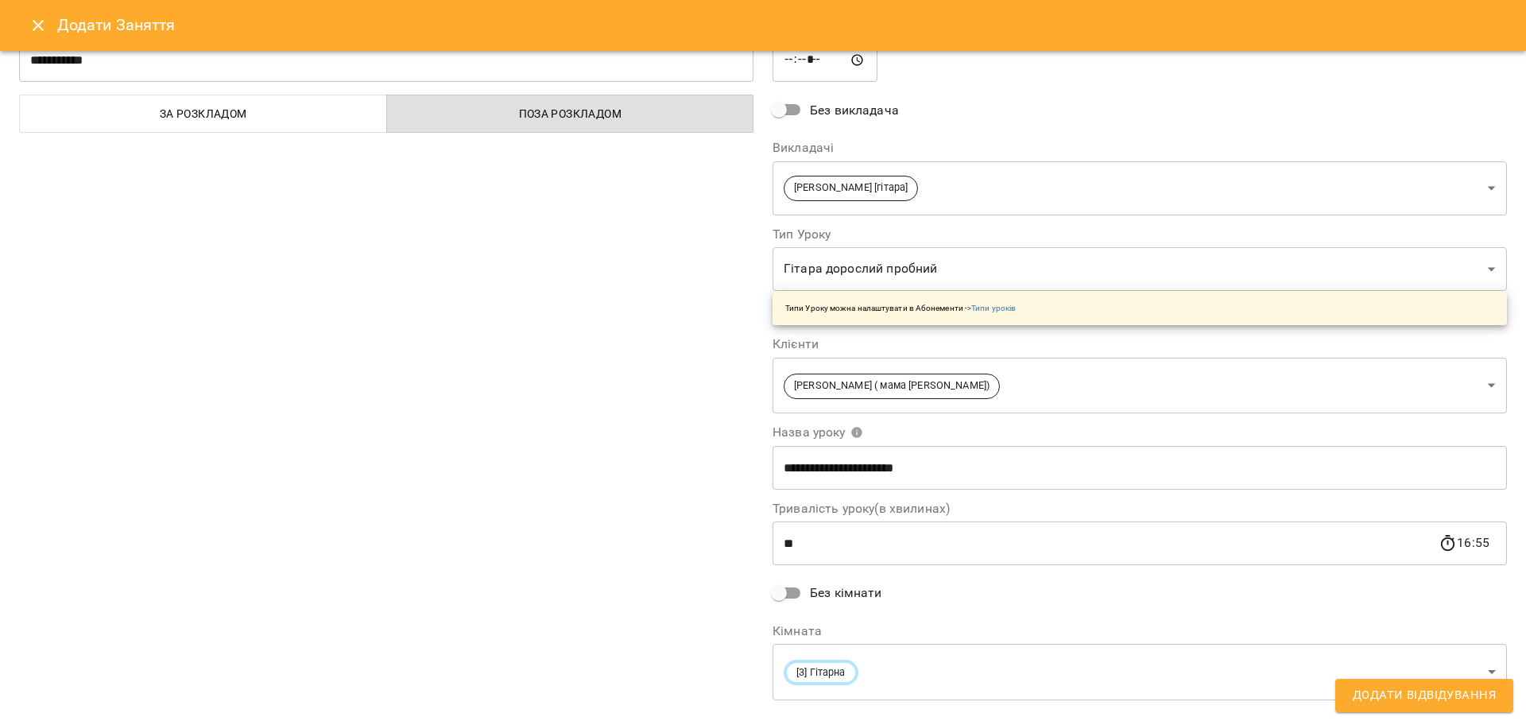
scroll to position [0, 0]
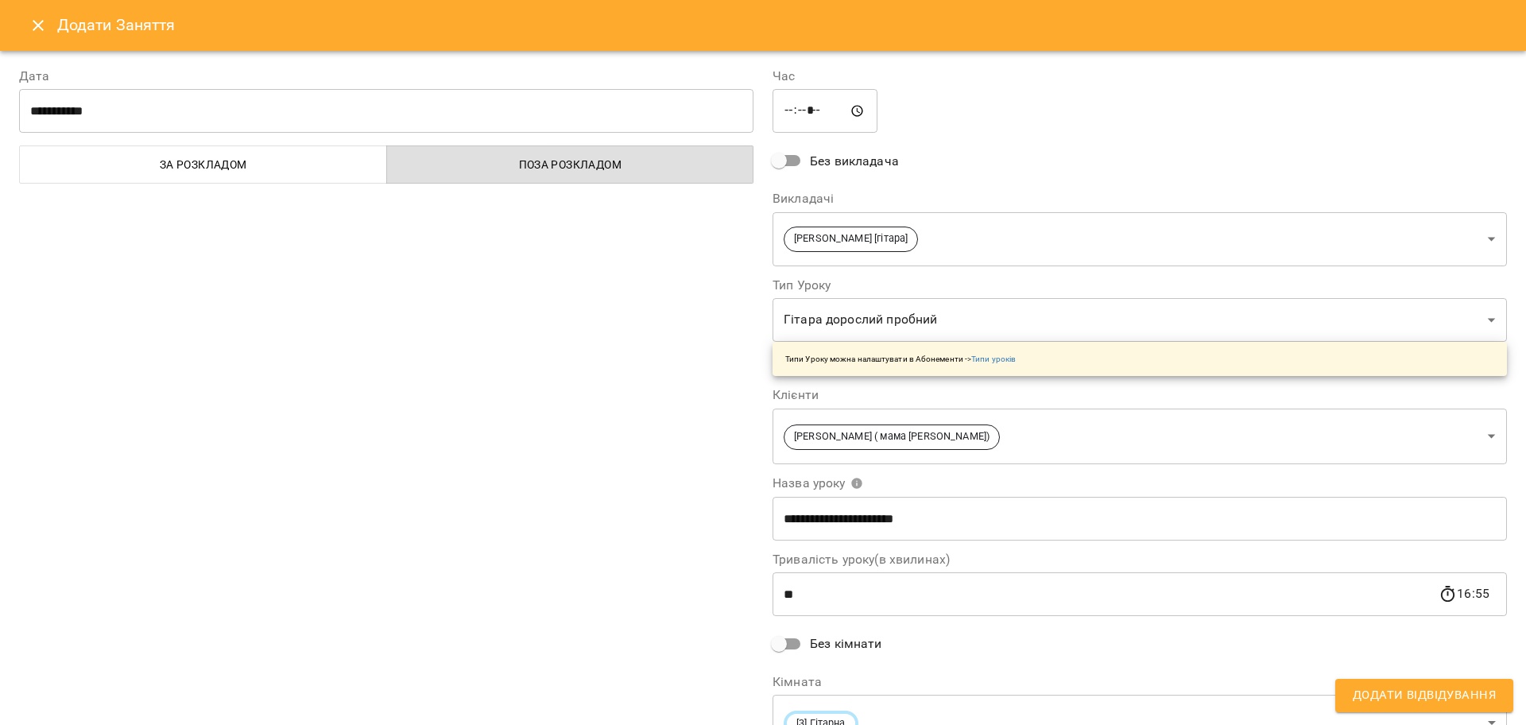
click button "Додати Відвідування"
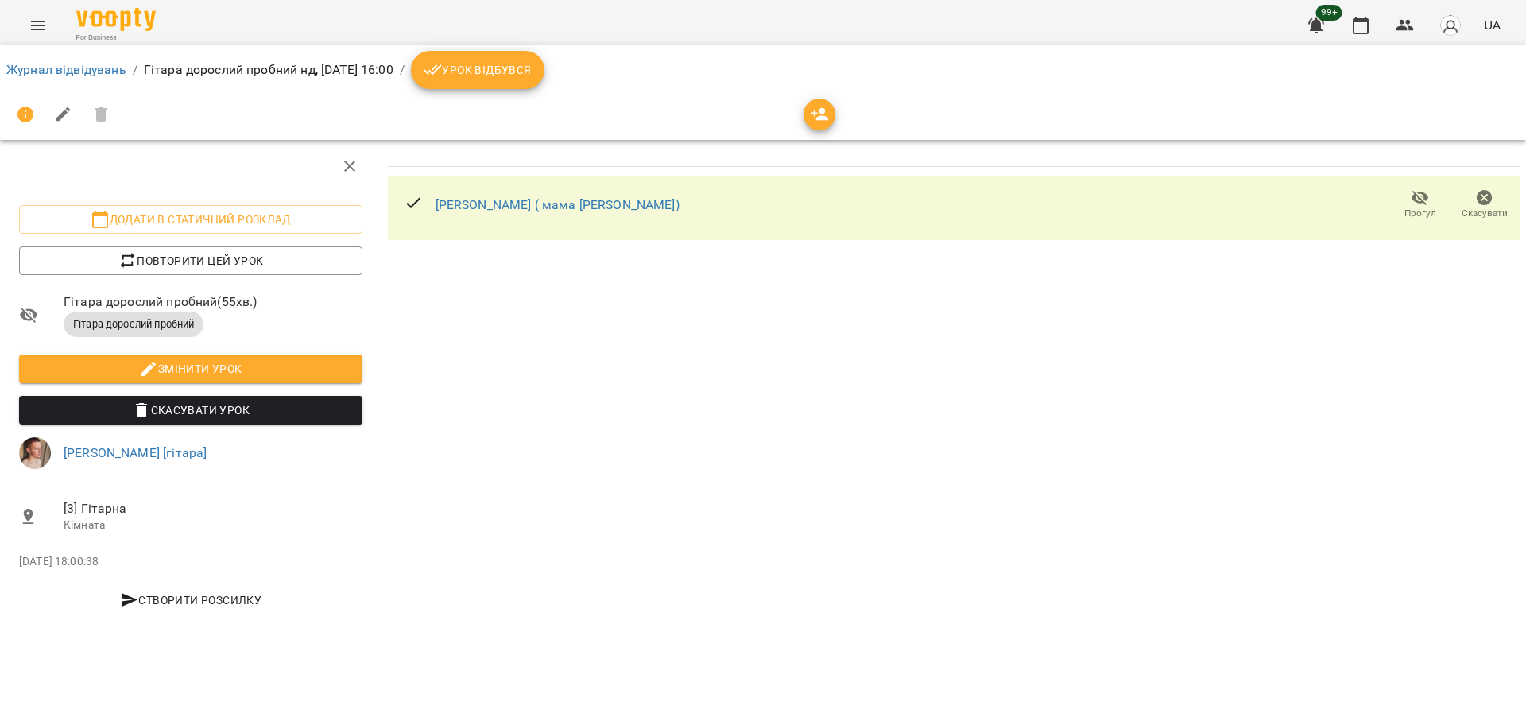
click div "For Business 99+ UA"
click button "Menu"
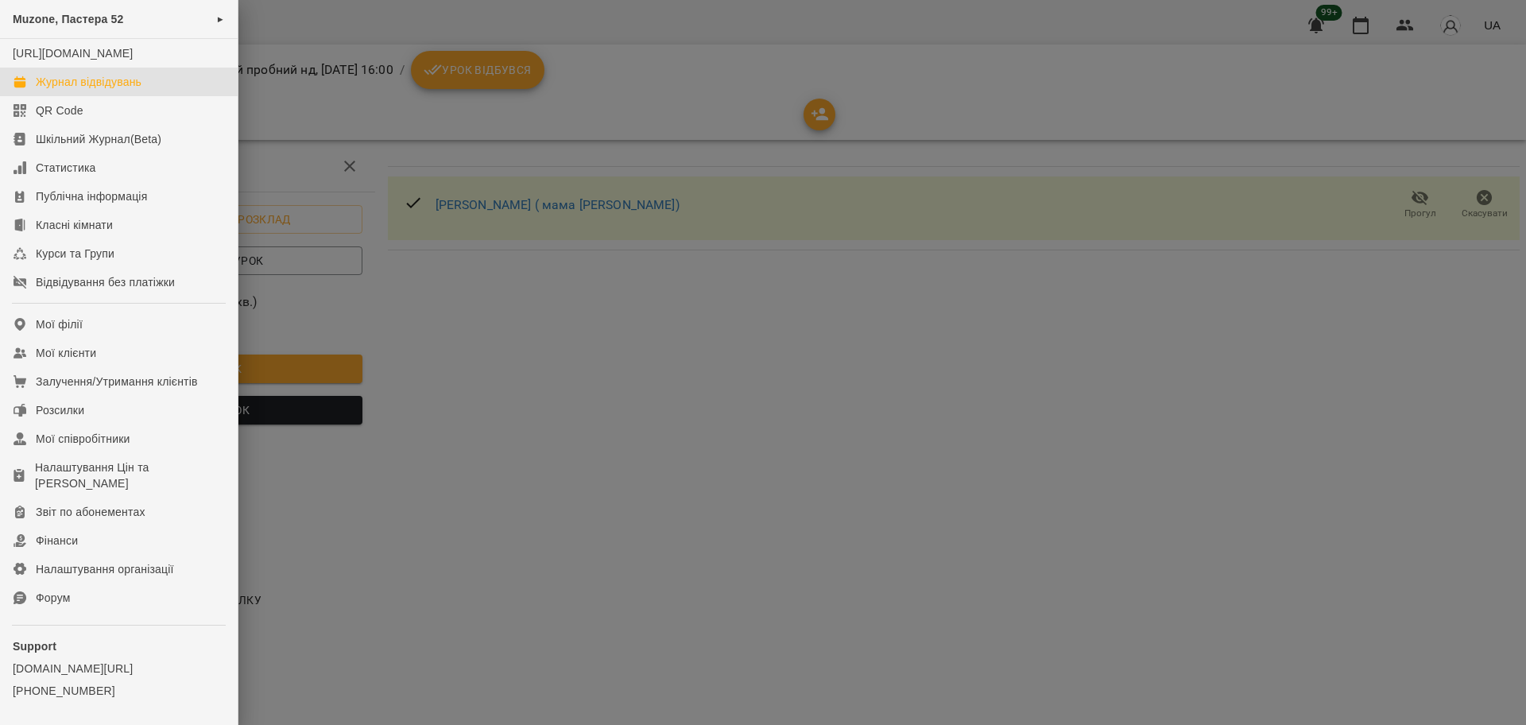
click div "Журнал відвідувань"
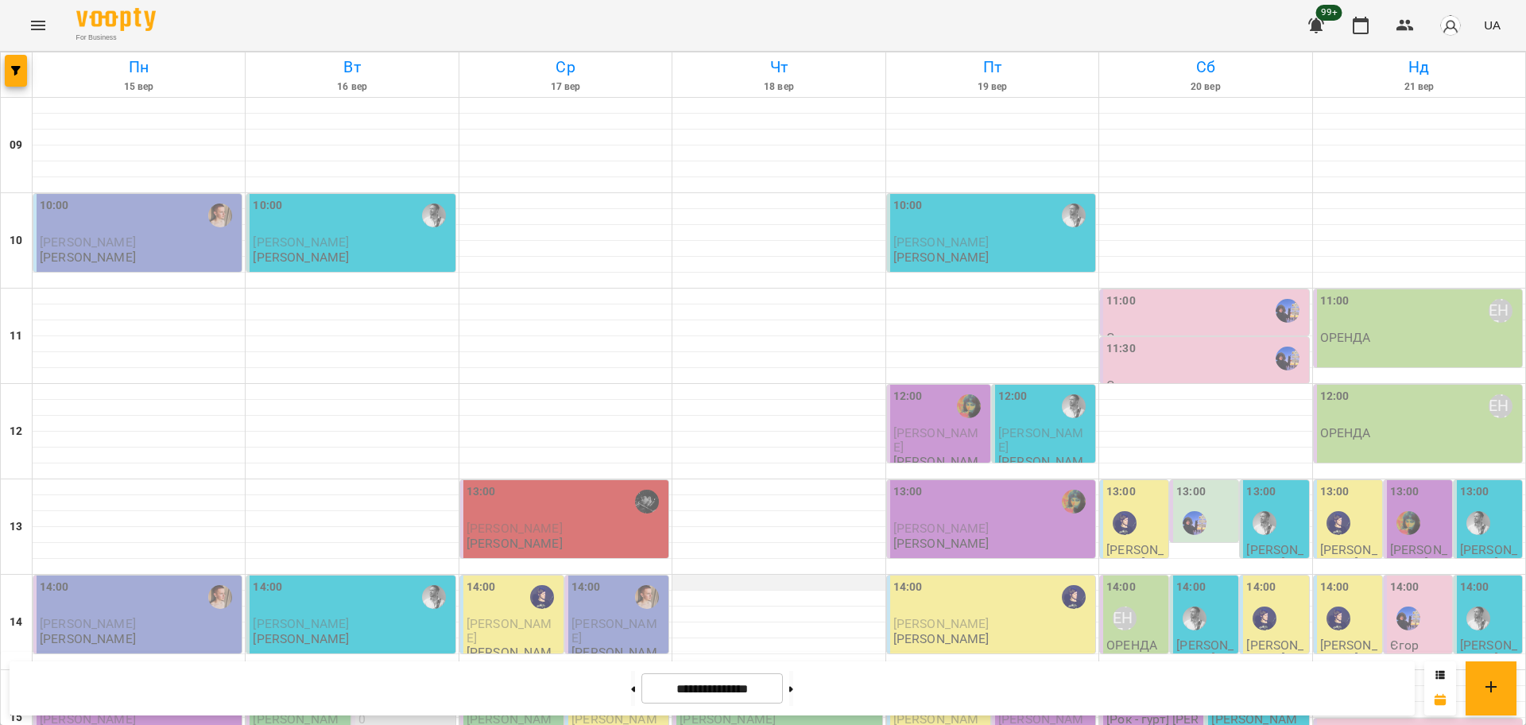
scroll to position [188, 0]
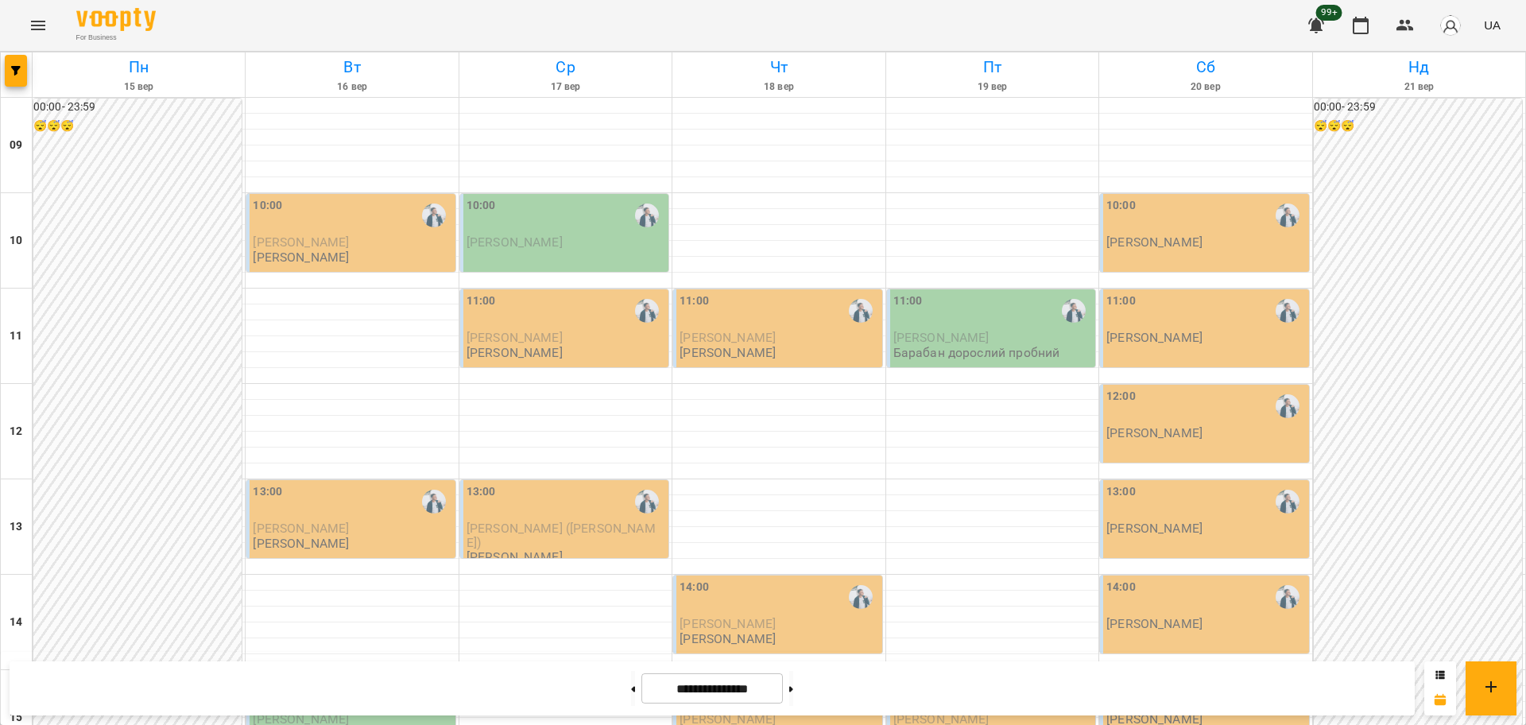
scroll to position [99, 0]
click at [1404, 20] on icon "button" at bounding box center [1404, 25] width 19 height 19
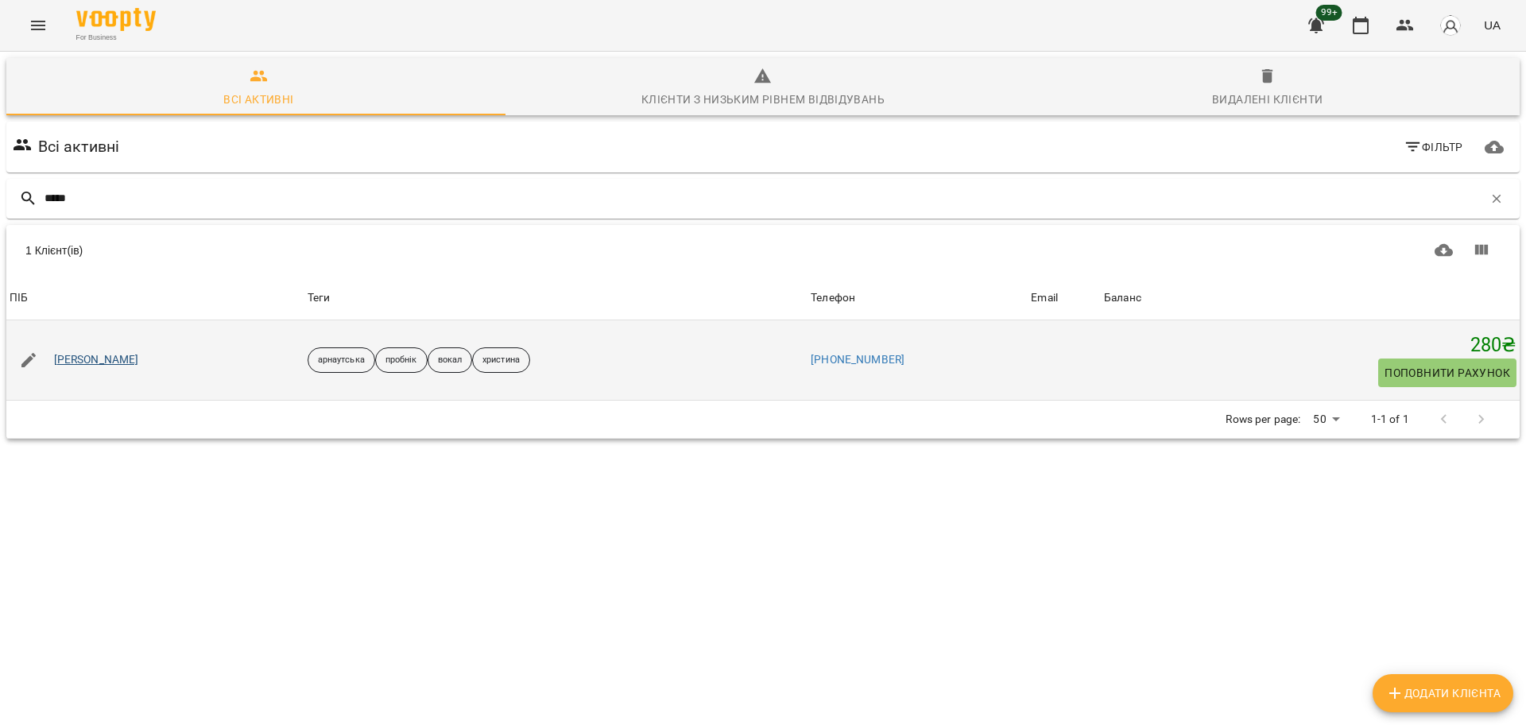
type input "*****"
click at [103, 366] on link "[PERSON_NAME]" at bounding box center [96, 360] width 85 height 16
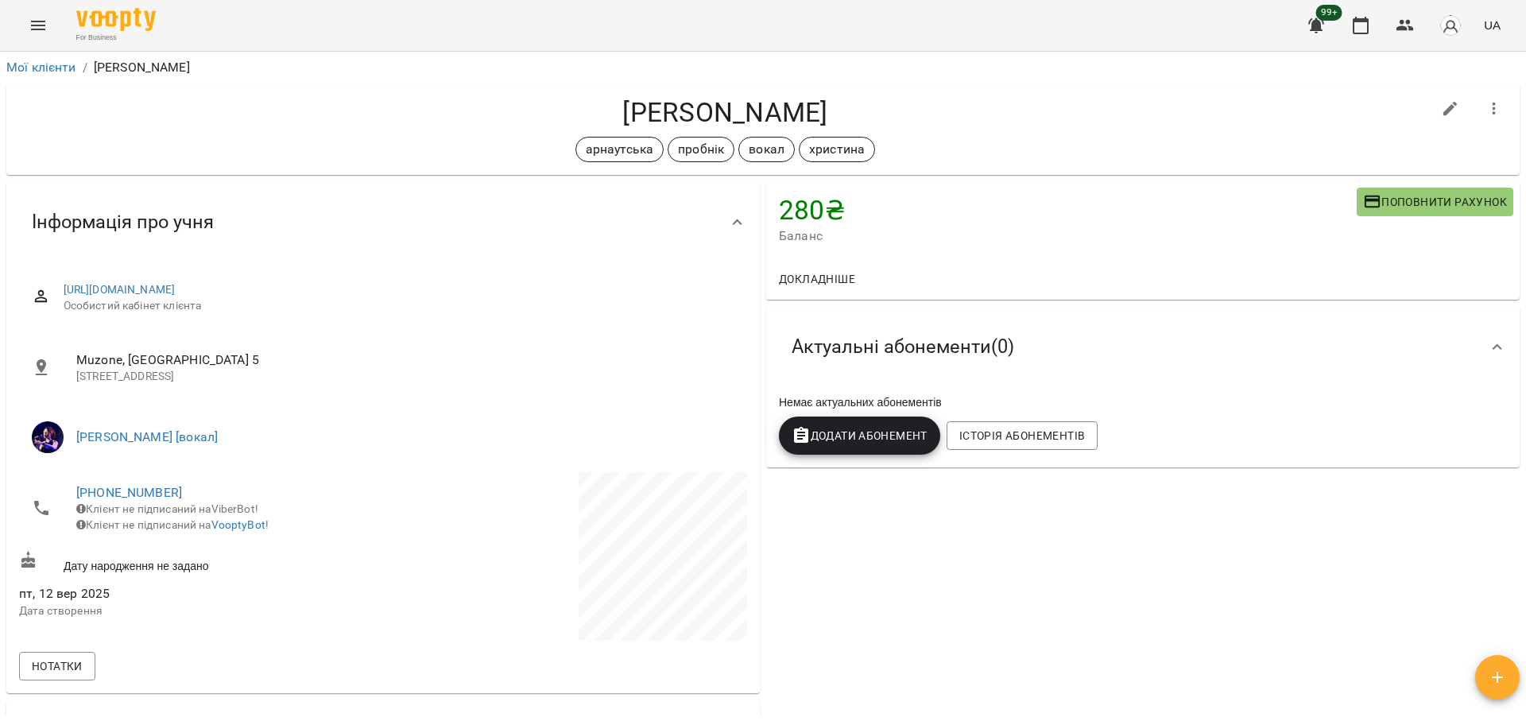
click at [40, 16] on icon "Menu" at bounding box center [38, 25] width 19 height 19
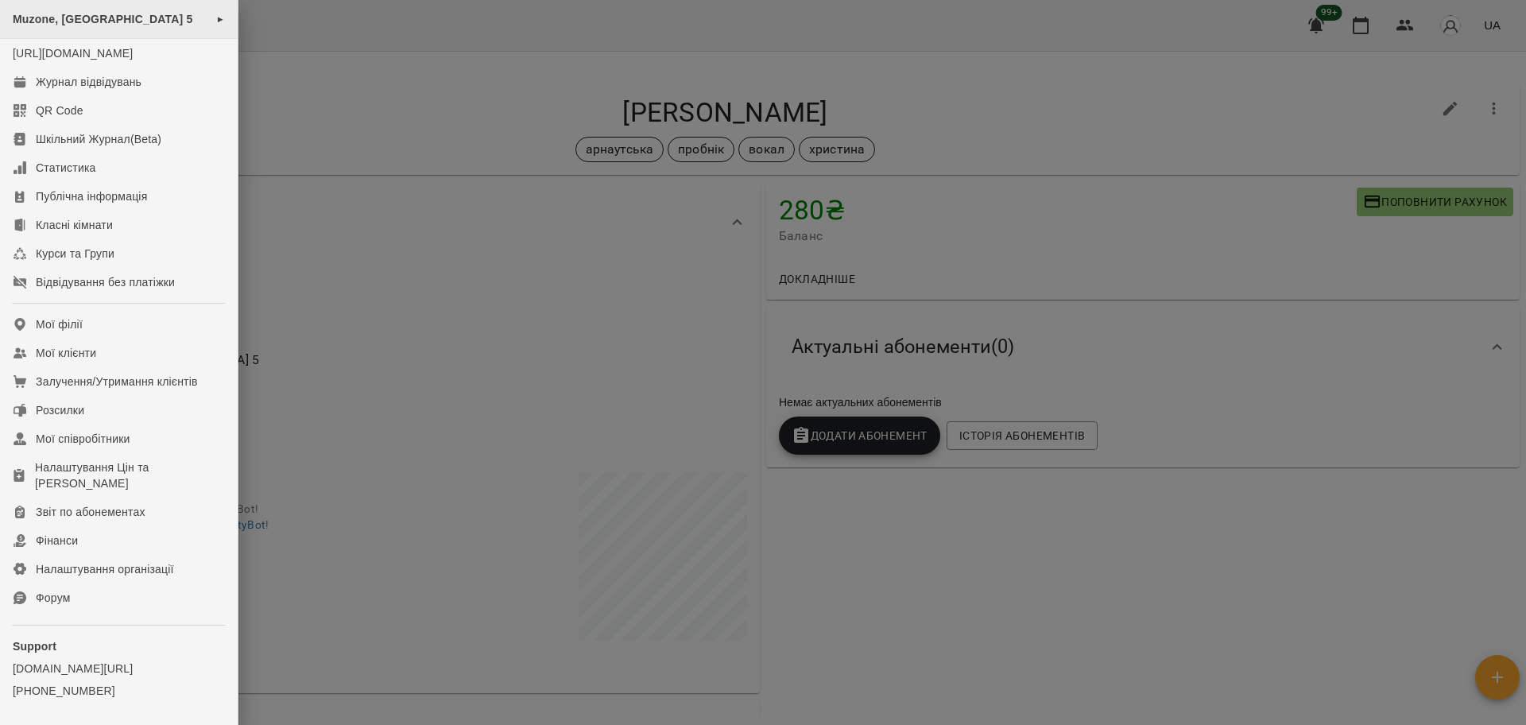
click at [174, 18] on span "Muzone, Велика Арнаутська 5" at bounding box center [103, 19] width 180 height 13
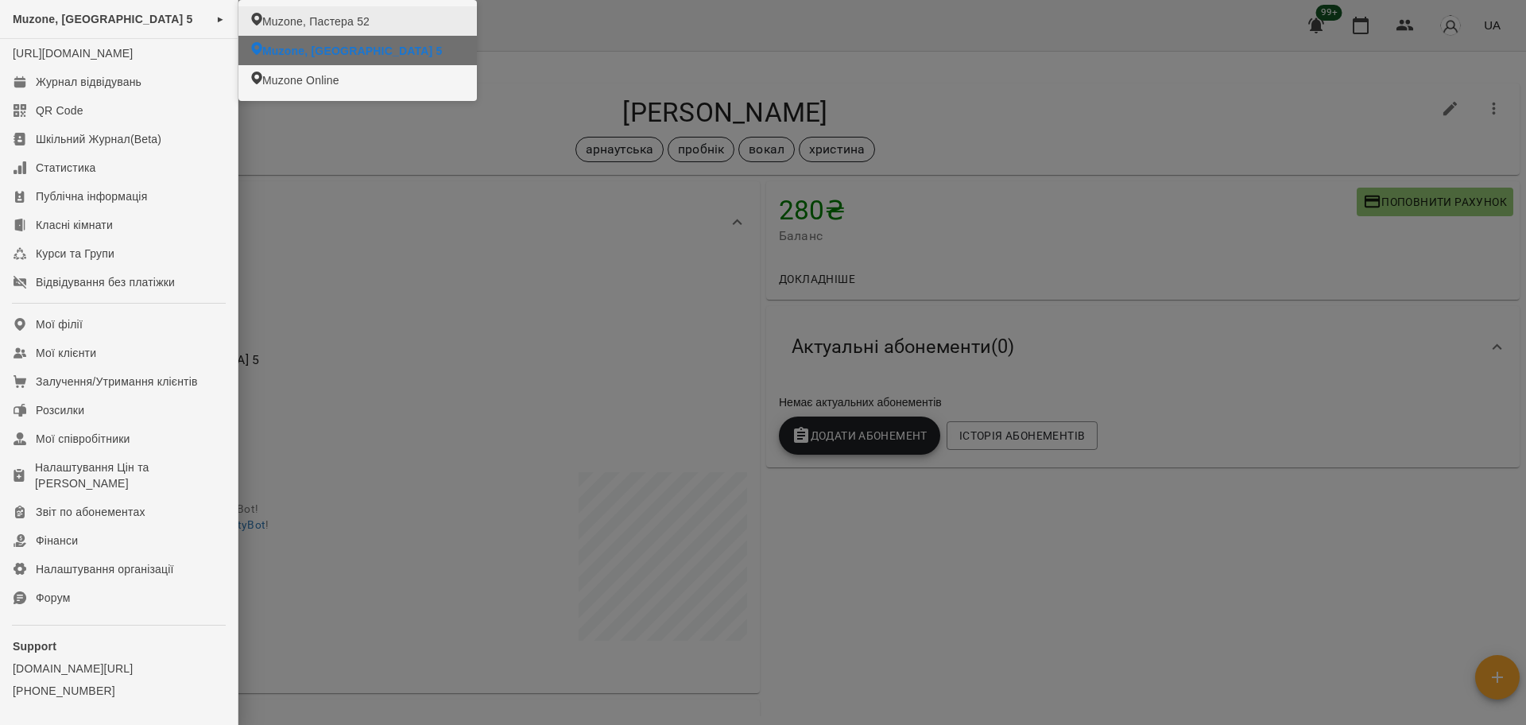
click at [310, 24] on span "Muzone, Пастера 52" at bounding box center [315, 22] width 107 height 16
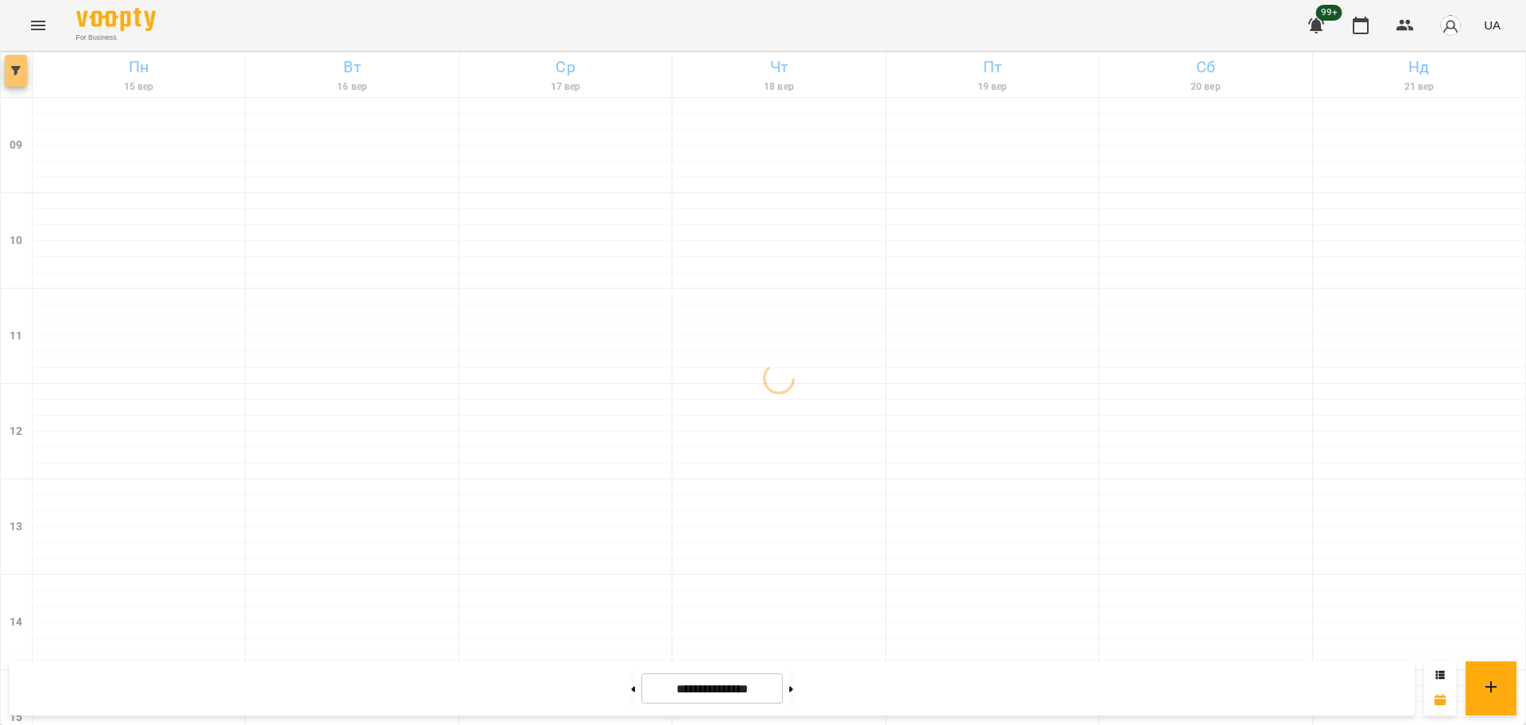
click at [19, 77] on button "button" at bounding box center [16, 71] width 22 height 32
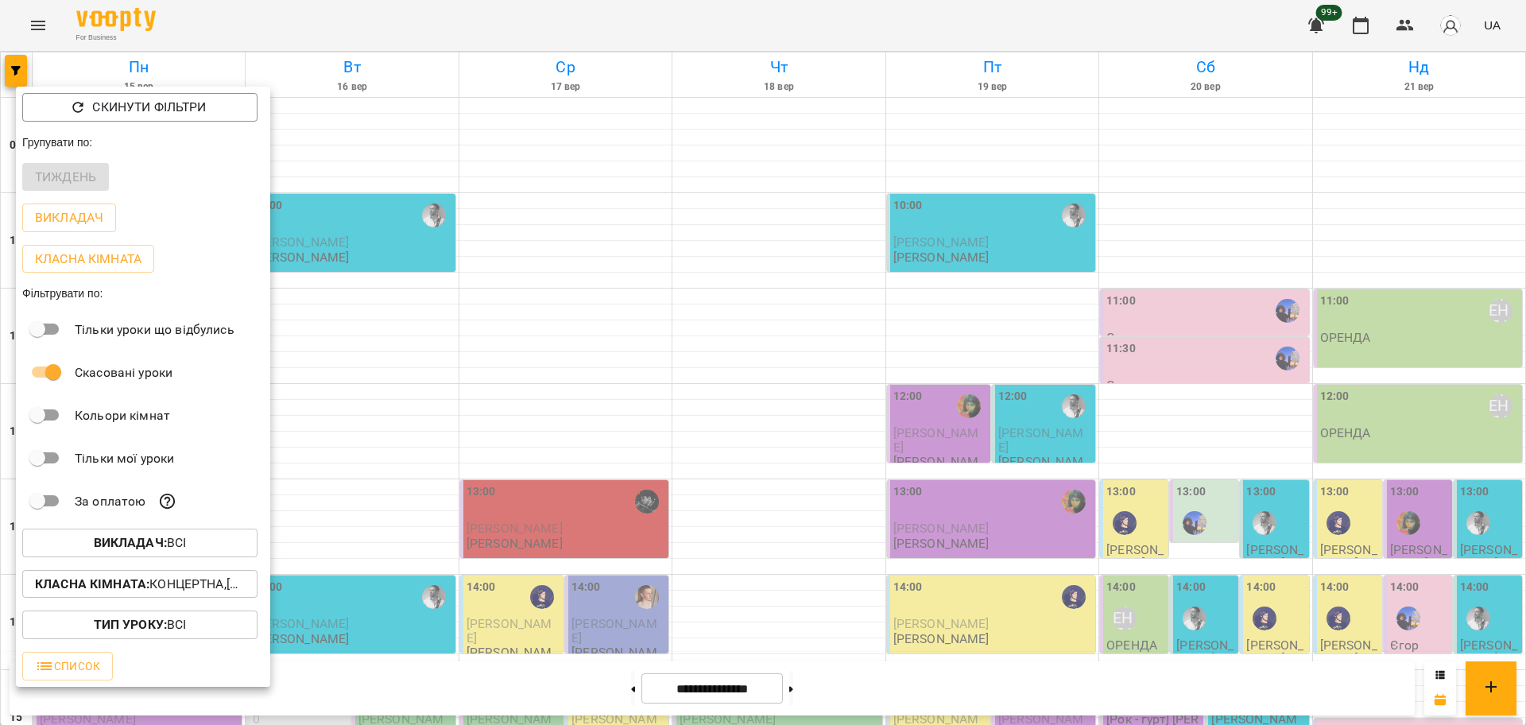
click at [200, 552] on span "Викладач : Всі" at bounding box center [140, 542] width 210 height 19
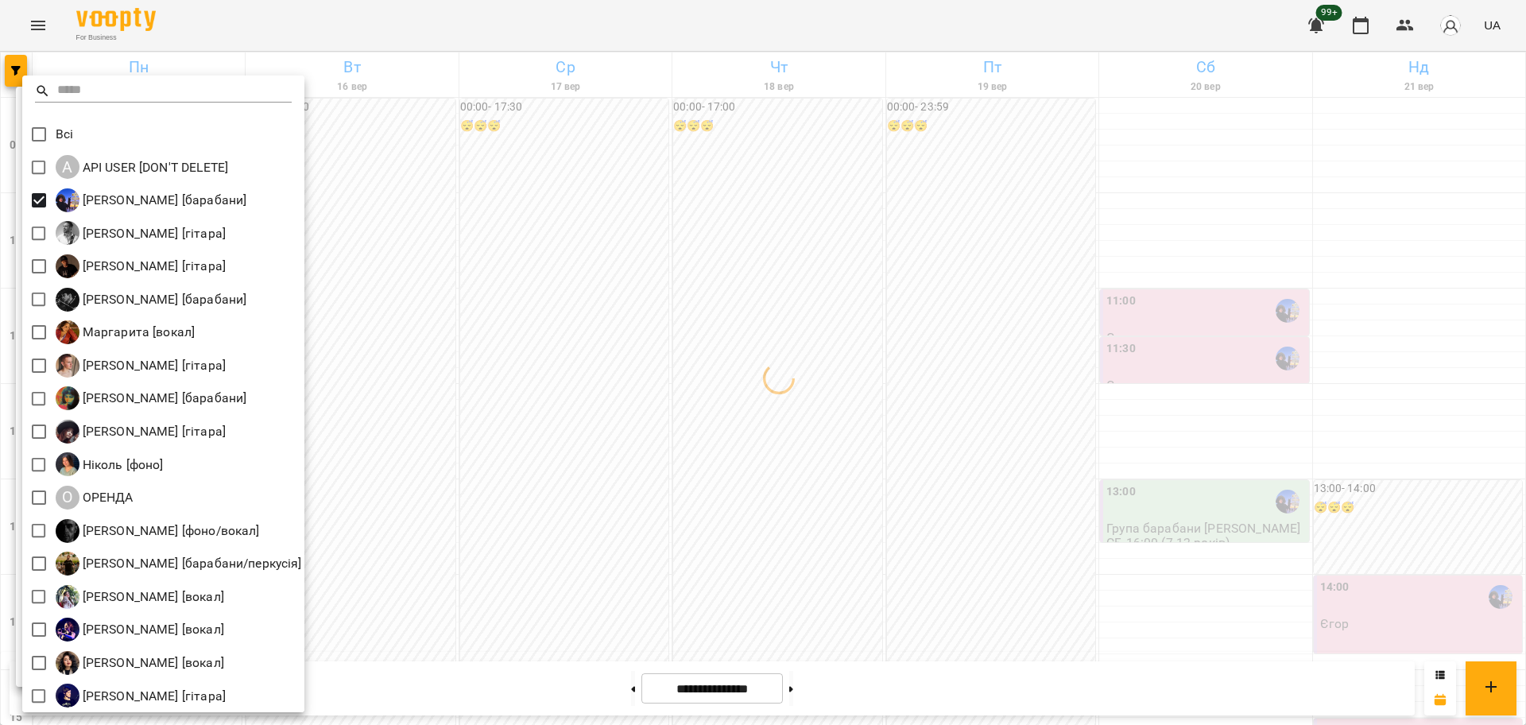
click at [402, 319] on div at bounding box center [763, 362] width 1526 height 725
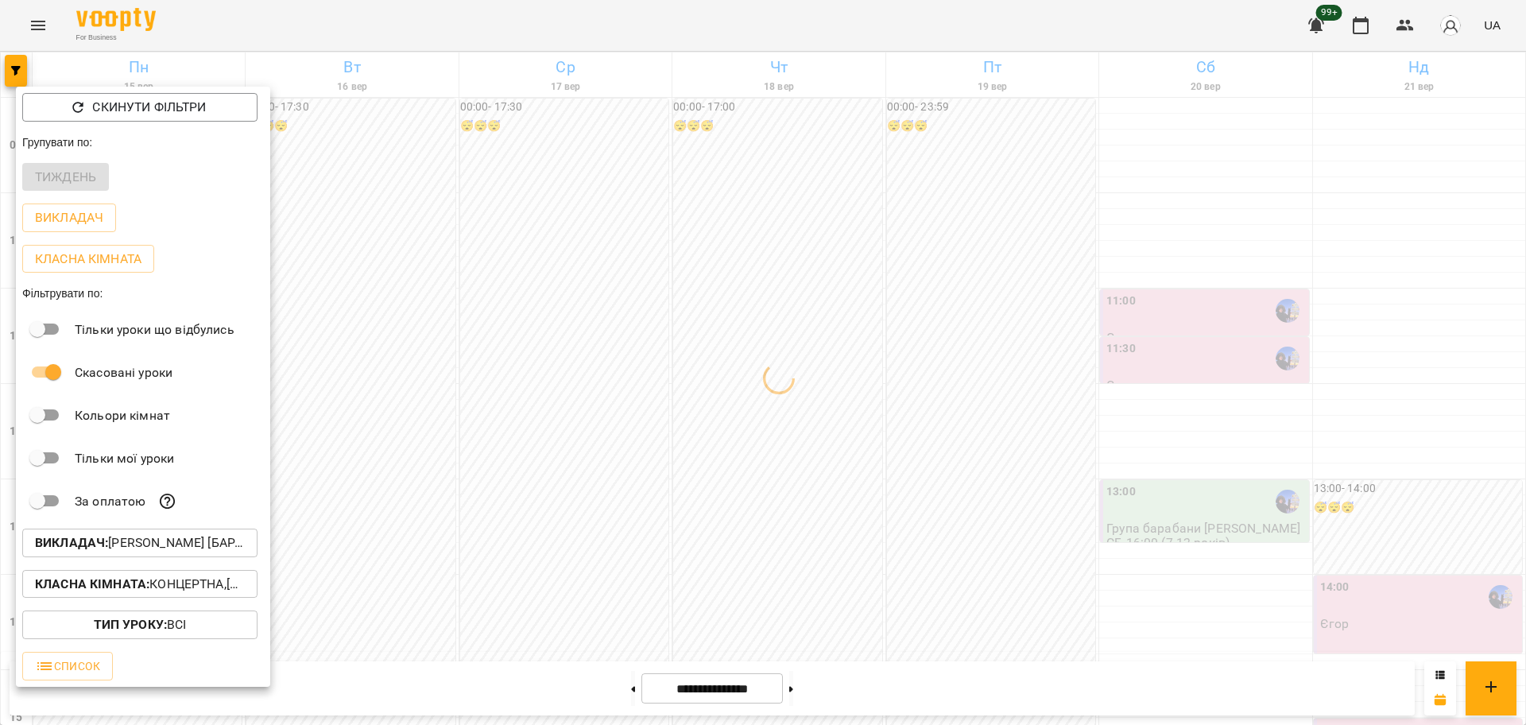
click at [237, 578] on button "Класна кімната : Концертна,[3] Гітарна,[5] Kids Гітарна" at bounding box center [139, 584] width 235 height 29
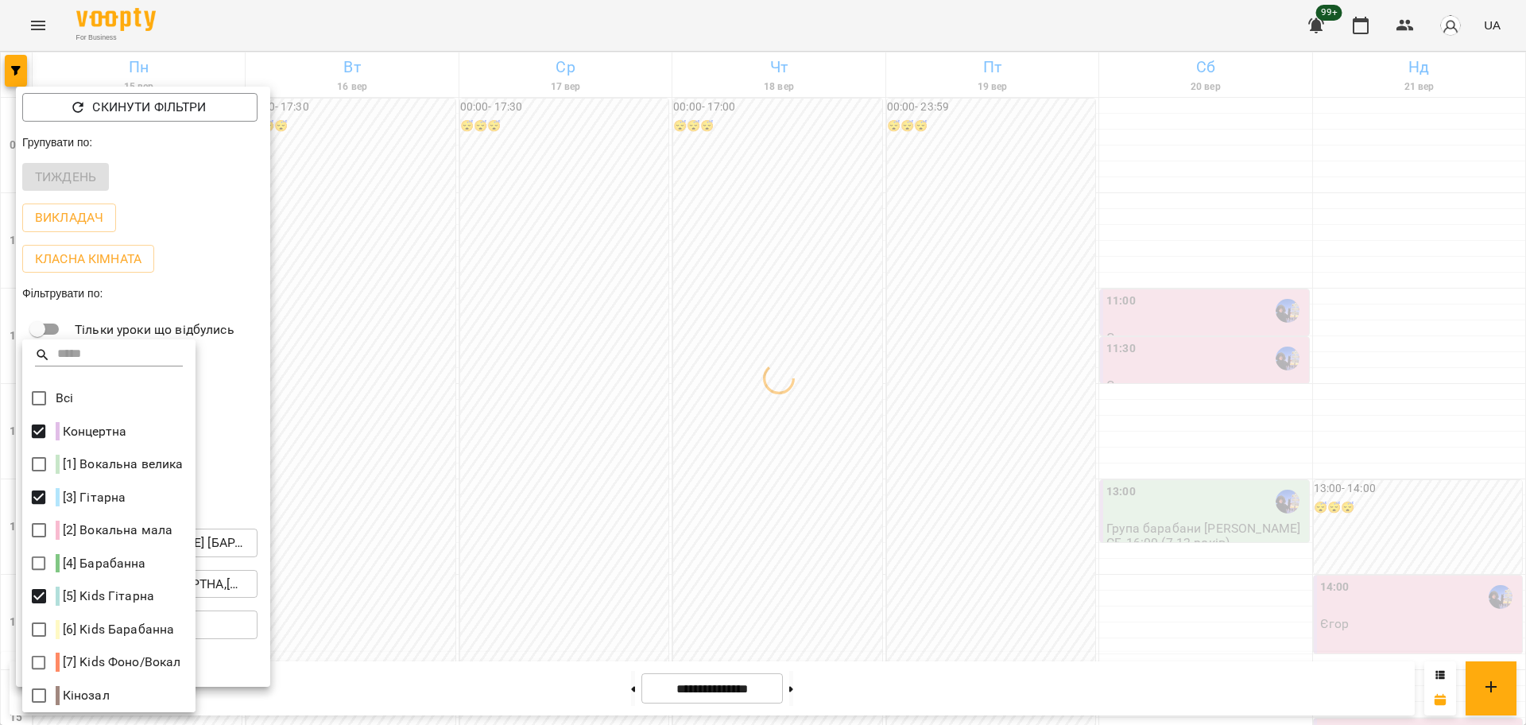
click at [225, 595] on div at bounding box center [763, 362] width 1526 height 725
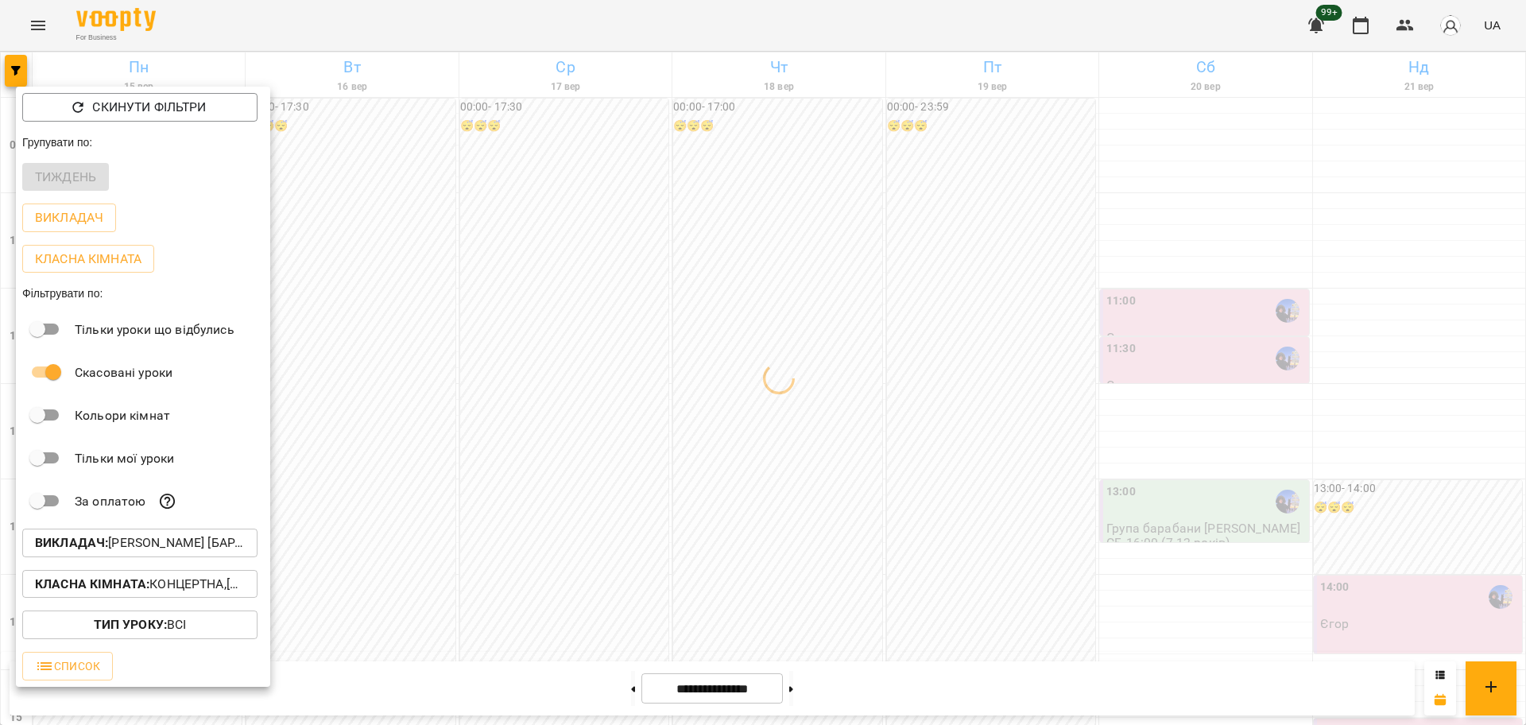
click at [167, 578] on p "Класна кімната : Концертна,[3] Гітарна,[5] Kids Гітарна" at bounding box center [140, 583] width 210 height 19
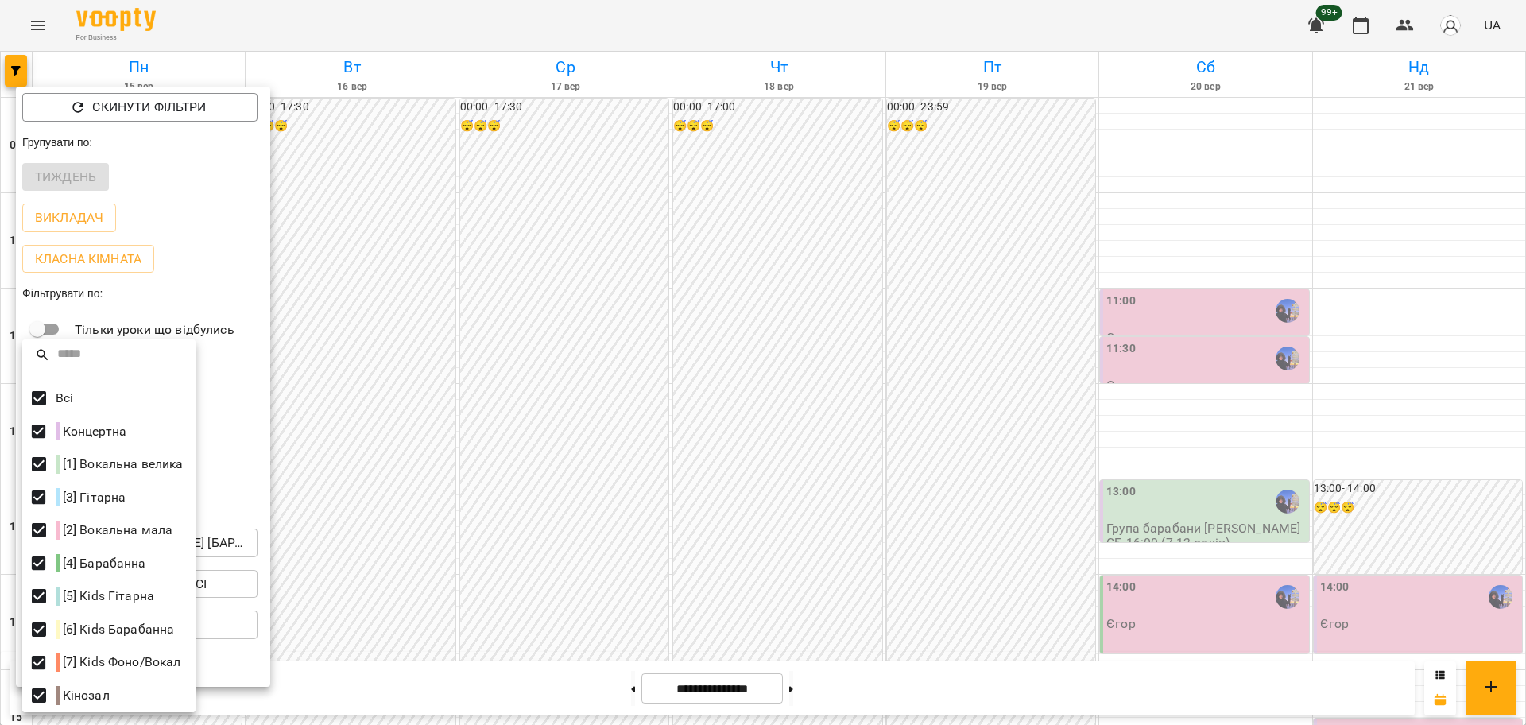
click at [1023, 596] on div at bounding box center [763, 362] width 1526 height 725
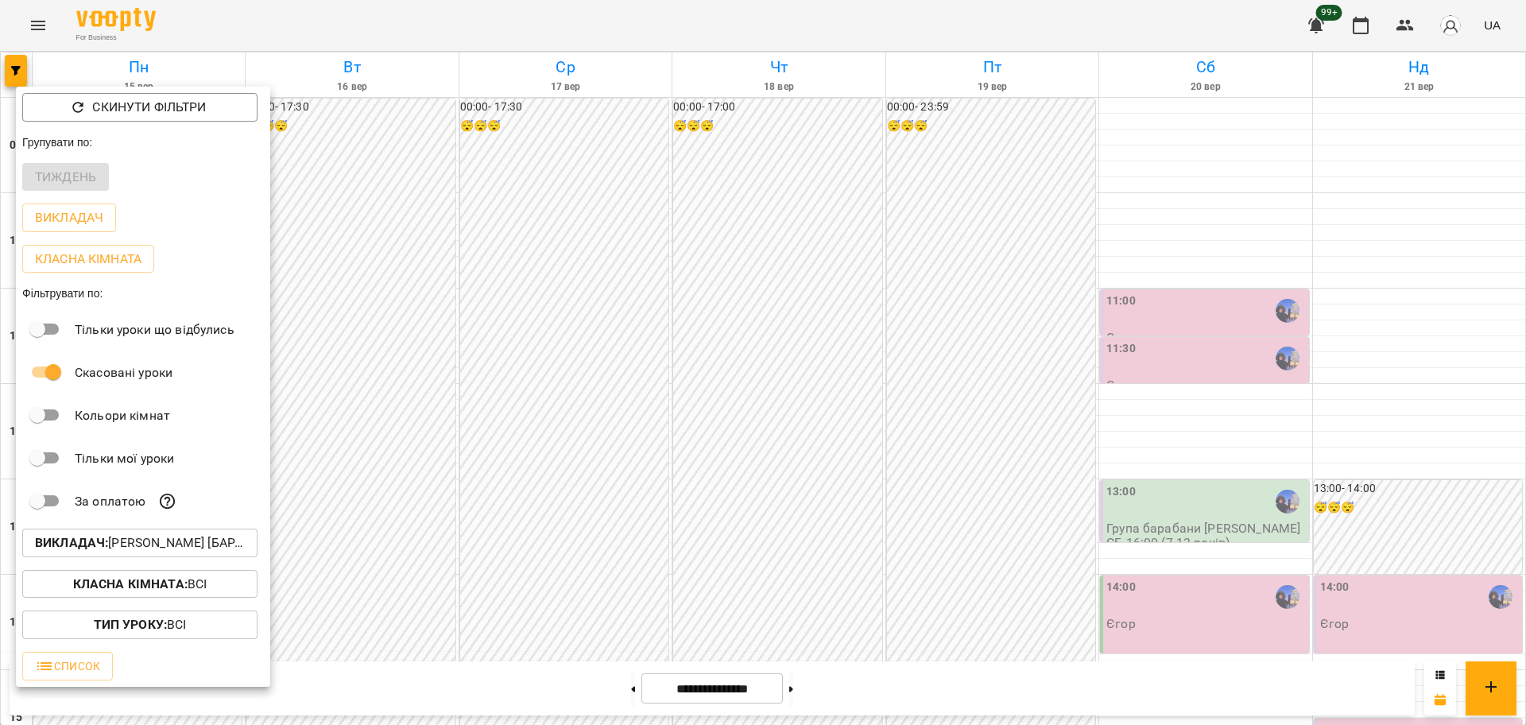
click at [1138, 438] on div at bounding box center [763, 362] width 1526 height 725
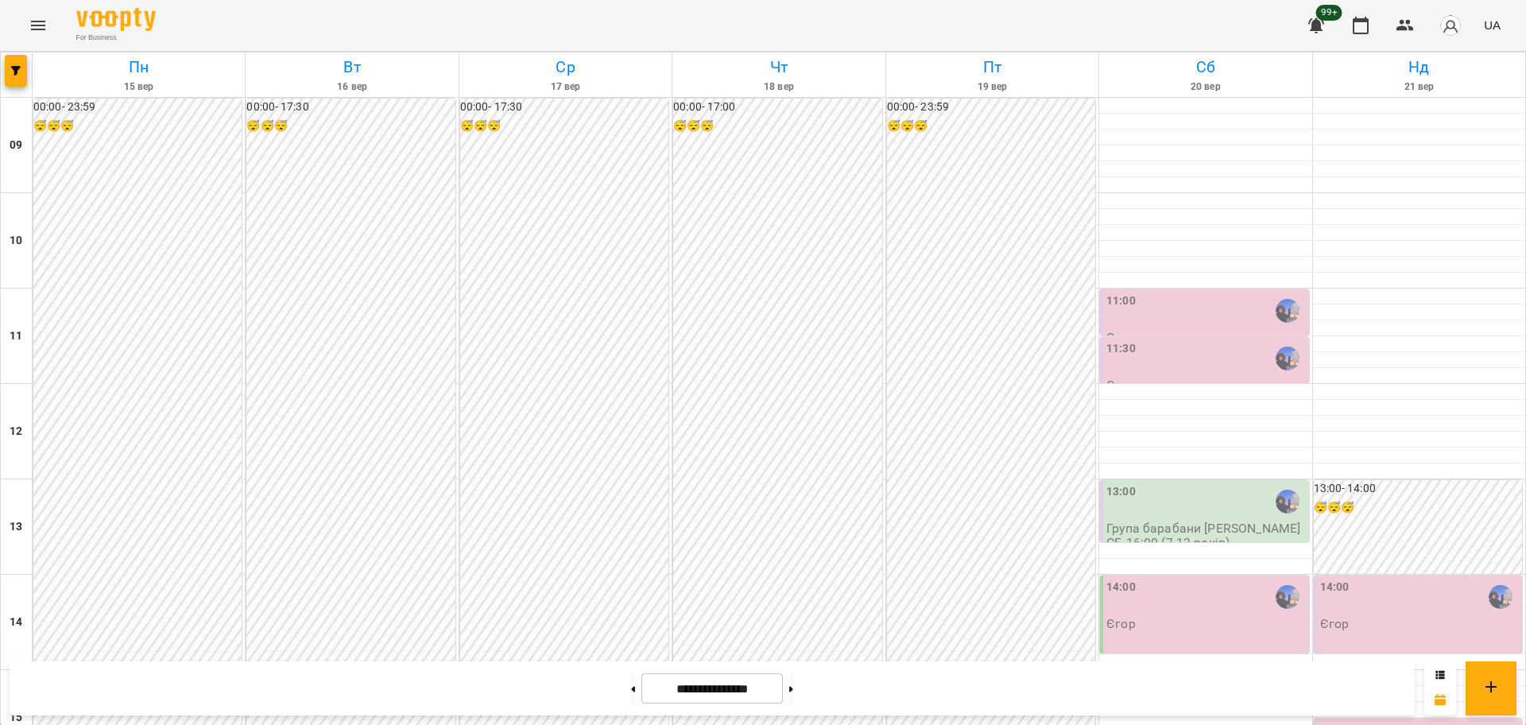
click at [1155, 382] on div "11:30 Єгор" at bounding box center [1205, 366] width 199 height 52
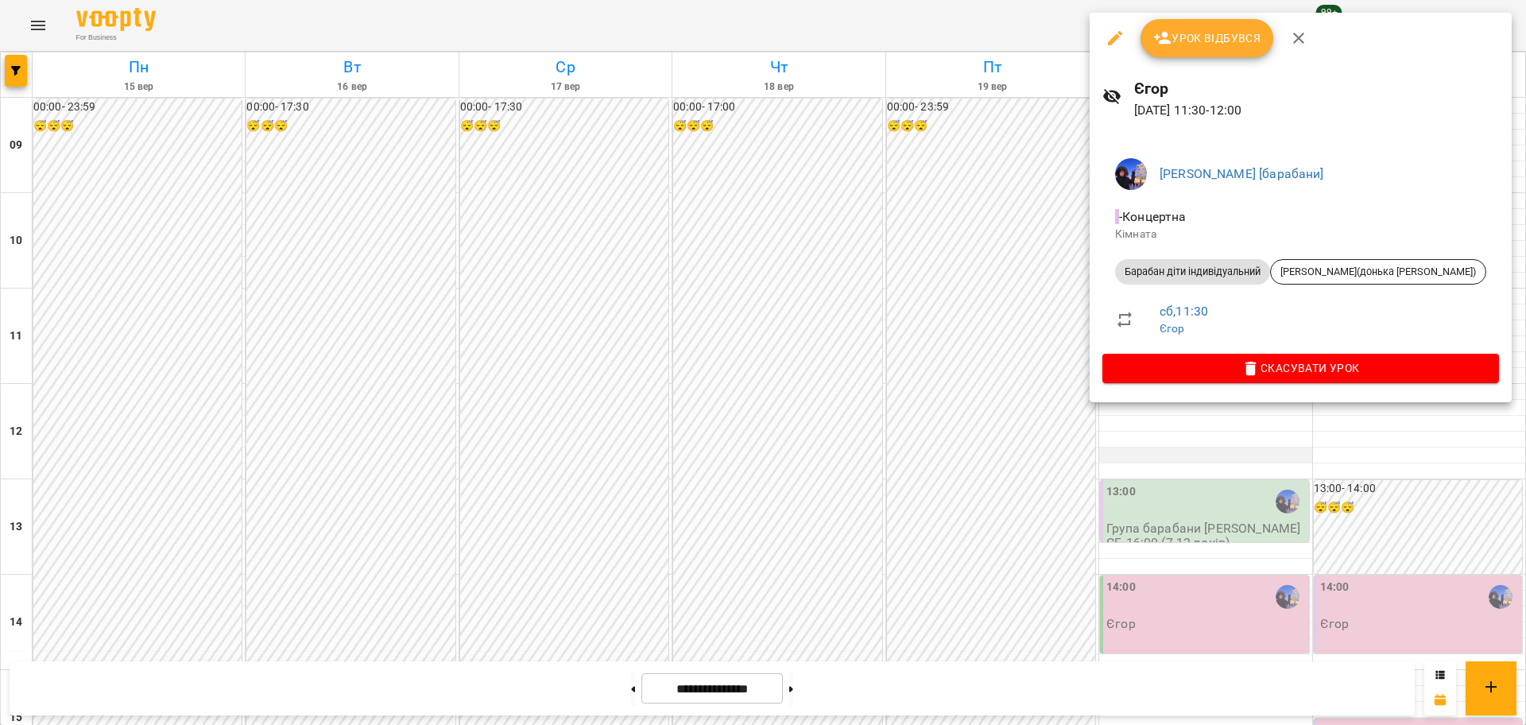
click at [1158, 460] on div at bounding box center [763, 362] width 1526 height 725
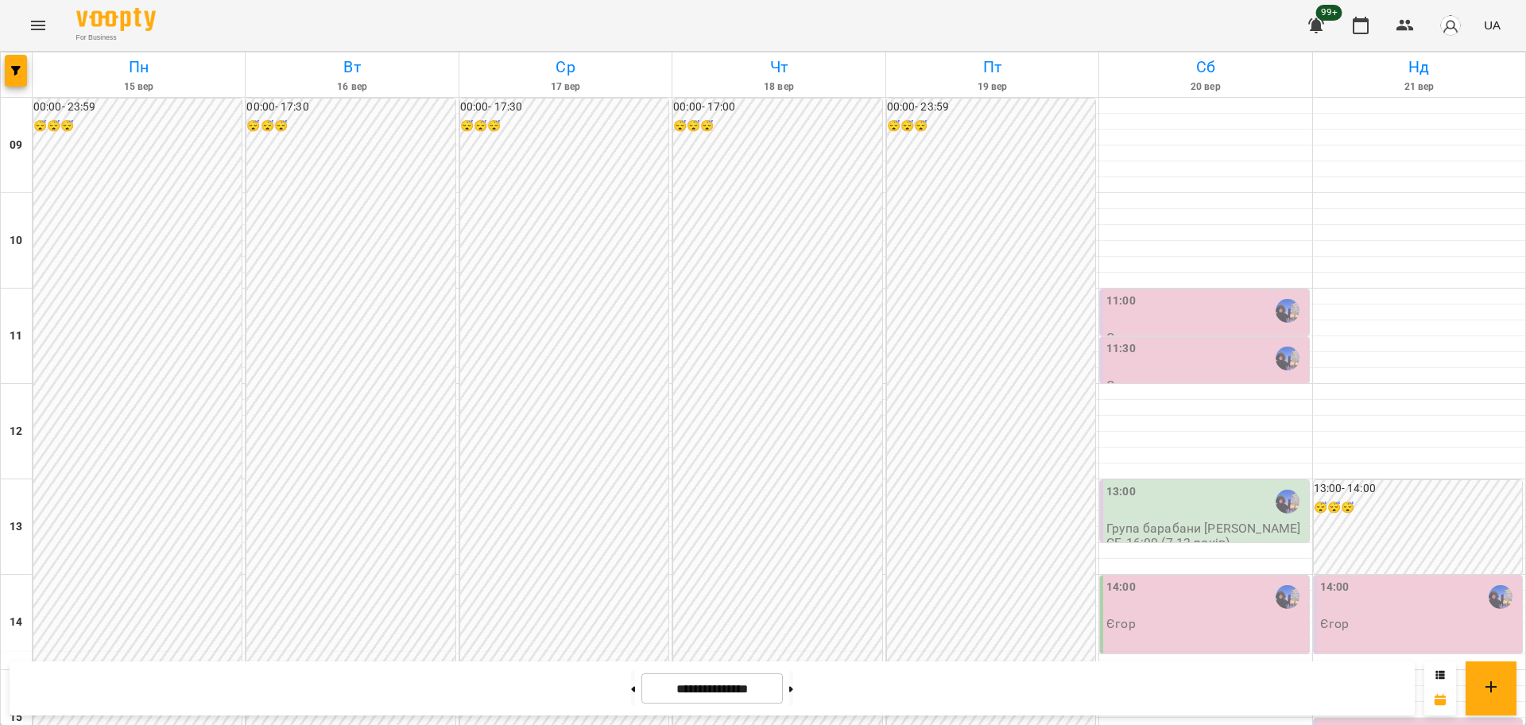
scroll to position [99, 0]
click at [631, 688] on button at bounding box center [633, 688] width 4 height 35
type input "**********"
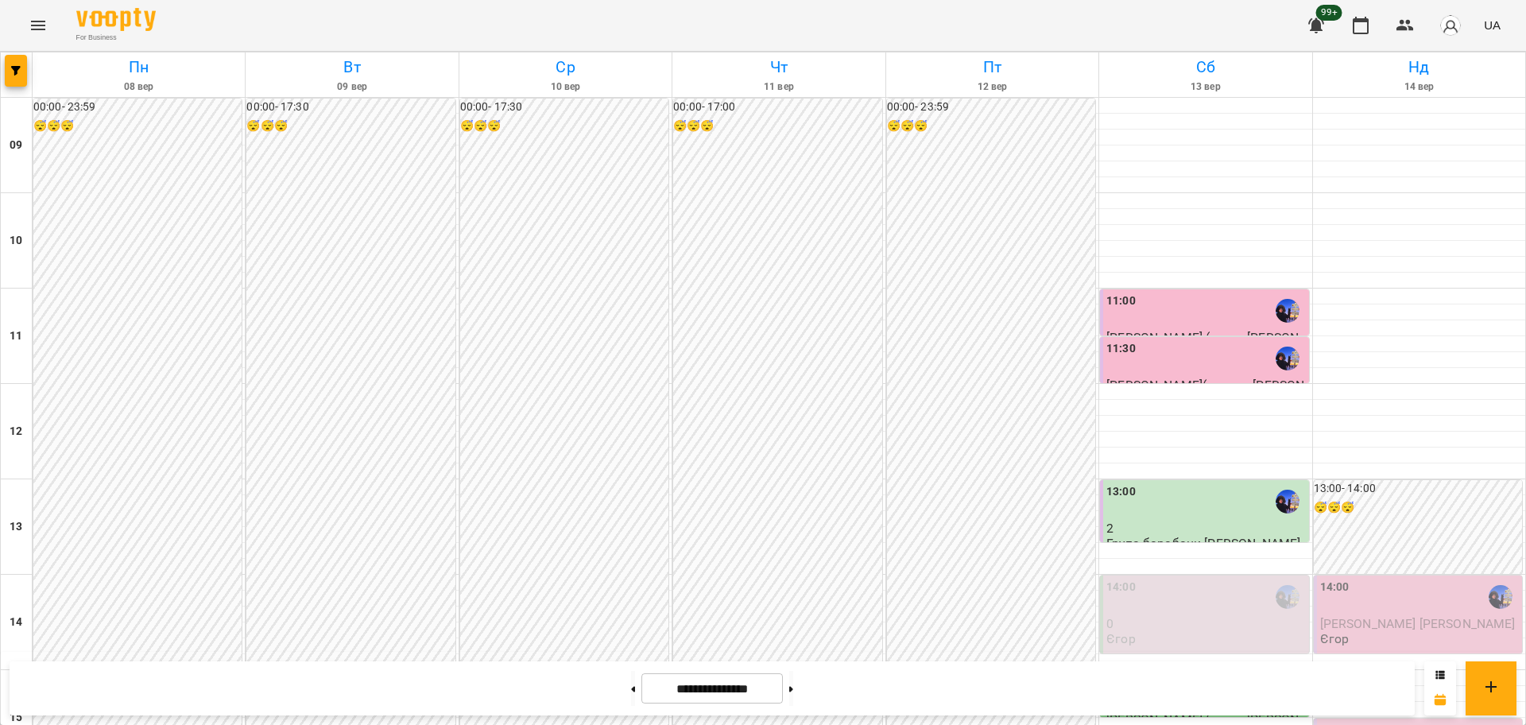
scroll to position [684, 0]
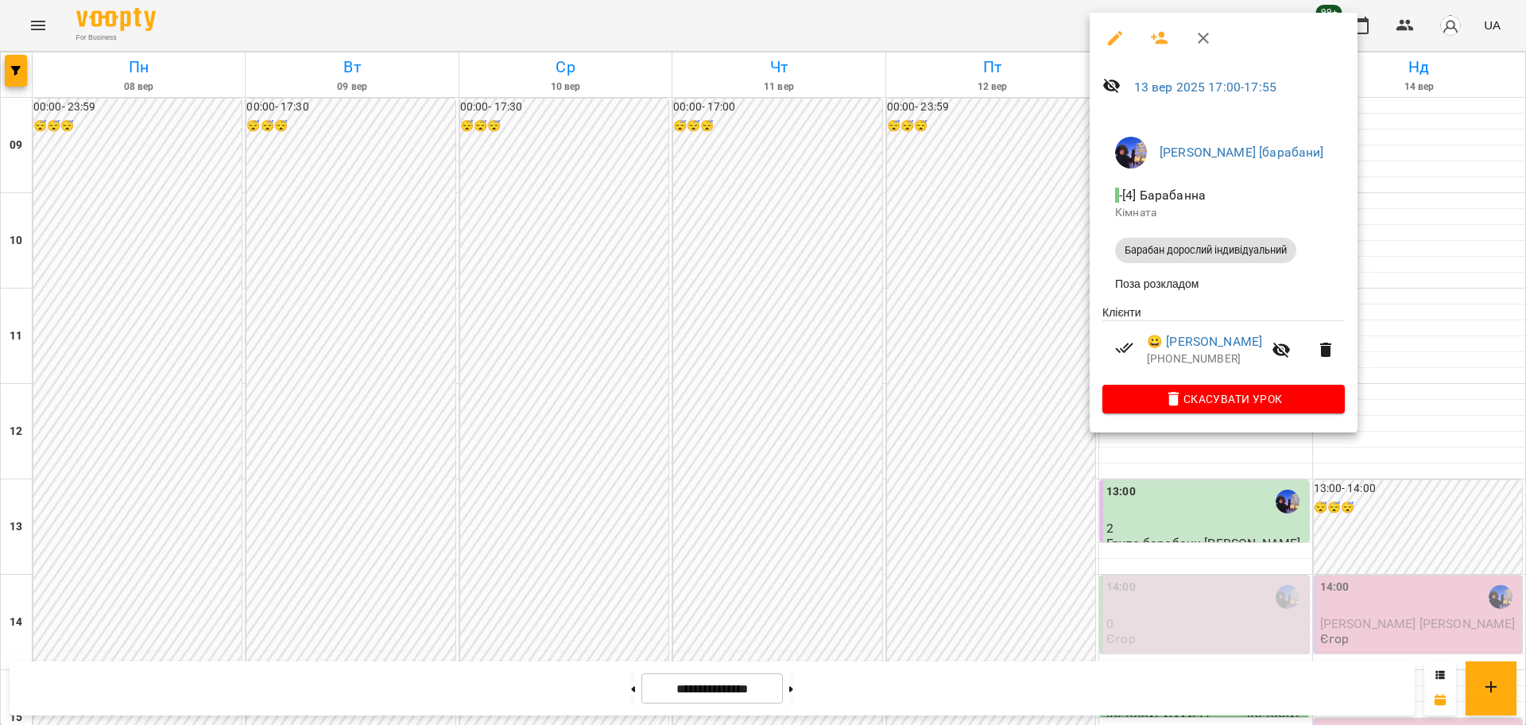
click at [1273, 582] on div at bounding box center [763, 362] width 1526 height 725
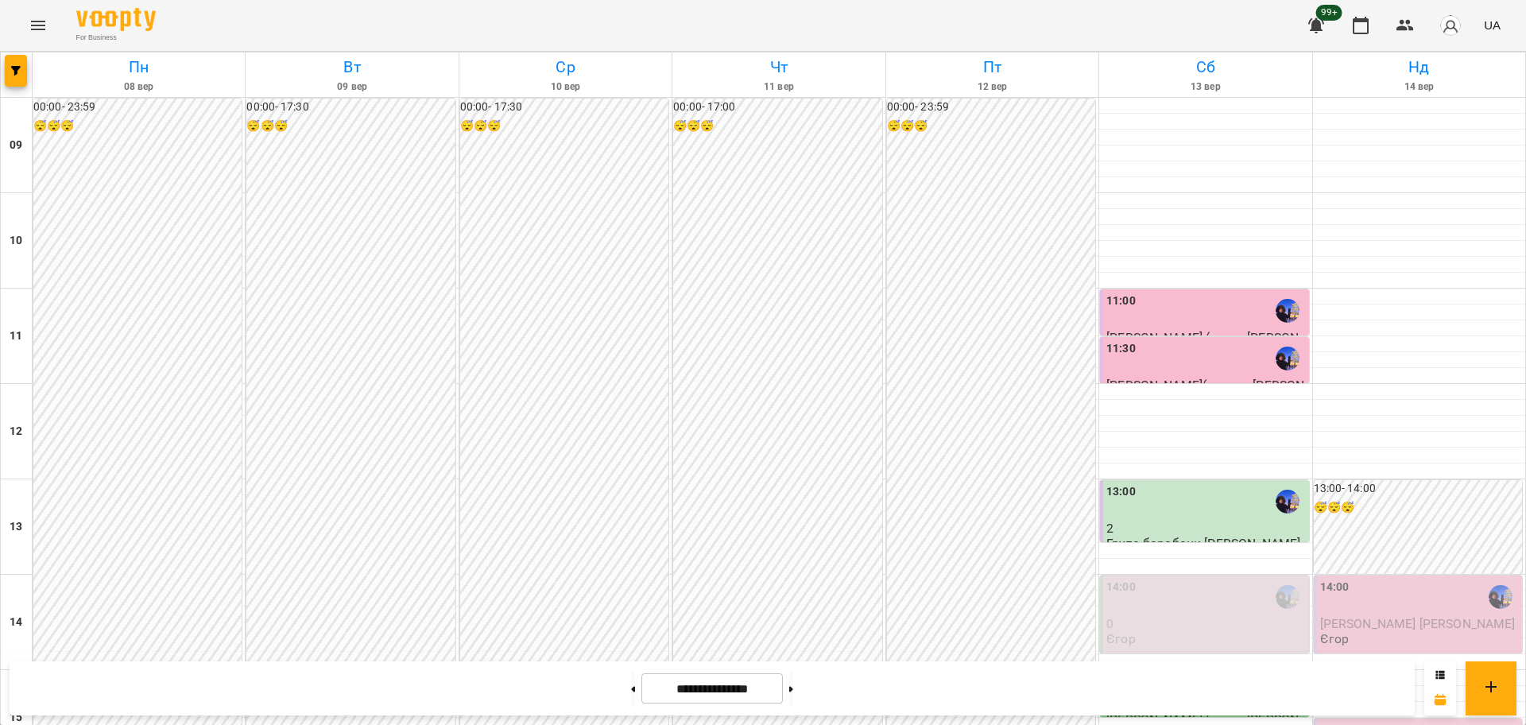
scroll to position [386, 0]
click at [1132, 674] on div "15:00" at bounding box center [1205, 692] width 199 height 37
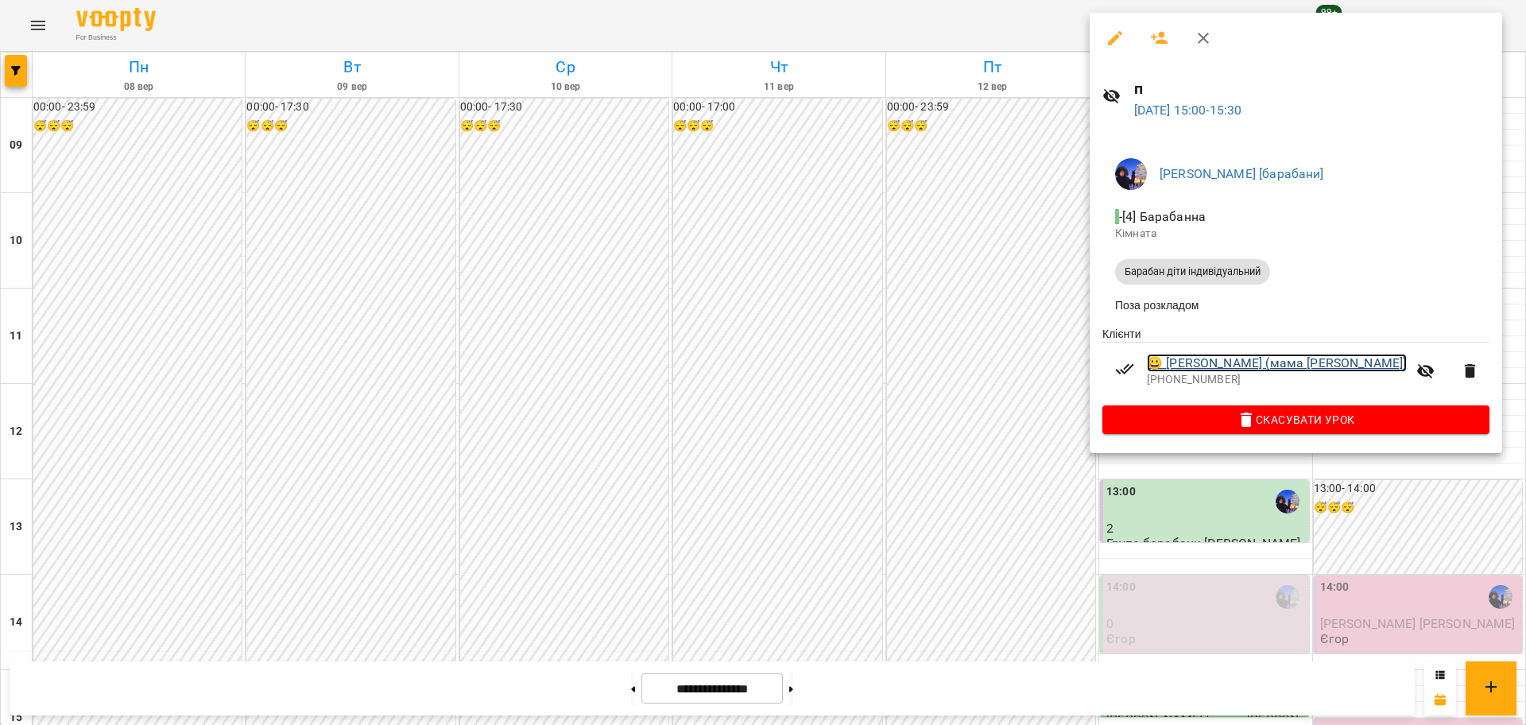
click at [1213, 361] on link "😀 Кулик Ксенія (мама Ольга)" at bounding box center [1277, 363] width 260 height 19
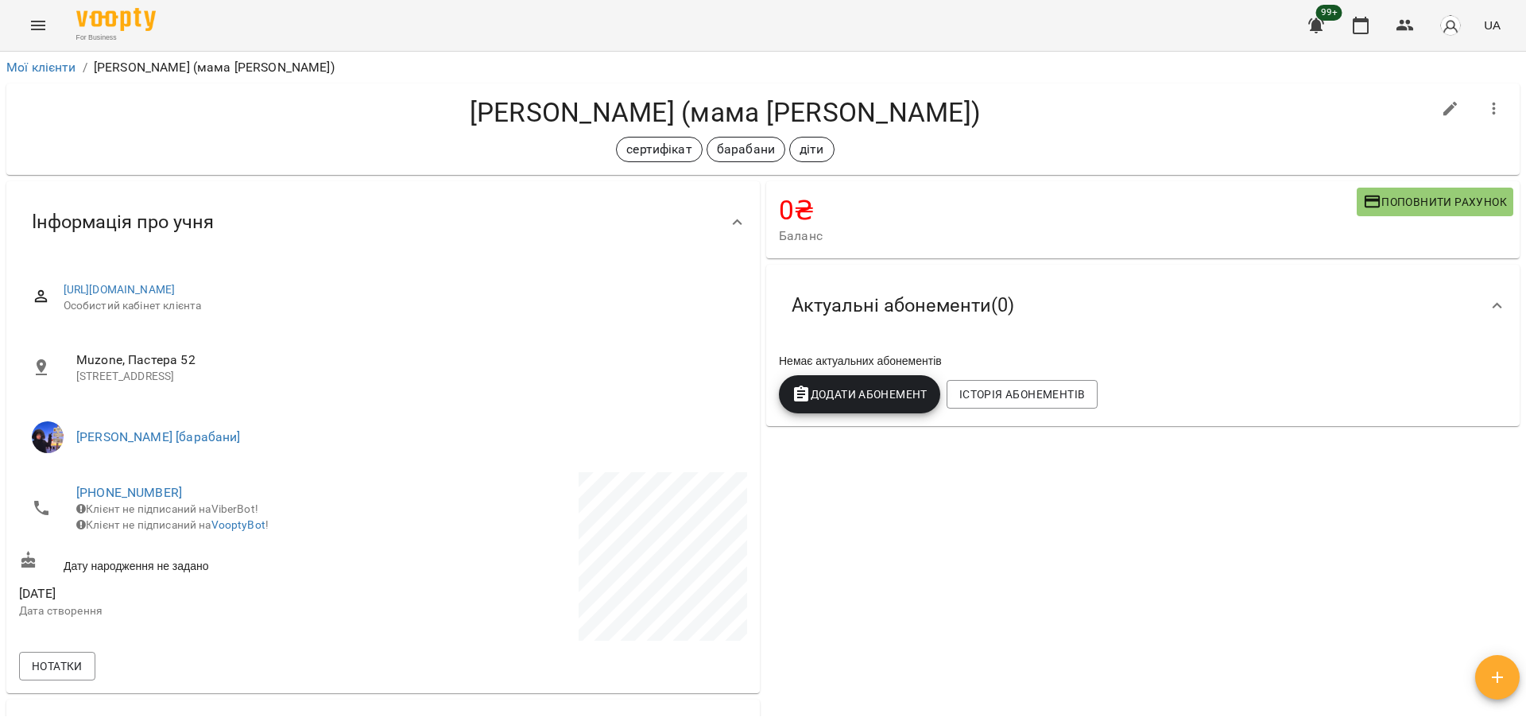
click at [716, 84] on div "Кулик Ксенія (мама Ольга) сертифікат барабани діти" at bounding box center [762, 128] width 1513 height 91
click at [725, 96] on h4 "Кулик Ксенія (мама Ольга)" at bounding box center [725, 112] width 1412 height 33
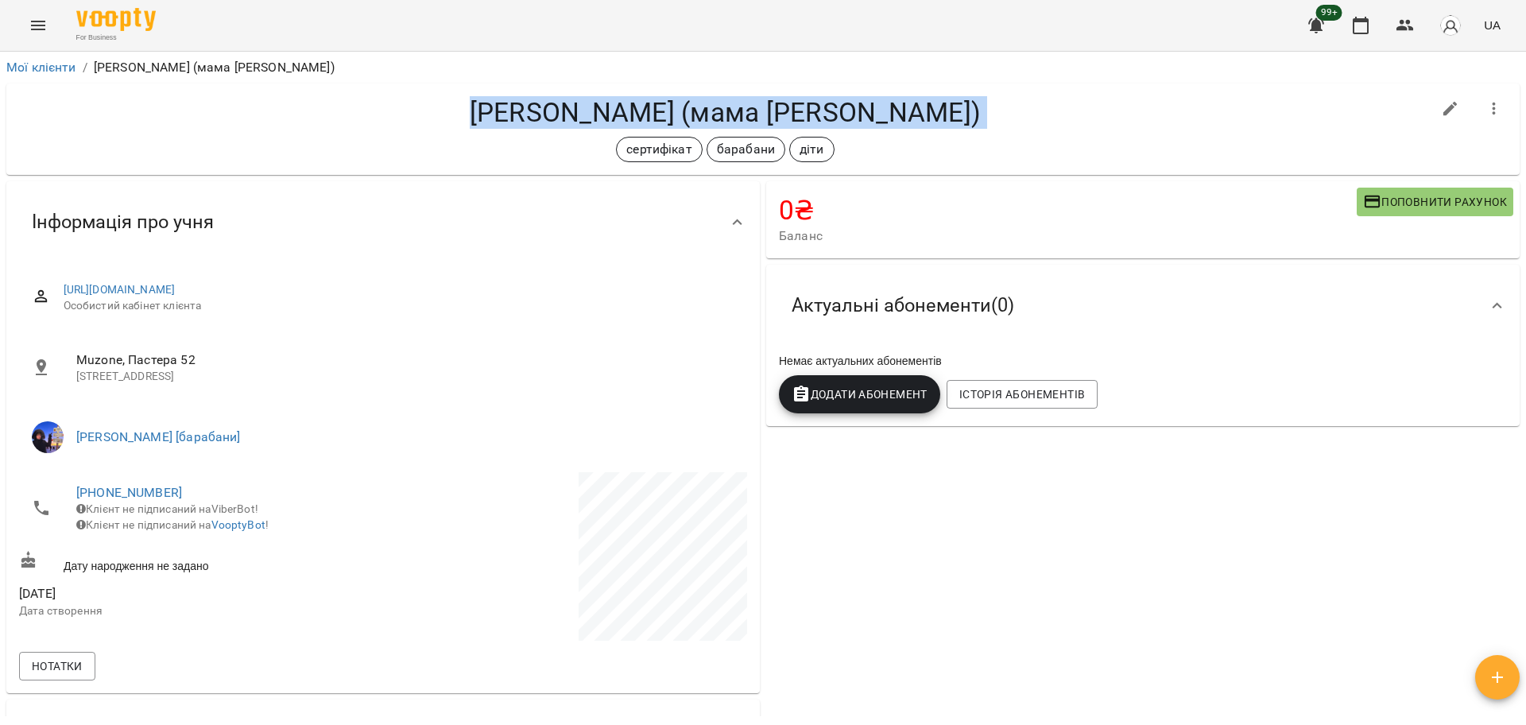
click at [725, 96] on h4 "Кулик Ксенія (мама Ольга)" at bounding box center [725, 112] width 1412 height 33
copy div "Кулик Ксенія (мама Ольга) сертифікат барабани діти"
click at [1394, 27] on button "button" at bounding box center [1405, 25] width 38 height 38
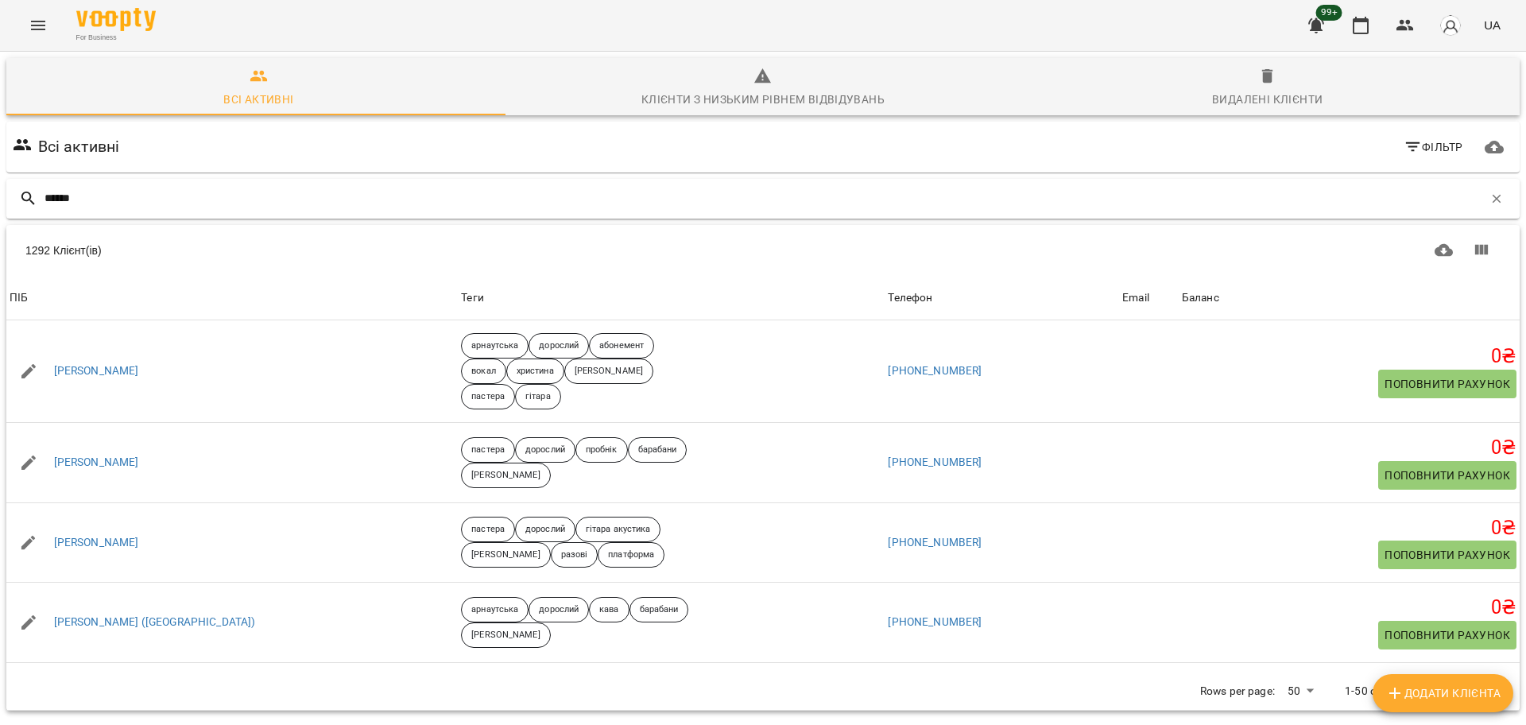
type input "******"
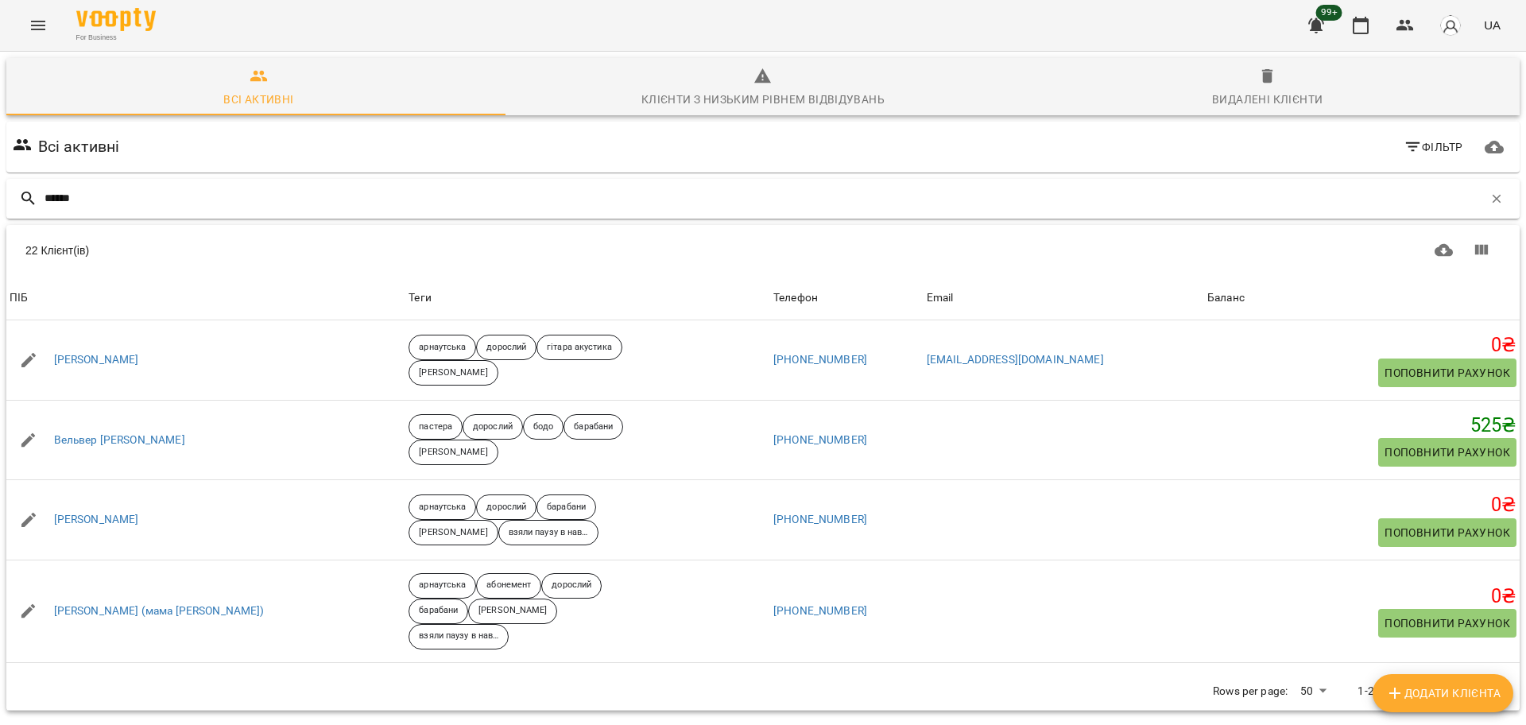
click at [219, 191] on input "******" at bounding box center [763, 198] width 1438 height 26
drag, startPoint x: 536, startPoint y: 177, endPoint x: 546, endPoint y: 193, distance: 18.5
click at [536, 177] on div "******" at bounding box center [762, 199] width 1519 height 46
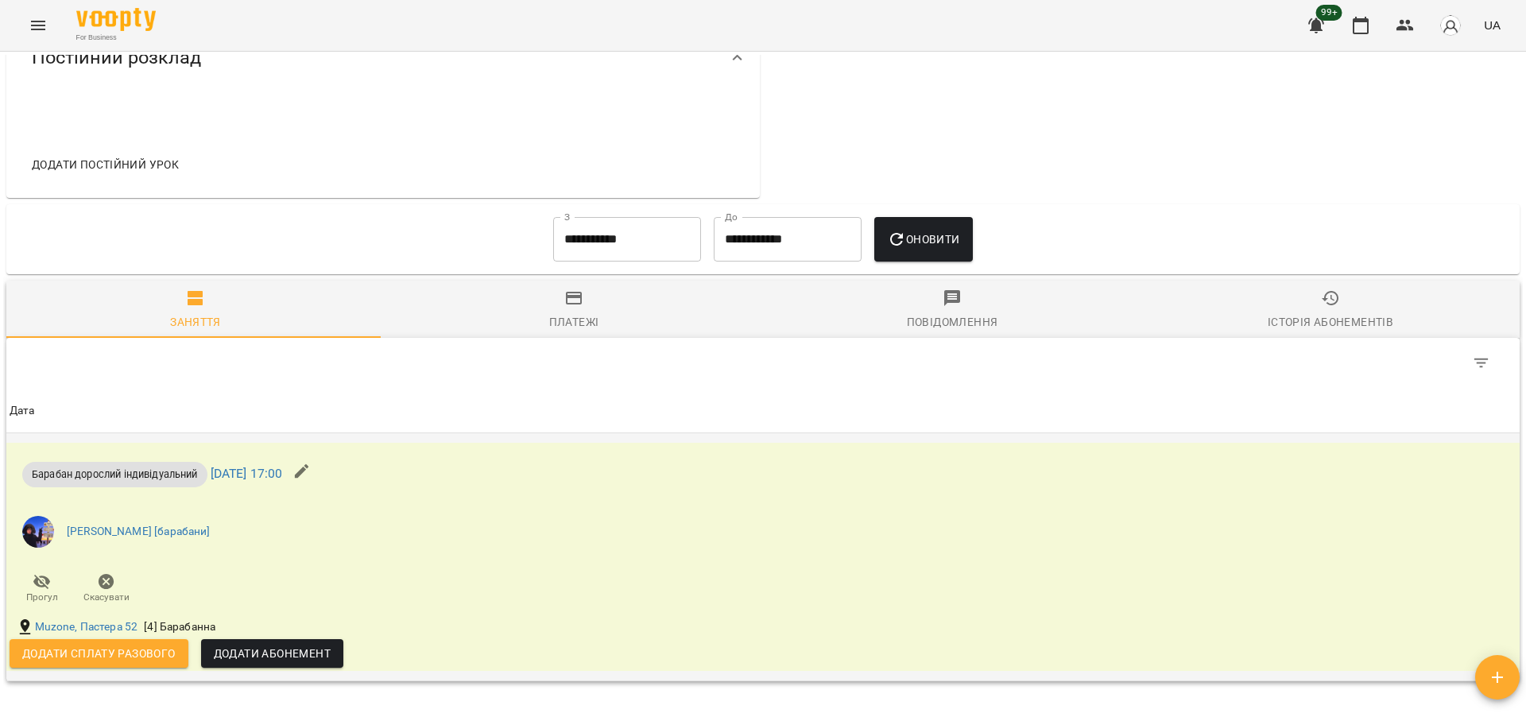
scroll to position [833, 0]
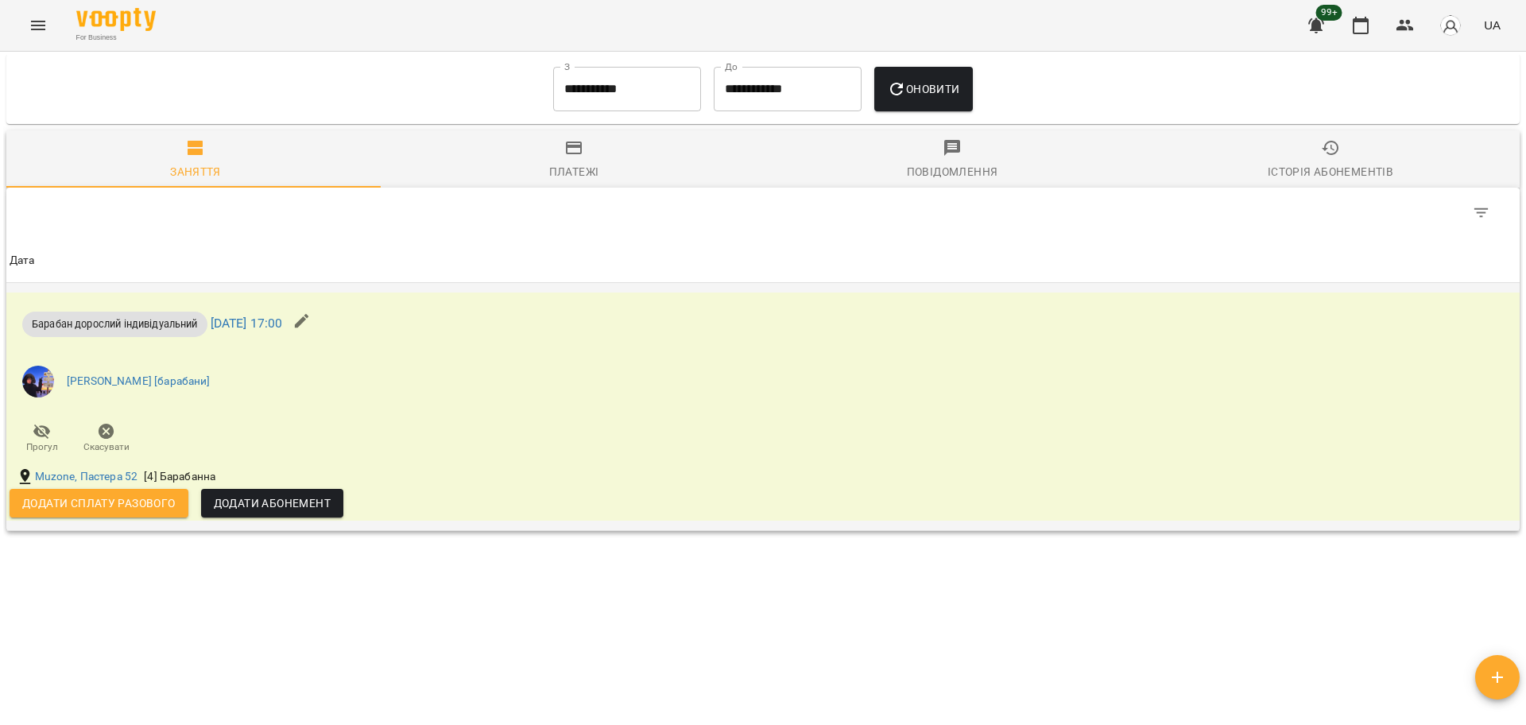
click at [113, 511] on span "Додати сплату разового" at bounding box center [98, 502] width 153 height 19
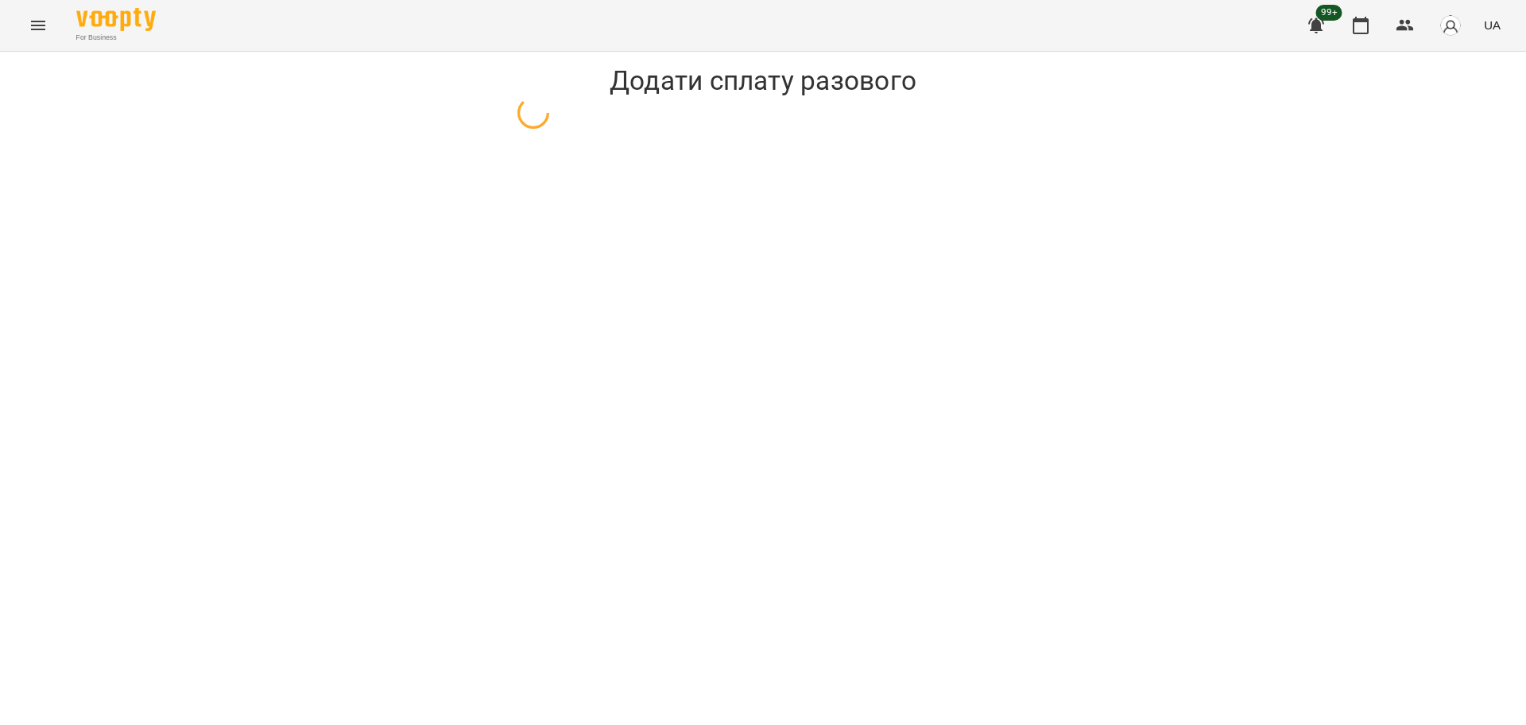
select select "**********"
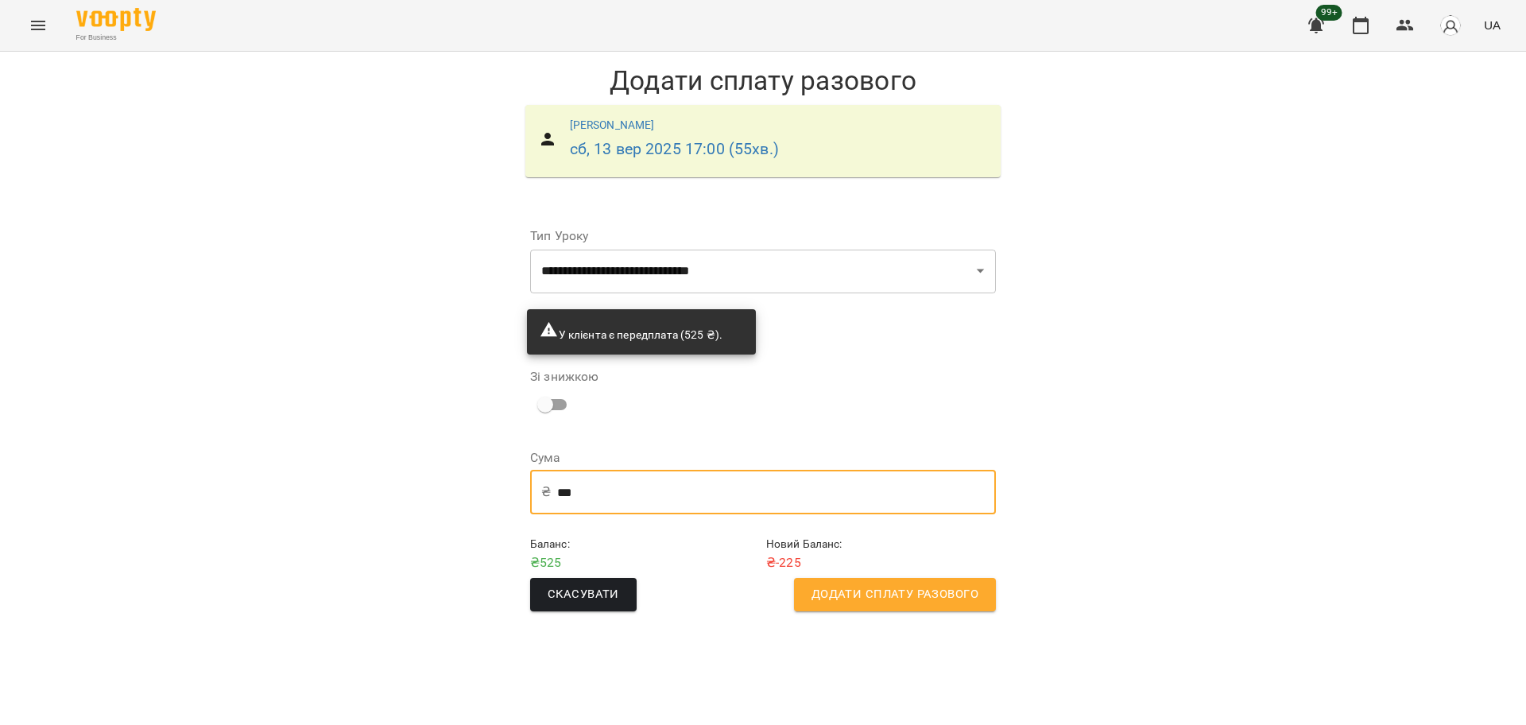
click at [618, 500] on input "***" at bounding box center [776, 492] width 439 height 44
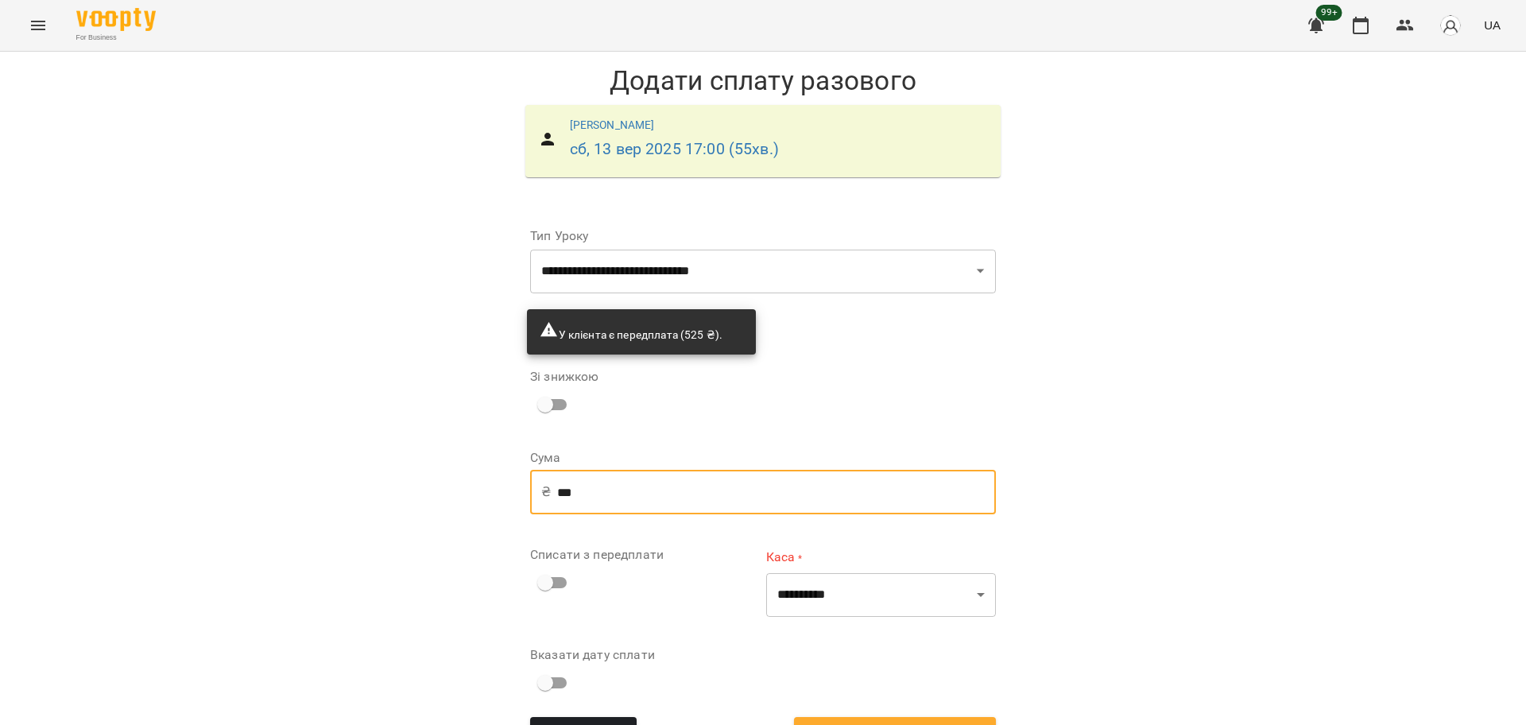
type input "***"
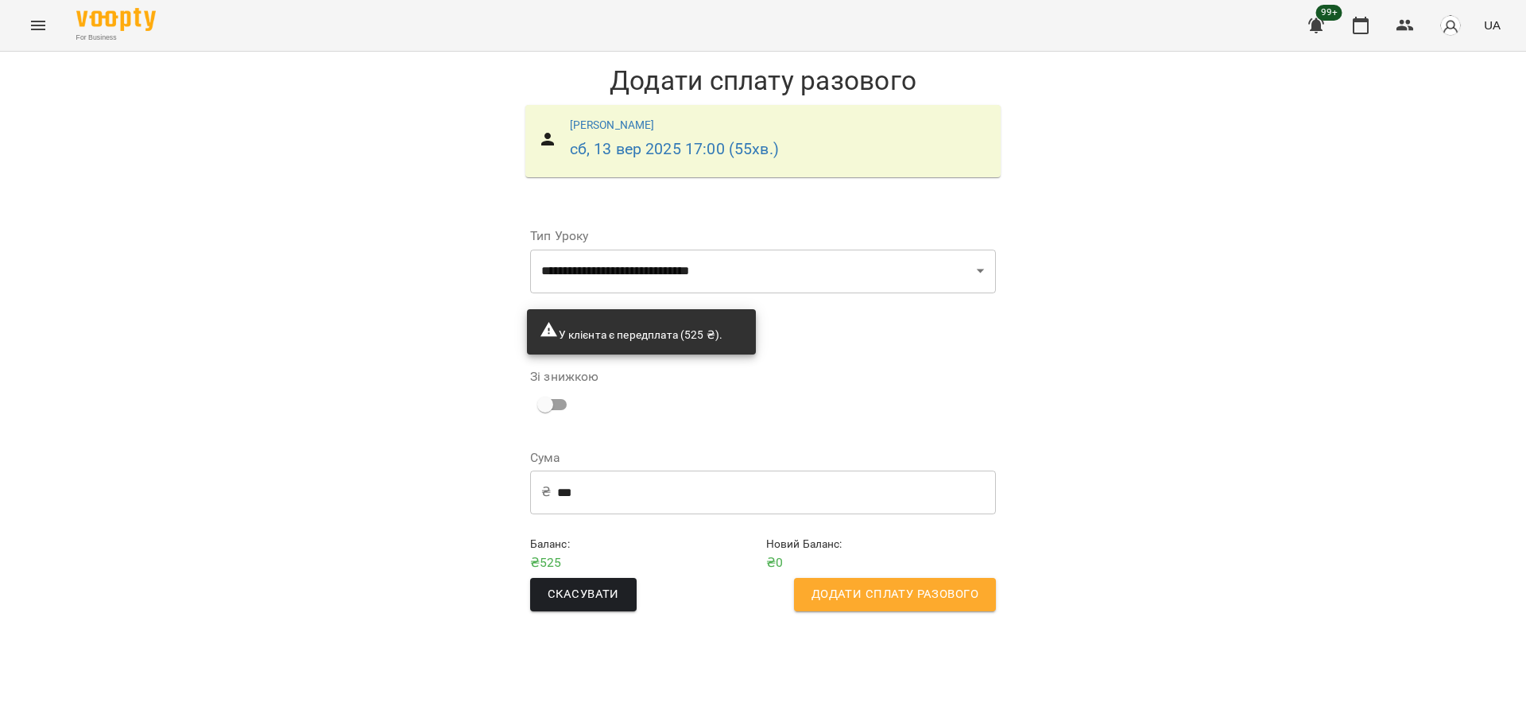
click at [889, 588] on span "Додати сплату разового" at bounding box center [894, 594] width 167 height 21
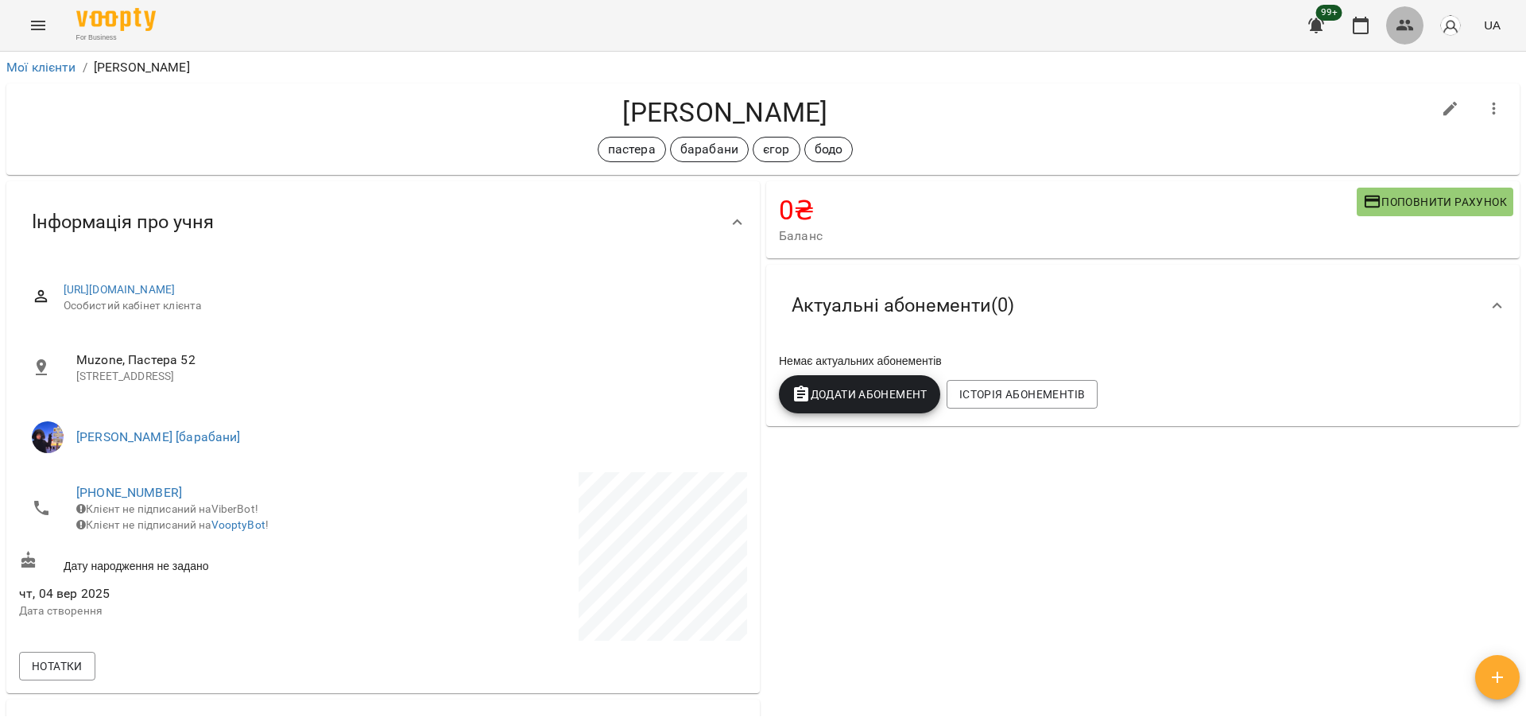
click at [1393, 18] on button "button" at bounding box center [1405, 25] width 38 height 38
click at [614, 105] on h4 "[PERSON_NAME]" at bounding box center [725, 112] width 1412 height 33
copy div "[PERSON_NAME] барабани [PERSON_NAME]"
